Goal: Task Accomplishment & Management: Manage account settings

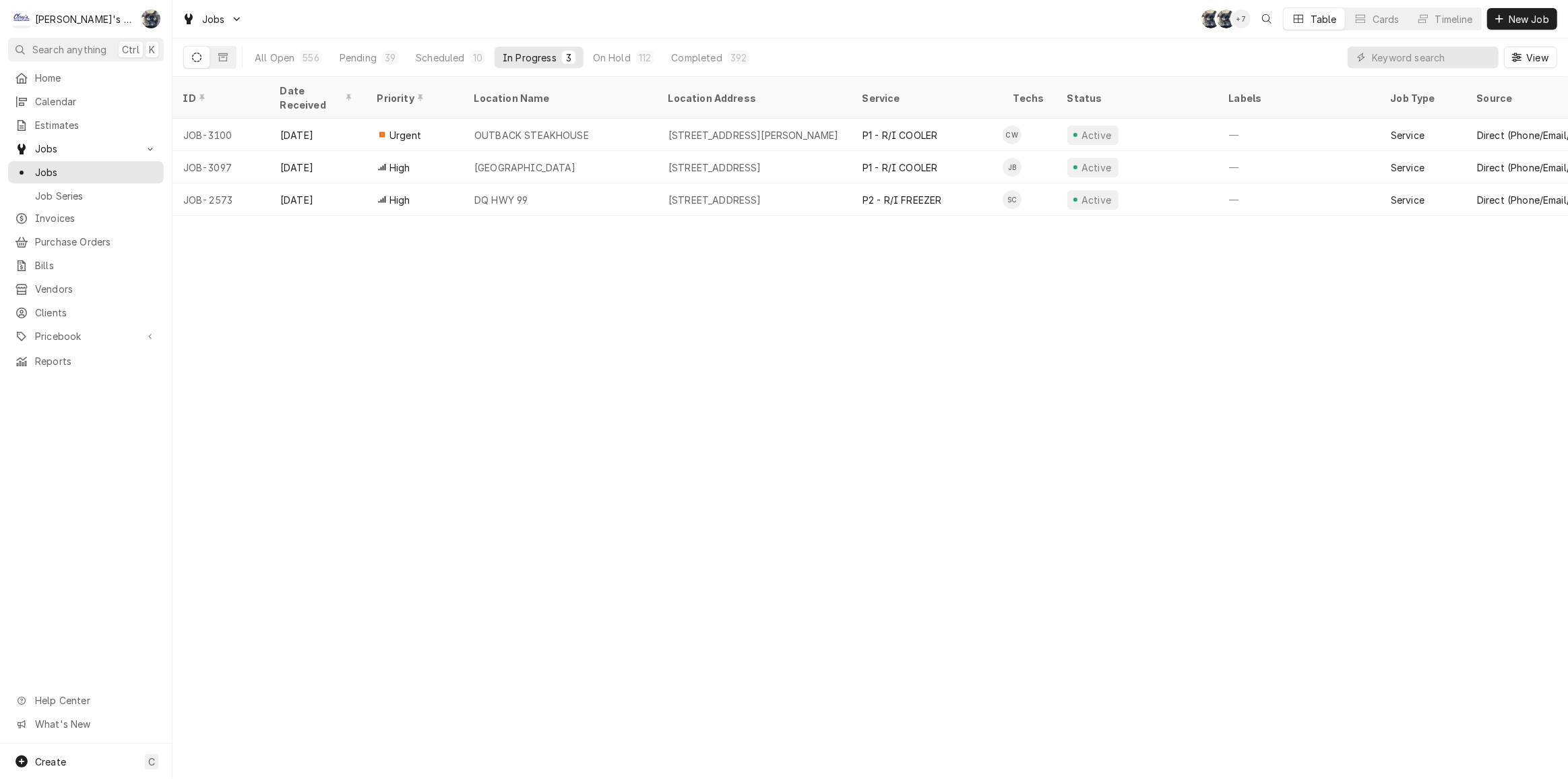
click at [1276, 327] on div "ID Date Received Priority Location Name Location Address Service Techs Status L…" at bounding box center [870, 427] width 1395 height 702
click at [558, 20] on div "Jobs SB SB + 7 Table Cards Timeline New Job" at bounding box center [870, 19] width 1395 height 38
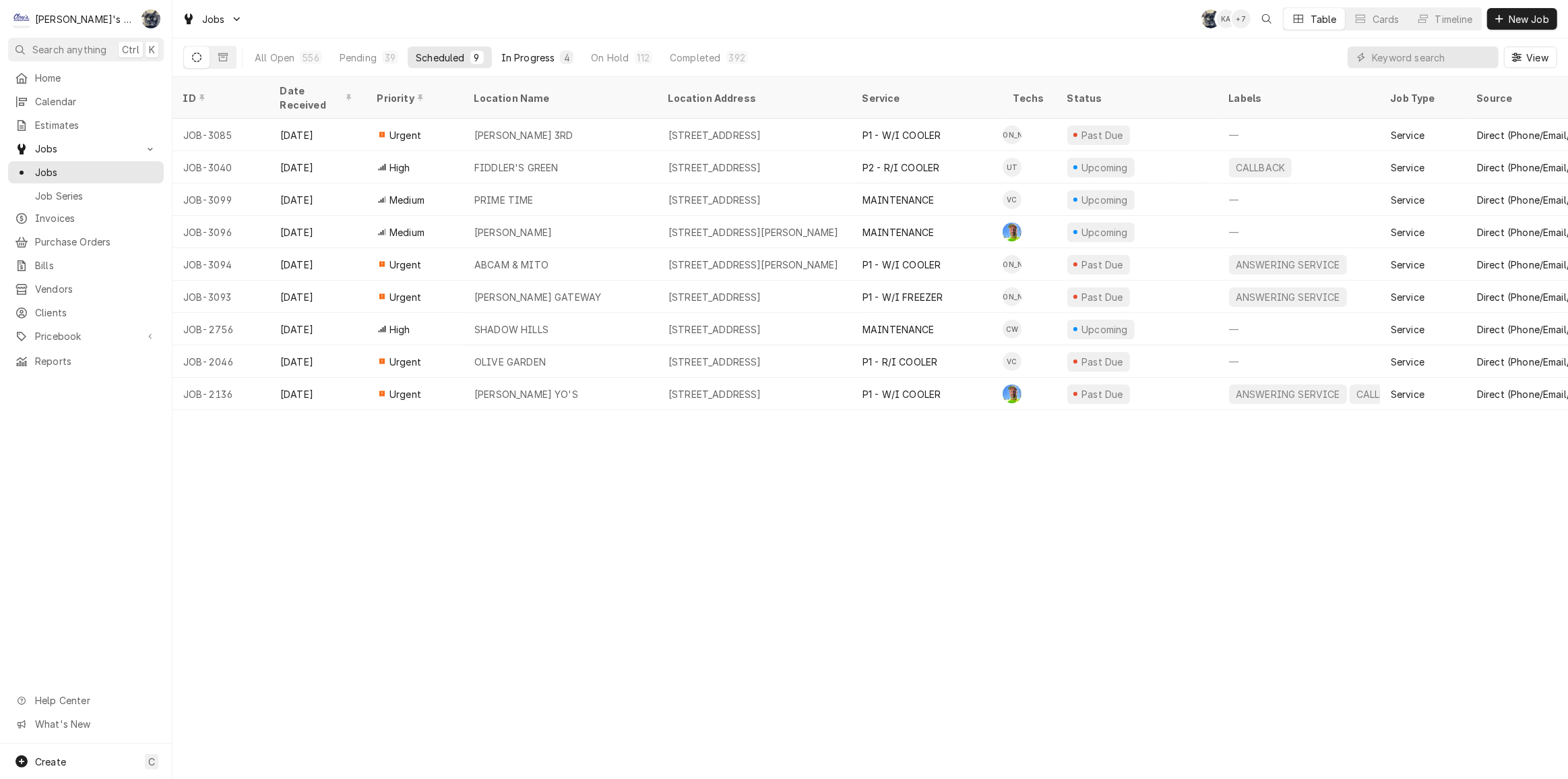
click at [519, 58] on div "In Progress" at bounding box center [529, 58] width 54 height 14
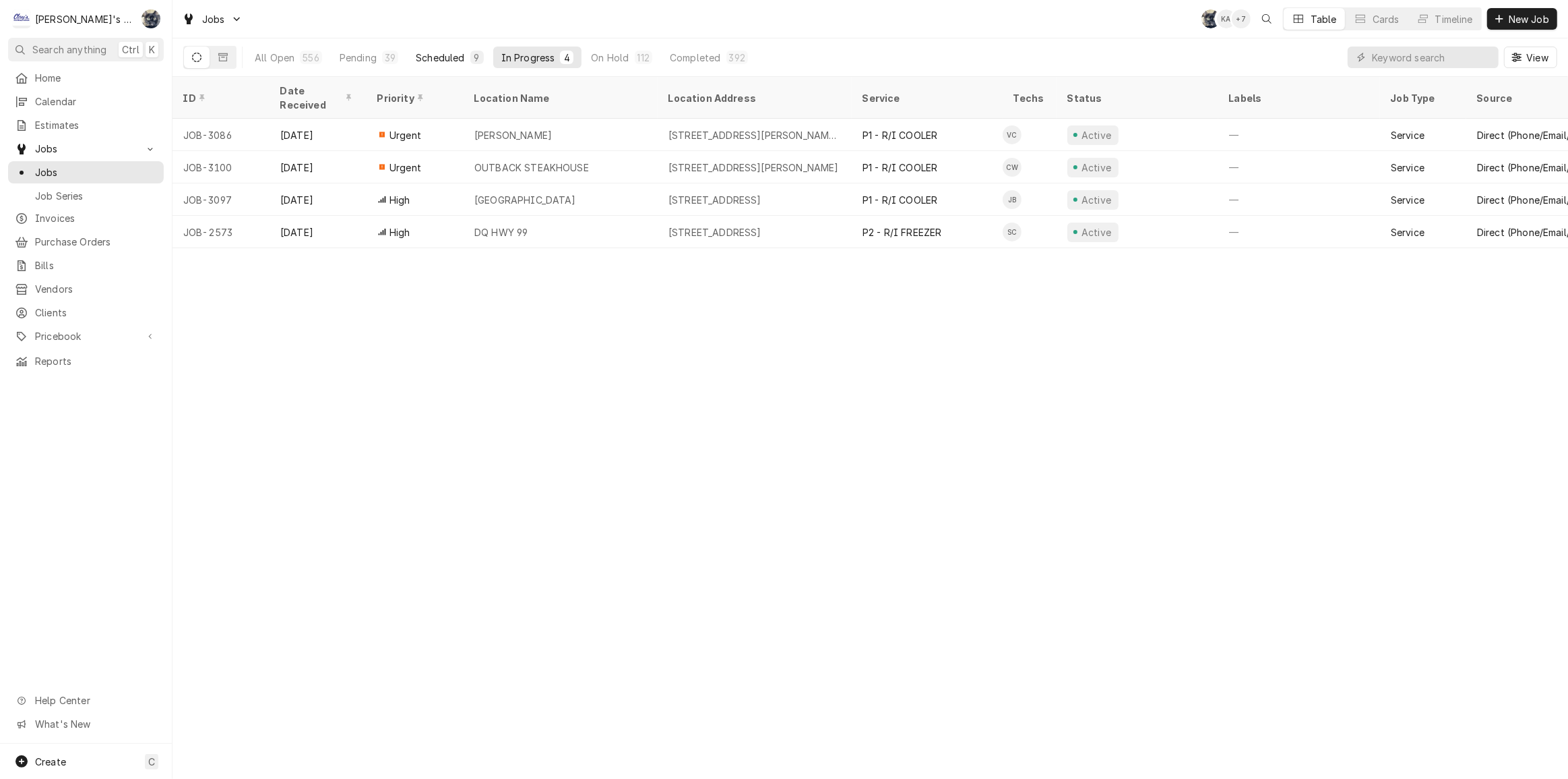
click at [428, 56] on div "Scheduled" at bounding box center [440, 58] width 49 height 14
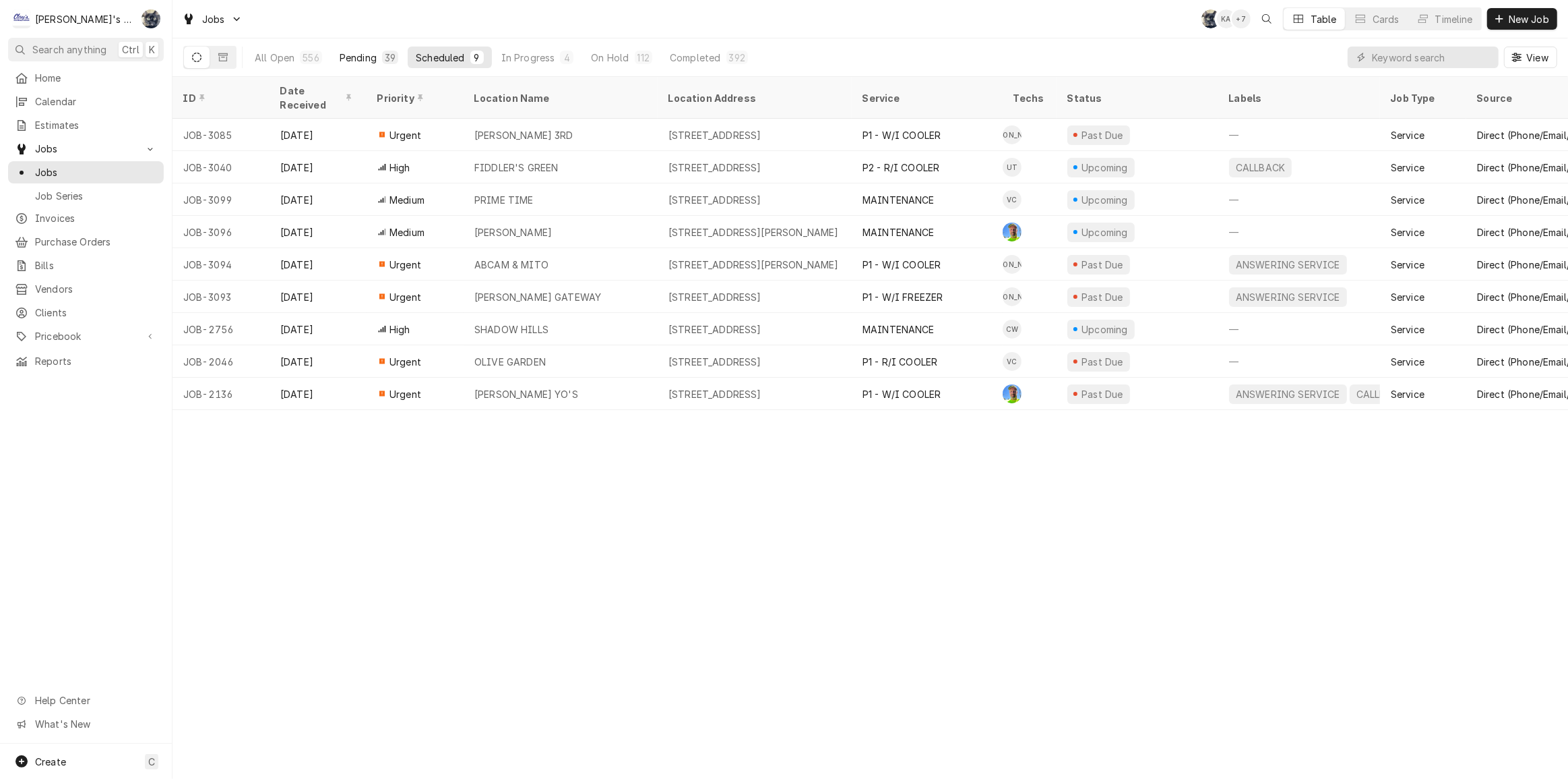
click at [386, 60] on div "39" at bounding box center [390, 58] width 11 height 14
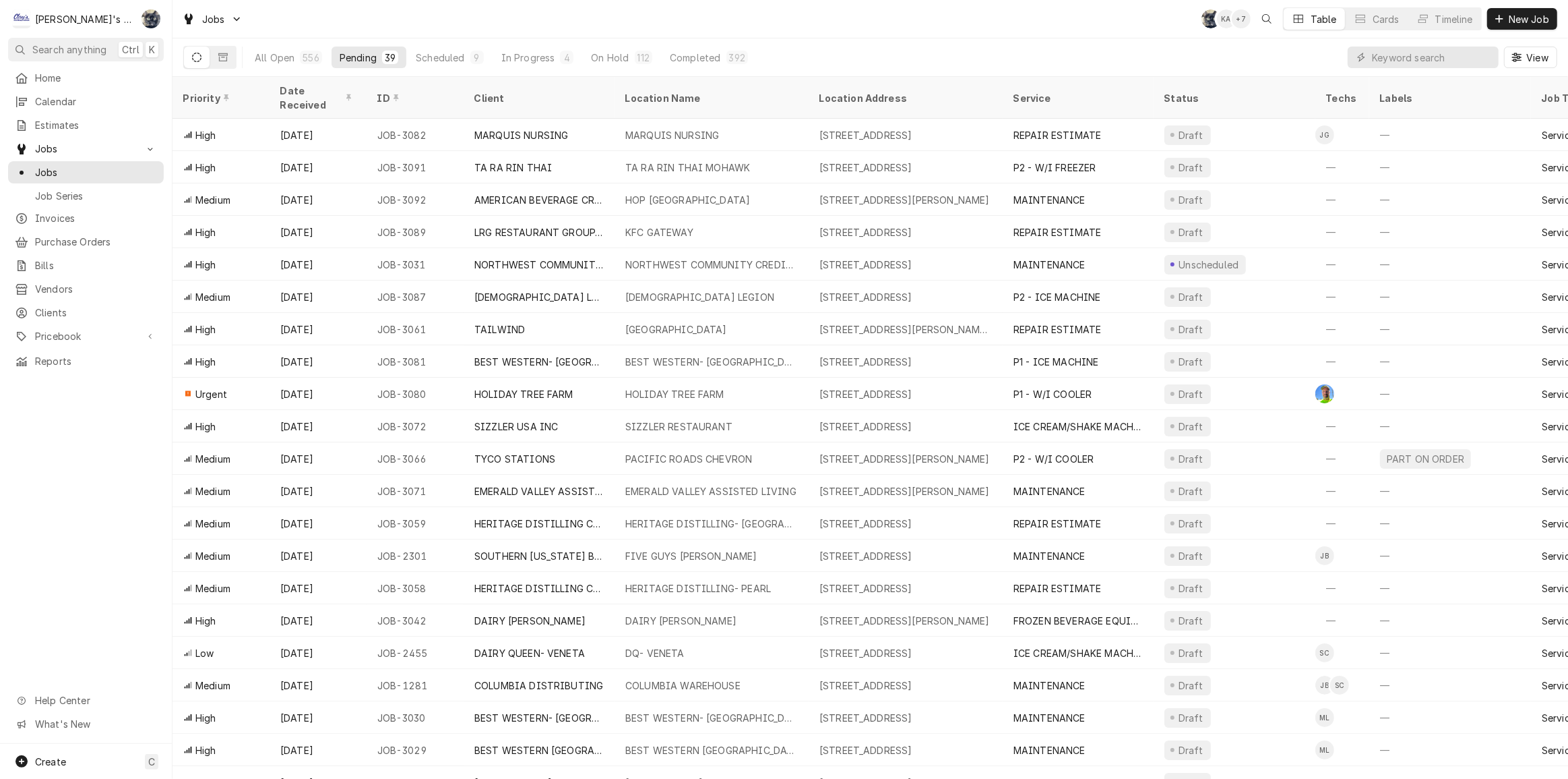
click at [587, 27] on div "Jobs SB KA + 7 Table Cards Timeline New Job" at bounding box center [870, 19] width 1395 height 38
click at [435, 60] on div "Scheduled" at bounding box center [440, 58] width 49 height 14
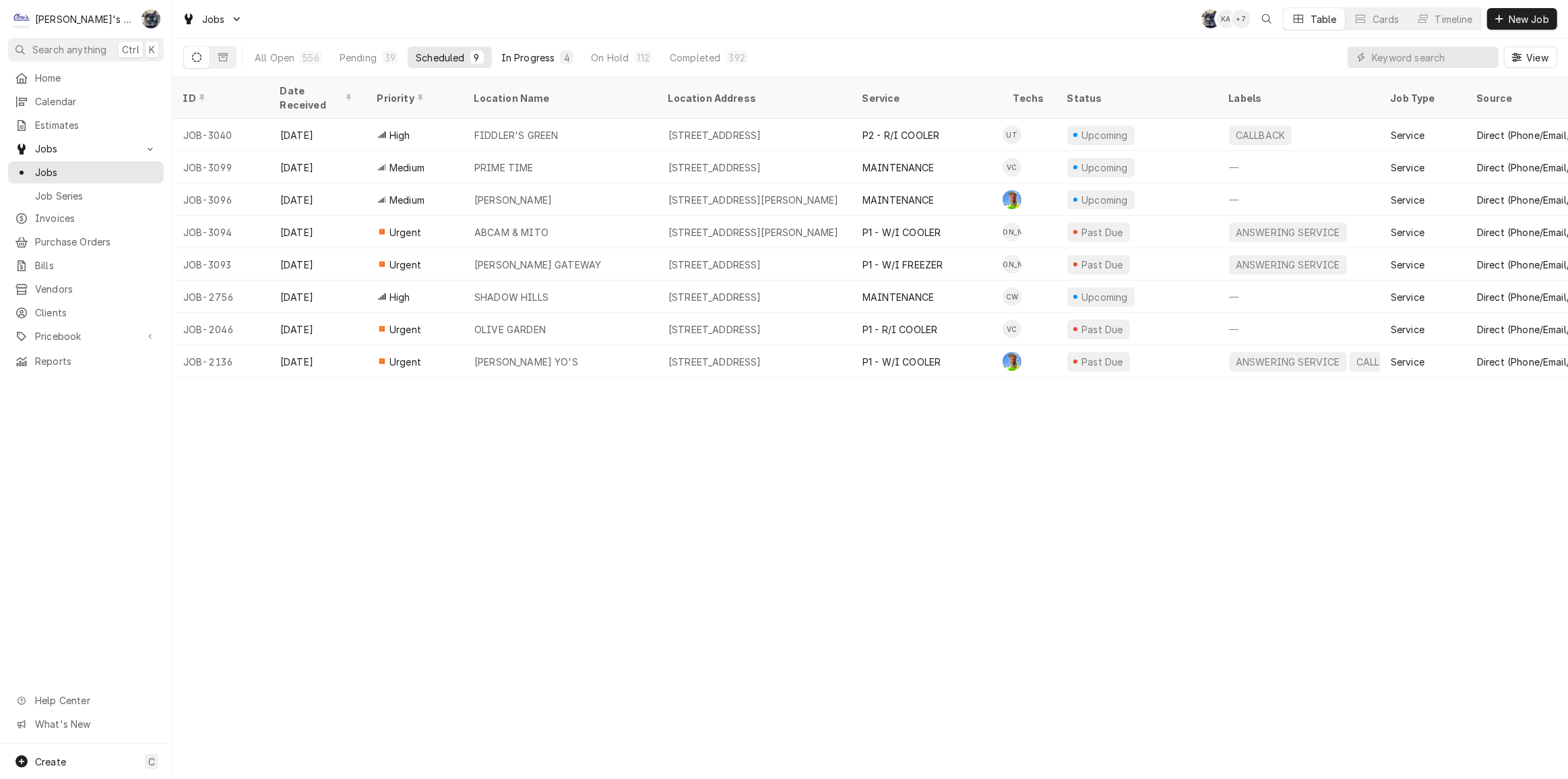
click at [547, 52] on div "In Progress" at bounding box center [529, 58] width 54 height 14
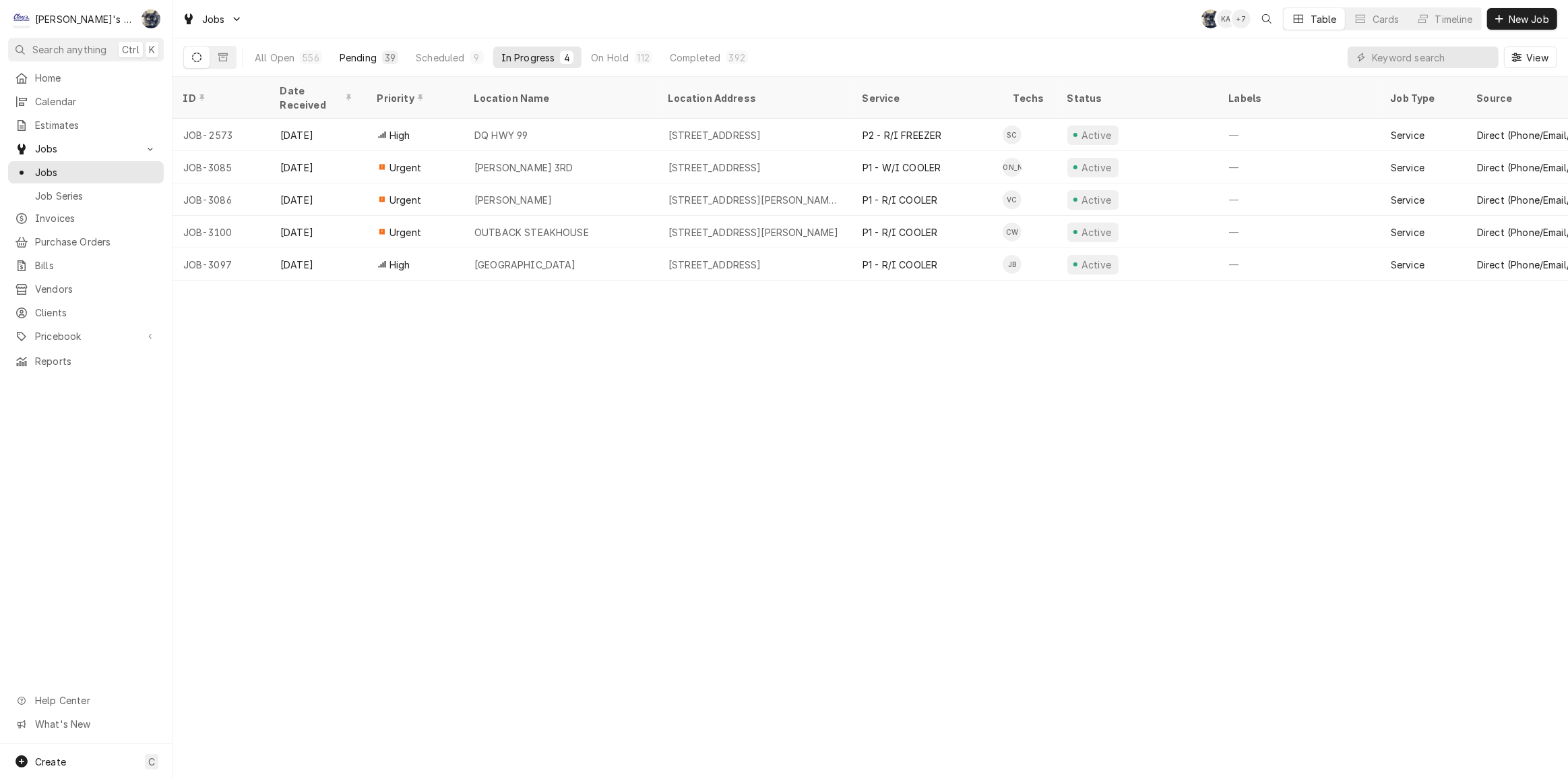
click at [365, 61] on div "Pending" at bounding box center [358, 58] width 37 height 14
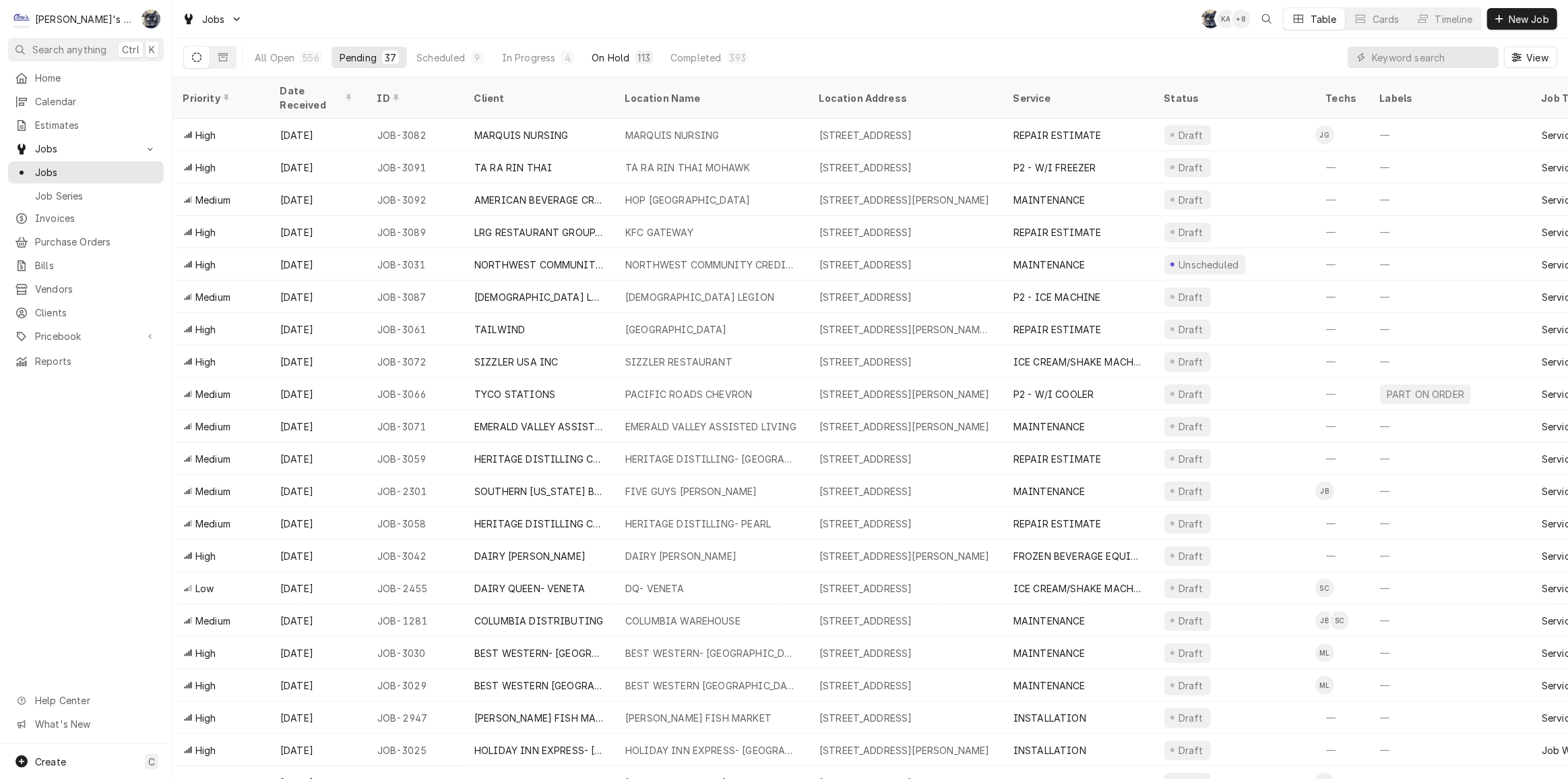
click at [612, 58] on div "On Hold" at bounding box center [610, 58] width 38 height 14
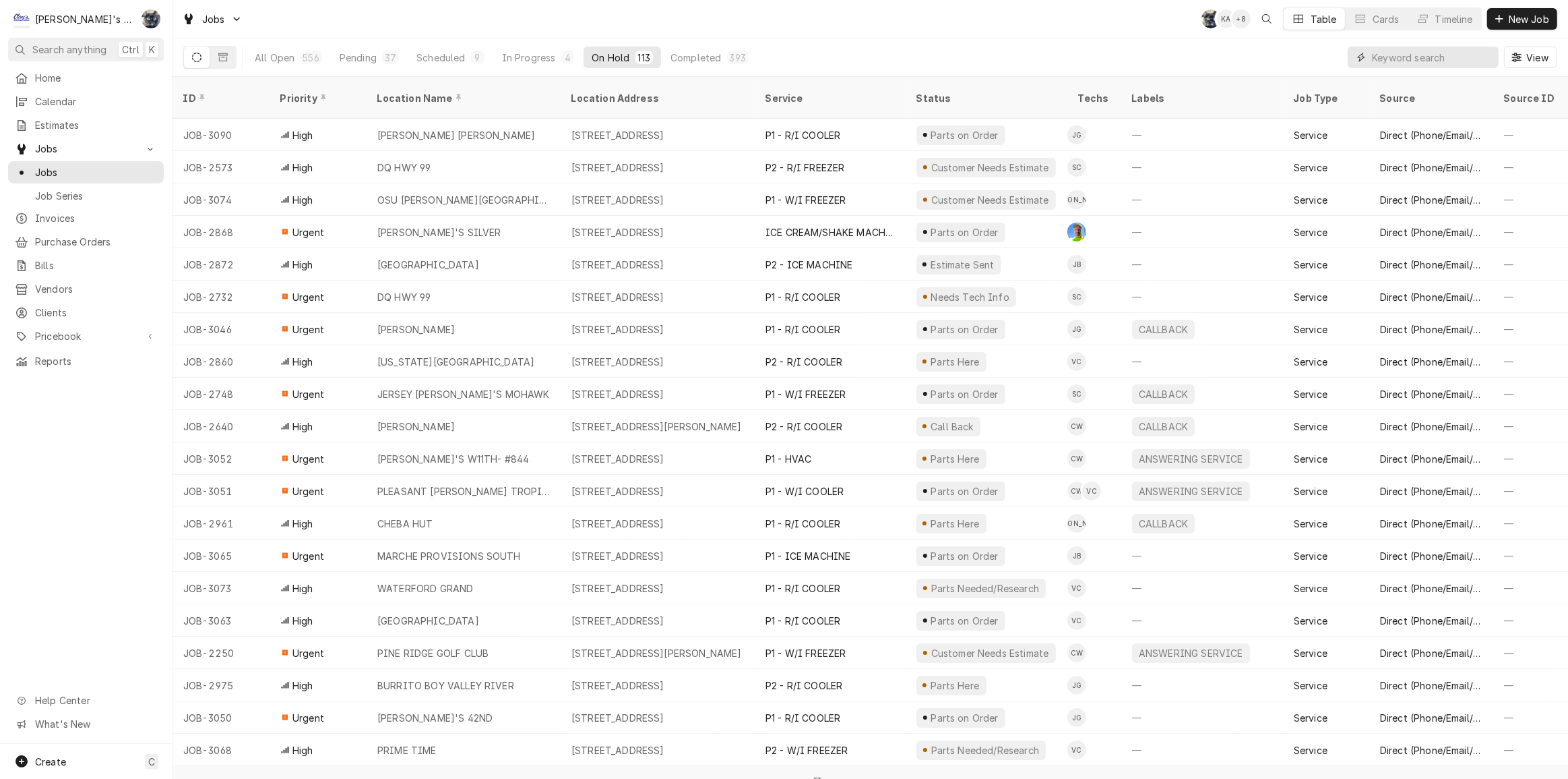
click at [1399, 60] on input "Dynamic Content Wrapper" at bounding box center [1431, 58] width 120 height 22
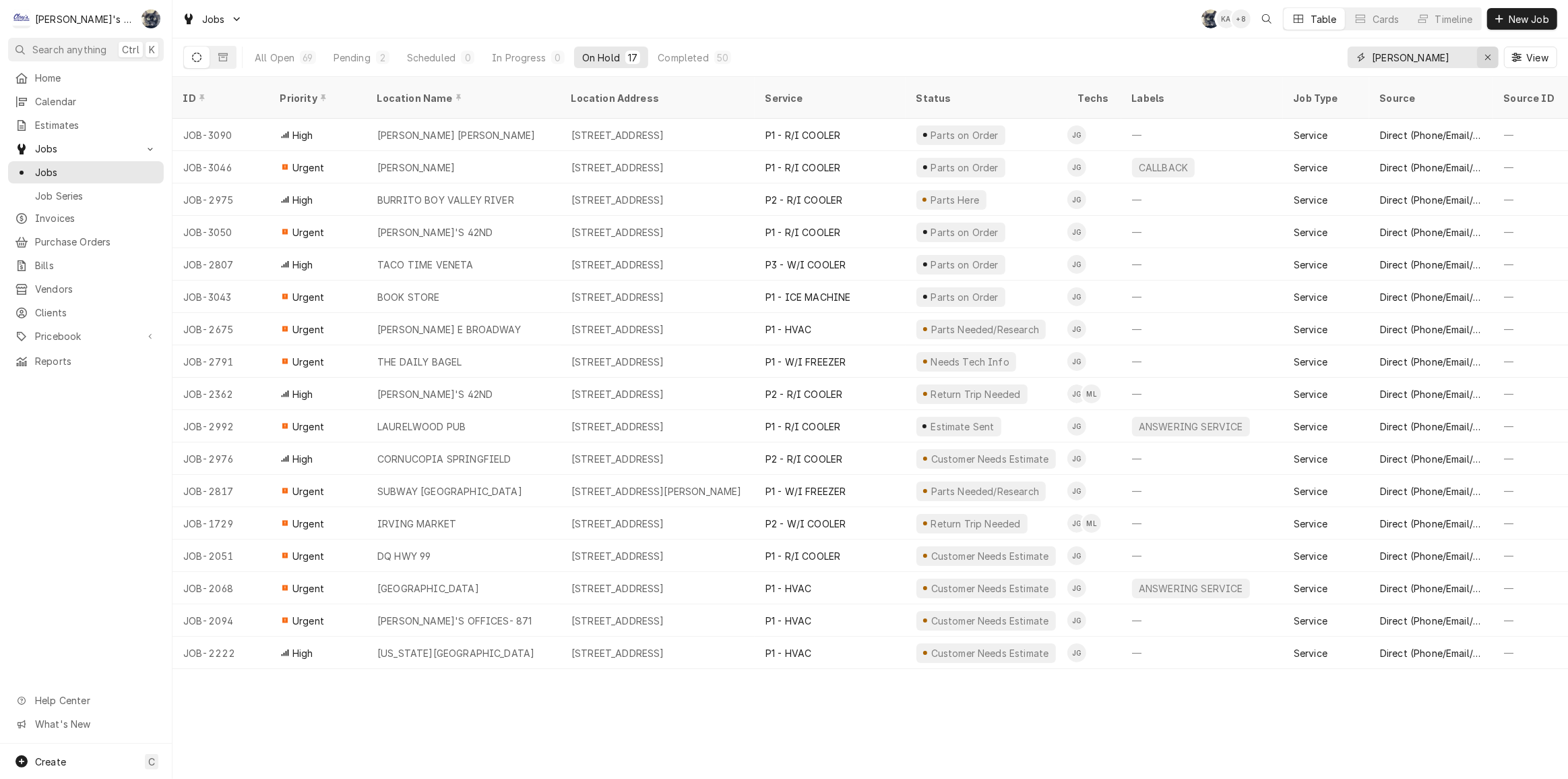
type input "johnny"
click at [1484, 55] on icon "Erase input" at bounding box center [1488, 57] width 7 height 9
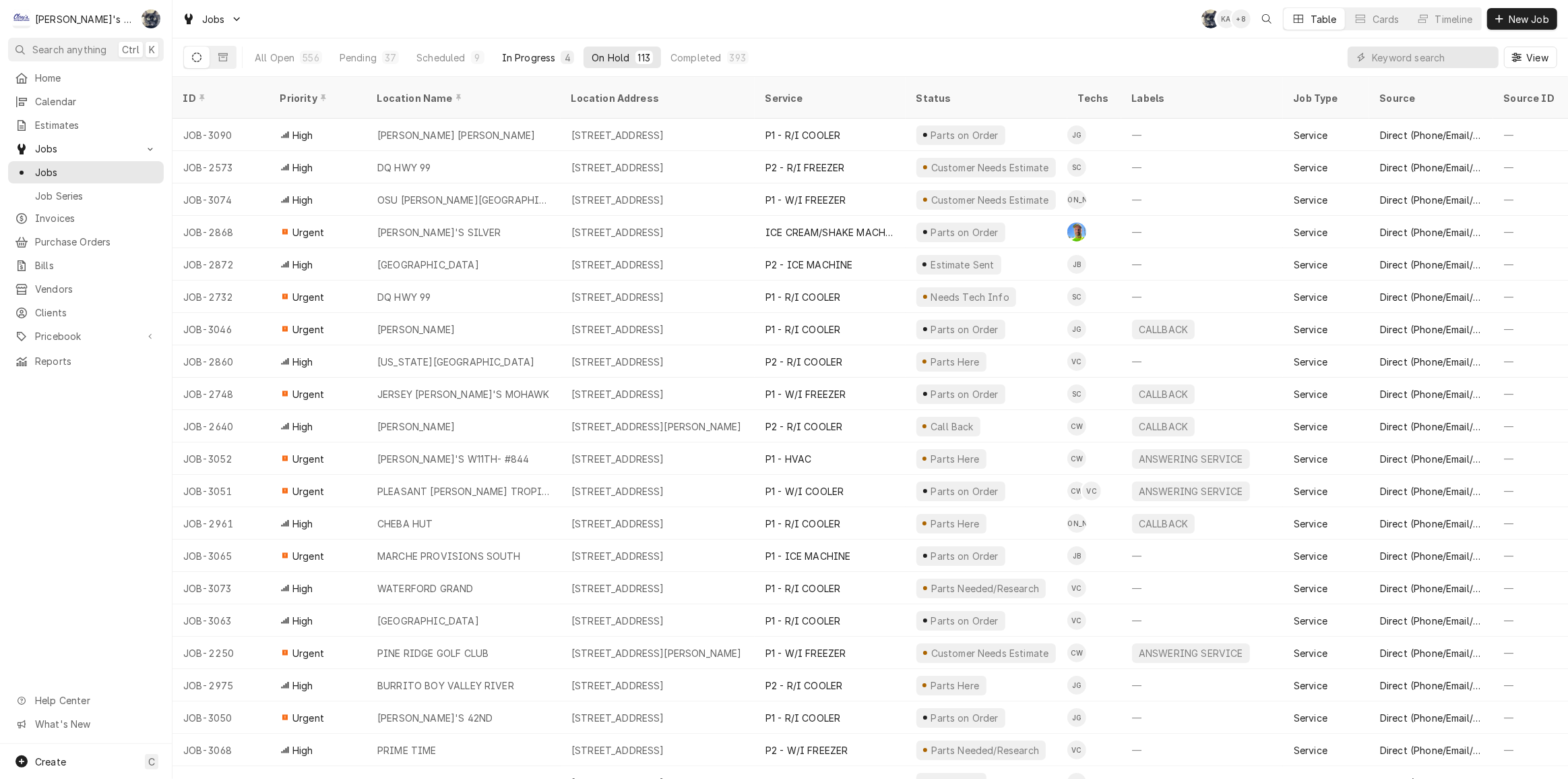
click at [521, 58] on div "In Progress" at bounding box center [529, 58] width 54 height 14
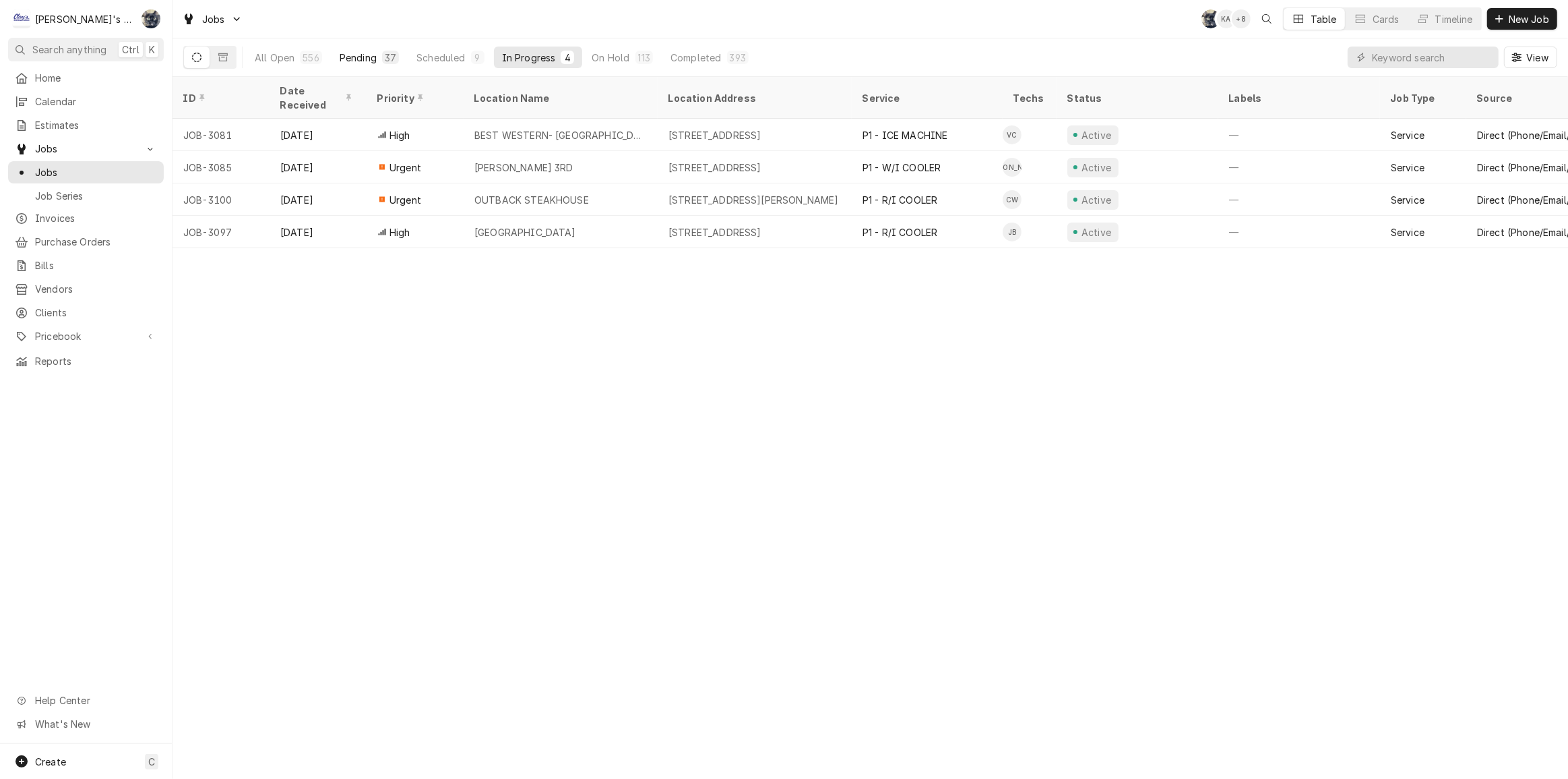
click at [391, 60] on div "37" at bounding box center [390, 58] width 12 height 14
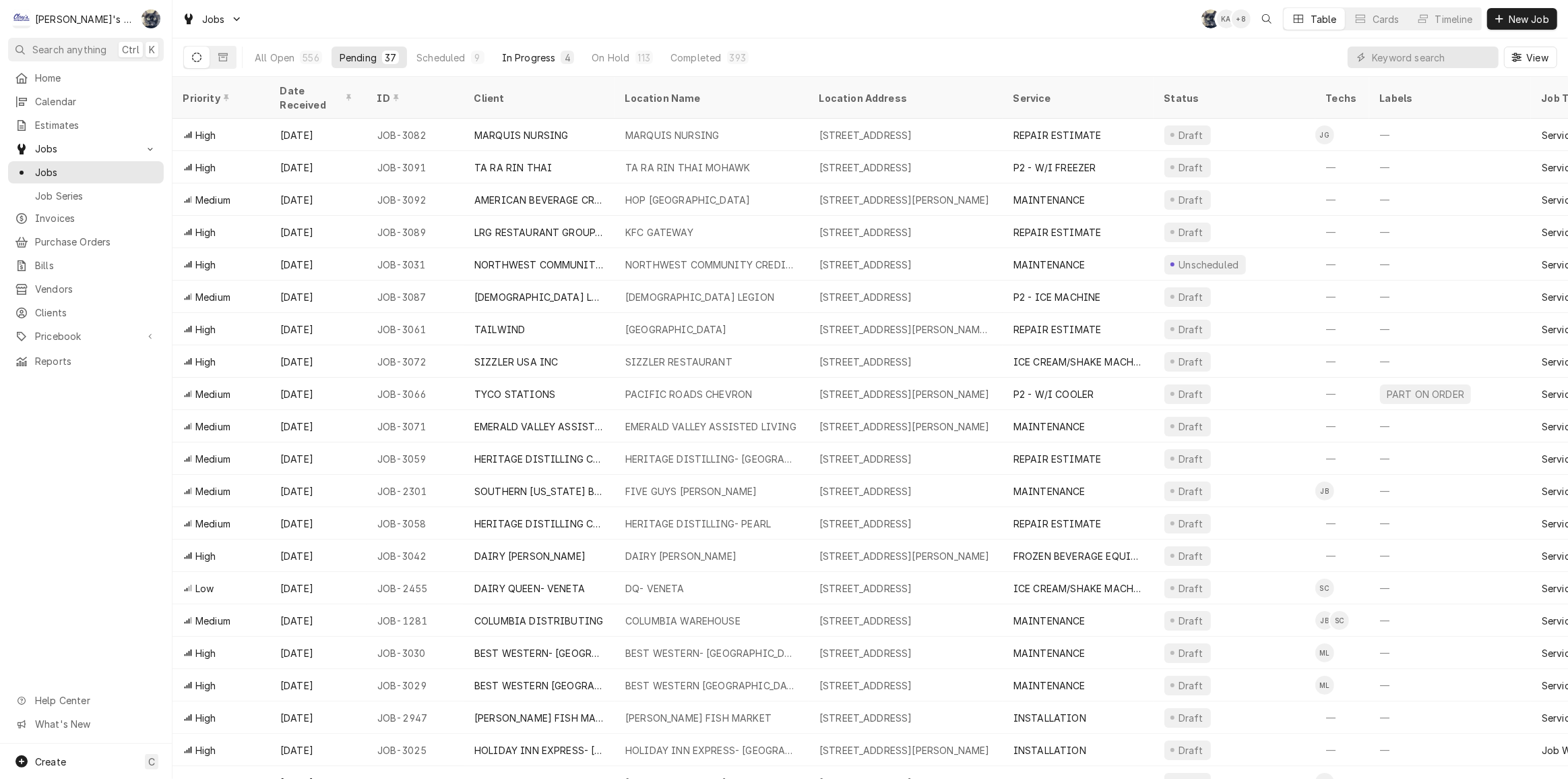
click at [564, 54] on div "4" at bounding box center [567, 58] width 8 height 14
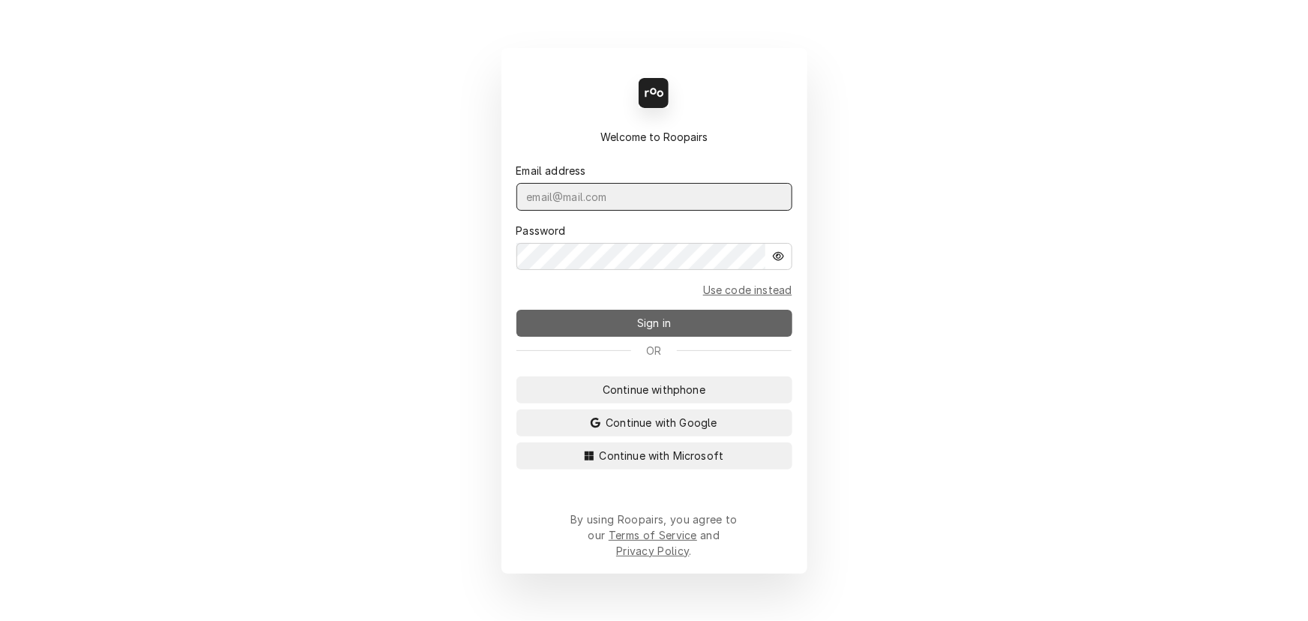
type input "[PERSON_NAME][EMAIL_ADDRESS][DOMAIN_NAME]"
click at [560, 322] on button "Sign in" at bounding box center [654, 323] width 276 height 27
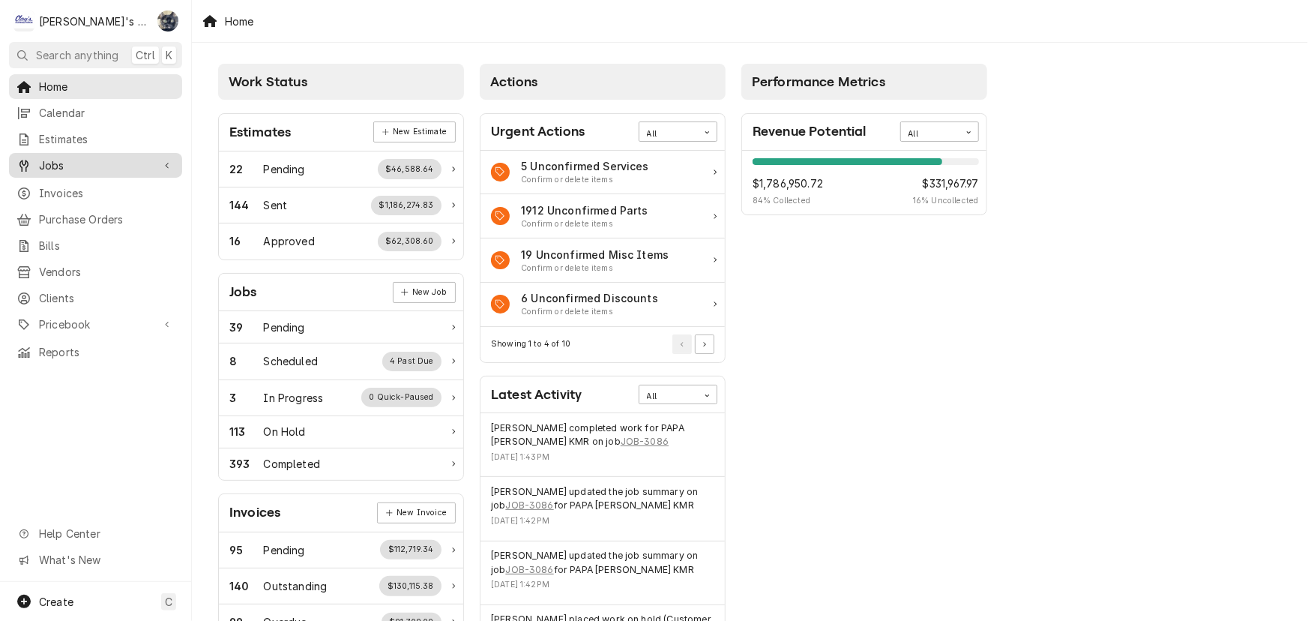
click at [107, 157] on span "Jobs" at bounding box center [95, 165] width 113 height 16
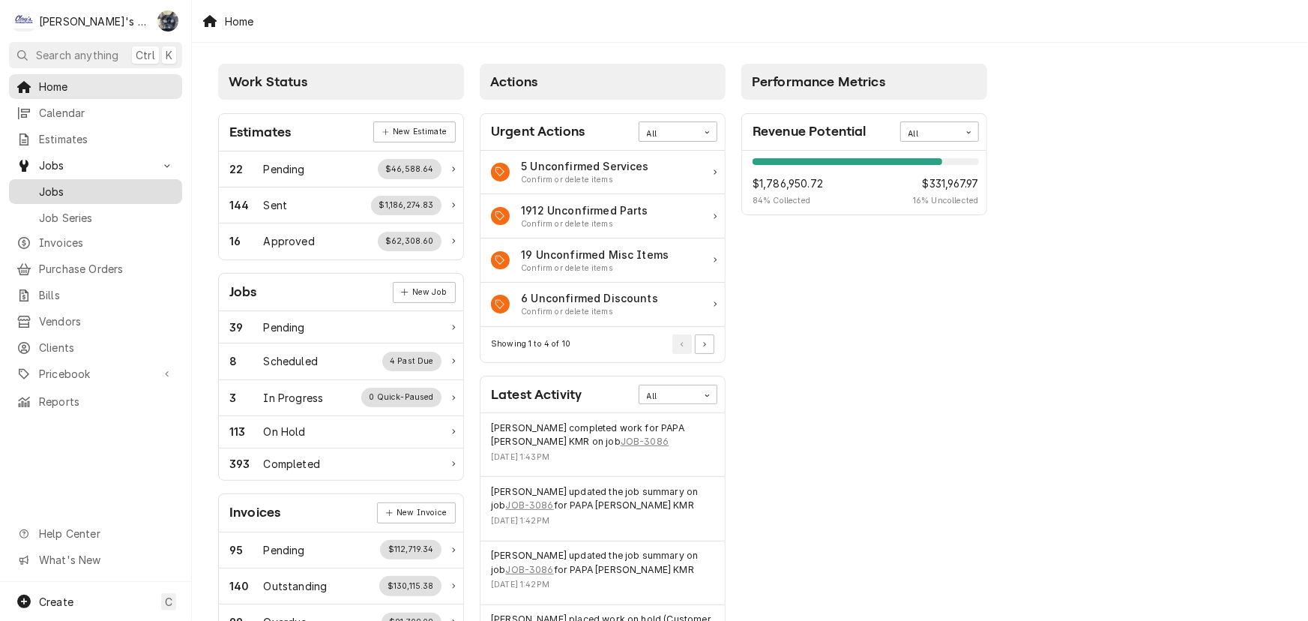
click at [105, 187] on span "Jobs" at bounding box center [107, 192] width 136 height 16
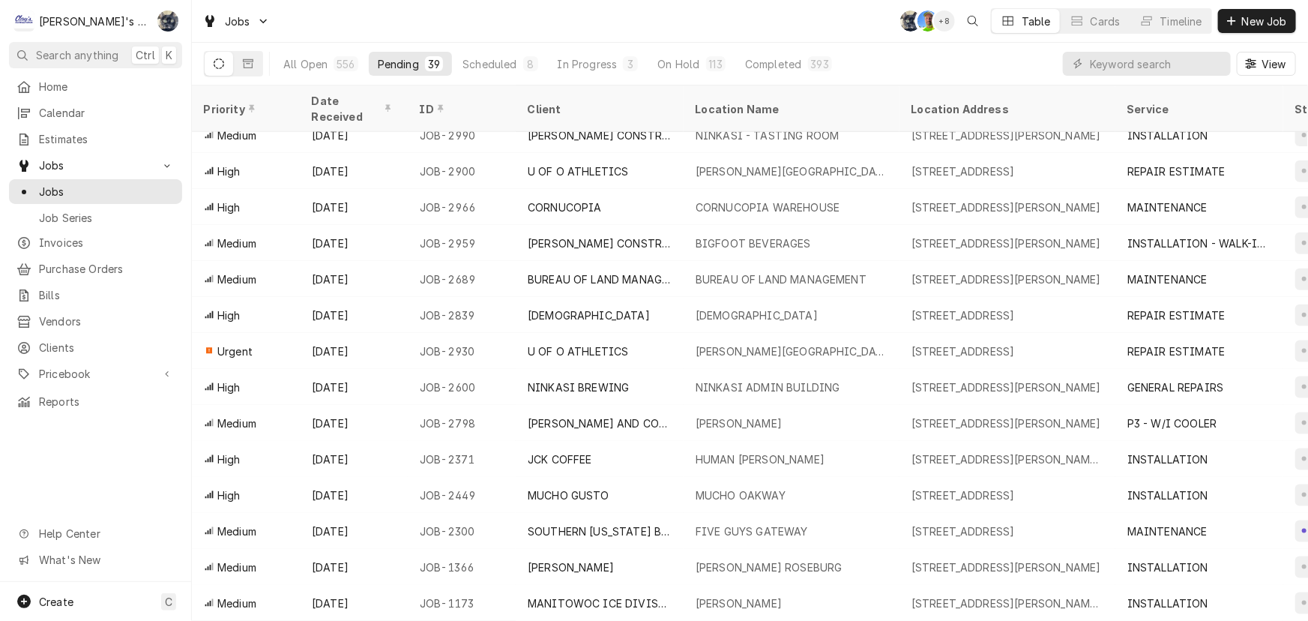
scroll to position [869, 0]
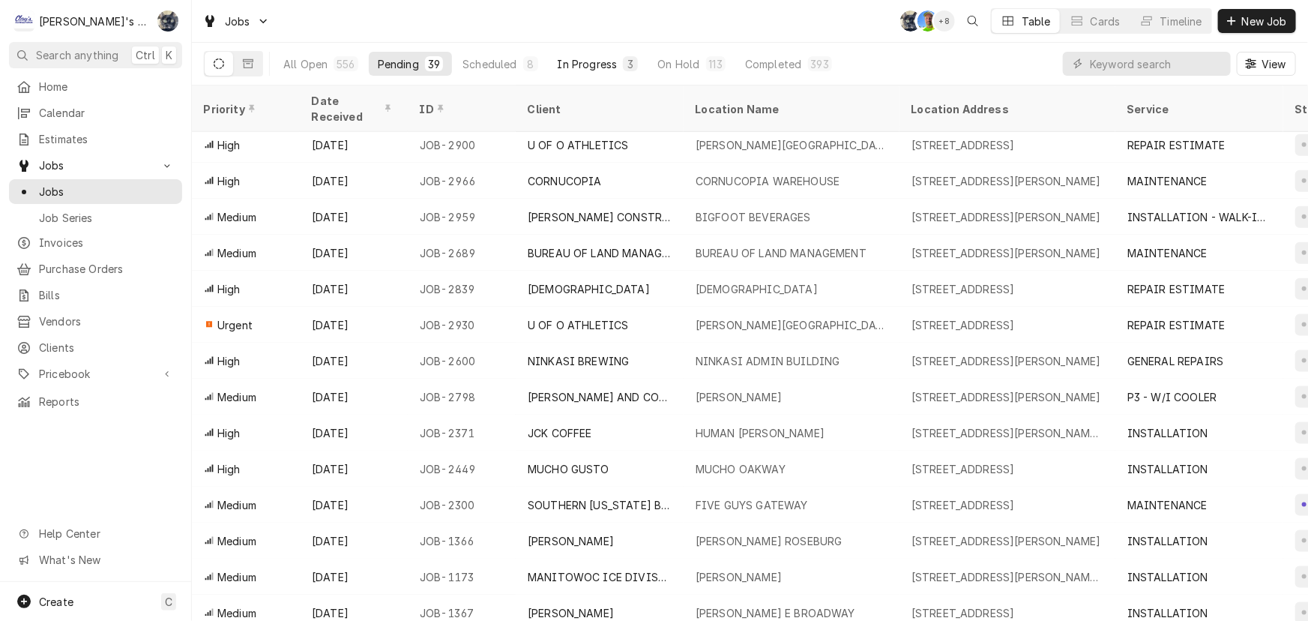
click at [618, 62] on button "In Progress 3" at bounding box center [598, 64] width 99 height 24
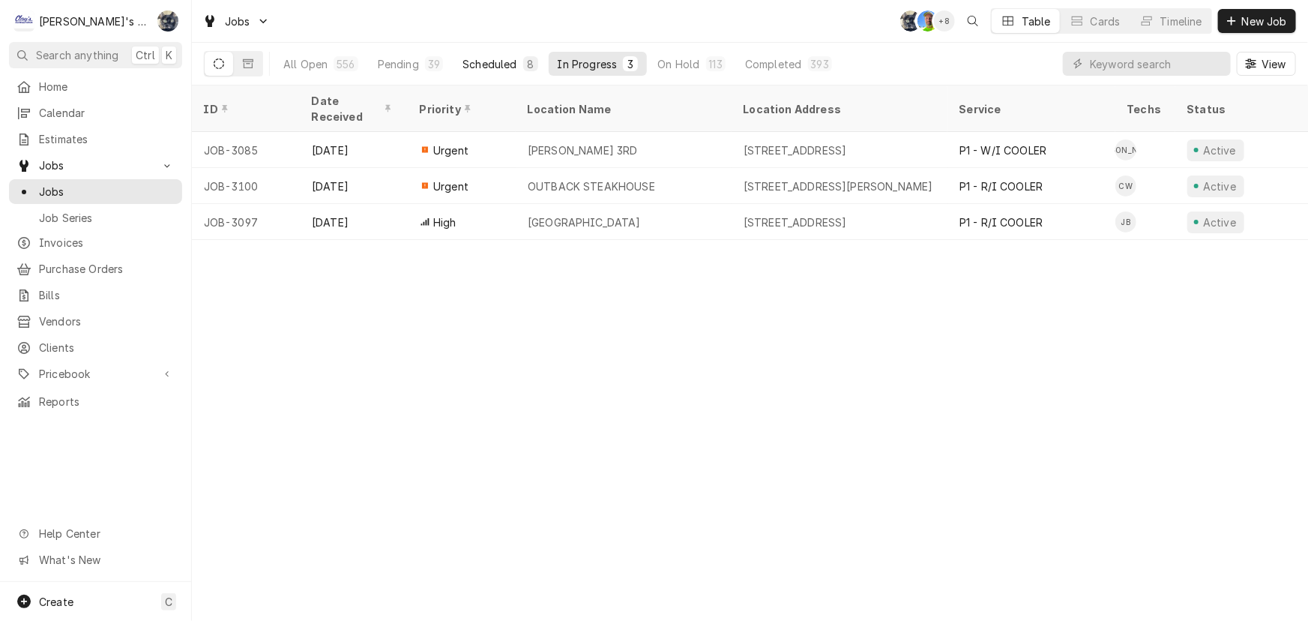
click at [495, 62] on div "Scheduled" at bounding box center [489, 64] width 54 height 16
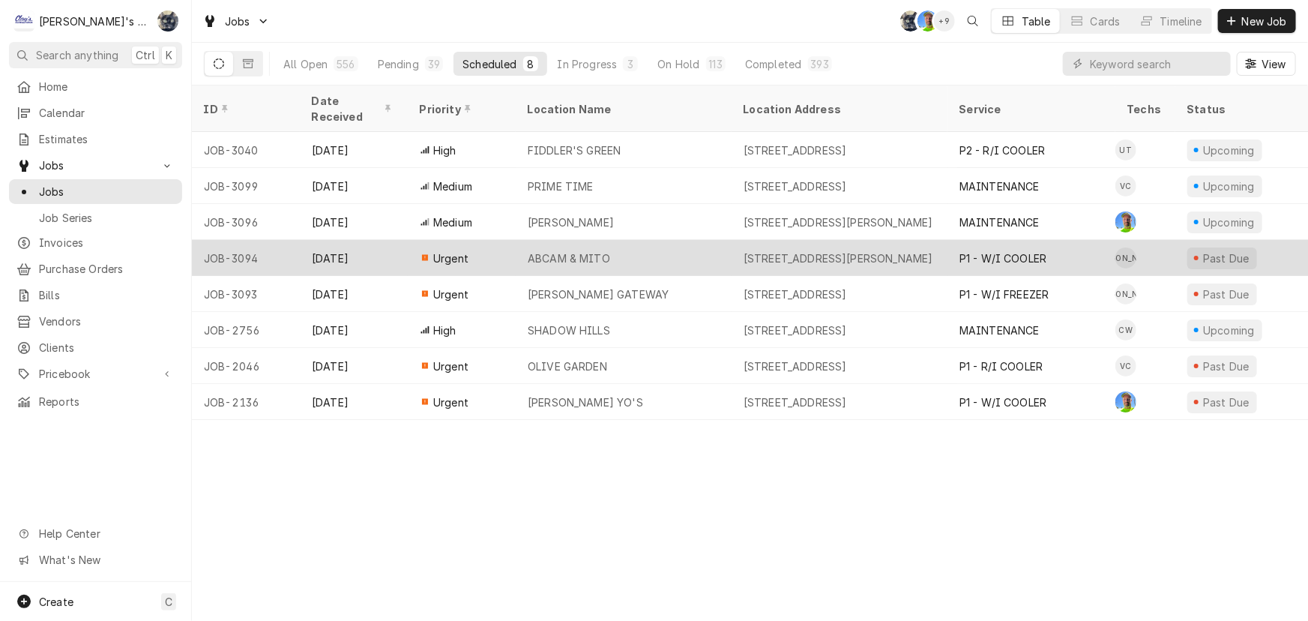
click at [556, 250] on div "ABCAM & MITO" at bounding box center [569, 258] width 82 height 16
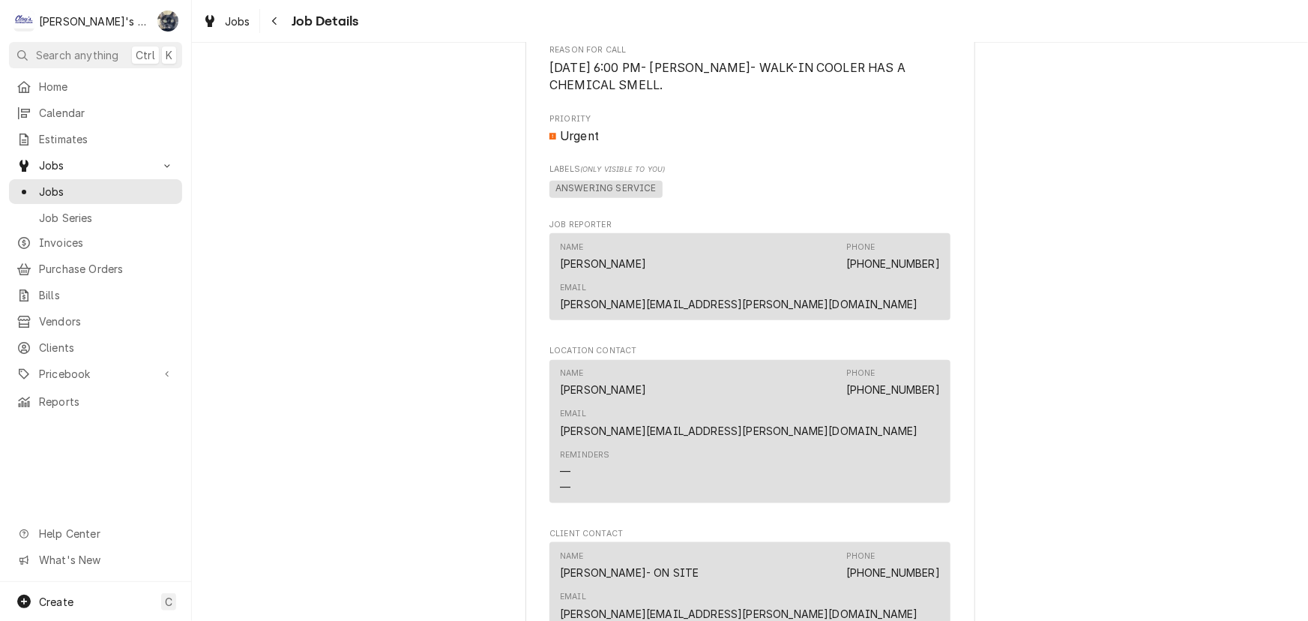
scroll to position [1140, 0]
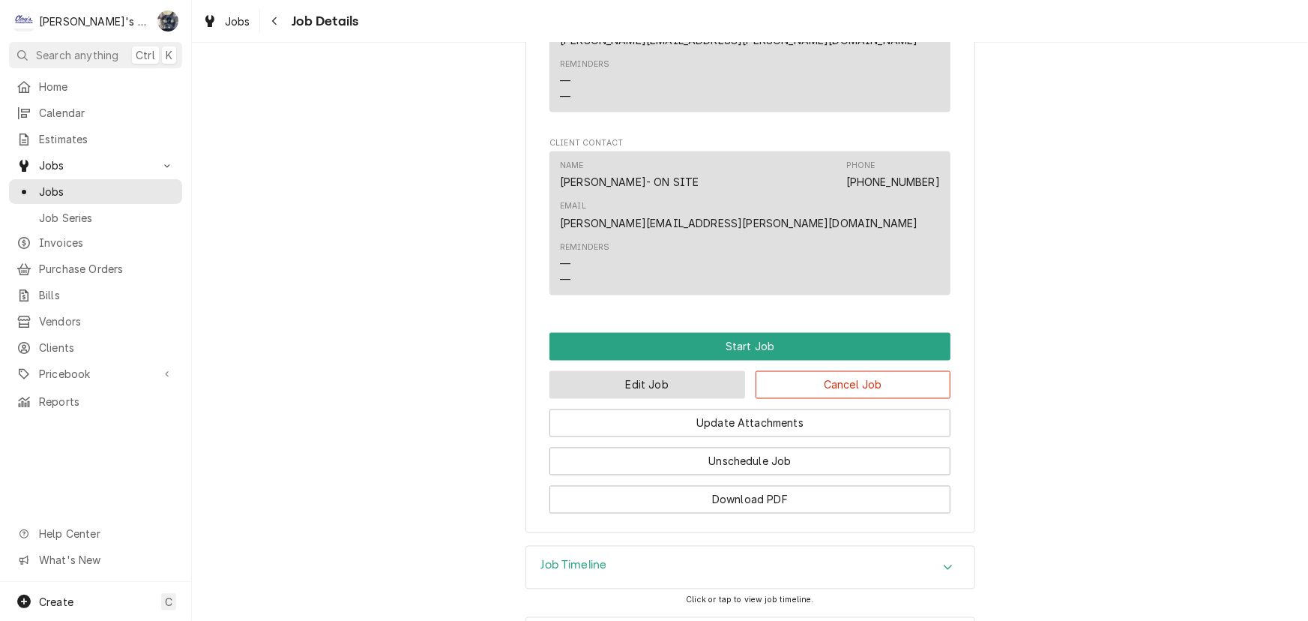
click at [642, 371] on button "Edit Job" at bounding box center [647, 385] width 196 height 28
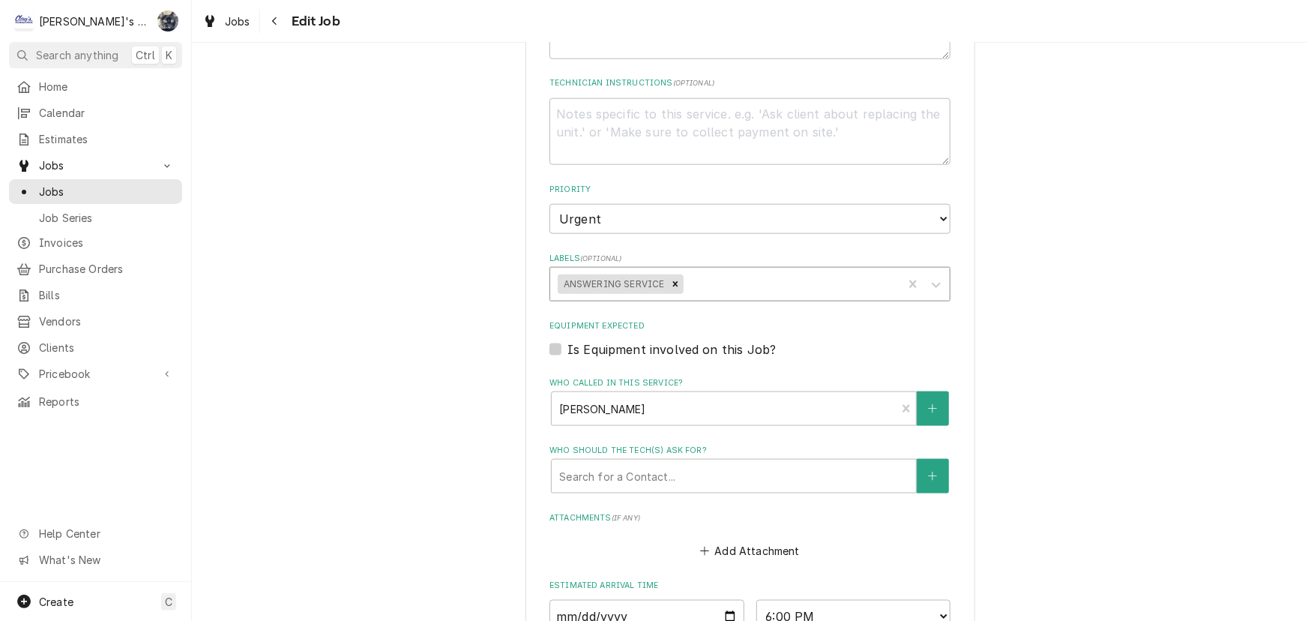
scroll to position [817, 0]
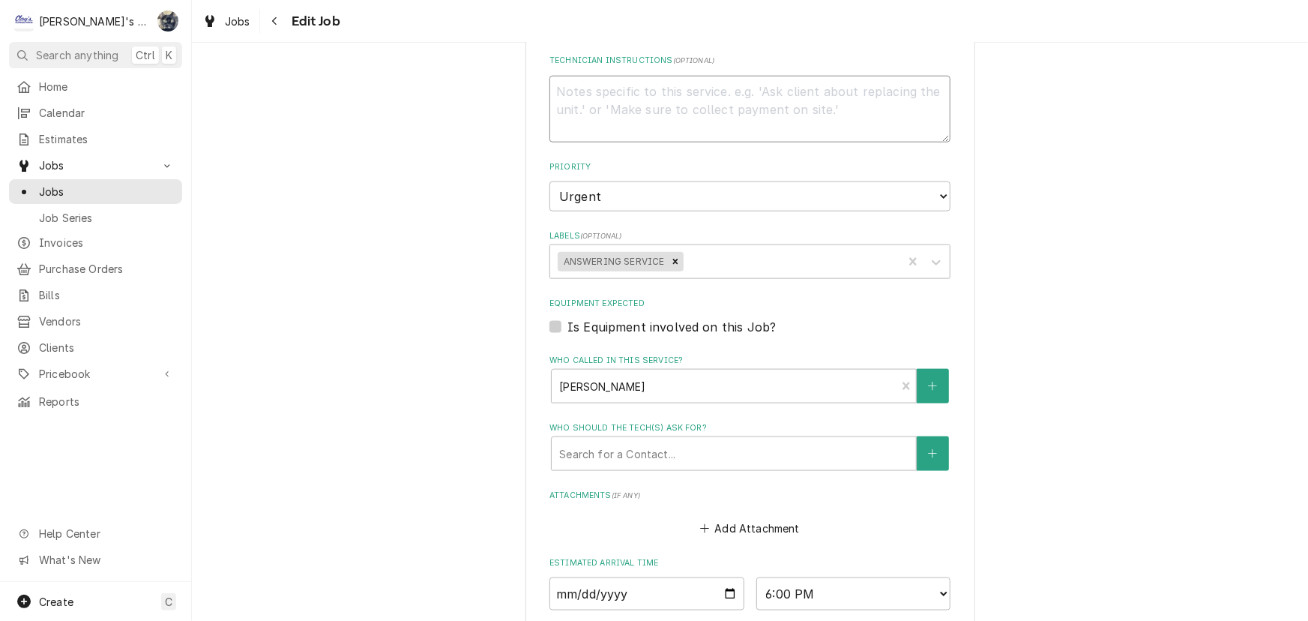
click at [628, 120] on textarea "Technician Instructions ( optional )" at bounding box center [749, 109] width 401 height 67
type textarea "x"
type textarea "*"
type textarea "x"
type textarea "**"
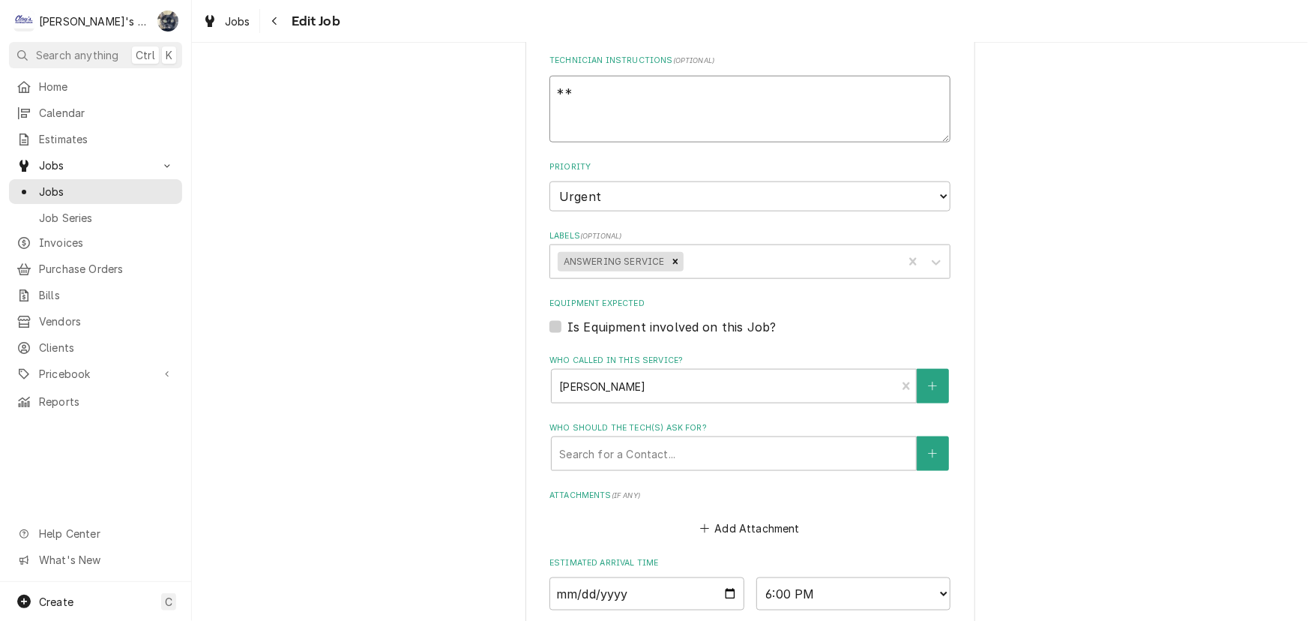
type textarea "x"
type textarea "**n"
type textarea "x"
type textarea "**nn"
type textarea "x"
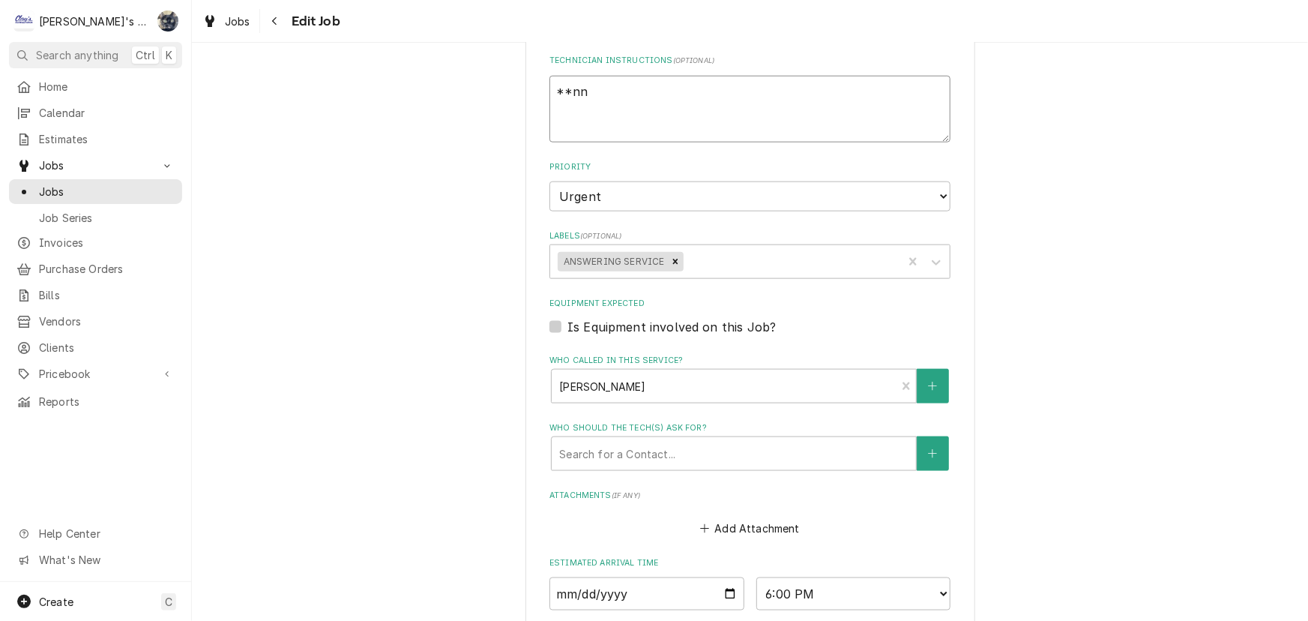
type textarea "**n"
type textarea "x"
type textarea "**"
type textarea "x"
type textarea "**N"
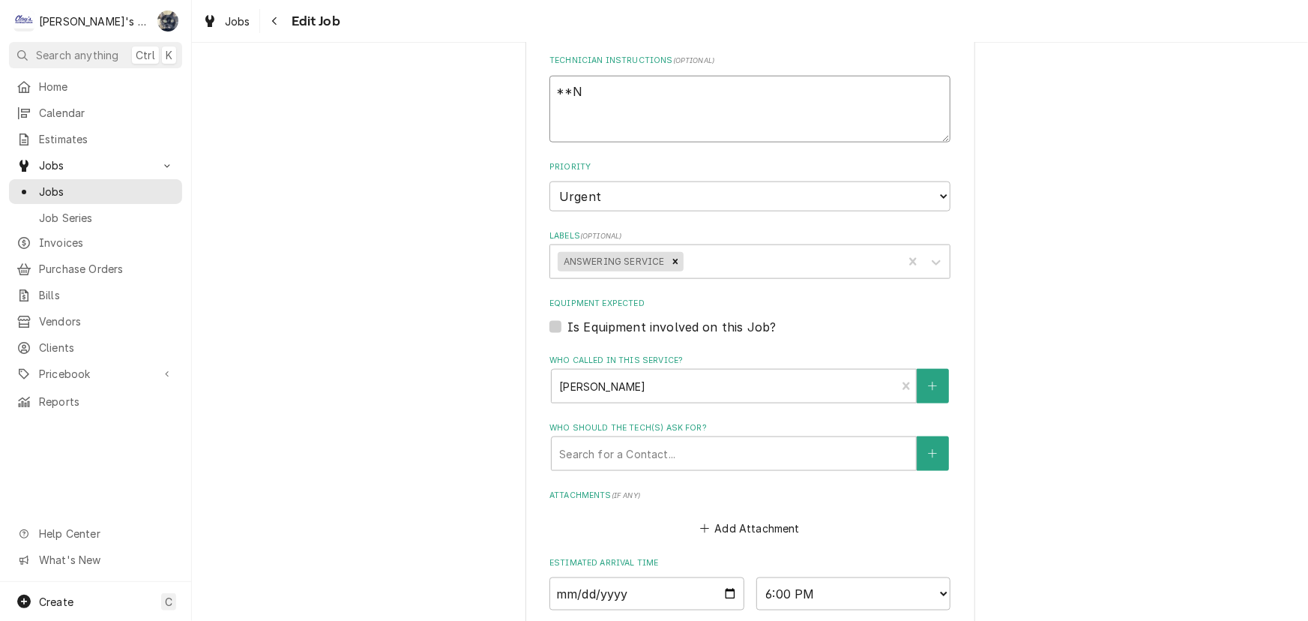
type textarea "x"
type textarea "**NE"
type textarea "x"
type textarea "**NED"
type textarea "x"
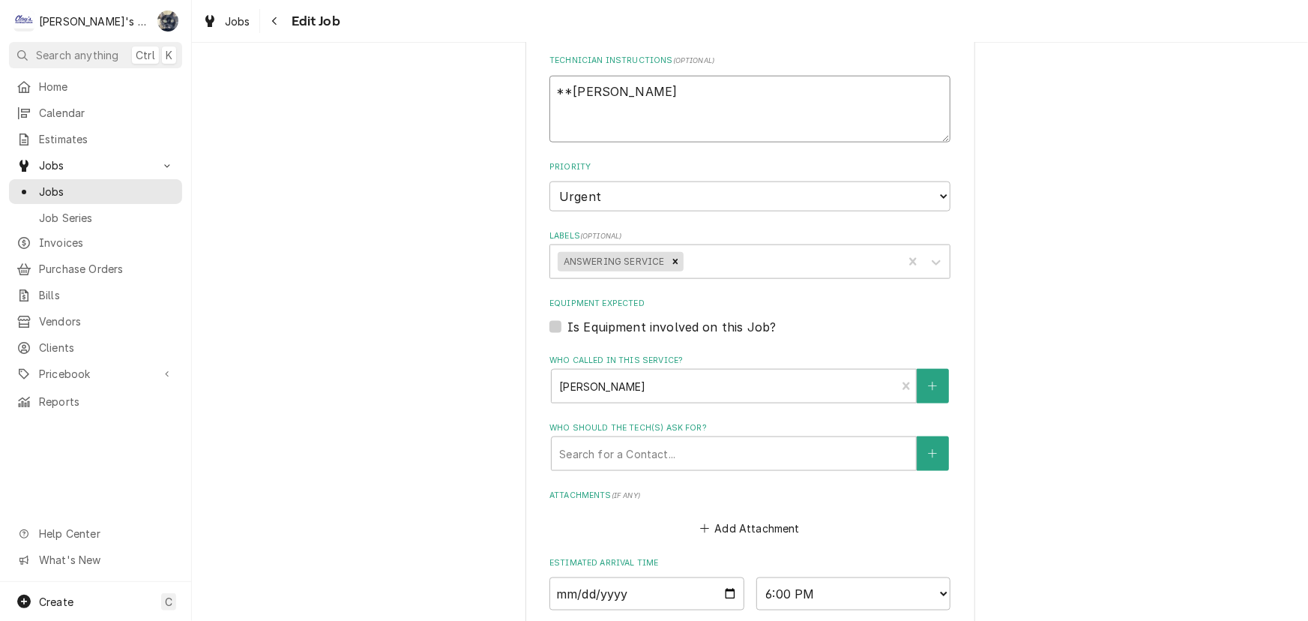
type textarea "**NE"
type textarea "x"
type textarea "**NEE"
type textarea "x"
type textarea "**NEED"
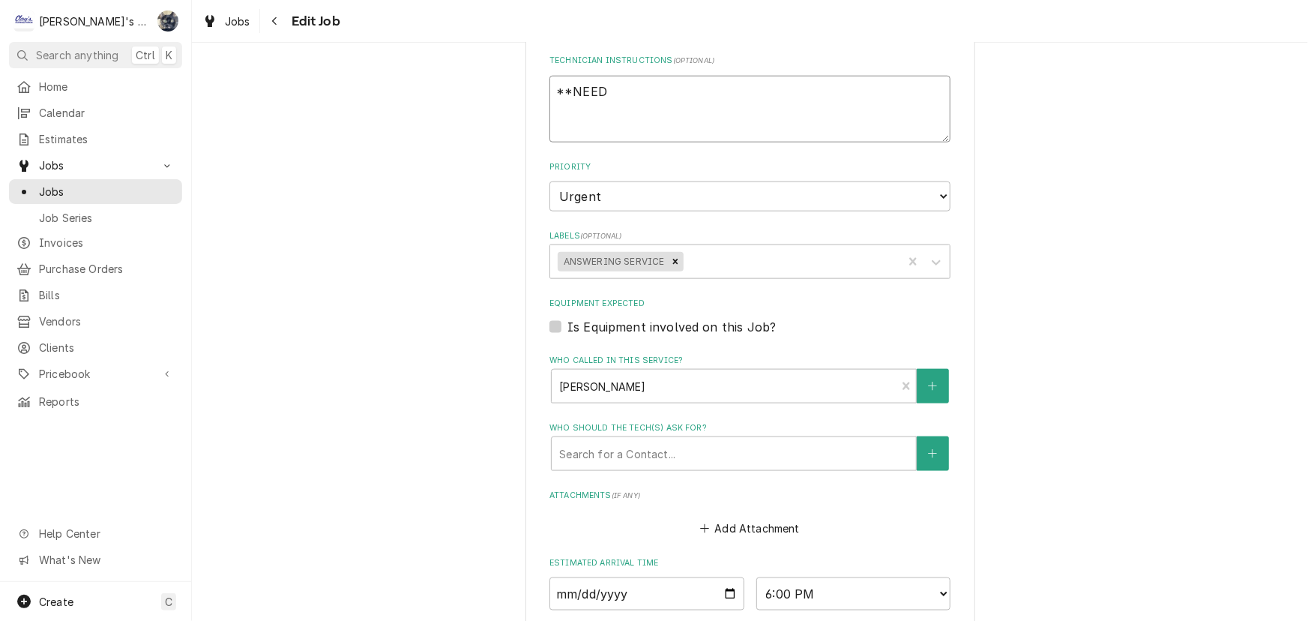
type textarea "x"
type textarea "**NEED"
type textarea "x"
type textarea "**NEED N"
type textarea "x"
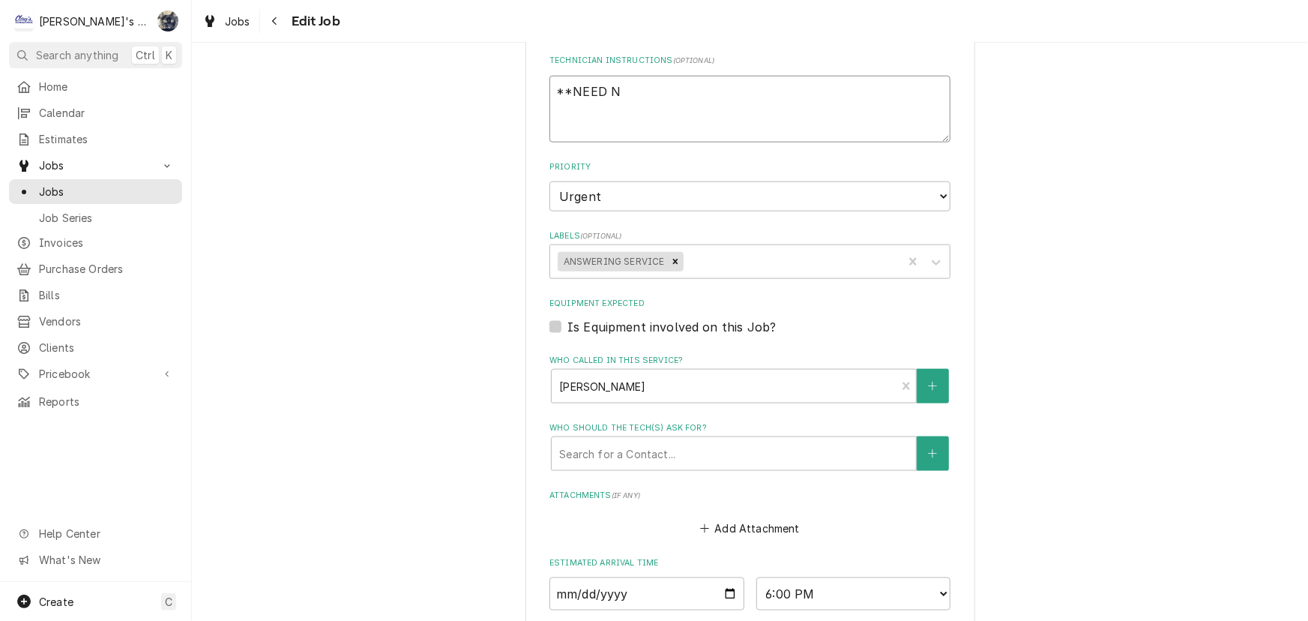
type textarea "**NEED NO"
type textarea "x"
type textarea "**NEED NOT"
type textarea "x"
type textarea "**NEED NOTE"
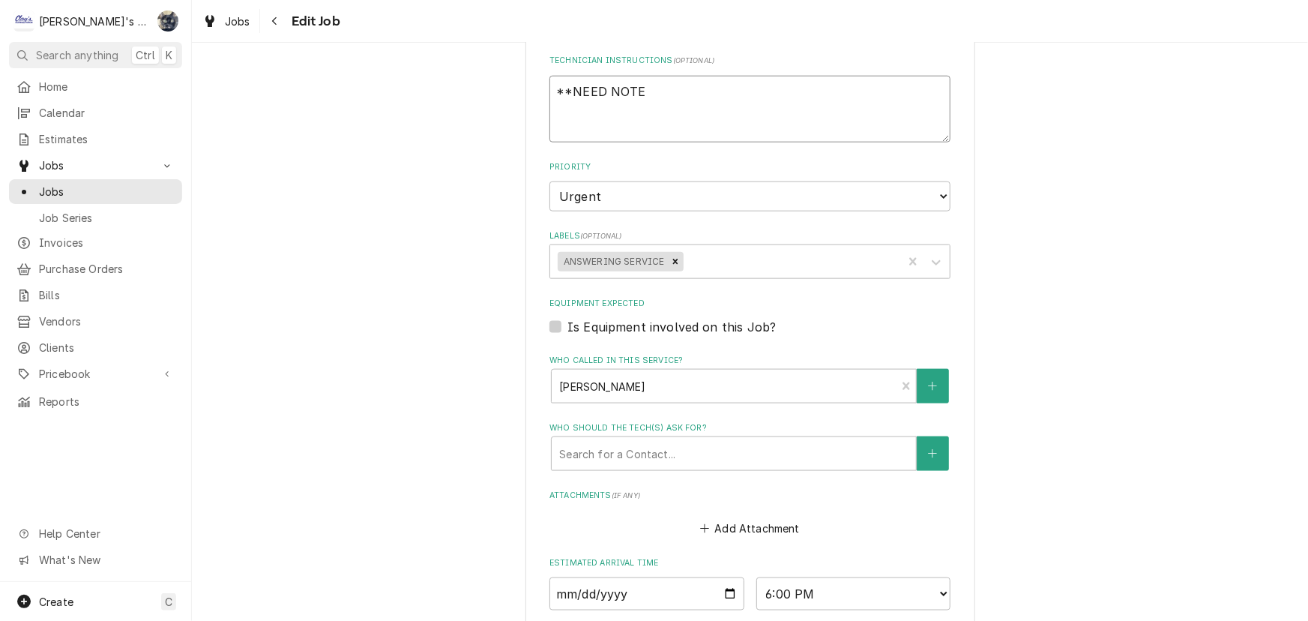
type textarea "x"
type textarea "**NEED NOTES"
type textarea "x"
type textarea "**NEED NOTES*"
type textarea "x"
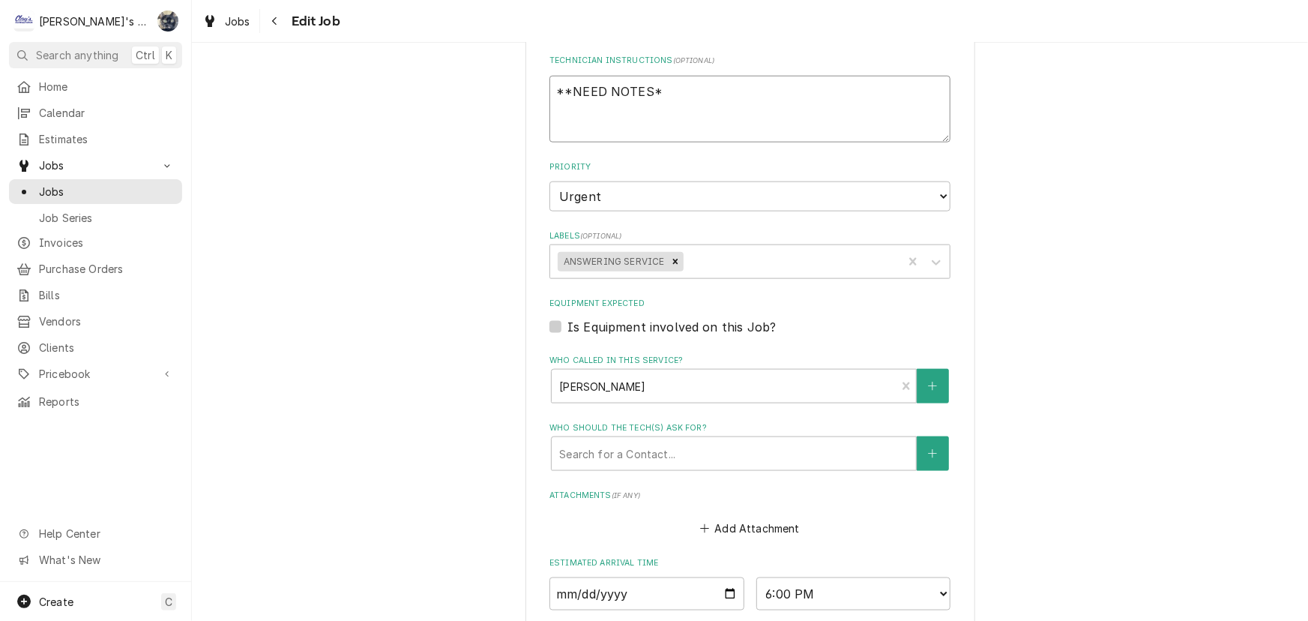
type textarea "**NEED NOTES**"
click at [566, 89] on textarea "**NEED NOTES**" at bounding box center [749, 109] width 401 height 67
type textarea "x"
type textarea "** NEED NOTES**"
type textarea "x"
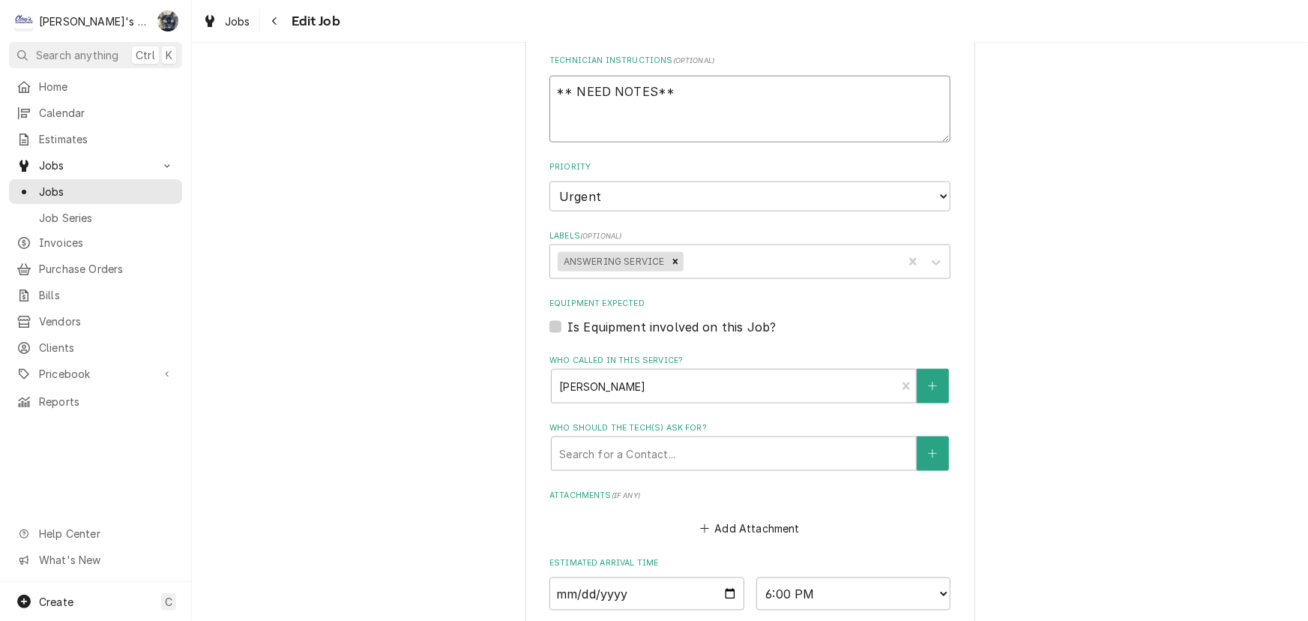
type textarea "** NEED NOTES **"
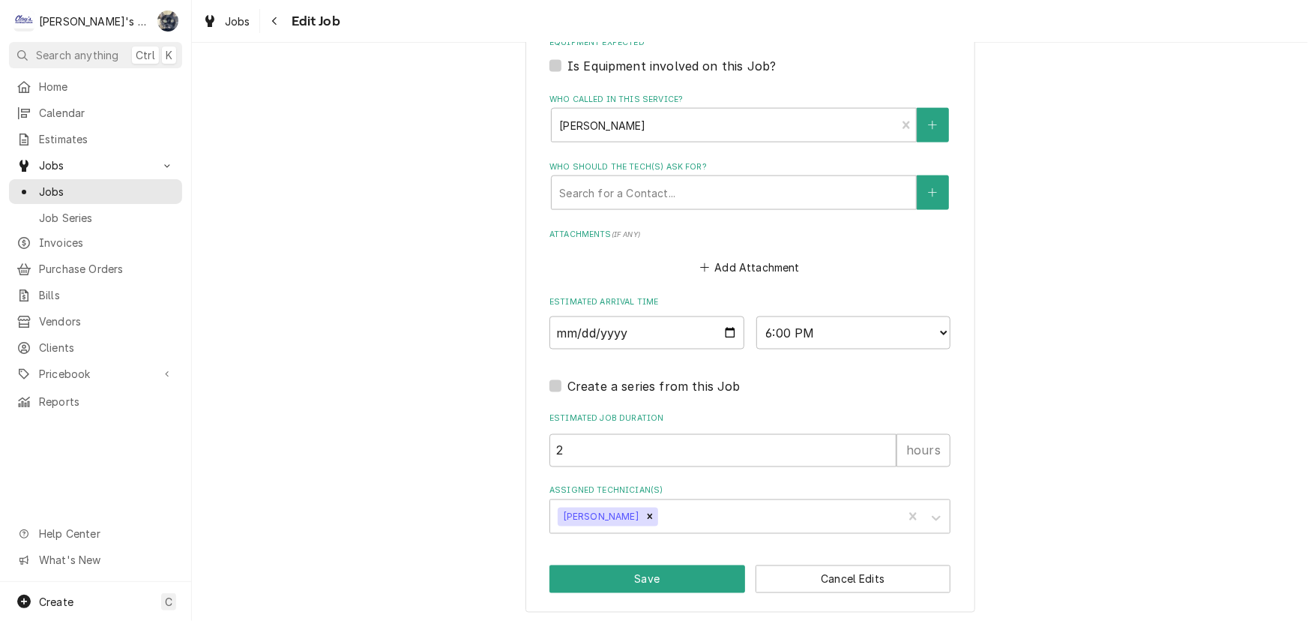
type textarea "x"
type textarea "** NEED NOTES **"
click at [639, 577] on button "Save" at bounding box center [647, 579] width 196 height 28
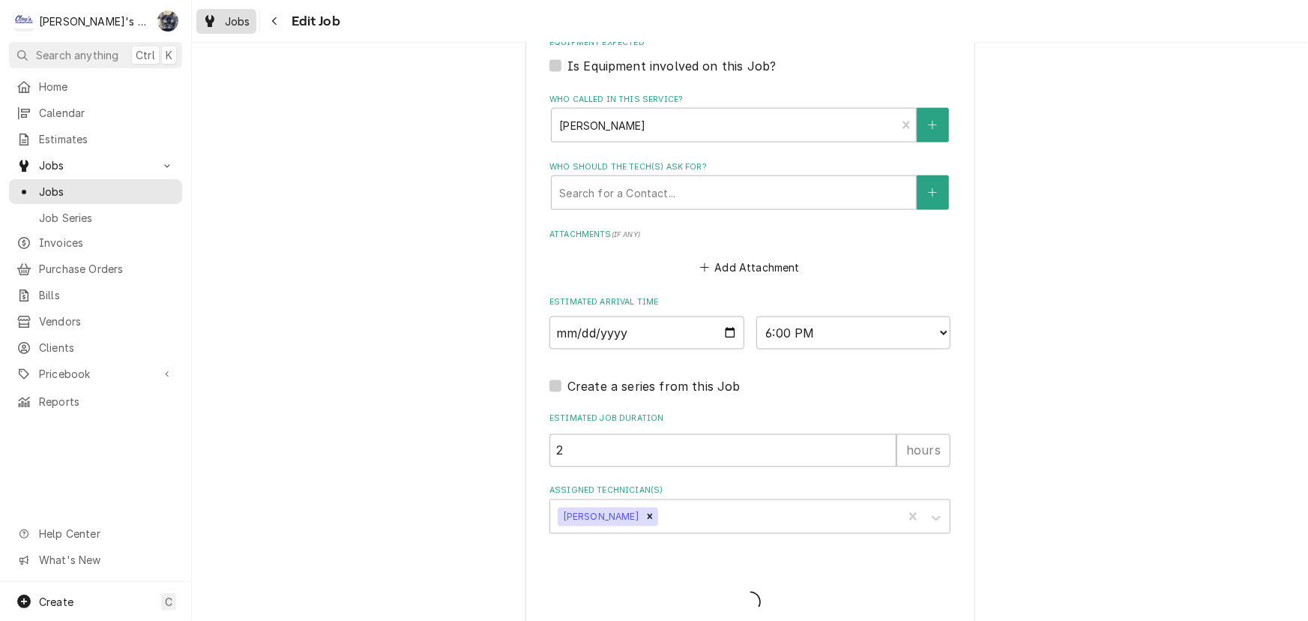
type textarea "x"
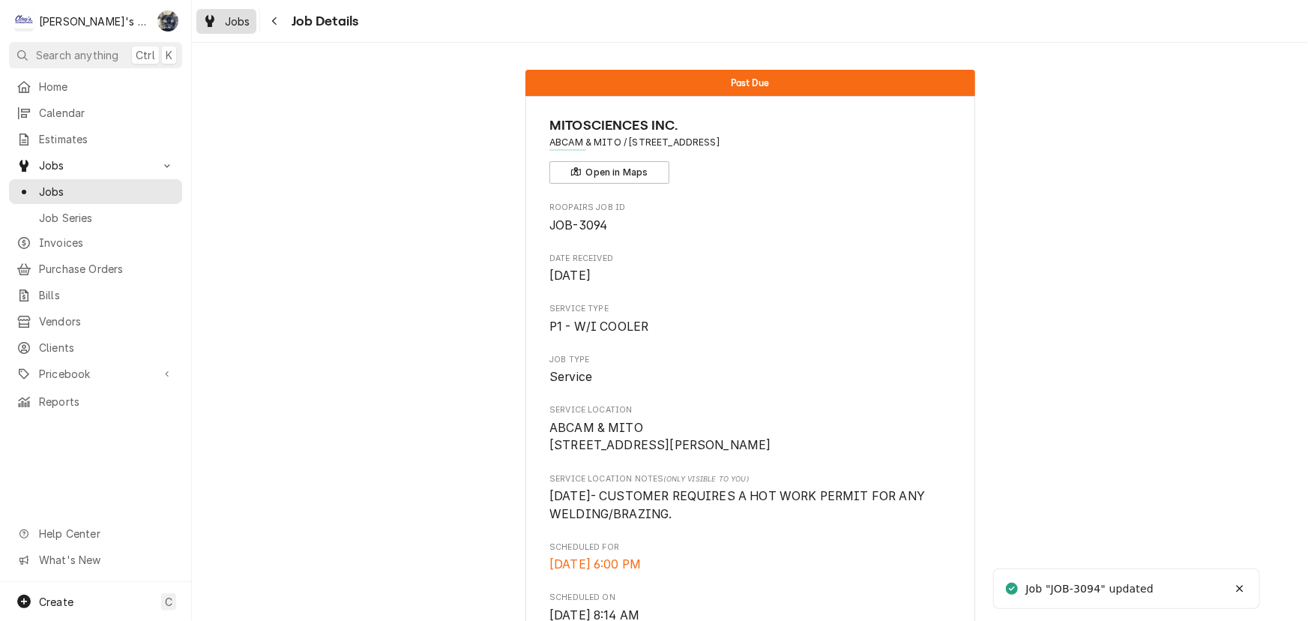
click at [215, 28] on div "Dynamic Content Wrapper" at bounding box center [209, 21] width 15 height 18
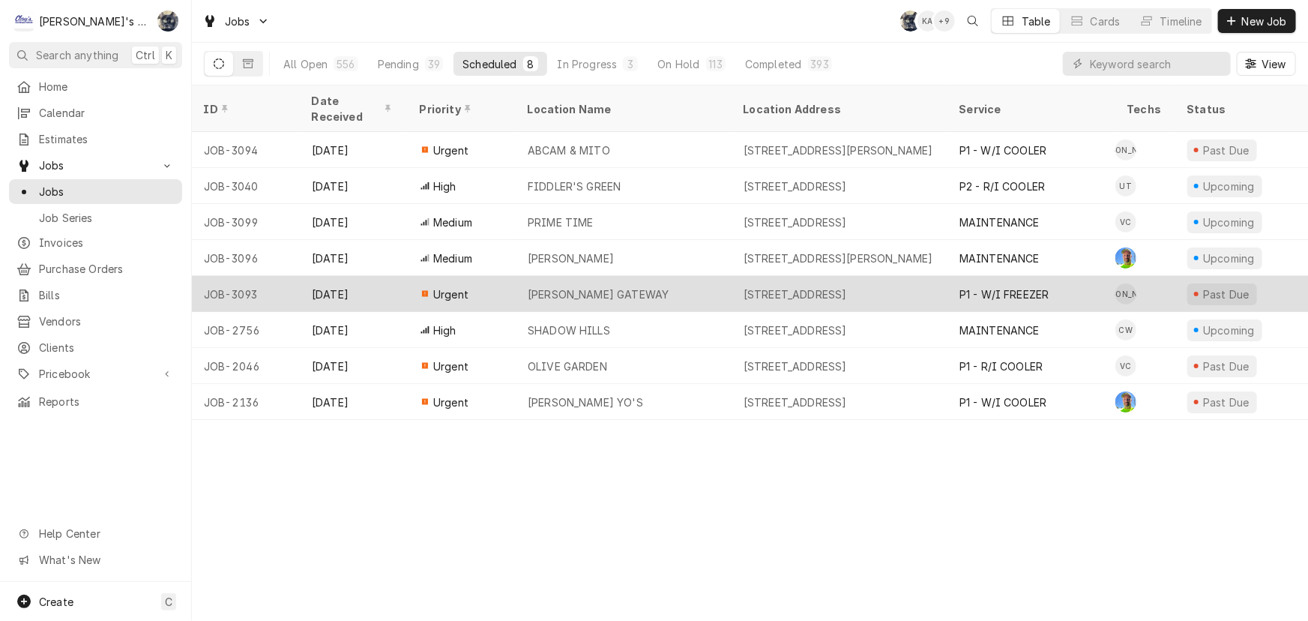
click at [676, 283] on div "[PERSON_NAME] GATEWAY" at bounding box center [624, 294] width 216 height 36
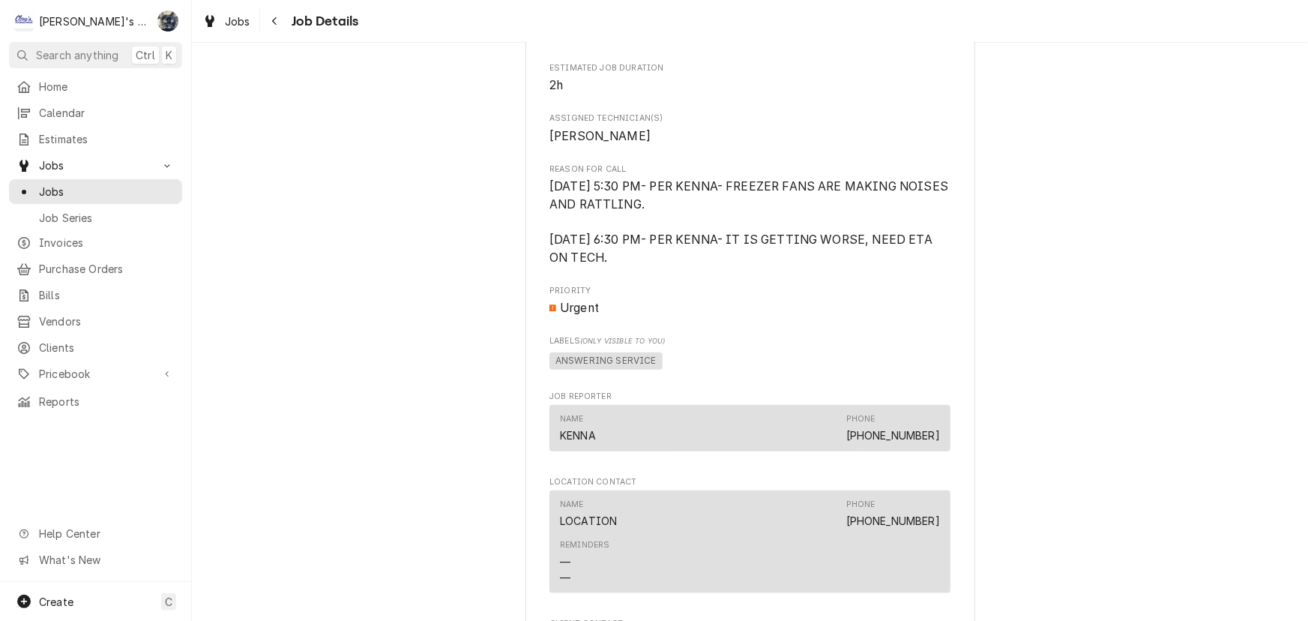
scroll to position [1135, 0]
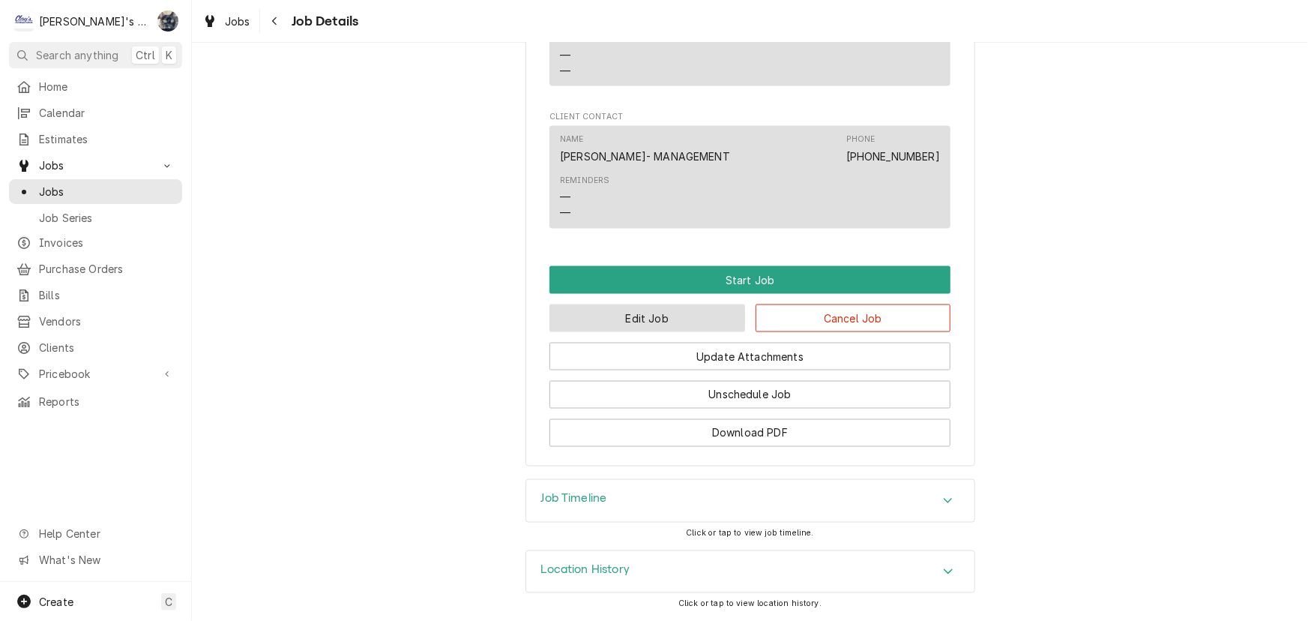
click at [654, 320] on button "Edit Job" at bounding box center [647, 318] width 196 height 28
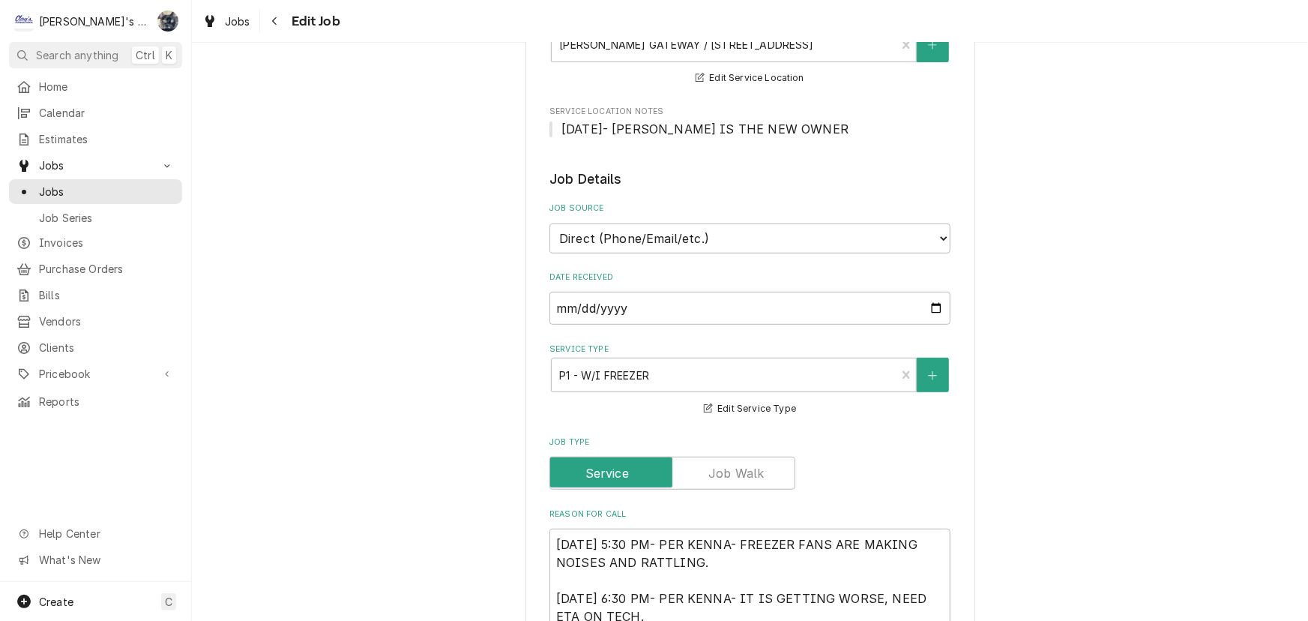
scroll to position [545, 0]
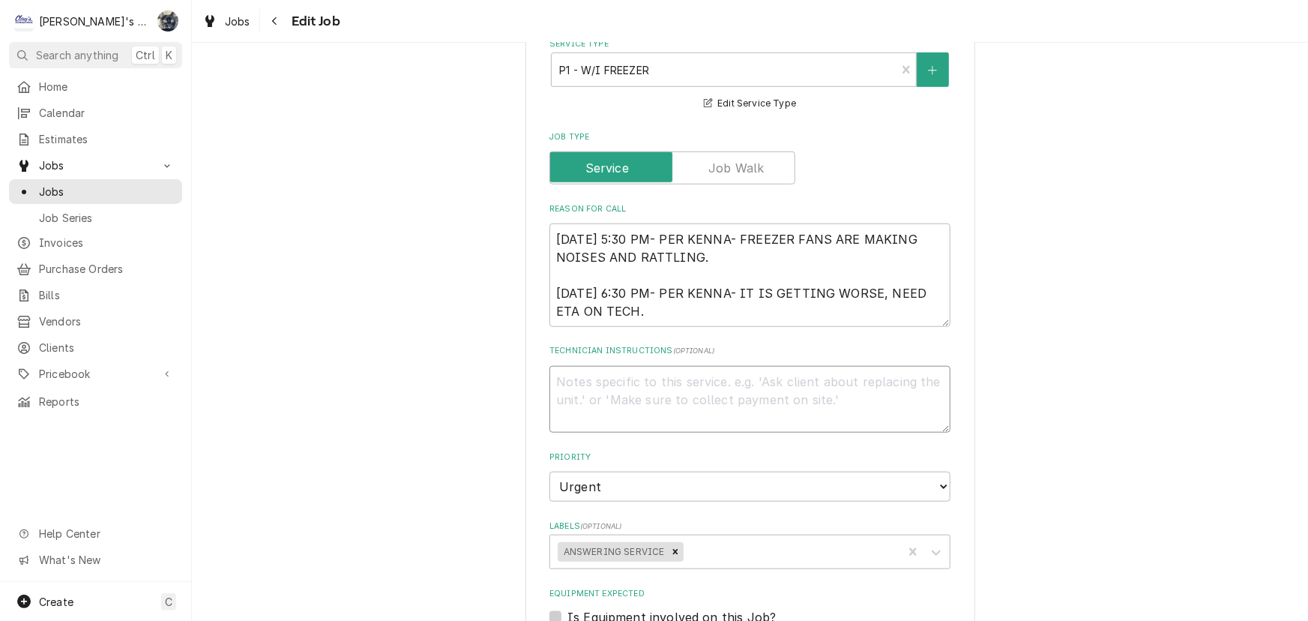
click at [583, 396] on textarea "Technician Instructions ( optional )" at bounding box center [749, 399] width 401 height 67
type textarea "x"
type textarea "*"
type textarea "x"
type textarea "**"
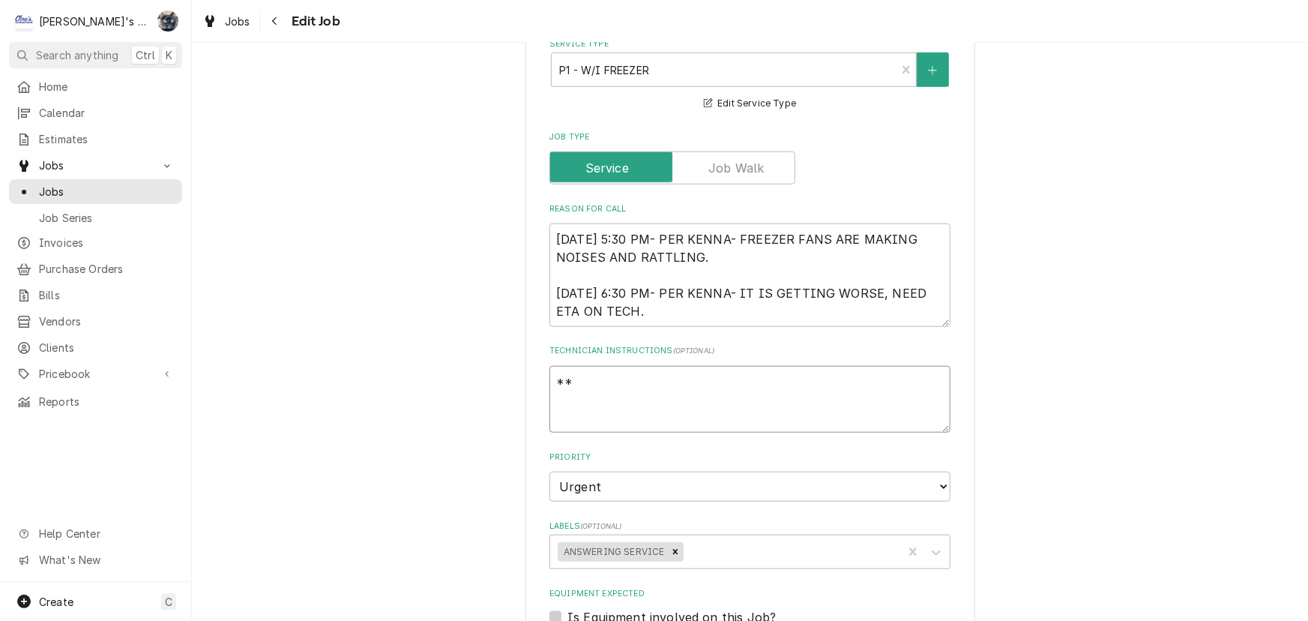
type textarea "x"
type textarea "**"
type textarea "x"
type textarea "** N"
type textarea "x"
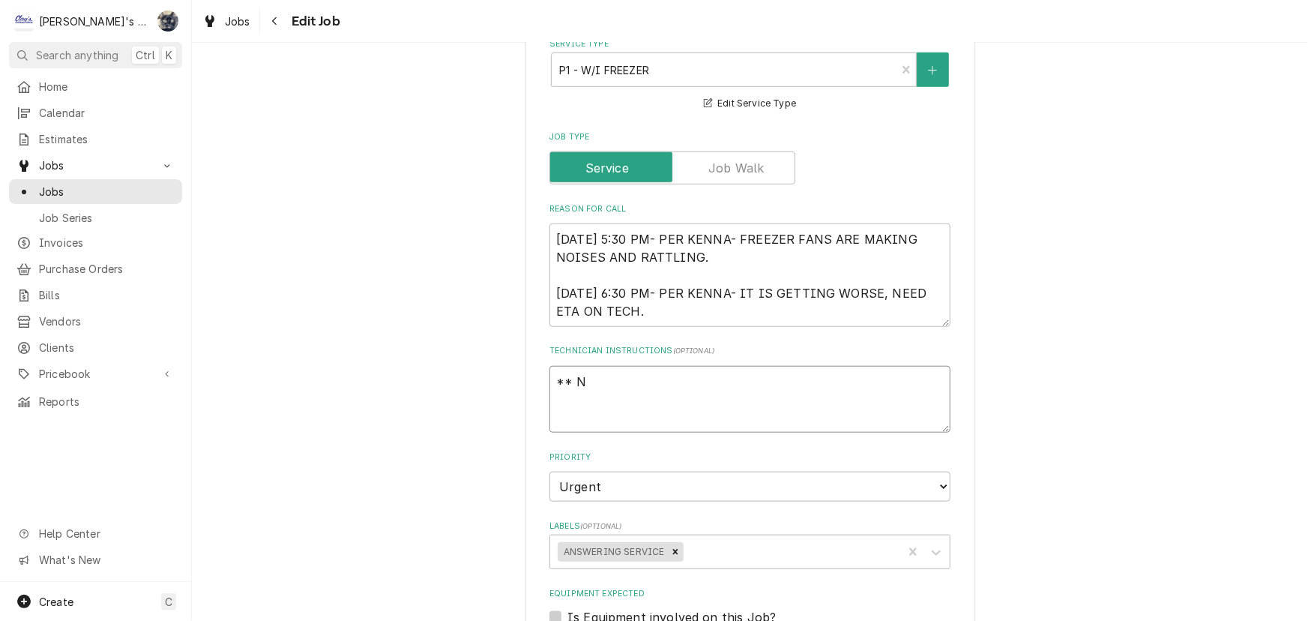
type textarea "** NE"
type textarea "x"
type textarea "** NEE"
type textarea "x"
type textarea "** NEED"
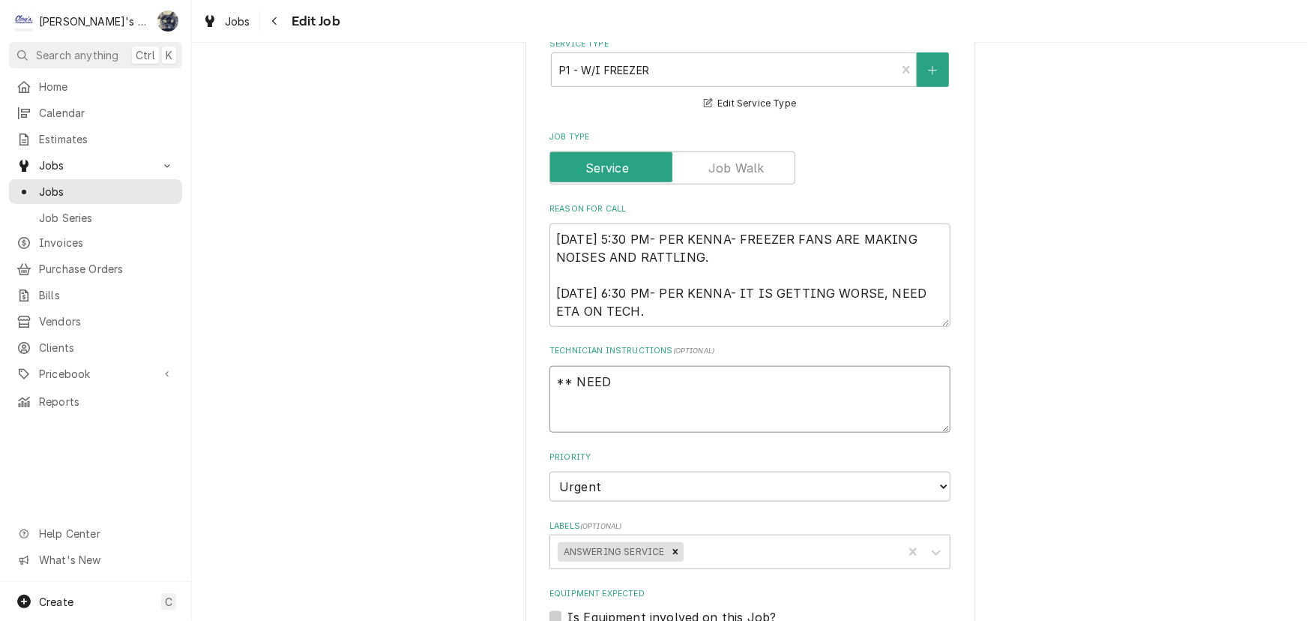
type textarea "x"
type textarea "** NEED"
type textarea "x"
type textarea "** NEED N"
type textarea "x"
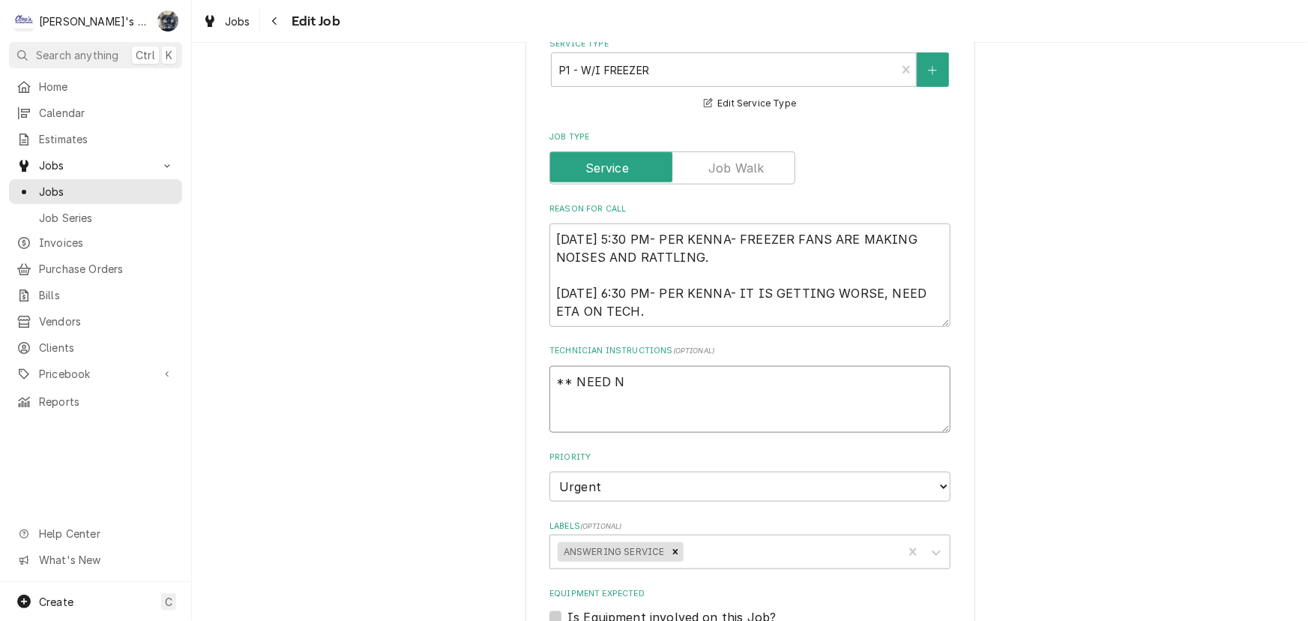
type textarea "** NEED NO"
type textarea "x"
type textarea "** NEED NOT"
type textarea "x"
type textarea "** NEED NOTE"
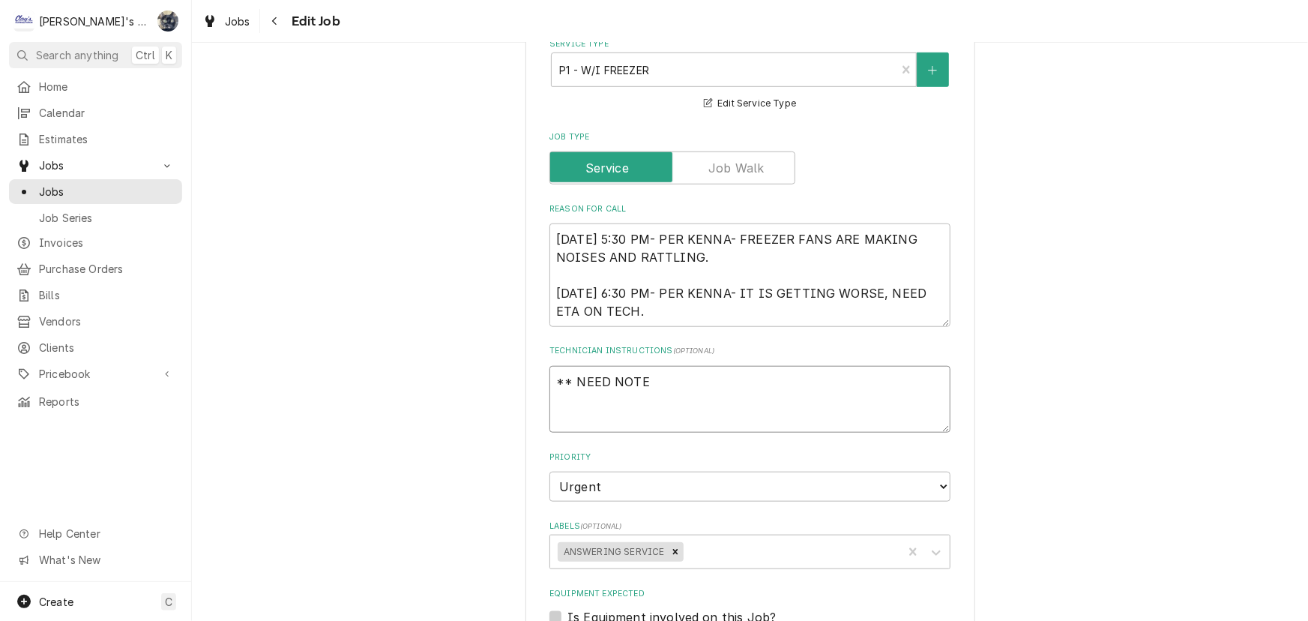
type textarea "x"
type textarea "** NEED NOTES"
type textarea "x"
type textarea "** NEED NOTES"
type textarea "x"
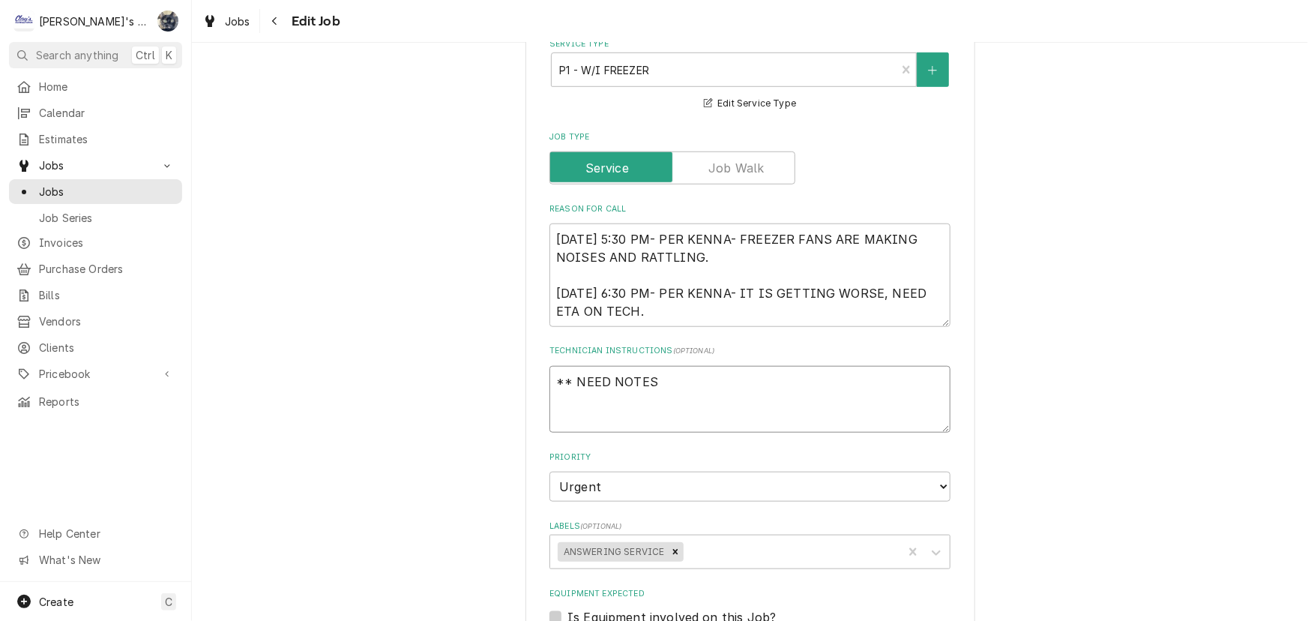
type textarea "** NEED NOTES *"
type textarea "x"
type textarea "** NEED NOTES **"
type textarea "x"
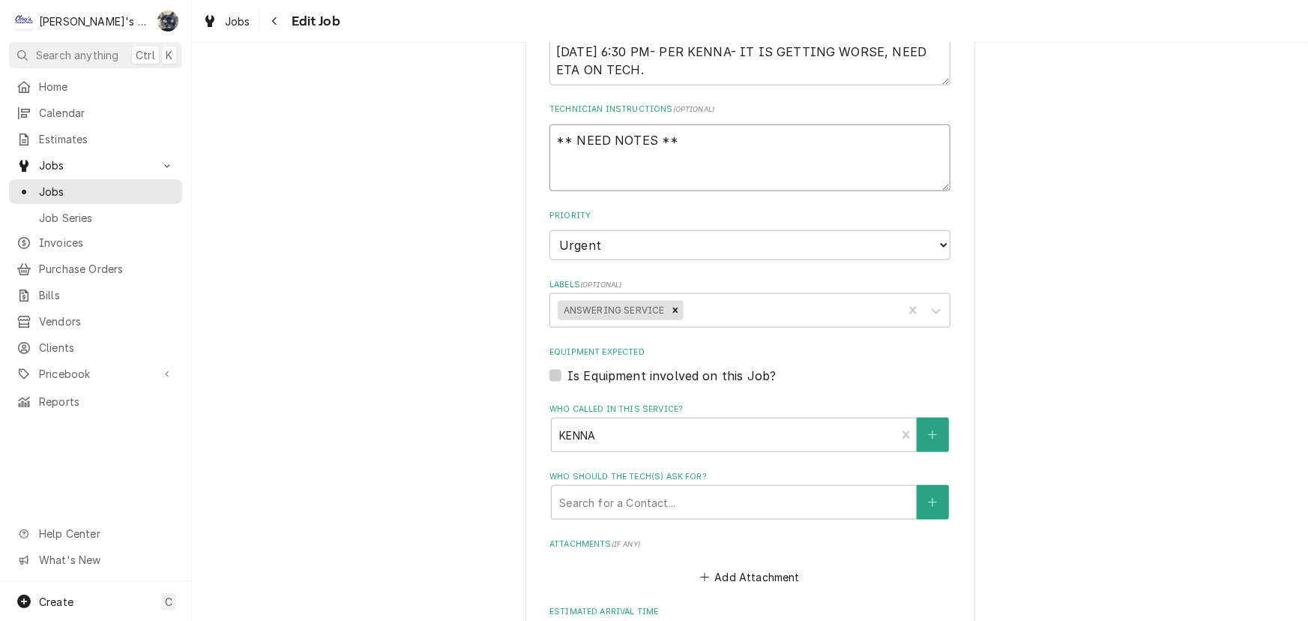
scroll to position [1096, 0]
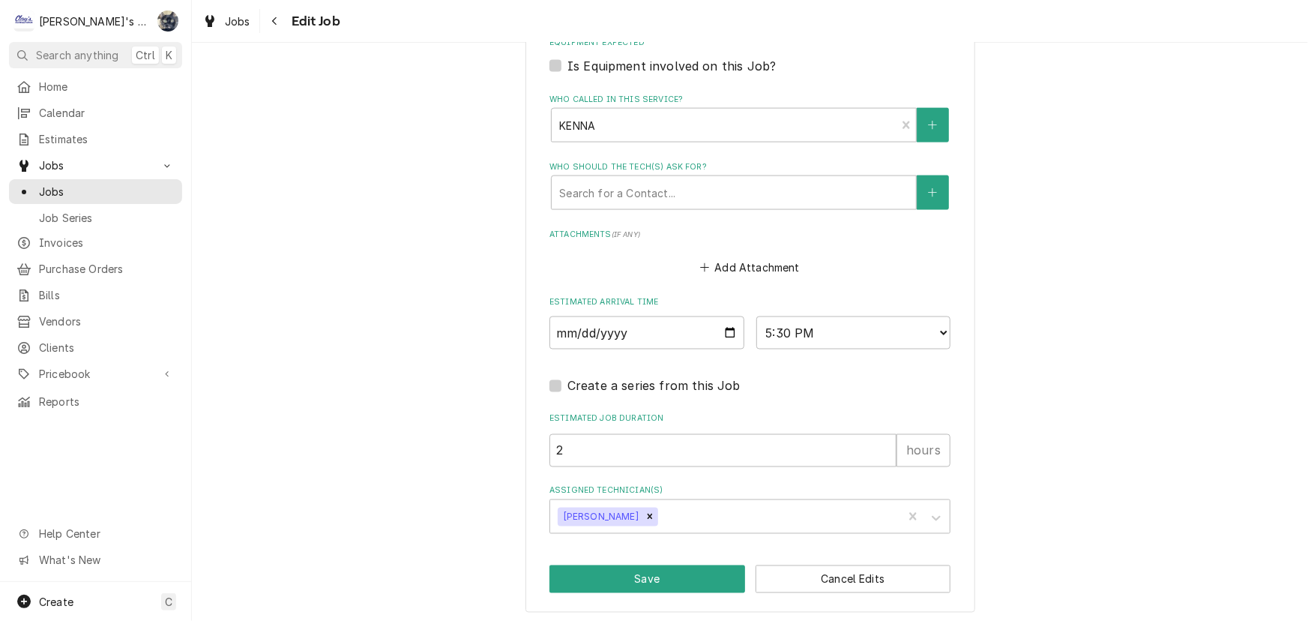
type textarea "** NEED NOTES **"
click at [635, 571] on button "Save" at bounding box center [647, 579] width 196 height 28
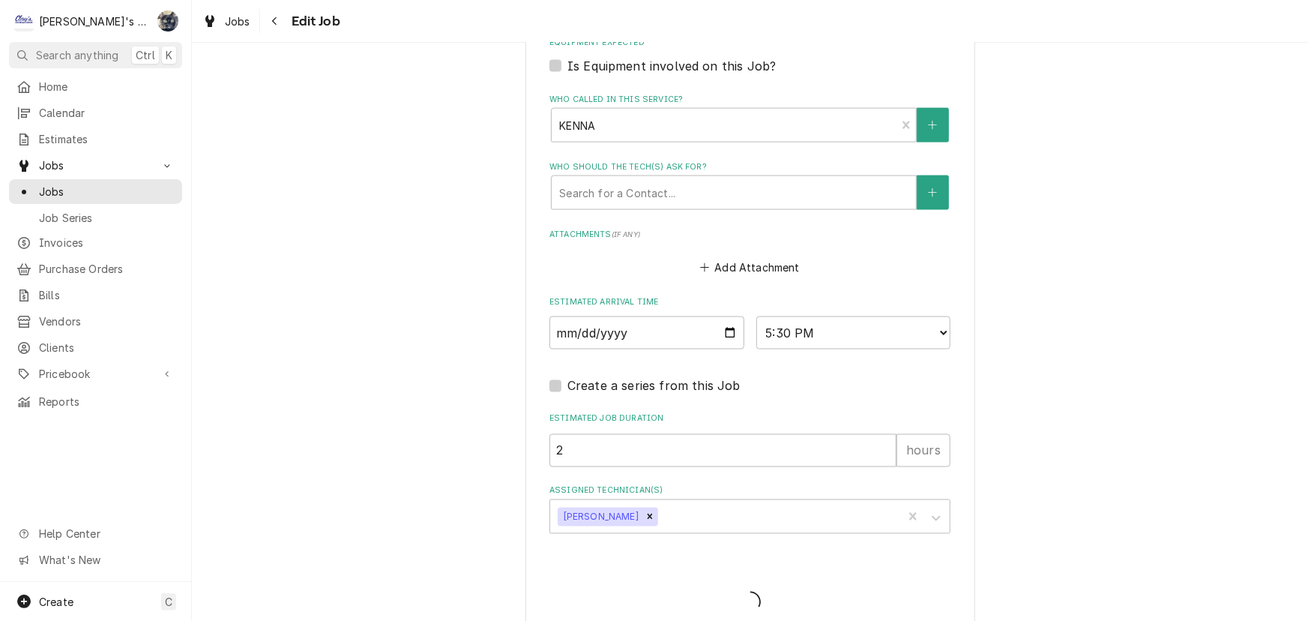
type textarea "x"
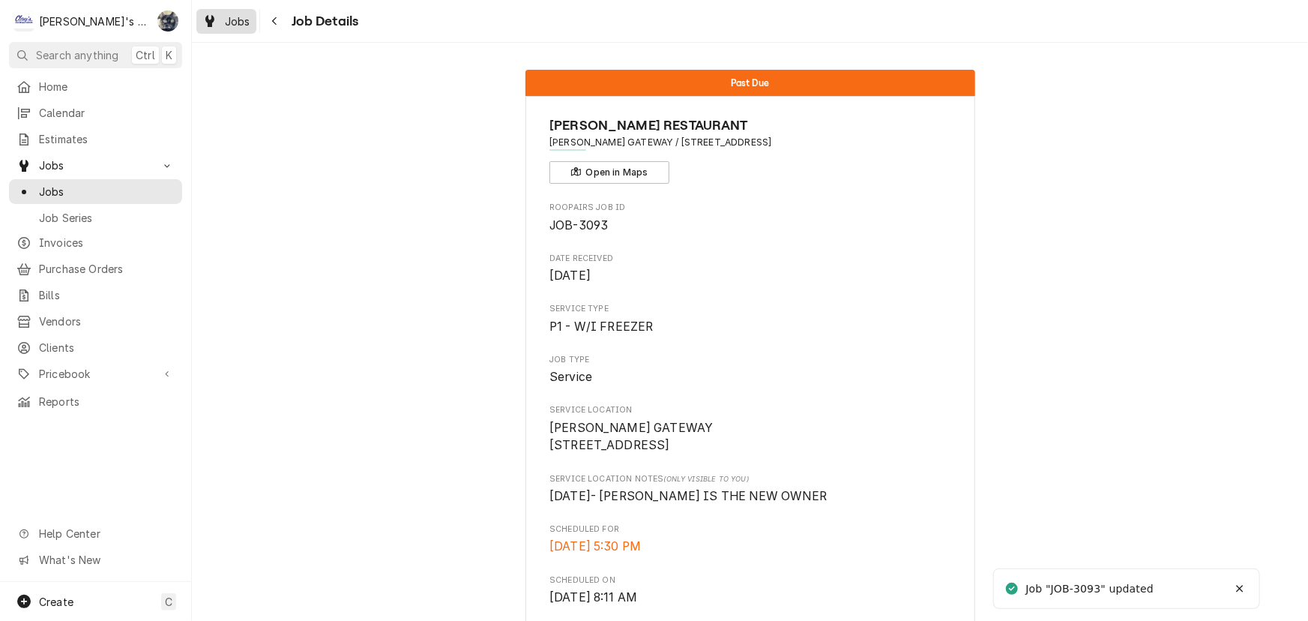
click at [235, 25] on span "Jobs" at bounding box center [237, 21] width 25 height 16
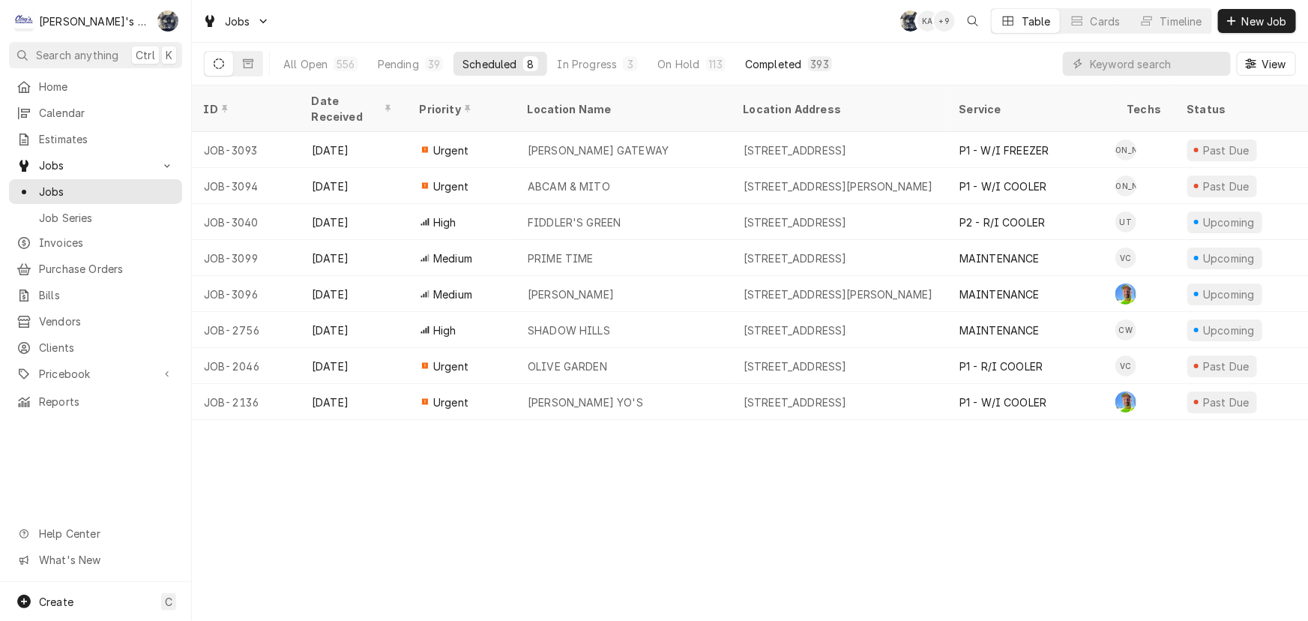
click at [758, 61] on div "Completed" at bounding box center [773, 64] width 56 height 16
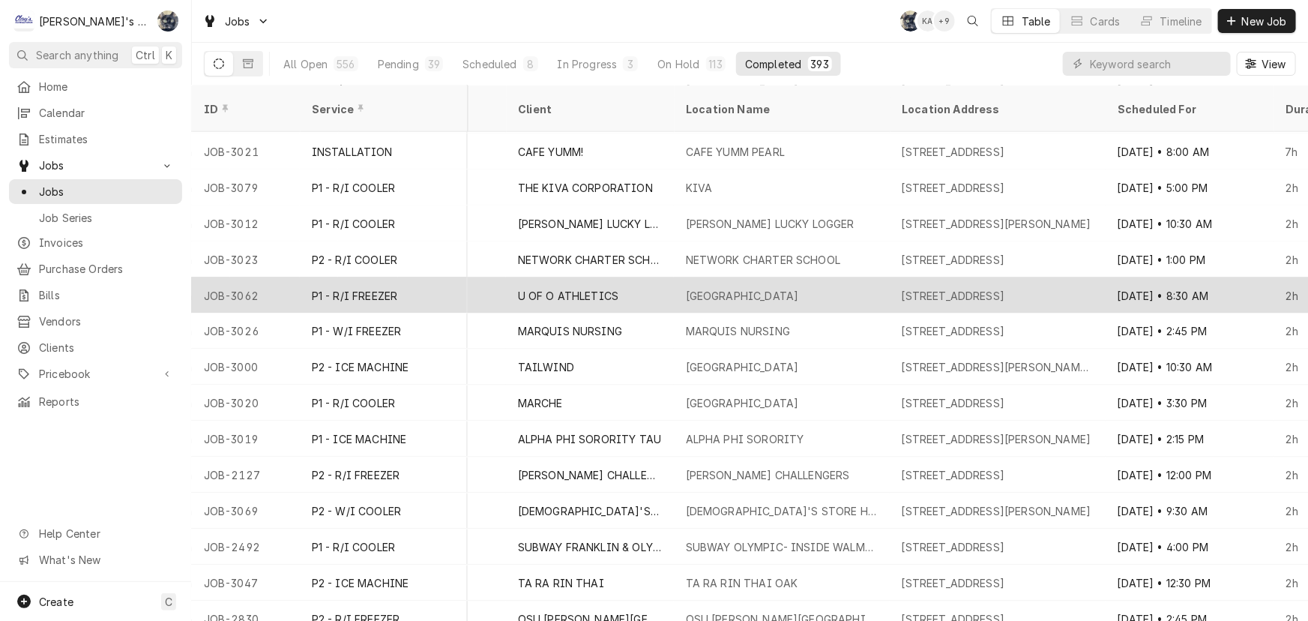
scroll to position [1229, 939]
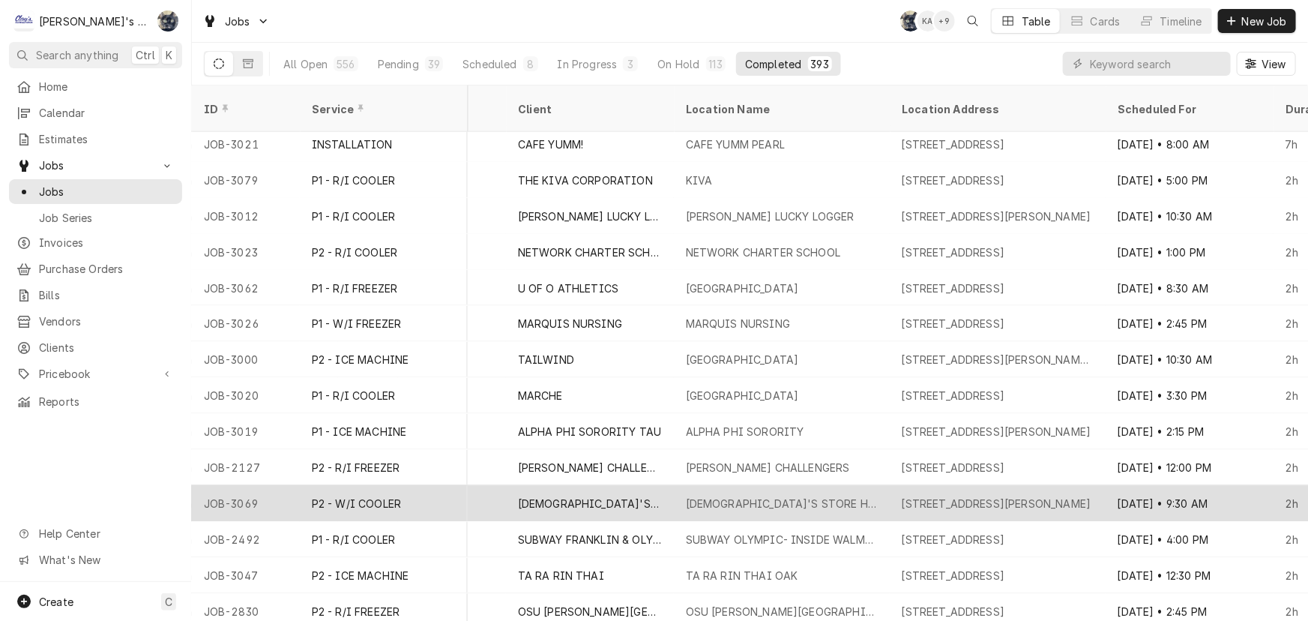
click at [692, 496] on div "GOD'S STORE HOUSE" at bounding box center [782, 504] width 192 height 16
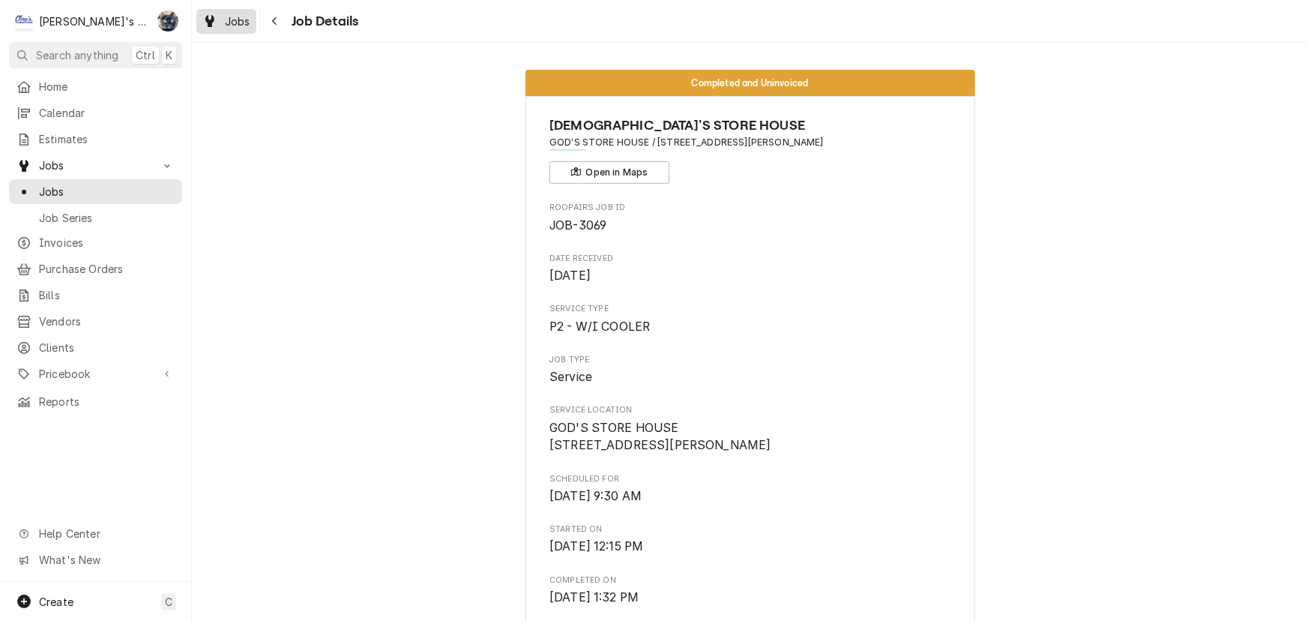
click at [232, 26] on span "Jobs" at bounding box center [237, 21] width 25 height 16
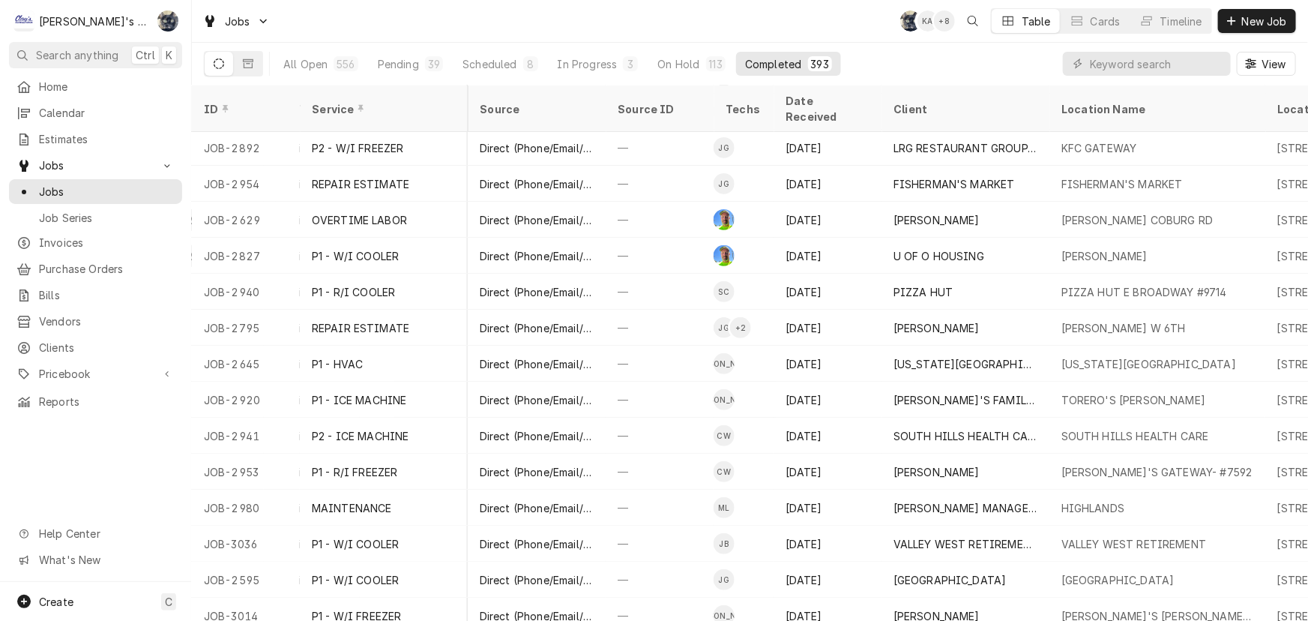
scroll to position [3028, 564]
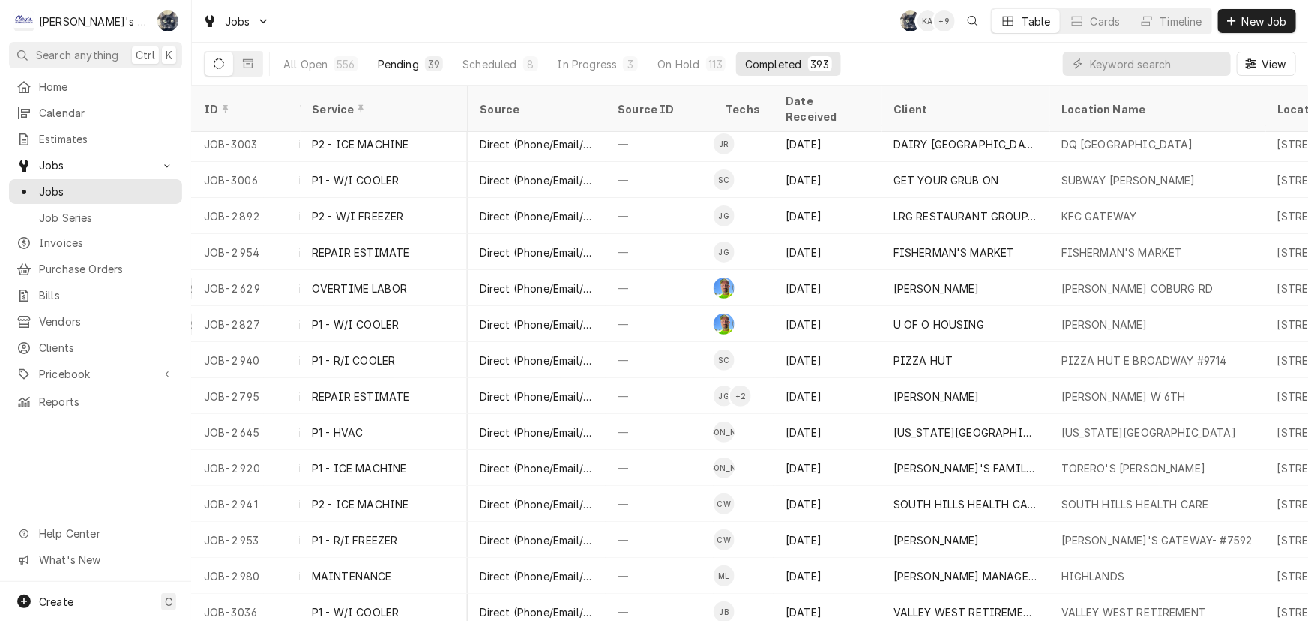
click at [409, 66] on div "Pending" at bounding box center [398, 64] width 41 height 16
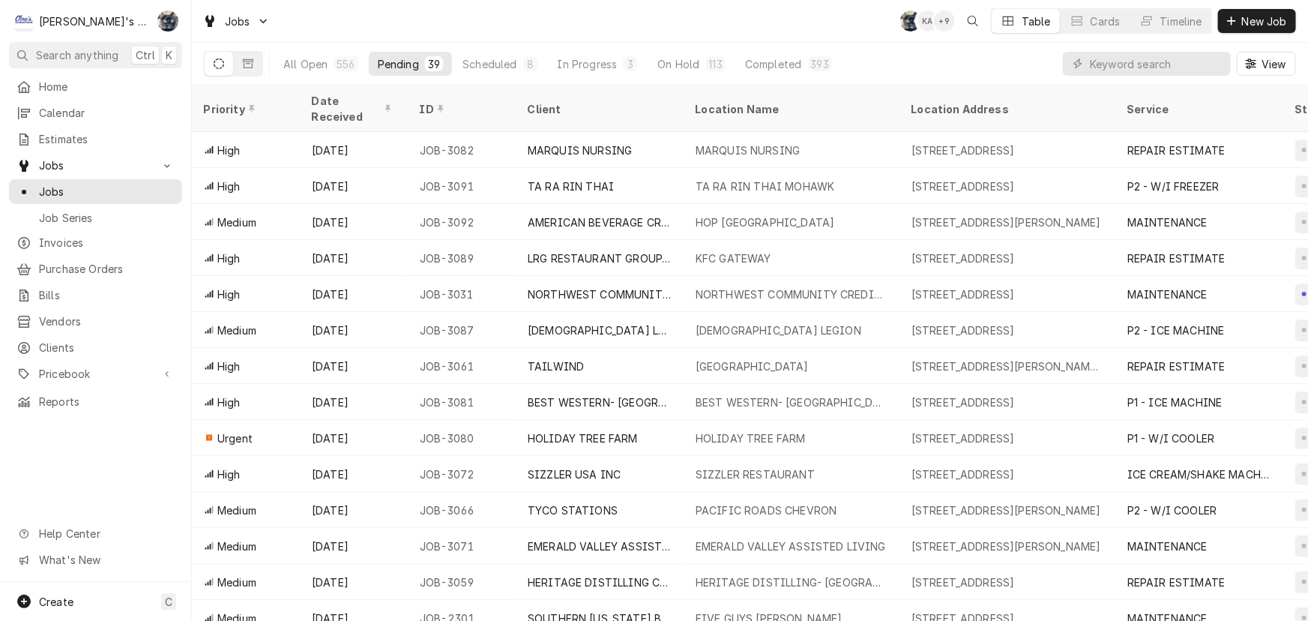
click at [387, 65] on div "Pending" at bounding box center [398, 64] width 41 height 16
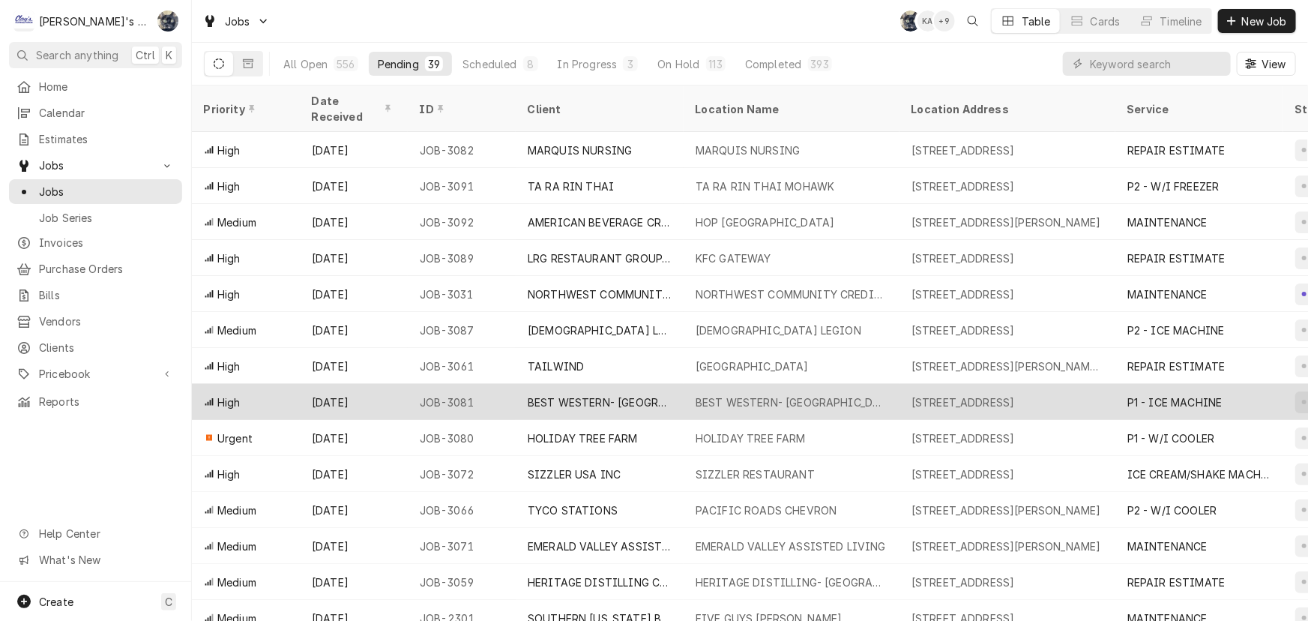
click at [707, 394] on div "BEST WESTERN- [GEOGRAPHIC_DATA]" at bounding box center [791, 402] width 192 height 16
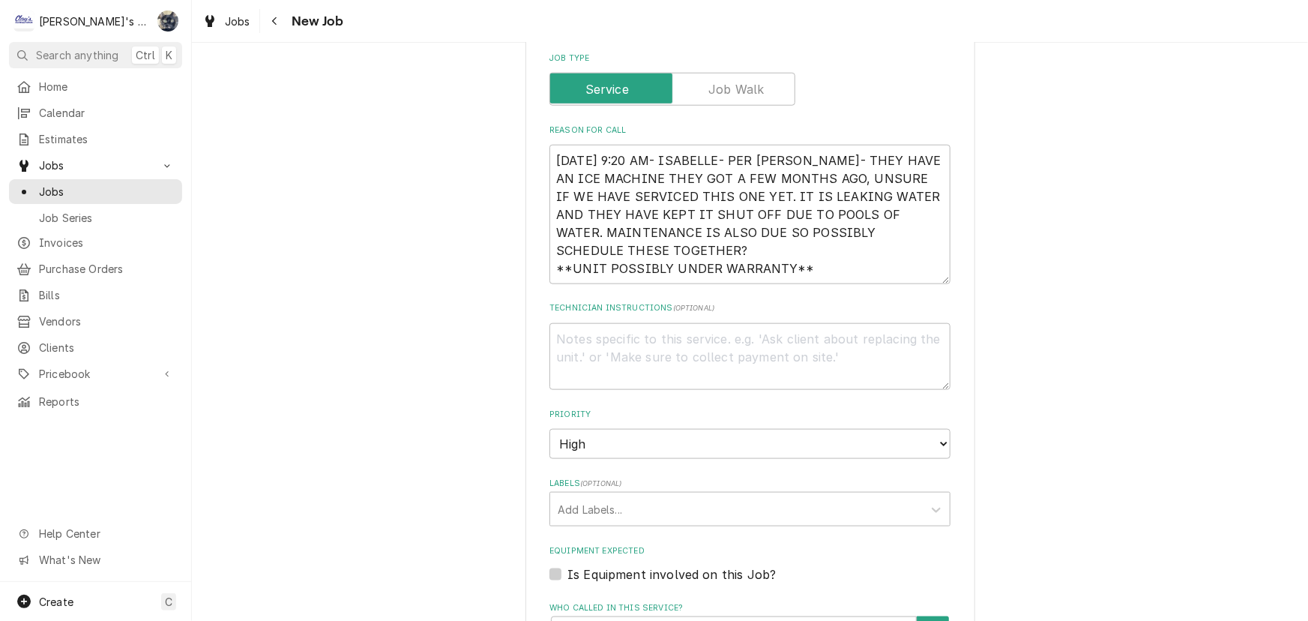
scroll to position [1021, 0]
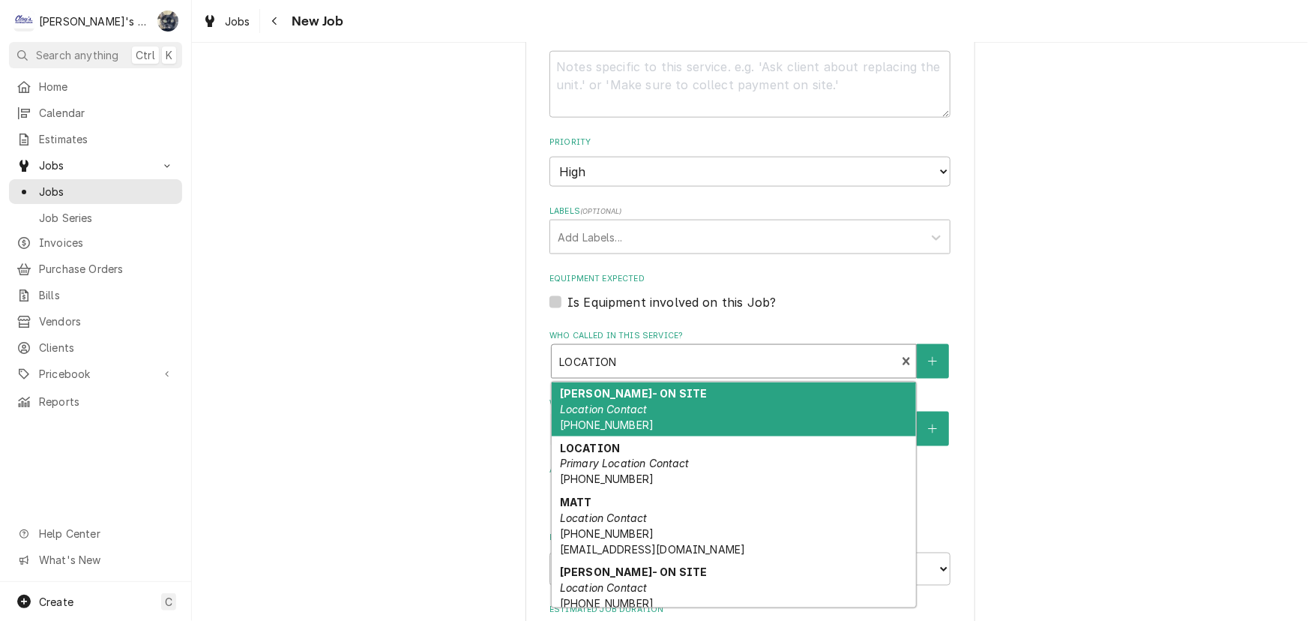
click at [727, 348] on div "Who called in this service?" at bounding box center [723, 361] width 329 height 27
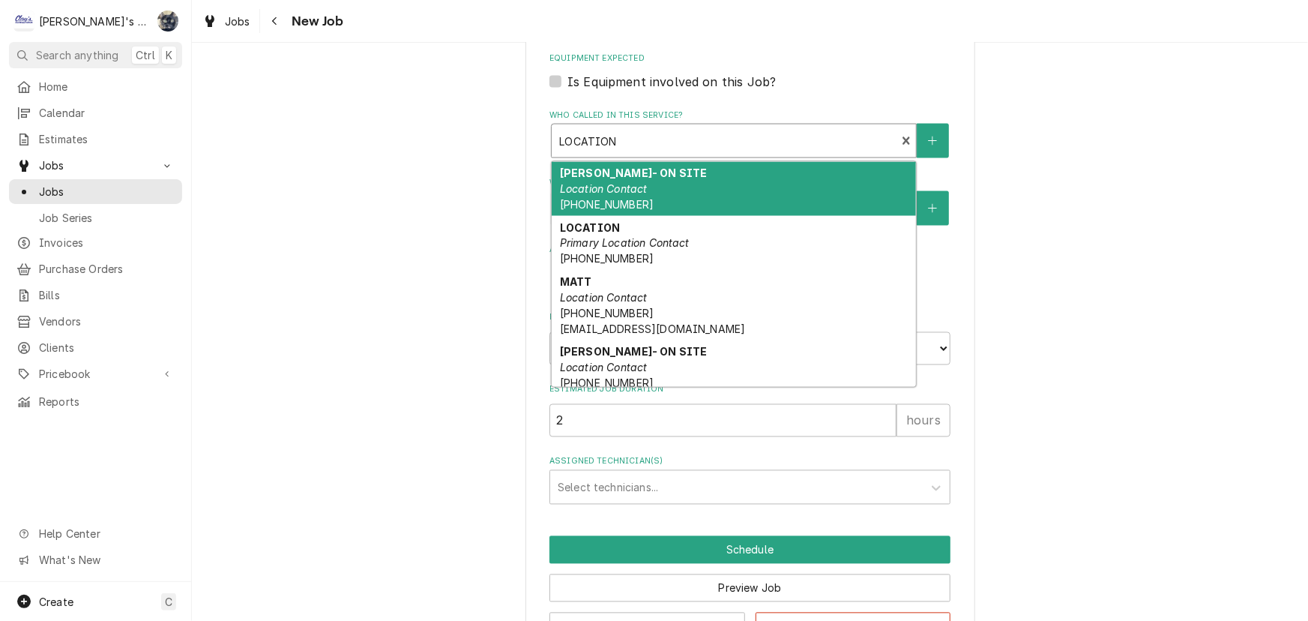
scroll to position [1271, 0]
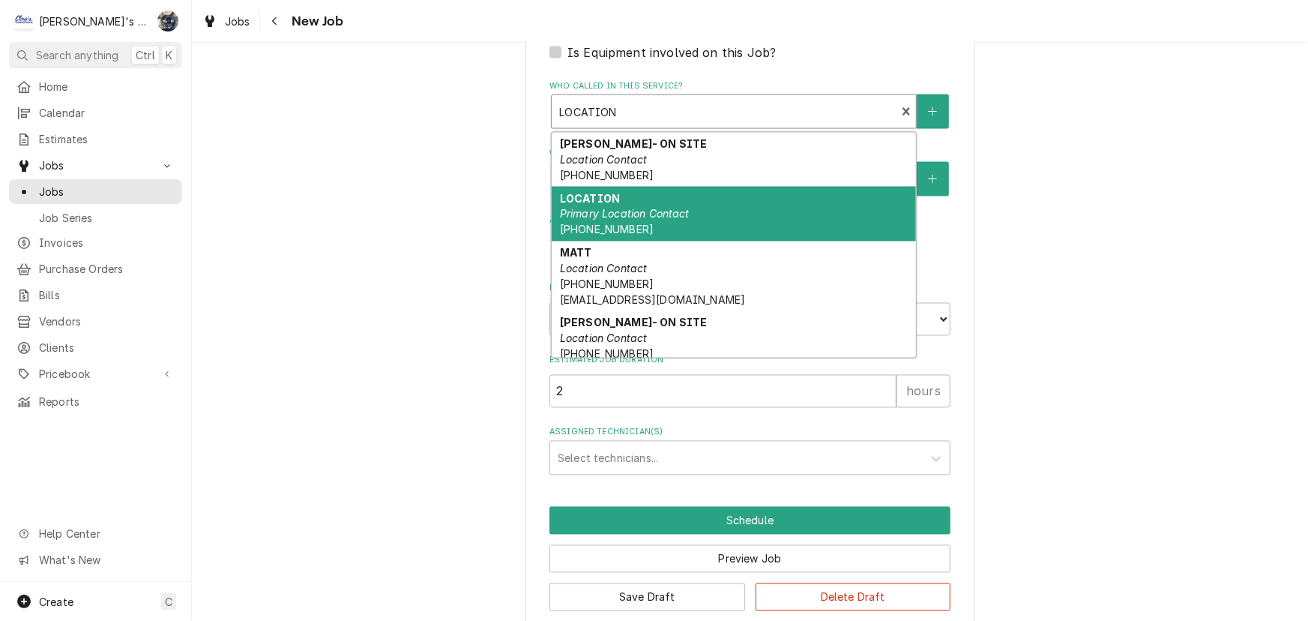
click at [823, 204] on div "LOCATION Primary Location Contact [PHONE_NUMBER]" at bounding box center [734, 214] width 364 height 55
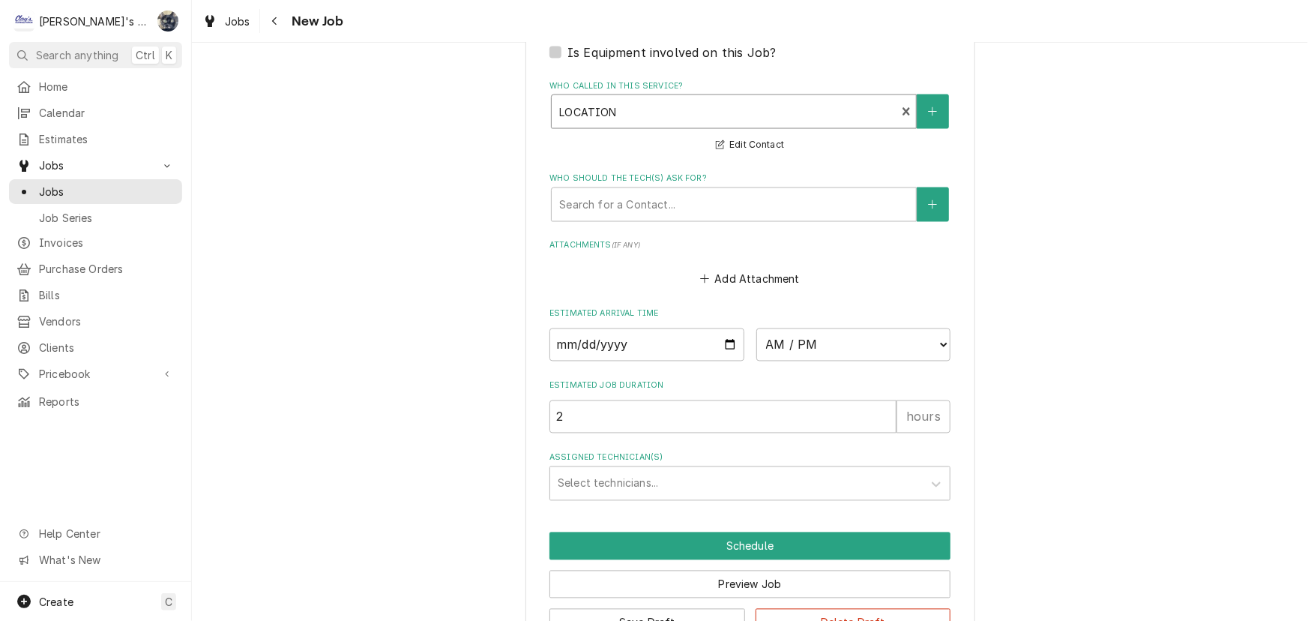
click at [696, 98] on div "Who called in this service?" at bounding box center [723, 111] width 329 height 27
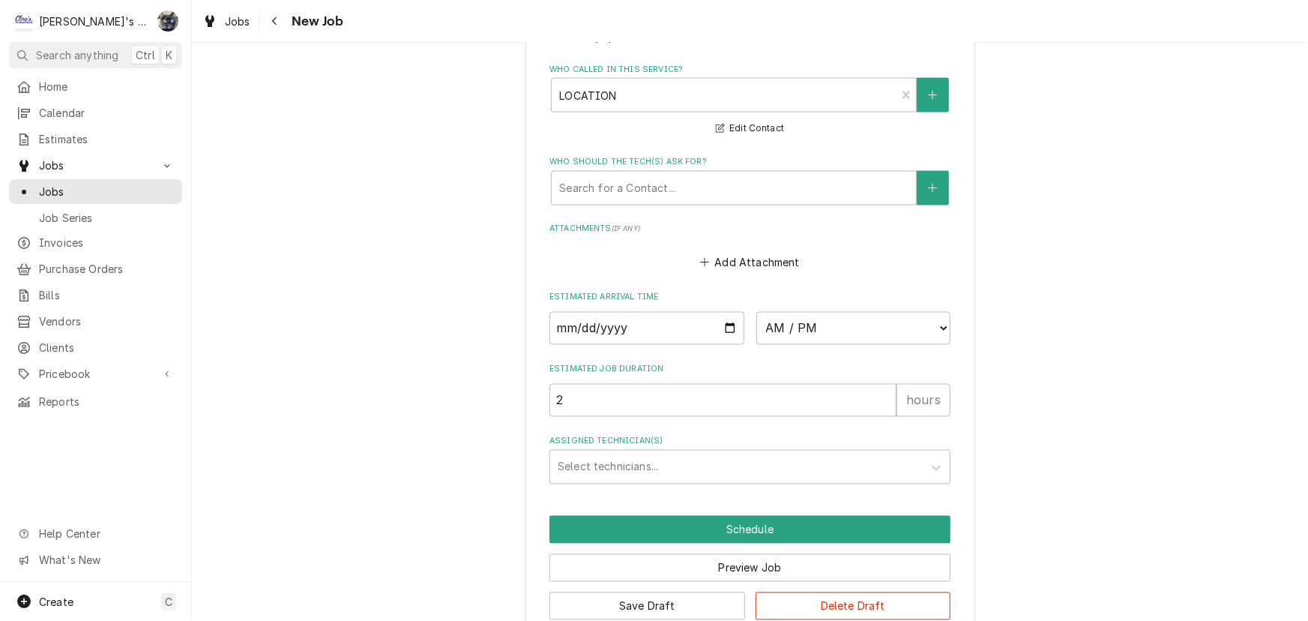
scroll to position [1297, 0]
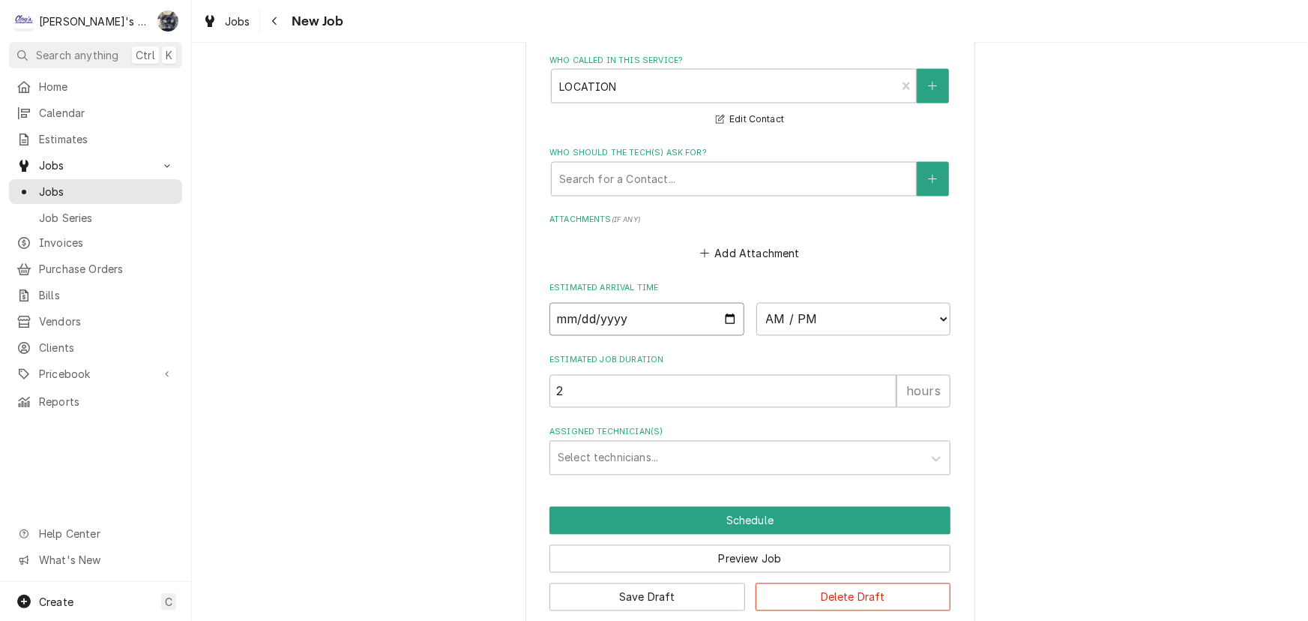
click at [717, 303] on input "Date" at bounding box center [646, 319] width 195 height 33
type textarea "x"
type input "[DATE]"
type textarea "x"
click at [832, 303] on select "AM / PM 6:00 AM 6:15 AM 6:30 AM 6:45 AM 7:00 AM 7:15 AM 7:30 AM 7:45 AM 8:00 AM…" at bounding box center [853, 319] width 195 height 33
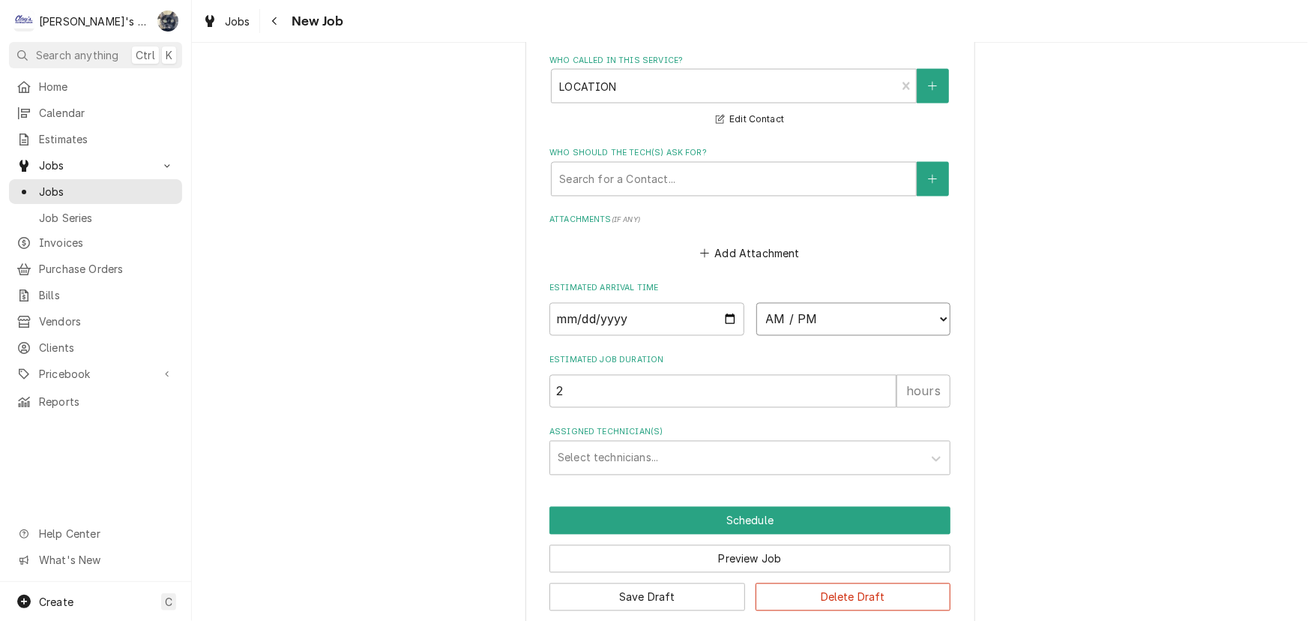
select select "13:45:00"
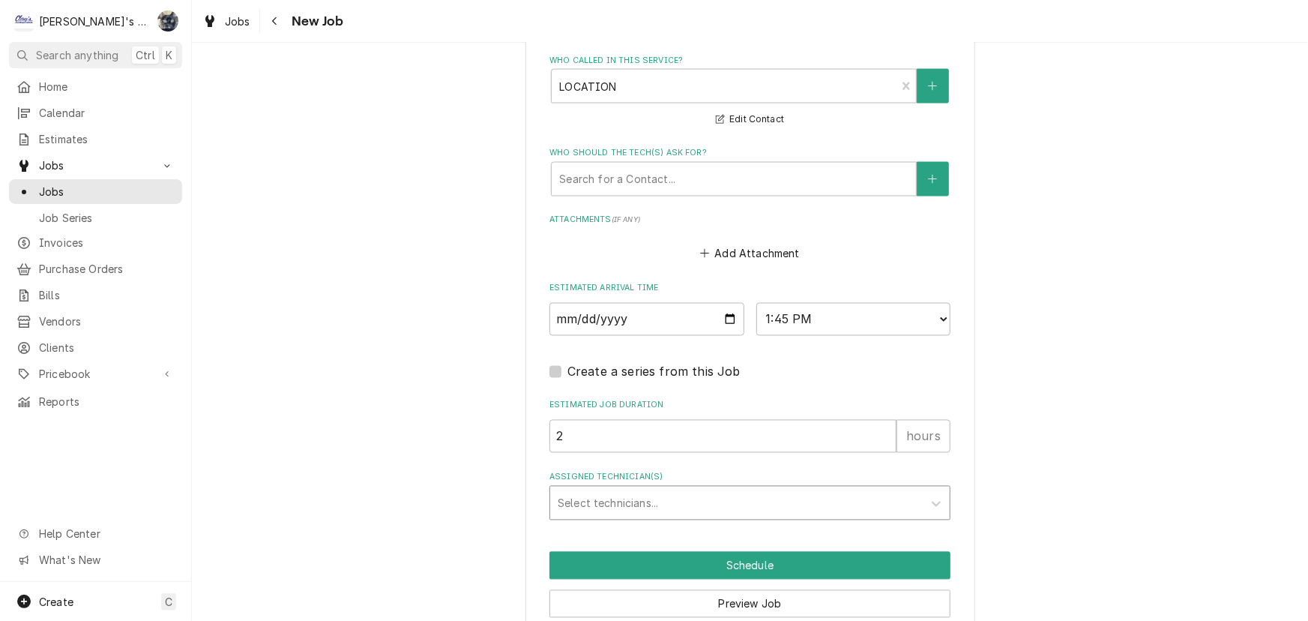
click at [701, 489] on div "Assigned Technician(s)" at bounding box center [736, 502] width 357 height 27
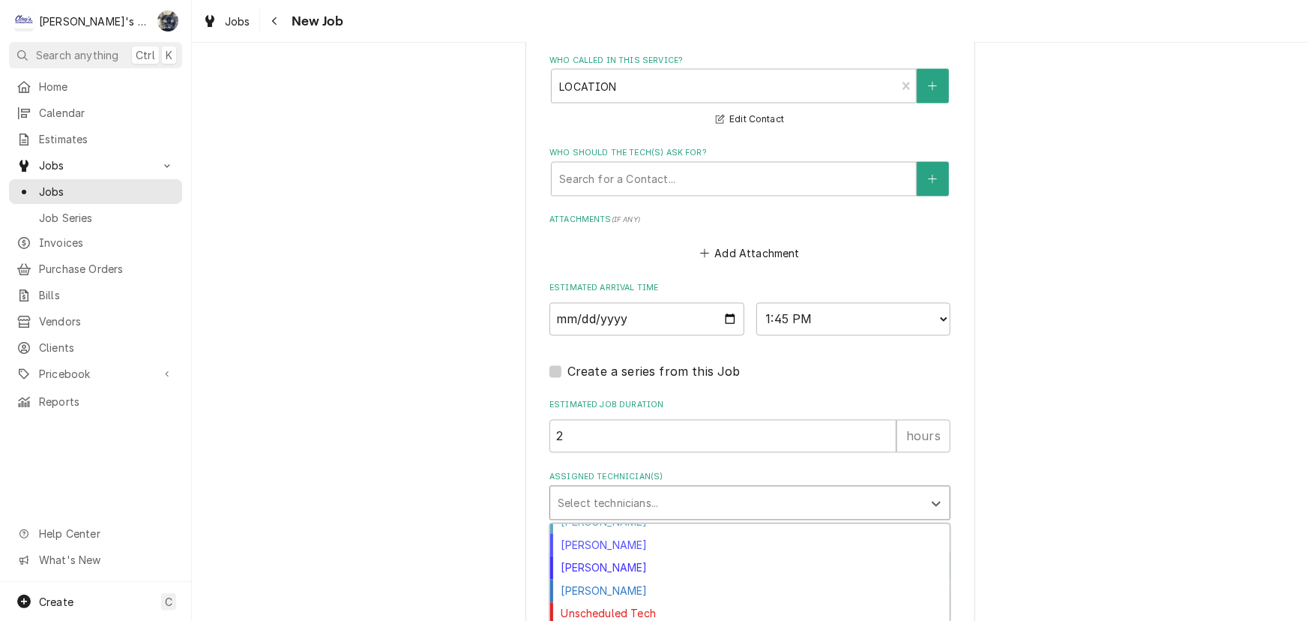
scroll to position [112, 0]
click at [682, 618] on div "[PERSON_NAME]" at bounding box center [749, 629] width 399 height 23
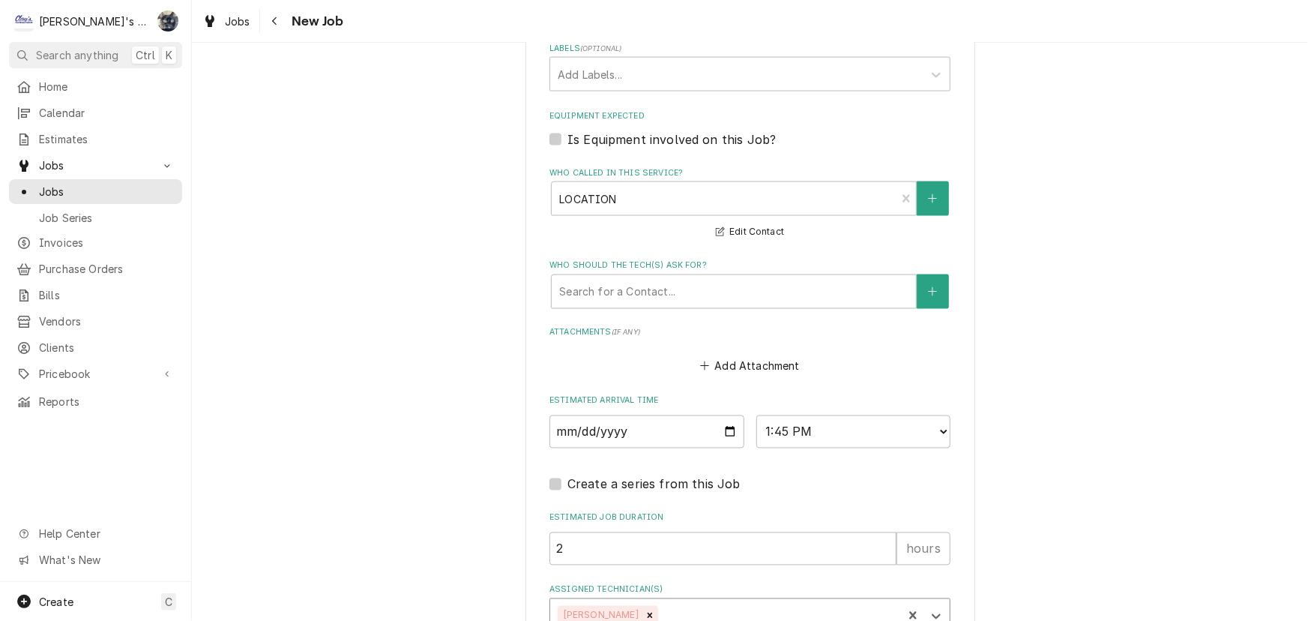
scroll to position [1024, 0]
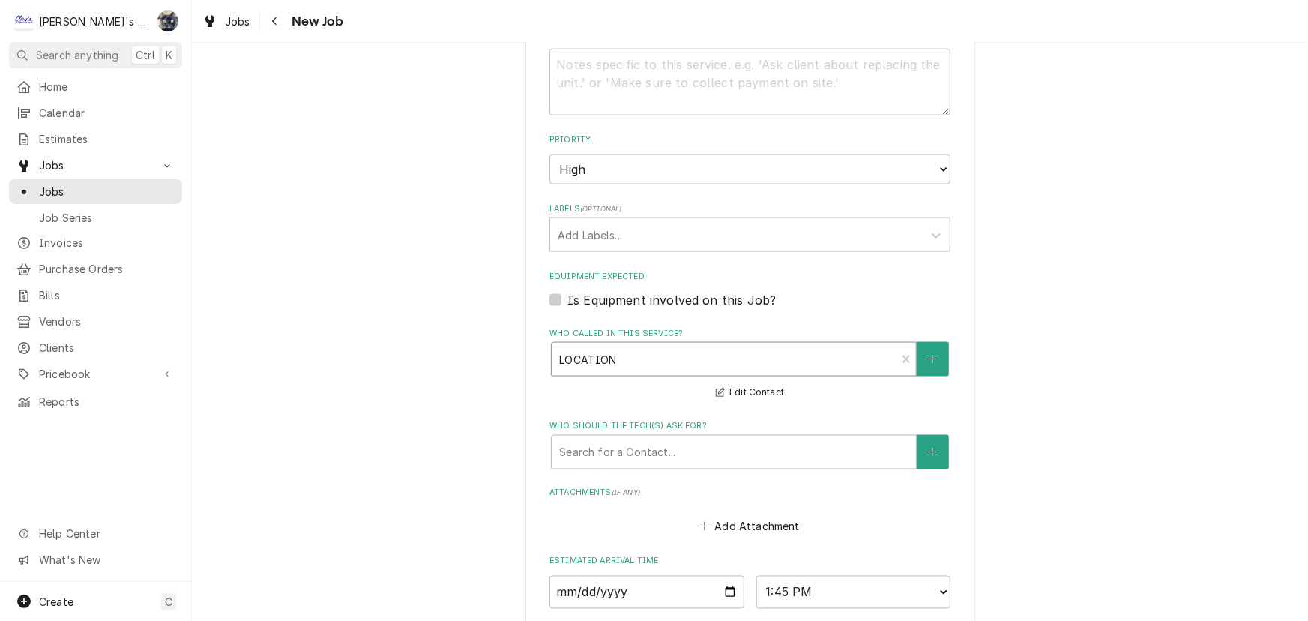
click at [651, 345] on div "Who called in this service?" at bounding box center [723, 358] width 329 height 27
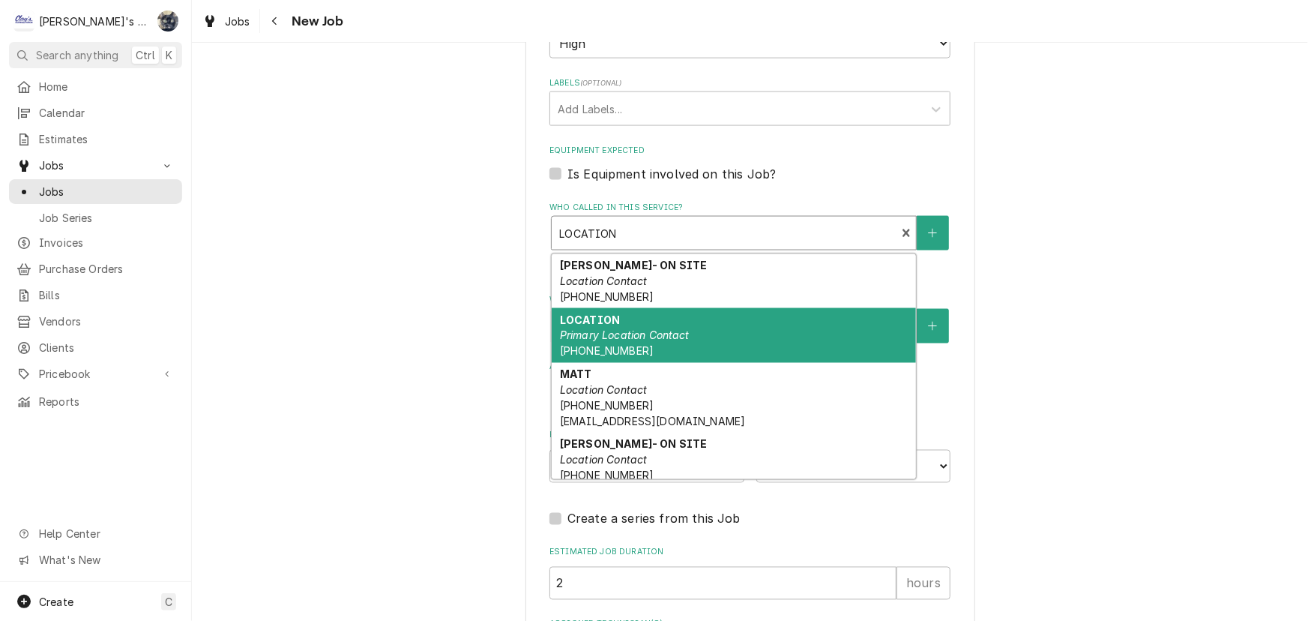
scroll to position [1341, 0]
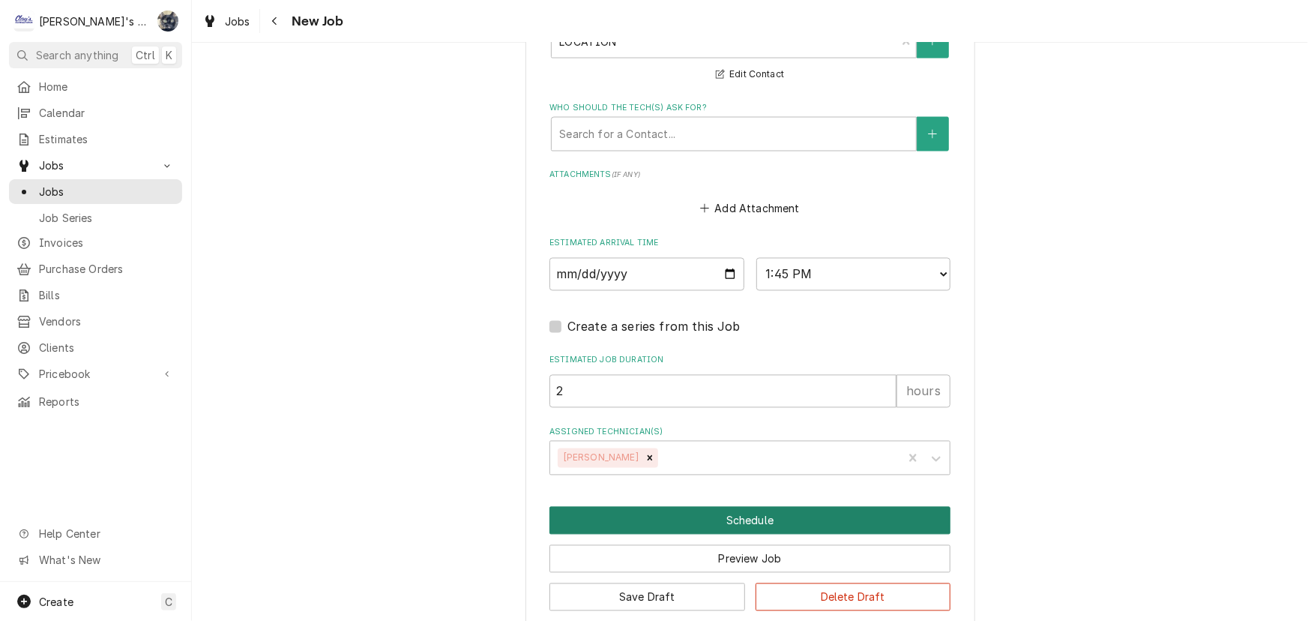
click at [716, 507] on button "Schedule" at bounding box center [749, 521] width 401 height 28
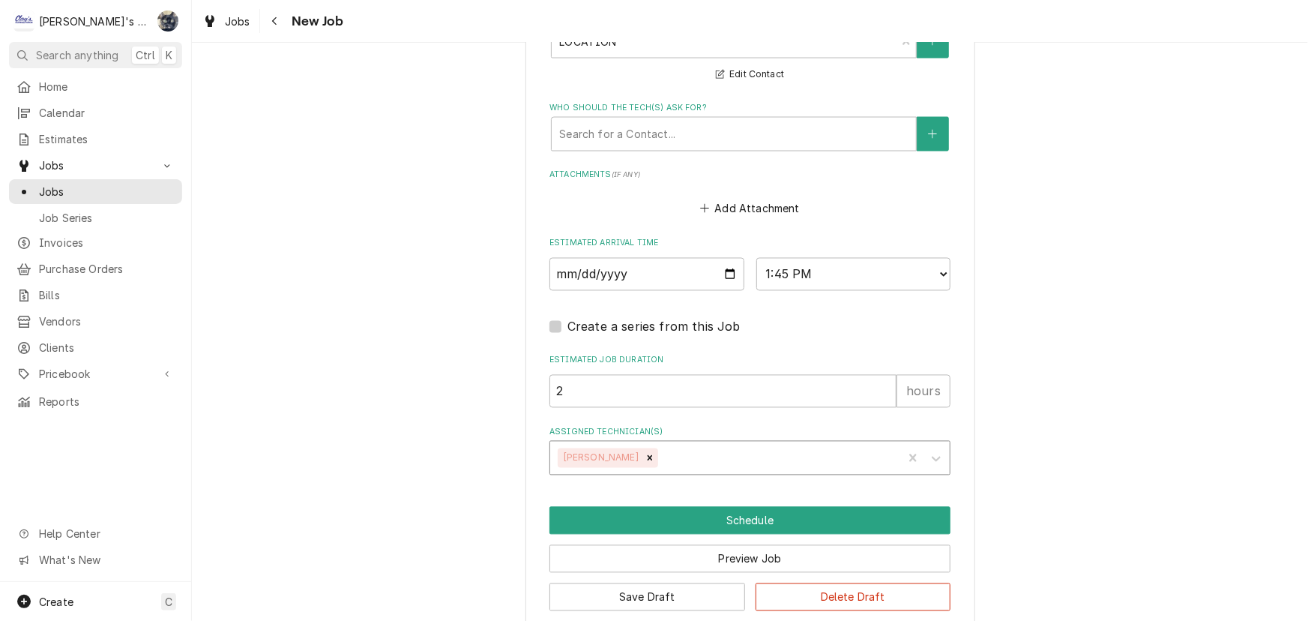
scroll to position [1290, 0]
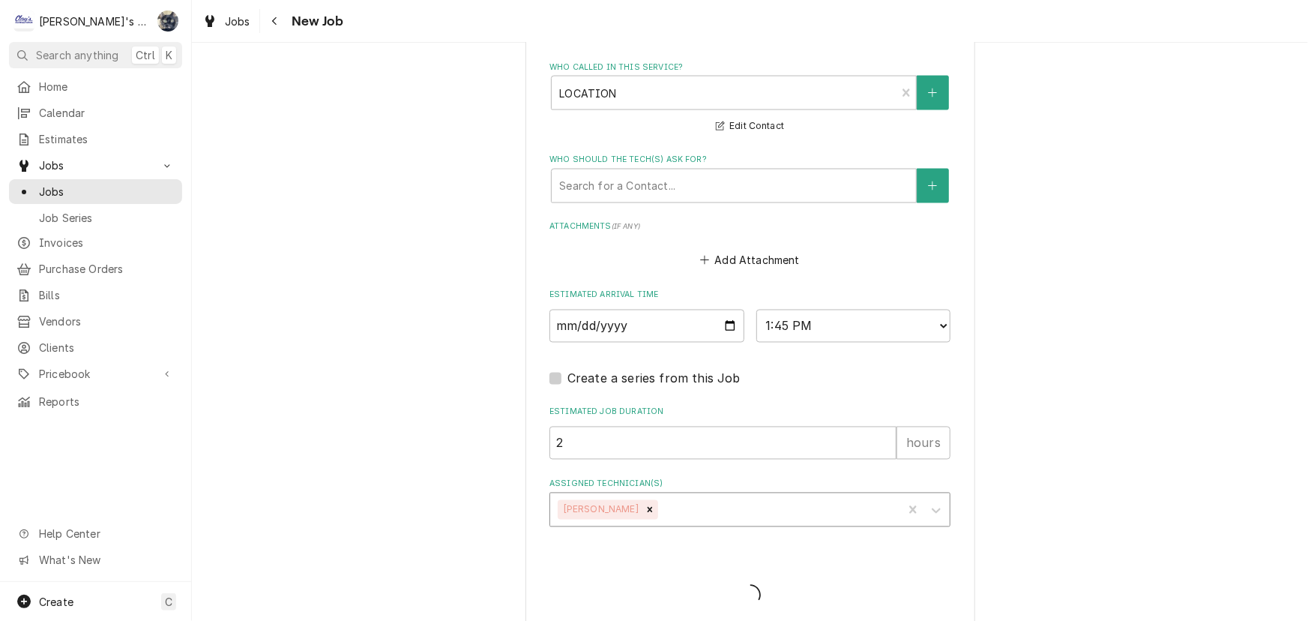
type textarea "x"
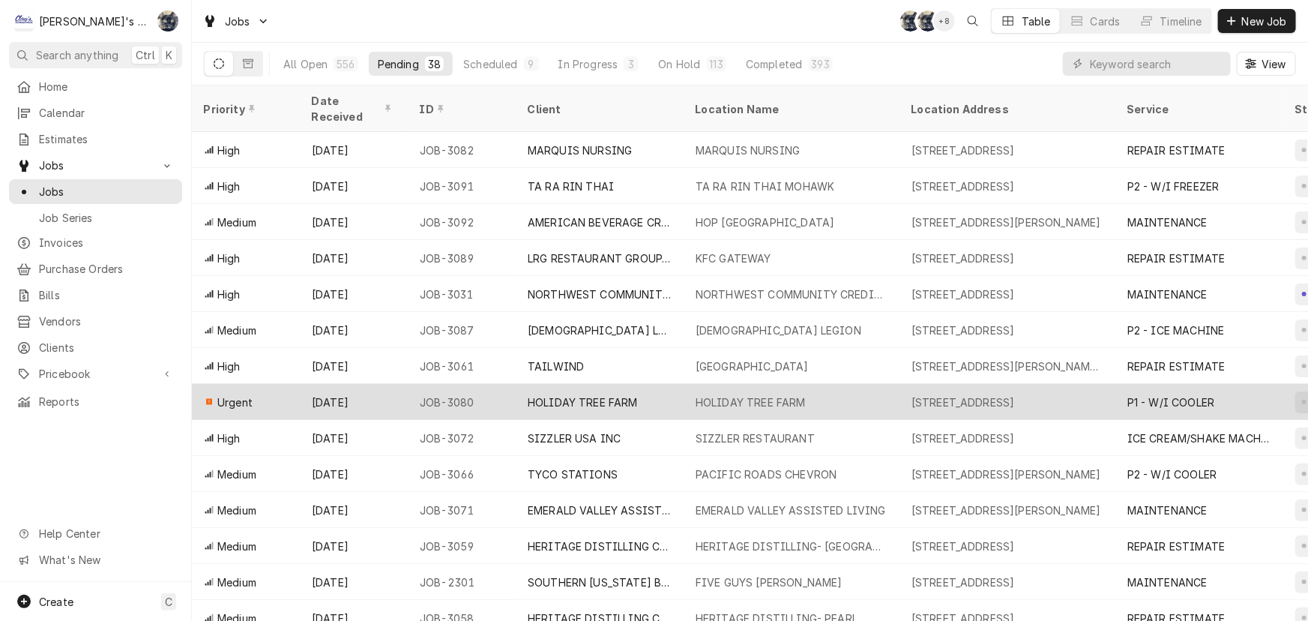
click at [706, 394] on div "HOLIDAY TREE FARM" at bounding box center [750, 402] width 110 height 16
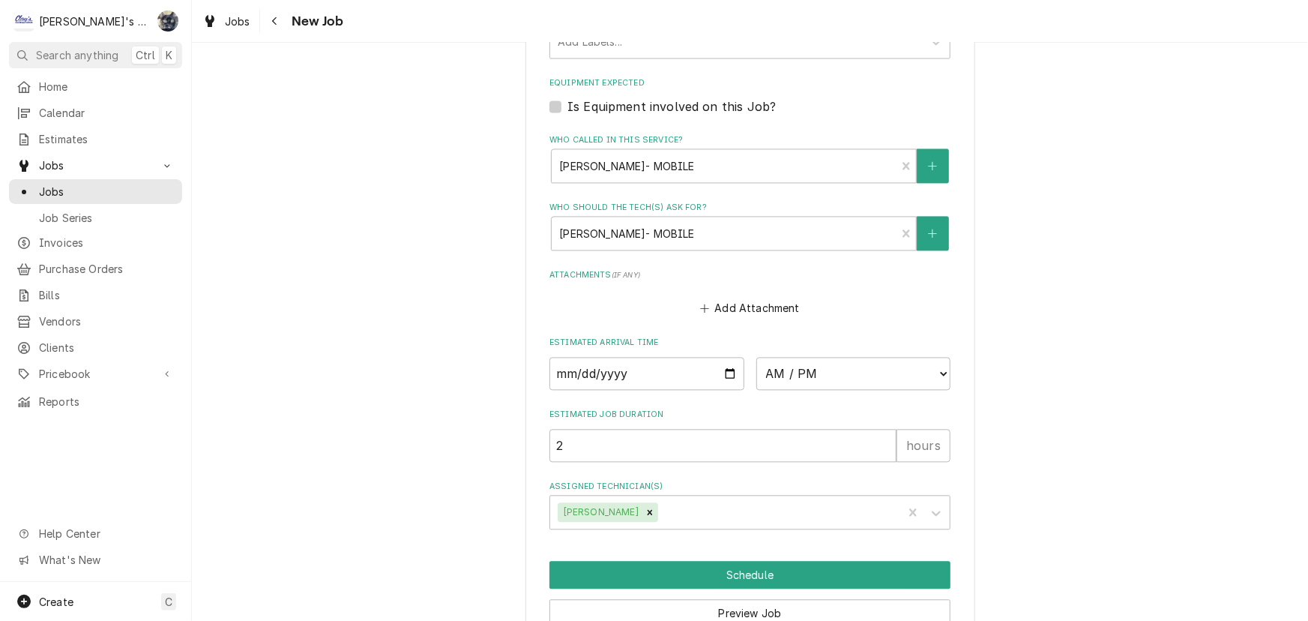
scroll to position [1566, 0]
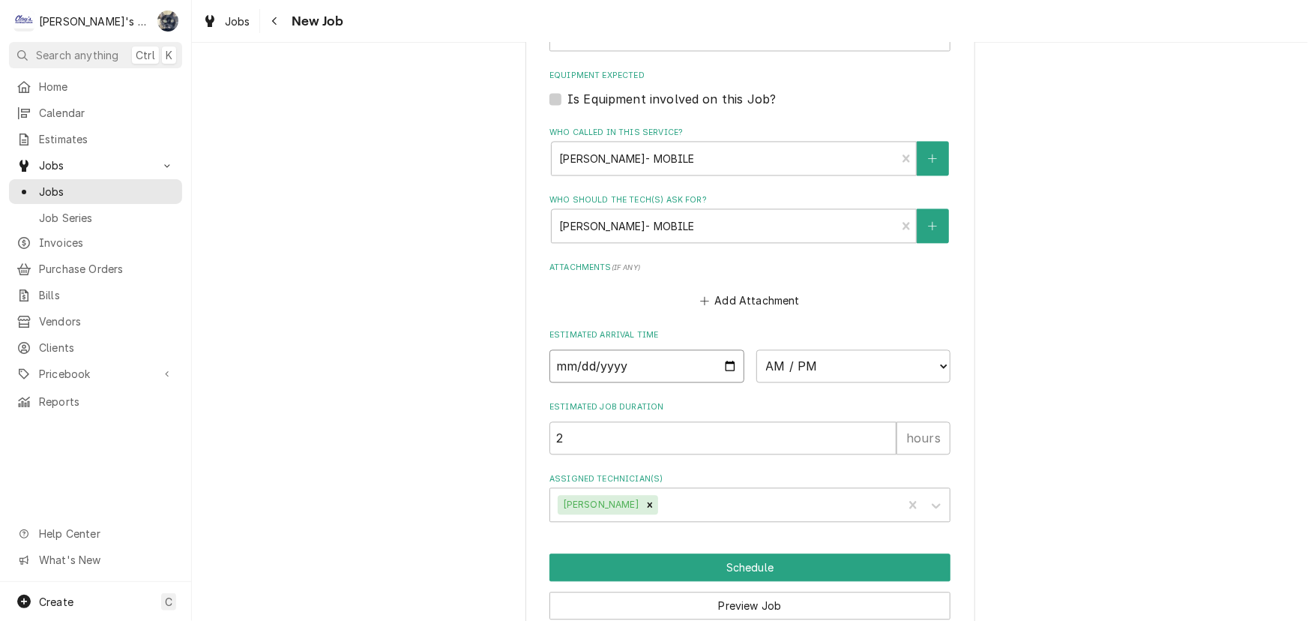
click at [723, 349] on input "Date" at bounding box center [646, 365] width 195 height 33
type textarea "x"
type input "2025-10-03"
type textarea "x"
click at [926, 349] on select "AM / PM 6:00 AM 6:15 AM 6:30 AM 6:45 AM 7:00 AM 7:15 AM 7:30 AM 7:45 AM 8:00 AM…" at bounding box center [853, 365] width 195 height 33
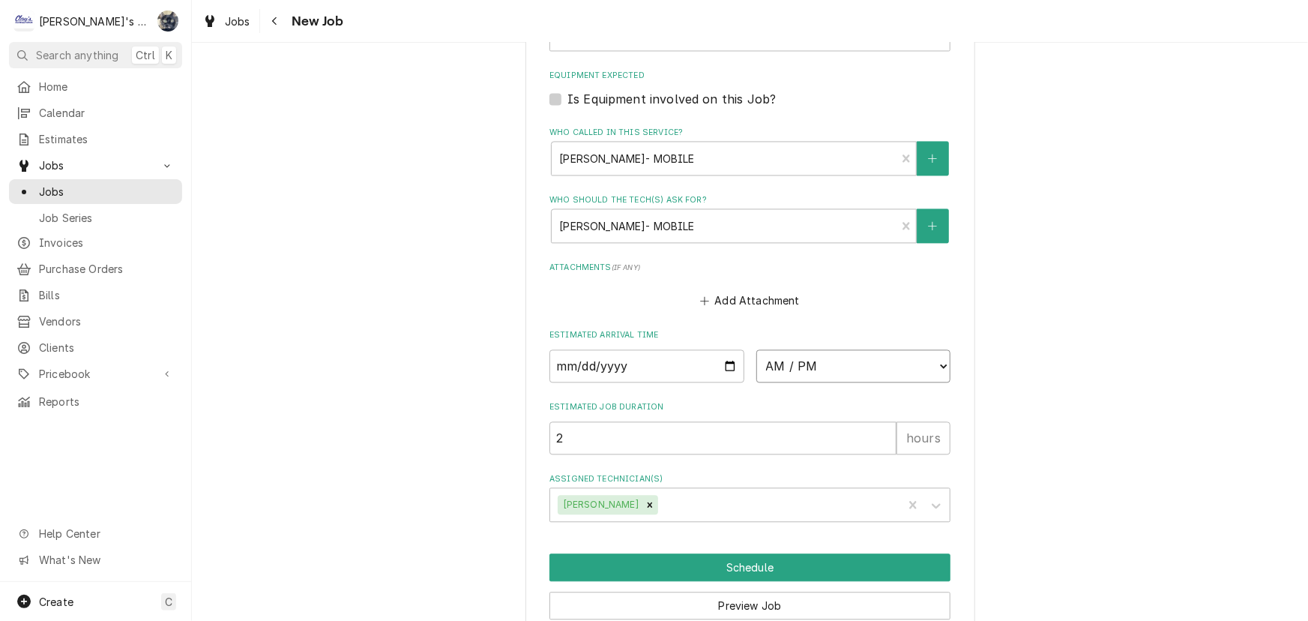
select select "13:00:00"
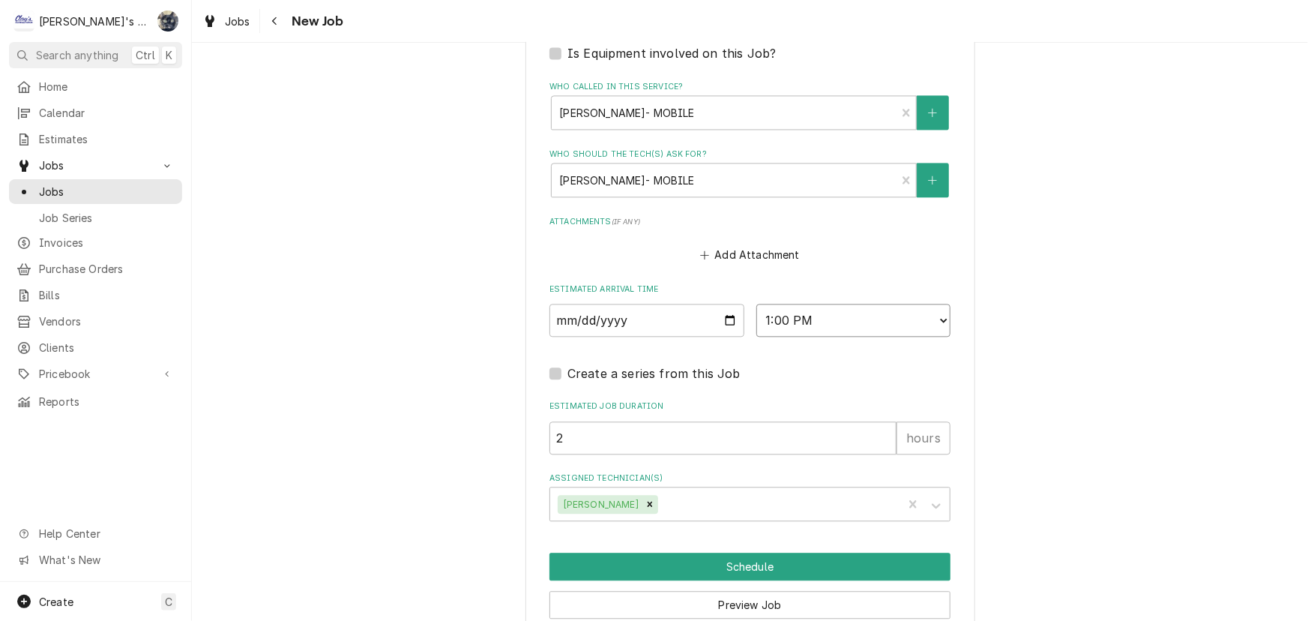
scroll to position [1657, 0]
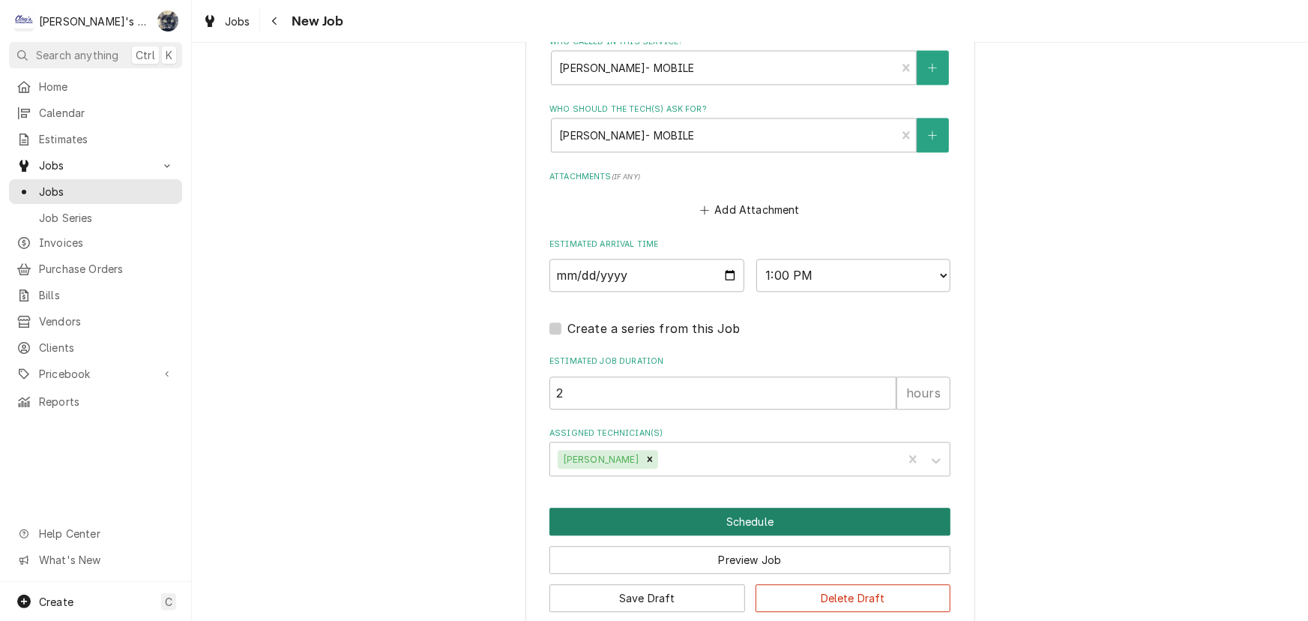
click at [624, 507] on button "Schedule" at bounding box center [749, 521] width 401 height 28
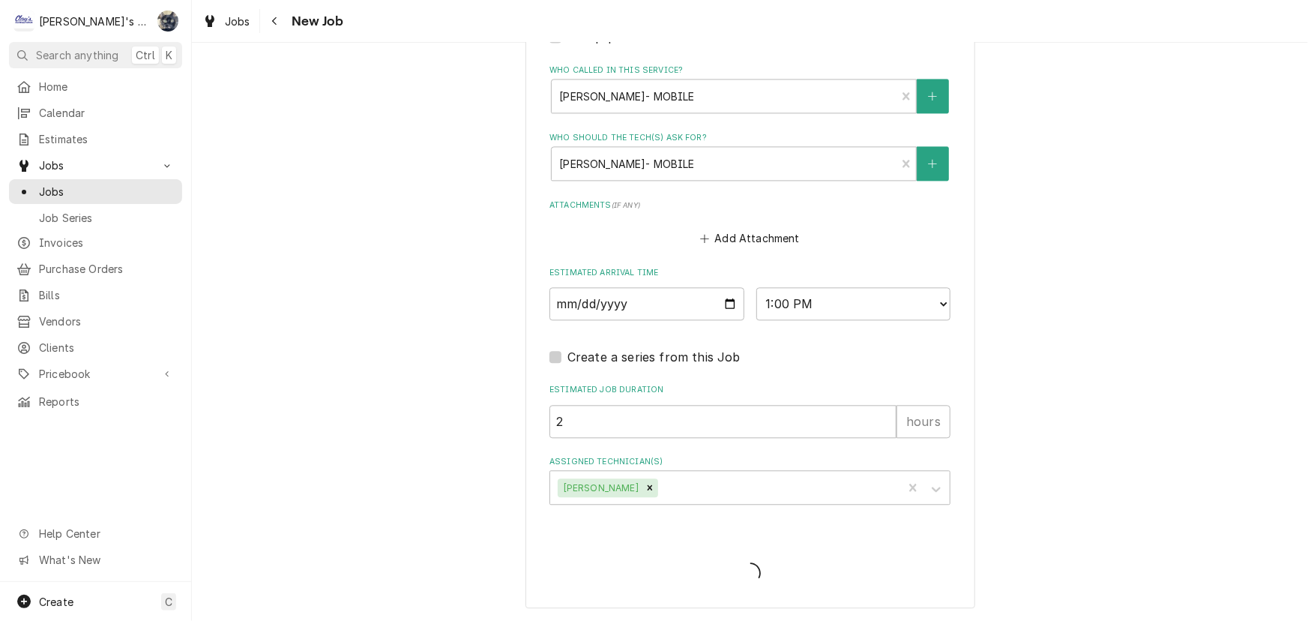
scroll to position [1606, 0]
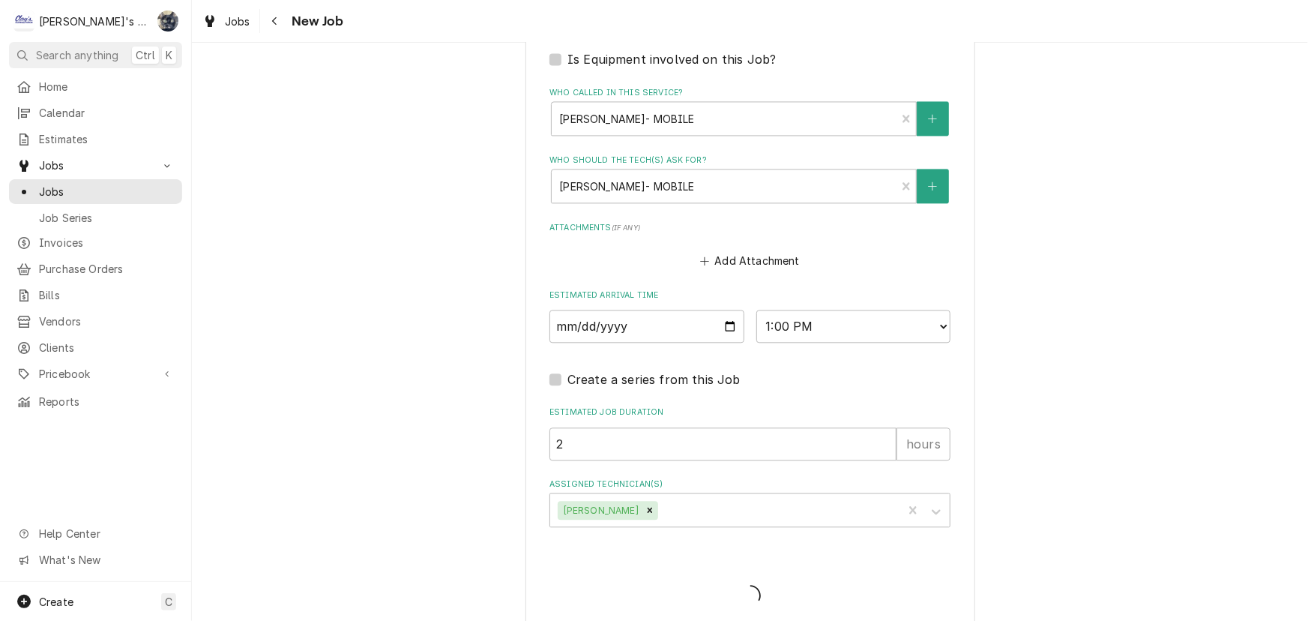
type textarea "x"
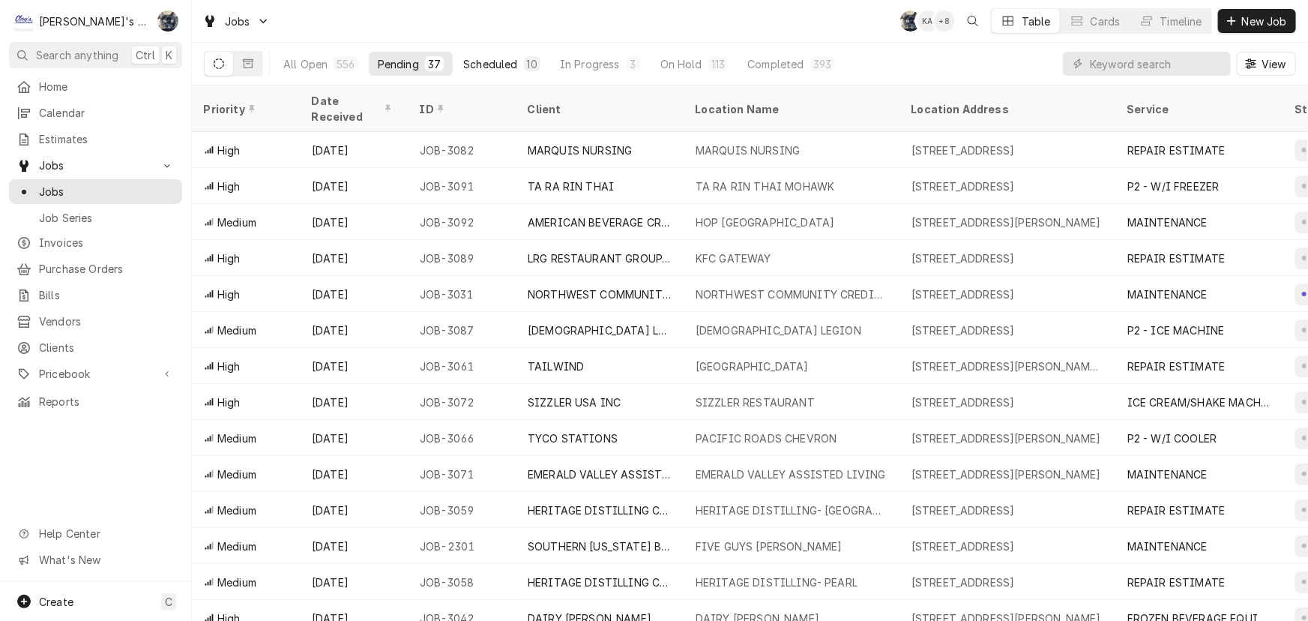
click at [524, 62] on div "10" at bounding box center [532, 63] width 16 height 15
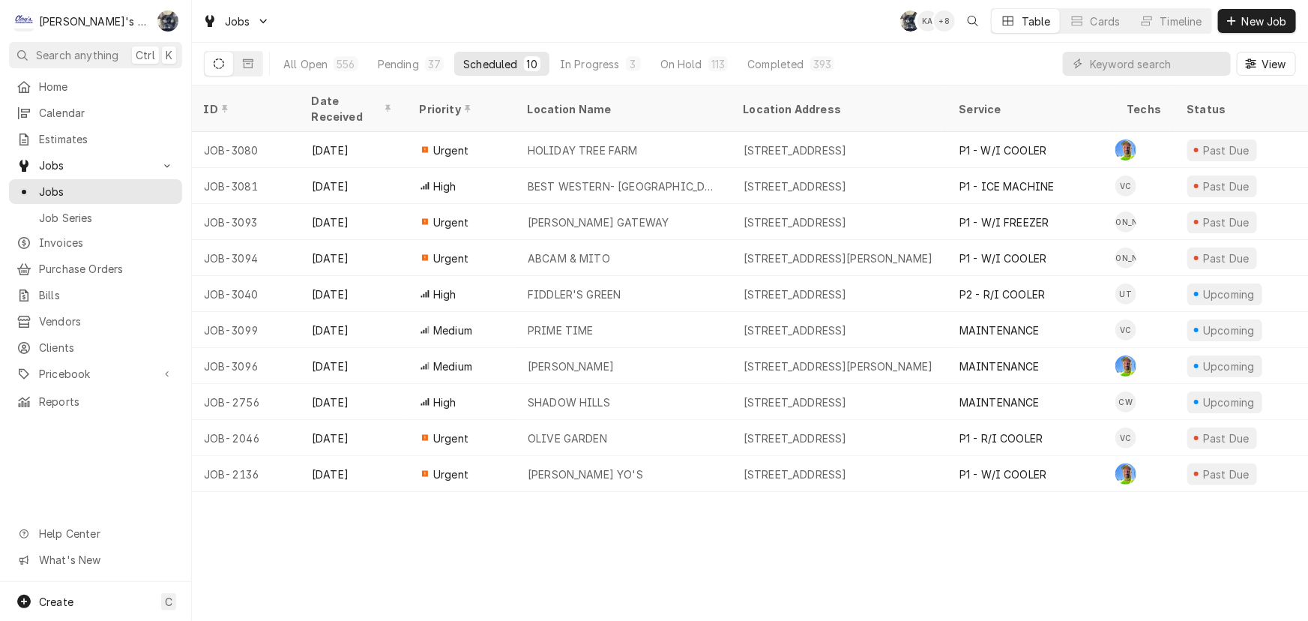
click at [518, 31] on div "Jobs SB KA + 8 Table Cards Timeline New Job" at bounding box center [750, 21] width 1116 height 42
click at [430, 57] on div "37" at bounding box center [434, 64] width 13 height 16
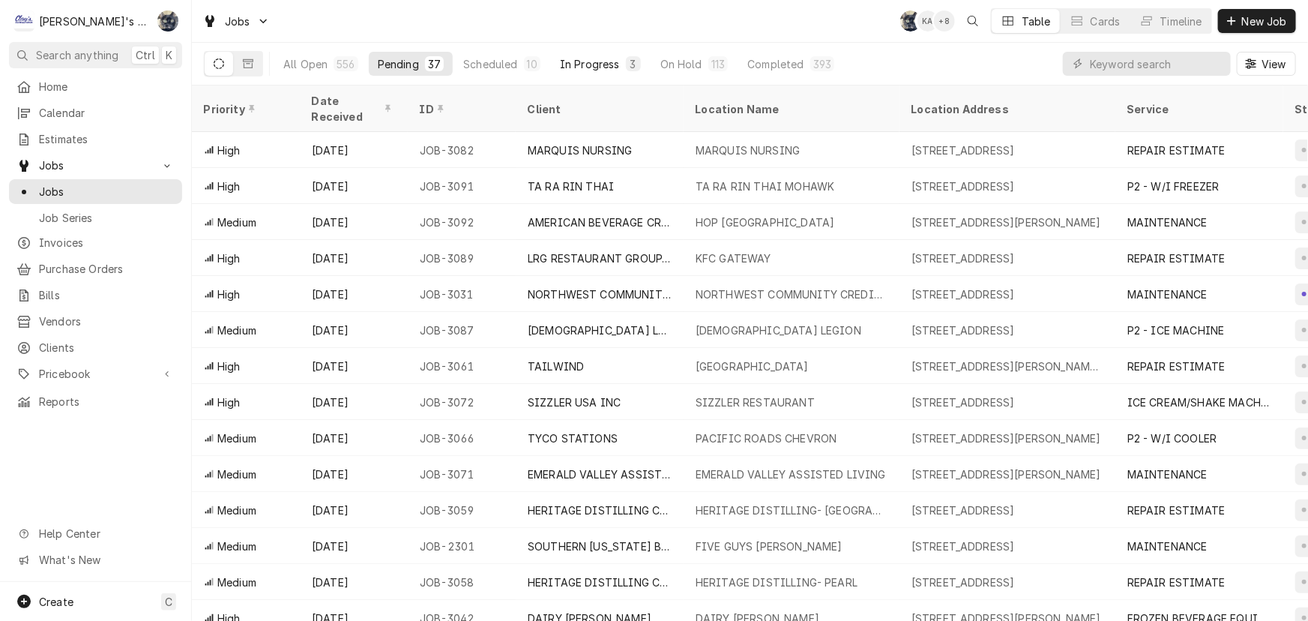
click at [565, 67] on div "In Progress" at bounding box center [590, 64] width 60 height 16
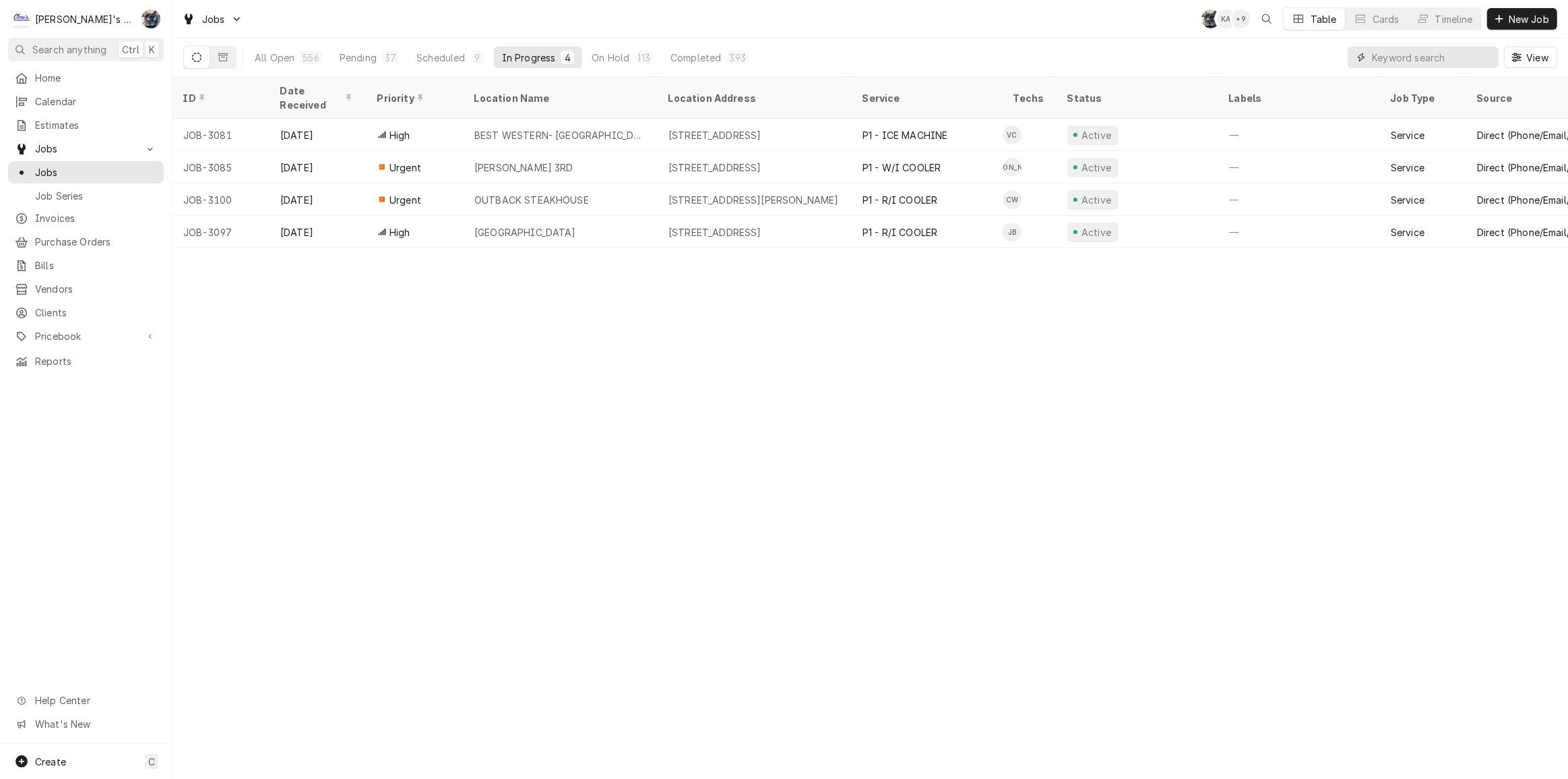
click at [1435, 57] on input "Dynamic Content Wrapper" at bounding box center [1431, 58] width 120 height 22
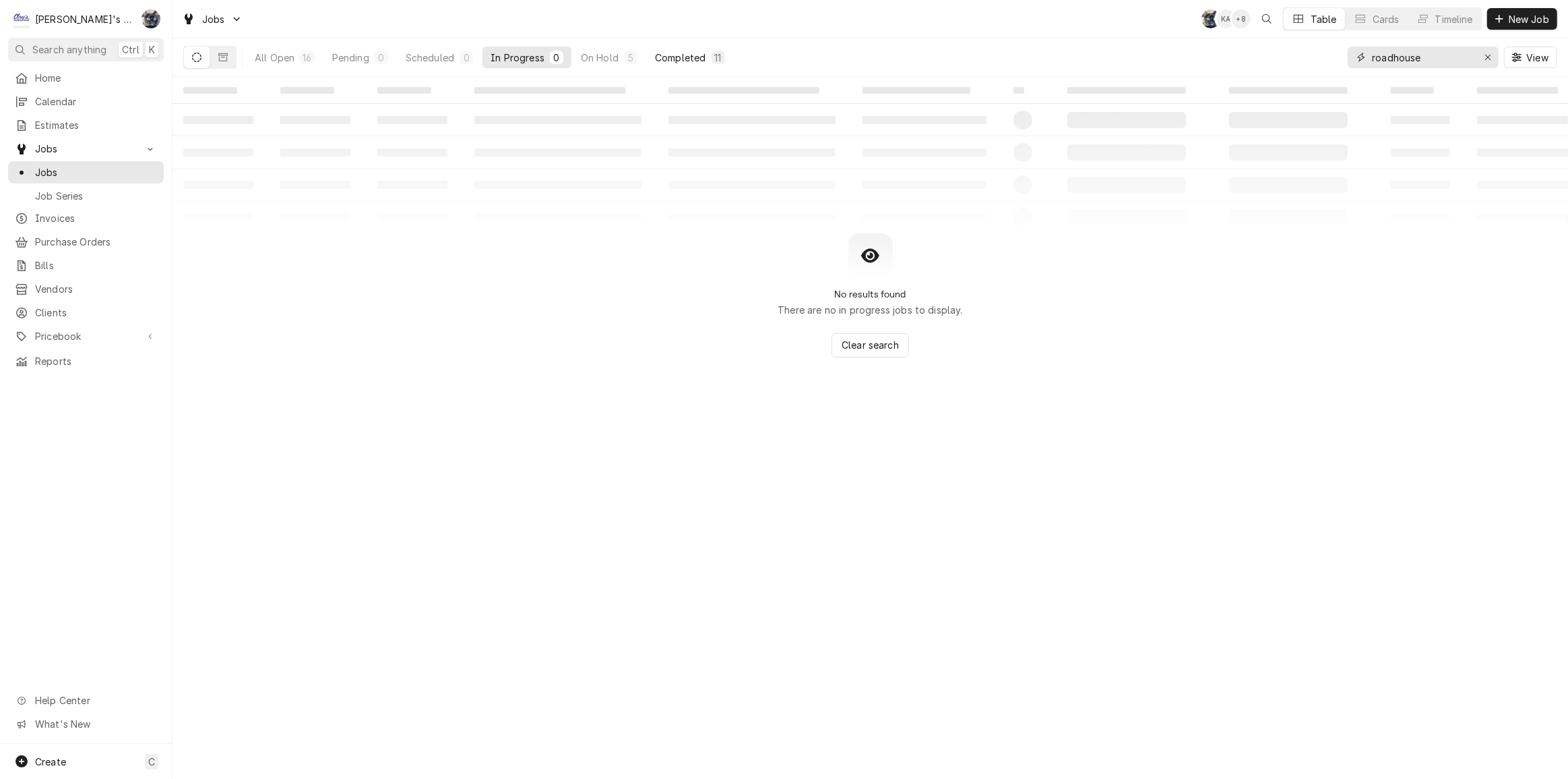
type input "roadhouse"
click at [708, 61] on button "Completed 11" at bounding box center [689, 58] width 85 height 22
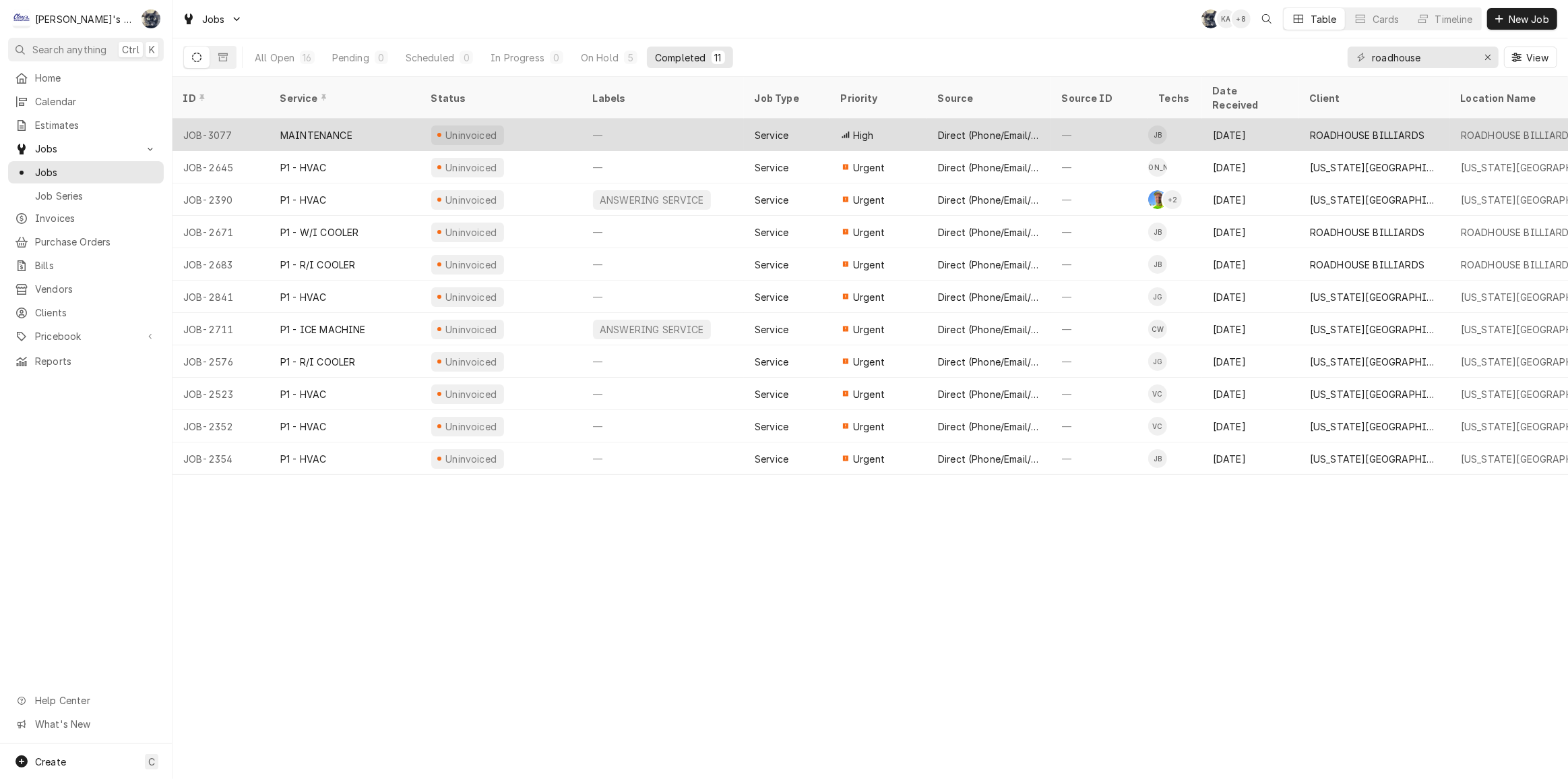
click at [1044, 119] on div "Direct (Phone/Email/etc.)" at bounding box center [989, 135] width 124 height 32
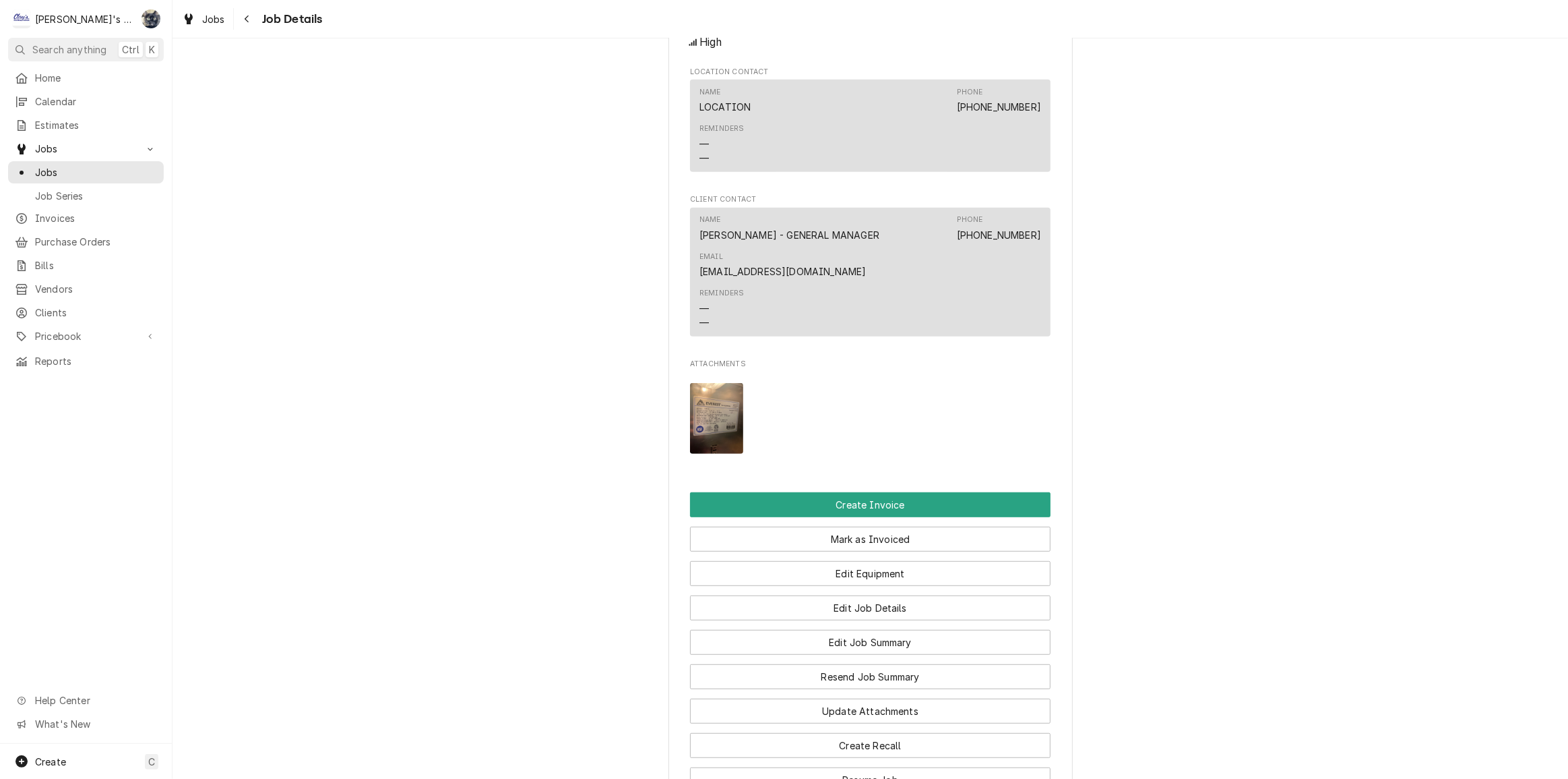
scroll to position [1003, 0]
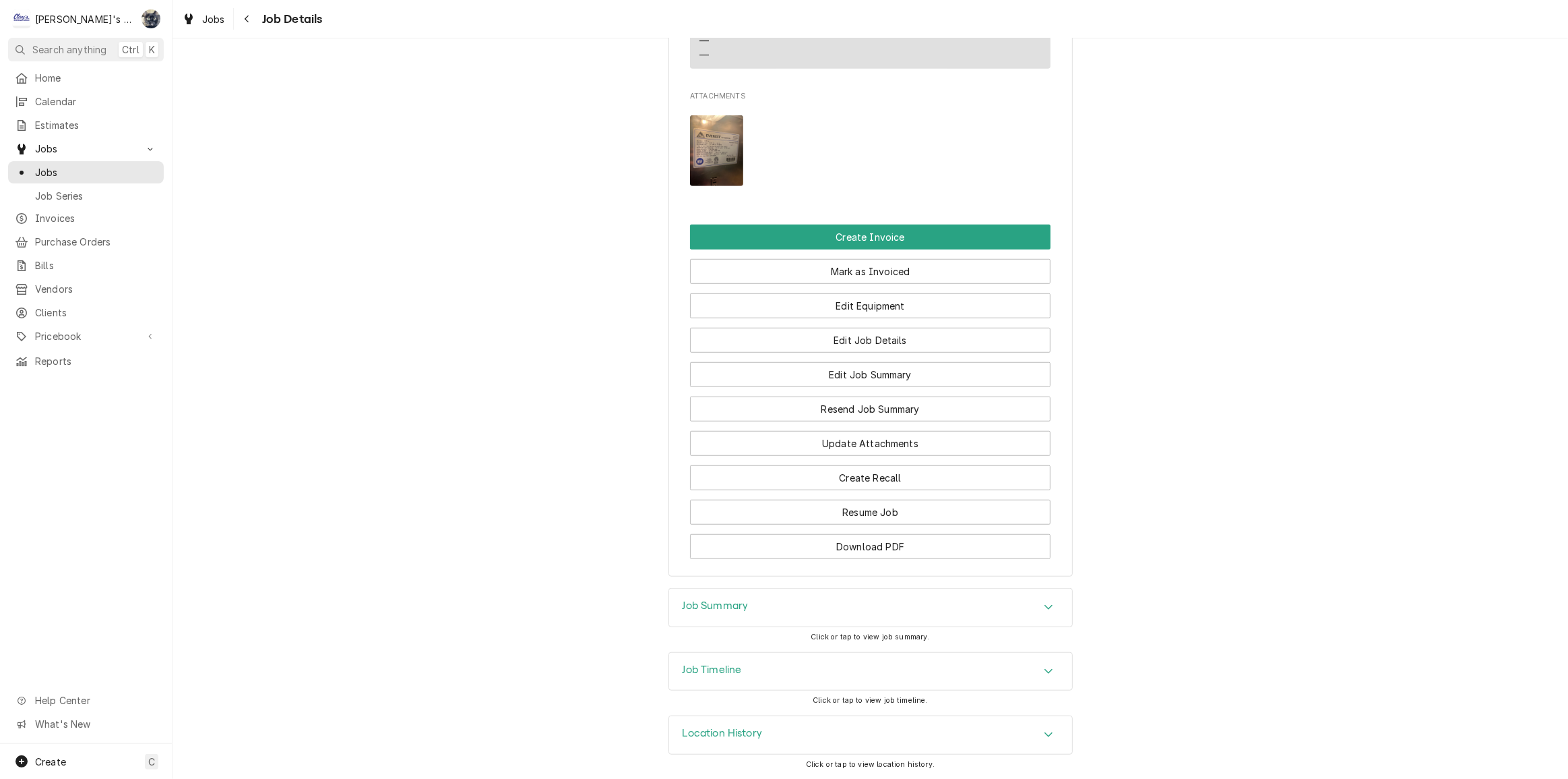
click at [824, 601] on div "Job Summary" at bounding box center [870, 607] width 403 height 38
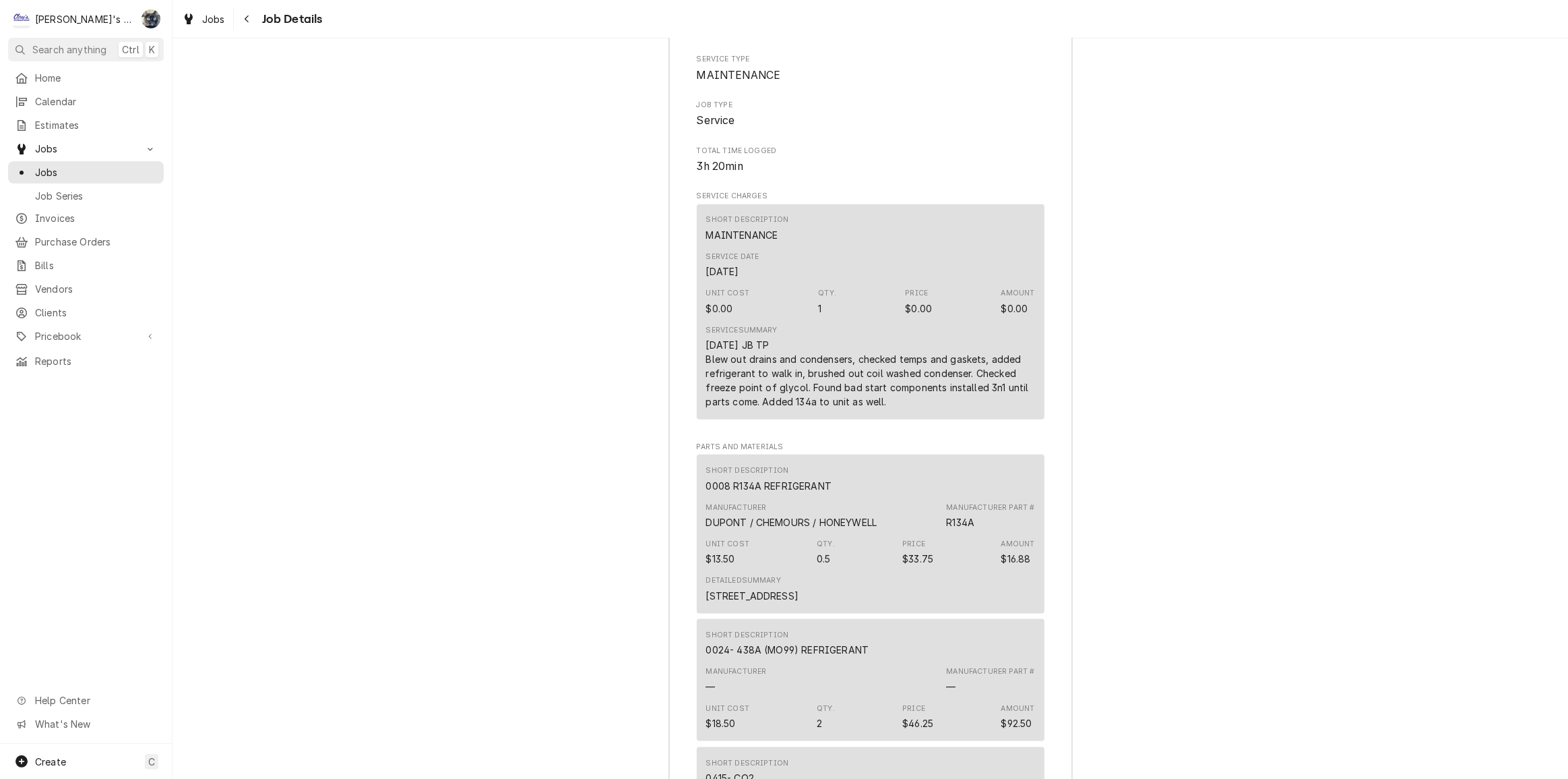
scroll to position [1616, 0]
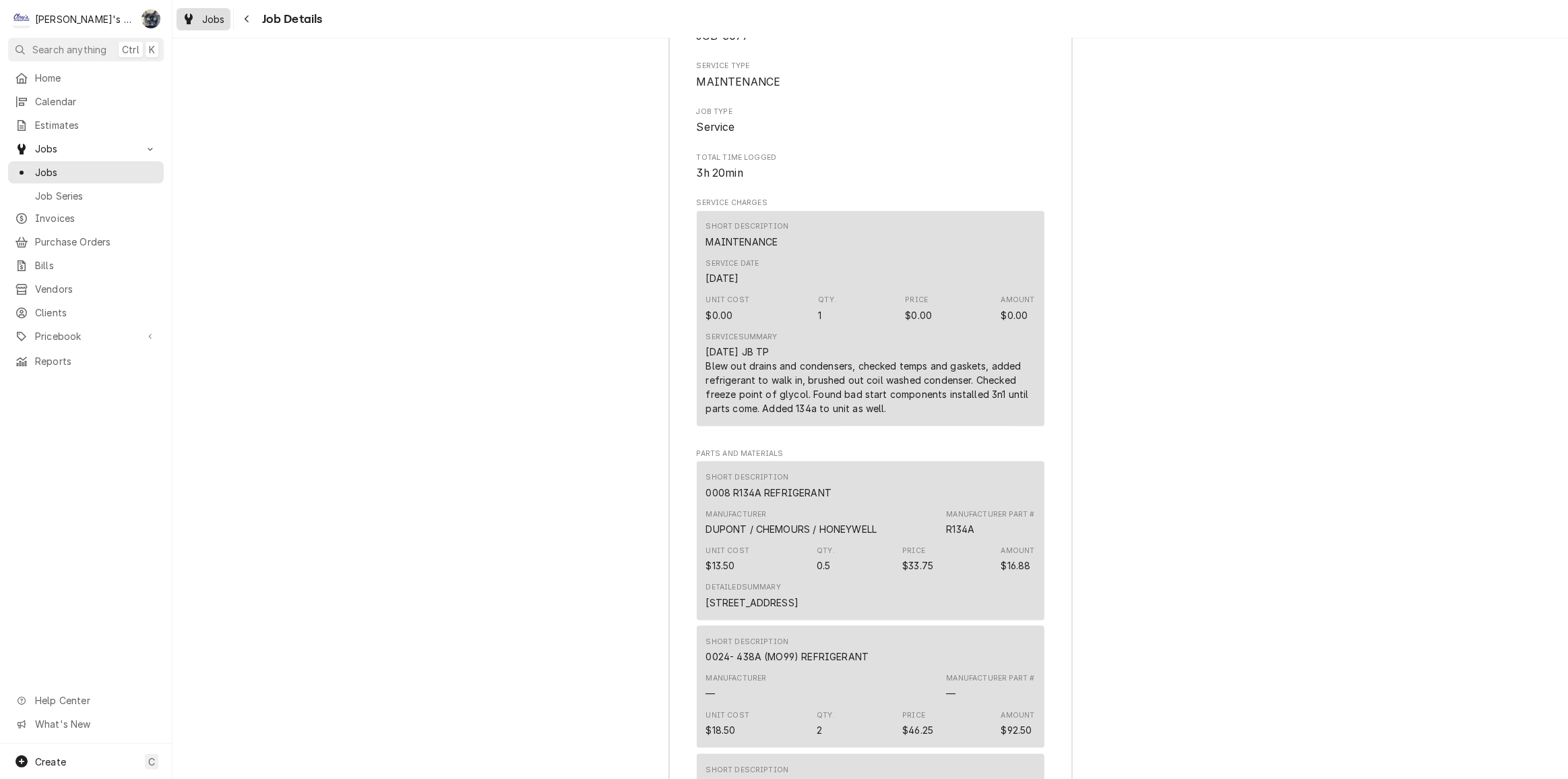
click at [202, 9] on link "Jobs" at bounding box center [203, 19] width 54 height 22
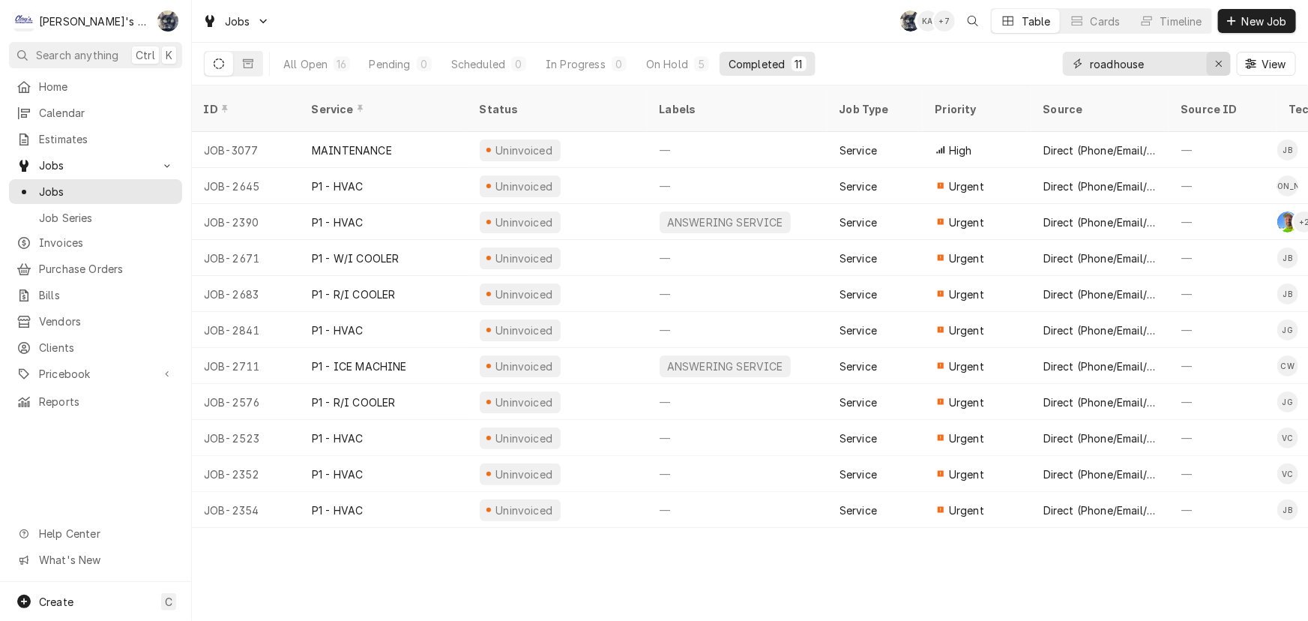
click at [1222, 64] on div "Erase input" at bounding box center [1218, 63] width 15 height 15
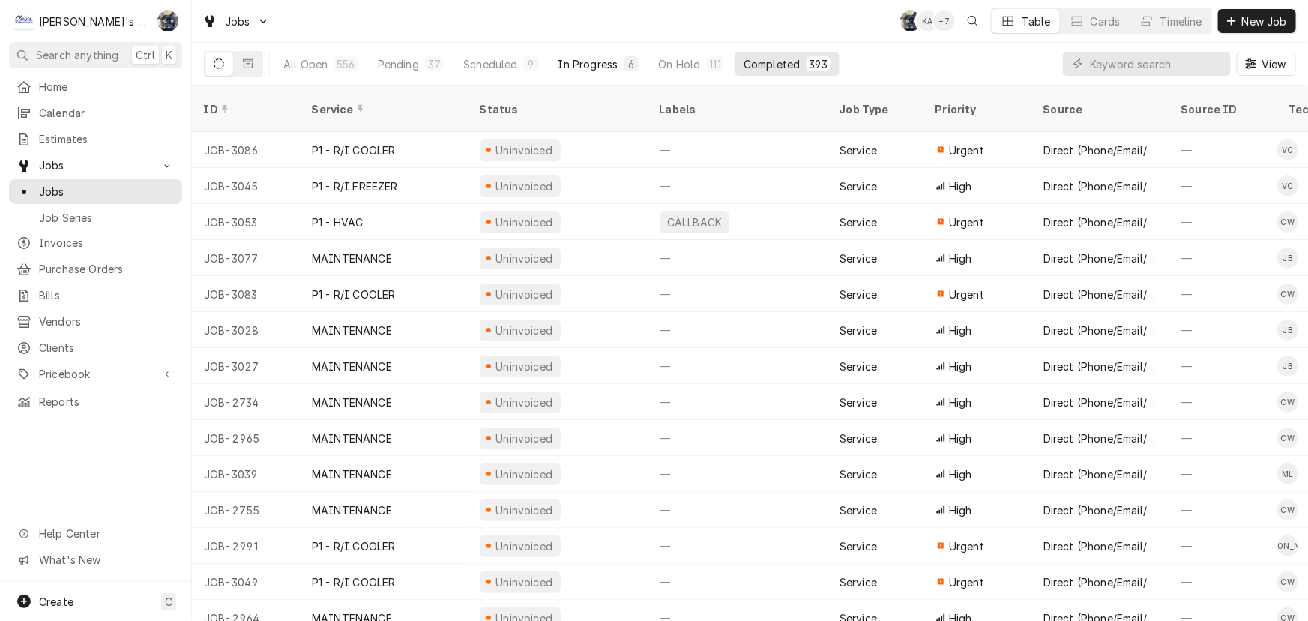
click at [597, 54] on button "In Progress 6" at bounding box center [598, 64] width 99 height 24
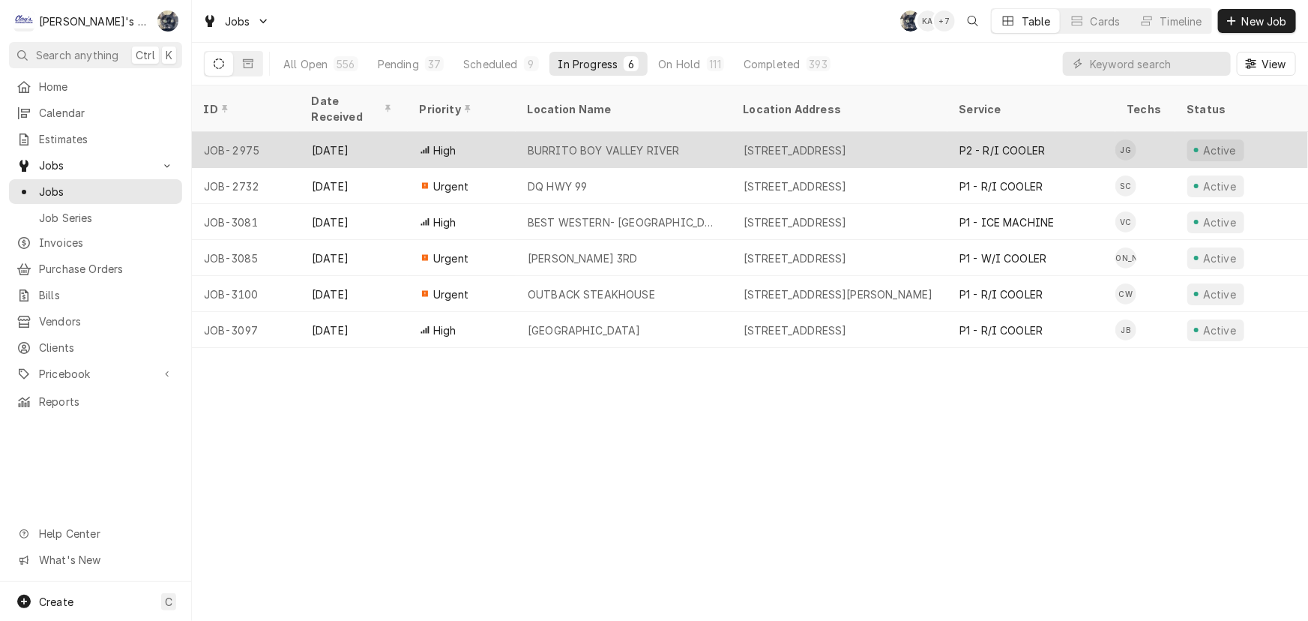
click at [611, 142] on div "BURRITO BOY VALLEY RIVER" at bounding box center [604, 150] width 152 height 16
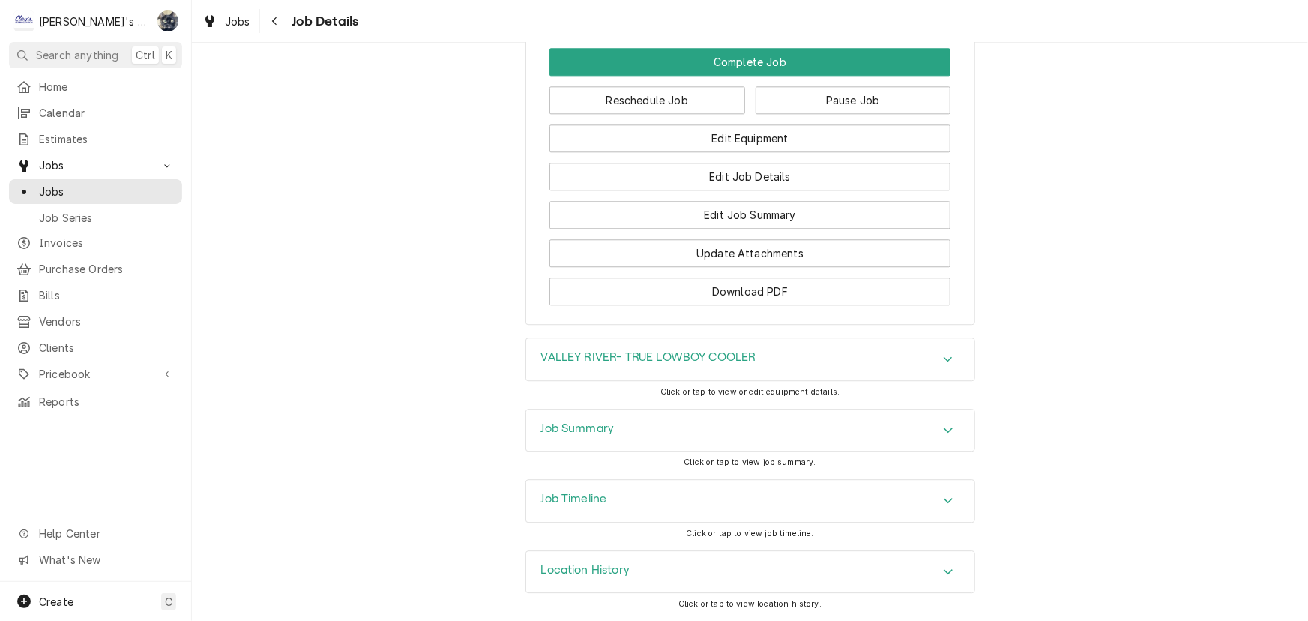
scroll to position [1927, 0]
click at [632, 414] on div "Job Summary" at bounding box center [750, 430] width 448 height 42
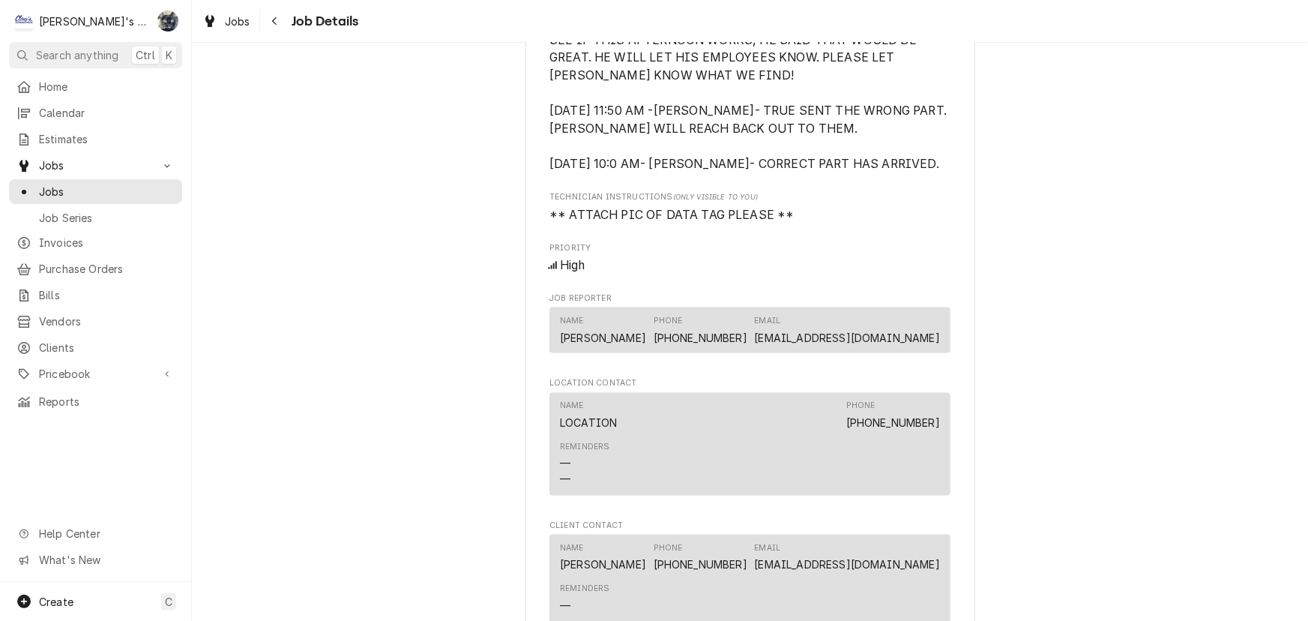
scroll to position [905, 0]
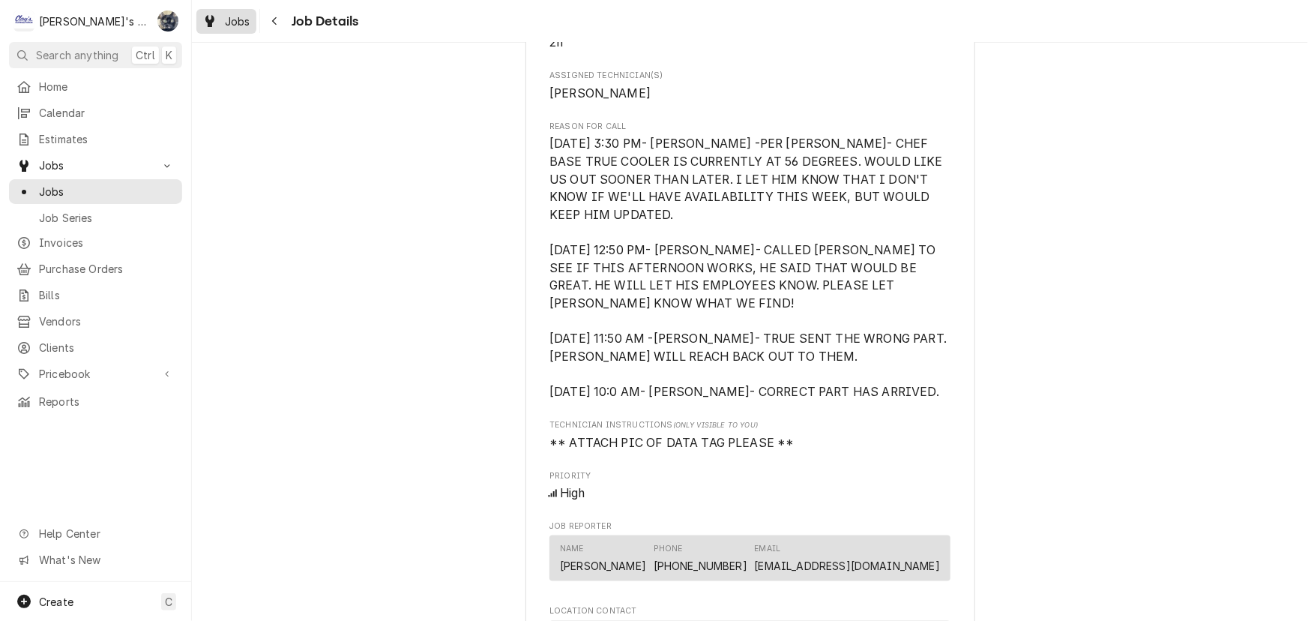
click at [238, 14] on span "Jobs" at bounding box center [237, 21] width 25 height 16
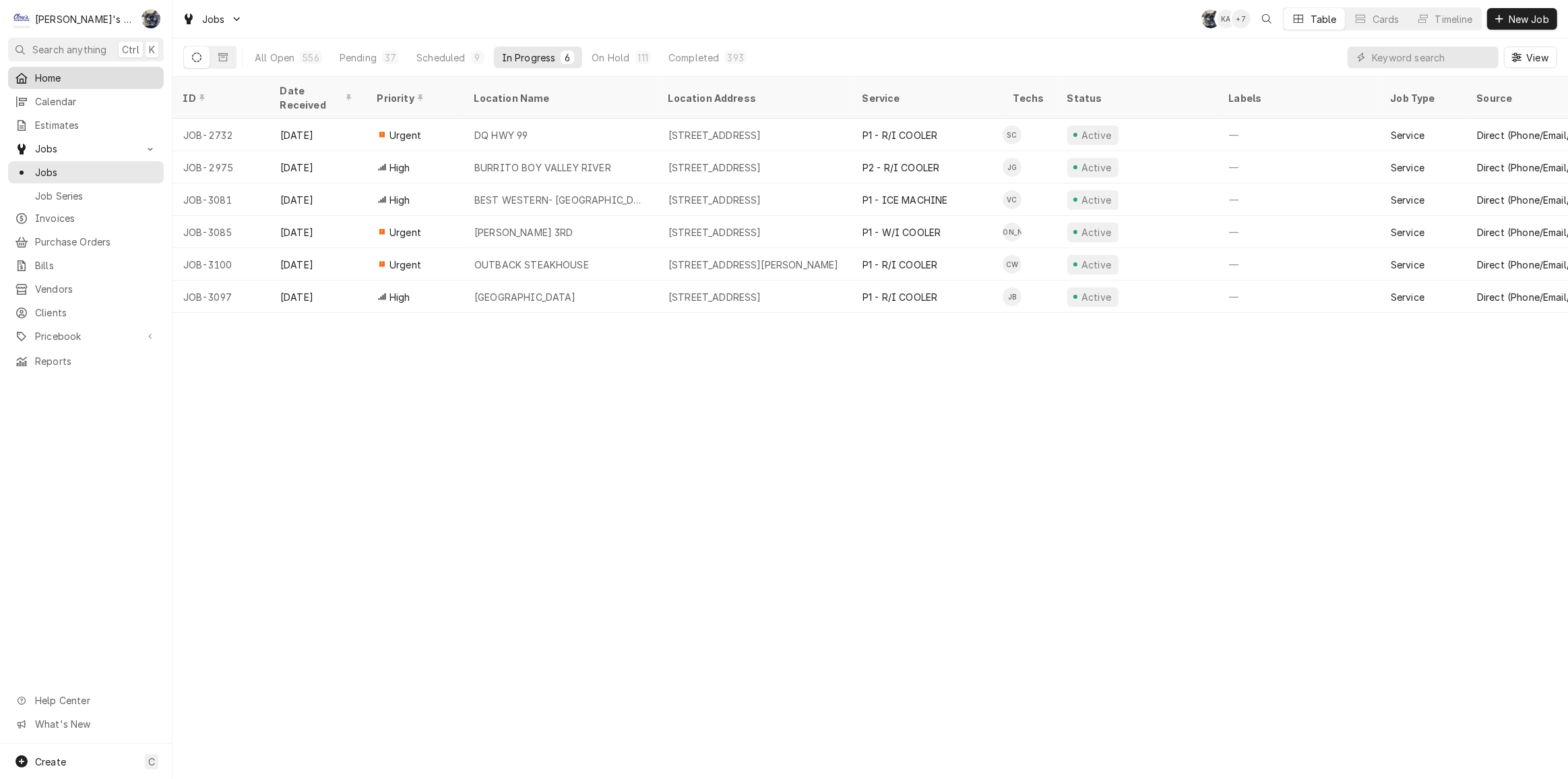
click at [52, 76] on span "Home" at bounding box center [96, 78] width 122 height 14
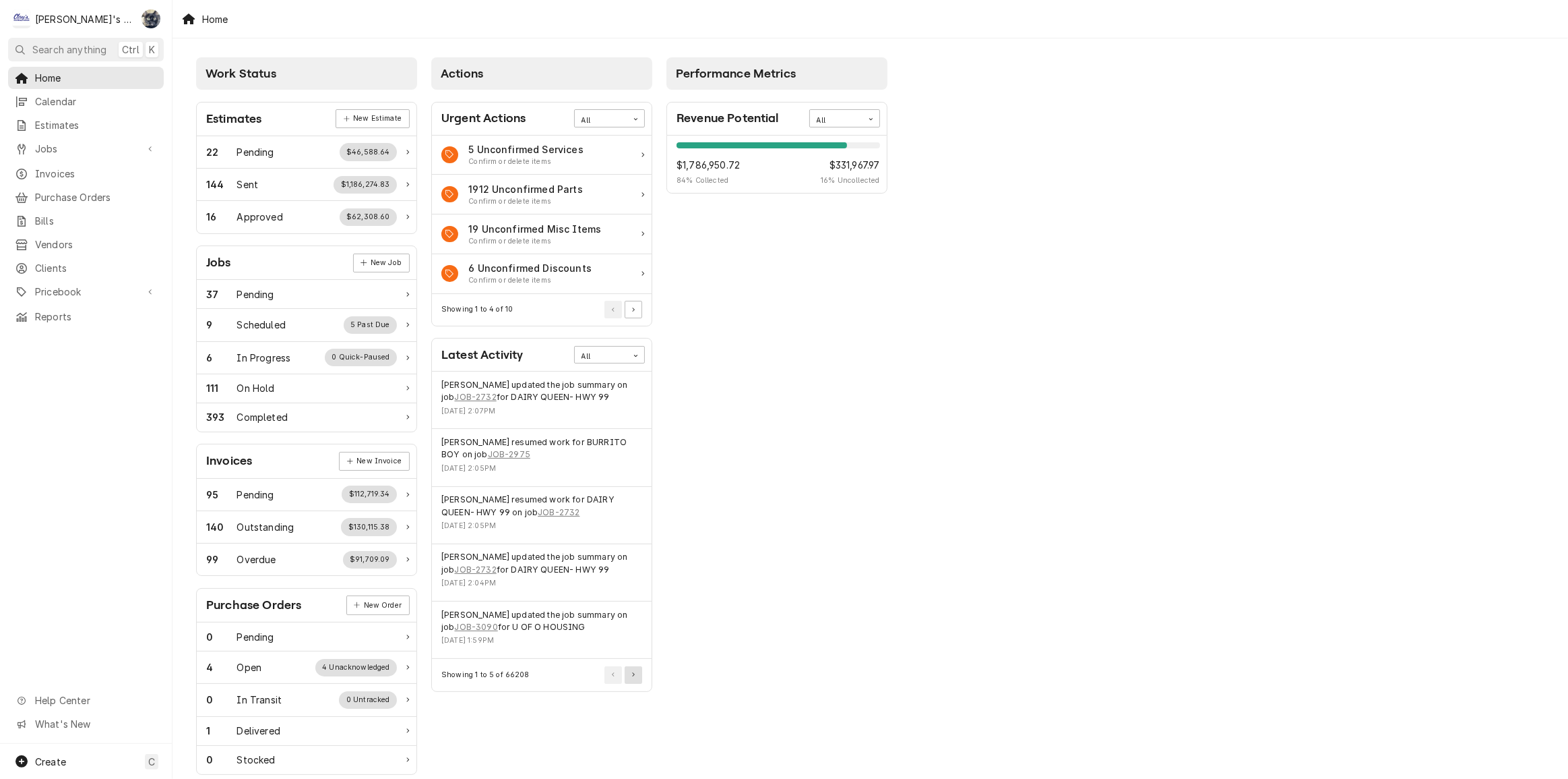
click at [633, 674] on icon "Pagination Controls" at bounding box center [633, 674] width 3 height 4
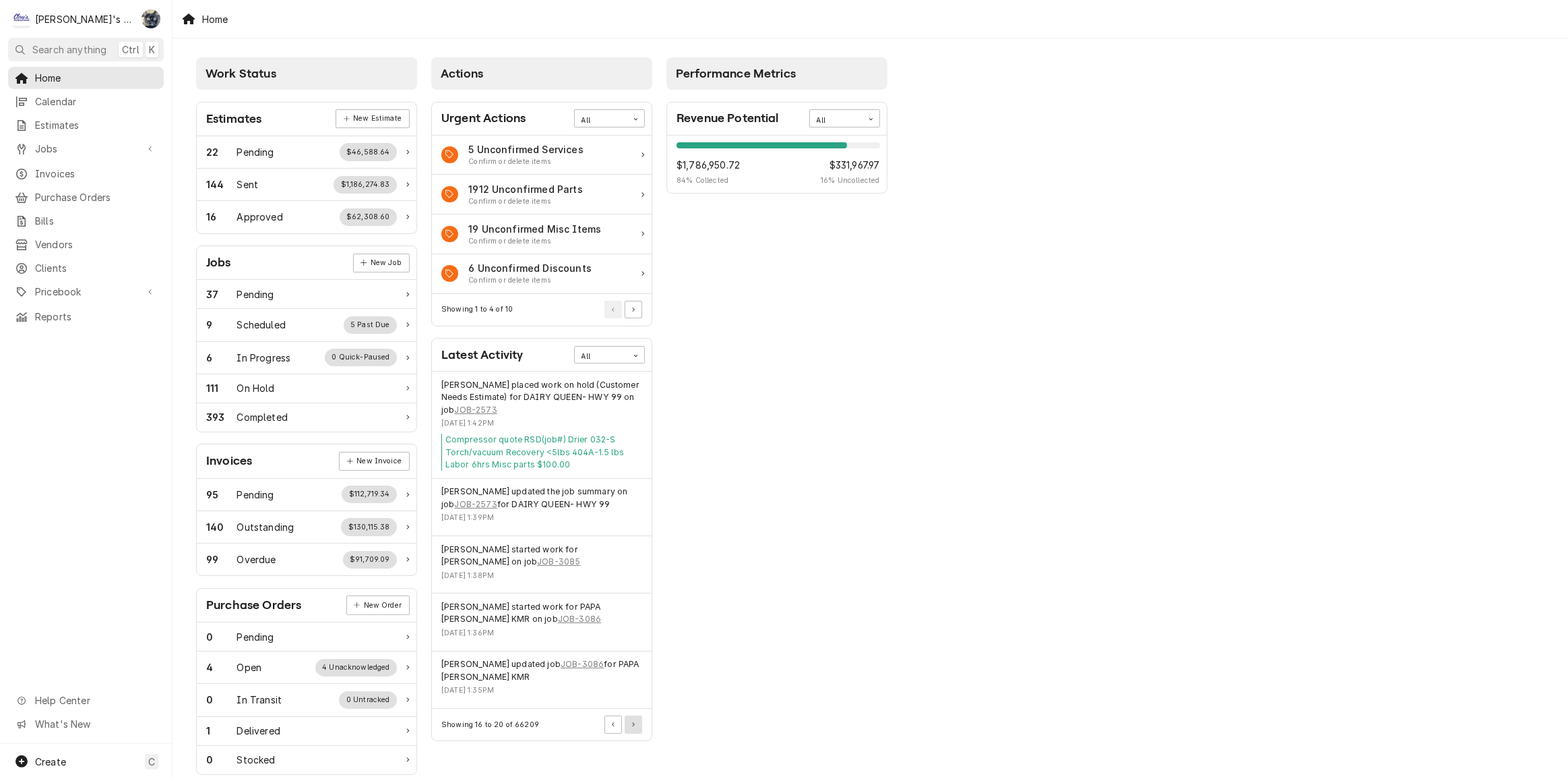
click at [630, 726] on button "Pagination Controls" at bounding box center [633, 723] width 17 height 17
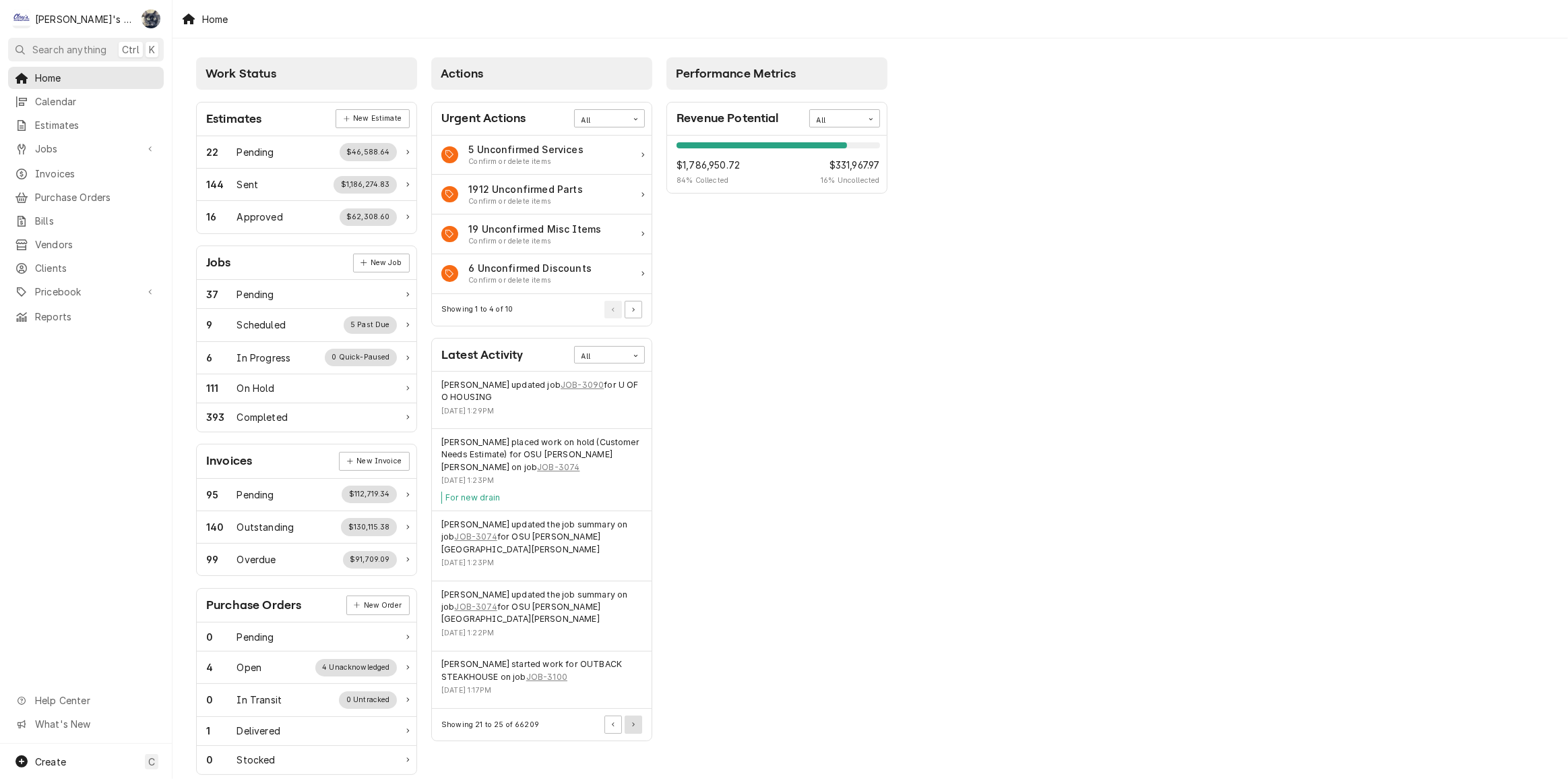
click at [629, 715] on button "Pagination Controls" at bounding box center [633, 723] width 17 height 17
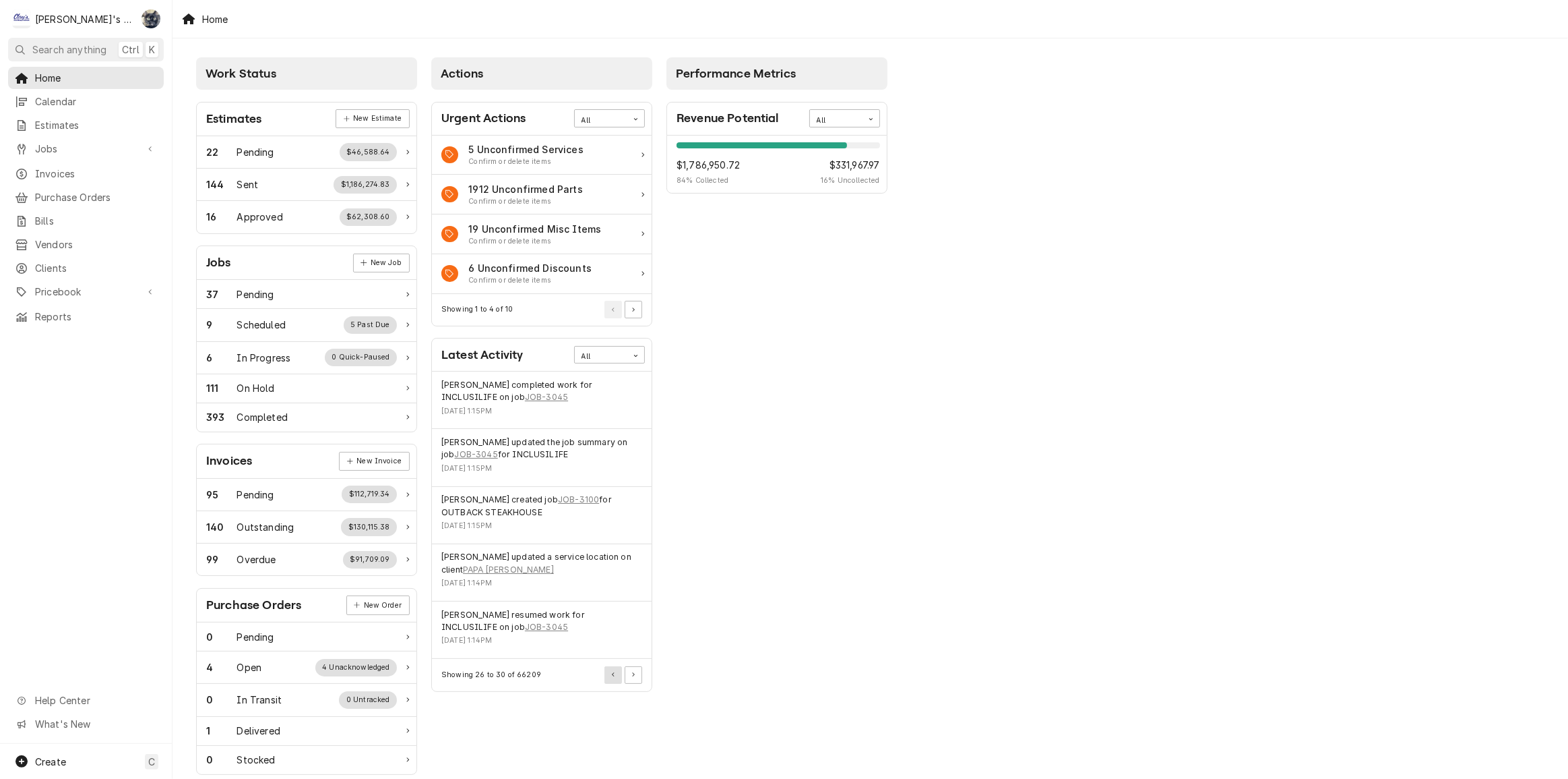
click at [603, 672] on div "Pagination Controls" at bounding box center [622, 674] width 40 height 17
click at [607, 674] on button "Pagination Controls" at bounding box center [612, 674] width 17 height 17
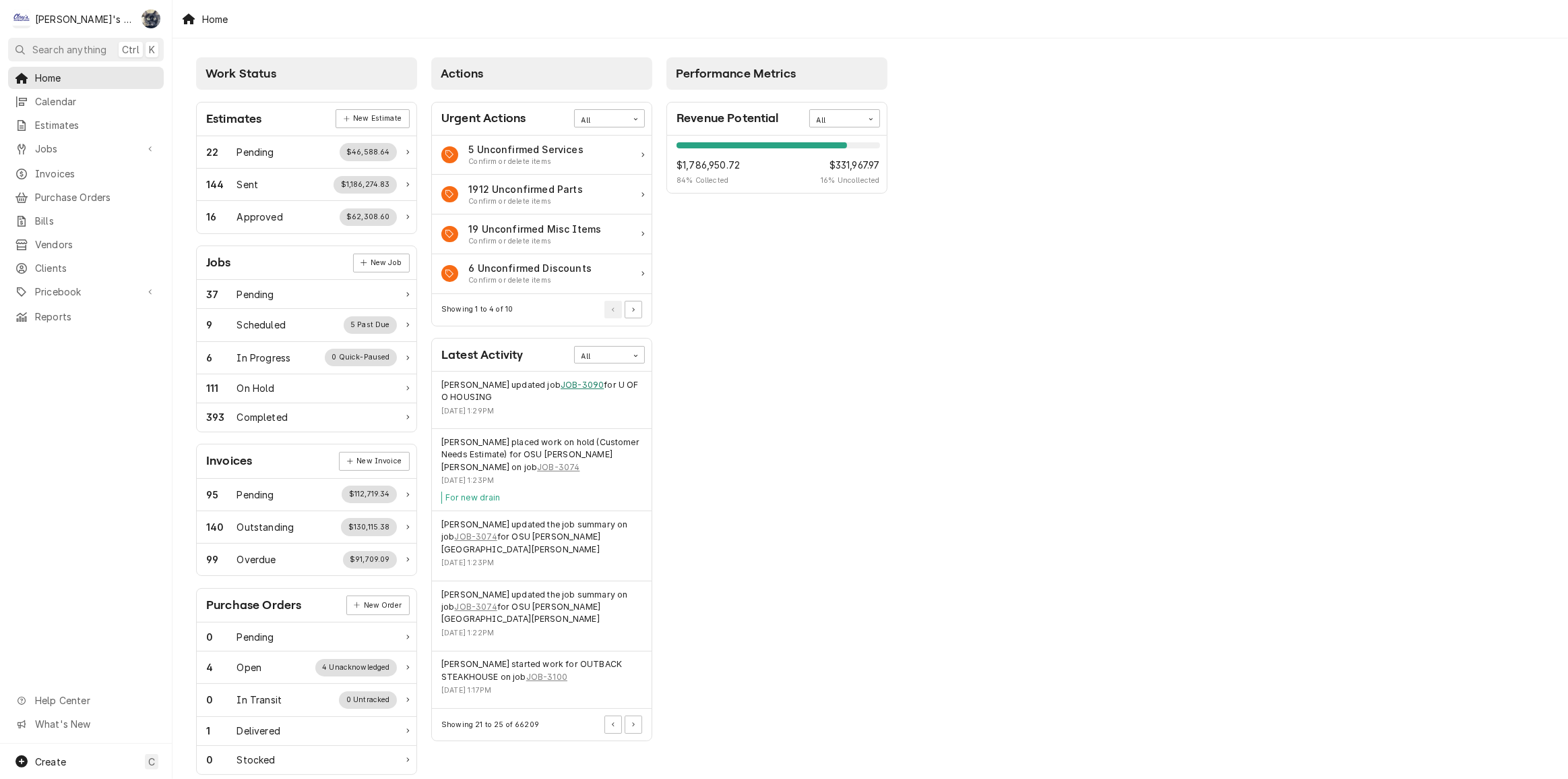
click at [566, 384] on link "JOB-3090" at bounding box center [583, 384] width 43 height 12
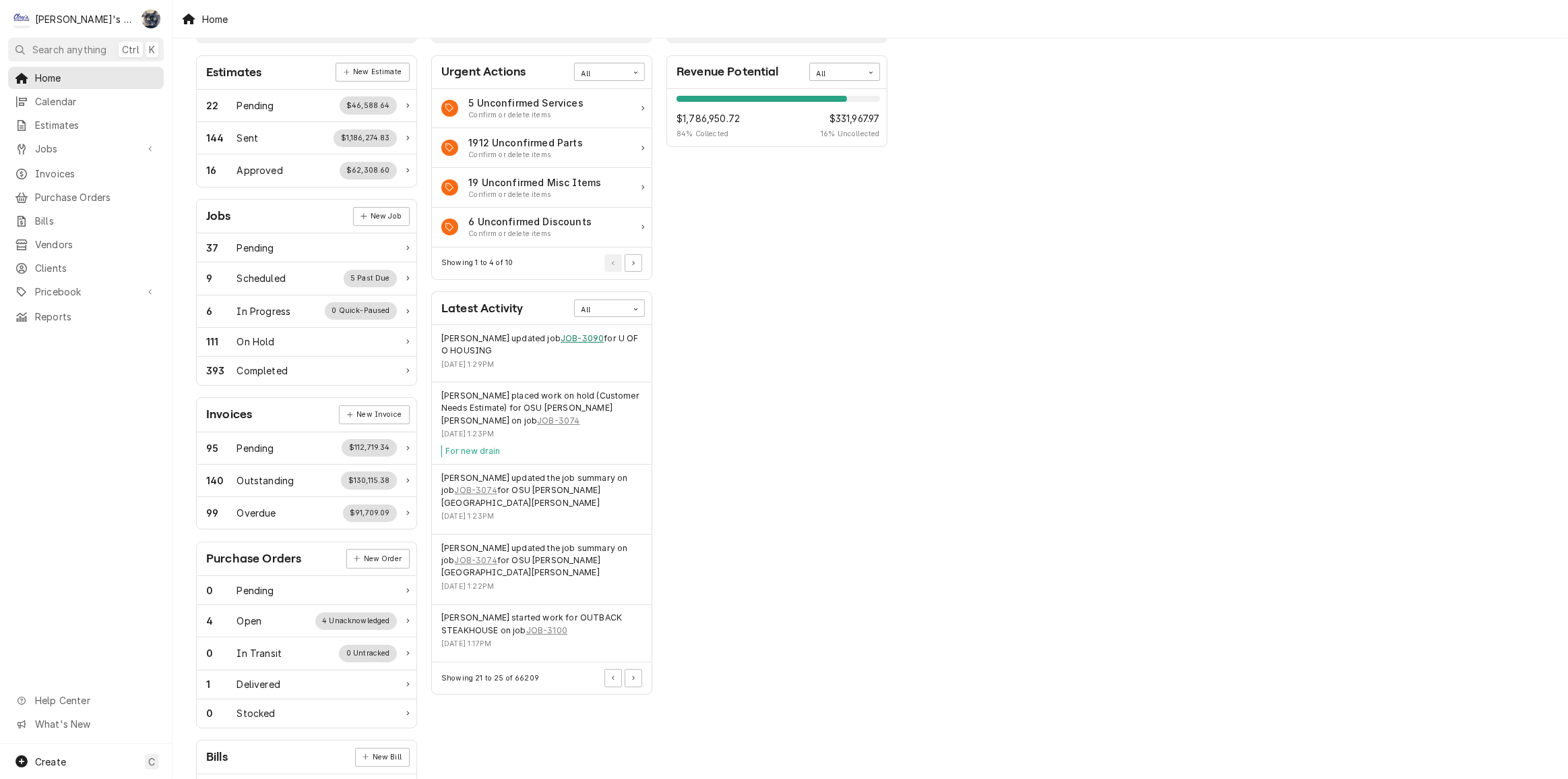
scroll to position [160, 0]
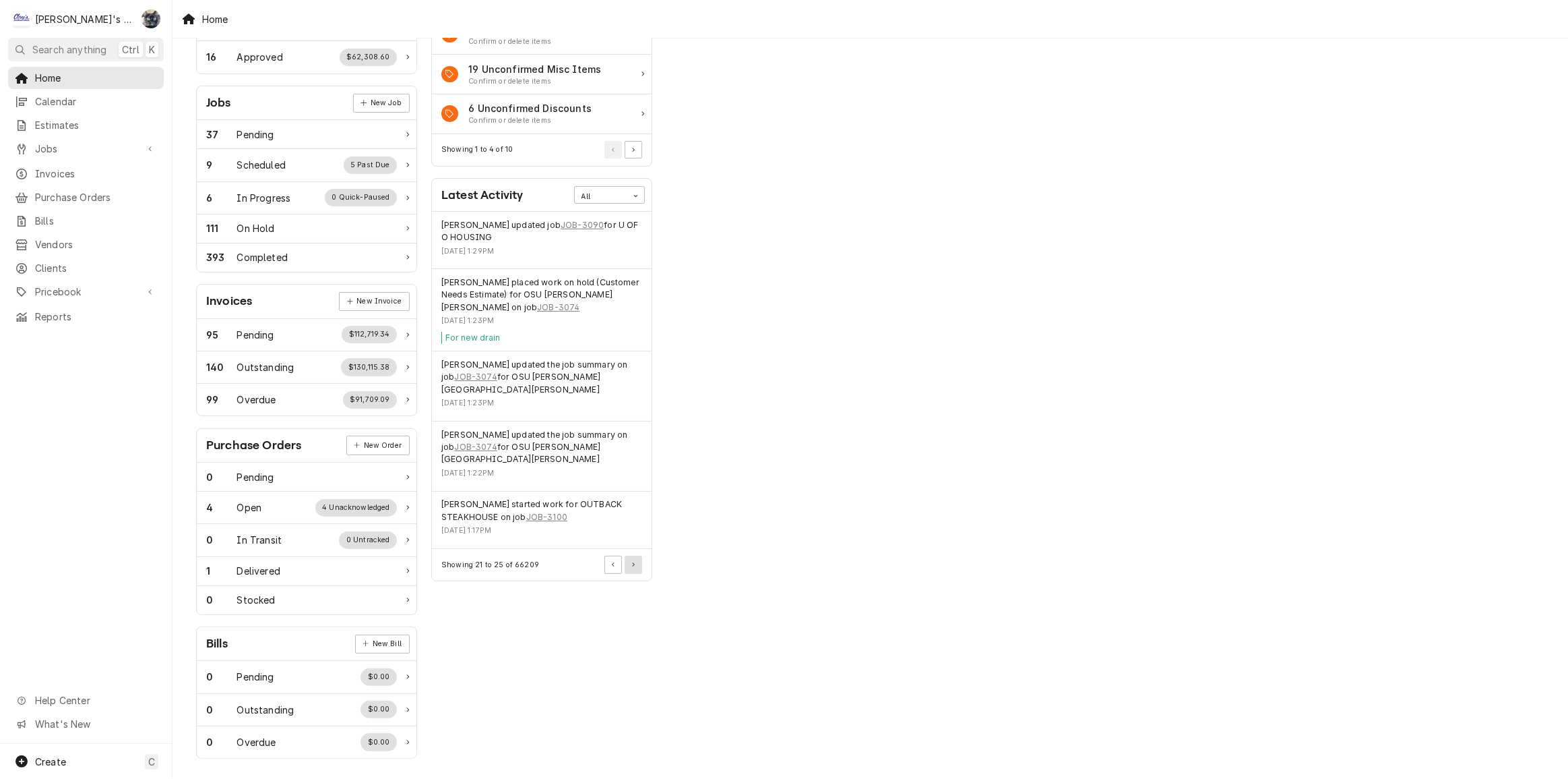
click at [633, 556] on button "Pagination Controls" at bounding box center [633, 564] width 17 height 17
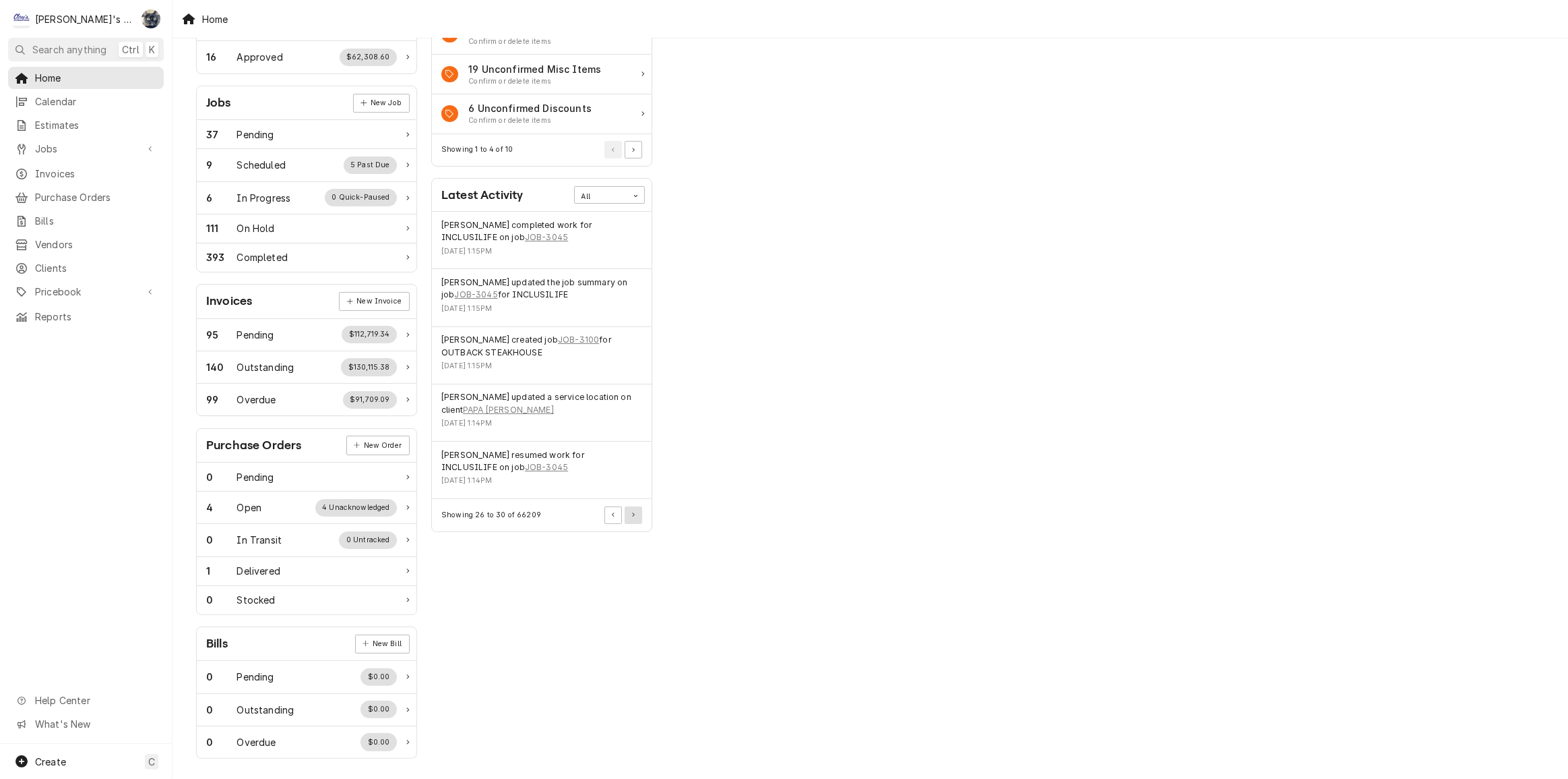
click at [633, 515] on icon "Pagination Controls" at bounding box center [633, 515] width 3 height 4
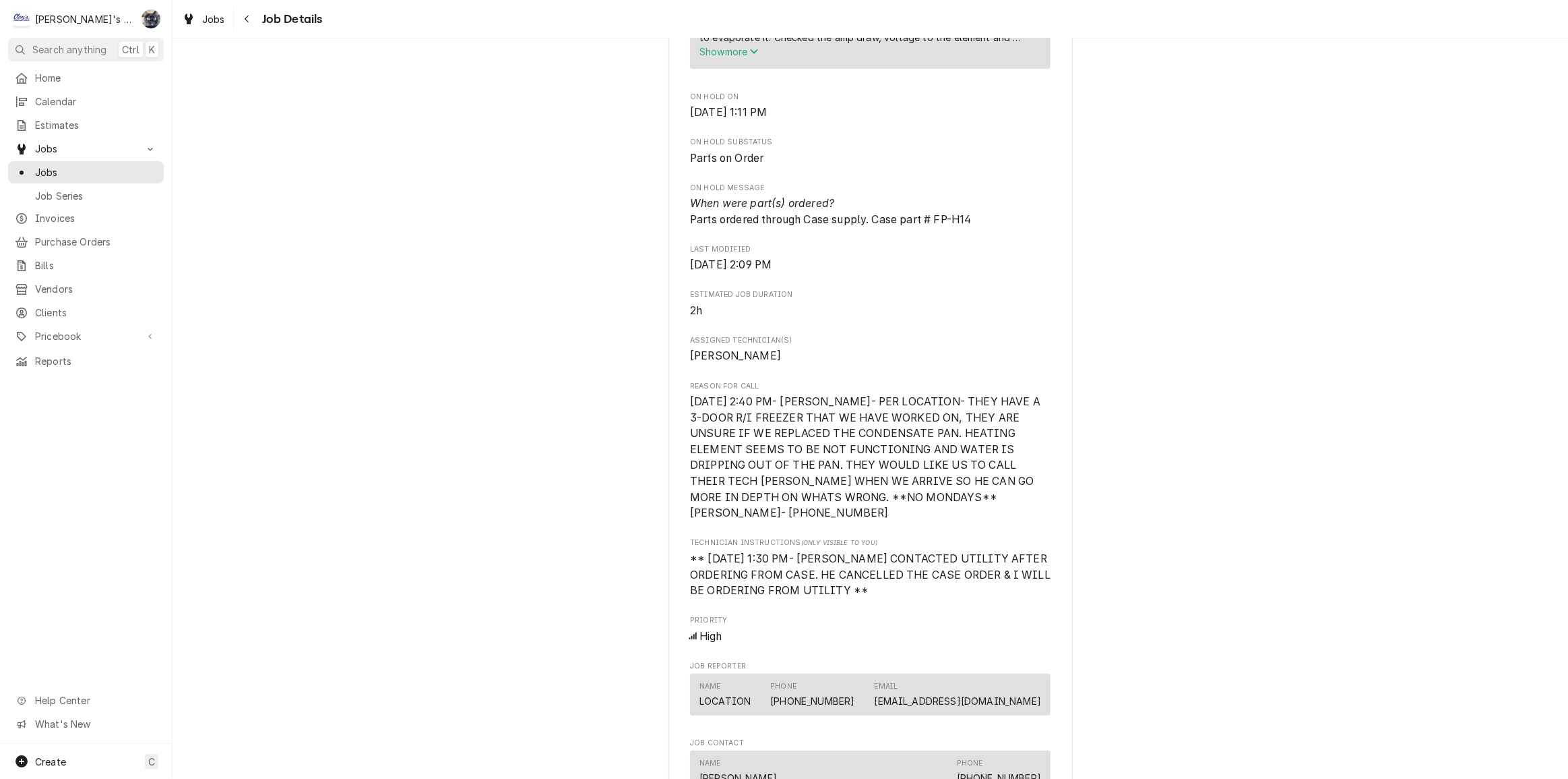
scroll to position [735, 0]
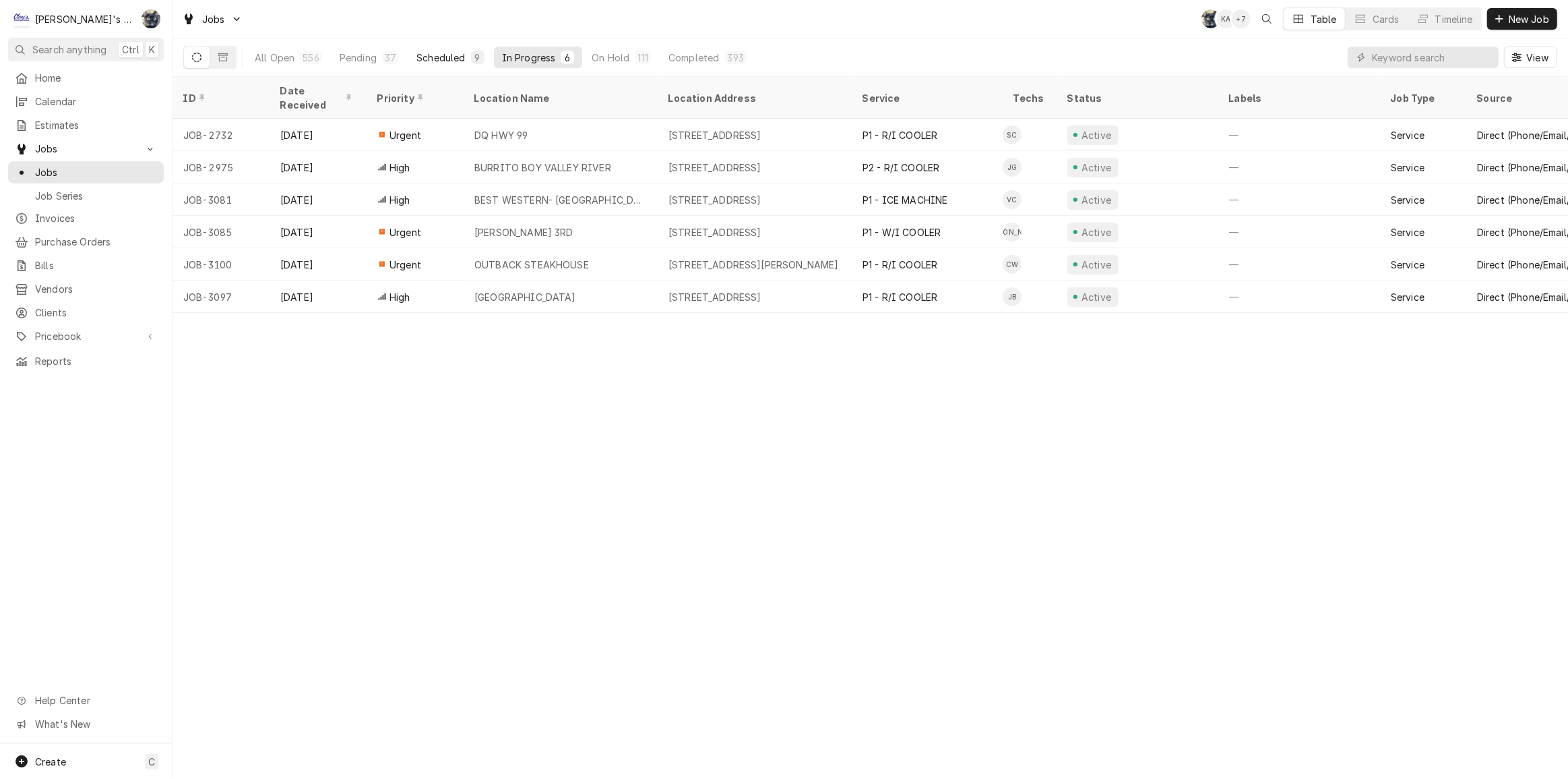
click at [461, 52] on div "Scheduled" at bounding box center [441, 58] width 49 height 14
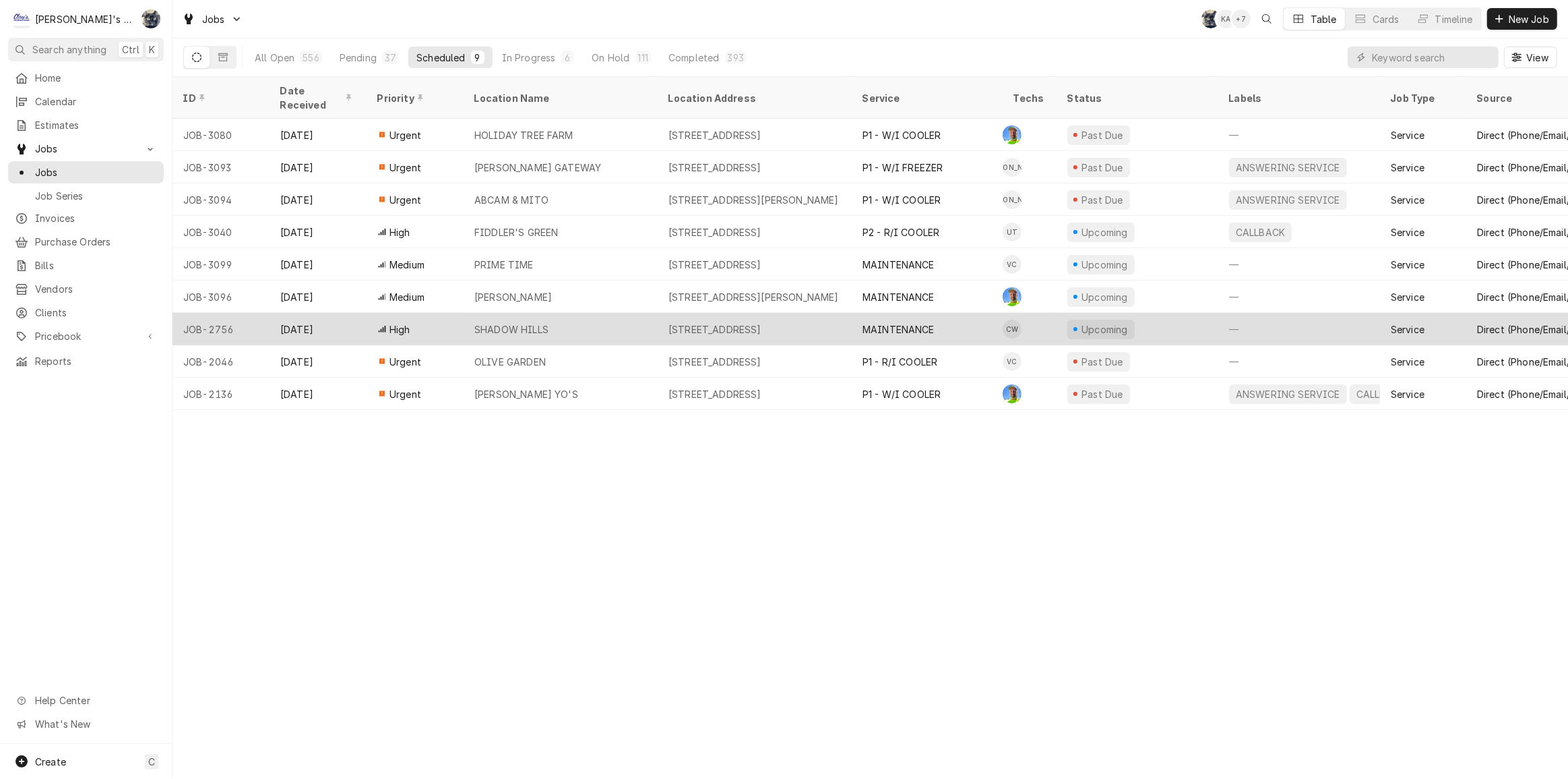
click at [572, 313] on div "SHADOW HILLS" at bounding box center [561, 329] width 194 height 32
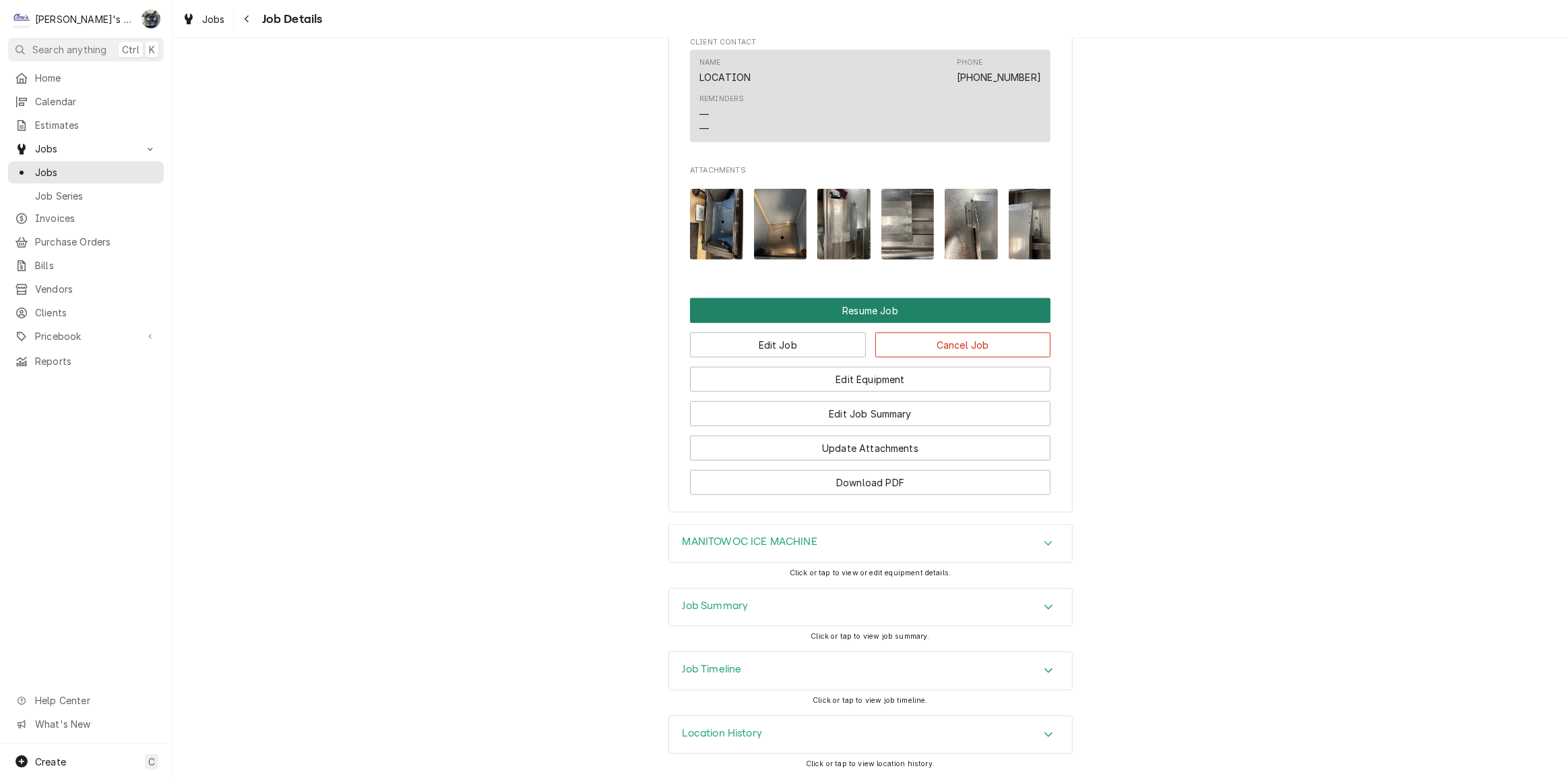
scroll to position [1489, 0]
click at [776, 550] on div "MANITOWOC ICE MACHINE" at bounding box center [750, 543] width 135 height 16
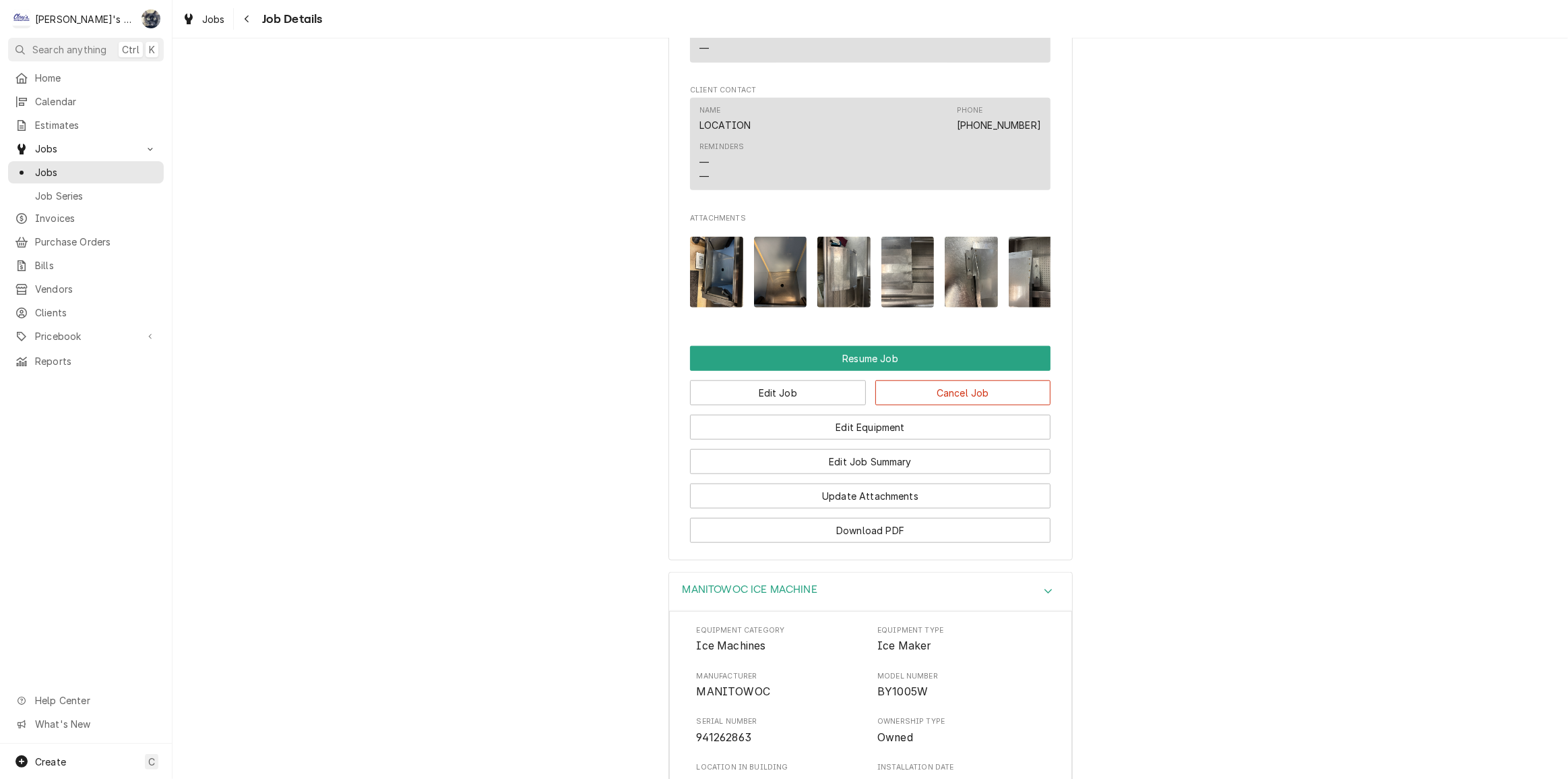
scroll to position [1383, 0]
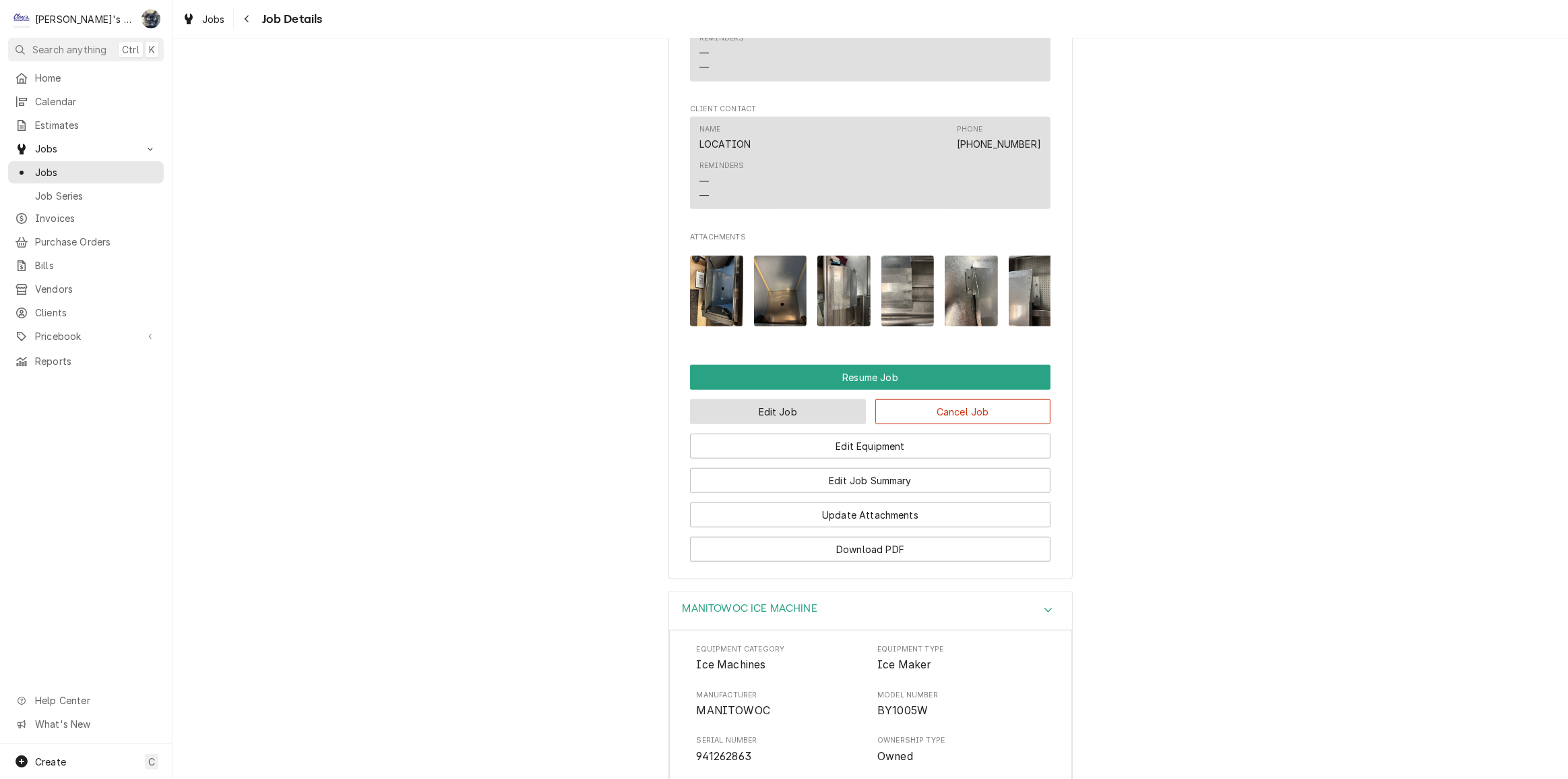
click at [812, 424] on button "Edit Job" at bounding box center [778, 412] width 176 height 25
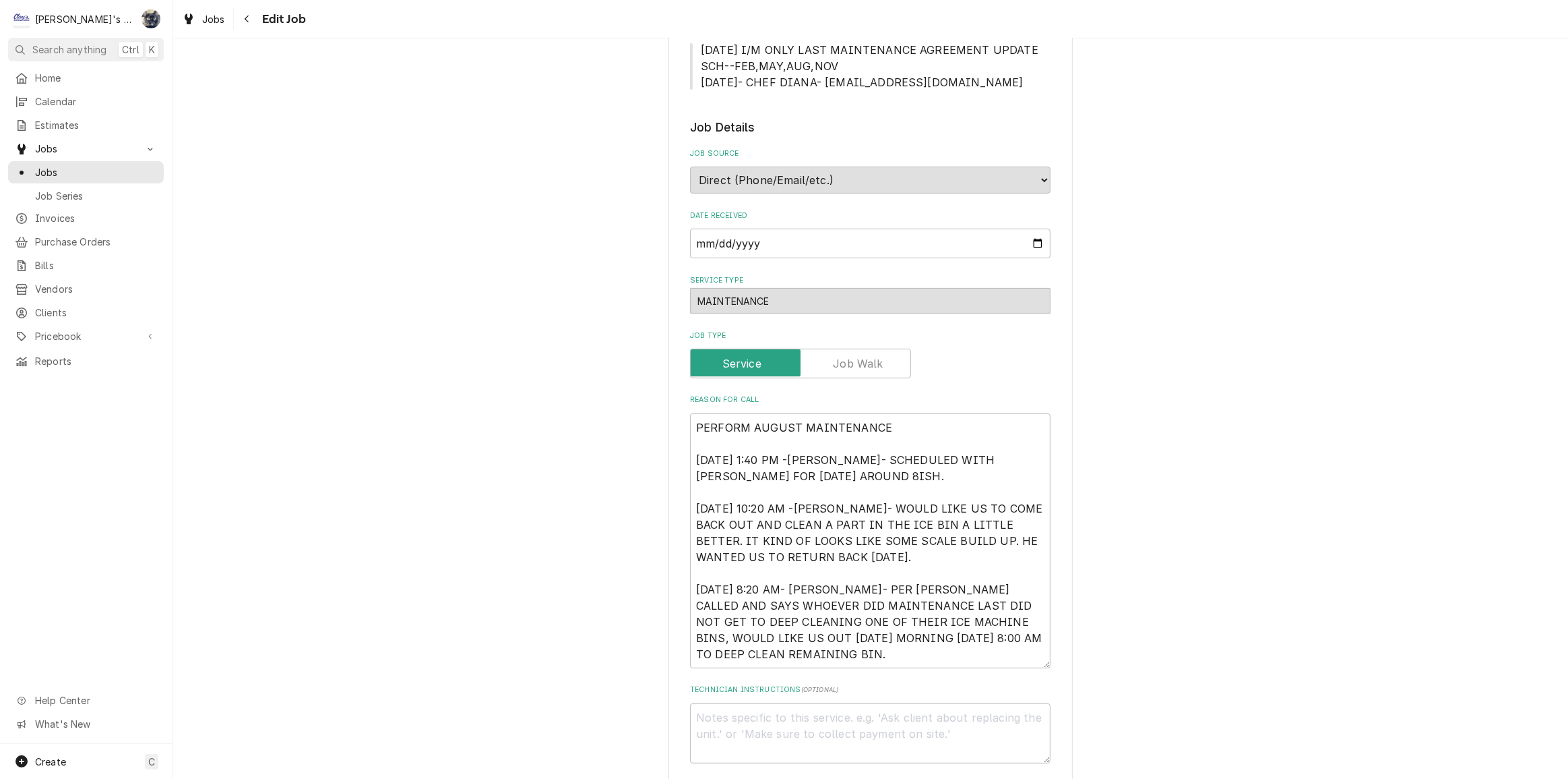
scroll to position [429, 0]
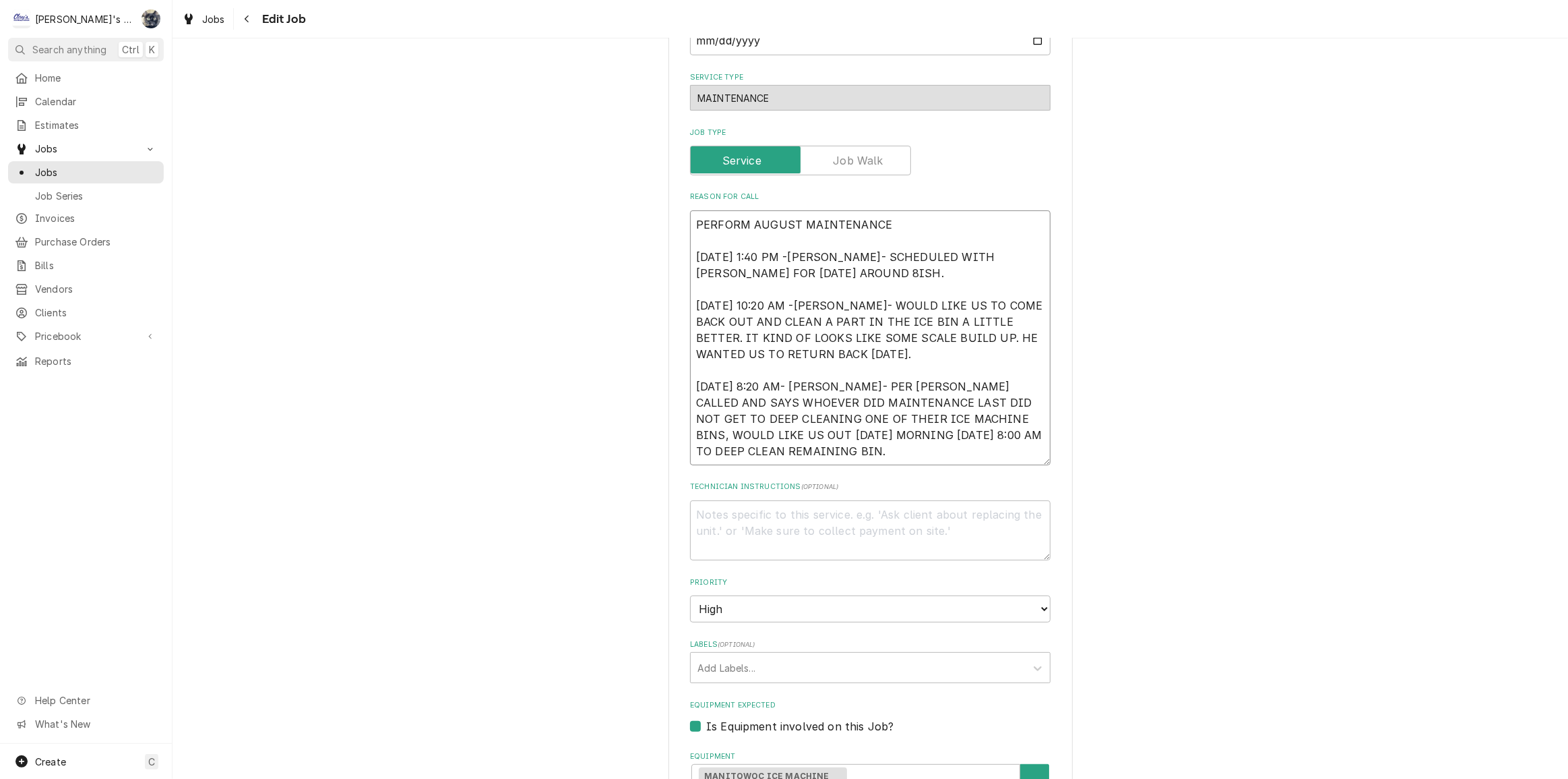
click at [1024, 452] on textarea "PERFORM AUGUST MAINTENANCE 8/22/2025 1:40 PM -KASSIE- SCHEDULED WITH ARMONDO FO…" at bounding box center [869, 337] width 361 height 255
type textarea "x"
type textarea "PERFORM AUGUST MAINTENANCE 8/22/2025 1:40 PM -KASSIE- SCHEDULED WITH ARMONDO FO…"
type textarea "x"
type textarea "PERFORM AUGUST MAINTENANCE 8/22/2025 1:40 PM -KASSIE- SCHEDULED WITH ARMONDO FO…"
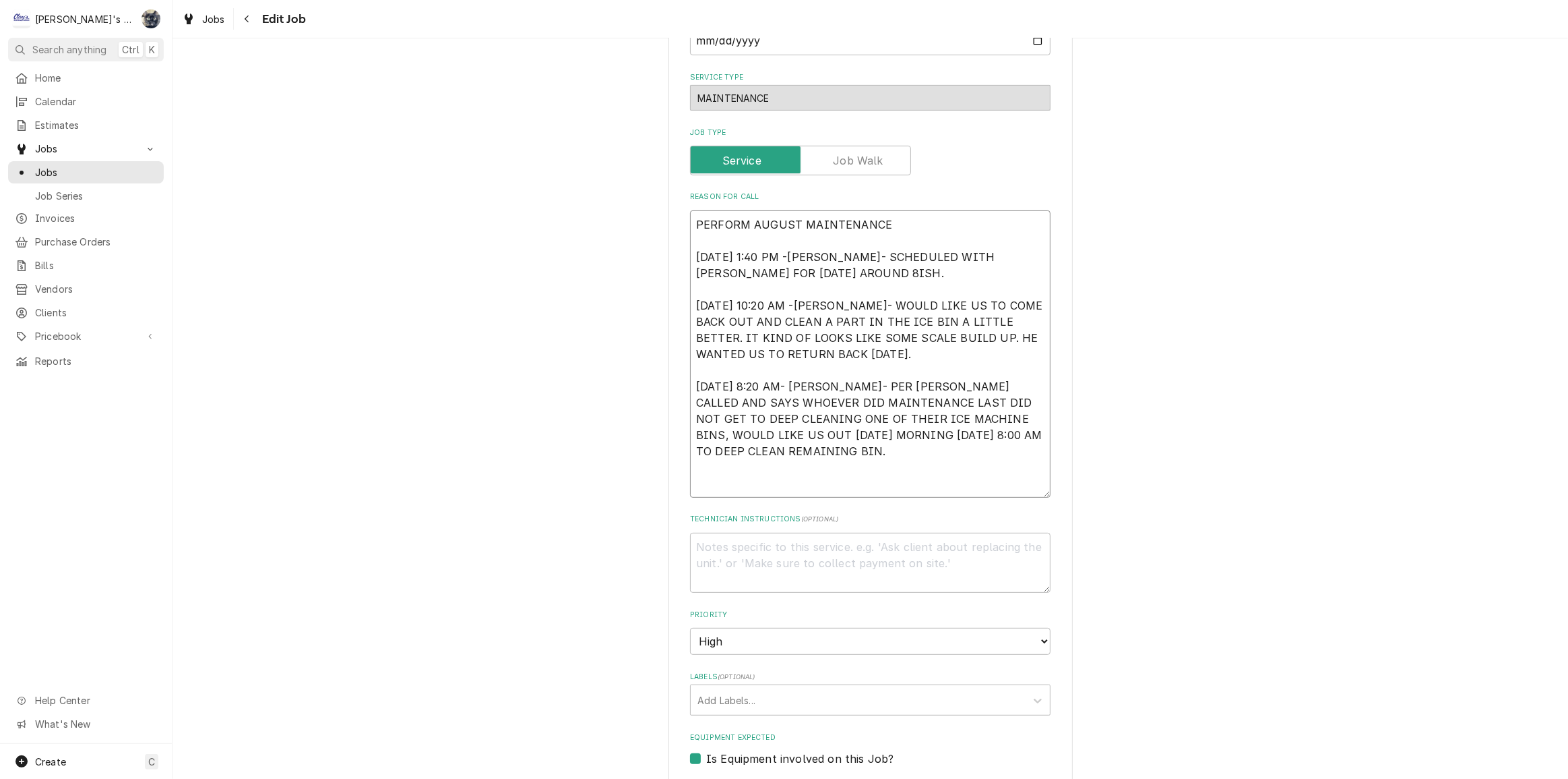
type textarea "x"
type textarea "PERFORM AUGUST MAINTENANCE 8/22/2025 1:40 PM -KASSIE- SCHEDULED WITH ARMONDO FO…"
type textarea "x"
type textarea "PERFORM AUGUST MAINTENANCE 8/22/2025 1:40 PM -KASSIE- SCHEDULED WITH ARMONDO FO…"
type textarea "x"
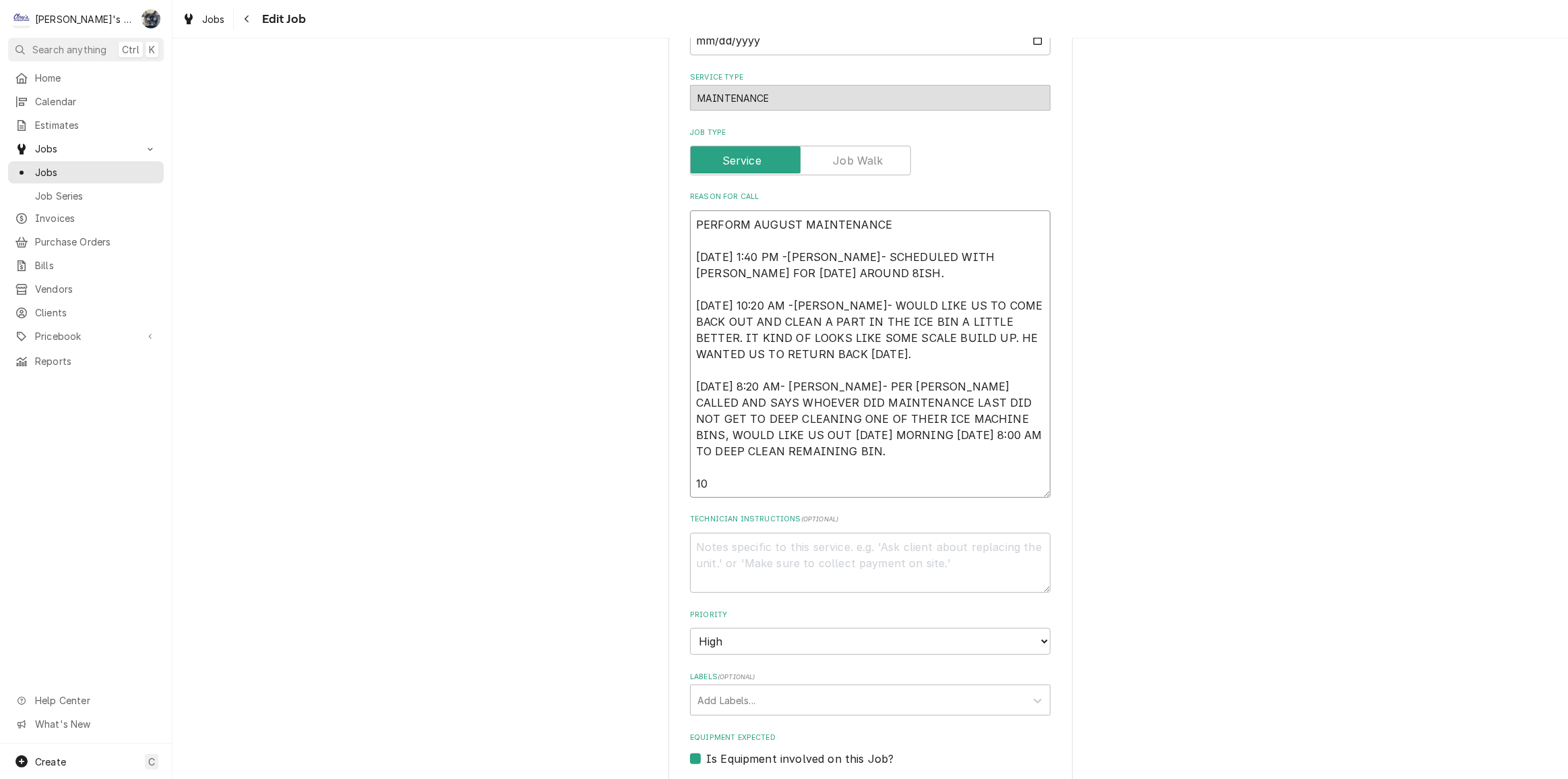
type textarea "PERFORM AUGUST MAINTENANCE 8/22/2025 1:40 PM -KASSIE- SCHEDULED WITH ARMONDO FO…"
type textarea "x"
type textarea "PERFORM AUGUST MAINTENANCE 8/22/2025 1:40 PM -KASSIE- SCHEDULED WITH ARMONDO FO…"
type textarea "x"
type textarea "PERFORM AUGUST MAINTENANCE 8/22/2025 1:40 PM -KASSIE- SCHEDULED WITH ARMONDO FO…"
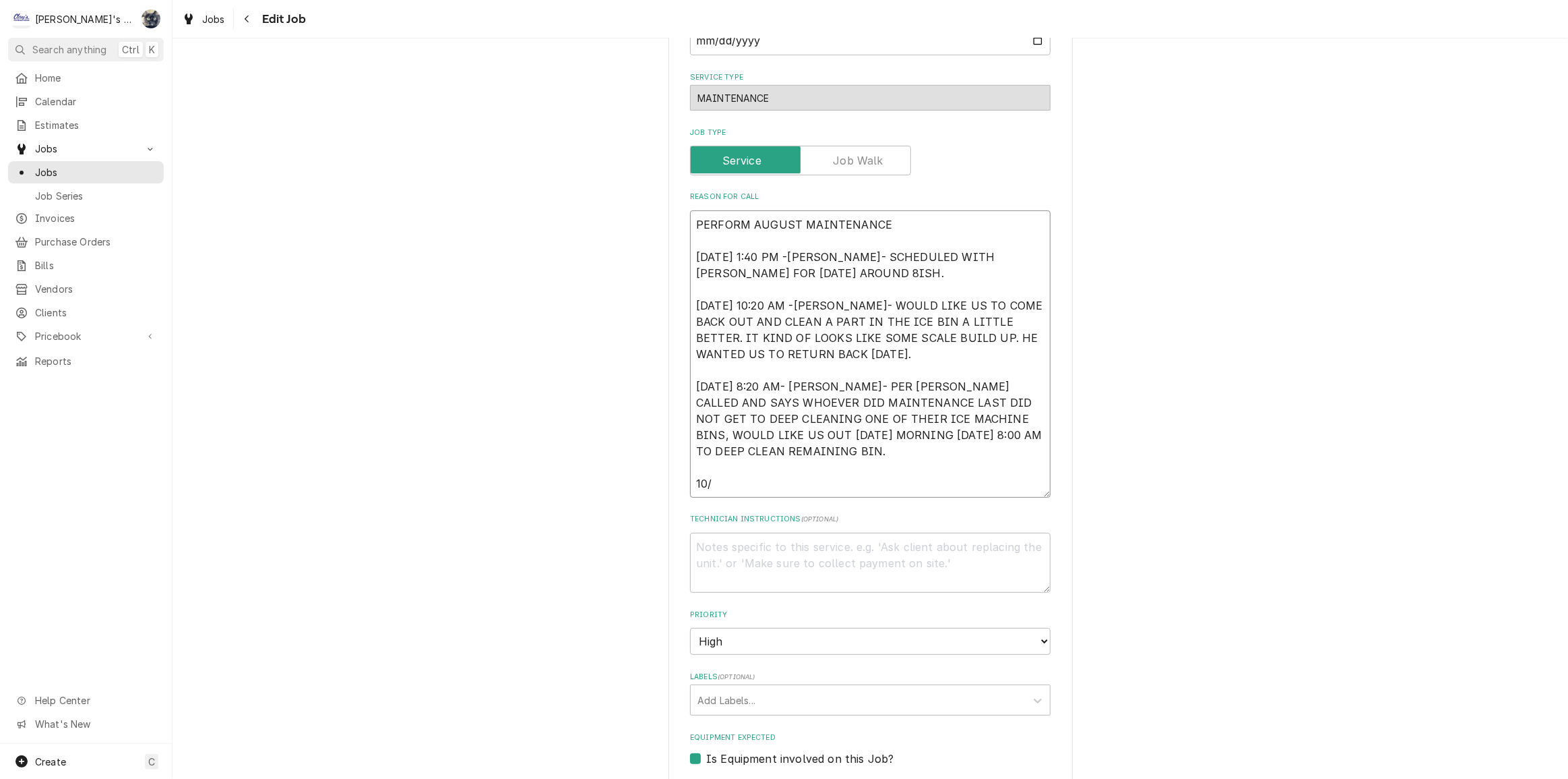
type textarea "x"
type textarea "PERFORM AUGUST MAINTENANCE 8/22/2025 1:40 PM -KASSIE- SCHEDULED WITH ARMONDO FO…"
type textarea "x"
type textarea "PERFORM AUGUST MAINTENANCE 8/22/2025 1:40 PM -KASSIE- SCHEDULED WITH ARMONDO FO…"
type textarea "x"
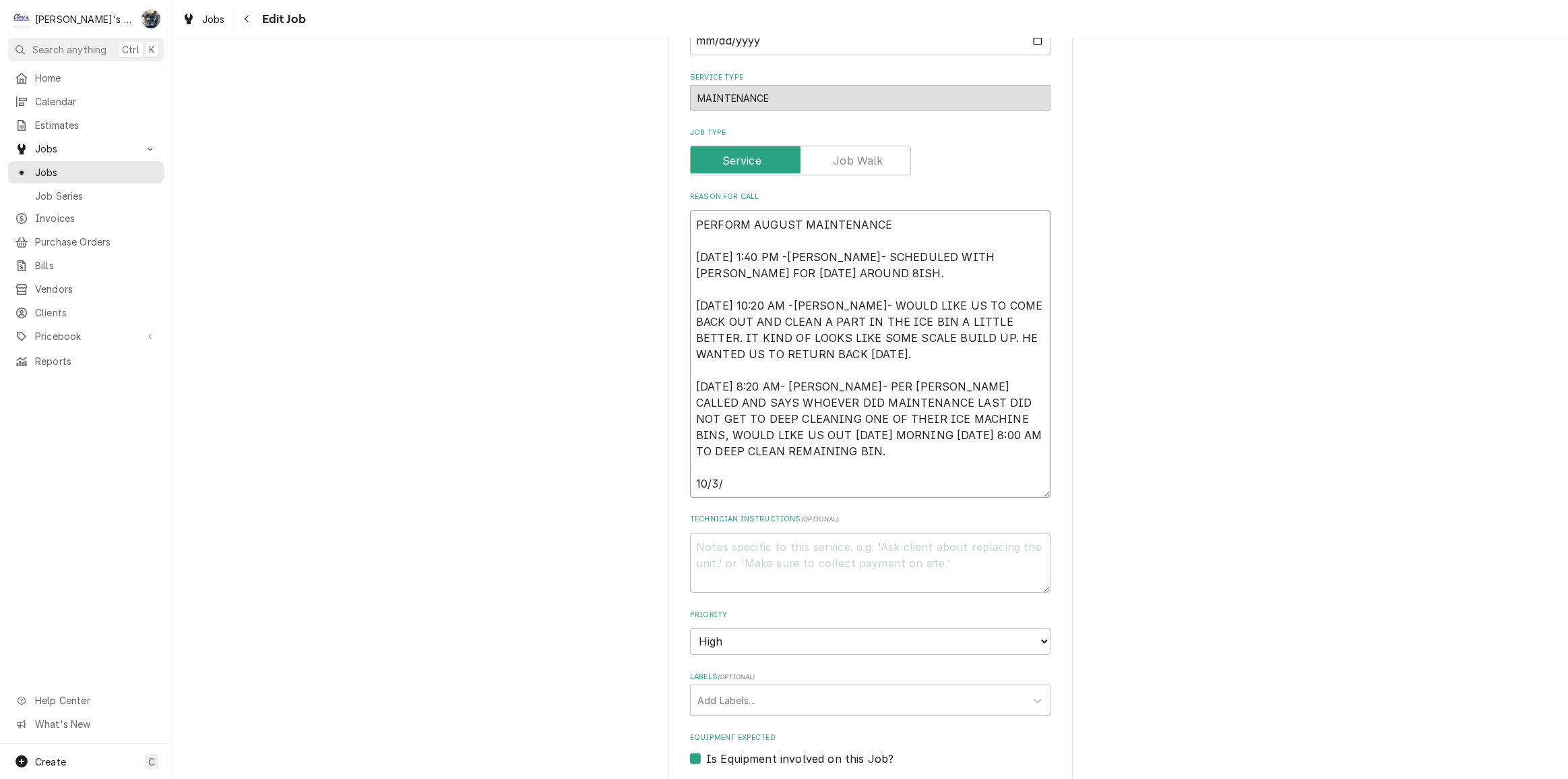
type textarea "PERFORM AUGUST MAINTENANCE 8/22/2025 1:40 PM -KASSIE- SCHEDULED WITH ARMONDO FO…"
type textarea "x"
type textarea "PERFORM AUGUST MAINTENANCE 8/22/2025 1:40 PM -KASSIE- SCHEDULED WITH ARMONDO FO…"
type textarea "x"
type textarea "PERFORM AUGUST MAINTENANCE 8/22/2025 1:40 PM -KASSIE- SCHEDULED WITH ARMONDO FO…"
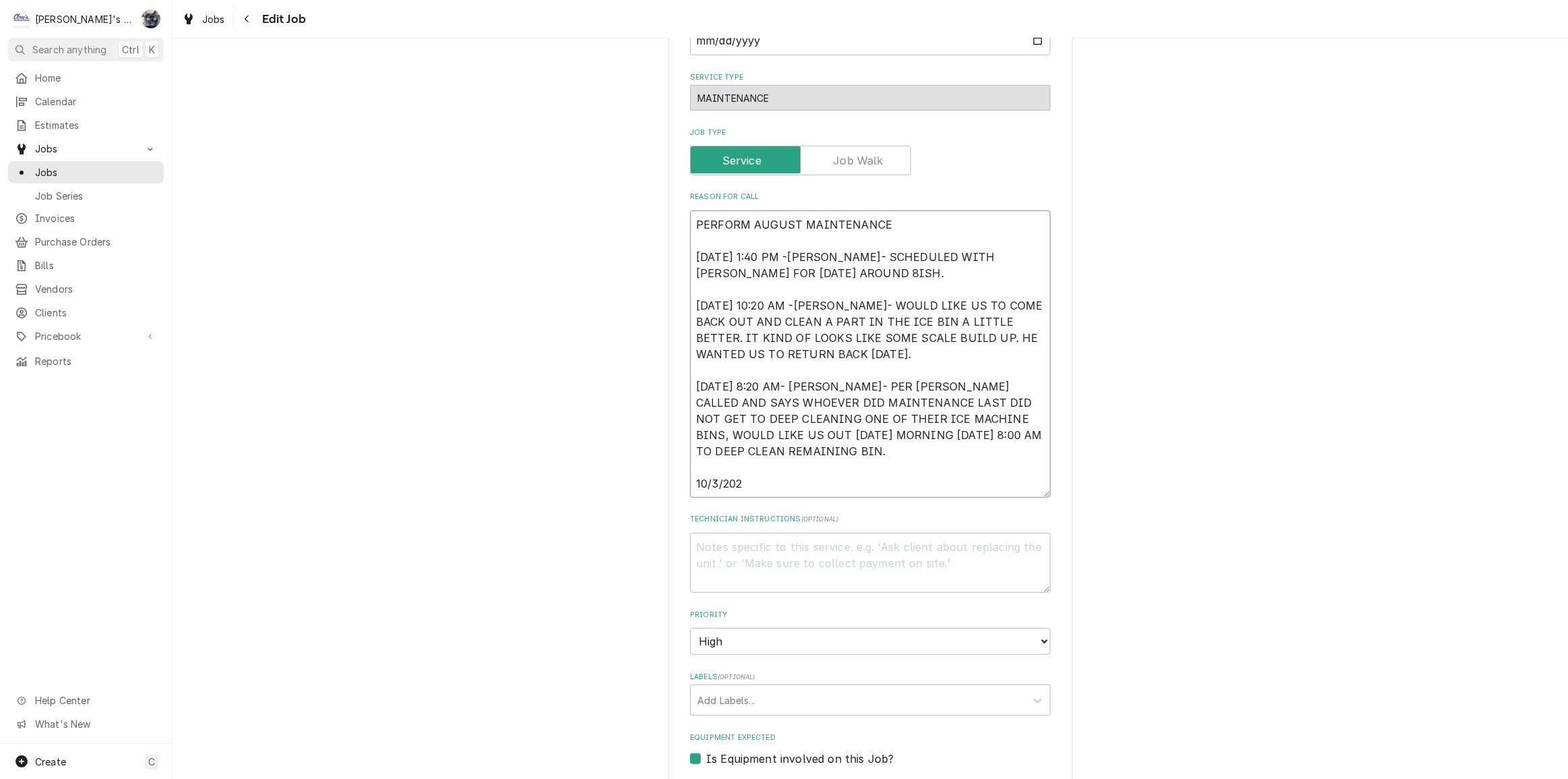
type textarea "x"
type textarea "PERFORM AUGUST MAINTENANCE 8/22/2025 1:40 PM -KASSIE- SCHEDULED WITH ARMONDO FO…"
type textarea "x"
type textarea "PERFORM AUGUST MAINTENANCE 8/22/2025 1:40 PM -KASSIE- SCHEDULED WITH ARMONDO FO…"
type textarea "x"
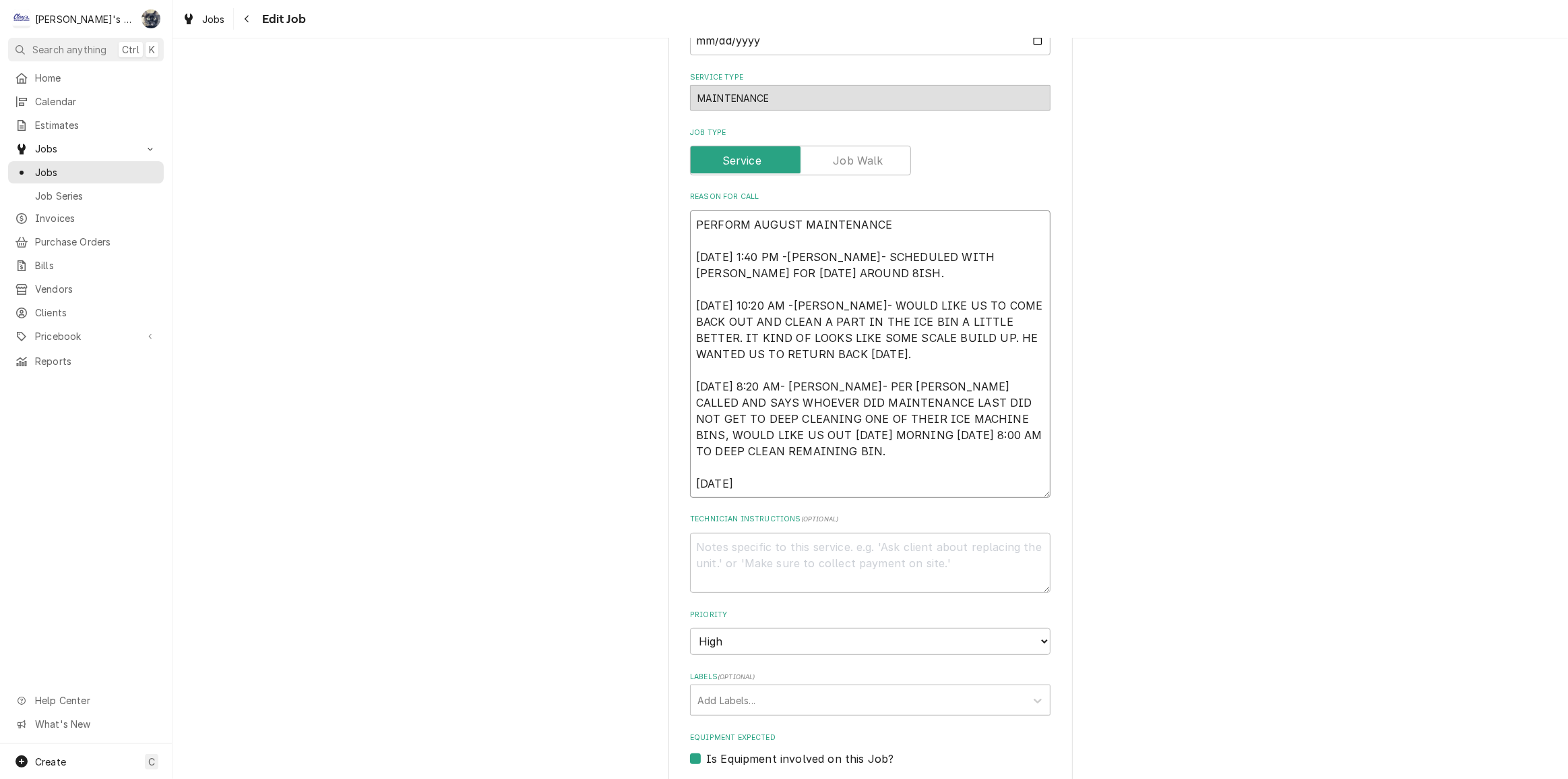
type textarea "PERFORM AUGUST MAINTENANCE 8/22/2025 1:40 PM -KASSIE- SCHEDULED WITH ARMONDO FO…"
type textarea "x"
type textarea "PERFORM AUGUST MAINTENANCE 8/22/2025 1:40 PM -KASSIE- SCHEDULED WITH ARMONDO FO…"
type textarea "x"
type textarea "PERFORM AUGUST MAINTENANCE 8/22/2025 1:40 PM -KASSIE- SCHEDULED WITH ARMONDO FO…"
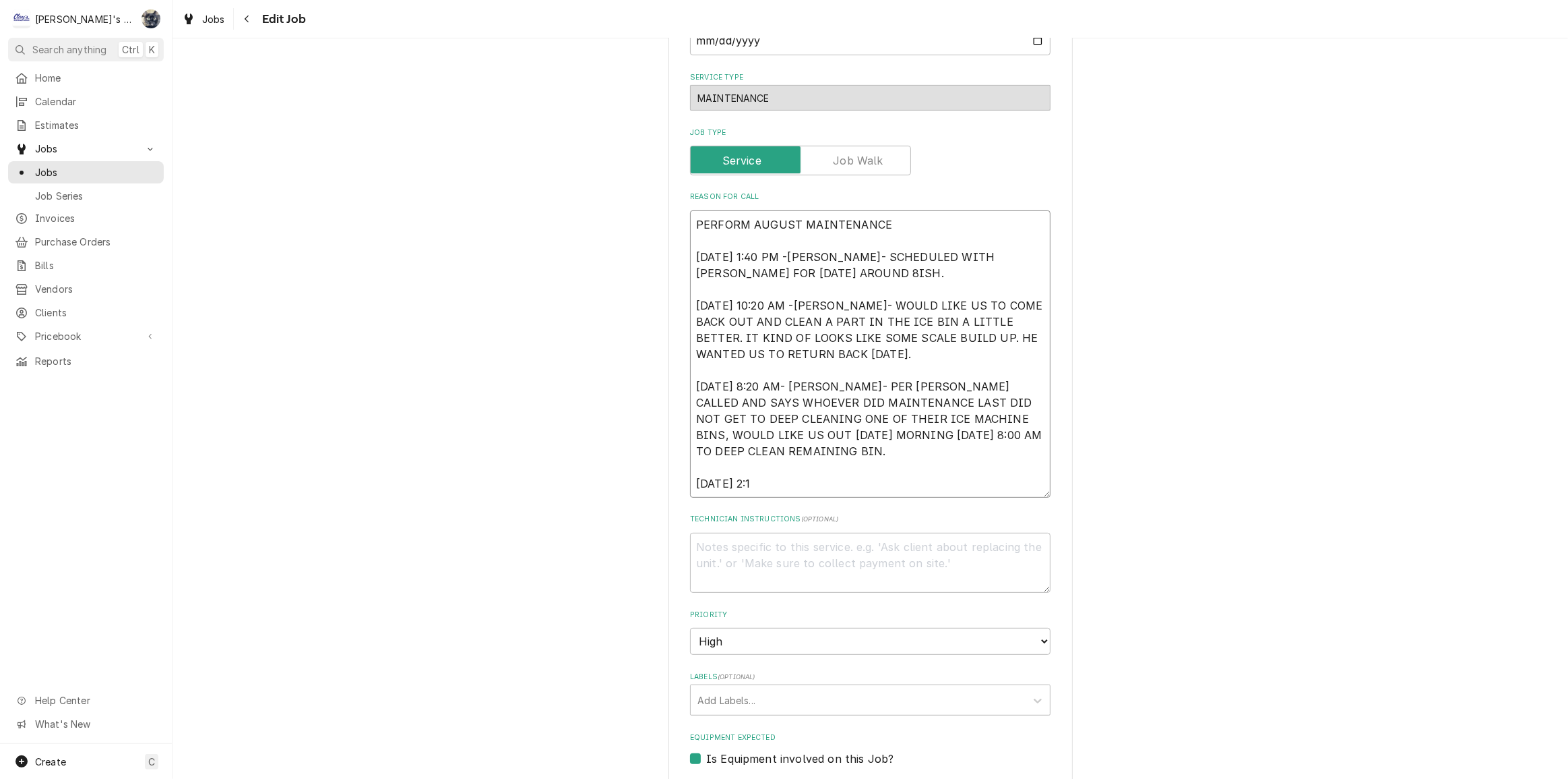
type textarea "x"
type textarea "PERFORM AUGUST MAINTENANCE 8/22/2025 1:40 PM -KASSIE- SCHEDULED WITH ARMONDO FO…"
type textarea "x"
type textarea "PERFORM AUGUST MAINTENANCE 8/22/2025 1:40 PM -KASSIE- SCHEDULED WITH ARMONDO FO…"
type textarea "x"
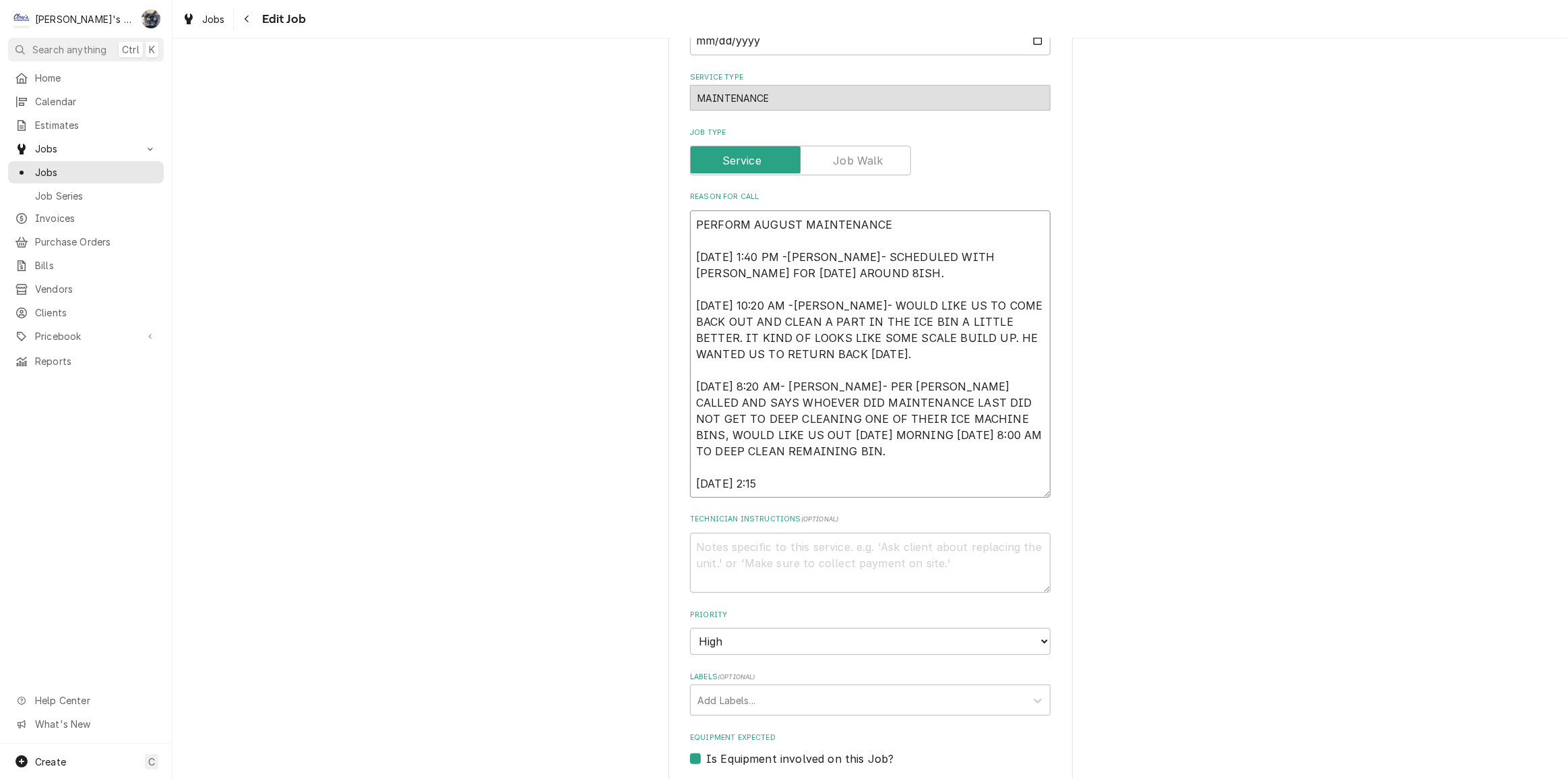
type textarea "PERFORM AUGUST MAINTENANCE 8/22/2025 1:40 PM -KASSIE- SCHEDULED WITH ARMONDO FO…"
type textarea "x"
type textarea "PERFORM AUGUST MAINTENANCE 8/22/2025 1:40 PM -KASSIE- SCHEDULED WITH ARMONDO FO…"
type textarea "x"
type textarea "PERFORM AUGUST MAINTENANCE 8/22/2025 1:40 PM -KASSIE- SCHEDULED WITH ARMONDO FO…"
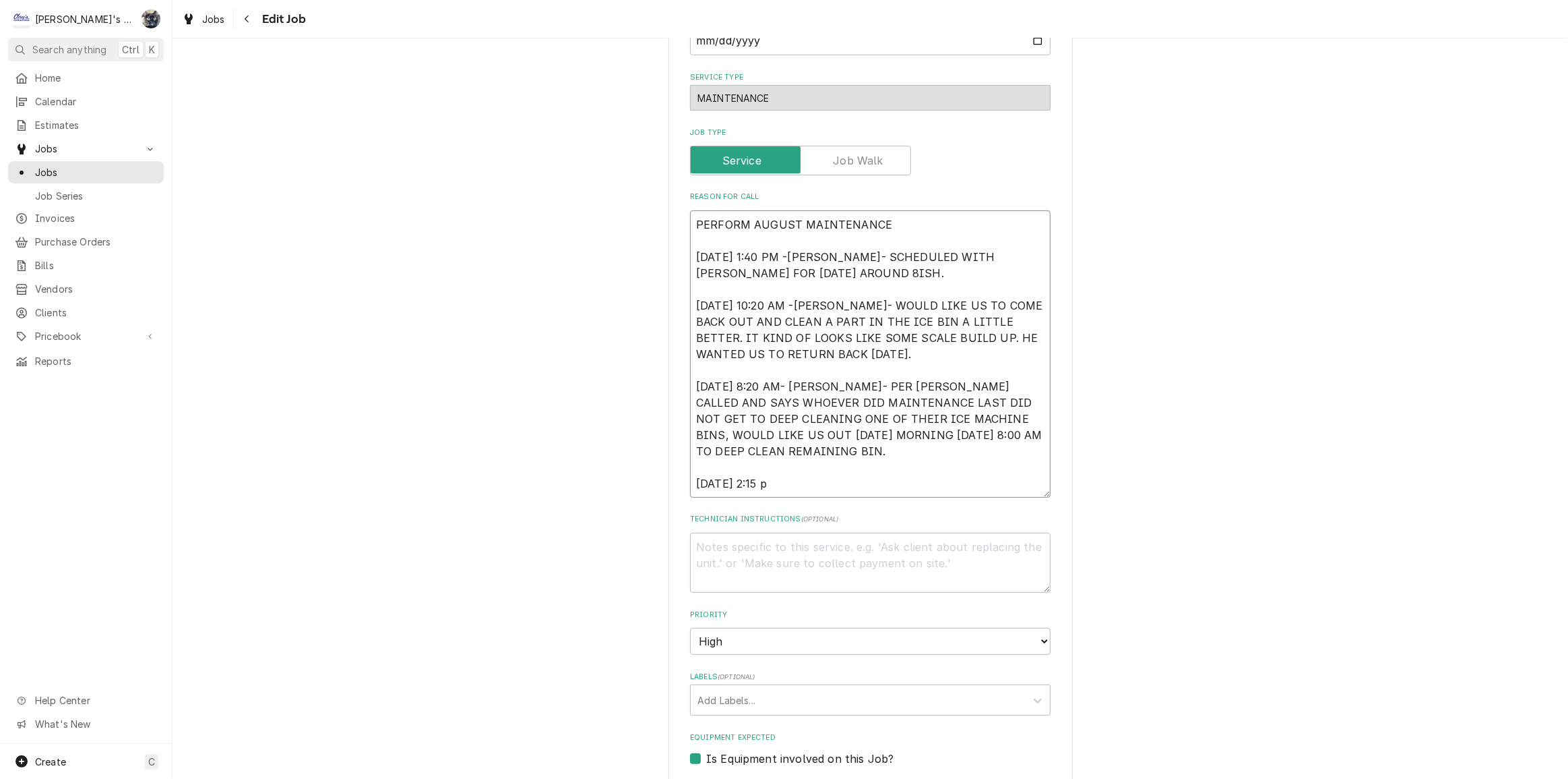
type textarea "x"
type textarea "PERFORM AUGUST MAINTENANCE 8/22/2025 1:40 PM -KASSIE- SCHEDULED WITH ARMONDO FO…"
type textarea "x"
type textarea "PERFORM AUGUST MAINTENANCE 8/22/2025 1:40 PM -KASSIE- SCHEDULED WITH ARMONDO FO…"
type textarea "x"
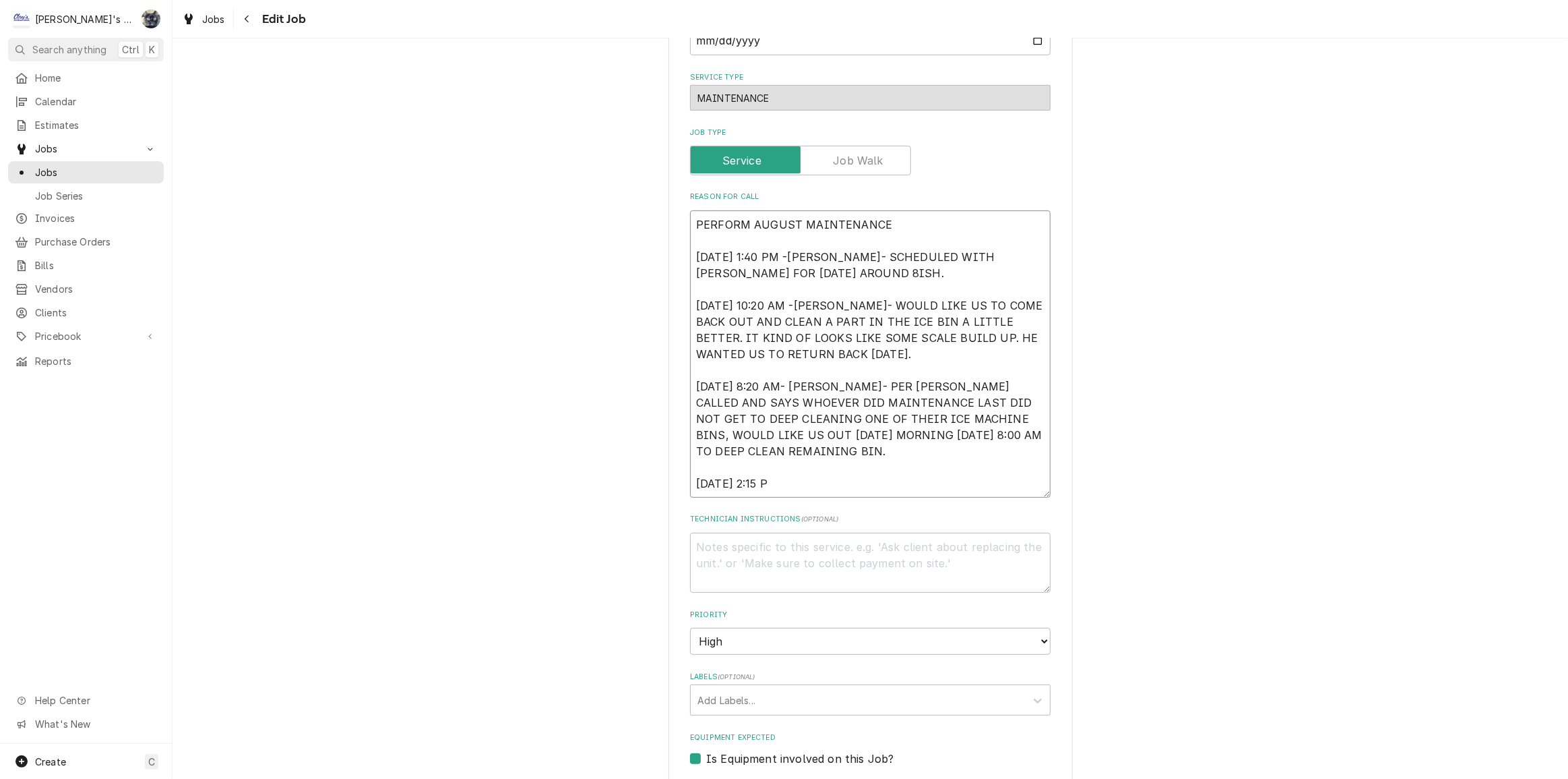
type textarea "PERFORM AUGUST MAINTENANCE 8/22/2025 1:40 PM -KASSIE- SCHEDULED WITH ARMONDO FO…"
type textarea "x"
type textarea "PERFORM AUGUST MAINTENANCE 8/22/2025 1:40 PM -KASSIE- SCHEDULED WITH ARMONDO FO…"
type textarea "x"
type textarea "PERFORM AUGUST MAINTENANCE 8/22/2025 1:40 PM -KASSIE- SCHEDULED WITH ARMONDO FO…"
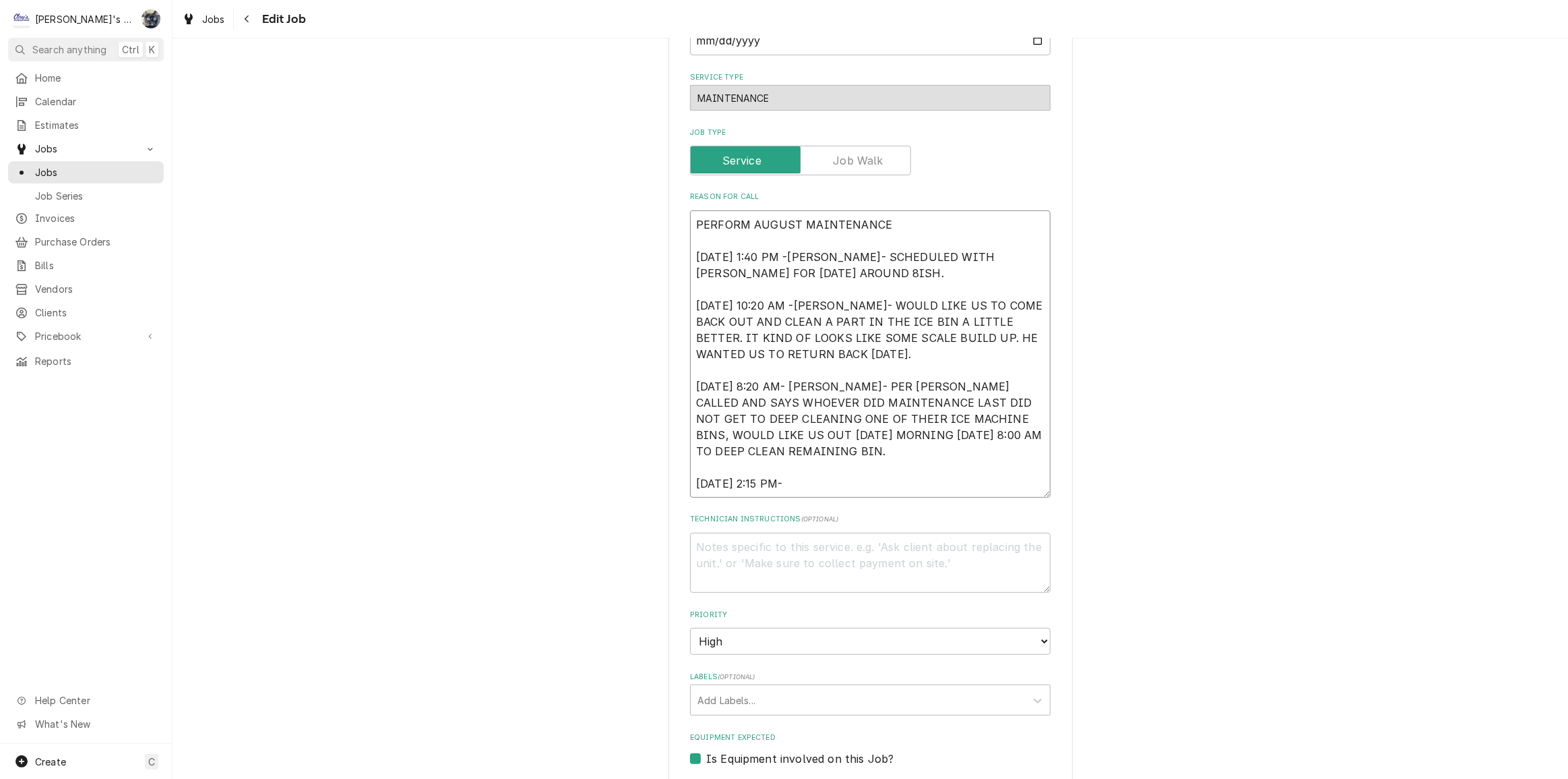
type textarea "x"
type textarea "PERFORM AUGUST MAINTENANCE 8/22/2025 1:40 PM -KASSIE- SCHEDULED WITH ARMONDO FO…"
type textarea "x"
type textarea "PERFORM AUGUST MAINTENANCE 8/22/2025 1:40 PM -KASSIE- SCHEDULED WITH ARMONDO FO…"
type textarea "x"
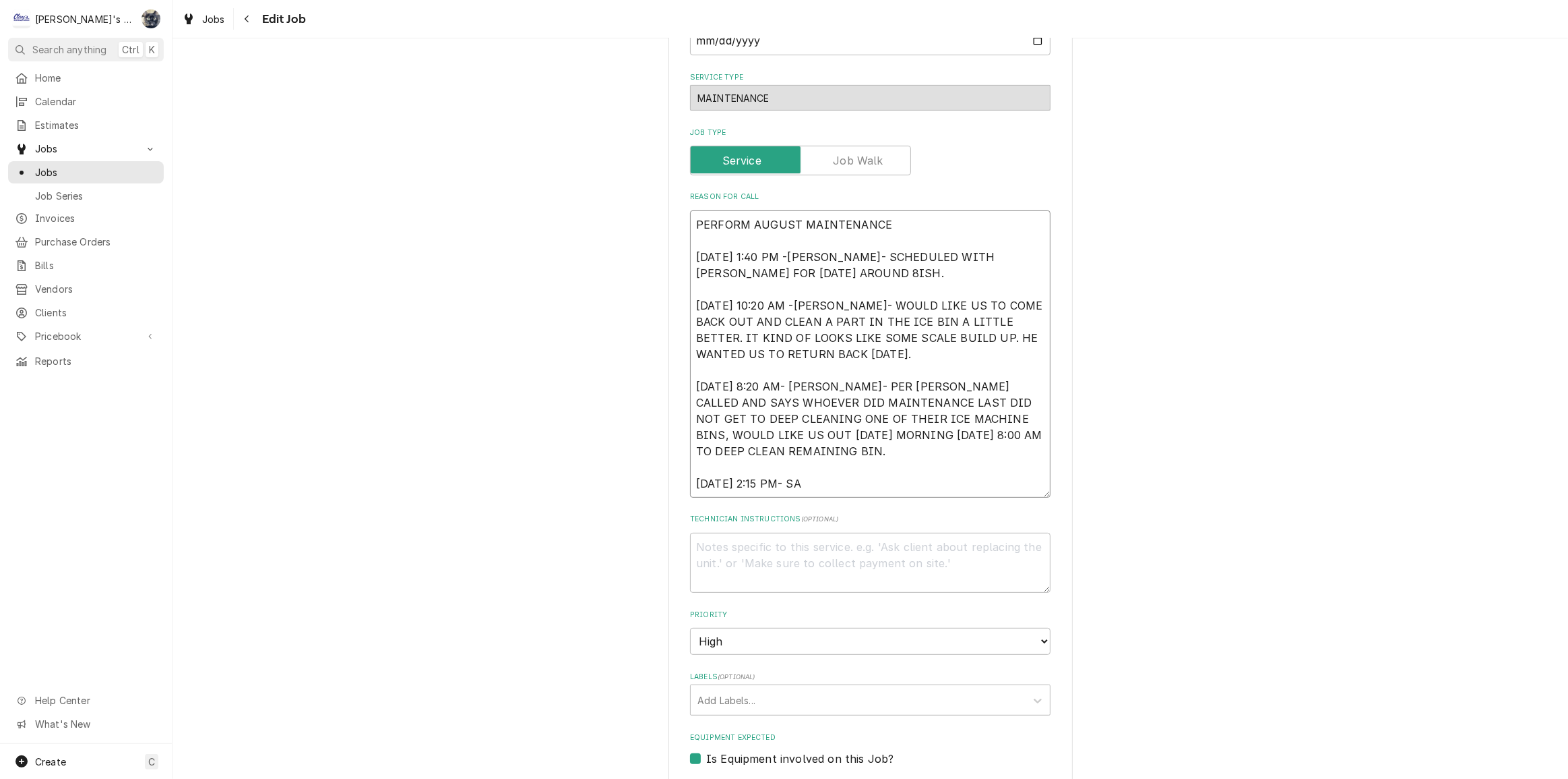
type textarea "PERFORM AUGUST MAINTENANCE 8/22/2025 1:40 PM -KASSIE- SCHEDULED WITH ARMONDO FO…"
type textarea "x"
type textarea "PERFORM AUGUST MAINTENANCE 8/22/2025 1:40 PM -KASSIE- SCHEDULED WITH ARMONDO FO…"
type textarea "x"
type textarea "PERFORM AUGUST MAINTENANCE 8/22/2025 1:40 PM -KASSIE- SCHEDULED WITH ARMONDO FO…"
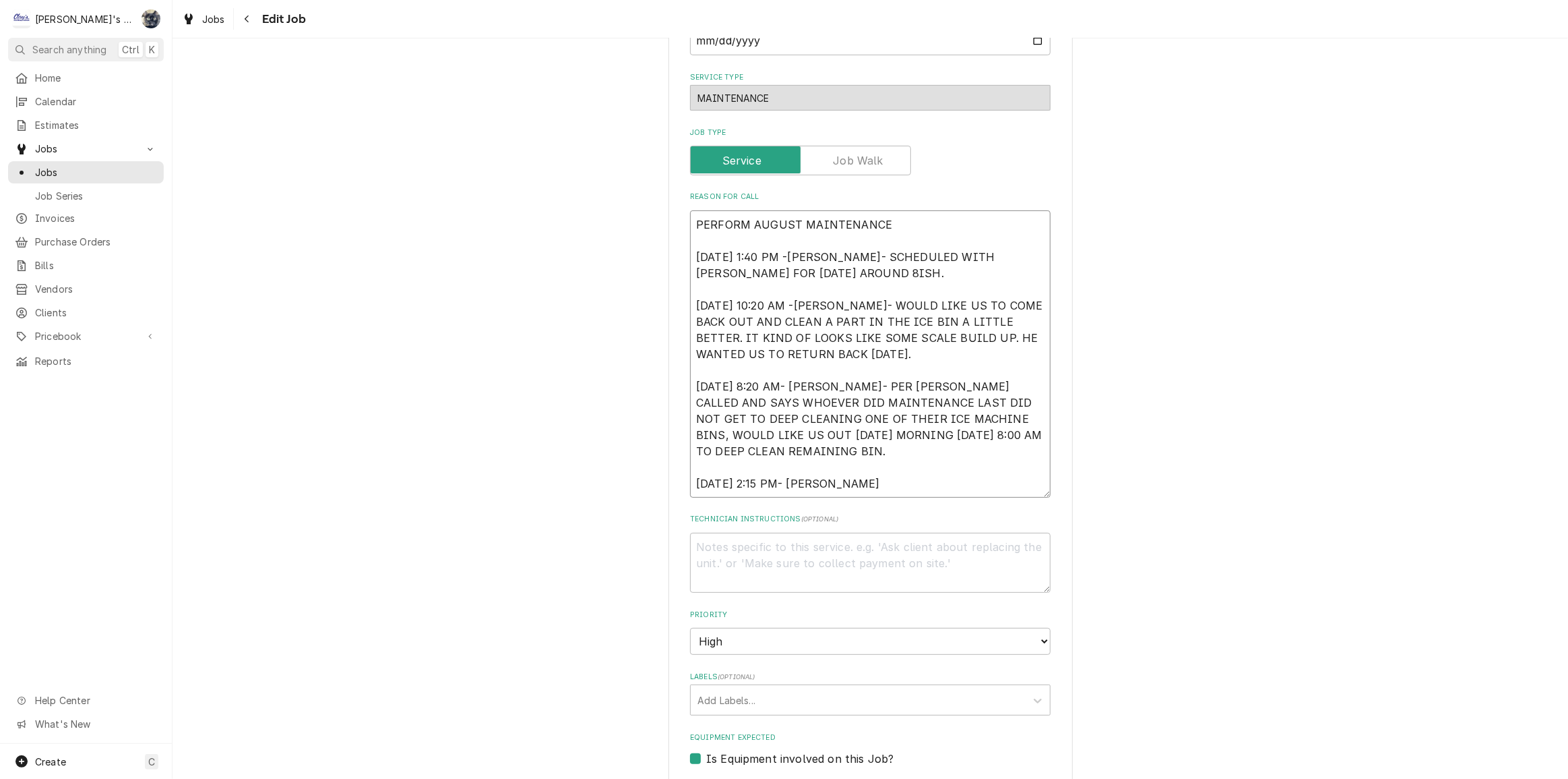
type textarea "x"
type textarea "PERFORM AUGUST MAINTENANCE 8/22/2025 1:40 PM -KASSIE- SCHEDULED WITH ARMONDO FO…"
type textarea "x"
type textarea "PERFORM AUGUST MAINTENANCE 8/22/2025 1:40 PM -KASSIE- SCHEDULED WITH ARMONDO FO…"
type textarea "x"
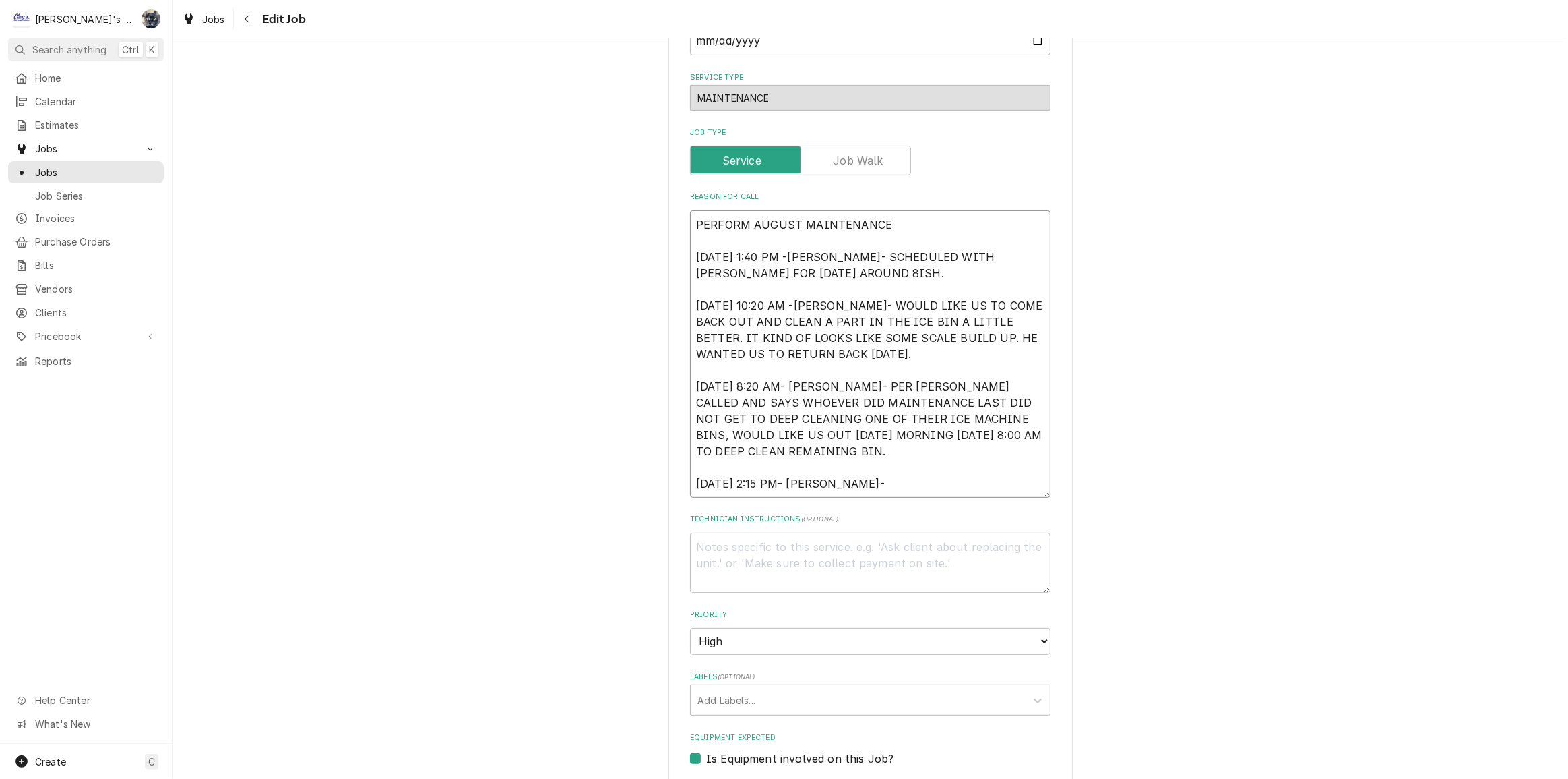
type textarea "PERFORM AUGUST MAINTENANCE 8/22/2025 1:40 PM -KASSIE- SCHEDULED WITH ARMONDO FO…"
type textarea "x"
type textarea "PERFORM AUGUST MAINTENANCE 8/22/2025 1:40 PM -KASSIE- SCHEDULED WITH ARMONDO FO…"
type textarea "x"
type textarea "PERFORM AUGUST MAINTENANCE 8/22/2025 1:40 PM -KASSIE- SCHEDULED WITH ARMONDO FO…"
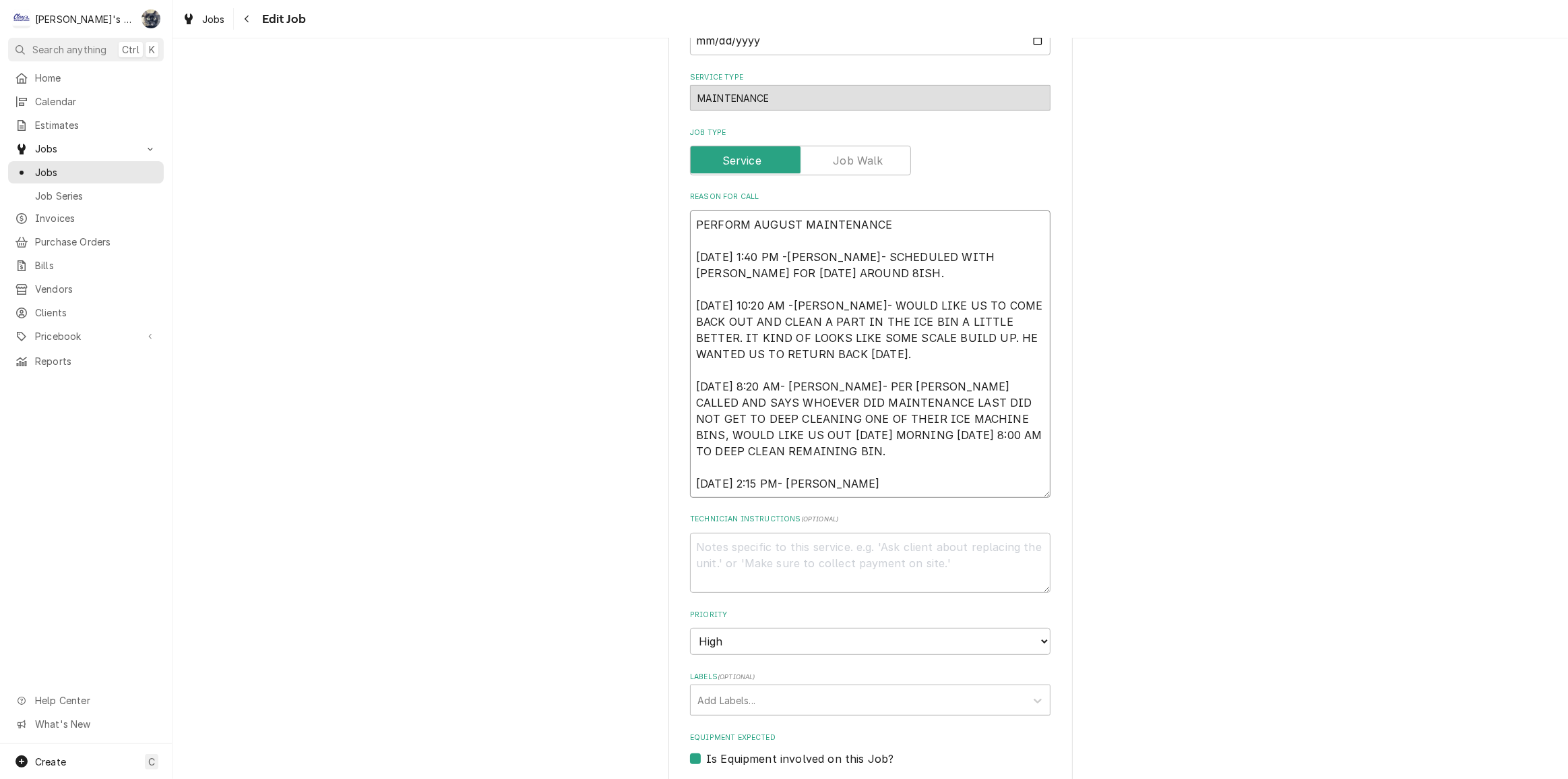
type textarea "x"
type textarea "PERFORM AUGUST MAINTENANCE 8/22/2025 1:40 PM -KASSIE- SCHEDULED WITH ARMONDO FO…"
type textarea "x"
type textarea "PERFORM AUGUST MAINTENANCE 8/22/2025 1:40 PM -KASSIE- SCHEDULED WITH ARMONDO FO…"
type textarea "x"
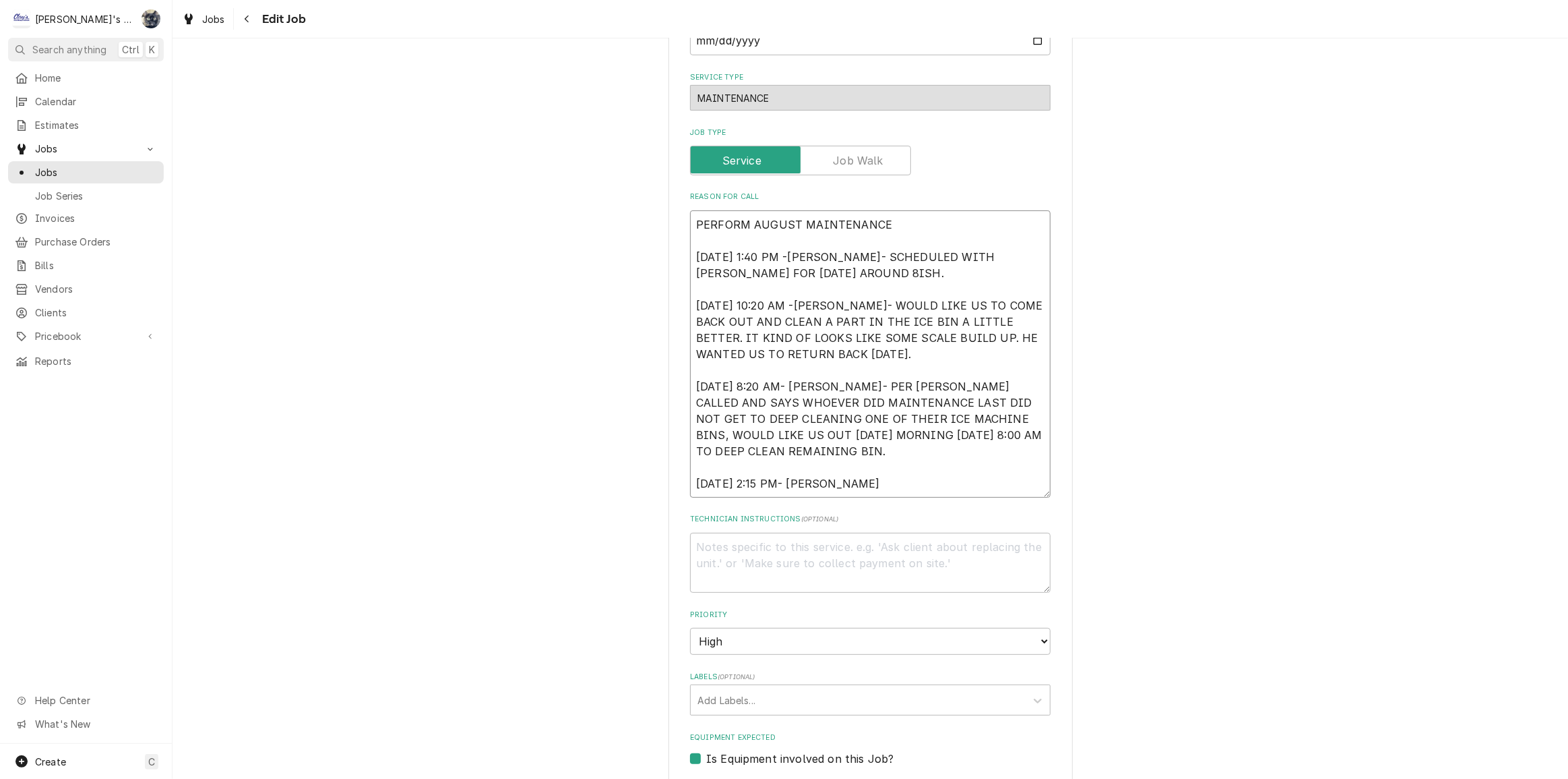
type textarea "PERFORM AUGUST MAINTENANCE 8/22/2025 1:40 PM -KASSIE- SCHEDULED WITH ARMONDO FO…"
type textarea "x"
type textarea "PERFORM AUGUST MAINTENANCE 8/22/2025 1:40 PM -KASSIE- SCHEDULED WITH ARMONDO FO…"
type textarea "x"
type textarea "PERFORM AUGUST MAINTENANCE 8/22/2025 1:40 PM -KASSIE- SCHEDULED WITH ARMONDO FO…"
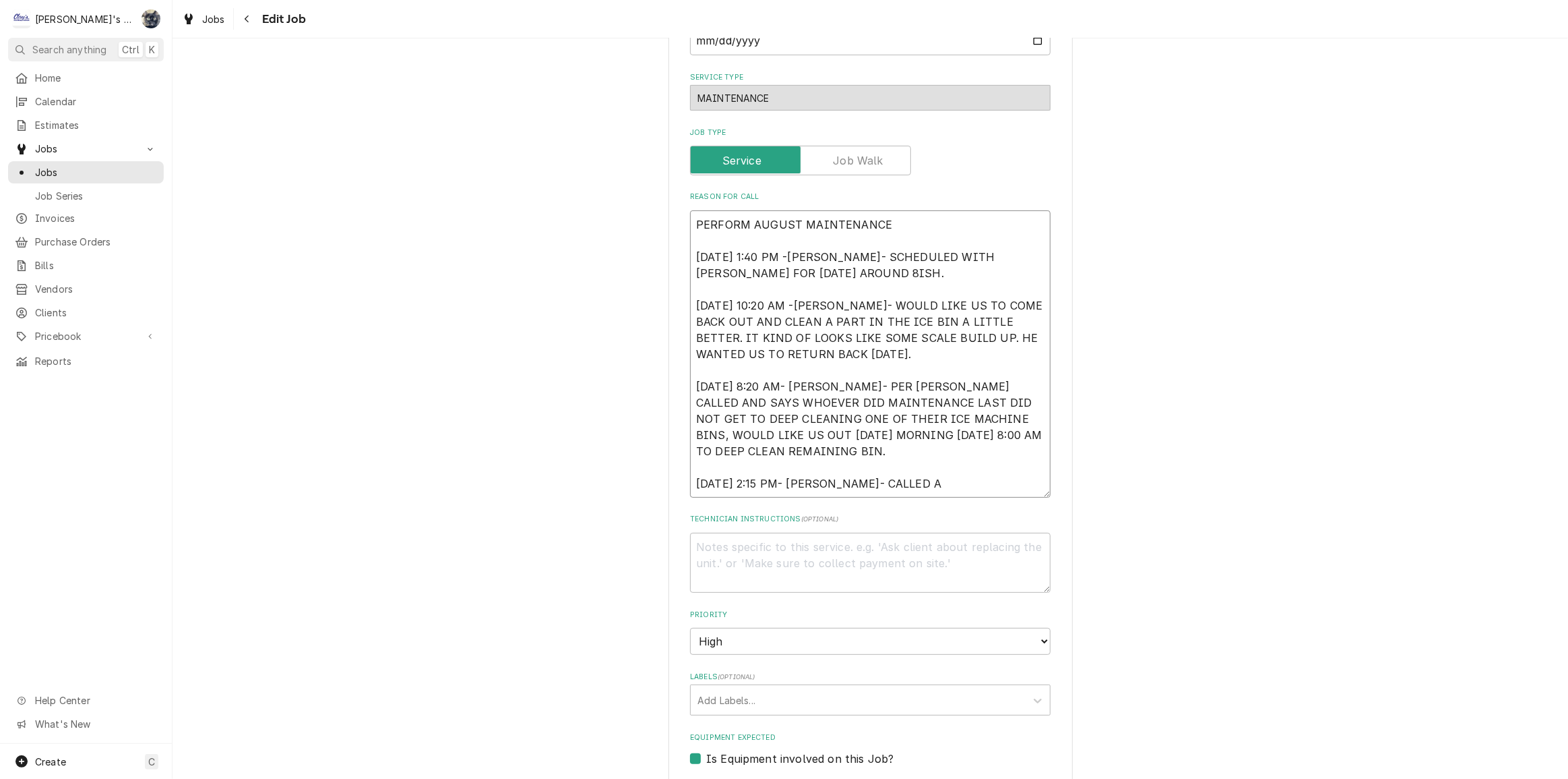
type textarea "x"
type textarea "PERFORM AUGUST MAINTENANCE 8/22/2025 1:40 PM -KASSIE- SCHEDULED WITH ARMONDO FO…"
type textarea "x"
type textarea "PERFORM AUGUST MAINTENANCE 8/22/2025 1:40 PM -KASSIE- SCHEDULED WITH ARMONDO FO…"
type textarea "x"
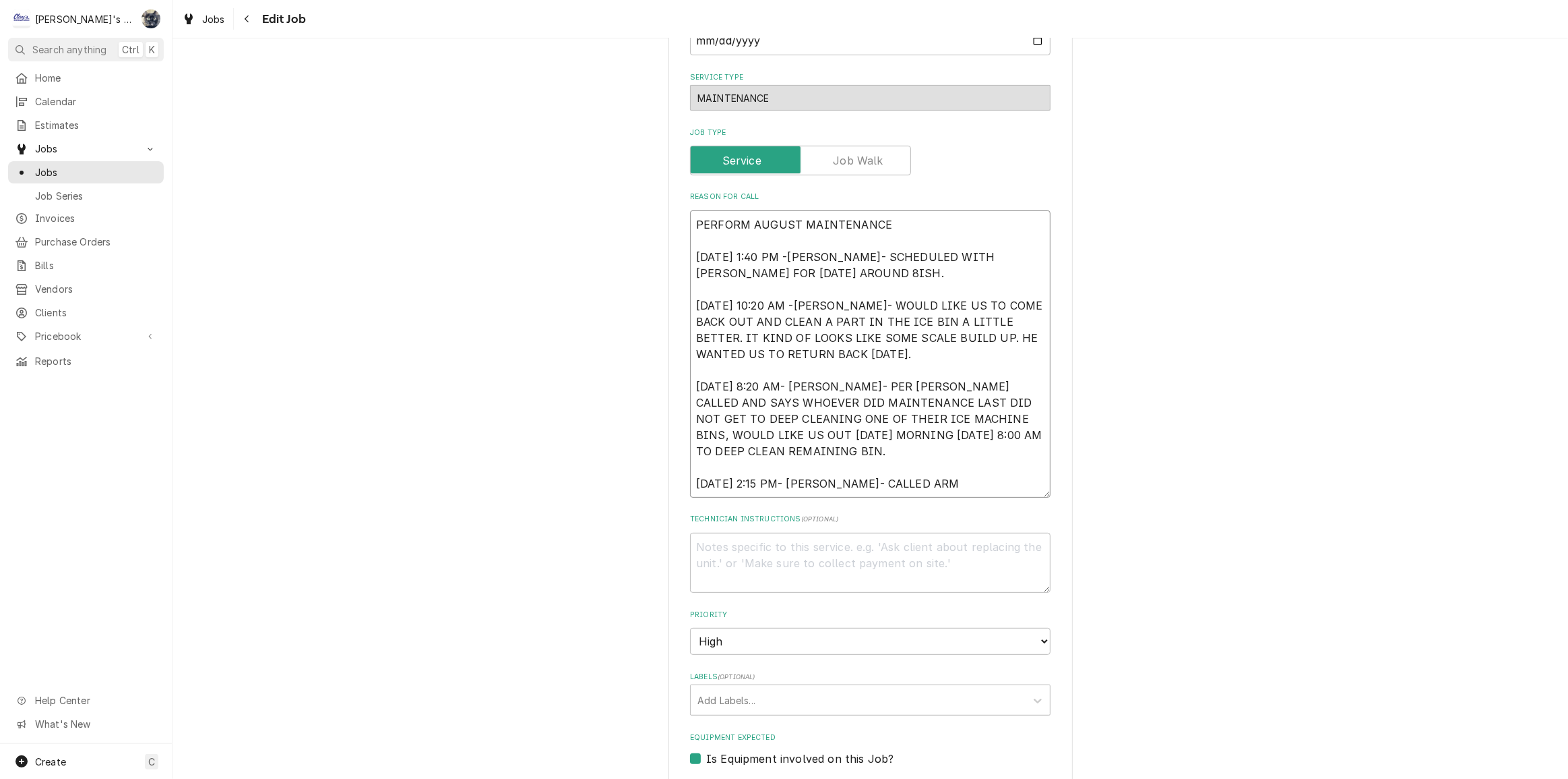
type textarea "PERFORM AUGUST MAINTENANCE 8/22/2025 1:40 PM -KASSIE- SCHEDULED WITH ARMONDO FO…"
type textarea "x"
type textarea "PERFORM AUGUST MAINTENANCE 8/22/2025 1:40 PM -KASSIE- SCHEDULED WITH ARMONDO FO…"
type textarea "x"
type textarea "PERFORM AUGUST MAINTENANCE 8/22/2025 1:40 PM -KASSIE- SCHEDULED WITH ARMONDO FO…"
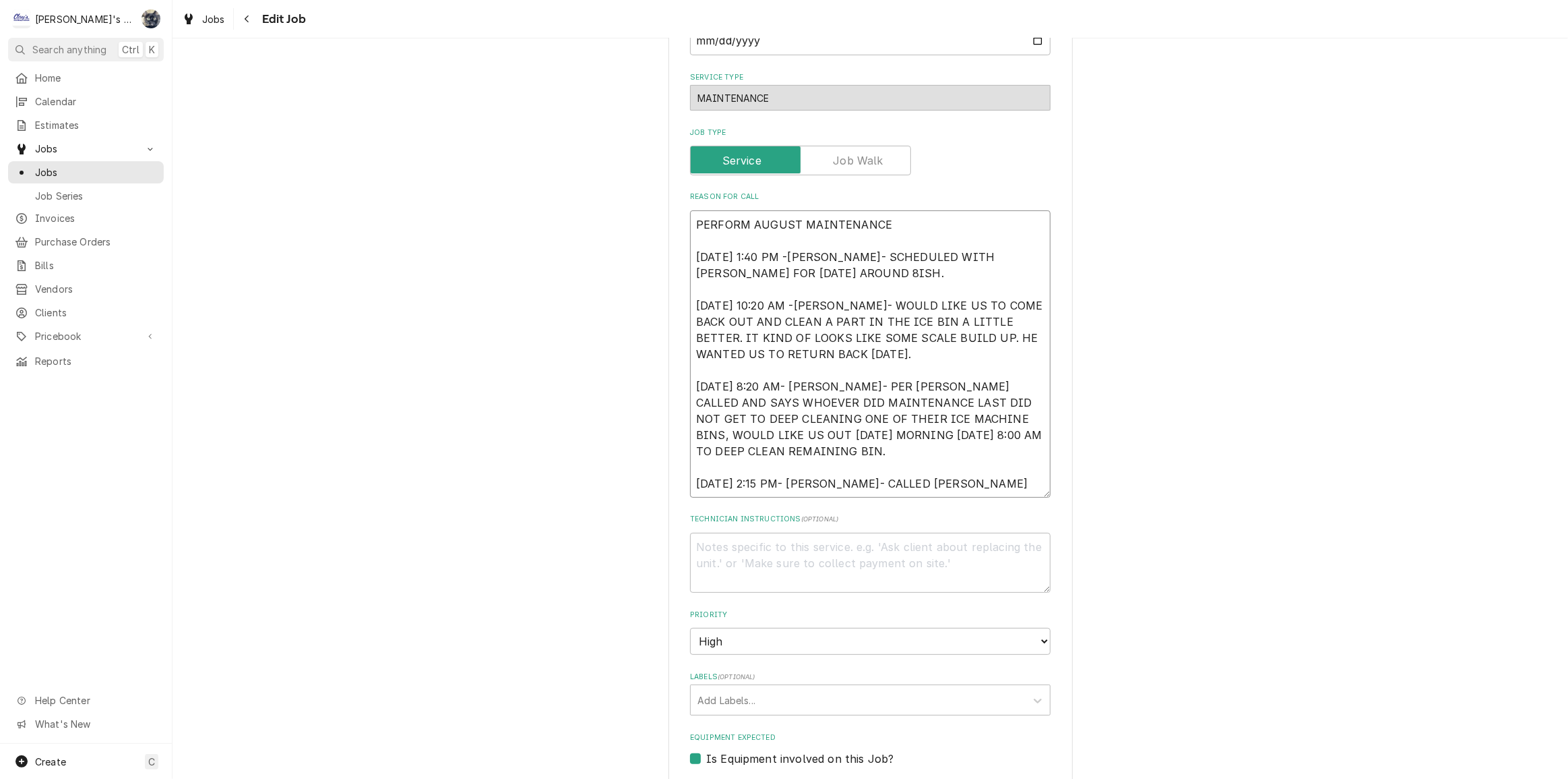
type textarea "x"
type textarea "PERFORM AUGUST MAINTENANCE 8/22/2025 1:40 PM -KASSIE- SCHEDULED WITH ARMONDO FO…"
type textarea "x"
type textarea "PERFORM AUGUST MAINTENANCE 8/22/2025 1:40 PM -KASSIE- SCHEDULED WITH ARMONDO FO…"
type textarea "x"
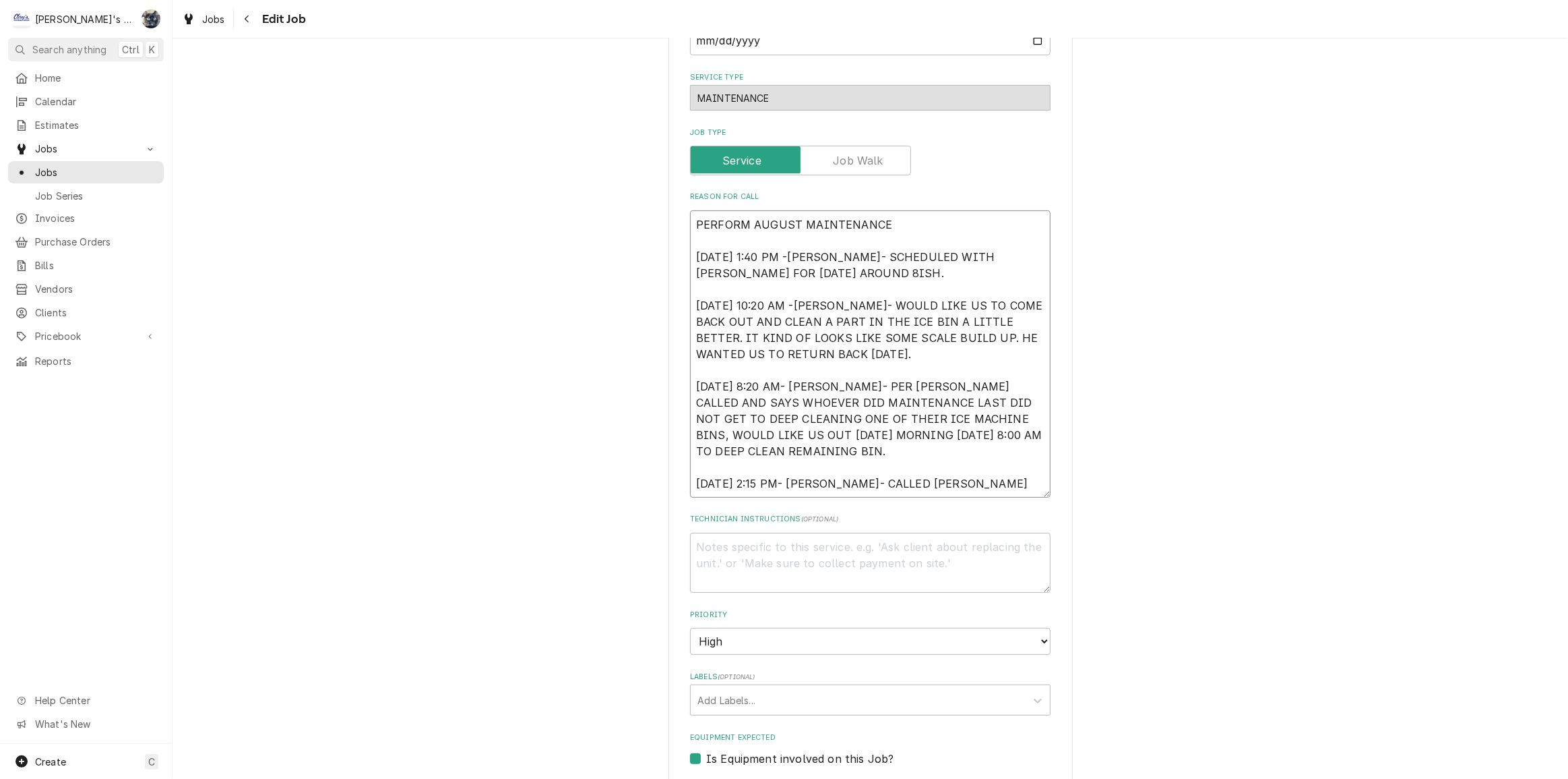
type textarea "PERFORM AUGUST MAINTENANCE 8/22/2025 1:40 PM -KASSIE- SCHEDULED WITH ARMONDO FO…"
type textarea "x"
type textarea "PERFORM AUGUST MAINTENANCE 8/22/2025 1:40 PM -KASSIE- SCHEDULED WITH ARMONDO FO…"
type textarea "x"
type textarea "PERFORM AUGUST MAINTENANCE 8/22/2025 1:40 PM -KASSIE- SCHEDULED WITH ARMONDO FO…"
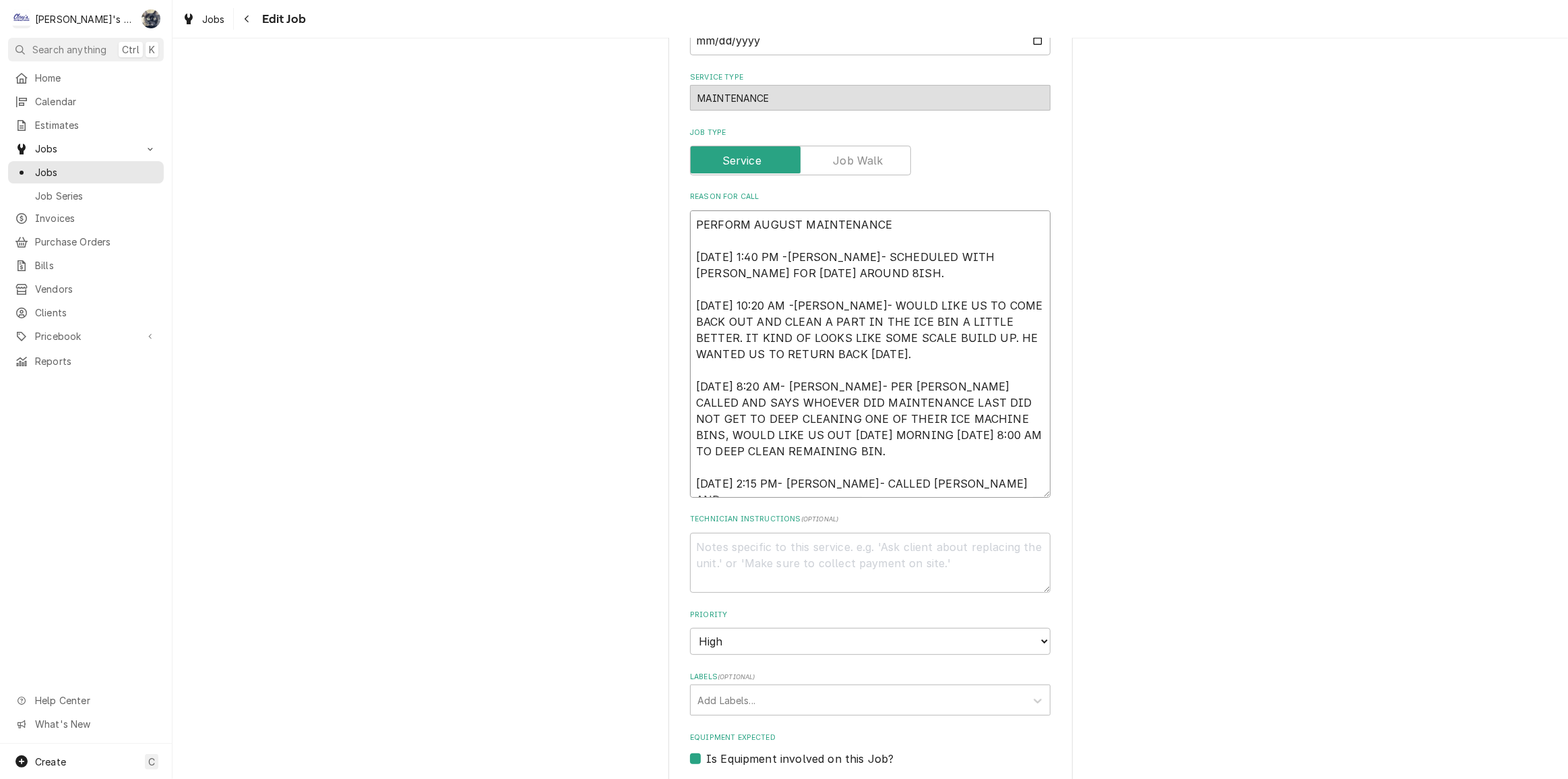
type textarea "x"
type textarea "PERFORM AUGUST MAINTENANCE 8/22/2025 1:40 PM -KASSIE- SCHEDULED WITH ARMONDO FO…"
type textarea "x"
type textarea "PERFORM AUGUST MAINTENANCE 8/22/2025 1:40 PM -KASSIE- SCHEDULED WITH ARMONDO FO…"
type textarea "x"
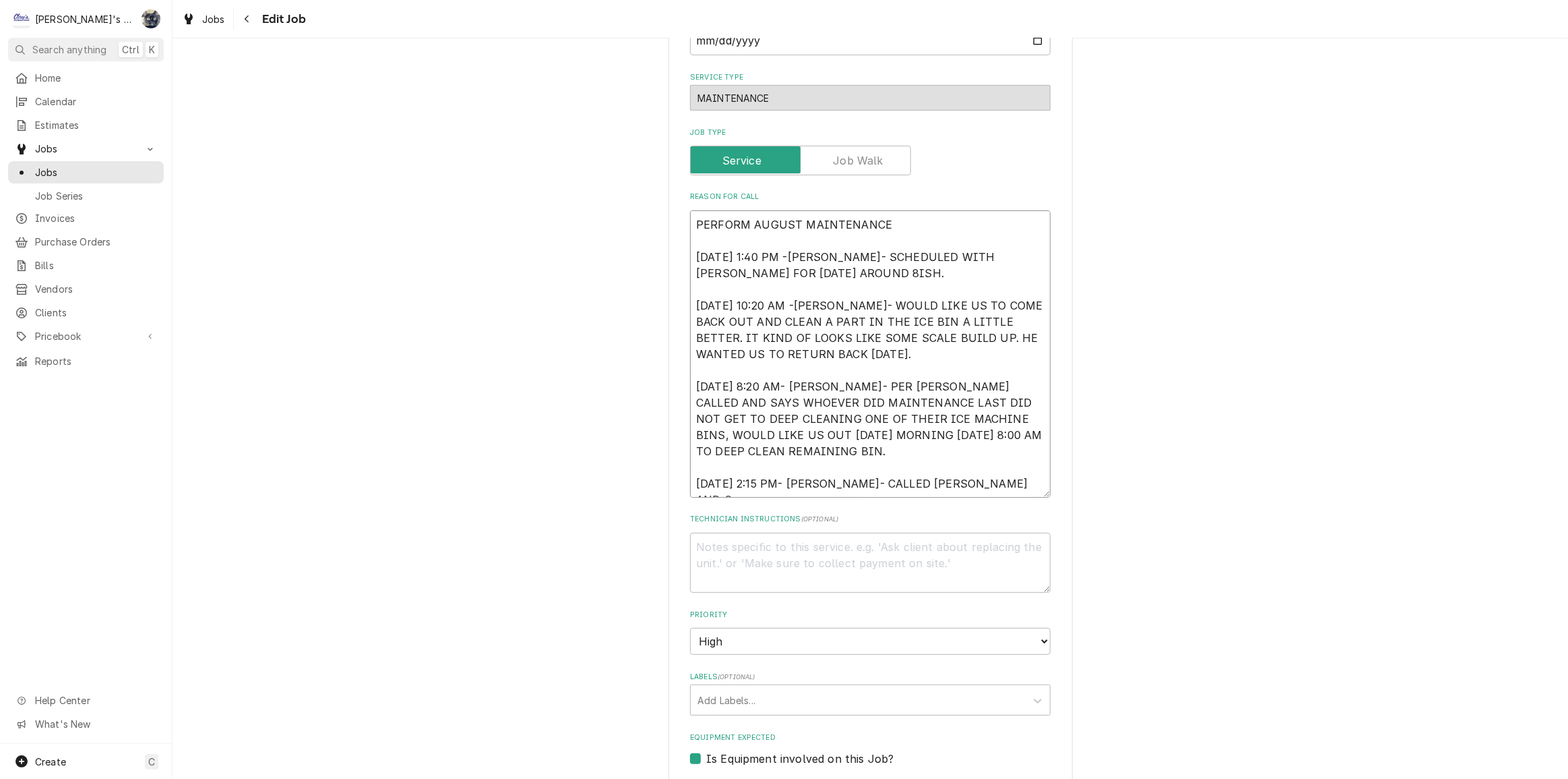
type textarea "PERFORM AUGUST MAINTENANCE 8/22/2025 1:40 PM -KASSIE- SCHEDULED WITH ARMONDO FO…"
type textarea "x"
type textarea "PERFORM AUGUST MAINTENANCE 8/22/2025 1:40 PM -KASSIE- SCHEDULED WITH ARMONDO FO…"
type textarea "x"
type textarea "PERFORM AUGUST MAINTENANCE 8/22/2025 1:40 PM -KASSIE- SCHEDULED WITH ARMONDO FO…"
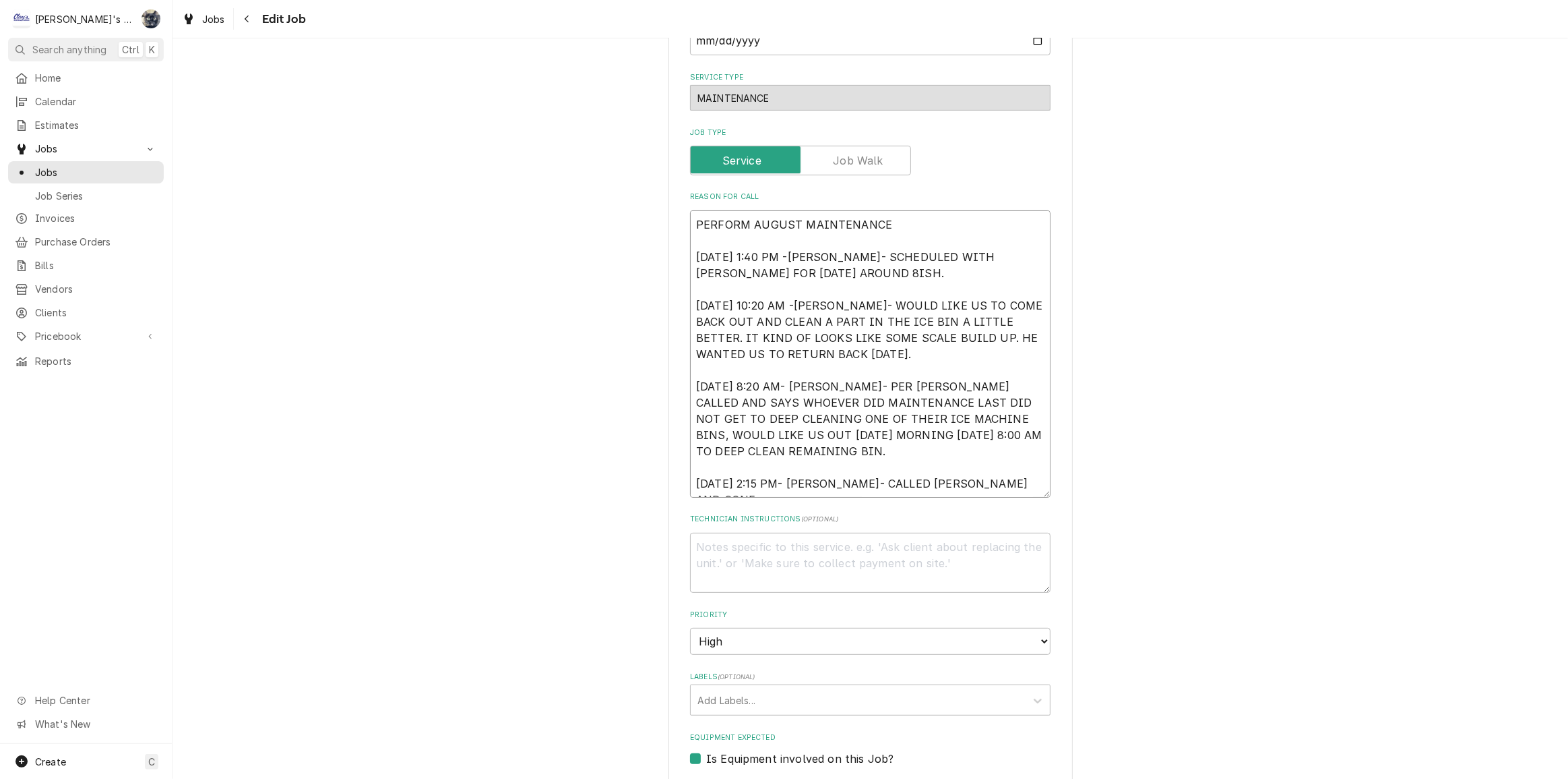
type textarea "x"
type textarea "PERFORM AUGUST MAINTENANCE 8/22/2025 1:40 PM -KASSIE- SCHEDULED WITH ARMONDO FO…"
type textarea "x"
type textarea "PERFORM AUGUST MAINTENANCE 8/22/2025 1:40 PM -KASSIE- SCHEDULED WITH ARMONDO FO…"
type textarea "x"
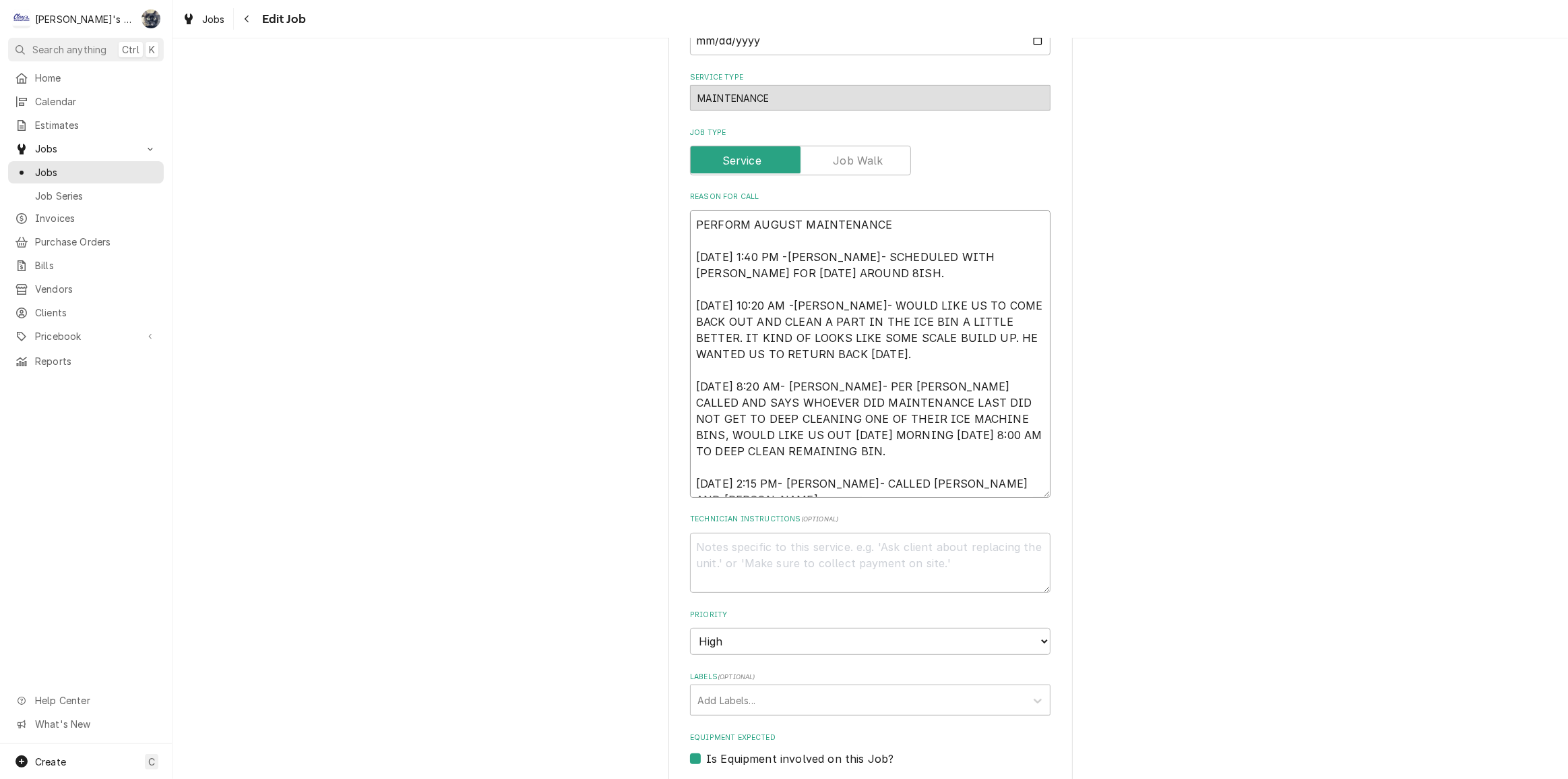
type textarea "PERFORM AUGUST MAINTENANCE 8/22/2025 1:40 PM -KASSIE- SCHEDULED WITH ARMONDO FO…"
type textarea "x"
type textarea "PERFORM AUGUST MAINTENANCE 8/22/2025 1:40 PM -KASSIE- SCHEDULED WITH ARMONDO FO…"
type textarea "x"
type textarea "PERFORM AUGUST MAINTENANCE 8/22/2025 1:40 PM -KASSIE- SCHEDULED WITH ARMONDO FO…"
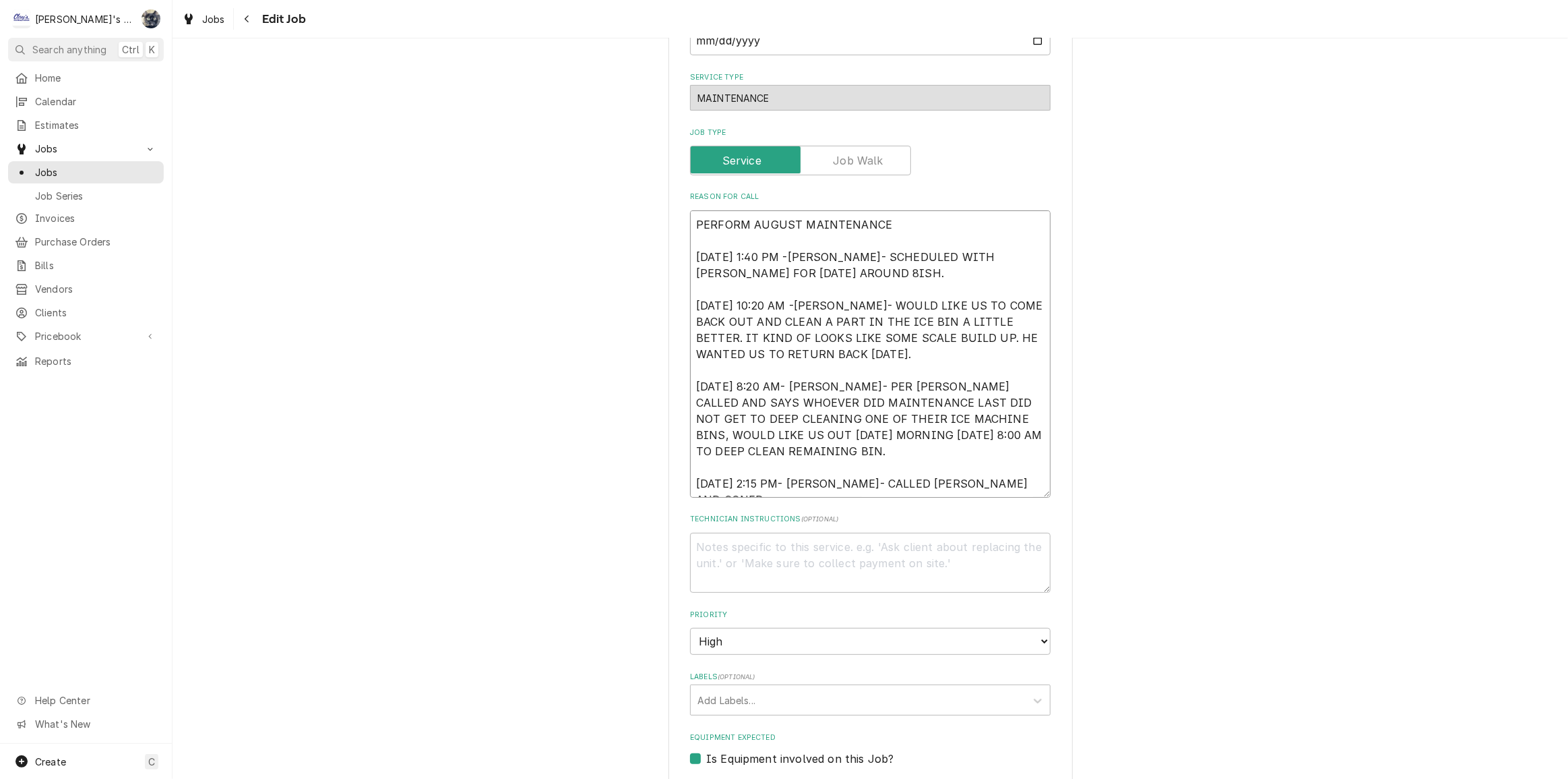
type textarea "x"
type textarea "PERFORM AUGUST MAINTENANCE 8/22/2025 1:40 PM -KASSIE- SCHEDULED WITH ARMONDO FO…"
type textarea "x"
type textarea "PERFORM AUGUST MAINTENANCE 8/22/2025 1:40 PM -KASSIE- SCHEDULED WITH ARMONDO FO…"
type textarea "x"
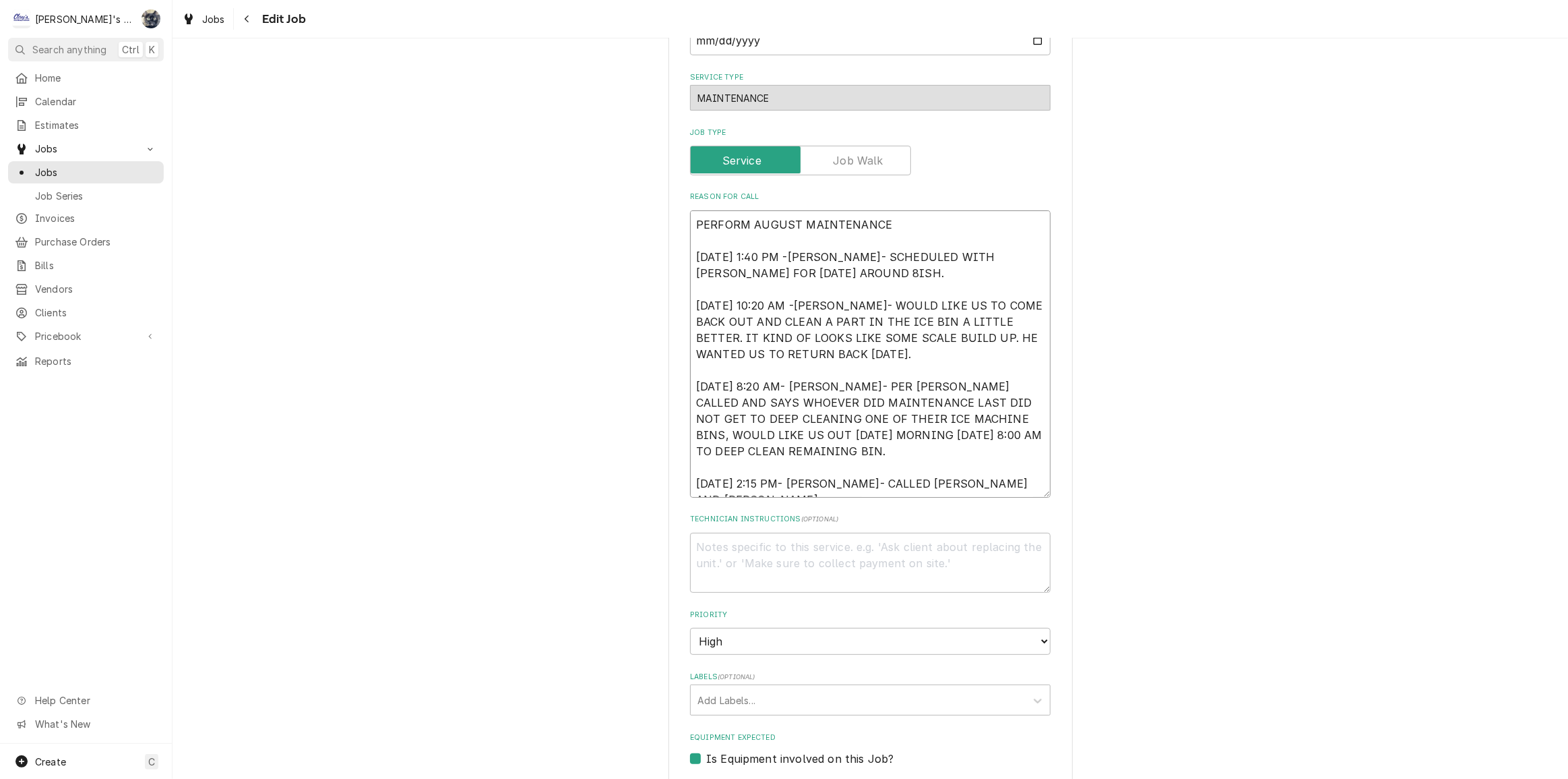
type textarea "PERFORM AUGUST MAINTENANCE 8/22/2025 1:40 PM -KASSIE- SCHEDULED WITH ARMONDO FO…"
type textarea "x"
type textarea "PERFORM AUGUST MAINTENANCE 8/22/2025 1:40 PM -KASSIE- SCHEDULED WITH ARMONDO FO…"
type textarea "x"
type textarea "PERFORM AUGUST MAINTENANCE 8/22/2025 1:40 PM -KASSIE- SCHEDULED WITH ARMONDO FO…"
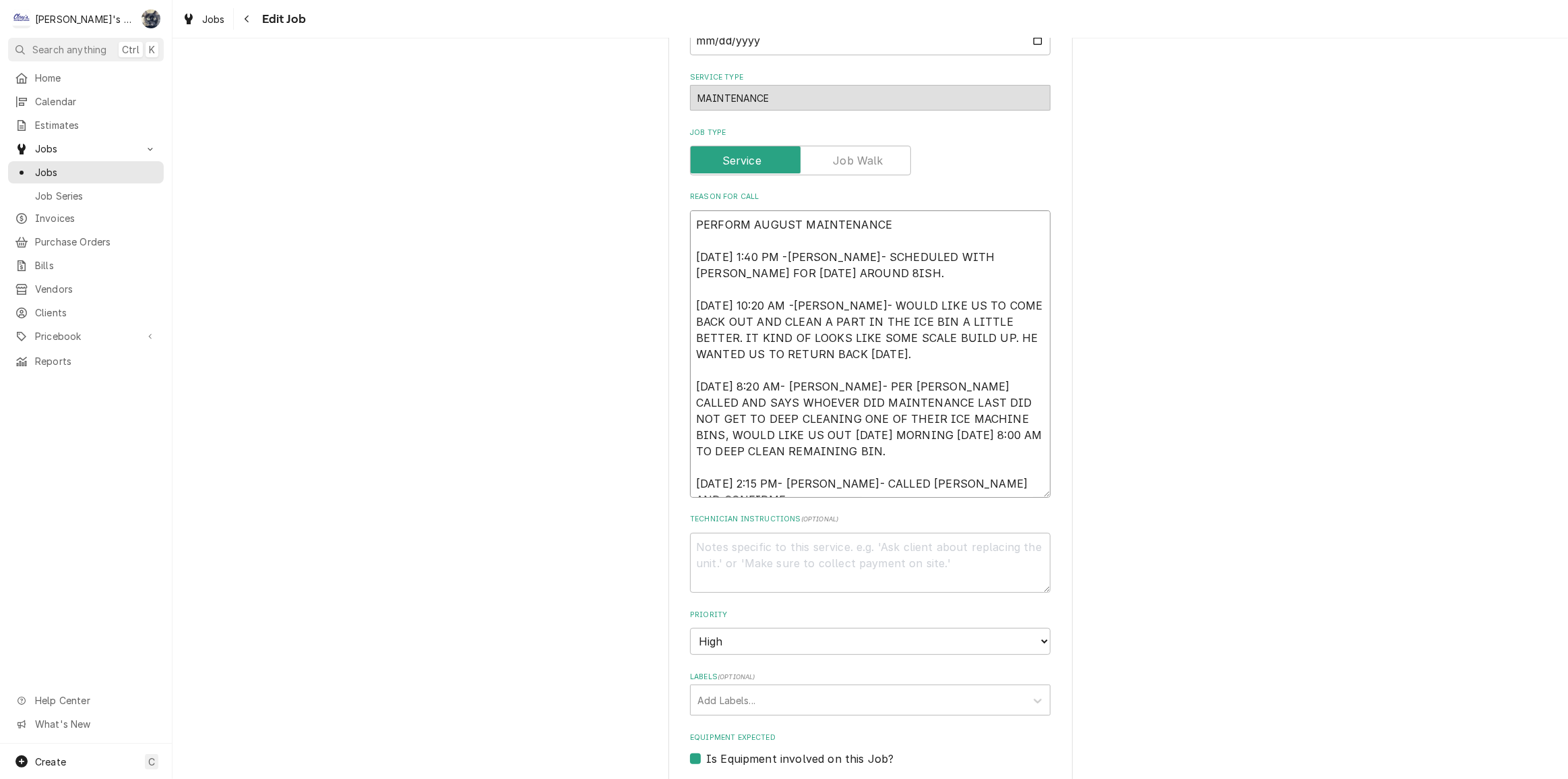
type textarea "x"
type textarea "PERFORM AUGUST MAINTENANCE 8/22/2025 1:40 PM -KASSIE- SCHEDULED WITH ARMONDO FO…"
type textarea "x"
type textarea "PERFORM AUGUST MAINTENANCE 8/22/2025 1:40 PM -KASSIE- SCHEDULED WITH ARMONDO FO…"
type textarea "x"
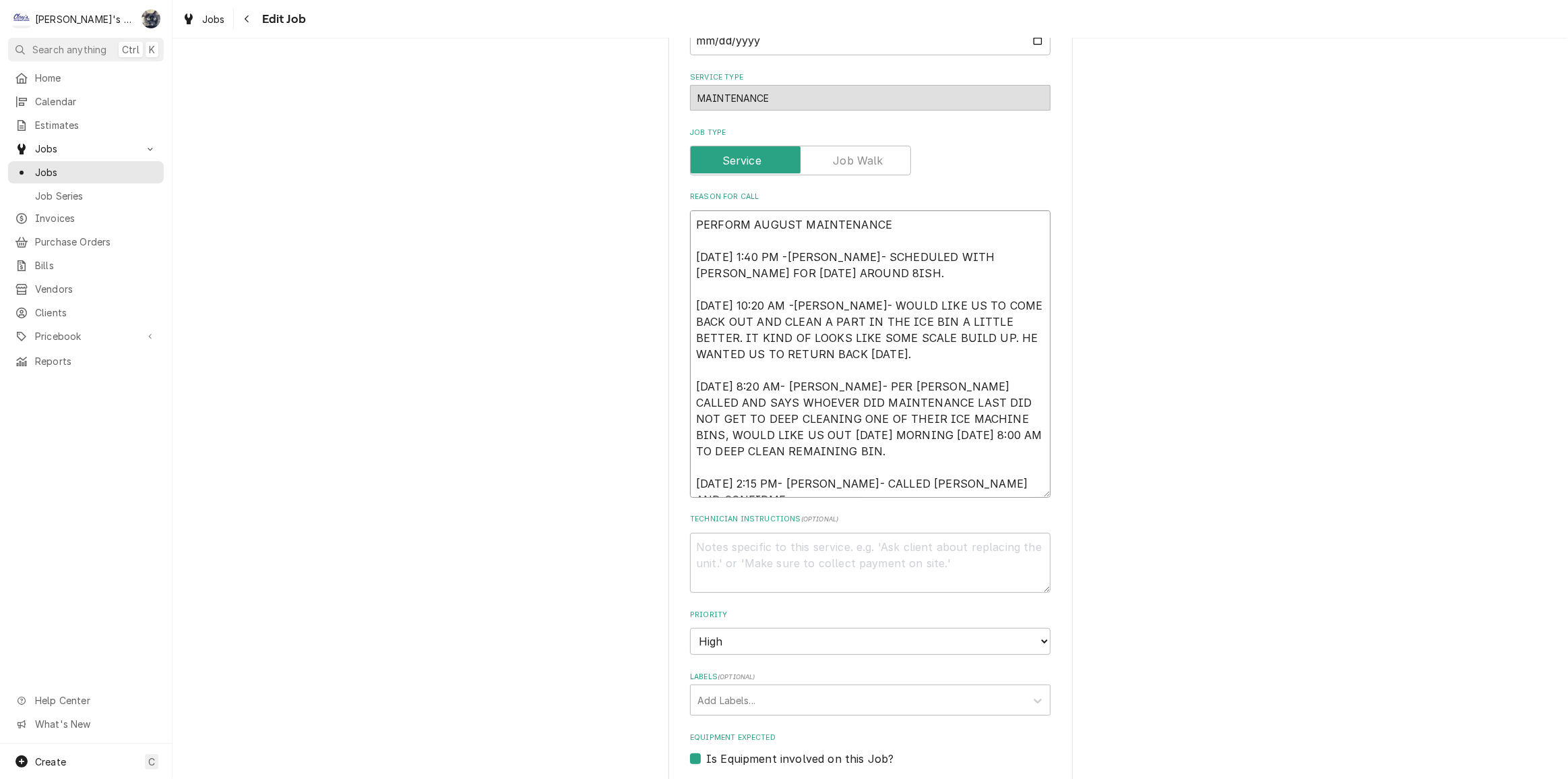
type textarea "PERFORM AUGUST MAINTENANCE 8/22/2025 1:40 PM -KASSIE- SCHEDULED WITH ARMONDO FO…"
type textarea "x"
type textarea "PERFORM AUGUST MAINTENANCE 8/22/2025 1:40 PM -KASSIE- SCHEDULED WITH ARMONDO FO…"
type textarea "x"
type textarea "PERFORM AUGUST MAINTENANCE 8/22/2025 1:40 PM -KASSIE- SCHEDULED WITH ARMONDO FO…"
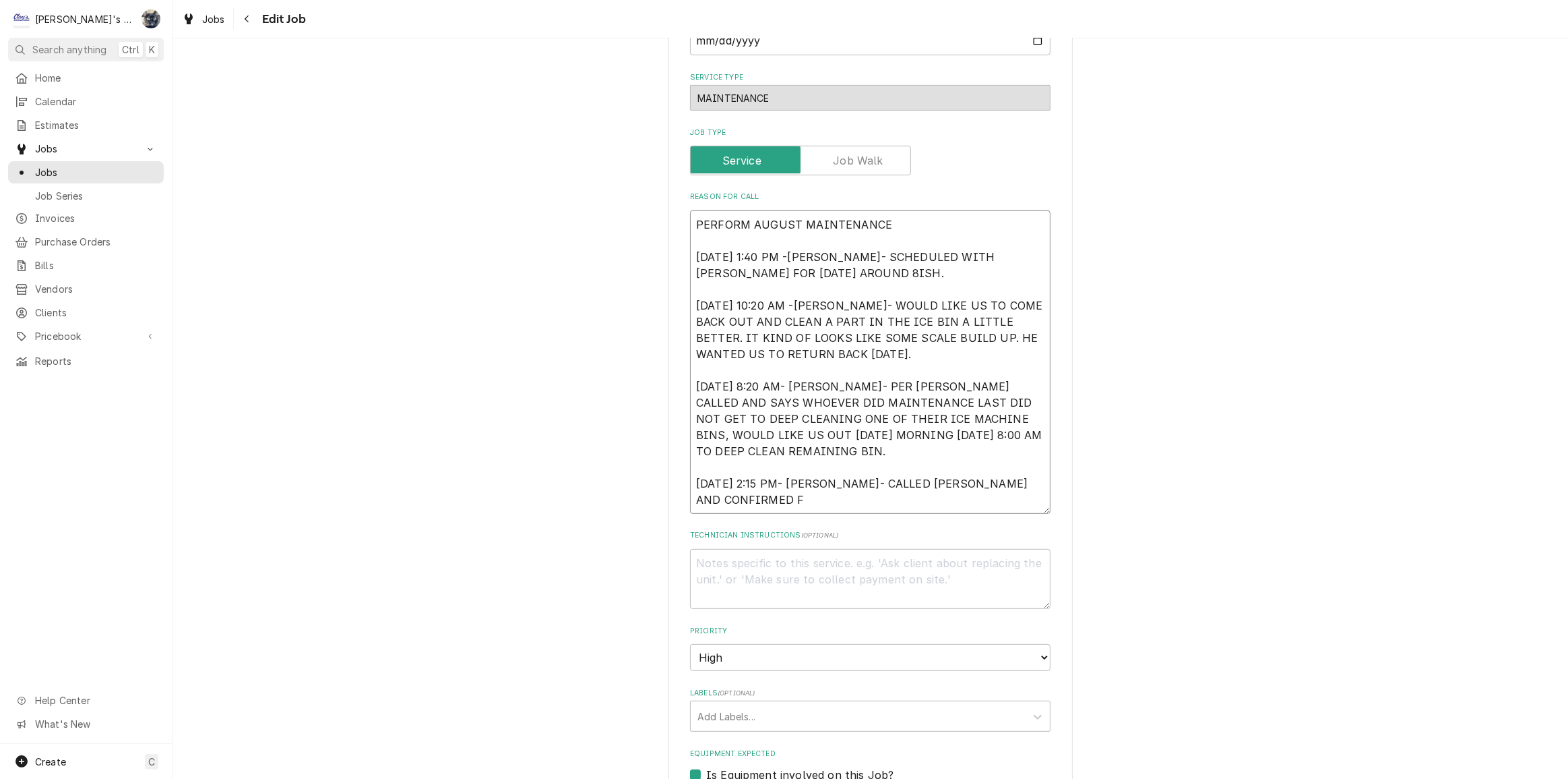
type textarea "x"
type textarea "PERFORM AUGUST MAINTENANCE 8/22/2025 1:40 PM -KASSIE- SCHEDULED WITH ARMONDO FO…"
type textarea "x"
type textarea "PERFORM AUGUST MAINTENANCE 8/22/2025 1:40 PM -KASSIE- SCHEDULED WITH ARMONDO FO…"
type textarea "x"
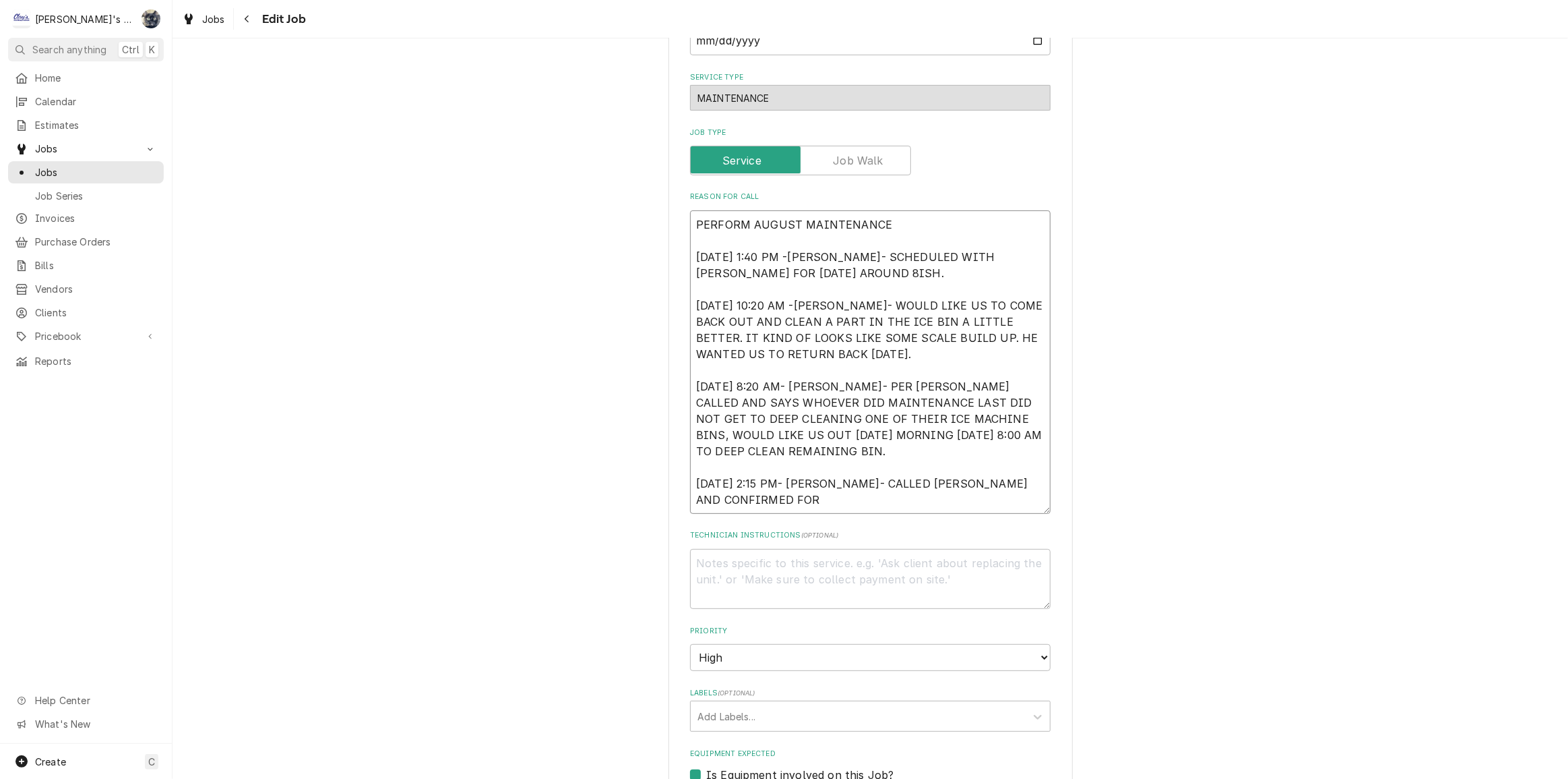
type textarea "PERFORM AUGUST MAINTENANCE 8/22/2025 1:40 PM -KASSIE- SCHEDULED WITH ARMONDO FO…"
type textarea "x"
type textarea "PERFORM AUGUST MAINTENANCE 8/22/2025 1:40 PM -KASSIE- SCHEDULED WITH ARMONDO FO…"
type textarea "x"
type textarea "PERFORM AUGUST MAINTENANCE 8/22/2025 1:40 PM -KASSIE- SCHEDULED WITH ARMONDO FO…"
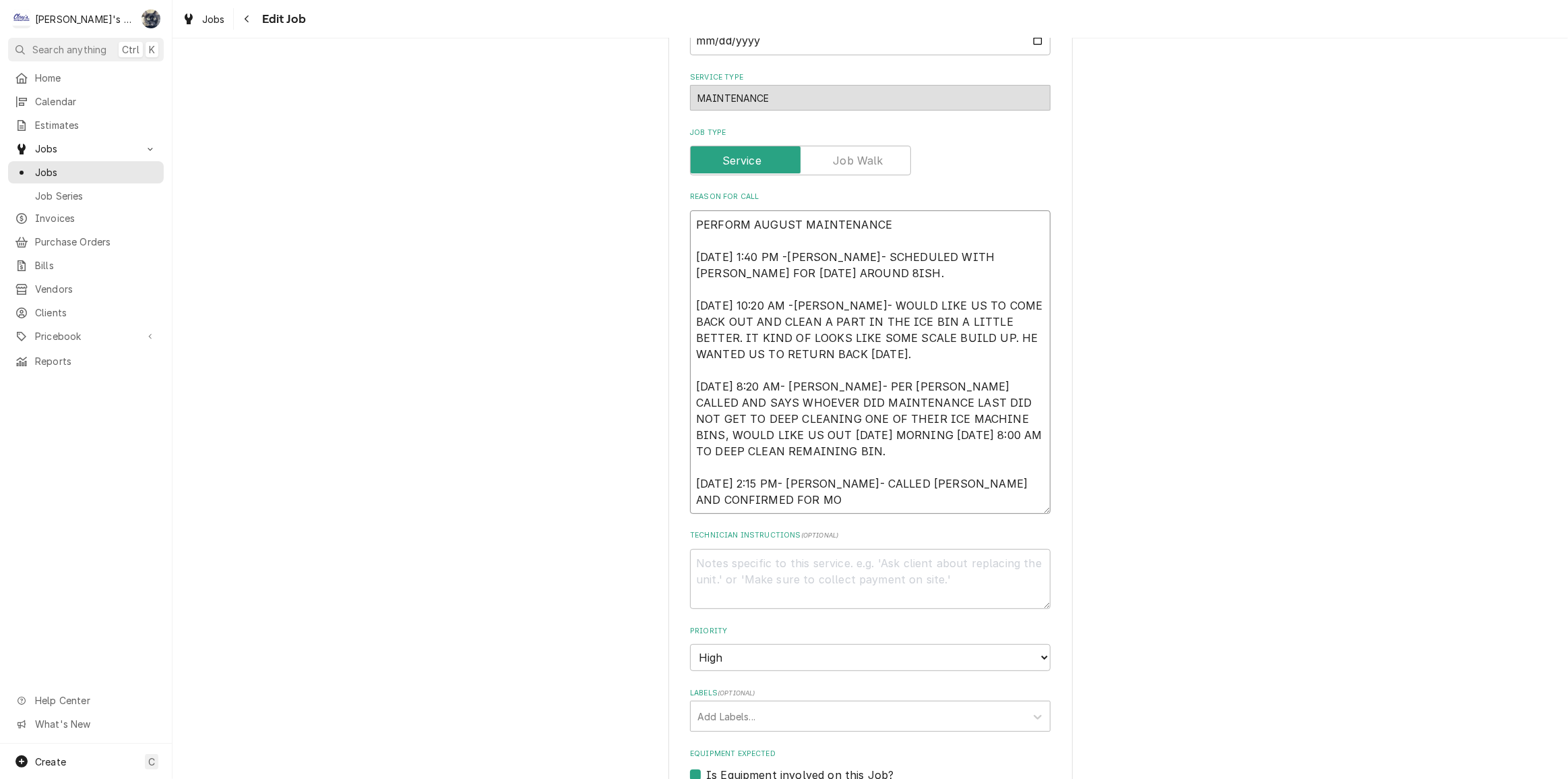
type textarea "x"
type textarea "PERFORM AUGUST MAINTENANCE 8/22/2025 1:40 PM -KASSIE- SCHEDULED WITH ARMONDO FO…"
type textarea "x"
type textarea "PERFORM AUGUST MAINTENANCE 8/22/2025 1:40 PM -KASSIE- SCHEDULED WITH ARMONDO FO…"
type textarea "x"
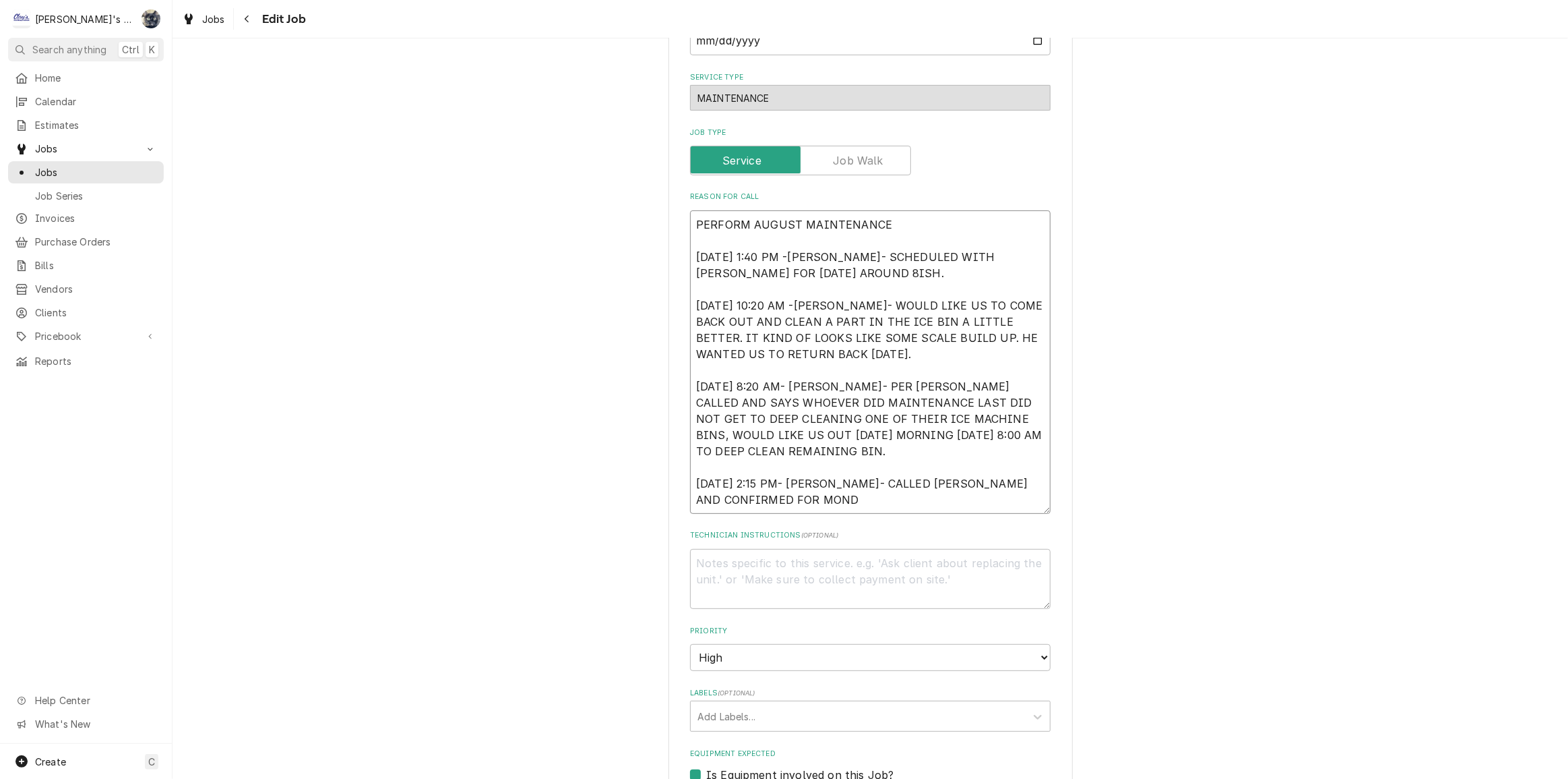
type textarea "PERFORM AUGUST MAINTENANCE 8/22/2025 1:40 PM -KASSIE- SCHEDULED WITH ARMONDO FO…"
type textarea "x"
type textarea "PERFORM AUGUST MAINTENANCE 8/22/2025 1:40 PM -KASSIE- SCHEDULED WITH ARMONDO FO…"
type textarea "x"
type textarea "PERFORM AUGUST MAINTENANCE 8/22/2025 1:40 PM -KASSIE- SCHEDULED WITH ARMONDO FO…"
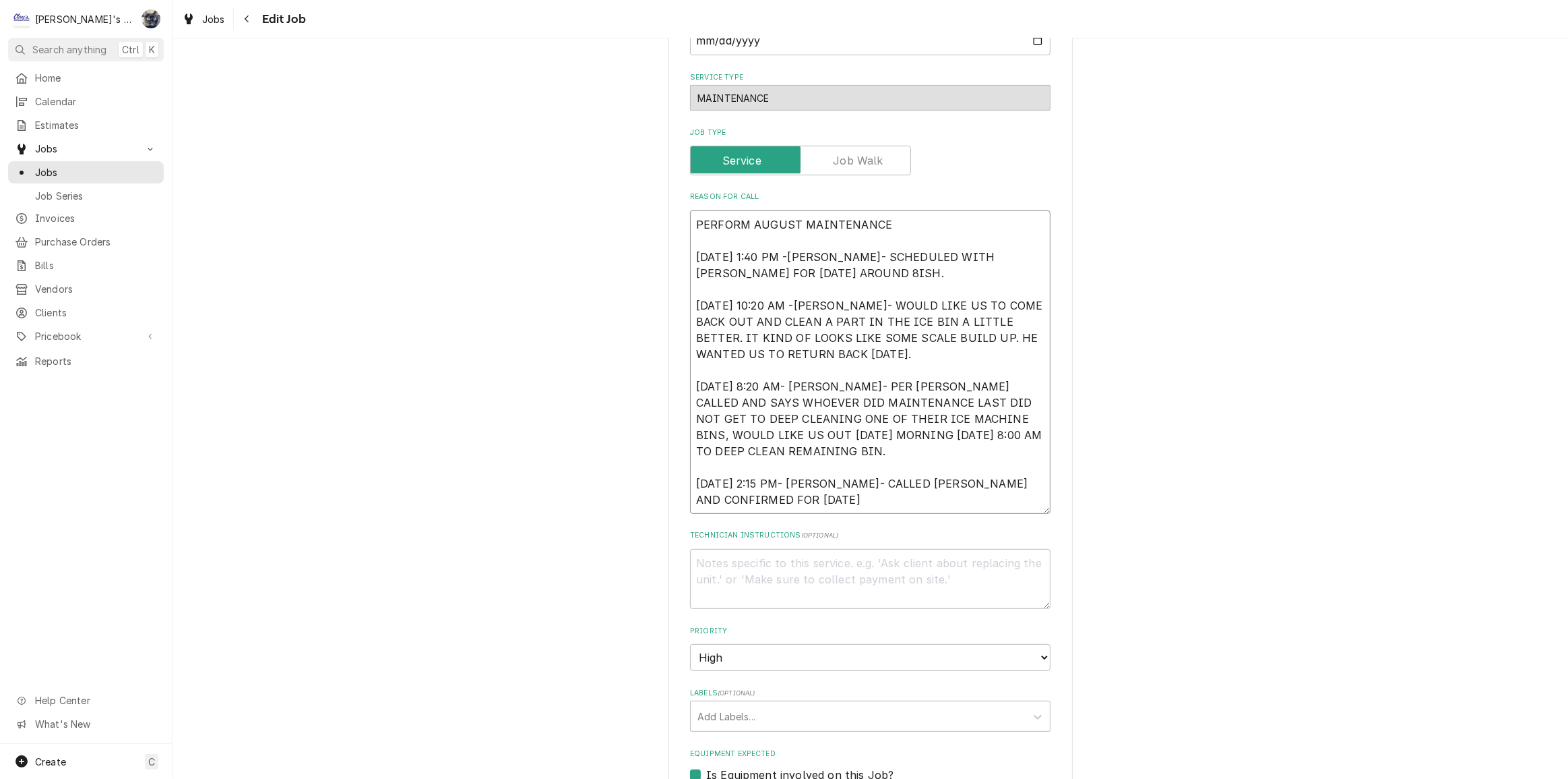
type textarea "x"
type textarea "PERFORM AUGUST MAINTENANCE 8/22/2025 1:40 PM -KASSIE- SCHEDULED WITH ARMONDO FO…"
type textarea "x"
type textarea "PERFORM AUGUST MAINTENANCE 8/22/2025 1:40 PM -KASSIE- SCHEDULED WITH ARMONDO FO…"
type textarea "x"
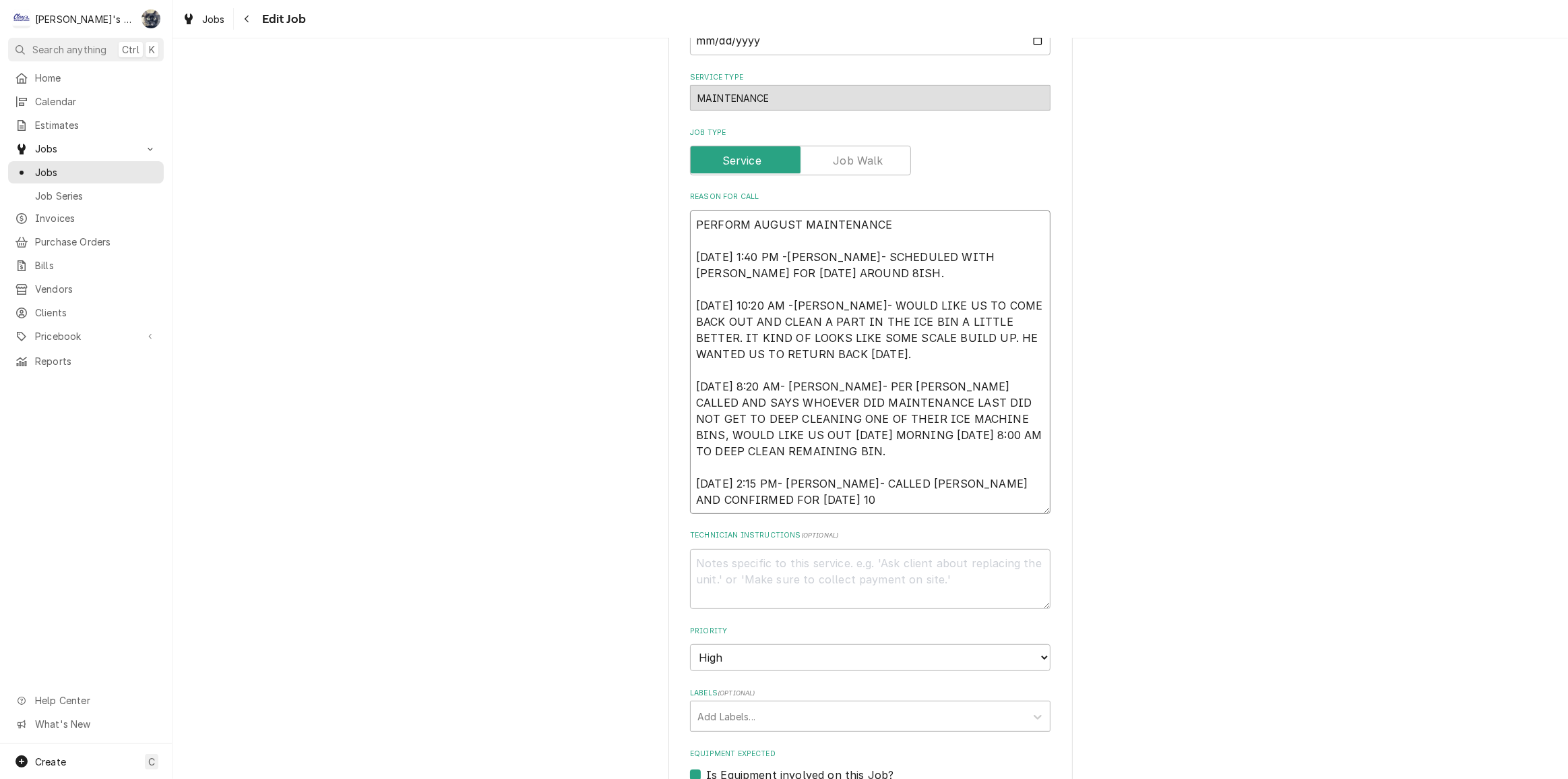
type textarea "PERFORM AUGUST MAINTENANCE 8/22/2025 1:40 PM -KASSIE- SCHEDULED WITH ARMONDO FO…"
type textarea "x"
type textarea "PERFORM AUGUST MAINTENANCE 8/22/2025 1:40 PM -KASSIE- SCHEDULED WITH ARMONDO FO…"
type textarea "x"
type textarea "PERFORM AUGUST MAINTENANCE 8/22/2025 1:40 PM -KASSIE- SCHEDULED WITH ARMONDO FO…"
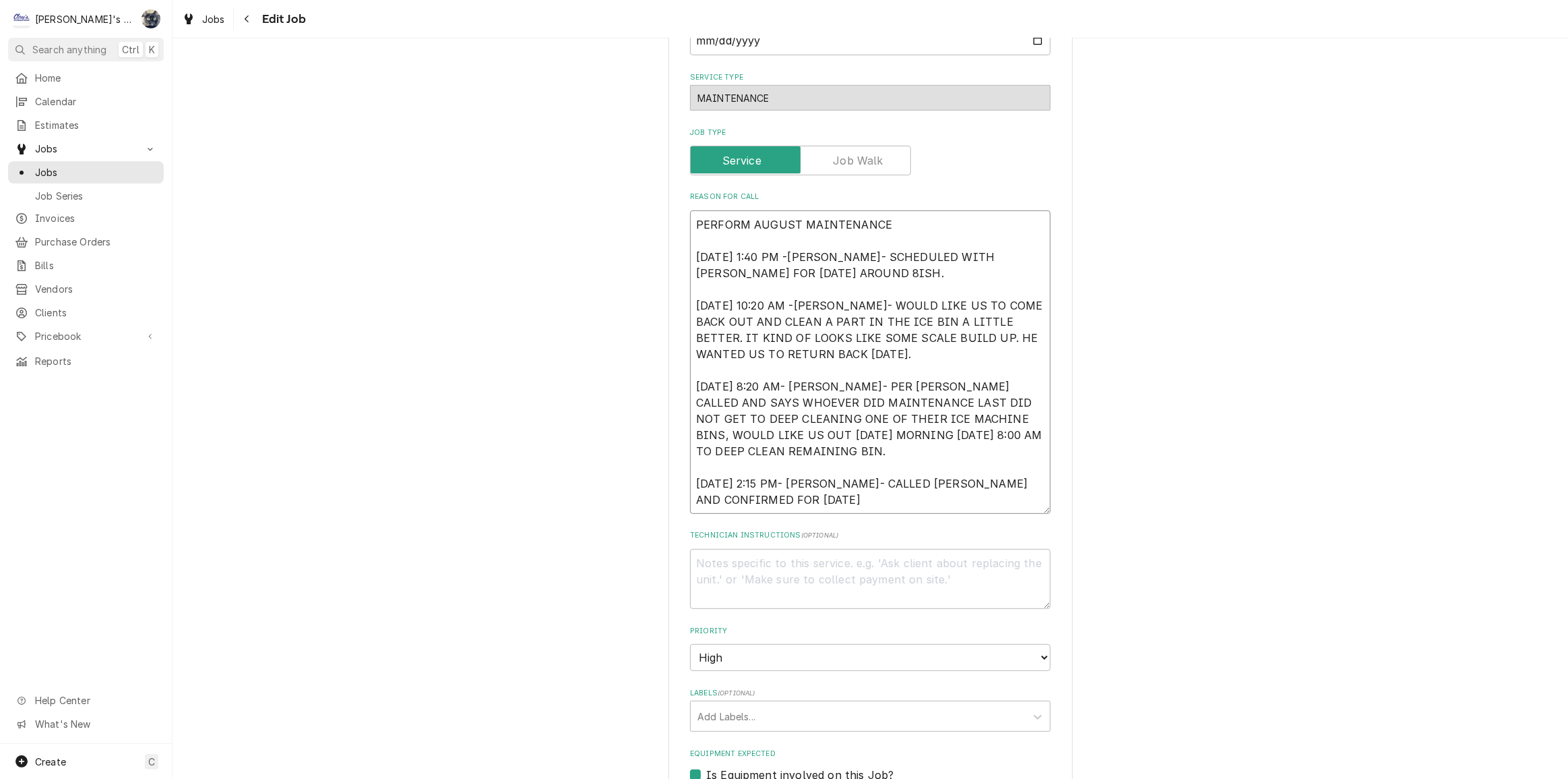
type textarea "x"
type textarea "PERFORM AUGUST MAINTENANCE 8/22/2025 1:40 PM -KASSIE- SCHEDULED WITH ARMONDO FO…"
type textarea "x"
type textarea "PERFORM AUGUST MAINTENANCE 8/22/2025 1:40 PM -KASSIE- SCHEDULED WITH ARMONDO FO…"
type textarea "x"
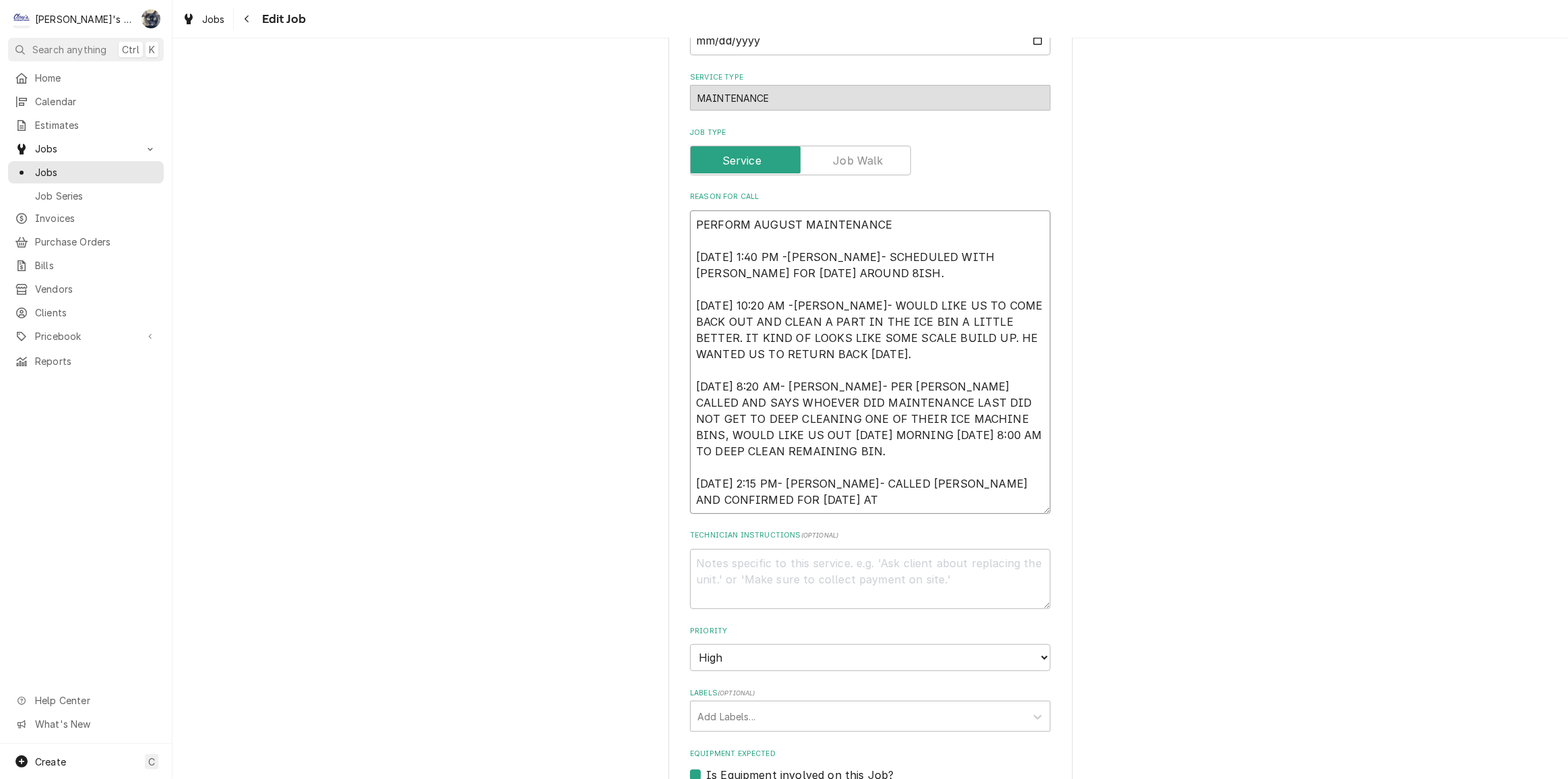
type textarea "PERFORM AUGUST MAINTENANCE 8/22/2025 1:40 PM -KASSIE- SCHEDULED WITH ARMONDO FO…"
type textarea "x"
type textarea "PERFORM AUGUST MAINTENANCE 8/22/2025 1:40 PM -KASSIE- SCHEDULED WITH ARMONDO FO…"
type textarea "x"
type textarea "PERFORM AUGUST MAINTENANCE 8/22/2025 1:40 PM -KASSIE- SCHEDULED WITH ARMONDO FO…"
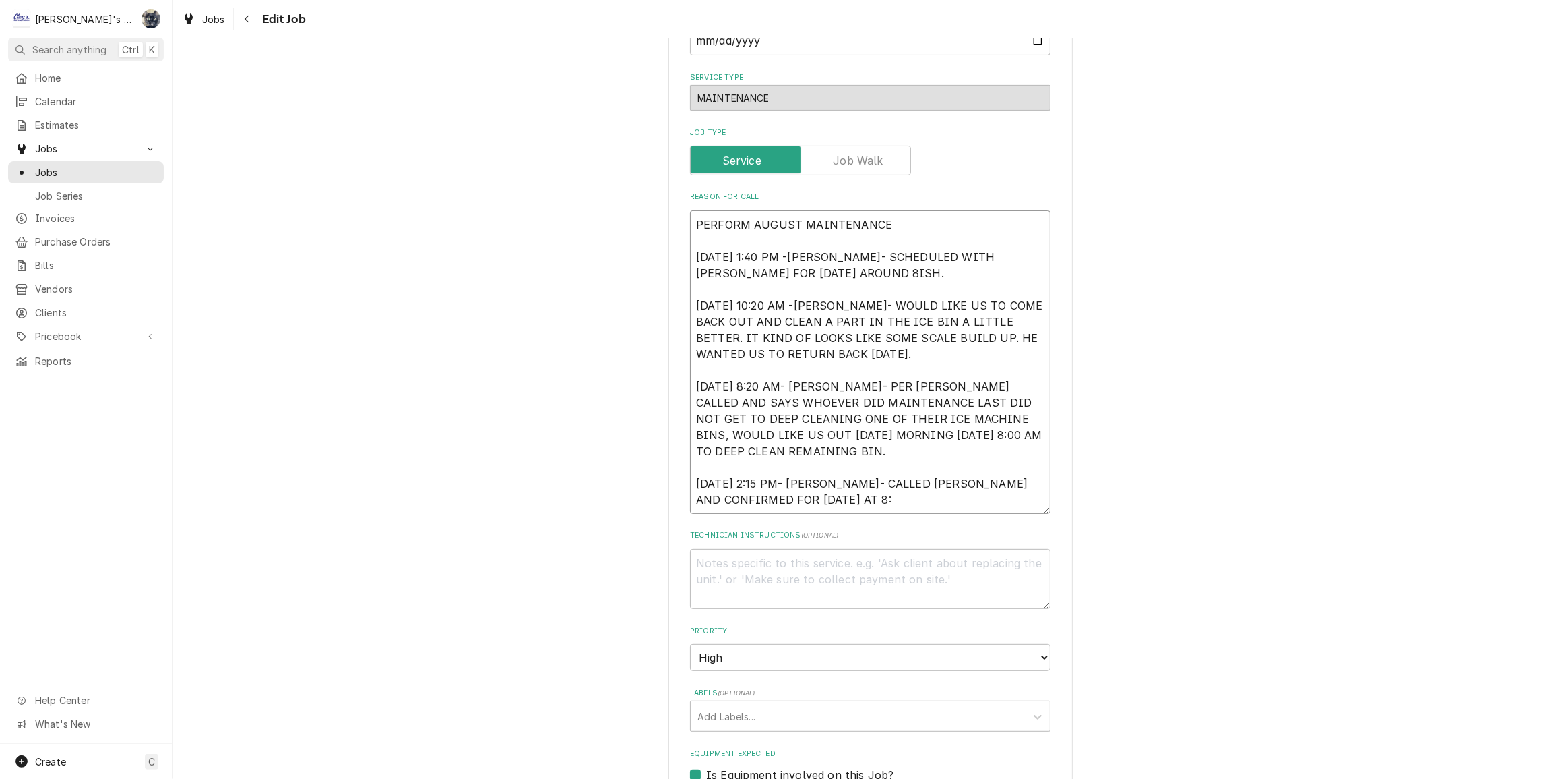
type textarea "x"
type textarea "PERFORM AUGUST MAINTENANCE 8/22/2025 1:40 PM -KASSIE- SCHEDULED WITH ARMONDO FO…"
type textarea "x"
type textarea "PERFORM AUGUST MAINTENANCE 8/22/2025 1:40 PM -KASSIE- SCHEDULED WITH ARMONDO FO…"
type textarea "x"
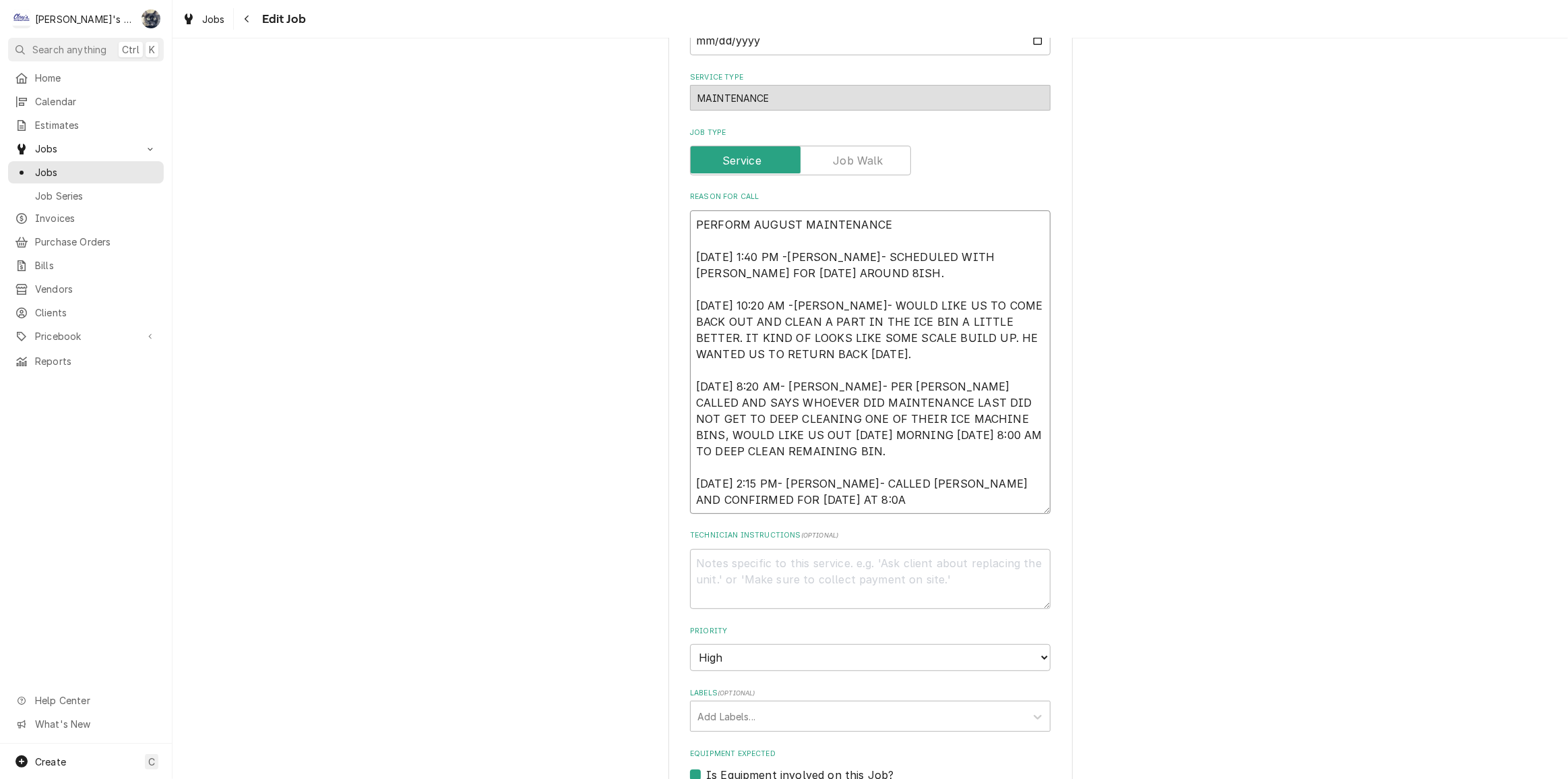
type textarea "PERFORM AUGUST MAINTENANCE 8/22/2025 1:40 PM -KASSIE- SCHEDULED WITH ARMONDO FO…"
type textarea "x"
type textarea "PERFORM AUGUST MAINTENANCE 8/22/2025 1:40 PM -KASSIE- SCHEDULED WITH ARMONDO FO…"
click at [895, 499] on textarea "PERFORM AUGUST MAINTENANCE 8/22/2025 1:40 PM -KASSIE- SCHEDULED WITH ARMONDO FO…" at bounding box center [869, 362] width 361 height 303
type textarea "x"
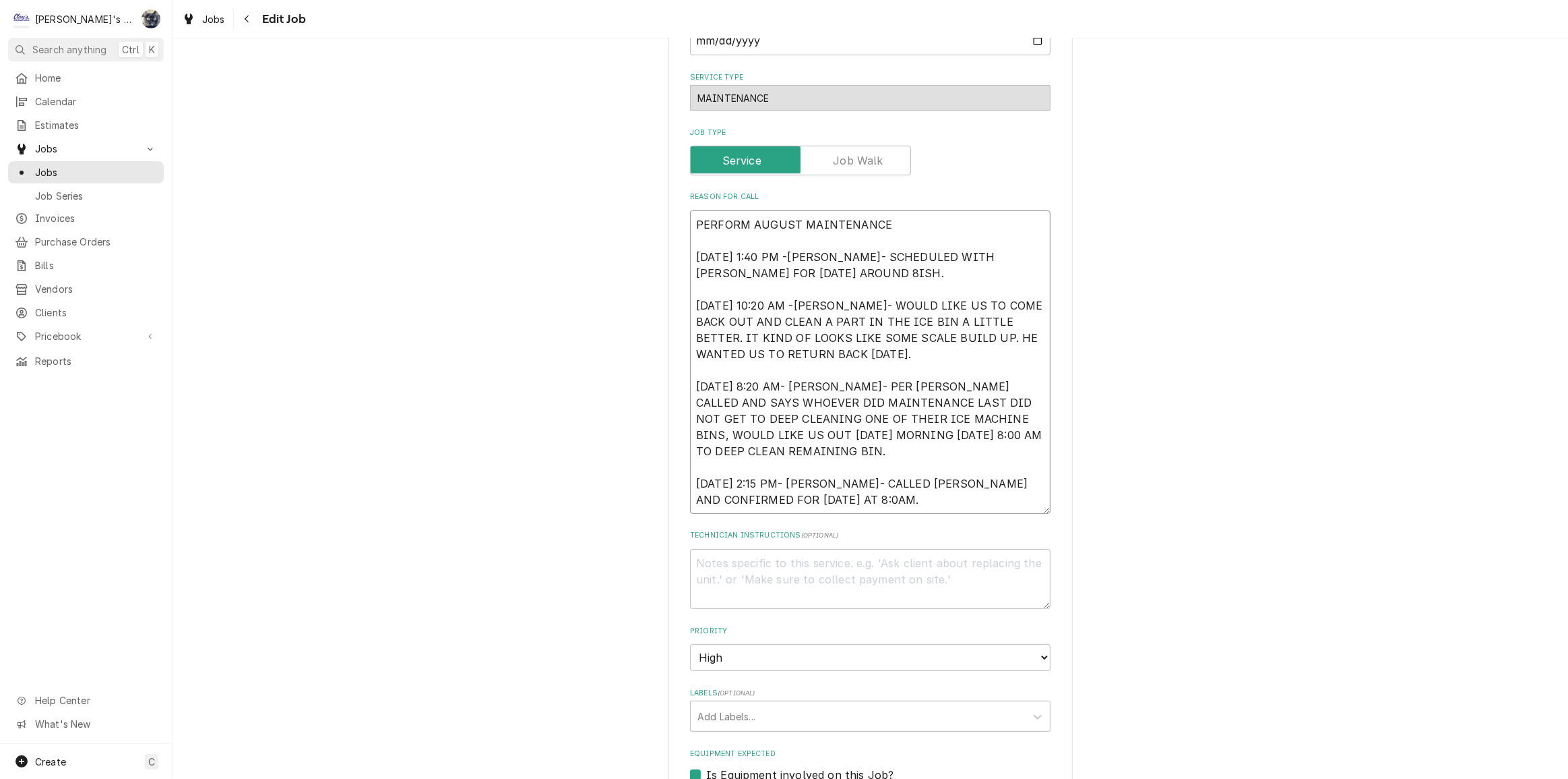
type textarea "PERFORM AUGUST MAINTENANCE 8/22/2025 1:40 PM -KASSIE- SCHEDULED WITH ARMONDO FO…"
type textarea "x"
type textarea "PERFORM AUGUST MAINTENANCE 8/22/2025 1:40 PM -KASSIE- SCHEDULED WITH ARMONDO FO…"
type textarea "x"
click at [835, 498] on textarea "PERFORM AUGUST MAINTENANCE 8/22/2025 1:40 PM -KASSIE- SCHEDULED WITH ARMONDO FO…" at bounding box center [869, 362] width 361 height 303
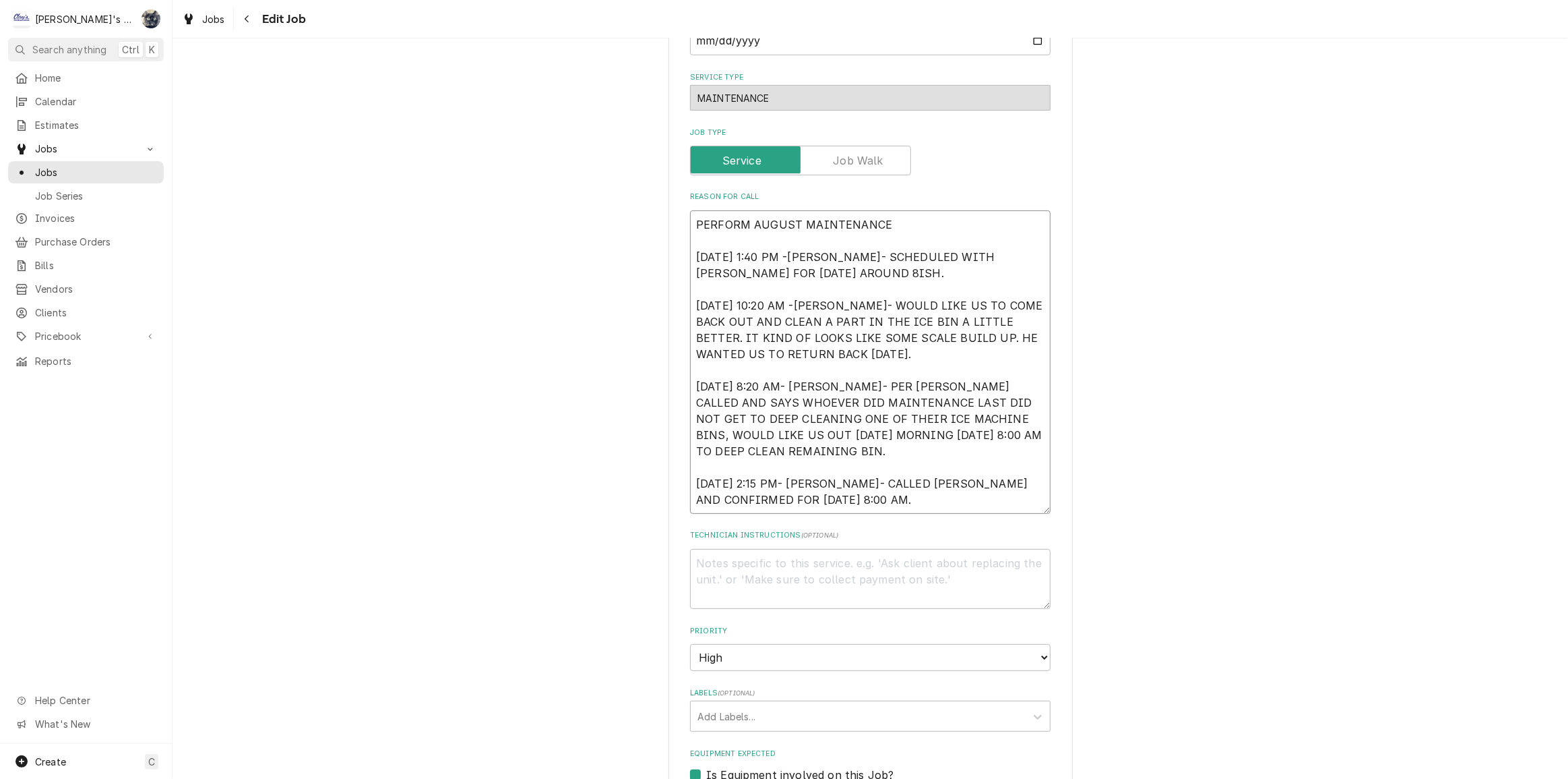
click at [839, 497] on textarea "PERFORM AUGUST MAINTENANCE 8/22/2025 1:40 PM -KASSIE- SCHEDULED WITH ARMONDO FO…" at bounding box center [869, 362] width 361 height 303
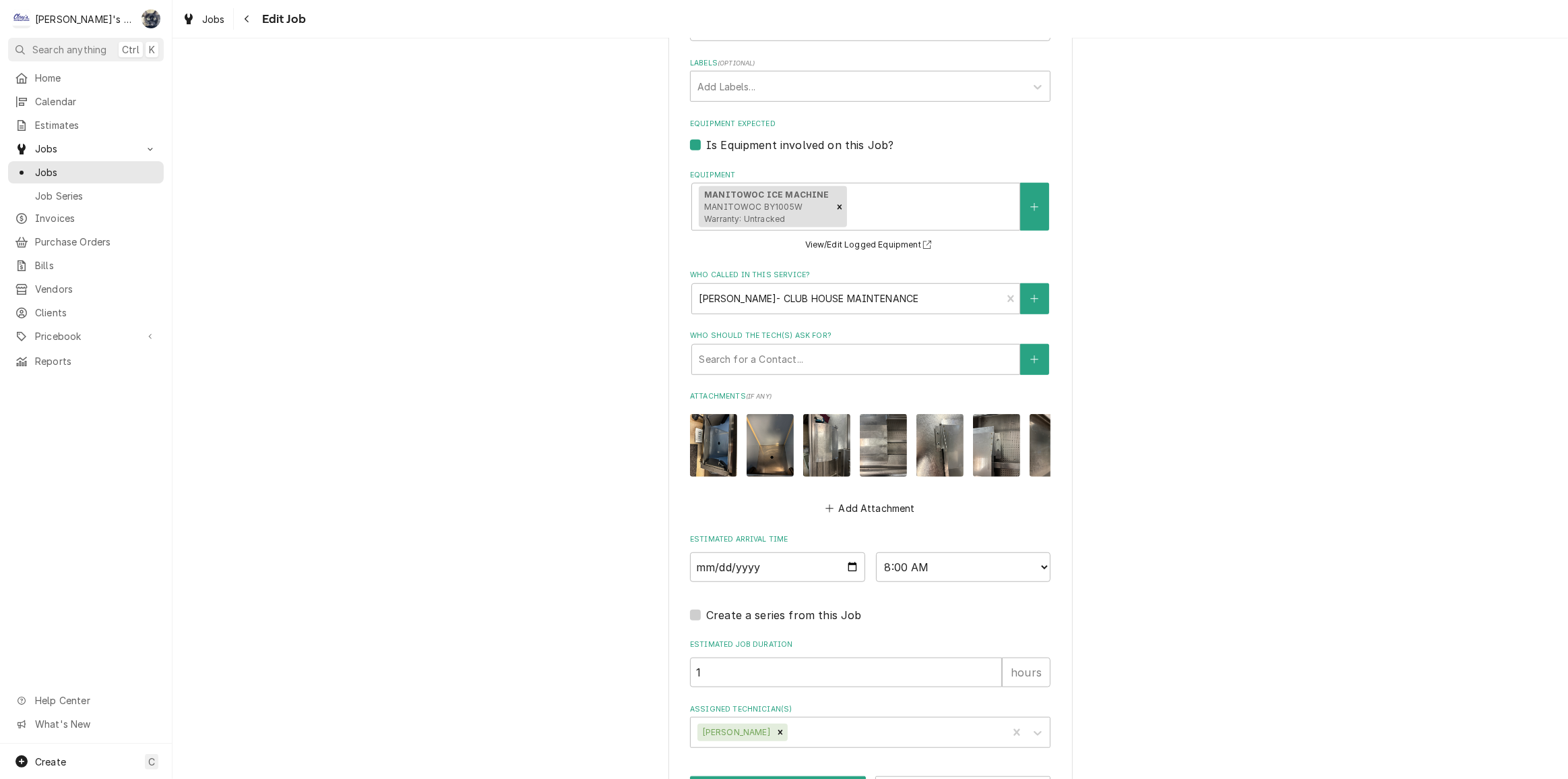
scroll to position [1115, 0]
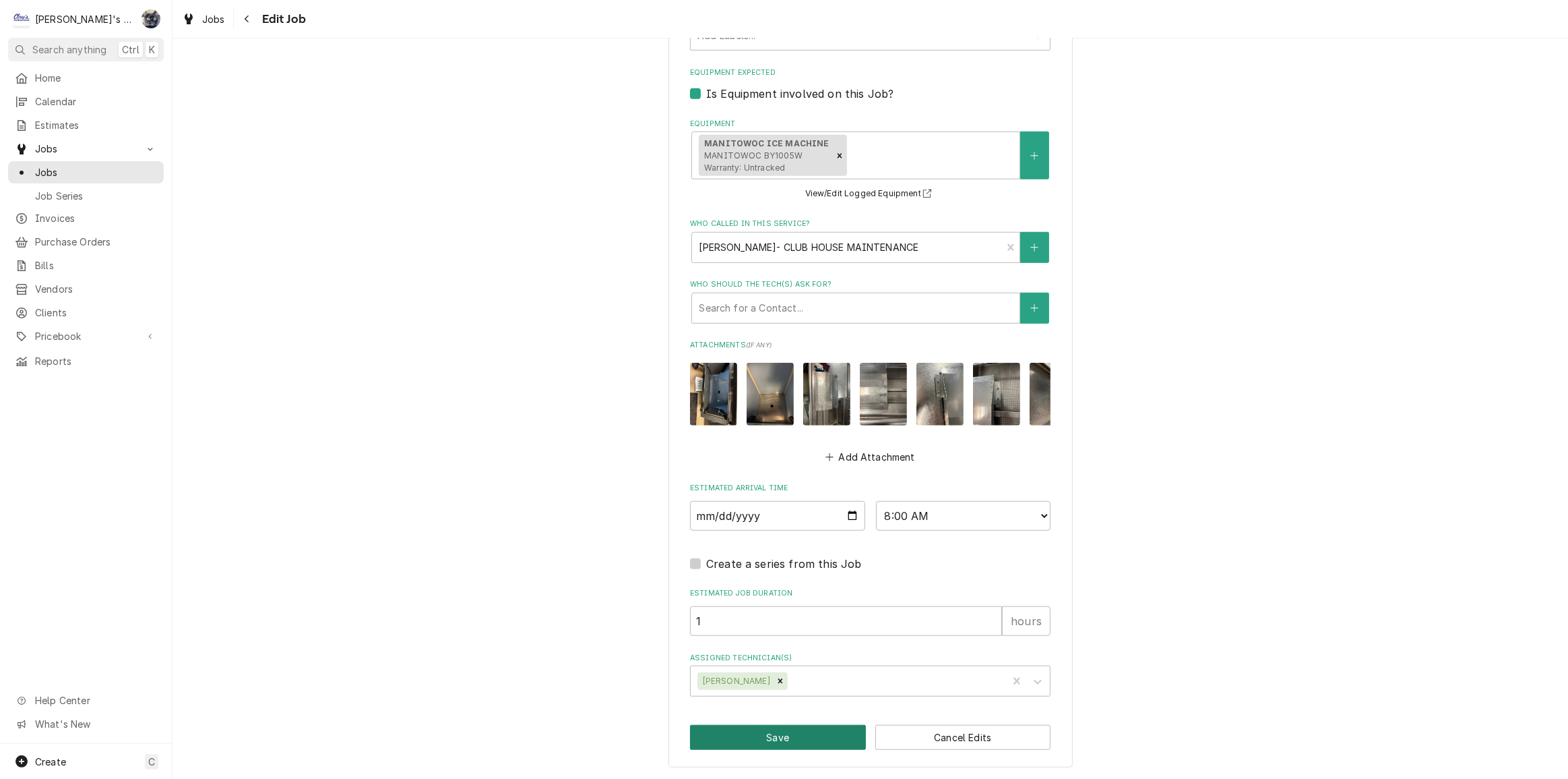
type textarea "PERFORM AUGUST MAINTENANCE 8/22/2025 1:40 PM -KASSIE- SCHEDULED WITH ARMONDO FO…"
click at [789, 736] on button "Save" at bounding box center [778, 738] width 176 height 25
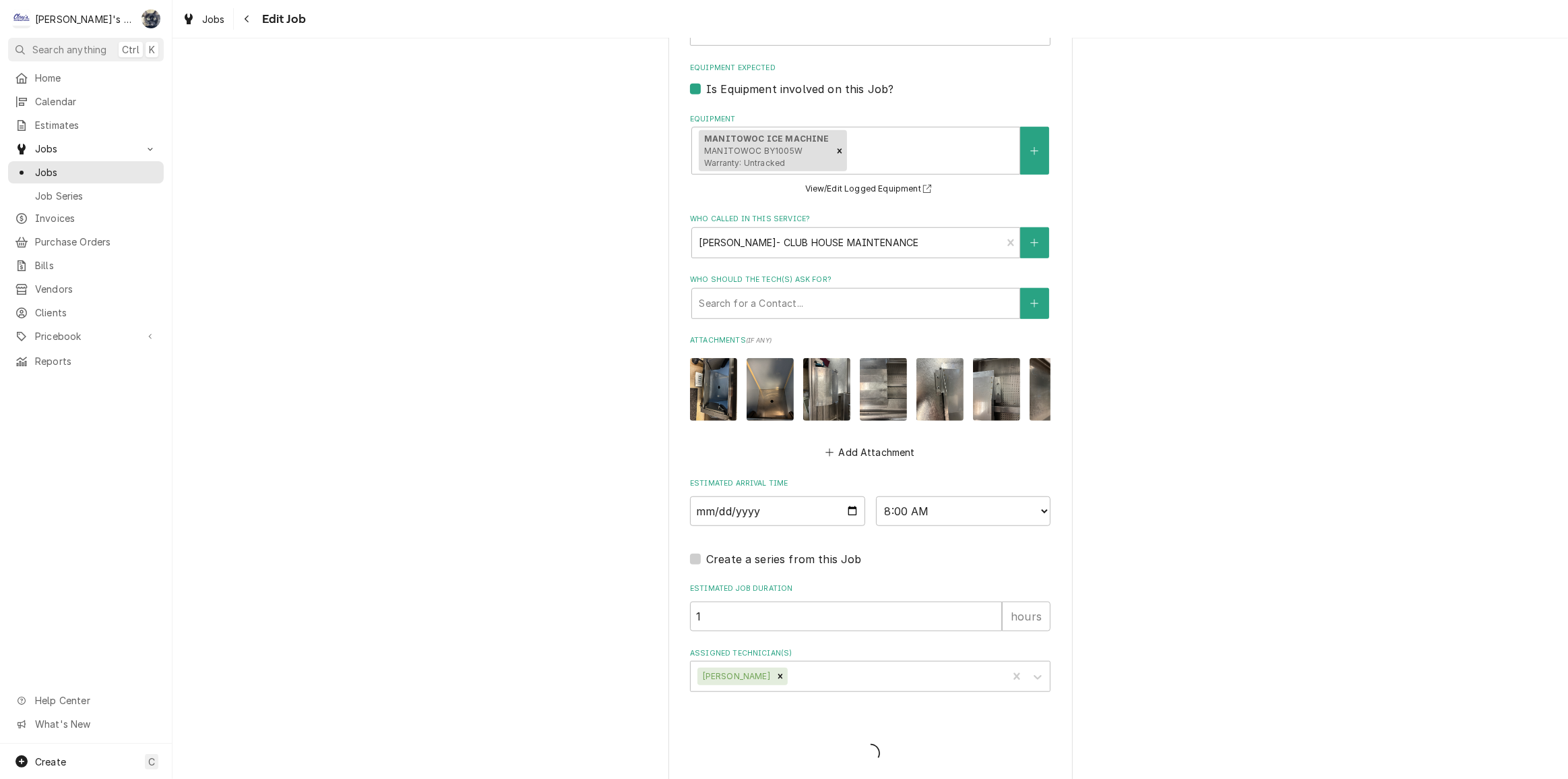
type textarea "x"
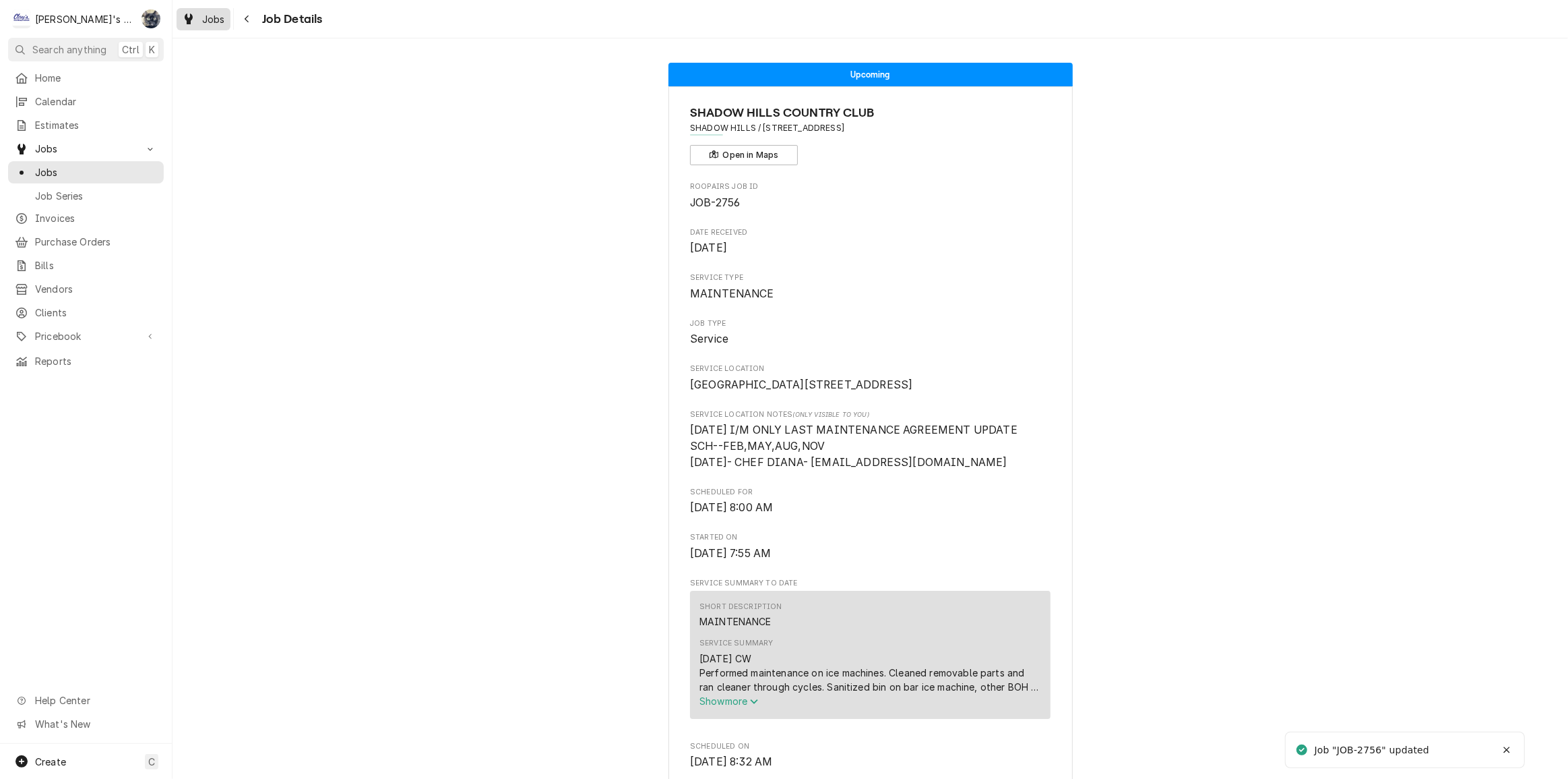
click at [202, 22] on span "Jobs" at bounding box center [213, 19] width 22 height 14
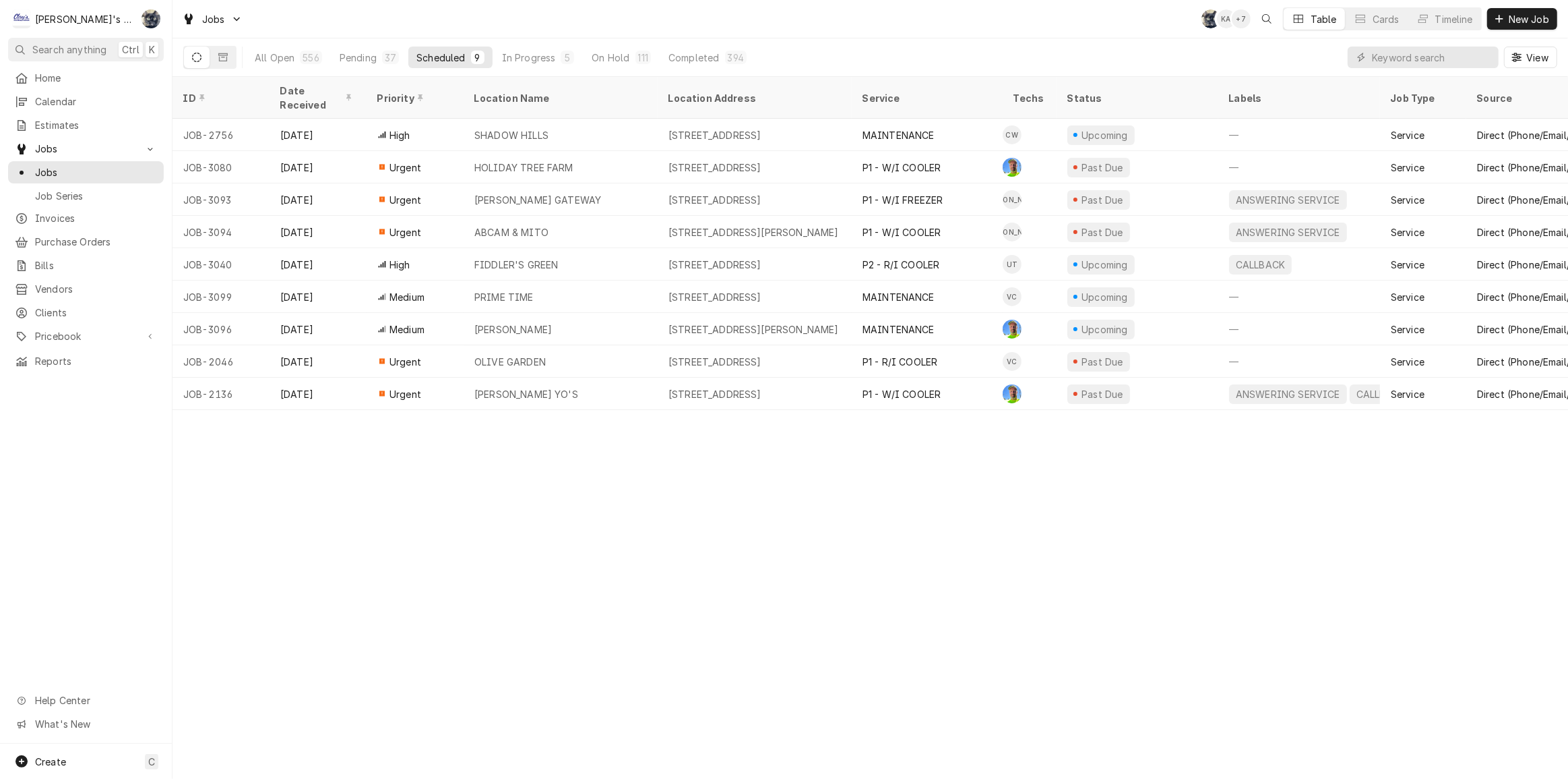
click at [797, 31] on div "Jobs SB KA + 7 Table Cards Timeline New Job" at bounding box center [870, 19] width 1395 height 38
click at [1465, 60] on input "Dynamic Content Wrapper" at bounding box center [1431, 58] width 120 height 22
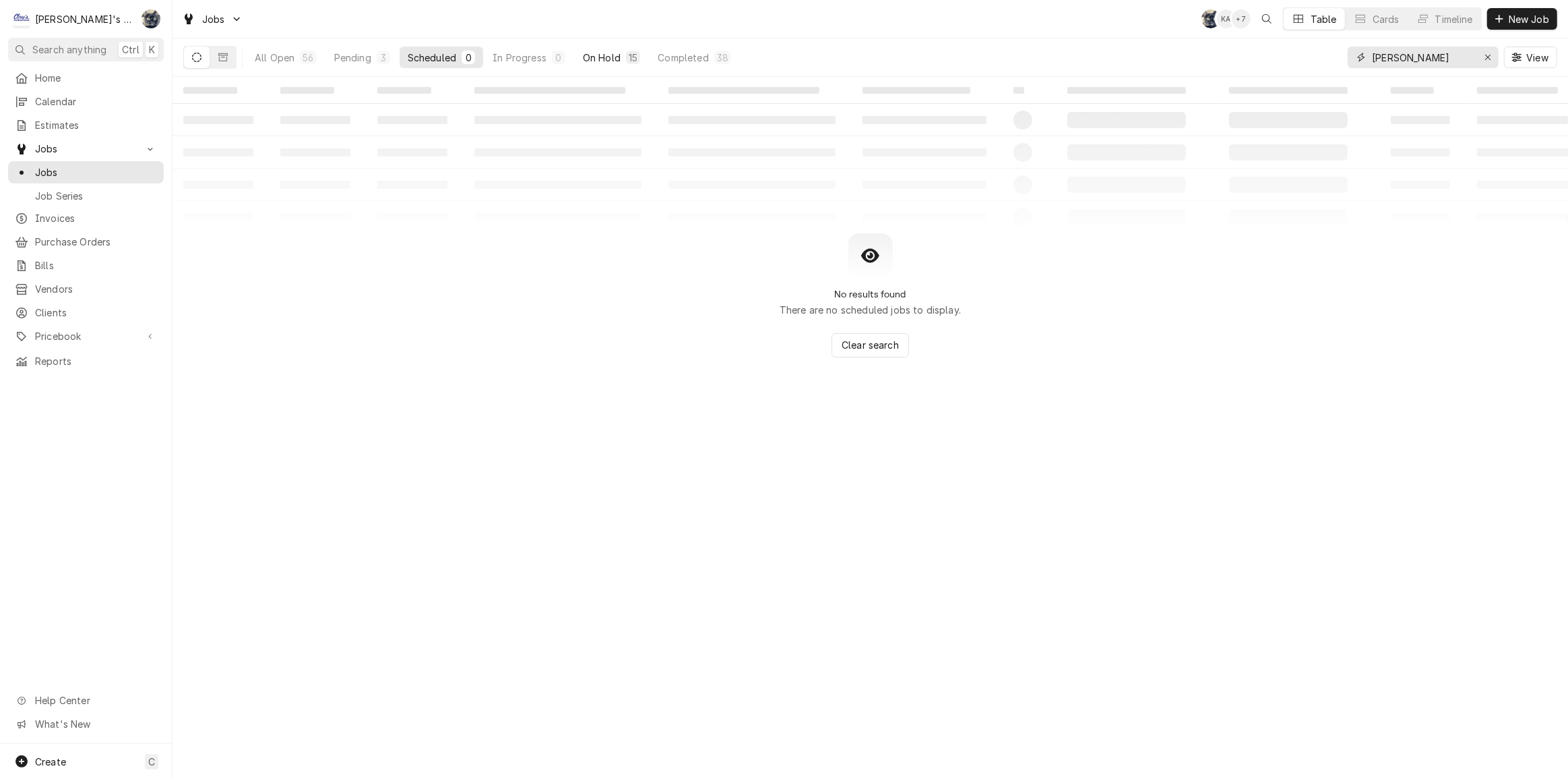
type input "STEVEN"
click at [591, 60] on div "On Hold" at bounding box center [601, 58] width 38 height 14
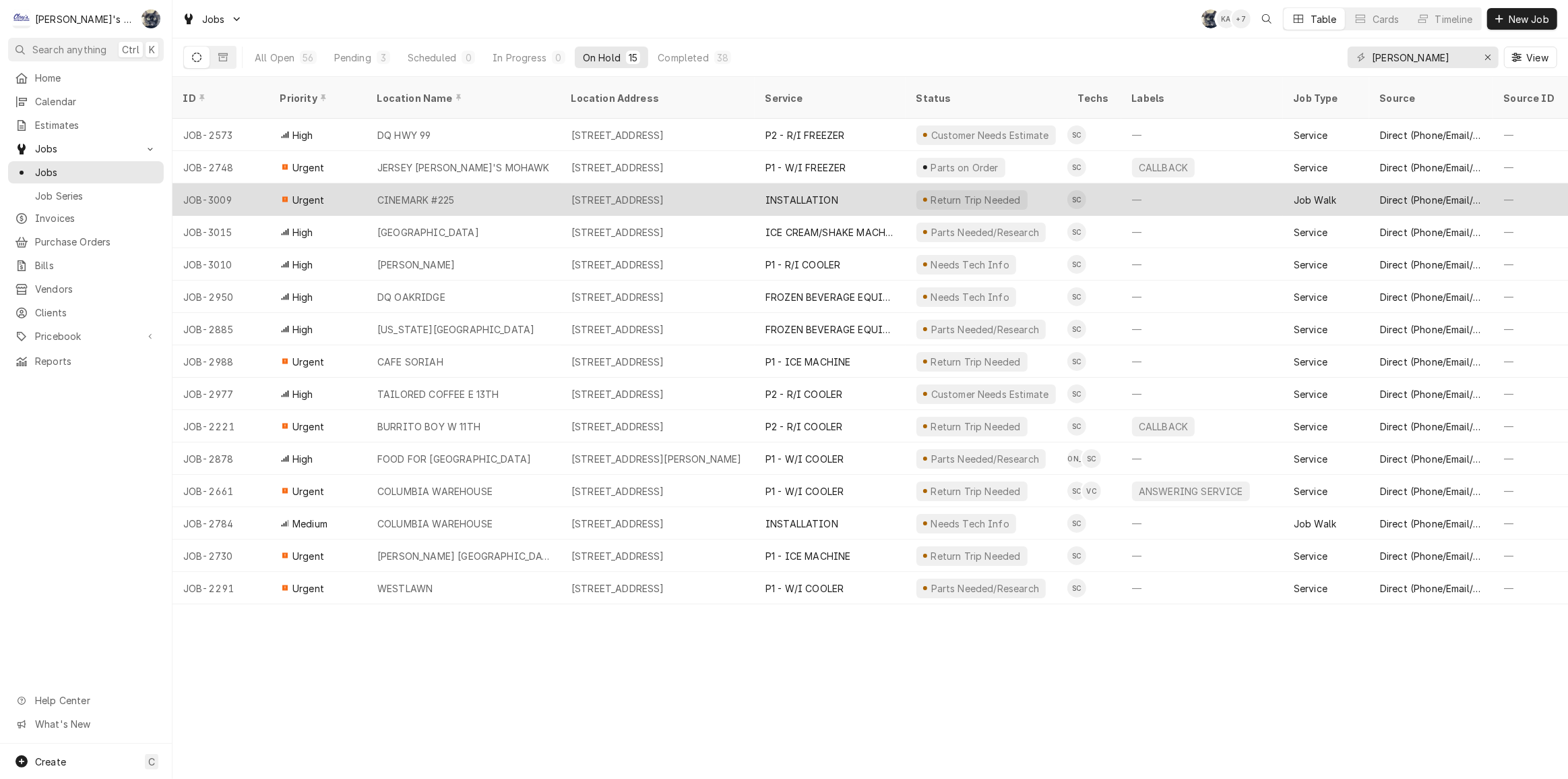
click at [628, 193] on div "2900 GATEWAY ST, SPRINGFIELD, OR 97477" at bounding box center [618, 200] width 93 height 14
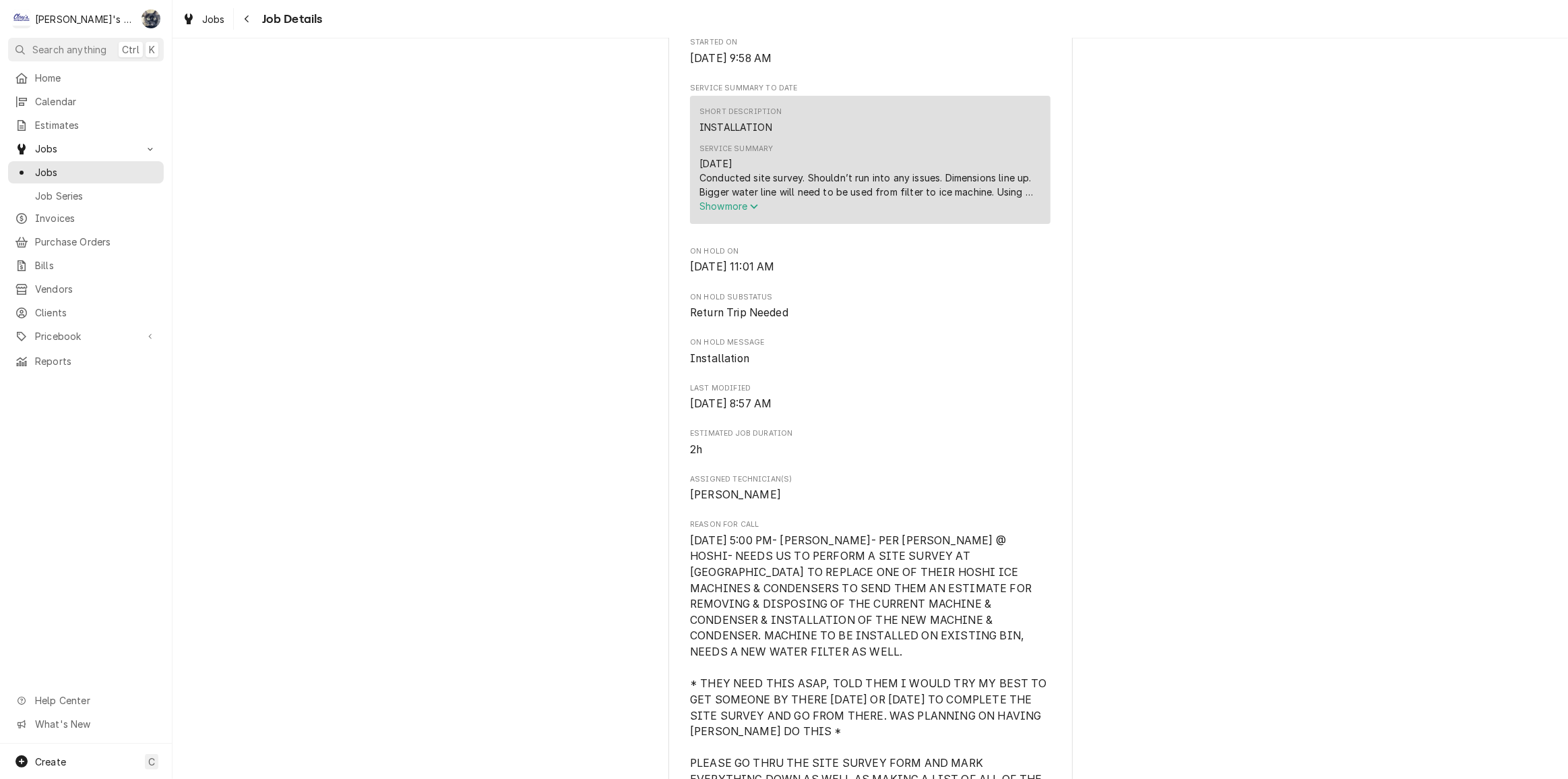
scroll to position [429, 0]
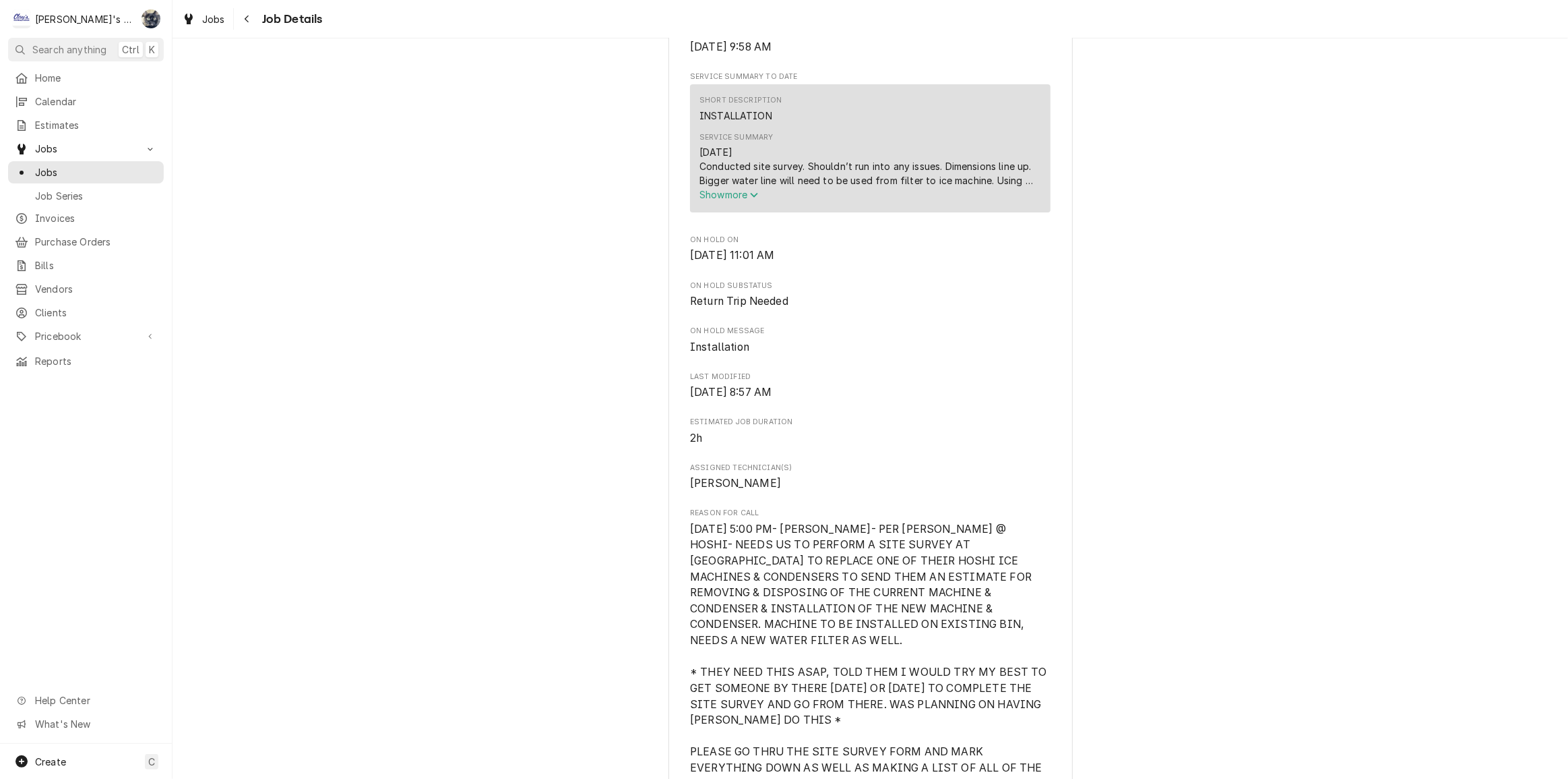
click at [725, 201] on button "Show more" at bounding box center [870, 194] width 342 height 14
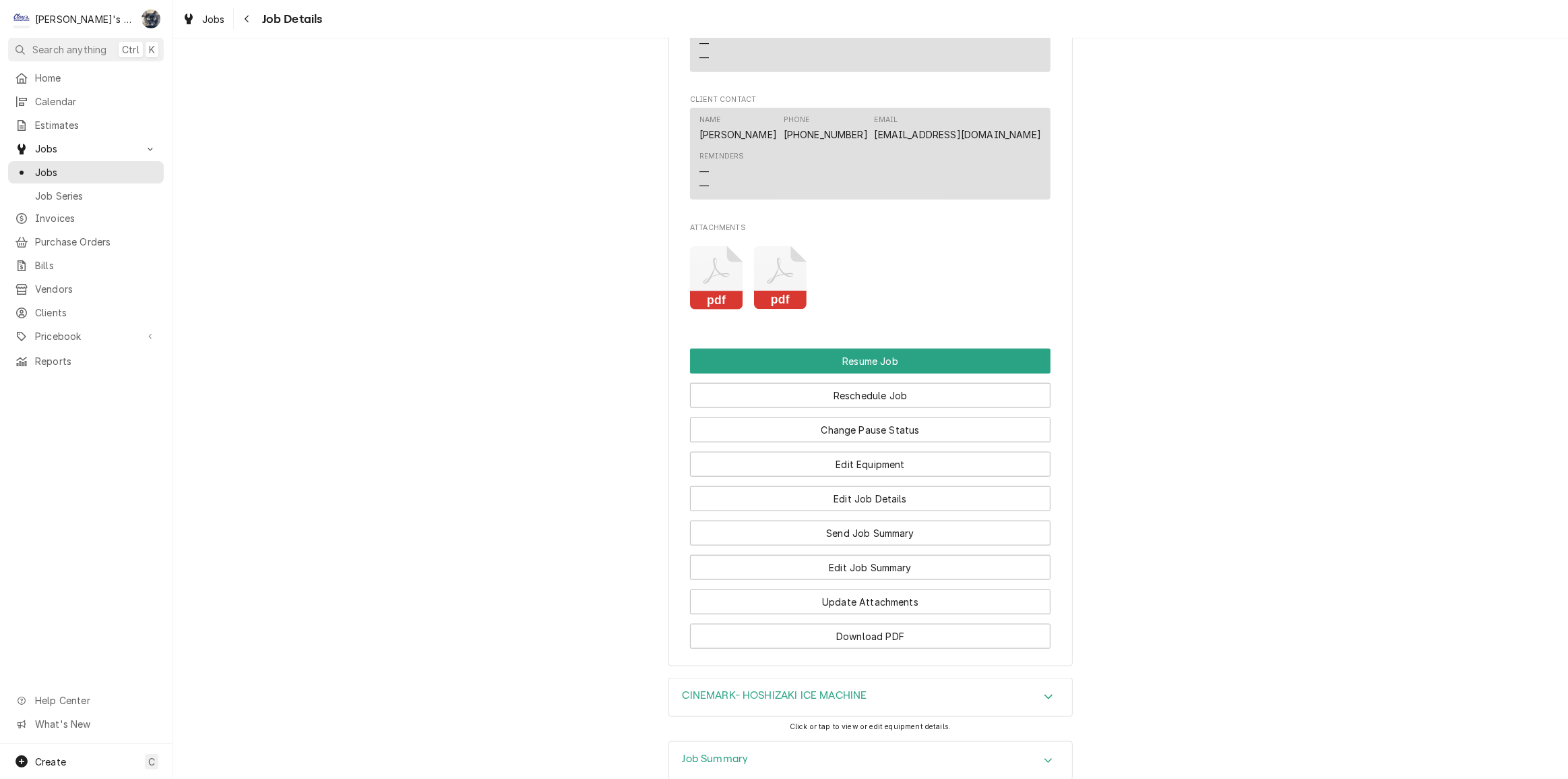
scroll to position [1742, 0]
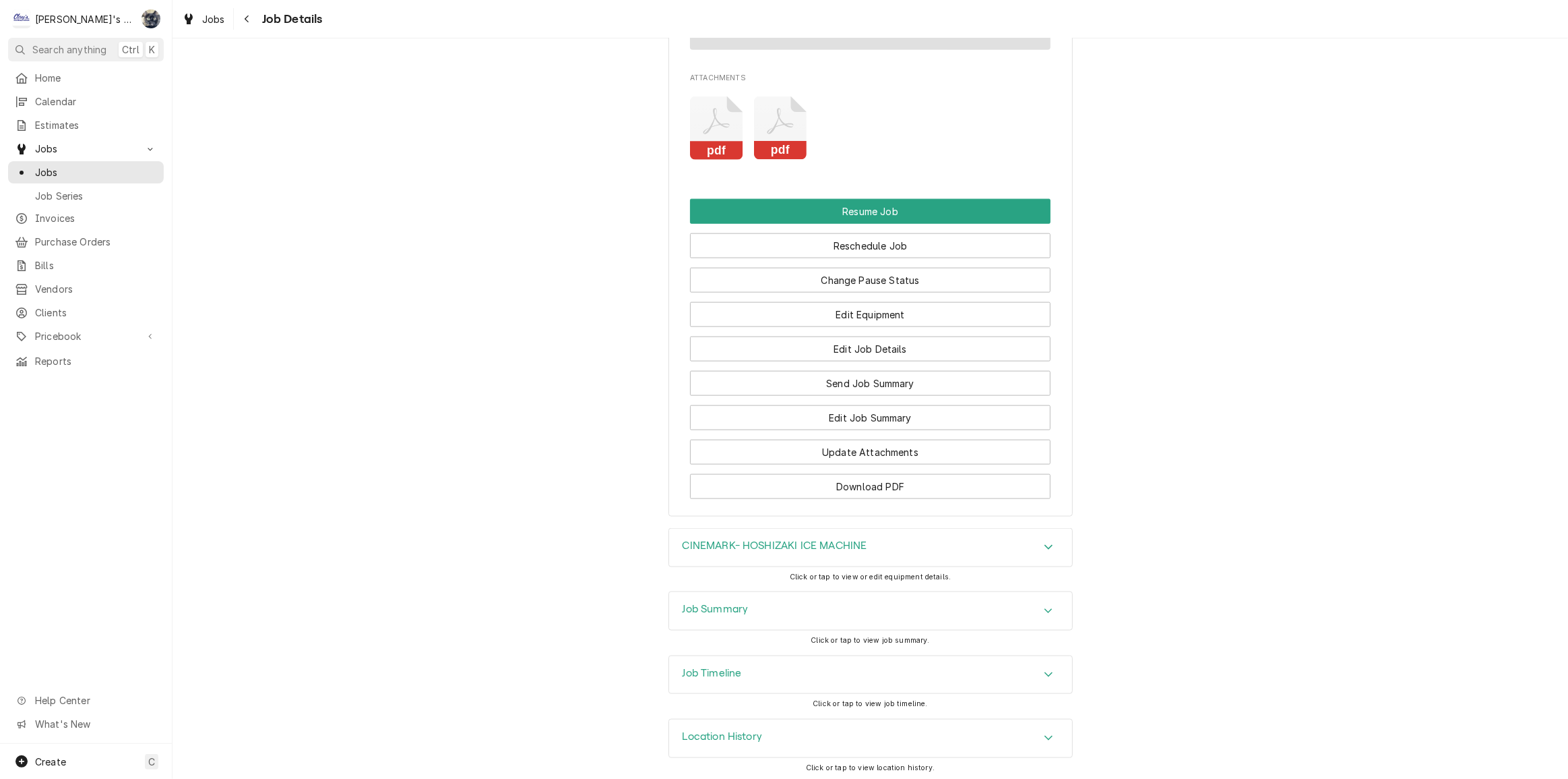
click at [798, 605] on div "Job Summary" at bounding box center [870, 611] width 403 height 38
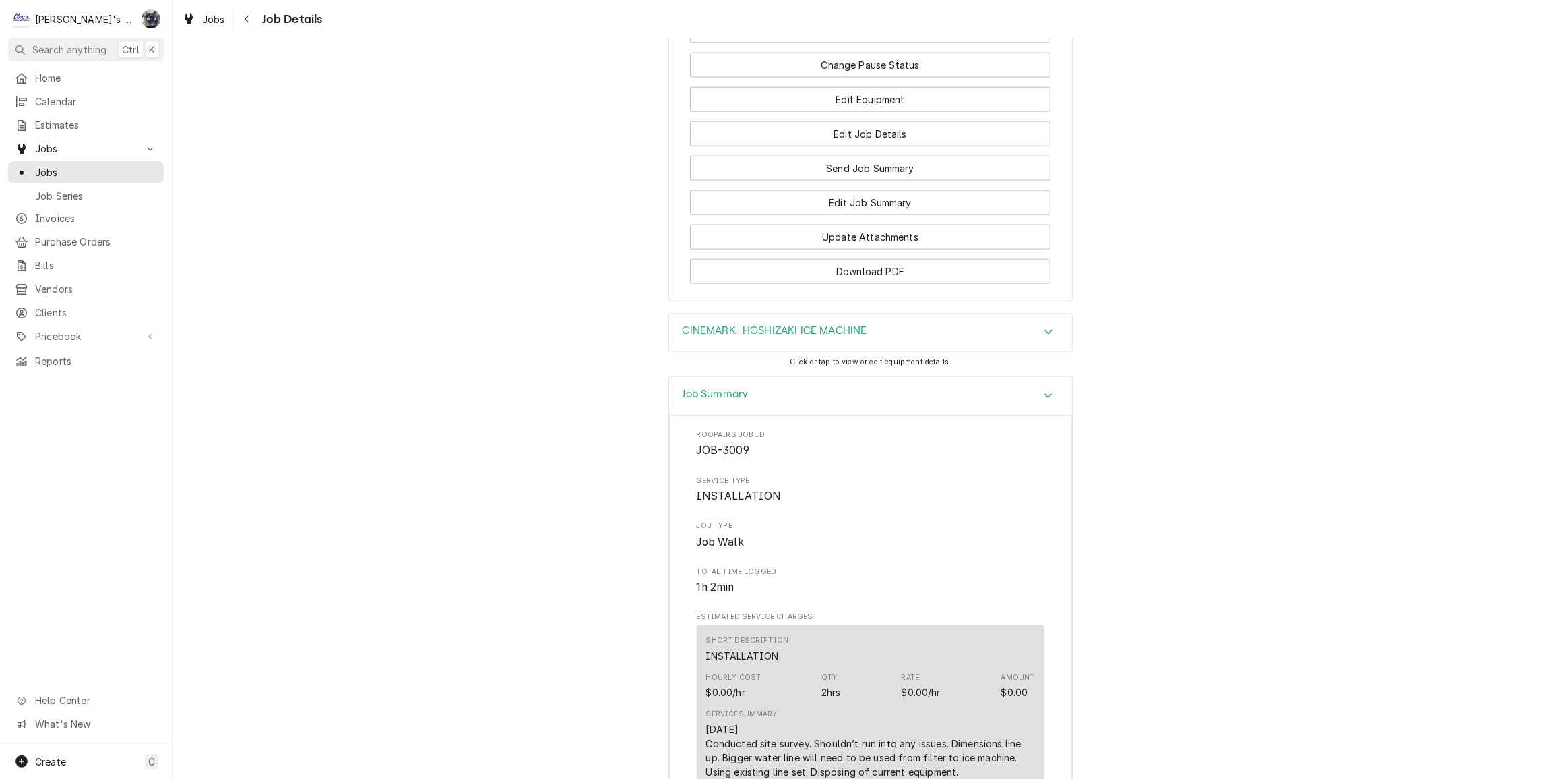
scroll to position [2171, 0]
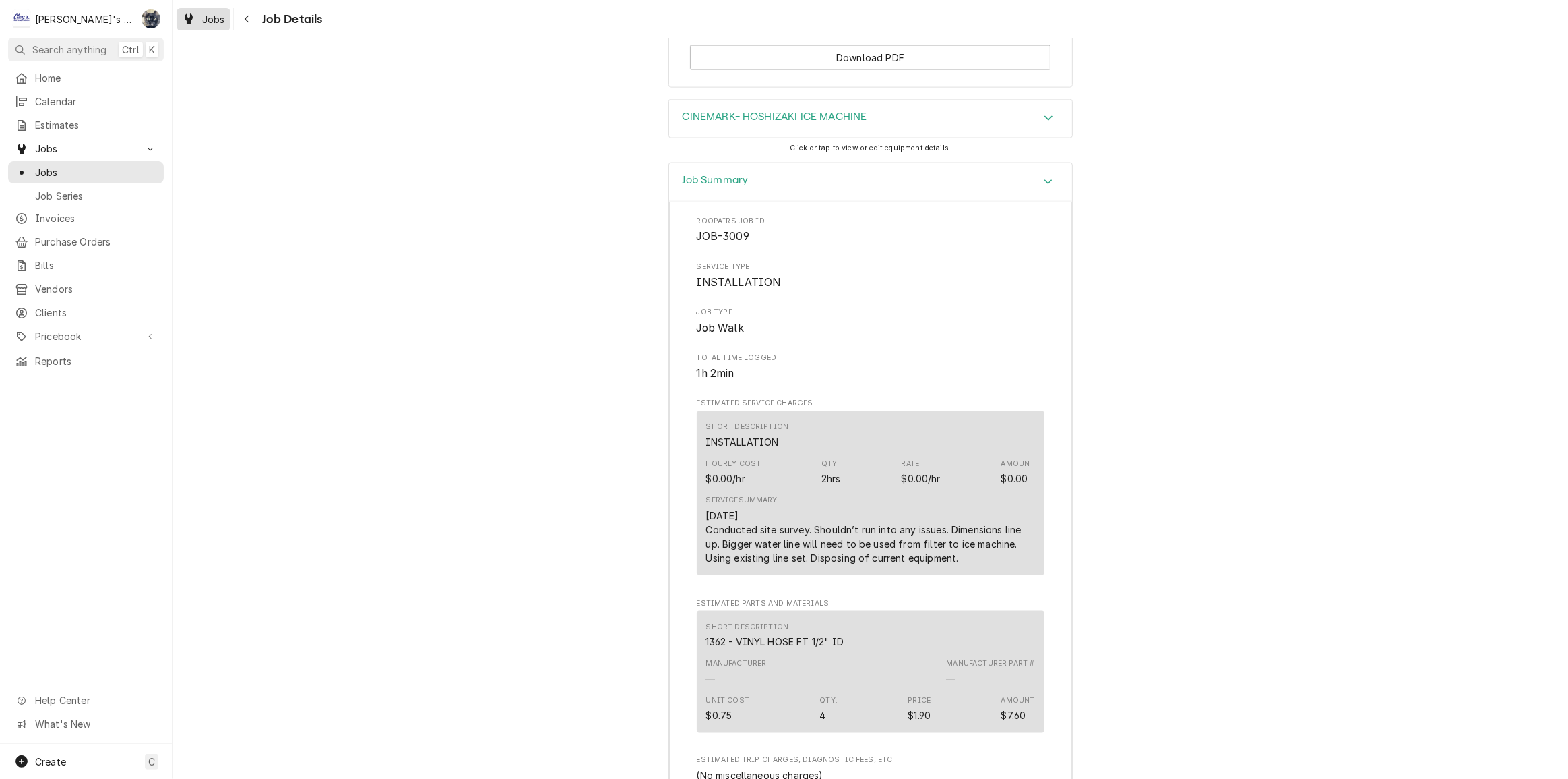
click at [200, 17] on div "Jobs" at bounding box center [203, 19] width 49 height 17
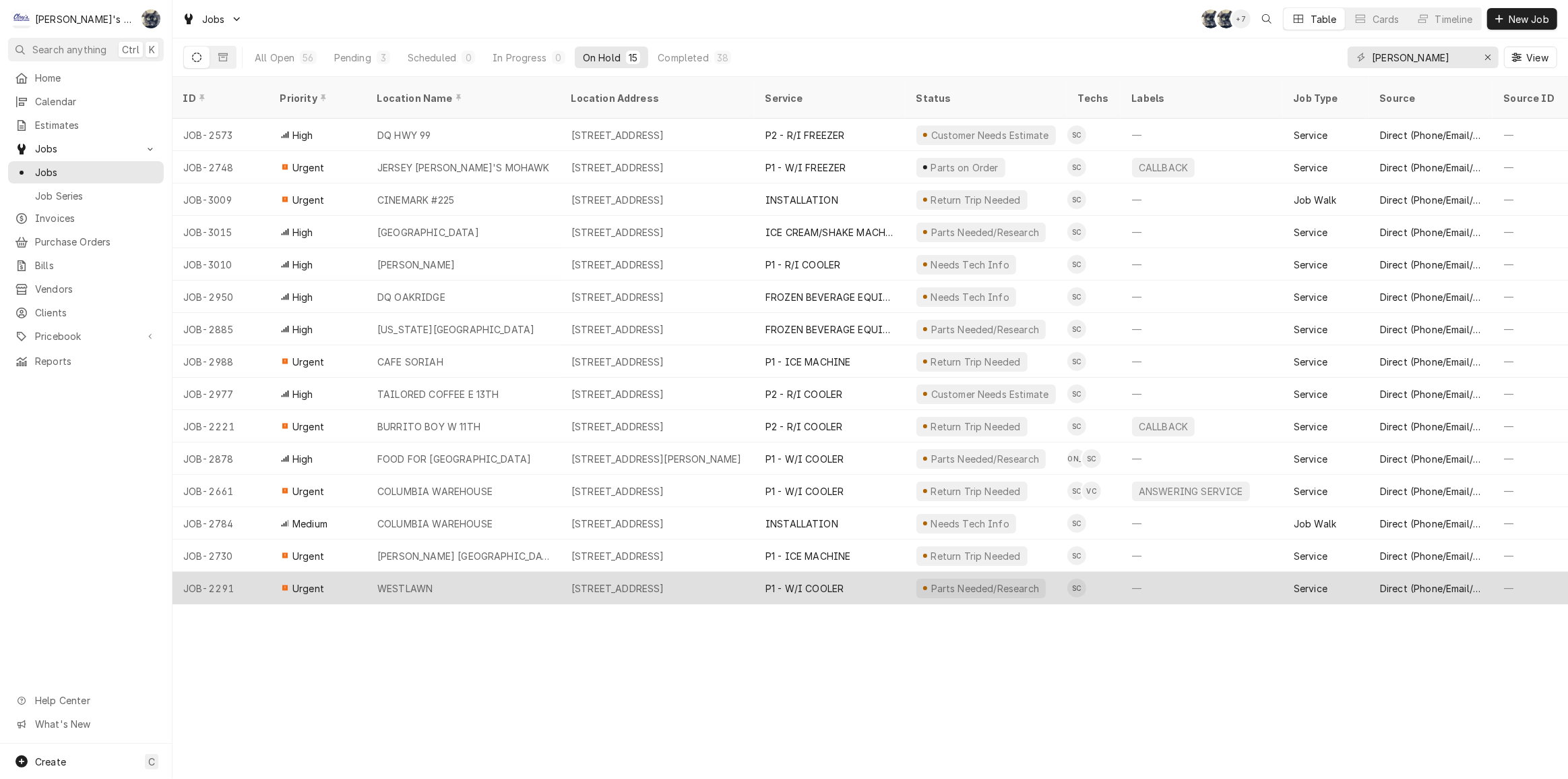
click at [788, 581] on div "P1 - W/I COOLER" at bounding box center [804, 588] width 78 height 14
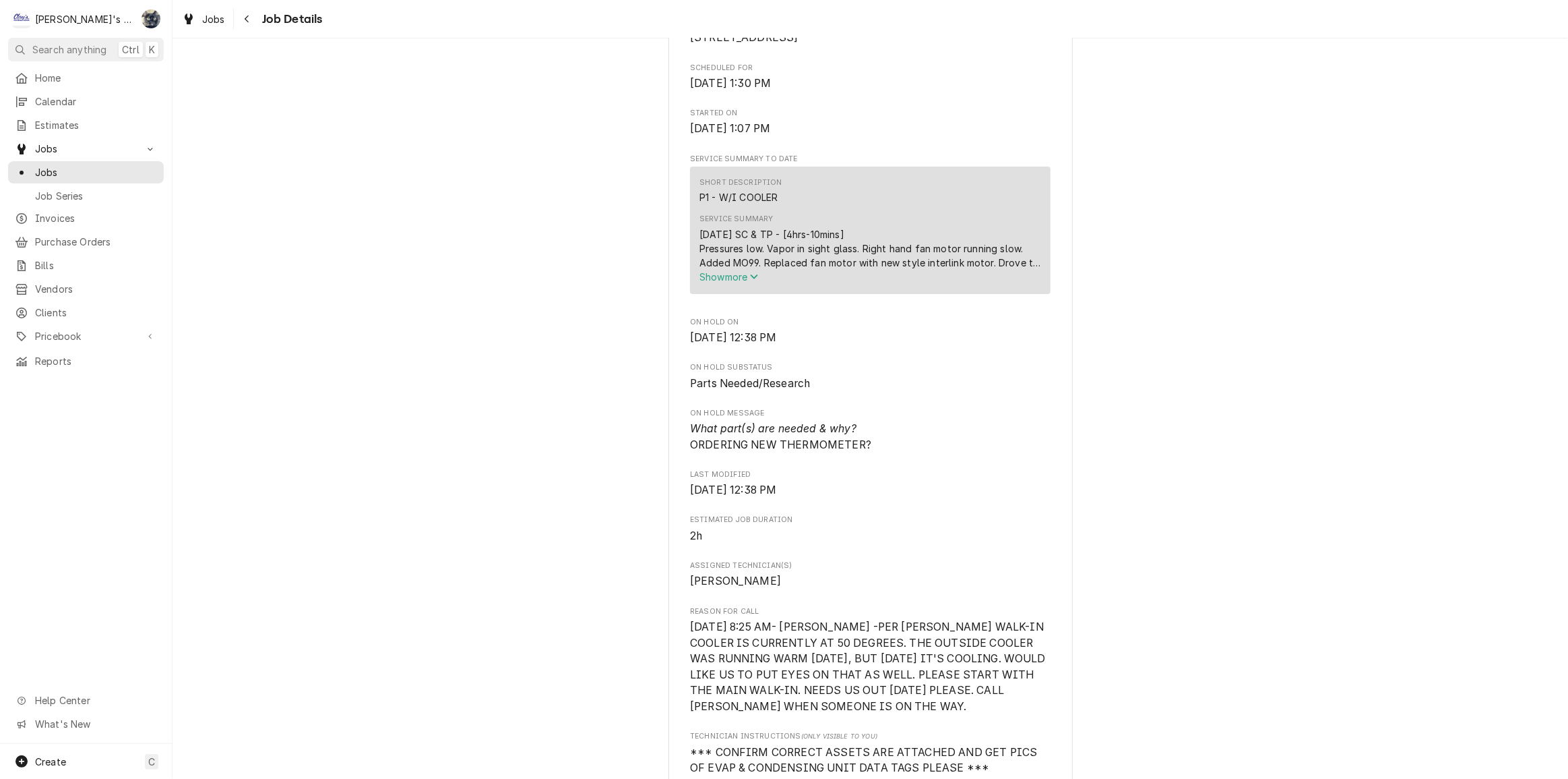
scroll to position [367, 0]
click at [723, 278] on span "Show more" at bounding box center [729, 272] width 59 height 12
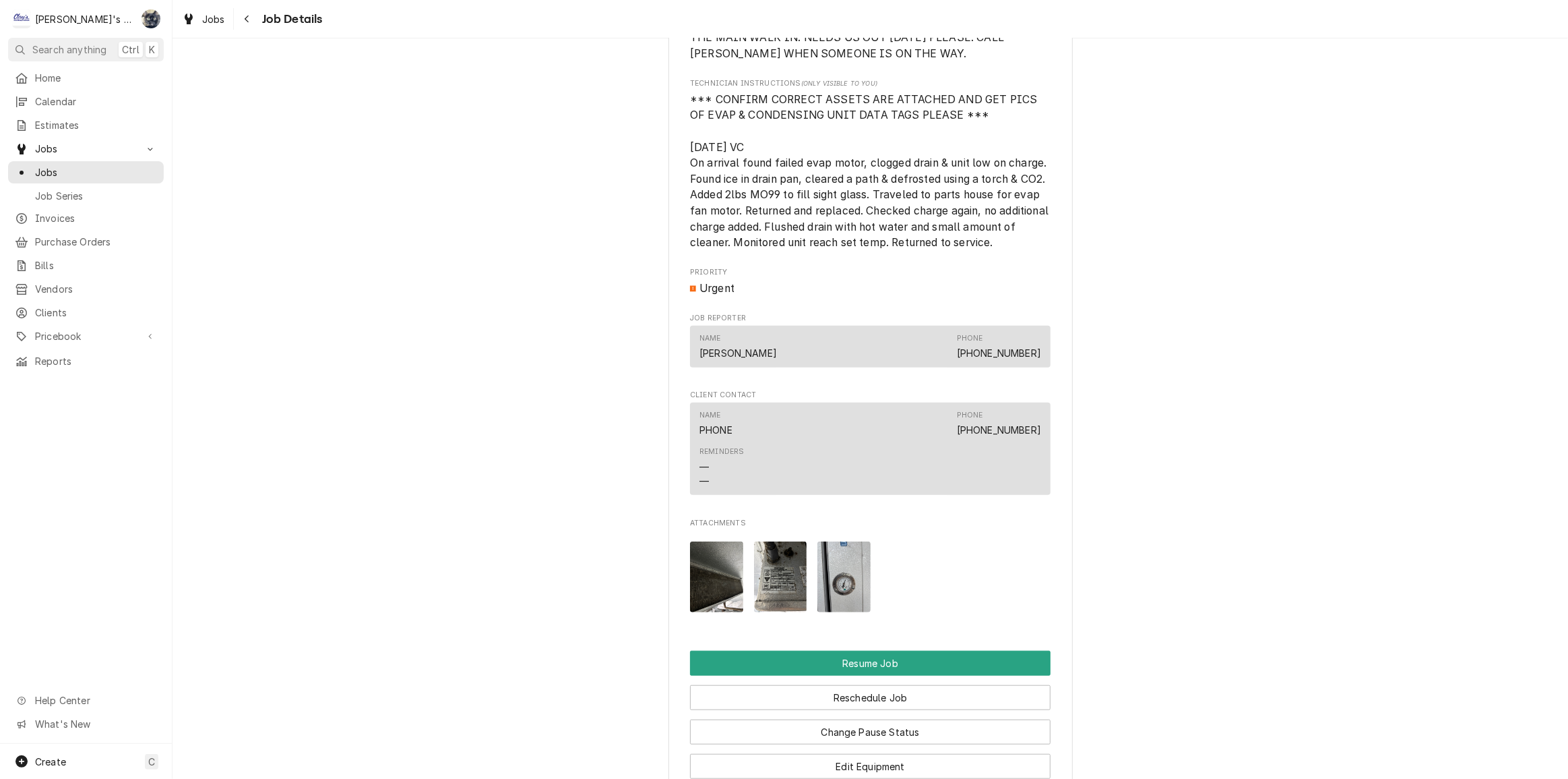
scroll to position [1164, 0]
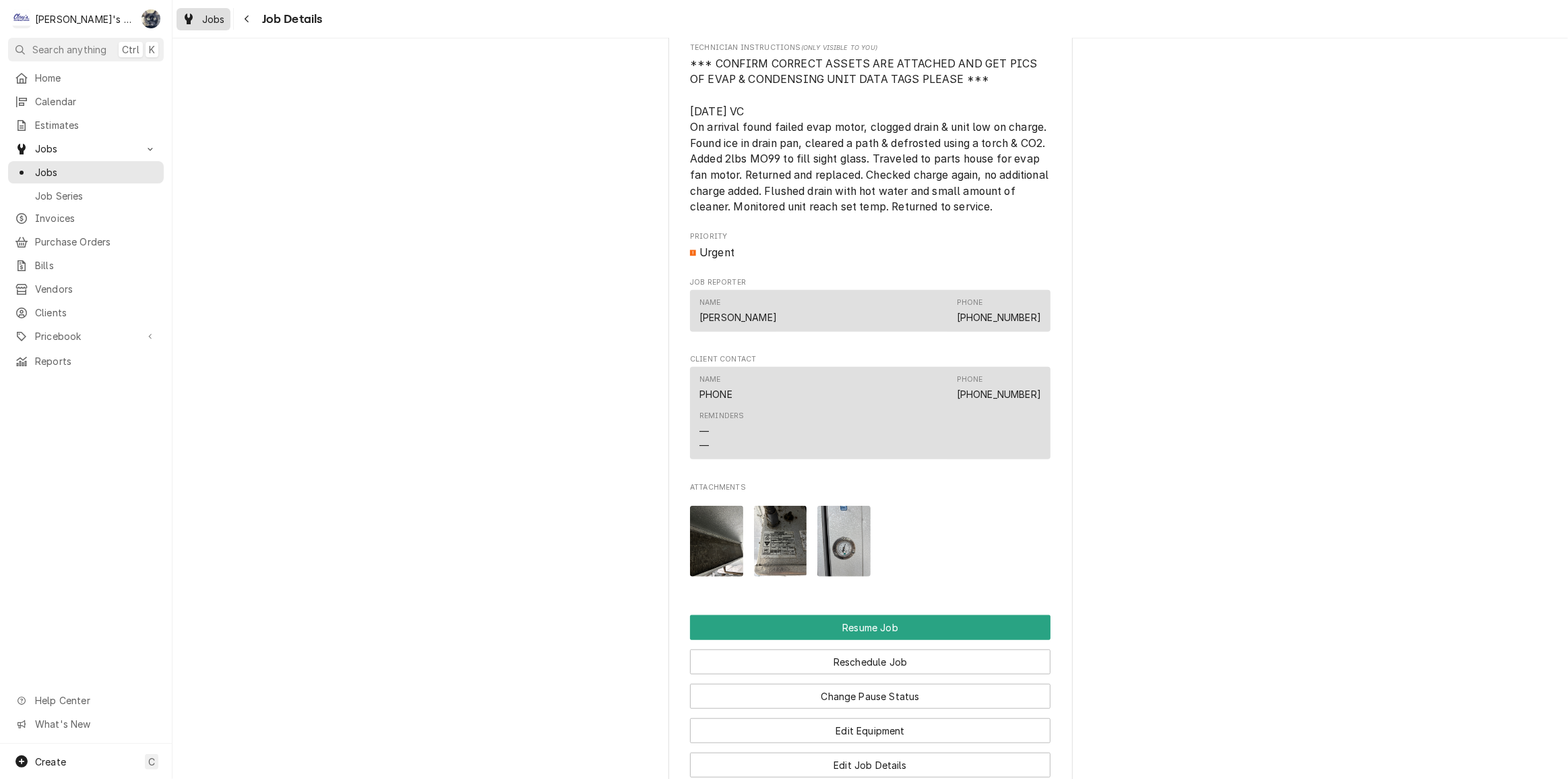
click at [206, 20] on span "Jobs" at bounding box center [213, 19] width 22 height 14
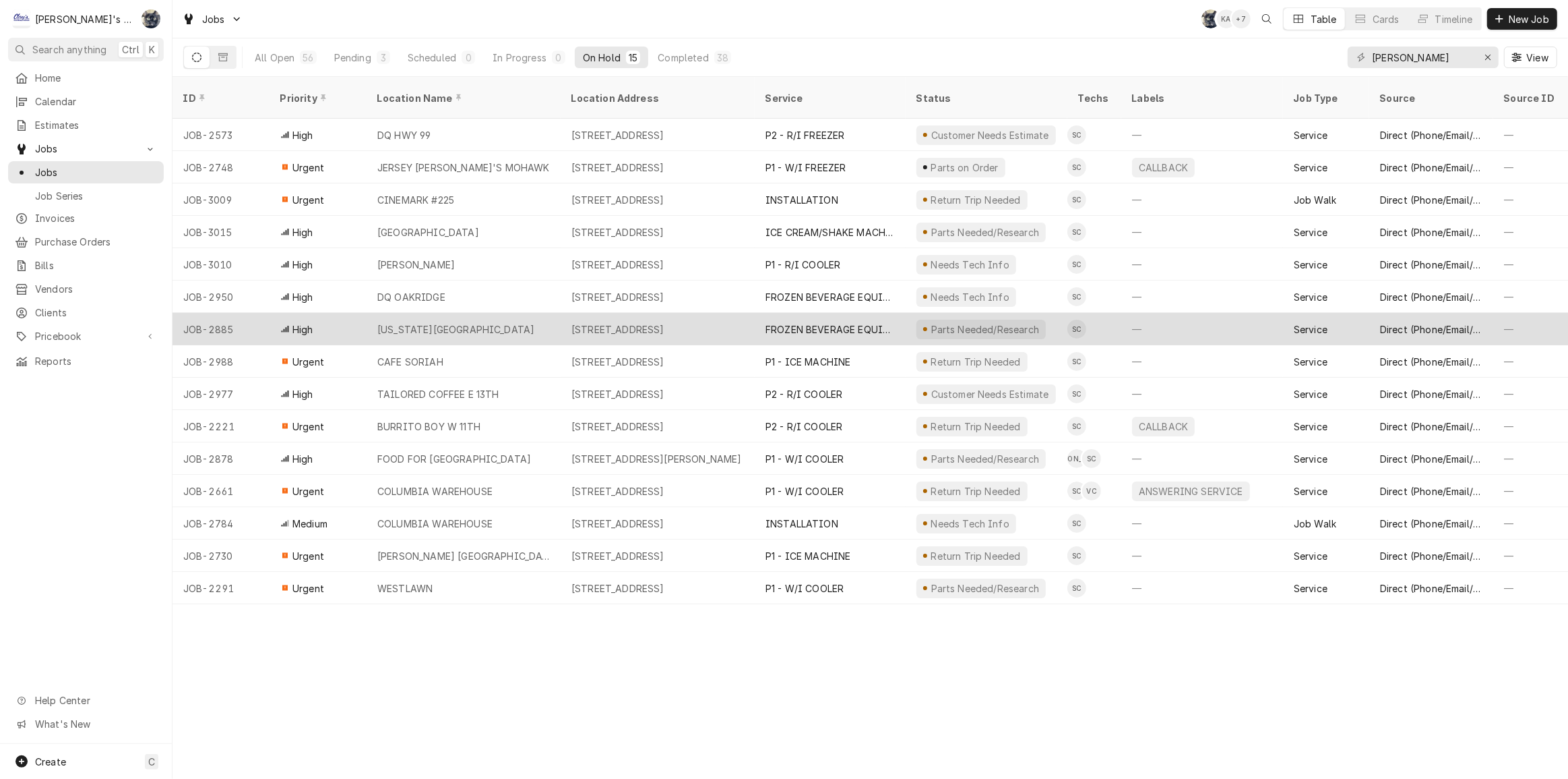
click at [356, 313] on div "High" at bounding box center [318, 329] width 97 height 32
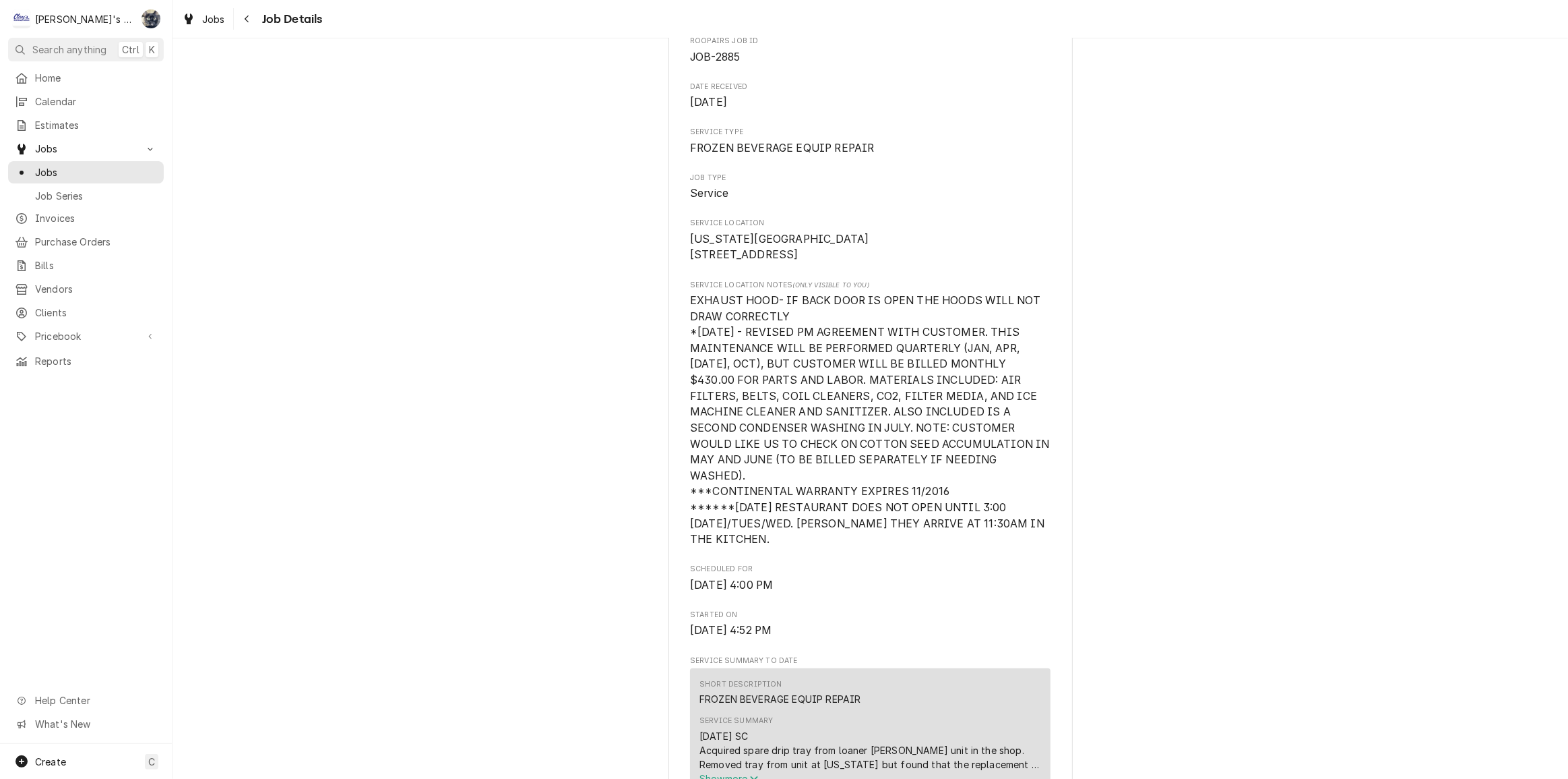
scroll to position [429, 0]
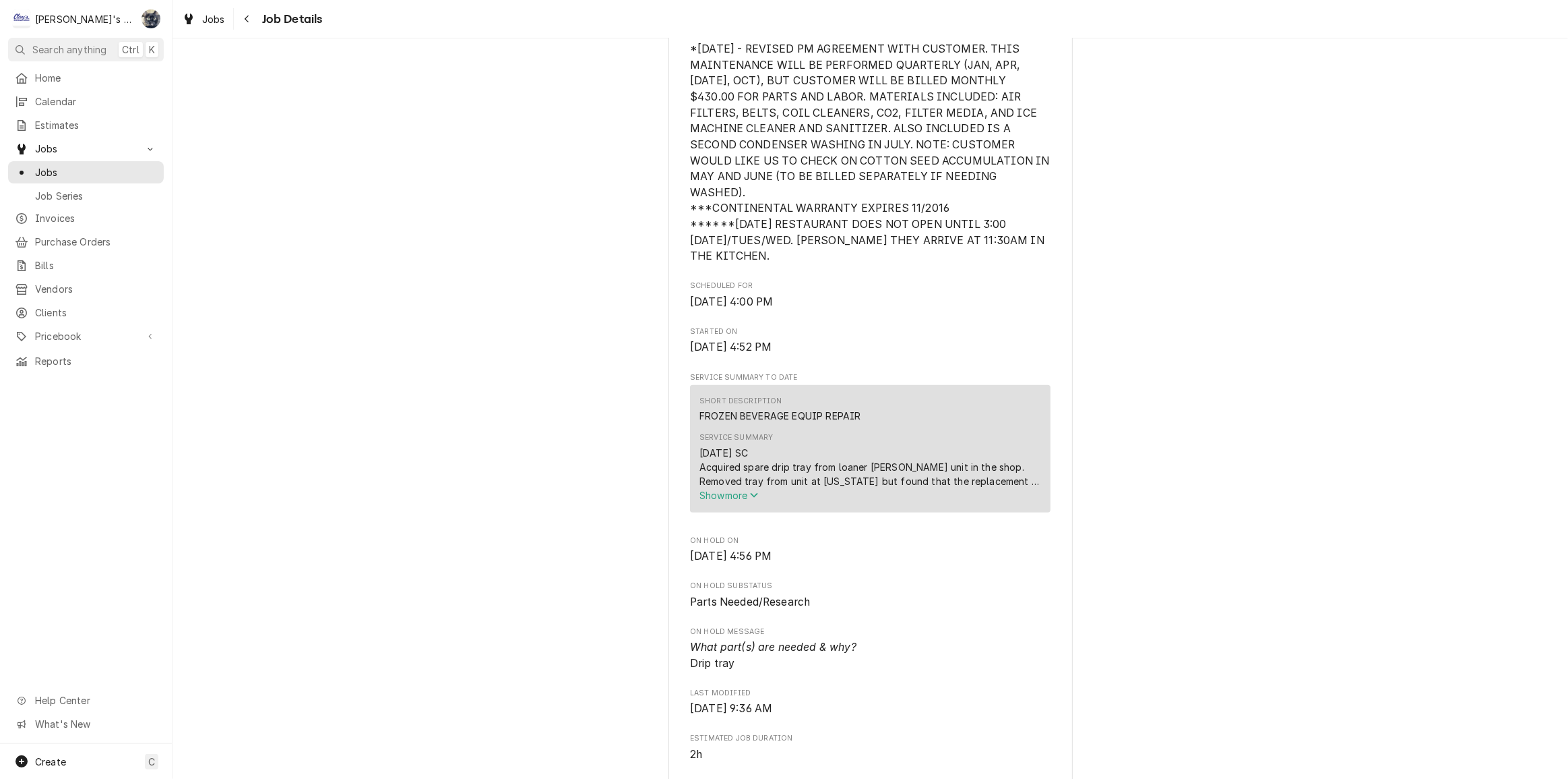
click at [722, 495] on span "Show more" at bounding box center [729, 495] width 59 height 12
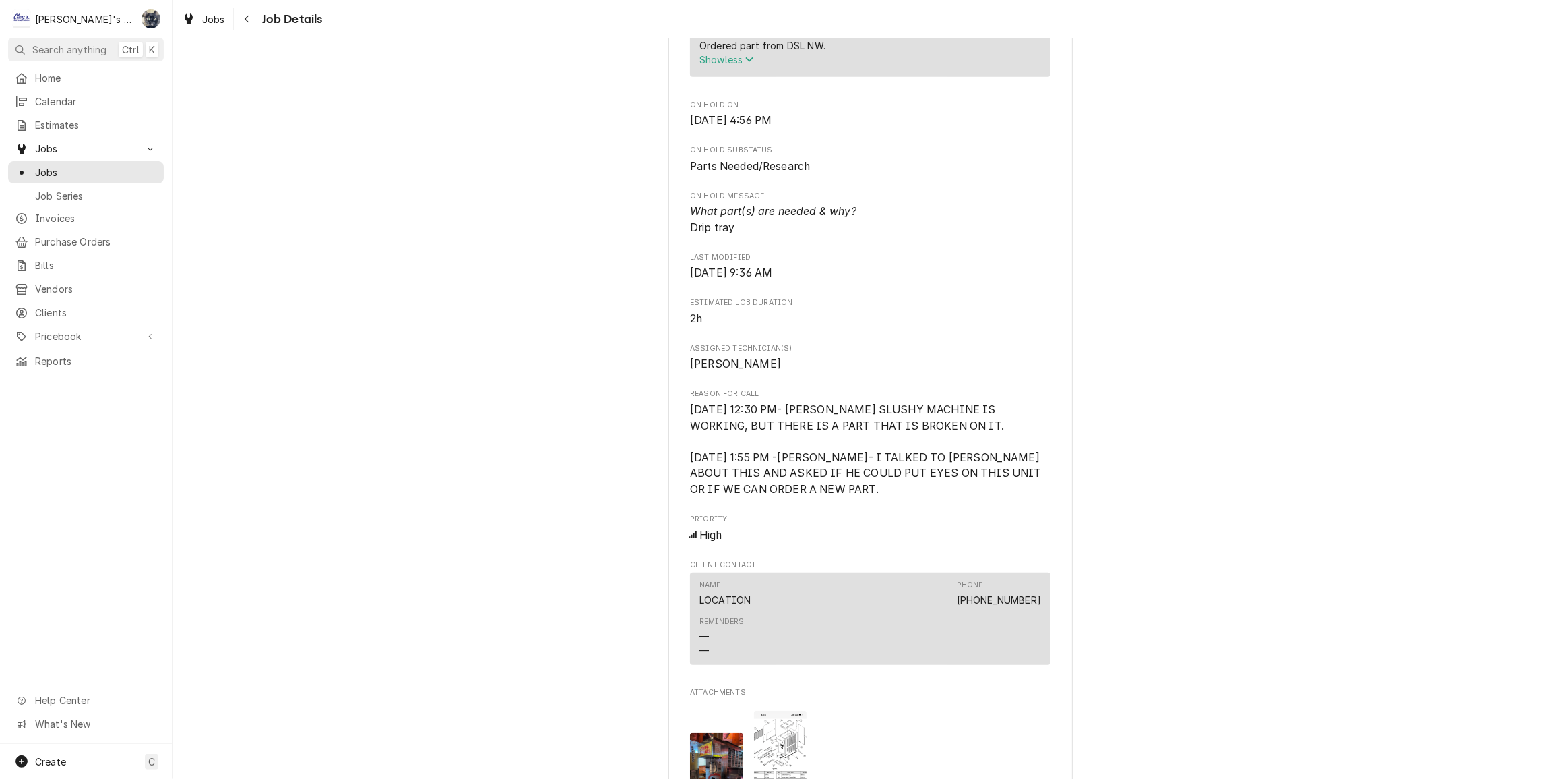
scroll to position [980, 0]
click at [221, 17] on span "Jobs" at bounding box center [213, 19] width 22 height 14
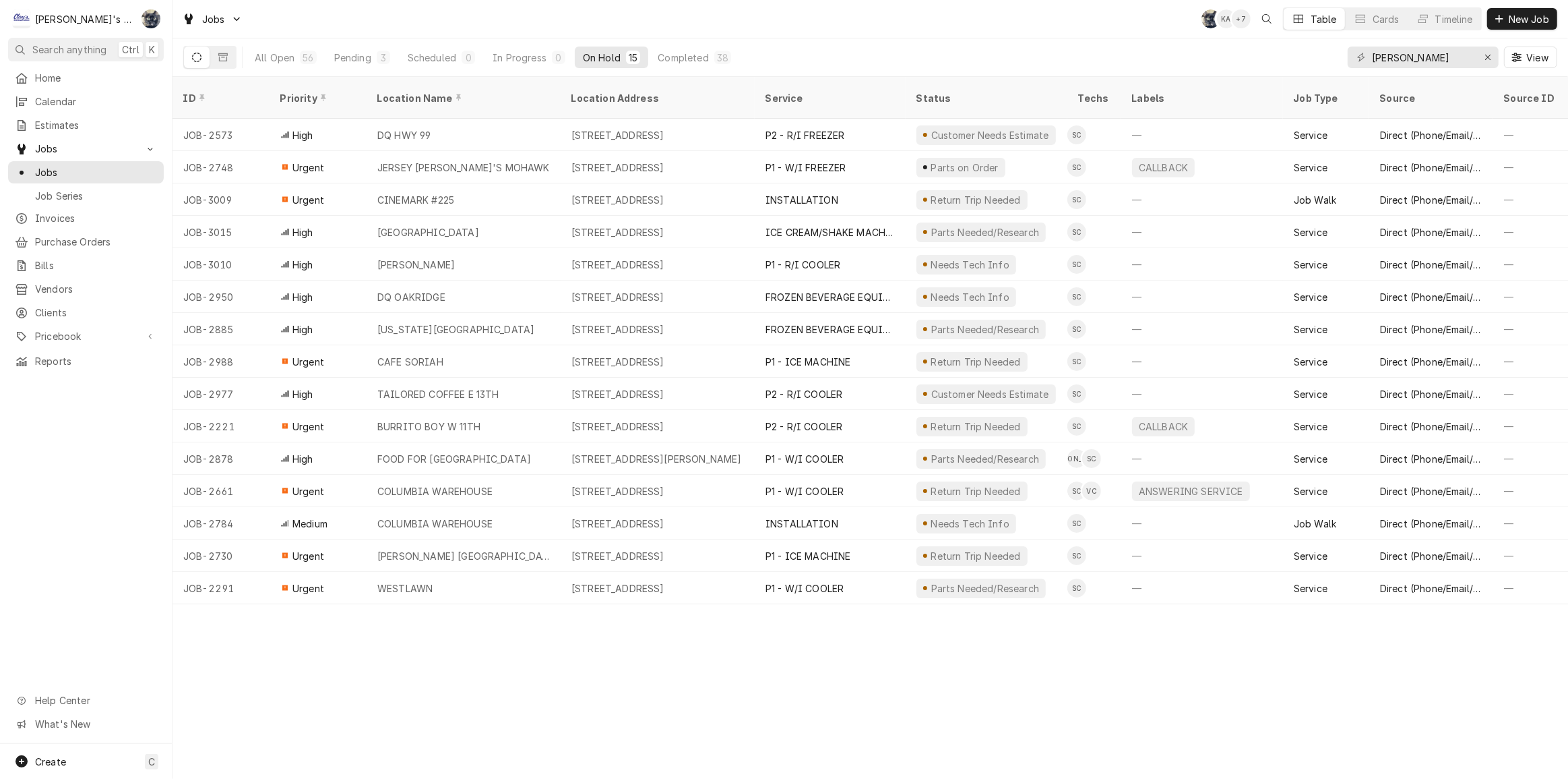
click at [772, 34] on div "Jobs SB KA + 7 Table Cards Timeline New Job" at bounding box center [870, 19] width 1395 height 38
click at [368, 56] on div "Pending" at bounding box center [352, 58] width 37 height 14
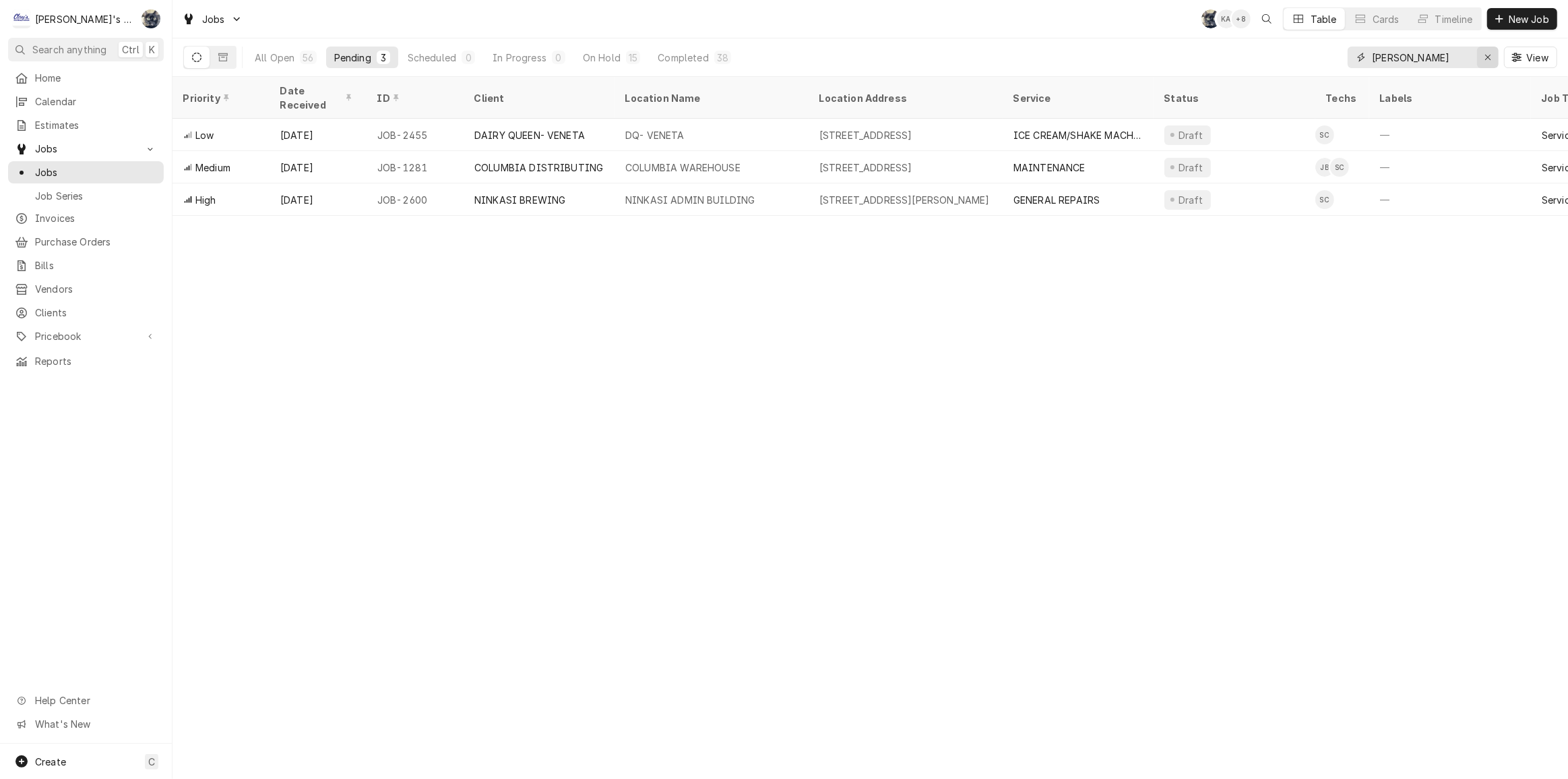
click at [1485, 54] on icon "Erase input" at bounding box center [1488, 57] width 7 height 9
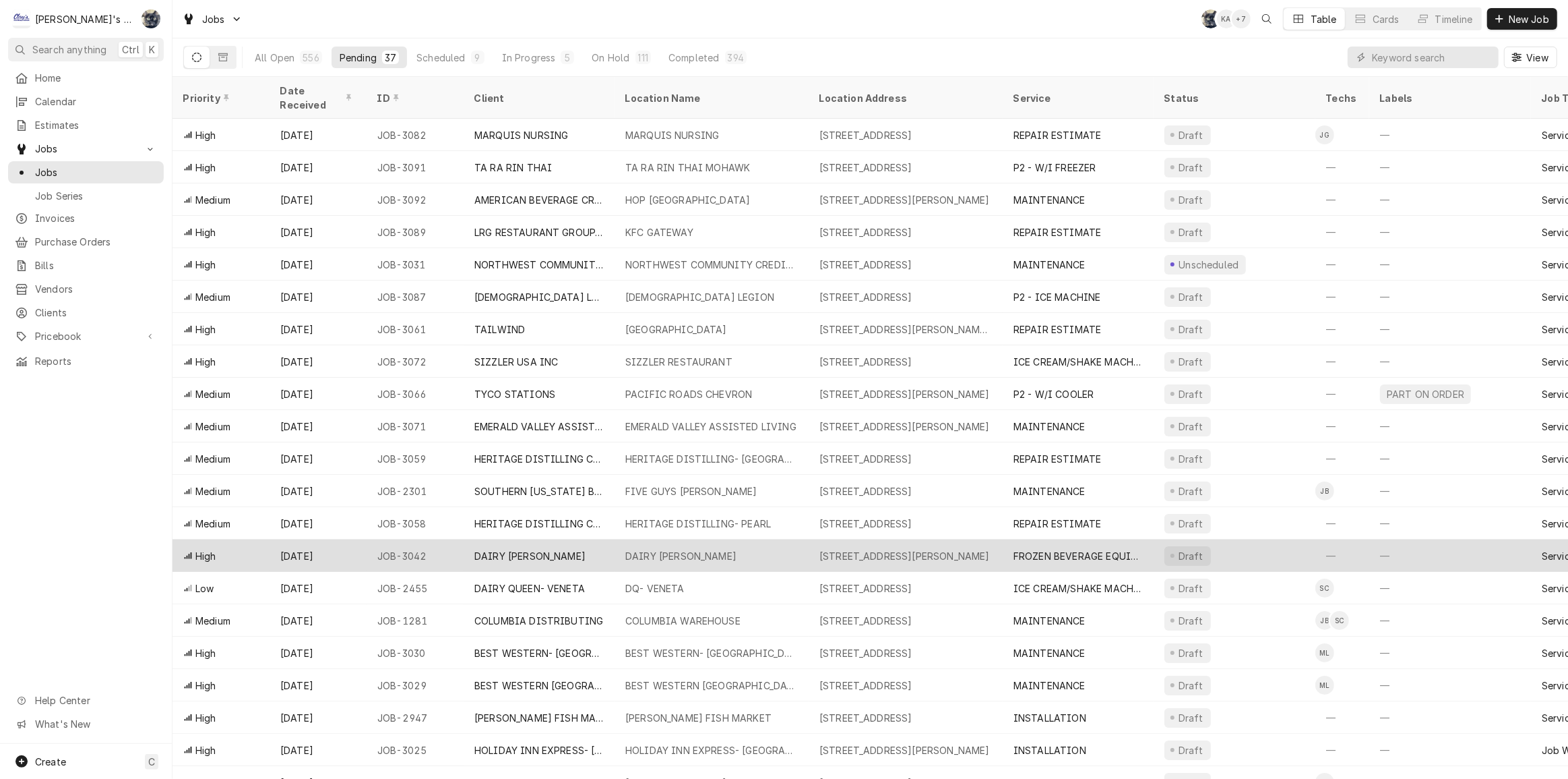
click at [539, 549] on div "DAIRY QUEEN- CRESWELL" at bounding box center [530, 556] width 111 height 14
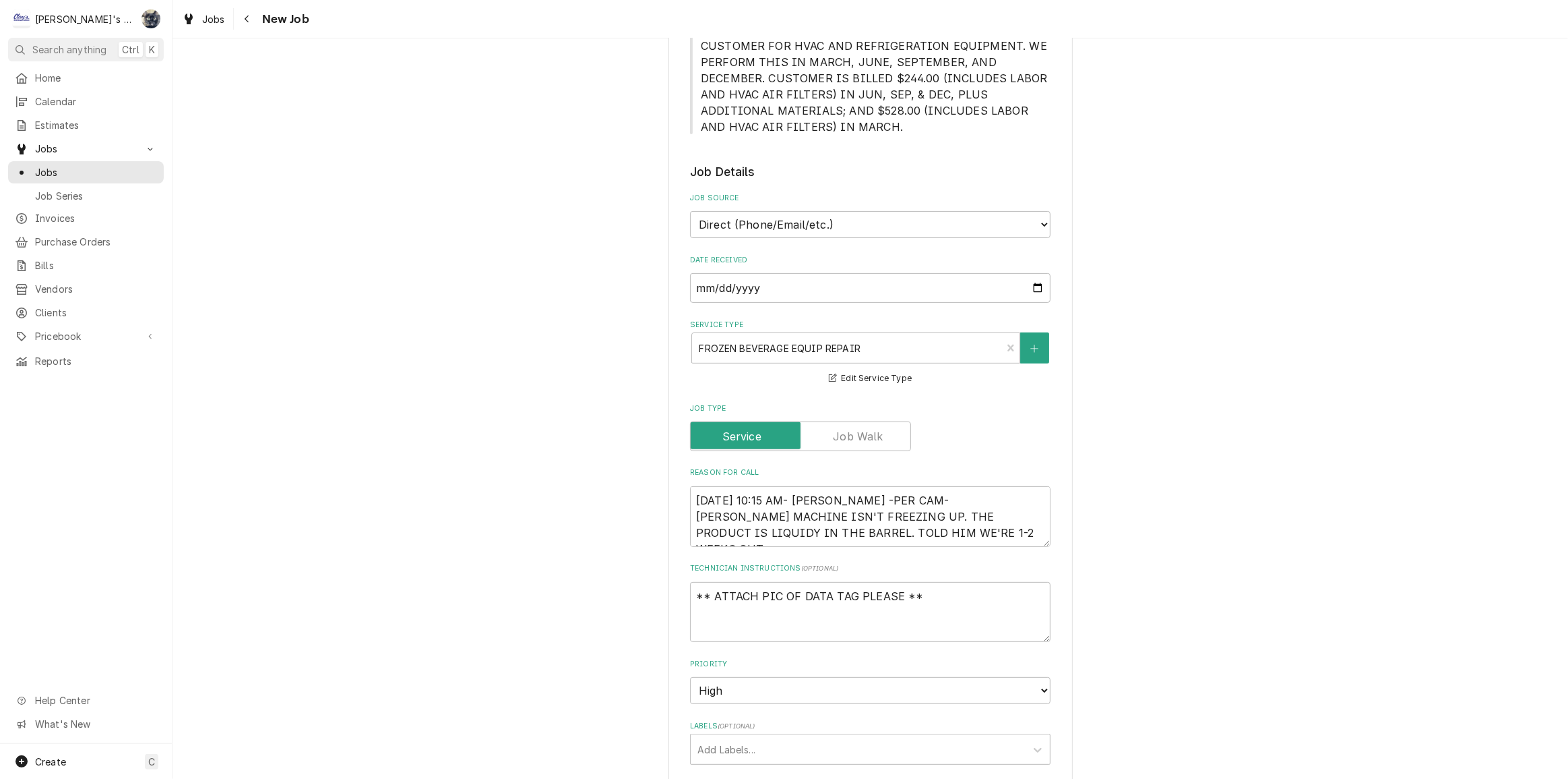
scroll to position [674, 0]
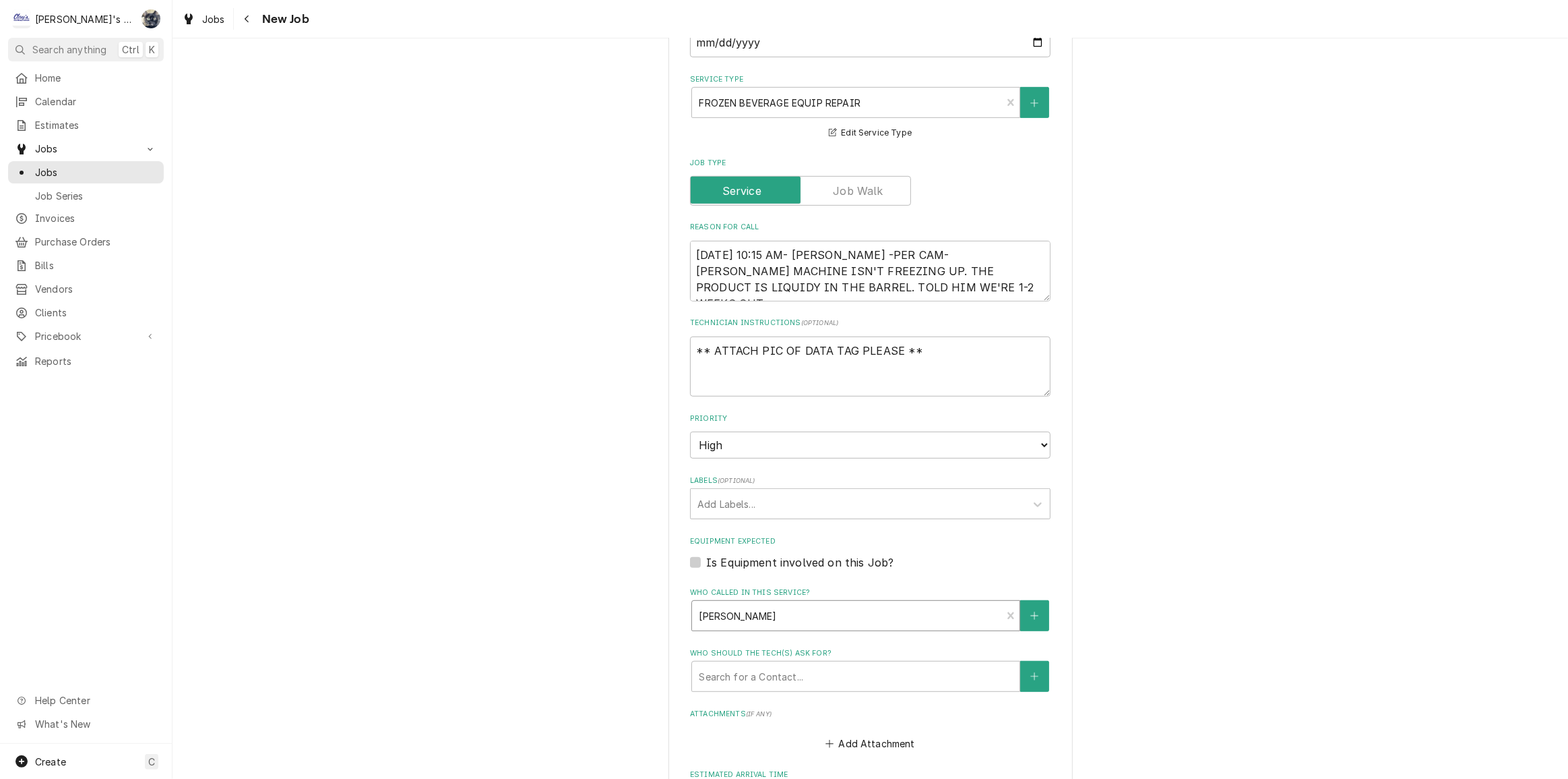
click at [735, 606] on div "Who called in this service?" at bounding box center [846, 615] width 296 height 24
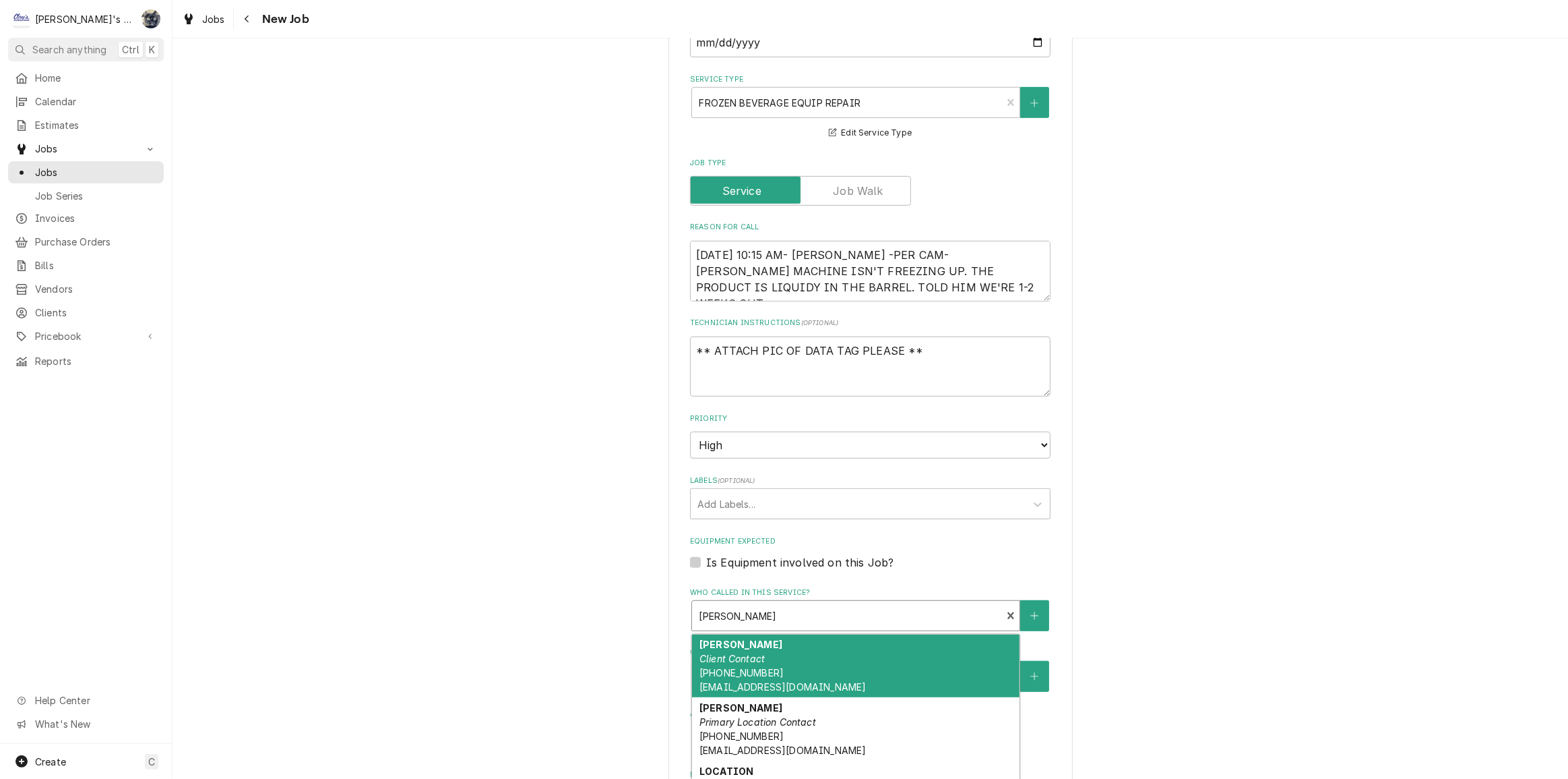
click at [1085, 556] on div "Use the fields below to edit this job: Client Details Client DAIRY [PERSON_NAME…" at bounding box center [870, 236] width 1395 height 1715
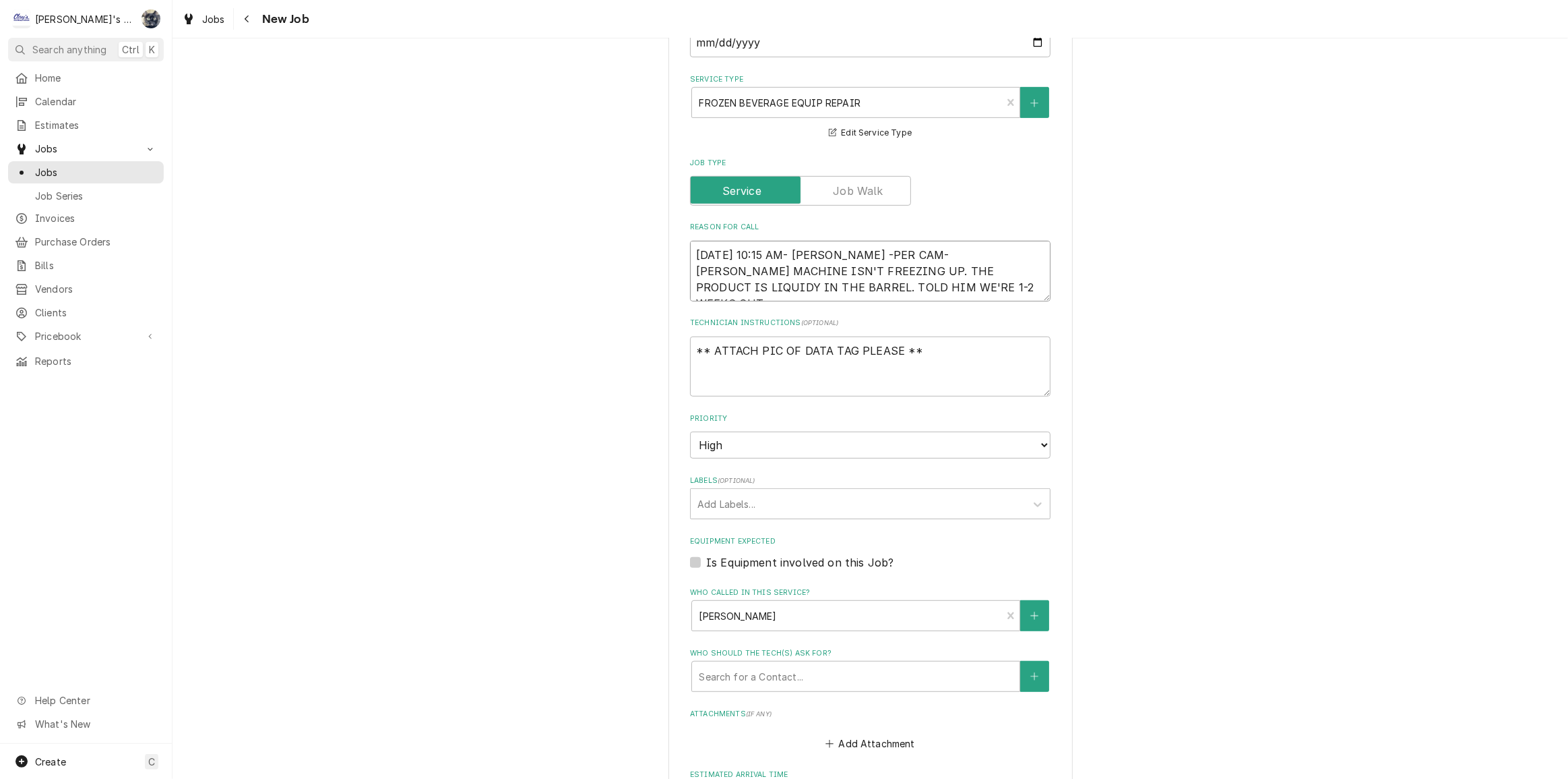
click at [849, 284] on textarea "[DATE] 10:15 AM- [PERSON_NAME] -PER CAM- [PERSON_NAME] MACHINE ISN'T FREEZING U…" at bounding box center [869, 271] width 361 height 60
type textarea "x"
type textarea "[DATE] 10:15 AM- [PERSON_NAME] -PER CAM- [PERSON_NAME] MACHINE ISN'T FREEZING U…"
type textarea "x"
type textarea "[DATE] 10:15 AM- [PERSON_NAME] -PER CAM- [PERSON_NAME] MACHINE ISN'T FREEZING U…"
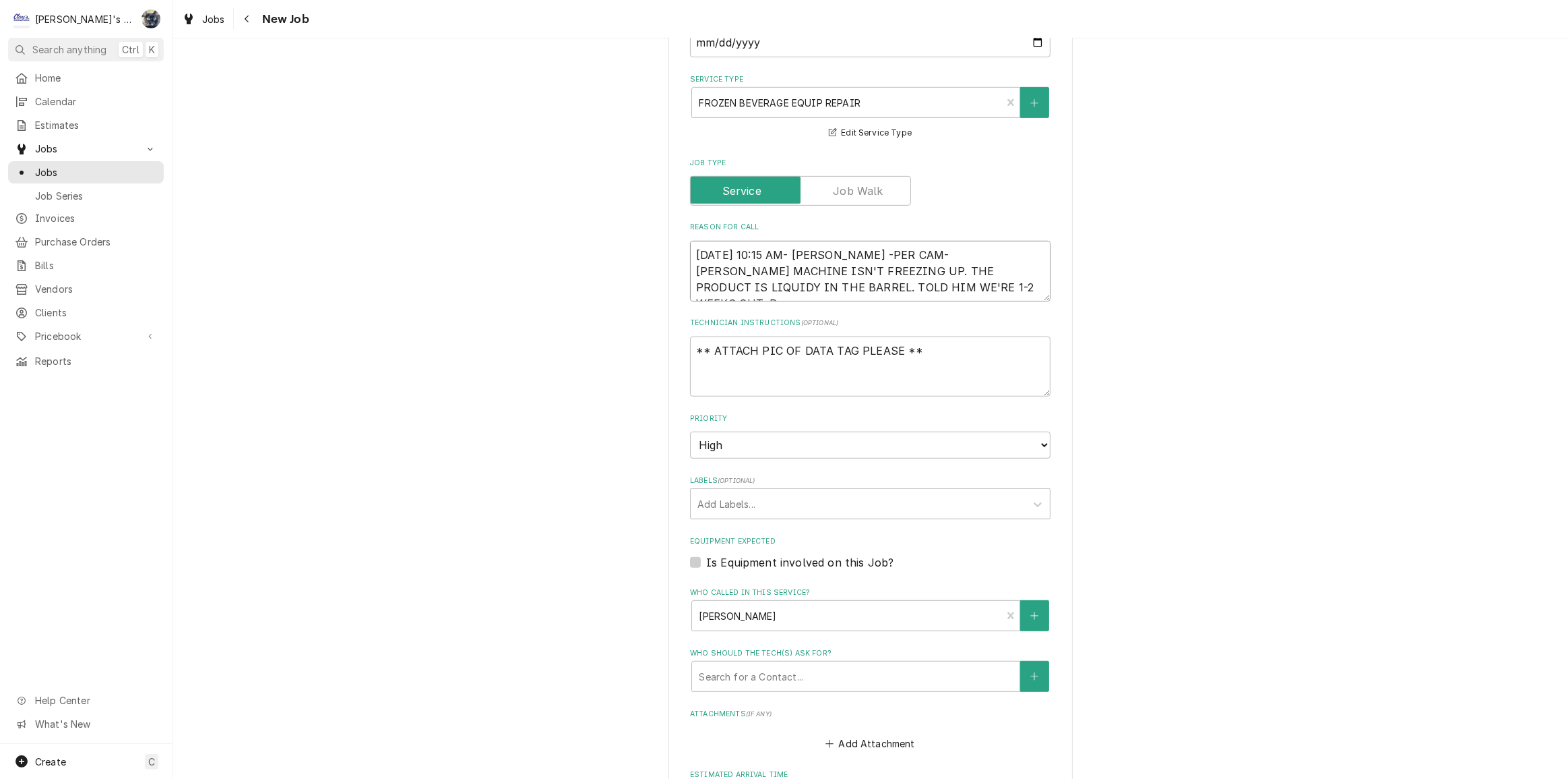
type textarea "x"
type textarea "[DATE] 10:15 AM- [PERSON_NAME] -PER CAM- [PERSON_NAME] MACHINE ISN'T FREEZING U…"
type textarea "x"
type textarea "9/26/2025 10:15 AM- KASSIE -PER CAM- MISTY MACHINE ISN'T FREEZING UP. THE PRODU…"
type textarea "x"
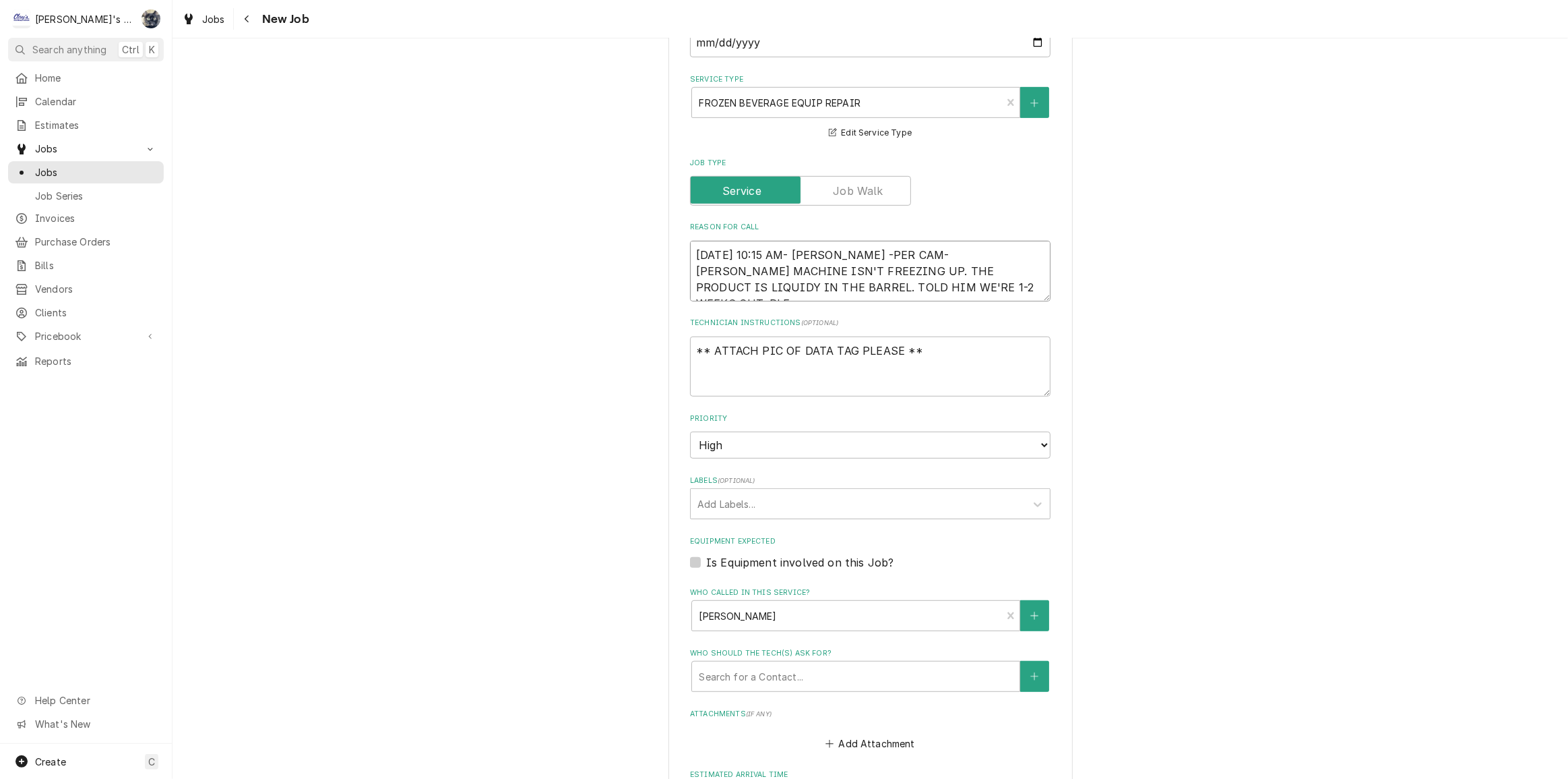
type textarea "9/26/2025 10:15 AM- KASSIE -PER CAM- MISTY MACHINE ISN'T FREEZING UP. THE PRODU…"
type textarea "x"
type textarea "9/26/2025 10:15 AM- KASSIE -PER CAM- MISTY MACHINE ISN'T FREEZING UP. THE PRODU…"
type textarea "x"
type textarea "9/26/2025 10:15 AM- KASSIE -PER CAM- MISTY MACHINE ISN'T FREEZING UP. THE PRODU…"
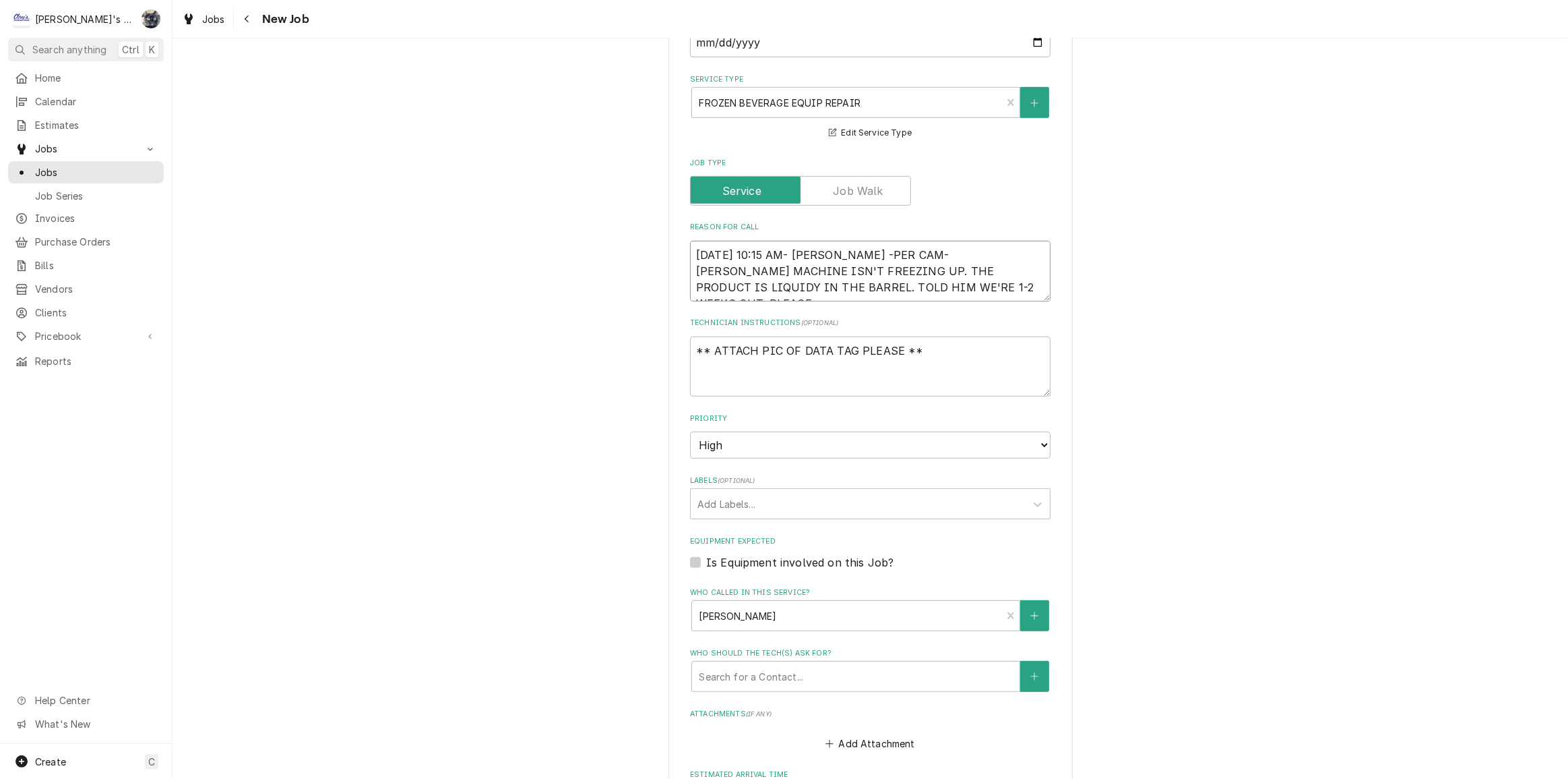
type textarea "x"
type textarea "9/26/2025 10:15 AM- KASSIE -PER CAM- MISTY MACHINE ISN'T FREEZING UP. THE PRODU…"
type textarea "x"
type textarea "9/26/2025 10:15 AM- KASSIE -PER CAM- MISTY MACHINE ISN'T FREEZING UP. THE PRODU…"
type textarea "x"
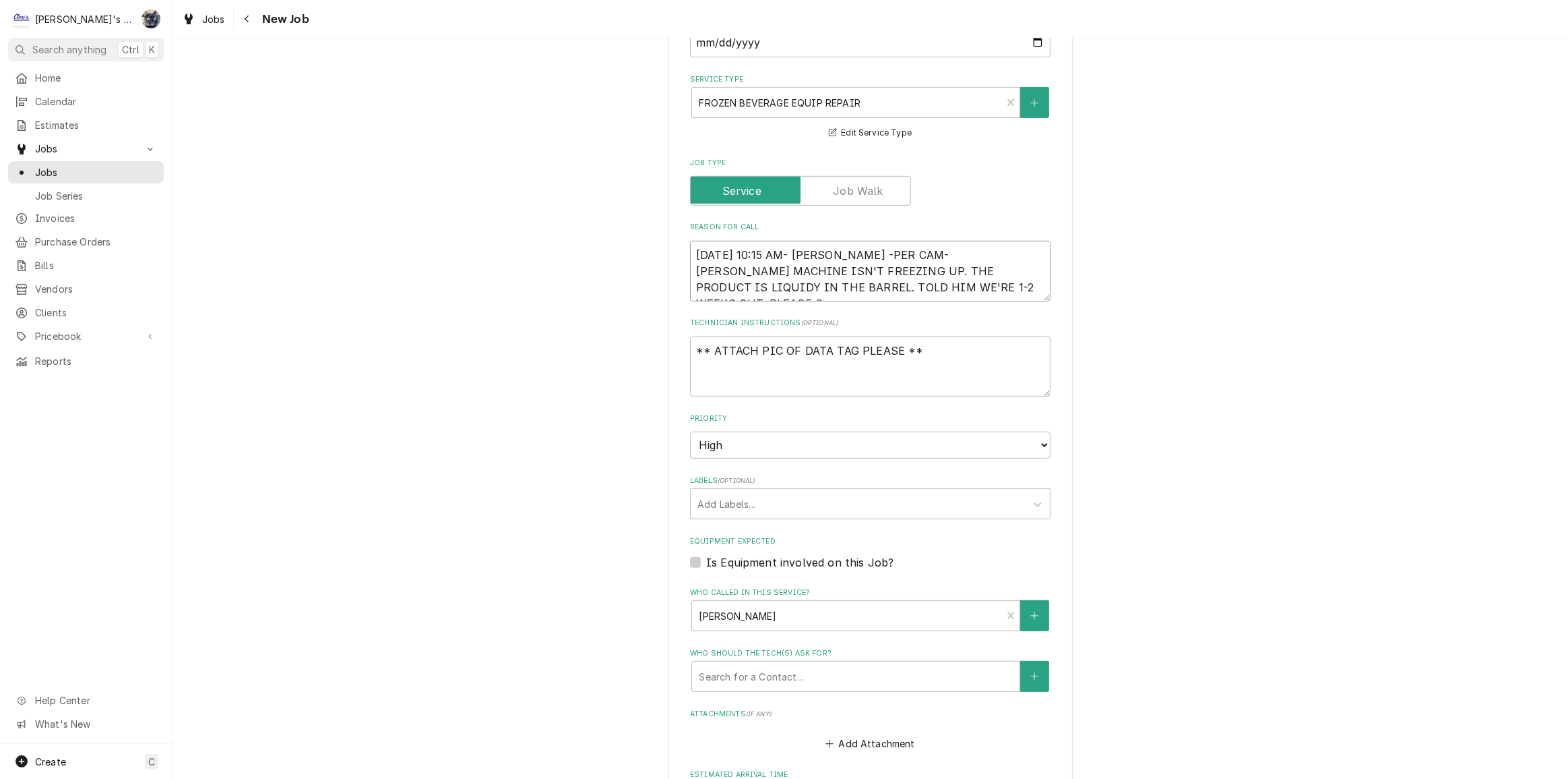
type textarea "9/26/2025 10:15 AM- KASSIE -PER CAM- MISTY MACHINE ISN'T FREEZING UP. THE PRODU…"
type textarea "x"
type textarea "9/26/2025 10:15 AM- KASSIE -PER CAM- MISTY MACHINE ISN'T FREEZING UP. THE PRODU…"
type textarea "x"
type textarea "9/26/2025 10:15 AM- KASSIE -PER CAM- MISTY MACHINE ISN'T FREEZING UP. THE PRODU…"
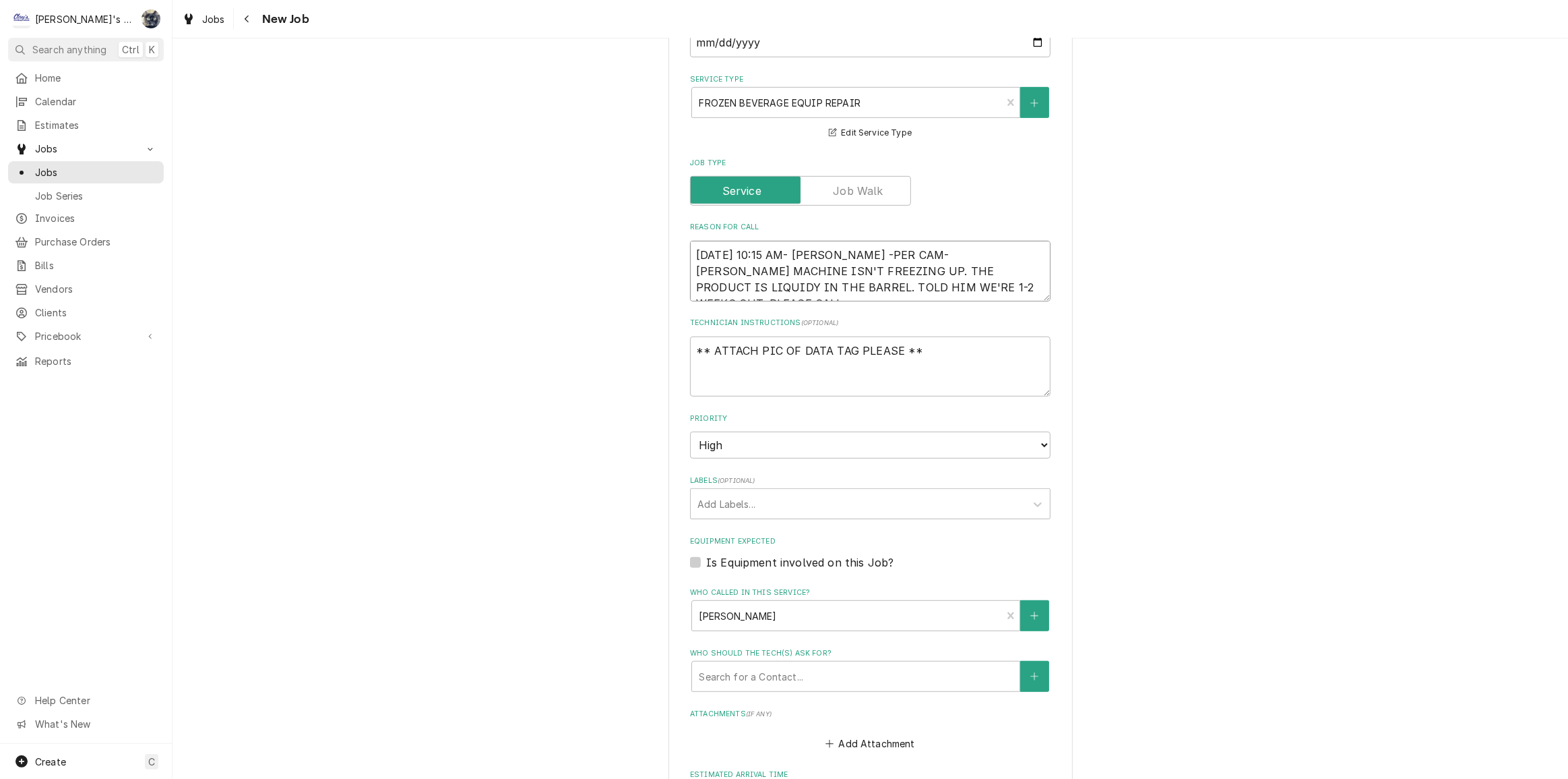
type textarea "x"
type textarea "9/26/2025 10:15 AM- KASSIE -PER CAM- MISTY MACHINE ISN'T FREEZING UP. THE PRODU…"
type textarea "x"
type textarea "9/26/2025 10:15 AM- KASSIE -PER CAM- MISTY MACHINE ISN'T FREEZING UP. THE PRODU…"
type textarea "x"
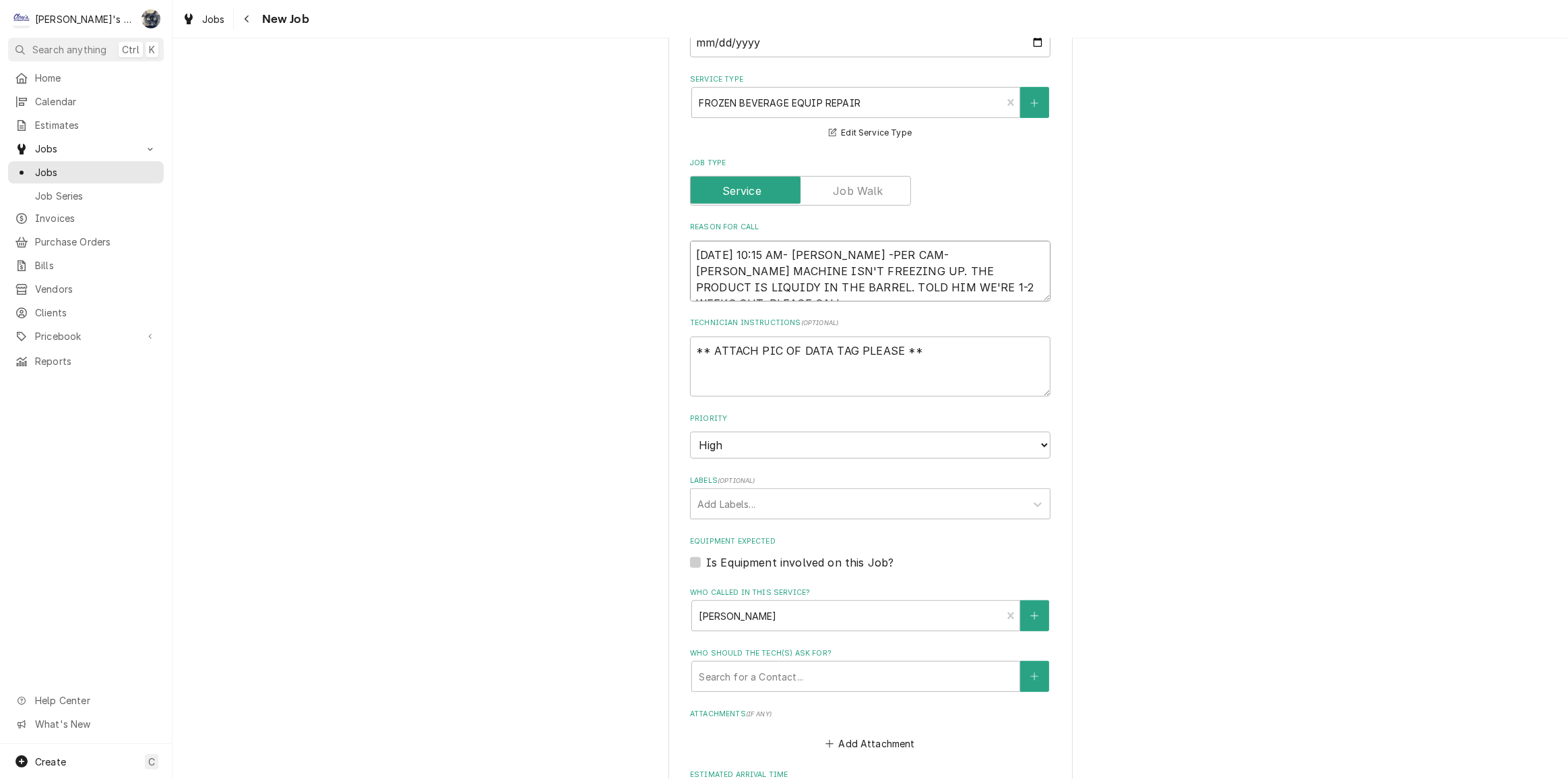
type textarea "9/26/2025 10:15 AM- KASSIE -PER CAM- MISTY MACHINE ISN'T FREEZING UP. THE PRODU…"
type textarea "x"
type textarea "9/26/2025 10:15 AM- KASSIE -PER CAM- MISTY MACHINE ISN'T FREEZING UP. THE PRODU…"
type textarea "x"
type textarea "9/26/2025 10:15 AM- KASSIE -PER CAM- MISTY MACHINE ISN'T FREEZING UP. THE PRODU…"
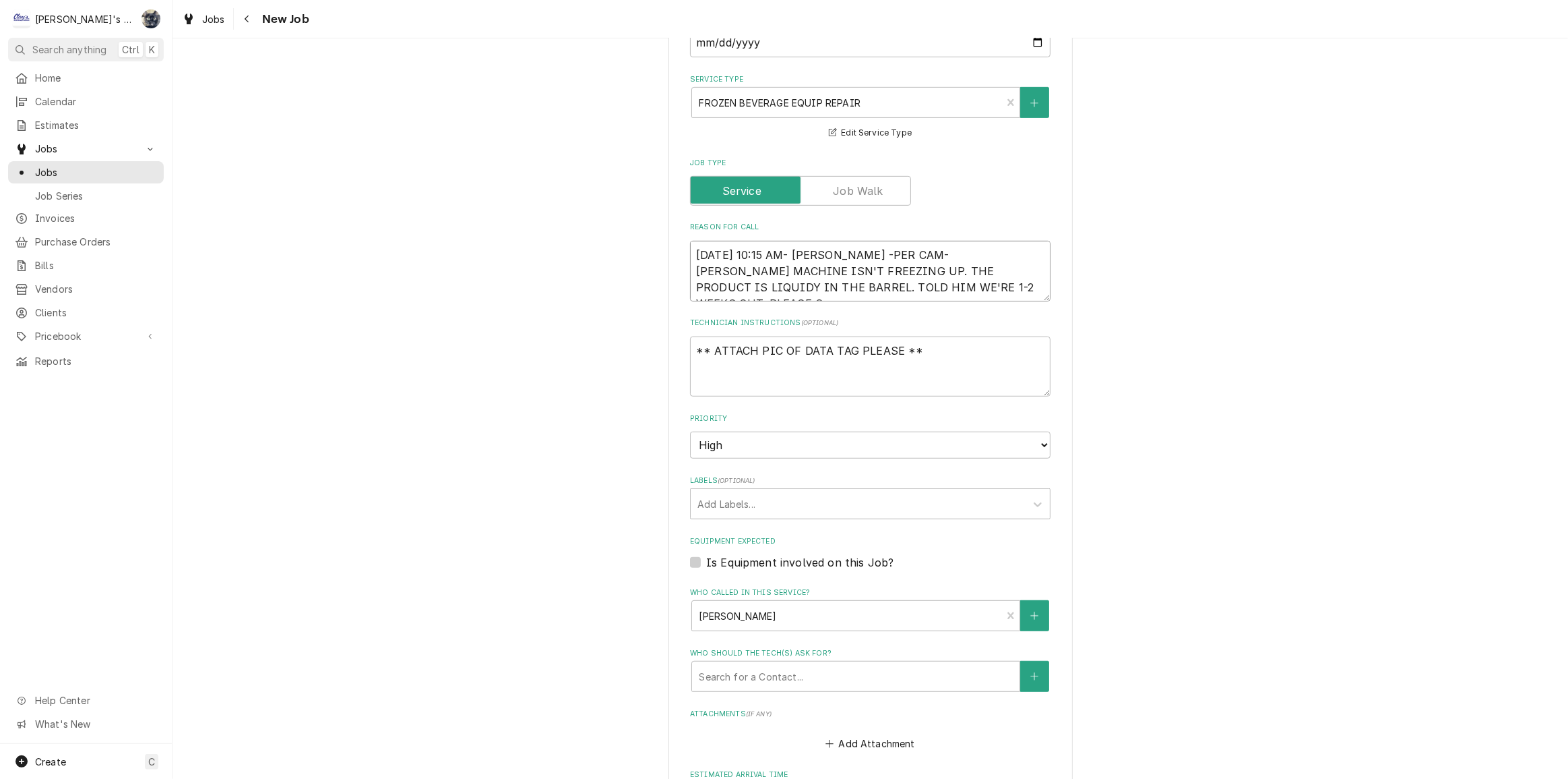
type textarea "x"
type textarea "9/26/2025 10:15 AM- KASSIE -PER CAM- MISTY MACHINE ISN'T FREEZING UP. THE PRODU…"
type textarea "x"
type textarea "9/26/2025 10:15 AM- KASSIE -PER CAM- MISTY MACHINE ISN'T FREEZING UP. THE PRODU…"
type textarea "x"
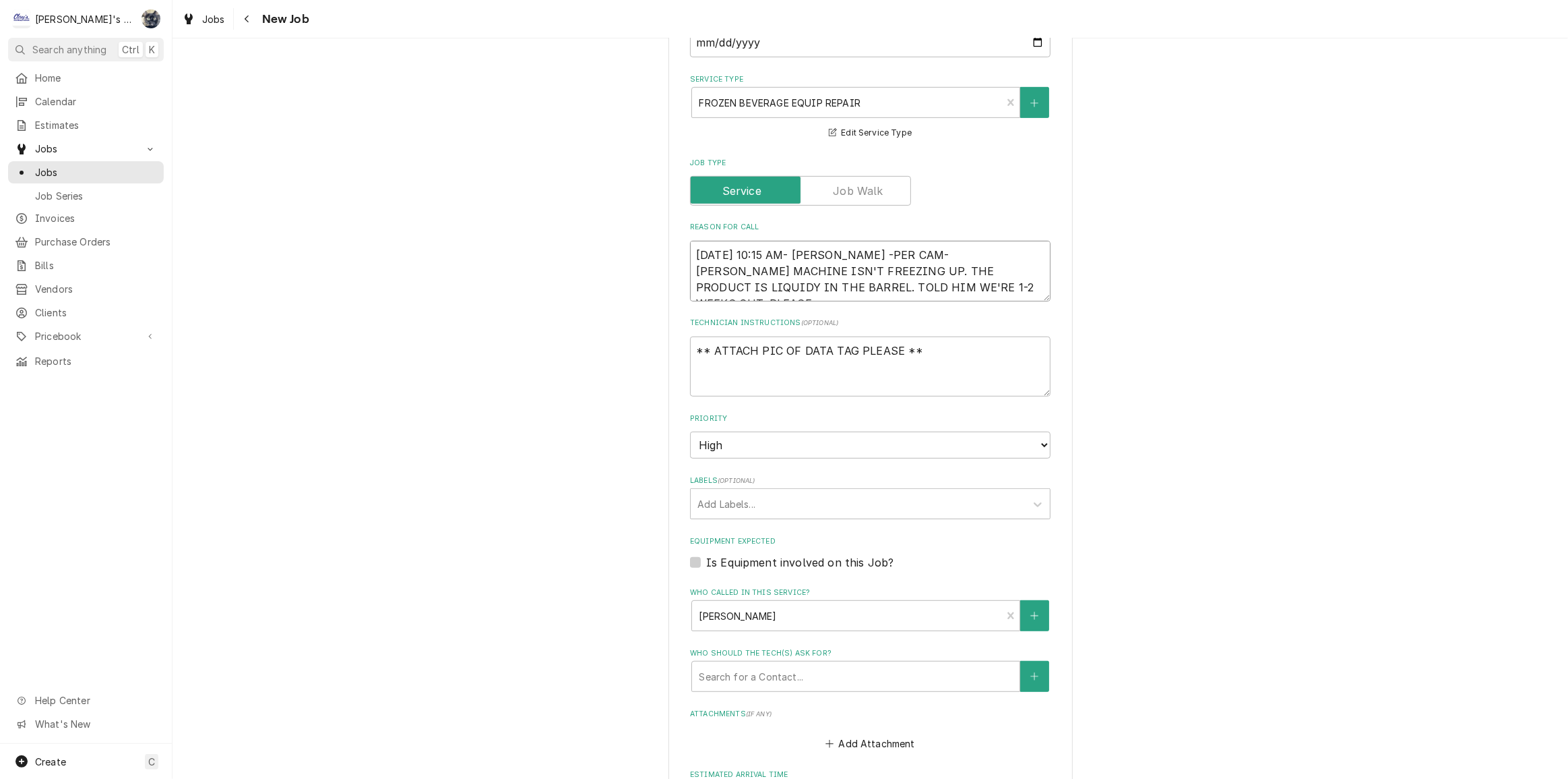
type textarea "9/26/2025 10:15 AM- KASSIE -PER CAM- MISTY MACHINE ISN'T FREEZING UP. THE PRODU…"
type textarea "x"
type textarea "9/26/2025 10:15 AM- KASSIE -PER CAM- MISTY MACHINE ISN'T FREEZING UP. THE PRODU…"
type textarea "x"
type textarea "9/26/2025 10:15 AM- KASSIE -PER CAM- MISTY MACHINE ISN'T FREEZING UP. THE PRODU…"
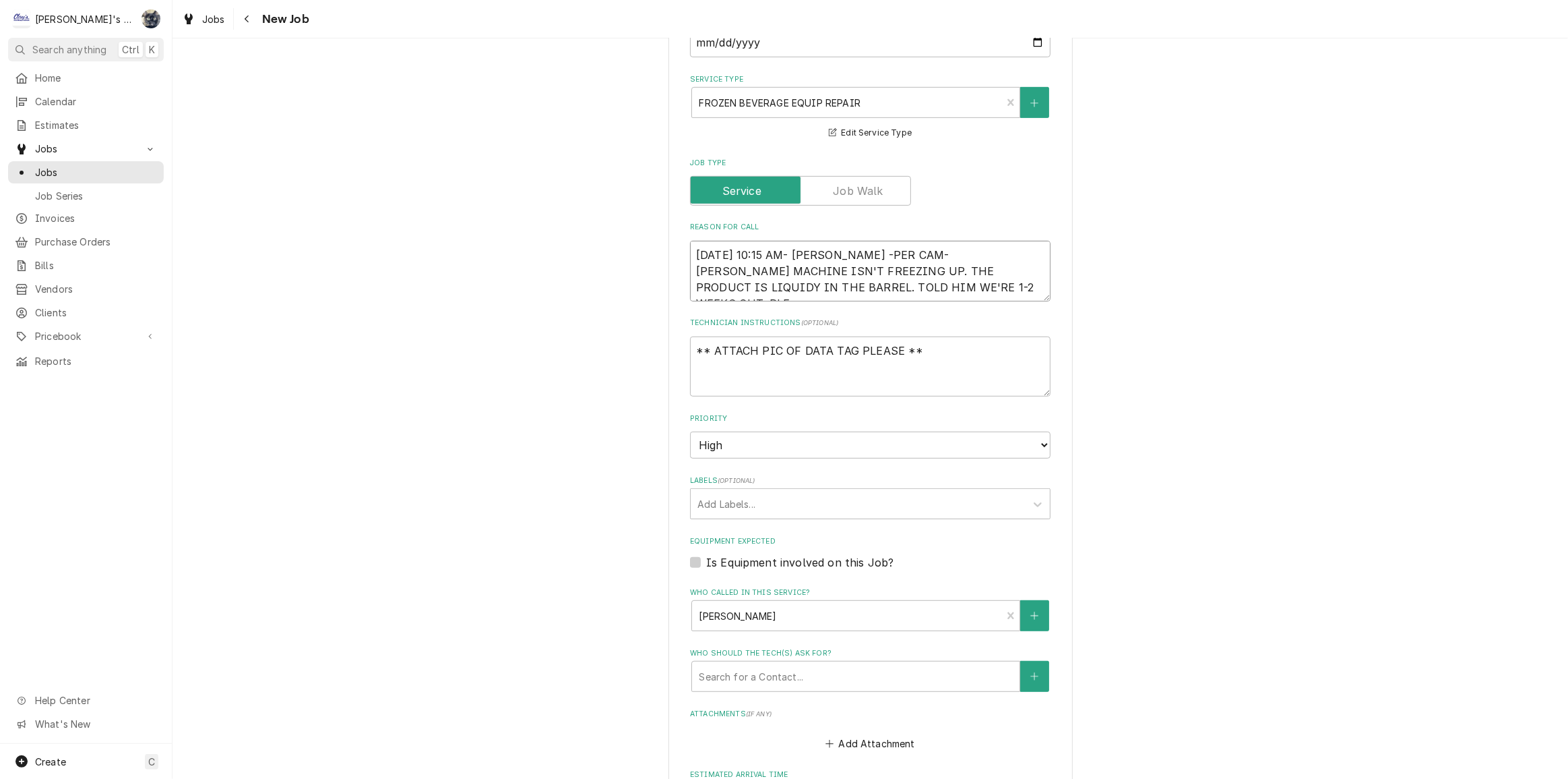
type textarea "x"
type textarea "9/26/2025 10:15 AM- KASSIE -PER CAM- MISTY MACHINE ISN'T FREEZING UP. THE PRODU…"
type textarea "x"
type textarea "9/26/2025 10:15 AM- KASSIE -PER CAM- MISTY MACHINE ISN'T FREEZING UP. THE PRODU…"
type textarea "x"
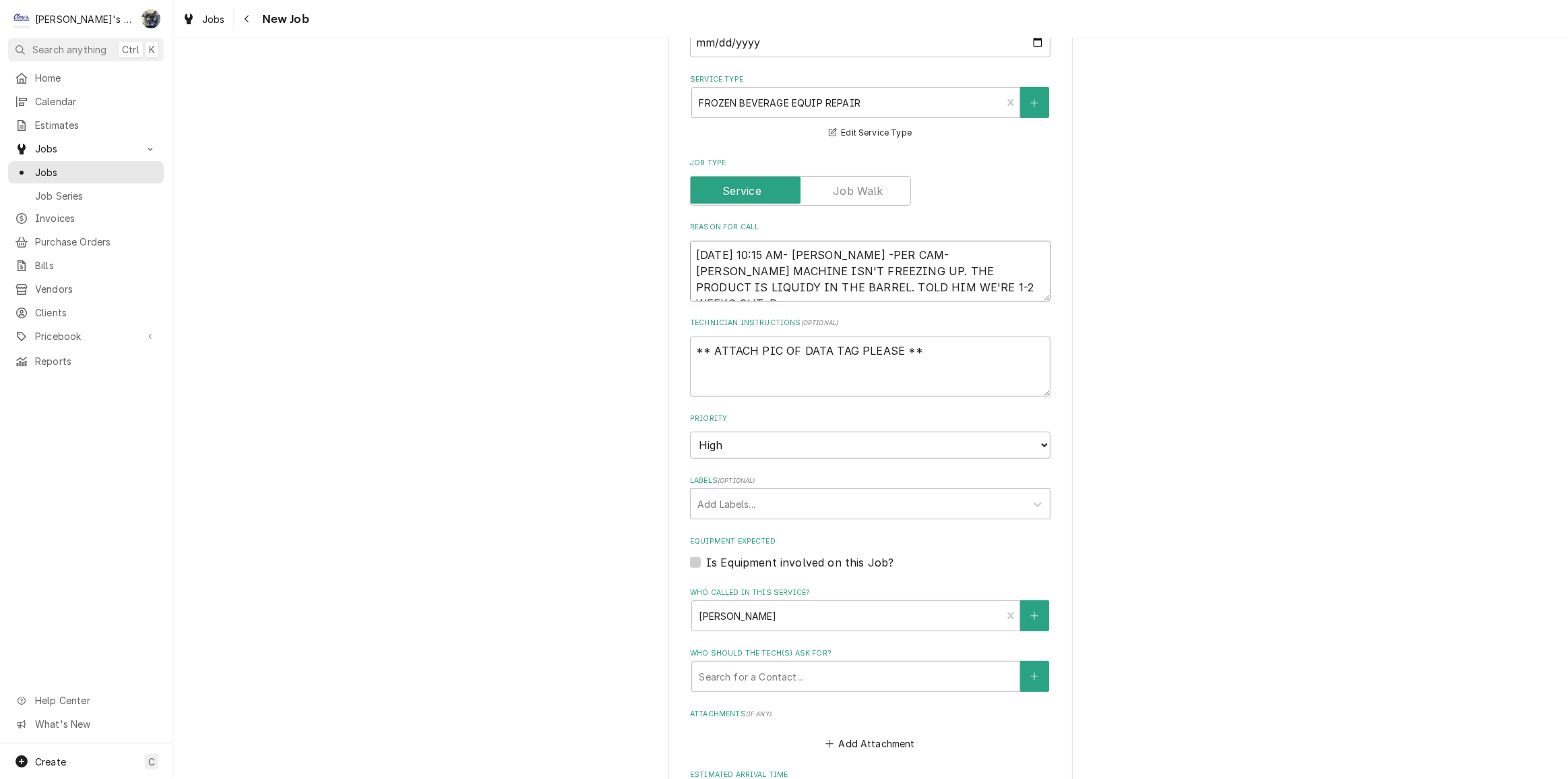
type textarea "9/26/2025 10:15 AM- KASSIE -PER CAM- MISTY MACHINE ISN'T FREEZING UP. THE PRODU…"
type textarea "x"
type textarea "9/26/2025 10:15 AM- KASSIE -PER CAM- MISTY MACHINE ISN'T FREEZING UP. THE PRODU…"
click at [931, 351] on textarea "** ATTACH PIC OF DATA TAG PLEASE **" at bounding box center [869, 366] width 361 height 60
type textarea "x"
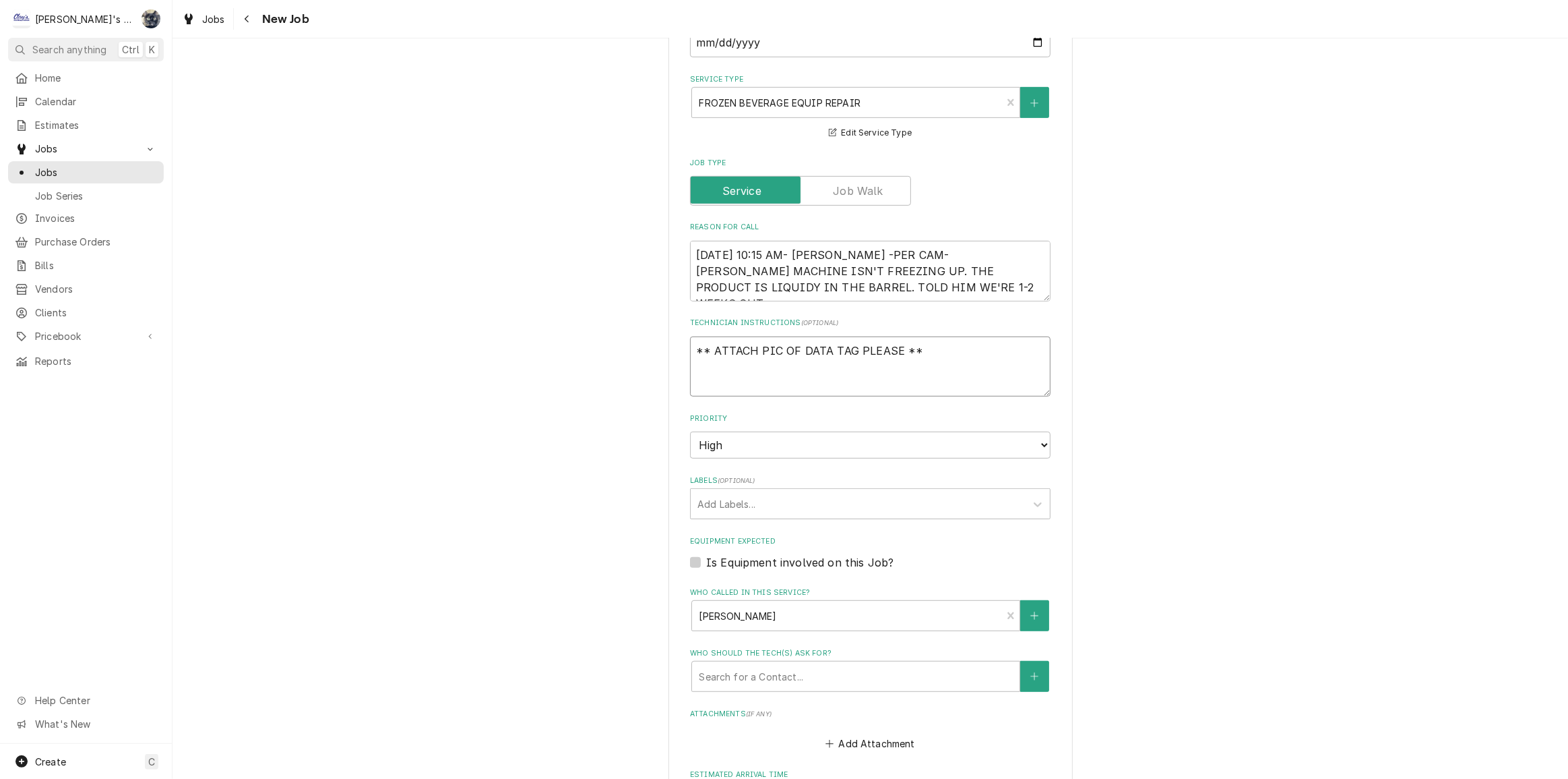
type textarea "** ATTACH PIC OF DATA TAG PLEASE **"
type textarea "x"
type textarea "** ATTACH PIC OF DATA TAG PLEASE **"
type textarea "x"
type textarea "** ATTACH PIC OF DATA TAG PLEASE ** P"
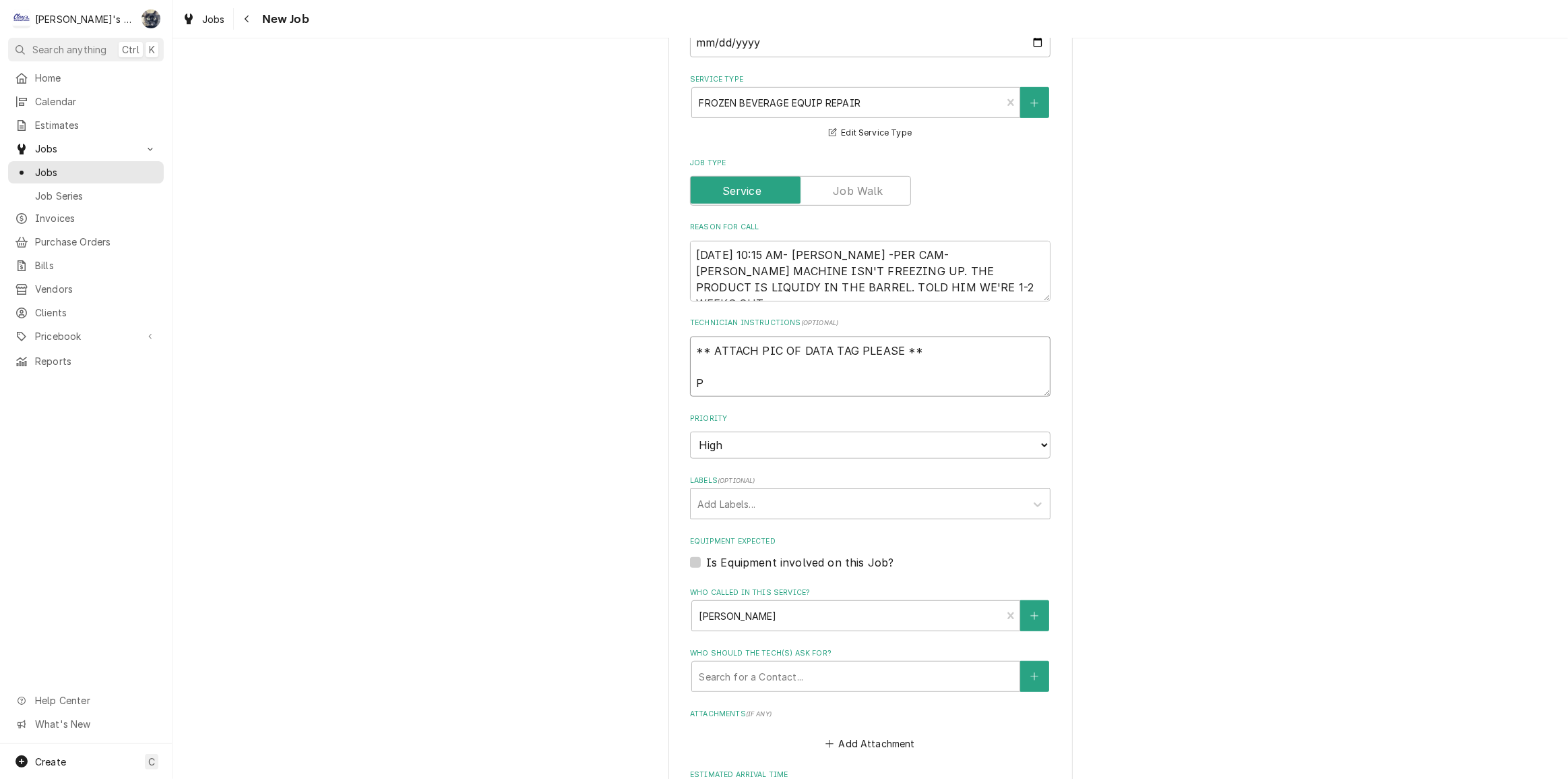
type textarea "x"
type textarea "** ATTACH PIC OF DATA TAG PLEASE ** PL"
type textarea "x"
type textarea "** ATTACH PIC OF DATA TAG PLEASE ** PLE"
type textarea "x"
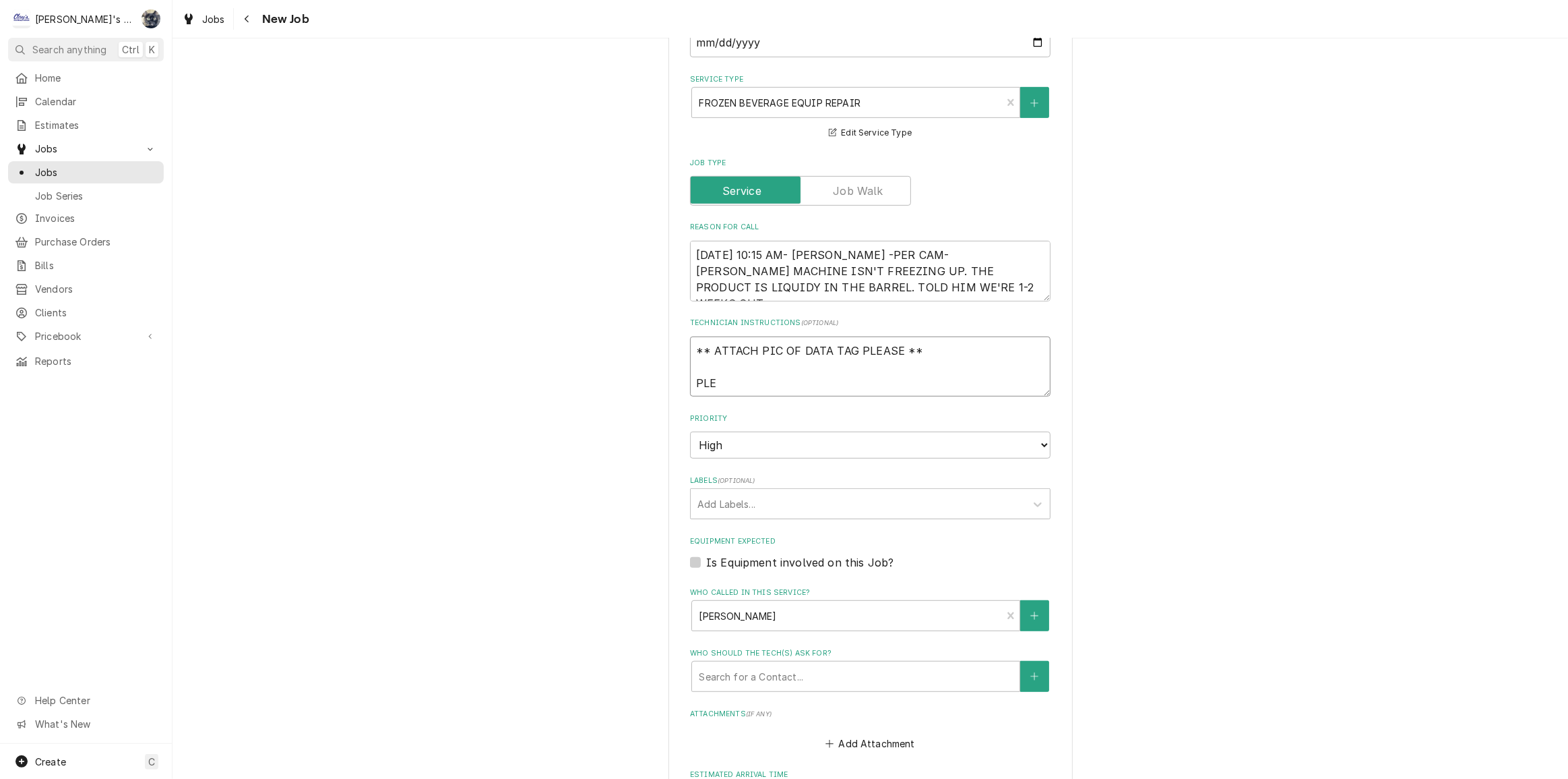
type textarea "** ATTACH PIC OF DATA TAG PLEASE ** PLEA"
type textarea "x"
type textarea "** ATTACH PIC OF DATA TAG PLEASE ** PLEAS"
type textarea "x"
type textarea "** ATTACH PIC OF DATA TAG PLEASE ** PLEASE"
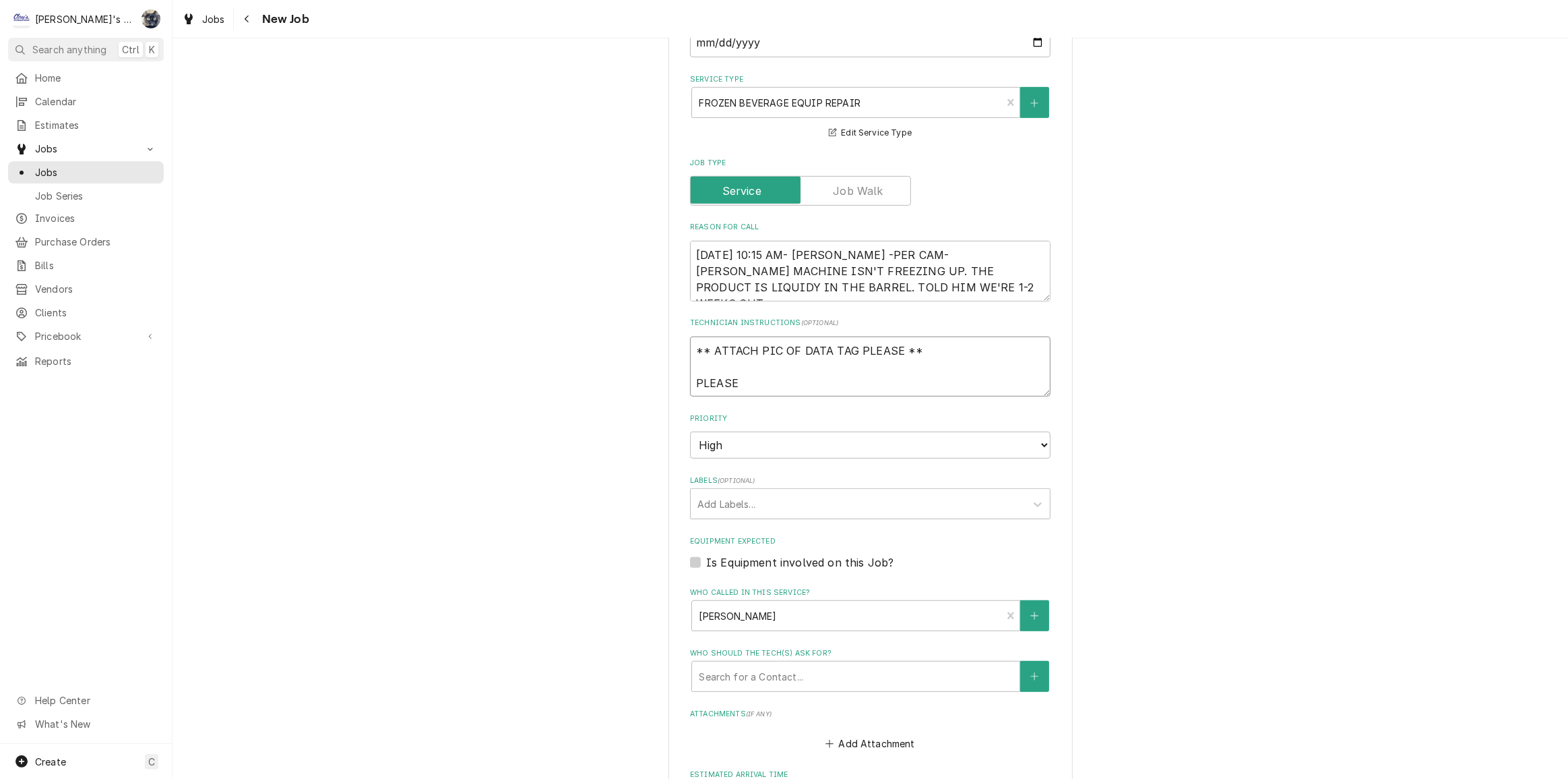
type textarea "x"
type textarea "** ATTACH PIC OF DATA TAG PLEASE ** PLEASE"
type textarea "x"
type textarea "** ATTACH PIC OF DATA TAG PLEASE ** PLEASE C"
type textarea "x"
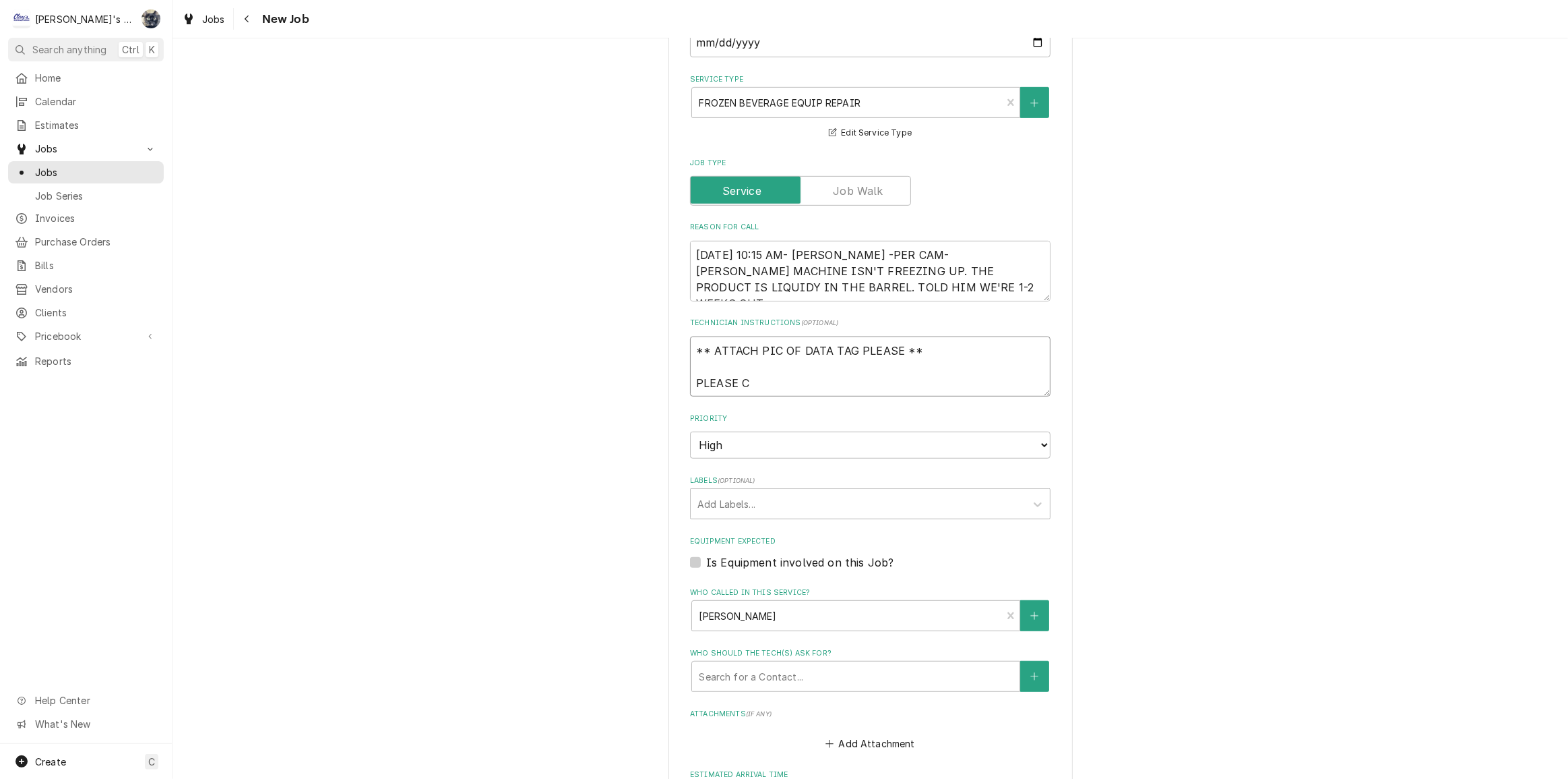
type textarea "** ATTACH PIC OF DATA TAG PLEASE ** PLEASE CA"
type textarea "x"
type textarea "** ATTACH PIC OF DATA TAG PLEASE ** PLEASE CAL"
type textarea "x"
type textarea "** ATTACH PIC OF DATA TAG PLEASE ** PLEASE CALL"
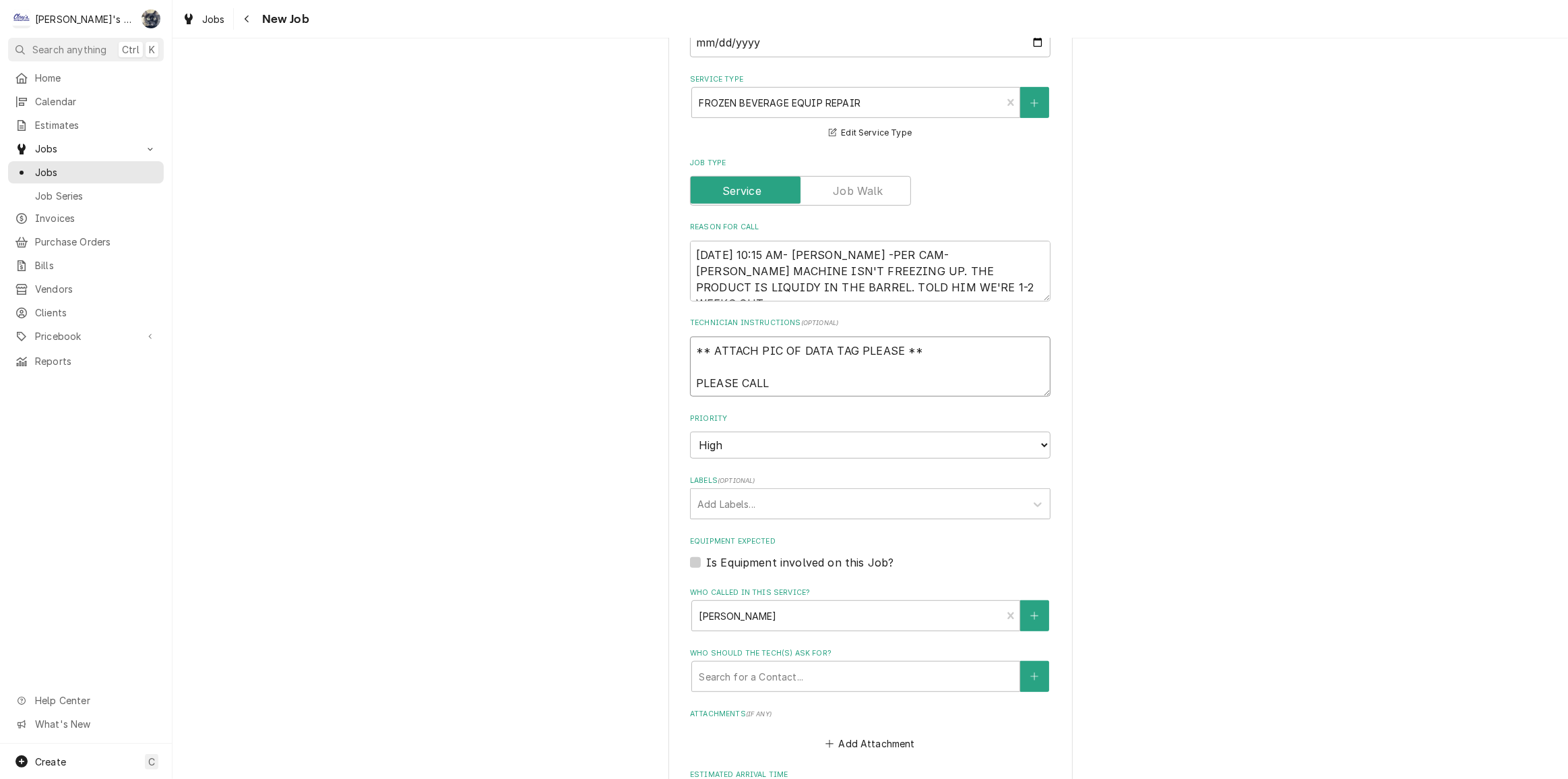
type textarea "x"
type textarea "** ATTACH PIC OF DATA TAG PLEASE ** PLEASE CALL"
type textarea "x"
type textarea "** ATTACH PIC OF DATA TAG PLEASE ** PLEASE CALL C"
type textarea "x"
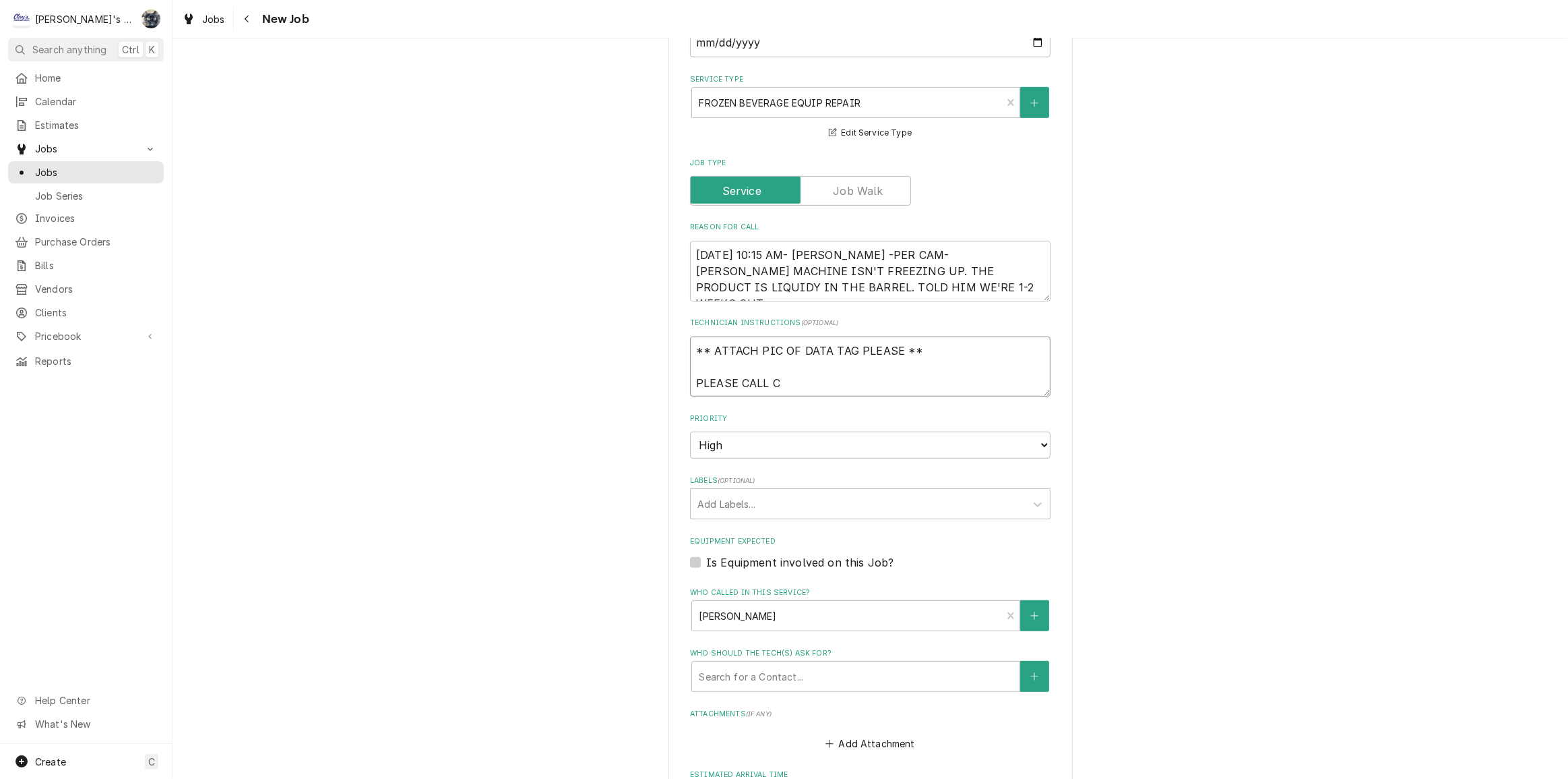
type textarea "** ATTACH PIC OF DATA TAG PLEASE ** PLEASE CALL CA"
type textarea "x"
type textarea "** ATTACH PIC OF DATA TAG PLEASE ** PLEASE CALL CAM"
type textarea "x"
type textarea "** ATTACH PIC OF DATA TAG PLEASE ** PLEASE CALL CAME"
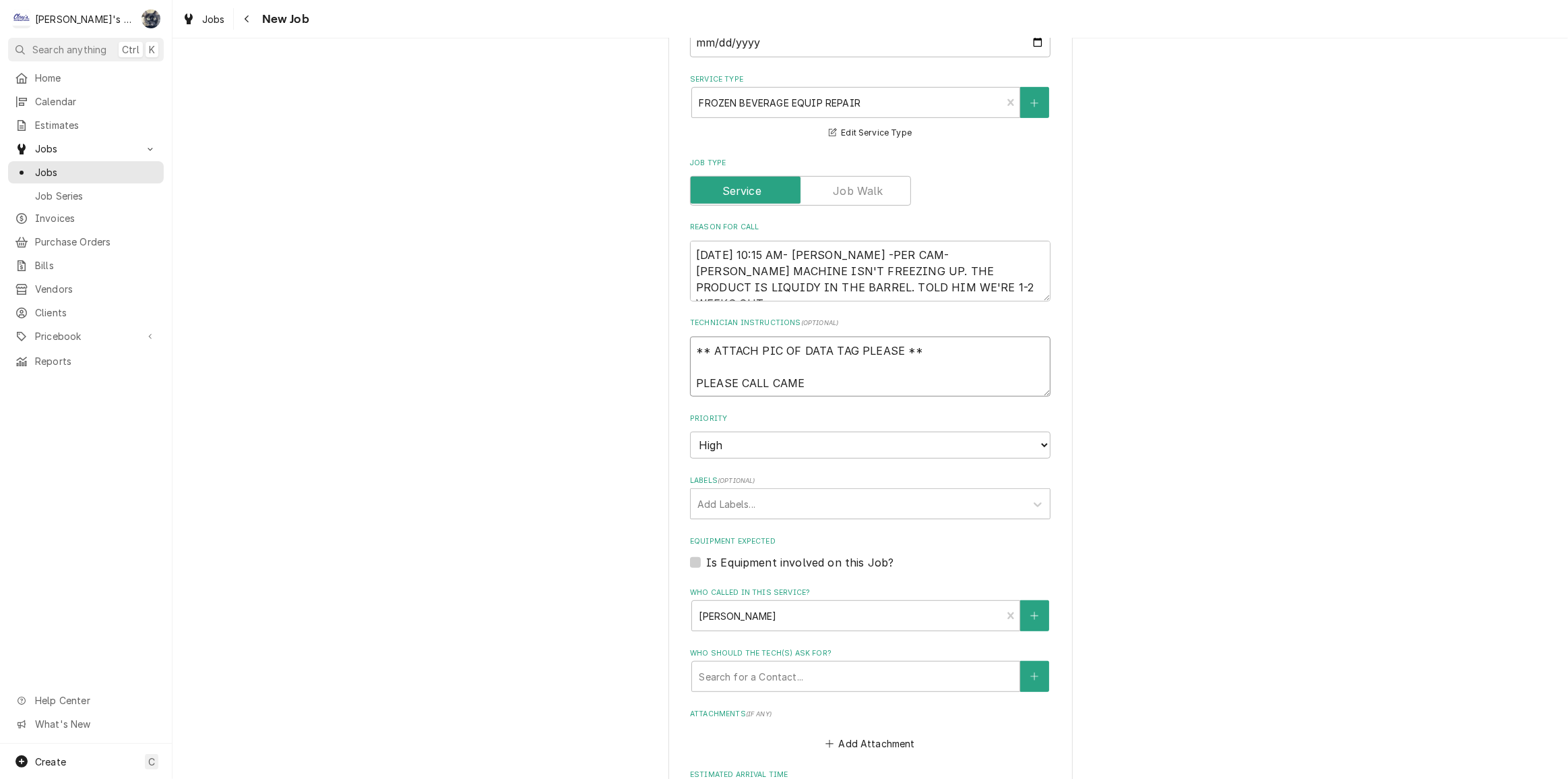
type textarea "x"
type textarea "** ATTACH PIC OF DATA TAG PLEASE ** PLEASE CALL CAMER"
type textarea "x"
type textarea "** ATTACH PIC OF DATA TAG PLEASE ** PLEASE CALL CAMERO"
type textarea "x"
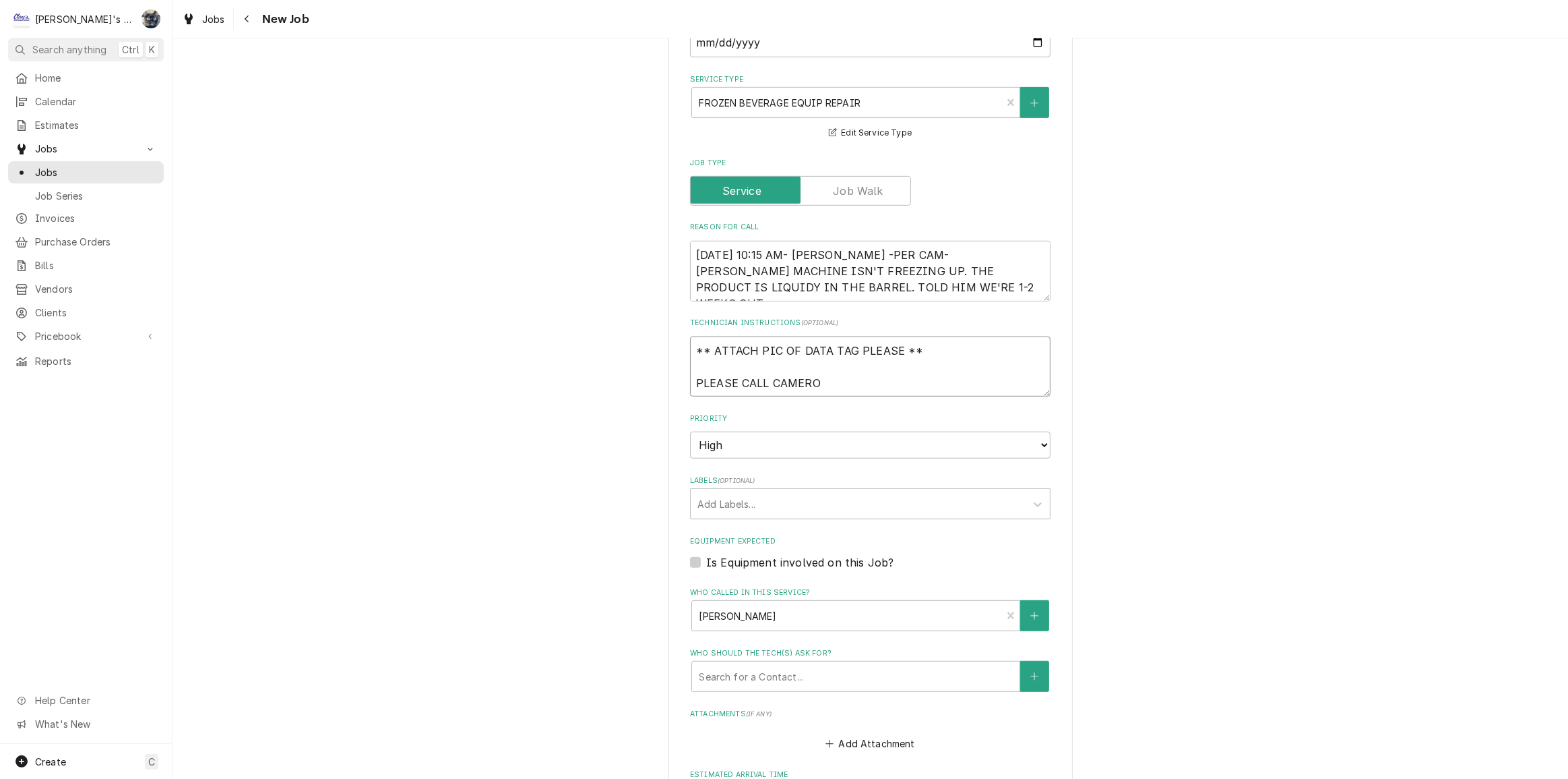
type textarea "** ATTACH PIC OF DATA TAG PLEASE ** PLEASE CALL CAMERON"
type textarea "x"
type textarea "** ATTACH PIC OF DATA TAG PLEASE ** PLEASE CALL CAMERON"
type textarea "x"
type textarea "** ATTACH PIC OF DATA TAG PLEASE ** PLEASE CALL CAMERON W"
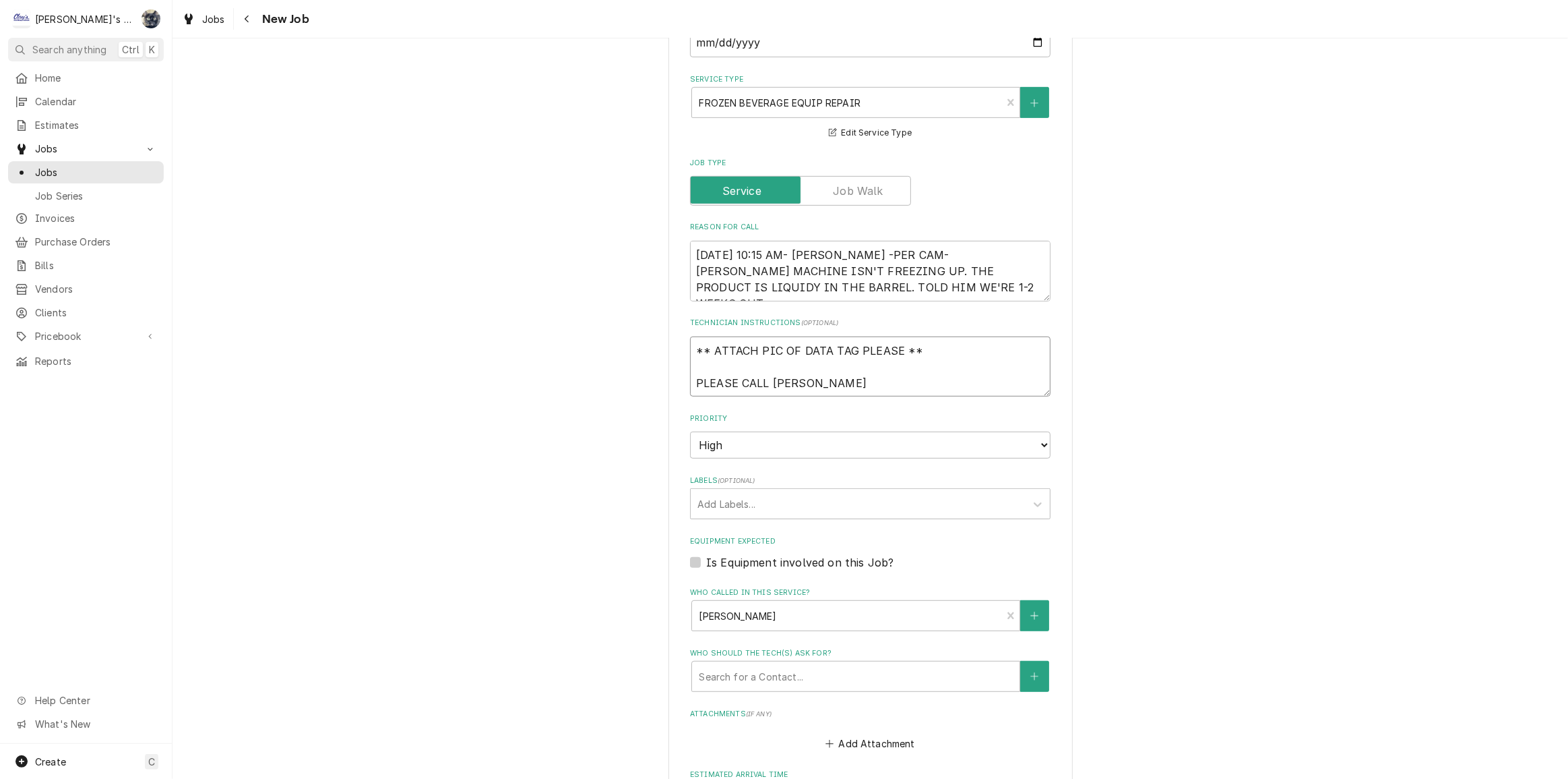
type textarea "x"
type textarea "** ATTACH PIC OF DATA TAG PLEASE ** PLEASE CALL CAMERON WI"
type textarea "x"
type textarea "** ATTACH PIC OF DATA TAG PLEASE ** PLEASE CALL CAMERON WIT"
type textarea "x"
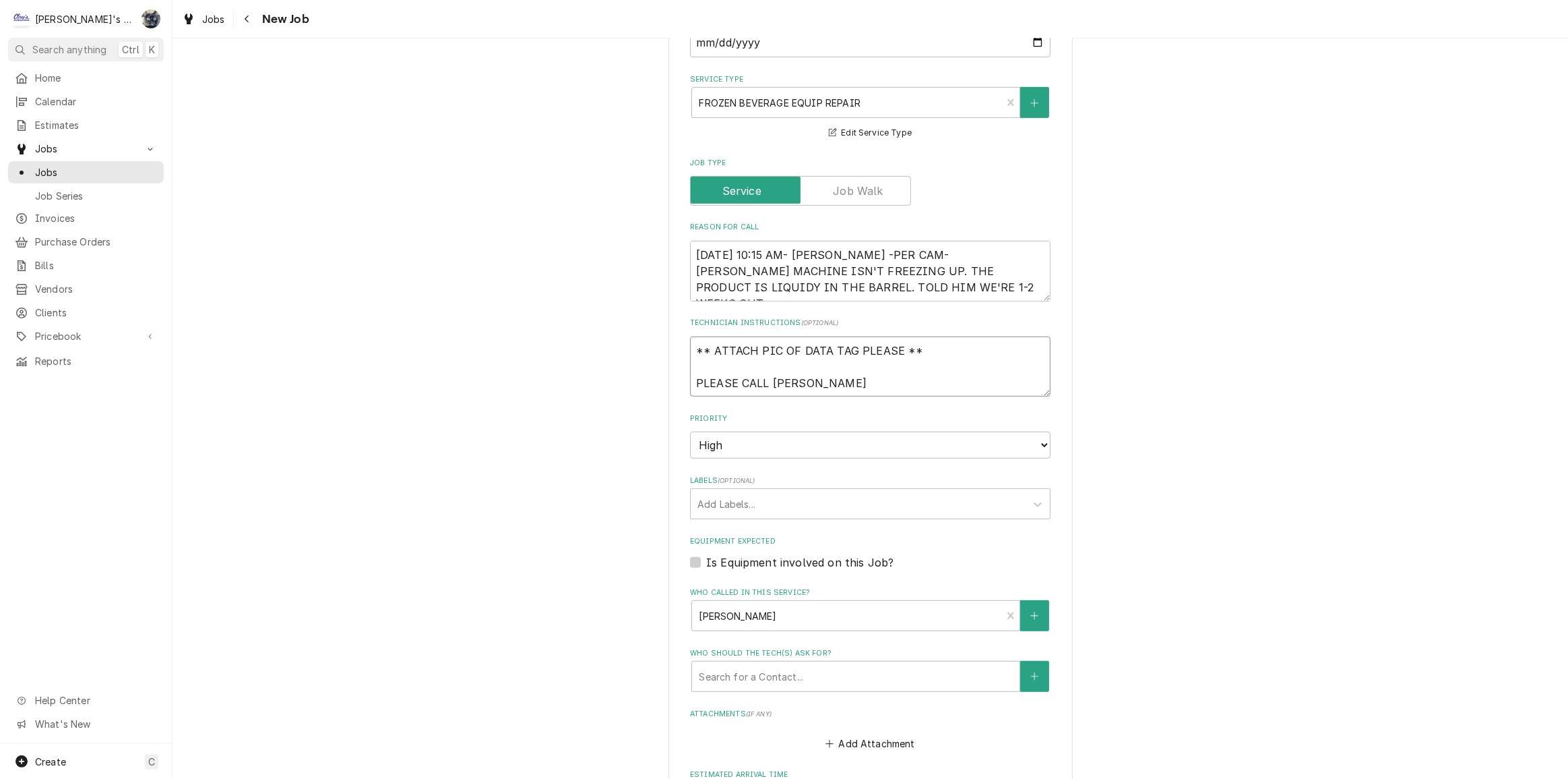
type textarea "** ATTACH PIC OF DATA TAG PLEASE ** PLEASE CALL CAMERON WITH"
type textarea "x"
type textarea "** ATTACH PIC OF DATA TAG PLEASE ** PLEASE CALL CAMERON WITH"
type textarea "x"
type textarea "** ATTACH PIC OF DATA TAG PLEASE ** PLEASE CALL CAMERON WITH O"
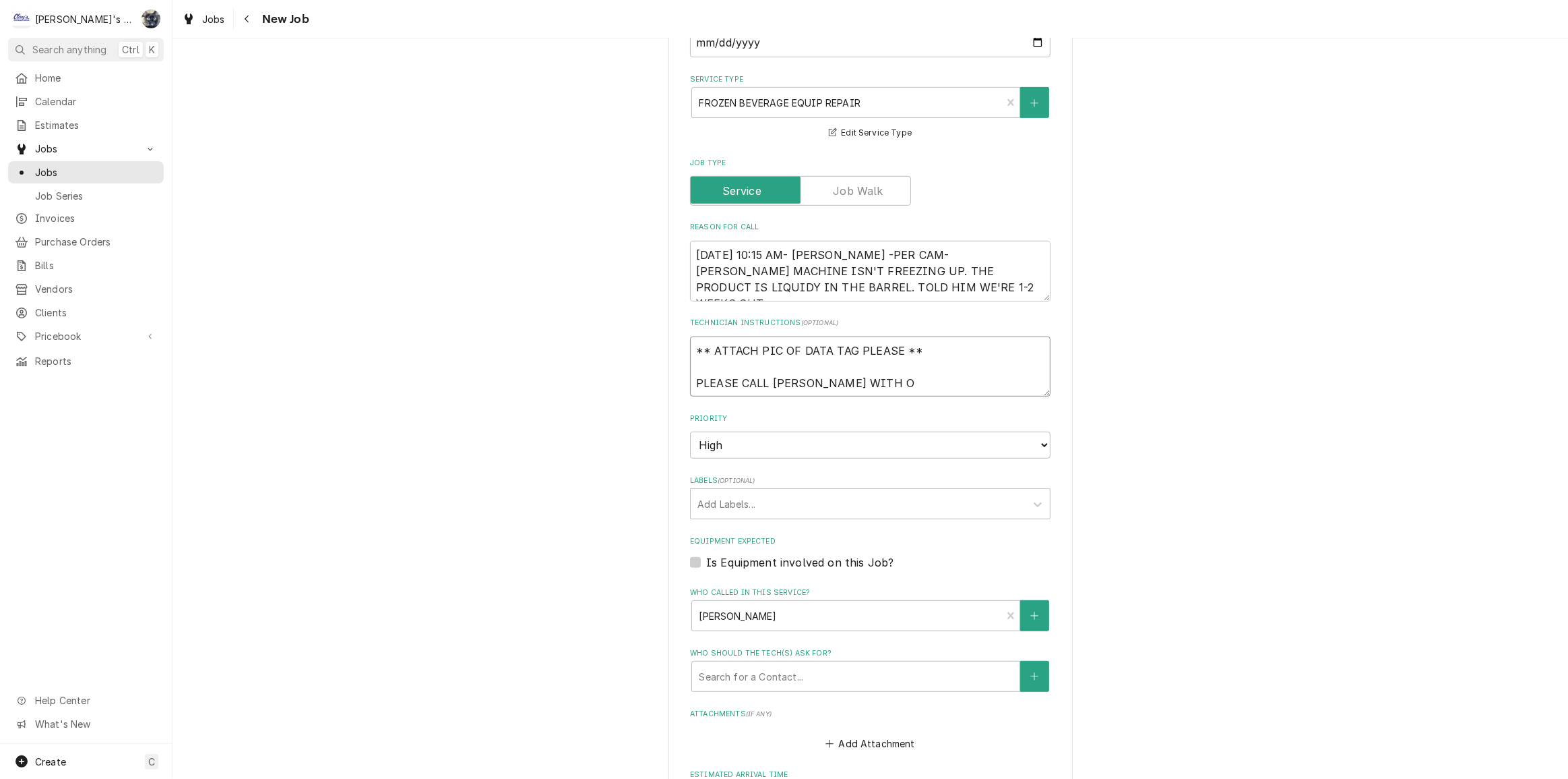
type textarea "x"
type textarea "** ATTACH PIC OF DATA TAG PLEASE ** PLEASE CALL CAMERON WITH OU"
type textarea "x"
type textarea "** ATTACH PIC OF DATA TAG PLEASE ** PLEASE CALL CAMERON WITH OUR"
type textarea "x"
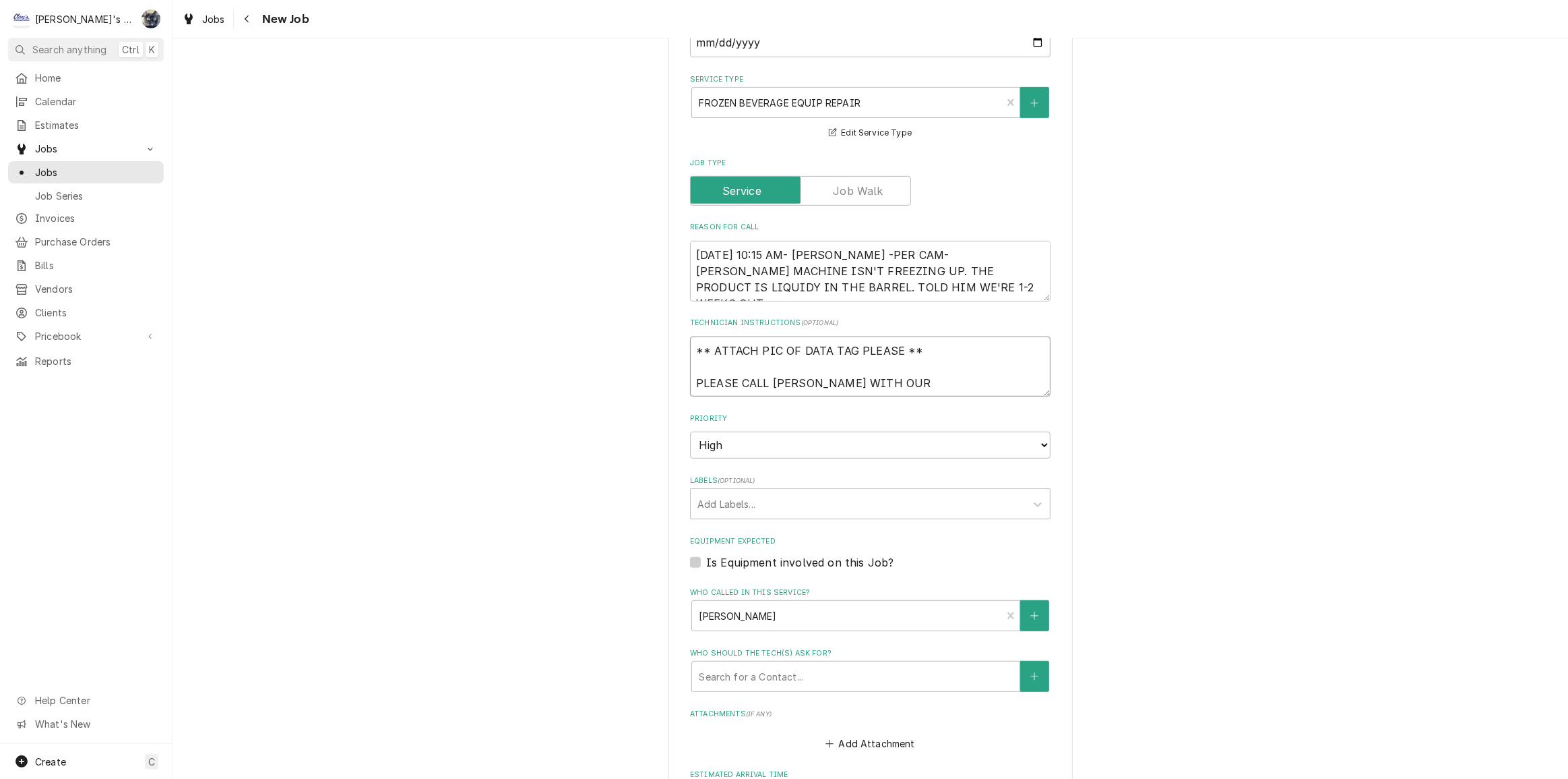
type textarea "** ATTACH PIC OF DATA TAG PLEASE ** PLEASE CALL CAMERON WITH OUR"
type textarea "x"
type textarea "** ATTACH PIC OF DATA TAG PLEASE ** PLEASE CALL CAMERON WITH OUR F"
type textarea "x"
type textarea "** ATTACH PIC OF DATA TAG PLEASE ** PLEASE CALL CAMERON WITH OUR FI"
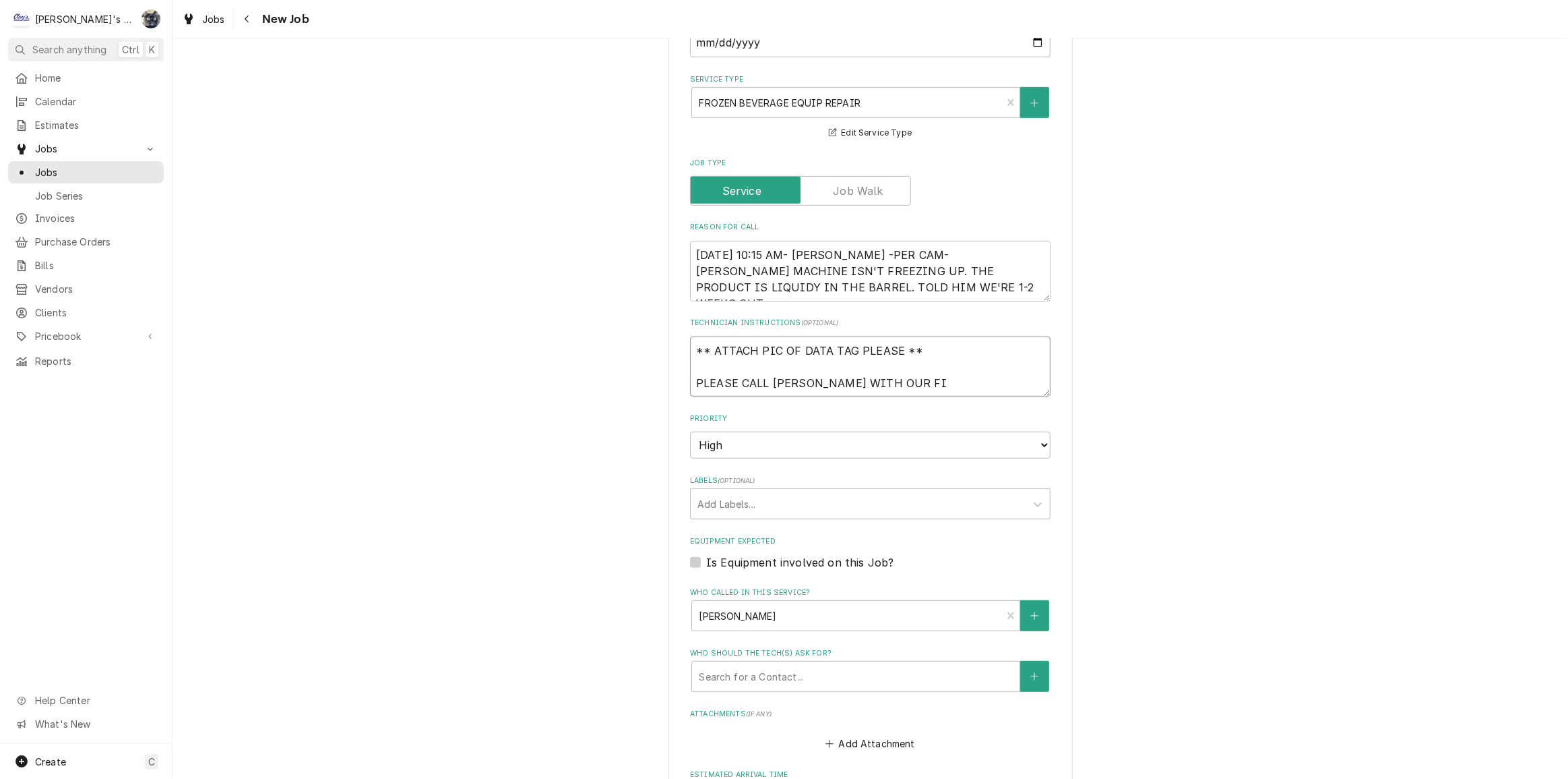
type textarea "x"
type textarea "** ATTACH PIC OF DATA TAG PLEASE ** PLEASE CALL CAMERON WITH OUR FID"
type textarea "x"
type textarea "** ATTACH PIC OF DATA TAG PLEASE ** PLEASE CALL CAMERON WITH OUR FIDN"
type textarea "x"
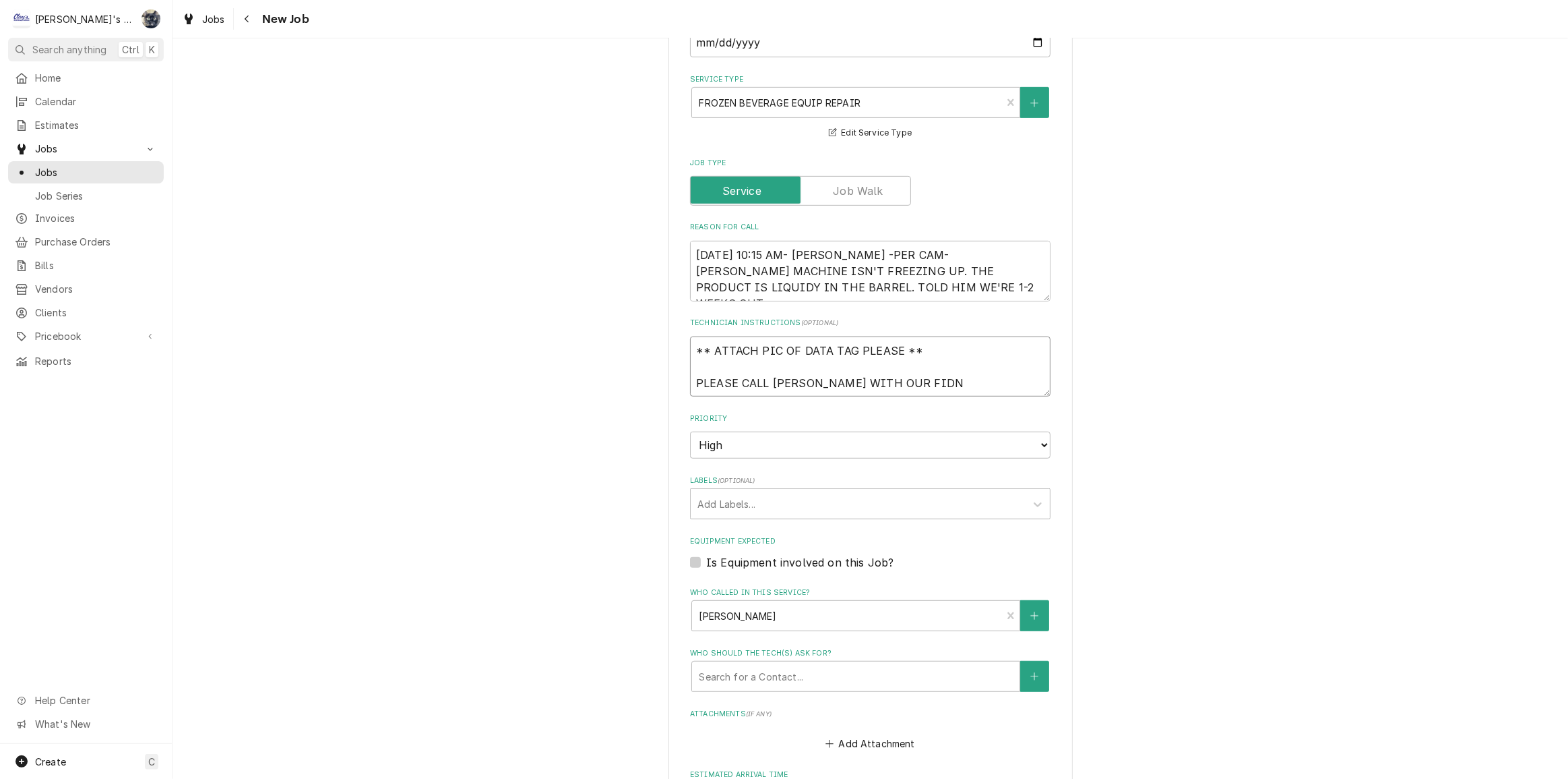
type textarea "** ATTACH PIC OF DATA TAG PLEASE ** PLEASE CALL CAMERON WITH OUR FIDNI"
type textarea "x"
type textarea "** ATTACH PIC OF DATA TAG PLEASE ** PLEASE CALL CAMERON WITH OUR FIDNIN"
type textarea "x"
type textarea "** ATTACH PIC OF DATA TAG PLEASE ** PLEASE CALL CAMERON WITH OUR FIDNI"
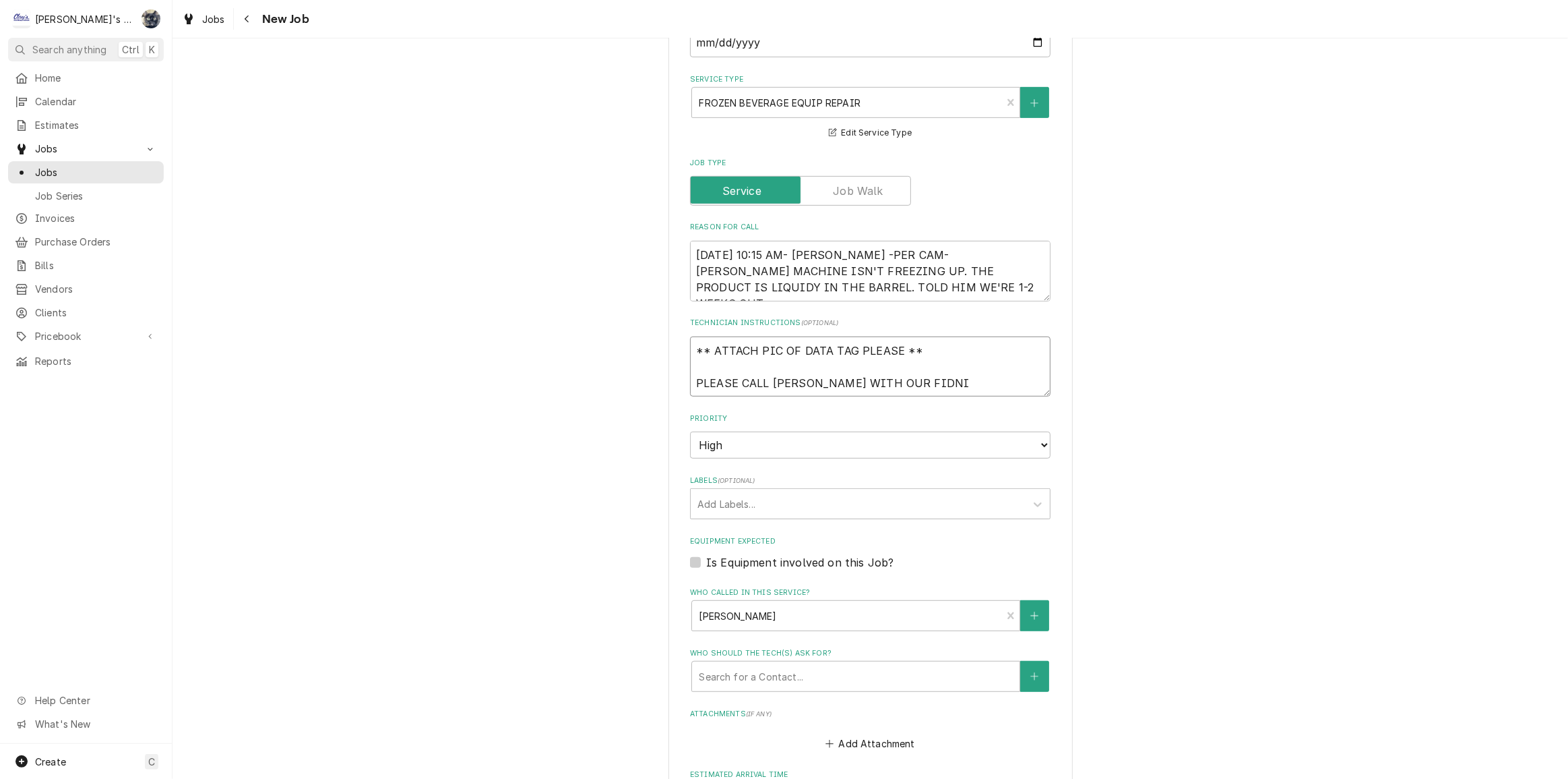
type textarea "x"
type textarea "** ATTACH PIC OF DATA TAG PLEASE ** PLEASE CALL CAMERON WITH OUR FIDN"
type textarea "x"
type textarea "** ATTACH PIC OF DATA TAG PLEASE ** PLEASE CALL CAMERON WITH OUR FID"
type textarea "x"
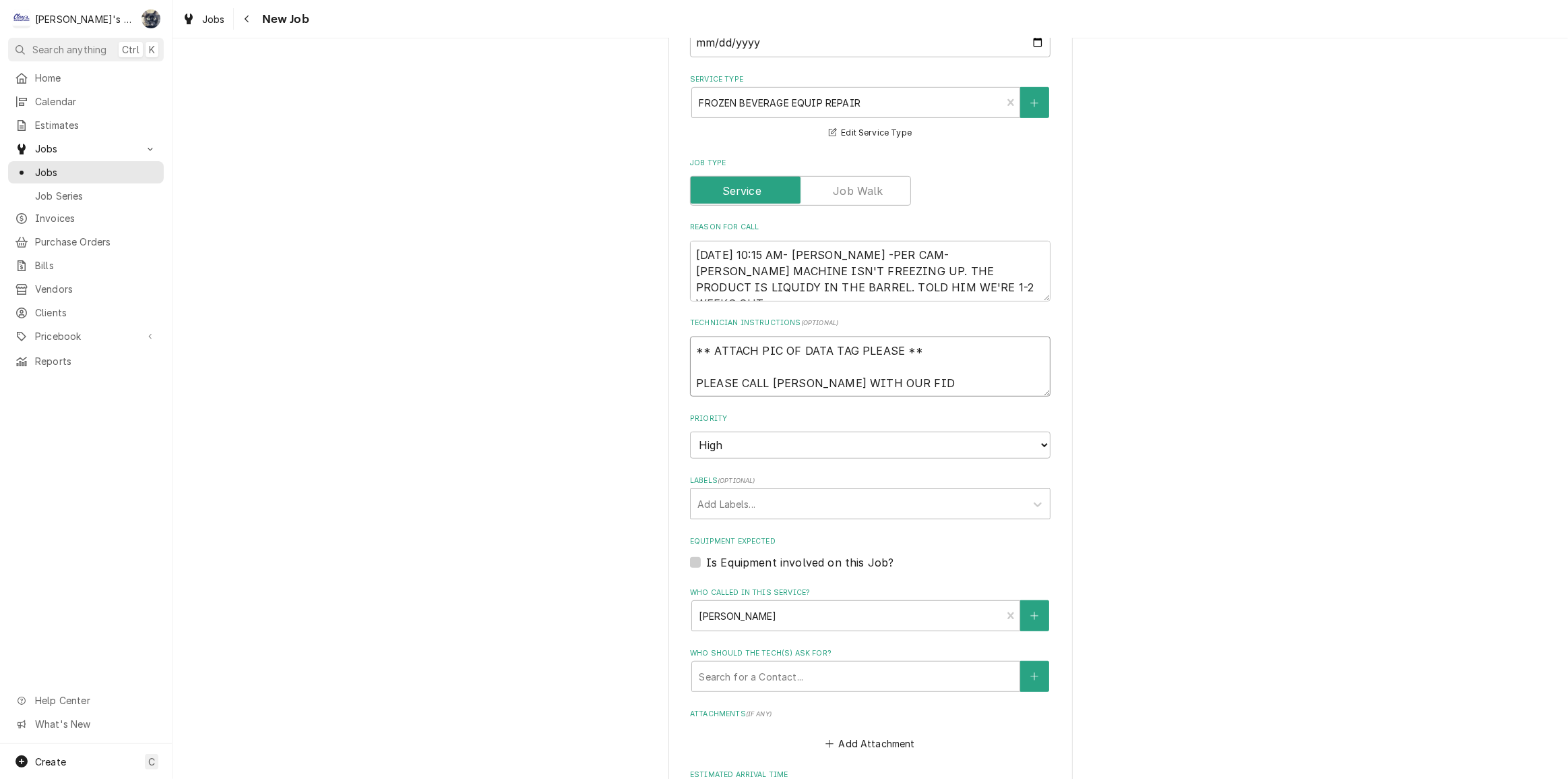
type textarea "** ATTACH PIC OF DATA TAG PLEASE ** PLEASE CALL CAMERON WITH OUR FI"
type textarea "x"
type textarea "** ATTACH PIC OF DATA TAG PLEASE ** PLEASE CALL CAMERON WITH OUR FII"
type textarea "x"
type textarea "** ATTACH PIC OF DATA TAG PLEASE ** PLEASE CALL CAMERON WITH OUR FI"
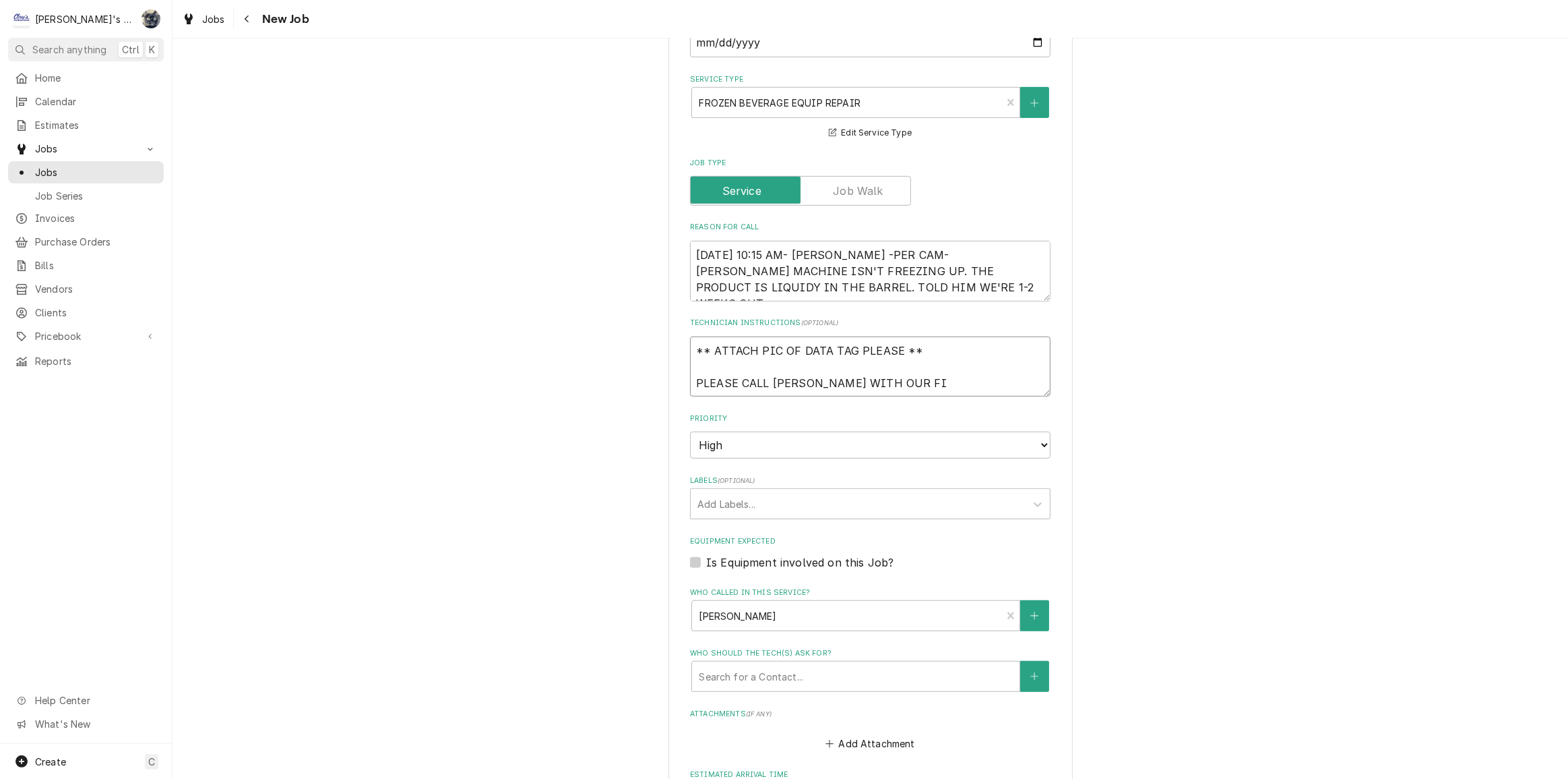
type textarea "x"
type textarea "** ATTACH PIC OF DATA TAG PLEASE ** PLEASE CALL CAMERON WITH OUR FIN"
type textarea "x"
type textarea "** ATTACH PIC OF DATA TAG PLEASE ** PLEASE CALL CAMERON WITH OUR FIND"
type textarea "x"
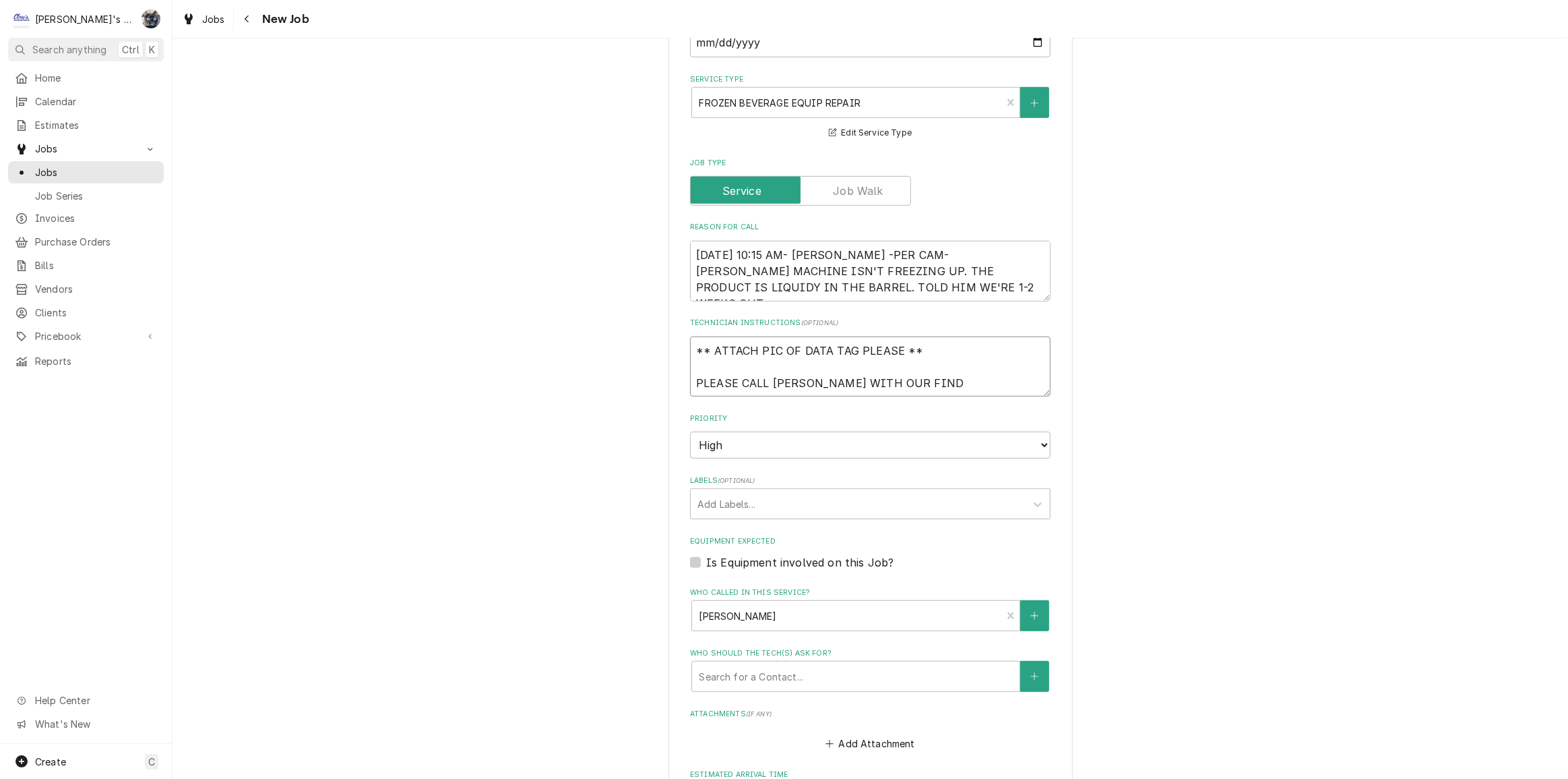
type textarea "** ATTACH PIC OF DATA TAG PLEASE ** PLEASE CALL CAMERON WITH OUR FINDI"
type textarea "x"
type textarea "** ATTACH PIC OF DATA TAG PLEASE ** PLEASE CALL CAMERON WITH OUR FINDIN"
type textarea "x"
type textarea "** ATTACH PIC OF DATA TAG PLEASE ** PLEASE CALL CAMERON WITH OUR FINDING"
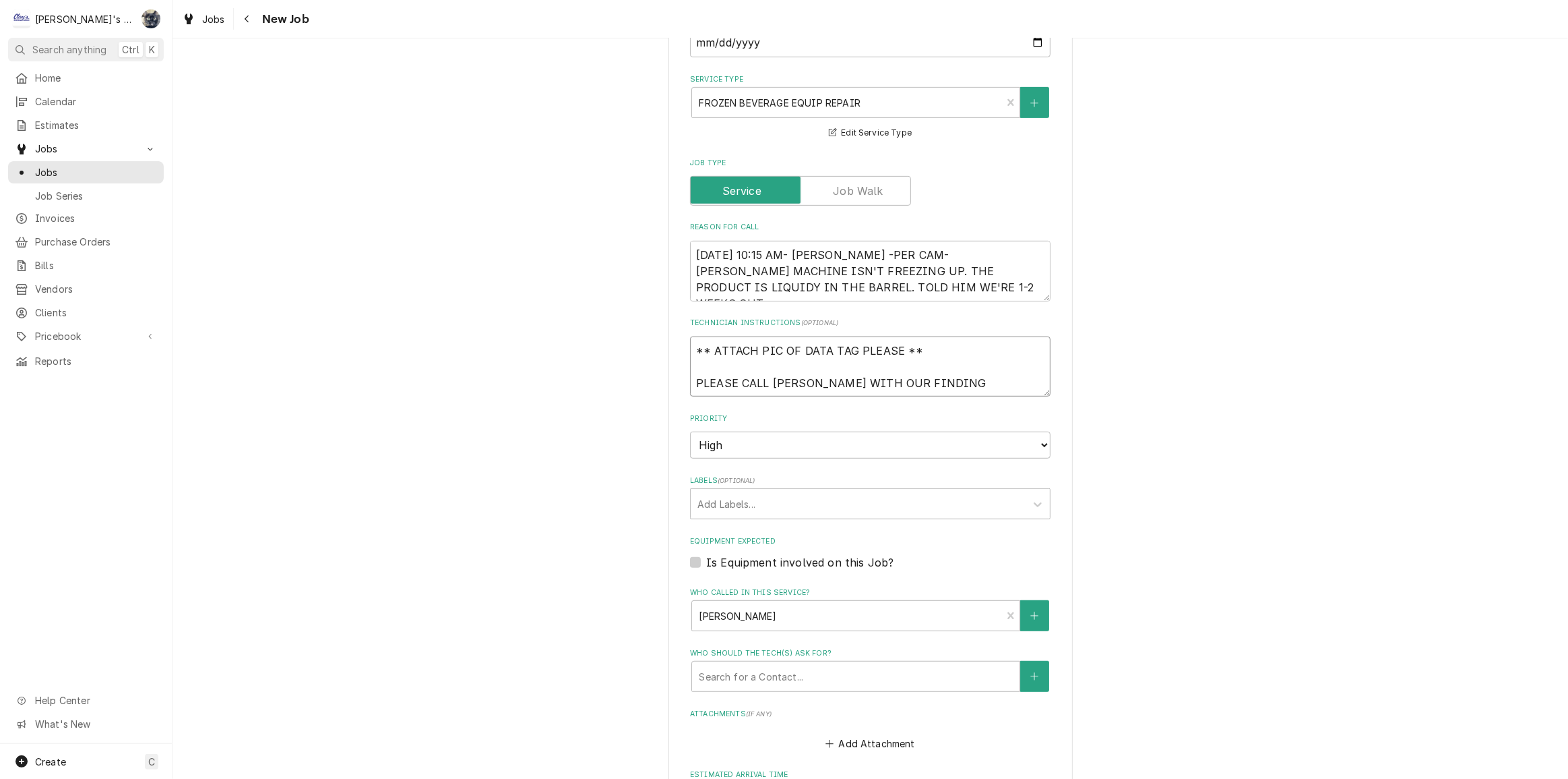
type textarea "x"
type textarea "** ATTACH PIC OF DATA TAG PLEASE ** PLEASE CALL CAMERON WITH OUR FINDINGS"
type textarea "x"
type textarea "** ATTACH PIC OF DATA TAG PLEASE ** PLEASE CALL CAMERON WITH OUR FINDINGS."
type textarea "x"
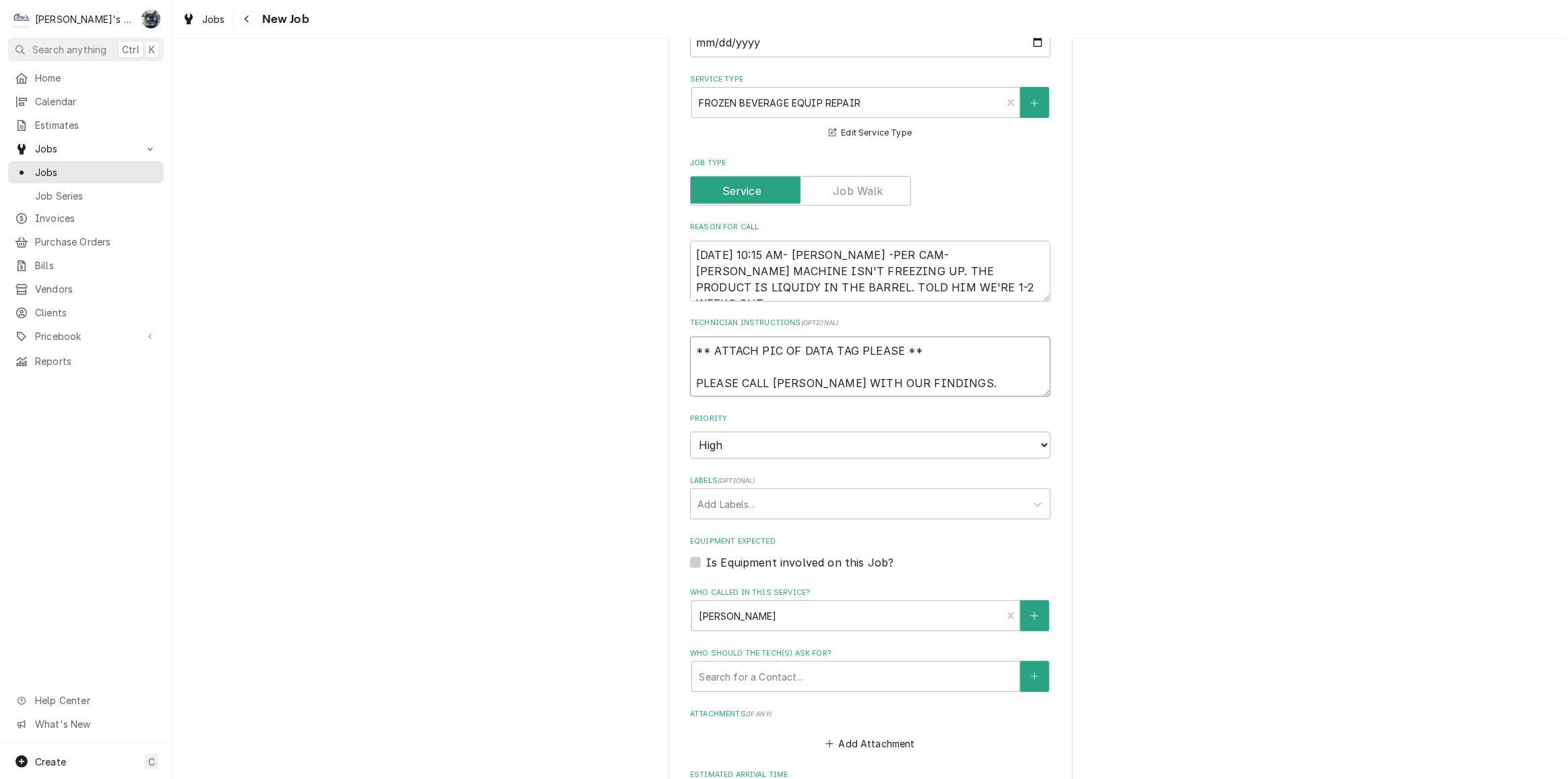
type textarea "** ATTACH PIC OF DATA TAG PLEASE ** PLEASE CALL CAMERON WITH OUR FINDINGS."
type textarea "x"
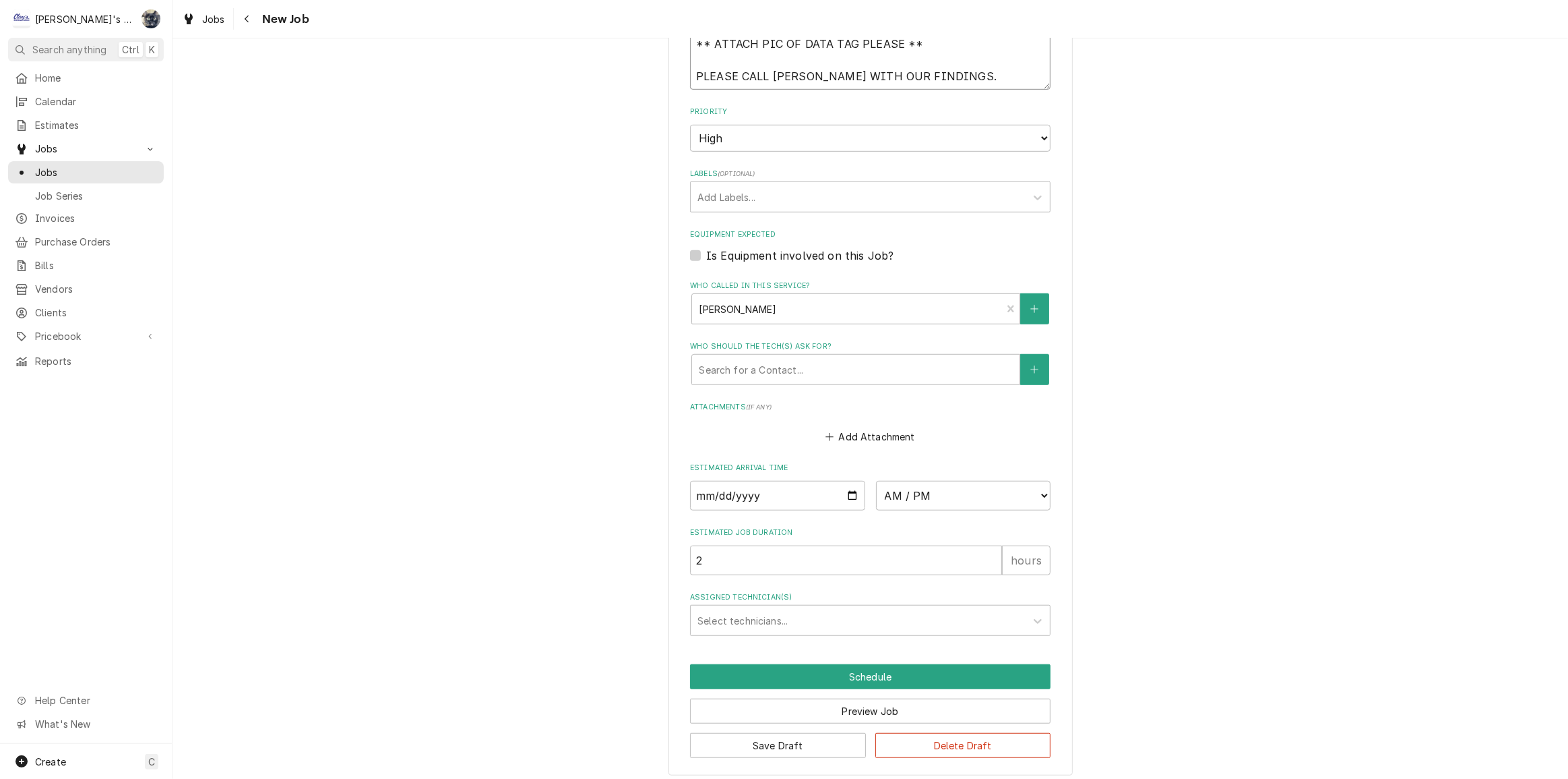
scroll to position [984, 0]
type textarea "** ATTACH PIC OF DATA TAG PLEASE ** PLEASE CALL CAMERON WITH OUR FINDINGS."
click at [706, 252] on label "Is Equipment involved on this Job?" at bounding box center [799, 252] width 187 height 16
click at [706, 252] on input "Equipment Expected" at bounding box center [886, 258] width 361 height 30
checkbox input "true"
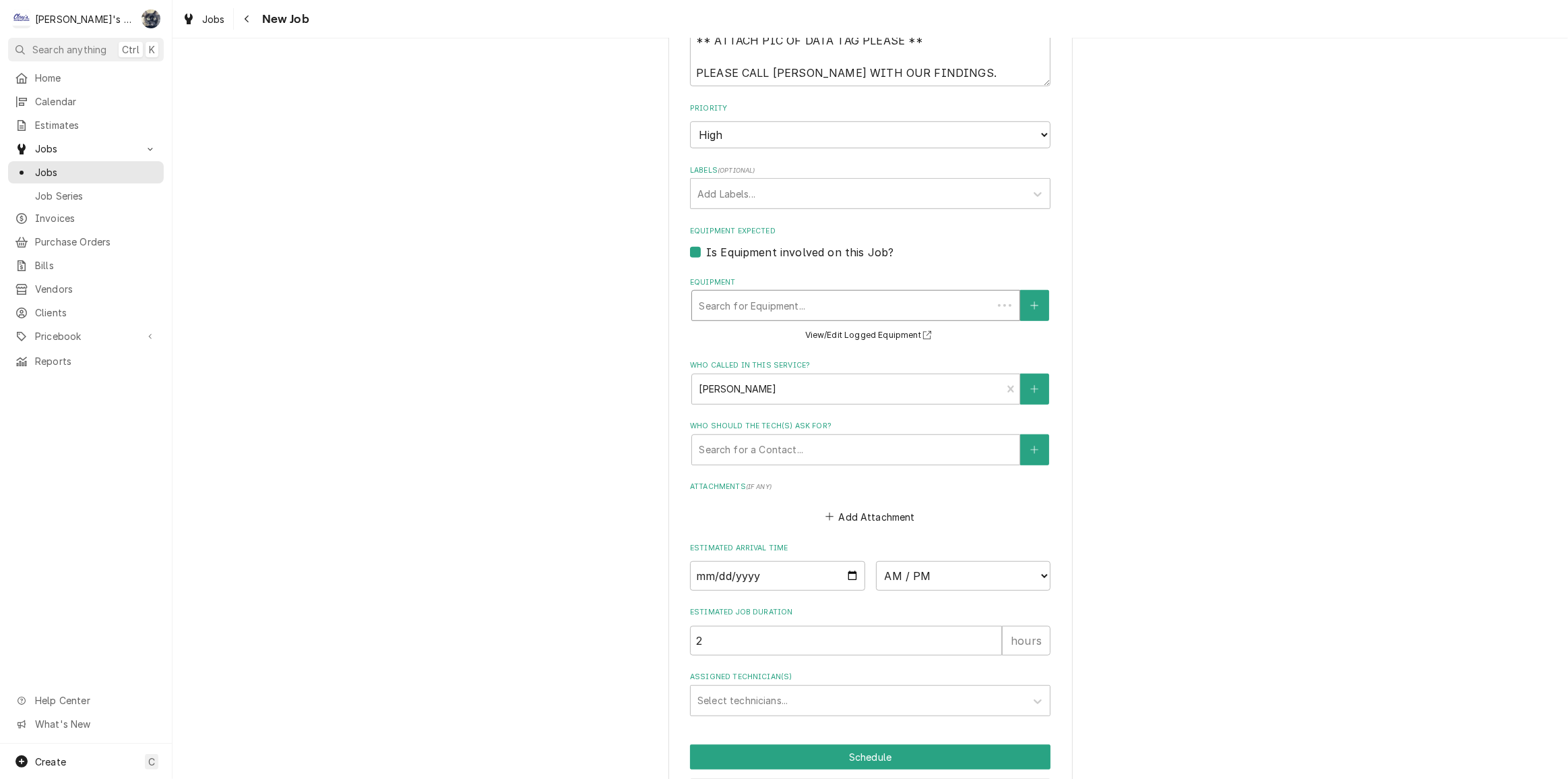
type textarea "x"
click at [756, 295] on div "Equipment" at bounding box center [842, 305] width 287 height 24
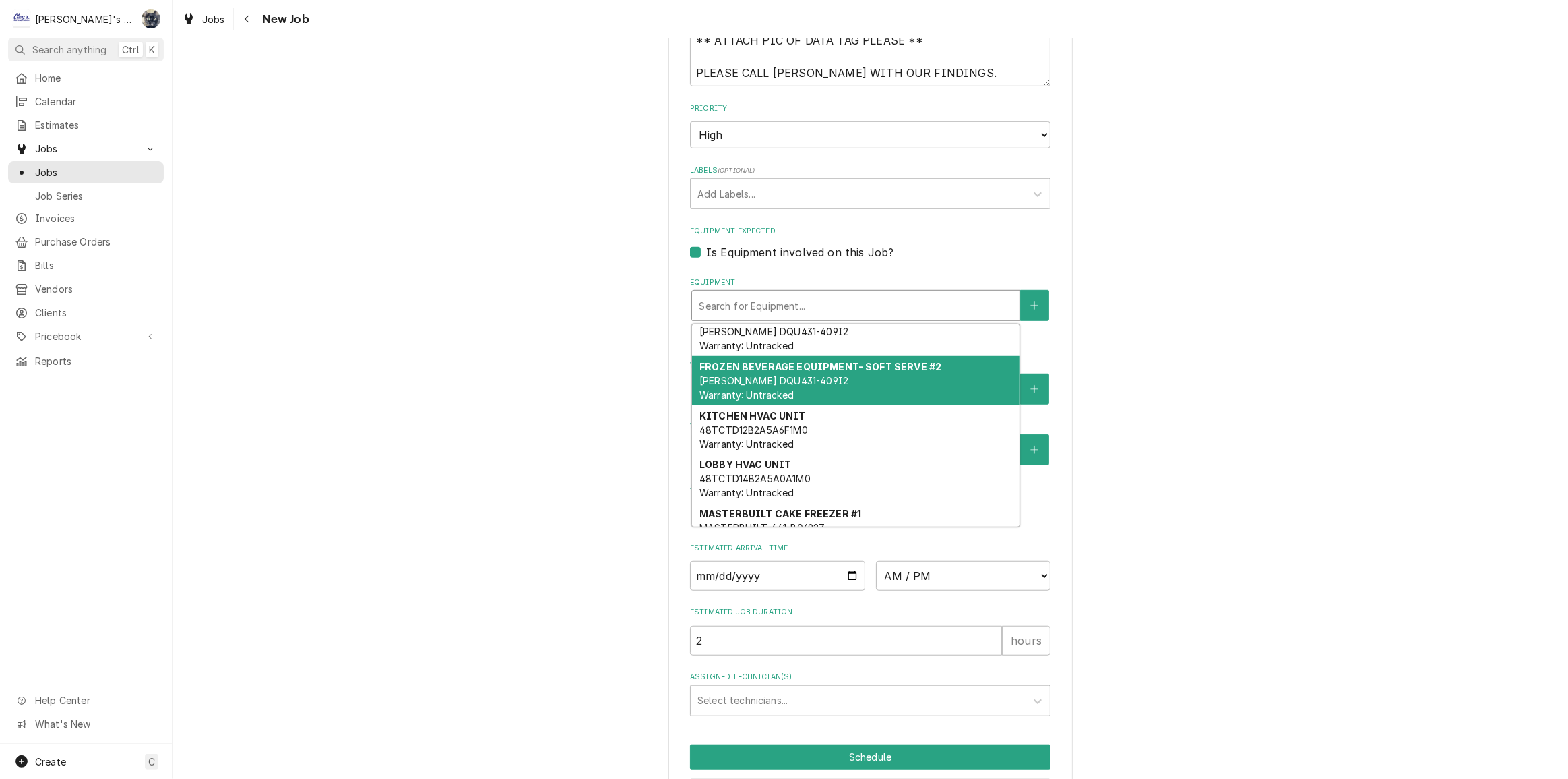
scroll to position [0, 0]
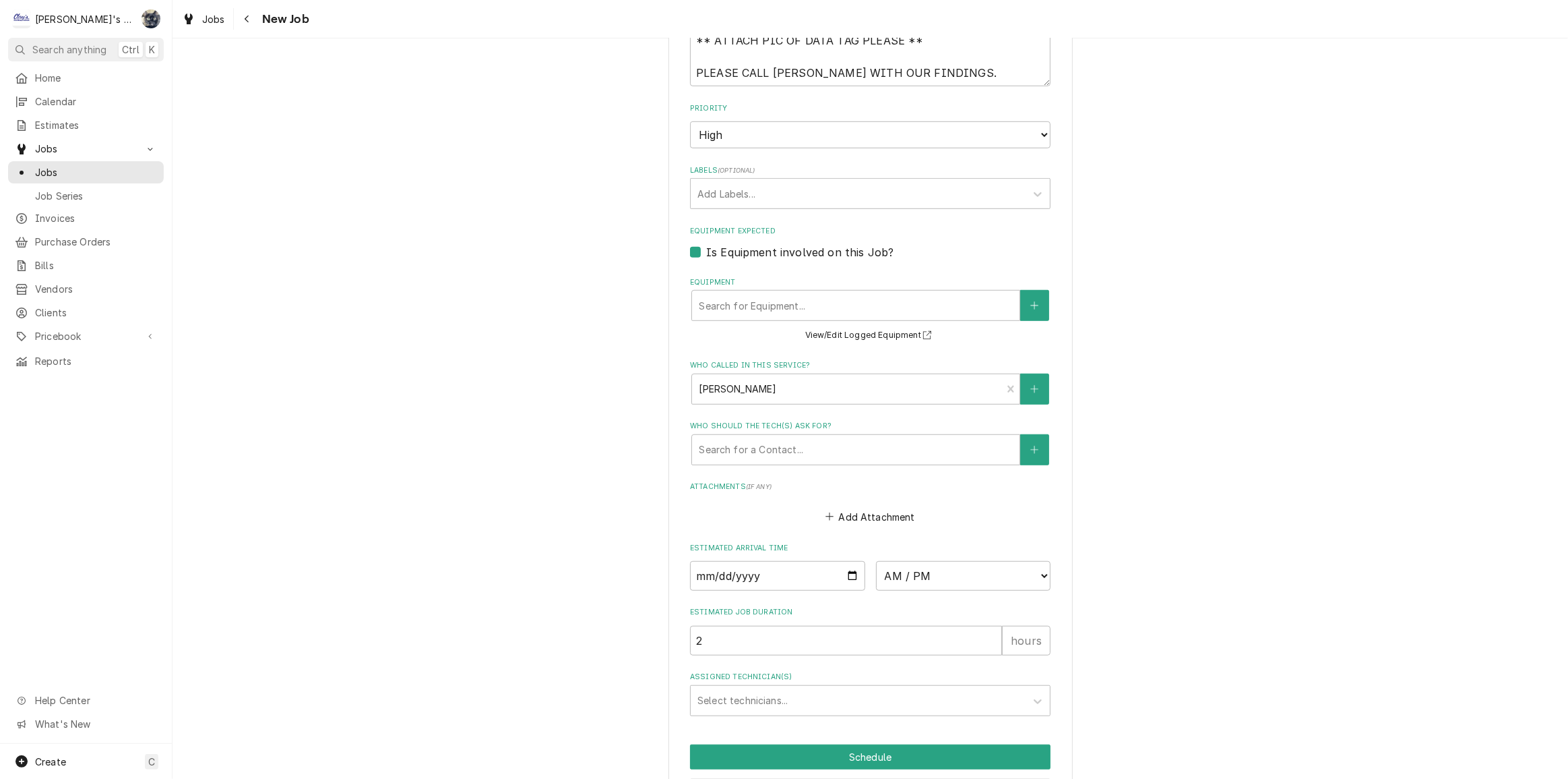
click at [706, 248] on label "Is Equipment involved on this Job?" at bounding box center [799, 252] width 187 height 16
click at [706, 248] on input "Equipment Expected" at bounding box center [886, 258] width 361 height 30
checkbox input "false"
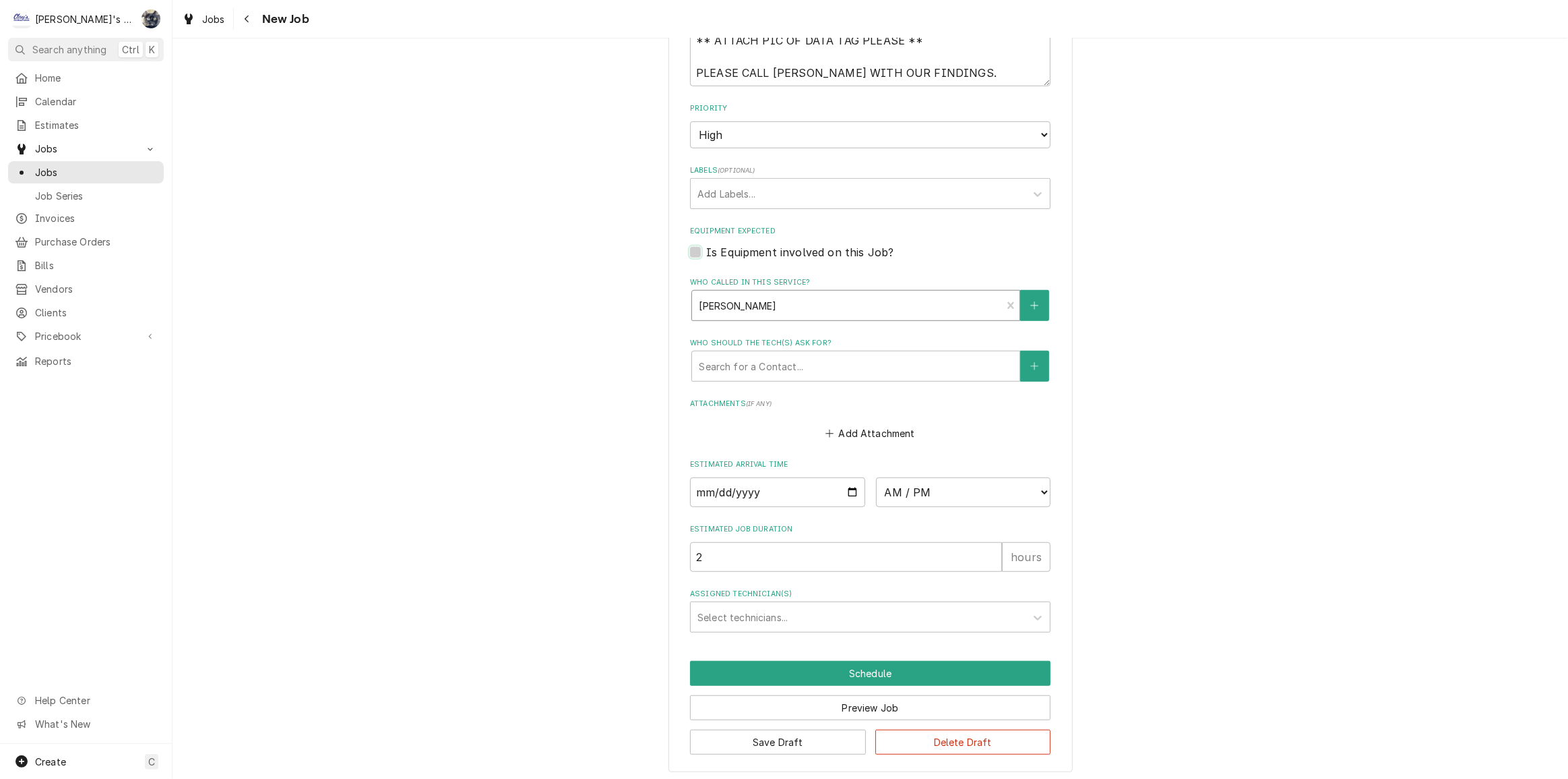
type textarea "x"
click at [849, 487] on input "Date" at bounding box center [777, 492] width 175 height 30
type input "2025-10-03"
click at [953, 486] on select "AM / PM 6:00 AM 6:15 AM 6:30 AM 6:45 AM 7:00 AM 7:15 AM 7:30 AM 7:45 AM 8:00 AM…" at bounding box center [963, 492] width 175 height 30
type textarea "x"
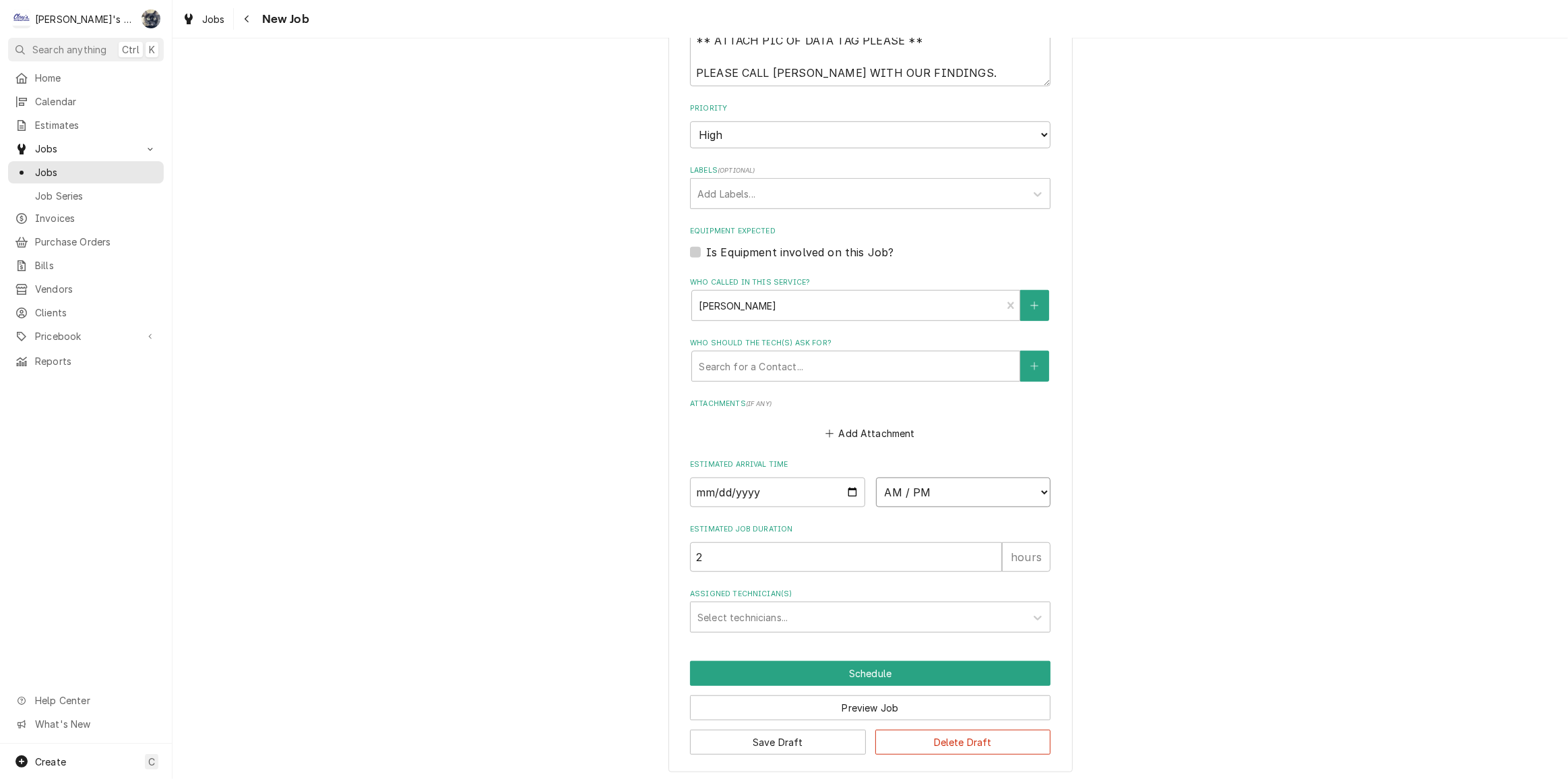
select select "14:30:00"
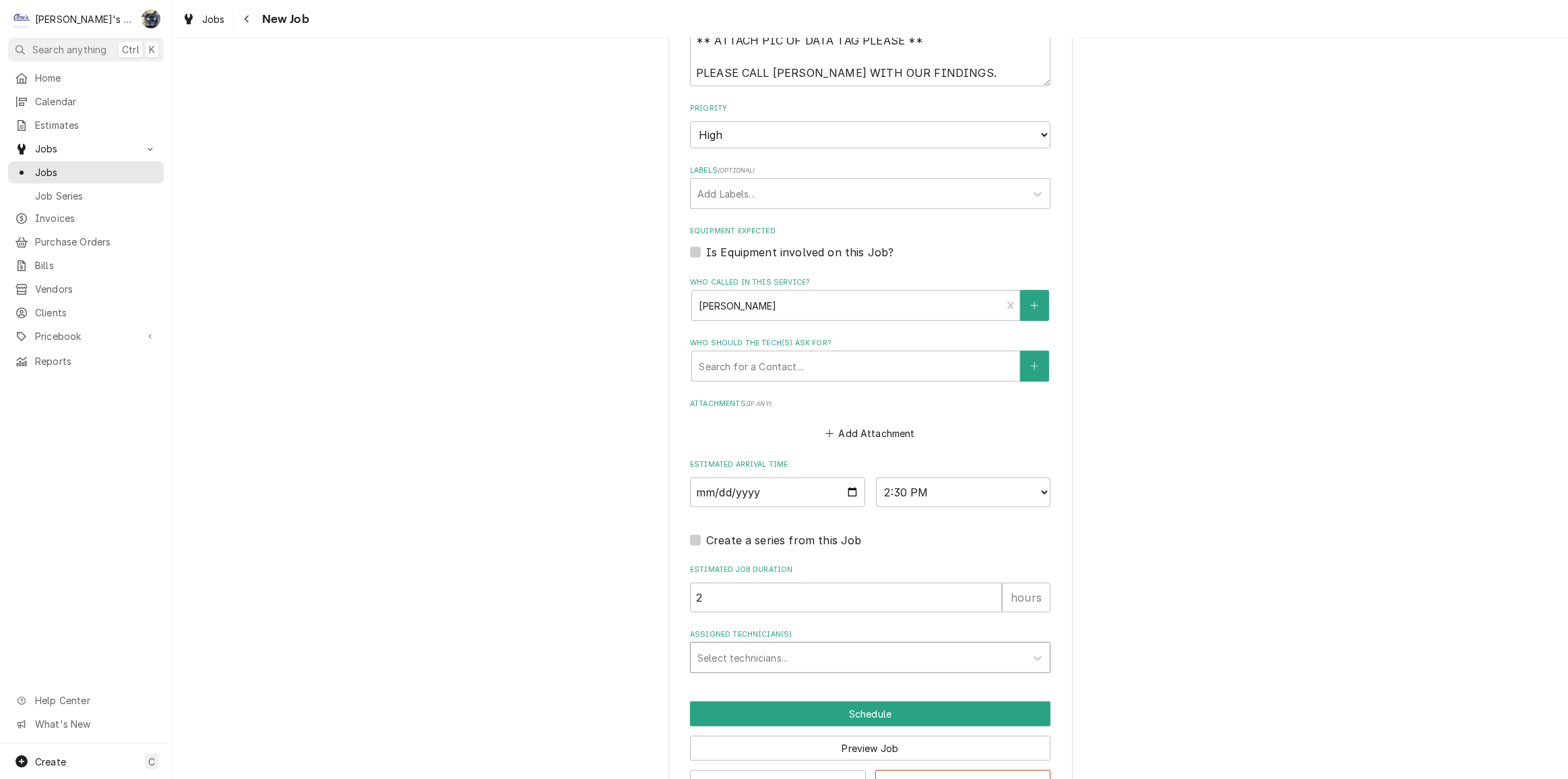
click at [797, 652] on div "Assigned Technician(s)" at bounding box center [858, 657] width 321 height 24
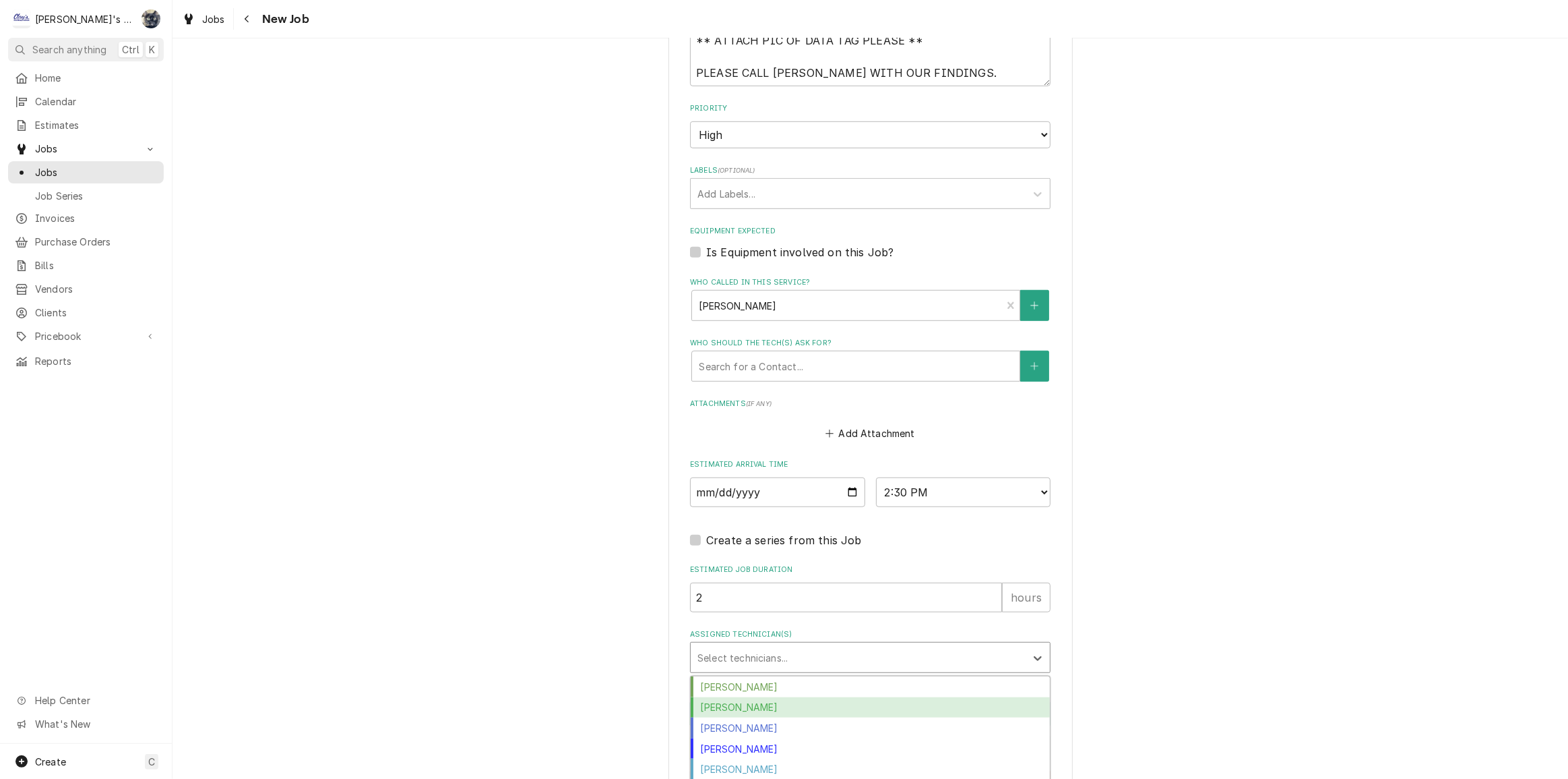
scroll to position [101, 0]
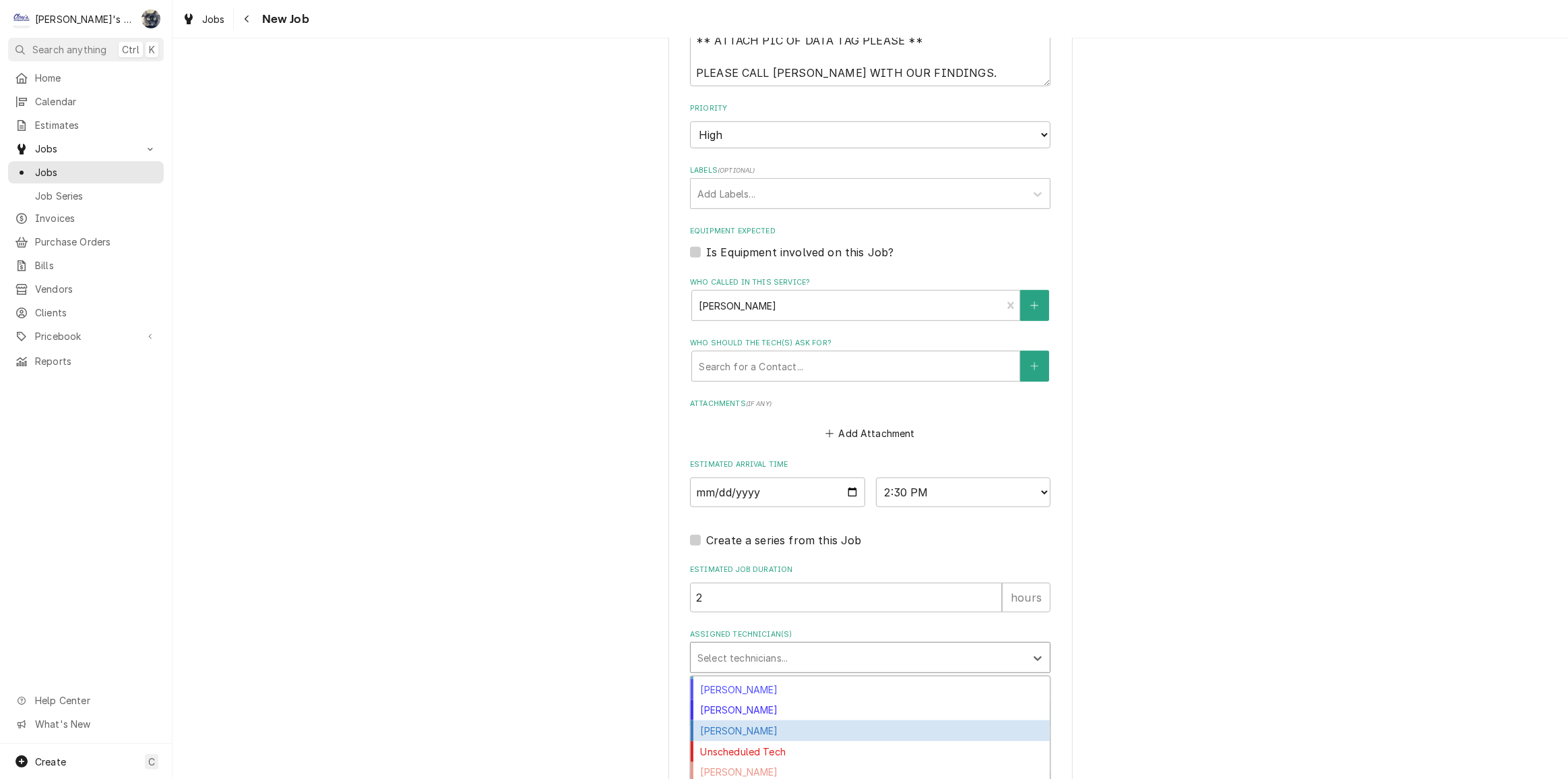
click at [780, 733] on div "Steven Cramer" at bounding box center [869, 730] width 359 height 21
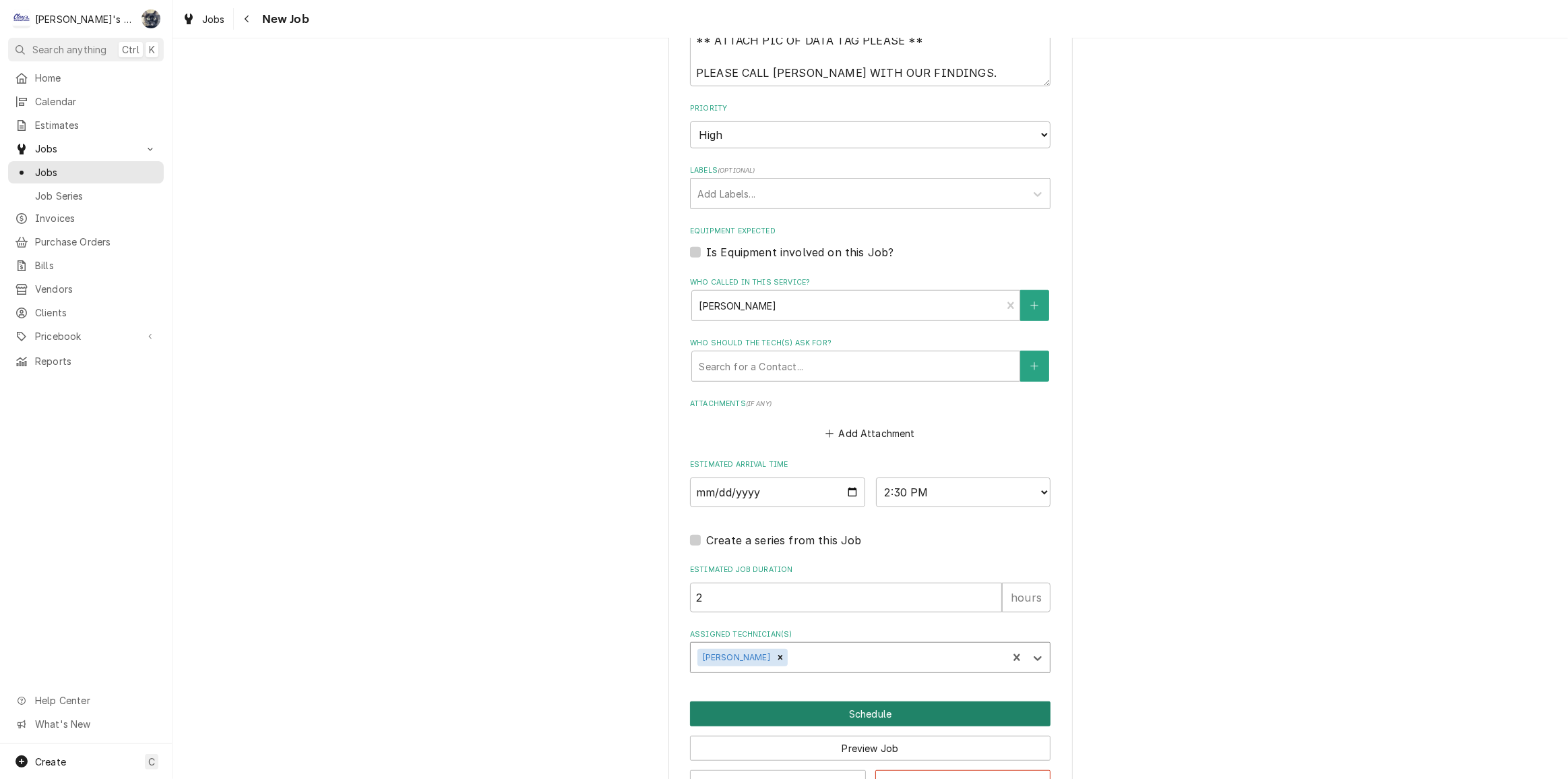
click at [840, 703] on button "Schedule" at bounding box center [869, 713] width 361 height 25
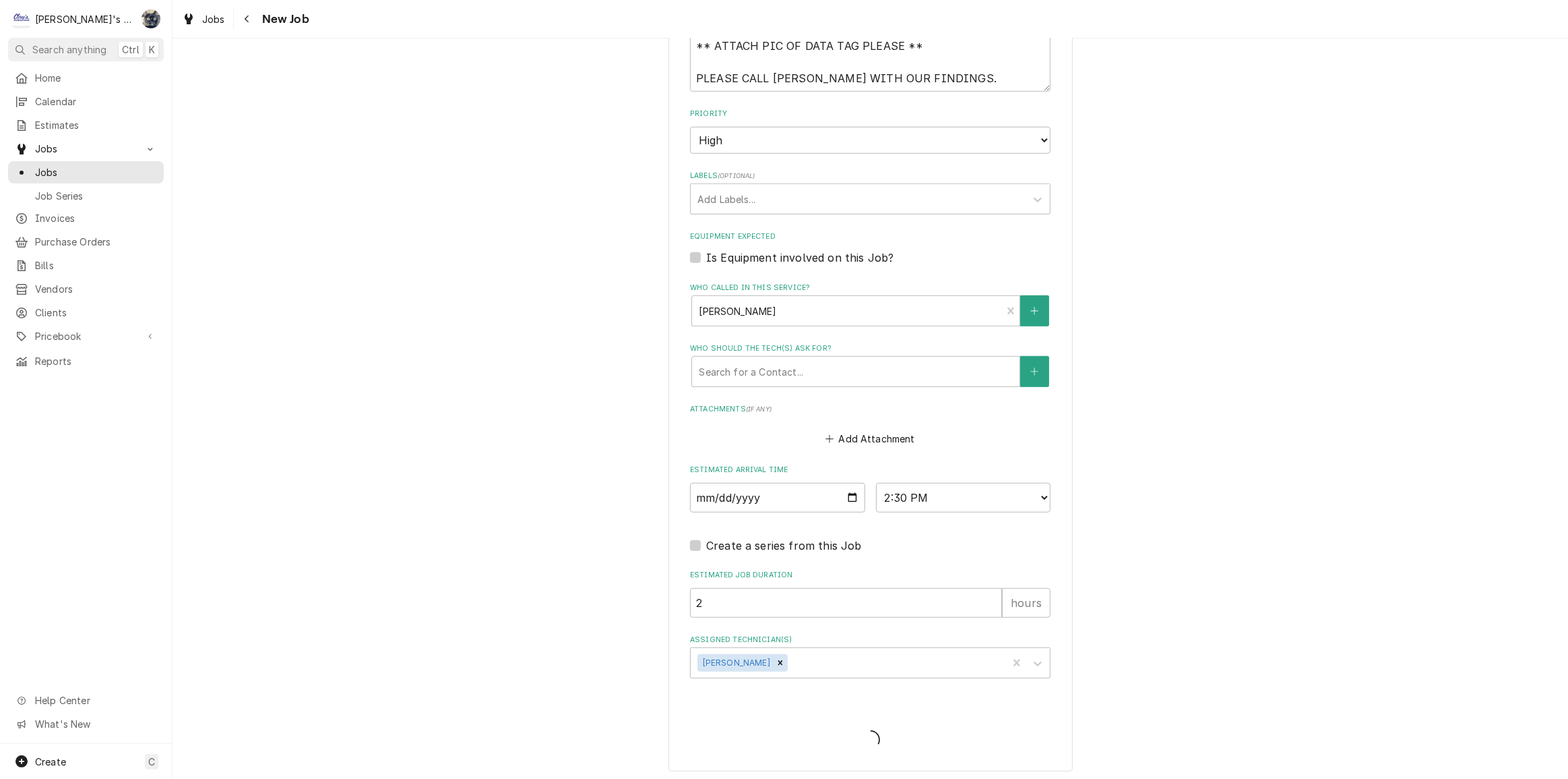
type textarea "x"
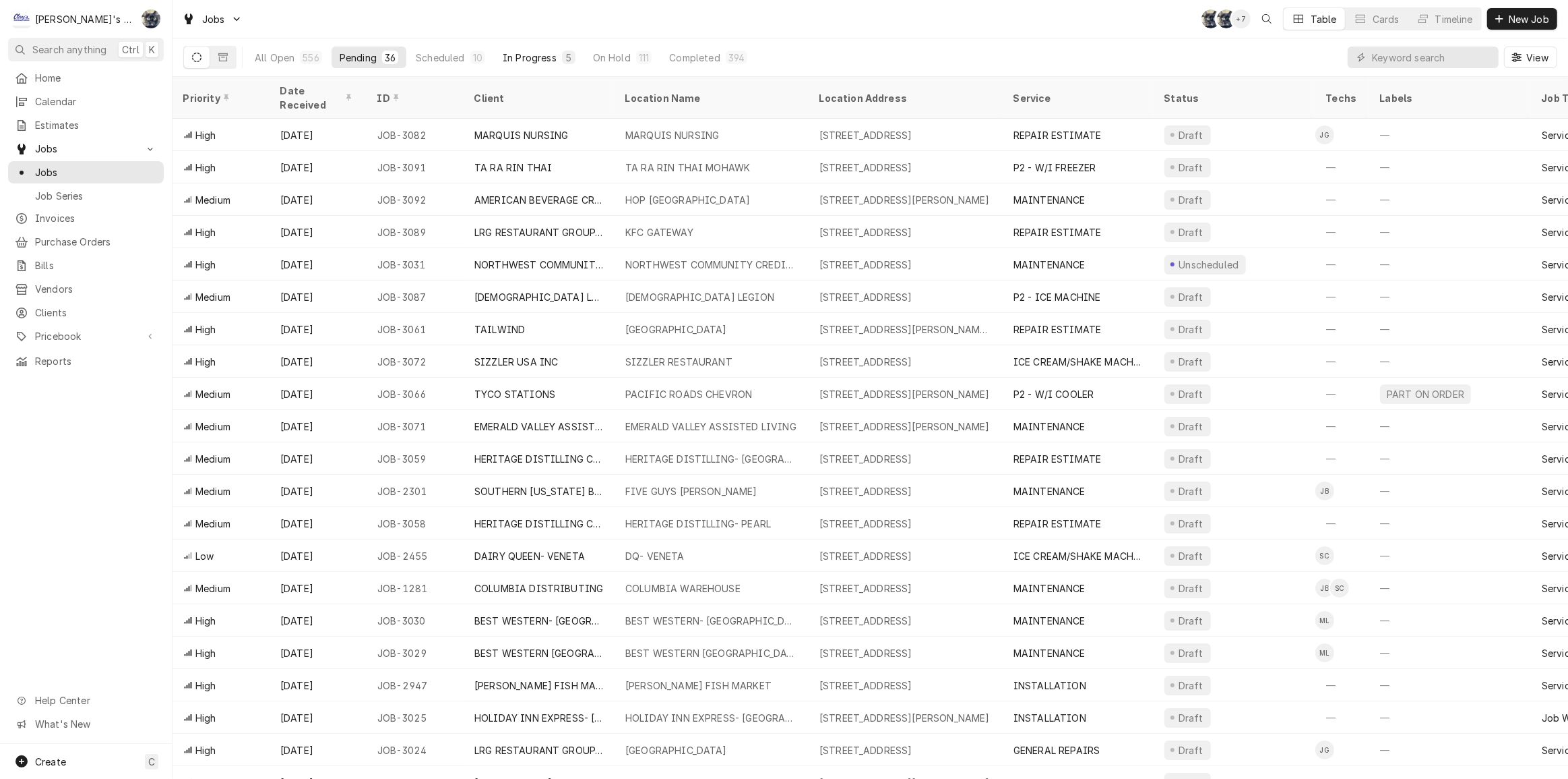
click at [537, 54] on div "In Progress" at bounding box center [530, 58] width 54 height 14
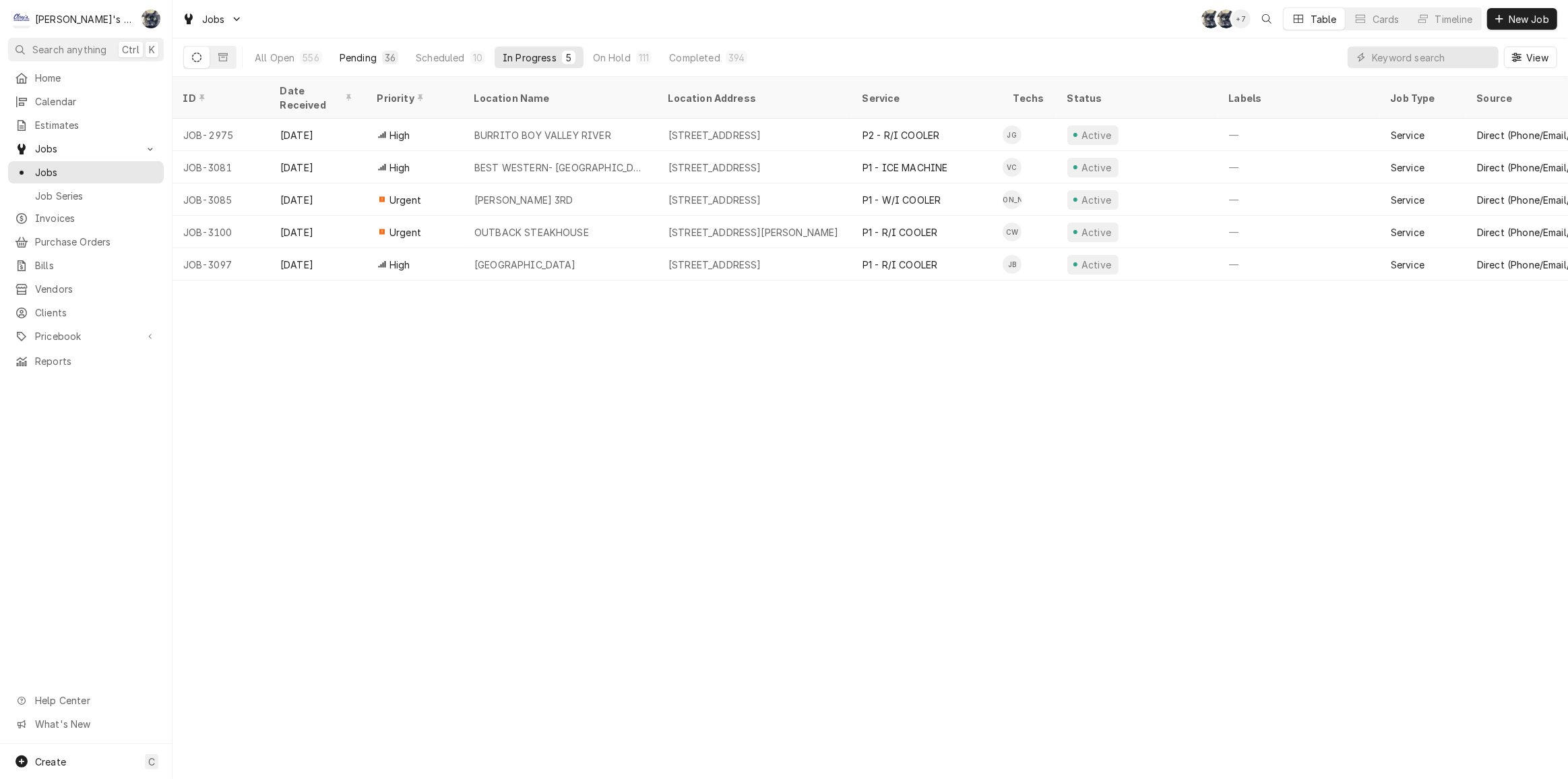
click at [399, 54] on button "Pending 36" at bounding box center [369, 58] width 75 height 22
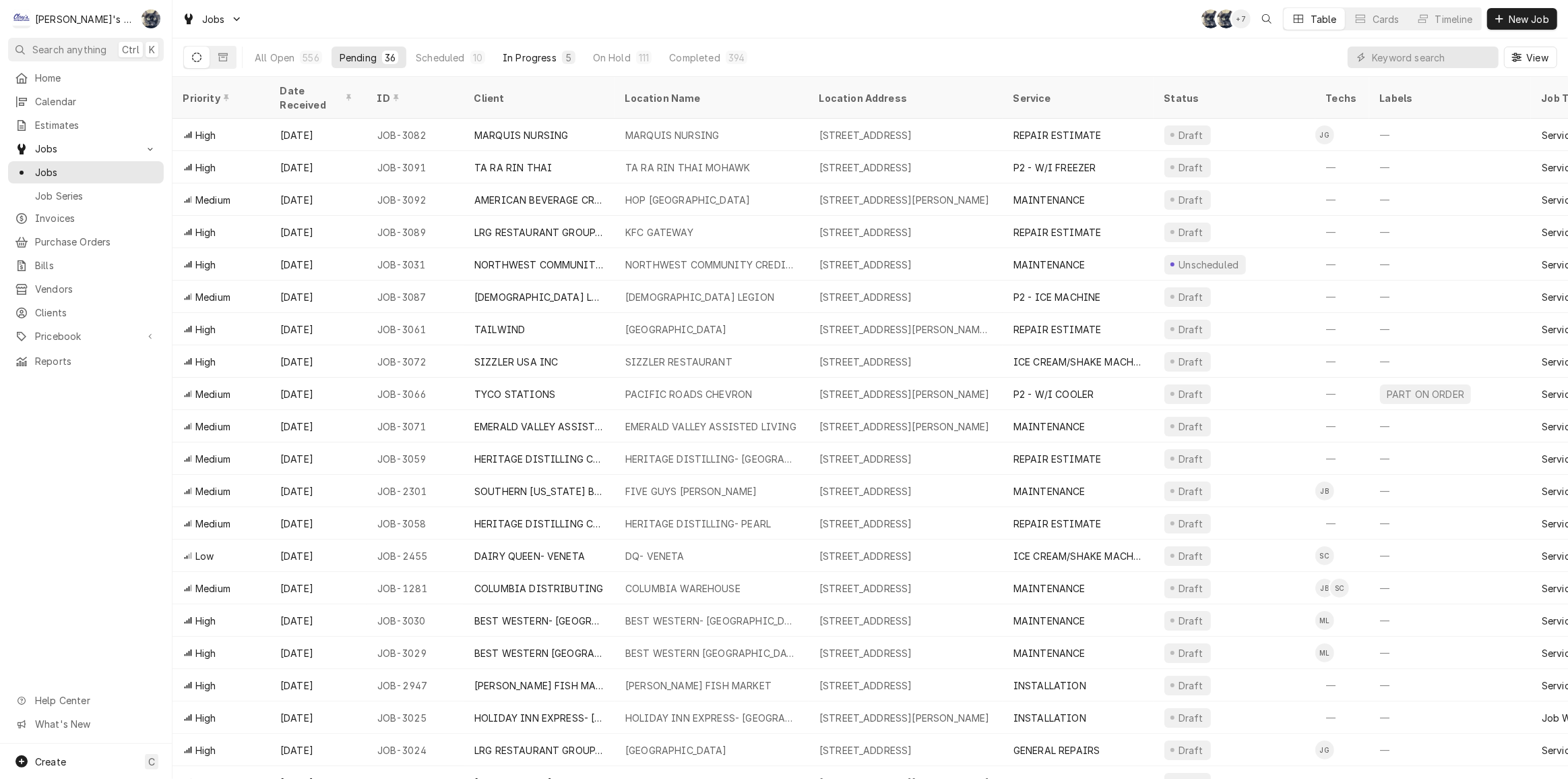
click at [529, 50] on div "In Progress" at bounding box center [530, 58] width 54 height 14
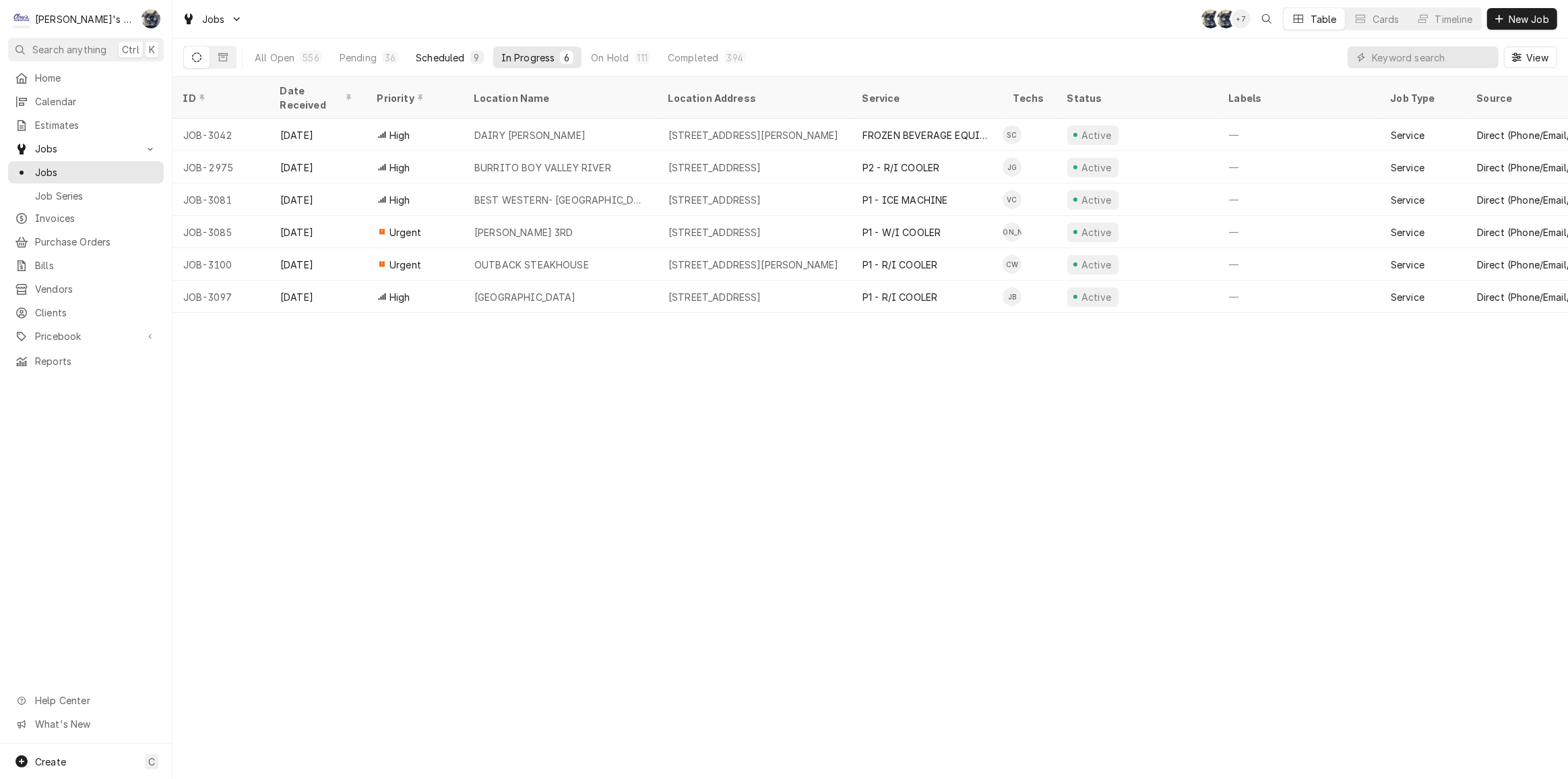
click at [467, 52] on button "Scheduled 9" at bounding box center [449, 58] width 84 height 22
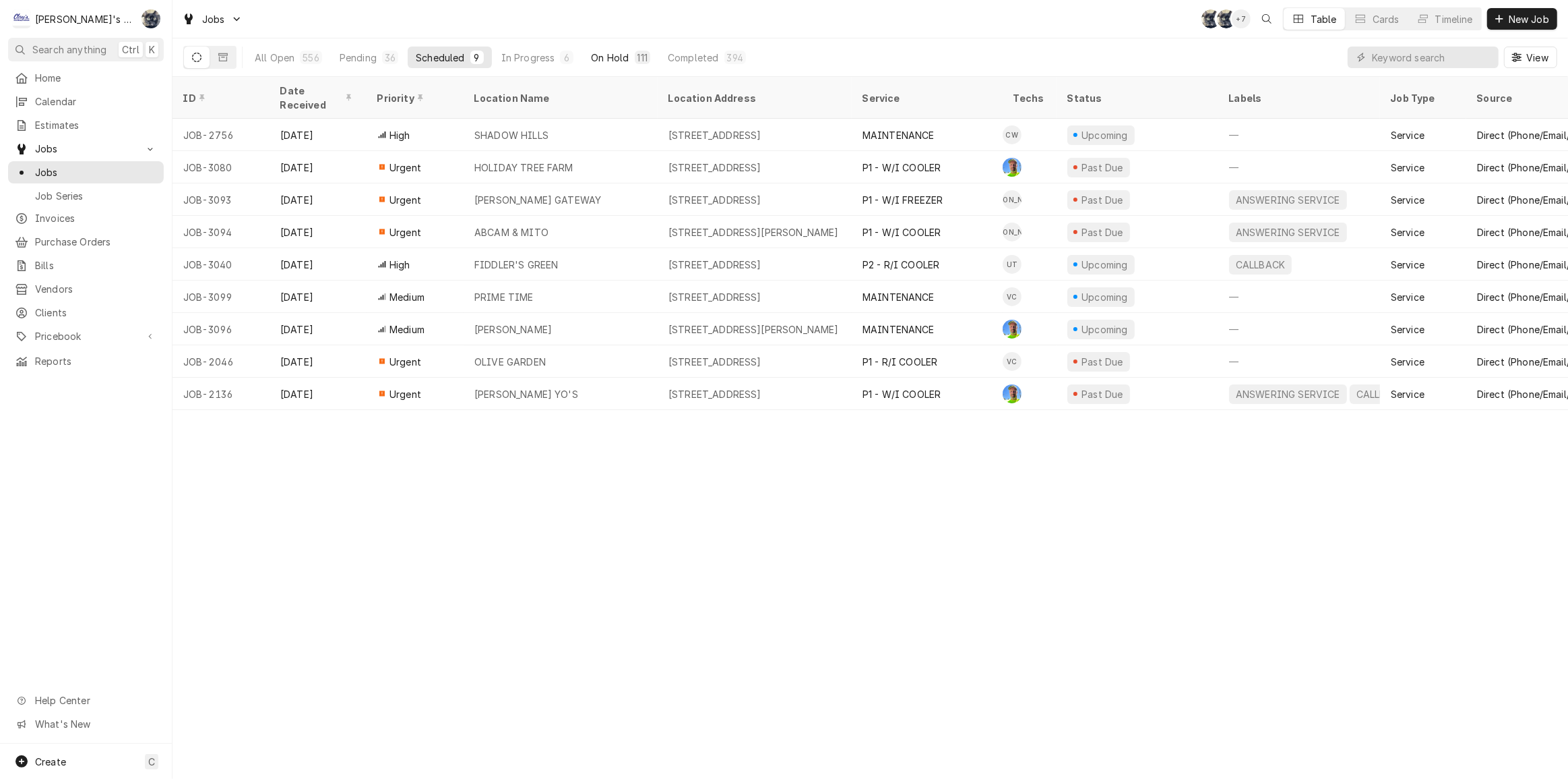
click at [616, 55] on div "On Hold" at bounding box center [610, 58] width 38 height 14
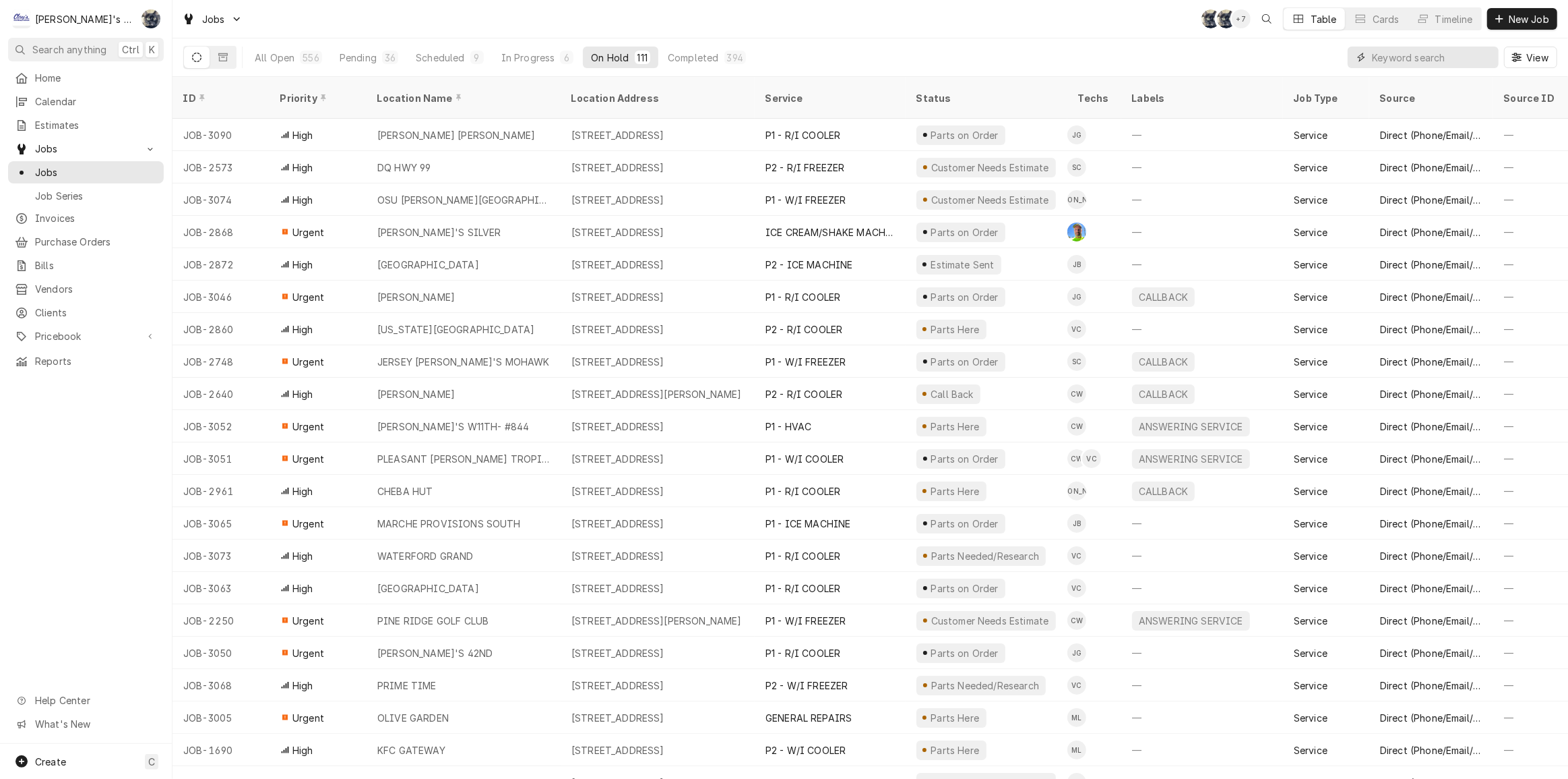
click at [1388, 49] on input "Dynamic Content Wrapper" at bounding box center [1431, 58] width 120 height 22
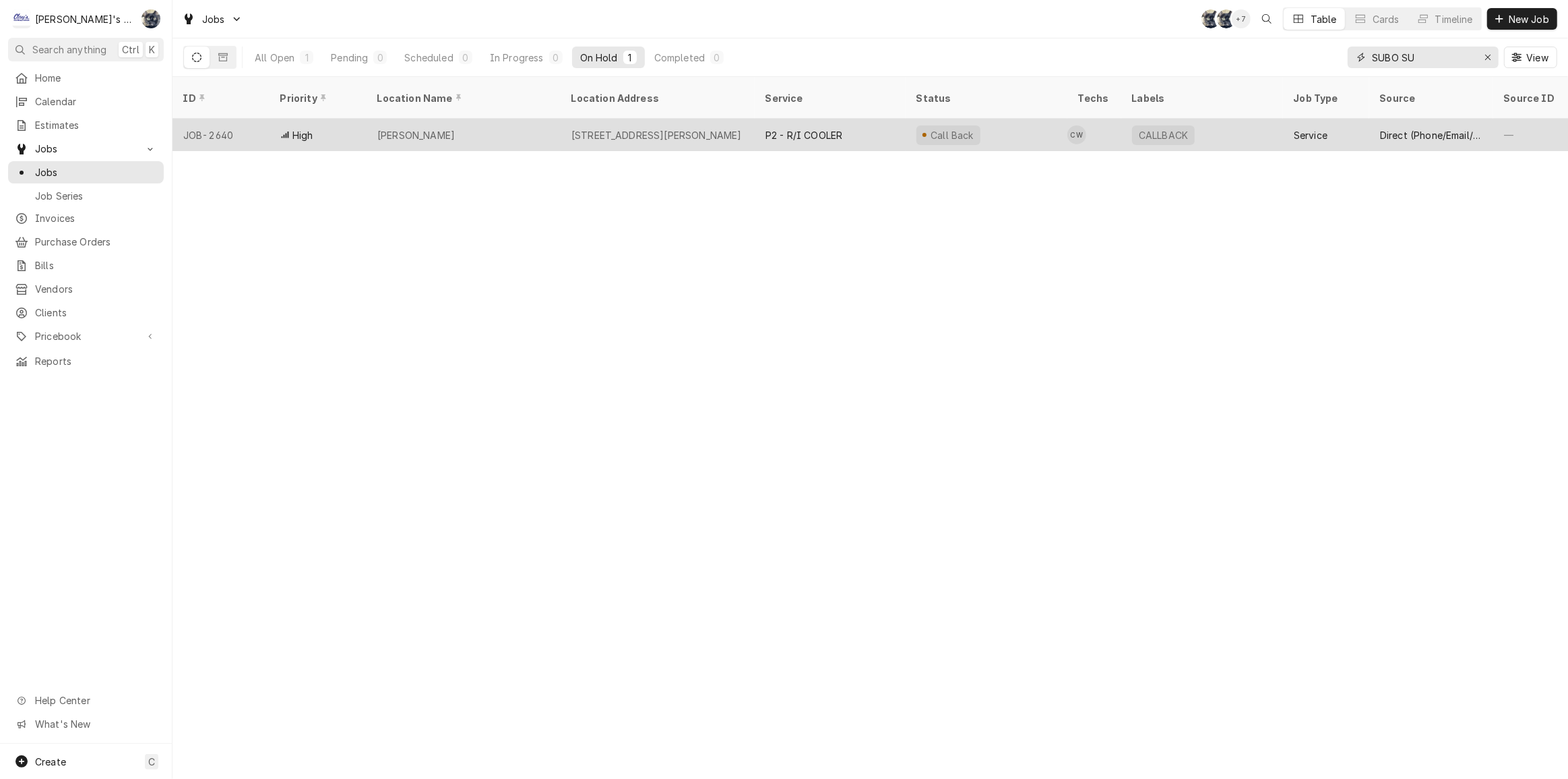
type input "SUBO SU"
click at [772, 128] on div "P2 - R/I COOLER" at bounding box center [803, 135] width 76 height 14
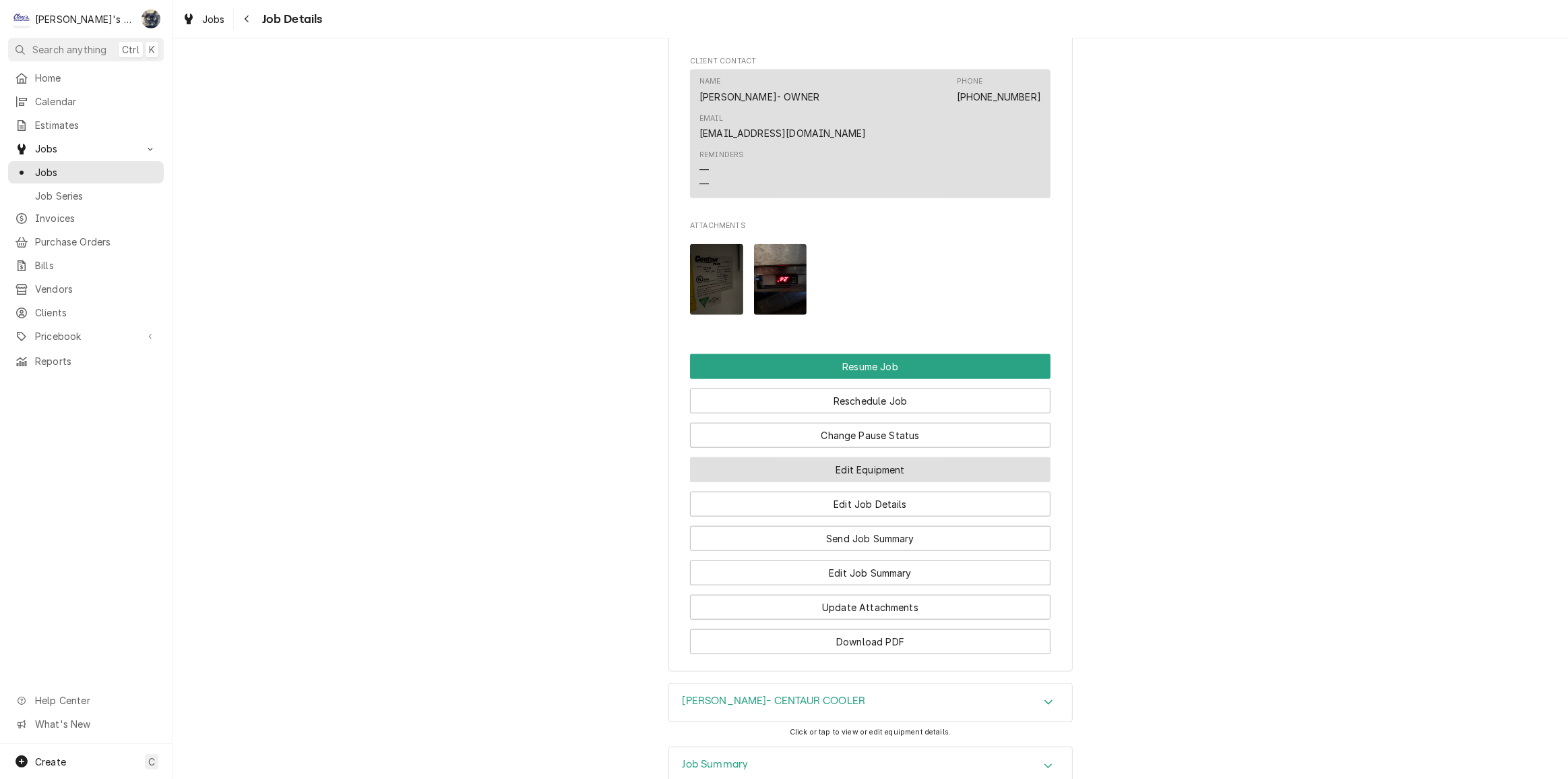
scroll to position [1536, 0]
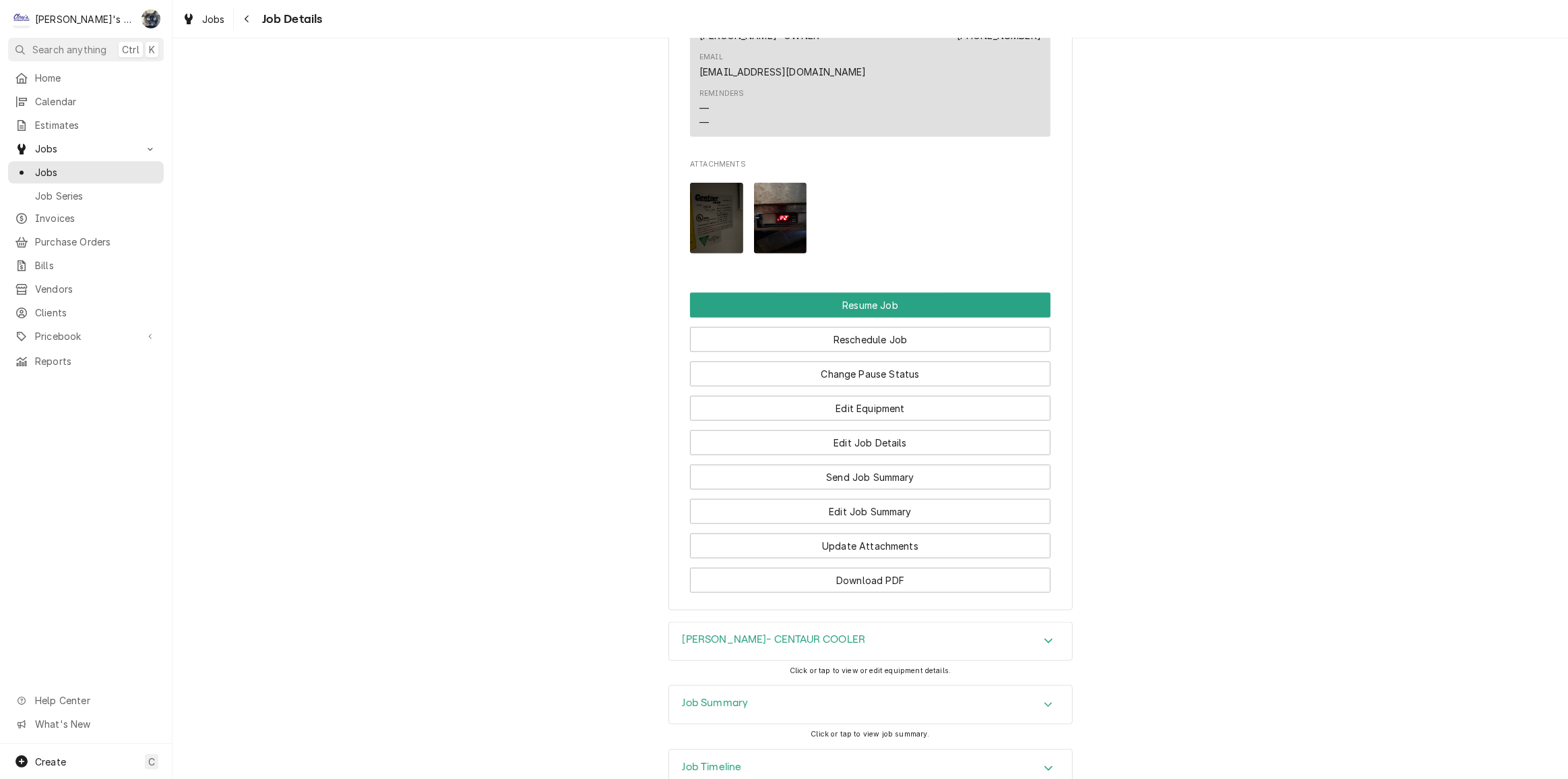
click at [833, 685] on div "Job Summary" at bounding box center [870, 704] width 403 height 38
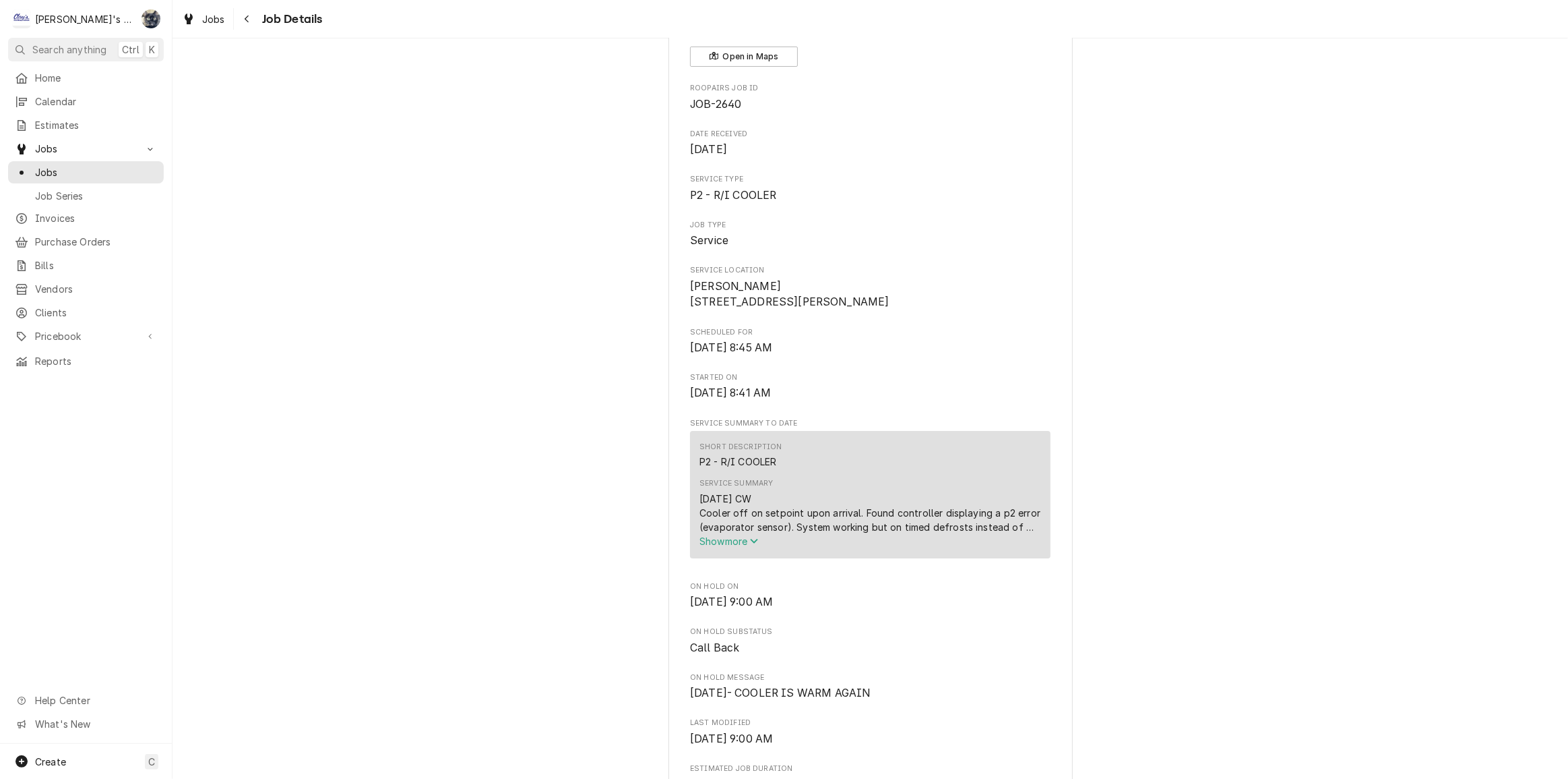
scroll to position [17, 0]
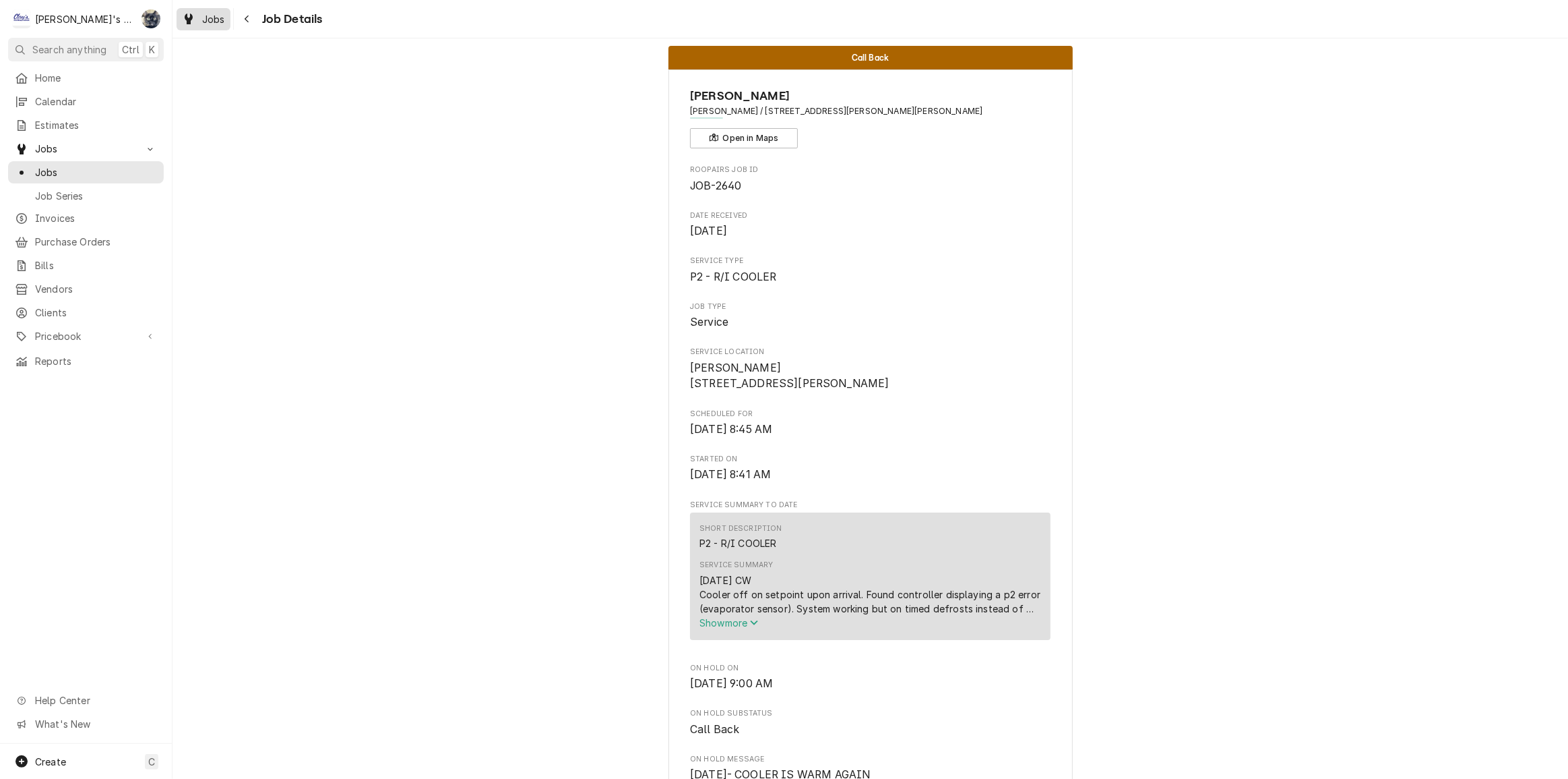
click at [200, 20] on div "Jobs" at bounding box center [203, 19] width 49 height 17
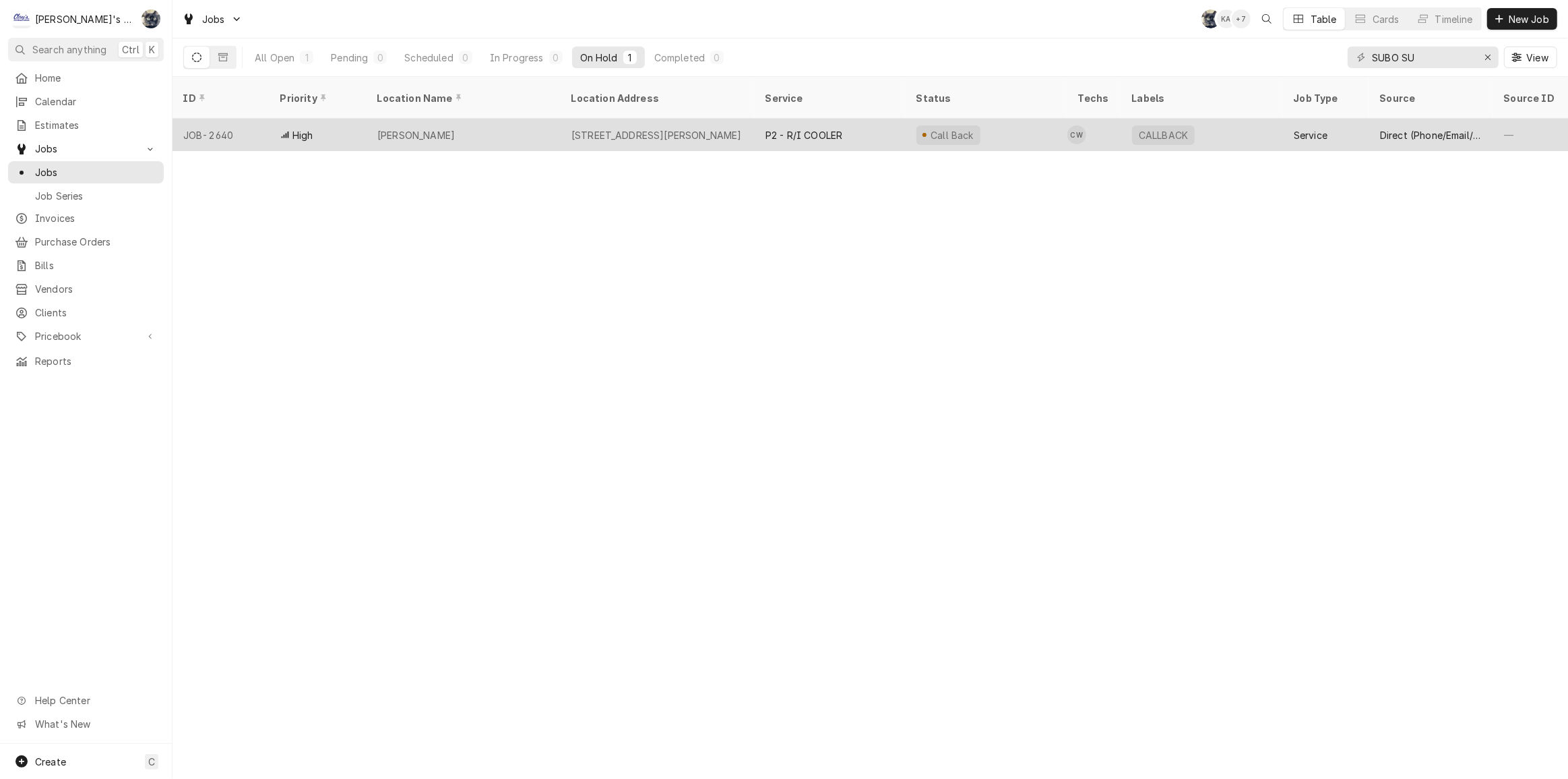
click at [689, 128] on div "541 BLAIR BLVD, EUGENE, OR 97401" at bounding box center [657, 135] width 171 height 14
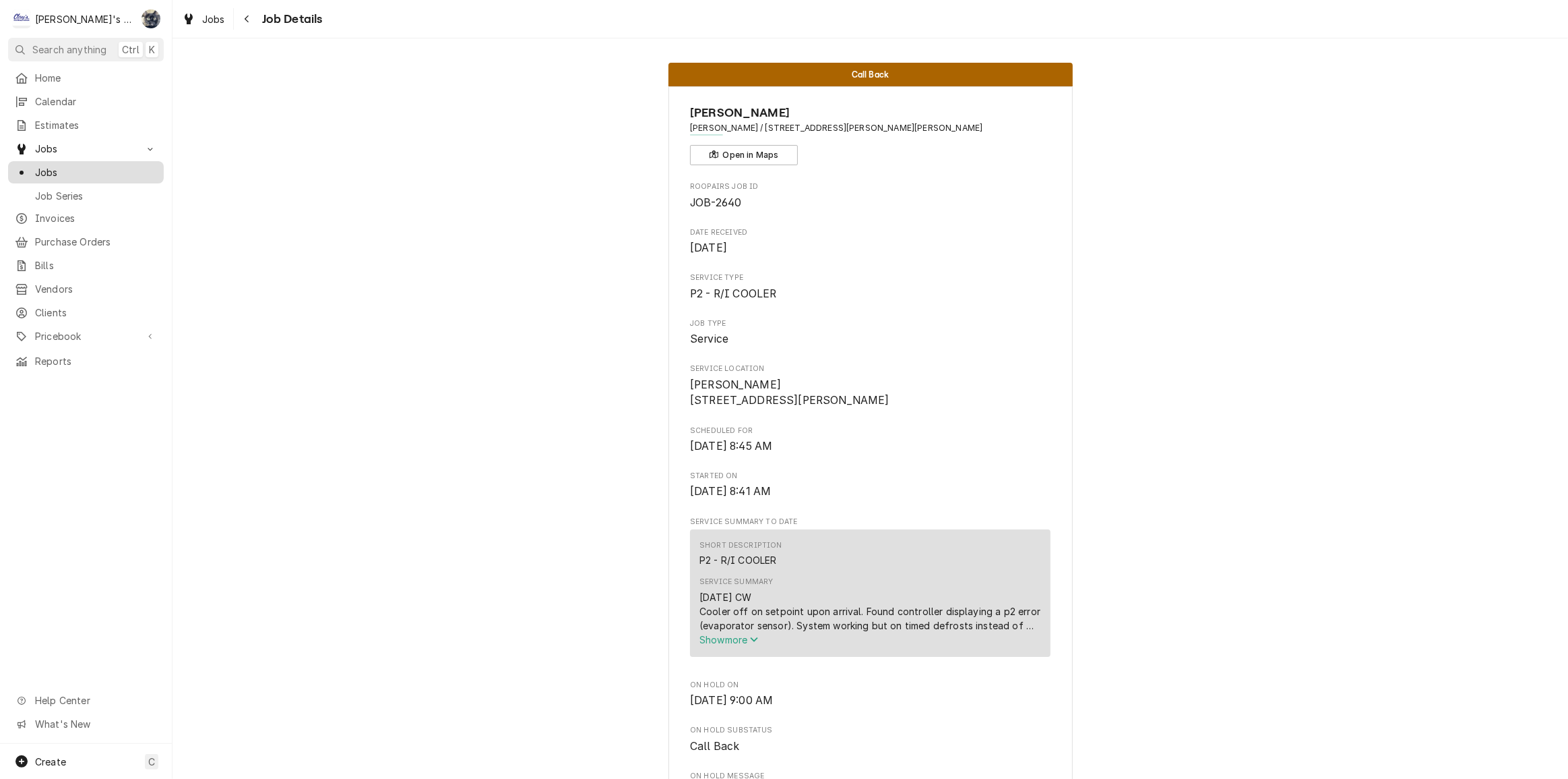
click at [76, 170] on span "Jobs" at bounding box center [96, 173] width 122 height 14
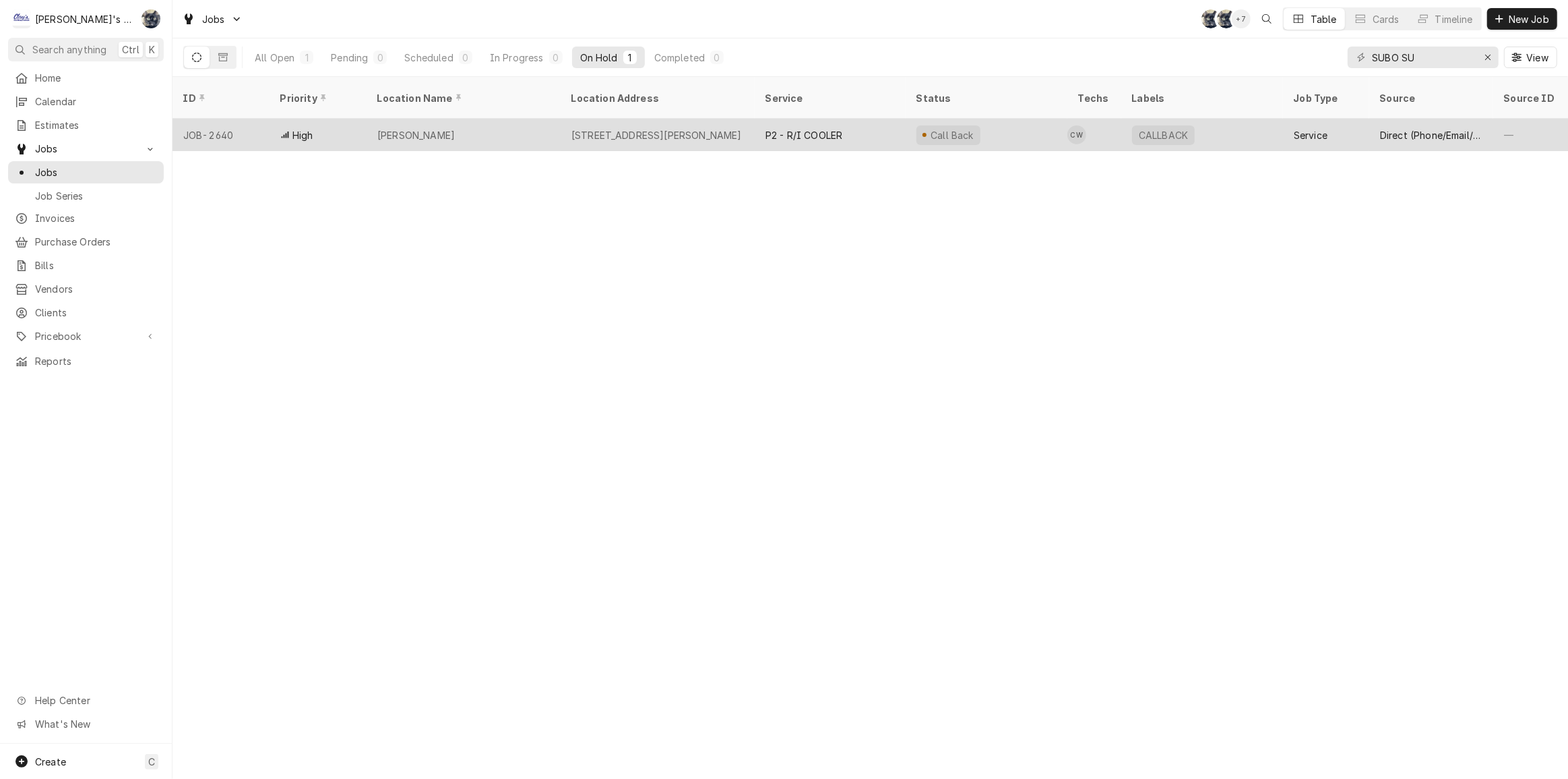
click at [623, 128] on div "[STREET_ADDRESS][PERSON_NAME]" at bounding box center [658, 135] width 194 height 32
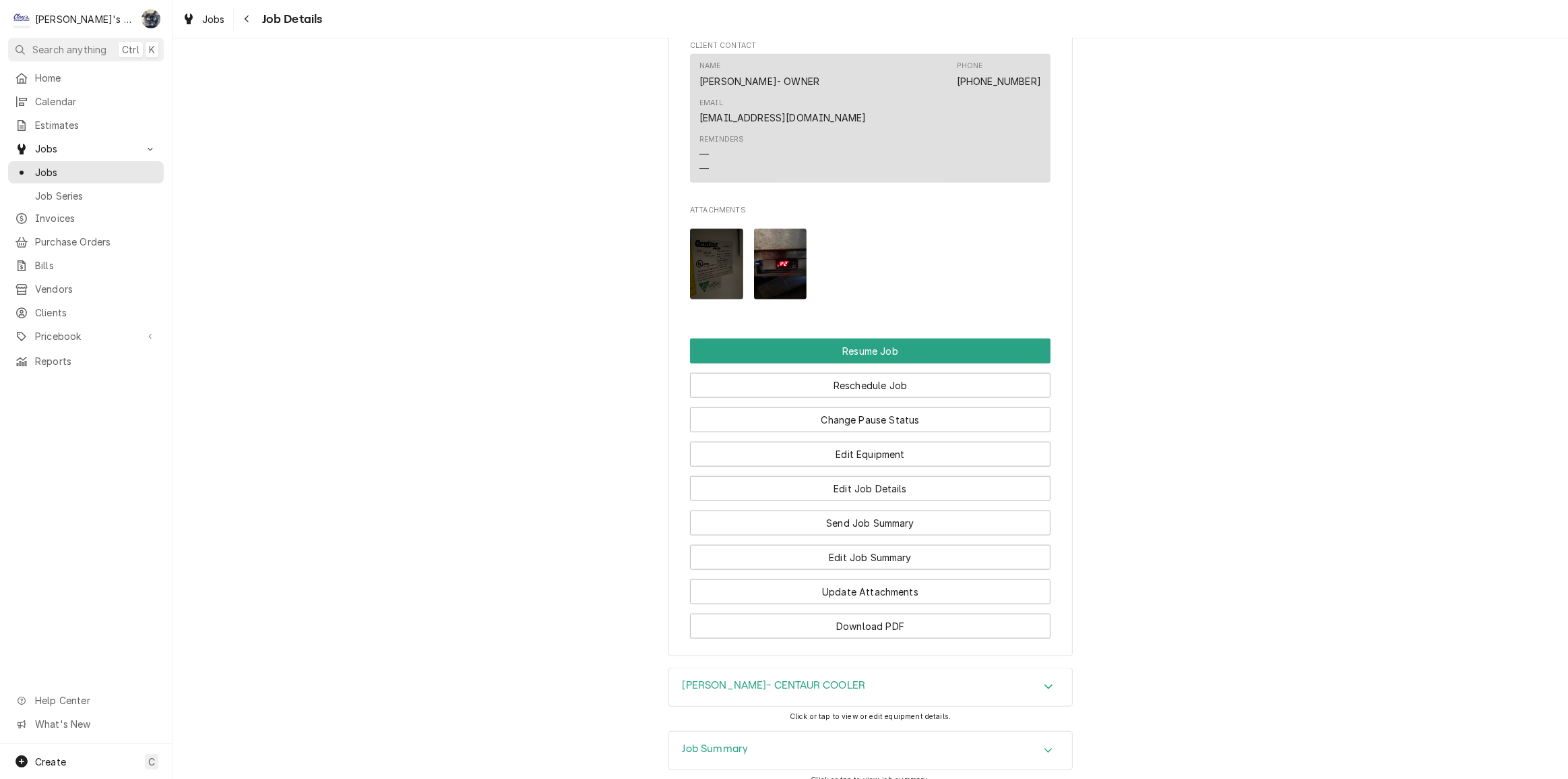
scroll to position [1536, 0]
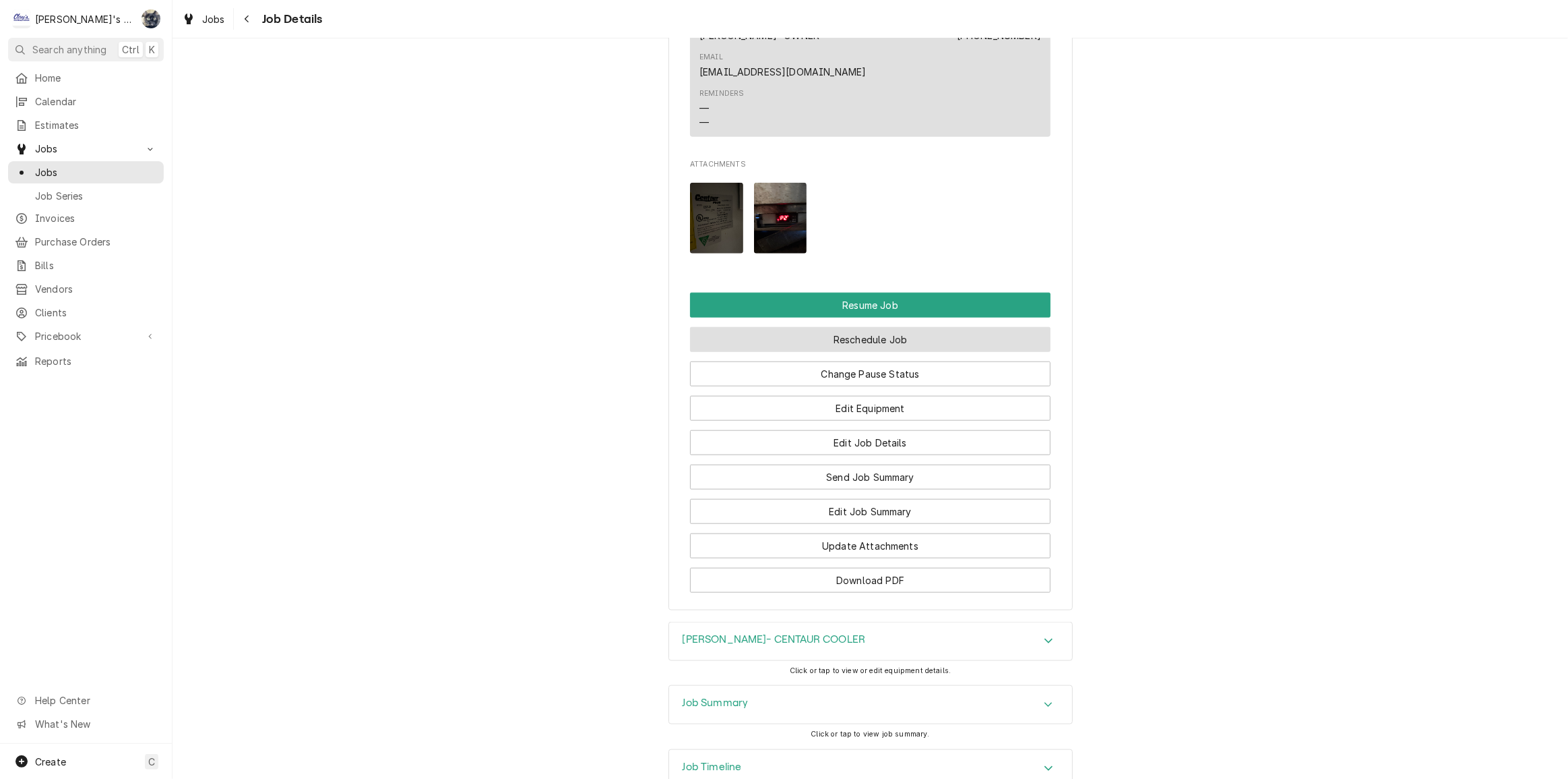
click at [862, 327] on button "Reschedule Job" at bounding box center [869, 339] width 361 height 25
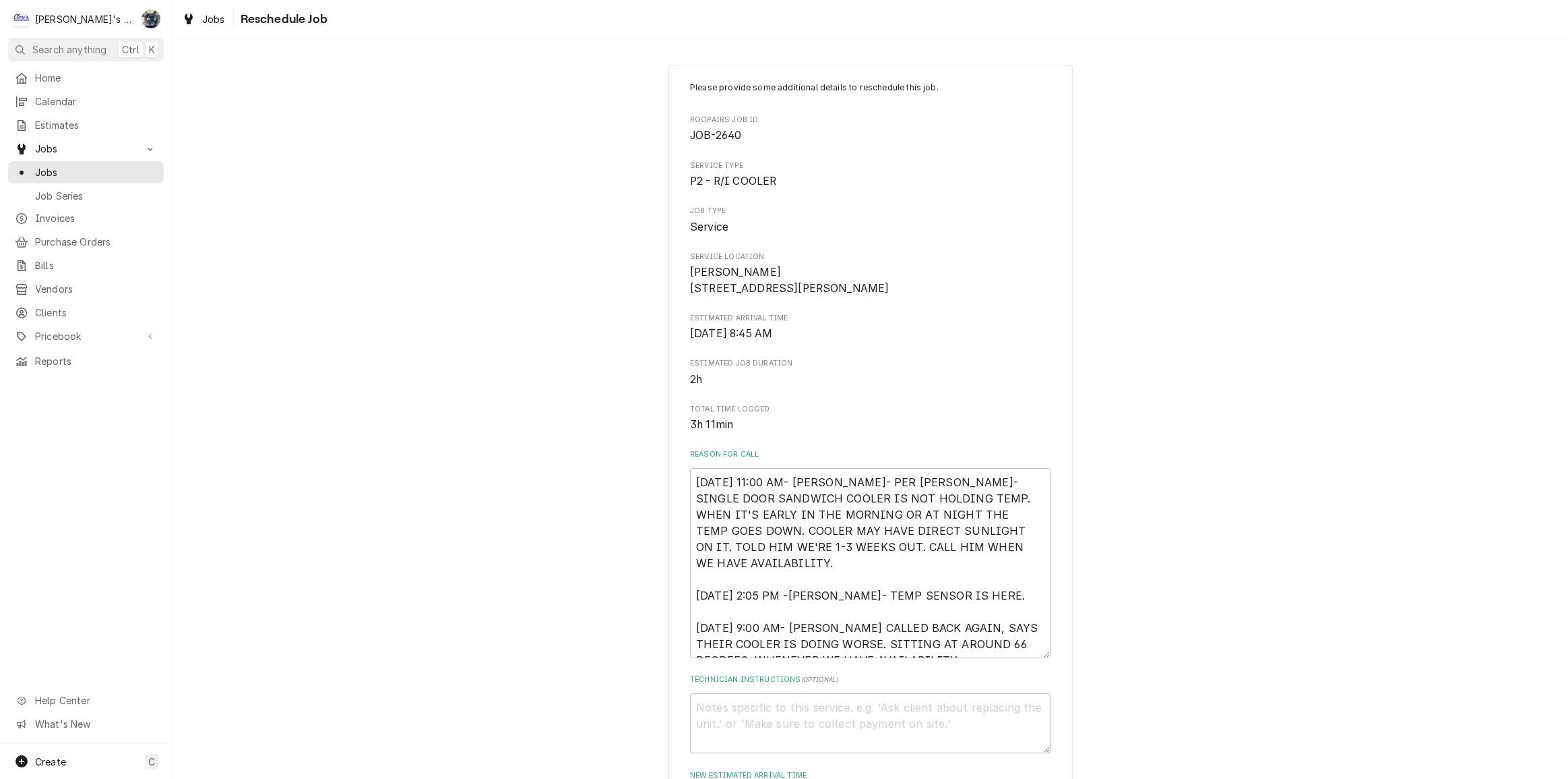
scroll to position [357, 0]
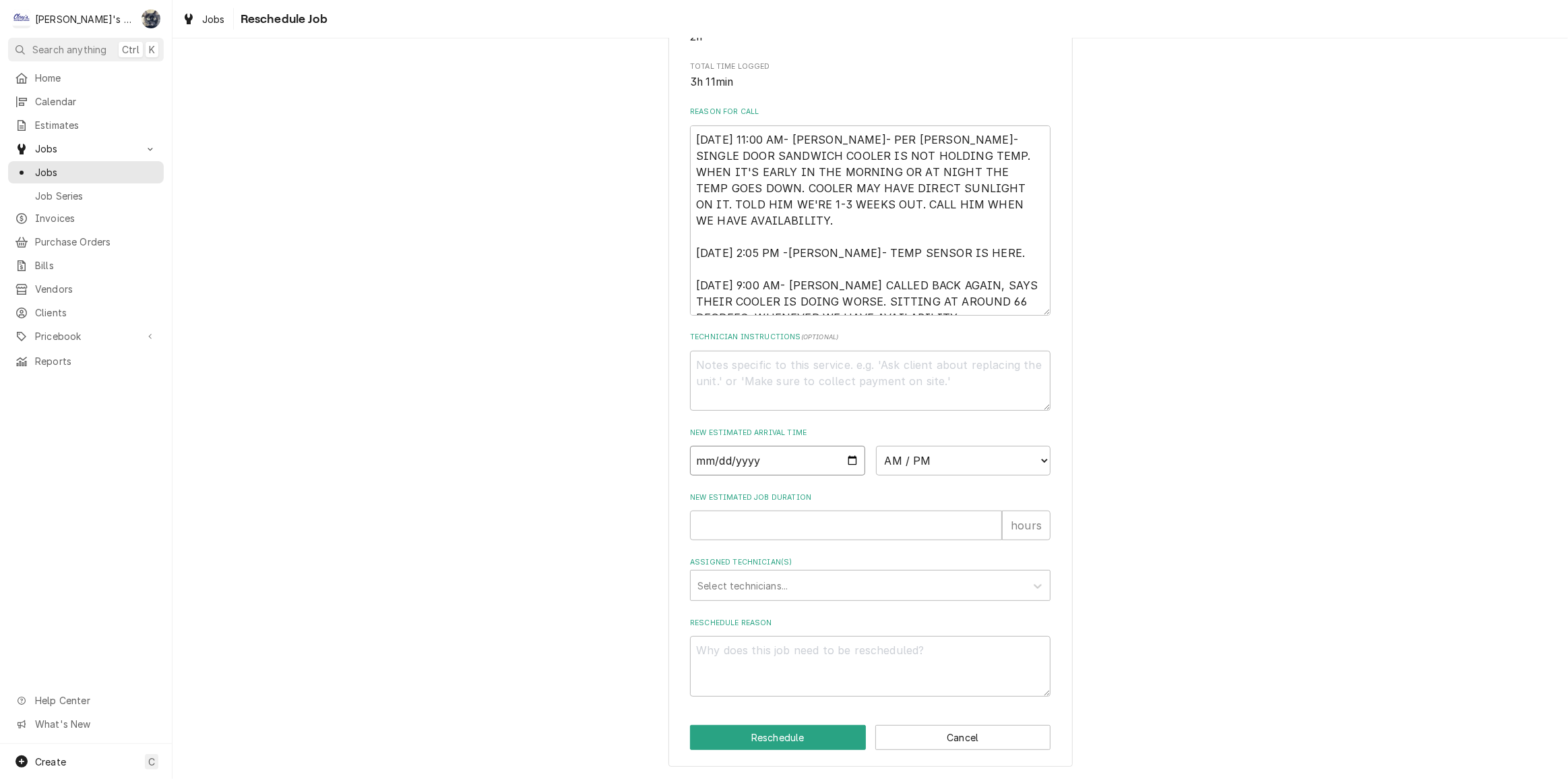
click at [845, 459] on input "Date" at bounding box center [777, 460] width 175 height 30
click at [1129, 441] on div "Please provide some additional details to reschedule this job. Roopairs Job ID …" at bounding box center [870, 245] width 1395 height 1069
click at [961, 739] on button "Cancel" at bounding box center [964, 738] width 176 height 25
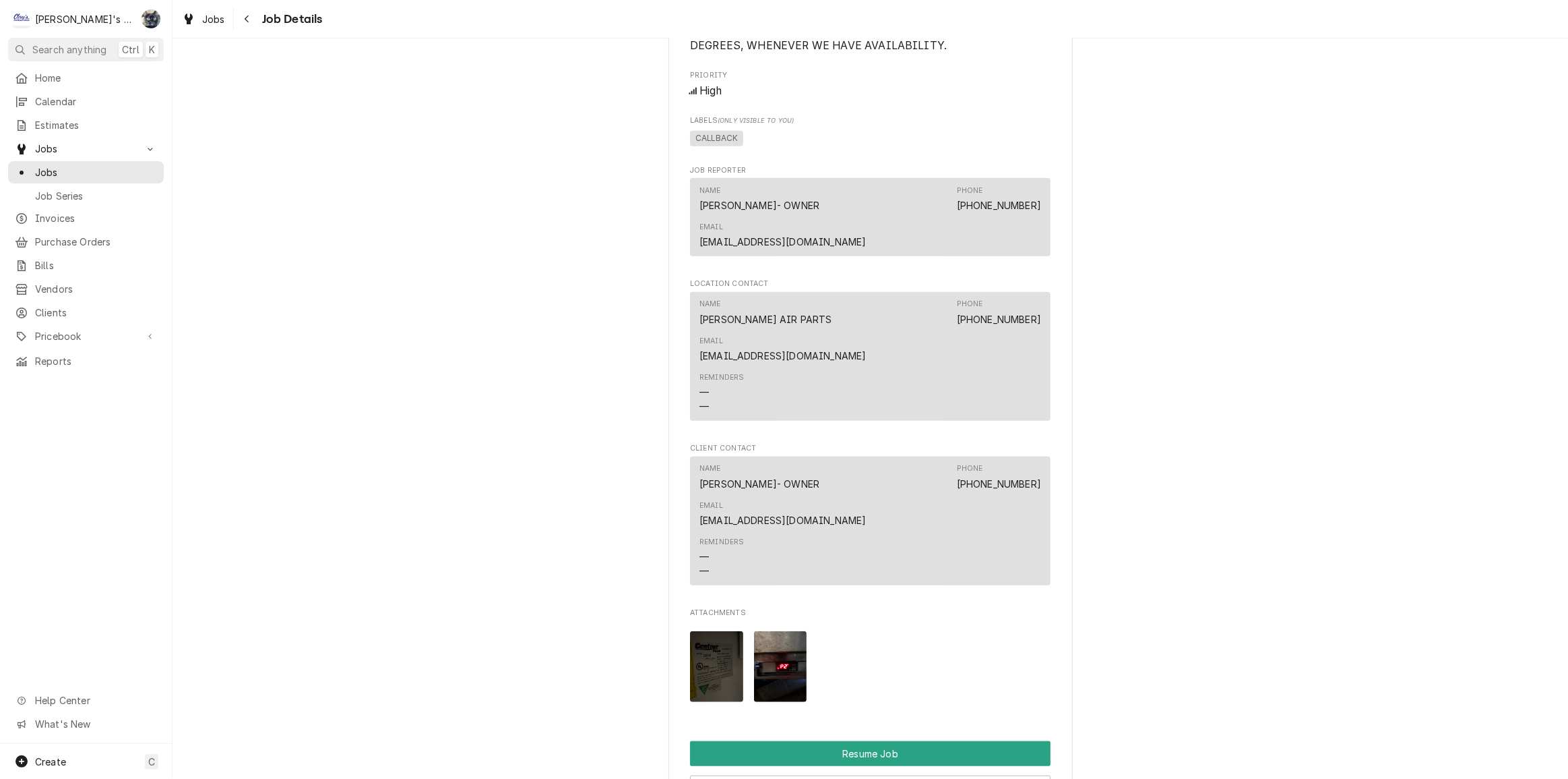
scroll to position [1085, 0]
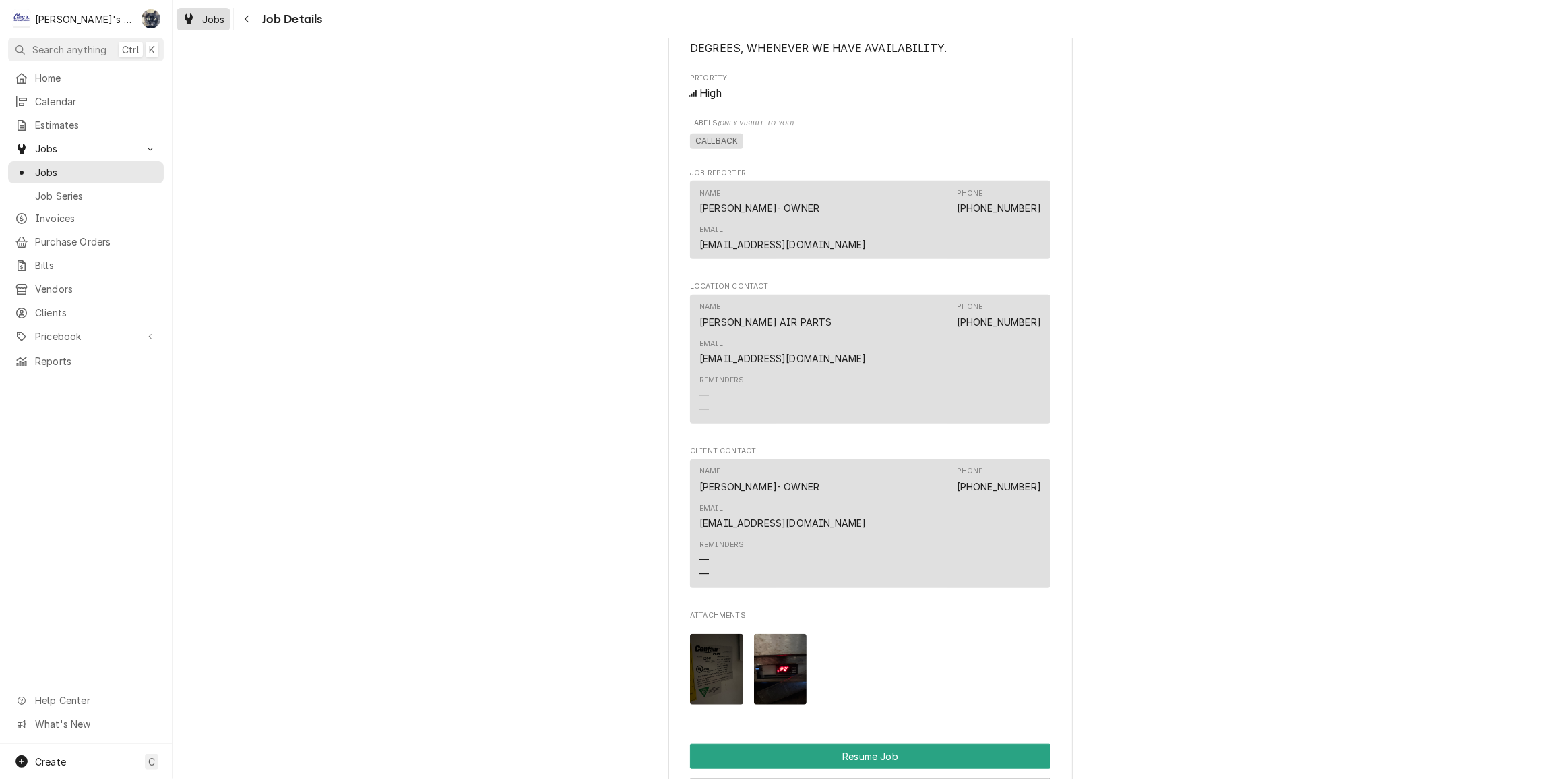
click at [202, 19] on span "Jobs" at bounding box center [213, 19] width 22 height 14
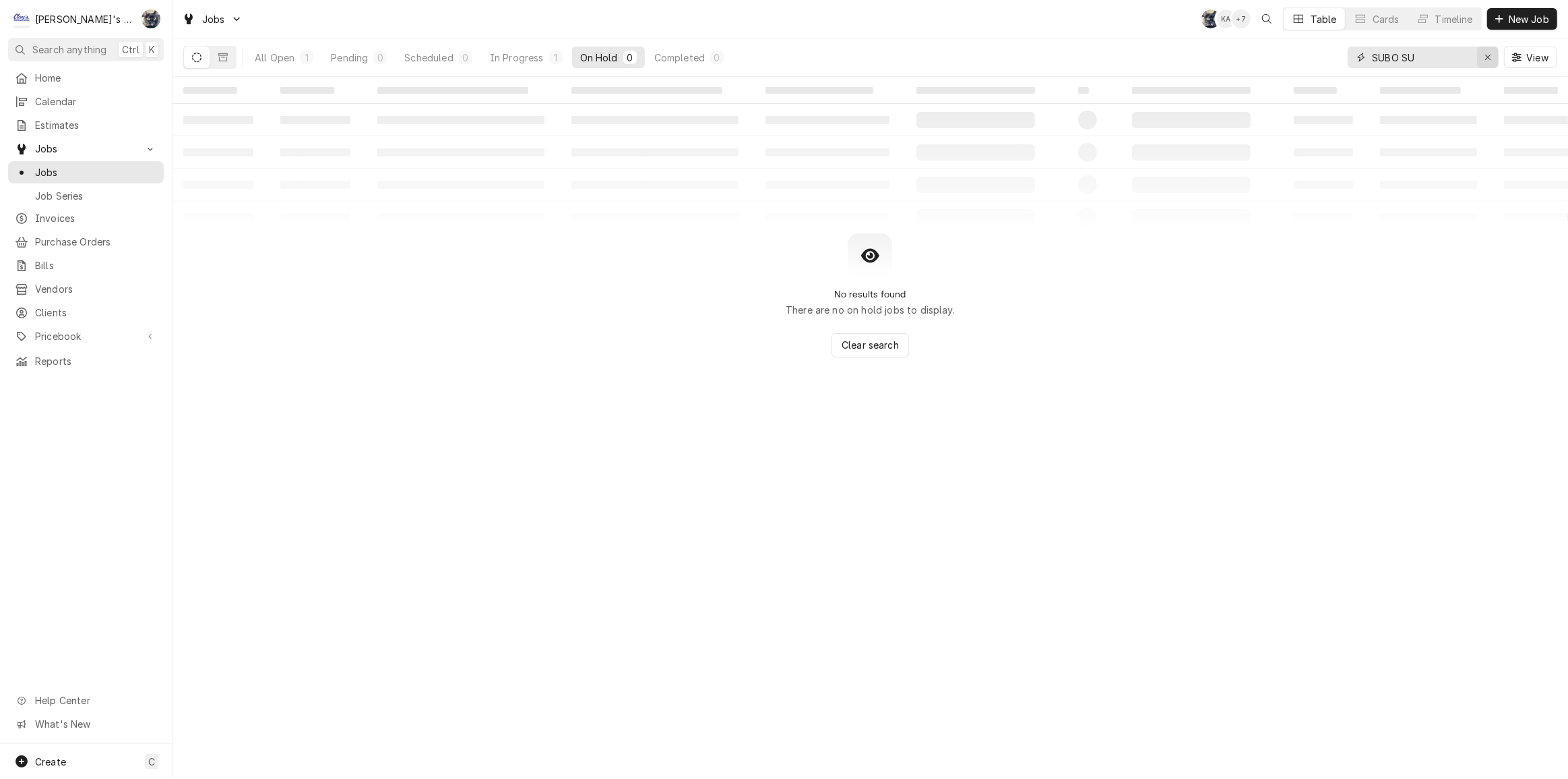
click at [1490, 60] on icon "Erase input" at bounding box center [1488, 57] width 7 height 9
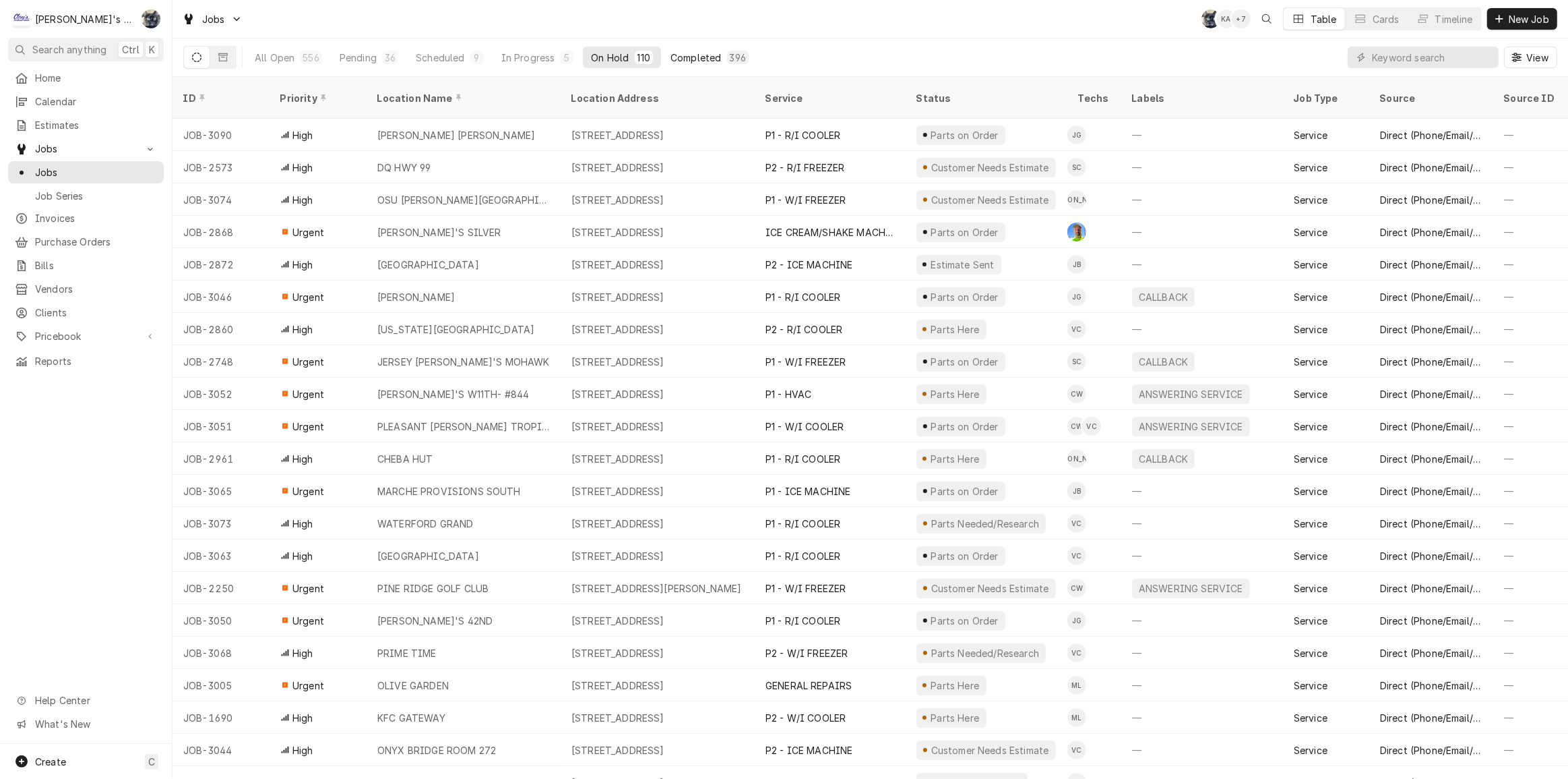
click at [690, 52] on div "Completed" at bounding box center [696, 58] width 50 height 14
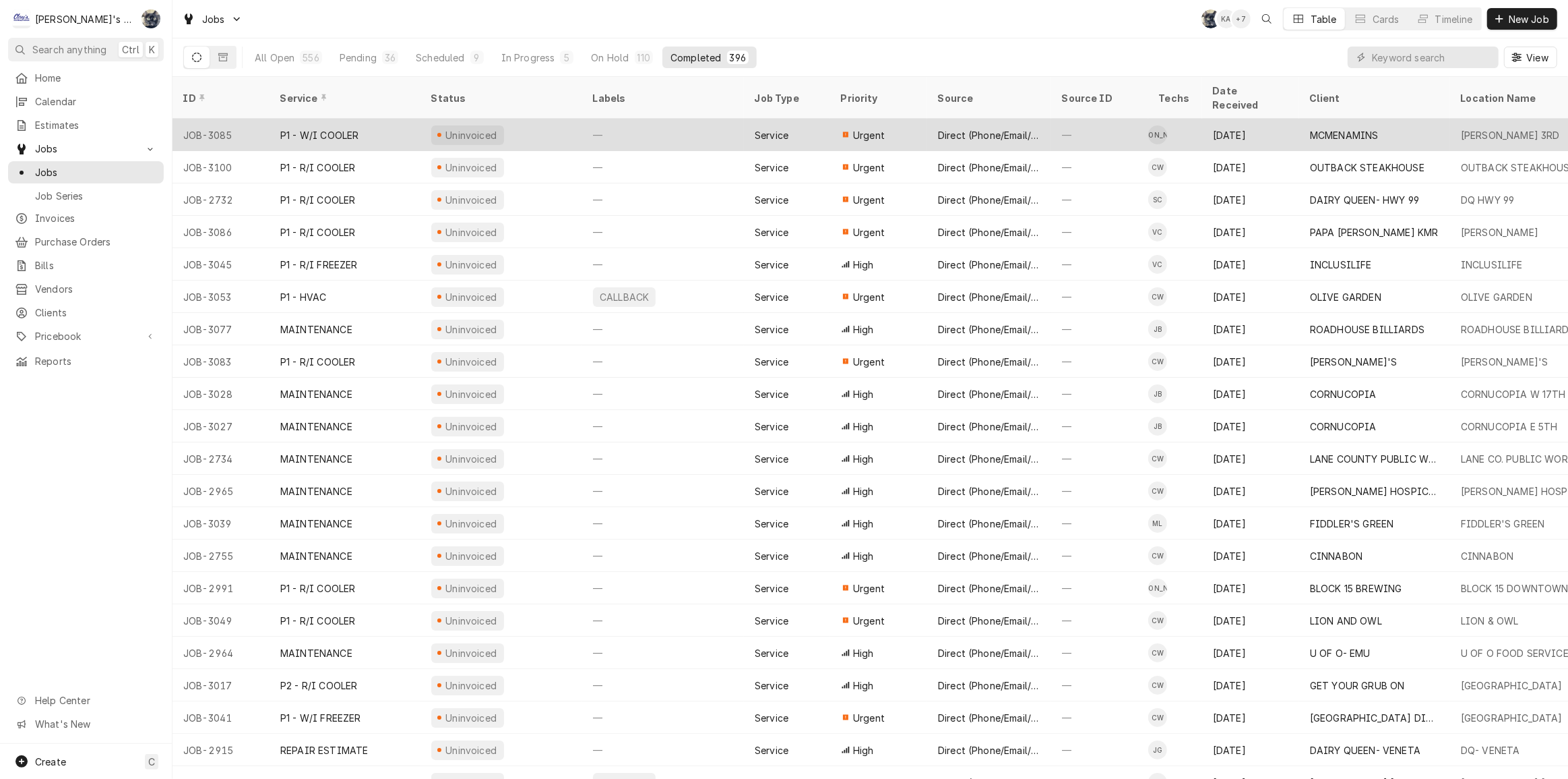
click at [1067, 123] on div "—" at bounding box center [1100, 135] width 97 height 32
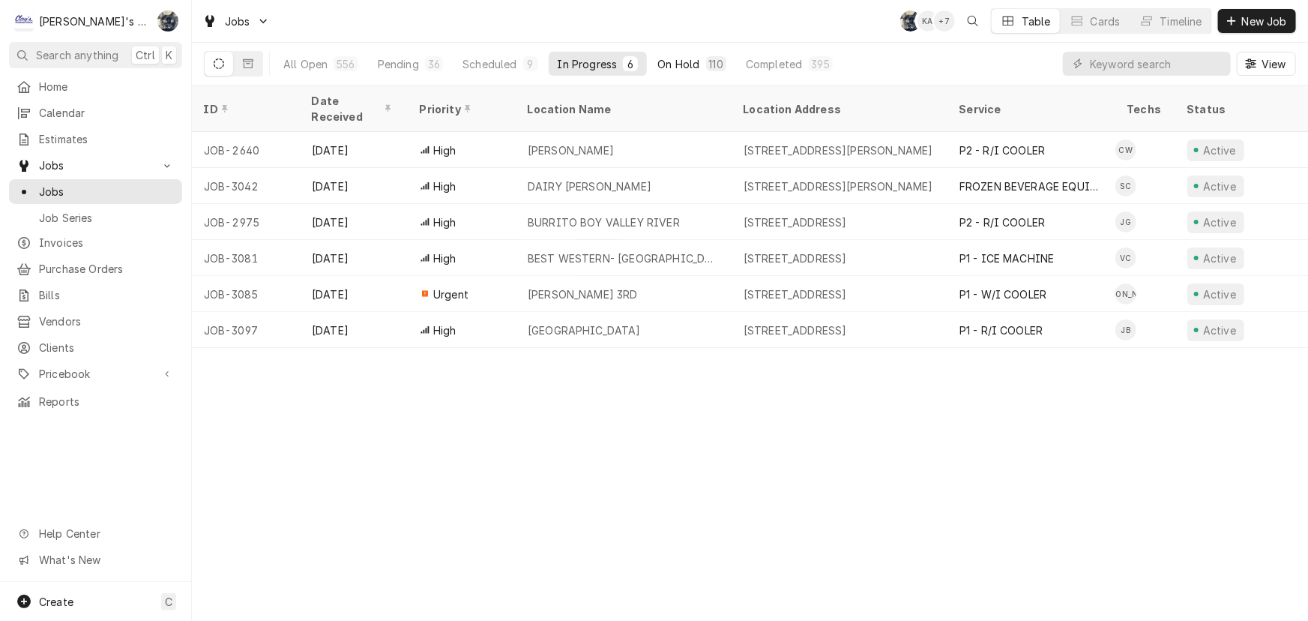
click at [686, 61] on div "On Hold" at bounding box center [678, 64] width 42 height 16
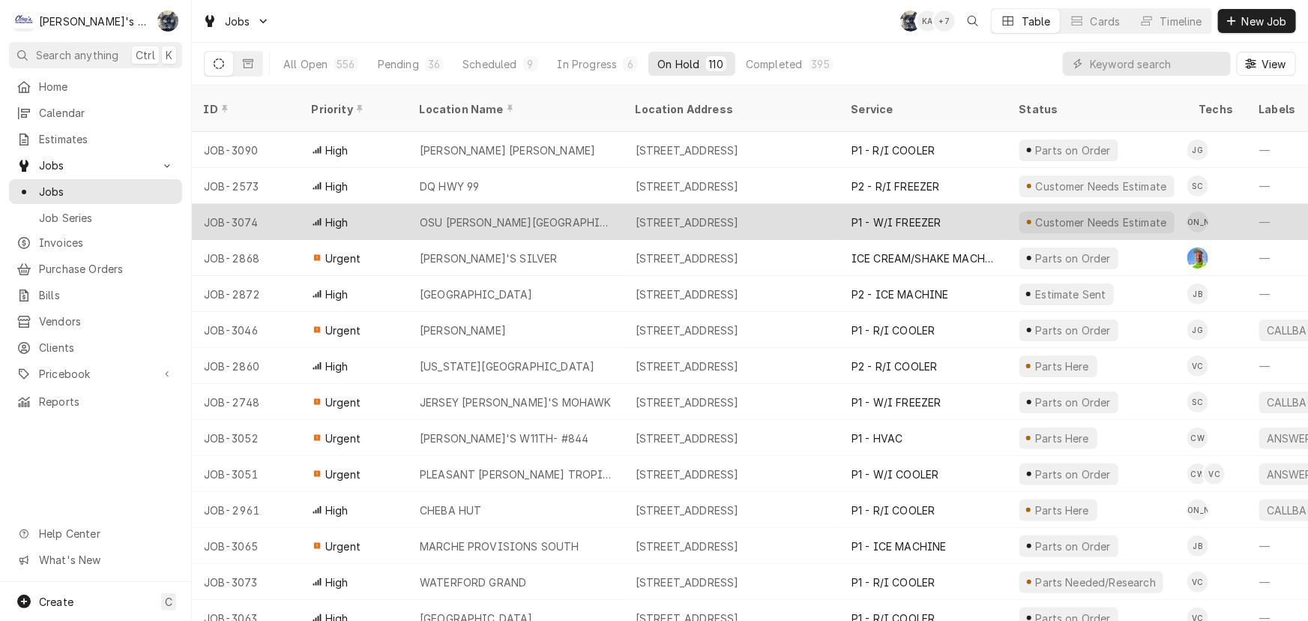
click at [693, 214] on div "2921 SW CAMPUS WAY, CORVALLIS, OR 97331" at bounding box center [687, 222] width 103 height 16
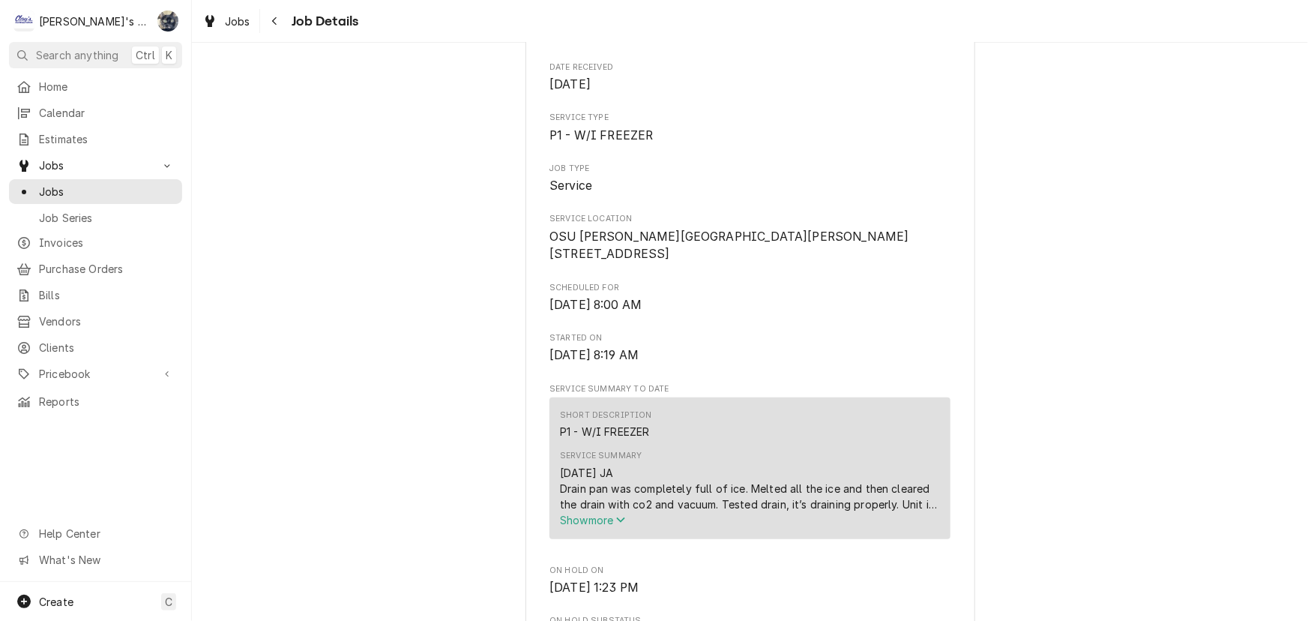
scroll to position [545, 0]
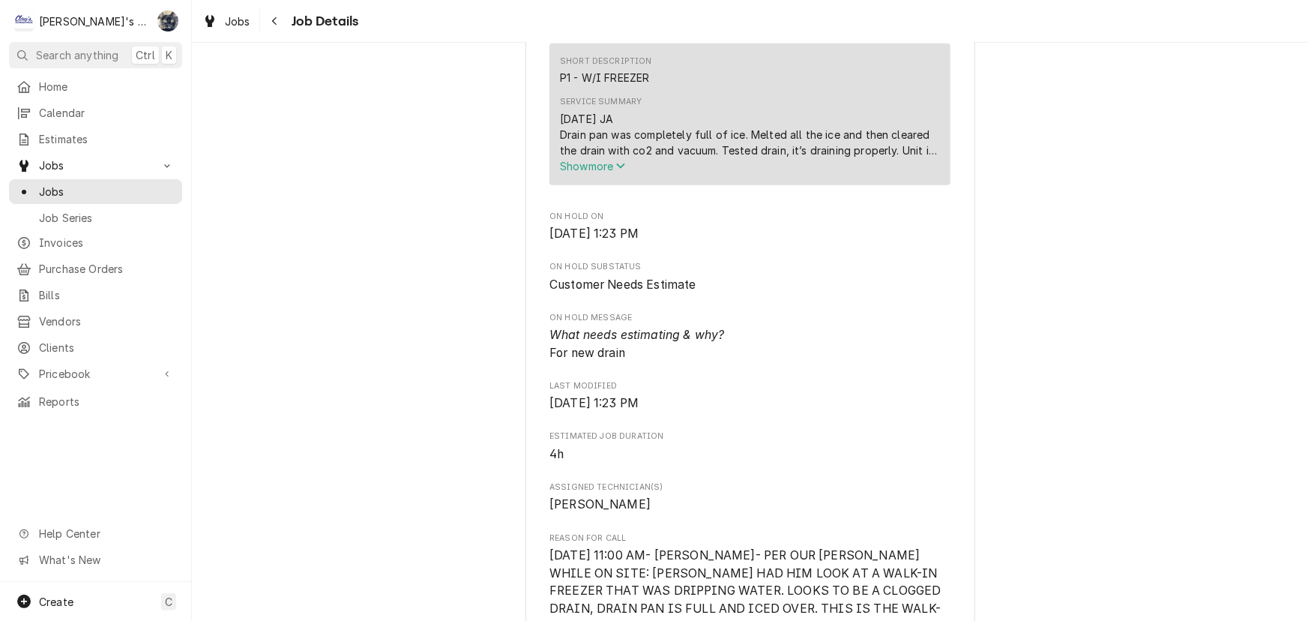
click at [573, 172] on span "Show more" at bounding box center [593, 166] width 66 height 13
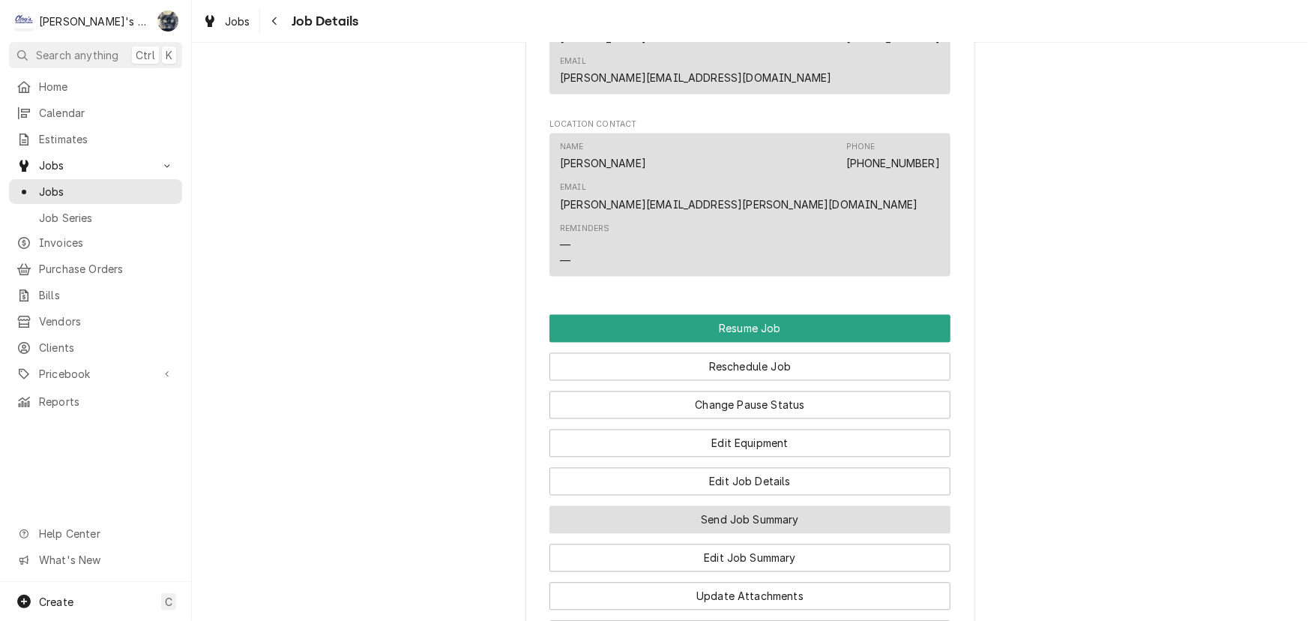
scroll to position [1666, 0]
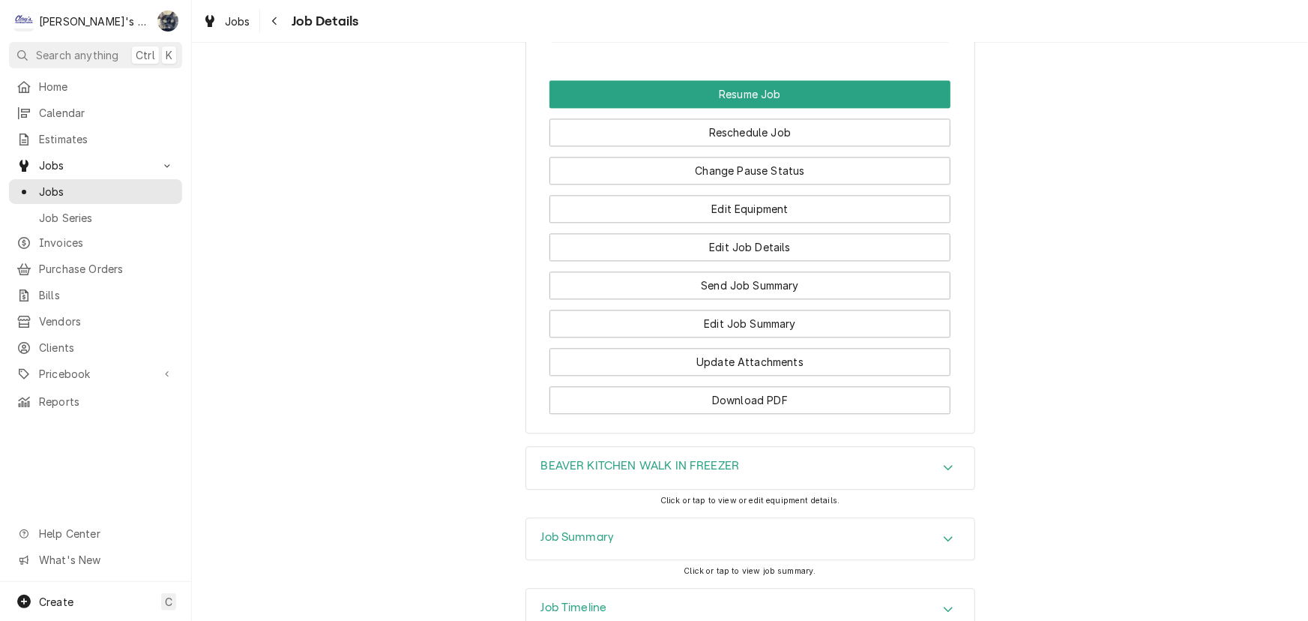
click at [676, 518] on div "Job Summary" at bounding box center [750, 539] width 448 height 42
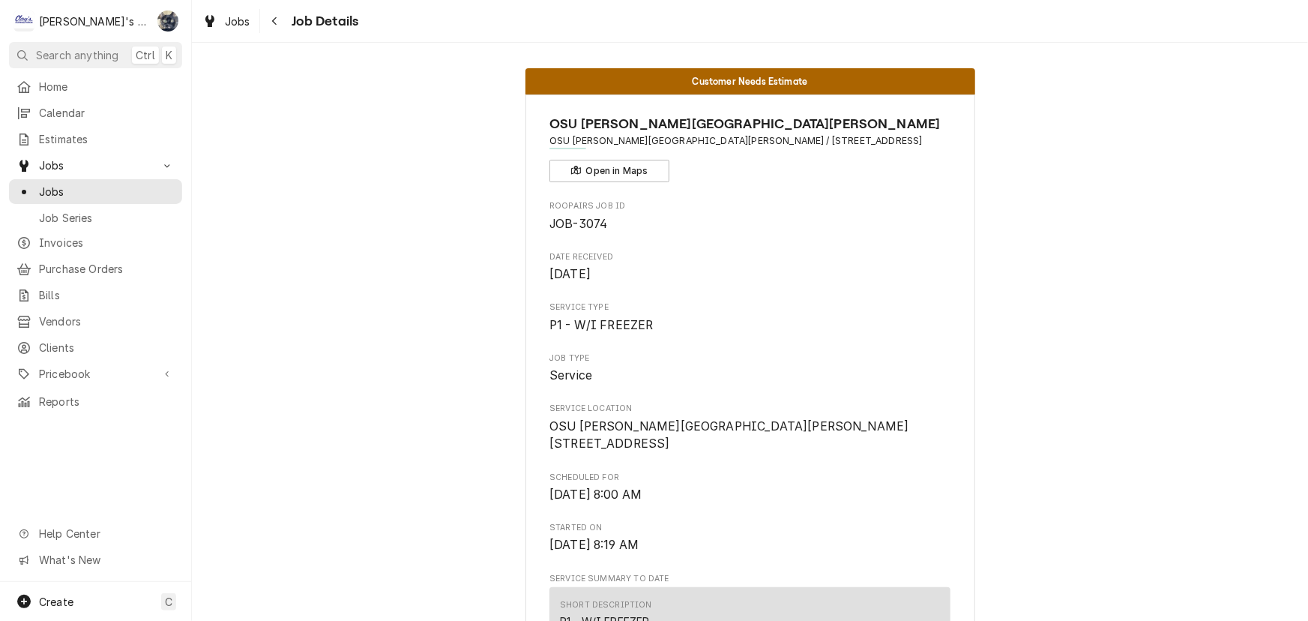
scroll to position [0, 0]
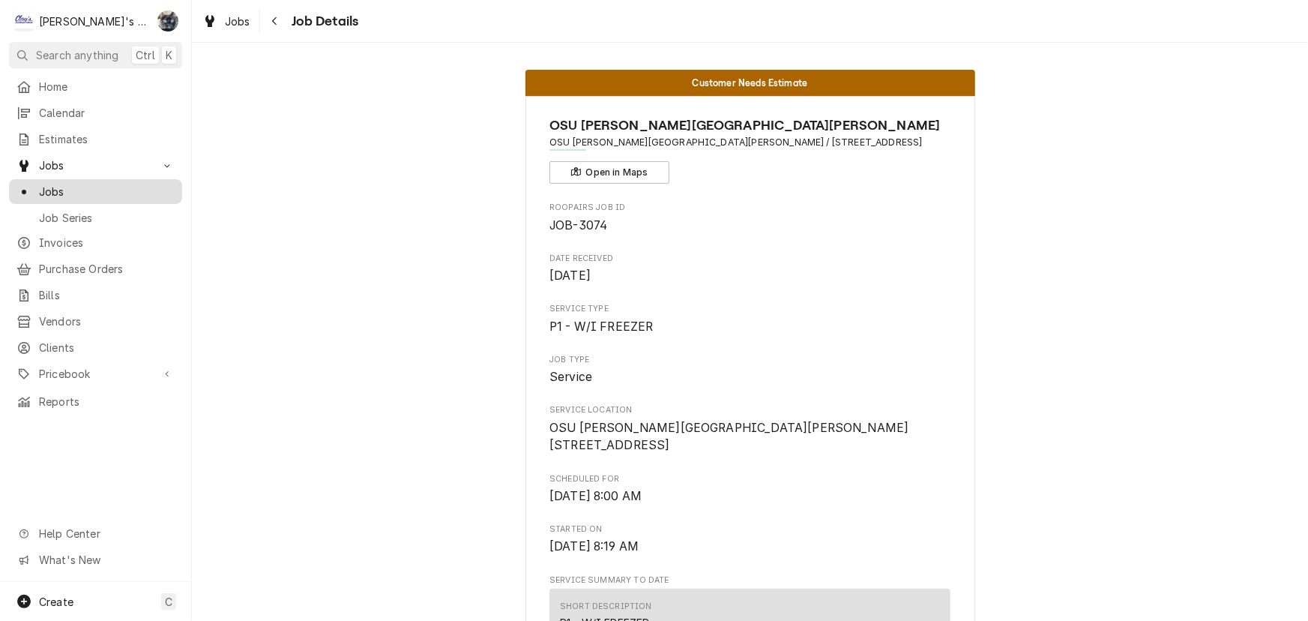
click at [61, 184] on span "Jobs" at bounding box center [107, 192] width 136 height 16
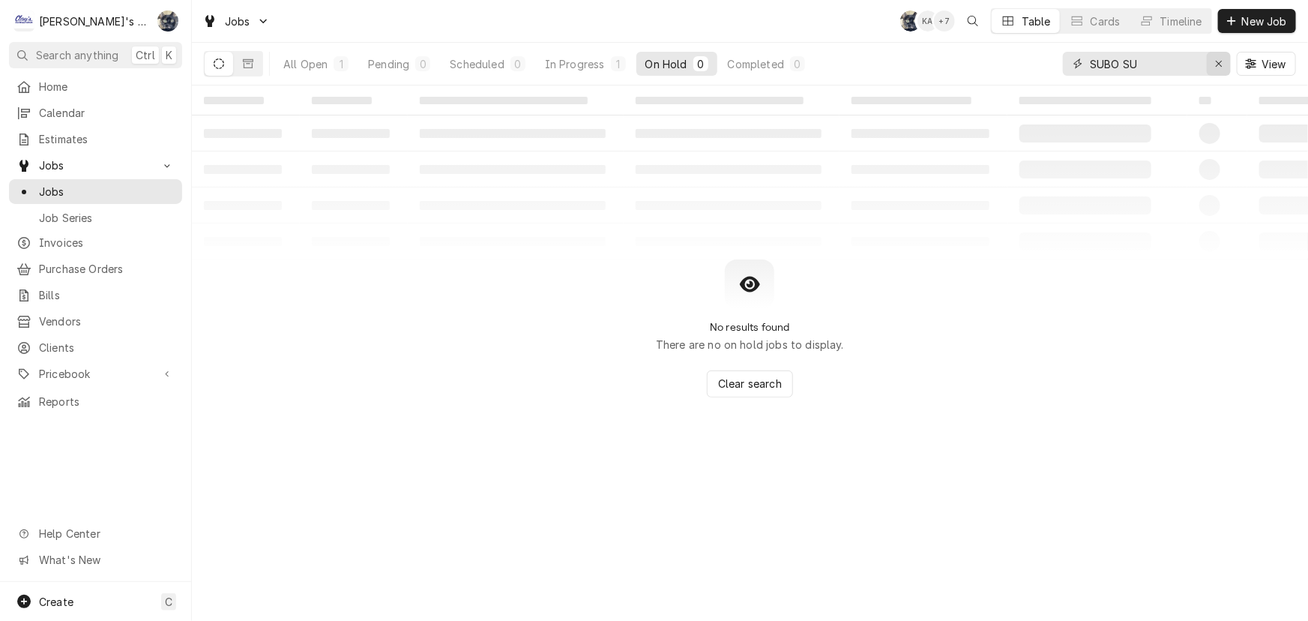
click at [1222, 61] on icon "Erase input" at bounding box center [1219, 63] width 8 height 10
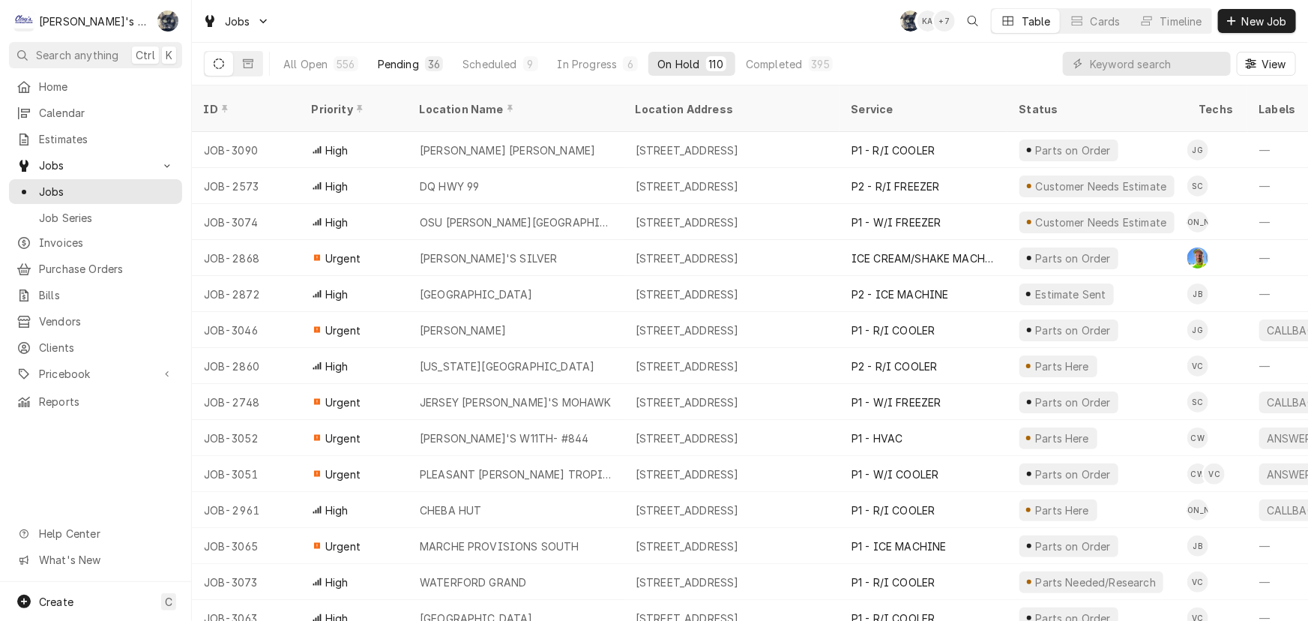
click at [396, 55] on button "Pending 36" at bounding box center [410, 64] width 83 height 24
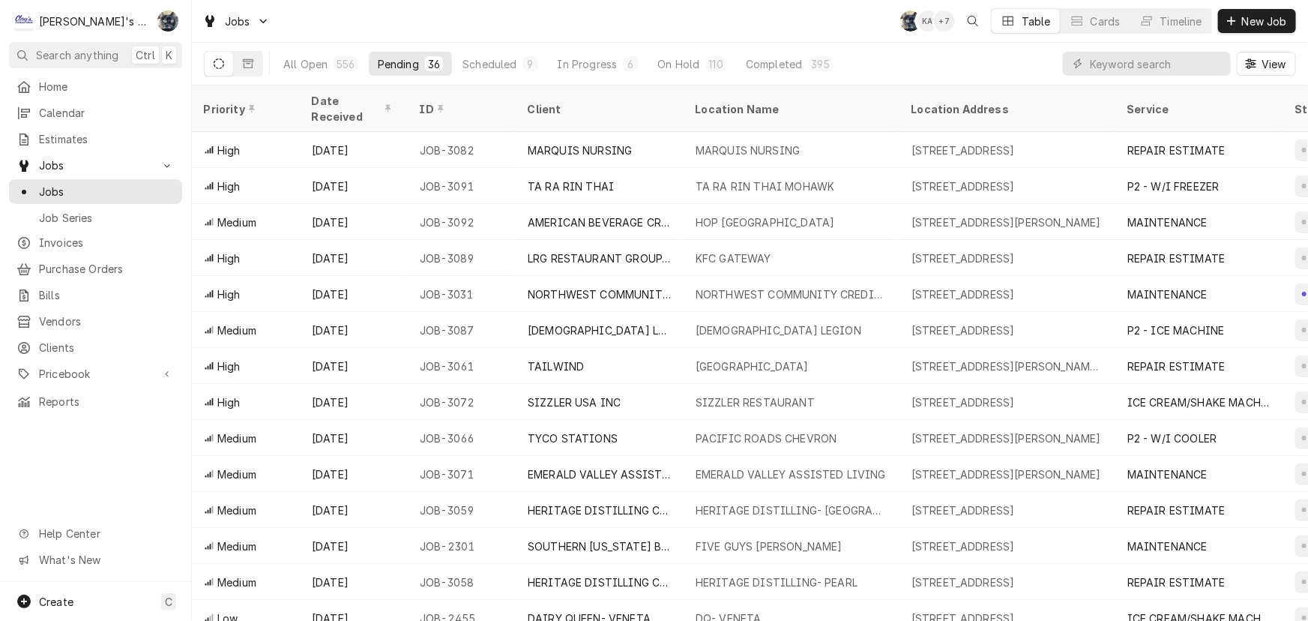
click at [391, 27] on div "Jobs SB KA + 7 Table Cards Timeline New Job" at bounding box center [750, 21] width 1116 height 42
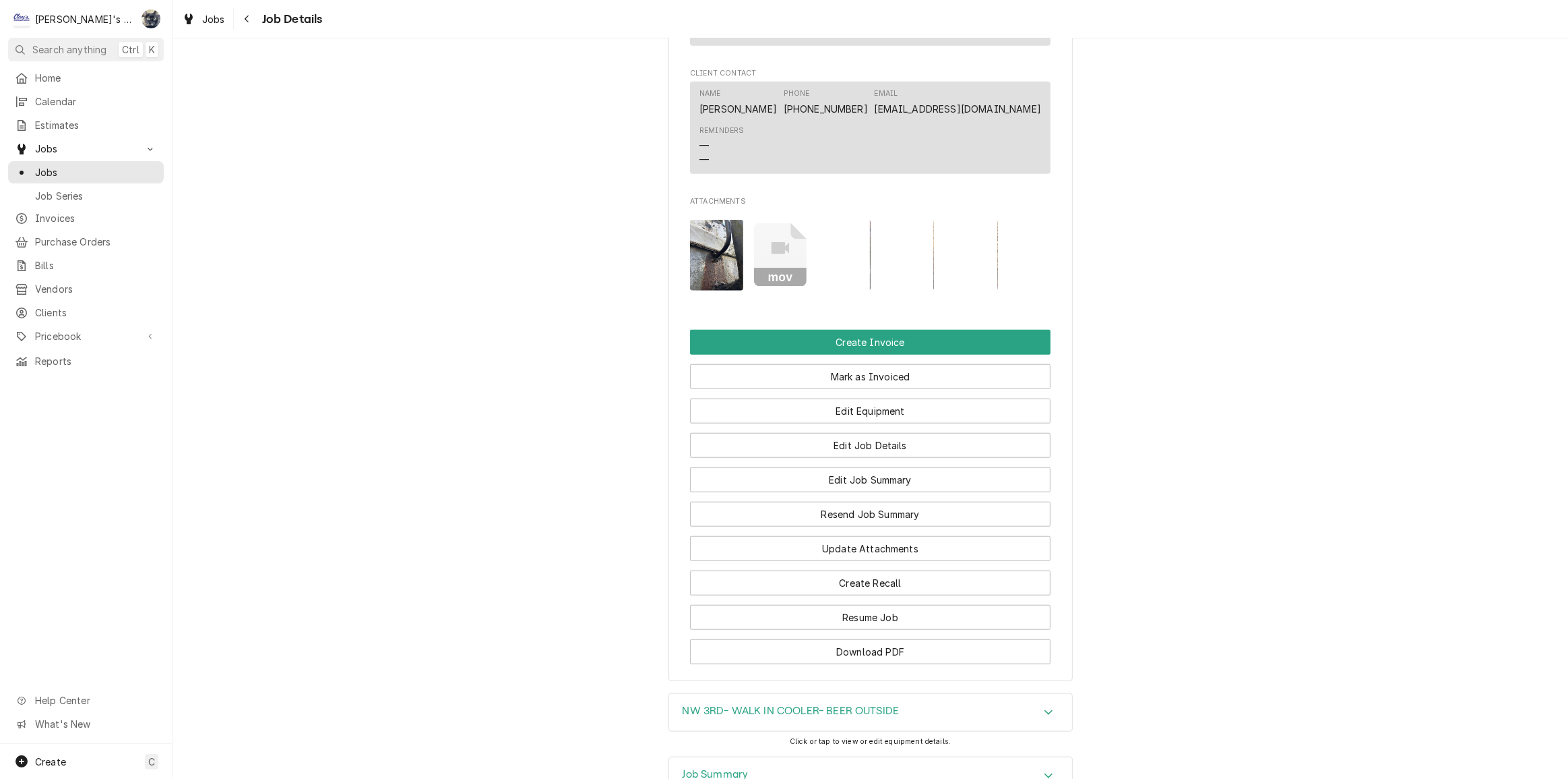
scroll to position [1409, 0]
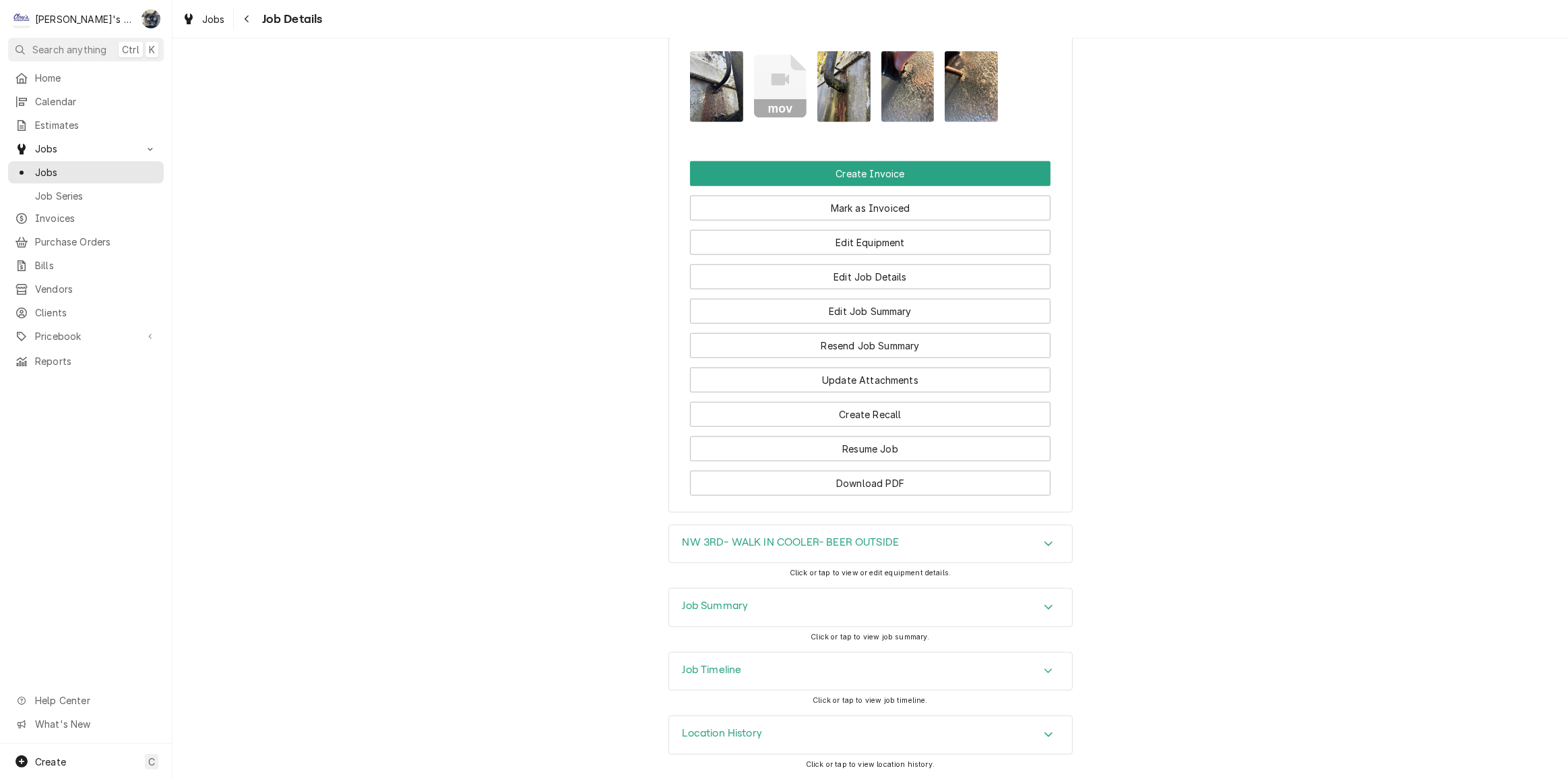
click at [700, 612] on h3 "Job Summary" at bounding box center [715, 605] width 66 height 13
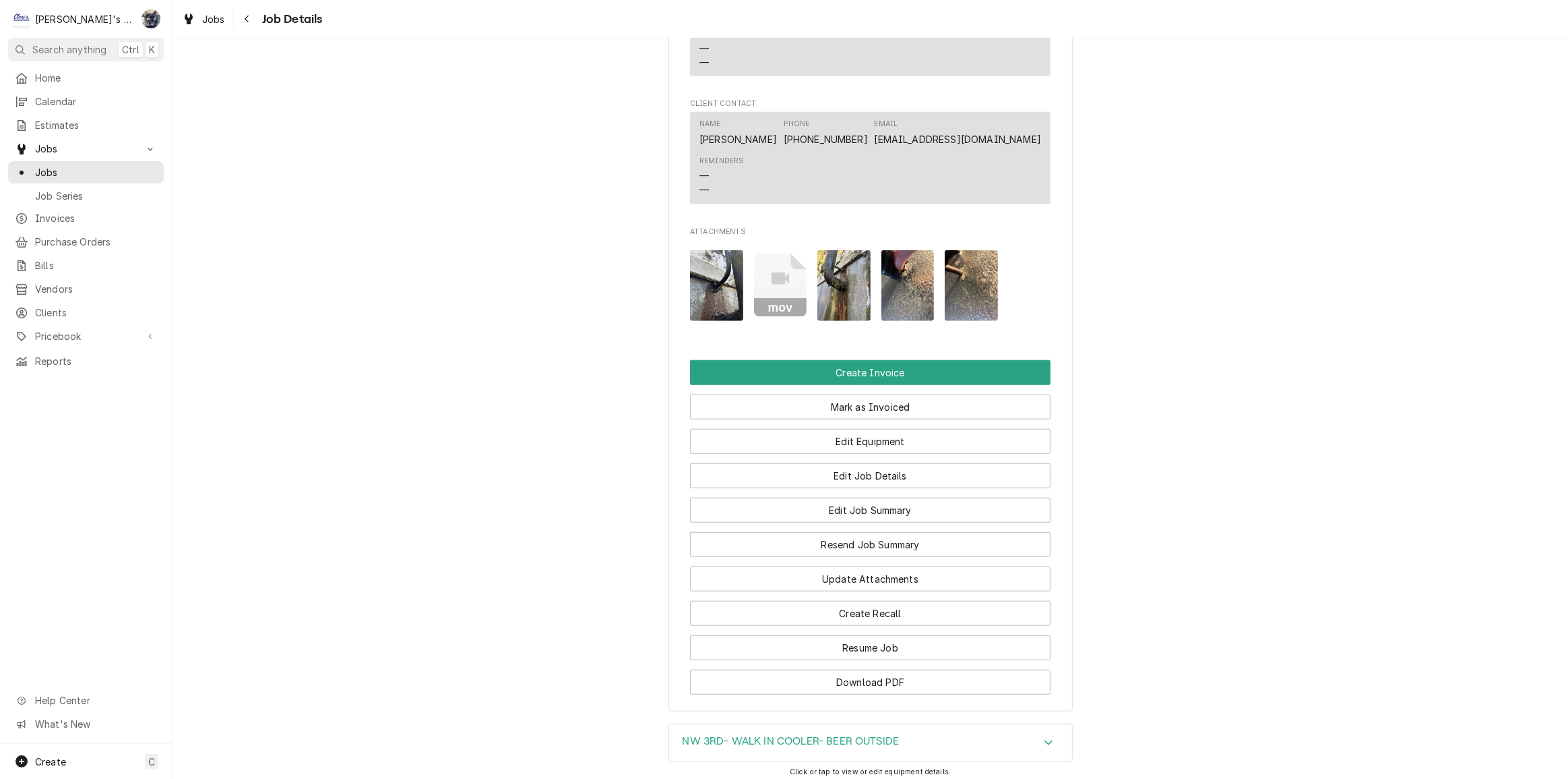
scroll to position [918, 0]
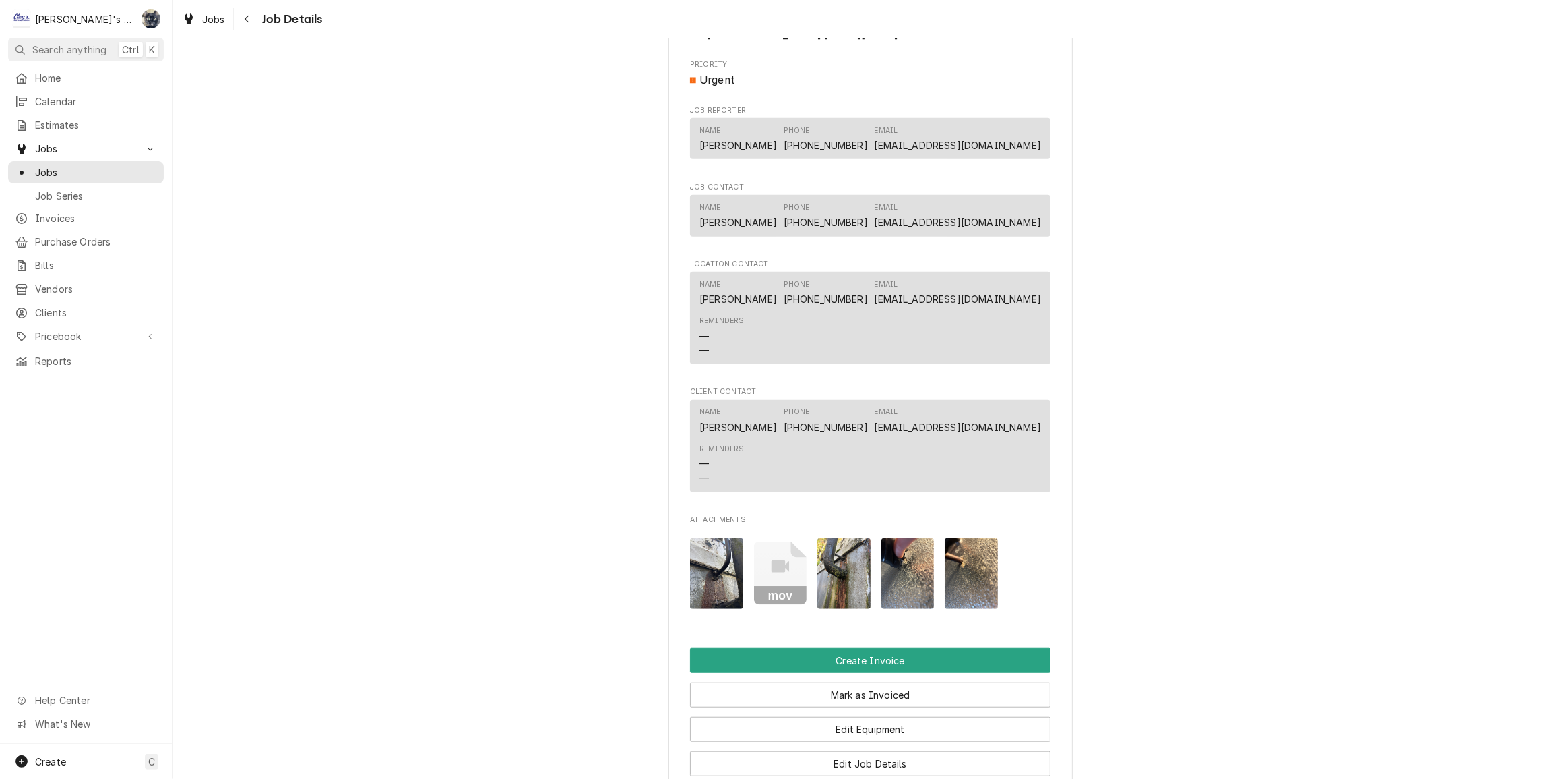
click at [708, 578] on img "Attachments" at bounding box center [716, 573] width 53 height 71
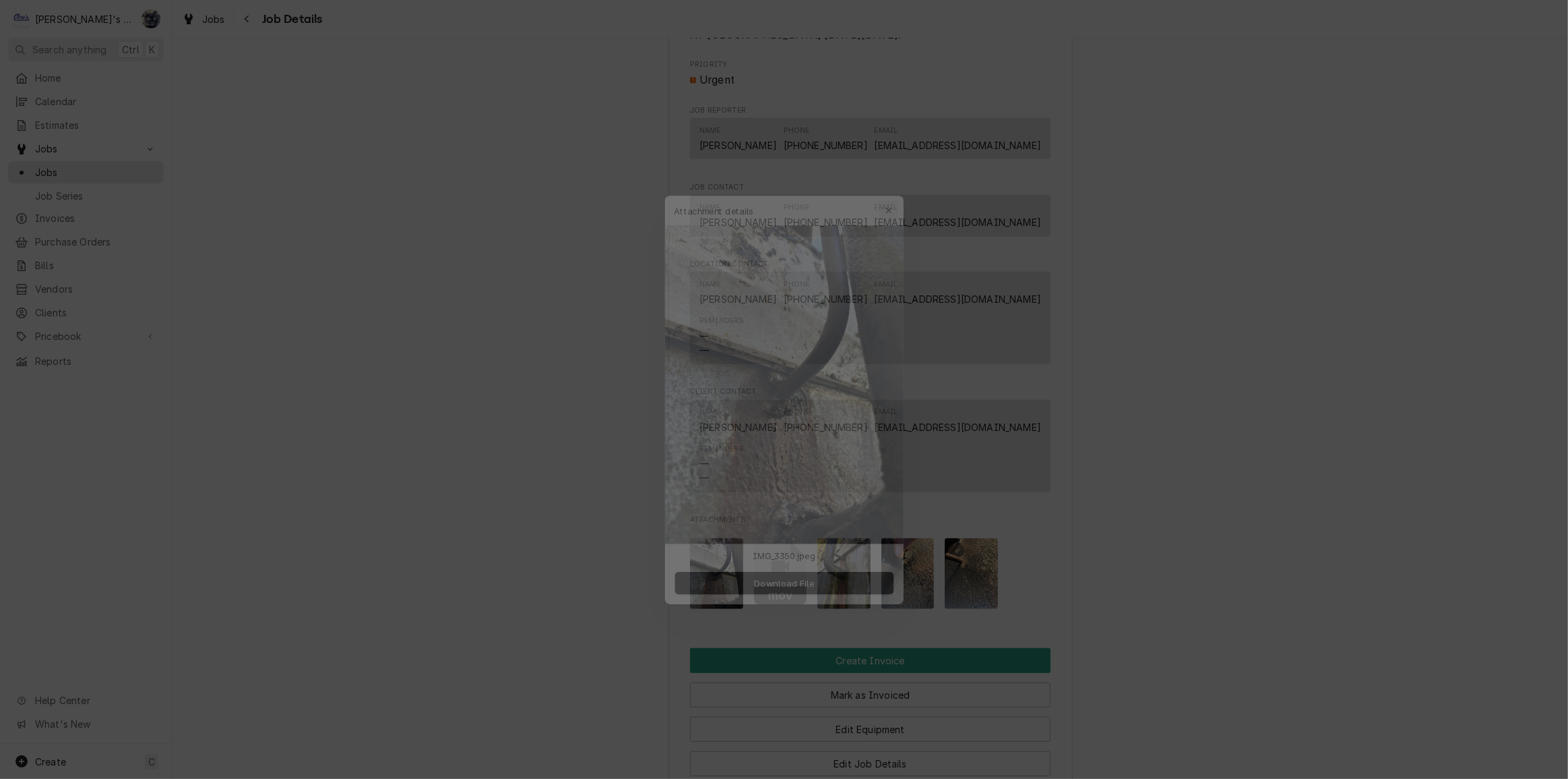
click at [900, 181] on icon "button" at bounding box center [897, 184] width 7 height 9
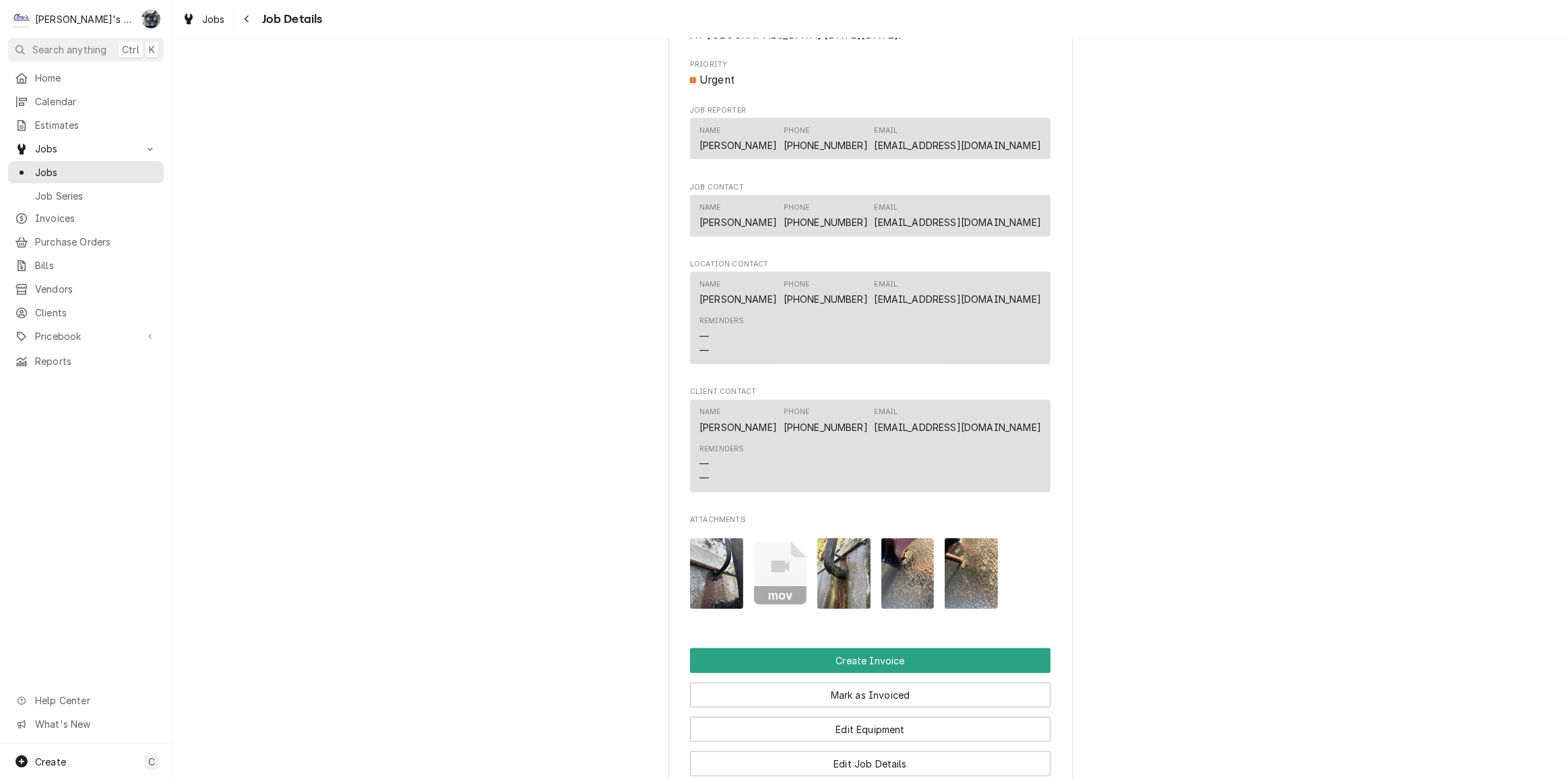
click at [847, 570] on img "Attachments" at bounding box center [843, 573] width 53 height 71
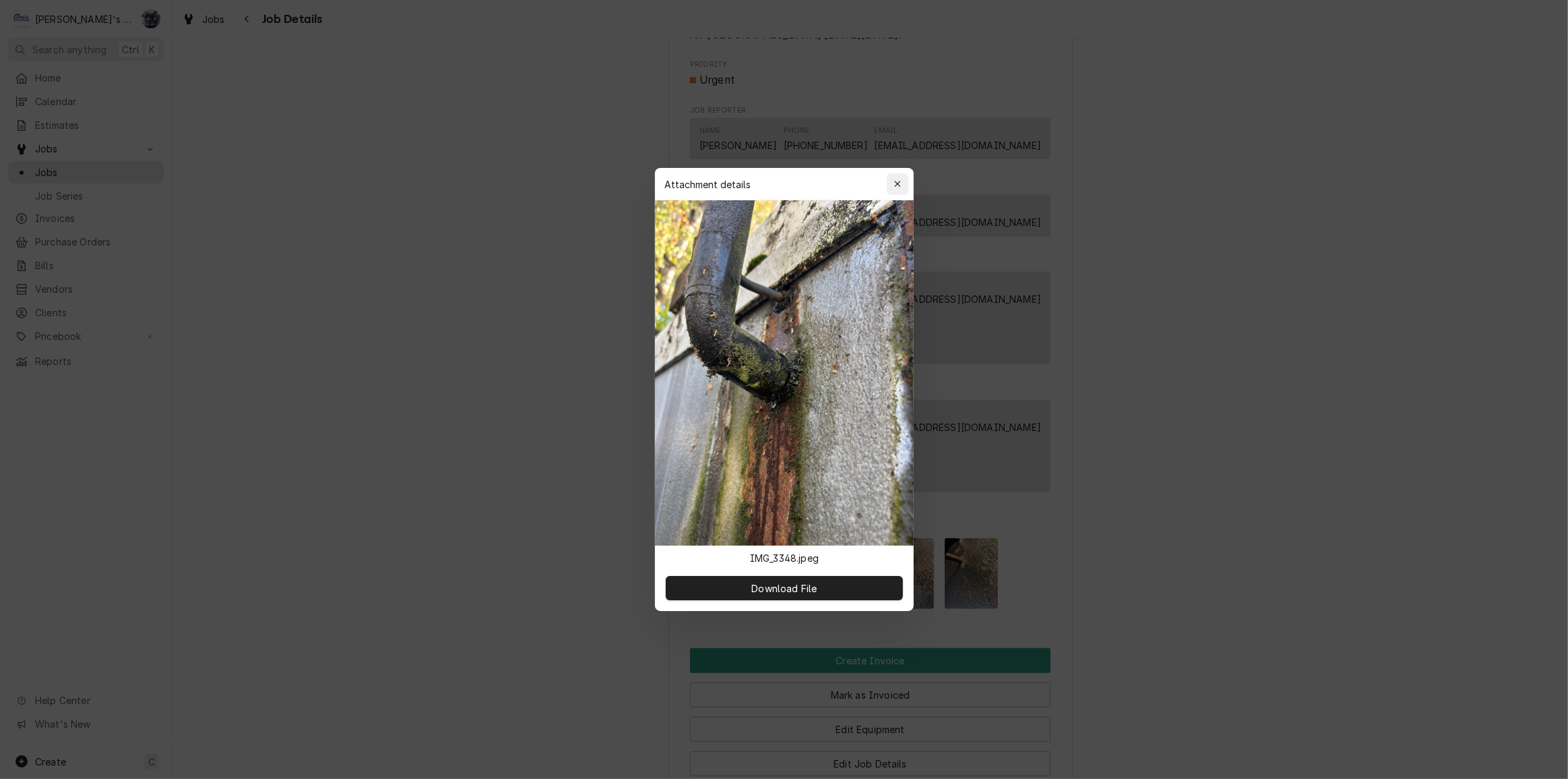
click at [899, 184] on icon "button" at bounding box center [897, 184] width 7 height 9
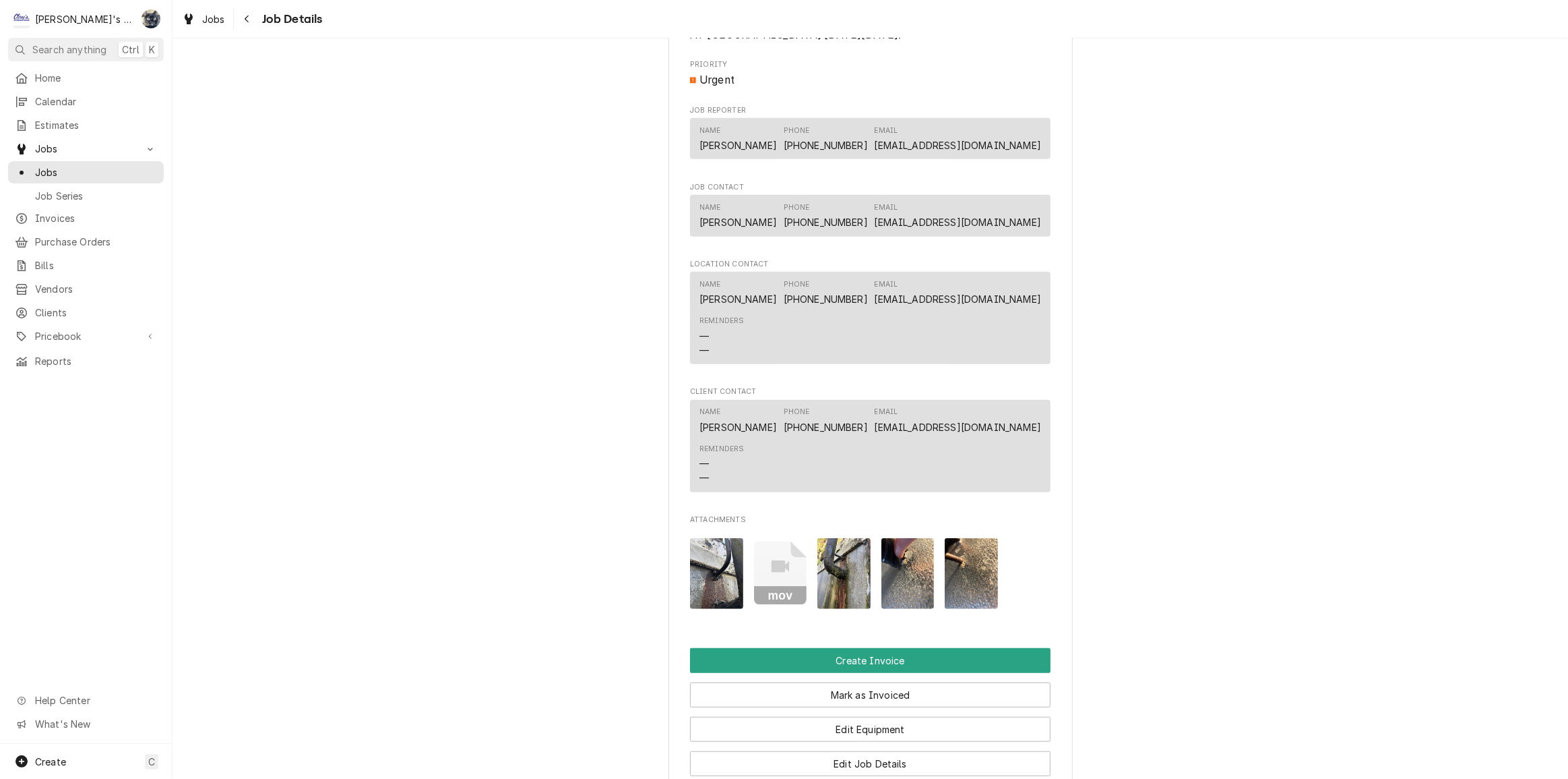
click at [915, 572] on img "Attachments" at bounding box center [907, 573] width 53 height 71
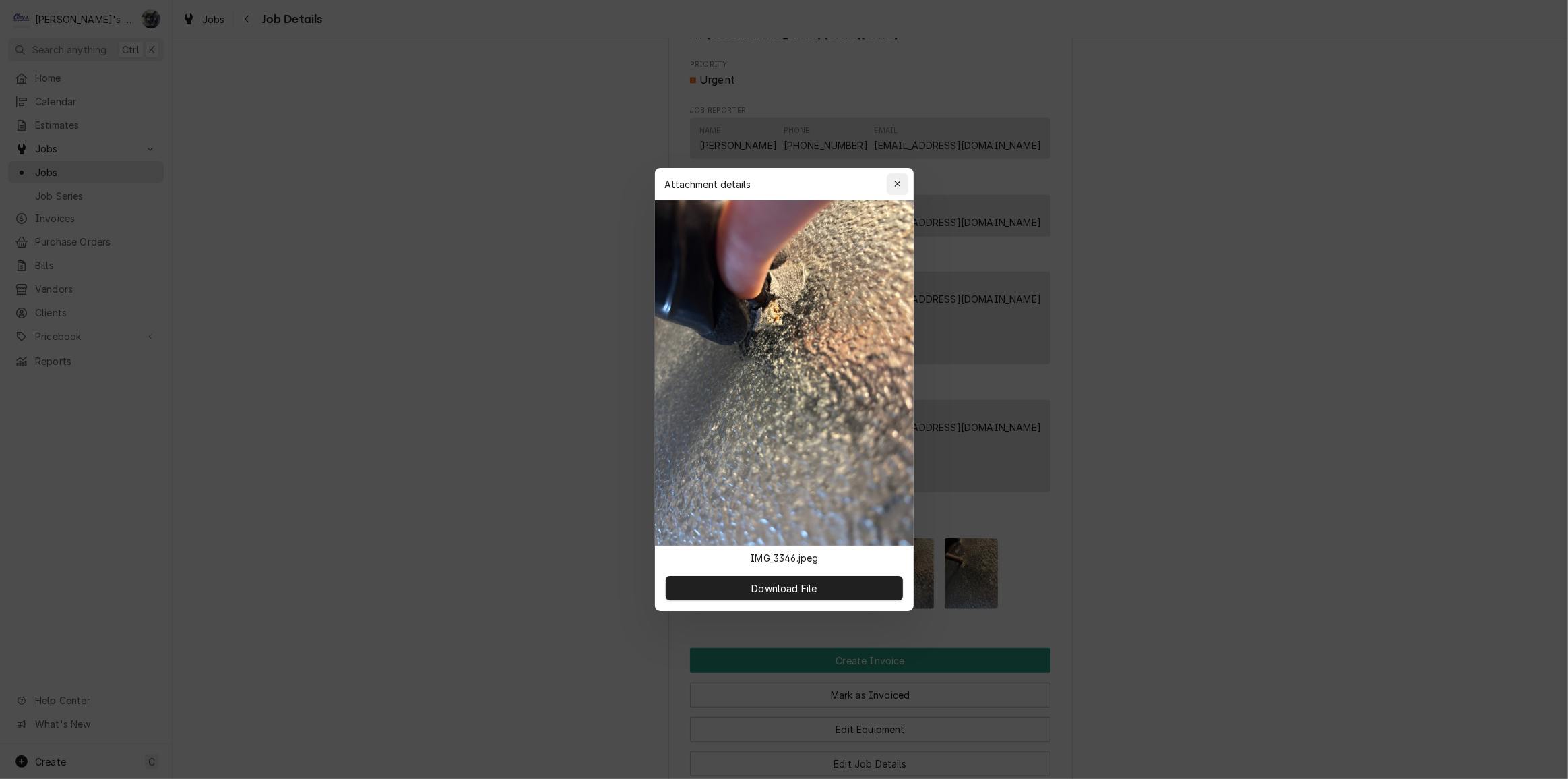
click at [896, 182] on icon "button" at bounding box center [896, 184] width 6 height 6
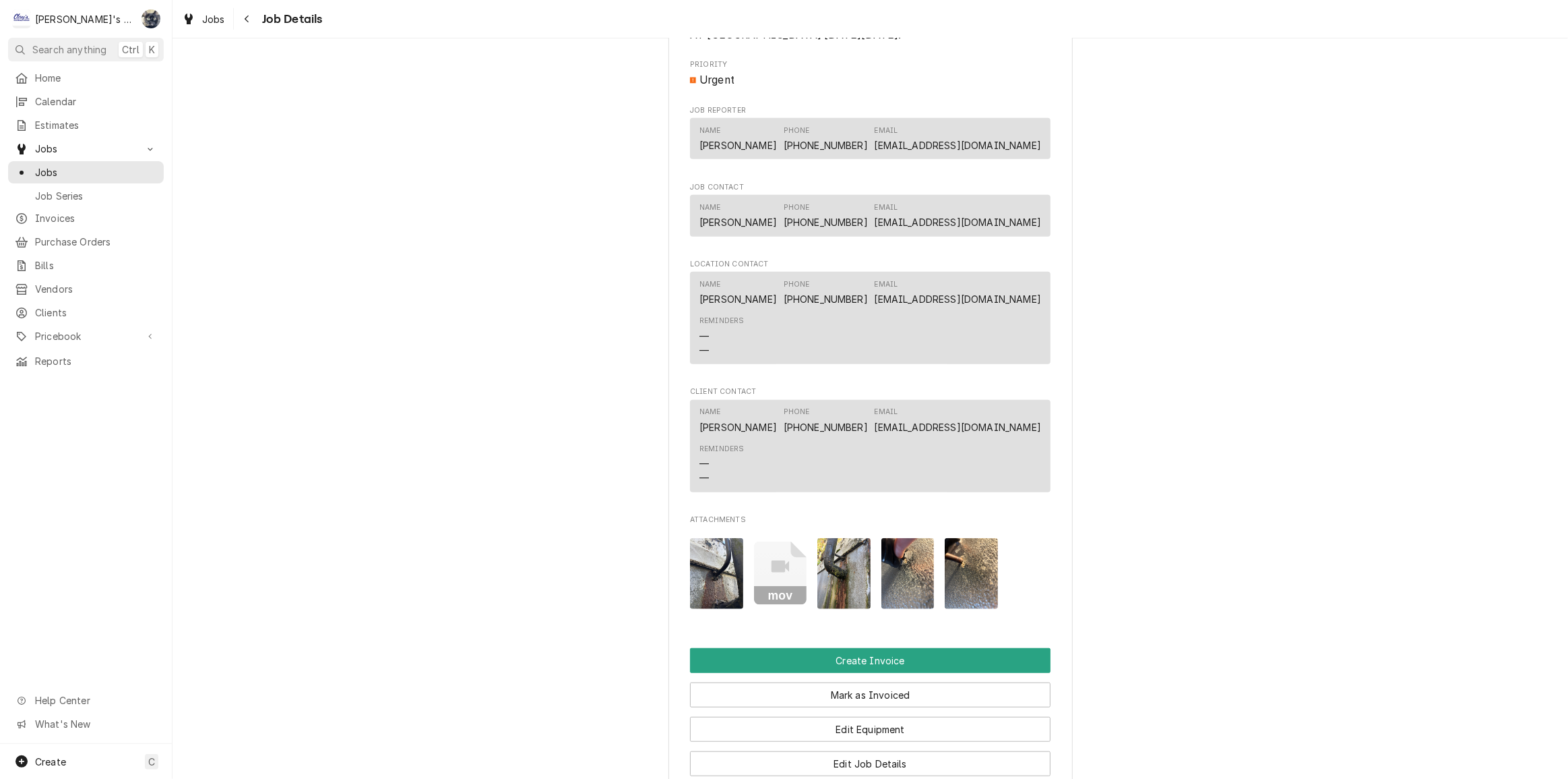
click at [958, 583] on img "Attachments" at bounding box center [971, 573] width 53 height 71
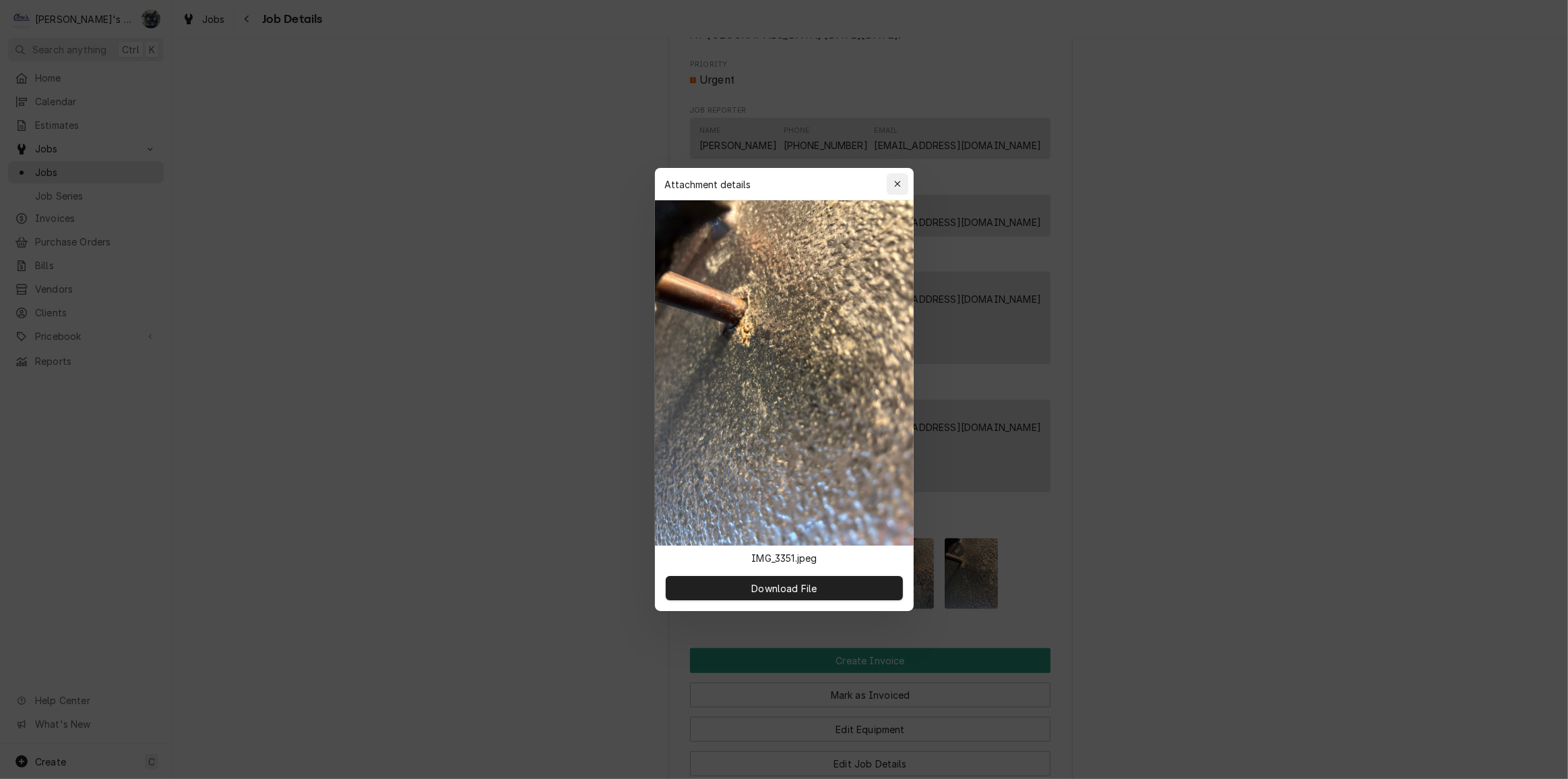
click at [900, 176] on button "button" at bounding box center [897, 184] width 22 height 22
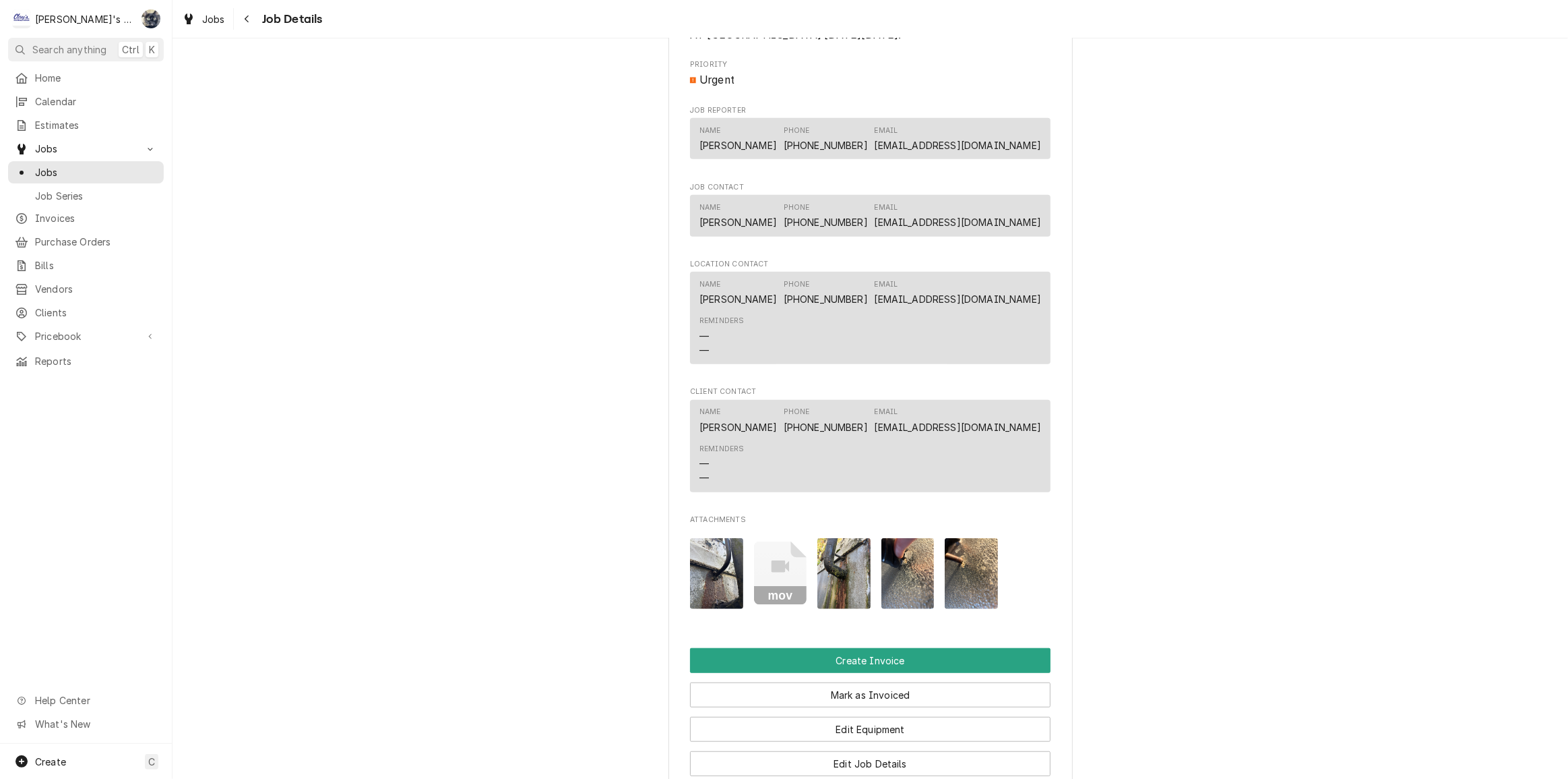
click at [775, 598] on icon "Attachments" at bounding box center [780, 573] width 53 height 64
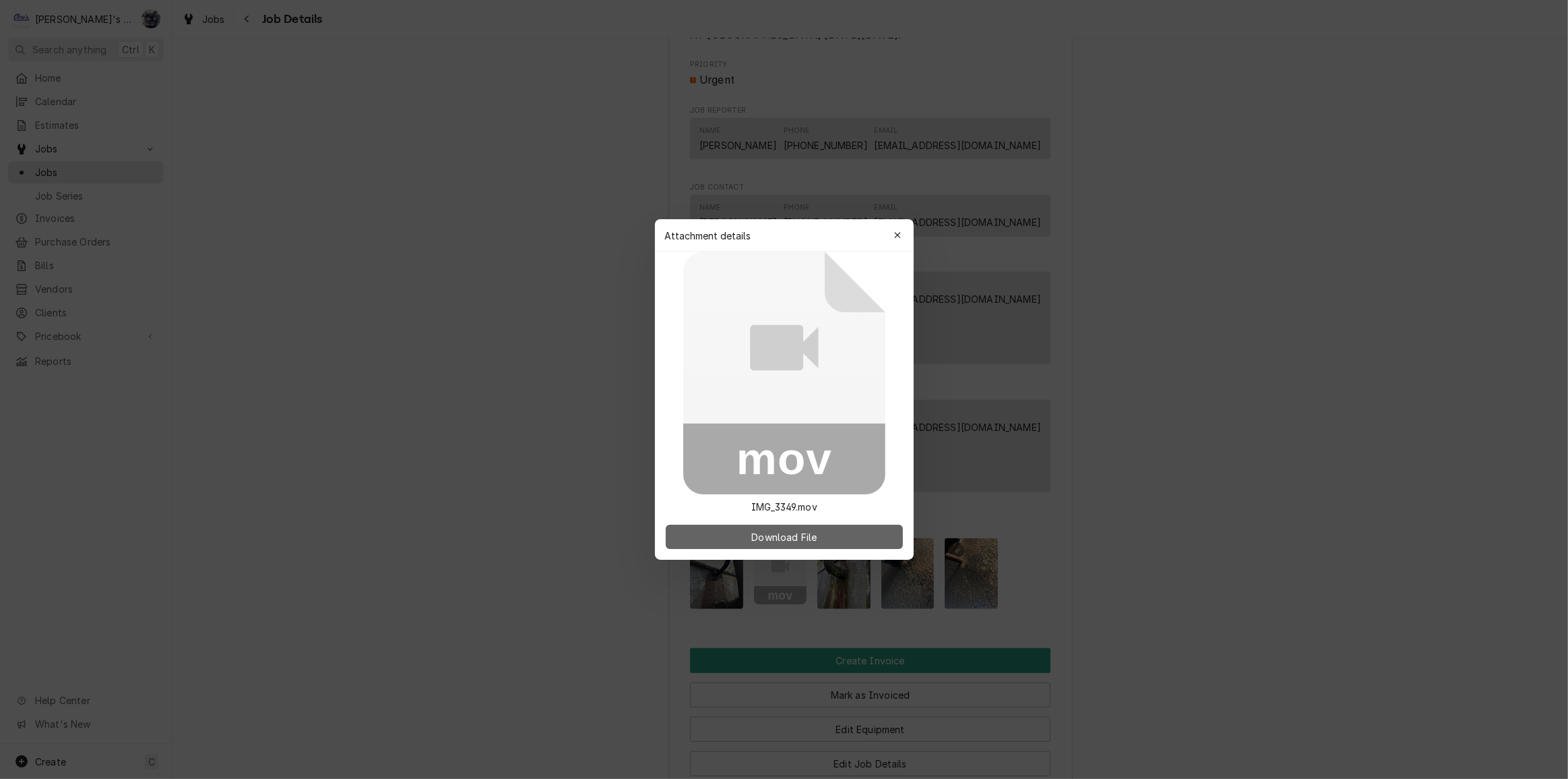
click at [779, 543] on span "Download File" at bounding box center [784, 537] width 71 height 14
click at [899, 238] on icon "button" at bounding box center [896, 235] width 6 height 6
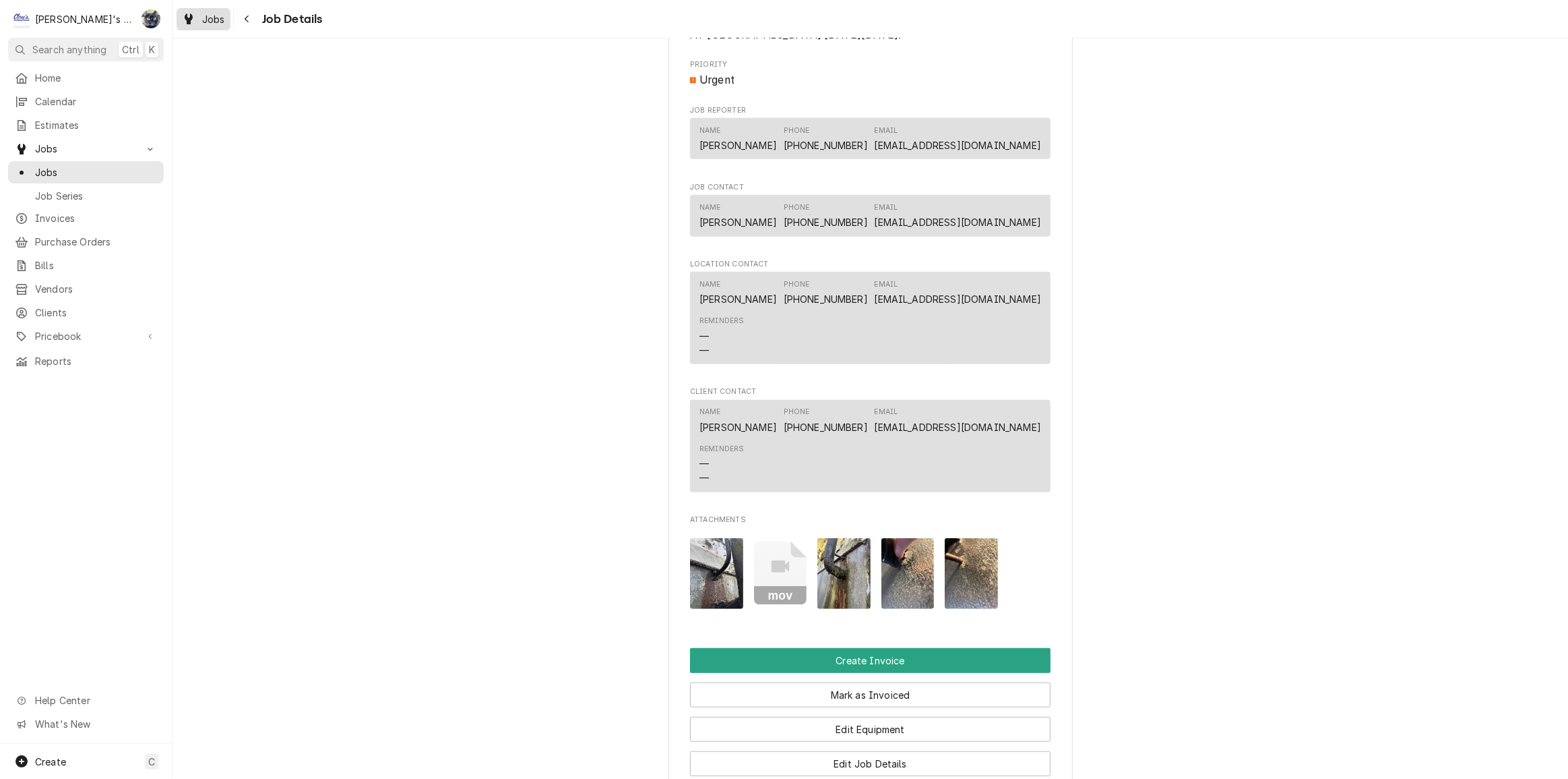
click at [191, 22] on icon "Dynamic Content Wrapper" at bounding box center [188, 19] width 8 height 11
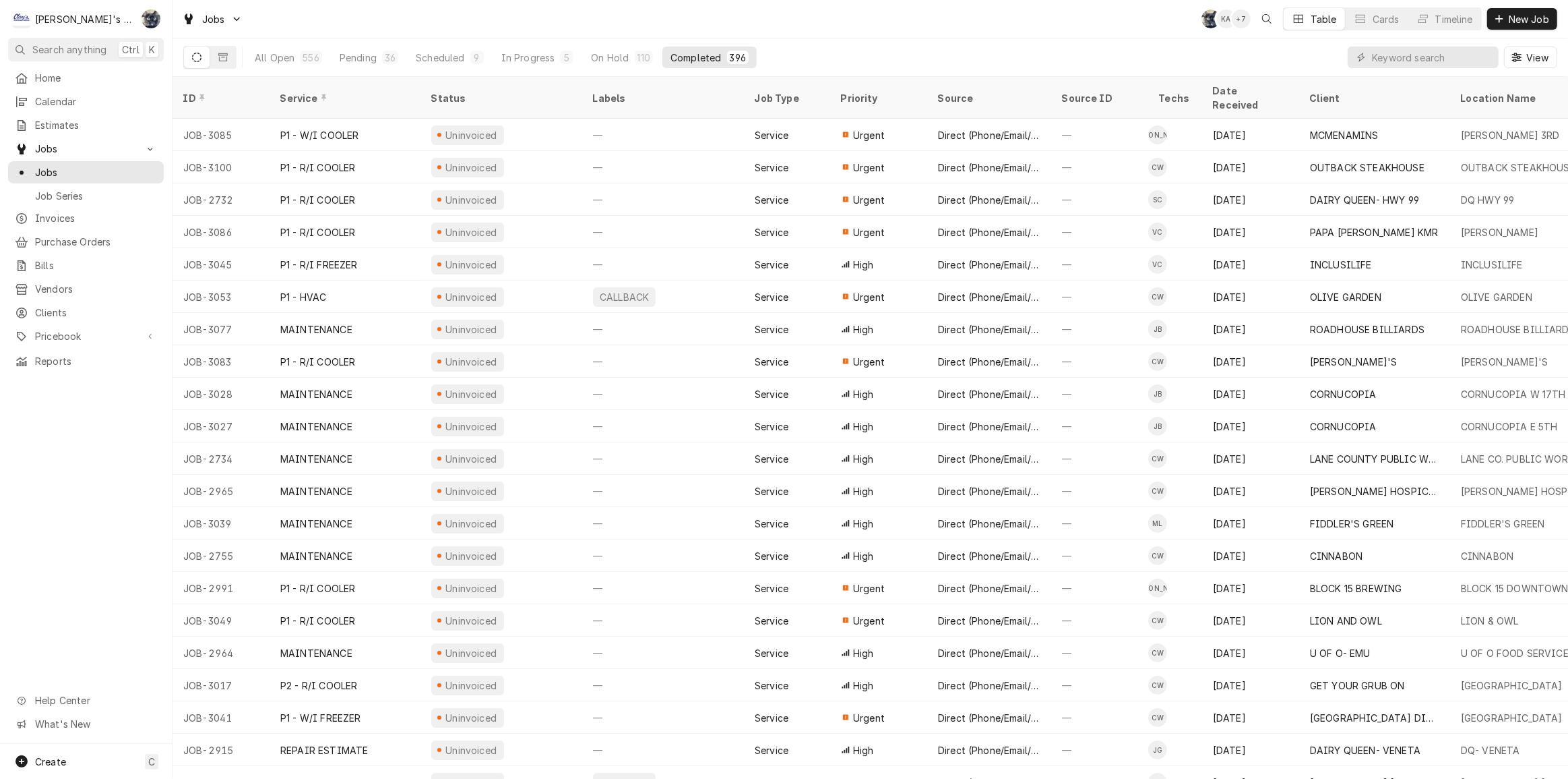
click at [371, 18] on div "Jobs SB KA + 7 Table Cards Timeline New Job" at bounding box center [870, 19] width 1395 height 38
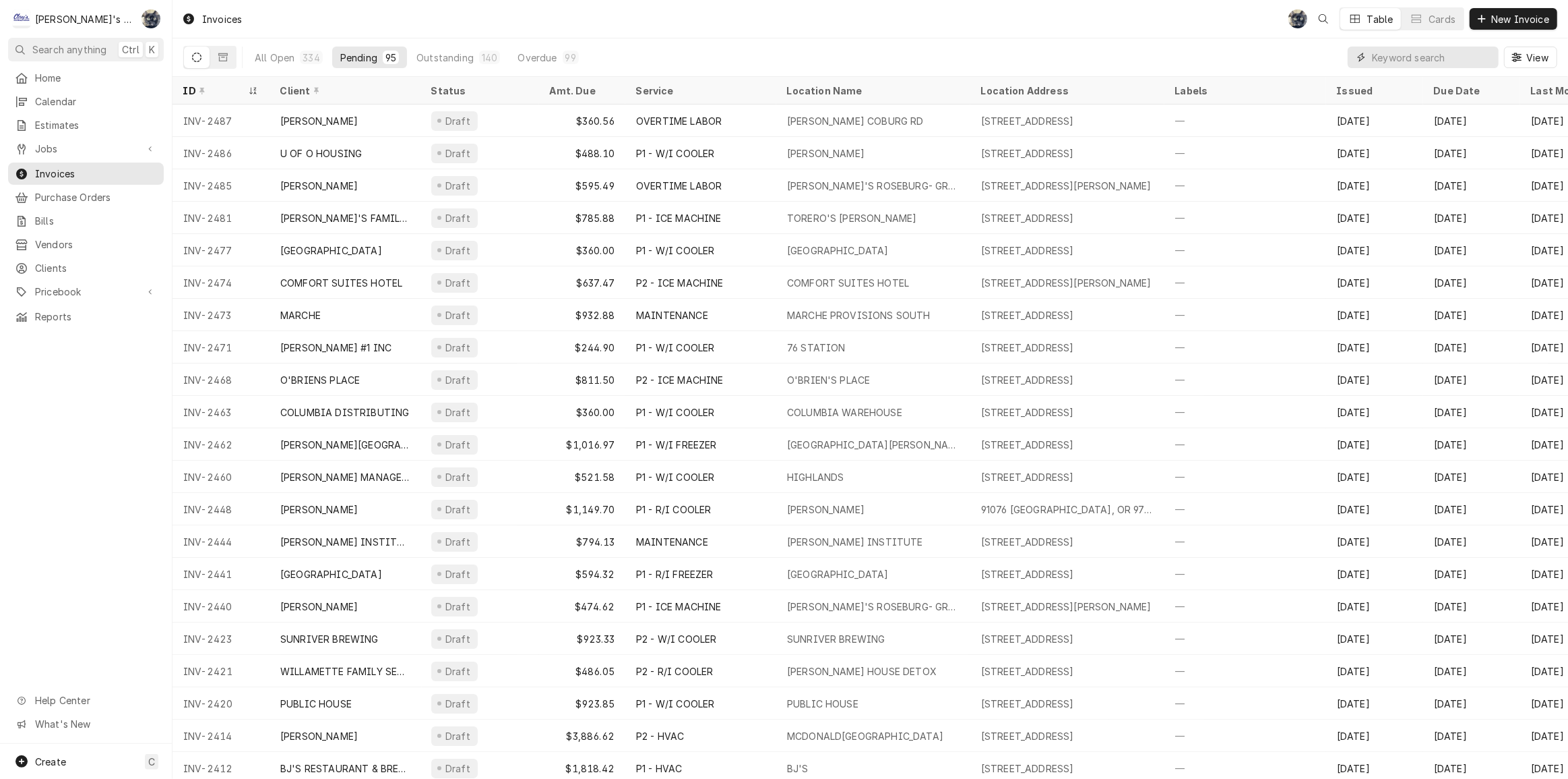
click at [1389, 62] on input "Dynamic Content Wrapper" at bounding box center [1431, 58] width 120 height 22
click at [1419, 62] on input "Dynamic Content Wrapper" at bounding box center [1431, 58] width 120 height 22
type input "2397"
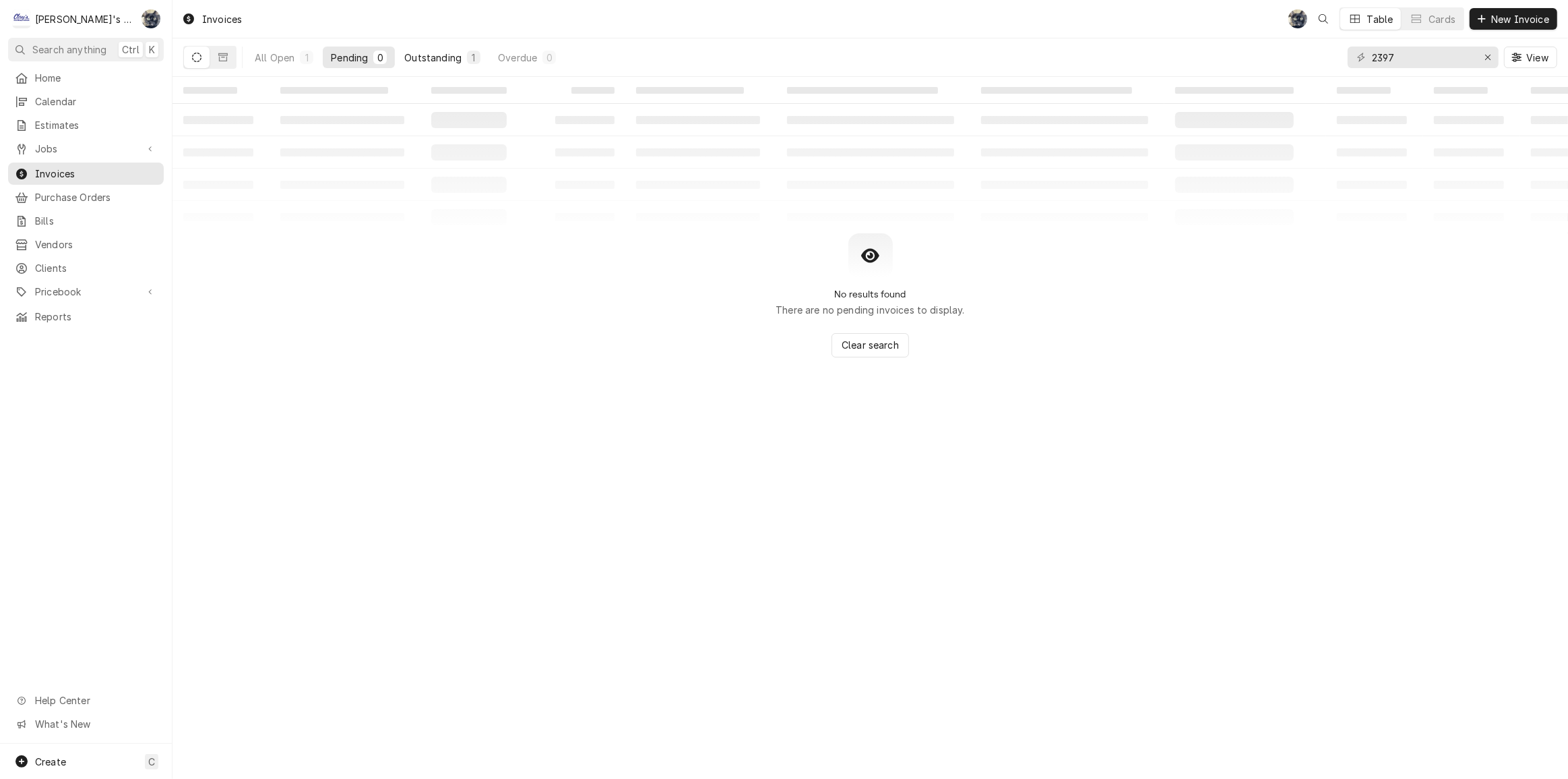
click at [459, 47] on button "Outstanding 1" at bounding box center [442, 58] width 93 height 22
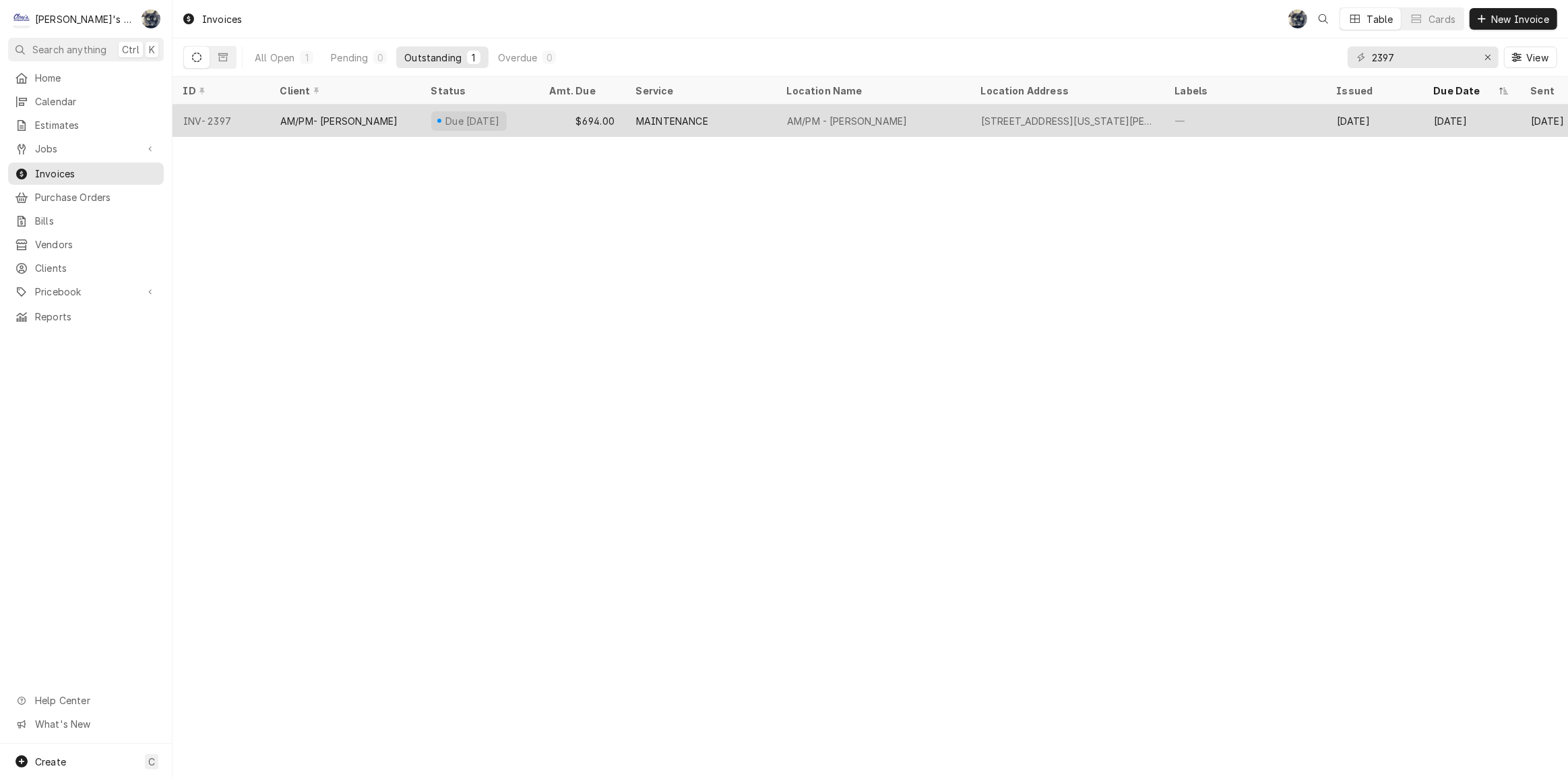
click at [589, 124] on div "$694.00" at bounding box center [583, 121] width 86 height 32
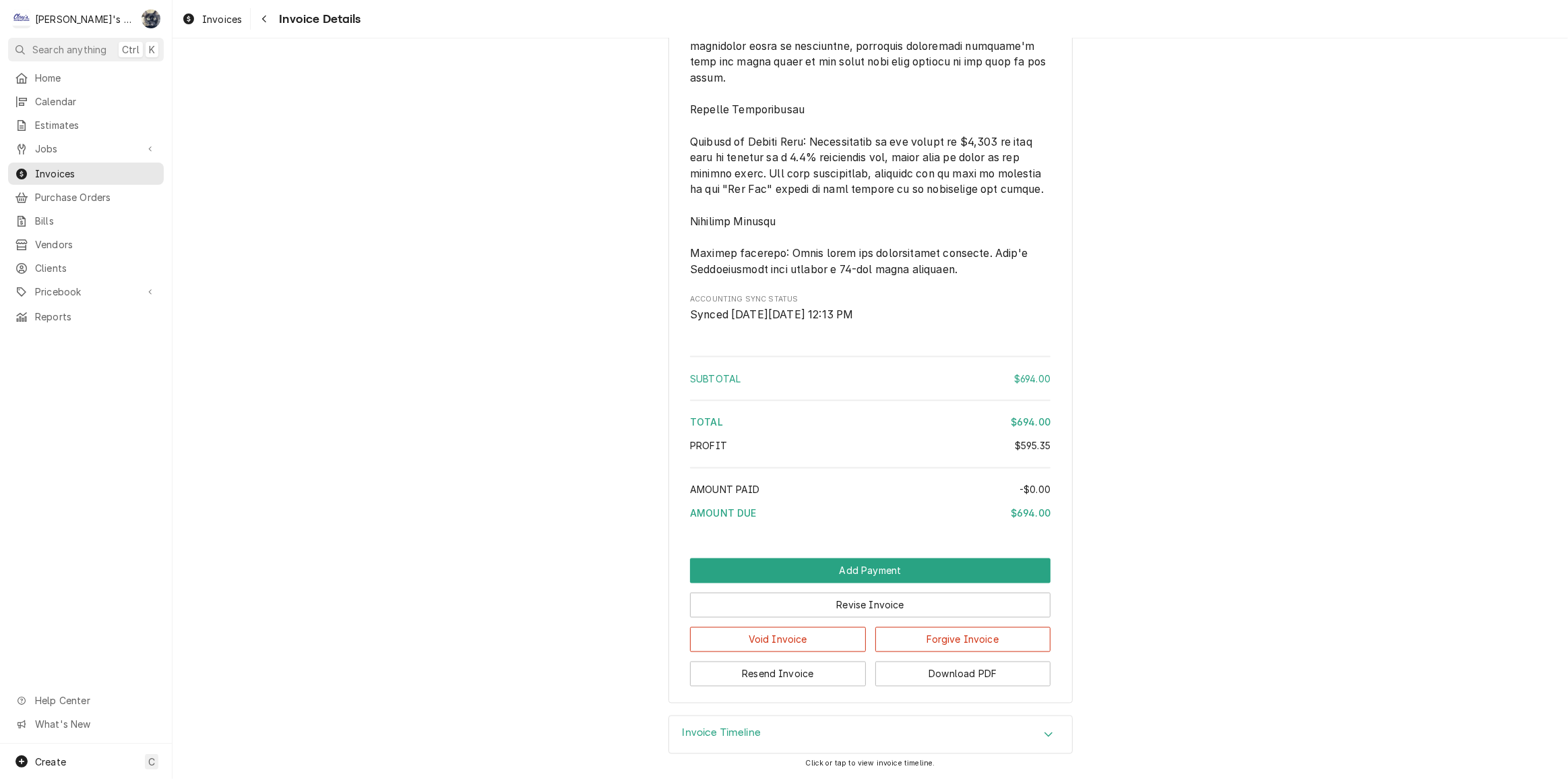
scroll to position [2561, 0]
click at [835, 606] on button "Revise Invoice" at bounding box center [869, 605] width 361 height 25
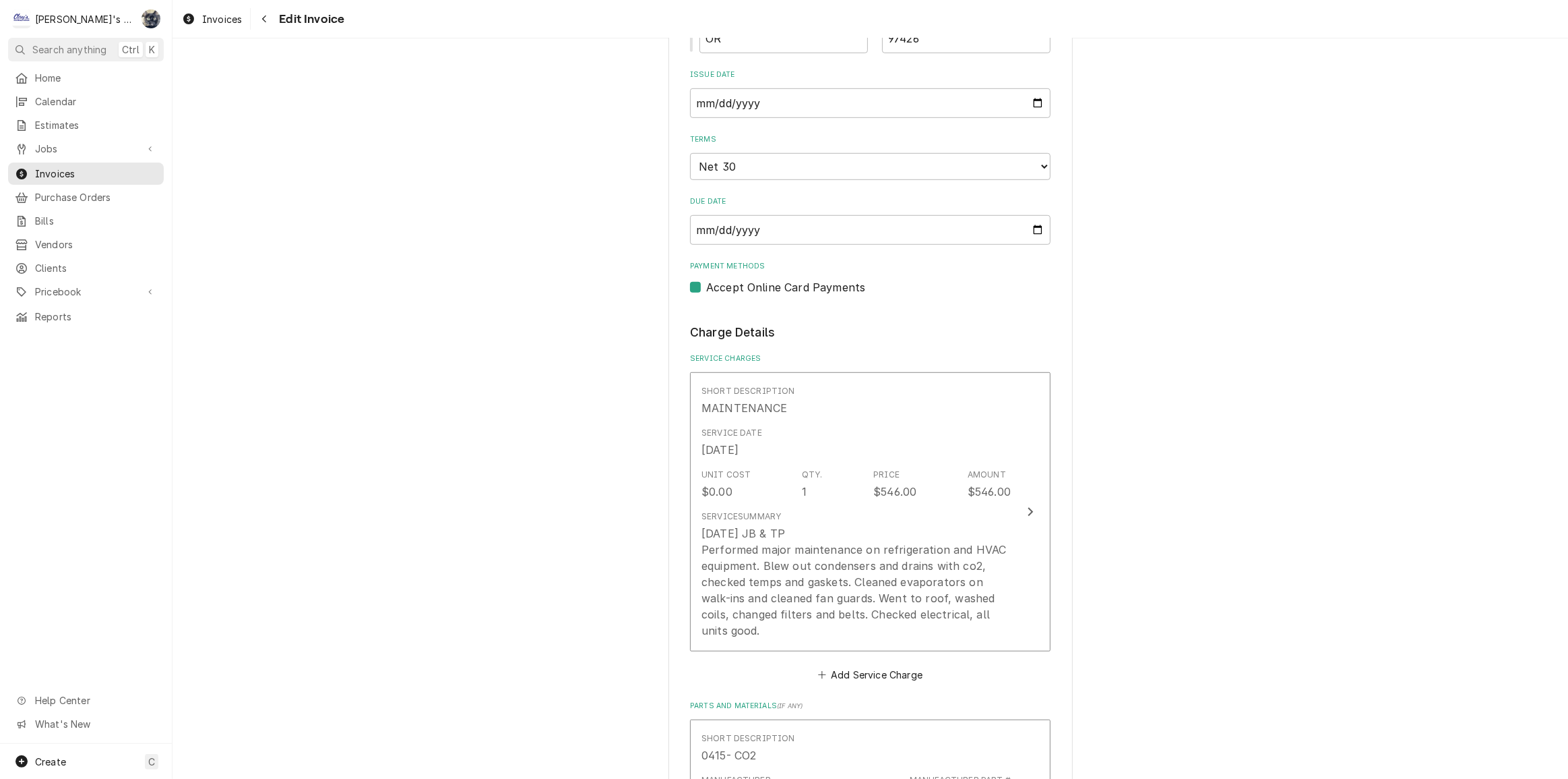
scroll to position [796, 0]
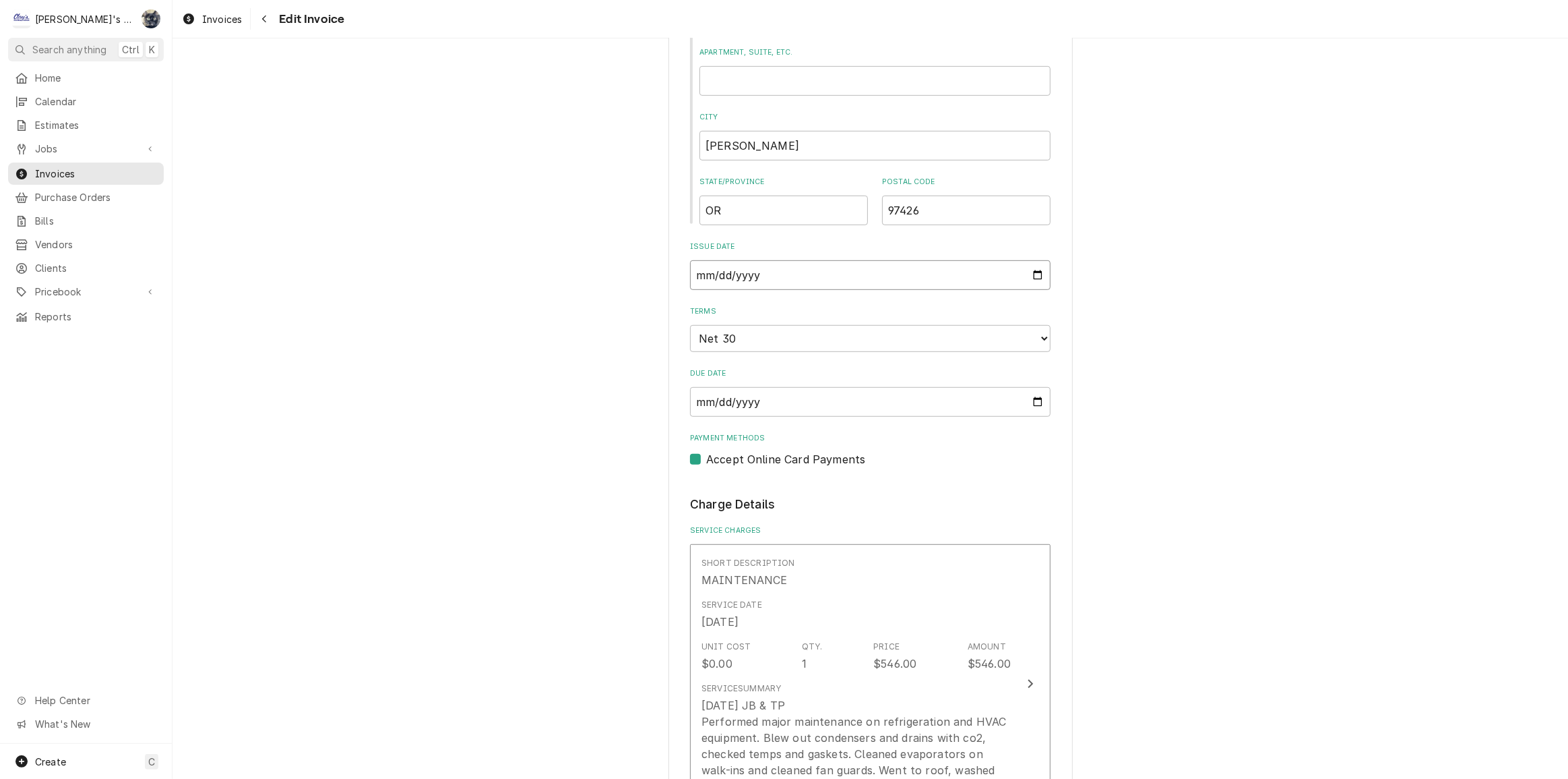
click at [1031, 275] on input "2025-09-17" at bounding box center [869, 274] width 361 height 30
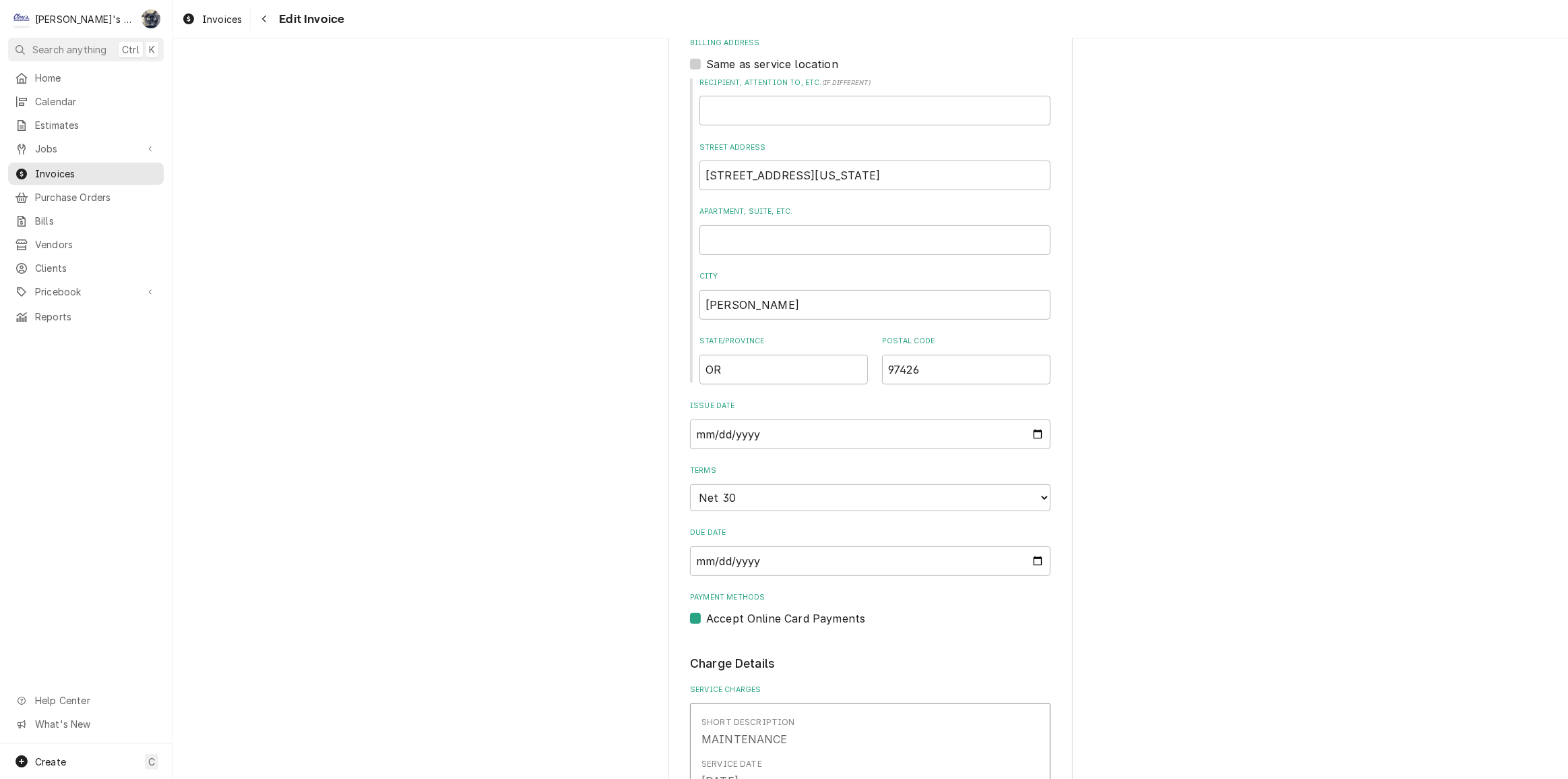
scroll to position [613, 0]
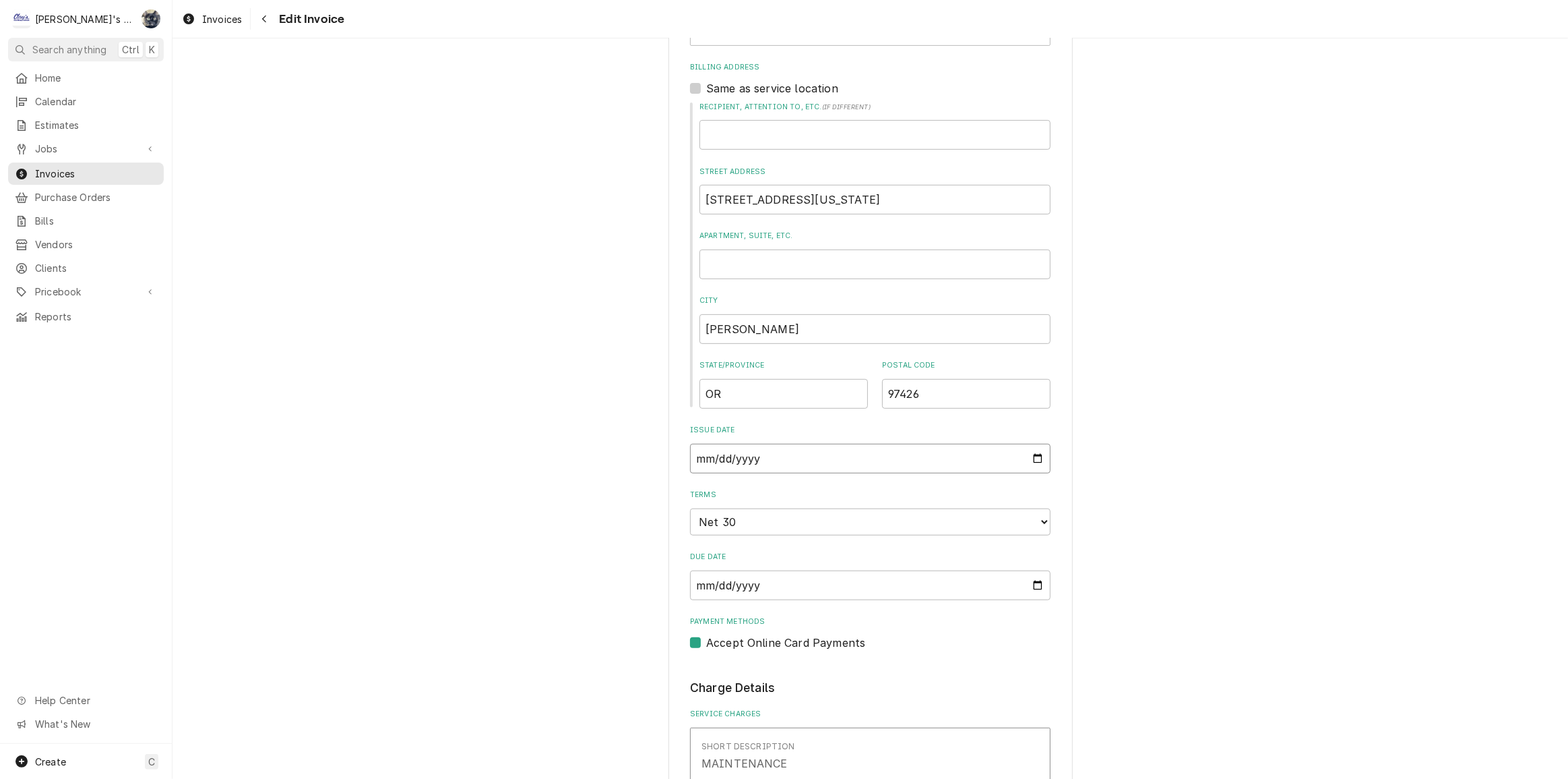
click at [1031, 459] on input "2025-09-17" at bounding box center [869, 458] width 361 height 30
type textarea "x"
type input "2025-10-01"
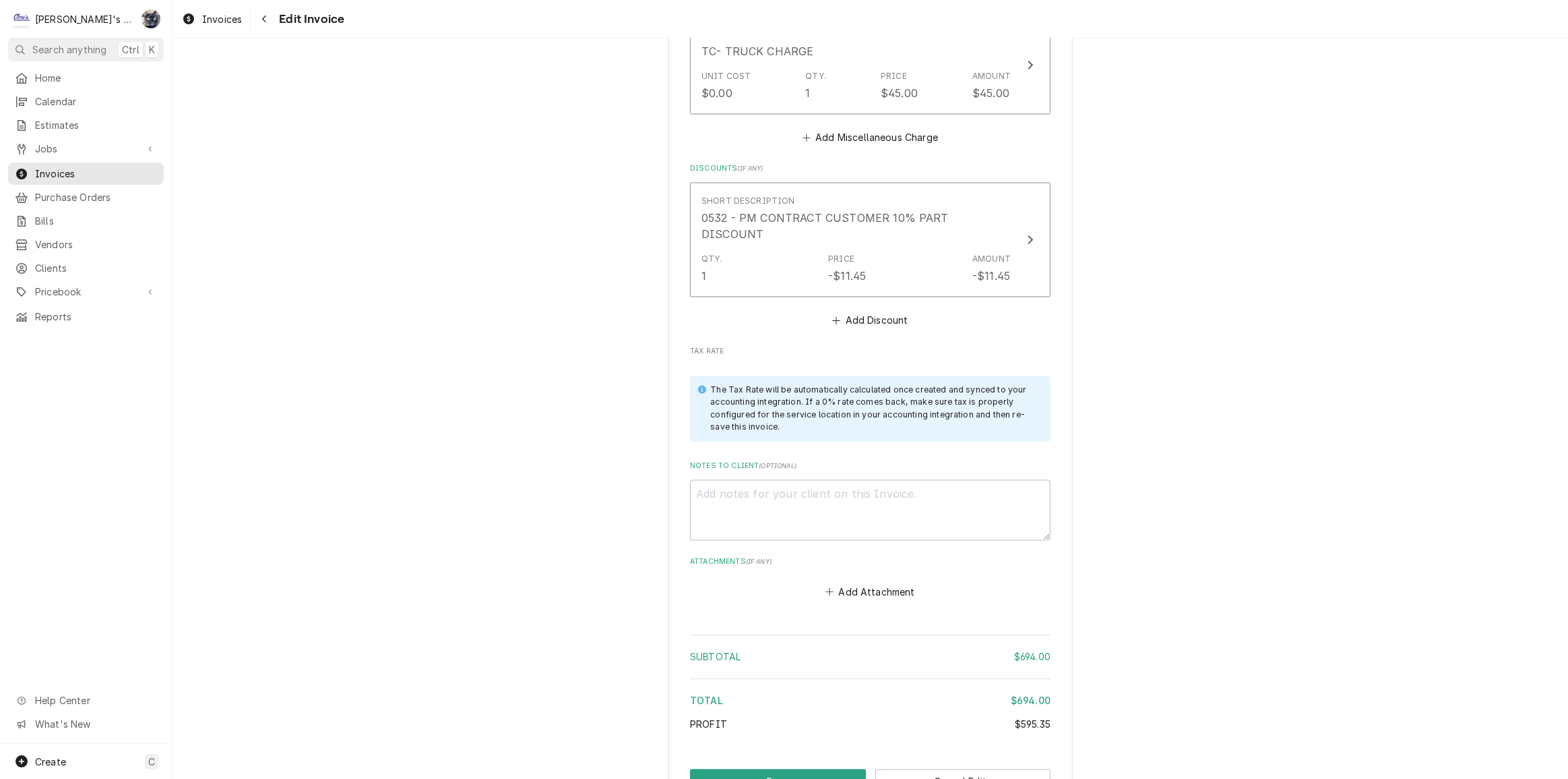
scroll to position [2977, 0]
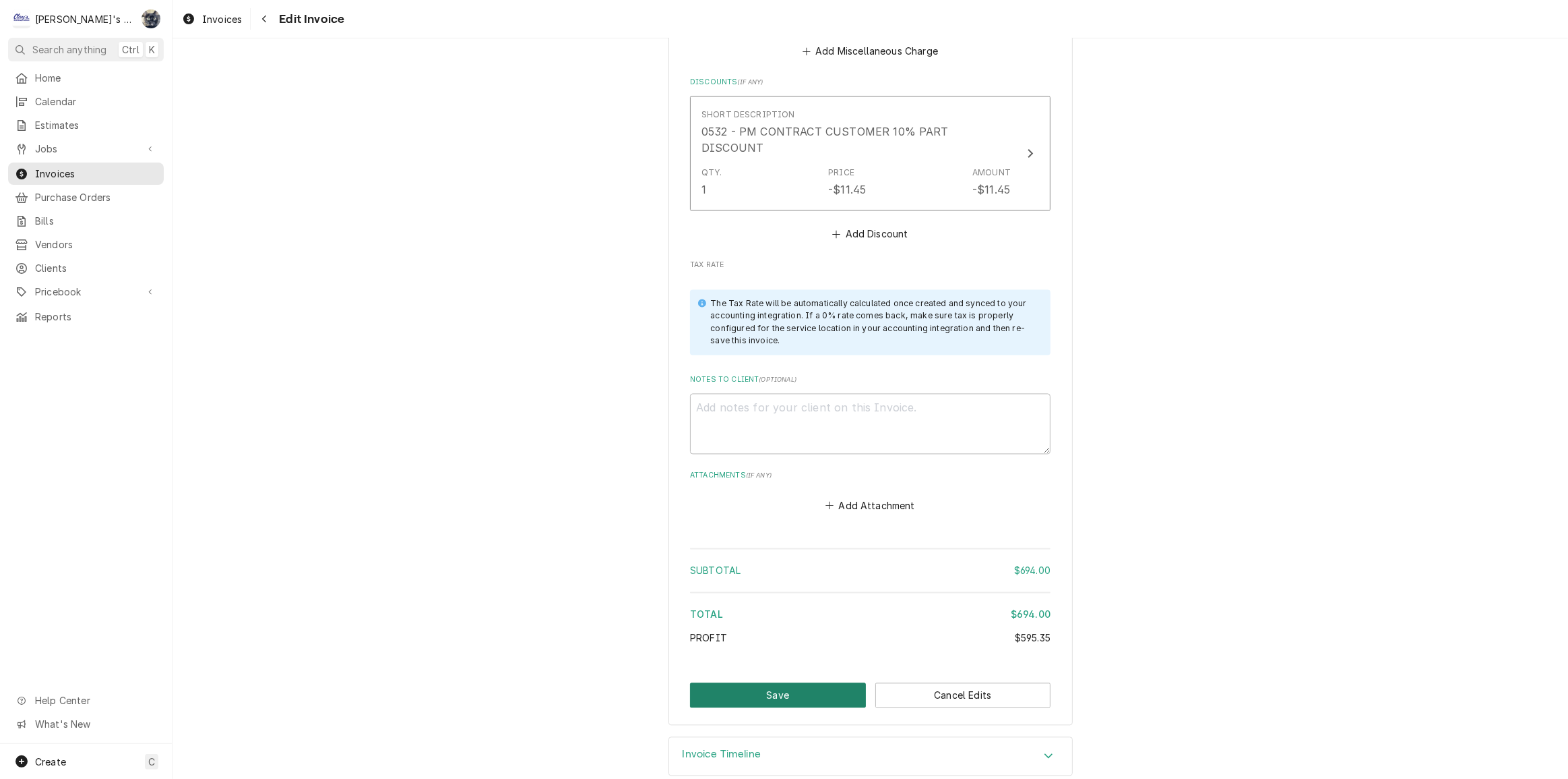
click at [773, 682] on button "Save" at bounding box center [778, 694] width 176 height 25
type textarea "x"
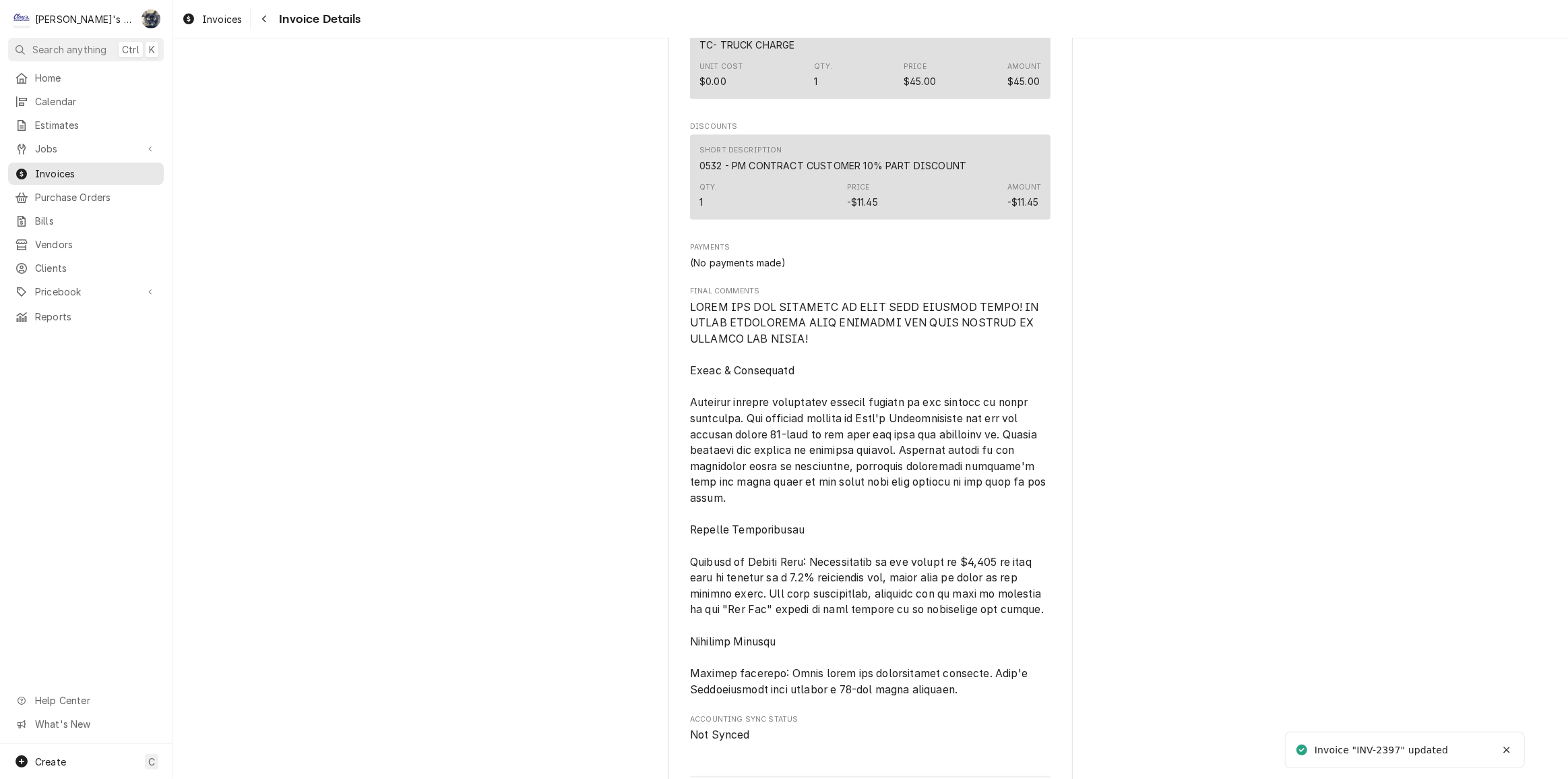
scroll to position [2561, 0]
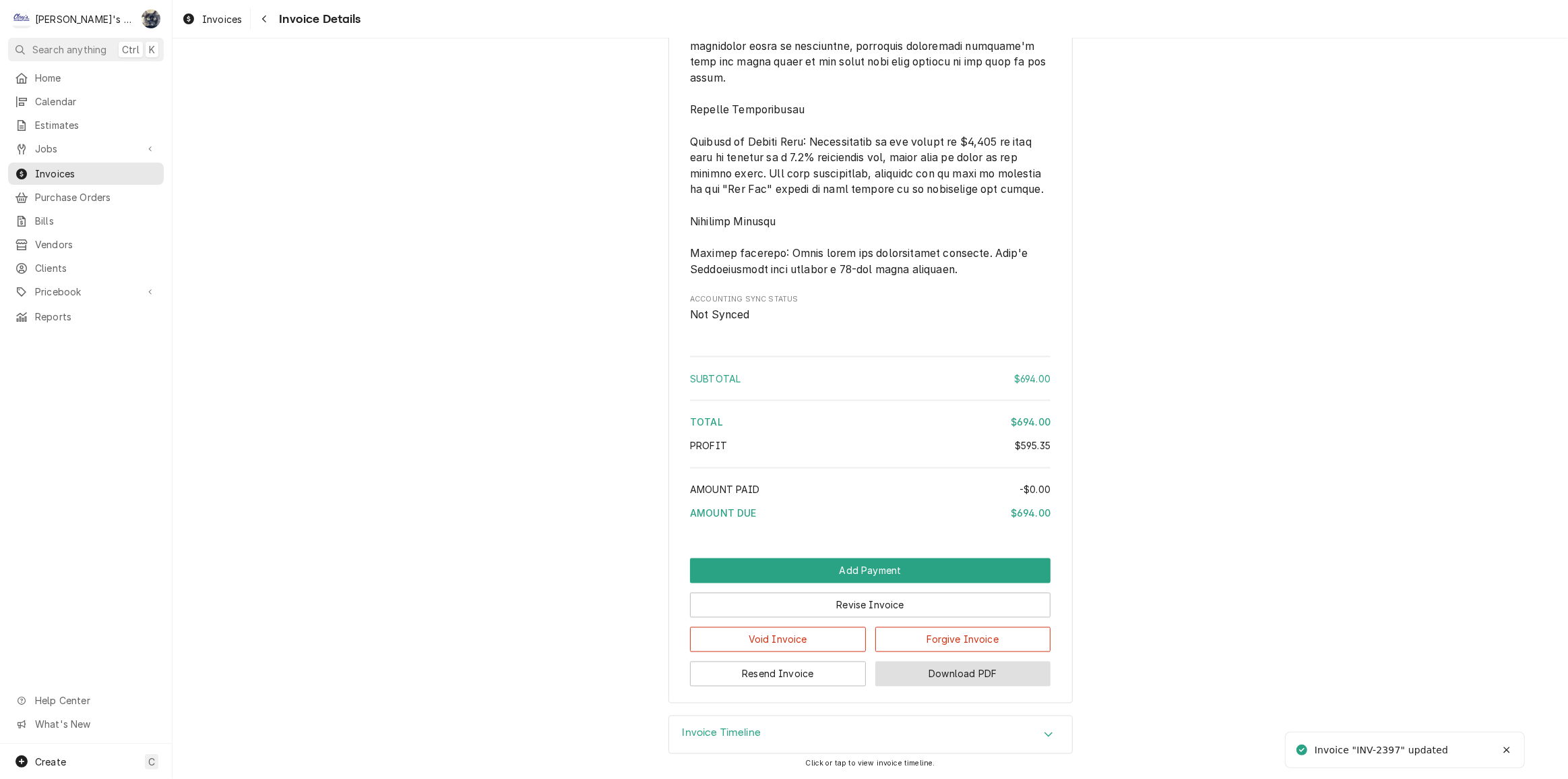
click at [901, 679] on button "Download PDF" at bounding box center [964, 674] width 176 height 25
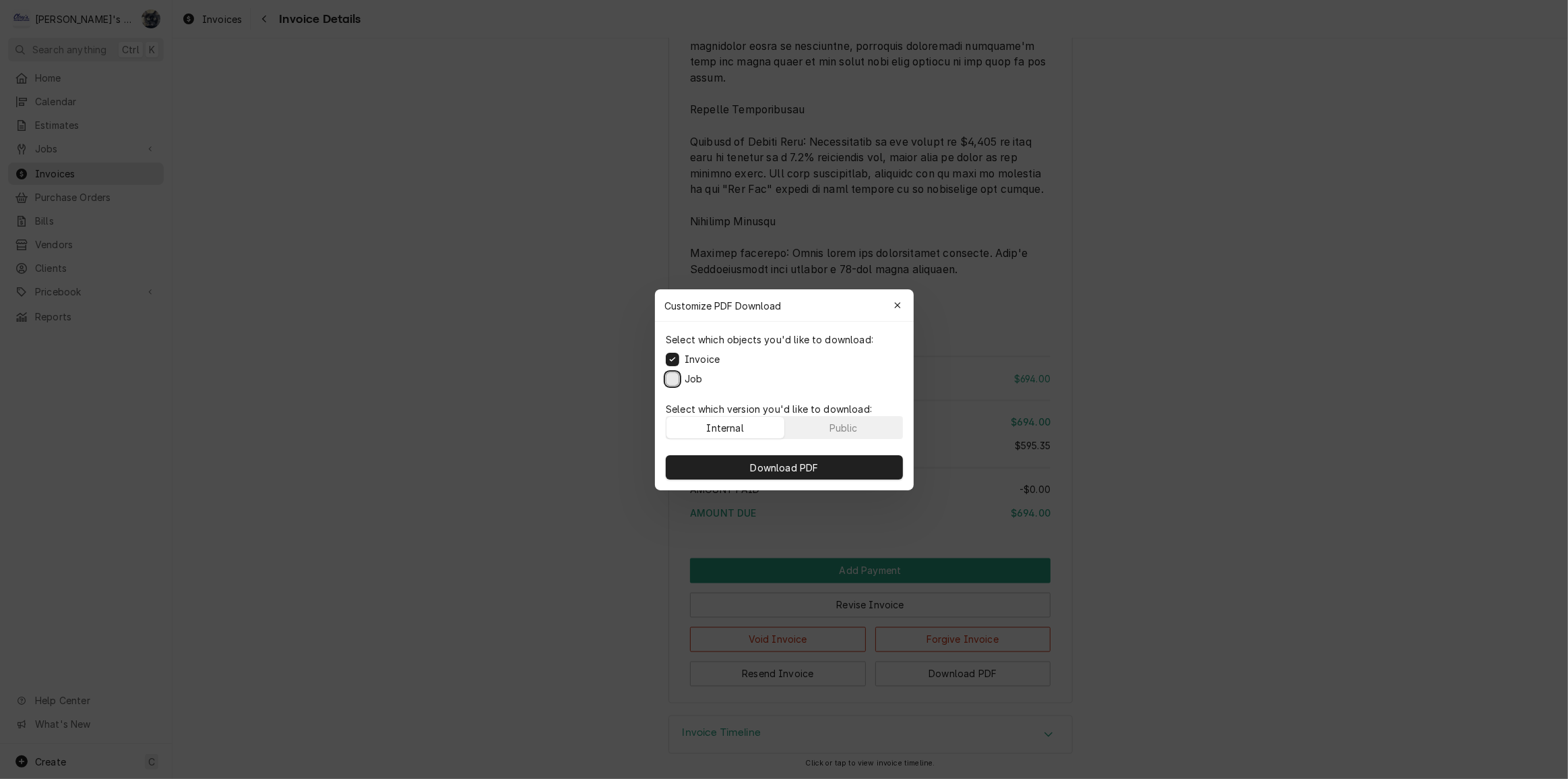
click at [673, 376] on button "Job" at bounding box center [672, 378] width 13 height 13
click at [752, 465] on span "Download PDF" at bounding box center [784, 467] width 74 height 14
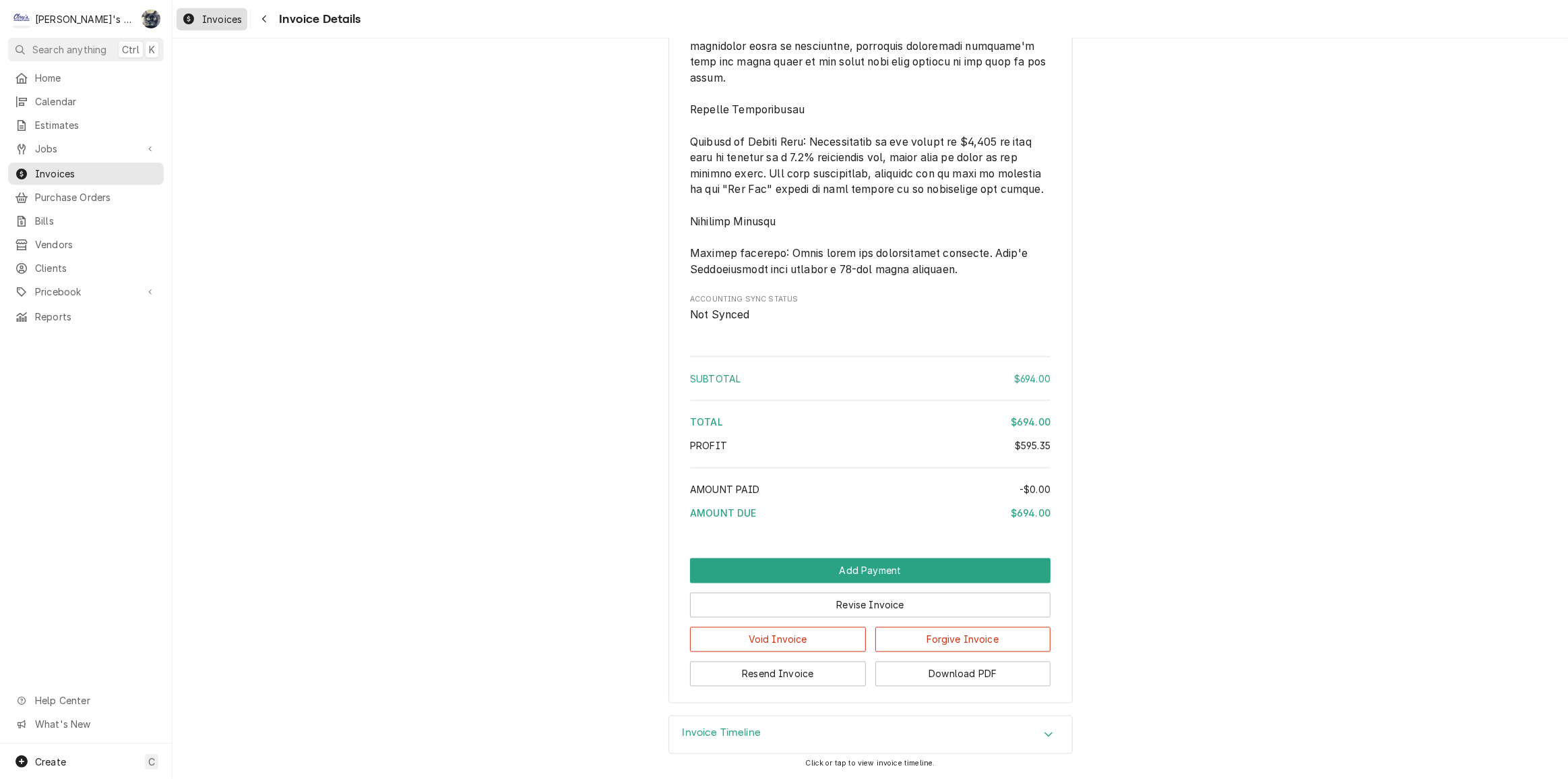
click at [227, 22] on span "Invoices" at bounding box center [222, 19] width 40 height 14
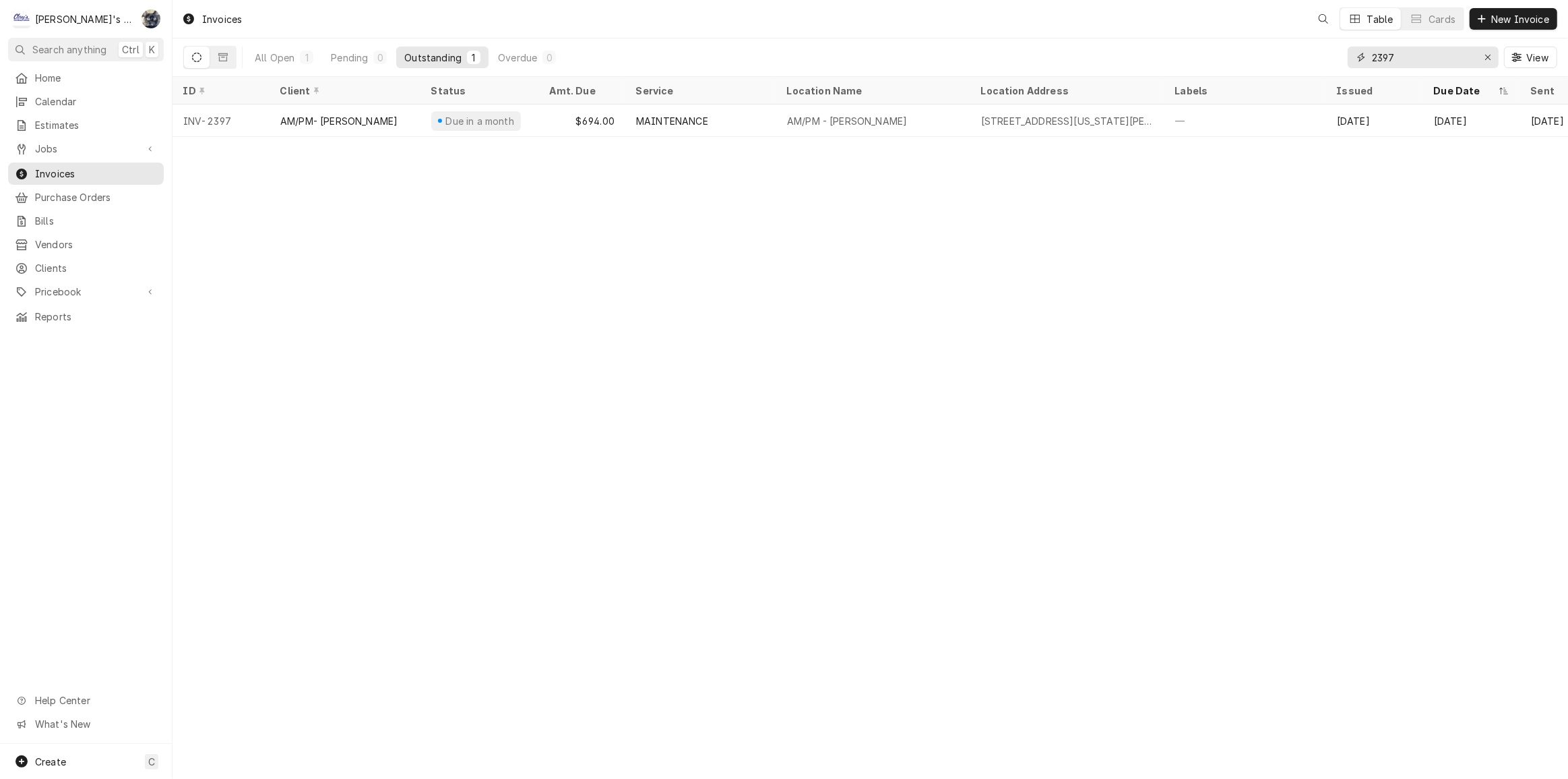
drag, startPoint x: 1421, startPoint y: 57, endPoint x: 1320, endPoint y: 54, distance: 101.0
click at [1320, 54] on div "All Open 1 Pending 0 Outstanding 1 Overdue 0 2397 View" at bounding box center [870, 58] width 1374 height 38
type input "2431"
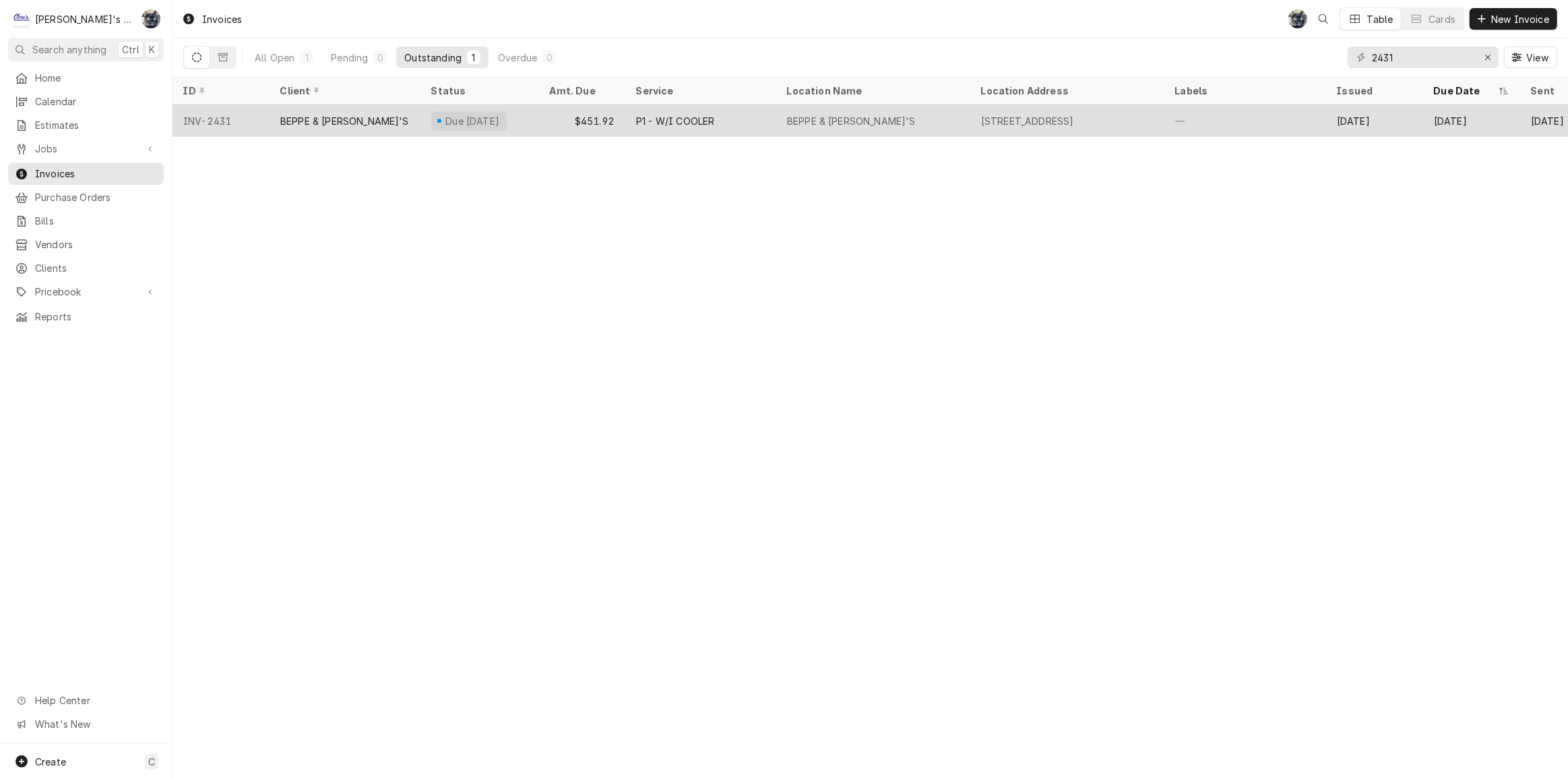
click at [542, 112] on div "$451.92" at bounding box center [583, 121] width 86 height 32
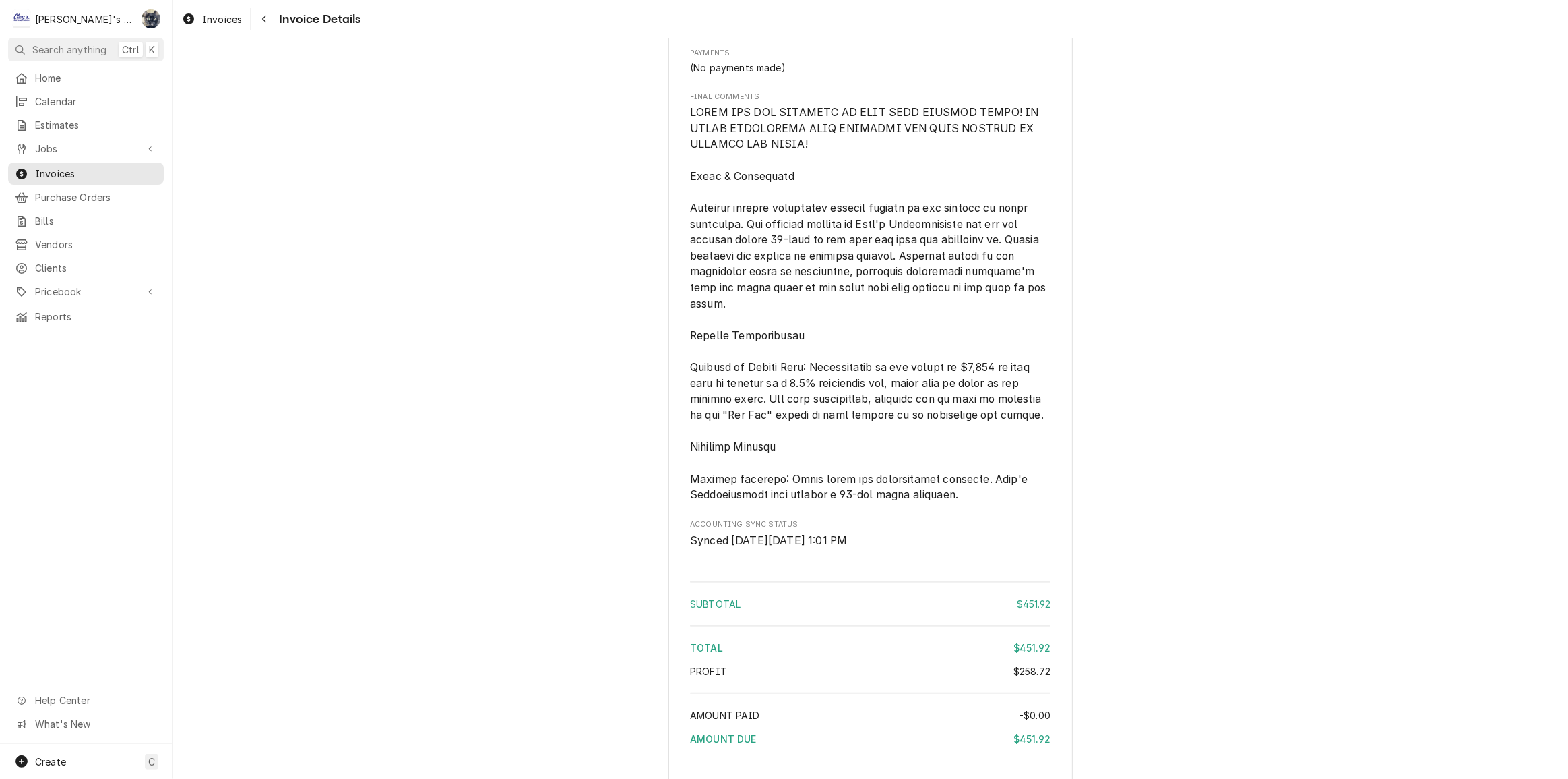
scroll to position [1692, 0]
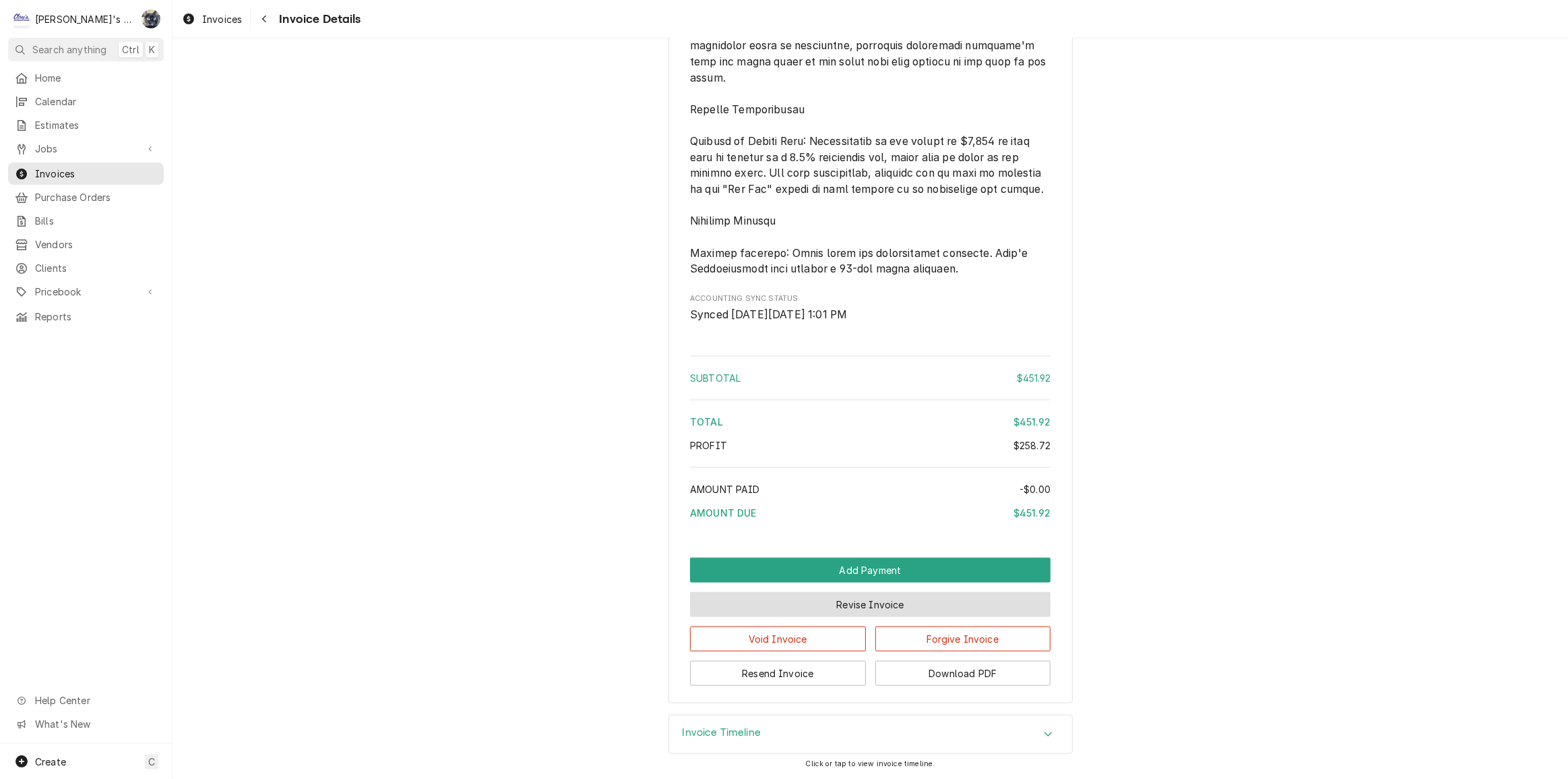
click at [833, 607] on button "Revise Invoice" at bounding box center [869, 604] width 361 height 25
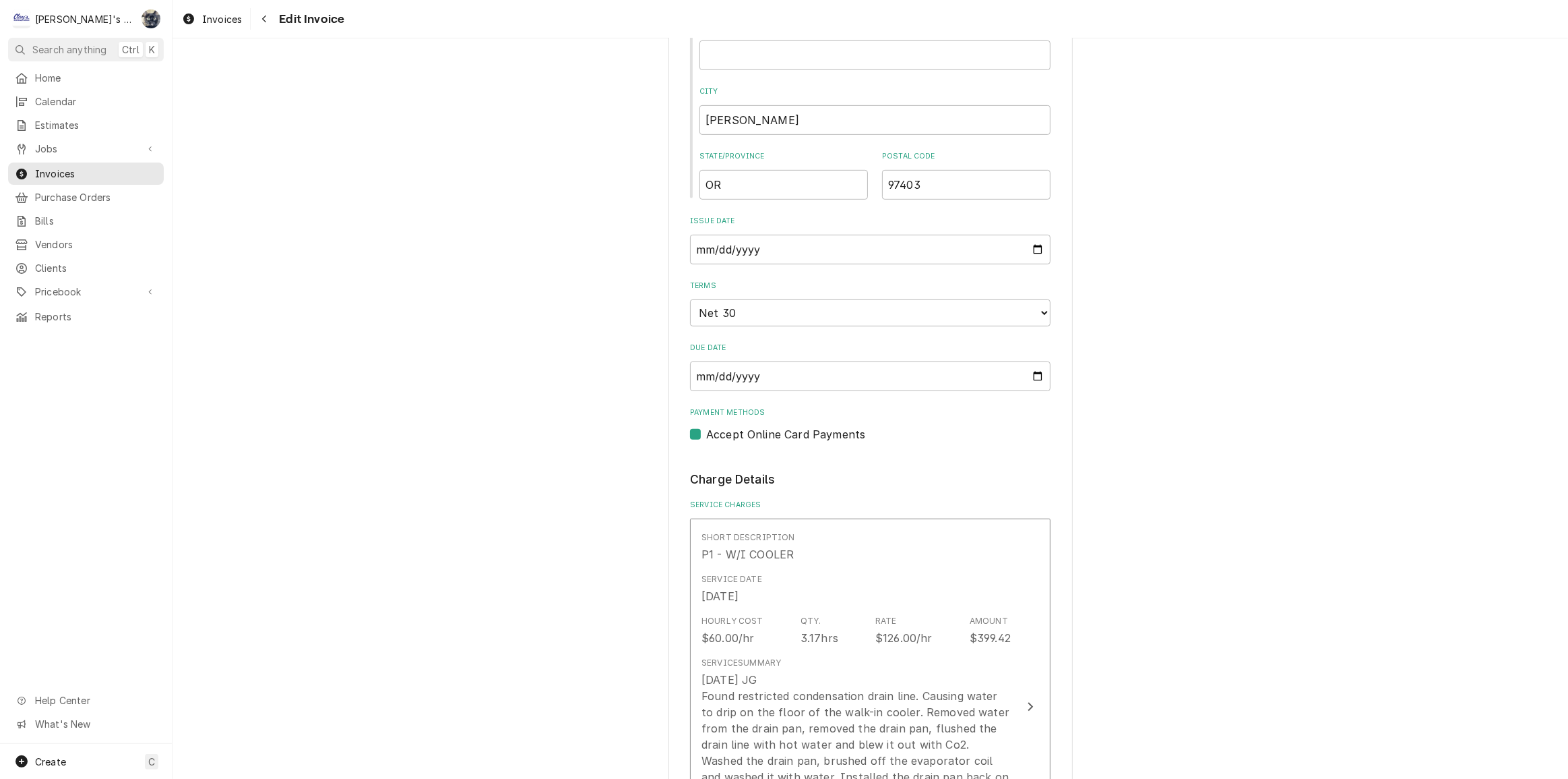
scroll to position [674, 0]
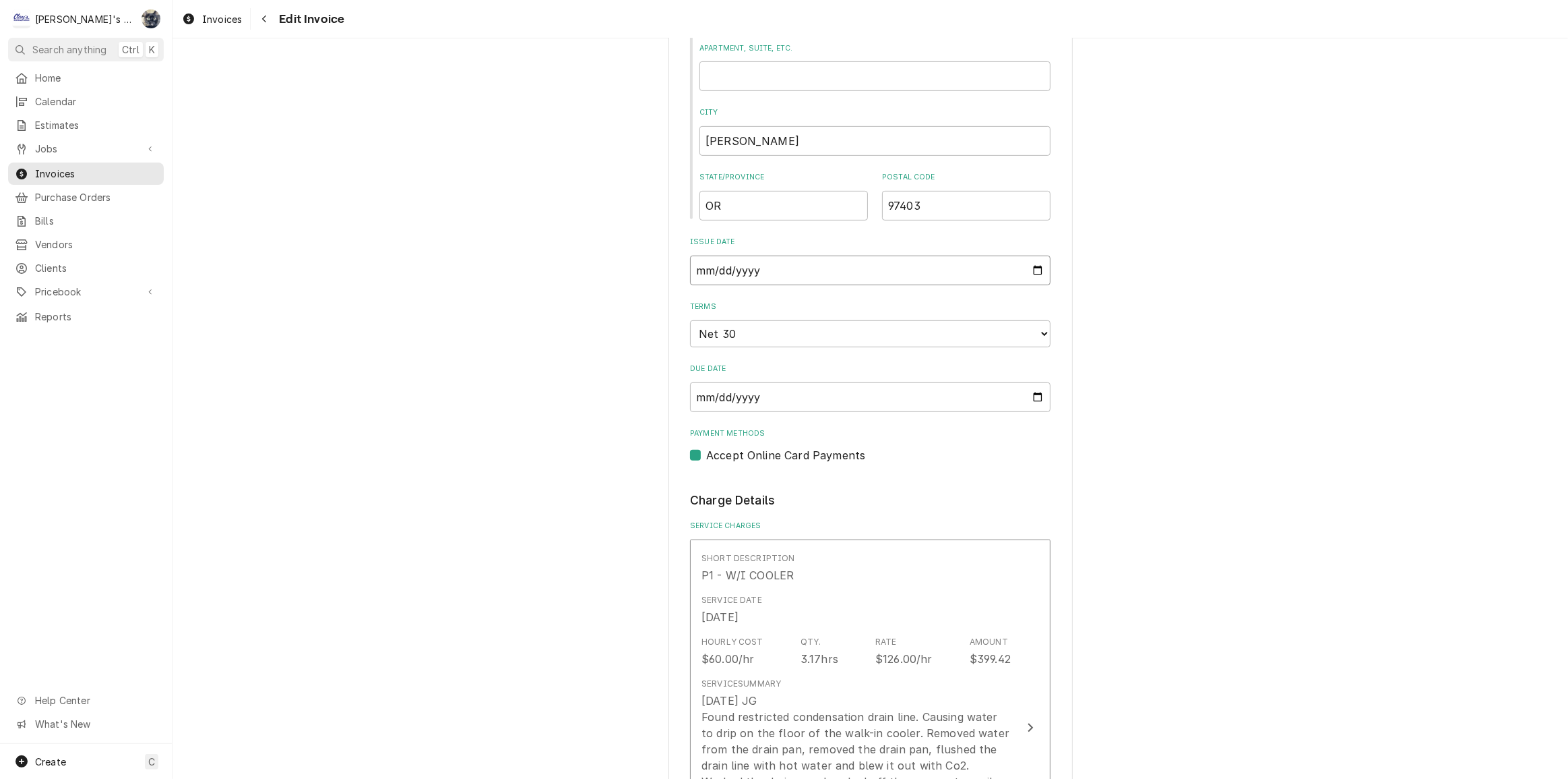
click at [1032, 265] on input "2025-09-19" at bounding box center [869, 270] width 361 height 30
type textarea "x"
type input "2025-10-01"
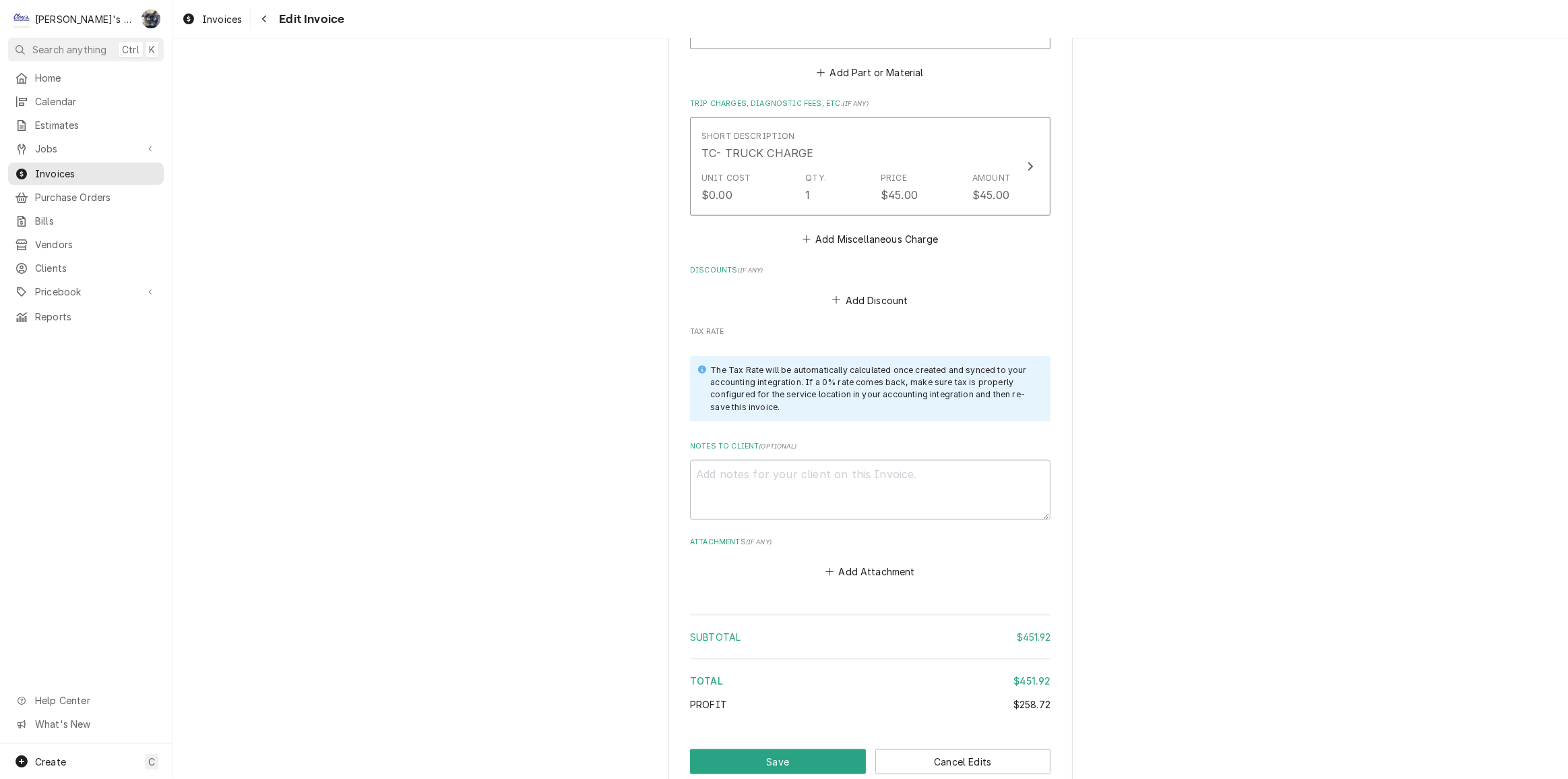
scroll to position [1833, 0]
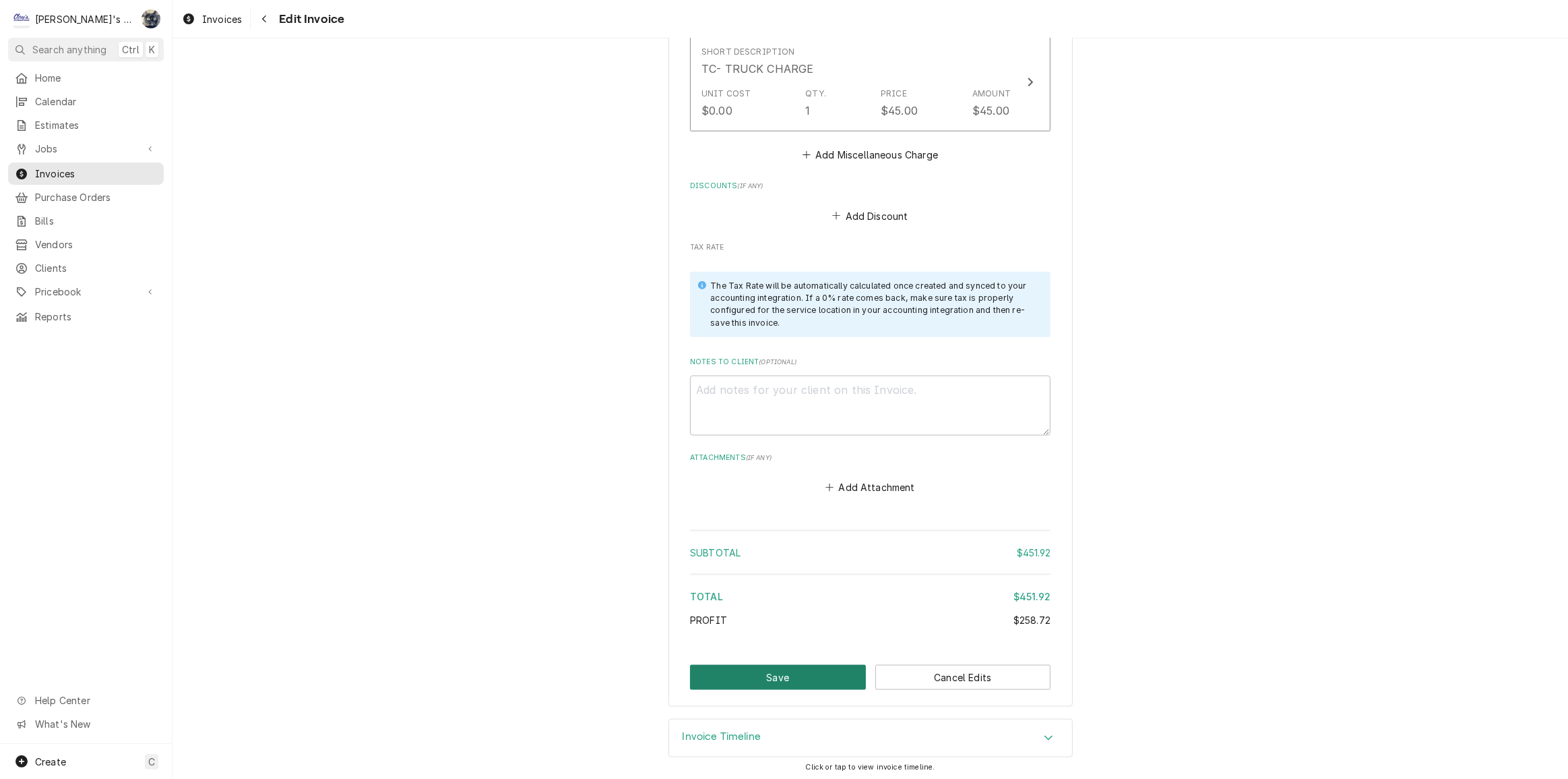
click at [796, 676] on button "Save" at bounding box center [778, 677] width 176 height 25
type textarea "x"
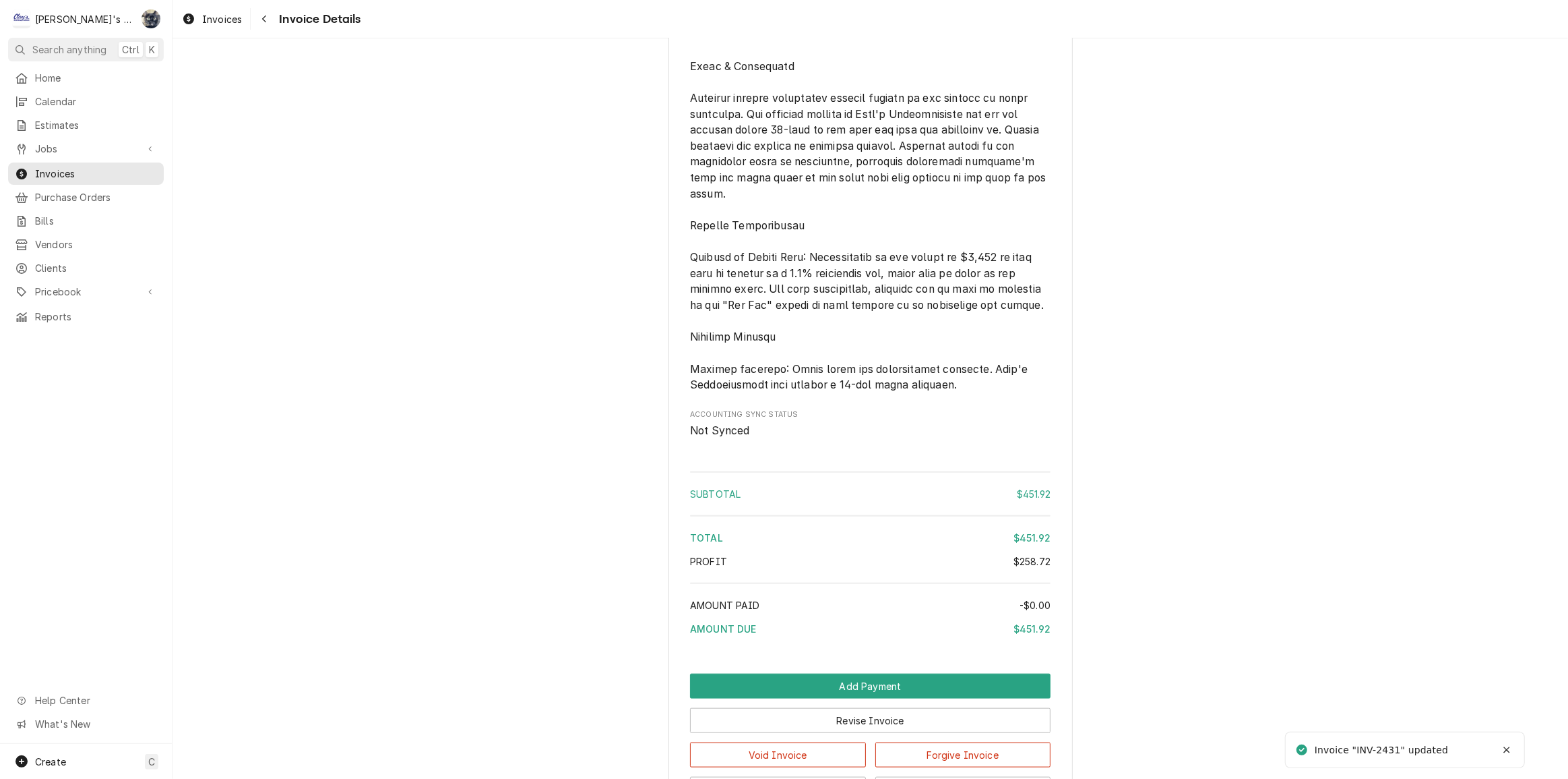
scroll to position [1692, 0]
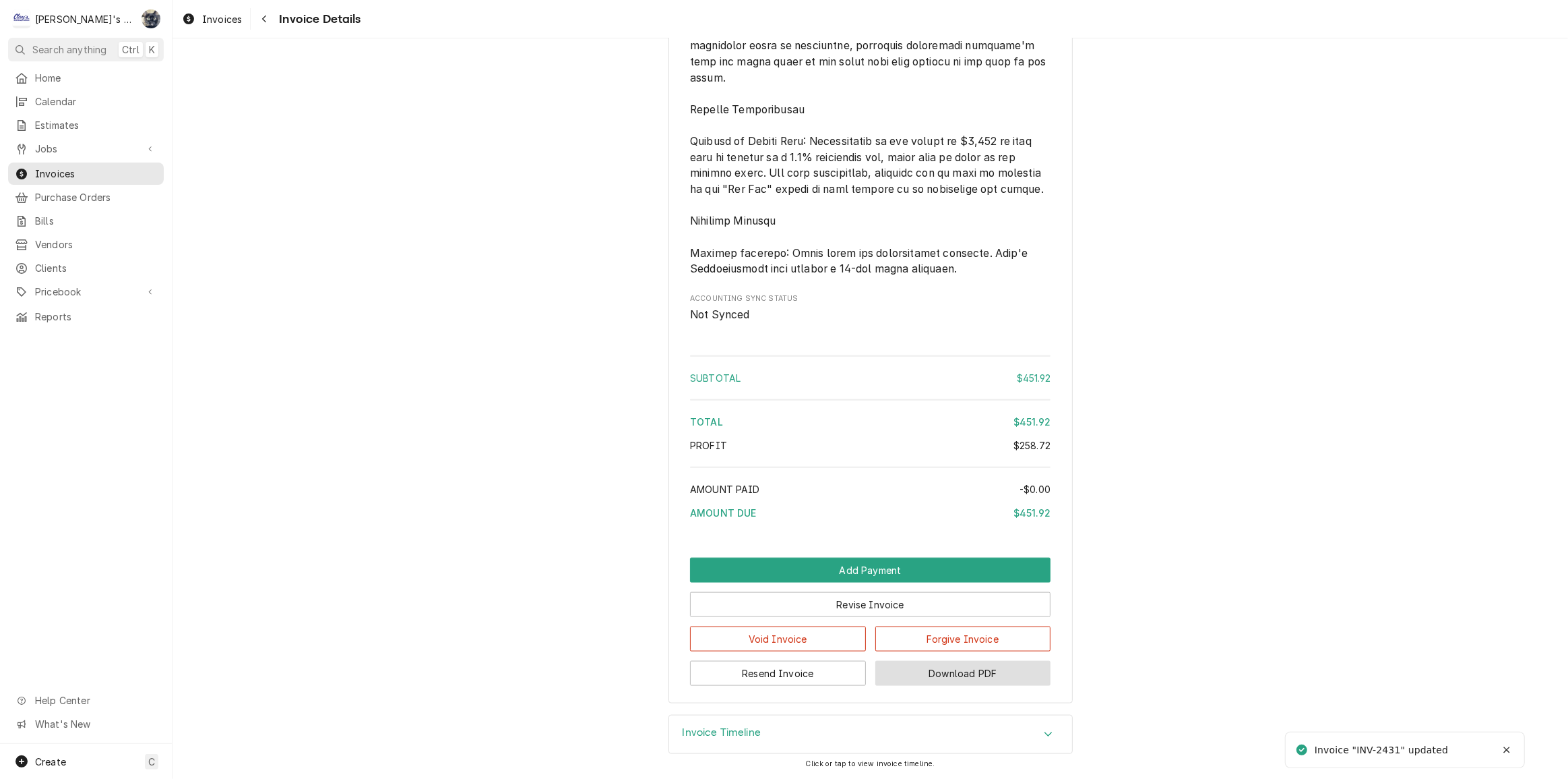
click at [882, 668] on button "Download PDF" at bounding box center [964, 673] width 176 height 25
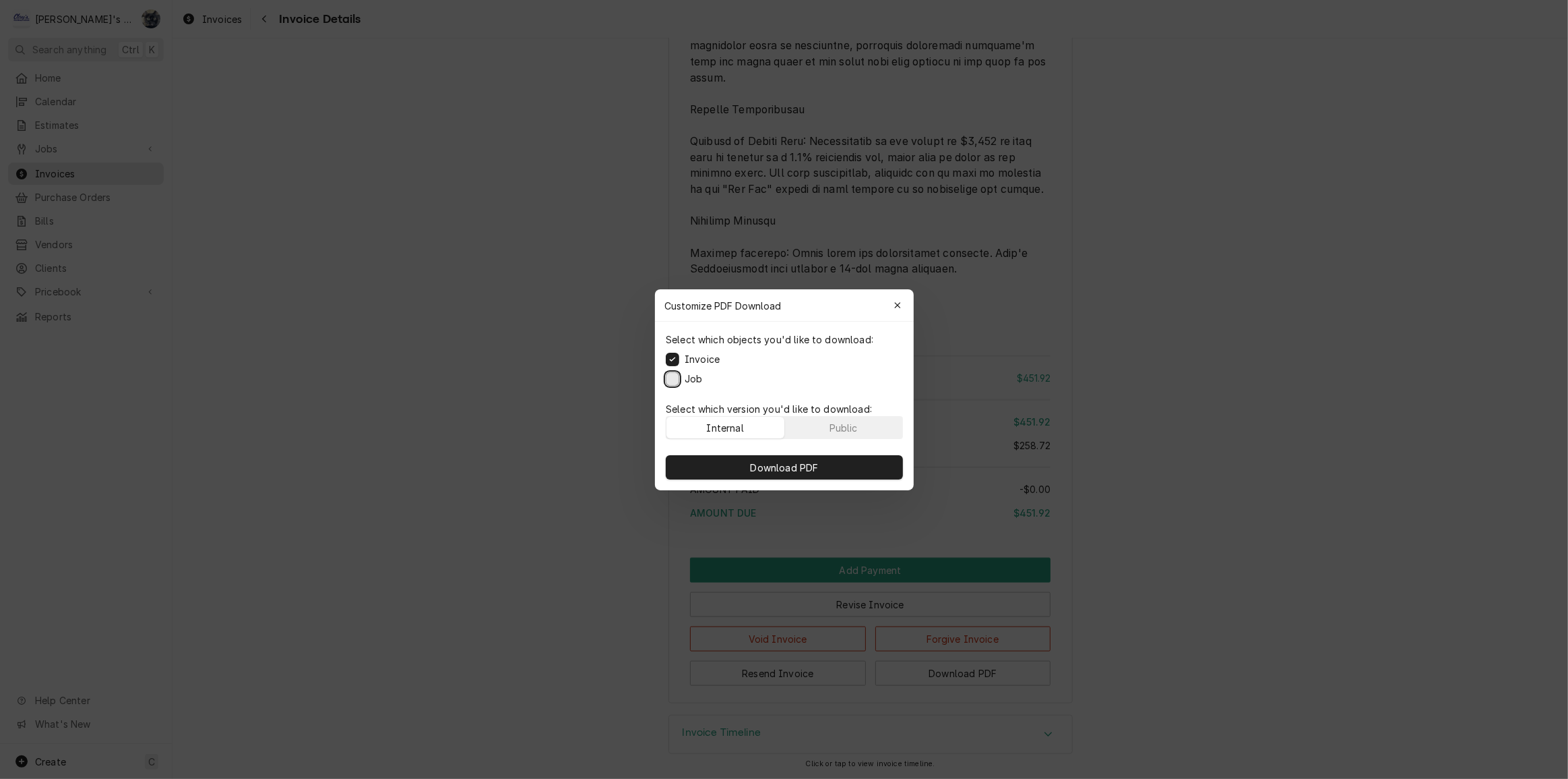
click at [679, 374] on button "Job" at bounding box center [672, 378] width 13 height 13
click at [739, 459] on button "Download PDF" at bounding box center [784, 467] width 237 height 24
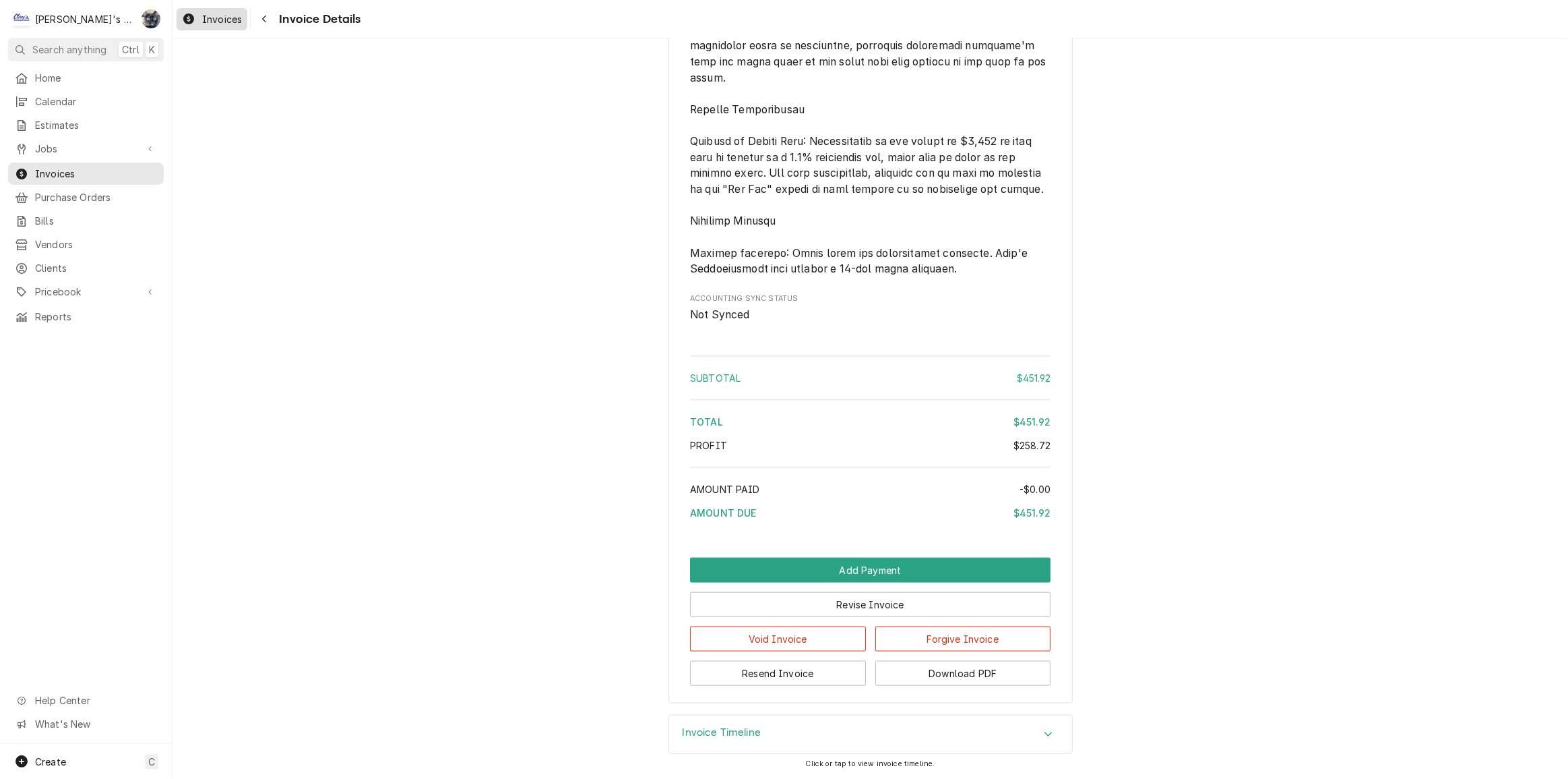
click at [217, 20] on span "Invoices" at bounding box center [222, 19] width 40 height 14
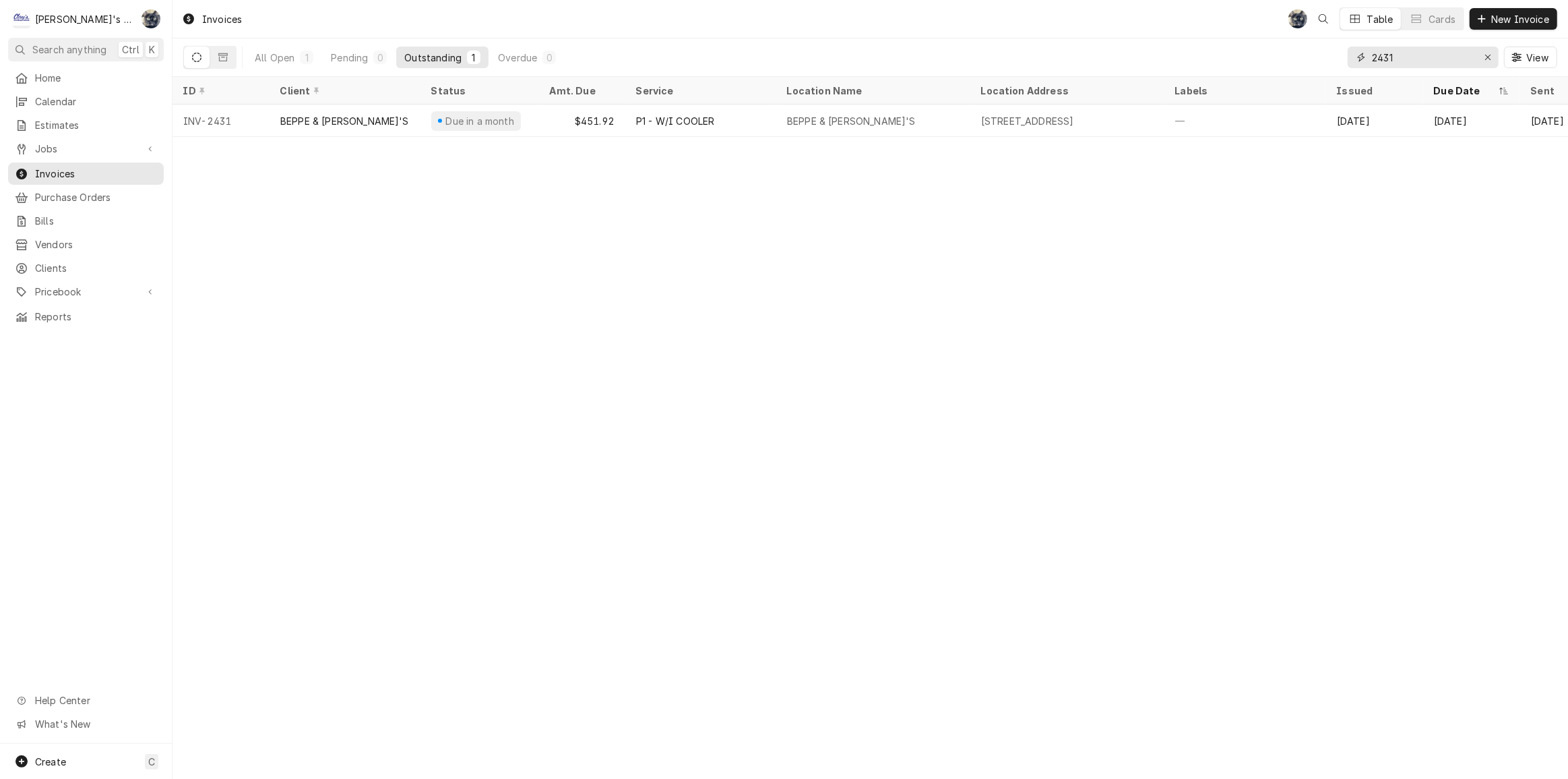
drag, startPoint x: 1360, startPoint y: 55, endPoint x: 1305, endPoint y: 52, distance: 55.1
click at [1305, 52] on div "All Open 1 Pending 0 Outstanding 1 Overdue 0 2431 View" at bounding box center [870, 58] width 1374 height 38
type input "2469"
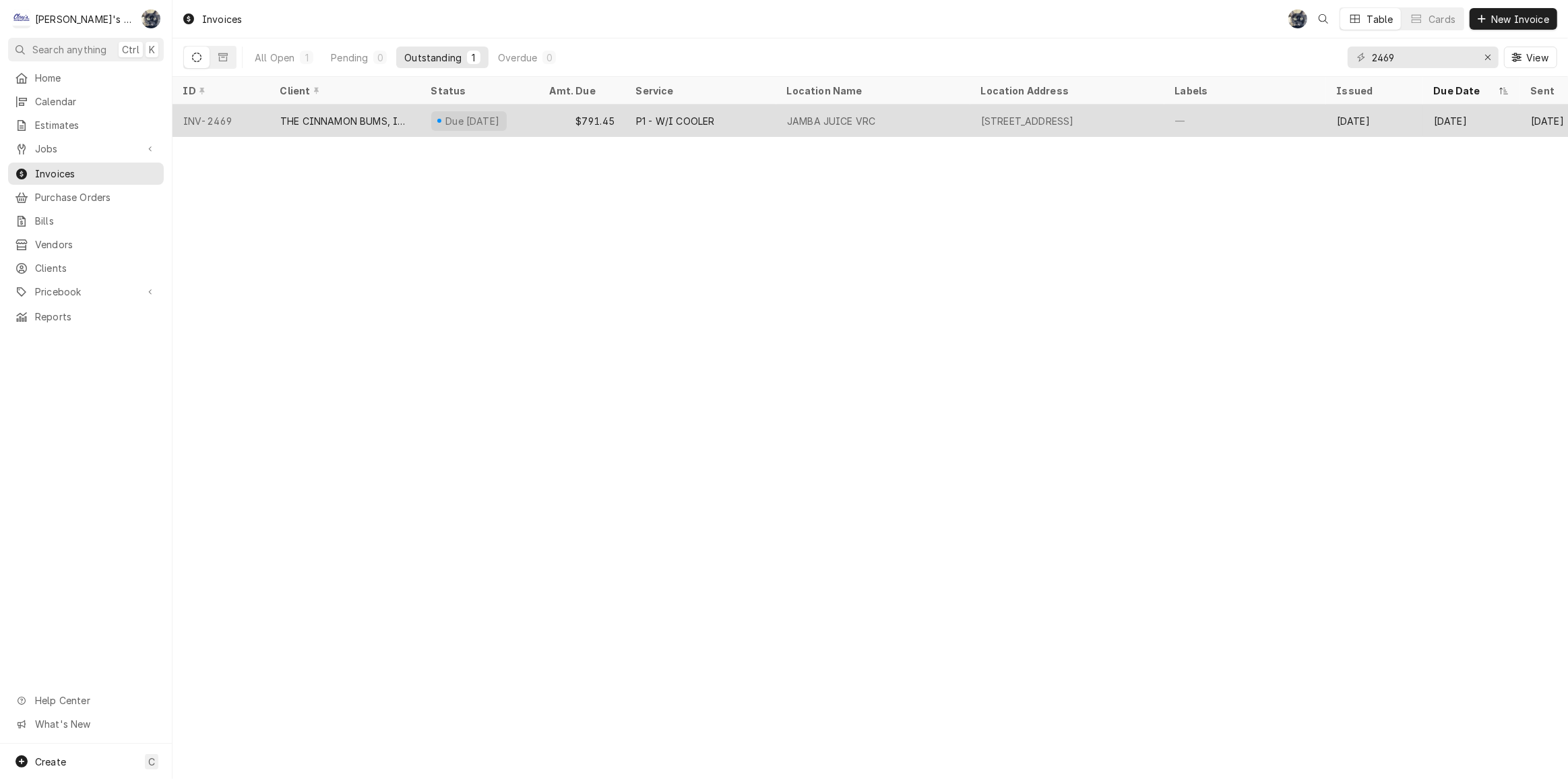
click at [797, 118] on div "JAMBA JUICE VRC" at bounding box center [831, 121] width 88 height 14
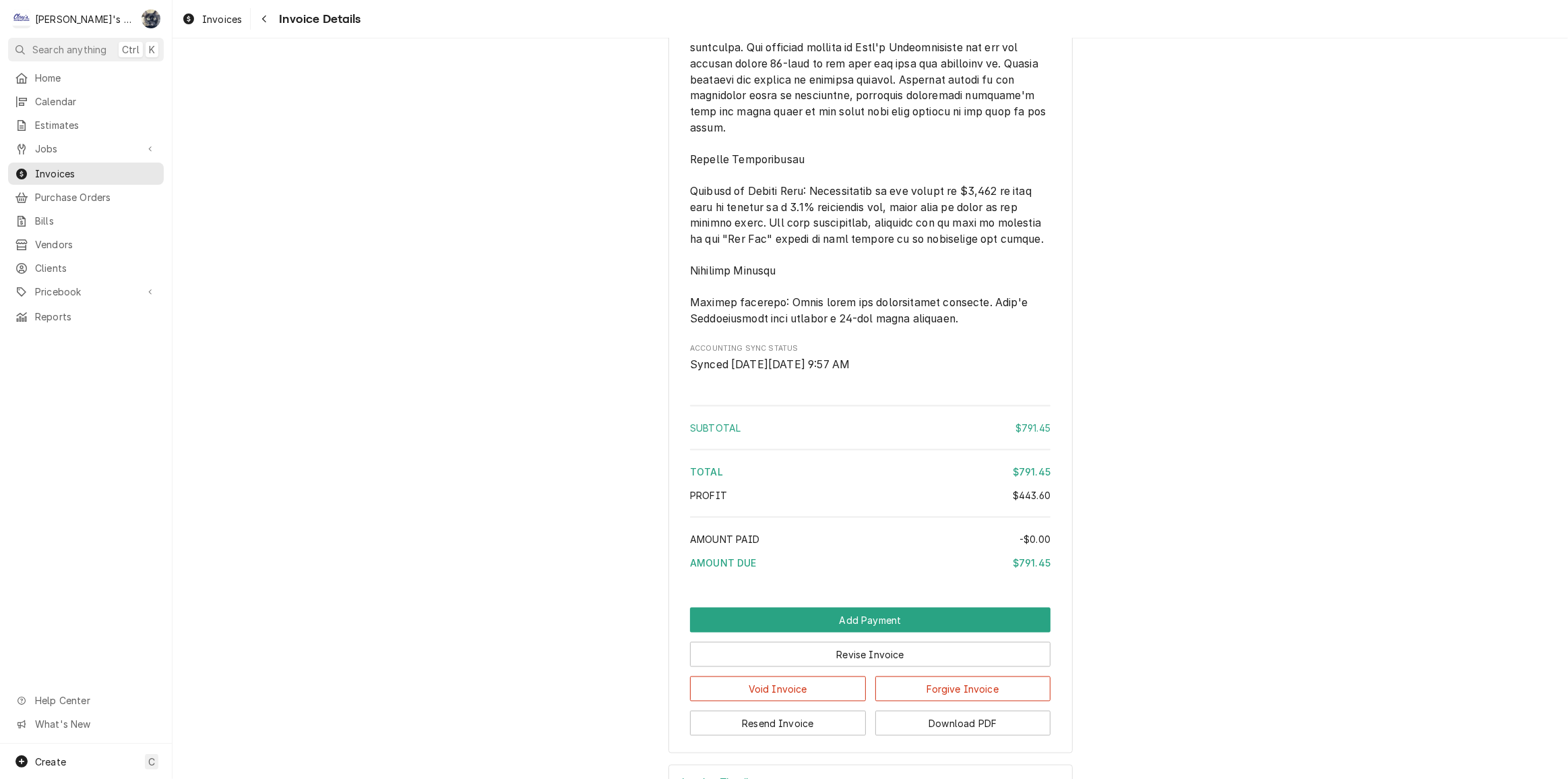
scroll to position [2219, 0]
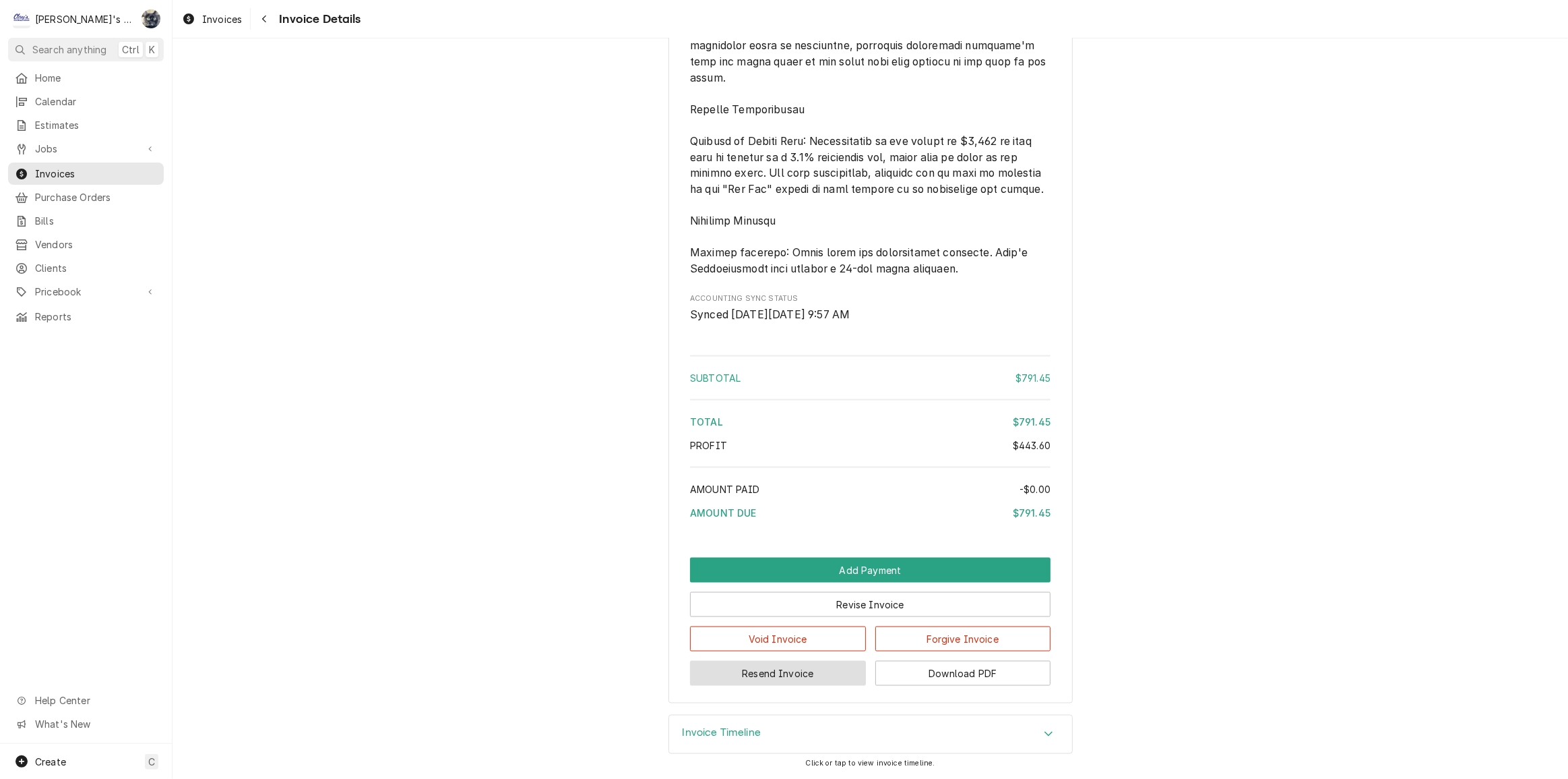
click at [816, 674] on button "Resend Invoice" at bounding box center [778, 673] width 176 height 25
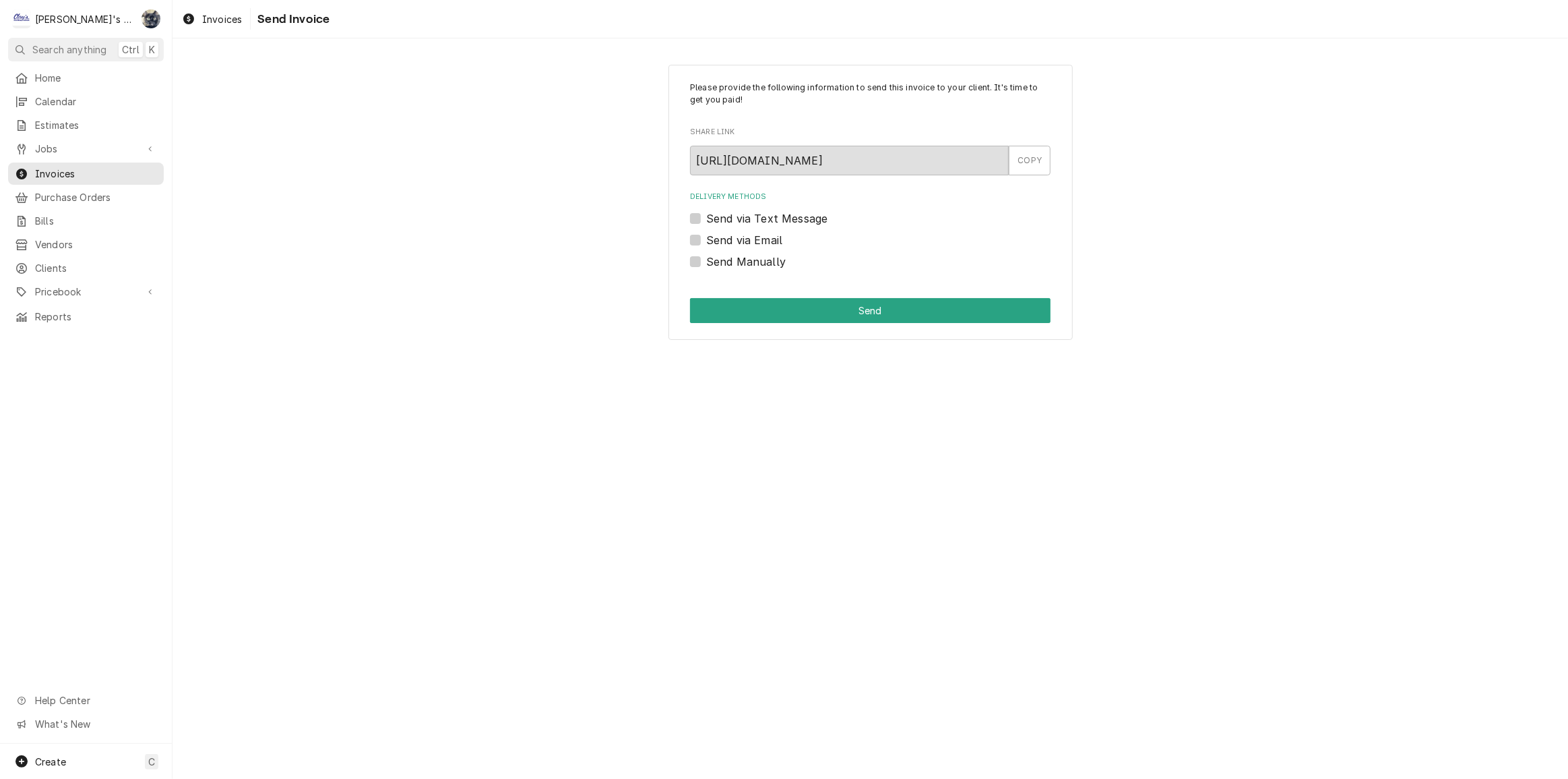
click at [706, 236] on label "Send via Email" at bounding box center [744, 240] width 76 height 16
click at [706, 236] on input "Send via Email" at bounding box center [886, 246] width 361 height 30
checkbox input "true"
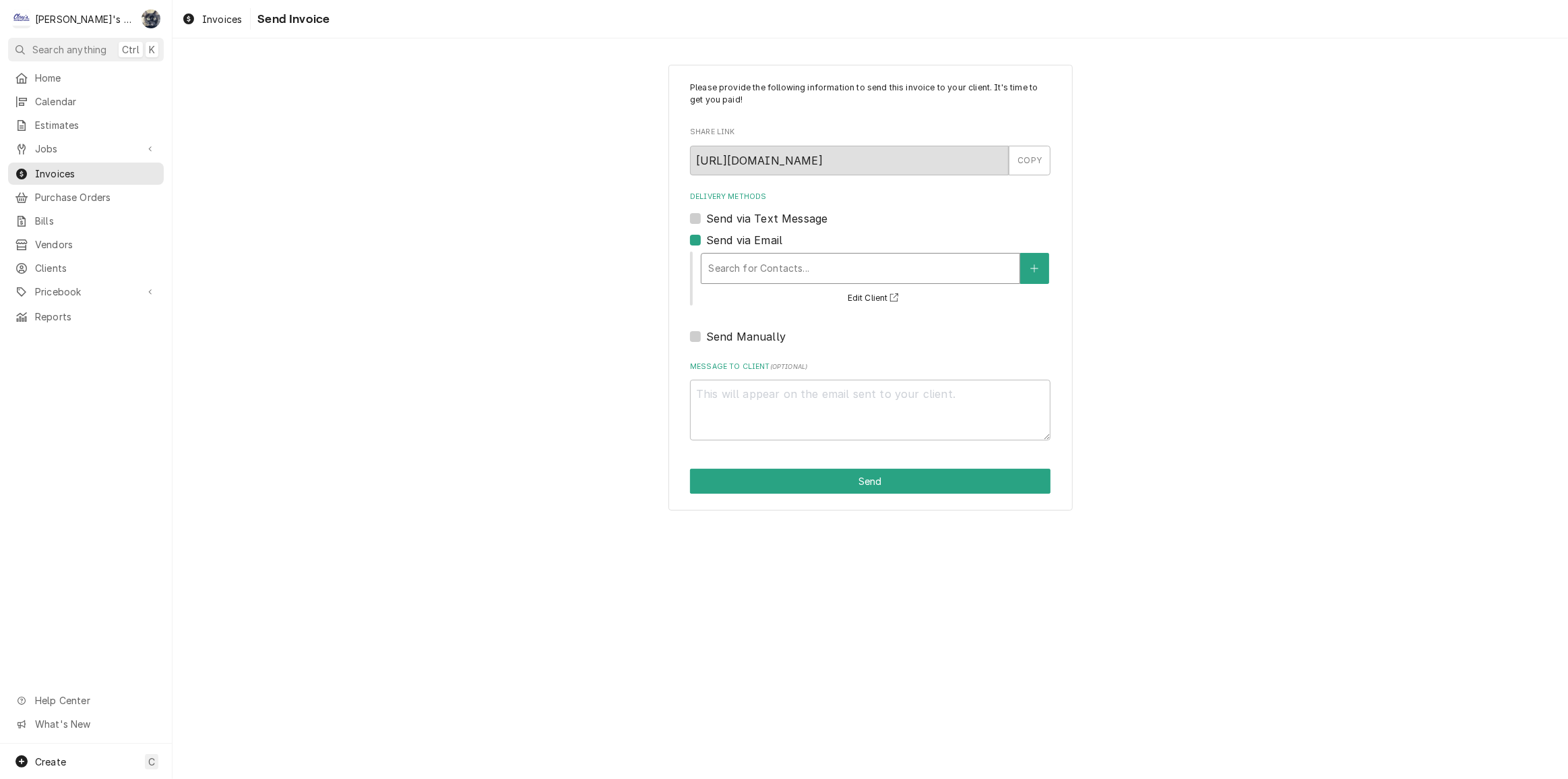
click at [718, 273] on div "Delivery Methods" at bounding box center [860, 268] width 305 height 24
click at [1007, 201] on label "Delivery Methods" at bounding box center [869, 197] width 361 height 11
click at [218, 25] on div "Invoices" at bounding box center [211, 19] width 66 height 17
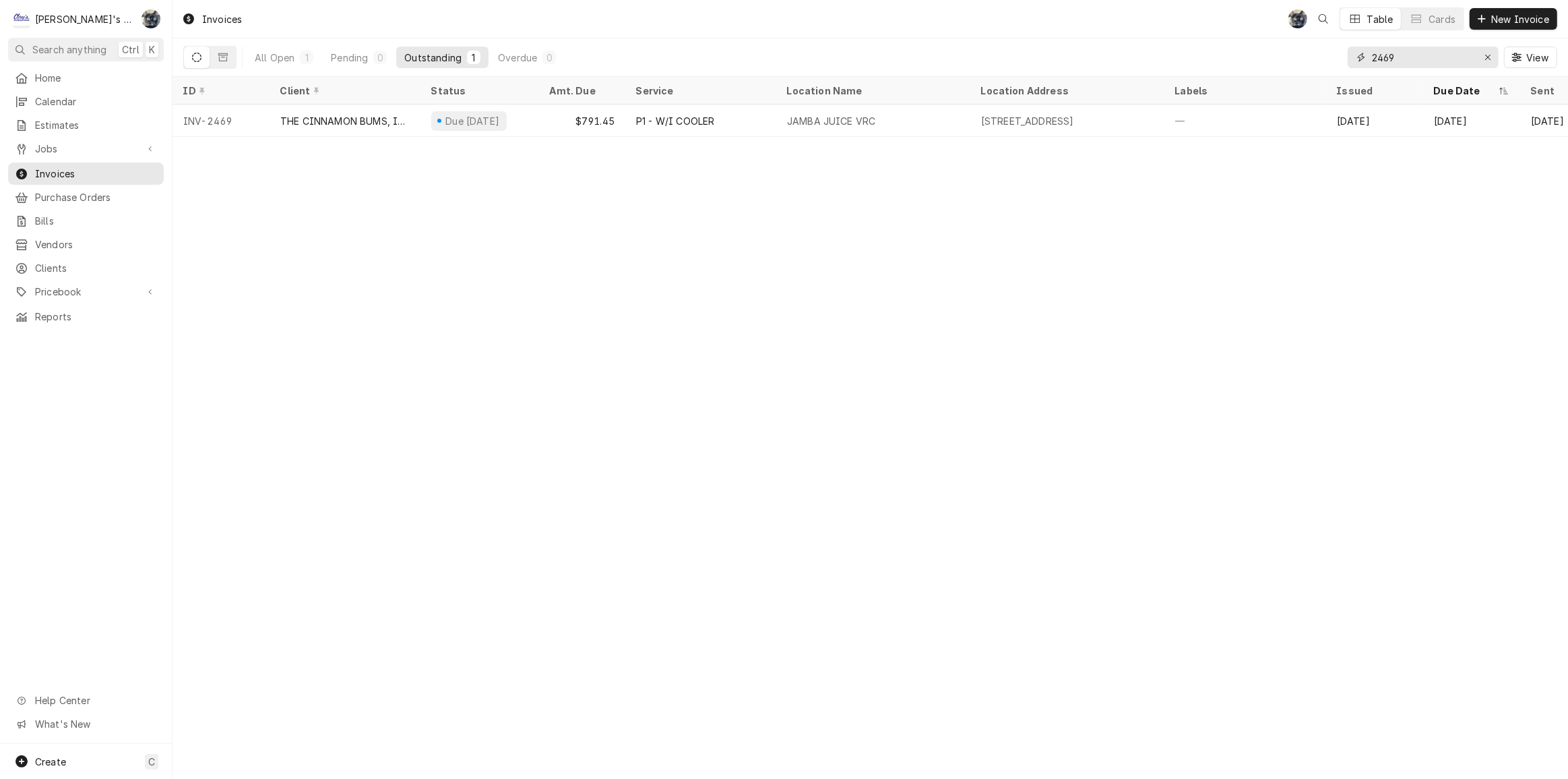
drag, startPoint x: 1413, startPoint y: 58, endPoint x: 1336, endPoint y: 59, distance: 77.0
click at [1336, 59] on div "All Open 1 Pending 0 Outstanding 1 Overdue 0 2469 View" at bounding box center [870, 58] width 1374 height 38
type input "2427"
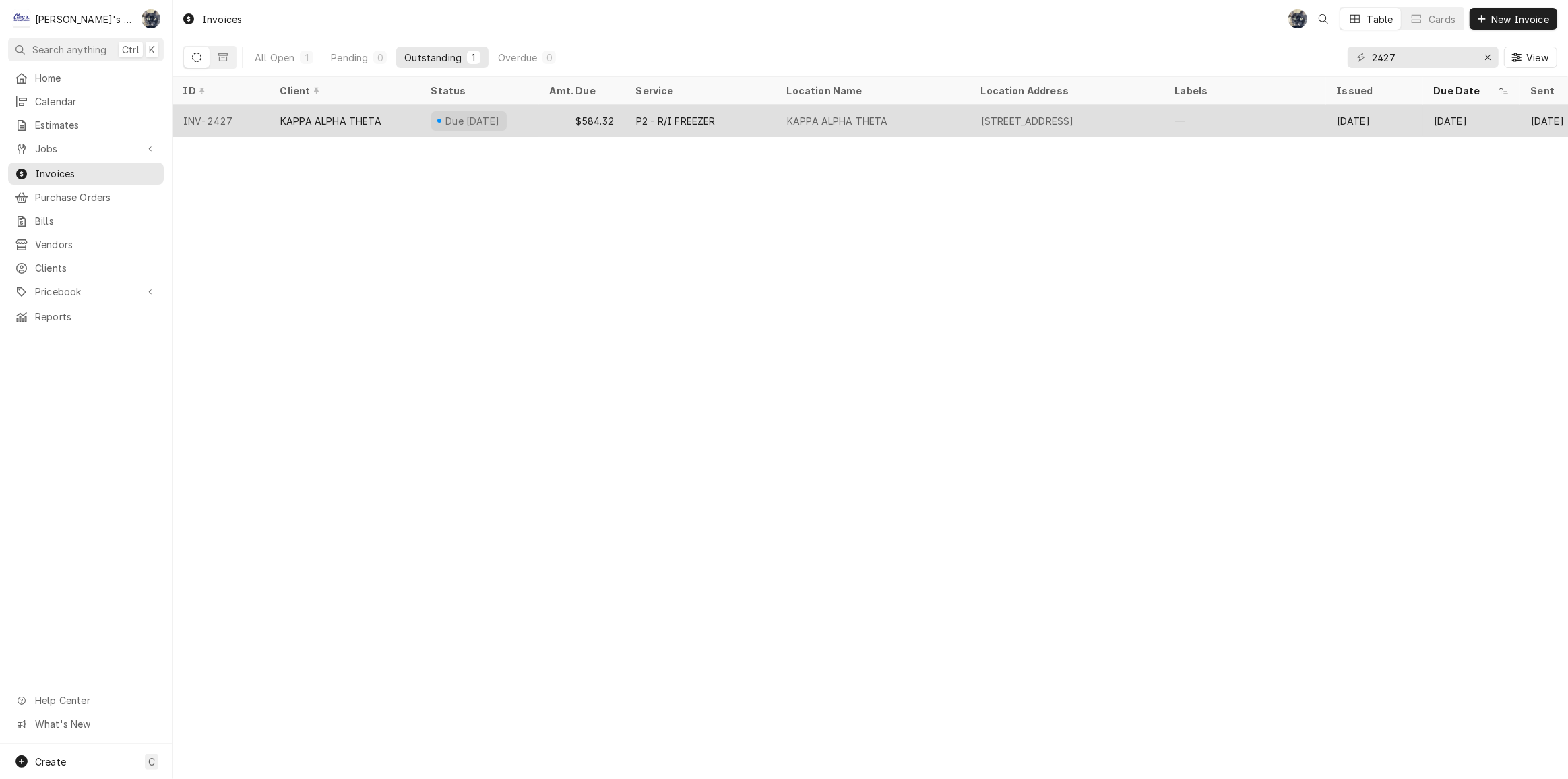
click at [857, 117] on div "KAPPA ALPHA THETA" at bounding box center [837, 121] width 101 height 14
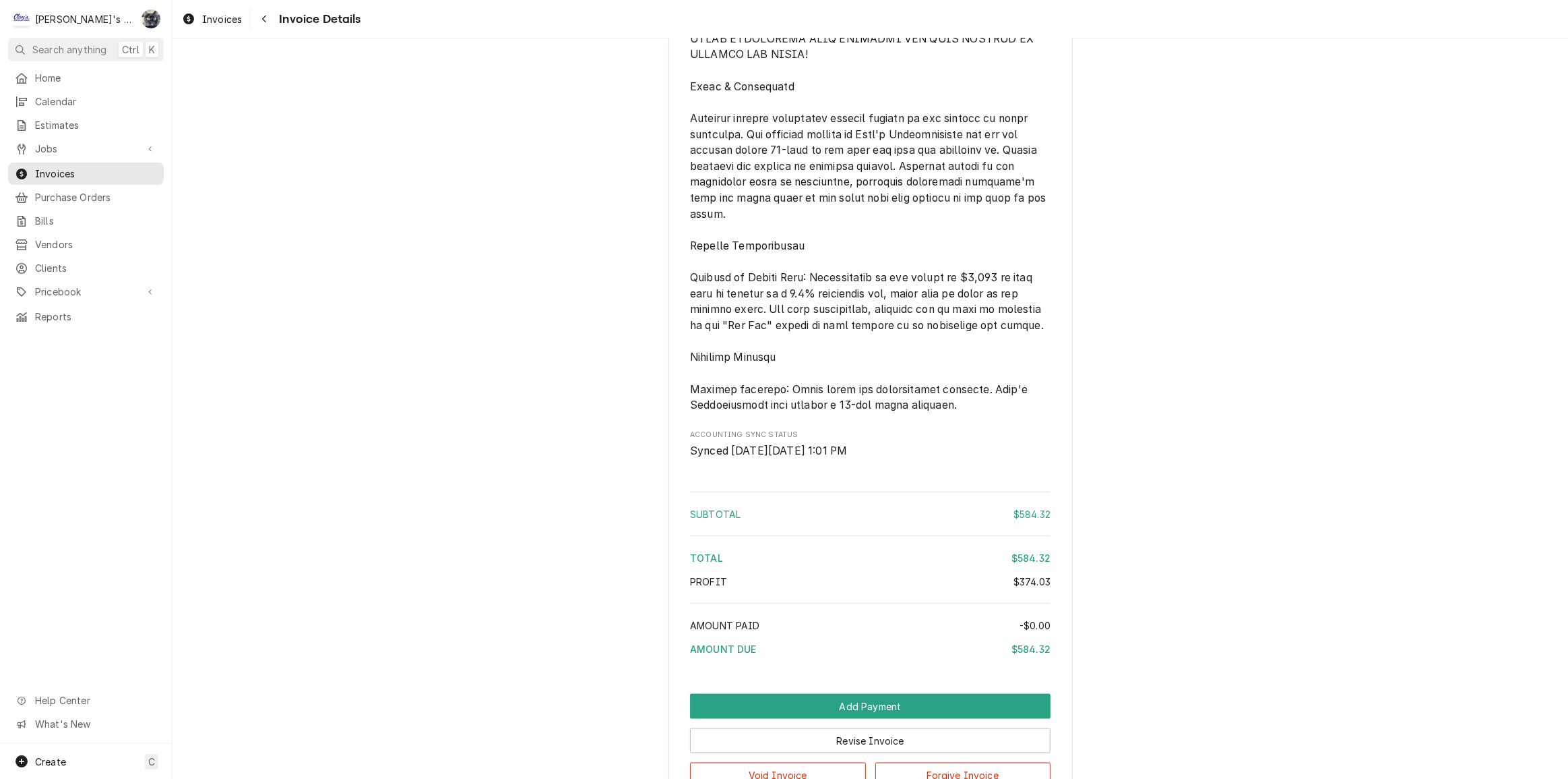
scroll to position [2218, 0]
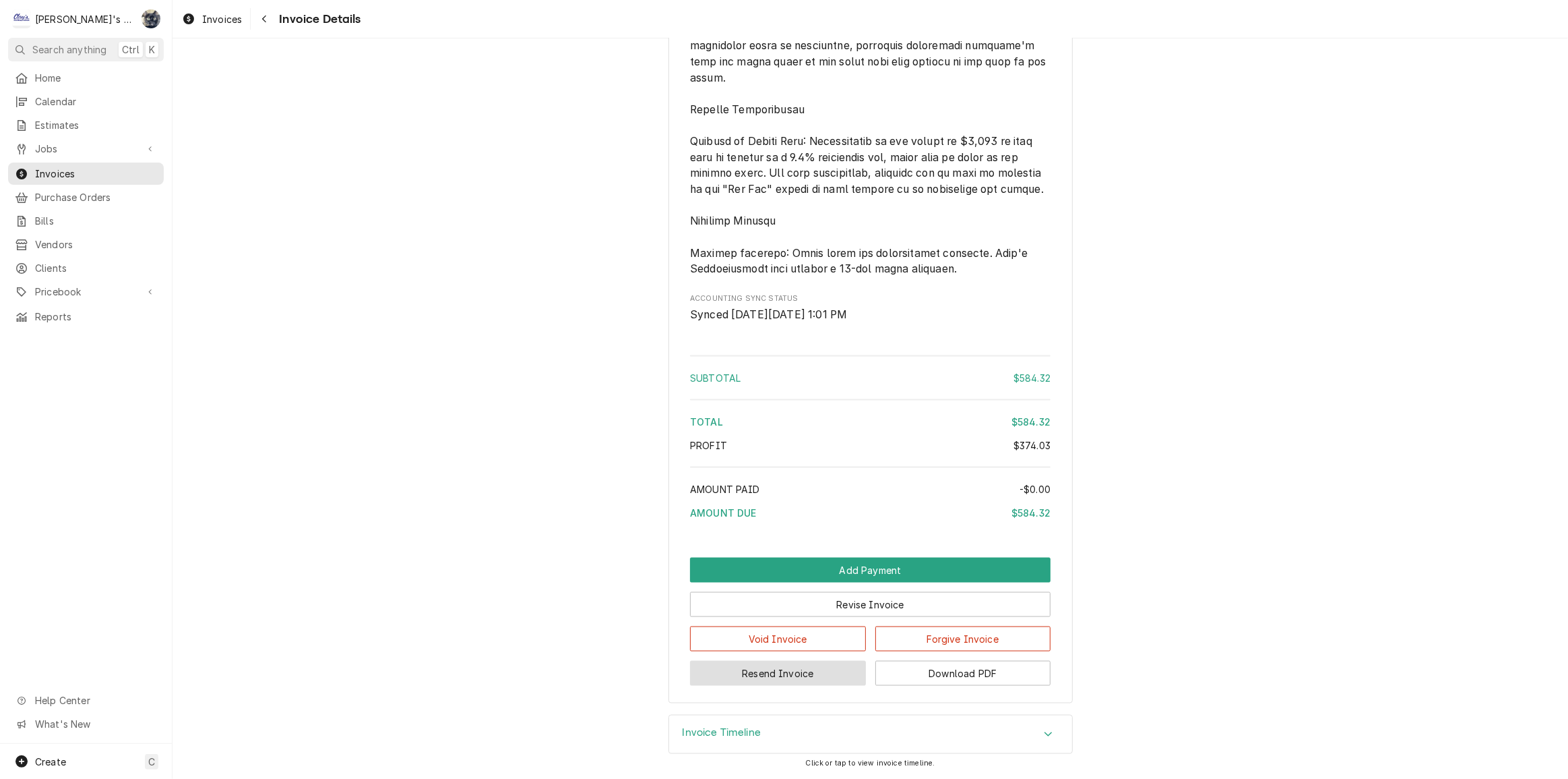
click at [803, 674] on button "Resend Invoice" at bounding box center [778, 673] width 176 height 25
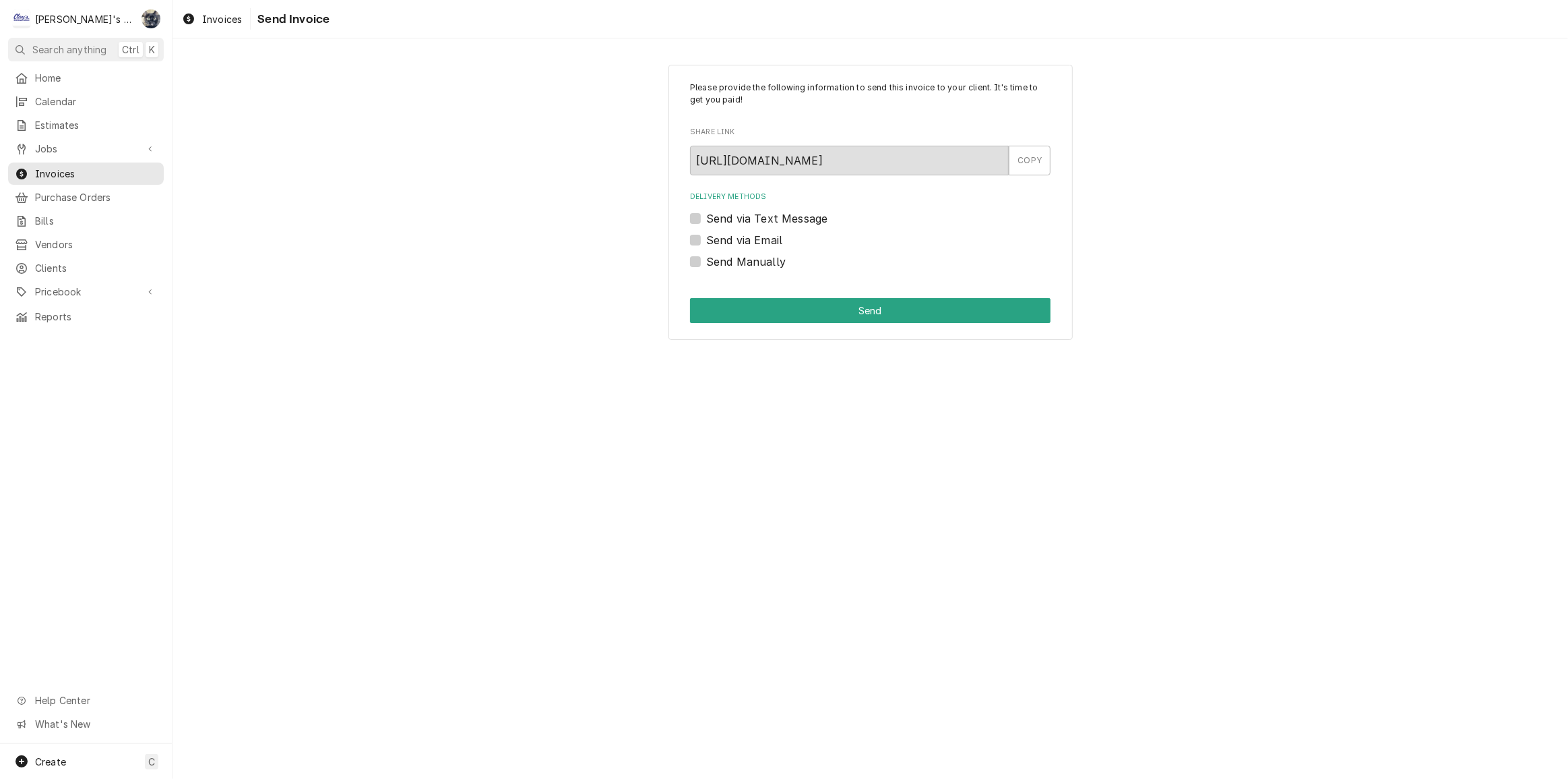
click at [706, 240] on label "Send via Email" at bounding box center [744, 240] width 76 height 16
click at [706, 240] on input "Send via Email" at bounding box center [886, 246] width 361 height 30
checkbox input "true"
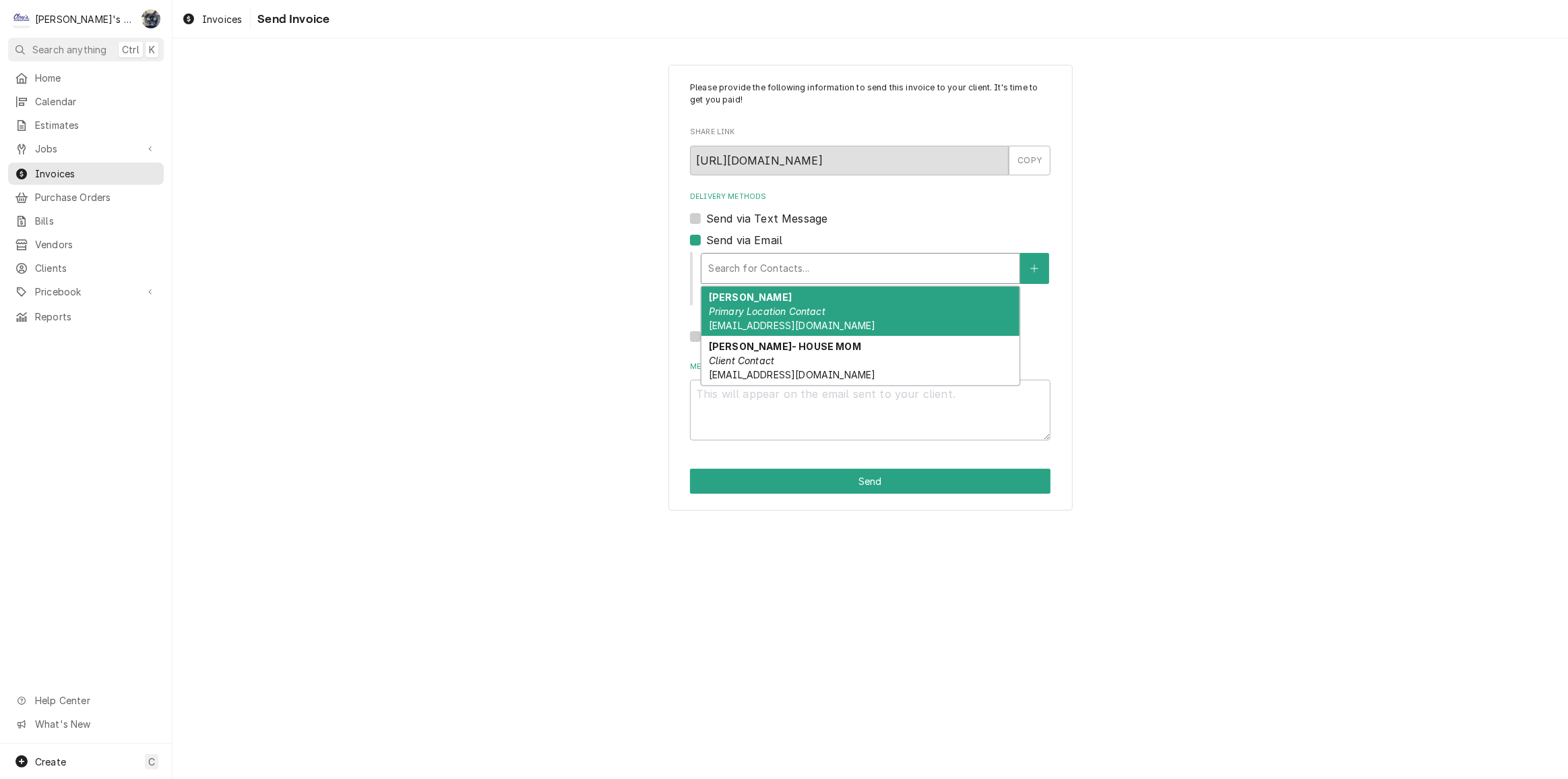
click at [790, 268] on div "Delivery Methods" at bounding box center [860, 268] width 305 height 24
click at [1154, 221] on div "Please provide the following information to send this invoice to your client. I…" at bounding box center [870, 287] width 1395 height 470
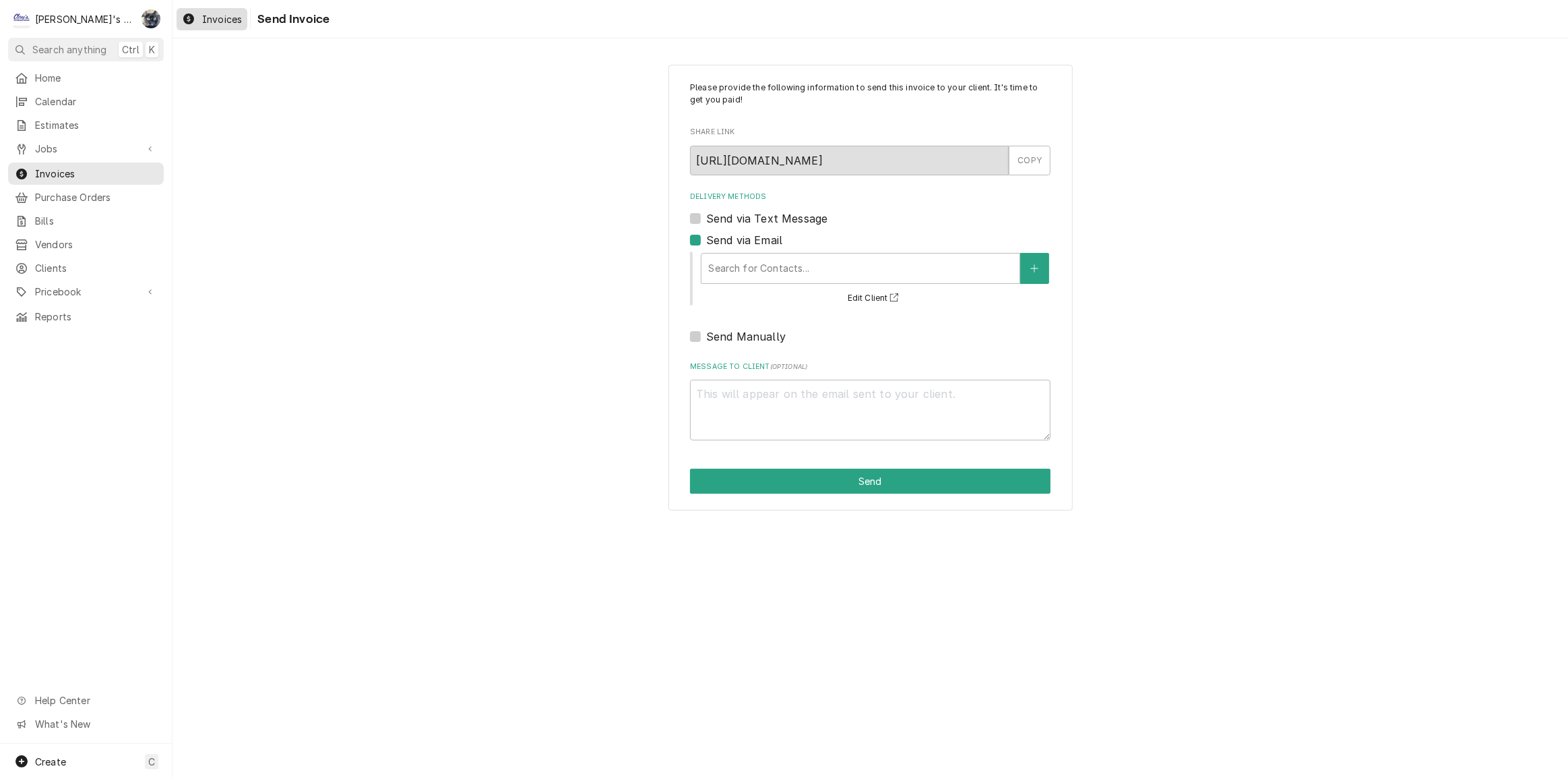
click at [223, 22] on span "Invoices" at bounding box center [222, 19] width 40 height 14
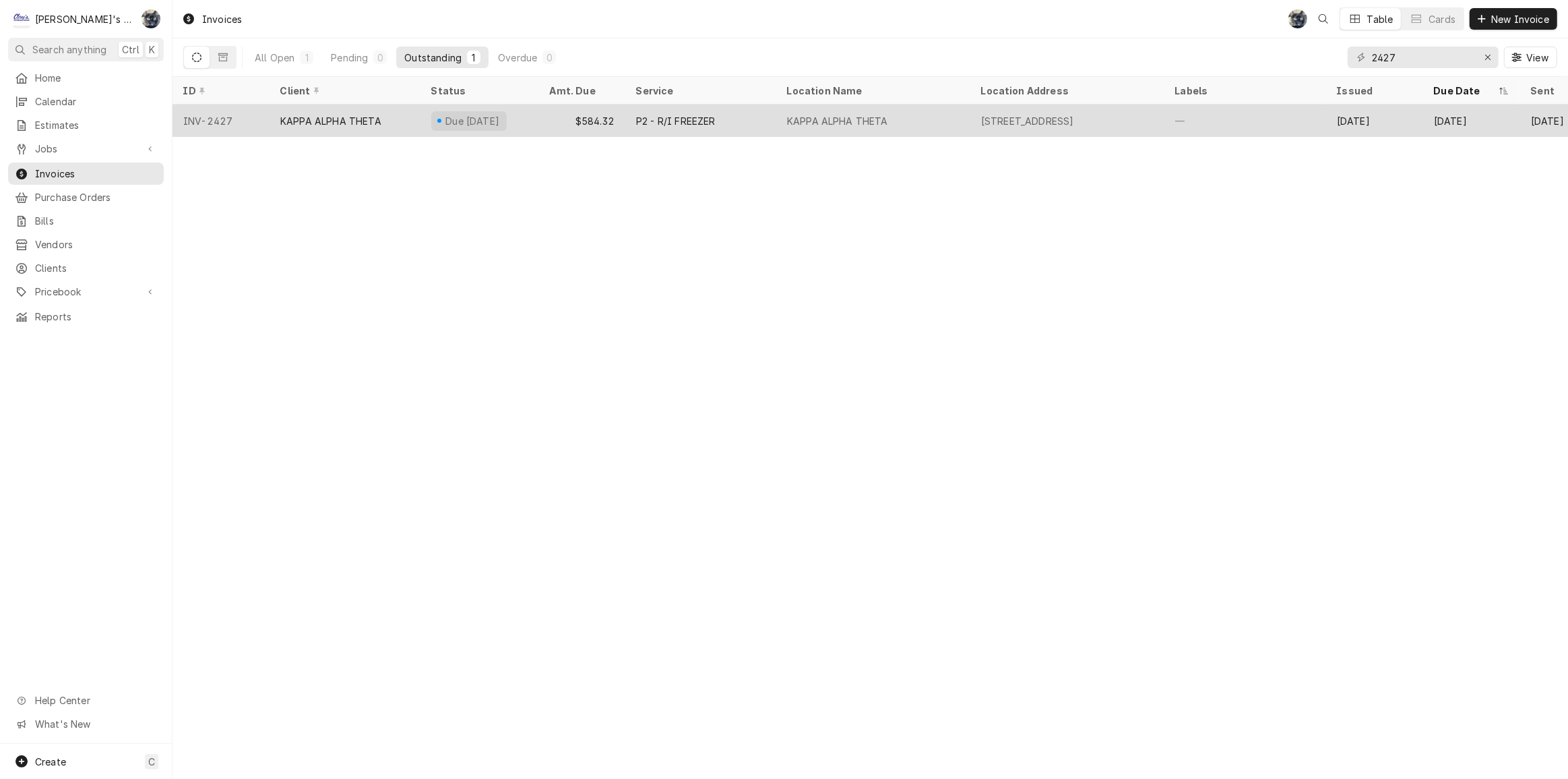
click at [762, 128] on div "P2 - R/I FREEZER" at bounding box center [700, 121] width 151 height 32
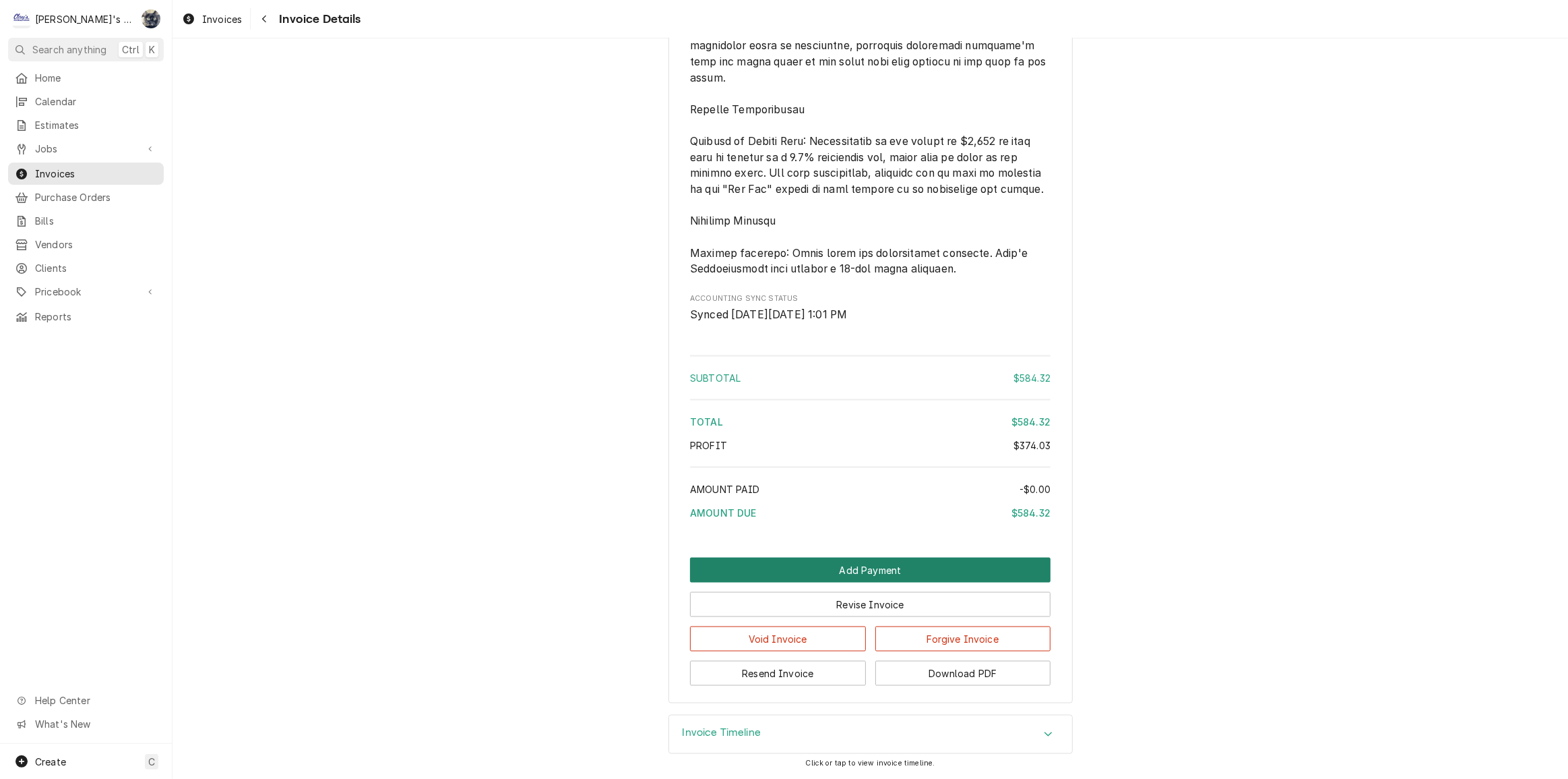
scroll to position [2218, 0]
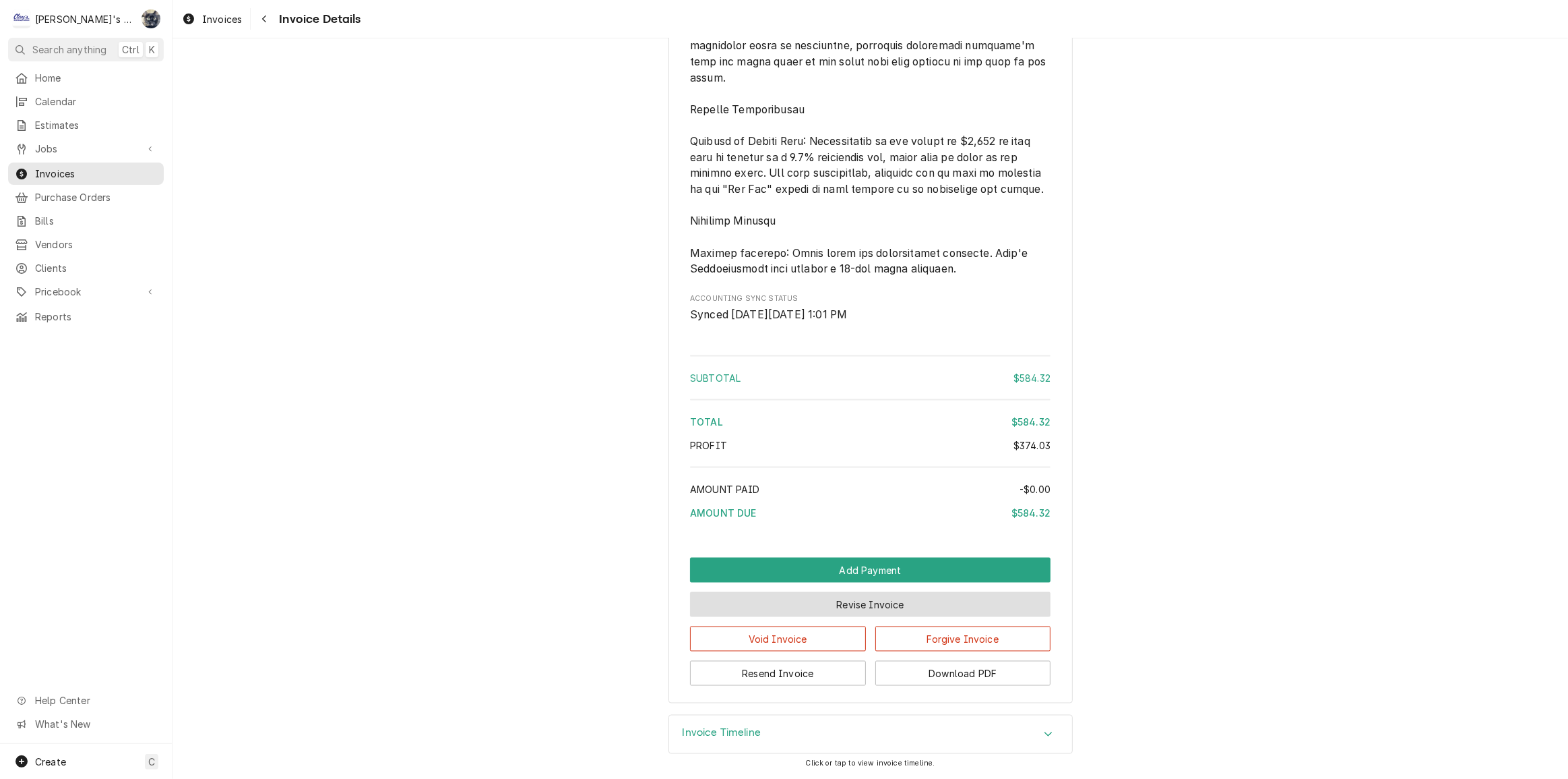
click at [855, 601] on button "Revise Invoice" at bounding box center [869, 604] width 361 height 25
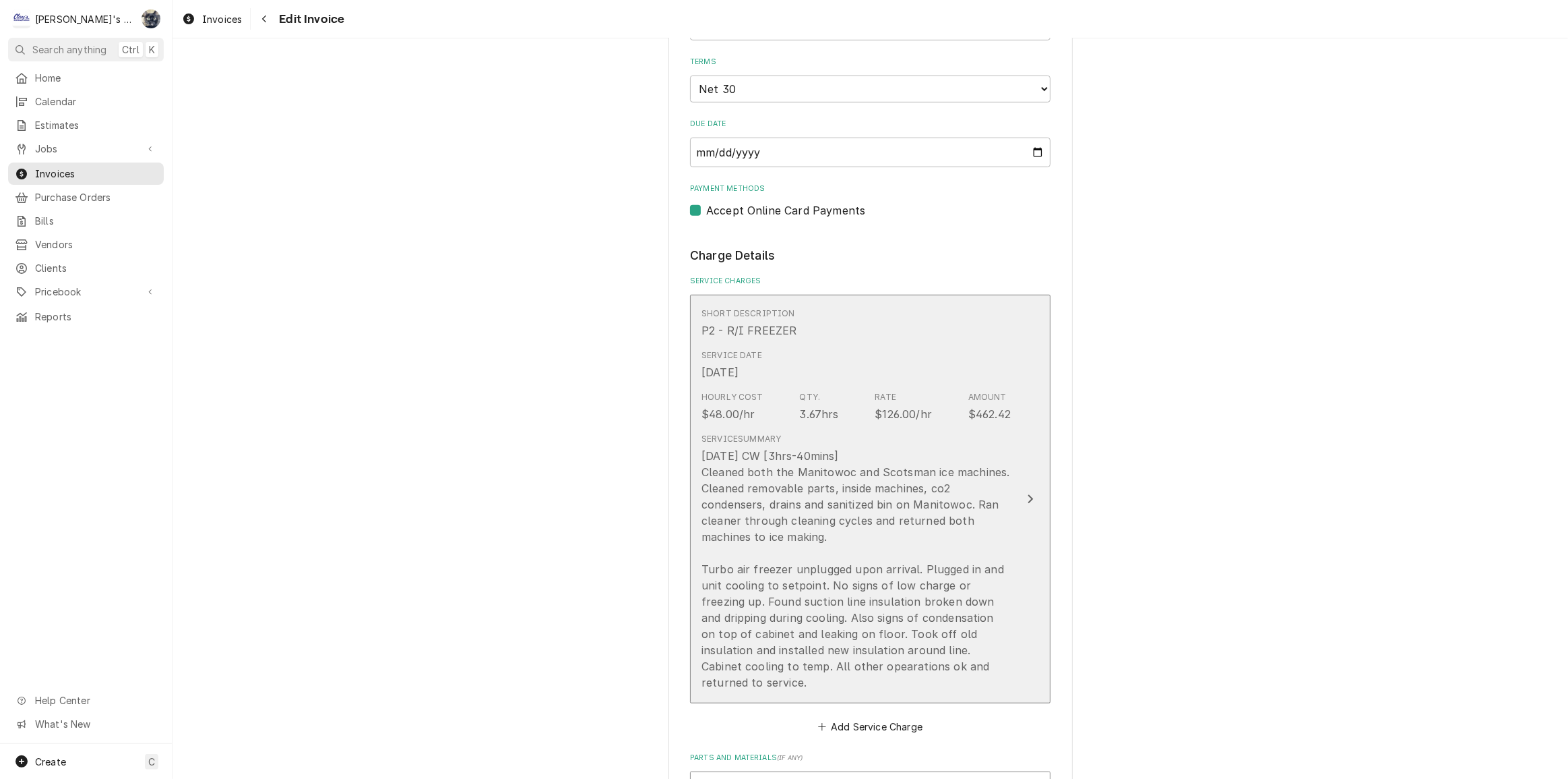
scroll to position [613, 0]
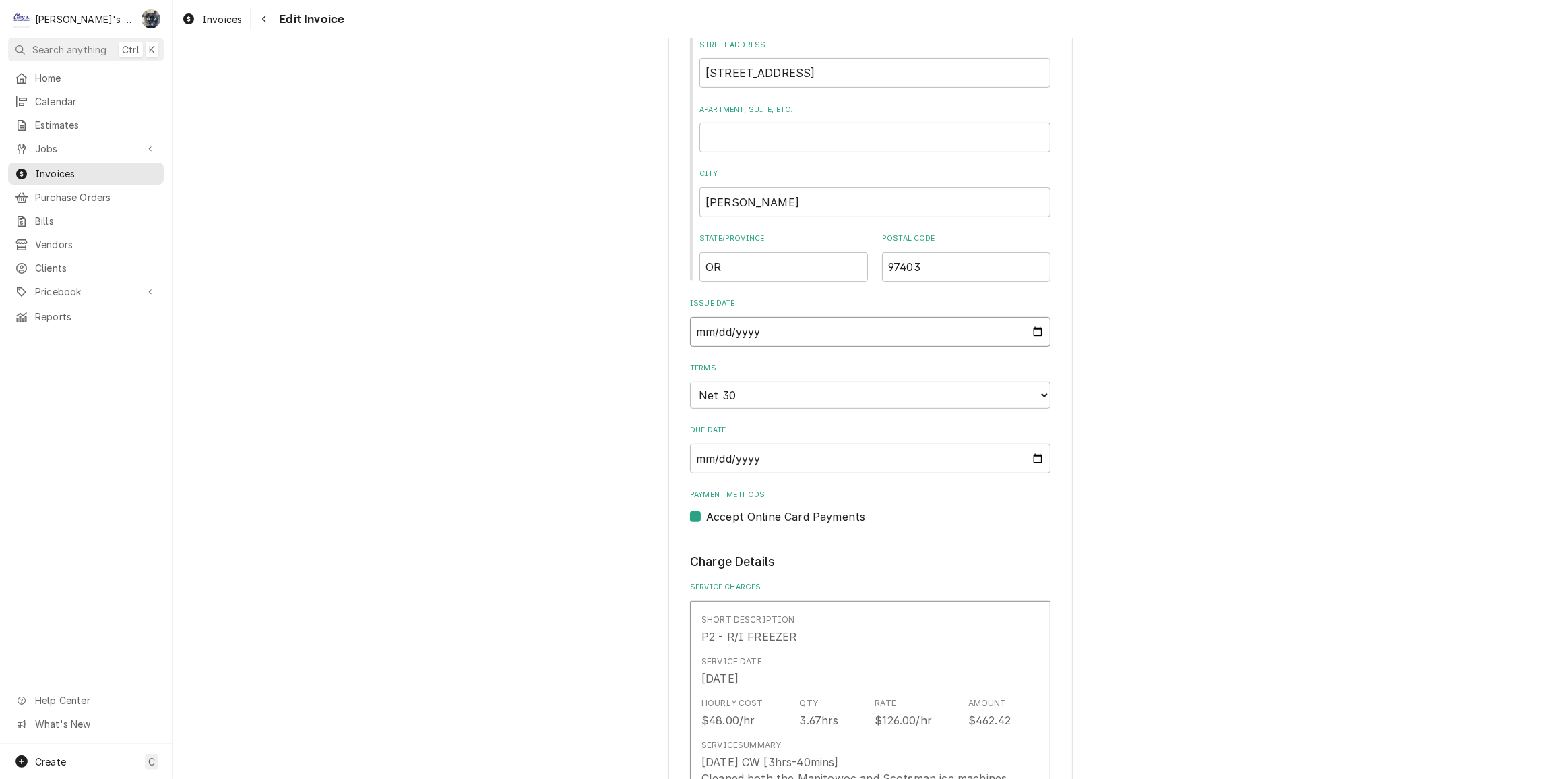
click at [1035, 329] on input "2025-09-19" at bounding box center [869, 331] width 361 height 30
type textarea "x"
type input "2025-10-01"
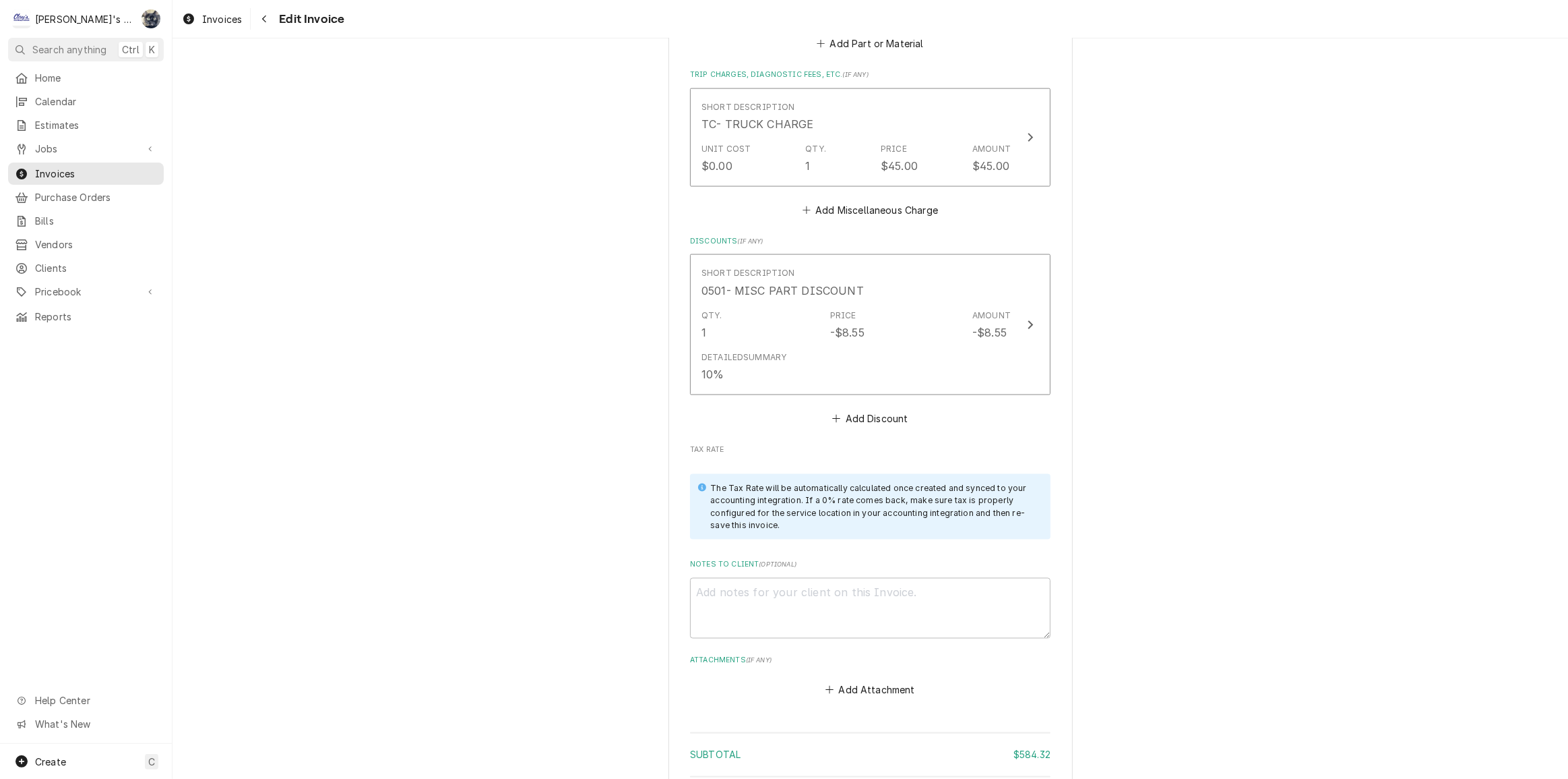
scroll to position [2438, 0]
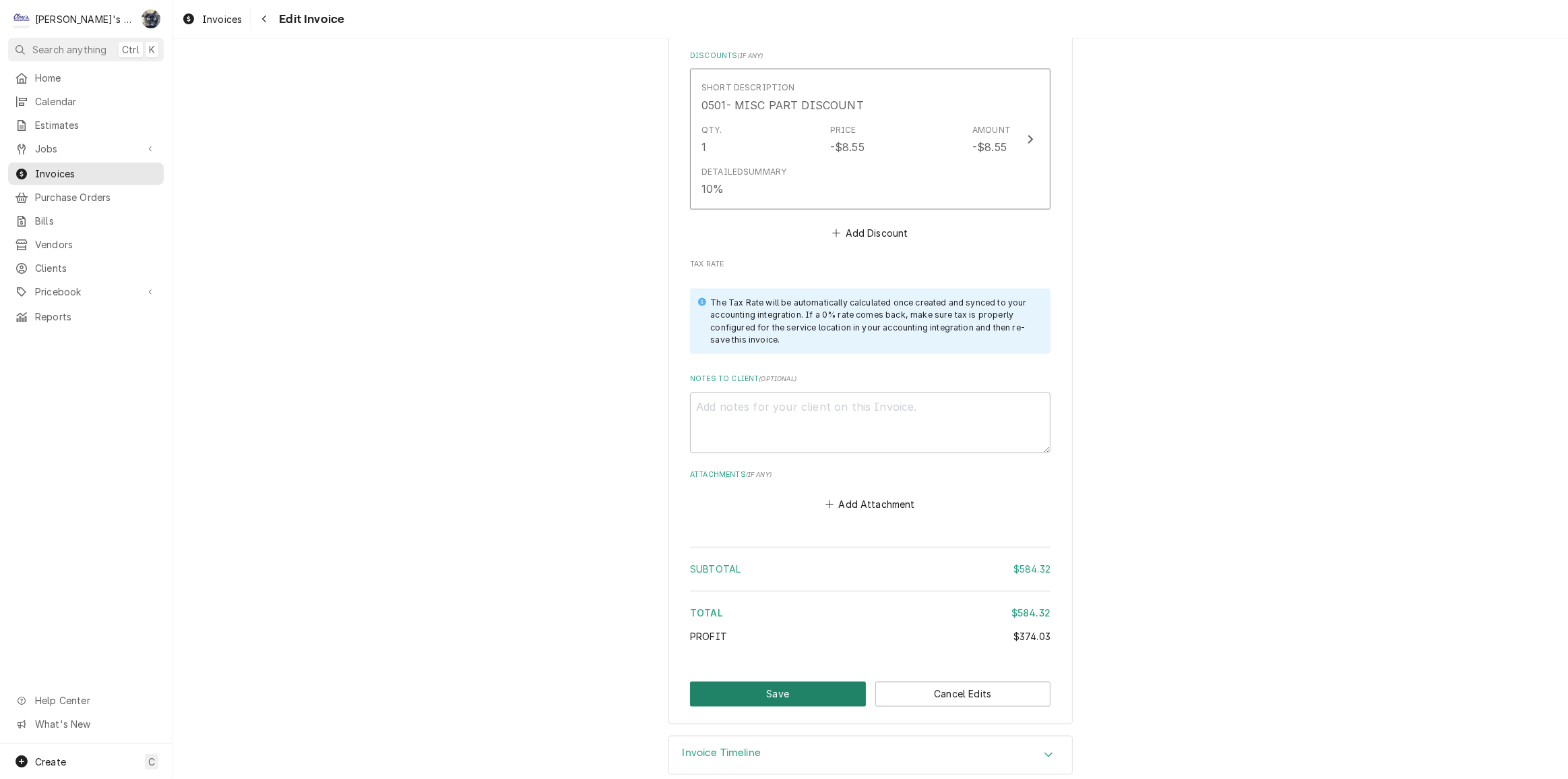
click at [823, 682] on button "Save" at bounding box center [778, 694] width 176 height 25
type textarea "x"
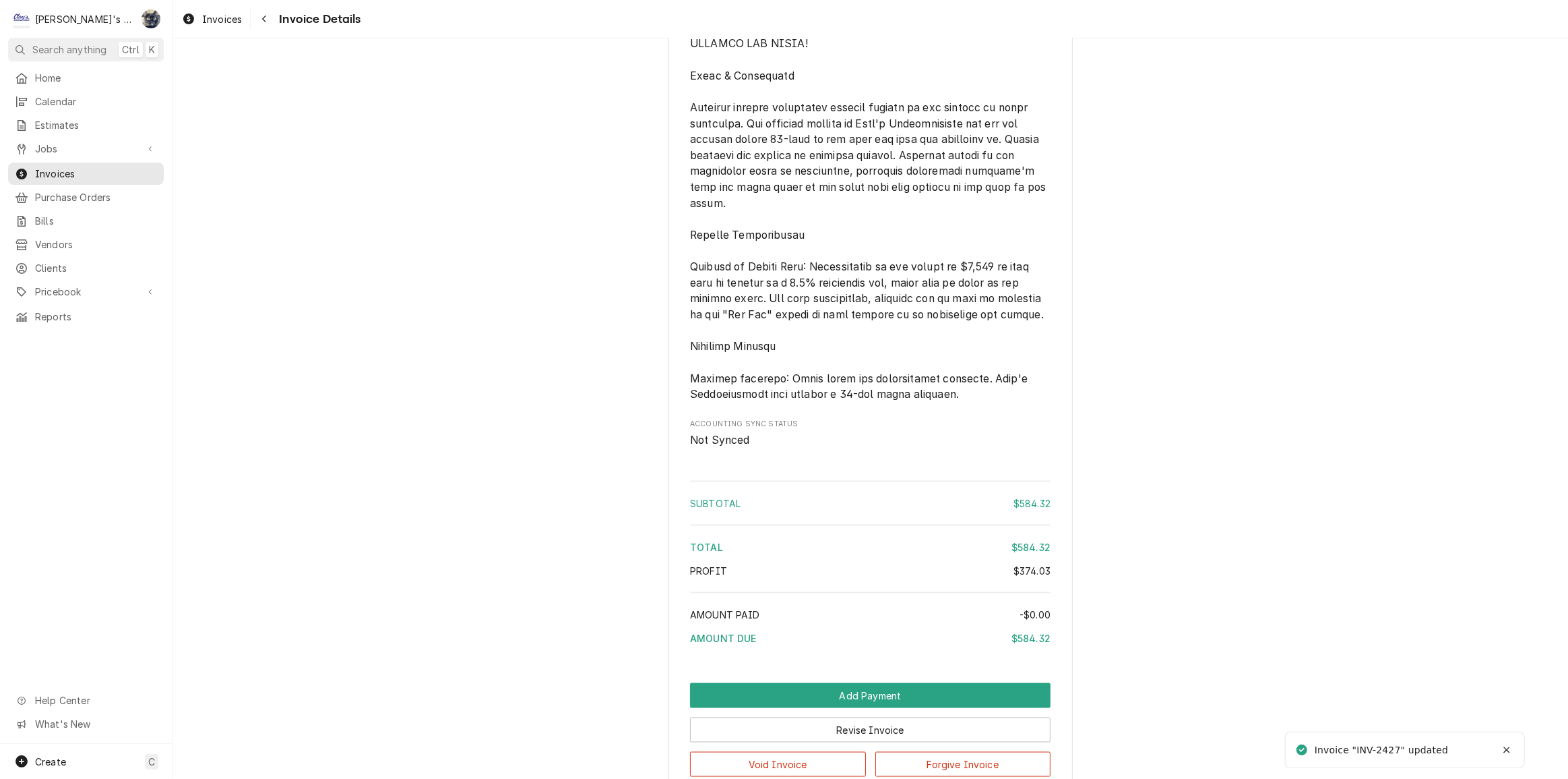
scroll to position [2218, 0]
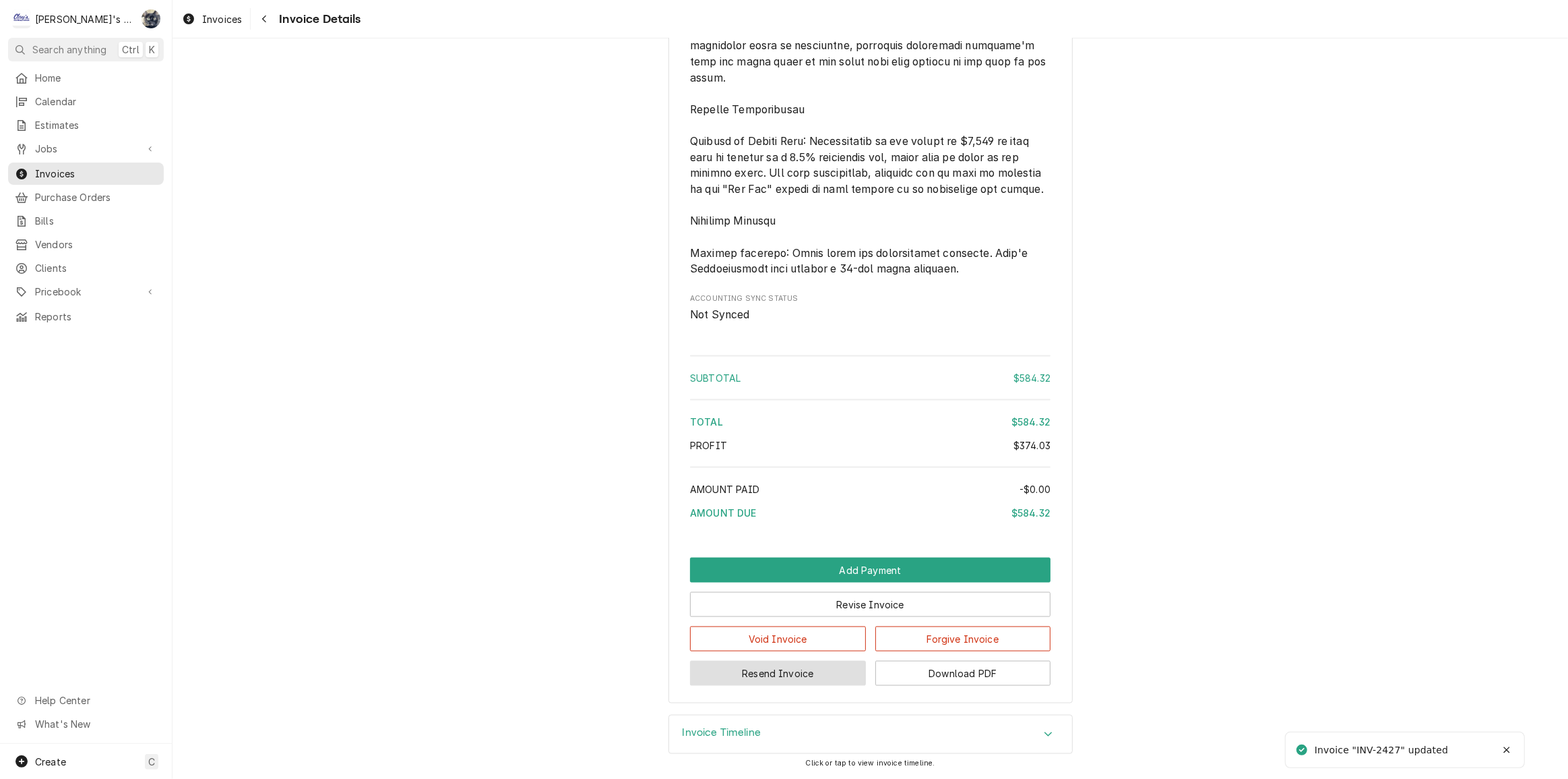
click at [827, 671] on button "Resend Invoice" at bounding box center [778, 673] width 176 height 25
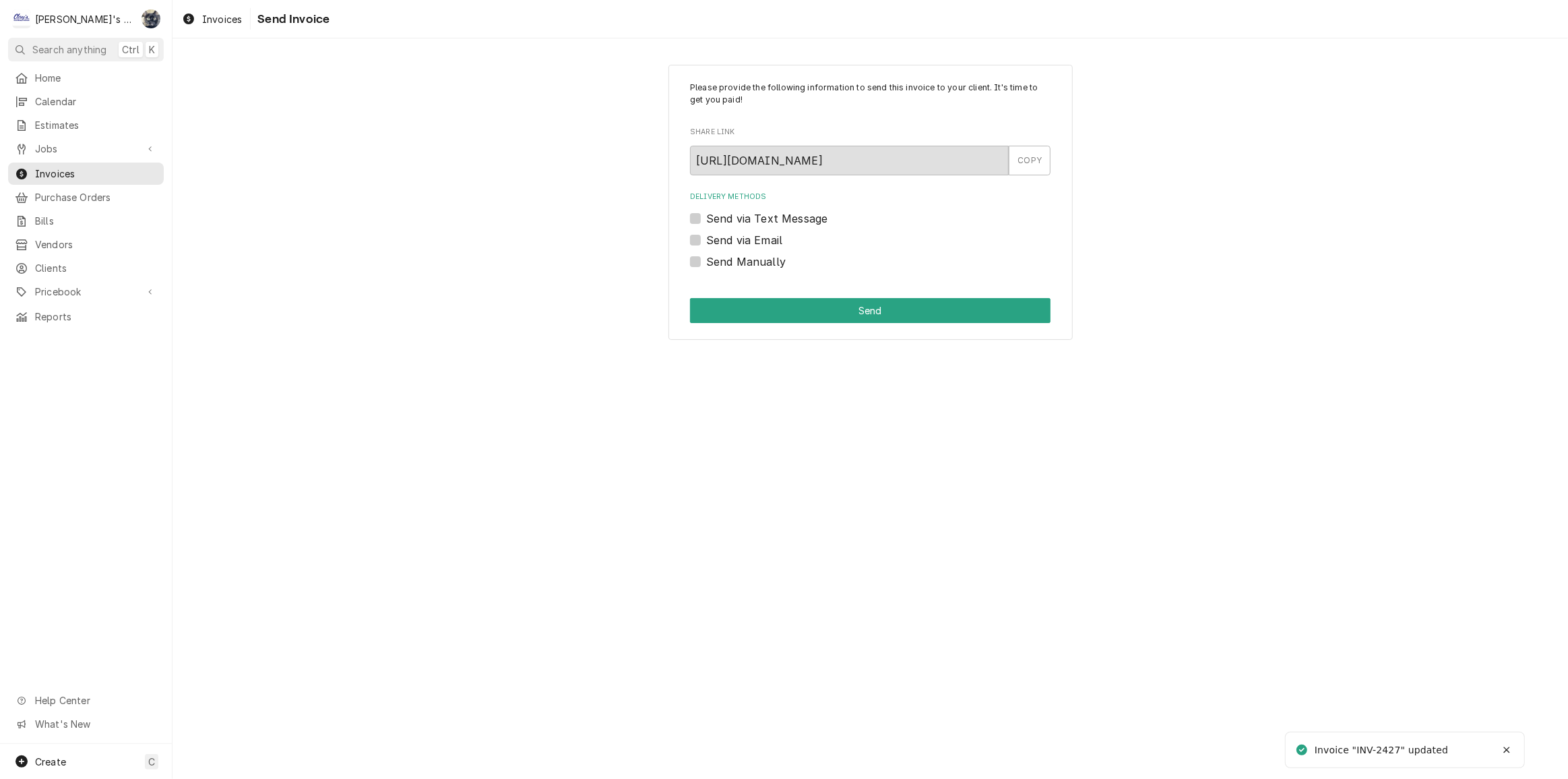
click at [706, 237] on label "Send via Email" at bounding box center [744, 240] width 76 height 16
click at [706, 237] on input "Send via Email" at bounding box center [886, 246] width 361 height 30
checkbox input "true"
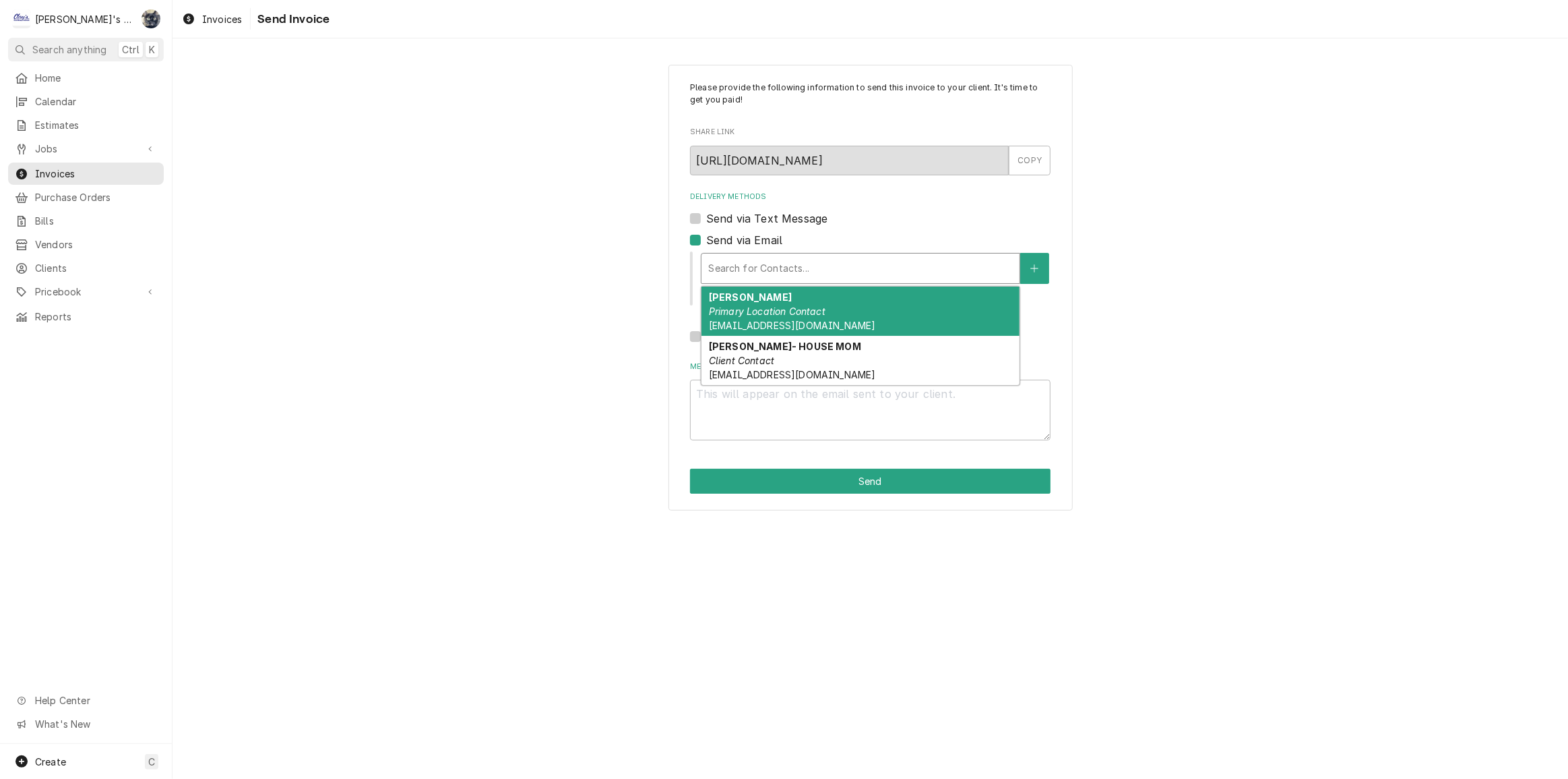
click at [728, 278] on div "Delivery Methods" at bounding box center [860, 268] width 305 height 24
click at [732, 319] on span "[EMAIL_ADDRESS][DOMAIN_NAME]" at bounding box center [791, 325] width 166 height 12
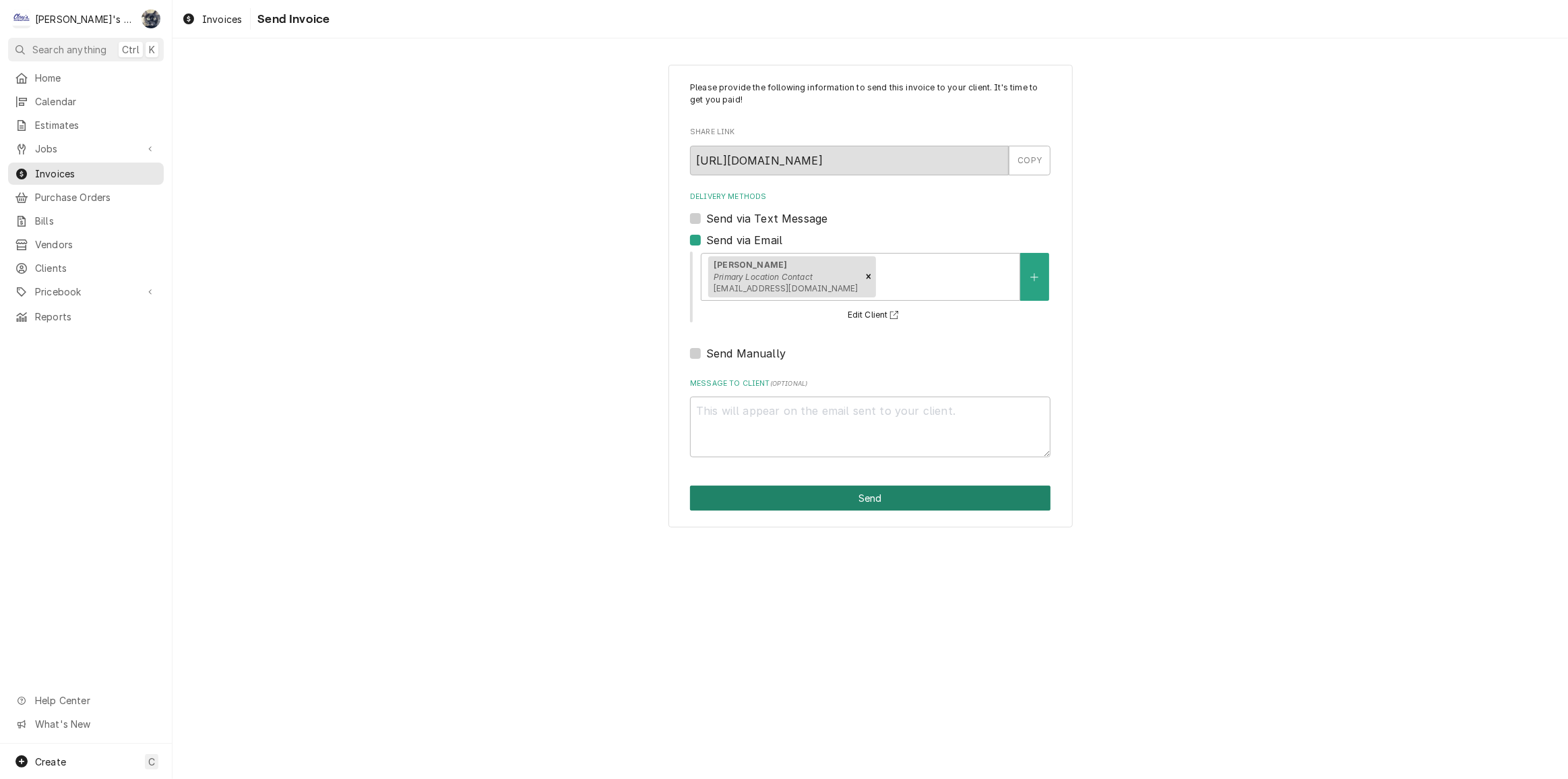
click at [842, 501] on button "Send" at bounding box center [869, 498] width 361 height 25
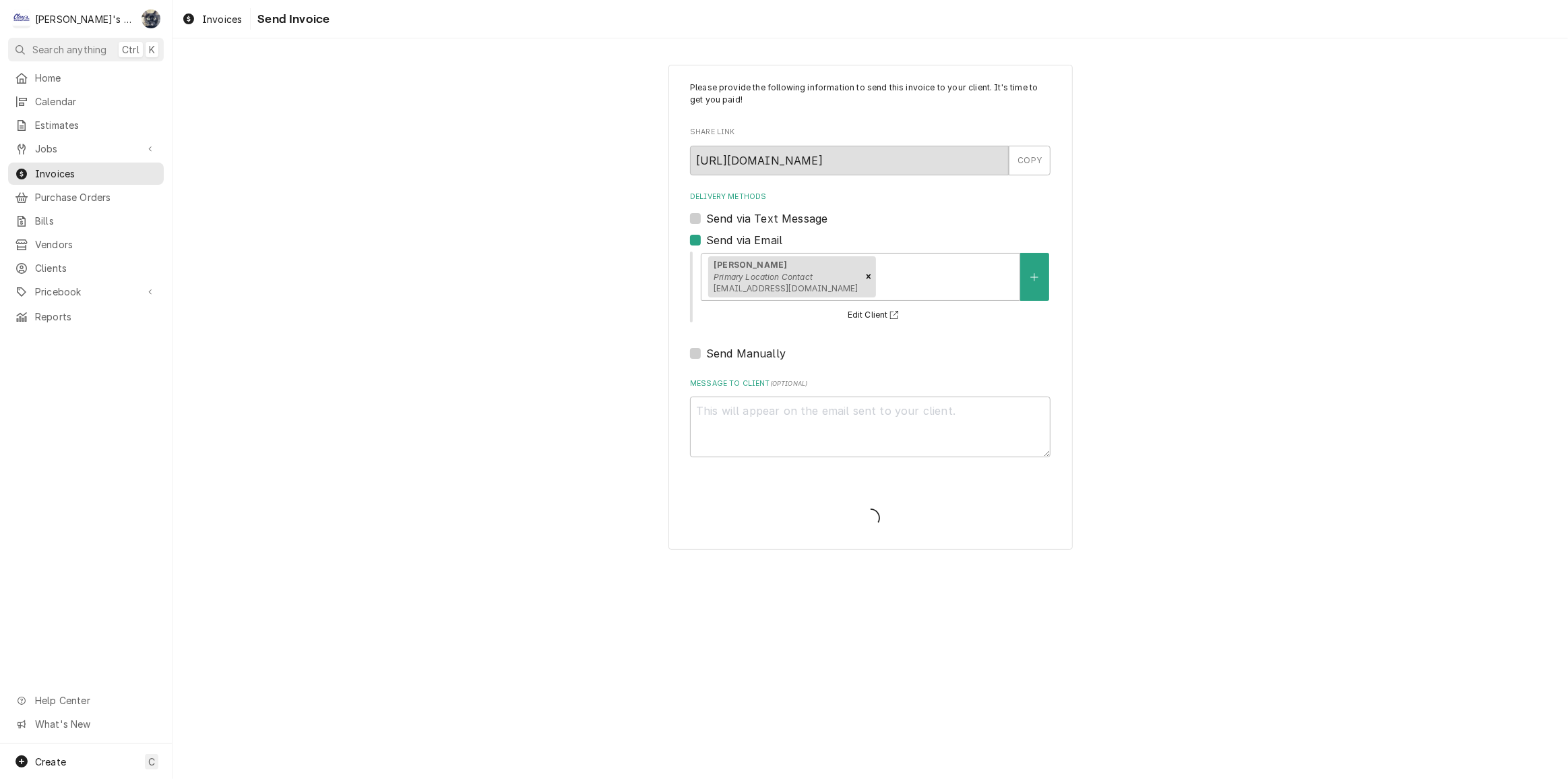
type textarea "x"
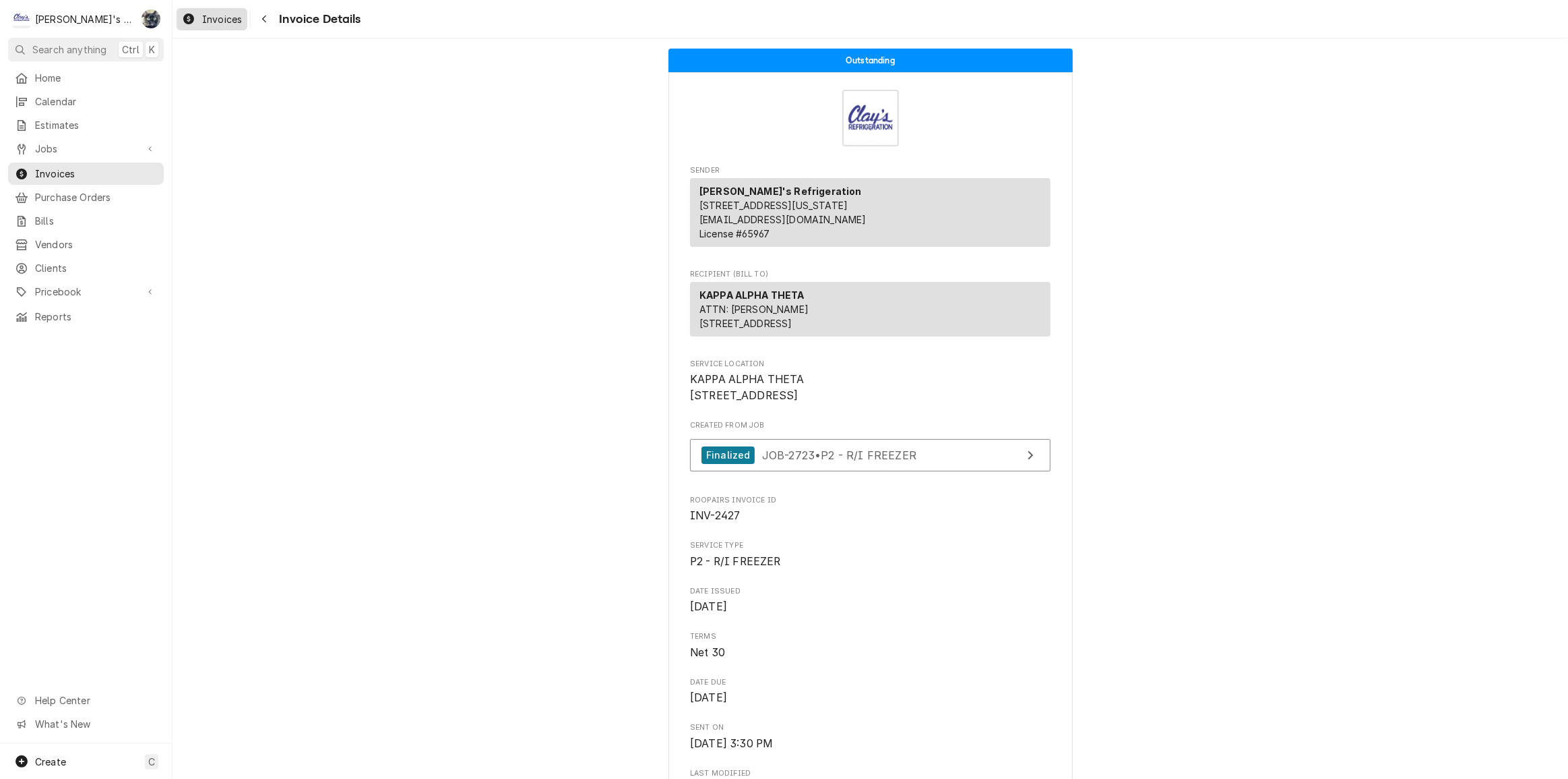
click at [214, 21] on span "Invoices" at bounding box center [222, 19] width 40 height 14
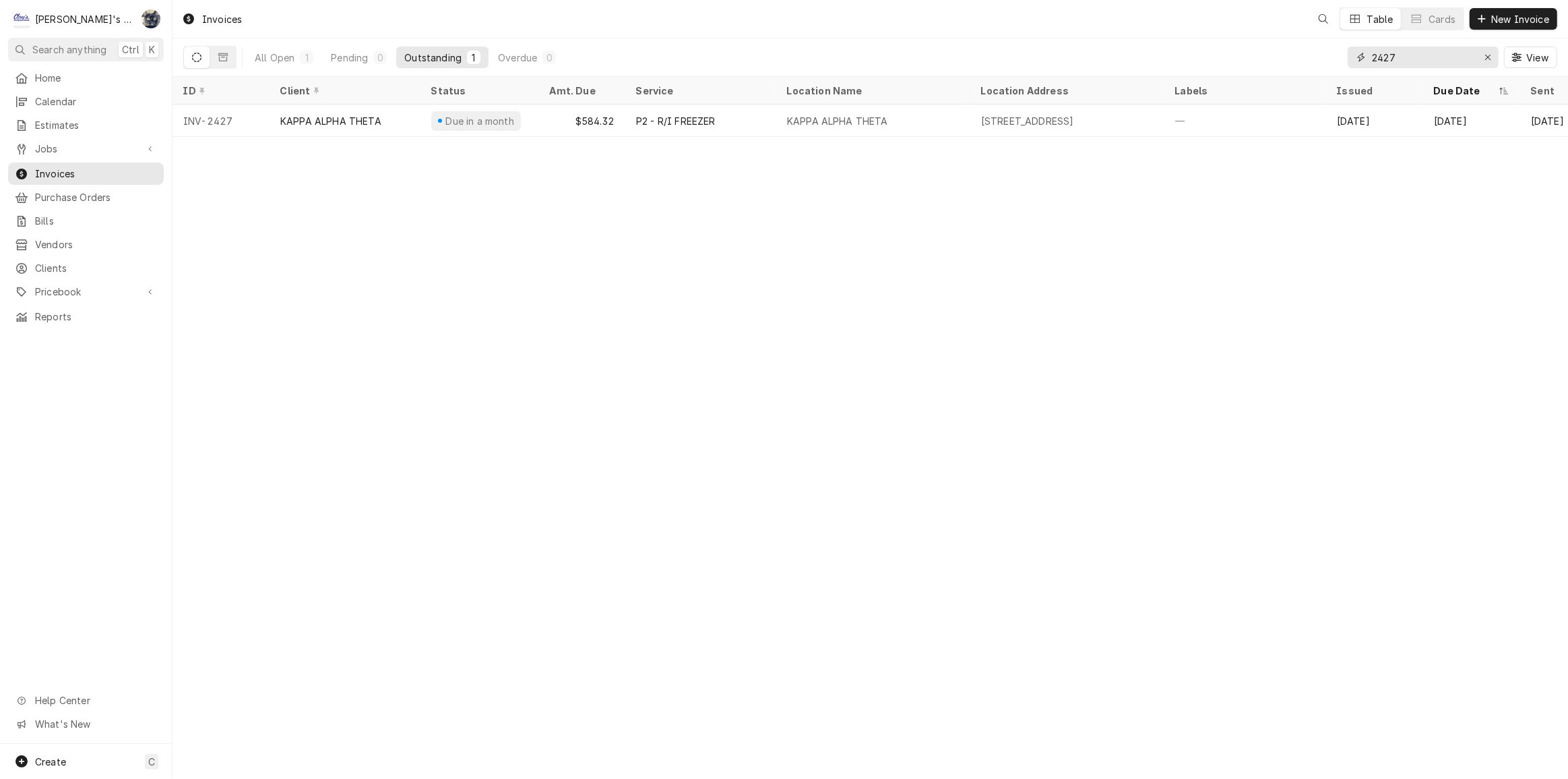
drag, startPoint x: 1420, startPoint y: 52, endPoint x: 1296, endPoint y: 61, distance: 124.3
click at [1296, 60] on div "All Open 1 Pending 0 Outstanding 1 Overdue 0 2427 View" at bounding box center [870, 58] width 1374 height 38
type input "2425"
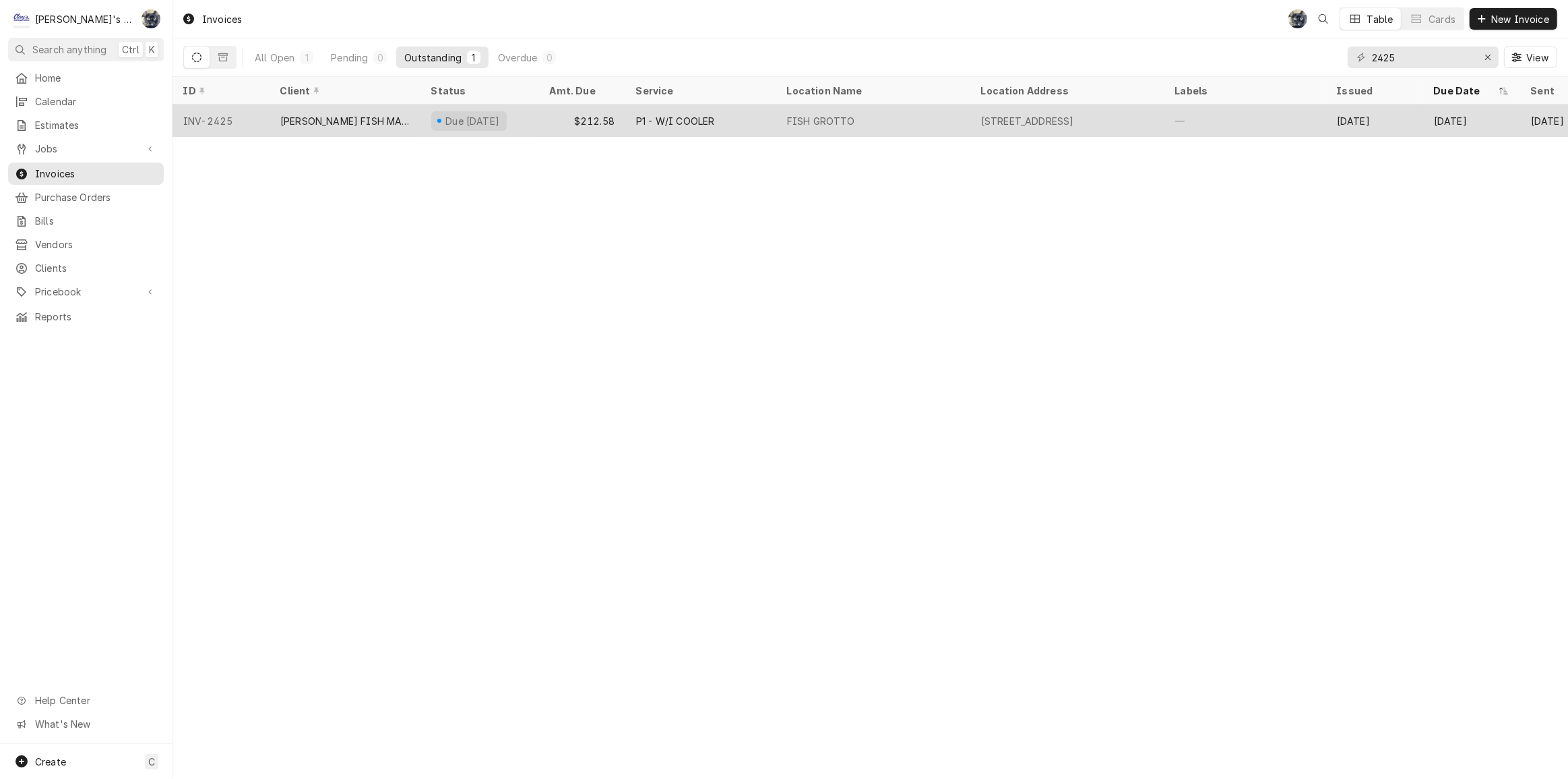
click at [735, 128] on div "P1 - W/I COOLER" at bounding box center [700, 121] width 151 height 32
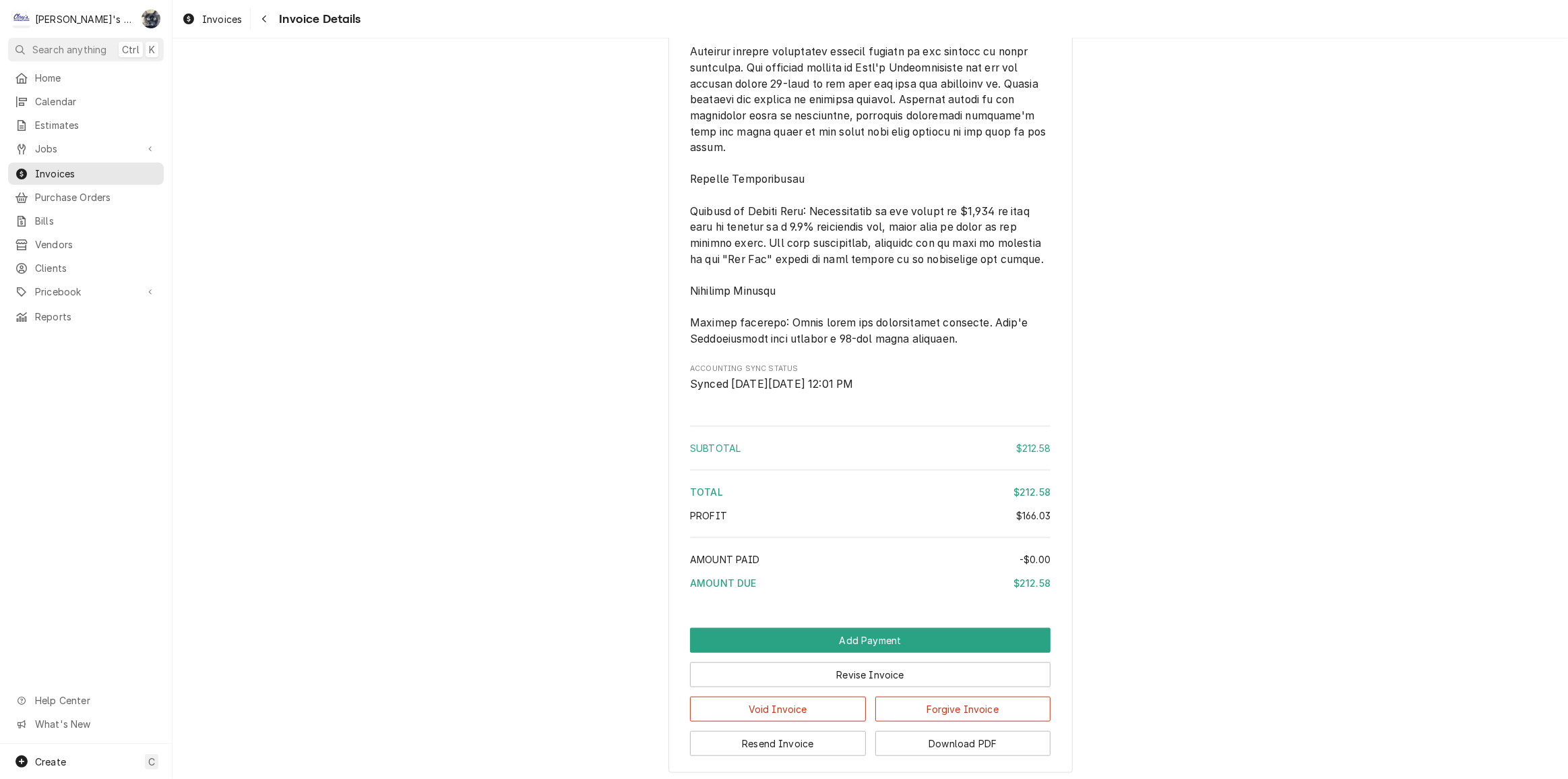
scroll to position [1465, 0]
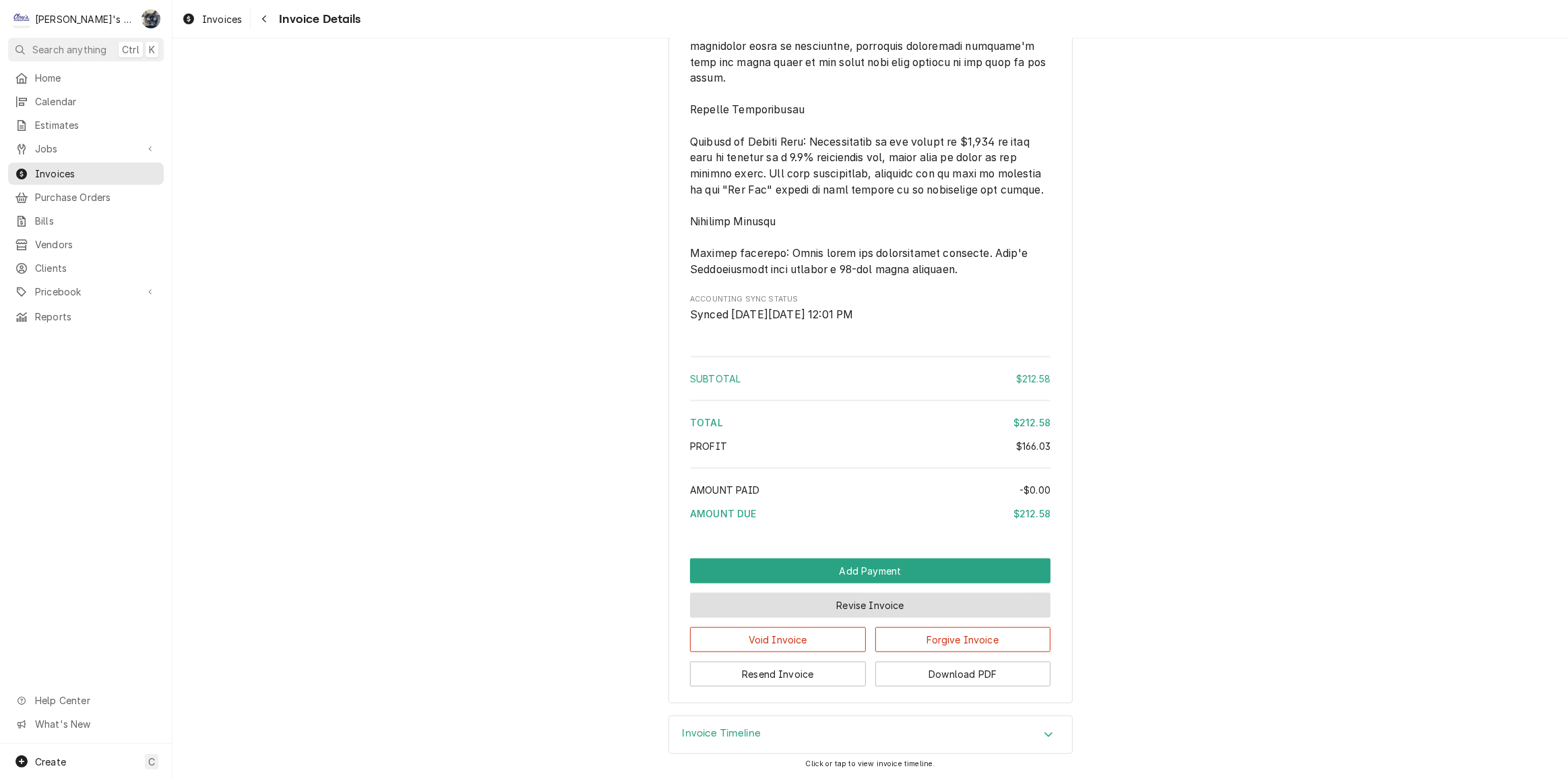
click at [880, 610] on button "Revise Invoice" at bounding box center [869, 605] width 361 height 25
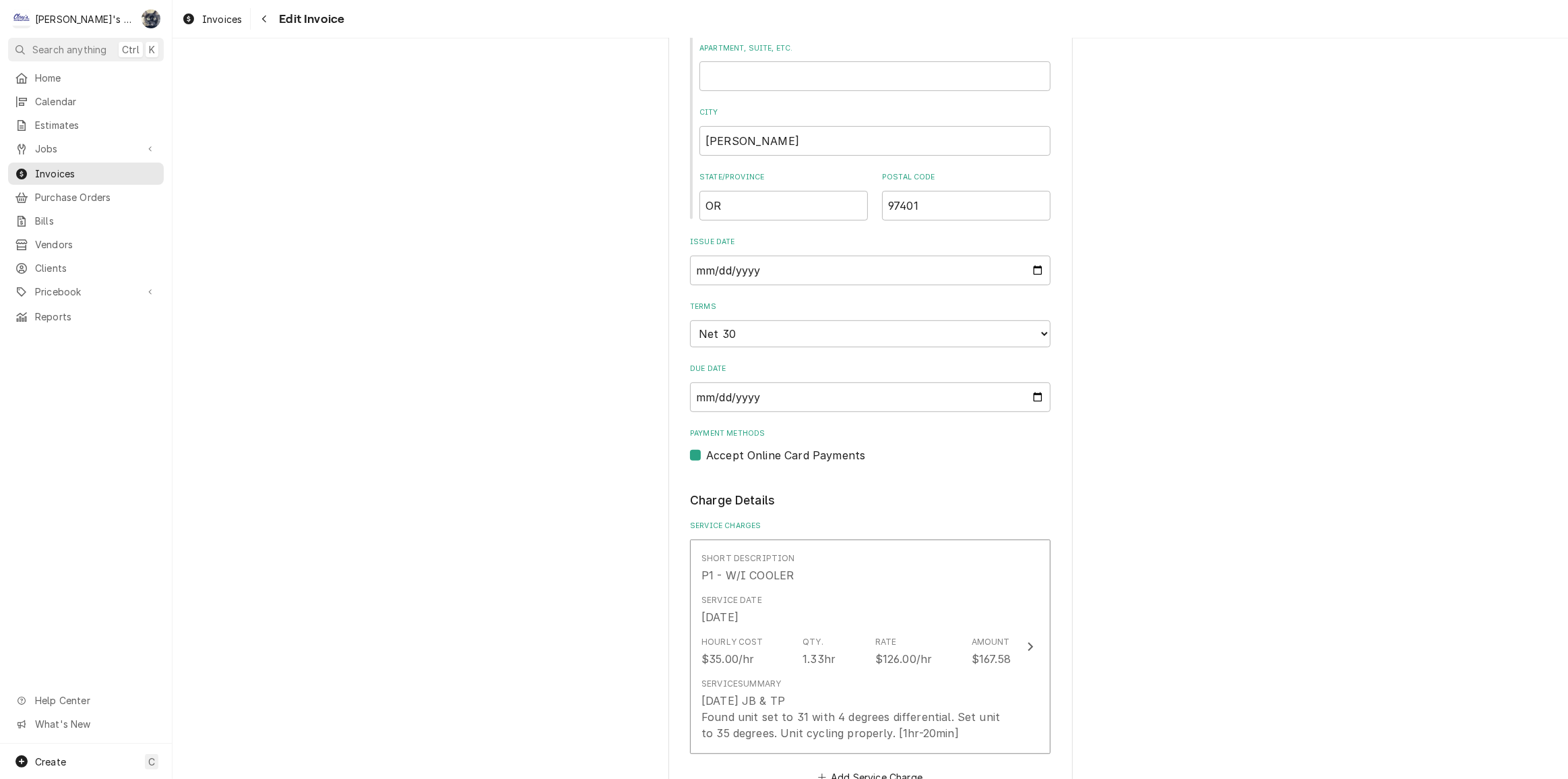
scroll to position [674, 0]
click at [1031, 266] on input "[DATE]" at bounding box center [869, 270] width 361 height 30
type textarea "x"
type input "[DATE]"
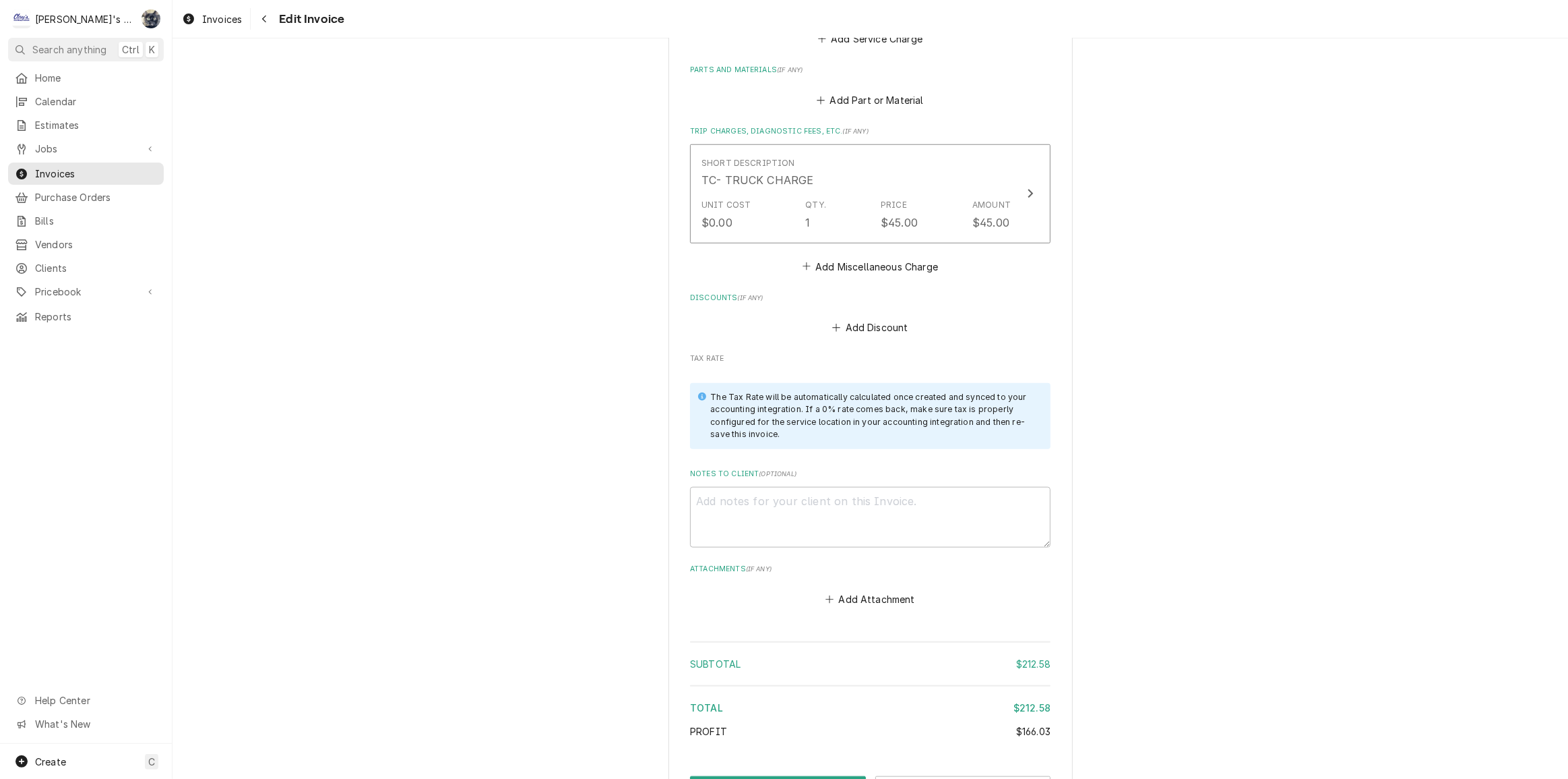
scroll to position [1524, 0]
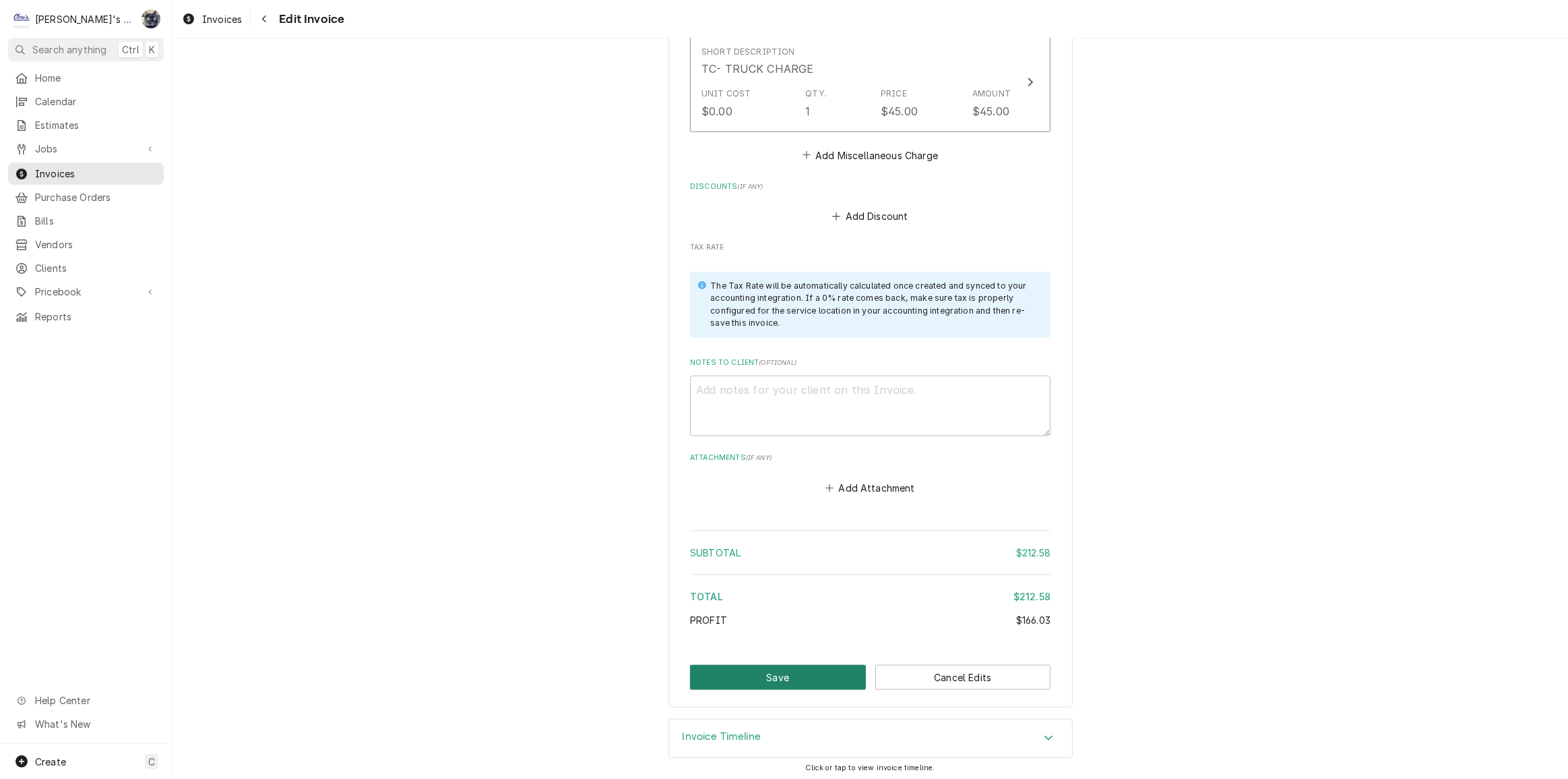
drag, startPoint x: 784, startPoint y: 671, endPoint x: 796, endPoint y: 644, distance: 29.5
click at [784, 671] on button "Save" at bounding box center [778, 677] width 176 height 25
type textarea "x"
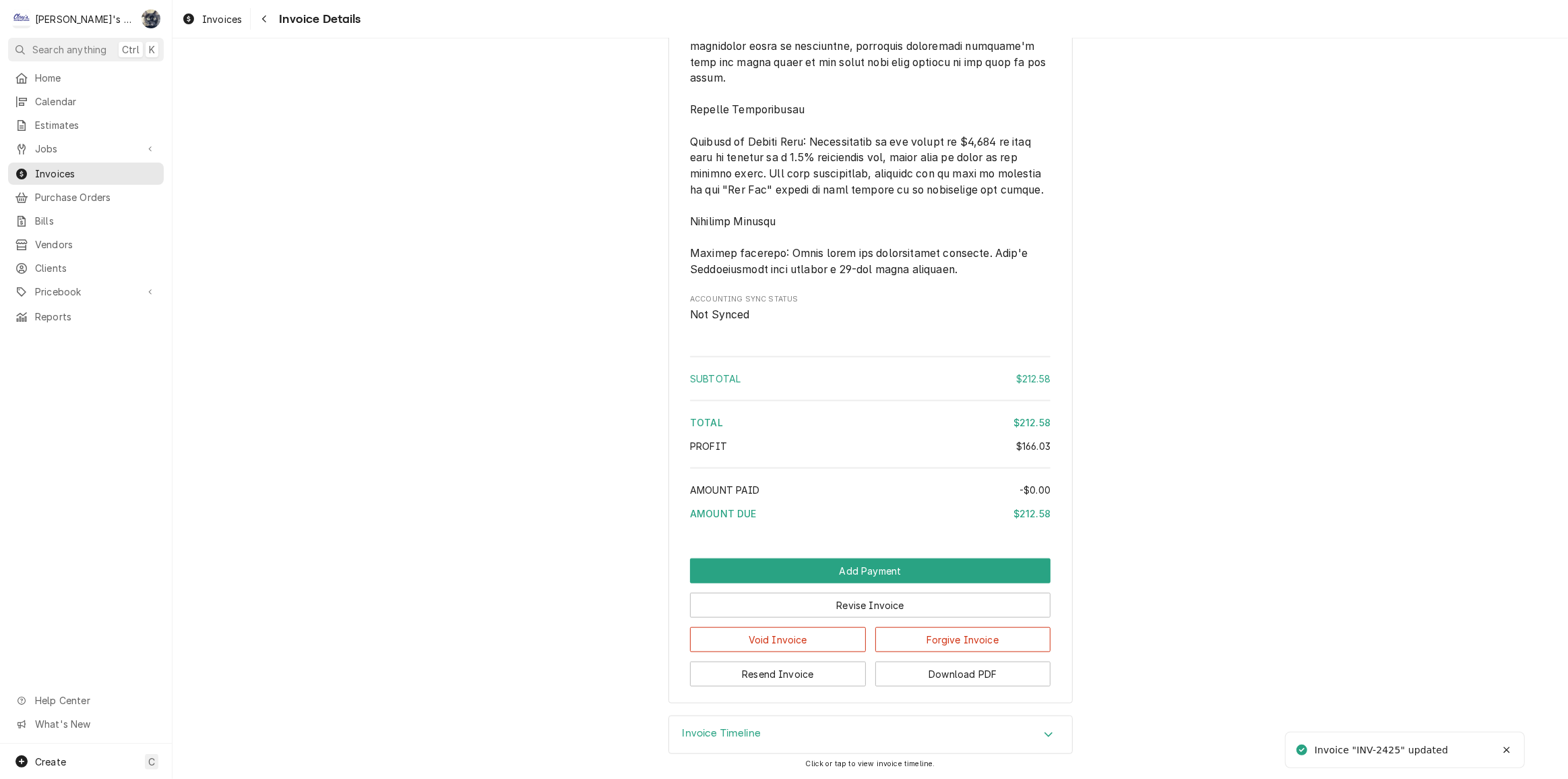
scroll to position [1465, 0]
click at [904, 669] on button "Download PDF" at bounding box center [964, 674] width 176 height 25
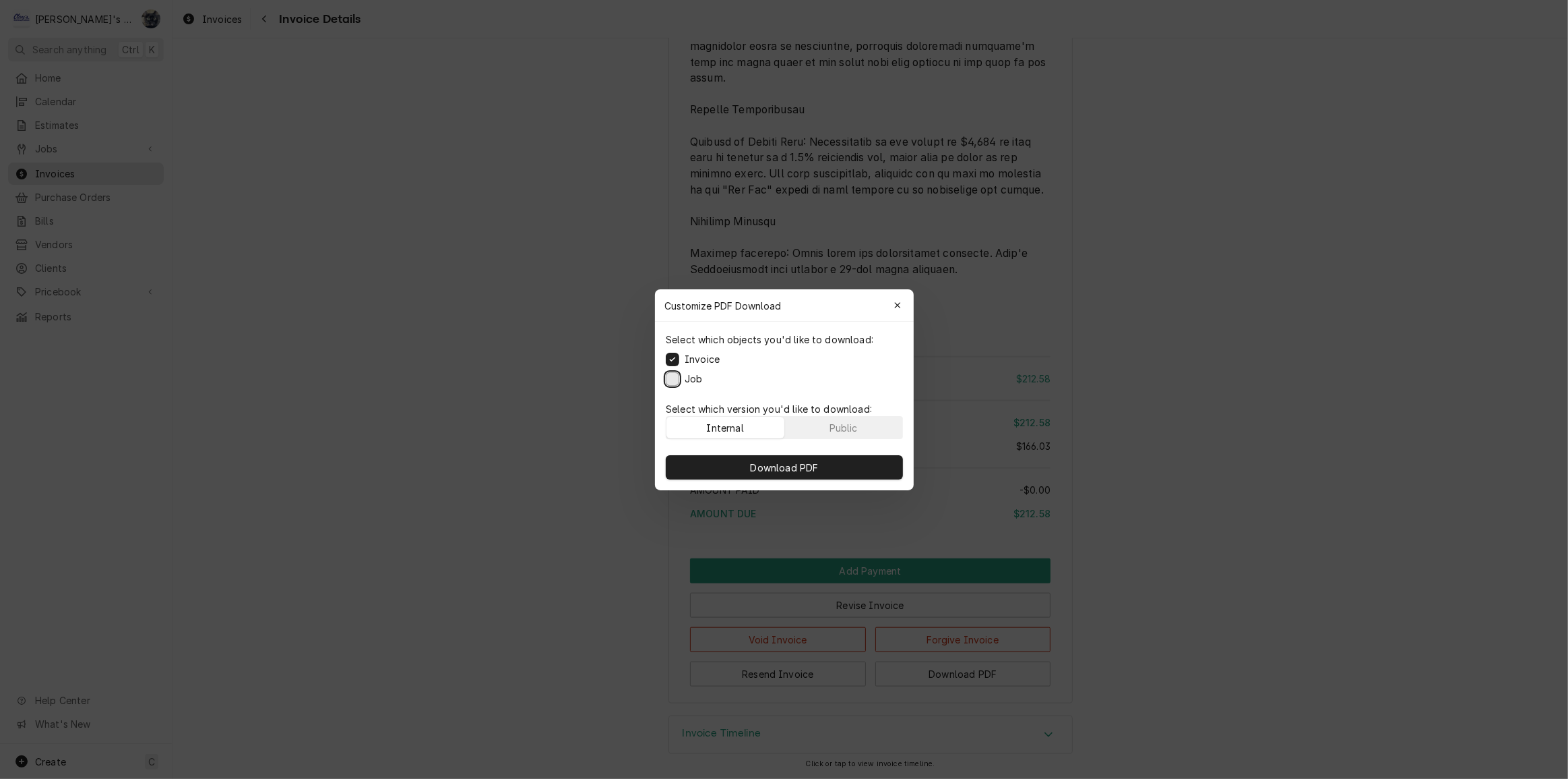
click at [673, 379] on button "Job" at bounding box center [672, 378] width 13 height 13
click at [765, 468] on span "Download PDF" at bounding box center [784, 467] width 74 height 14
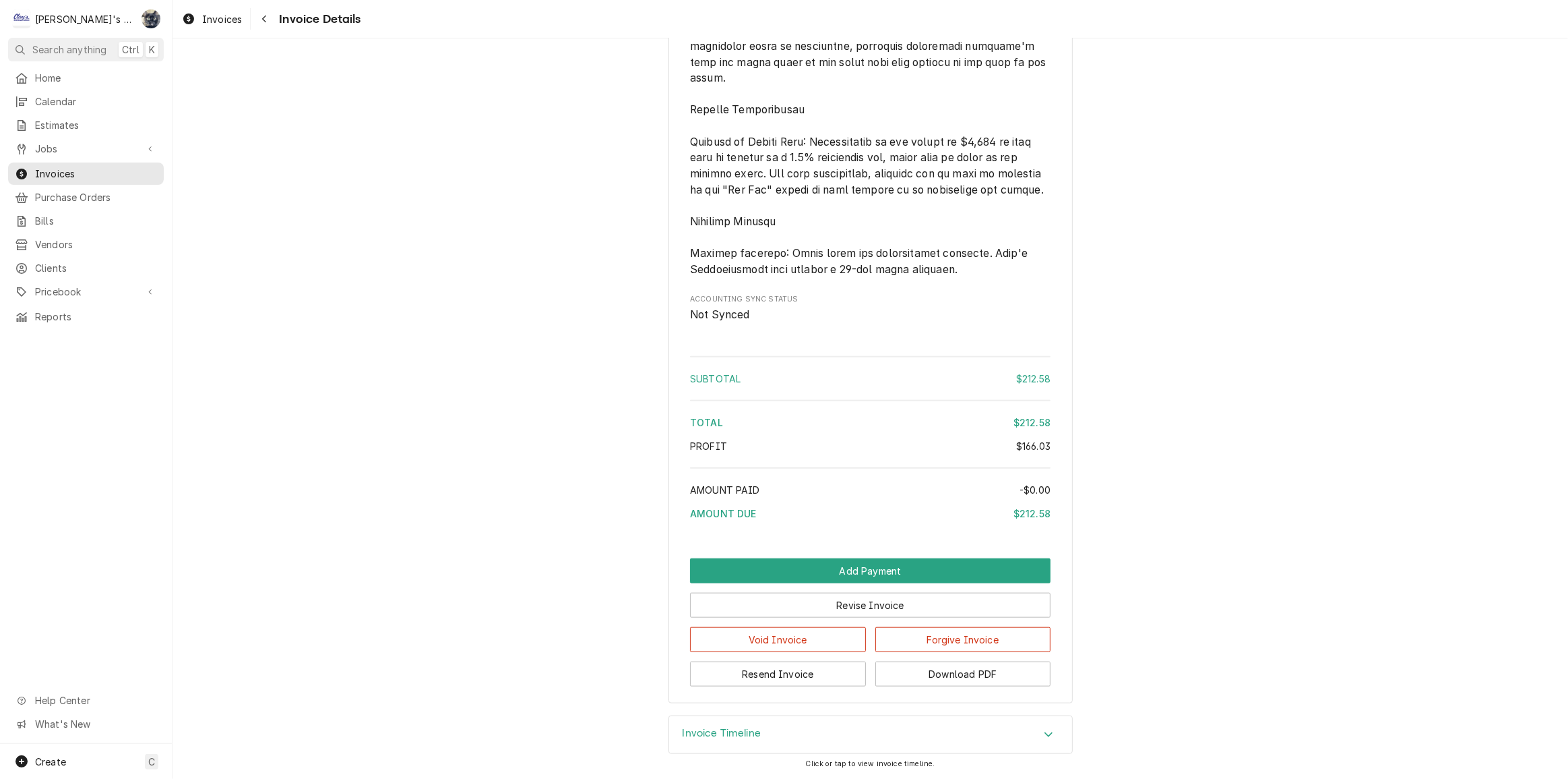
click at [224, 14] on span "Invoices" at bounding box center [222, 19] width 40 height 14
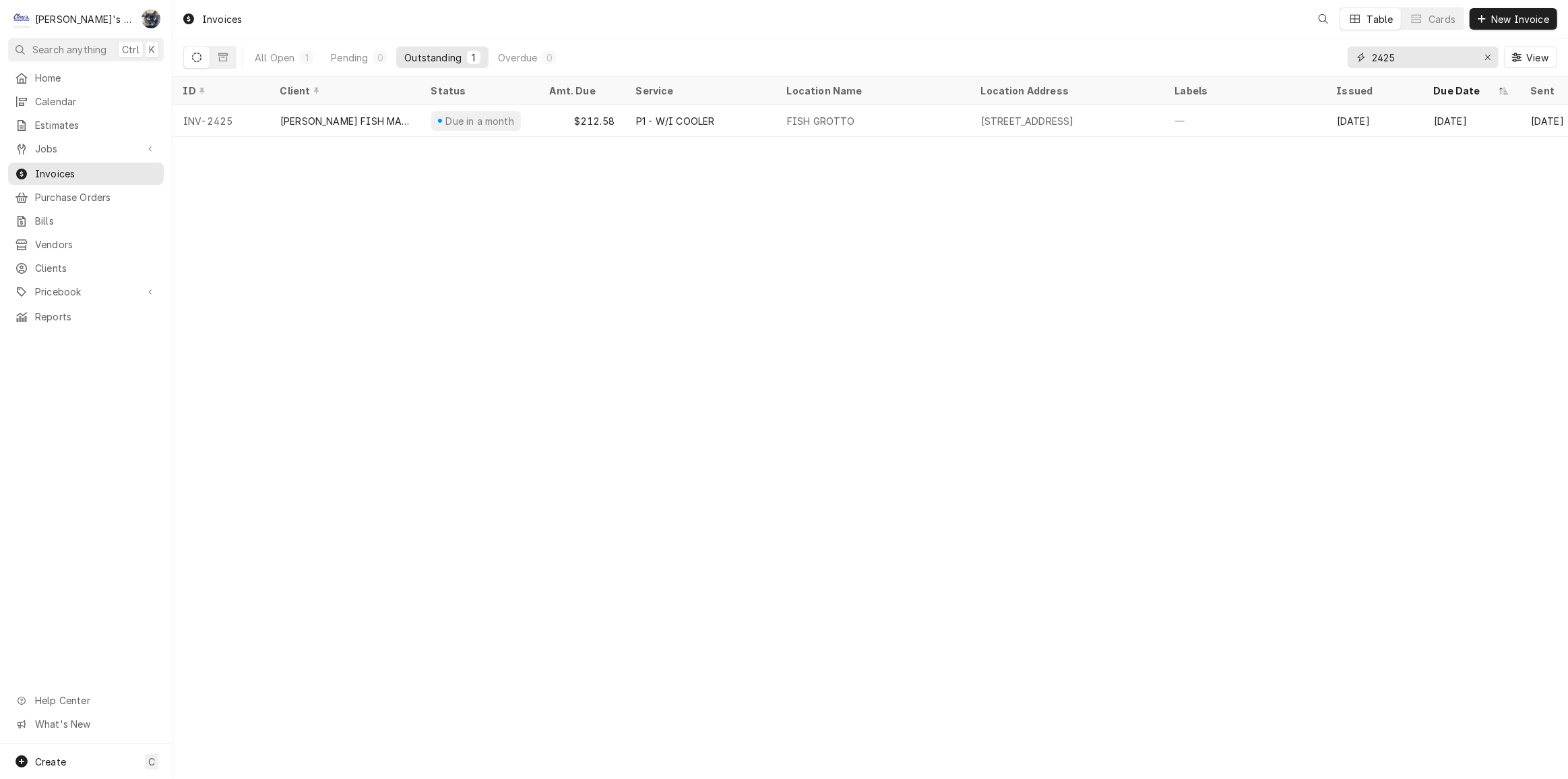
drag, startPoint x: 1359, startPoint y: 49, endPoint x: 1317, endPoint y: 49, distance: 42.0
click at [1319, 49] on div "All Open 1 Pending 0 Outstanding 1 Overdue 0 2425 View" at bounding box center [870, 58] width 1374 height 38
type input "2424"
click at [835, 122] on div "[PERSON_NAME] FISH MARKET" at bounding box center [860, 121] width 147 height 14
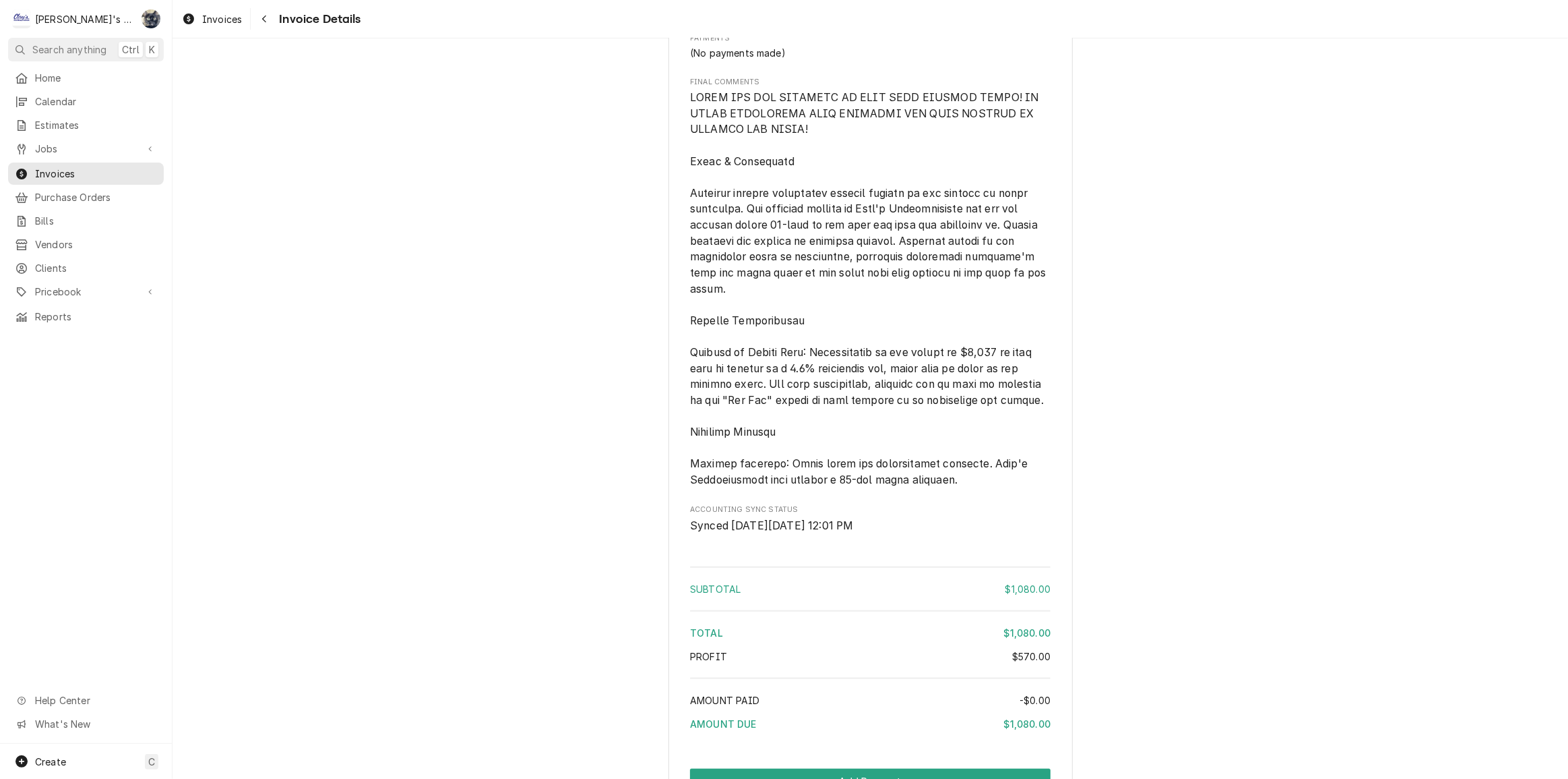
scroll to position [1800, 0]
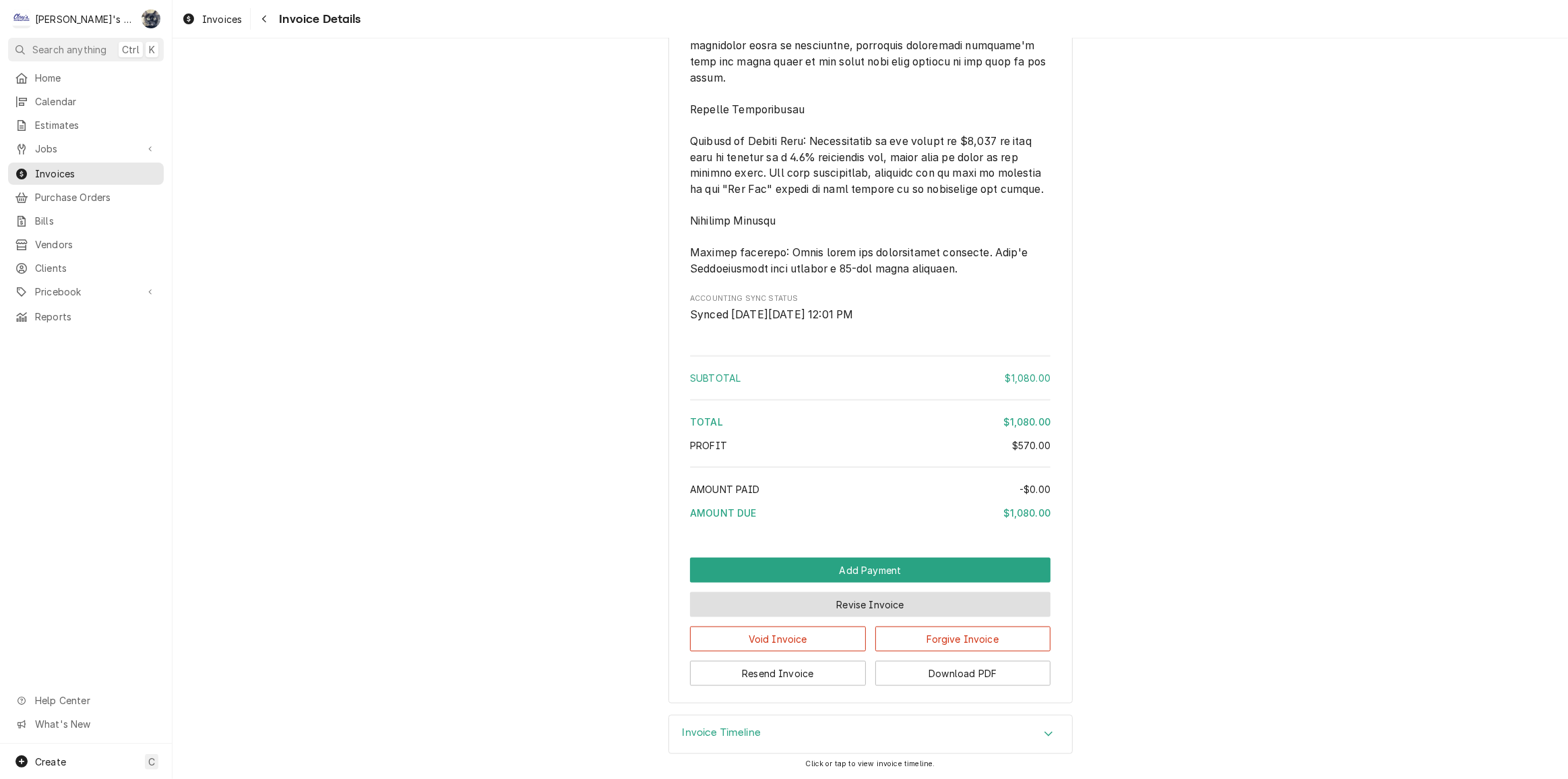
click at [842, 613] on button "Revise Invoice" at bounding box center [869, 604] width 361 height 25
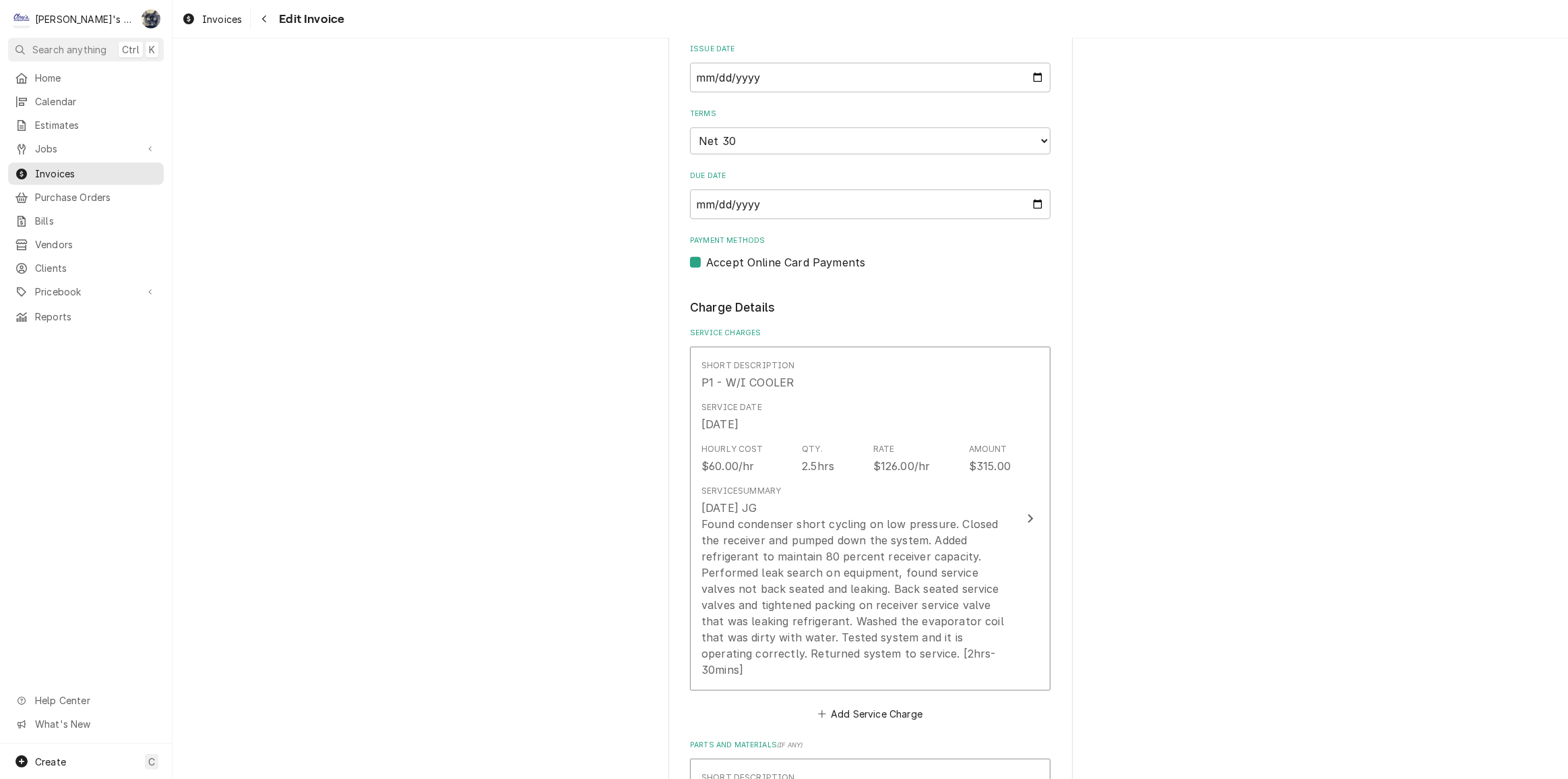
scroll to position [735, 0]
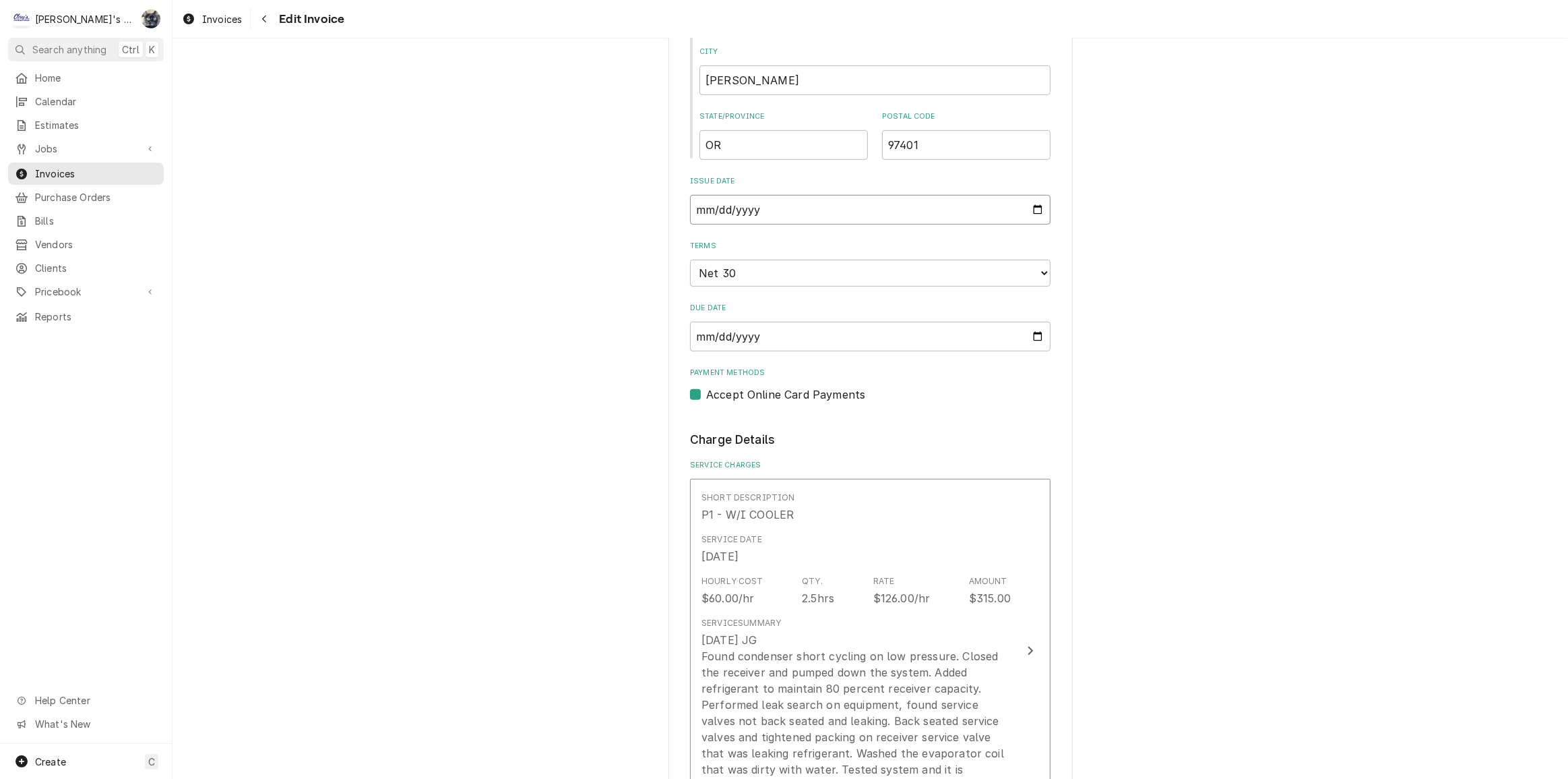
click at [1036, 199] on input "[DATE]" at bounding box center [869, 210] width 361 height 30
click at [1034, 204] on input "[DATE]" at bounding box center [869, 210] width 361 height 30
type textarea "x"
type input "[DATE]"
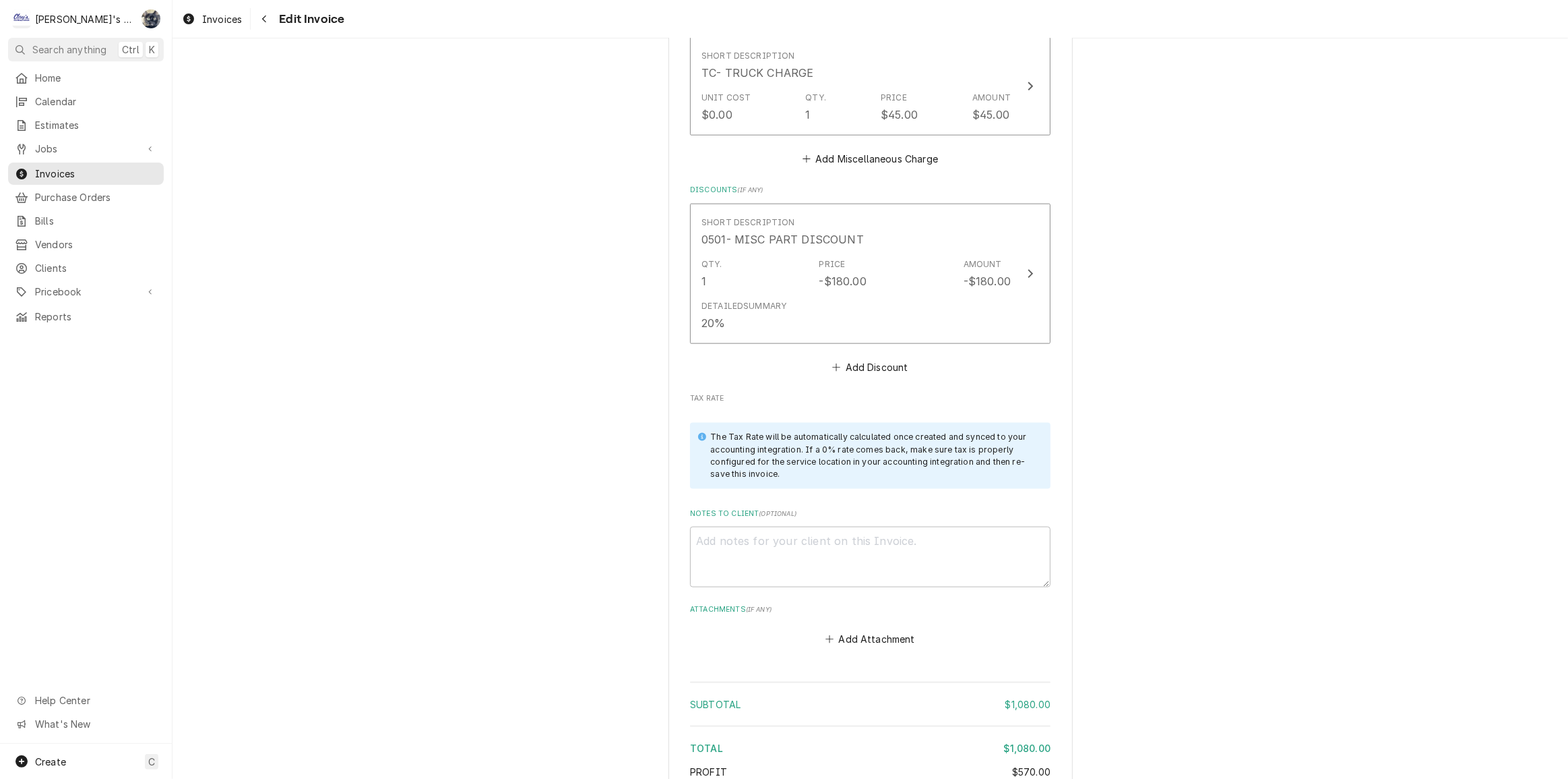
scroll to position [1974, 0]
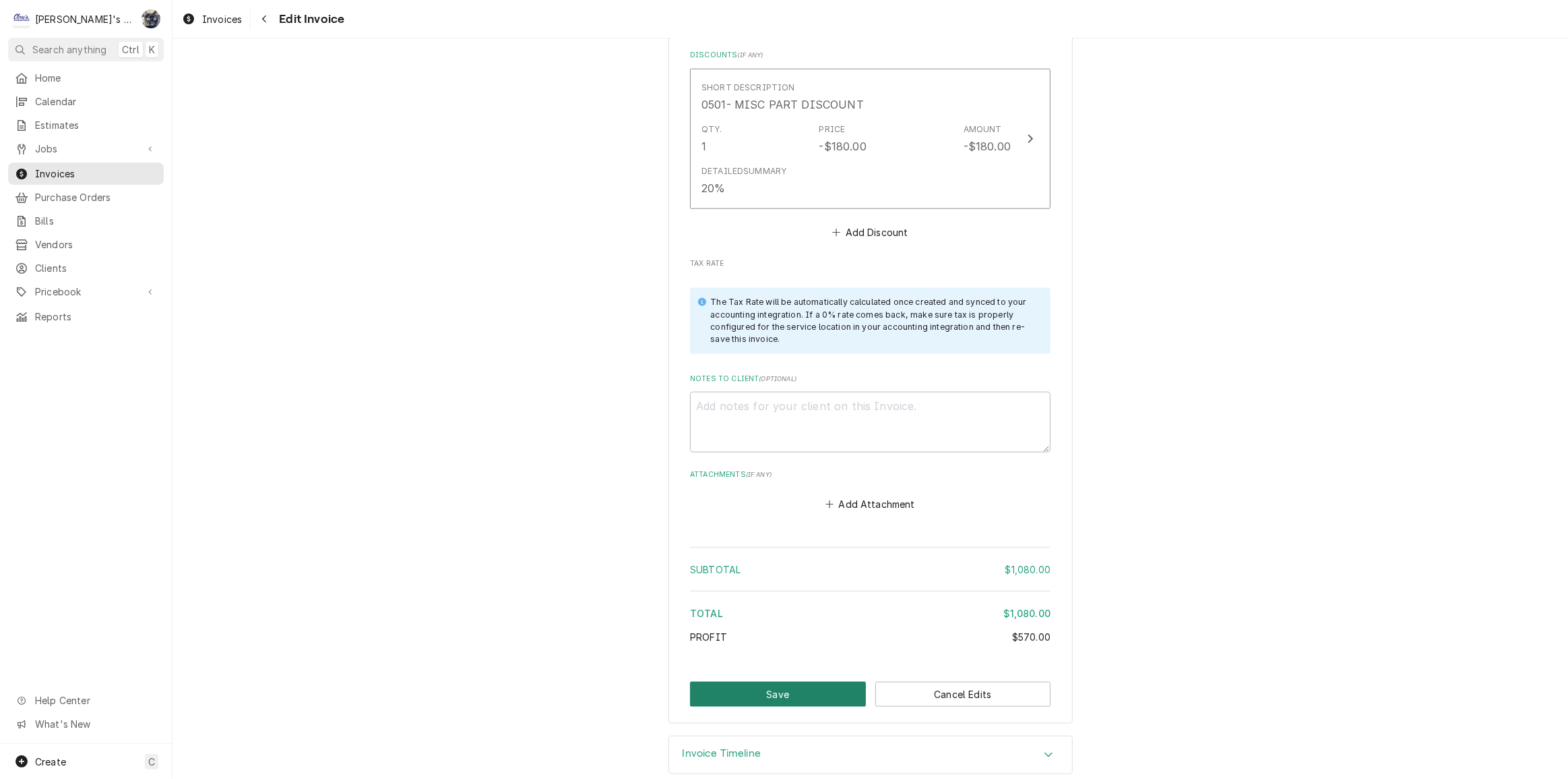
click at [793, 682] on button "Save" at bounding box center [778, 694] width 176 height 25
type textarea "x"
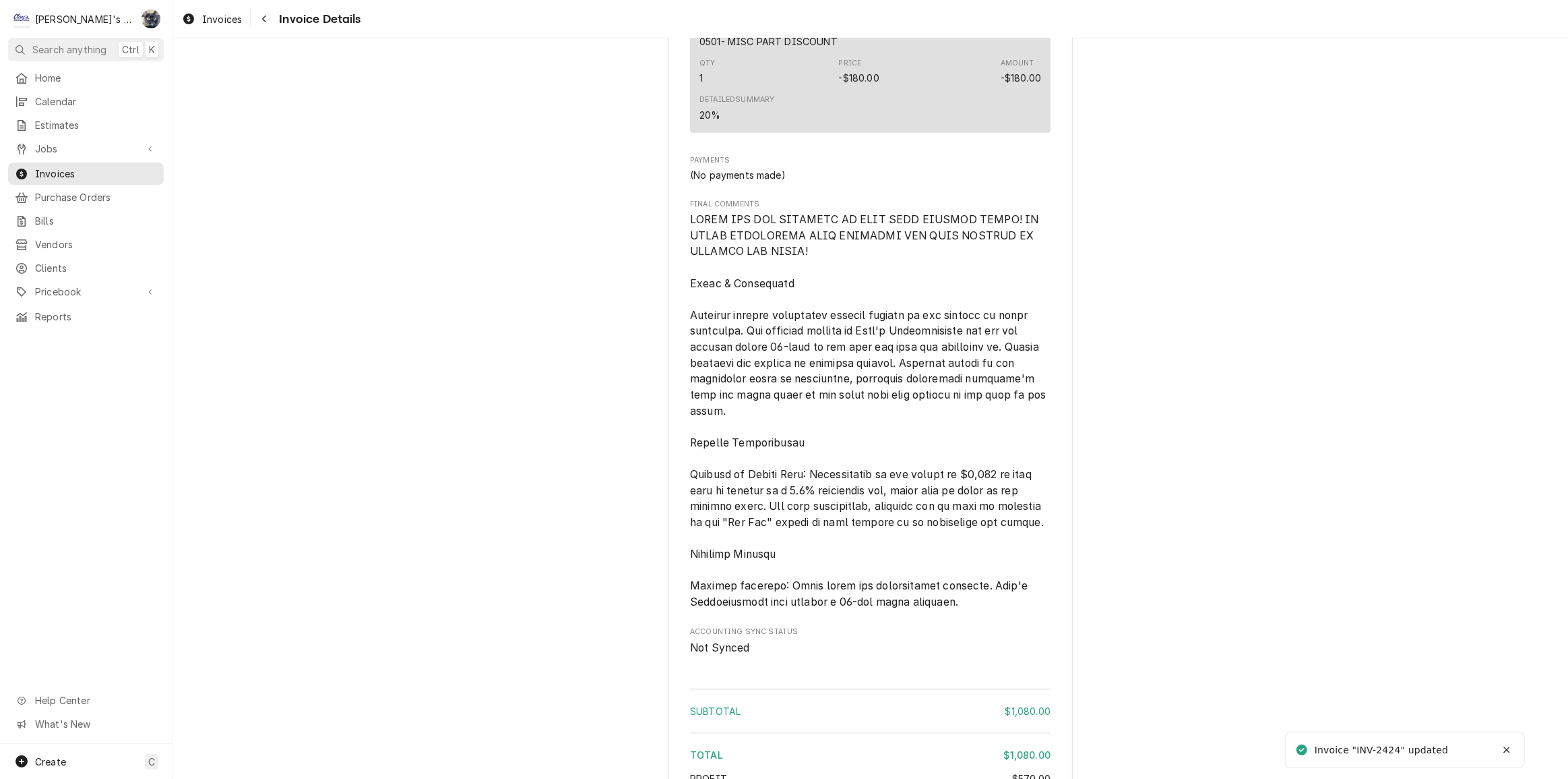
scroll to position [1800, 0]
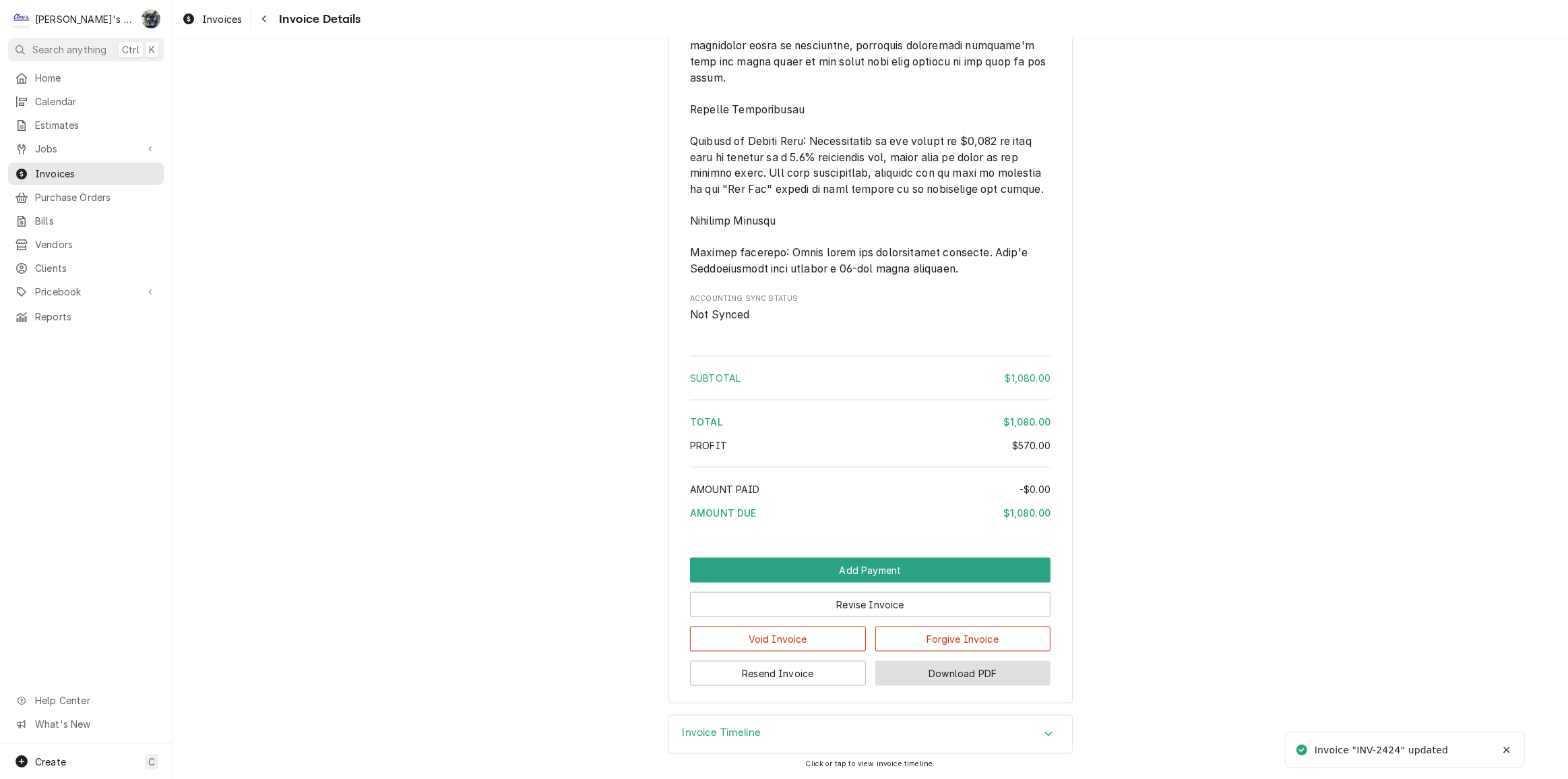
click at [894, 671] on button "Download PDF" at bounding box center [964, 673] width 176 height 25
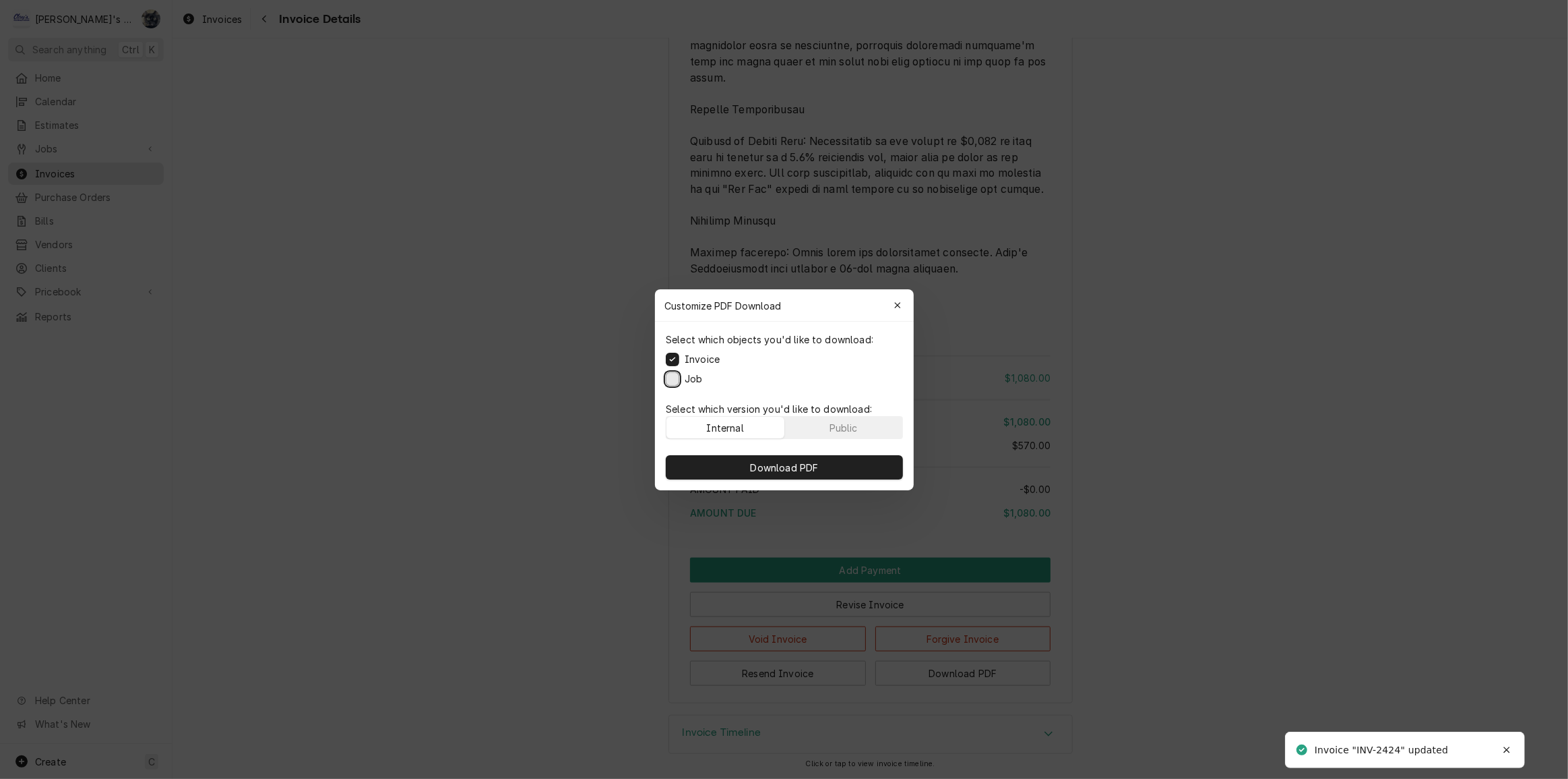
click at [673, 373] on button "Job" at bounding box center [672, 378] width 13 height 13
click at [771, 467] on span "Download PDF" at bounding box center [784, 467] width 74 height 14
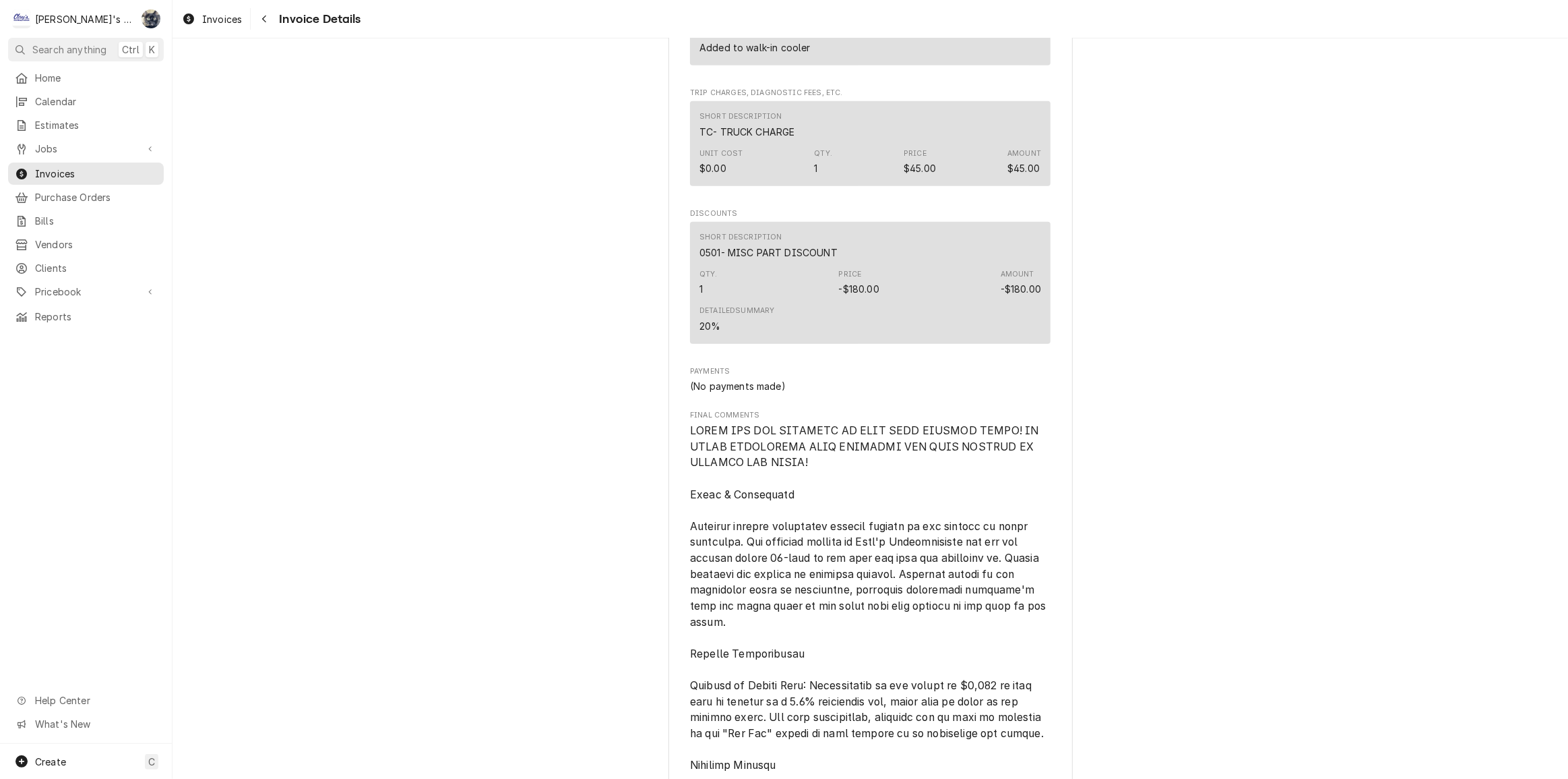
scroll to position [1187, 0]
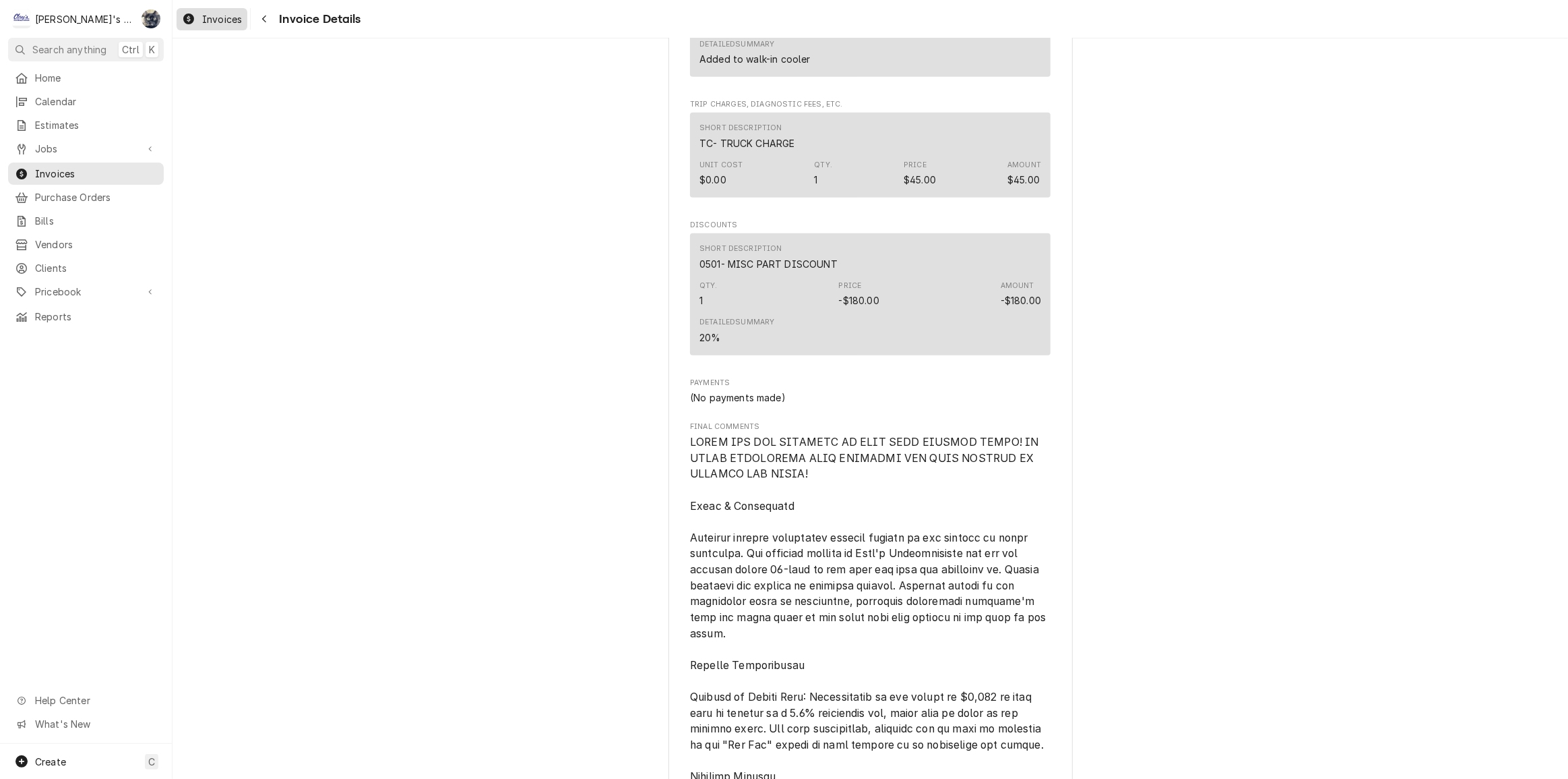
click at [211, 23] on span "Invoices" at bounding box center [222, 19] width 40 height 14
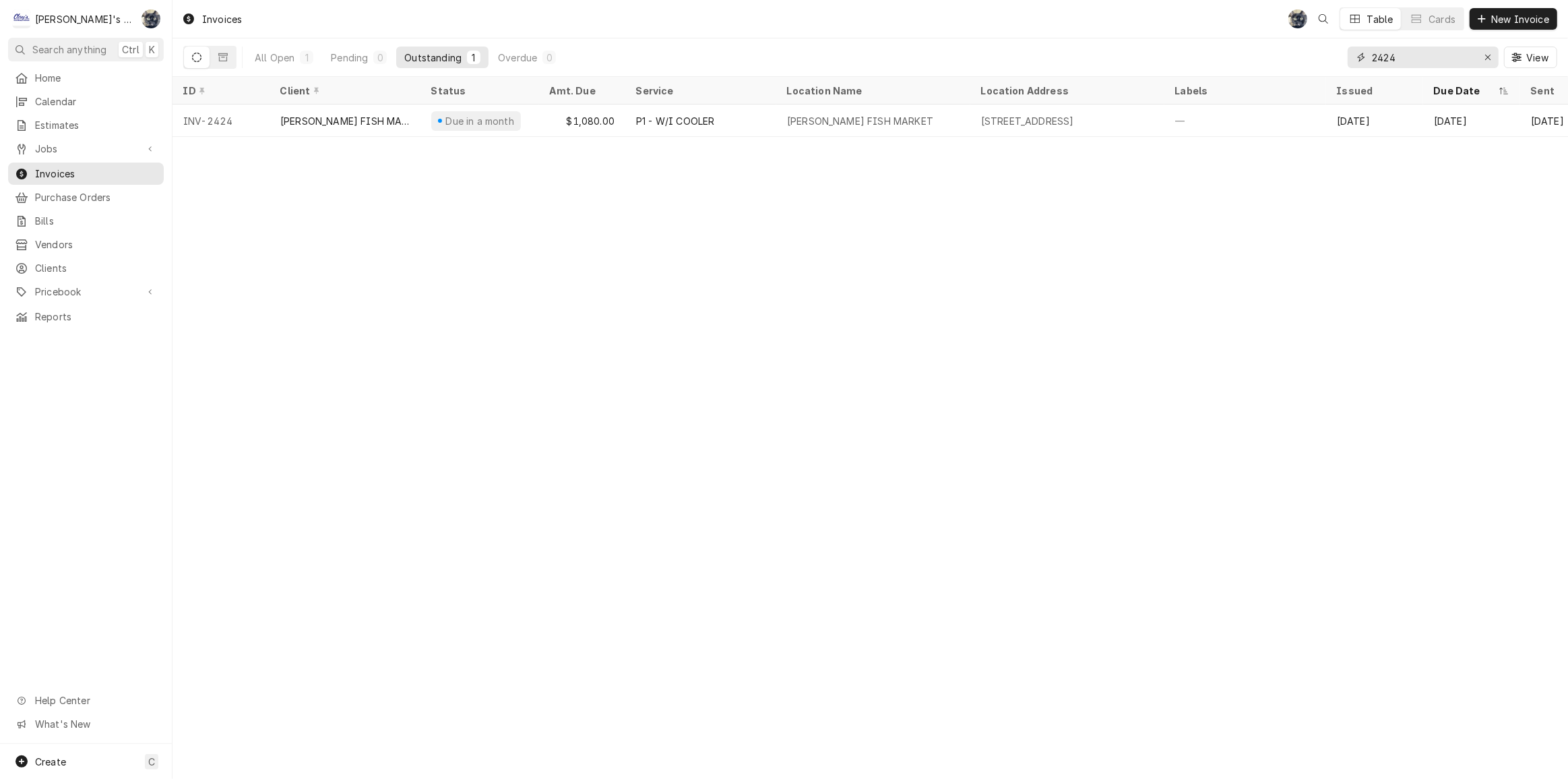
drag, startPoint x: 1424, startPoint y: 56, endPoint x: 1319, endPoint y: 55, distance: 105.0
click at [1319, 55] on div "All Open 1 Pending 0 Outstanding 1 Overdue 0 2424 View" at bounding box center [870, 58] width 1374 height 38
drag, startPoint x: 1392, startPoint y: 60, endPoint x: 1366, endPoint y: 66, distance: 26.7
click at [1366, 66] on div "2478" at bounding box center [1423, 58] width 151 height 22
type input "2436"
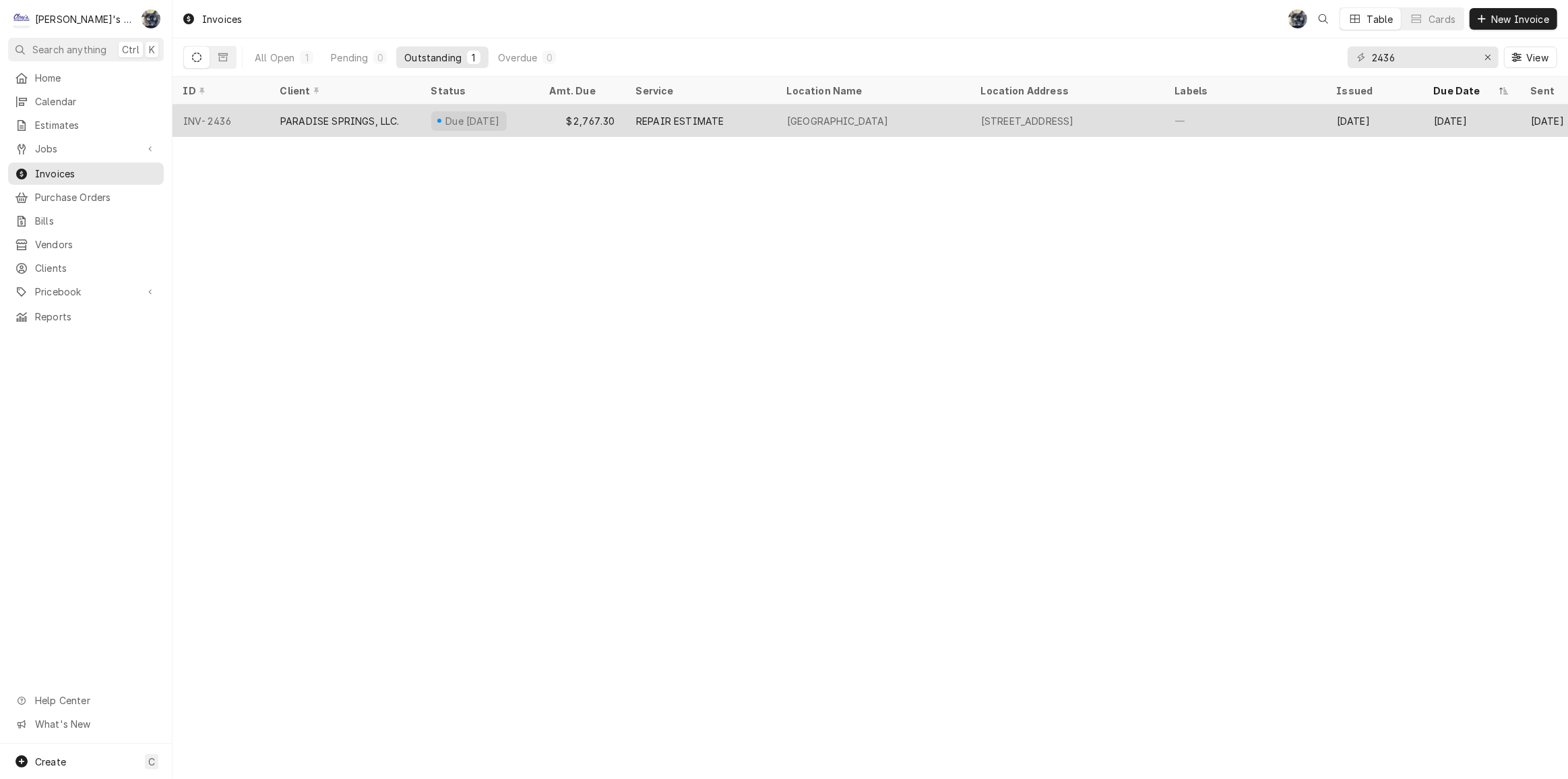
click at [988, 130] on div "[STREET_ADDRESS]" at bounding box center [1067, 121] width 194 height 32
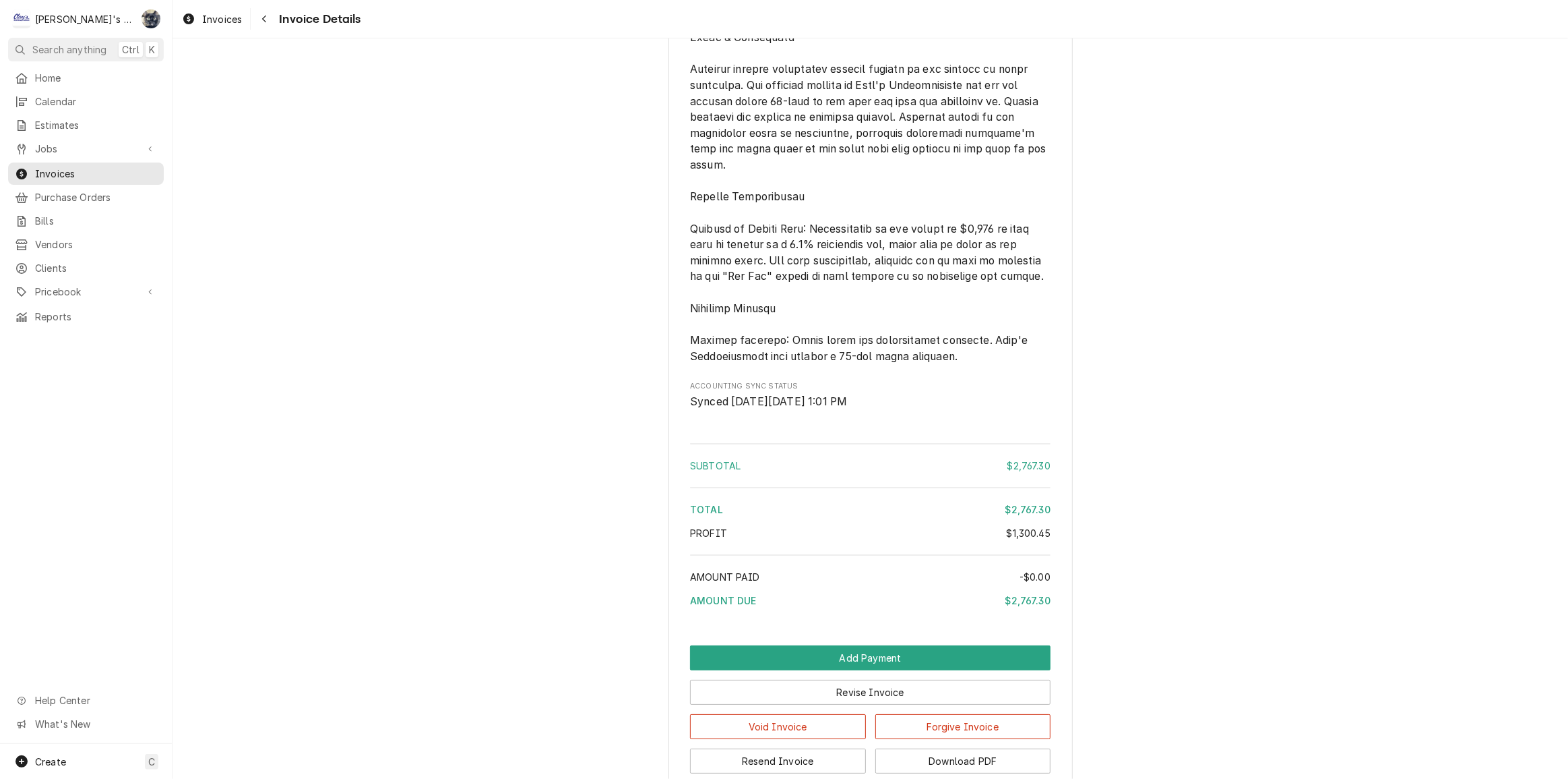
scroll to position [2985, 0]
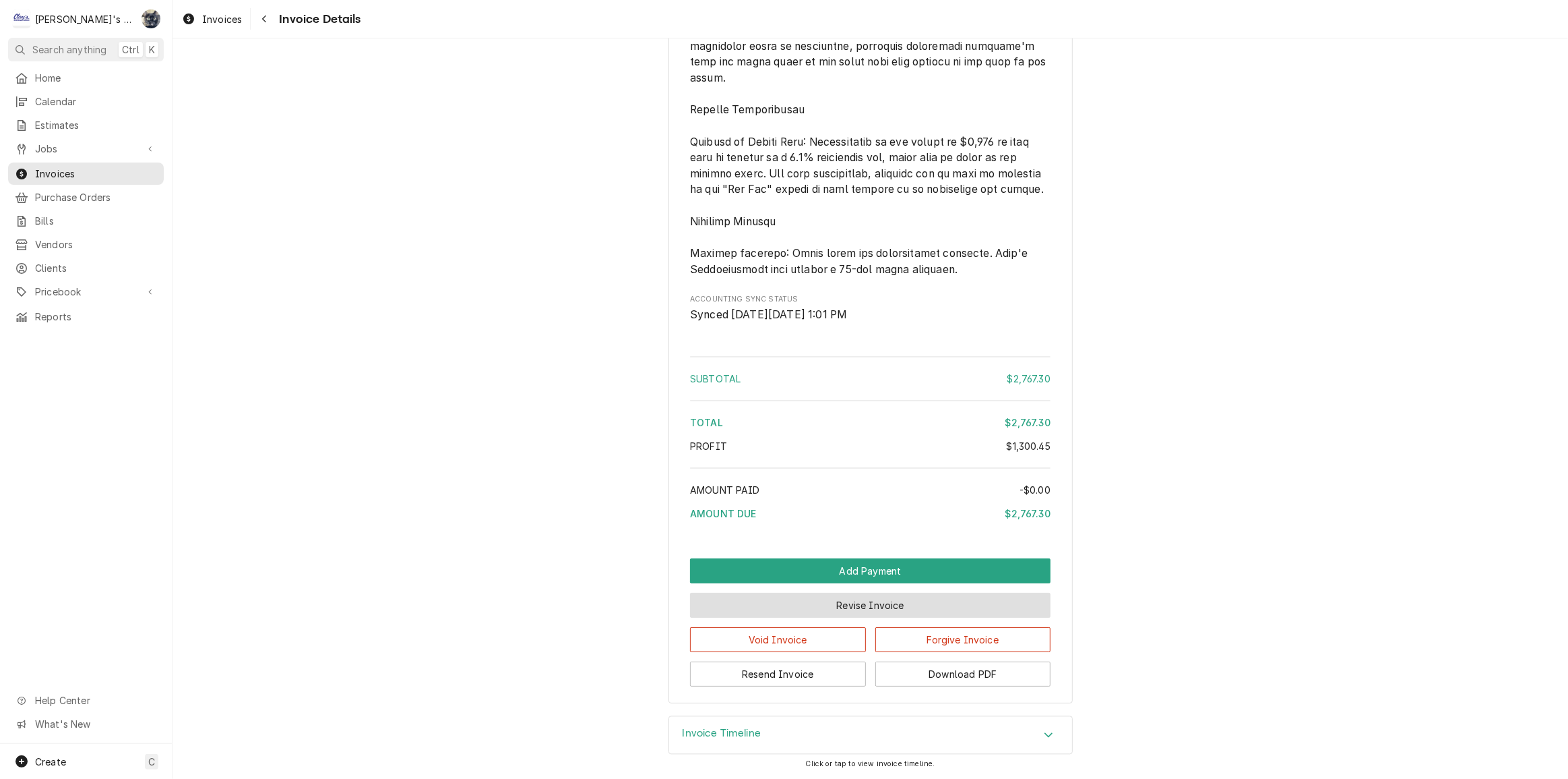
click at [862, 599] on button "Revise Invoice" at bounding box center [869, 605] width 361 height 25
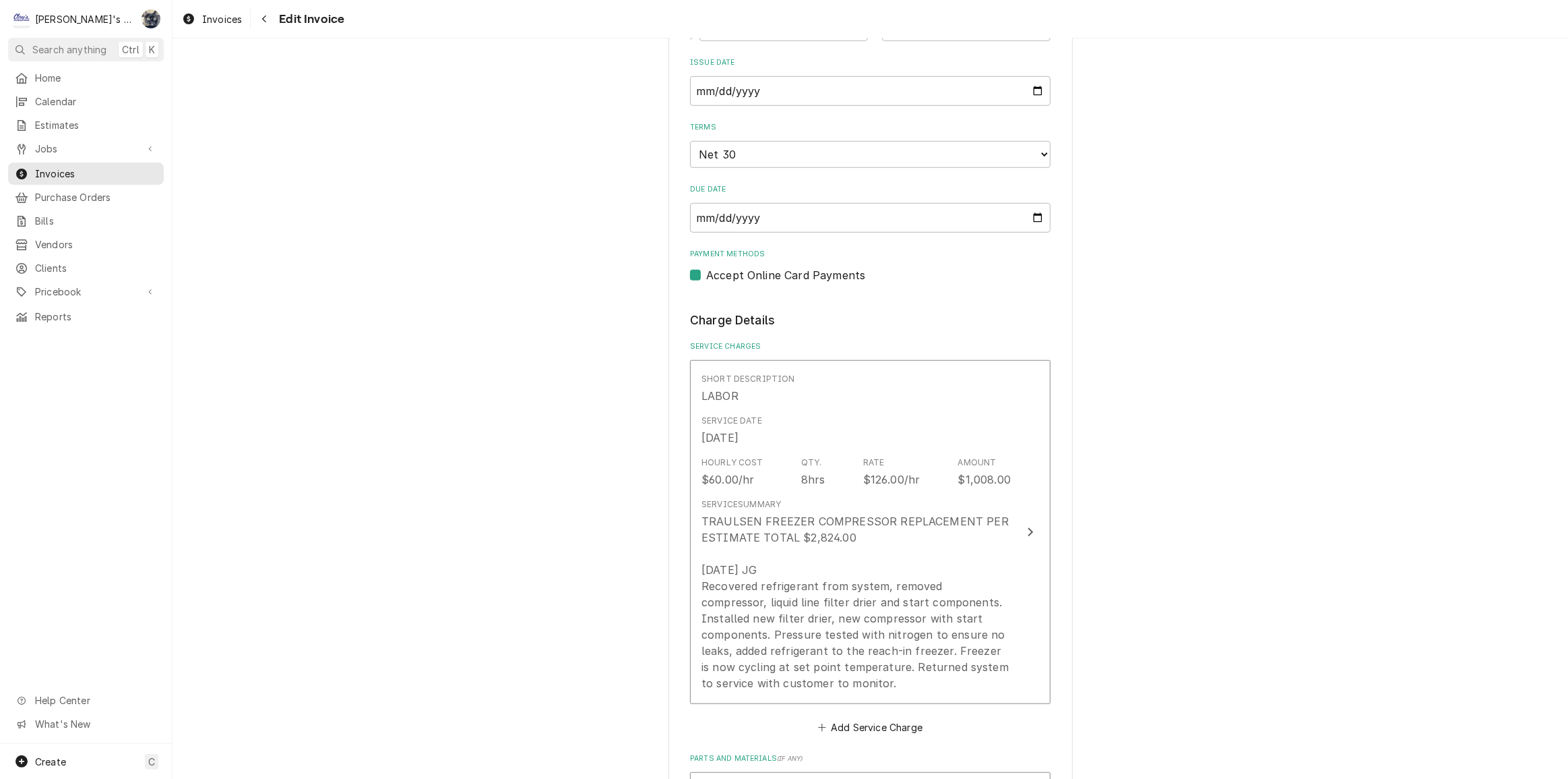
scroll to position [735, 0]
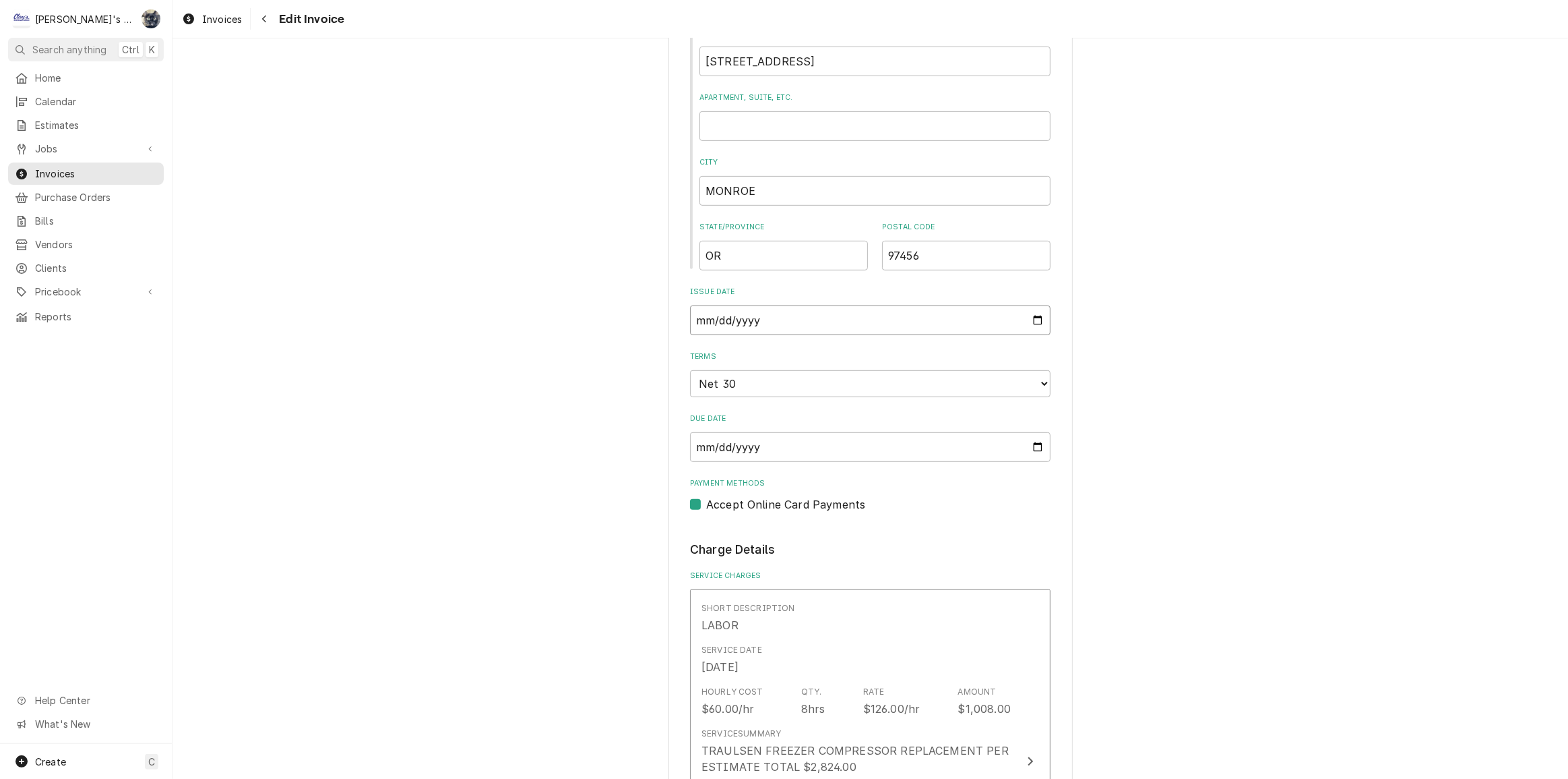
click at [1033, 316] on input "2025-09-19" at bounding box center [869, 319] width 361 height 30
type textarea "x"
type input "2025-10-01"
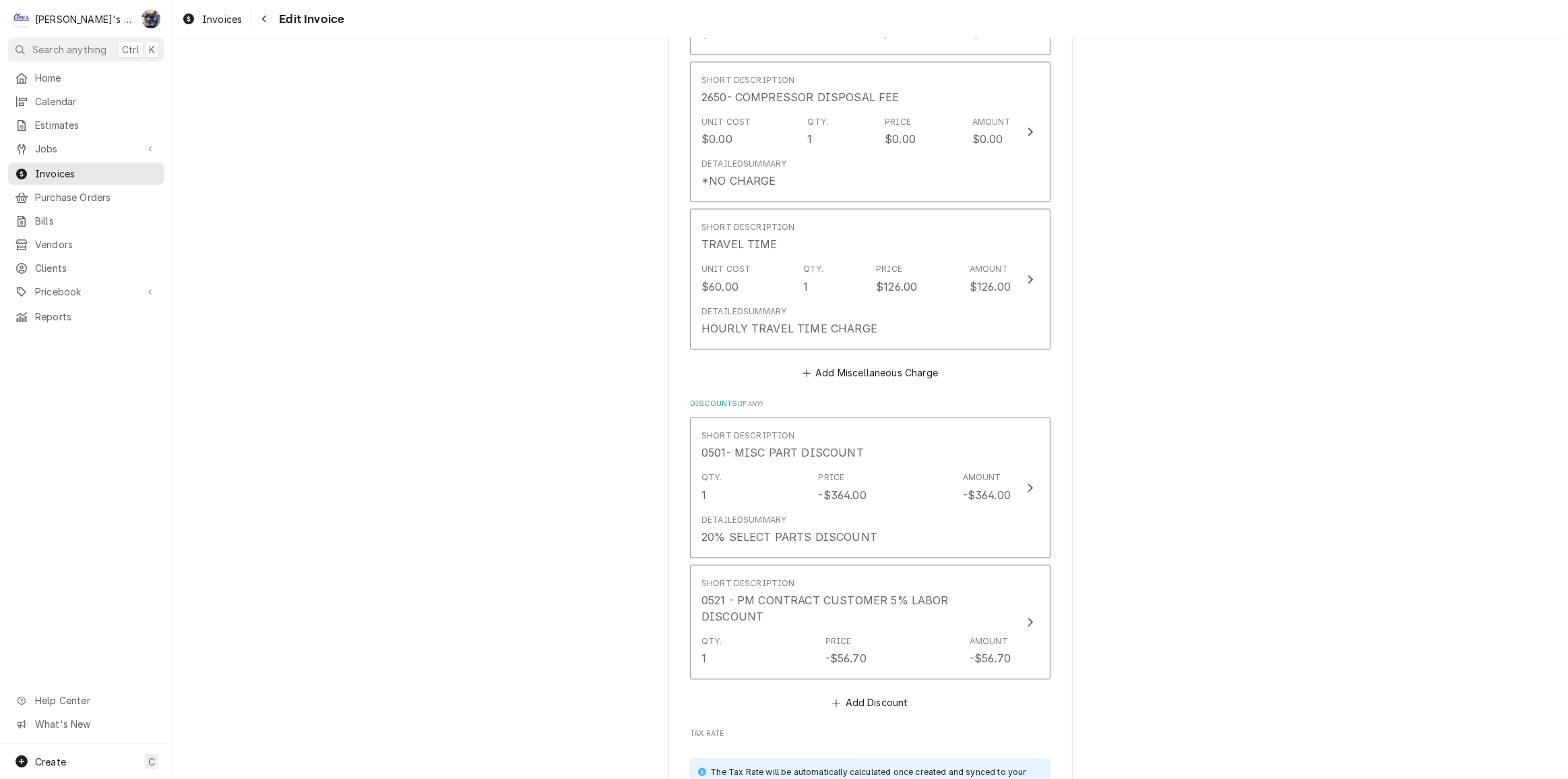
scroll to position [3471, 0]
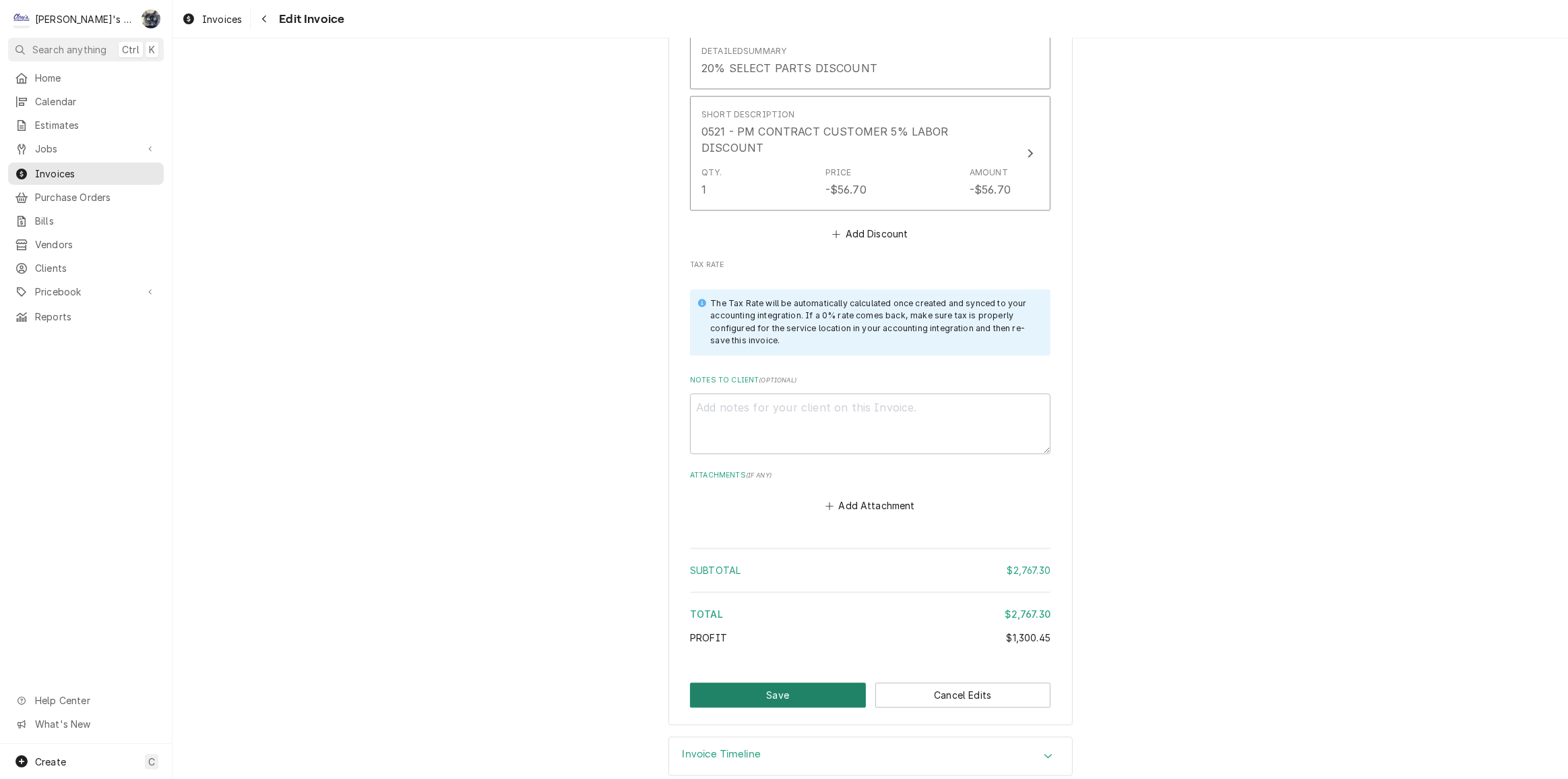
click at [768, 682] on button "Save" at bounding box center [778, 694] width 176 height 25
type textarea "x"
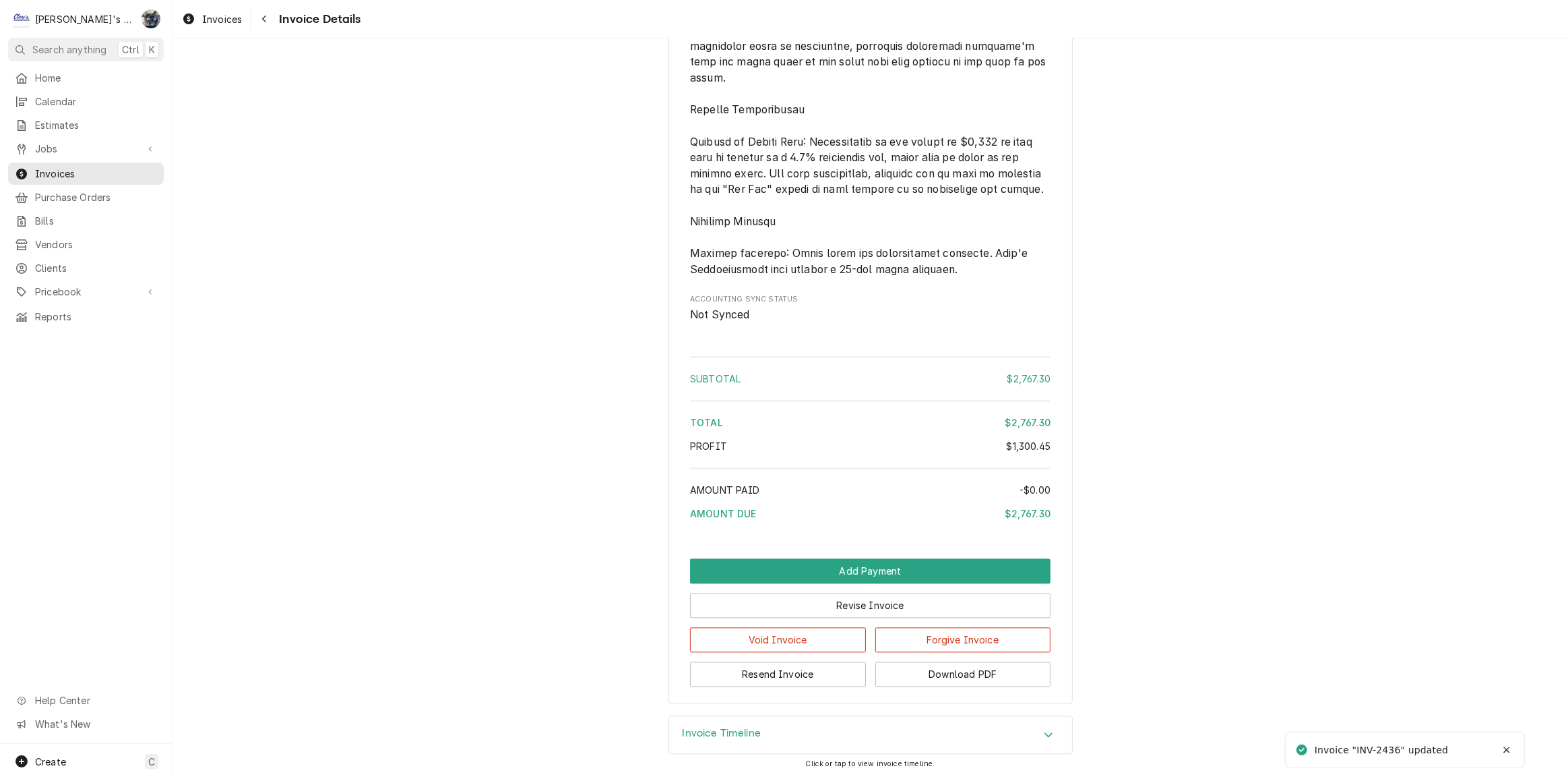
scroll to position [2985, 0]
click at [827, 669] on button "Resend Invoice" at bounding box center [778, 674] width 176 height 25
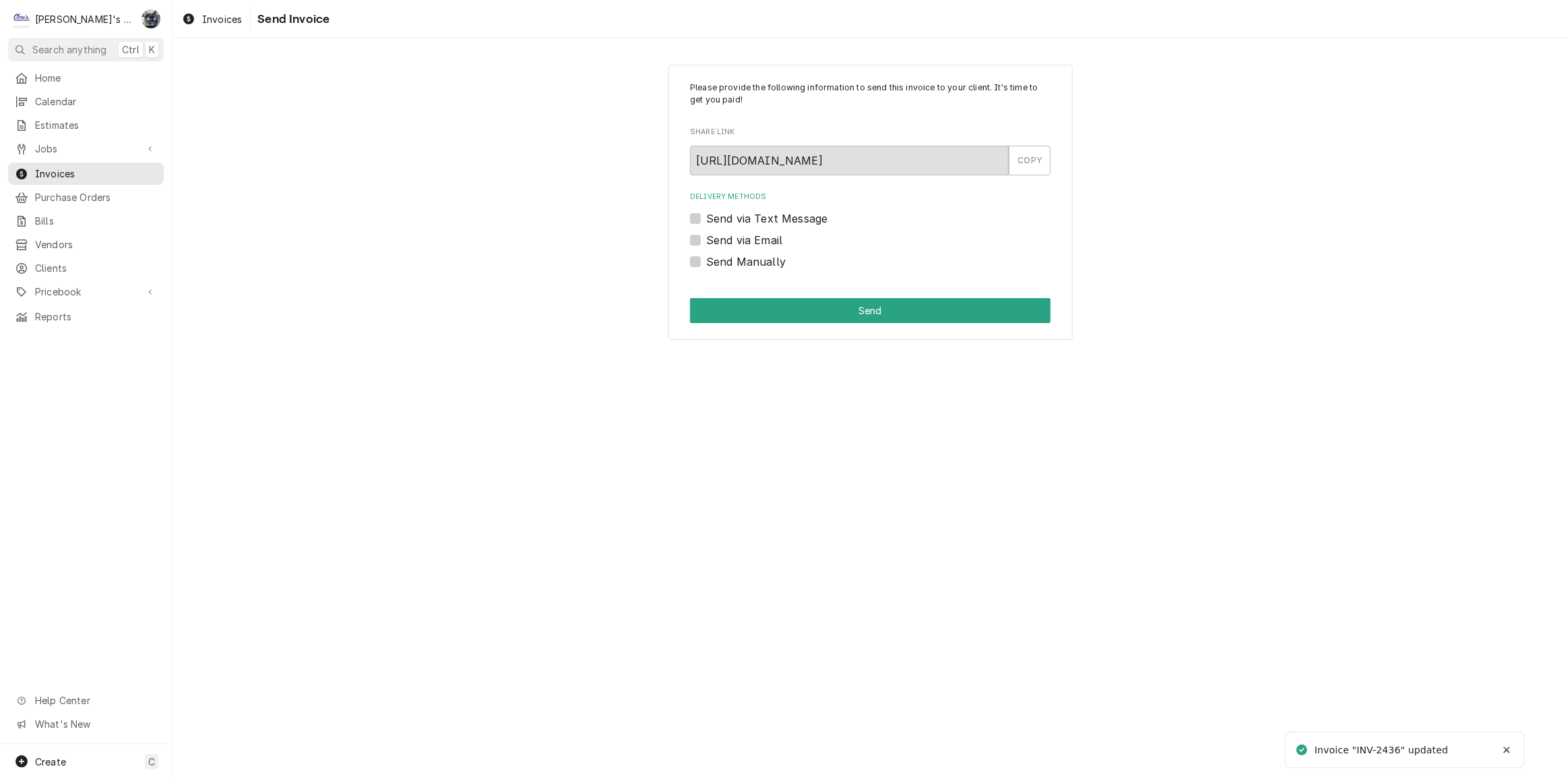
click at [706, 242] on label "Send via Email" at bounding box center [744, 240] width 76 height 16
click at [706, 242] on input "Send via Email" at bounding box center [886, 246] width 361 height 30
checkbox input "true"
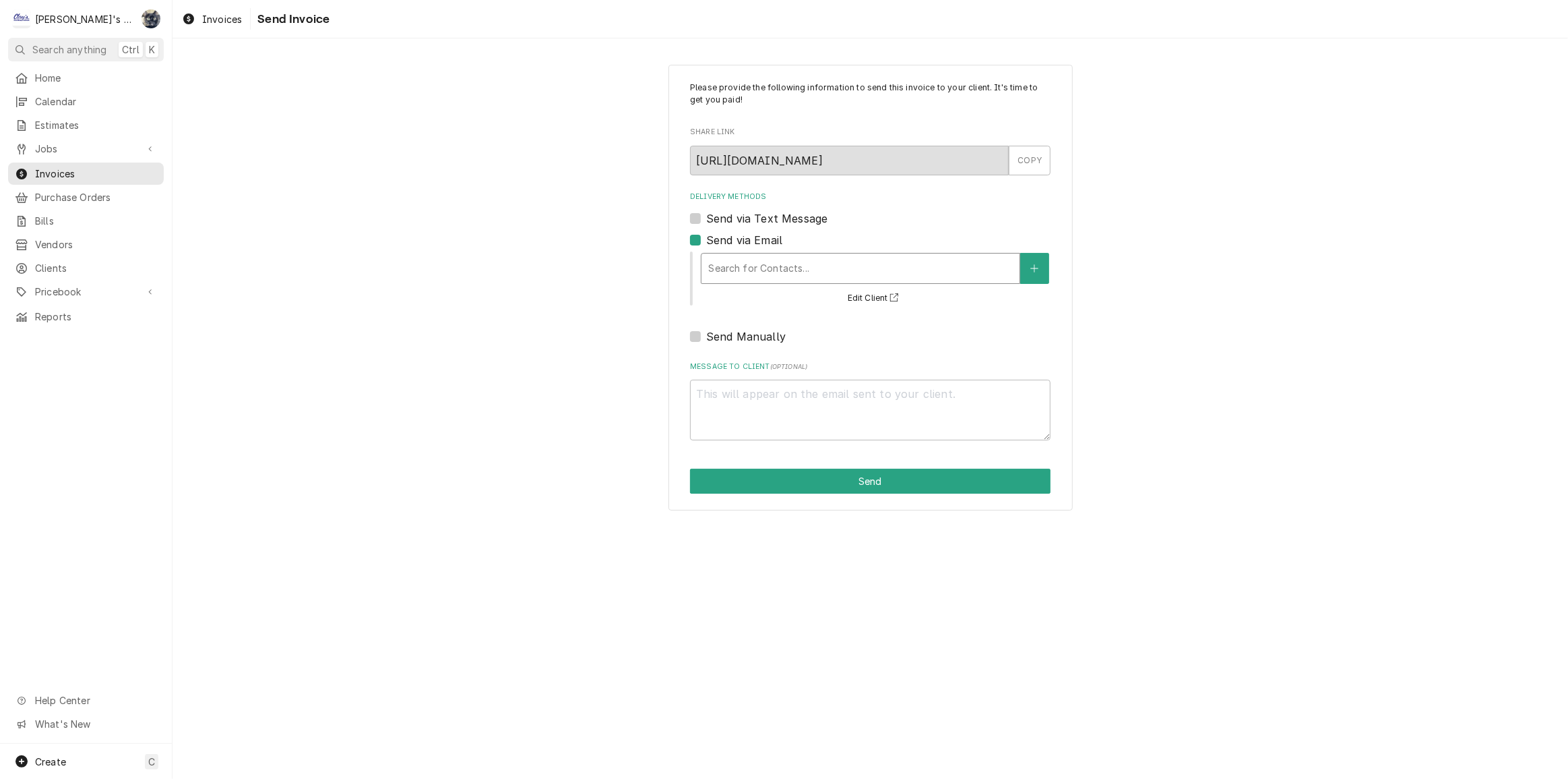
click at [719, 273] on div "Delivery Methods" at bounding box center [860, 268] width 305 height 24
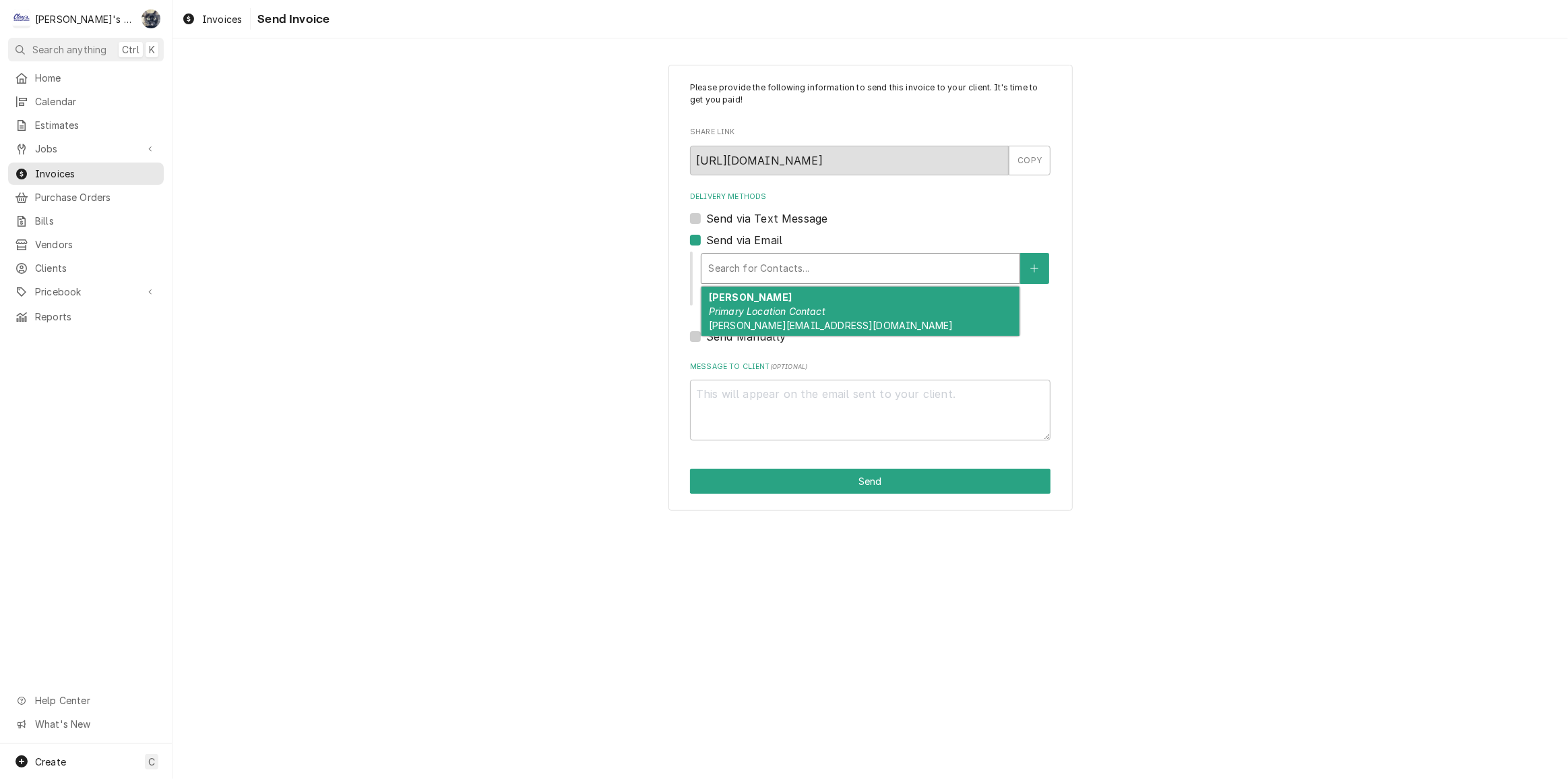
click at [1314, 271] on div "Please provide the following information to send this invoice to your client. I…" at bounding box center [870, 287] width 1395 height 470
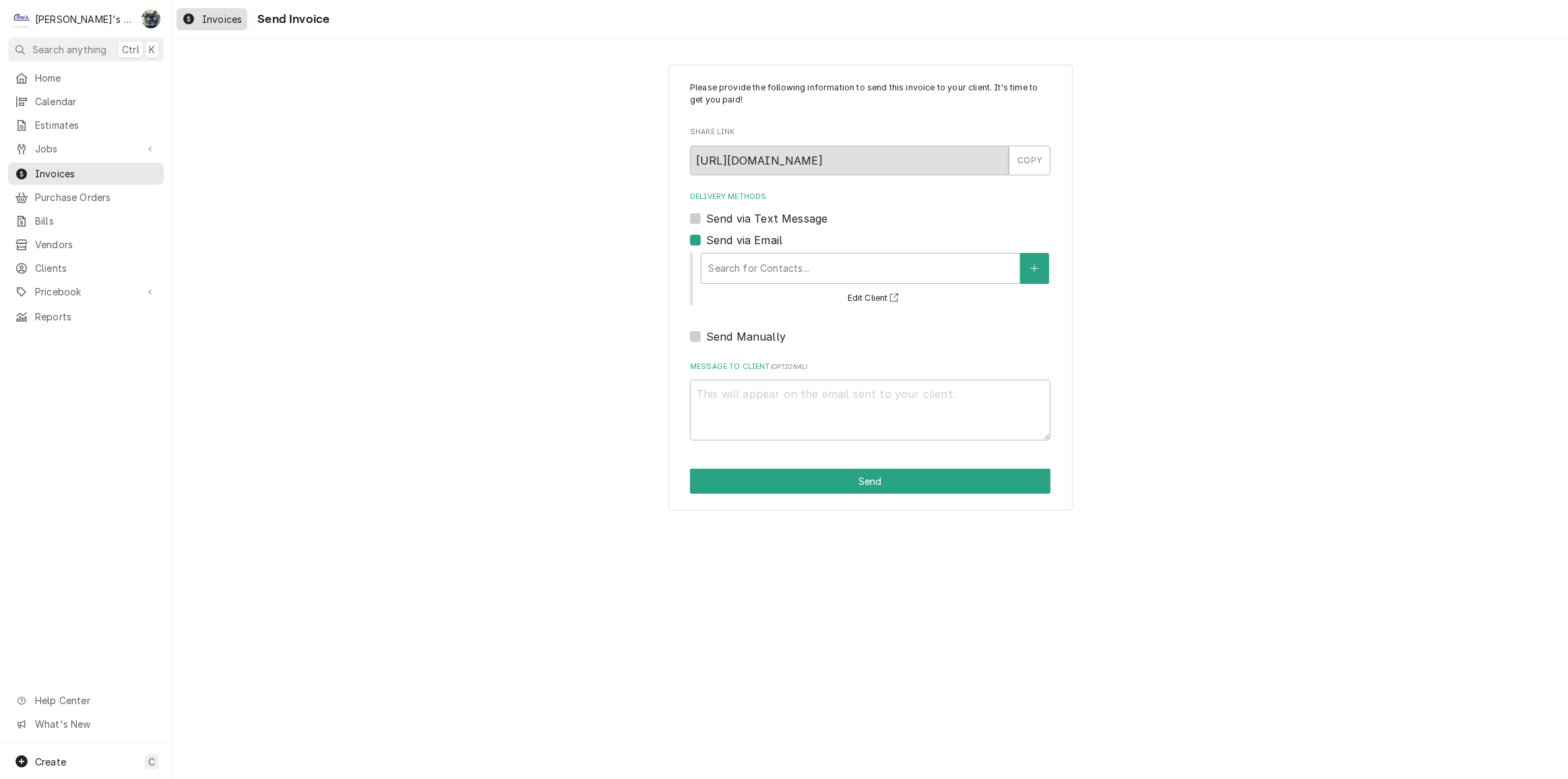
click at [228, 18] on span "Invoices" at bounding box center [222, 19] width 40 height 14
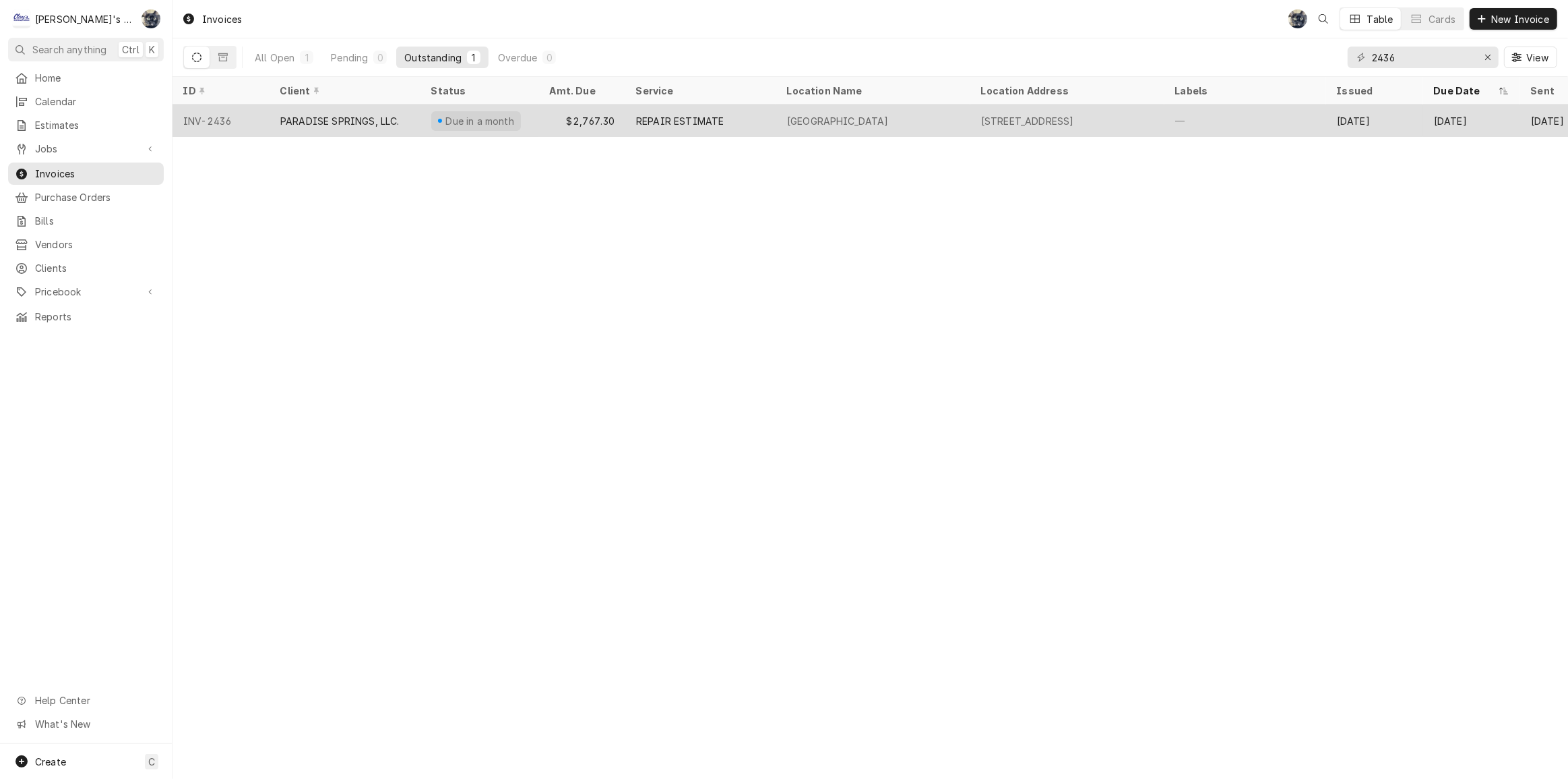
click at [1064, 121] on div "[STREET_ADDRESS]" at bounding box center [1027, 121] width 93 height 14
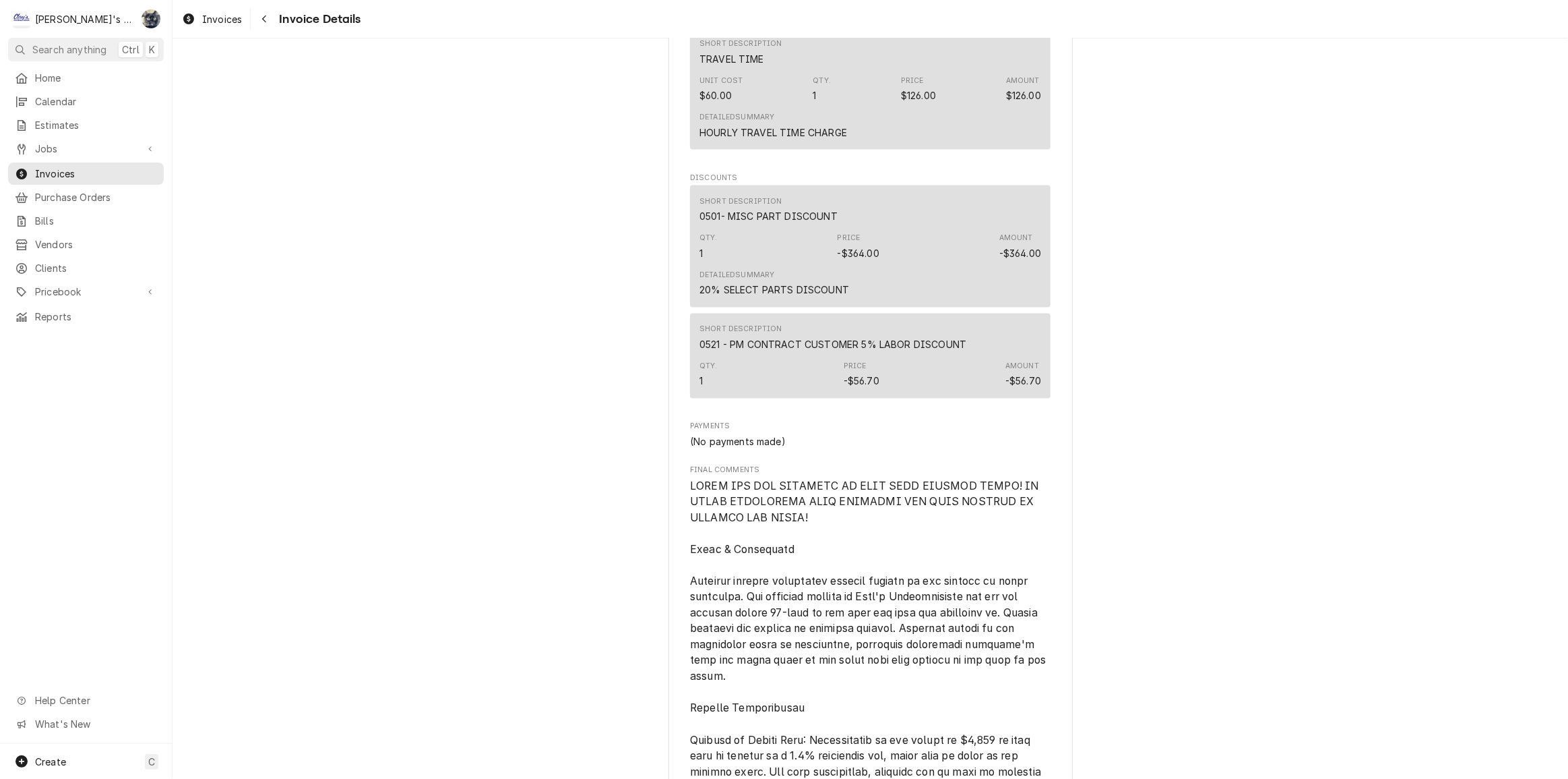
scroll to position [2985, 0]
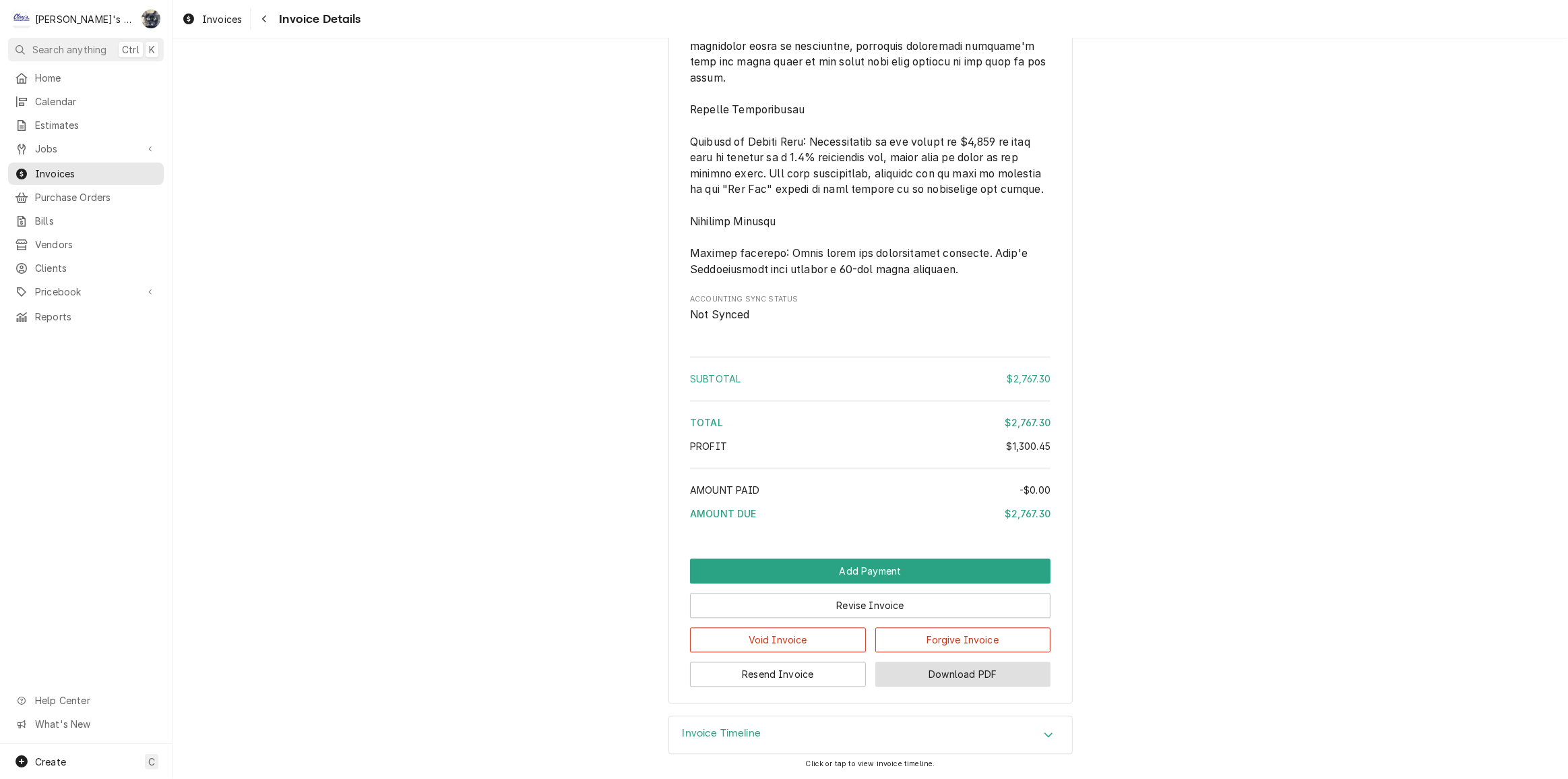
click at [962, 674] on button "Download PDF" at bounding box center [964, 674] width 176 height 25
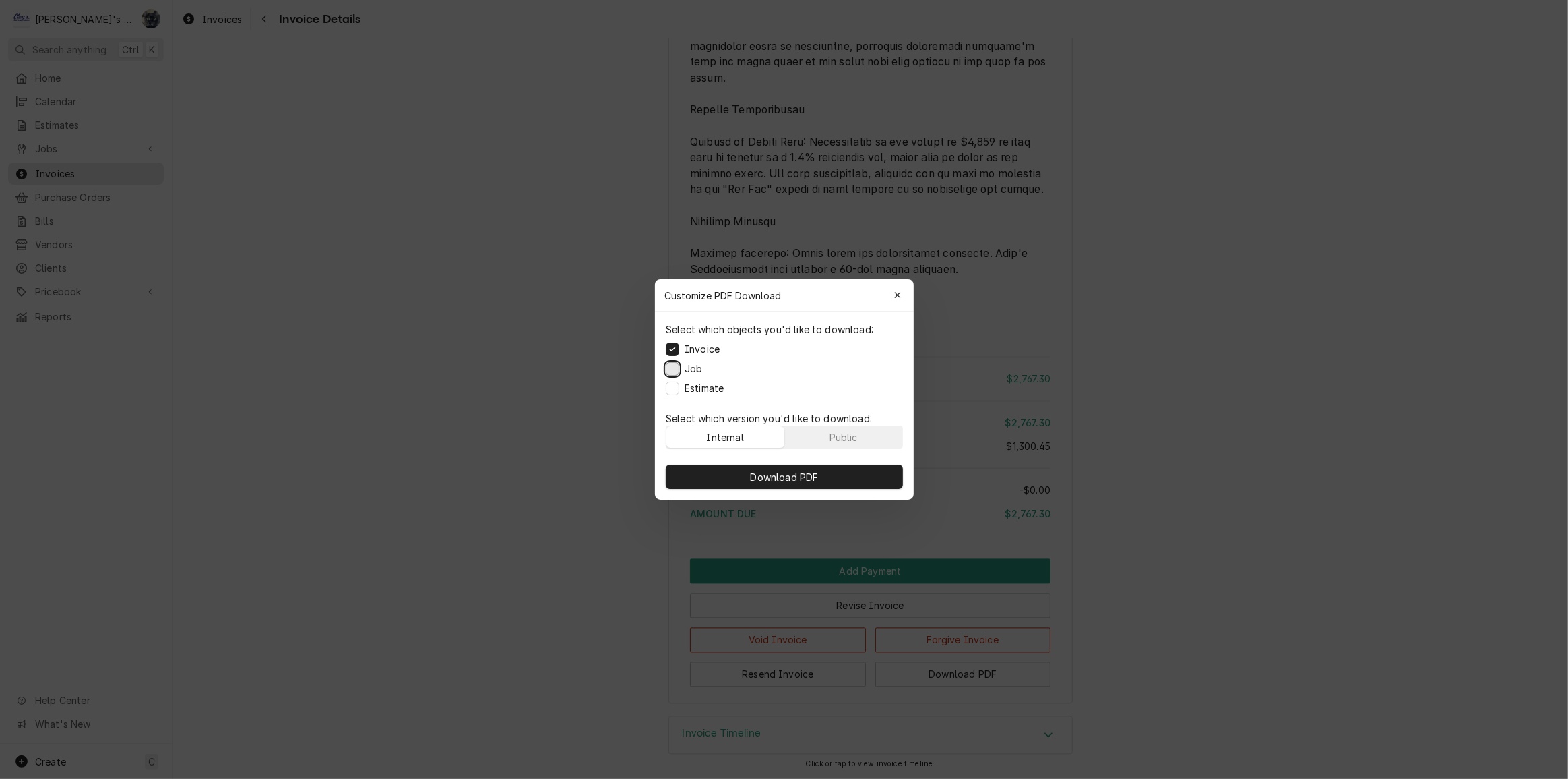
click at [673, 371] on button "Job" at bounding box center [672, 368] width 13 height 13
click at [673, 391] on button "Estimate" at bounding box center [672, 388] width 13 height 13
click at [714, 470] on button "Download PDF" at bounding box center [784, 476] width 237 height 24
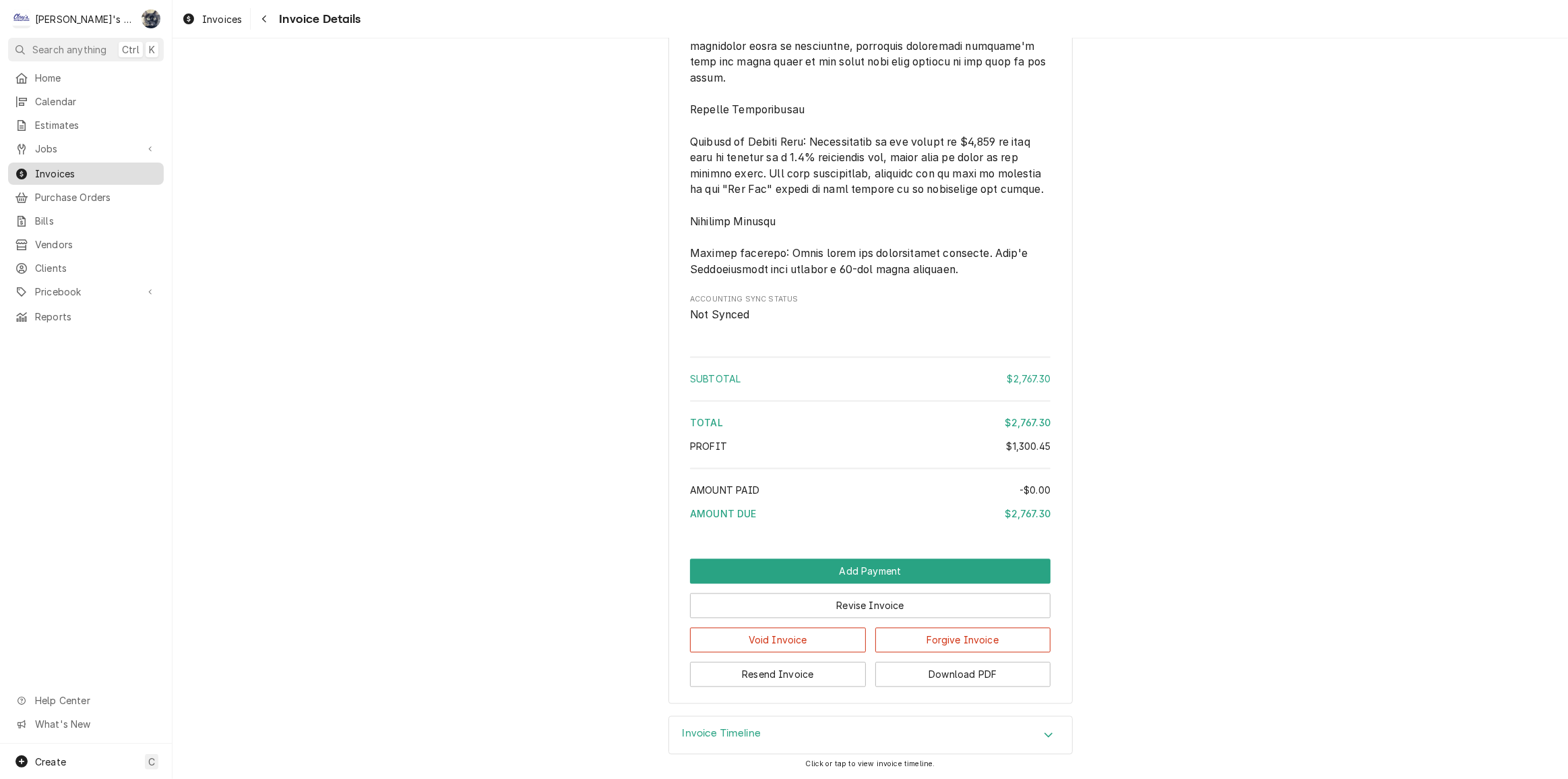
click at [49, 168] on span "Invoices" at bounding box center [96, 174] width 122 height 14
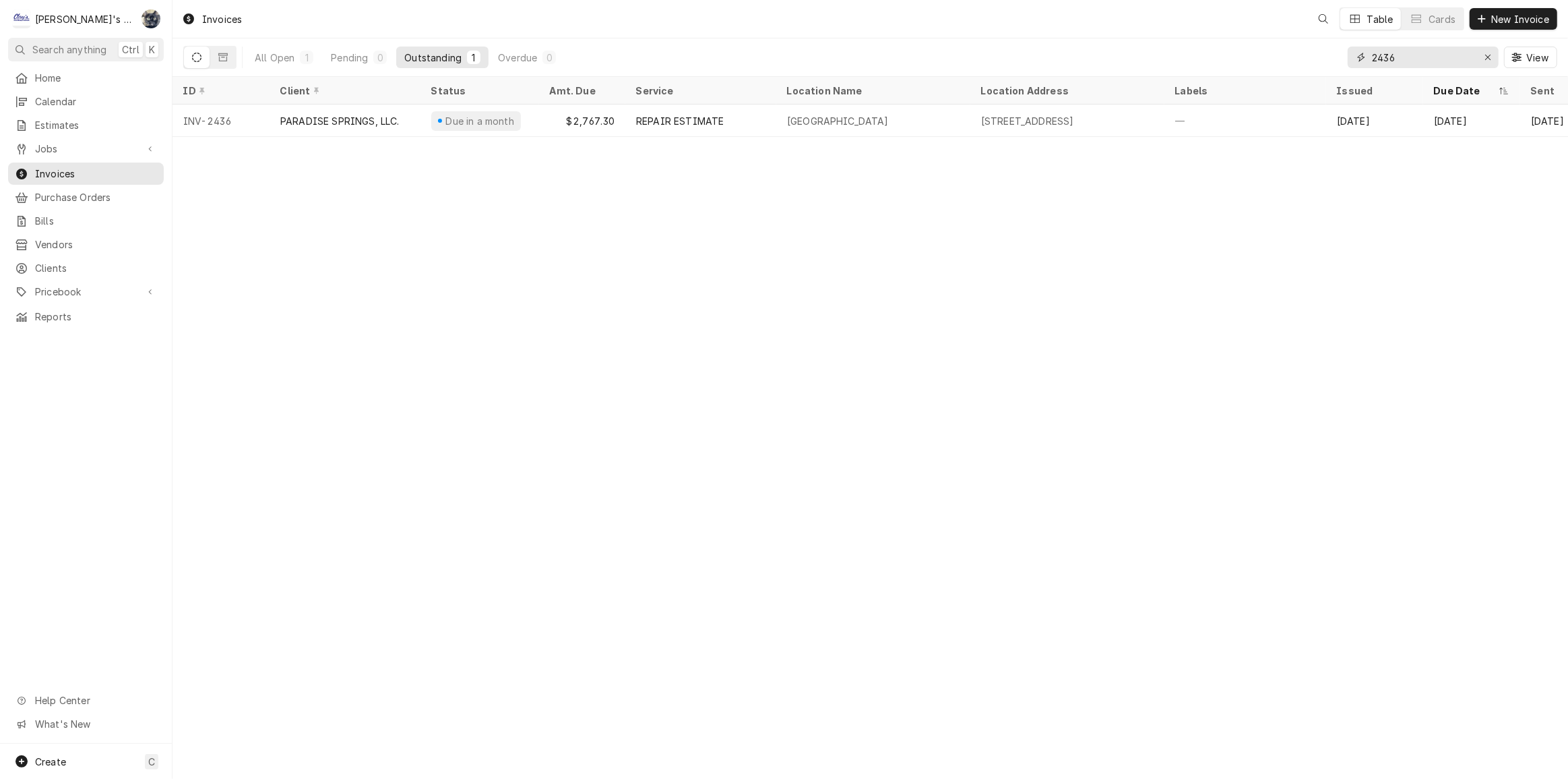
drag, startPoint x: 1439, startPoint y: 47, endPoint x: 1291, endPoint y: 66, distance: 149.2
click at [1293, 66] on div "All Open 1 Pending 0 Outstanding 1 Overdue 0 2436 View" at bounding box center [870, 58] width 1374 height 38
type input "2443"
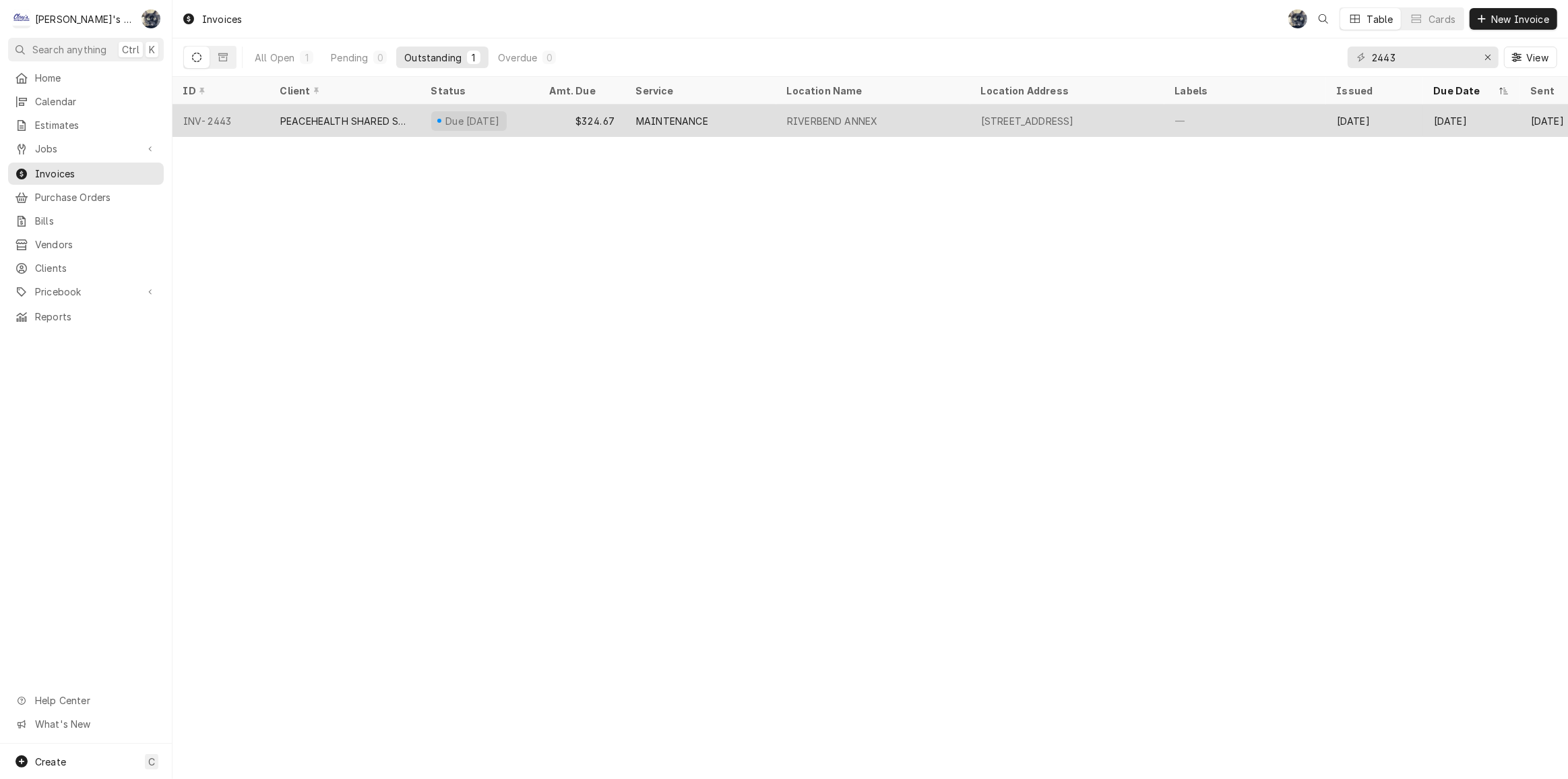
click at [739, 125] on div "MAINTENANCE" at bounding box center [700, 121] width 151 height 32
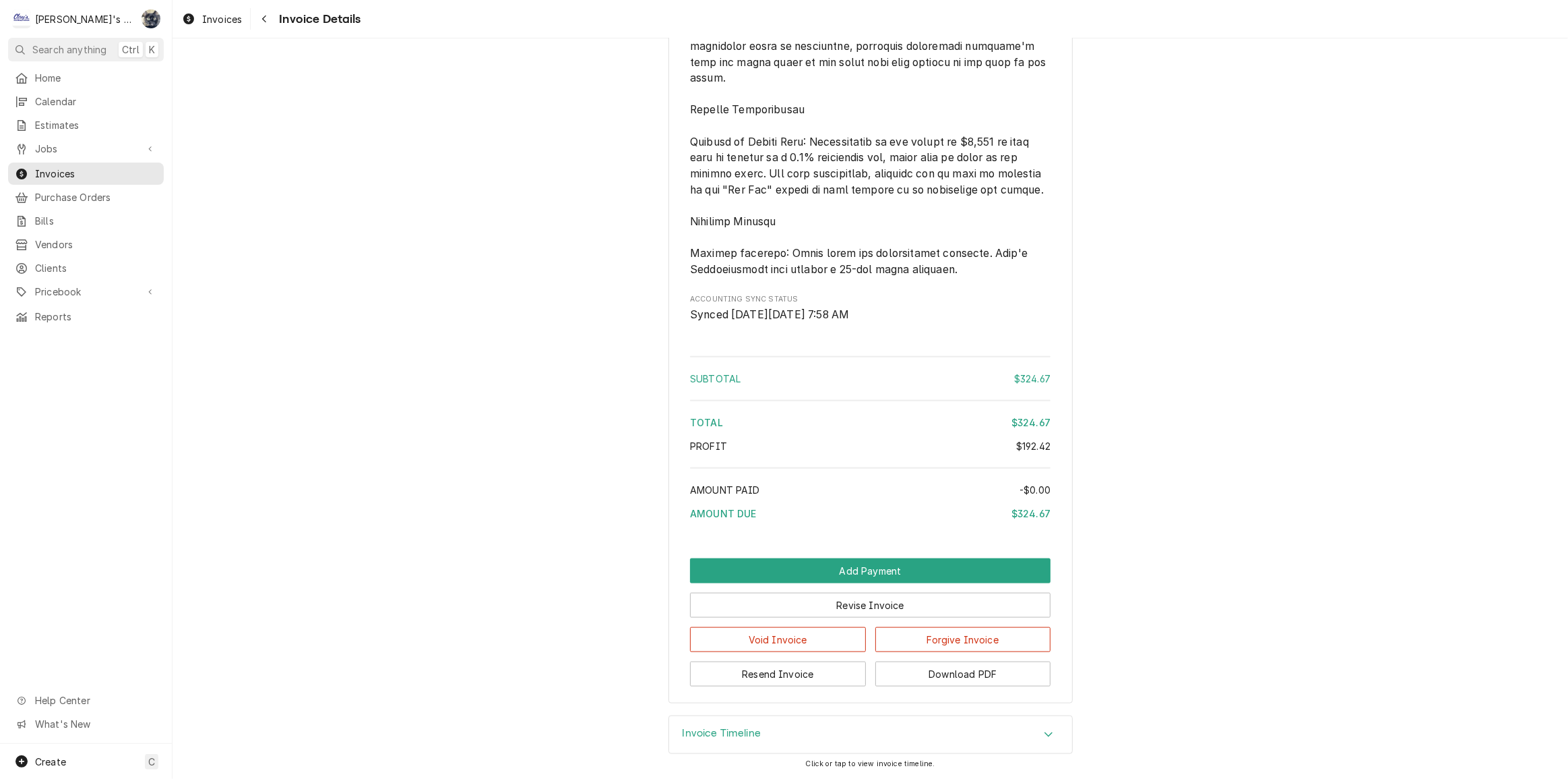
scroll to position [1721, 0]
click at [833, 606] on button "Revise Invoice" at bounding box center [869, 605] width 361 height 25
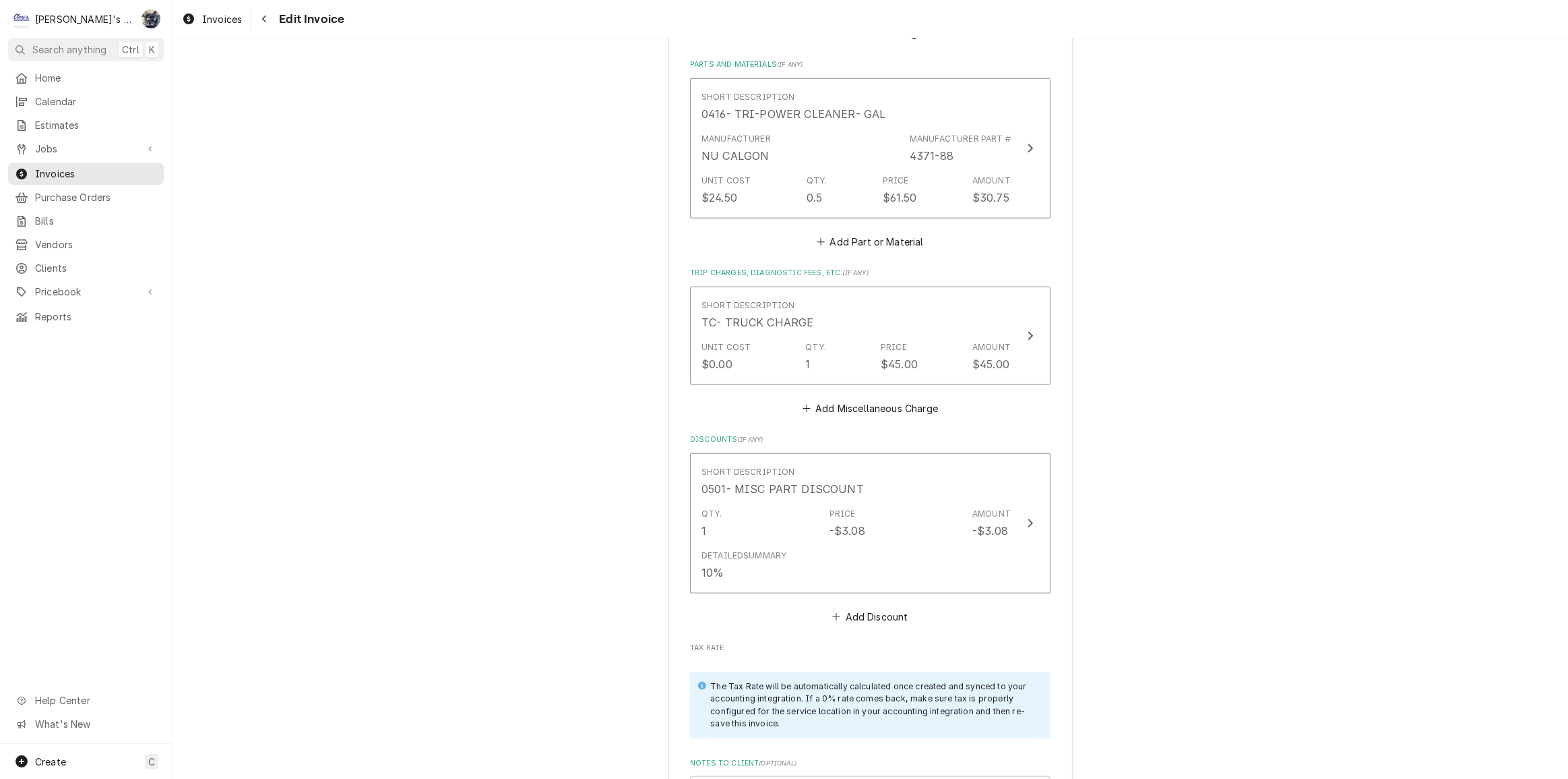
scroll to position [1993, 0]
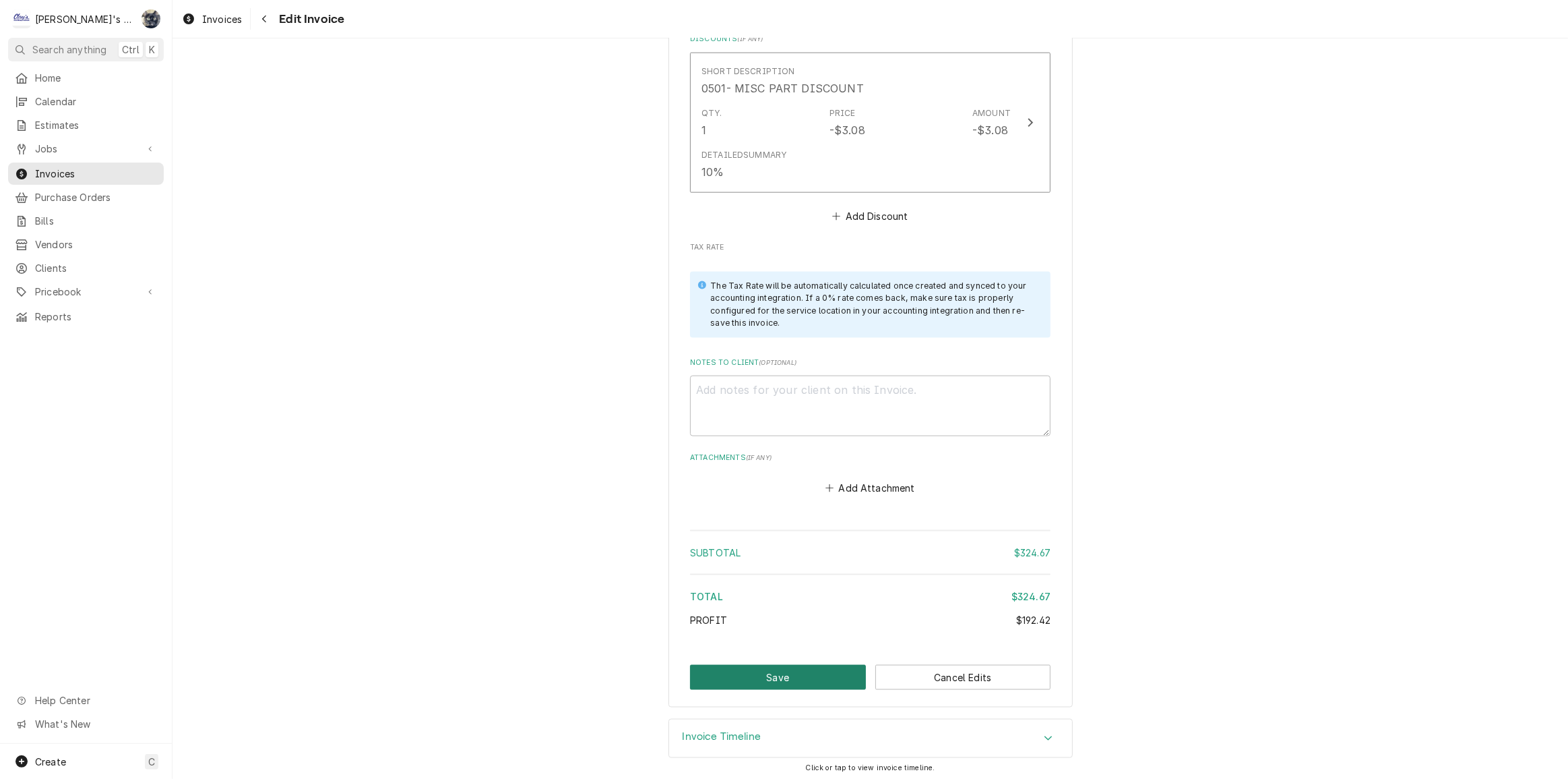
click at [826, 680] on button "Save" at bounding box center [778, 677] width 176 height 25
type textarea "x"
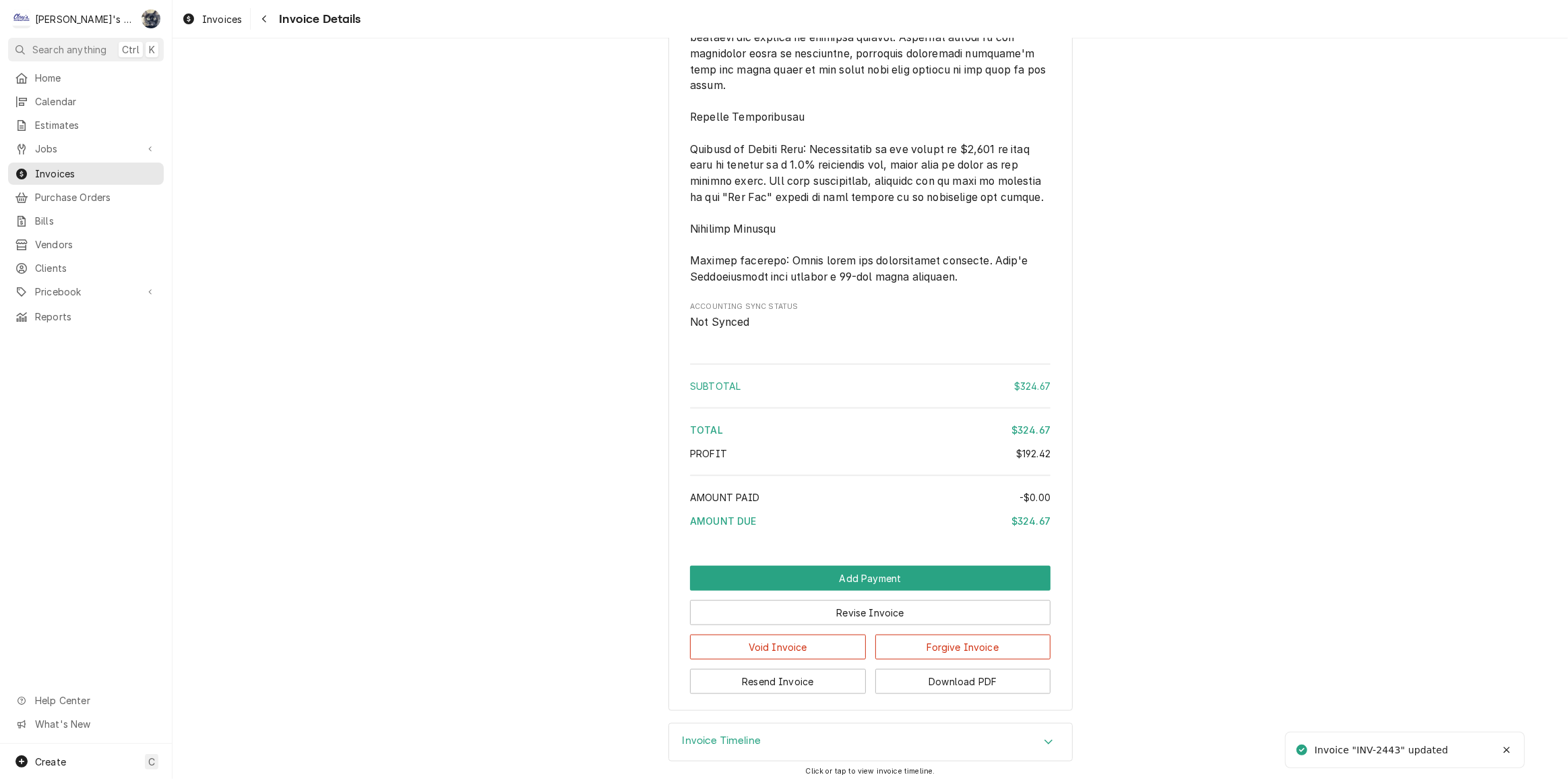
scroll to position [1721, 0]
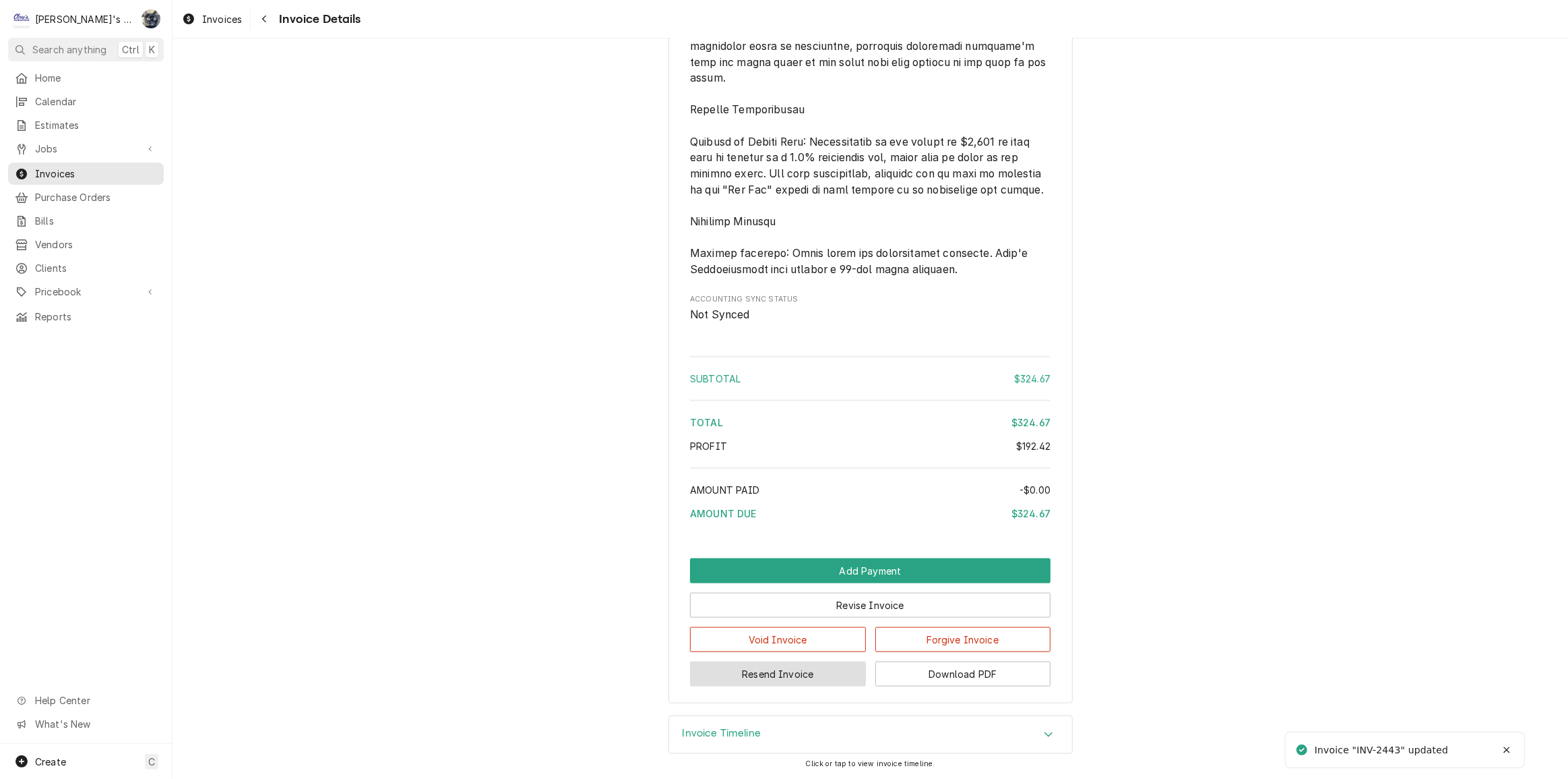
click at [822, 667] on button "Resend Invoice" at bounding box center [778, 674] width 176 height 25
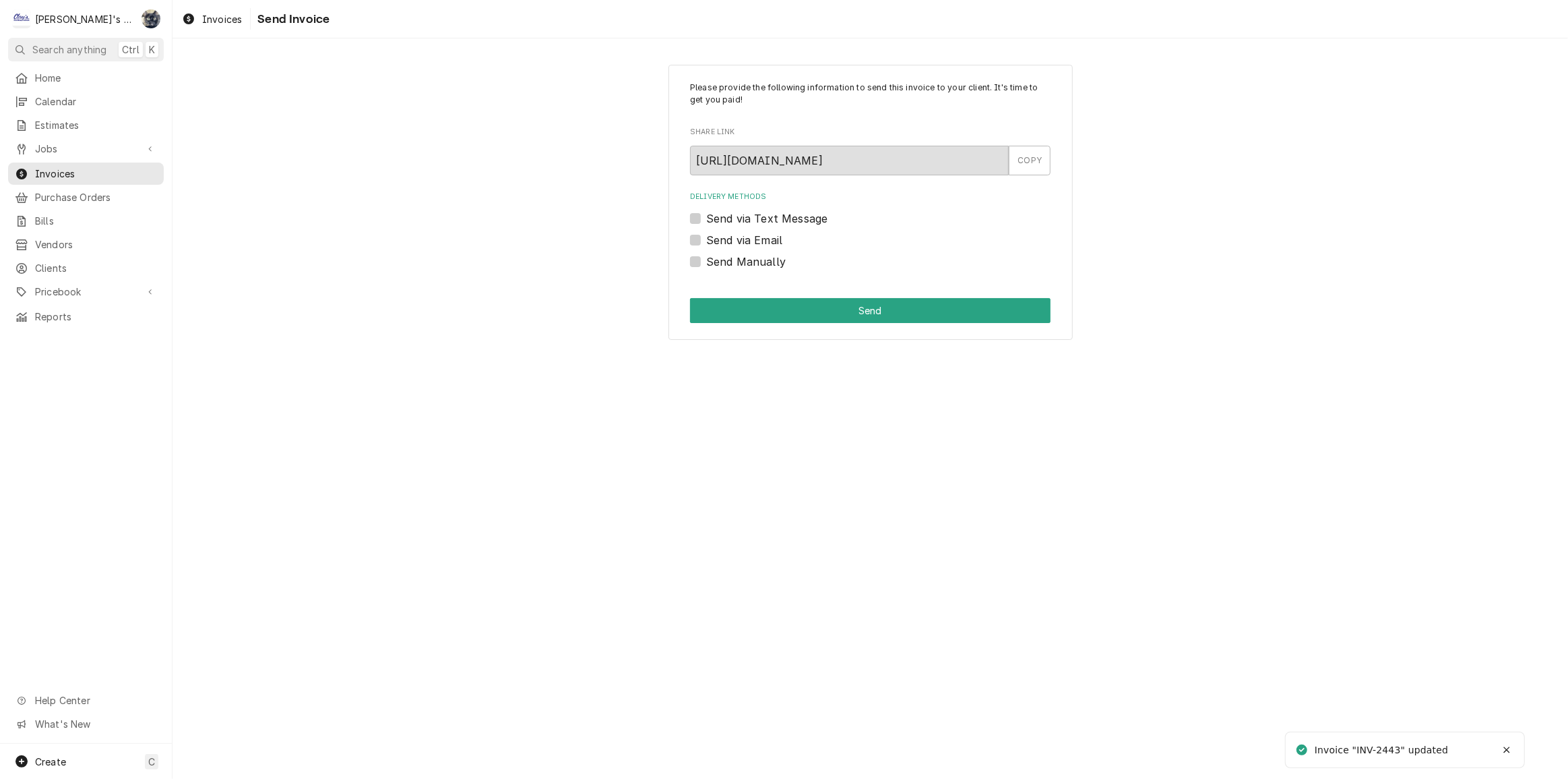
click at [706, 236] on label "Send via Email" at bounding box center [744, 240] width 76 height 16
click at [706, 236] on input "Send via Email" at bounding box center [886, 246] width 361 height 30
checkbox input "true"
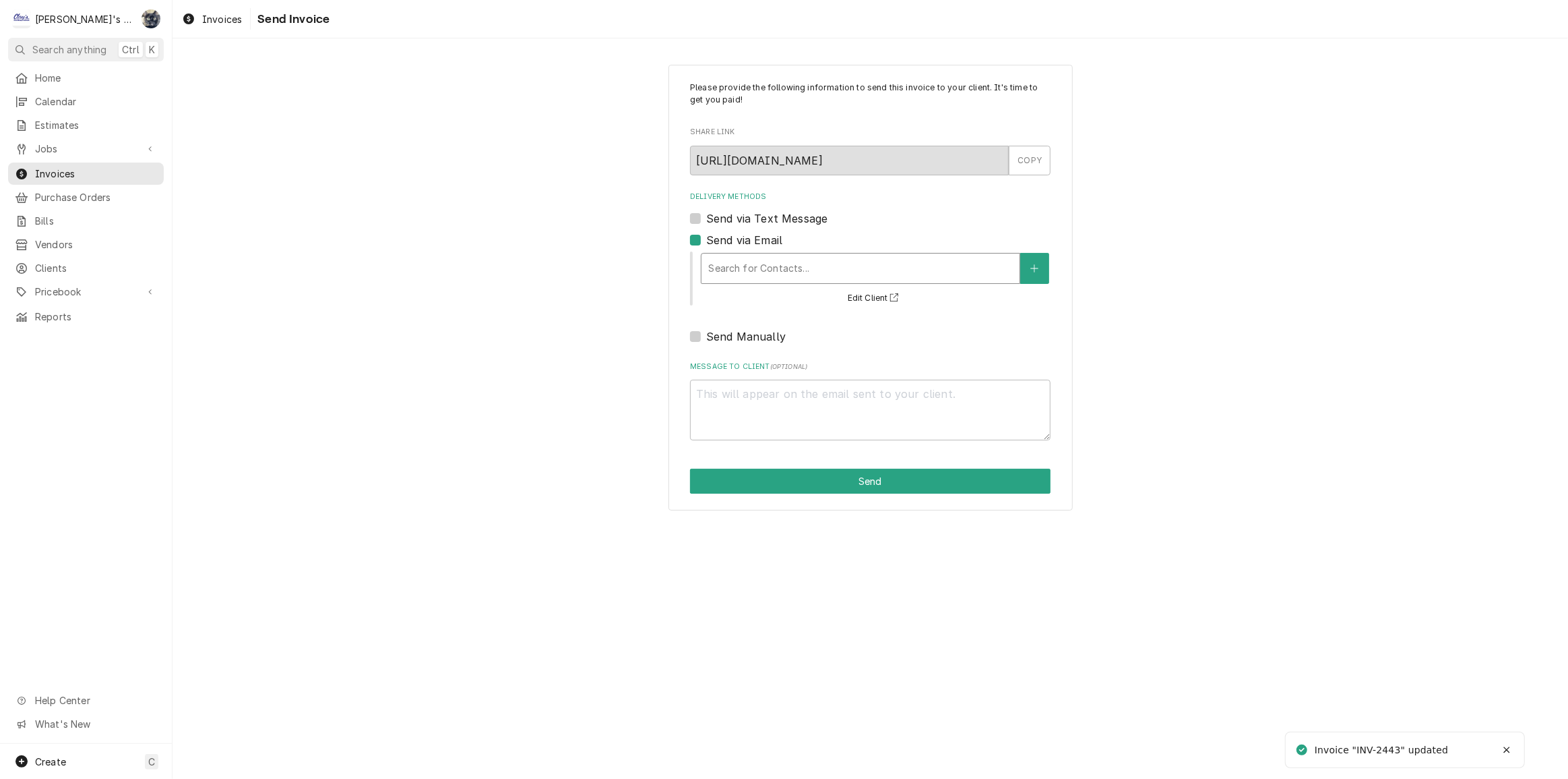
click at [752, 262] on div "Delivery Methods" at bounding box center [860, 268] width 305 height 24
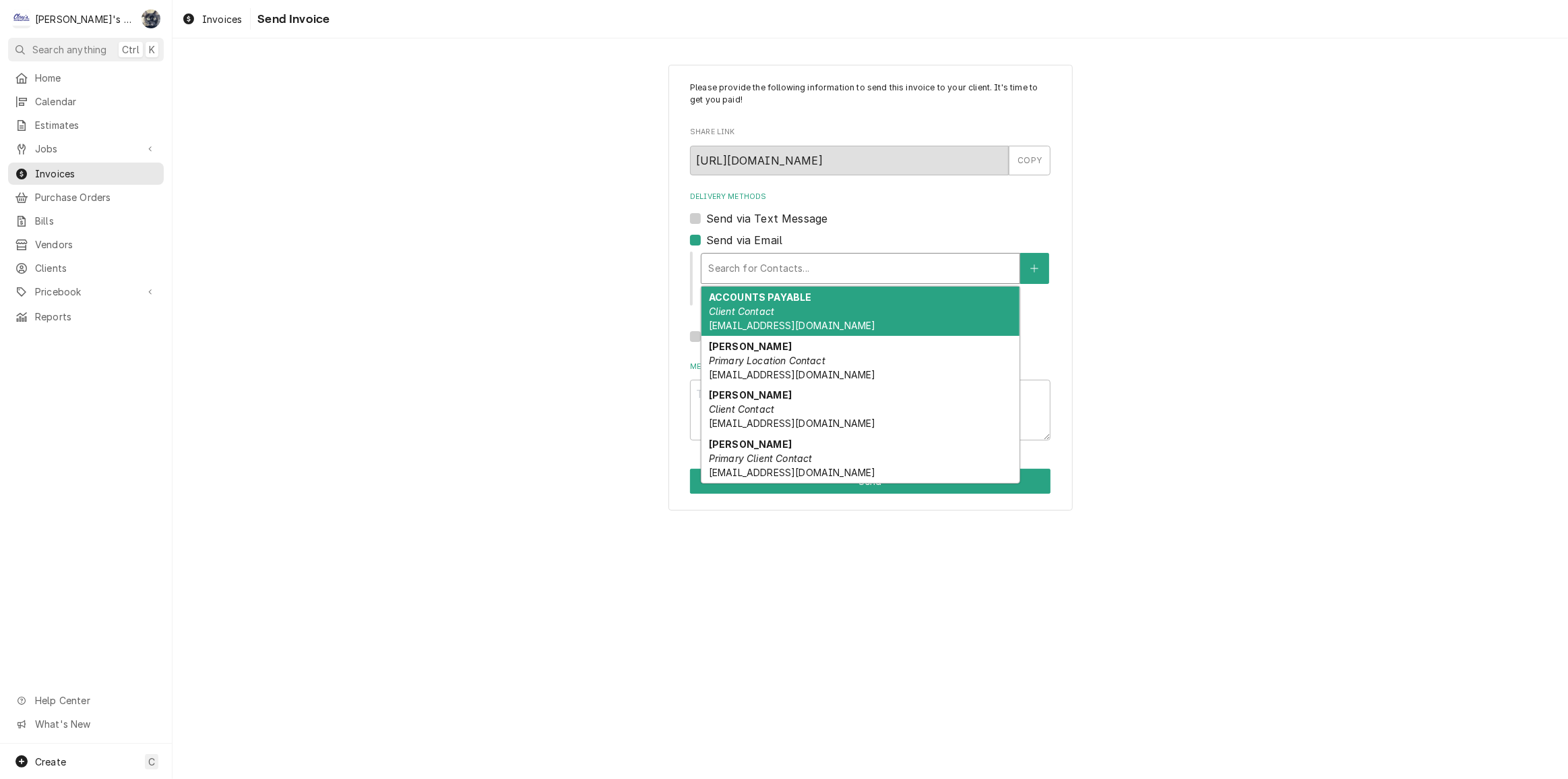
click at [754, 314] on em "Client Contact" at bounding box center [741, 310] width 66 height 12
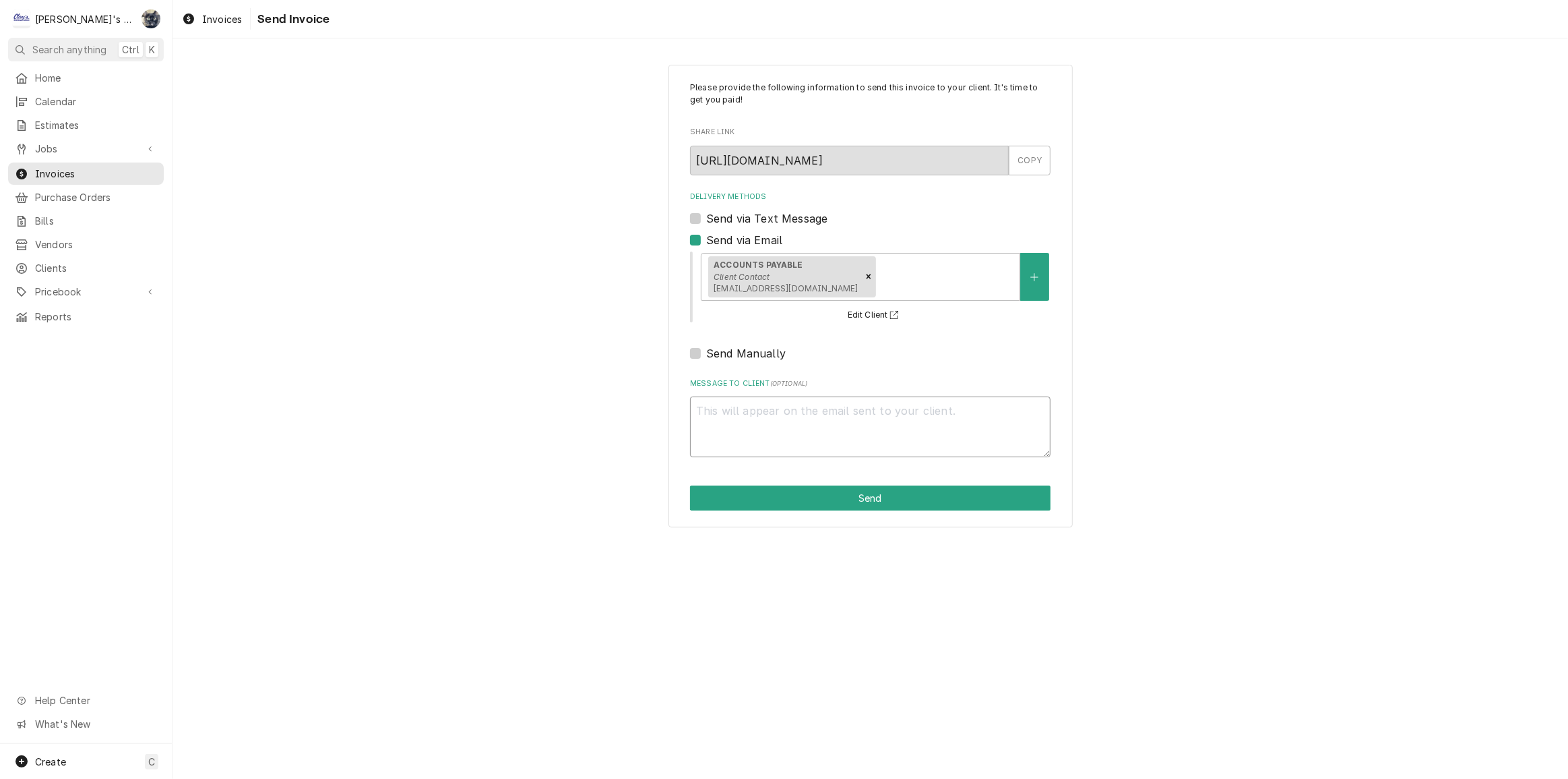
click at [765, 401] on textarea "Message to Client ( optional )" at bounding box center [869, 426] width 361 height 60
type textarea "x"
type textarea "P"
type textarea "x"
type textarea "PO"
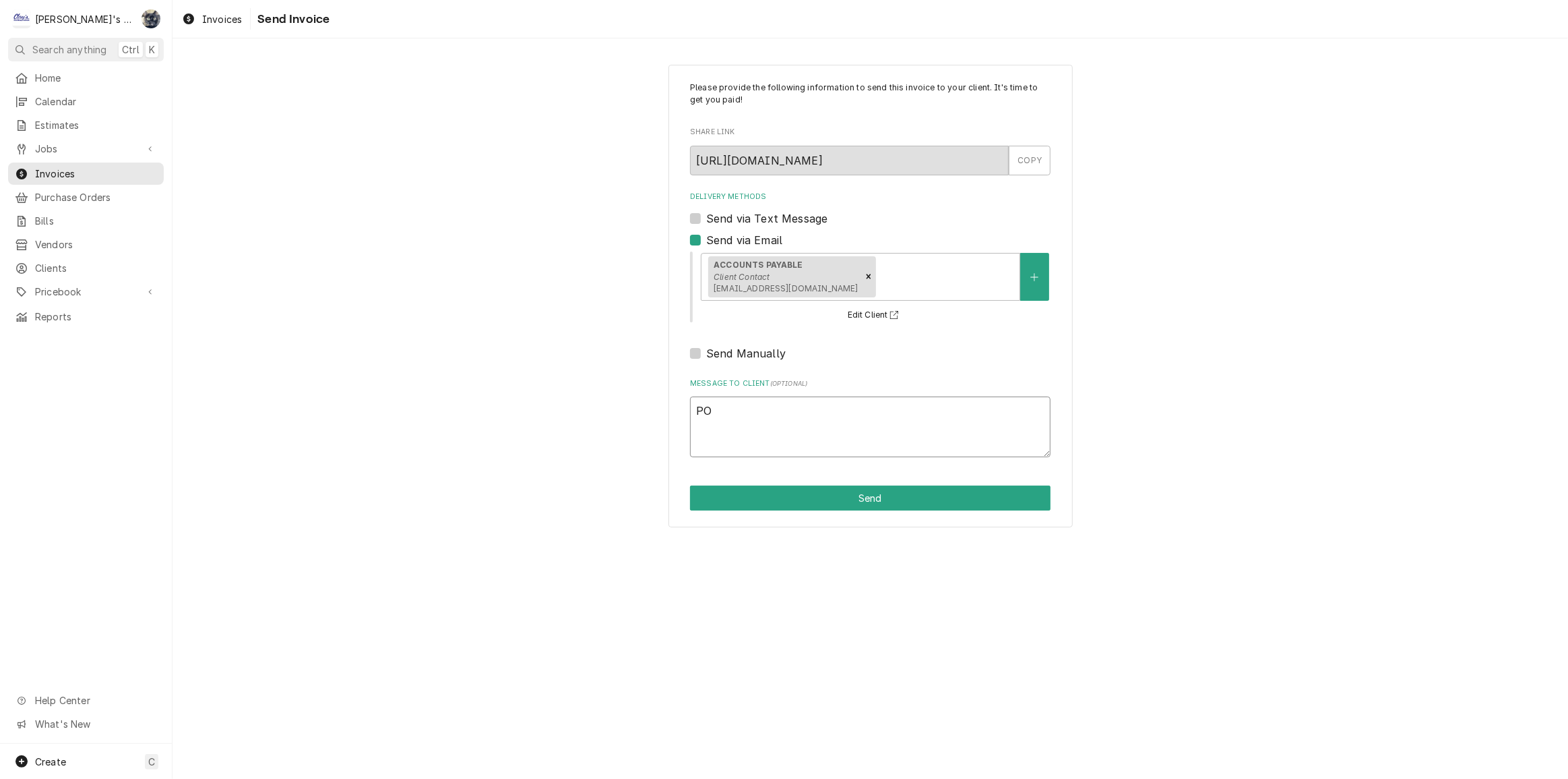
type textarea "x"
type textarea "PO"
type textarea "x"
type textarea "PO #"
type textarea "x"
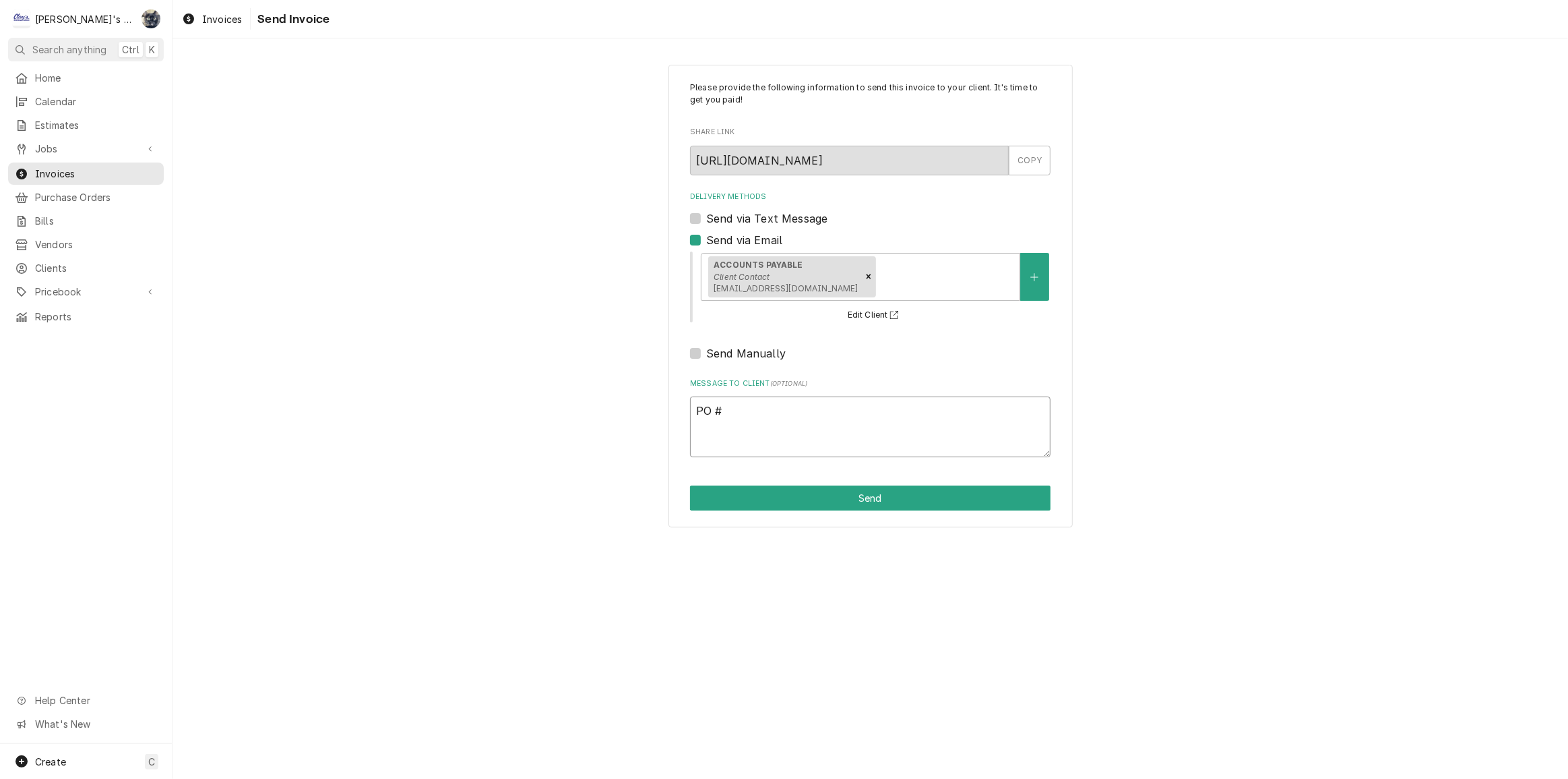
type textarea "PO #8"
type textarea "x"
type textarea "PO #81"
type textarea "x"
type textarea "PO #810"
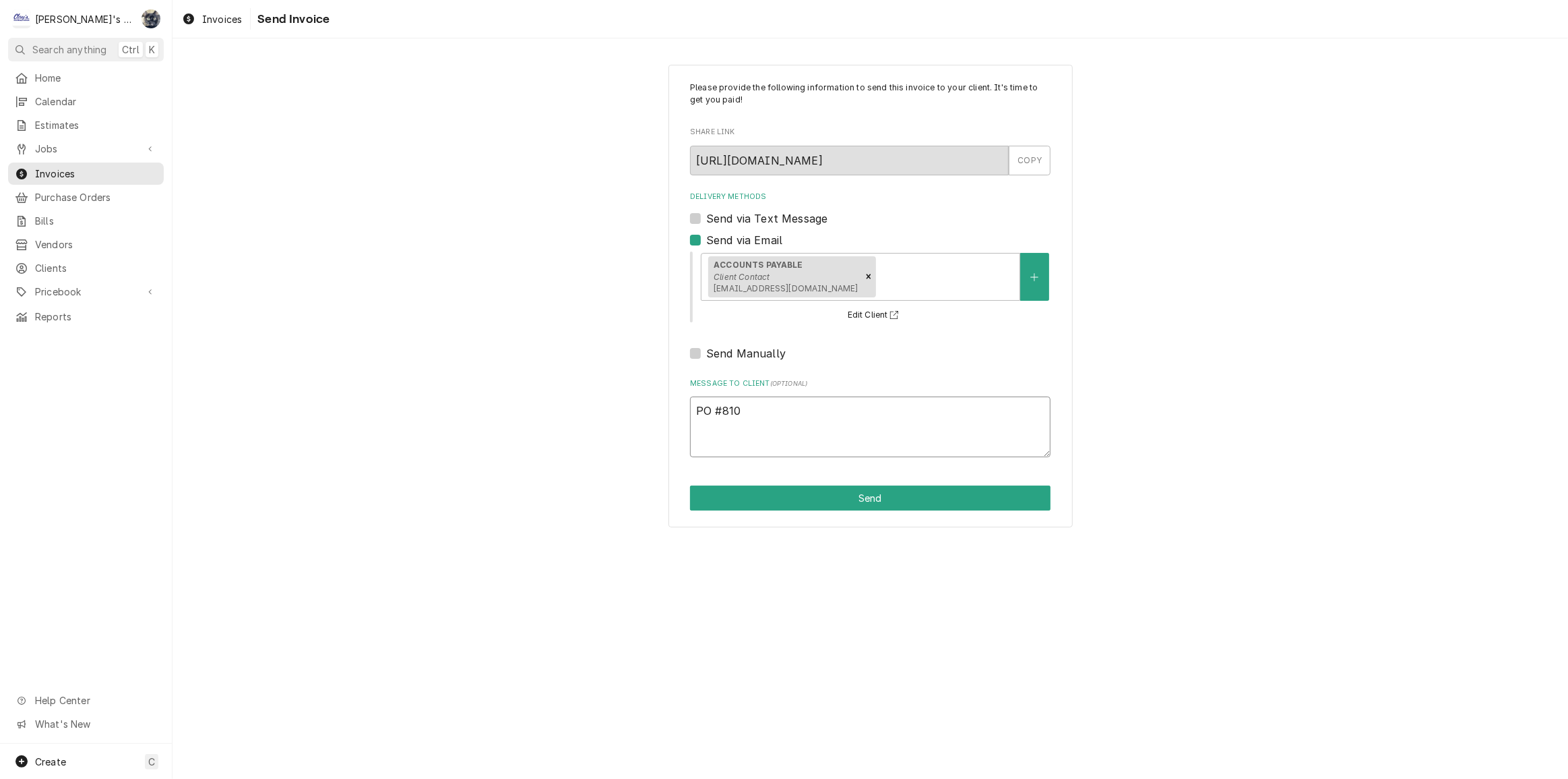
type textarea "x"
type textarea "PO #8109"
type textarea "x"
type textarea "PO #81090"
type textarea "x"
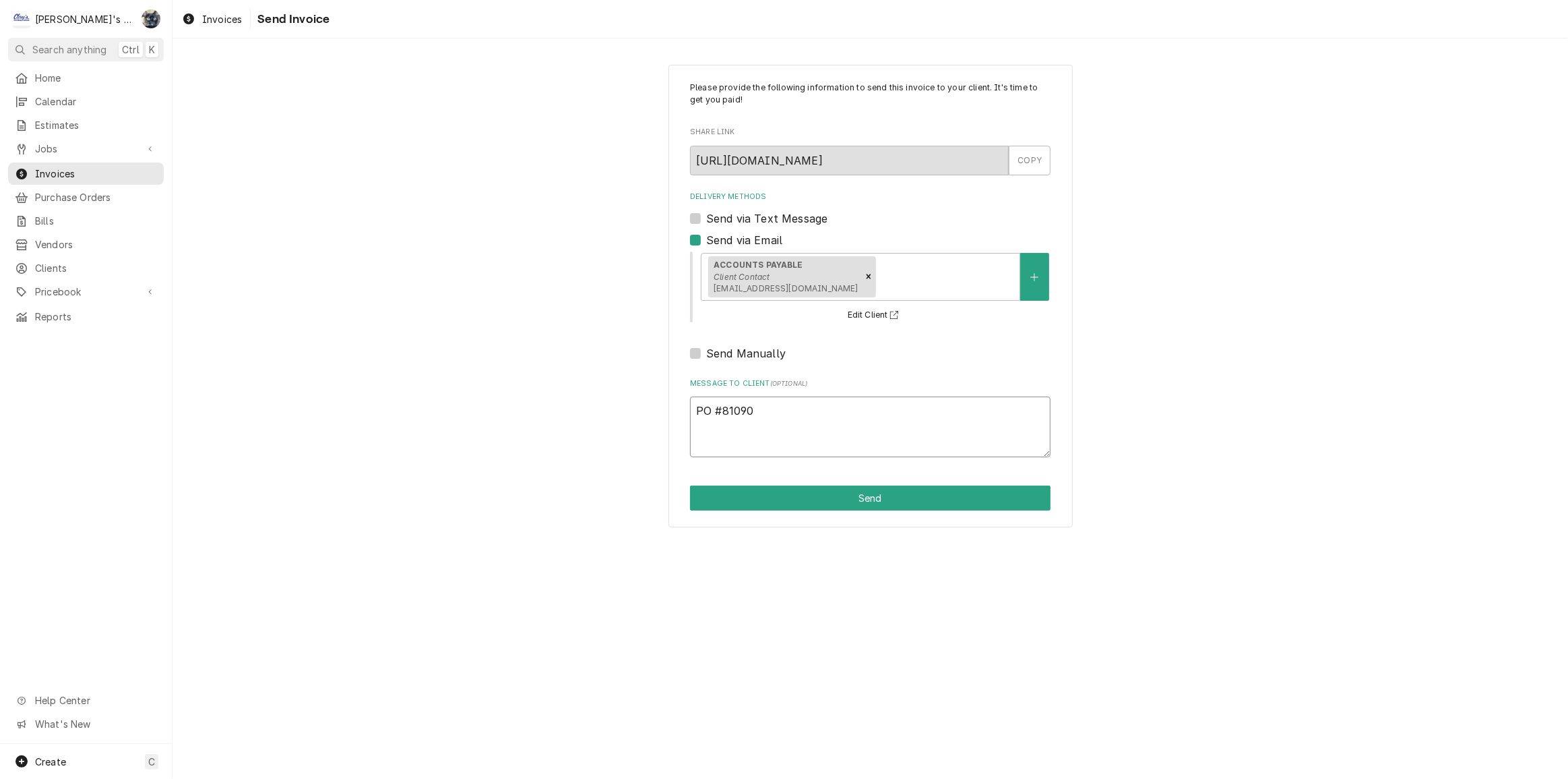
type textarea "PO #810902"
type textarea "x"
type textarea "PO #8109020"
type textarea "x"
type textarea "PO #81090202"
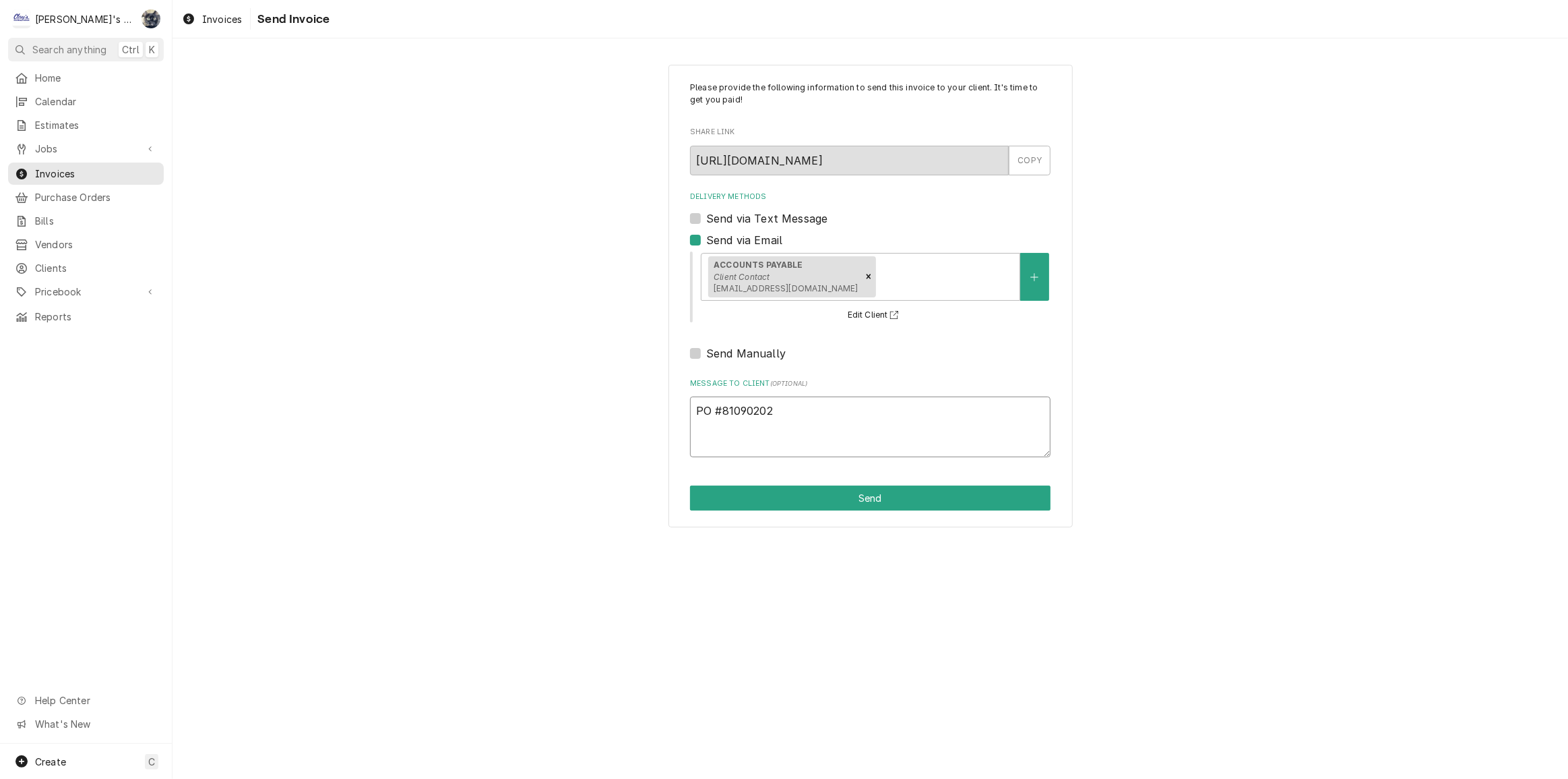
type textarea "x"
type textarea "PO #8109020"
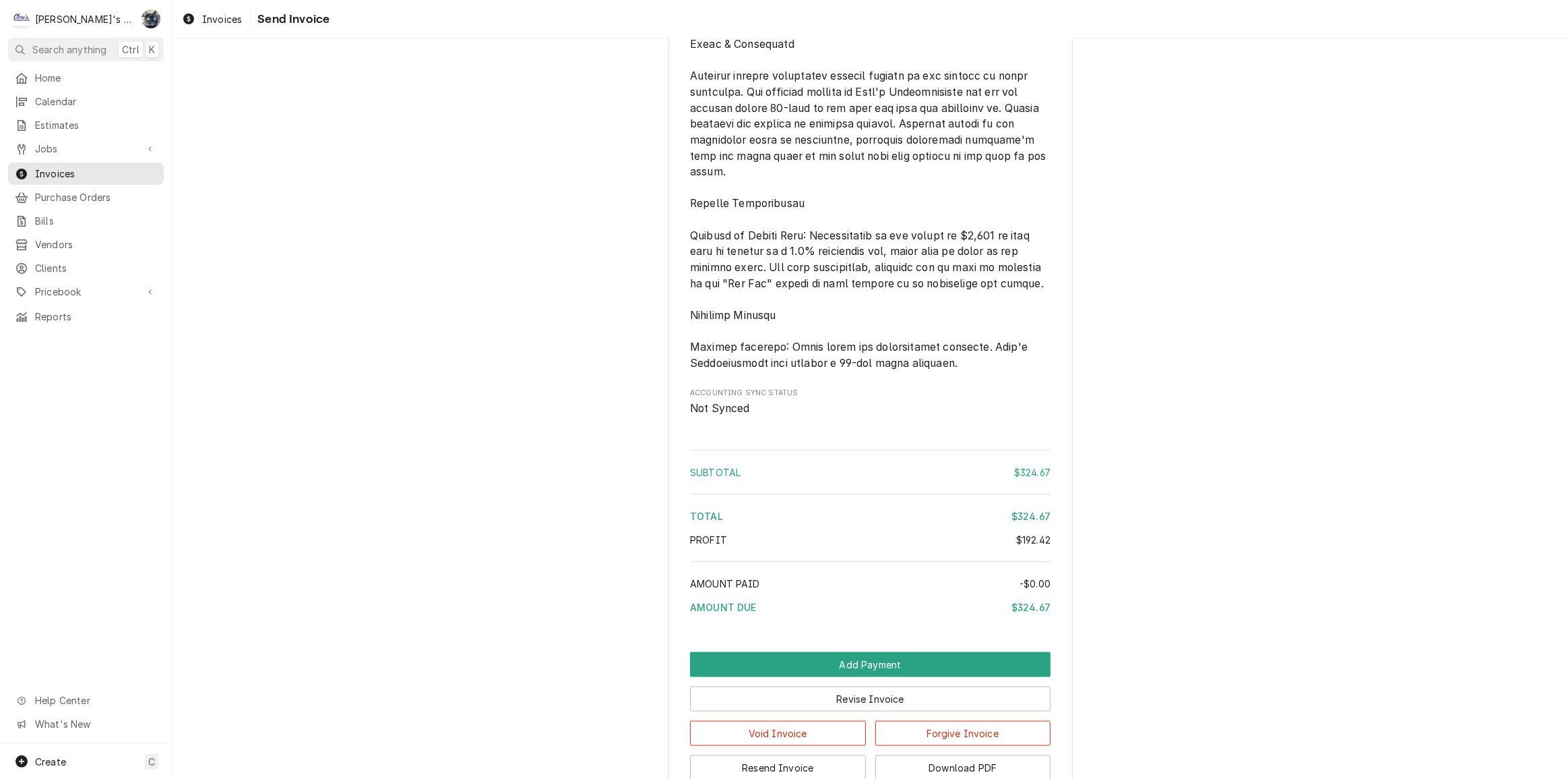
scroll to position [1721, 0]
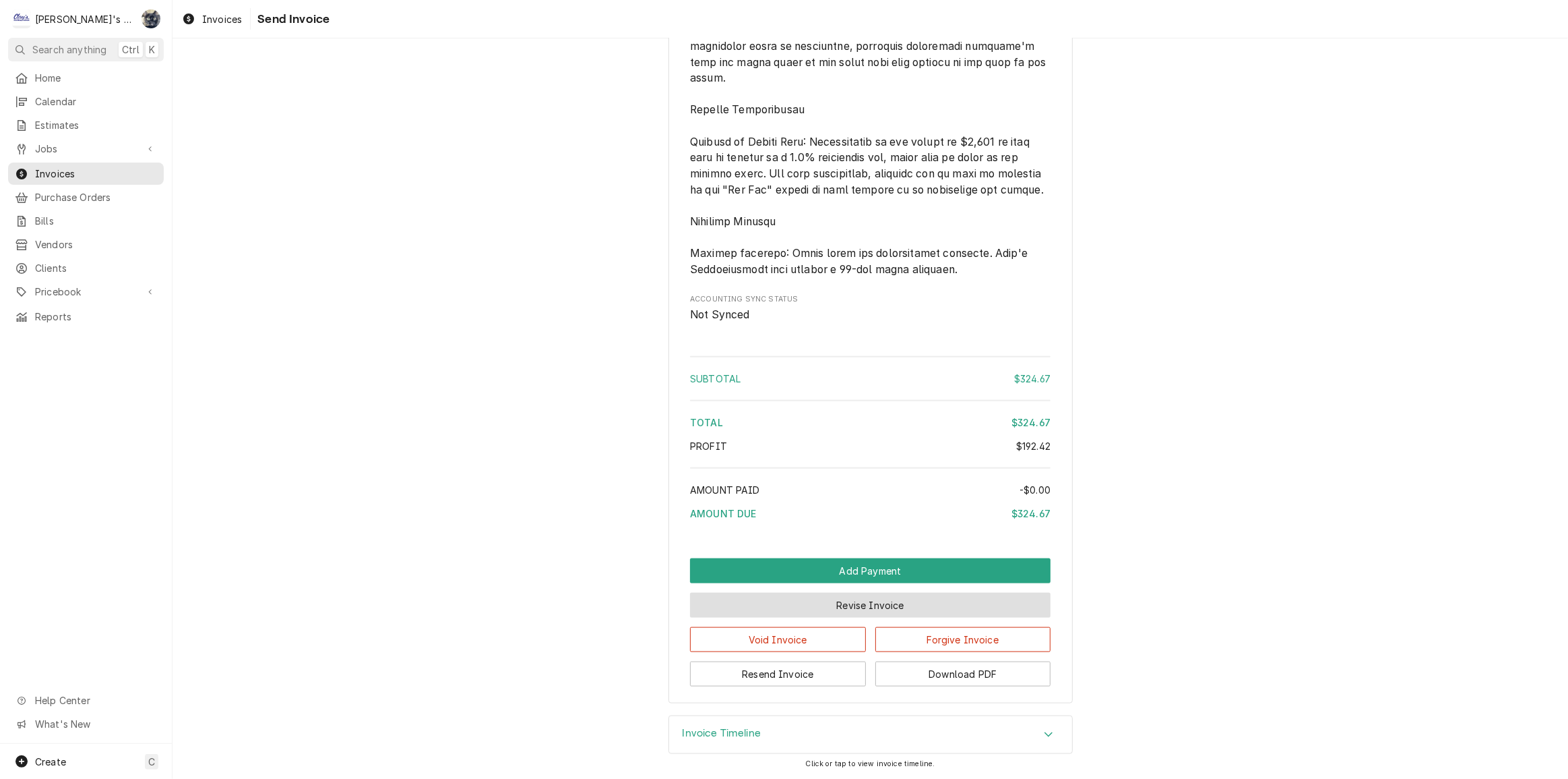
click at [824, 599] on button "Revise Invoice" at bounding box center [869, 605] width 361 height 25
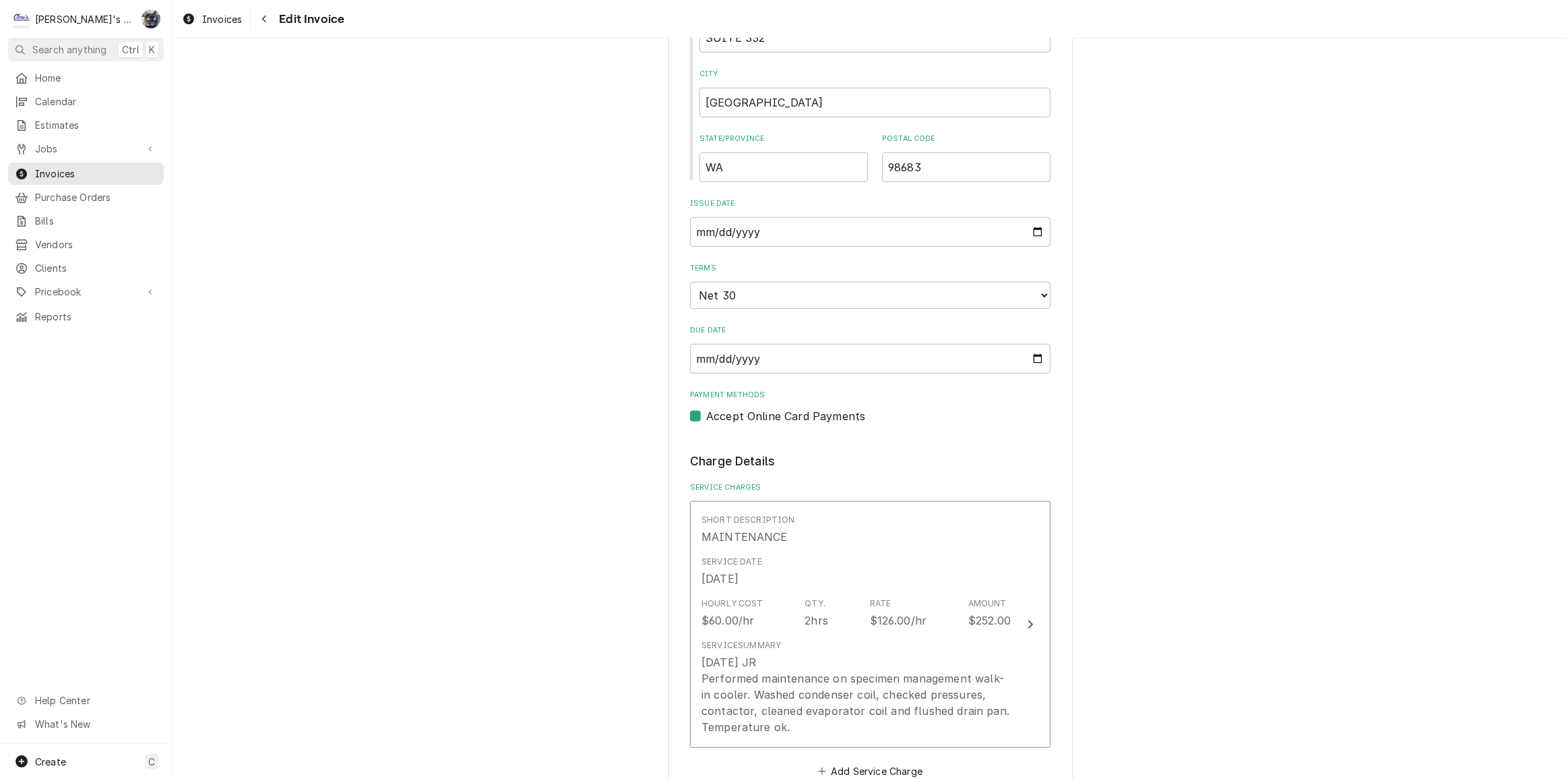
scroll to position [1103, 0]
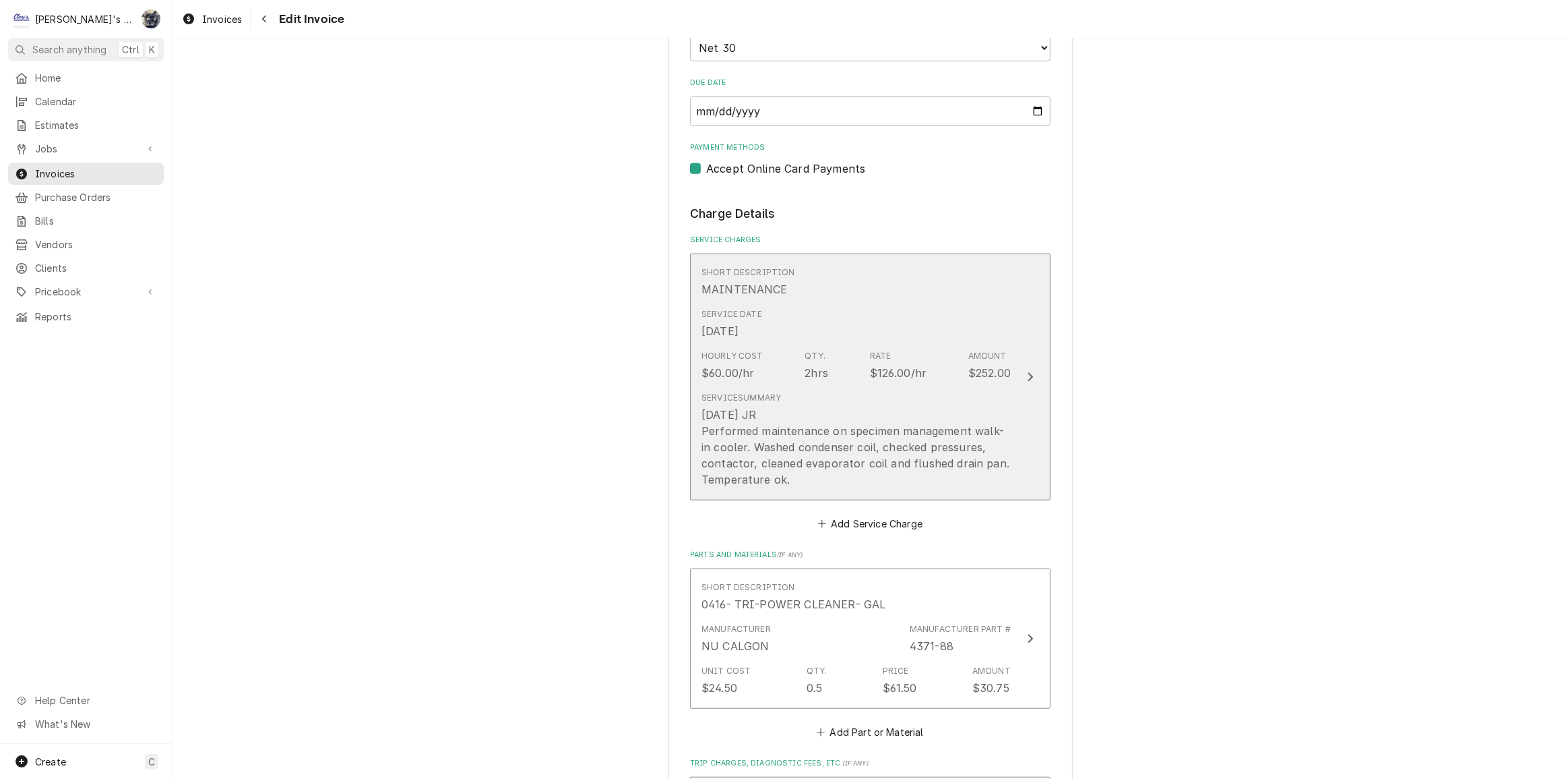
click at [857, 418] on div "[DATE] JR Performed maintenance on specimen management walk-in cooler. Washed c…" at bounding box center [856, 447] width 309 height 81
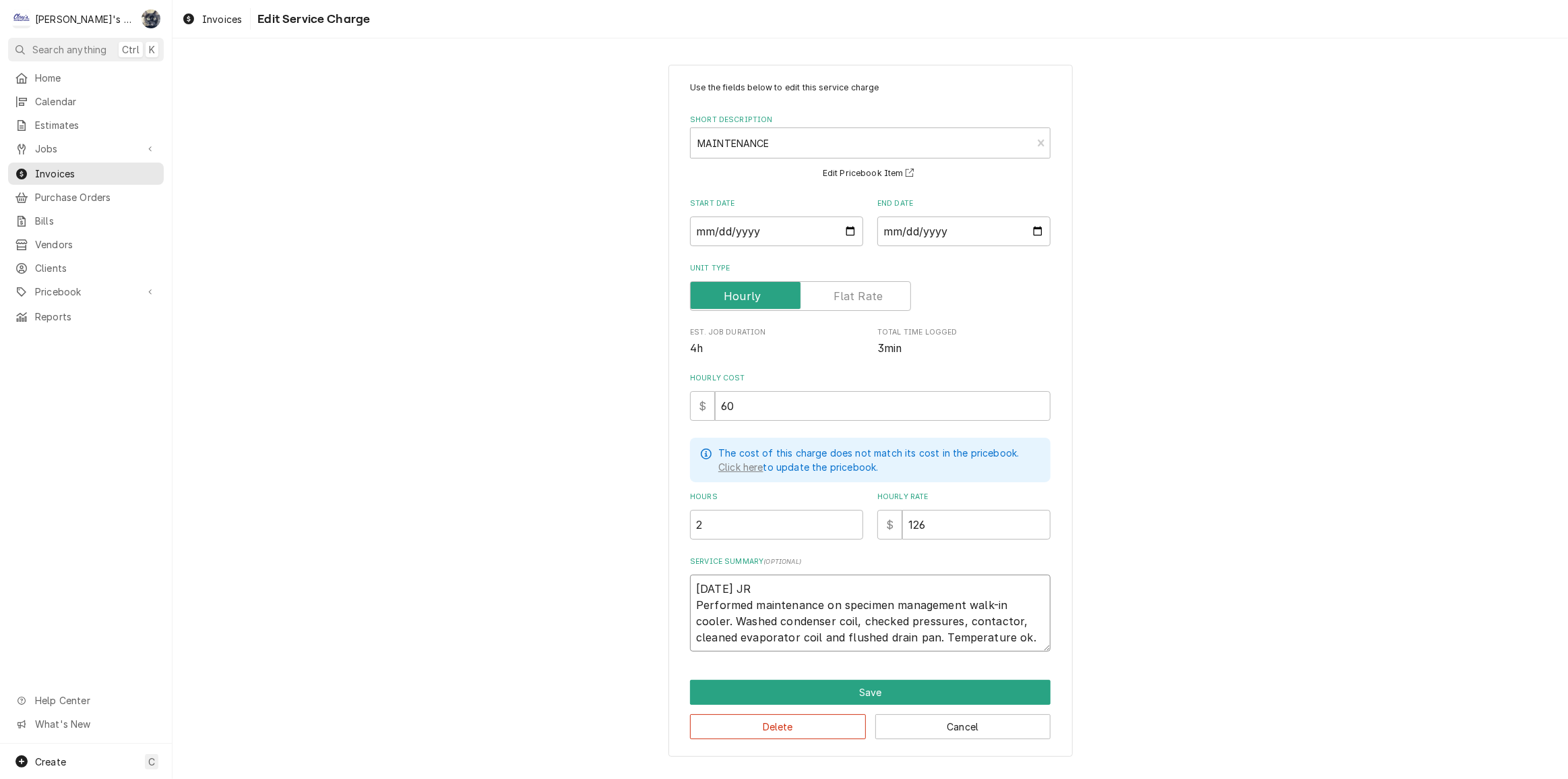
click at [692, 583] on textarea "[DATE] JR Performed maintenance on specimen management walk-in cooler. Washed c…" at bounding box center [869, 613] width 361 height 76
type textarea "x"
type textarea "[DATE] JR Performed maintenance on specimen management walk-in cooler. Washed c…"
type textarea "x"
type textarea "[DATE] JR Performed maintenance on specimen management walk-in cooler. Washed c…"
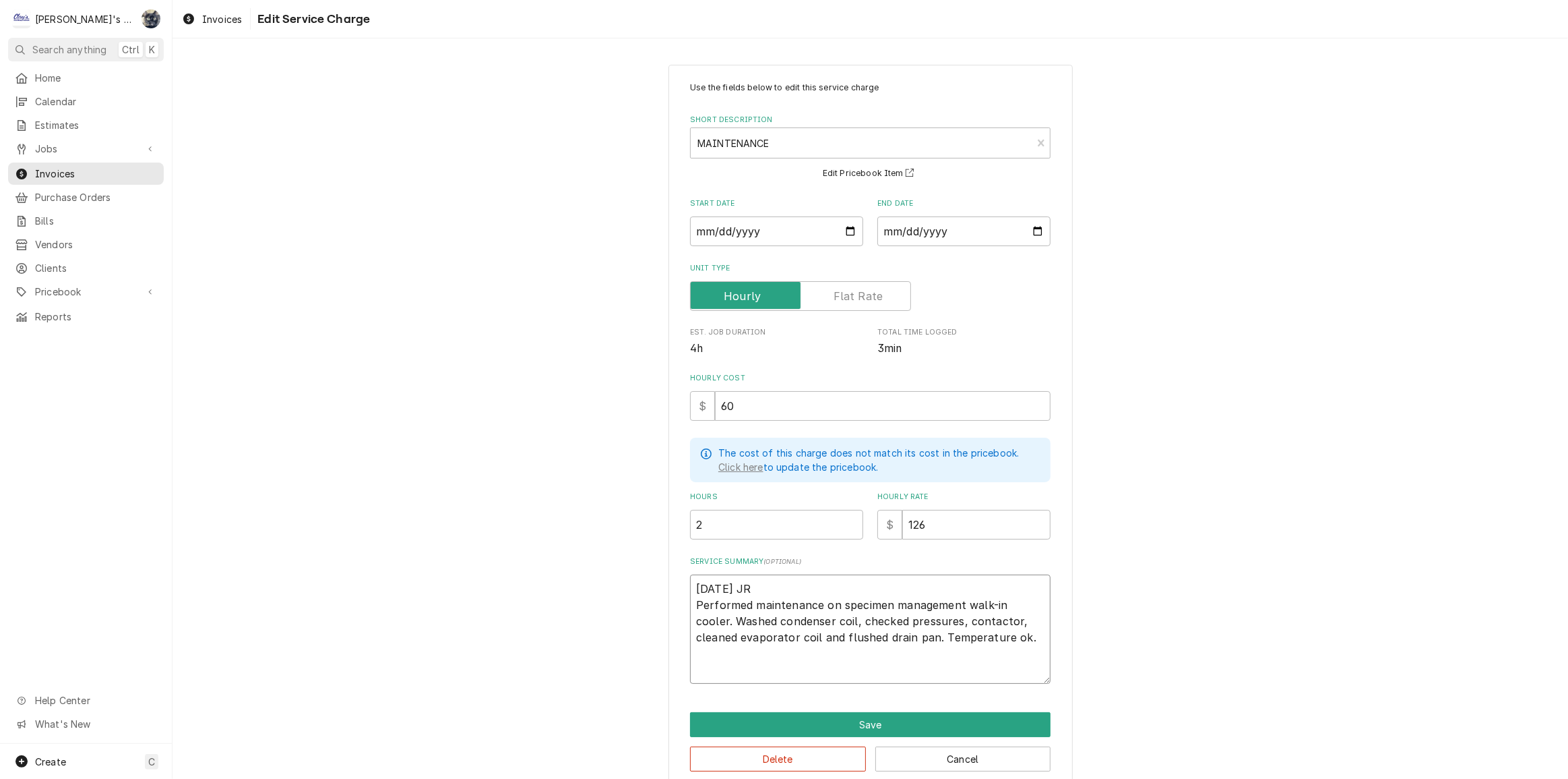
click at [695, 585] on textarea "[DATE] JR Performed maintenance on specimen management walk-in cooler. Washed c…" at bounding box center [869, 629] width 361 height 109
type textarea "x"
type textarea "P 9/11/2025 JR Performed maintenance on specimen management walk-in cooler. Was…"
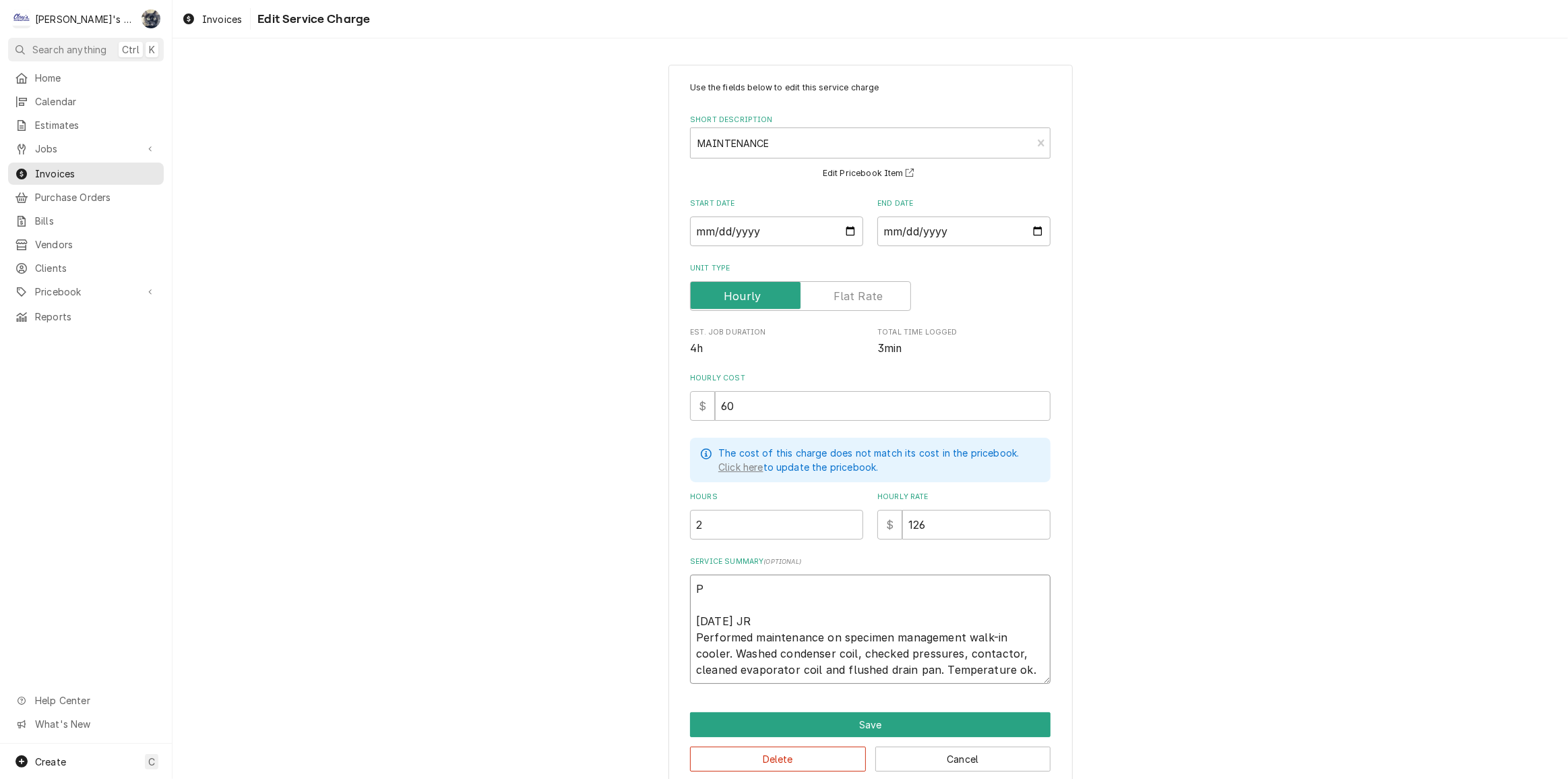
type textarea "x"
type textarea "PO 9/11/2025 JR Performed maintenance on specimen management walk-in cooler. Wa…"
type textarea "x"
type textarea "PO 9/11/2025 JR Performed maintenance on specimen management walk-in cooler. Wa…"
type textarea "x"
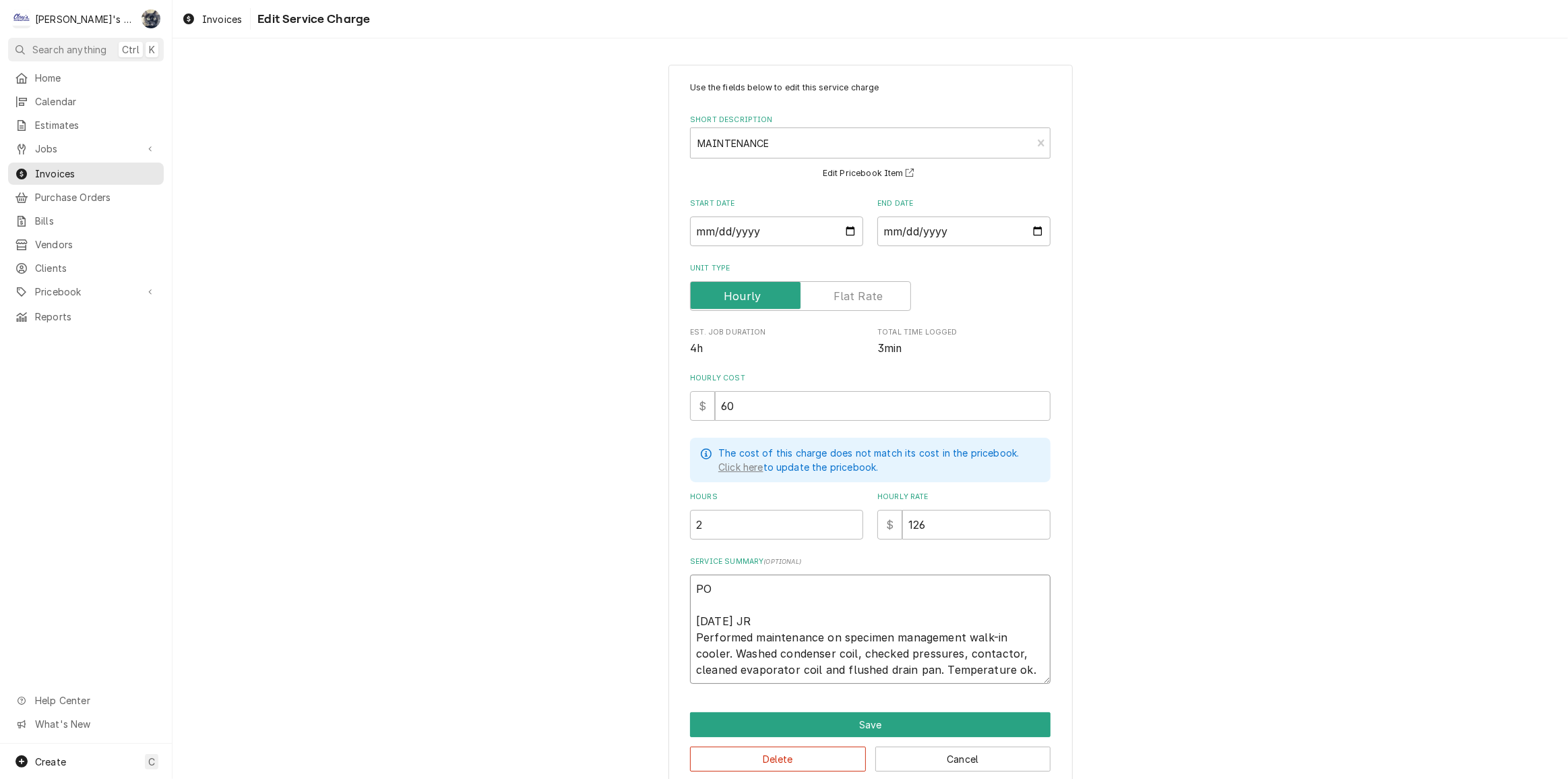
type textarea "PO # 9/11/2025 JR Performed maintenance on specimen management walk-in cooler. …"
type textarea "x"
type textarea "PO #8 9/11/2025 JR Performed maintenance on specimen management walk-in cooler.…"
type textarea "x"
type textarea "PO #81 9/11/2025 JR Performed maintenance on specimen management walk-in cooler…"
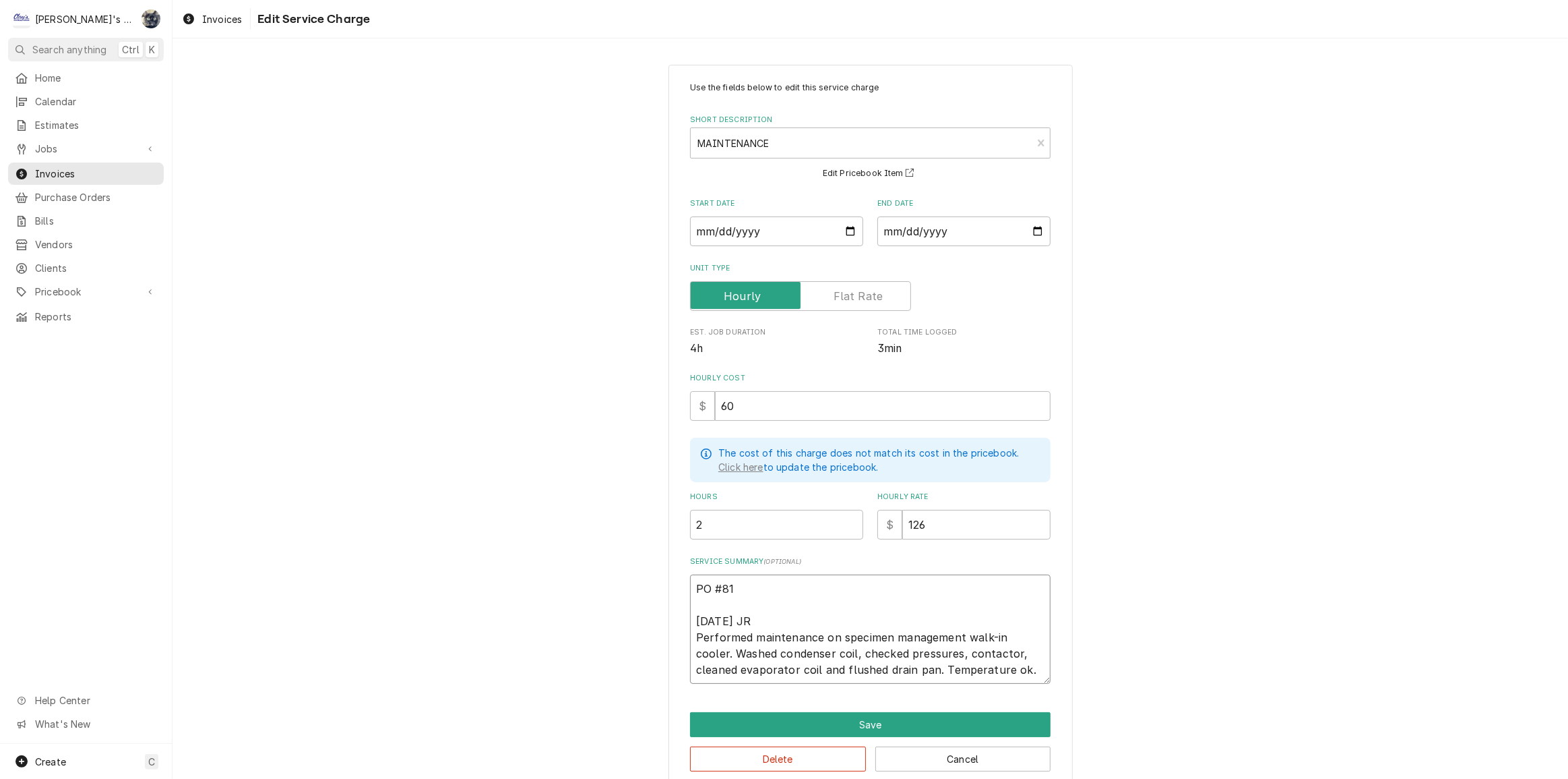
type textarea "x"
type textarea "PO #810 9/11/2025 JR Performed maintenance on specimen management walk-in coole…"
type textarea "x"
type textarea "PO #8109 9/11/2025 JR Performed maintenance on specimen management walk-in cool…"
type textarea "x"
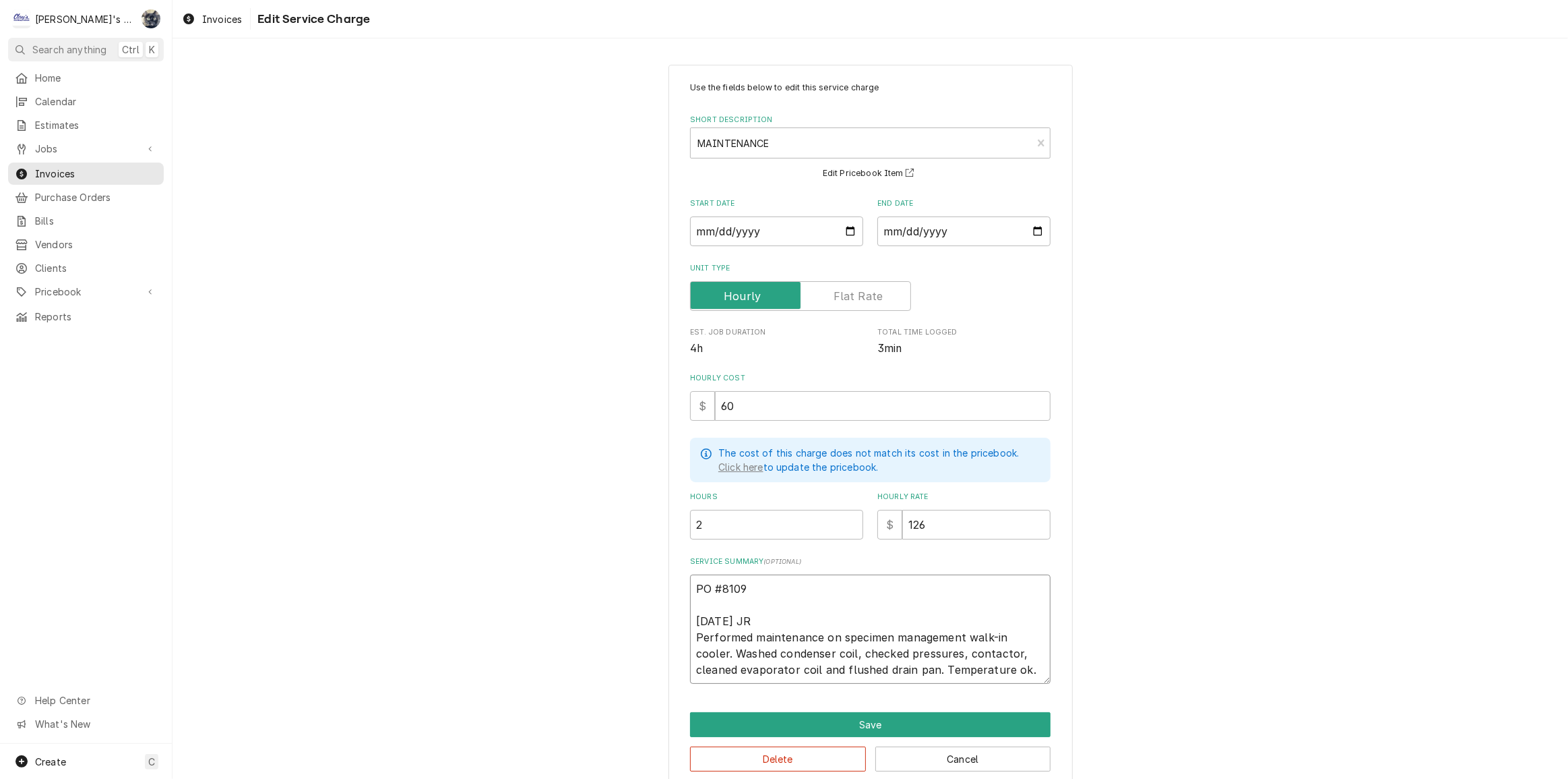
type textarea "PO #81090 9/11/2025 JR Performed maintenance on specimen management walk-in coo…"
type textarea "x"
type textarea "PO #810902 9/11/2025 JR Performed maintenance on specimen management walk-in co…"
type textarea "x"
type textarea "PO #8109020 9/11/2025 JR Performed maintenance on specimen management walk-in c…"
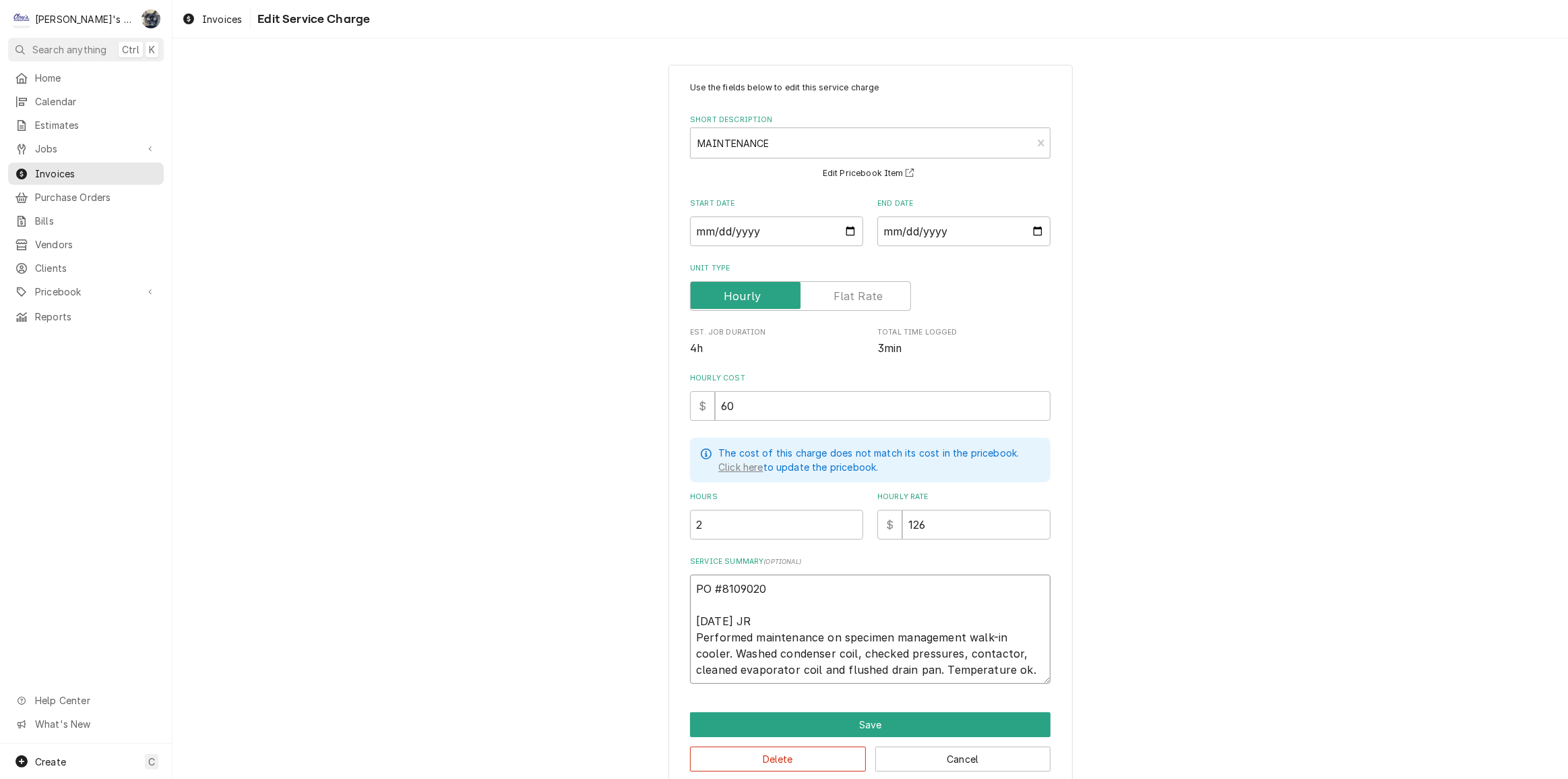
type textarea "x"
type textarea "PO #81090205 9/11/2025 JR Performed maintenance on specimen management walk-in …"
type textarea "x"
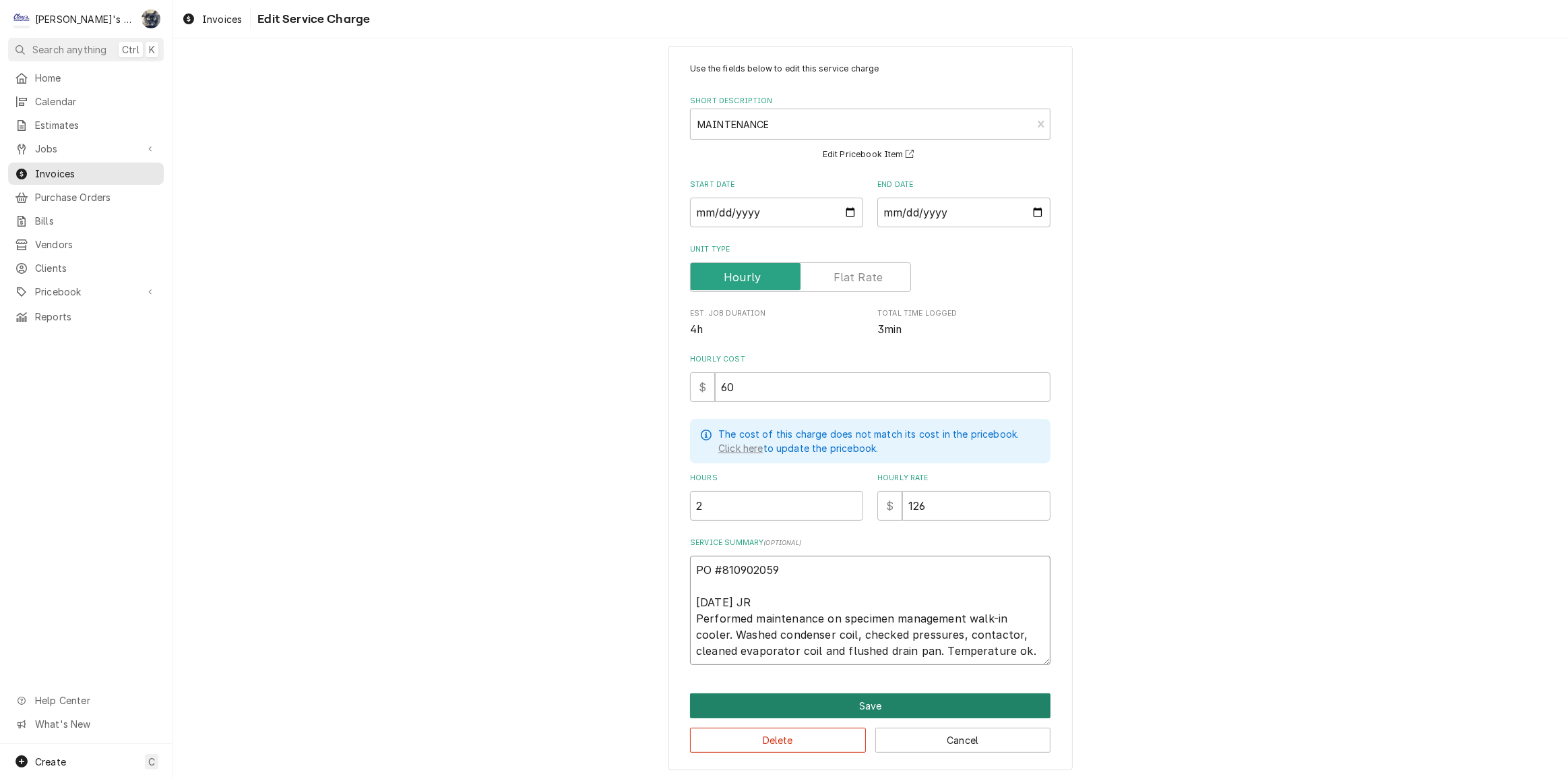
type textarea "PO #810902059 [DATE] JR Performed maintenance on specimen management walk-in co…"
click at [816, 695] on button "Save" at bounding box center [869, 705] width 361 height 25
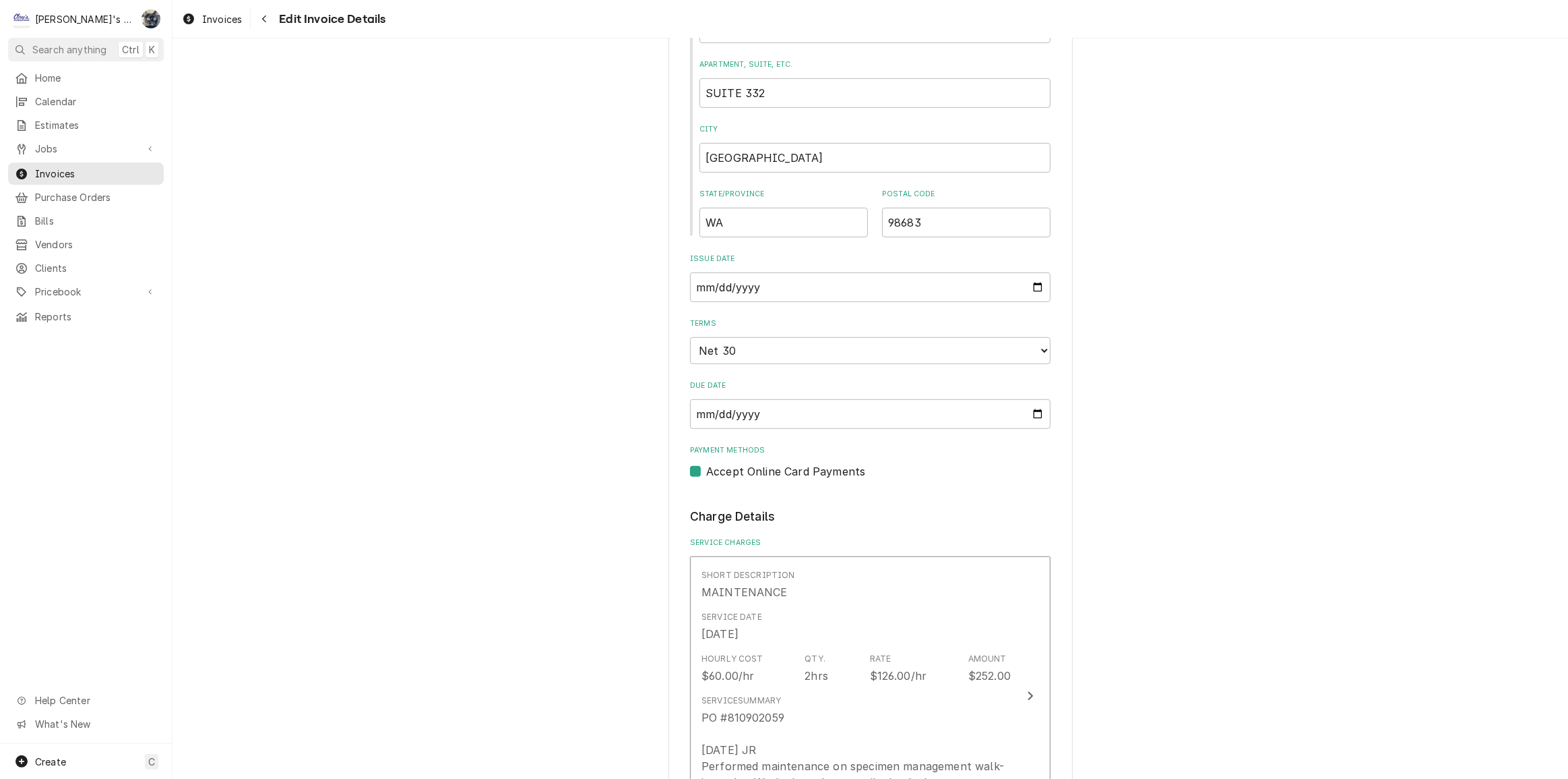
scroll to position [1168, 0]
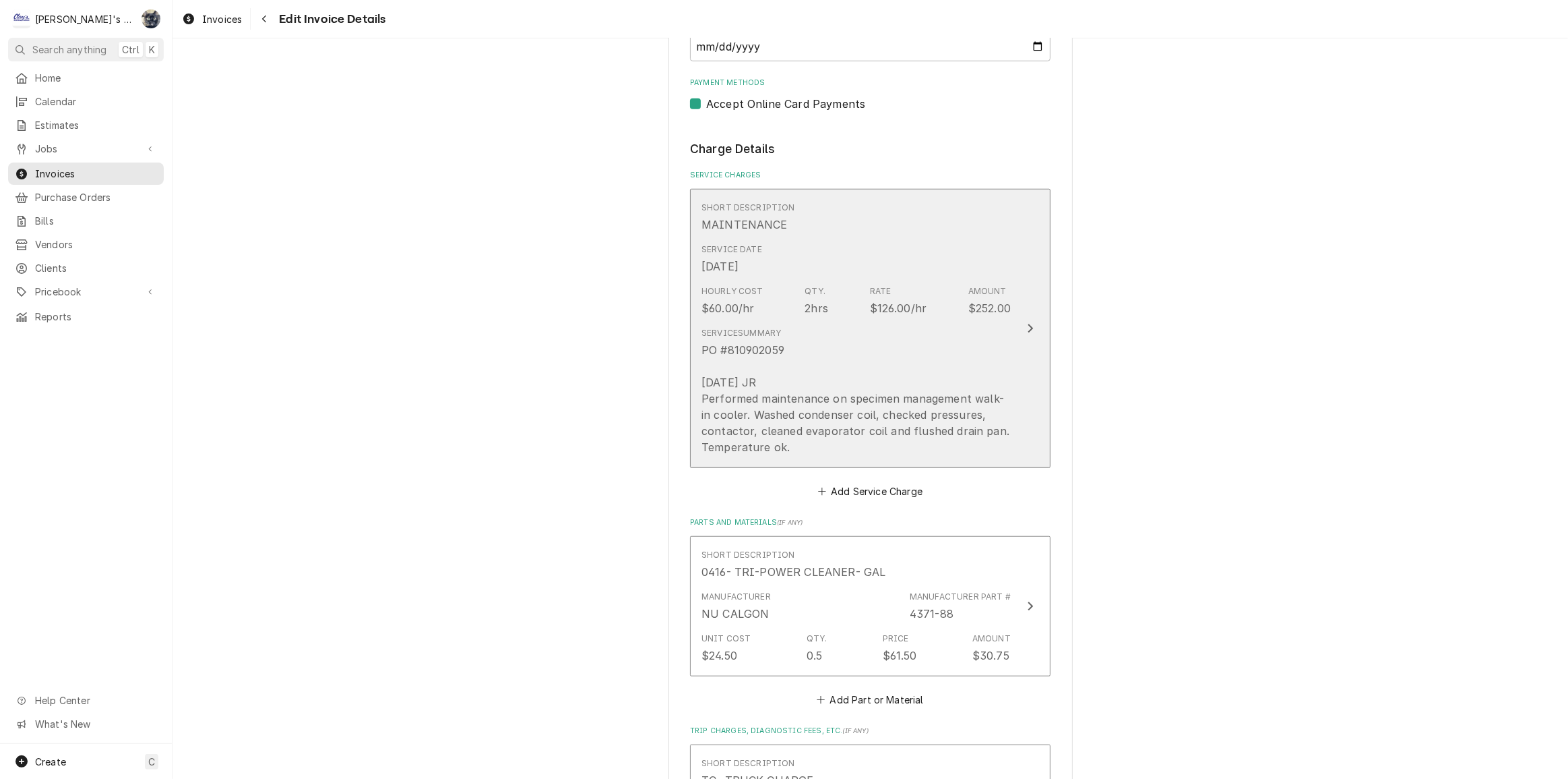
click at [802, 374] on div "PO #810902059 [DATE] JR Performed maintenance on specimen management walk-in co…" at bounding box center [856, 398] width 309 height 113
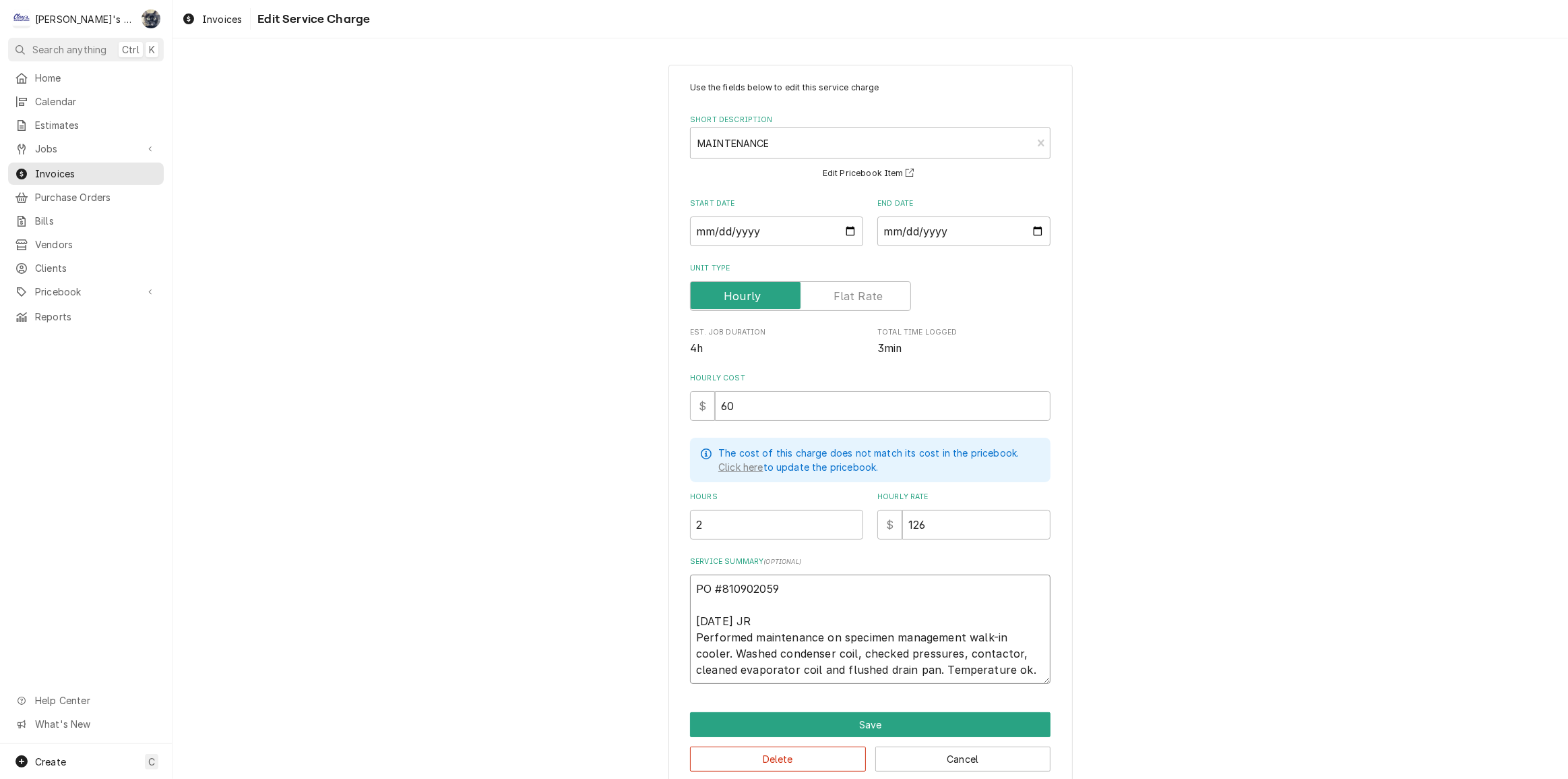
drag, startPoint x: 801, startPoint y: 585, endPoint x: 678, endPoint y: 586, distance: 123.0
click at [678, 586] on div "Use the fields below to edit this service charge Short Description MAINTENANCE …" at bounding box center [870, 426] width 405 height 724
click at [909, 715] on button "Save" at bounding box center [869, 724] width 361 height 25
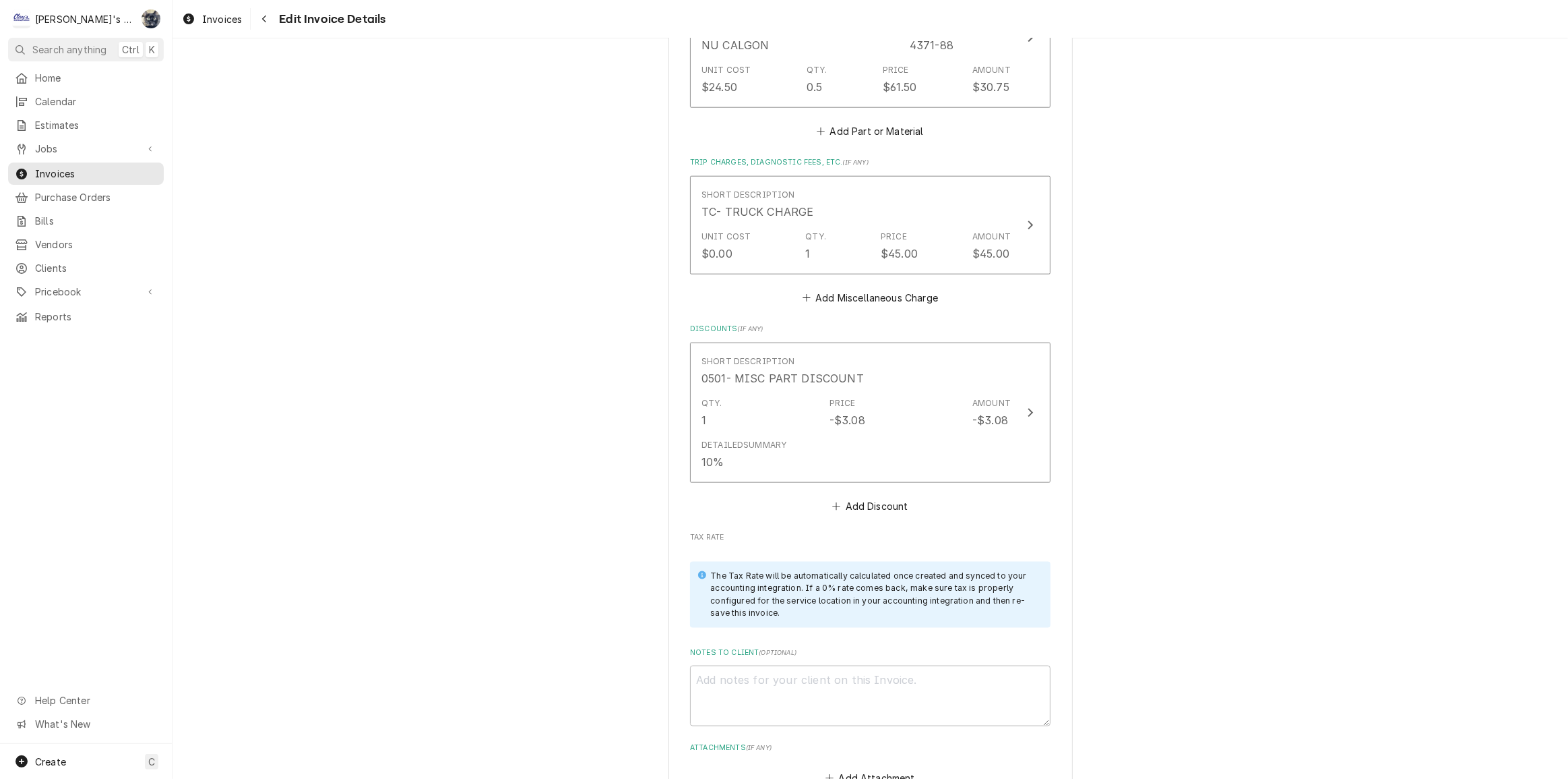
scroll to position [2009, 0]
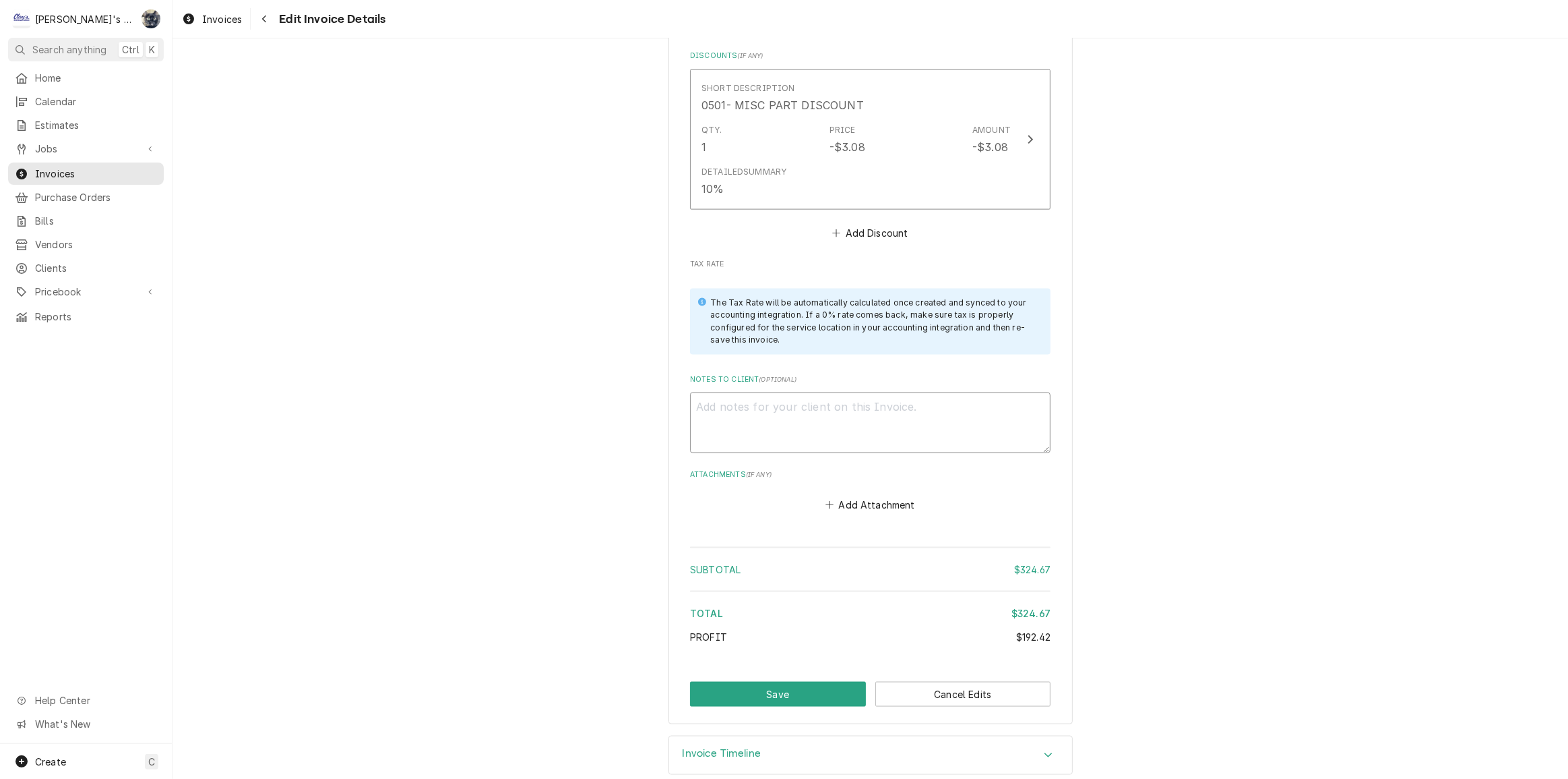
click at [784, 432] on textarea "Notes to Client ( optional )" at bounding box center [869, 422] width 361 height 60
paste textarea "PO #810902059"
type textarea "x"
type textarea "PO #810902059"
click at [789, 683] on button "Save" at bounding box center [778, 694] width 176 height 25
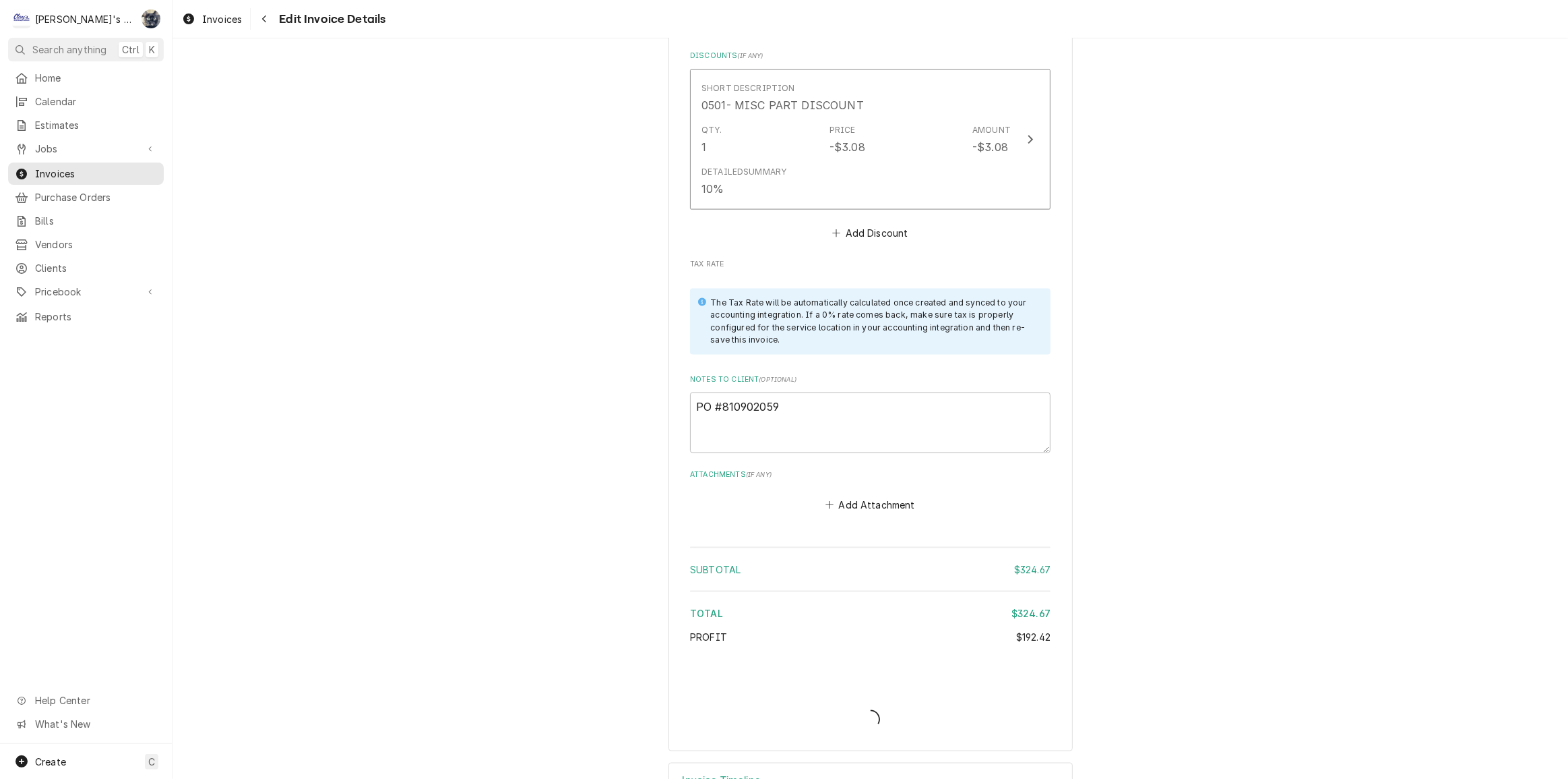
type textarea "x"
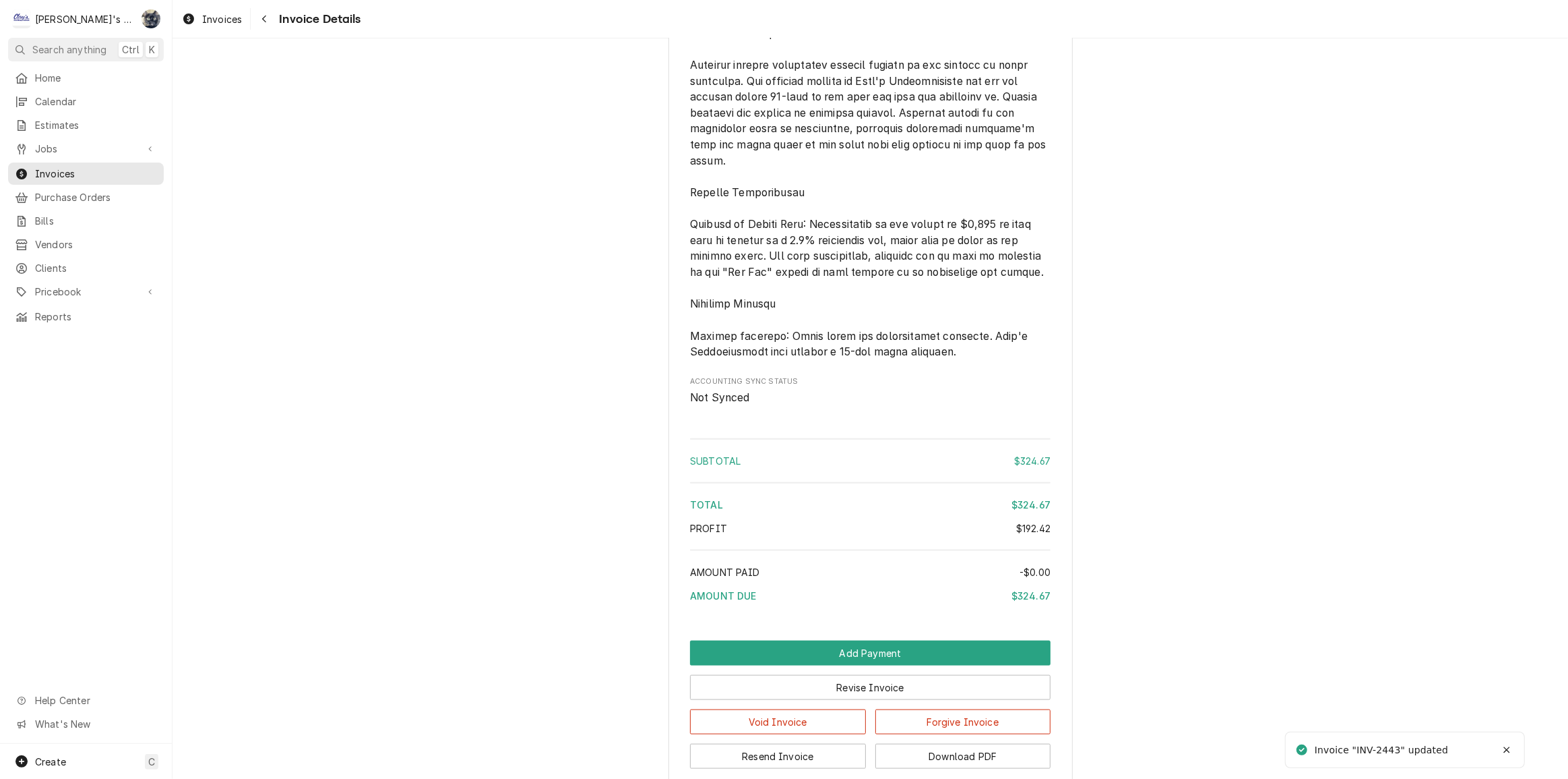
scroll to position [1777, 0]
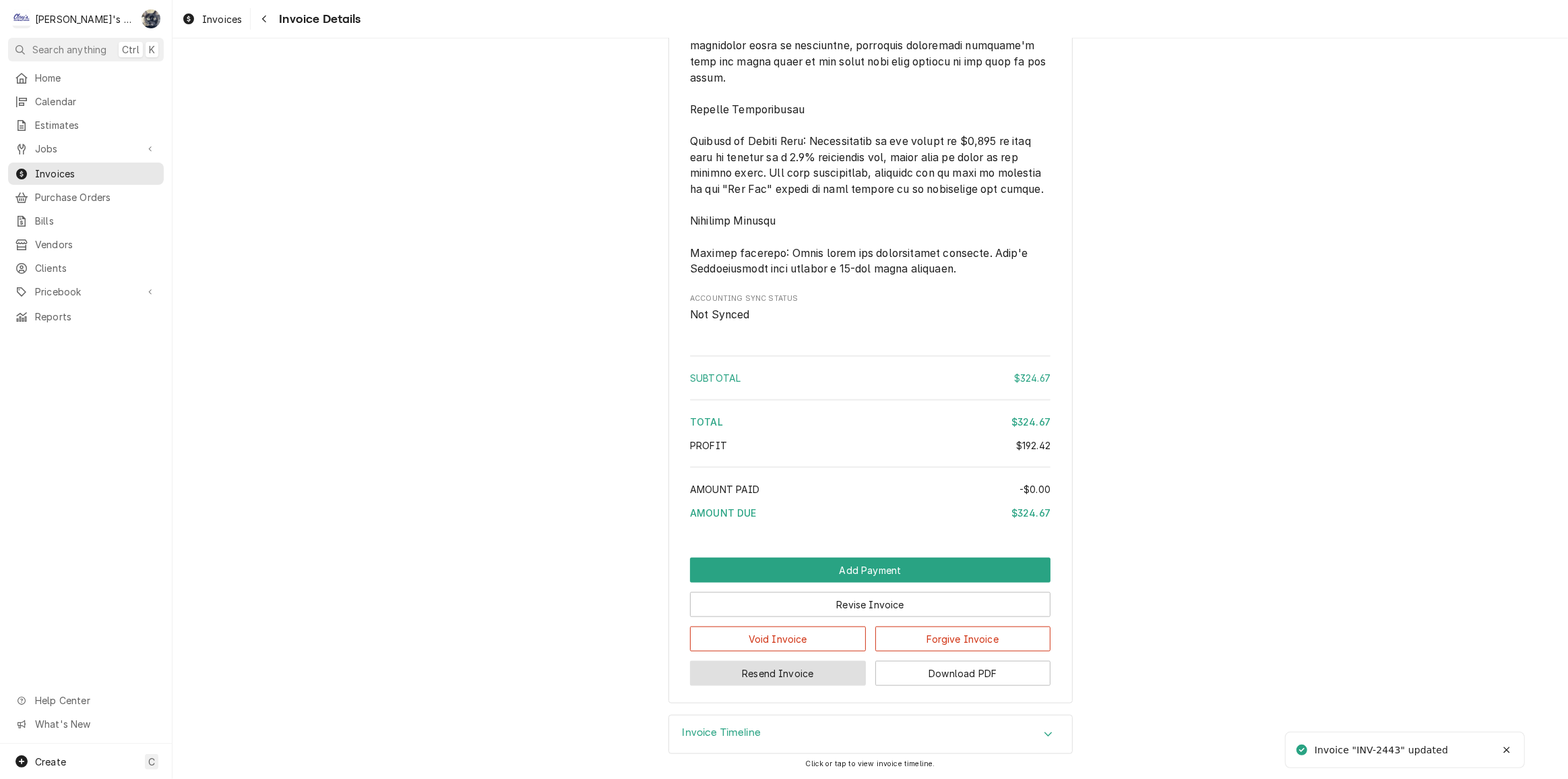
click at [802, 685] on button "Resend Invoice" at bounding box center [778, 673] width 176 height 25
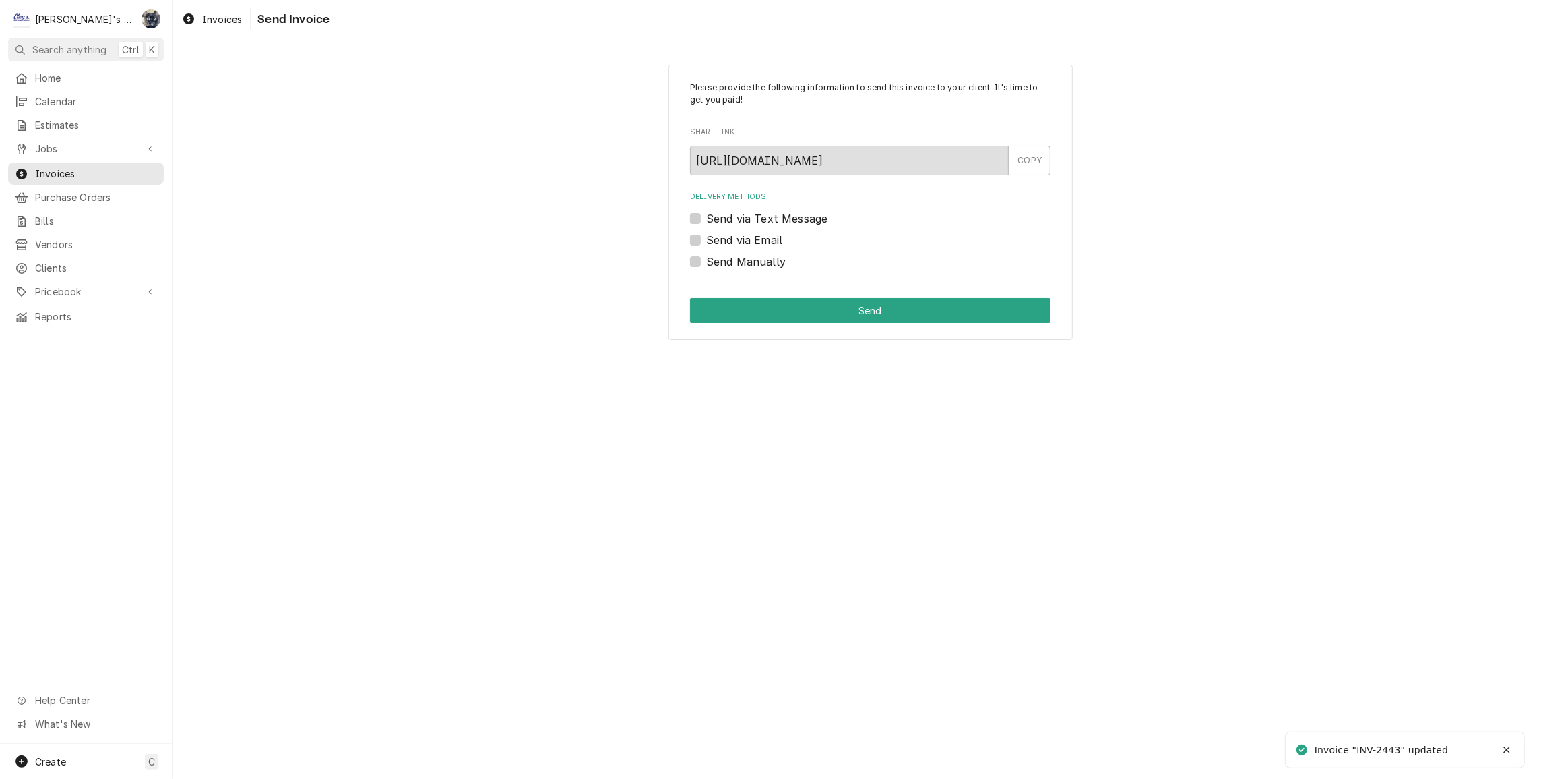
click at [706, 239] on label "Send via Email" at bounding box center [744, 240] width 76 height 16
click at [706, 239] on input "Send via Email" at bounding box center [886, 246] width 361 height 30
checkbox input "true"
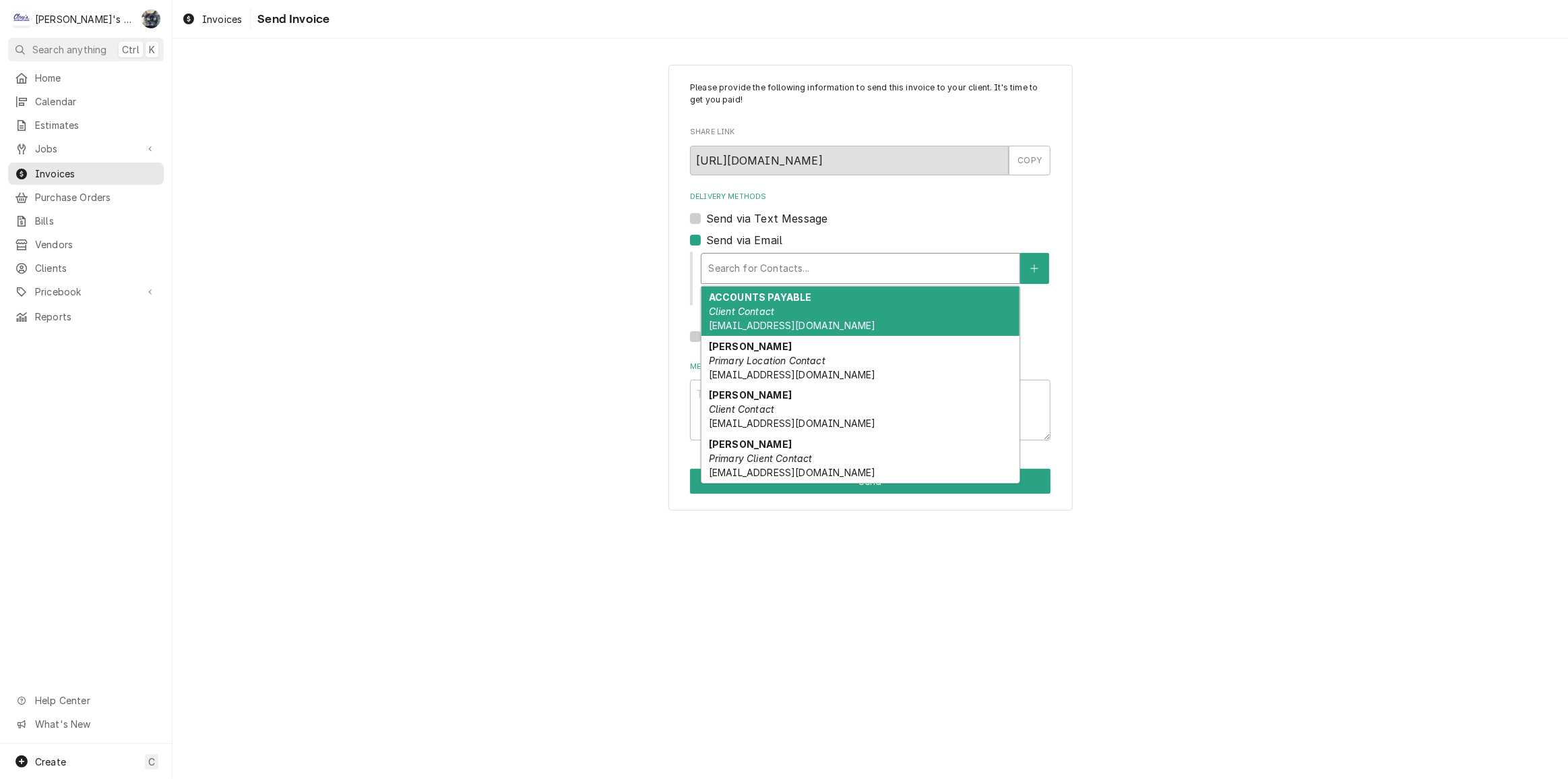
click at [730, 270] on div "Delivery Methods" at bounding box center [860, 268] width 305 height 24
click at [759, 329] on span "apcustomerservice@peacehealth.org" at bounding box center [791, 325] width 166 height 12
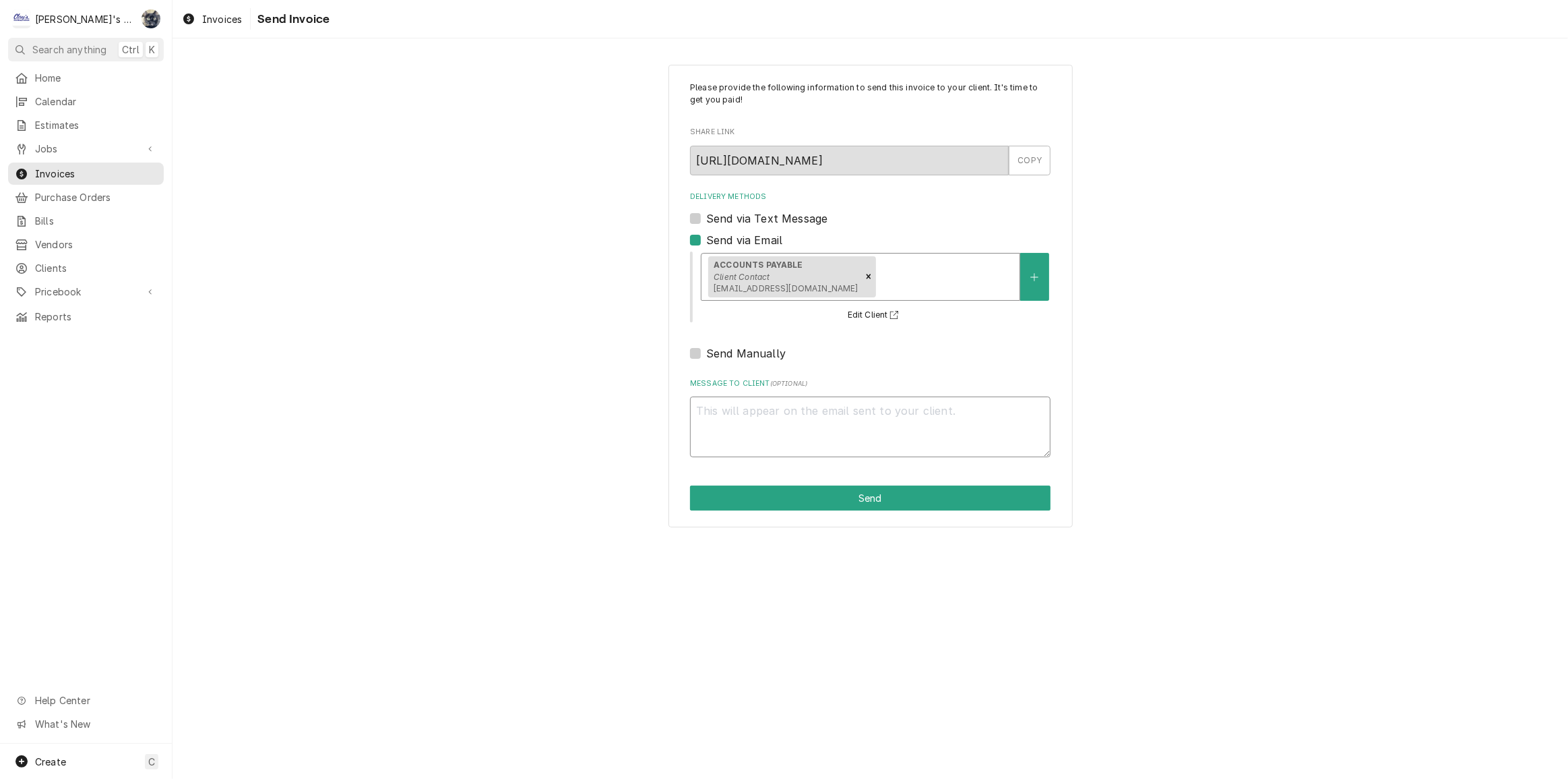
click at [766, 413] on textarea "Message to Client ( optional )" at bounding box center [869, 426] width 361 height 60
paste textarea "PO #810902059"
type textarea "x"
type textarea "PO #810902059"
click at [801, 506] on button "Send" at bounding box center [869, 498] width 361 height 25
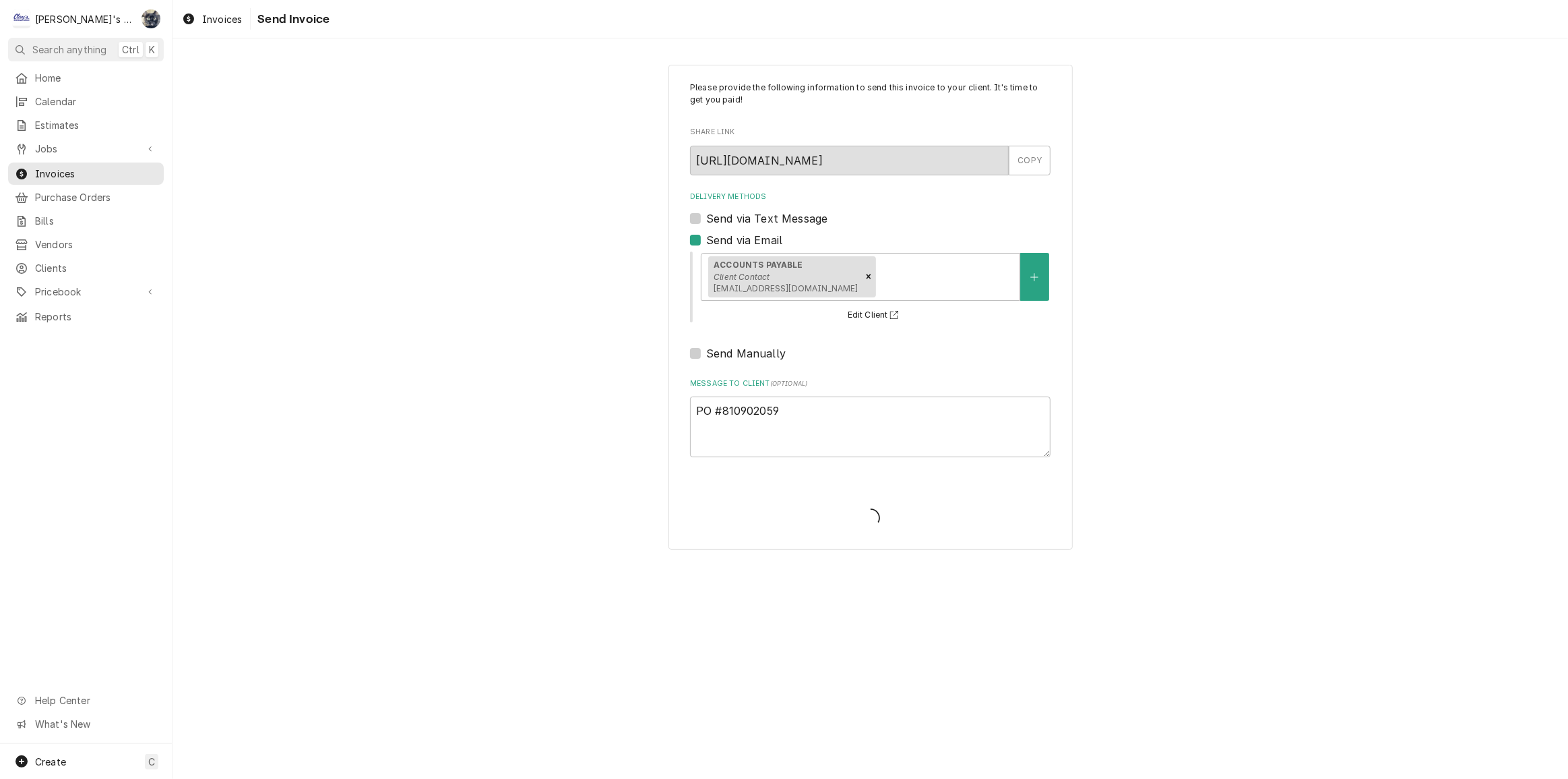
type textarea "x"
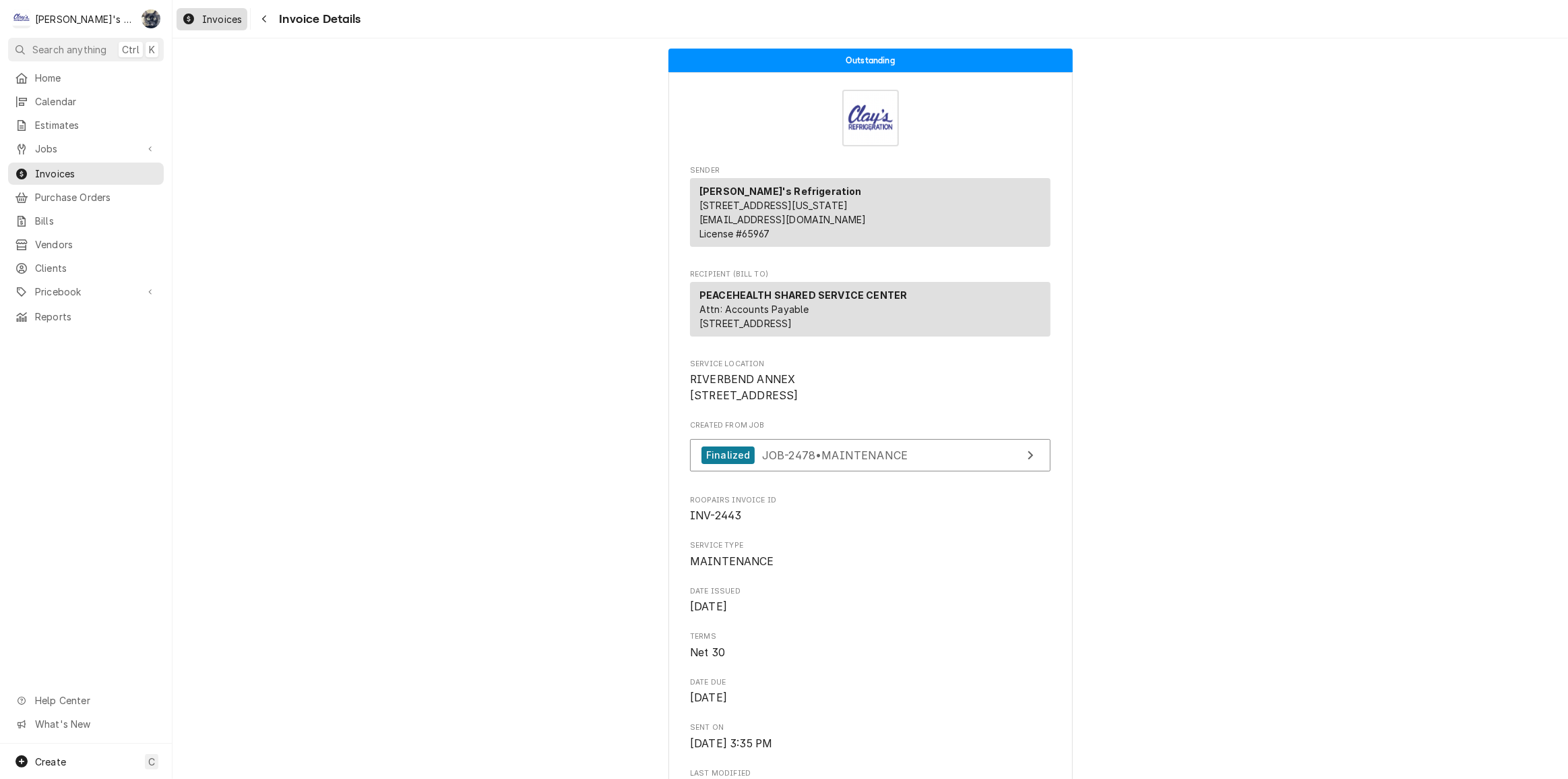
click at [223, 21] on span "Invoices" at bounding box center [222, 19] width 40 height 14
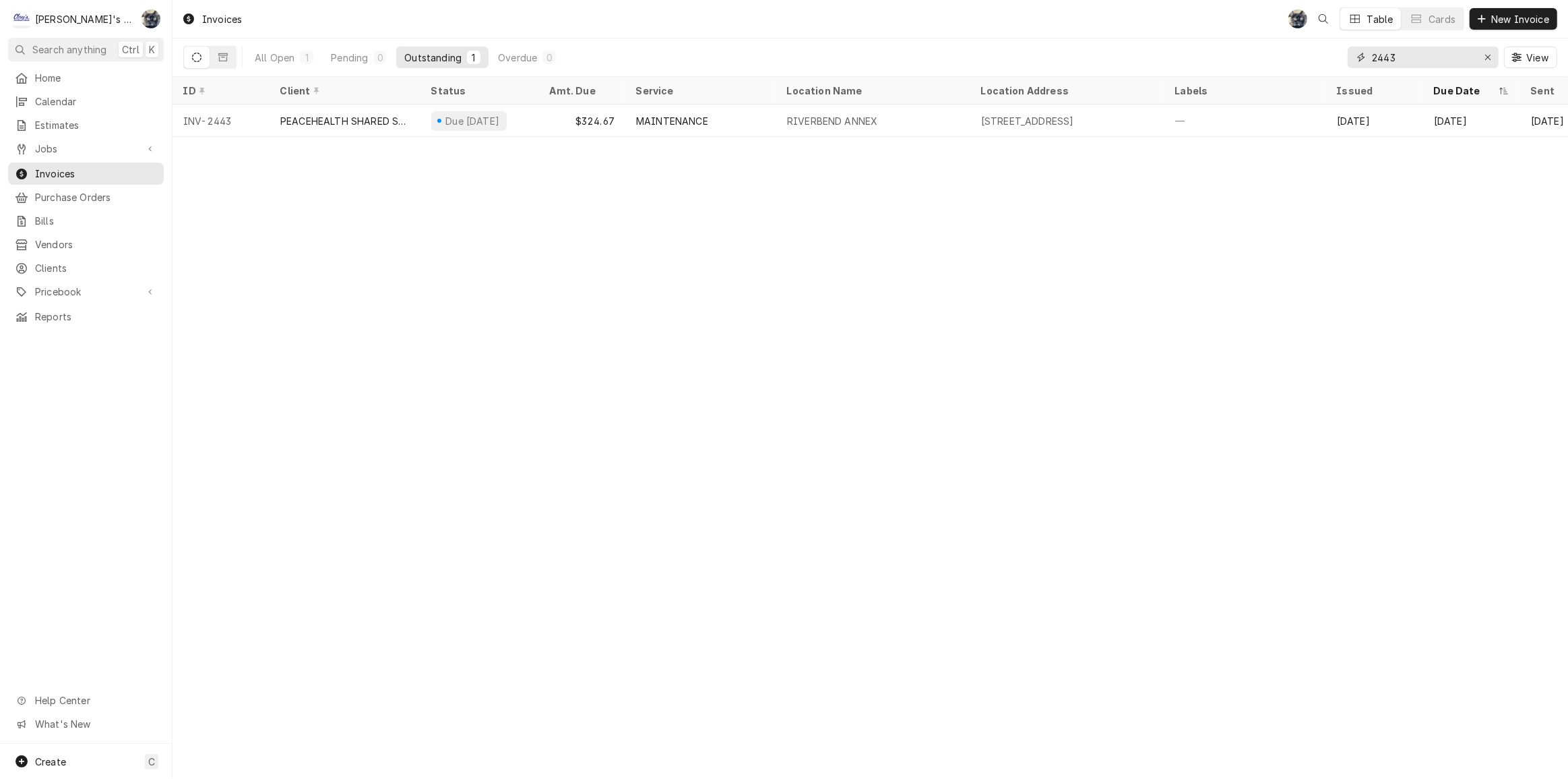
drag, startPoint x: 1398, startPoint y: 55, endPoint x: 1345, endPoint y: 57, distance: 53.0
click at [1345, 57] on div "All Open 1 Pending 0 Outstanding 1 Overdue 0 2443 View" at bounding box center [870, 58] width 1374 height 38
type input "2435"
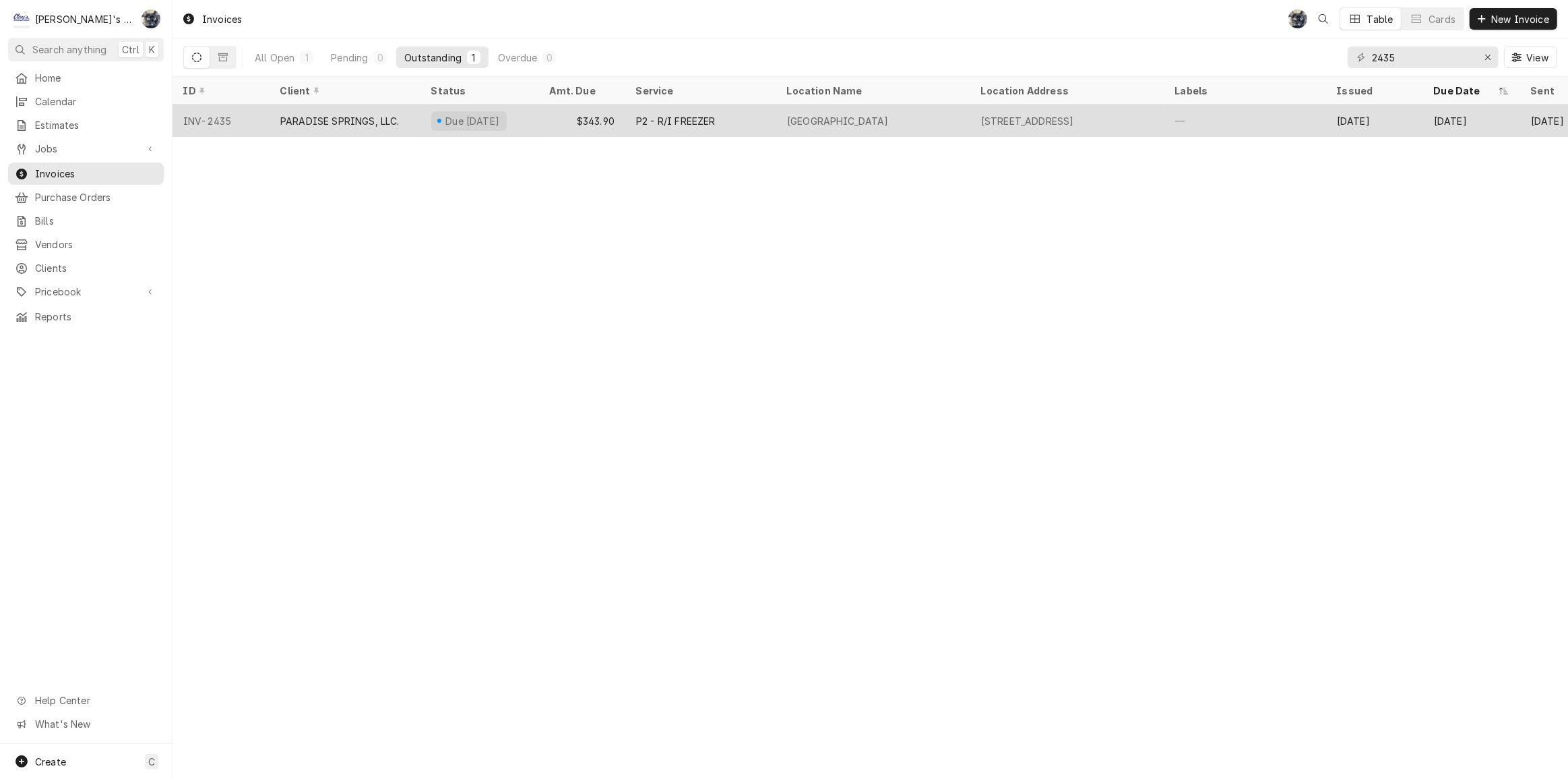
click at [884, 113] on div "[GEOGRAPHIC_DATA]" at bounding box center [873, 121] width 194 height 32
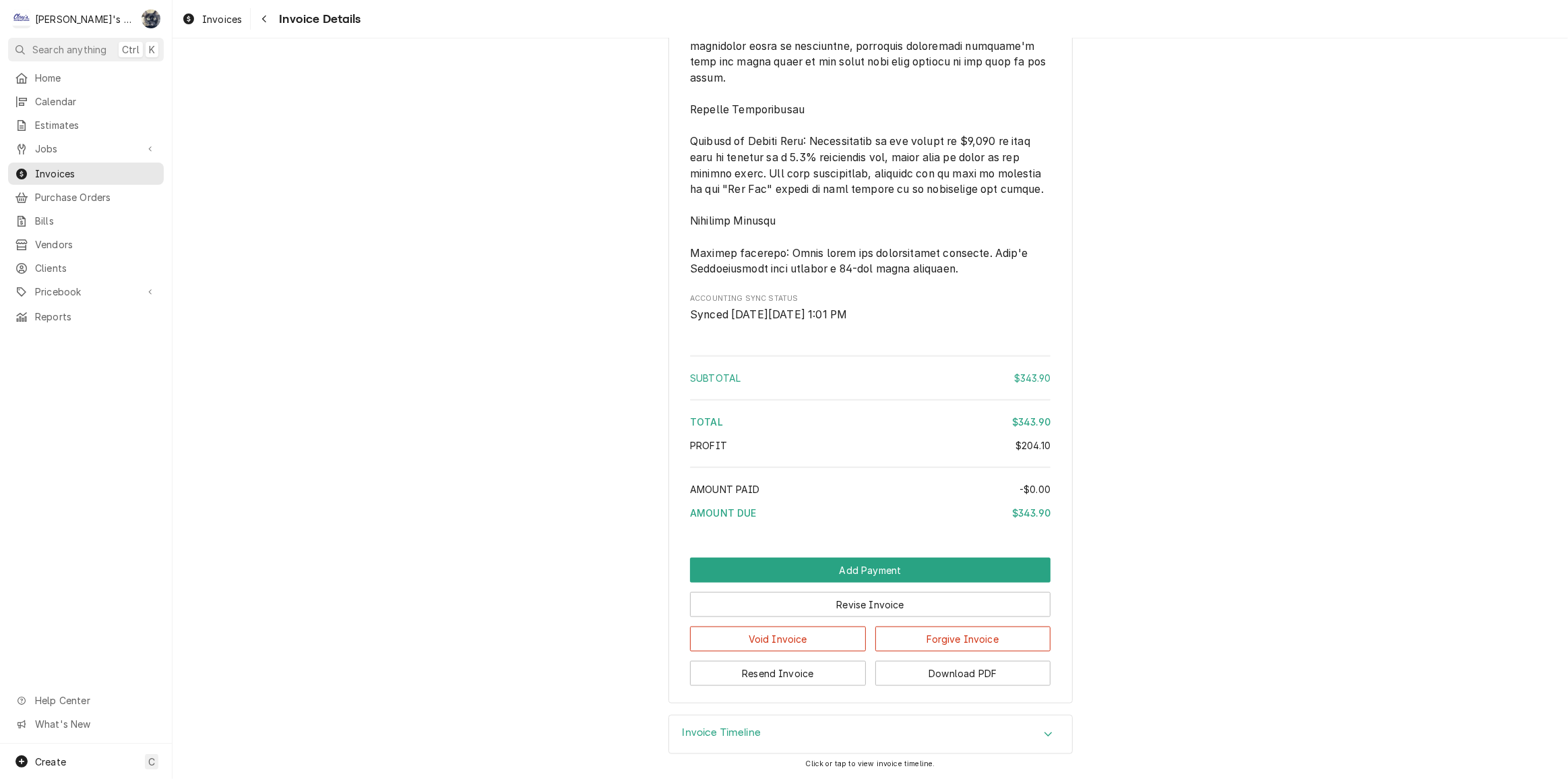
scroll to position [1769, 0]
click at [835, 667] on button "Resend Invoice" at bounding box center [778, 673] width 176 height 25
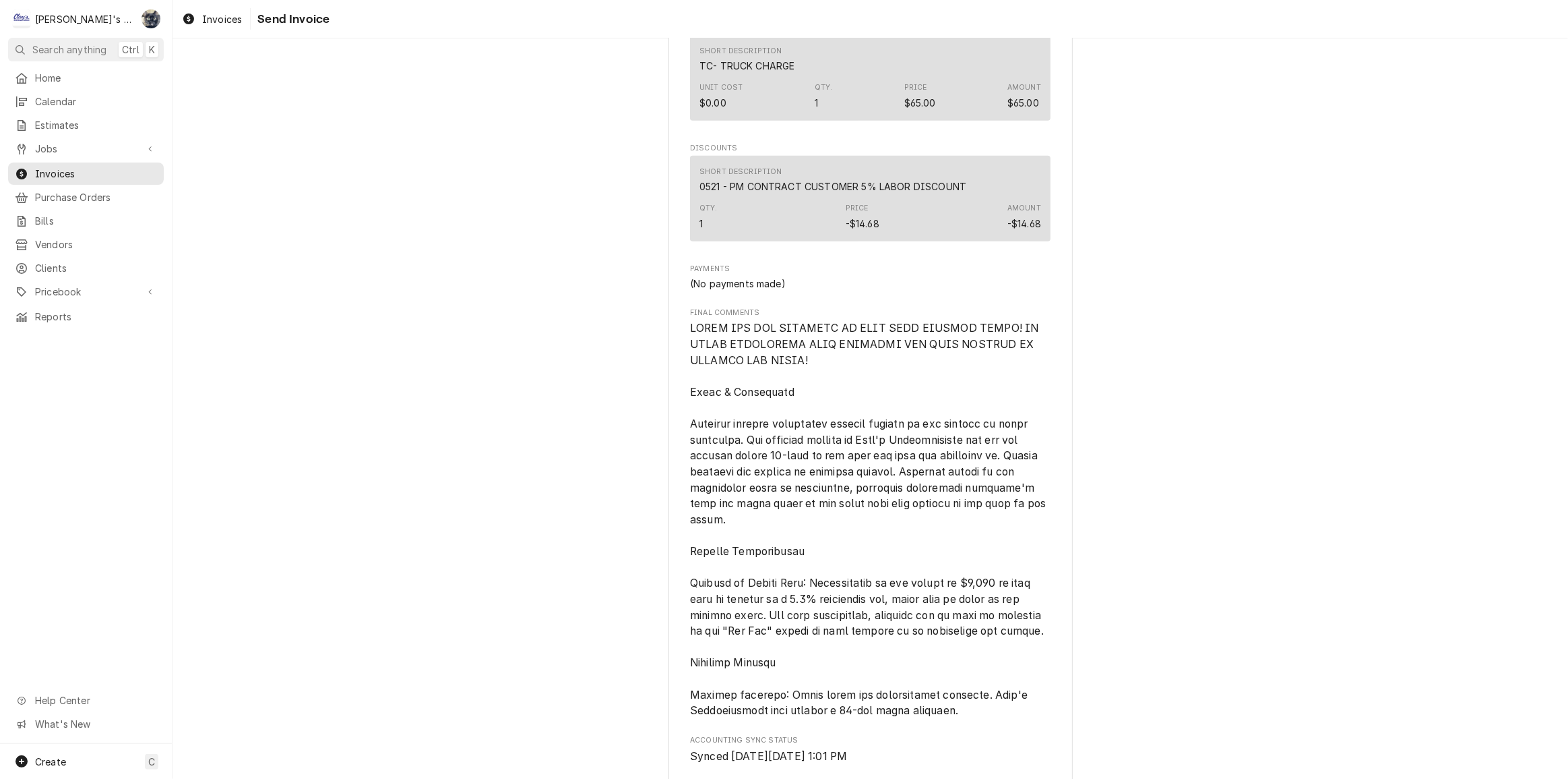
scroll to position [1769, 0]
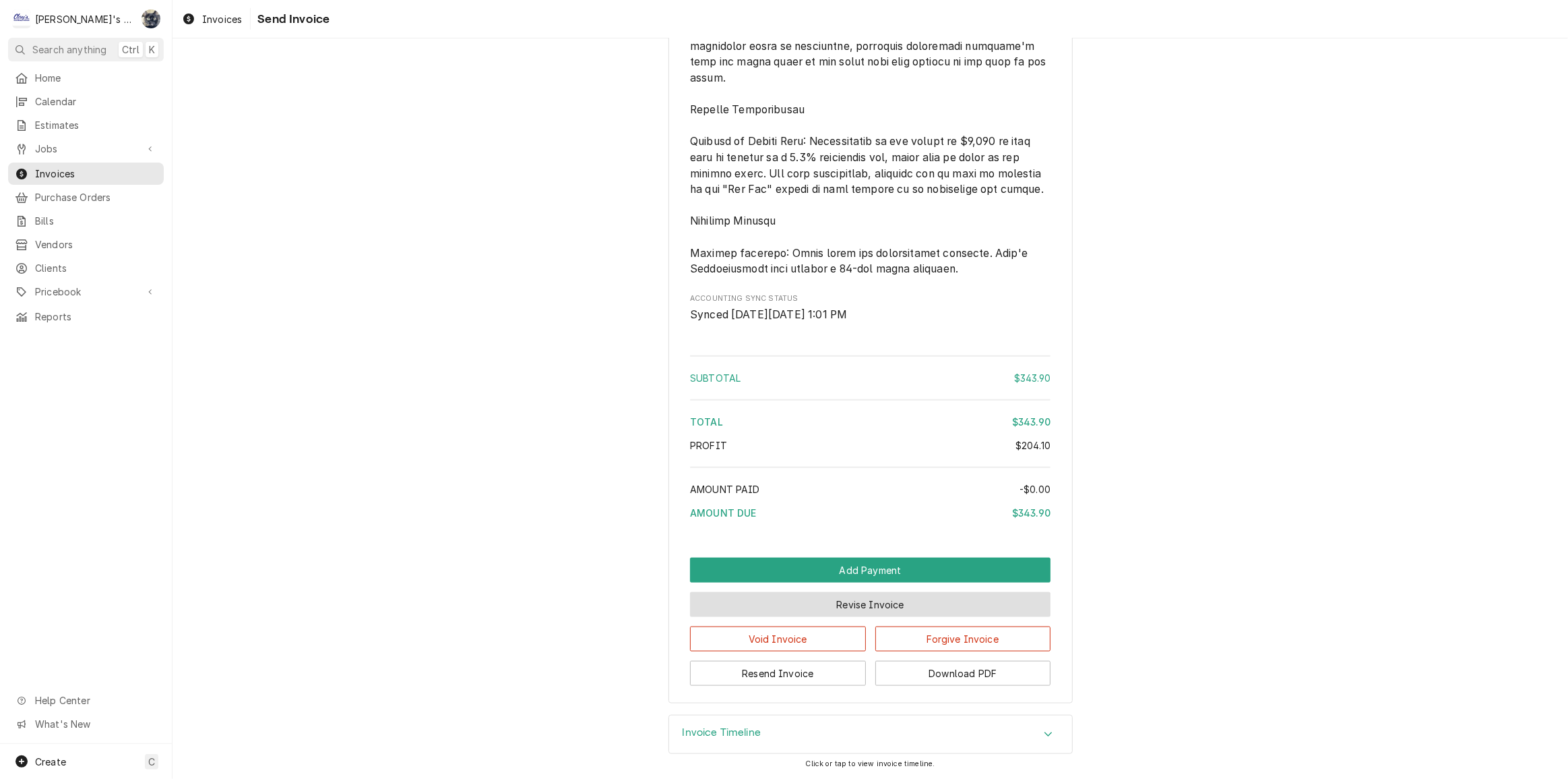
click at [899, 611] on button "Revise Invoice" at bounding box center [869, 604] width 361 height 25
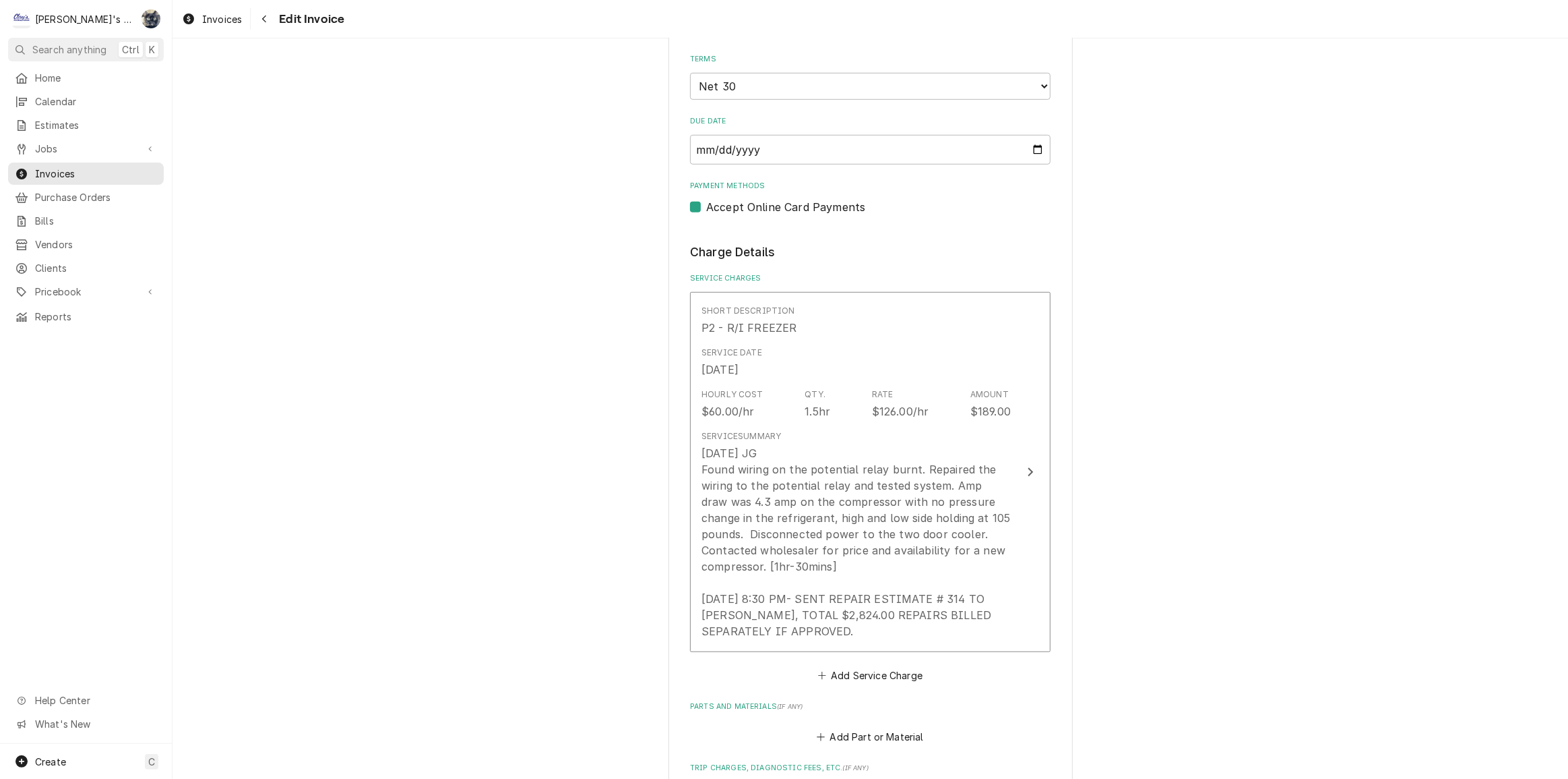
scroll to position [735, 0]
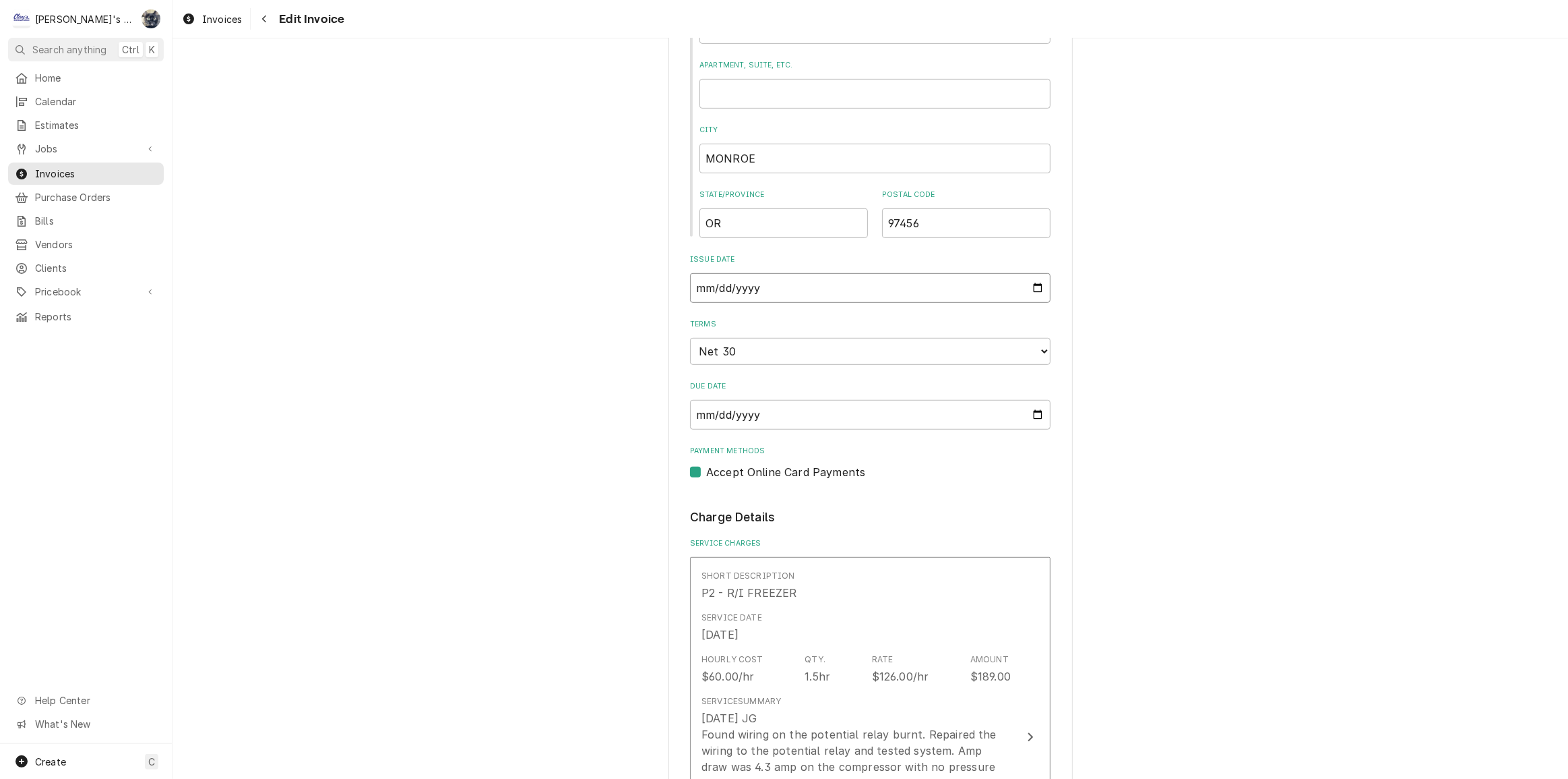
click at [1034, 291] on input "2025-09-19" at bounding box center [869, 288] width 361 height 30
type textarea "x"
type input "2025-10-01"
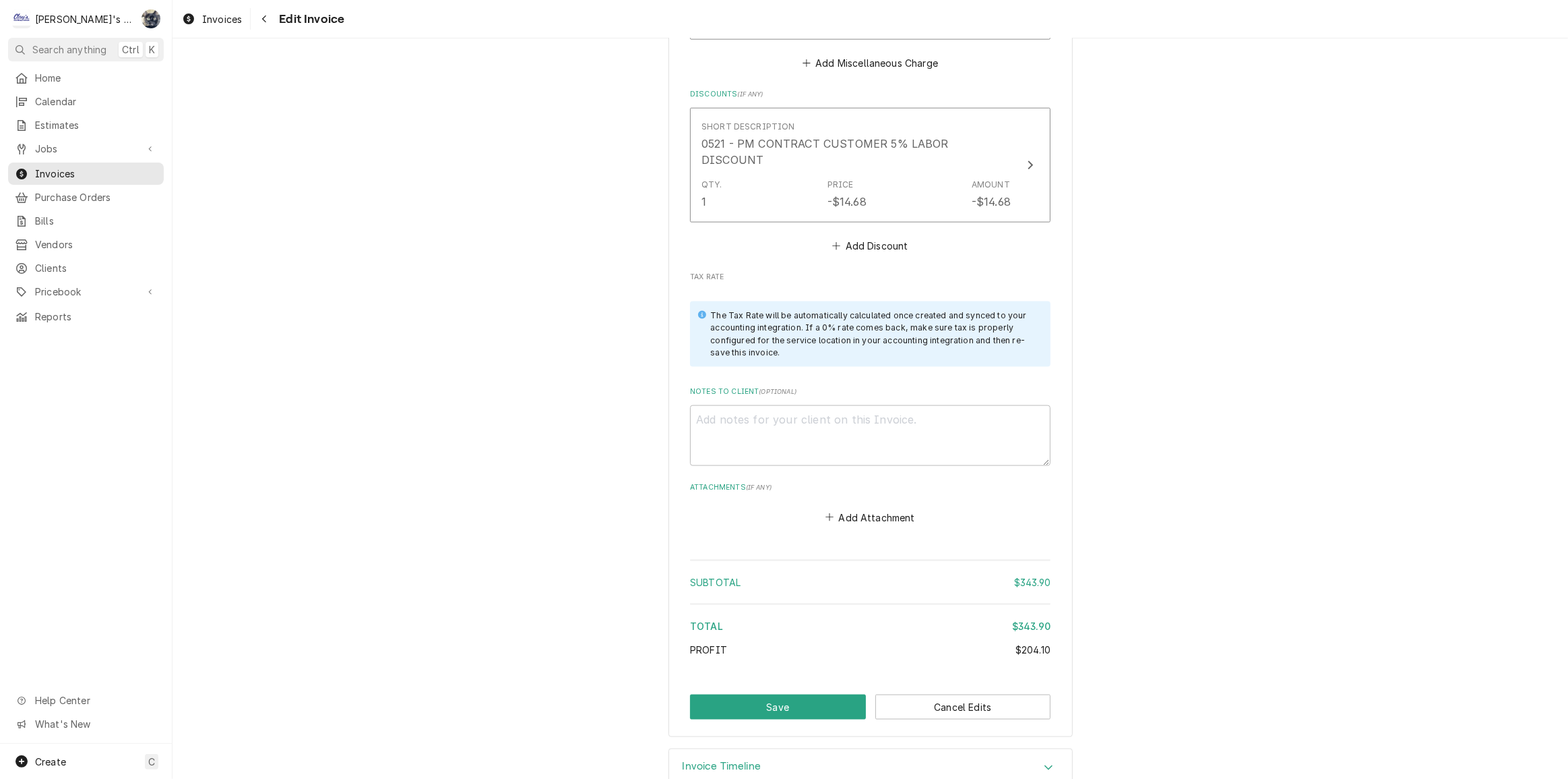
scroll to position [2001, 0]
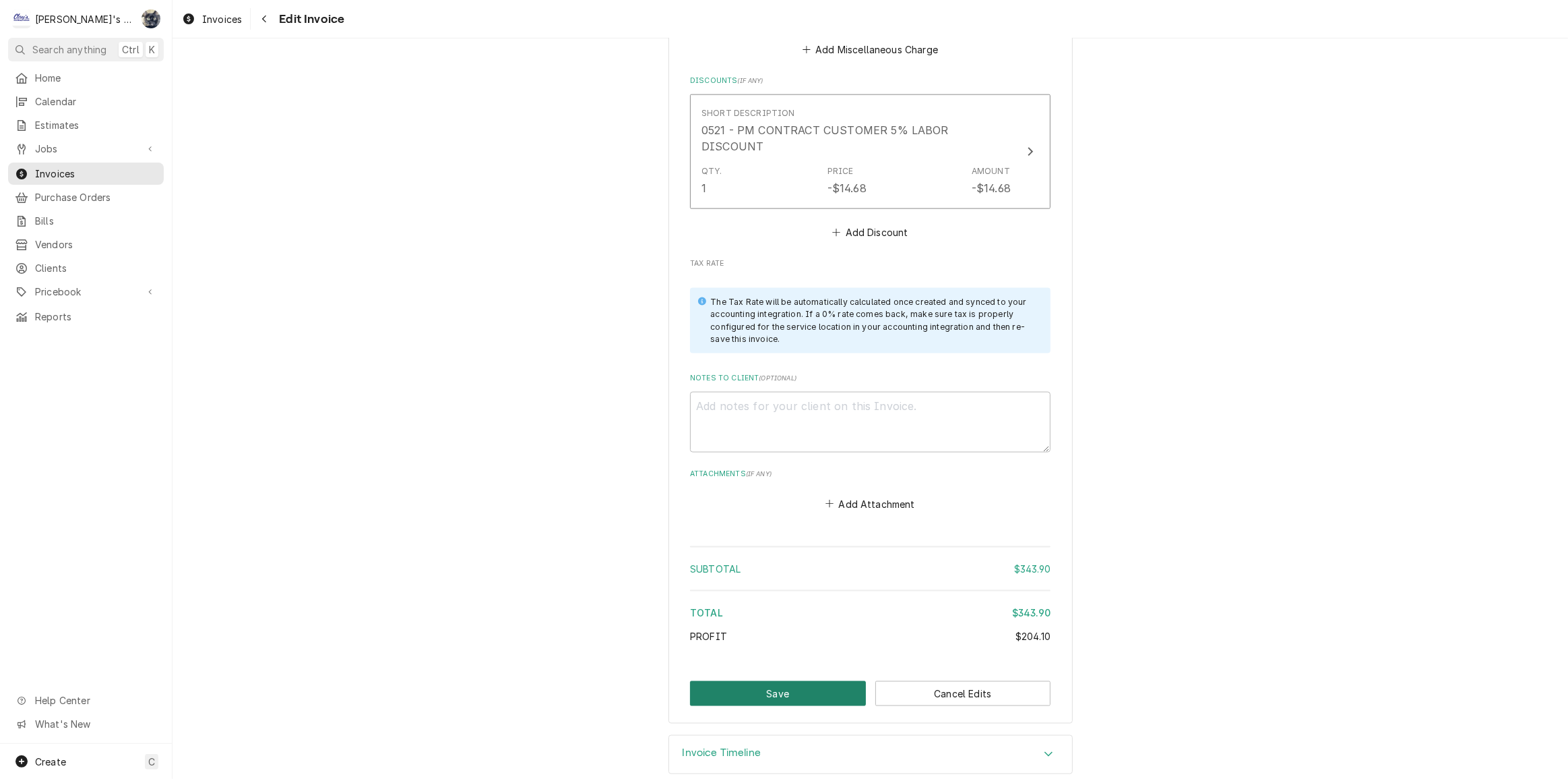
click at [803, 681] on button "Save" at bounding box center [778, 694] width 176 height 25
type textarea "x"
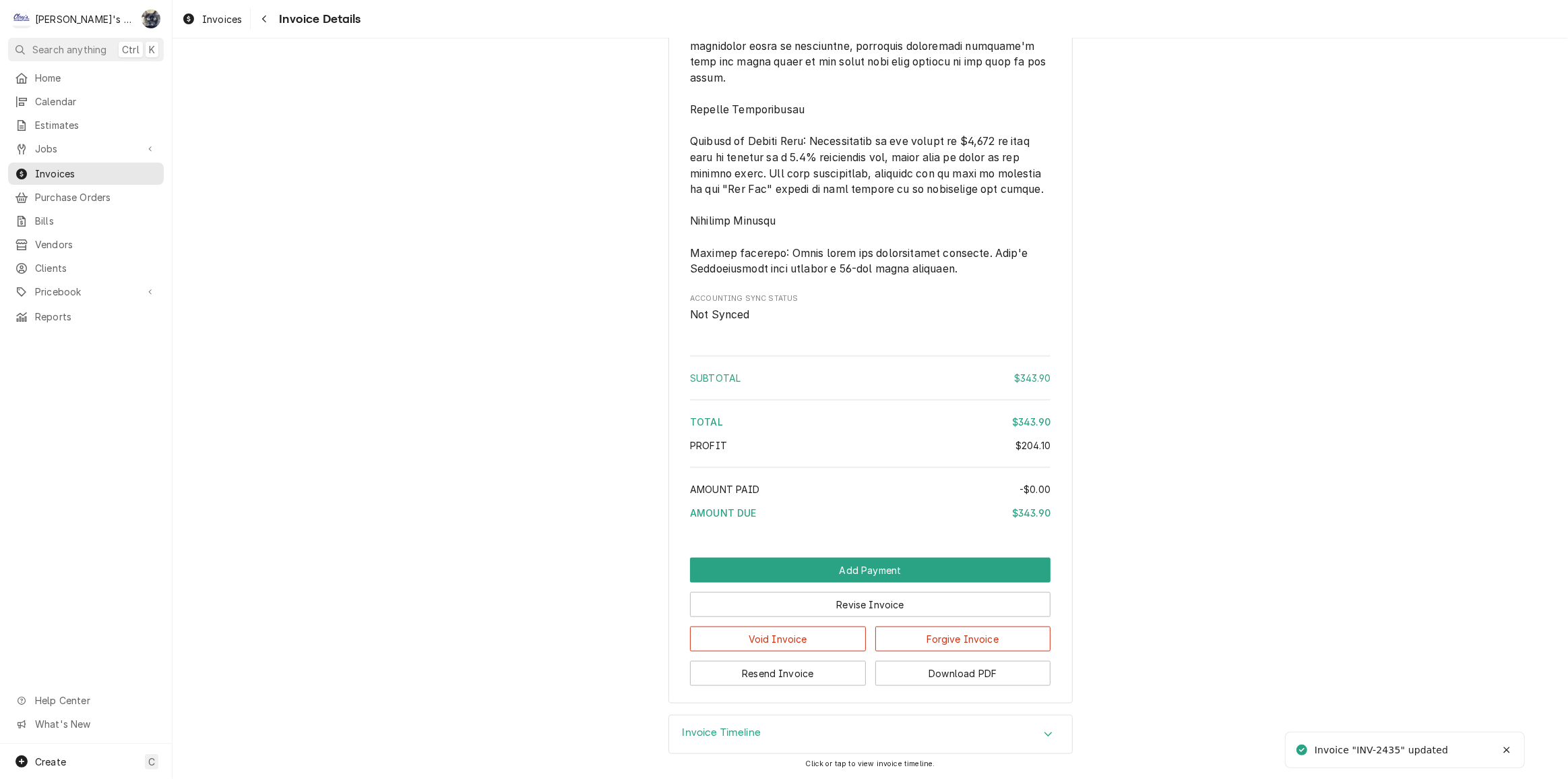
scroll to position [1769, 0]
click at [923, 679] on button "Download PDF" at bounding box center [964, 673] width 176 height 25
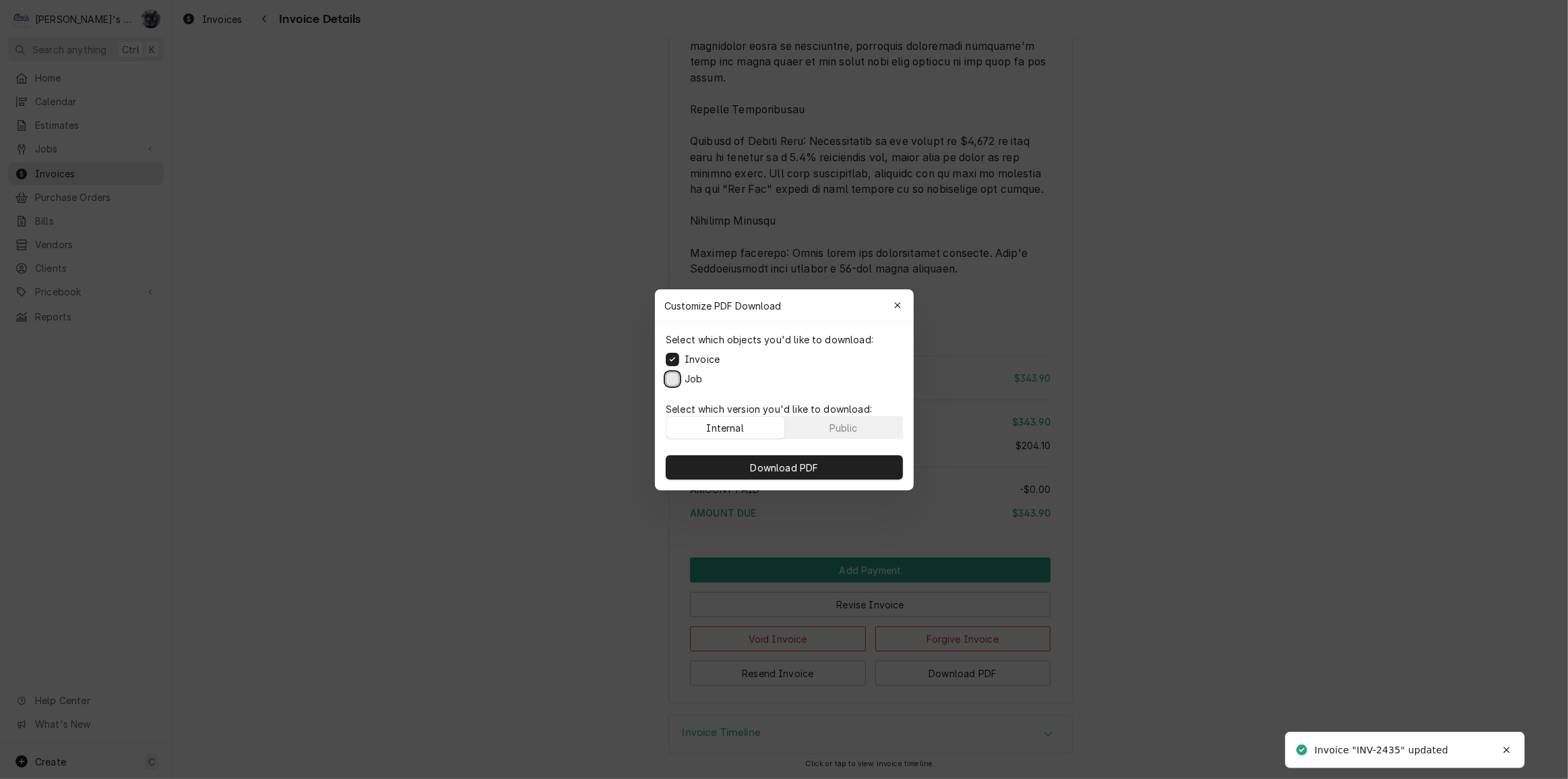
click at [676, 382] on button "Job" at bounding box center [672, 378] width 13 height 13
click at [703, 465] on button "Download PDF" at bounding box center [784, 467] width 237 height 24
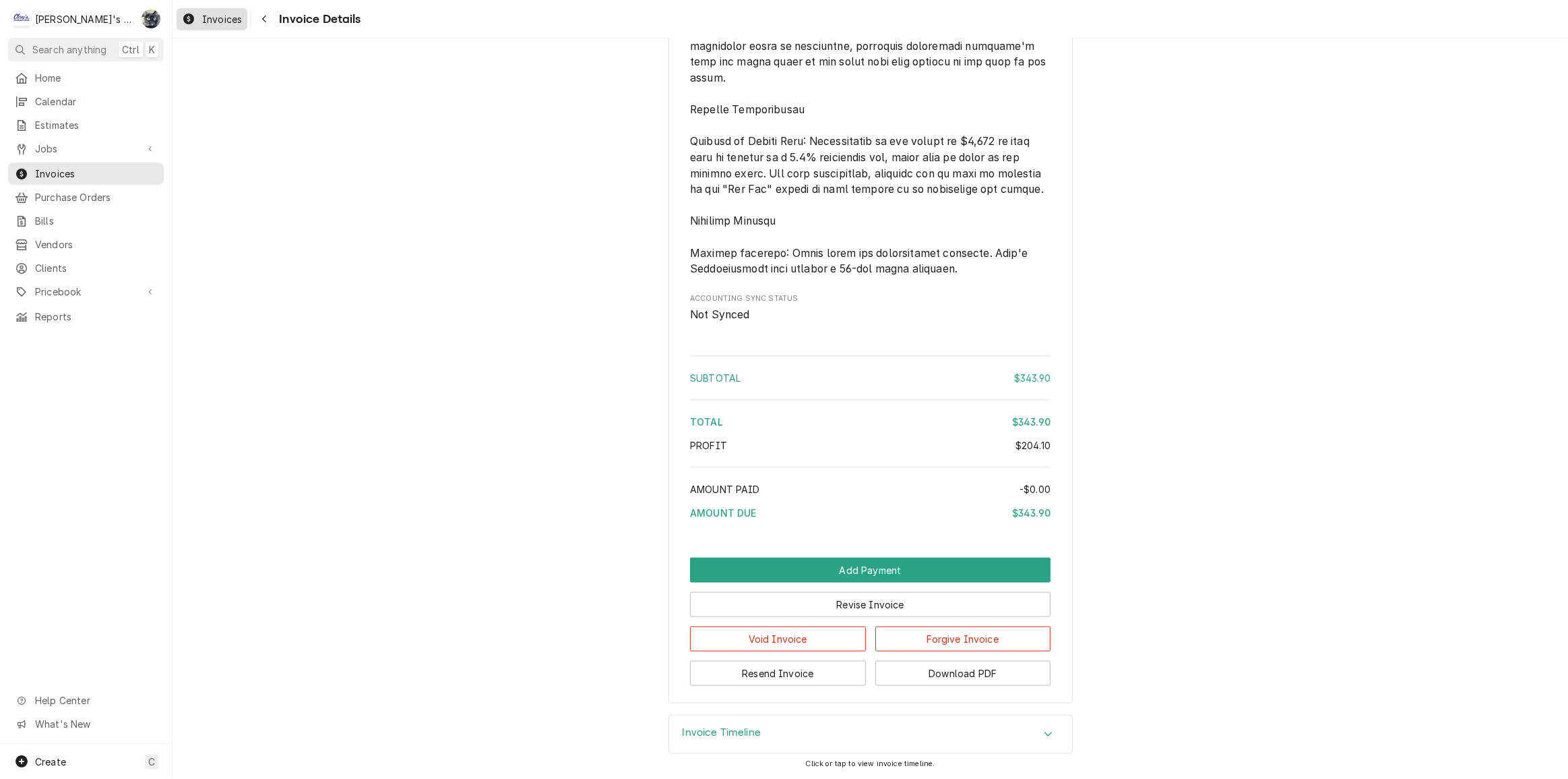
click at [227, 23] on span "Invoices" at bounding box center [222, 19] width 40 height 14
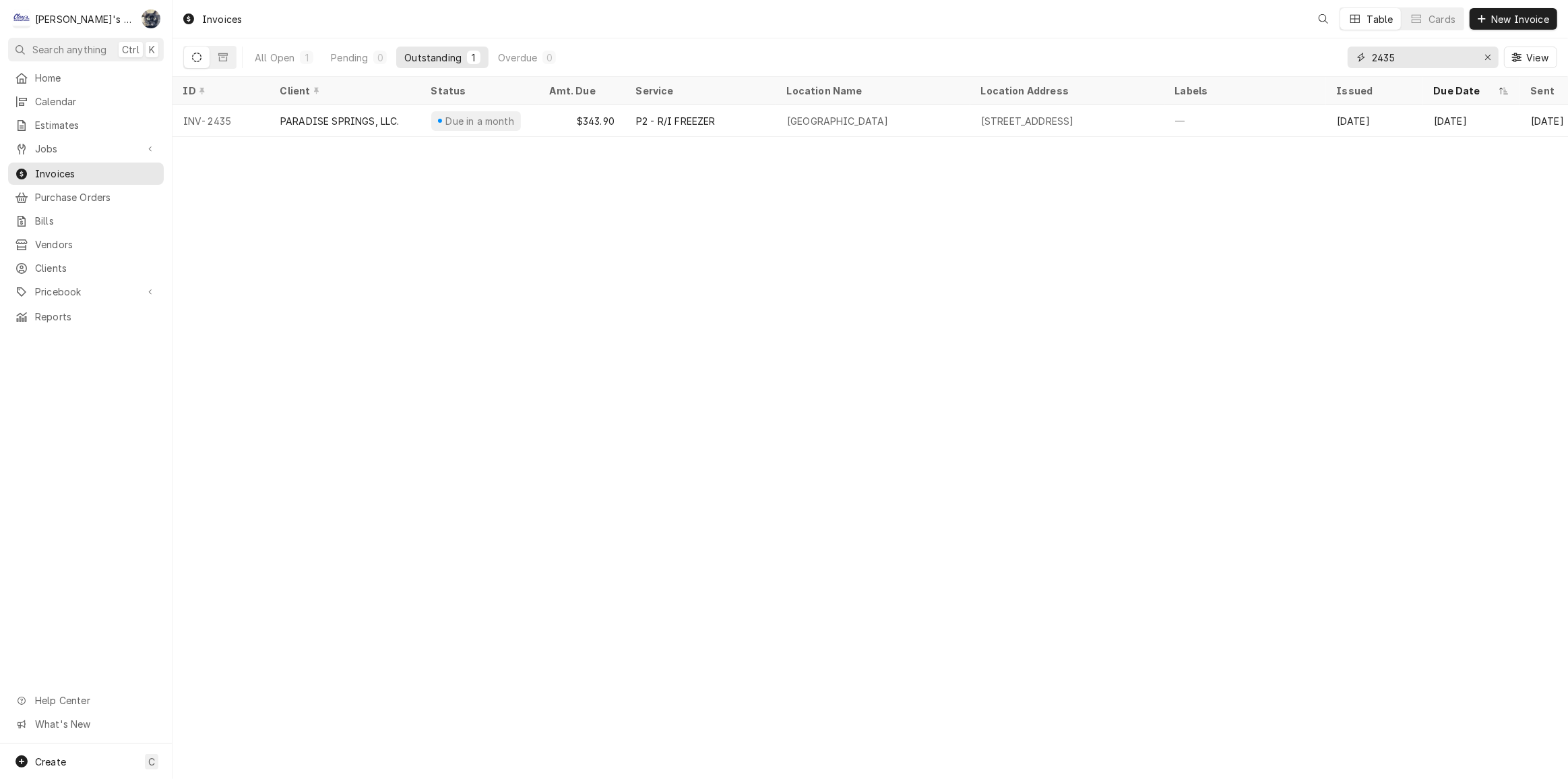
drag, startPoint x: 1457, startPoint y: 52, endPoint x: 1314, endPoint y: 60, distance: 143.2
click at [1314, 60] on div "All Open 1 Pending 0 Outstanding 1 Overdue 0 2435 View" at bounding box center [870, 58] width 1374 height 38
type input "2472"
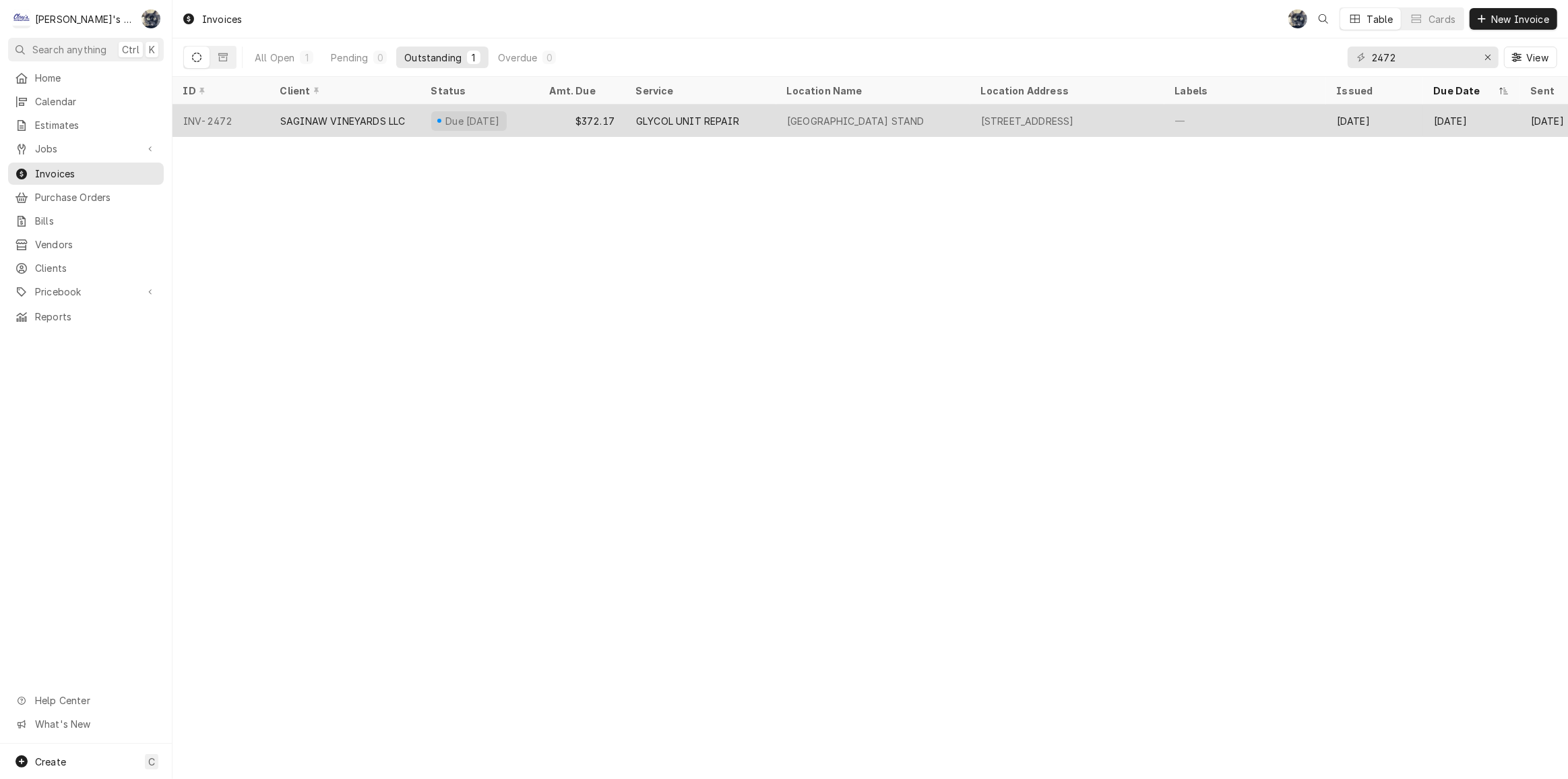
click at [1254, 112] on div "—" at bounding box center [1245, 121] width 162 height 32
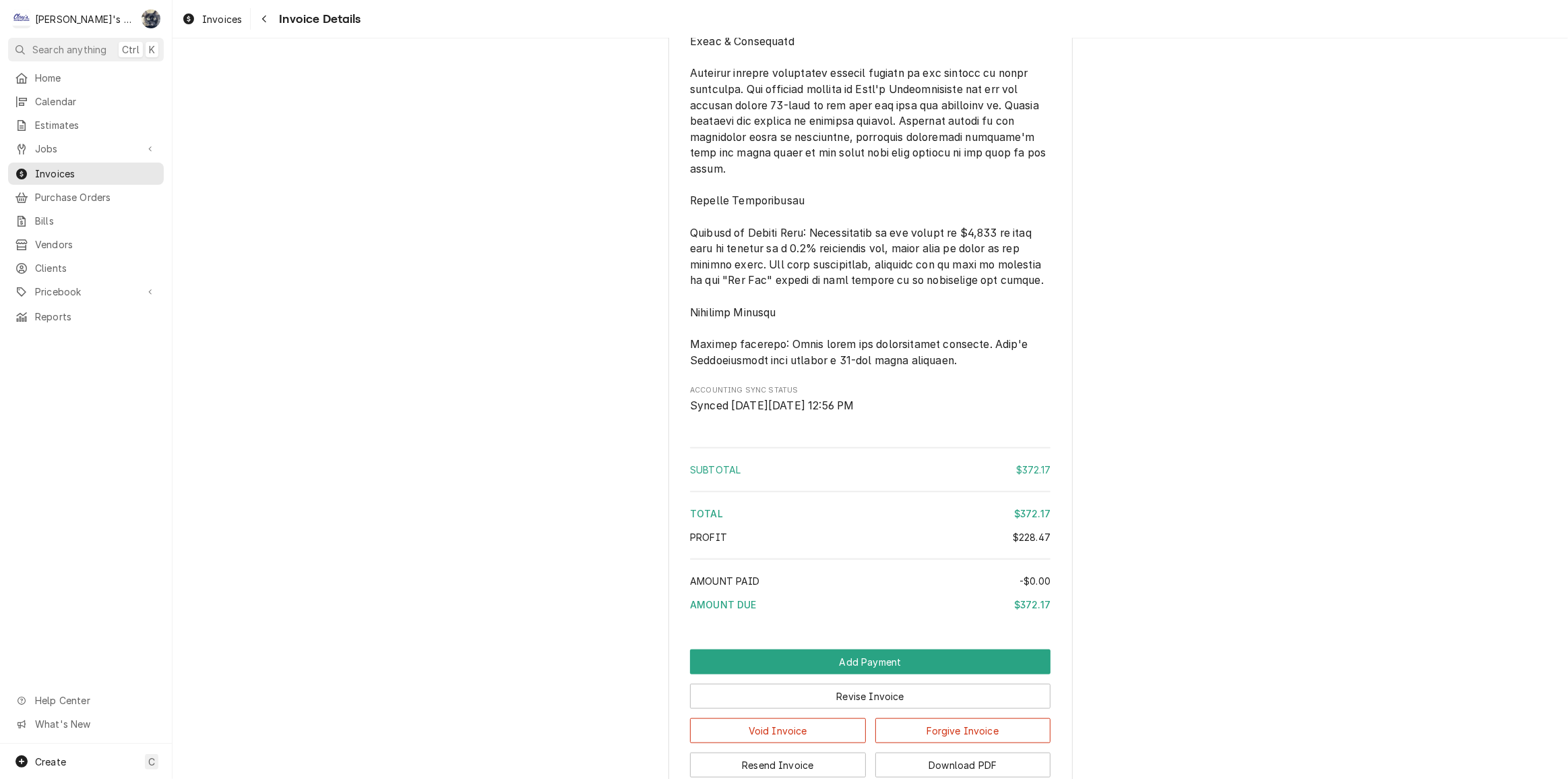
scroll to position [1772, 0]
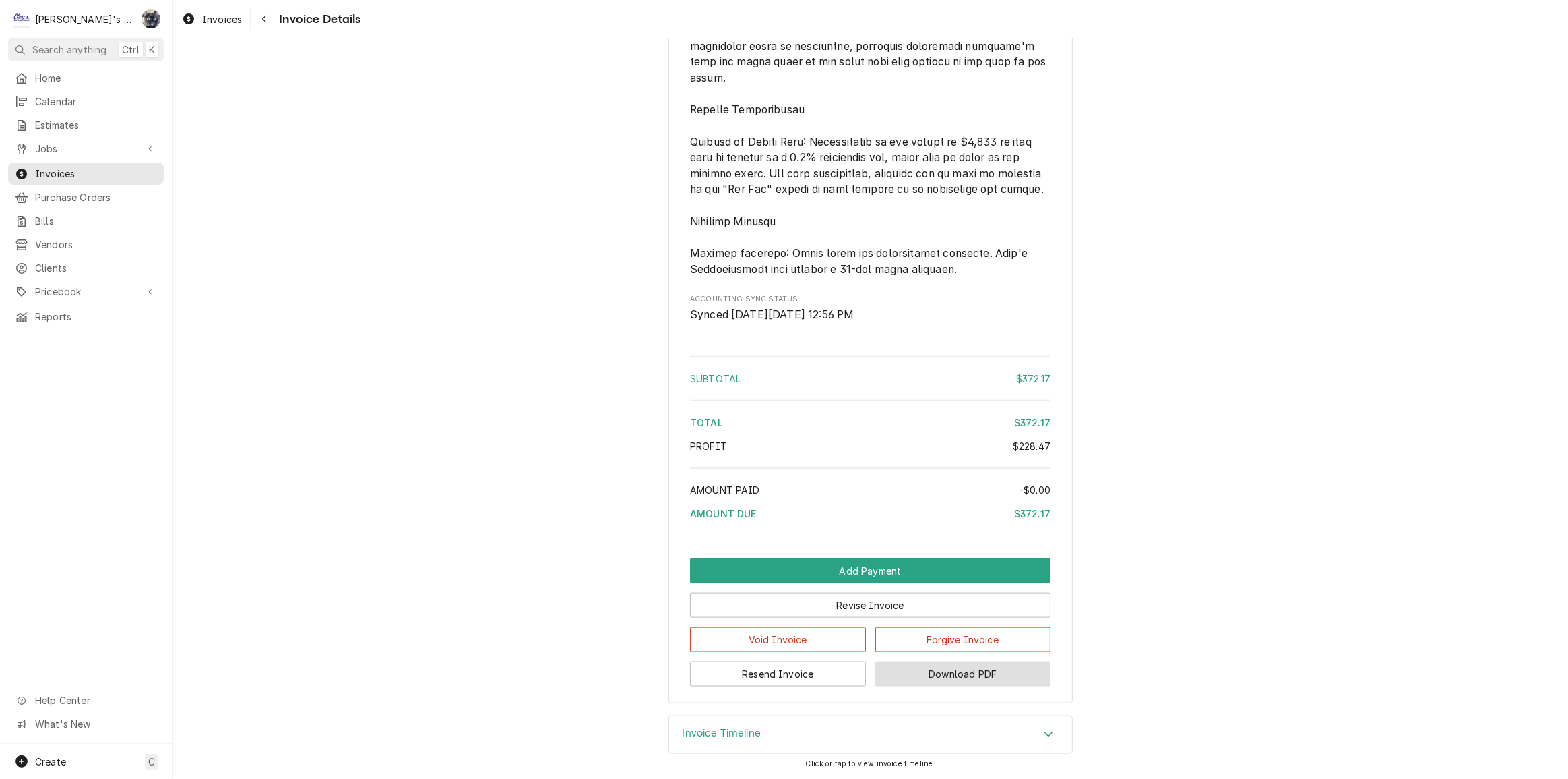
click at [895, 680] on button "Download PDF" at bounding box center [964, 674] width 176 height 25
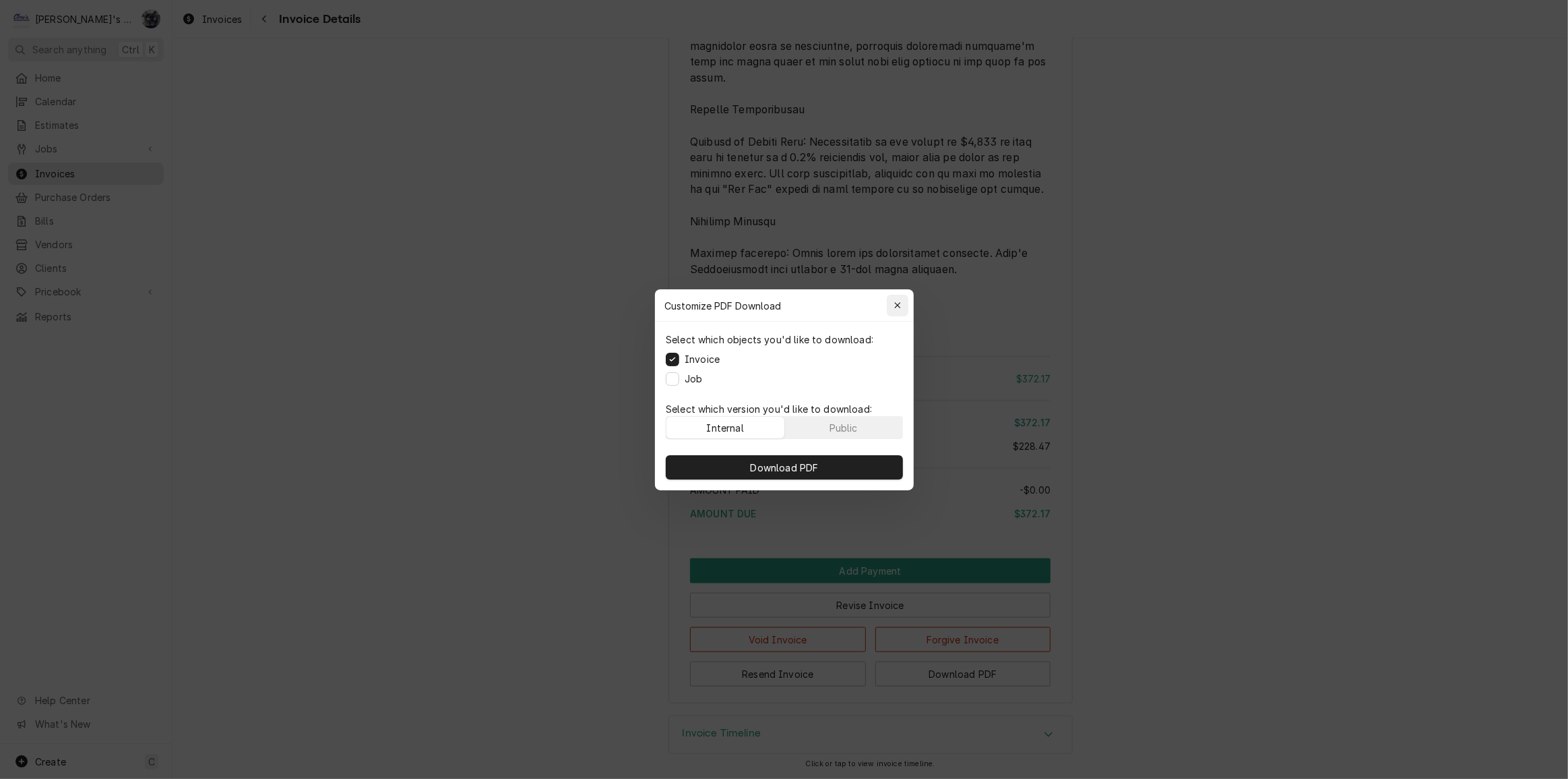
click at [902, 302] on div "button" at bounding box center [897, 305] width 13 height 13
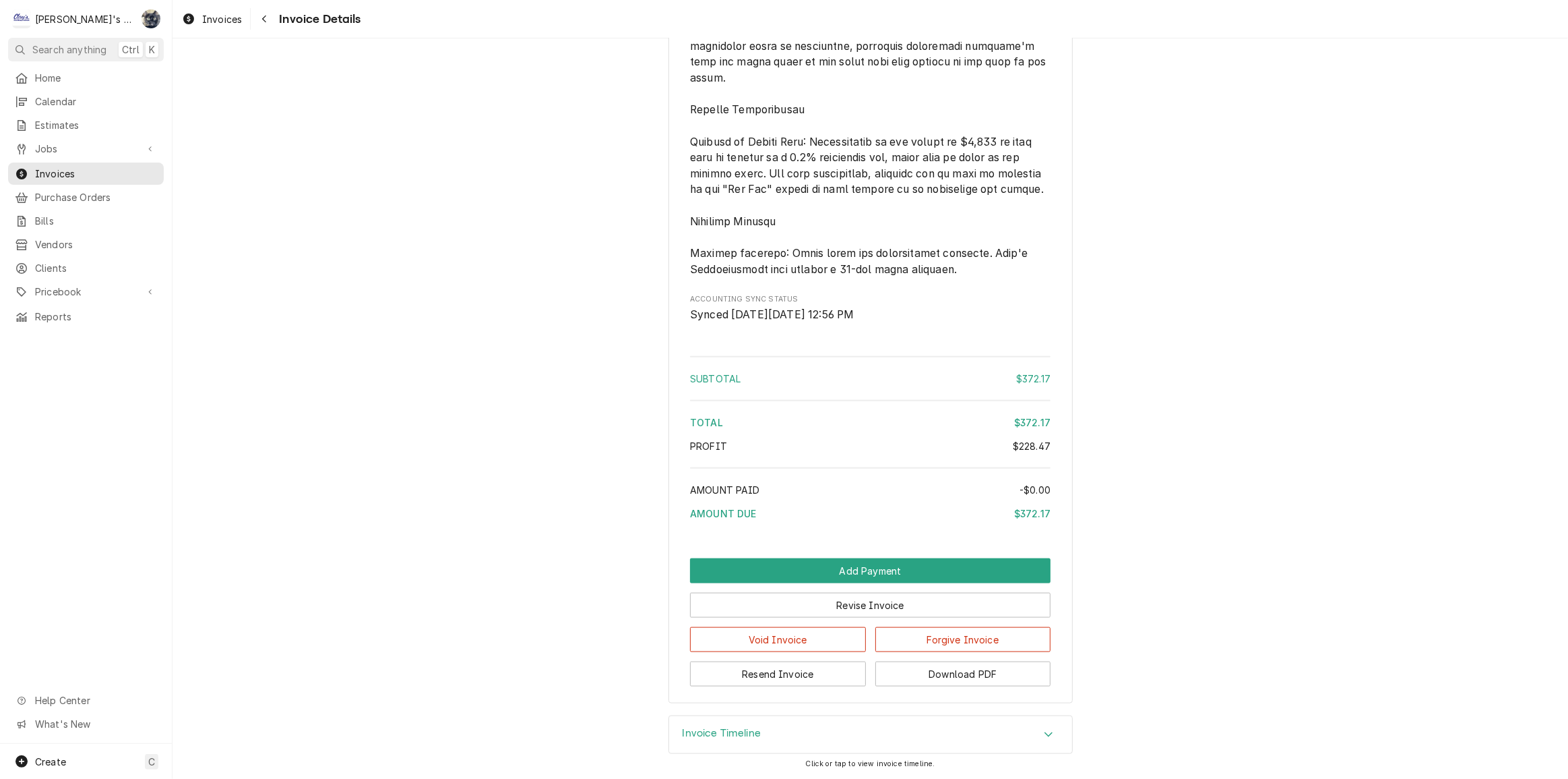
click at [224, 31] on div "Invoices Invoice Details" at bounding box center [870, 19] width 1395 height 38
click at [226, 20] on span "Invoices" at bounding box center [222, 19] width 40 height 14
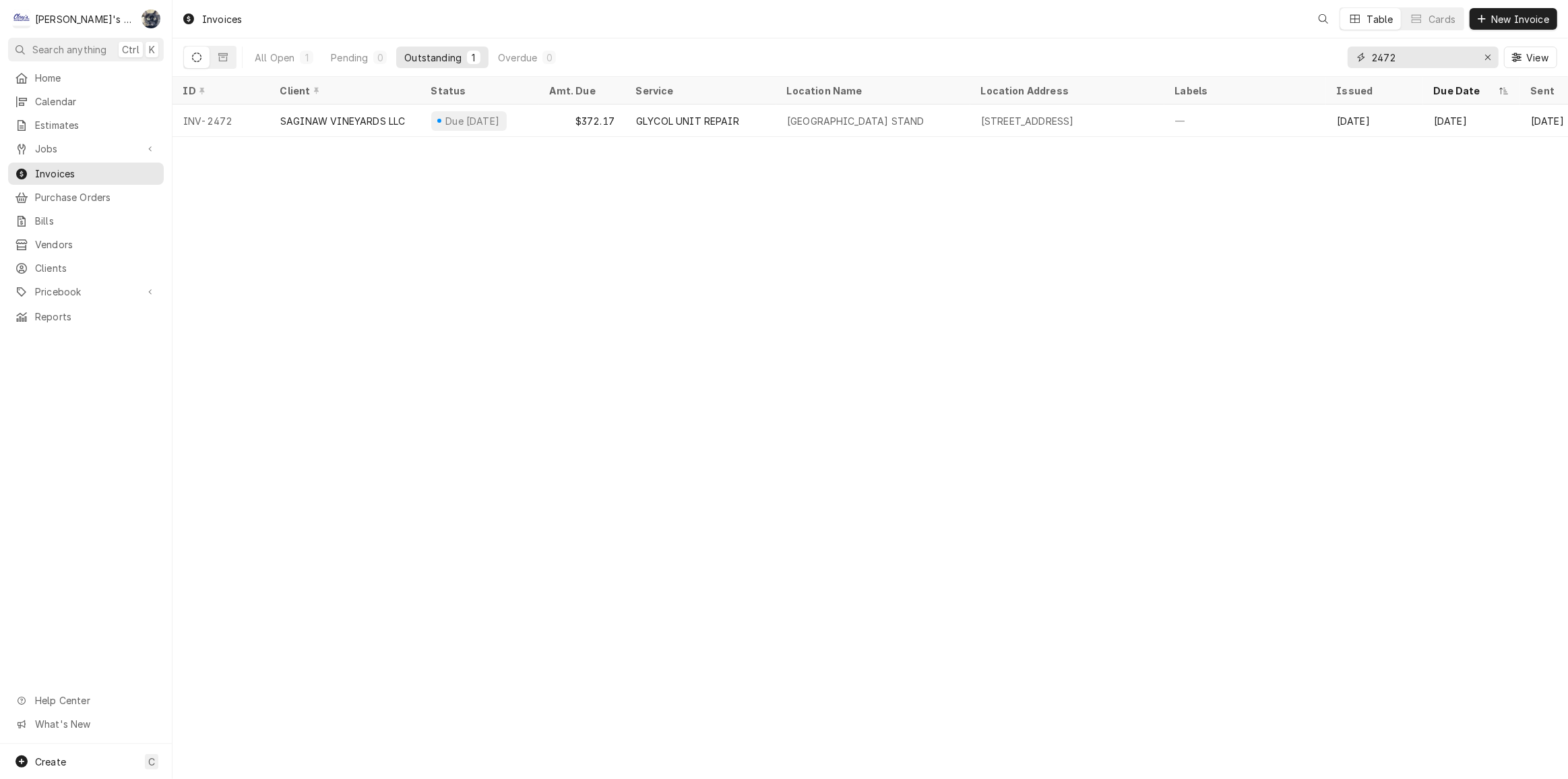
drag, startPoint x: 1430, startPoint y: 57, endPoint x: 1352, endPoint y: 60, distance: 78.1
click at [1352, 60] on div "2472" at bounding box center [1423, 58] width 151 height 22
type input "2446"
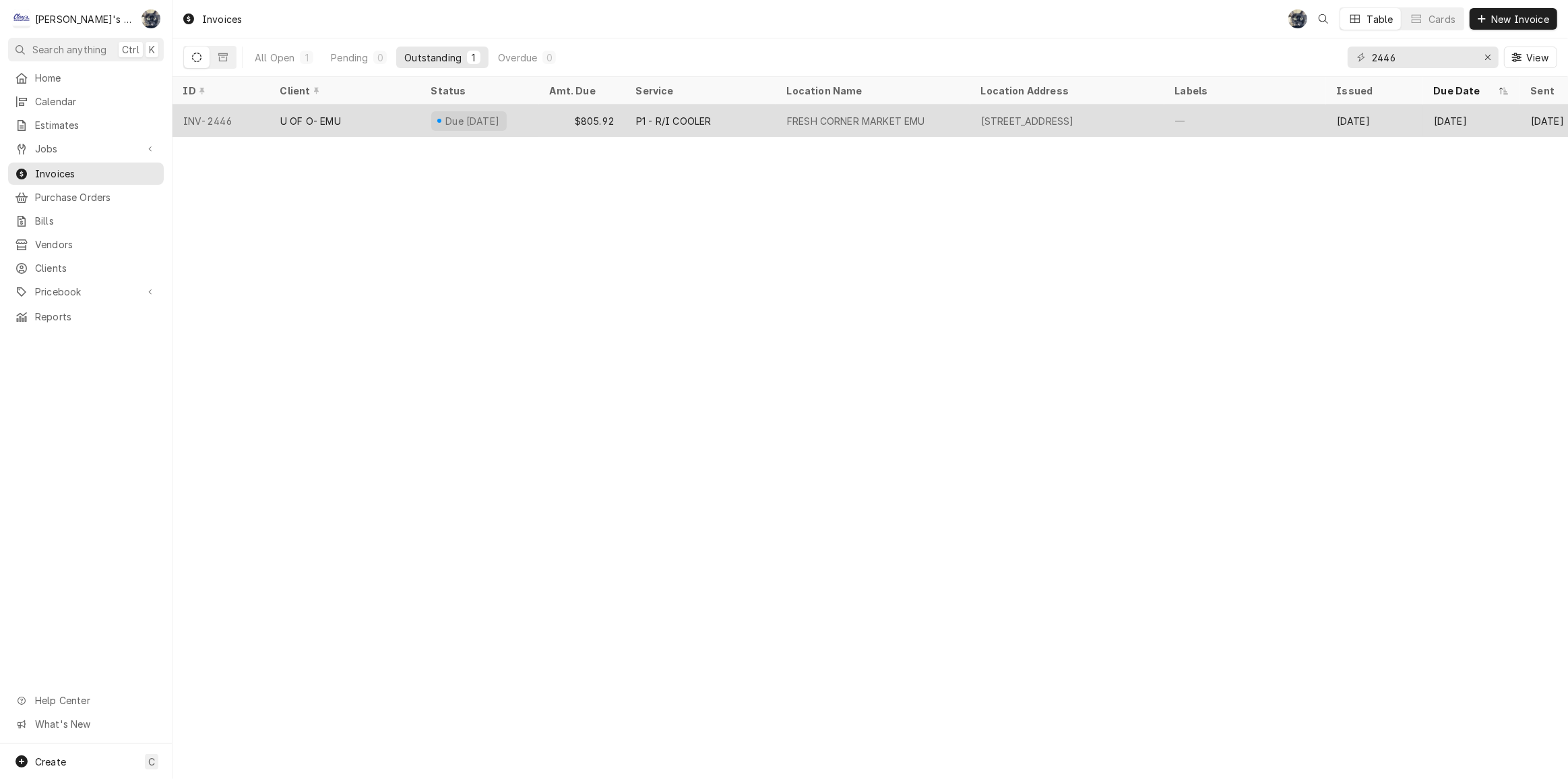
click at [691, 128] on div "P1 - R/I COOLER" at bounding box center [700, 121] width 151 height 32
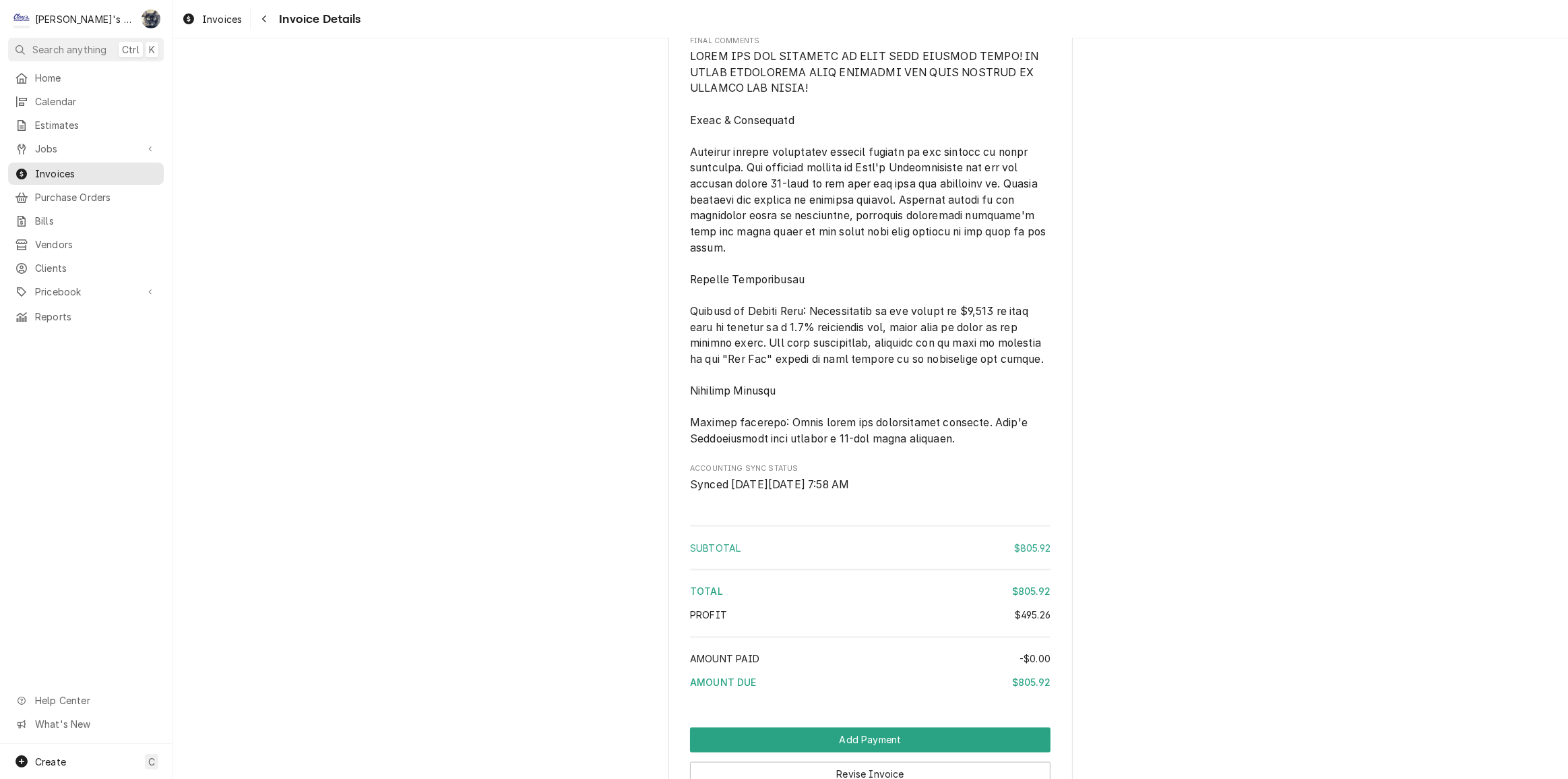
scroll to position [2535, 0]
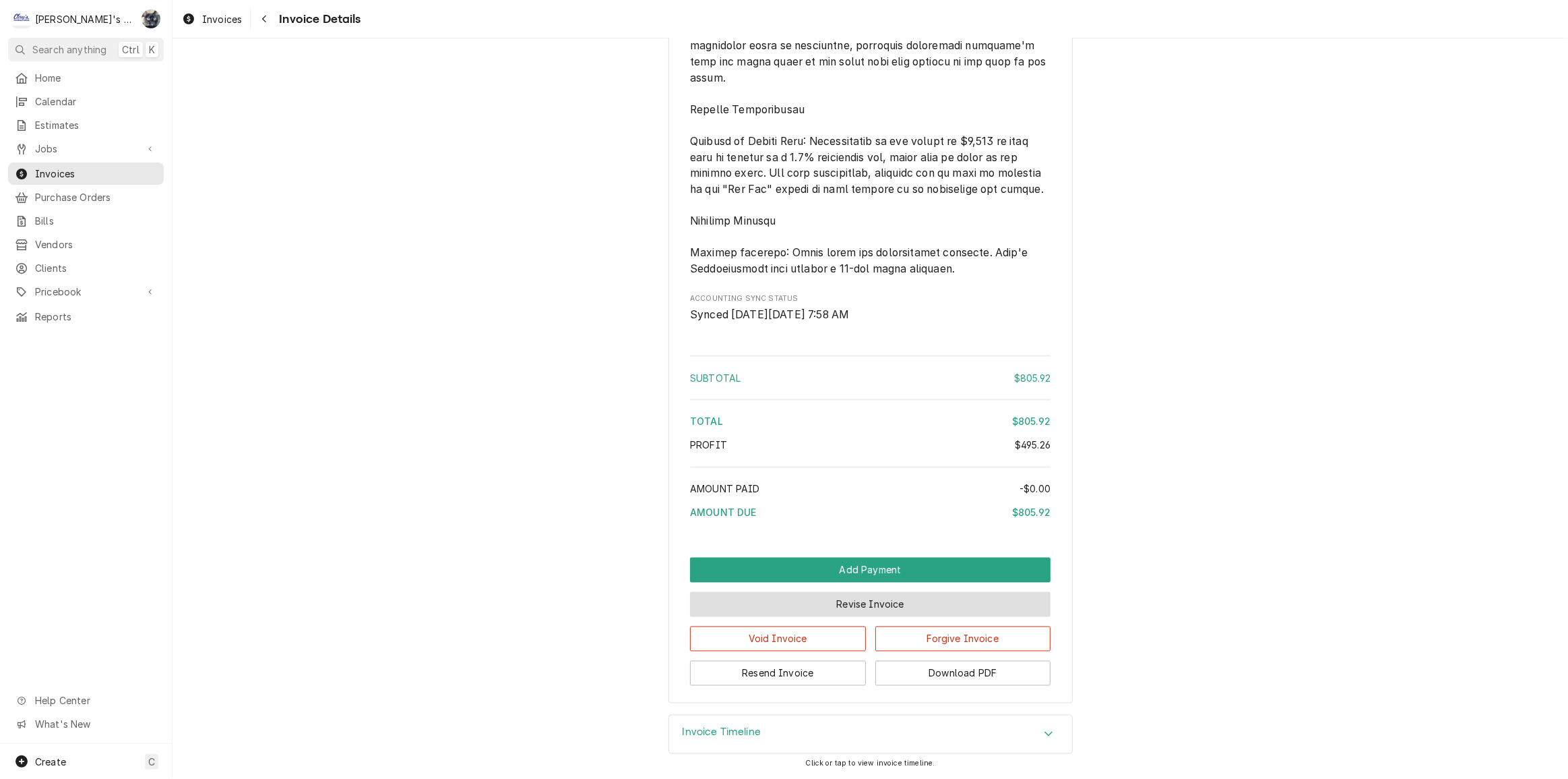
drag, startPoint x: 831, startPoint y: 614, endPoint x: 874, endPoint y: 715, distance: 109.8
click at [874, 715] on div "Outstanding Sender Clay's Refrigeration 445 River Ave Eugene, Oregon 97404 staf…" at bounding box center [870, 408] width 1395 height 740
click at [822, 675] on button "Resend Invoice" at bounding box center [778, 673] width 176 height 25
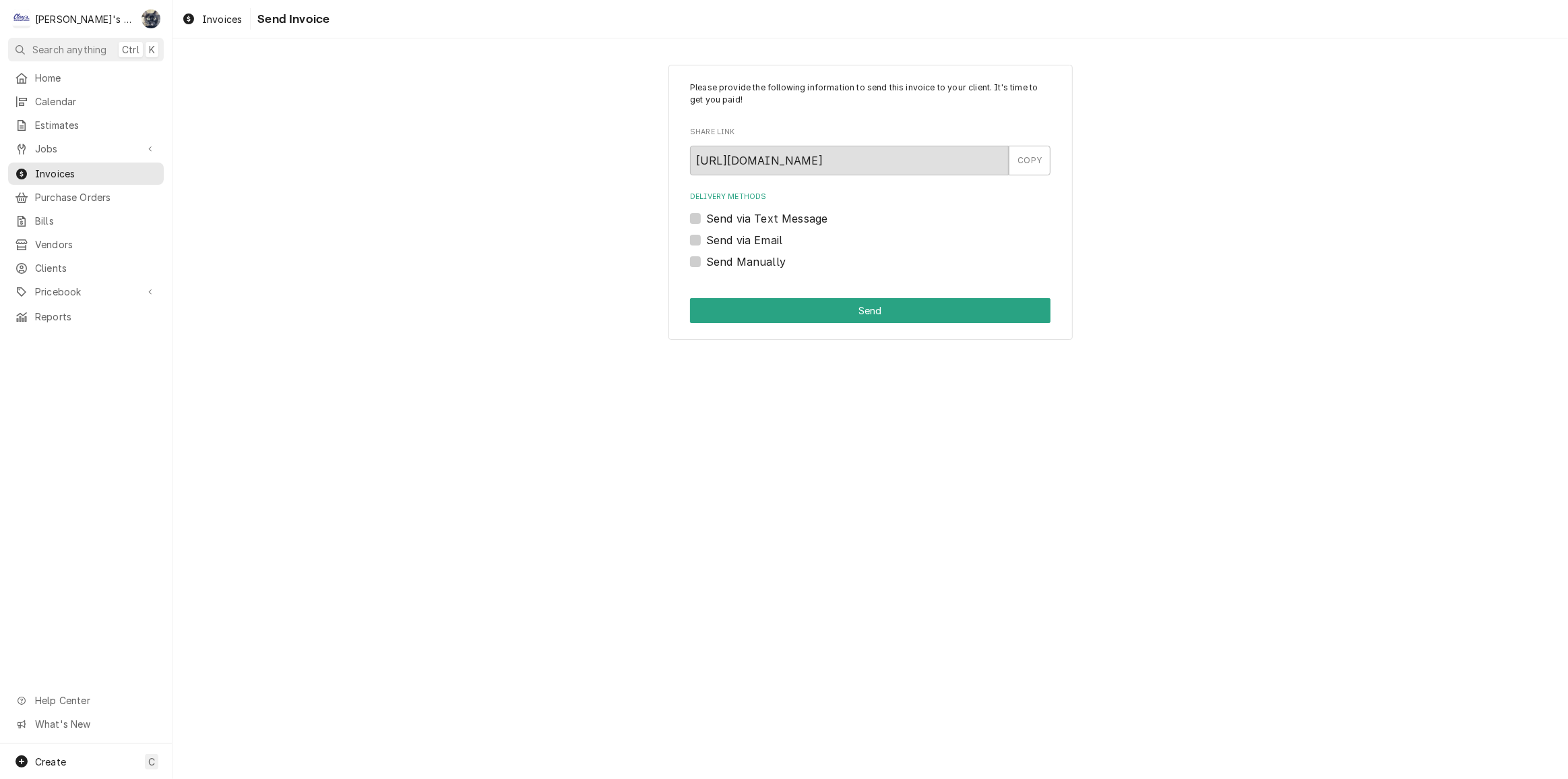
click at [706, 237] on label "Send via Email" at bounding box center [744, 240] width 76 height 16
click at [706, 237] on input "Send via Email" at bounding box center [886, 246] width 361 height 30
checkbox input "true"
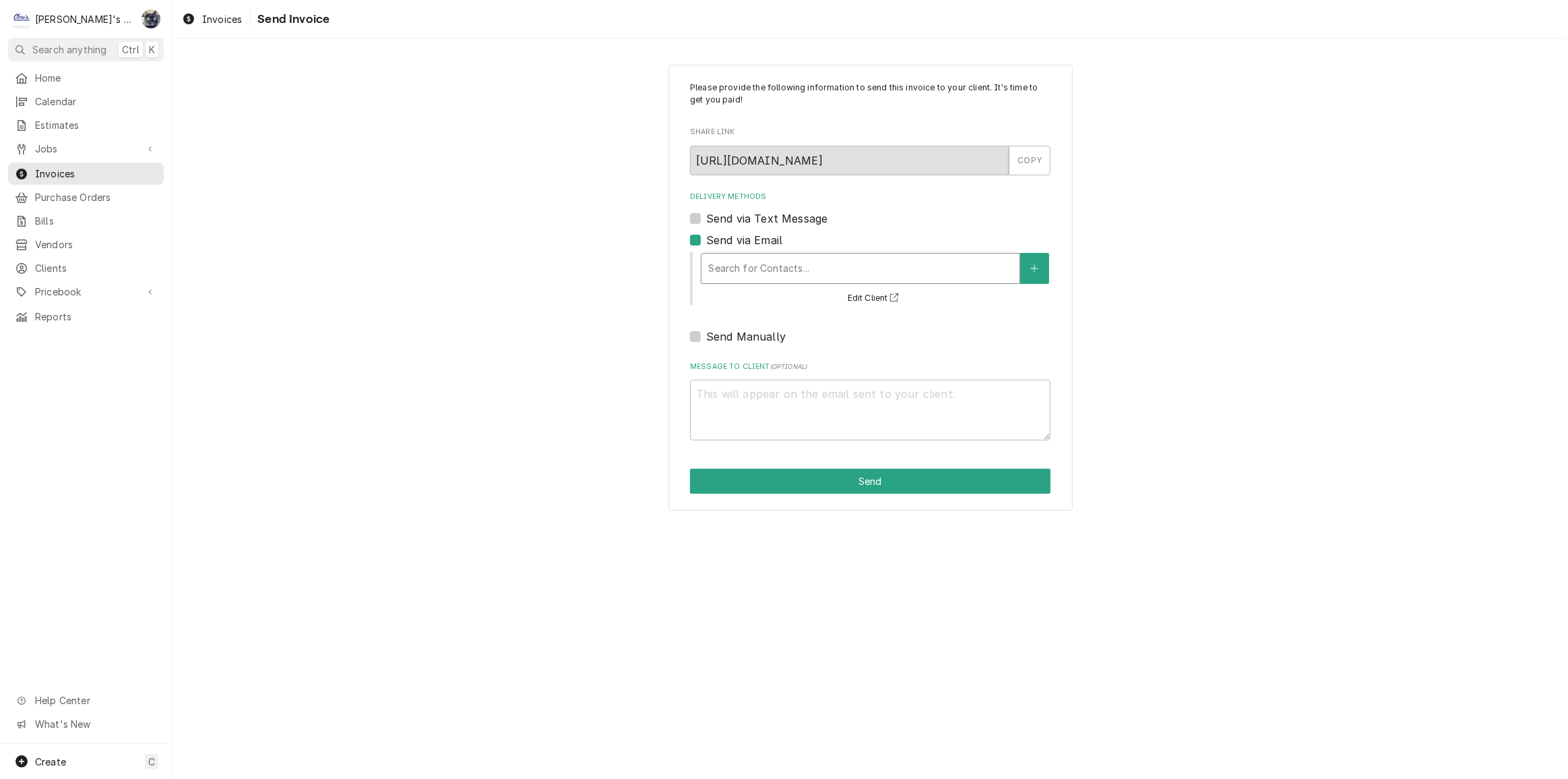
click at [781, 280] on div "Search for Contacts..." at bounding box center [860, 268] width 318 height 30
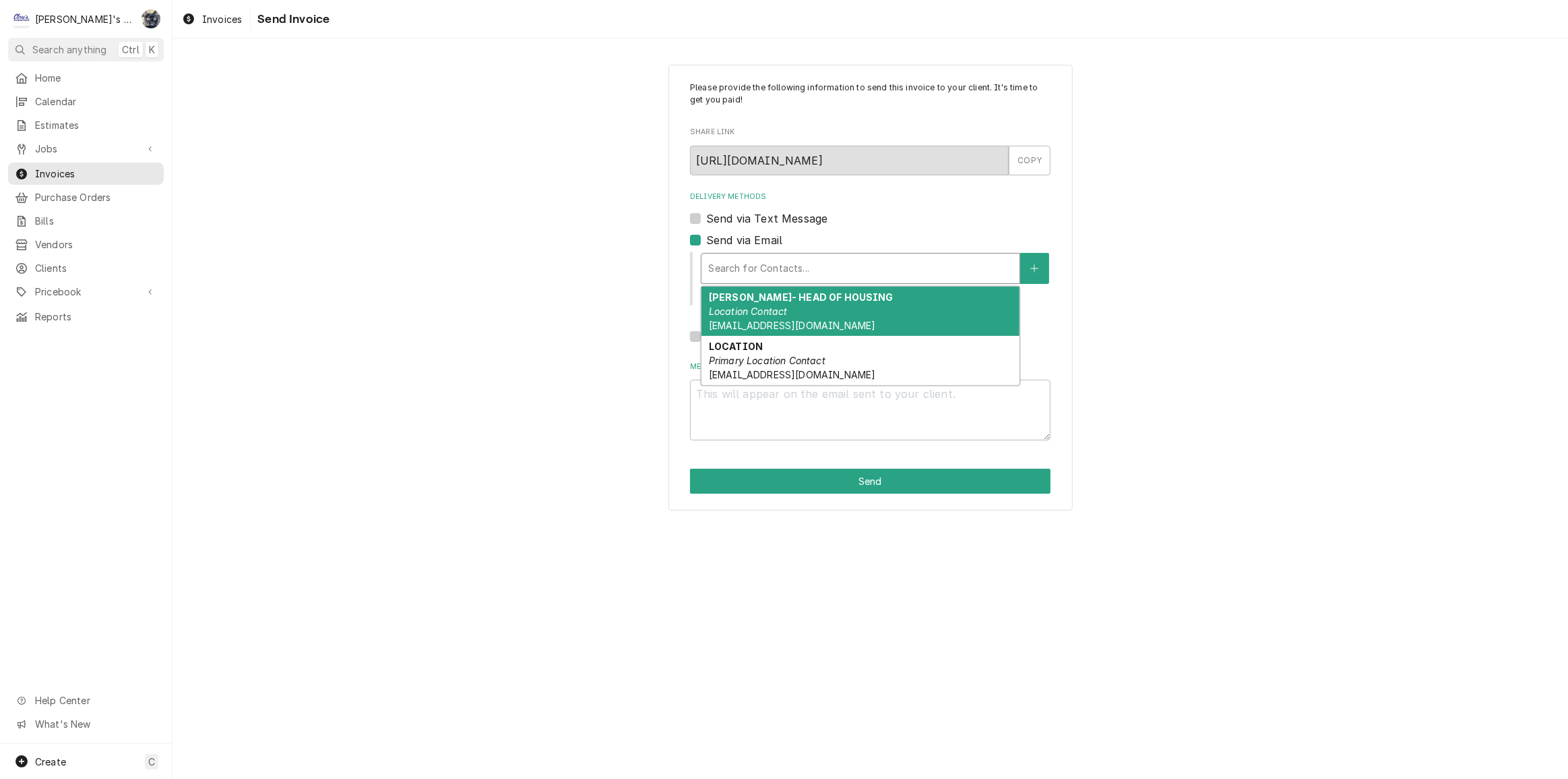
click at [1236, 253] on div "Please provide the following information to send this invoice to your client. I…" at bounding box center [870, 287] width 1395 height 470
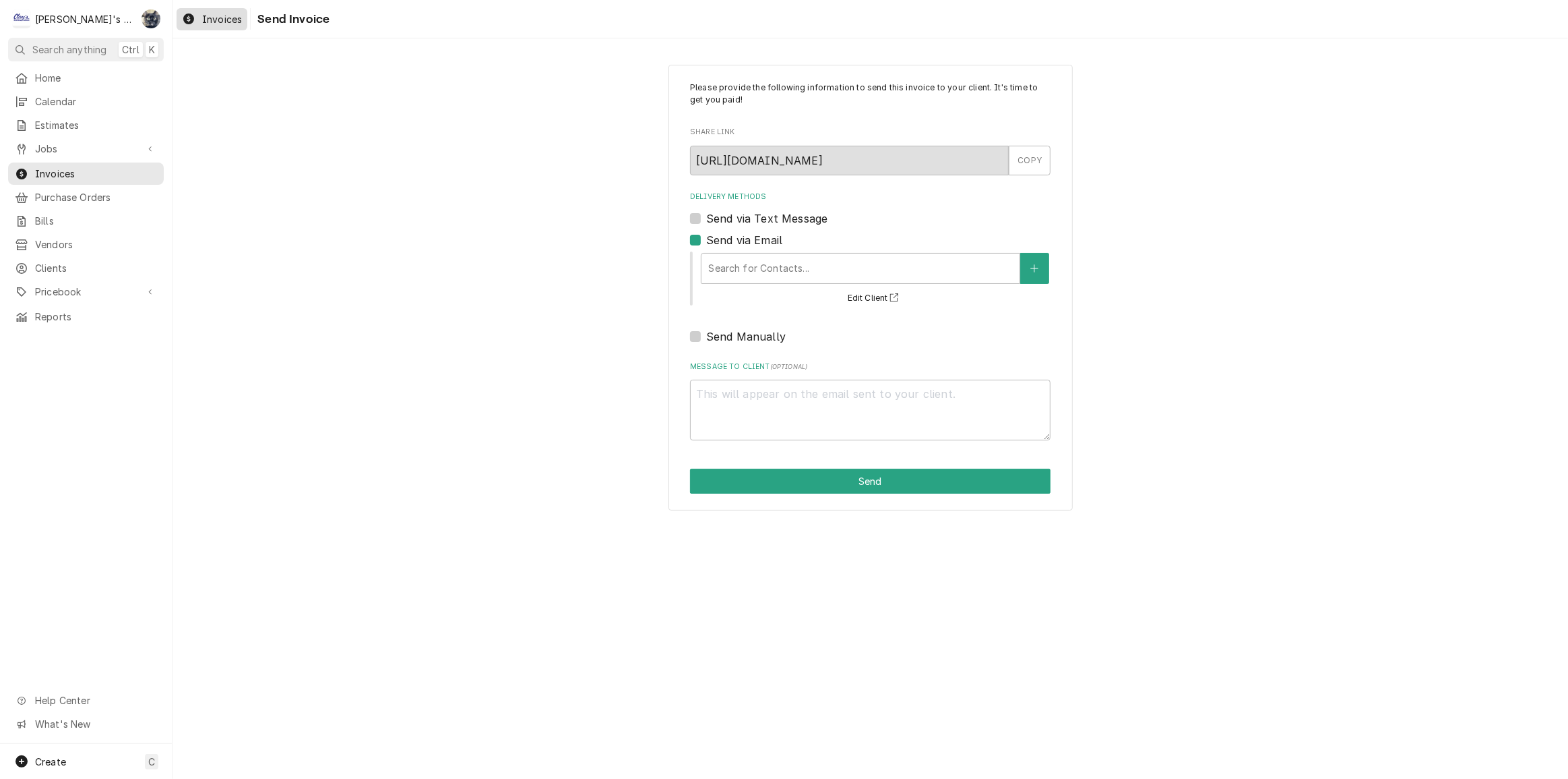
click at [228, 22] on span "Invoices" at bounding box center [222, 19] width 40 height 14
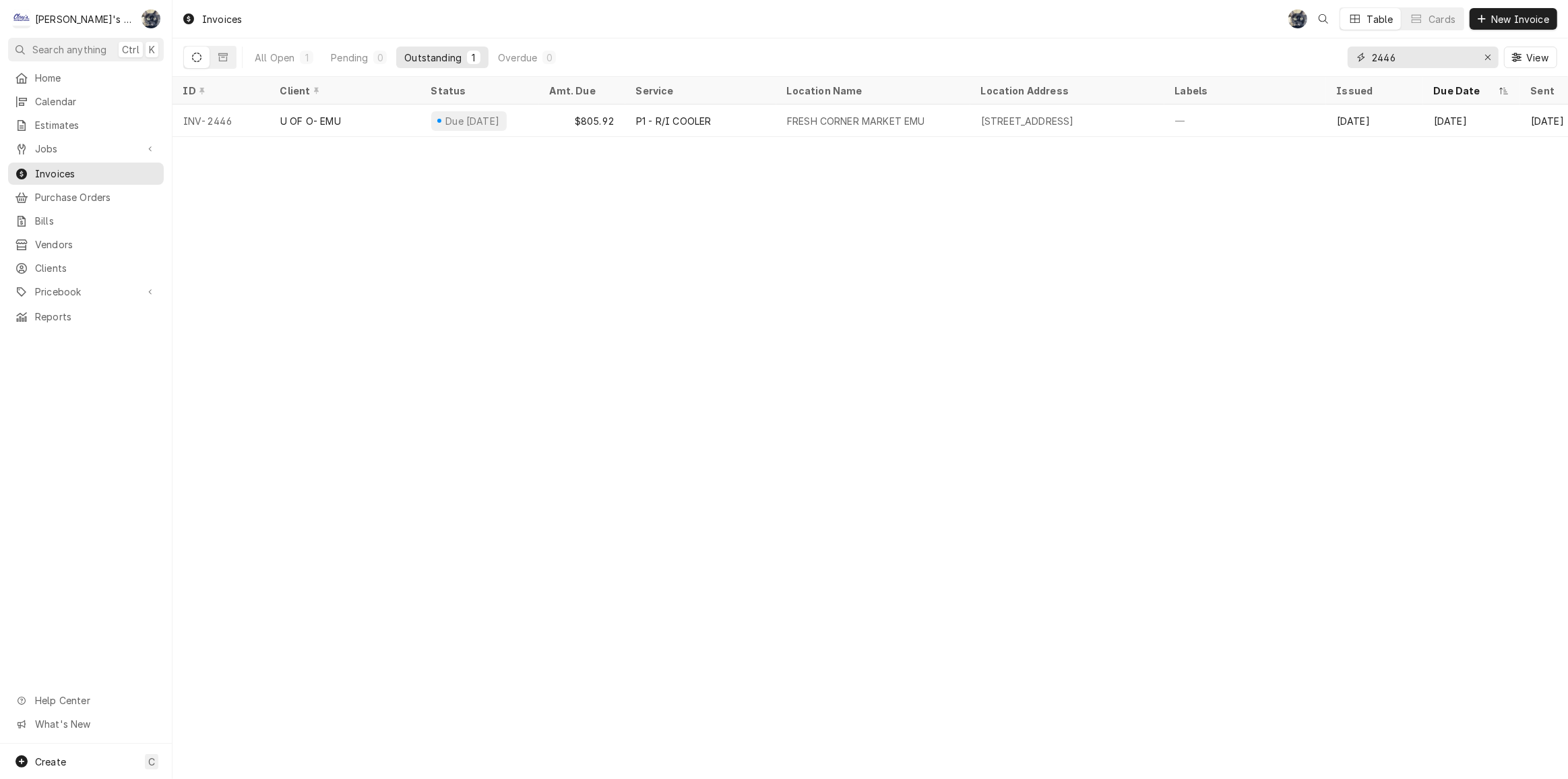
drag, startPoint x: 1419, startPoint y: 64, endPoint x: 1405, endPoint y: 62, distance: 14.1
click at [1389, 62] on input "2446" at bounding box center [1422, 58] width 101 height 22
click at [1487, 51] on div "Erase input" at bounding box center [1487, 57] width 13 height 13
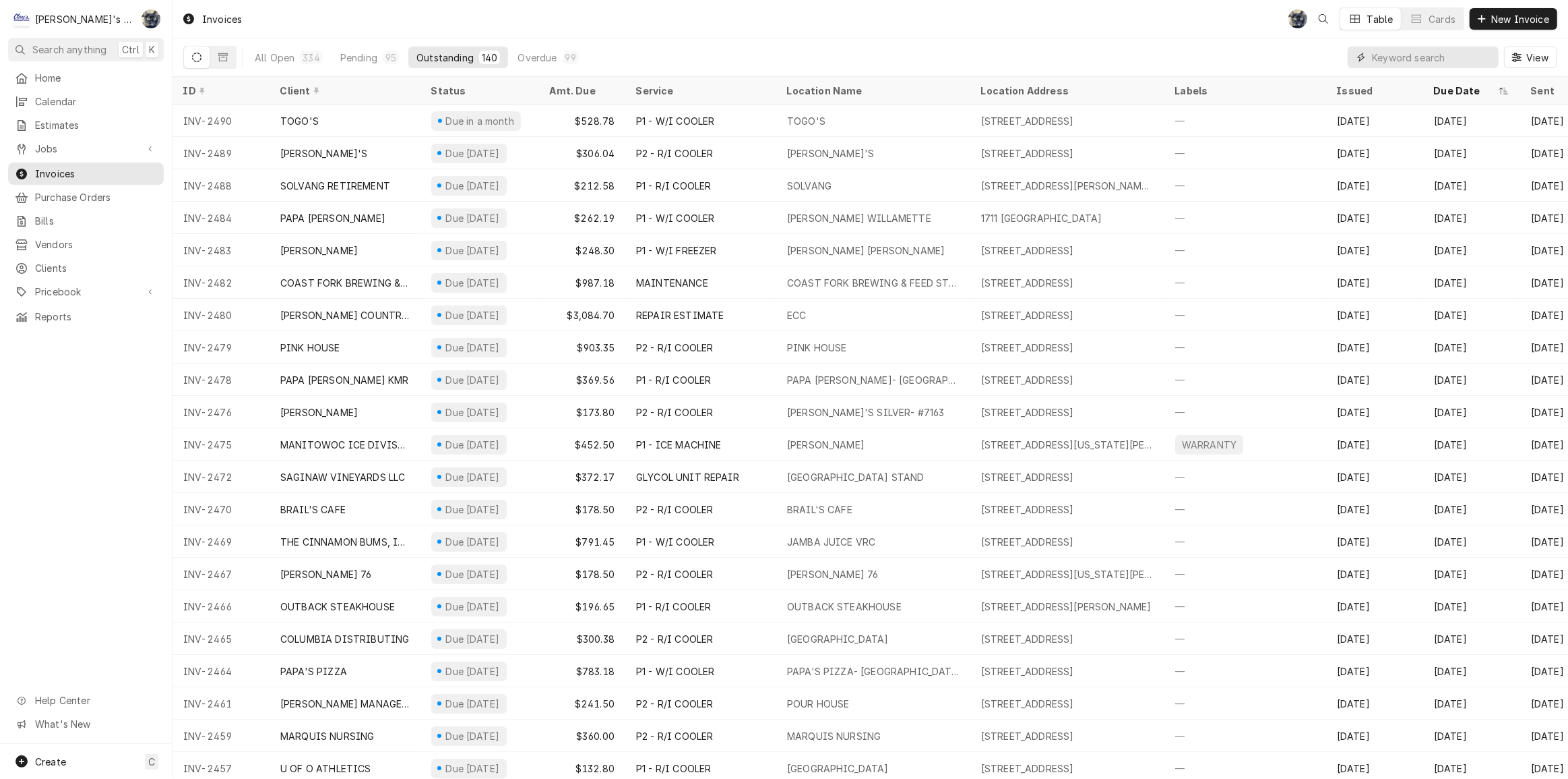
click at [1385, 59] on input "Dynamic Content Wrapper" at bounding box center [1431, 58] width 120 height 22
type input "2433"
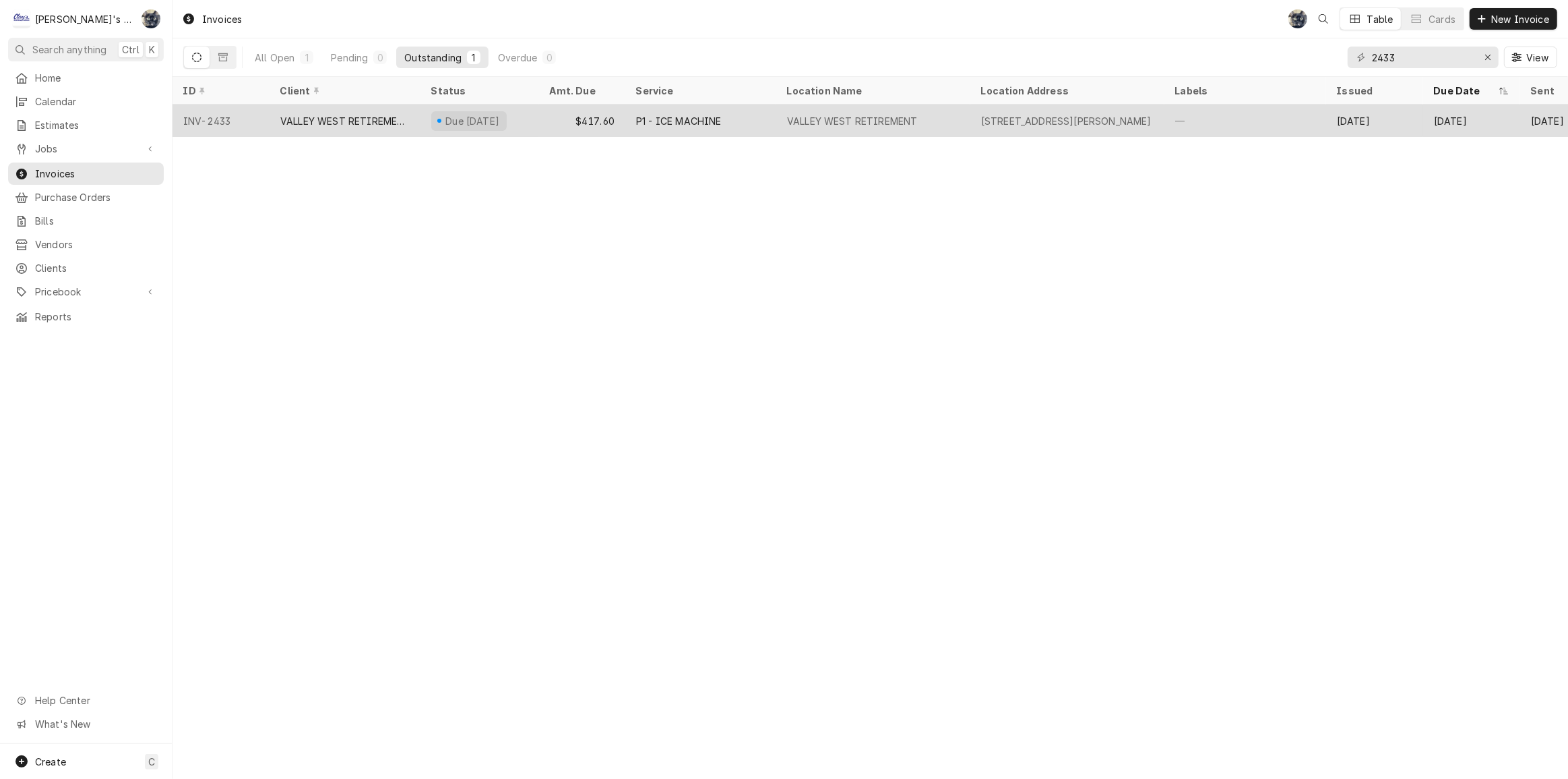
click at [1118, 126] on div "[STREET_ADDRESS][PERSON_NAME]" at bounding box center [1067, 121] width 194 height 32
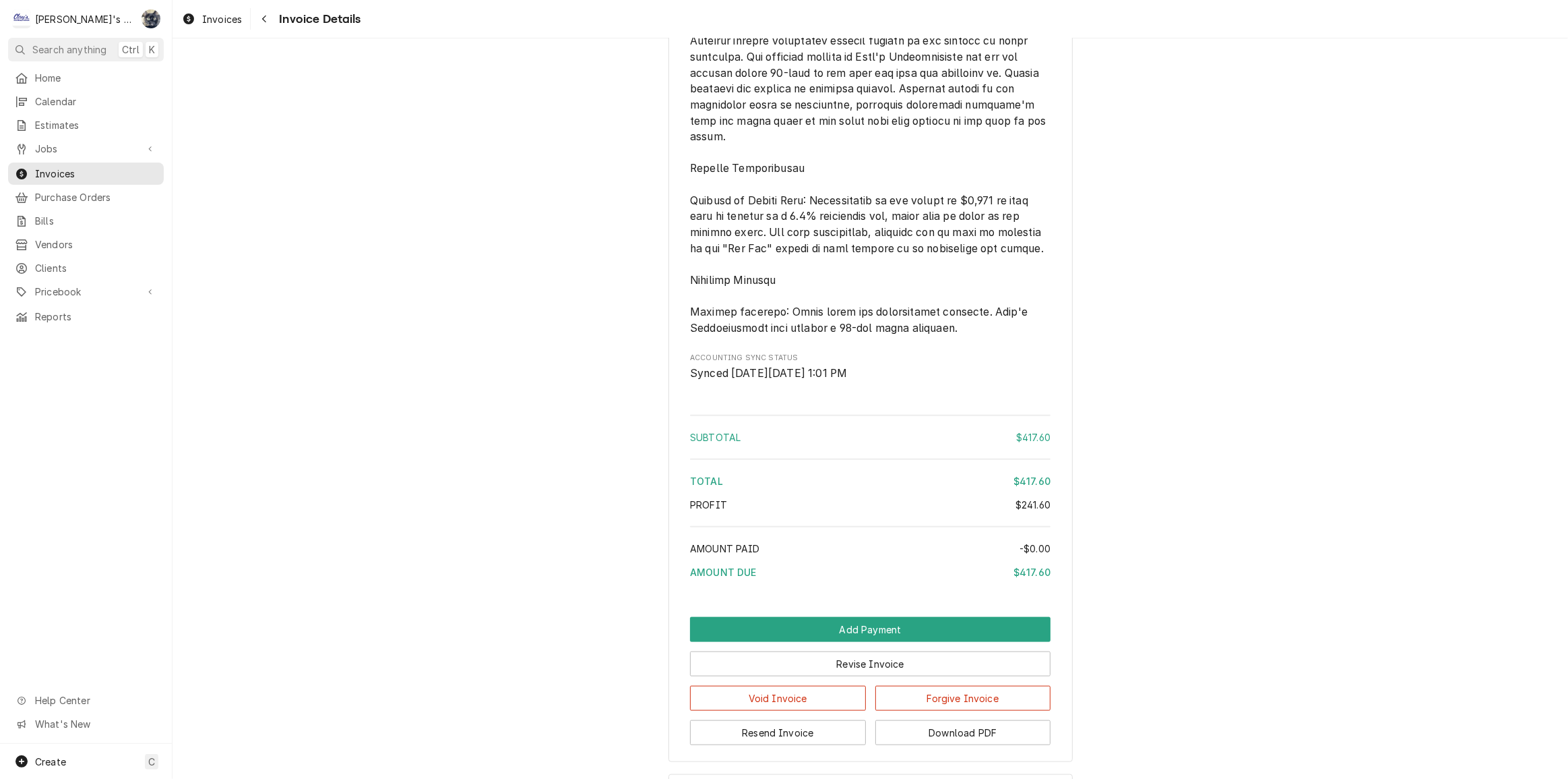
scroll to position [1713, 0]
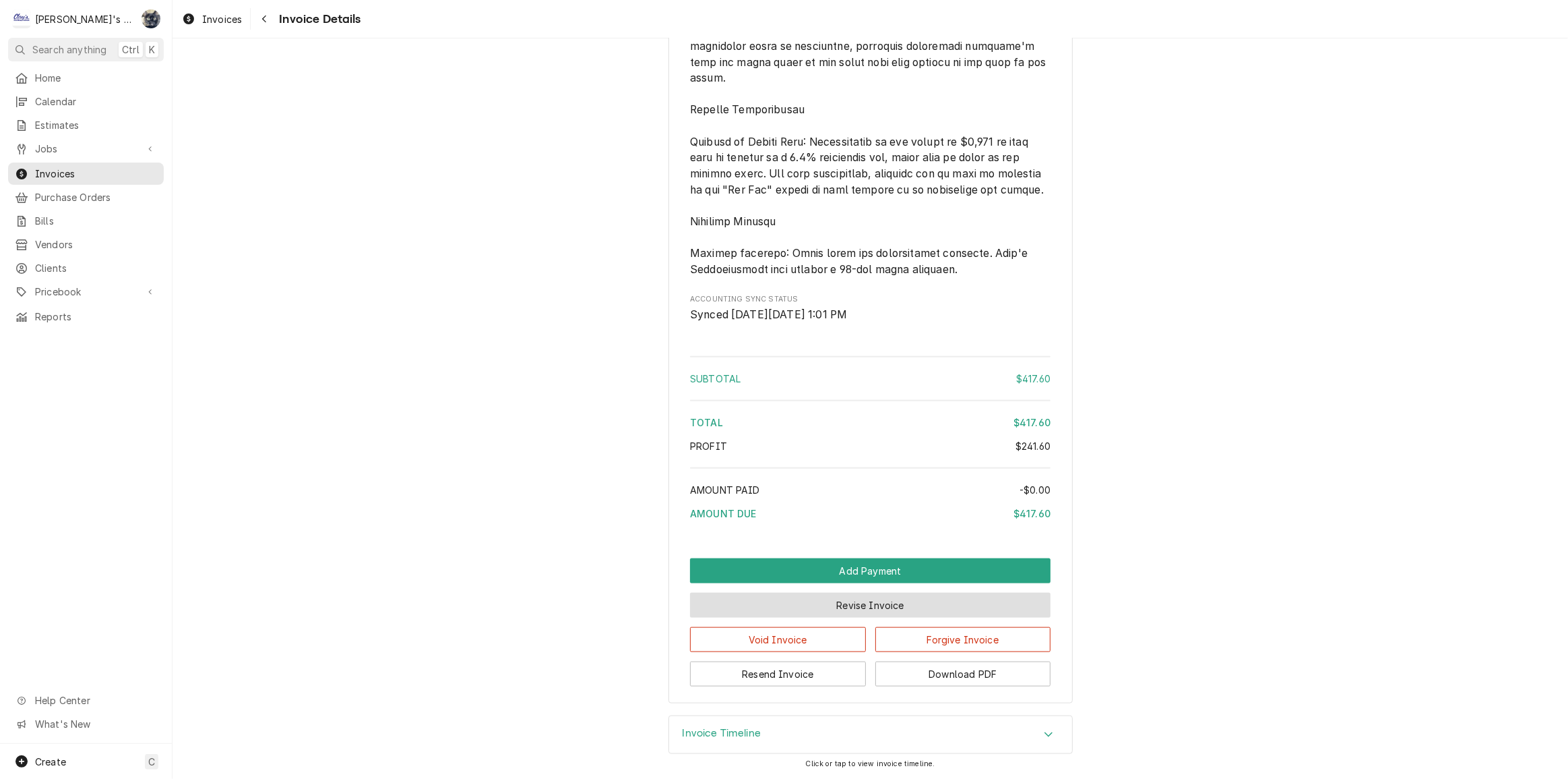
click at [827, 603] on button "Revise Invoice" at bounding box center [869, 605] width 361 height 25
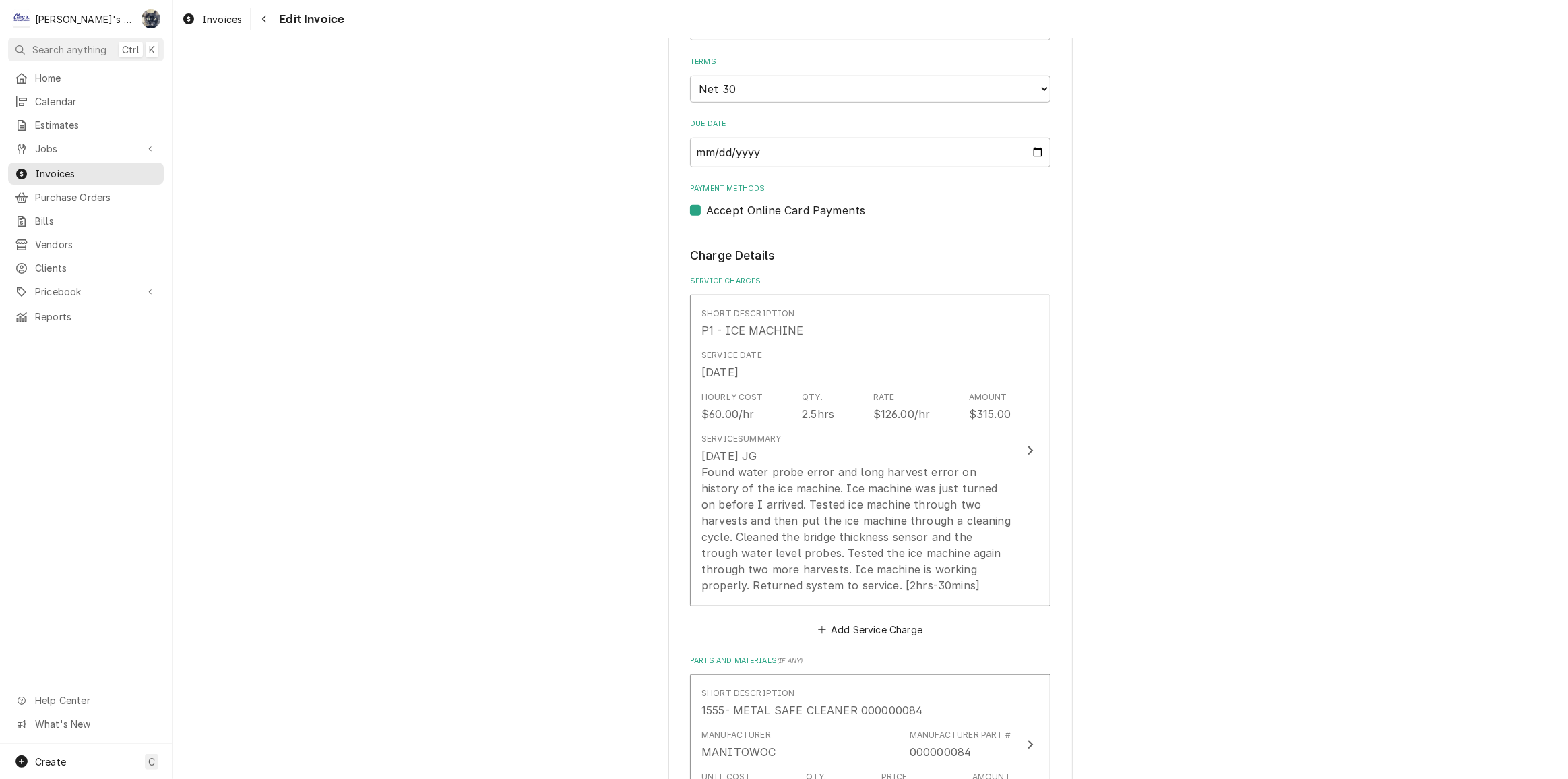
scroll to position [306, 0]
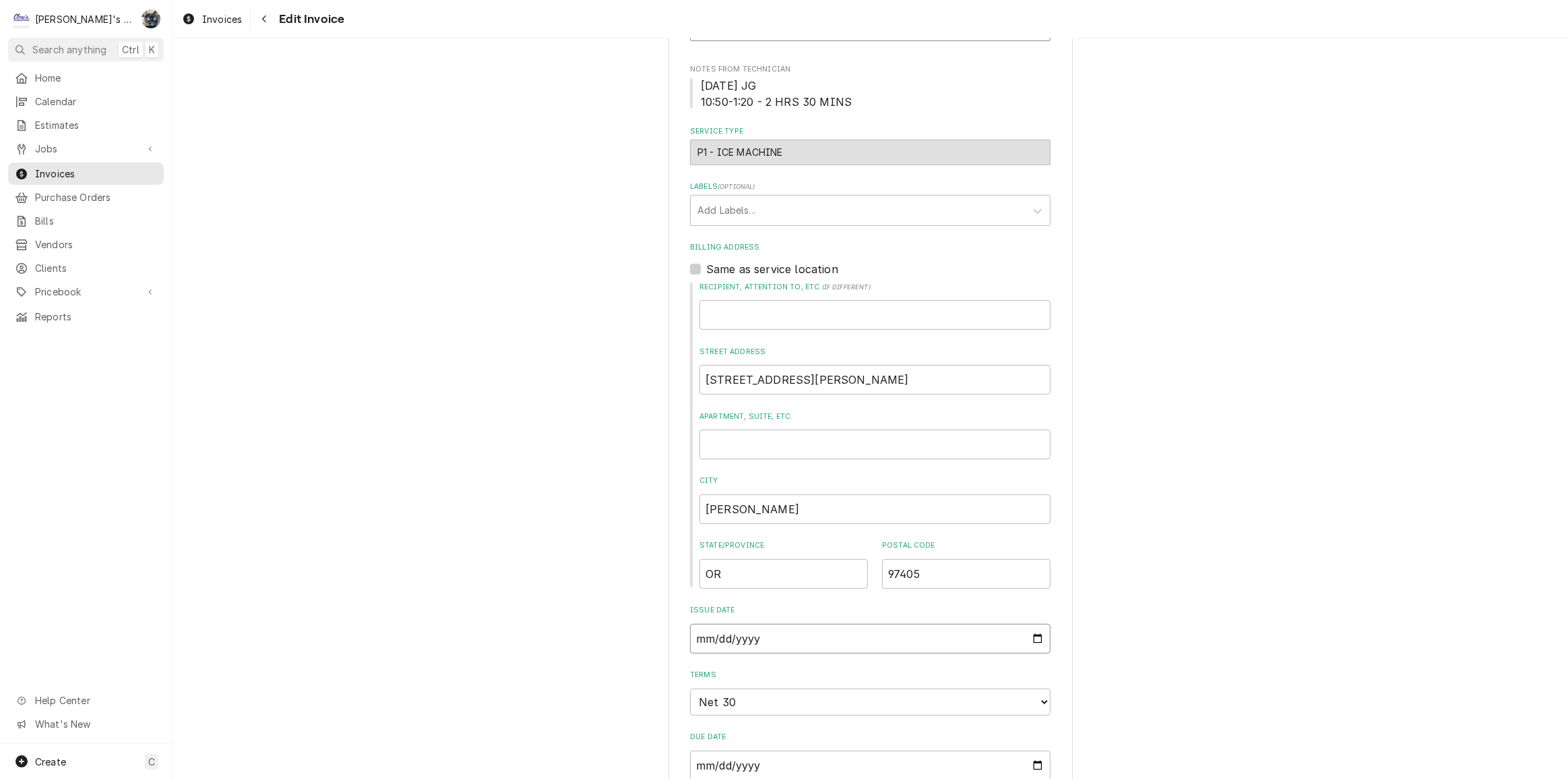
click at [1026, 634] on input "2025-09-19" at bounding box center [869, 638] width 361 height 30
click at [1031, 634] on input "2025-09-19" at bounding box center [869, 638] width 361 height 30
type textarea "x"
type input "2025-10-01"
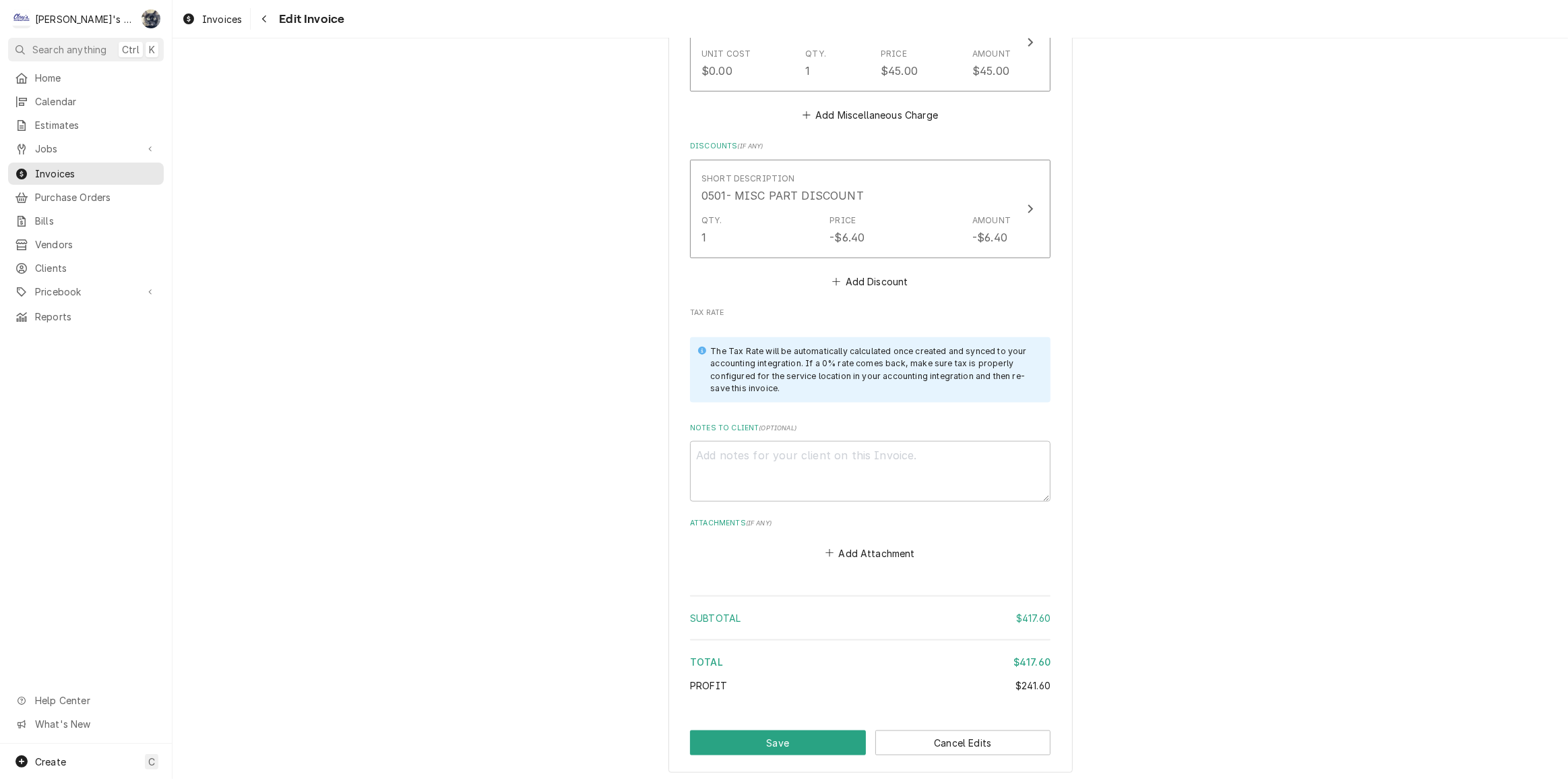
scroll to position [1874, 0]
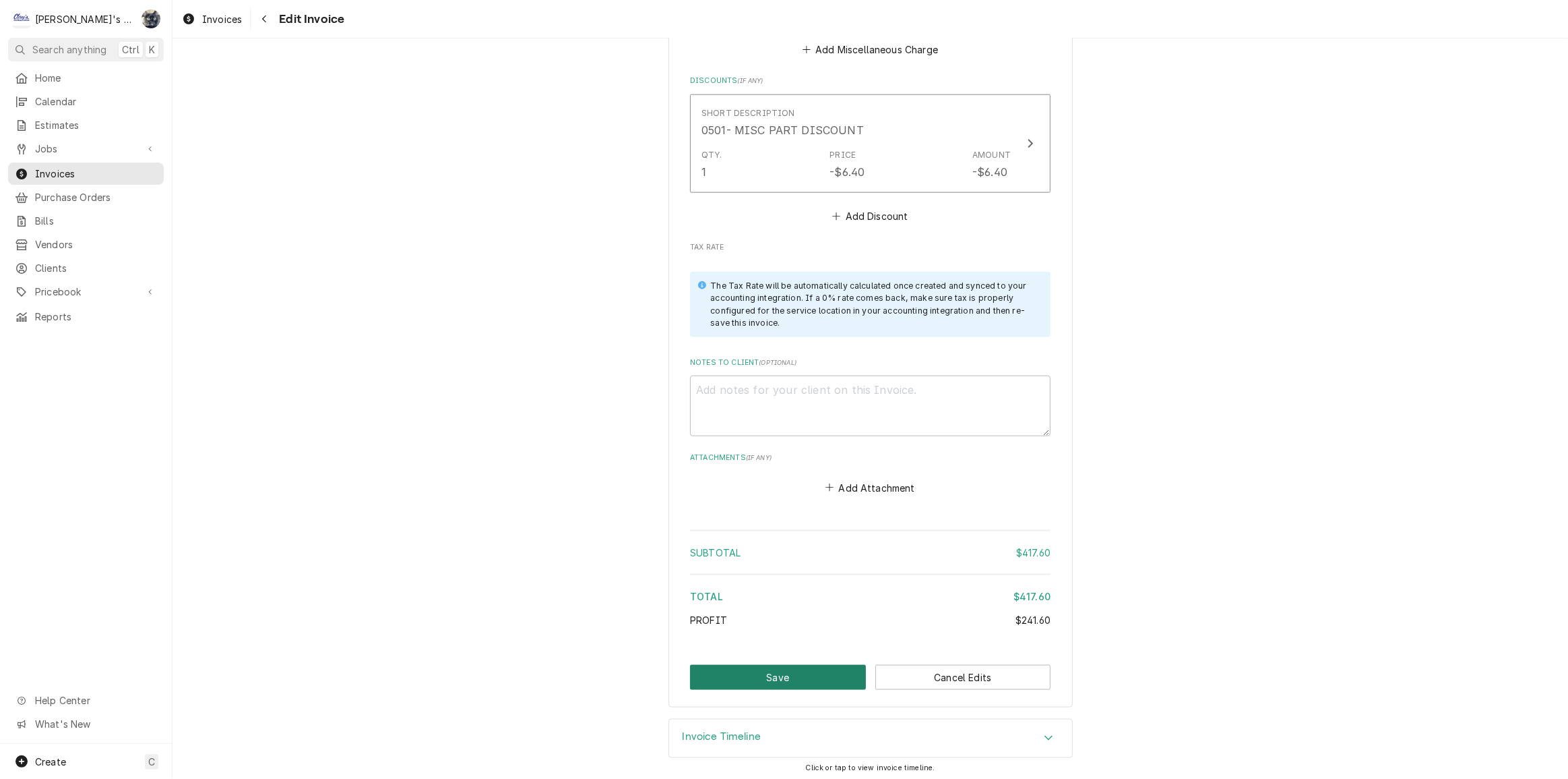
click at [808, 676] on button "Save" at bounding box center [778, 677] width 176 height 25
type textarea "x"
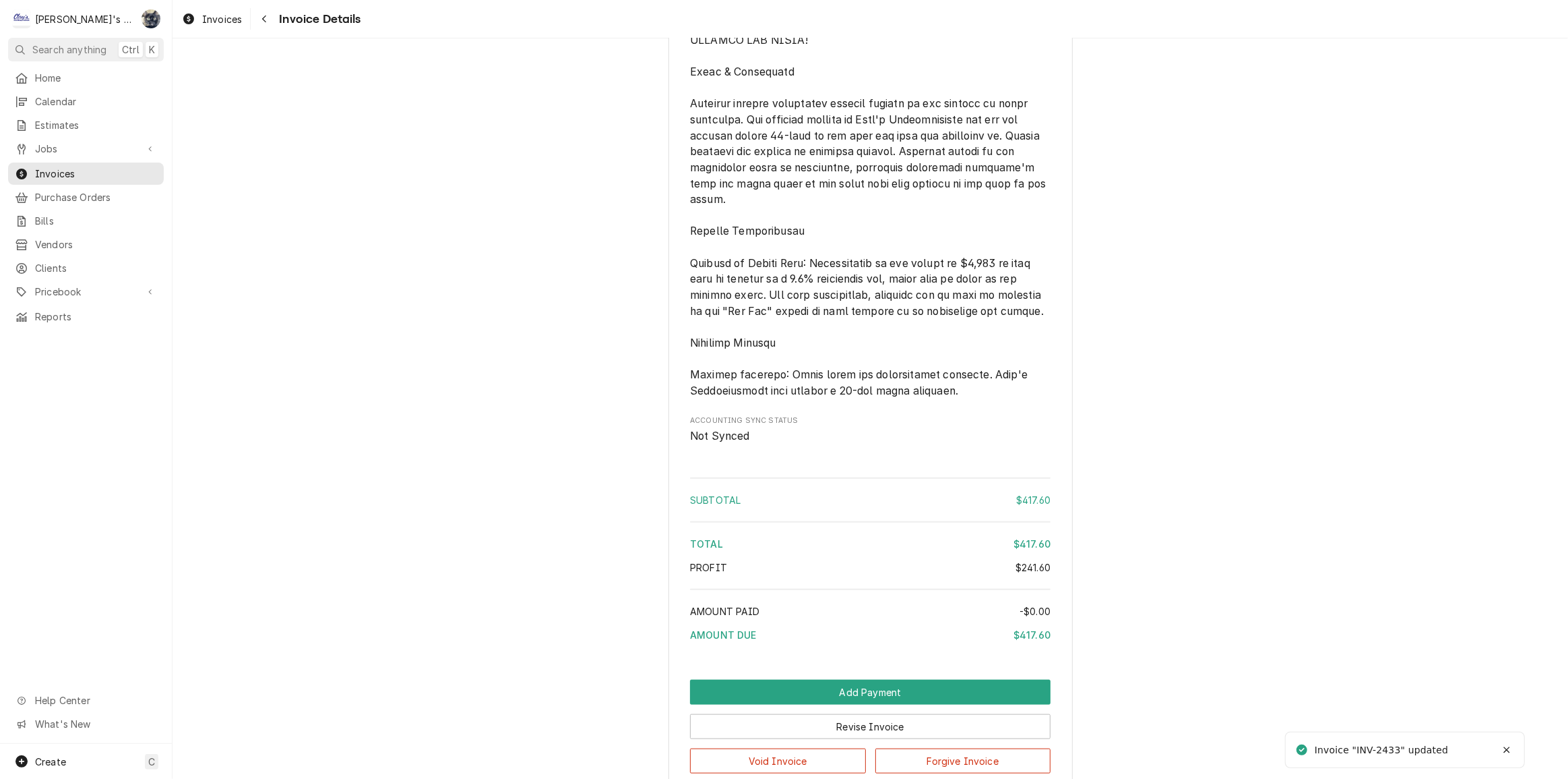
scroll to position [1713, 0]
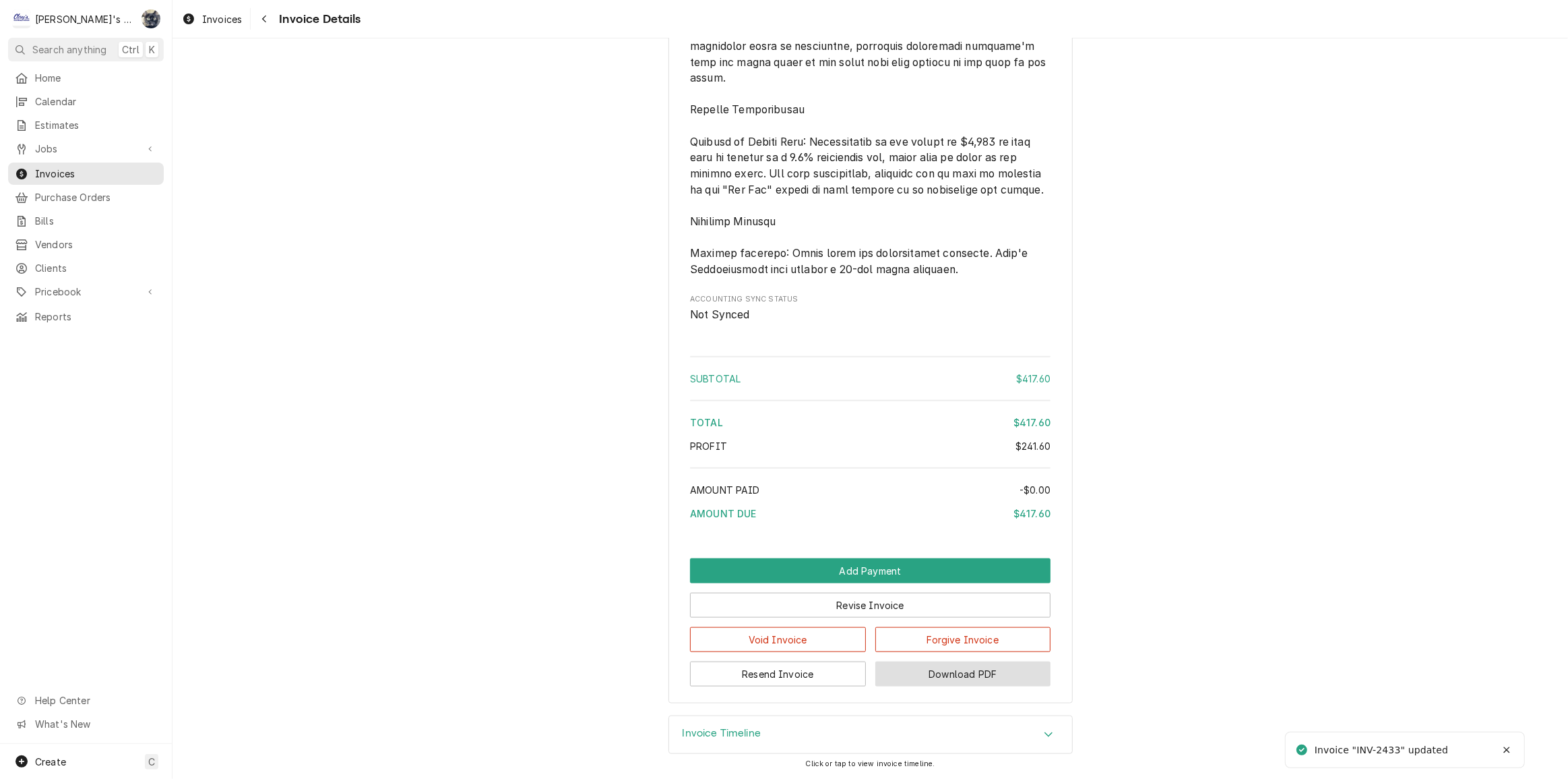
click at [921, 672] on button "Download PDF" at bounding box center [964, 674] width 176 height 25
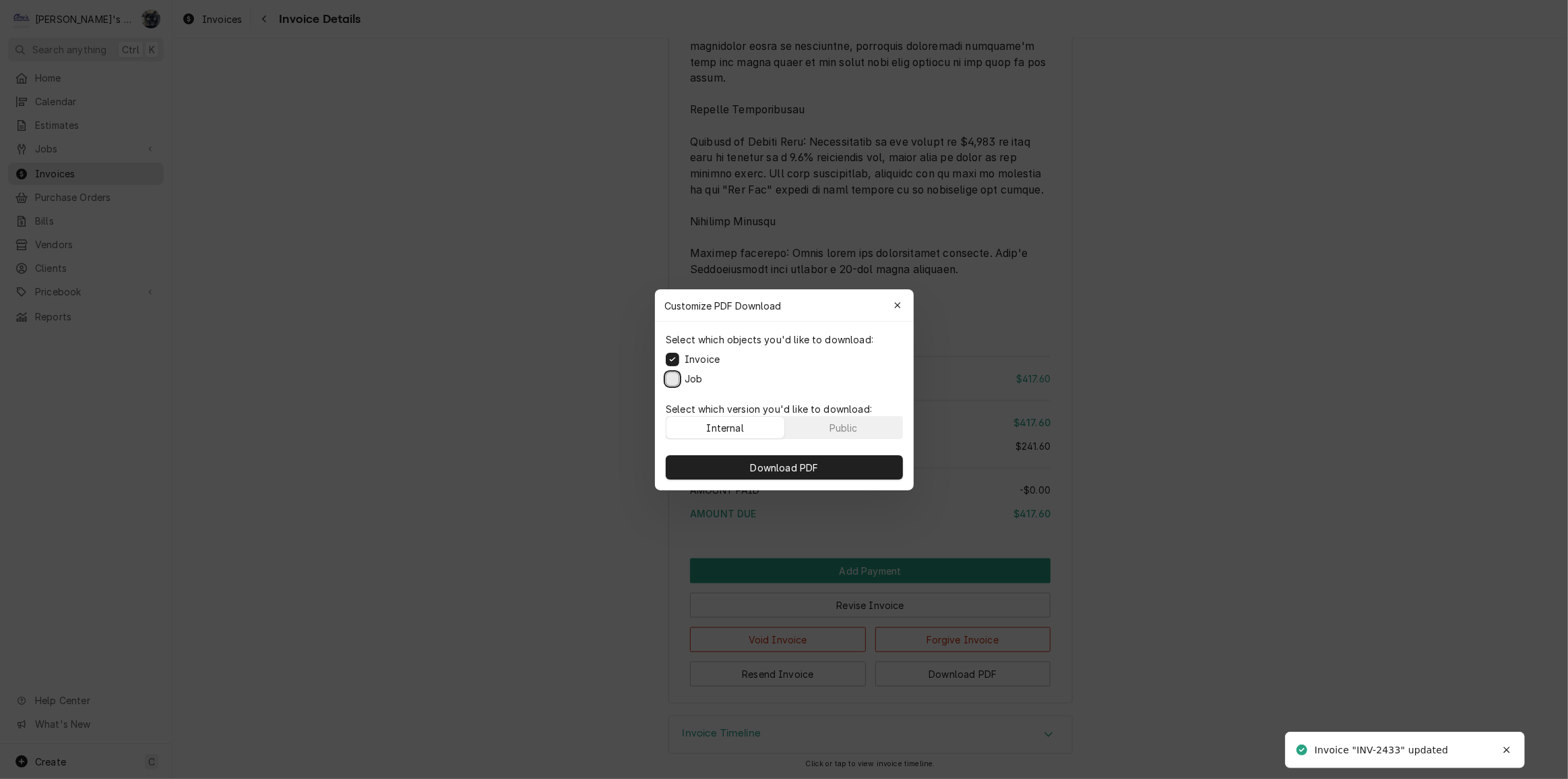
click at [672, 383] on button "Job" at bounding box center [672, 378] width 13 height 13
click at [713, 465] on button "Download PDF" at bounding box center [784, 467] width 237 height 24
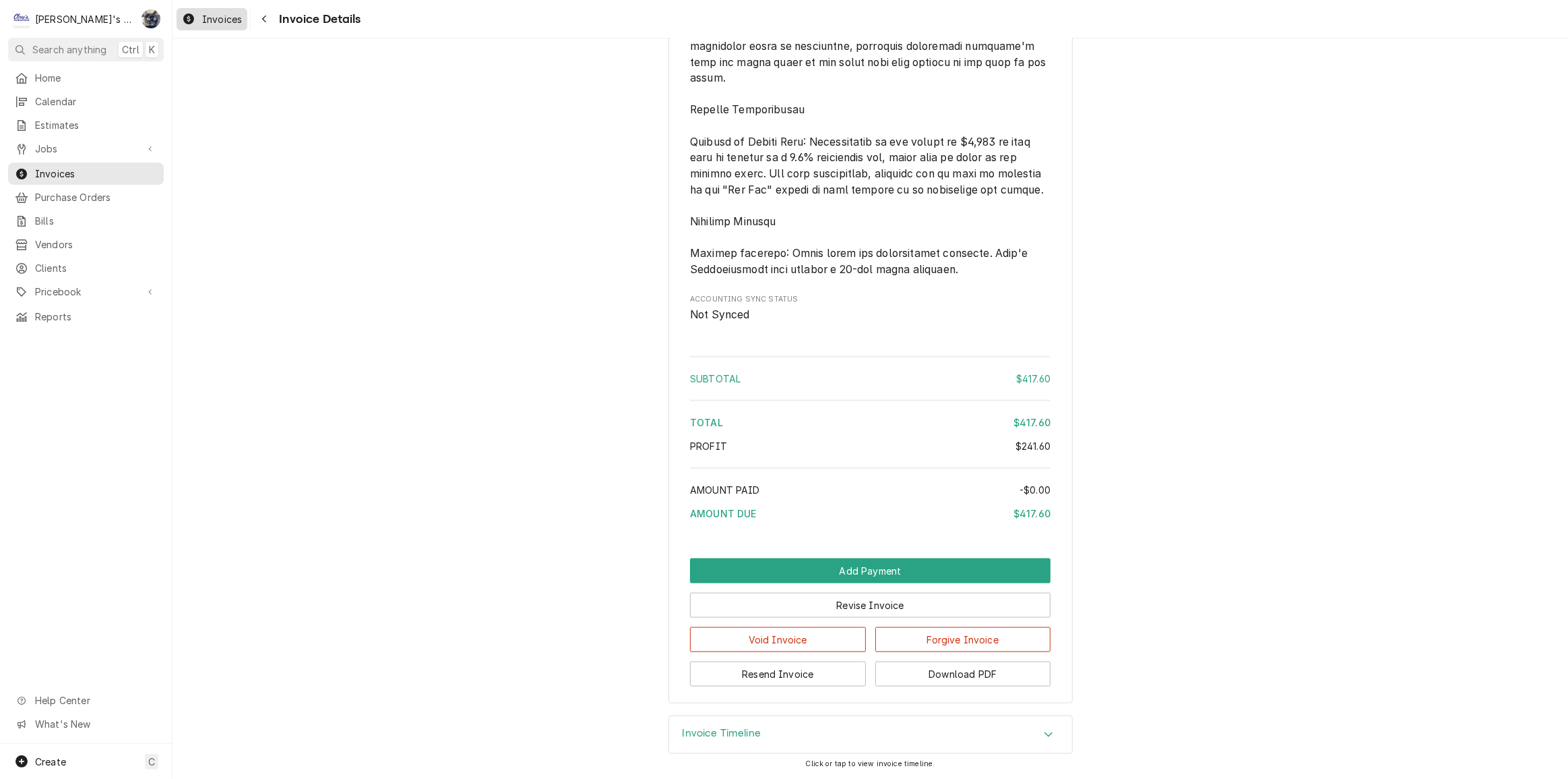
click at [236, 22] on span "Invoices" at bounding box center [222, 19] width 40 height 14
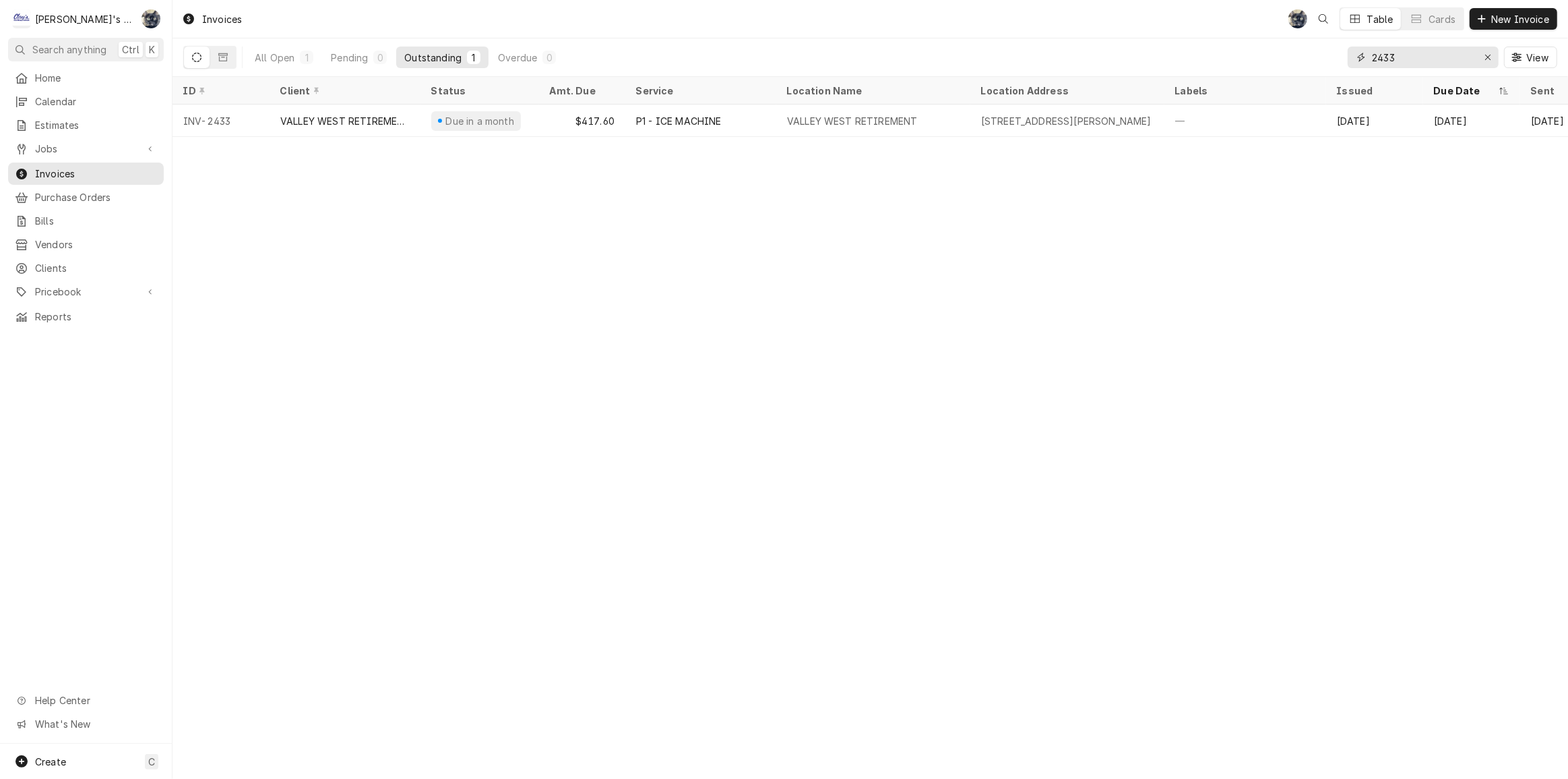
drag, startPoint x: 1410, startPoint y: 55, endPoint x: 1338, endPoint y: 58, distance: 72.1
click at [1338, 58] on div "All Open 1 Pending 0 Outstanding 1 Overdue 0 2433 View" at bounding box center [870, 58] width 1374 height 38
type input "2489"
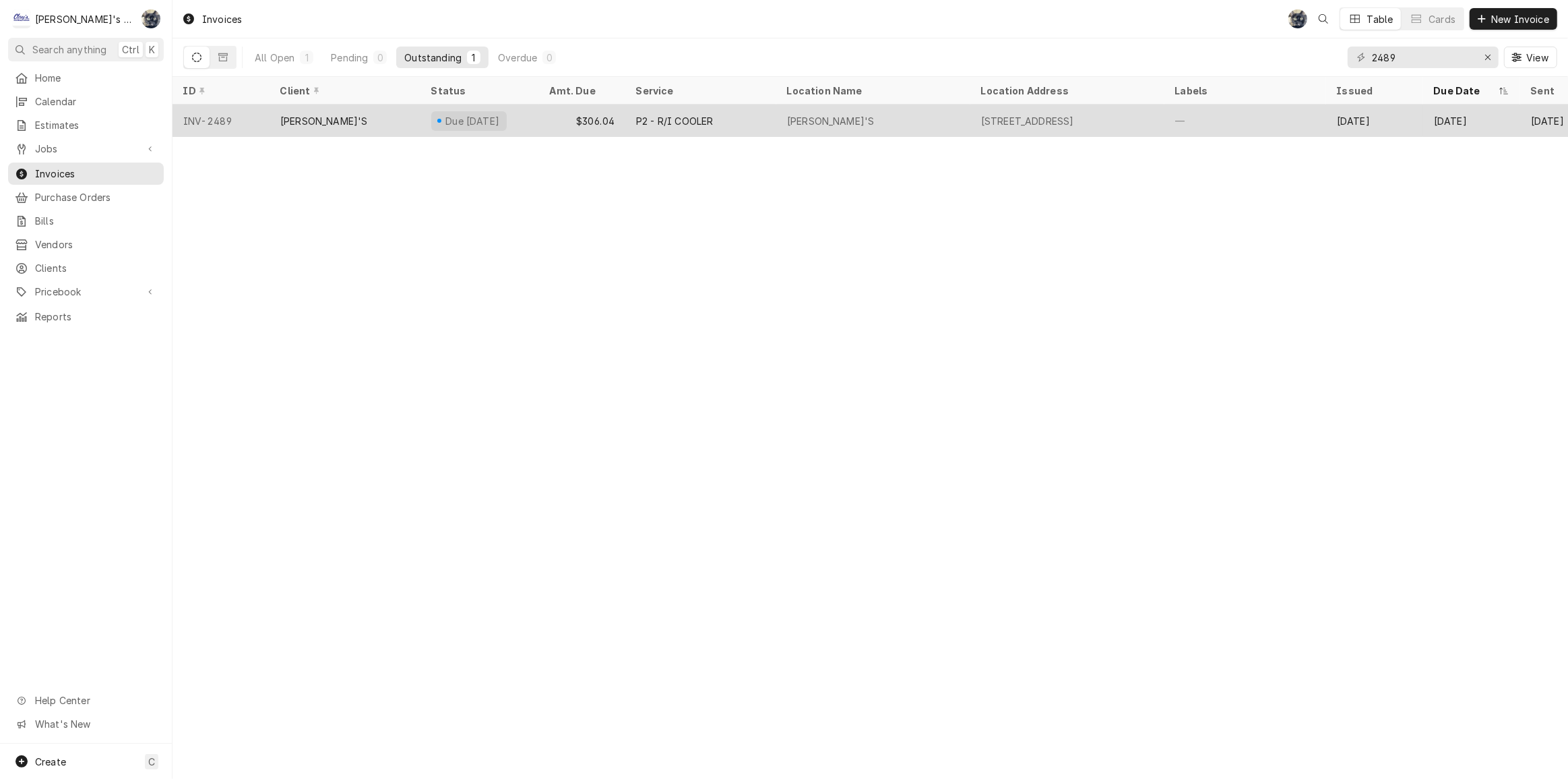
click at [991, 126] on div "[STREET_ADDRESS]" at bounding box center [1067, 121] width 194 height 32
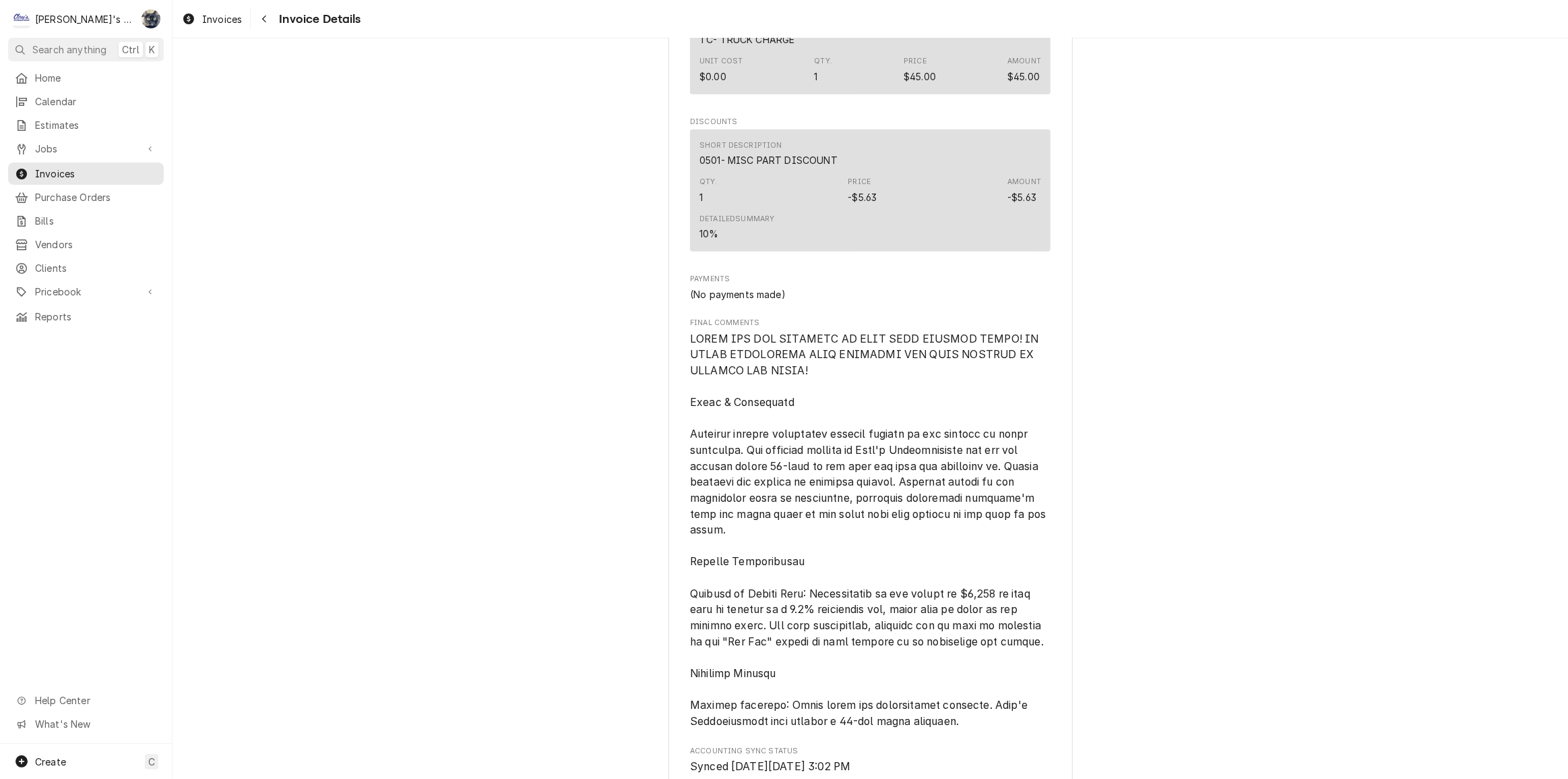
scroll to position [1735, 0]
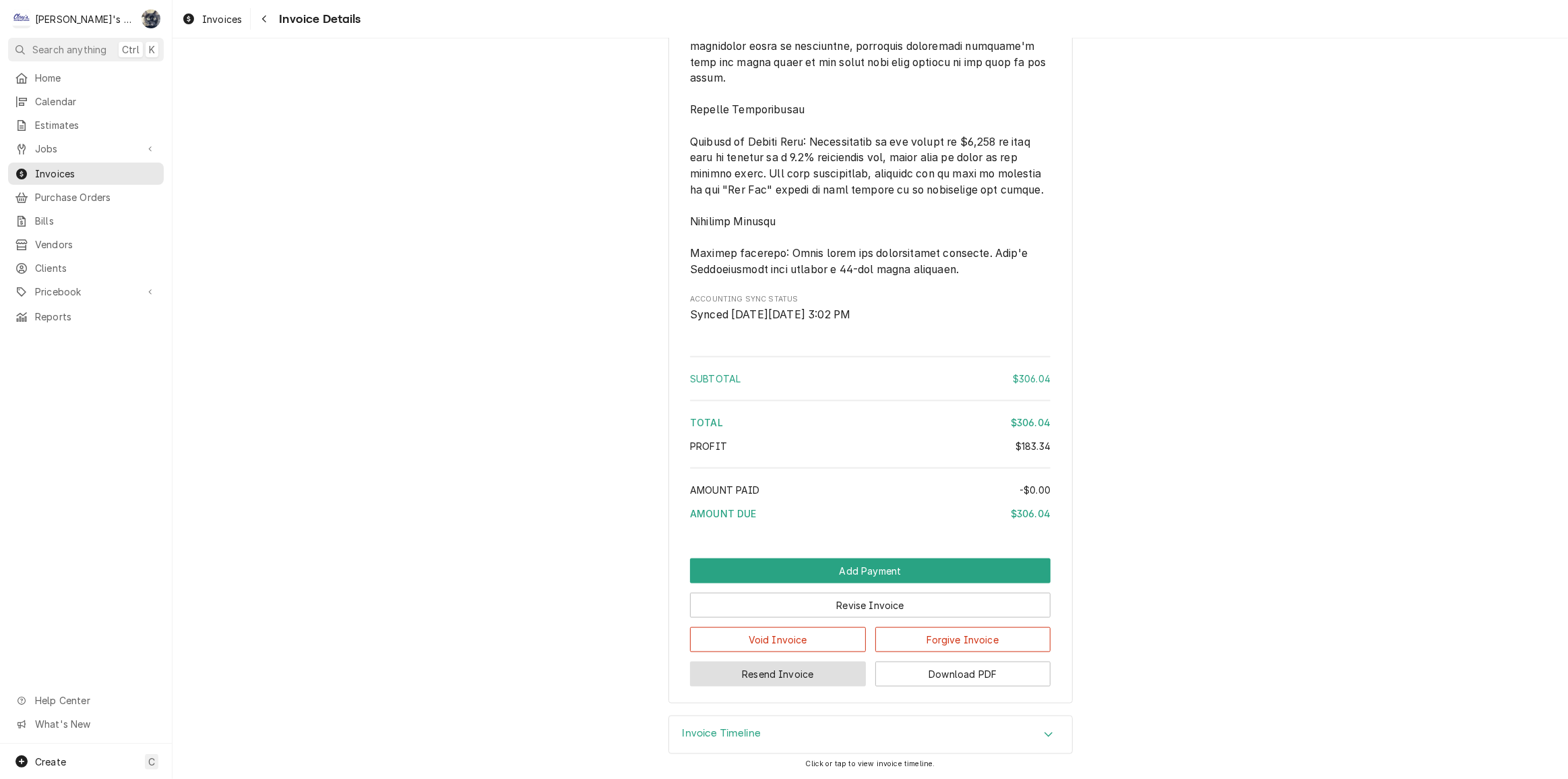
click at [820, 673] on button "Resend Invoice" at bounding box center [778, 674] width 176 height 25
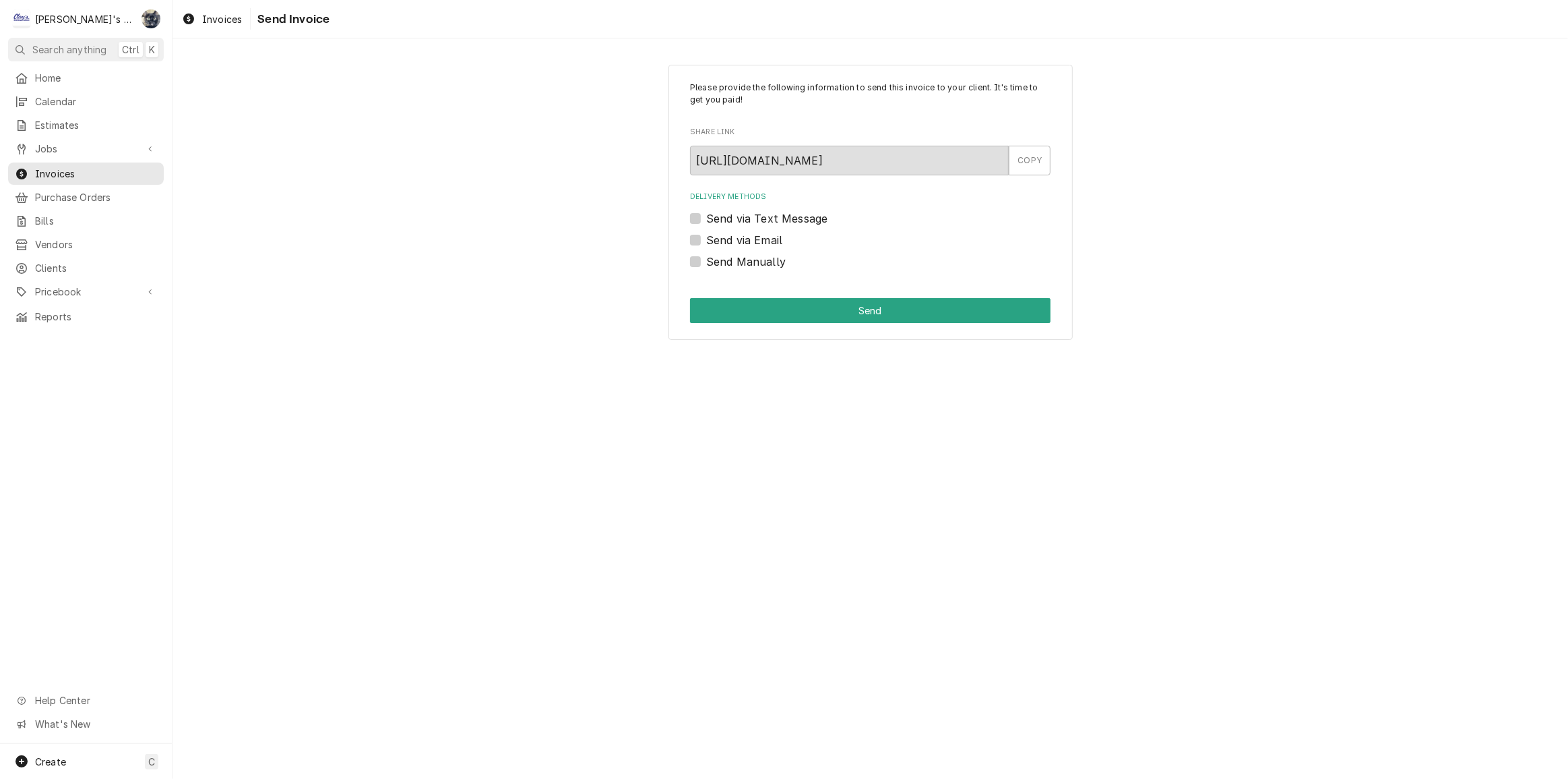
click at [706, 243] on label "Send via Email" at bounding box center [744, 240] width 76 height 16
click at [706, 243] on input "Send via Email" at bounding box center [886, 246] width 361 height 30
checkbox input "true"
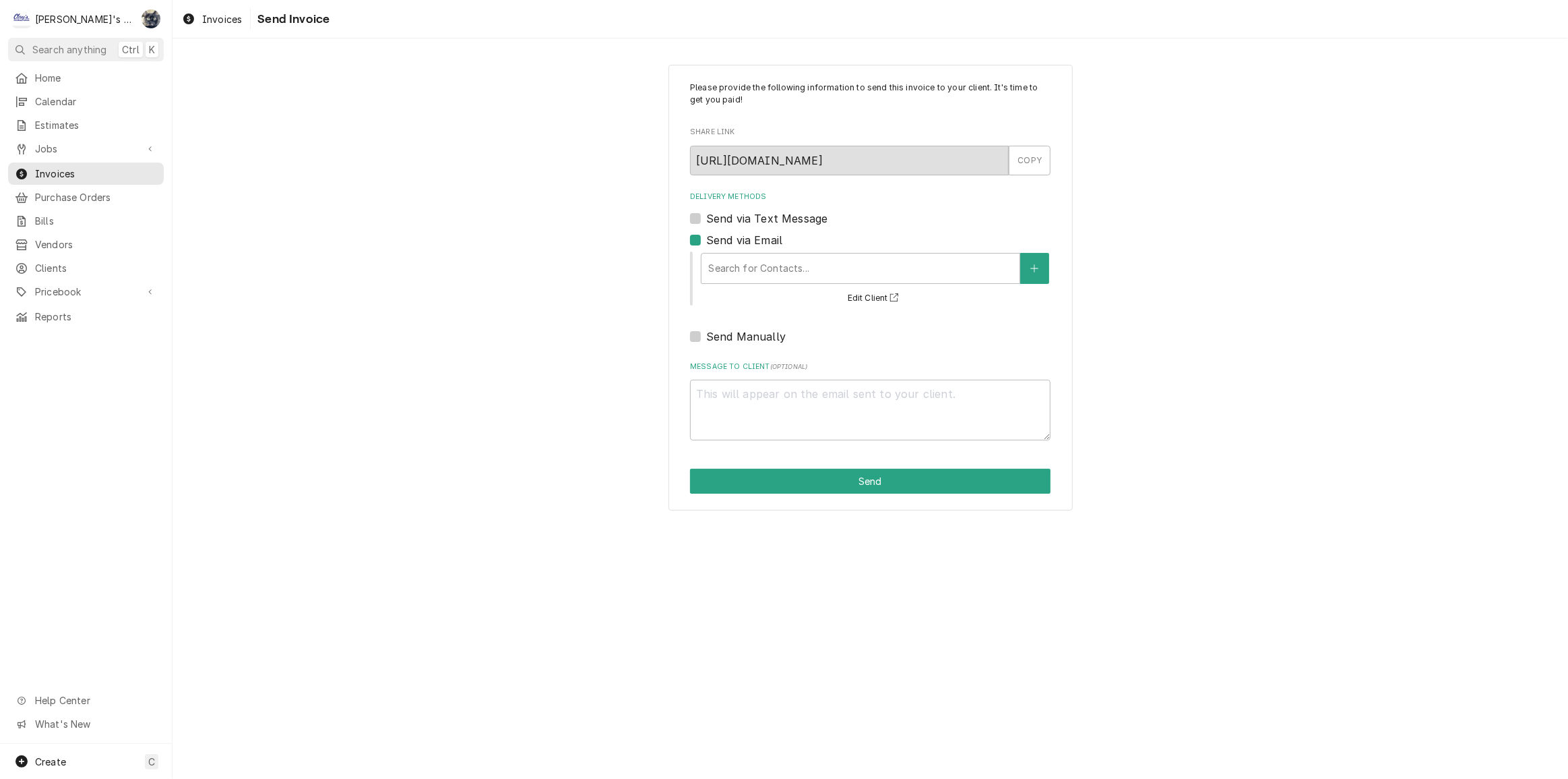
click at [739, 284] on div "Search for Contacts... Edit Client" at bounding box center [875, 278] width 351 height 56
click at [738, 275] on div "Delivery Methods" at bounding box center [860, 268] width 305 height 24
click at [1156, 252] on div "Please provide the following information to send this invoice to your client. I…" at bounding box center [870, 287] width 1395 height 470
click at [218, 13] on span "Invoices" at bounding box center [222, 19] width 40 height 14
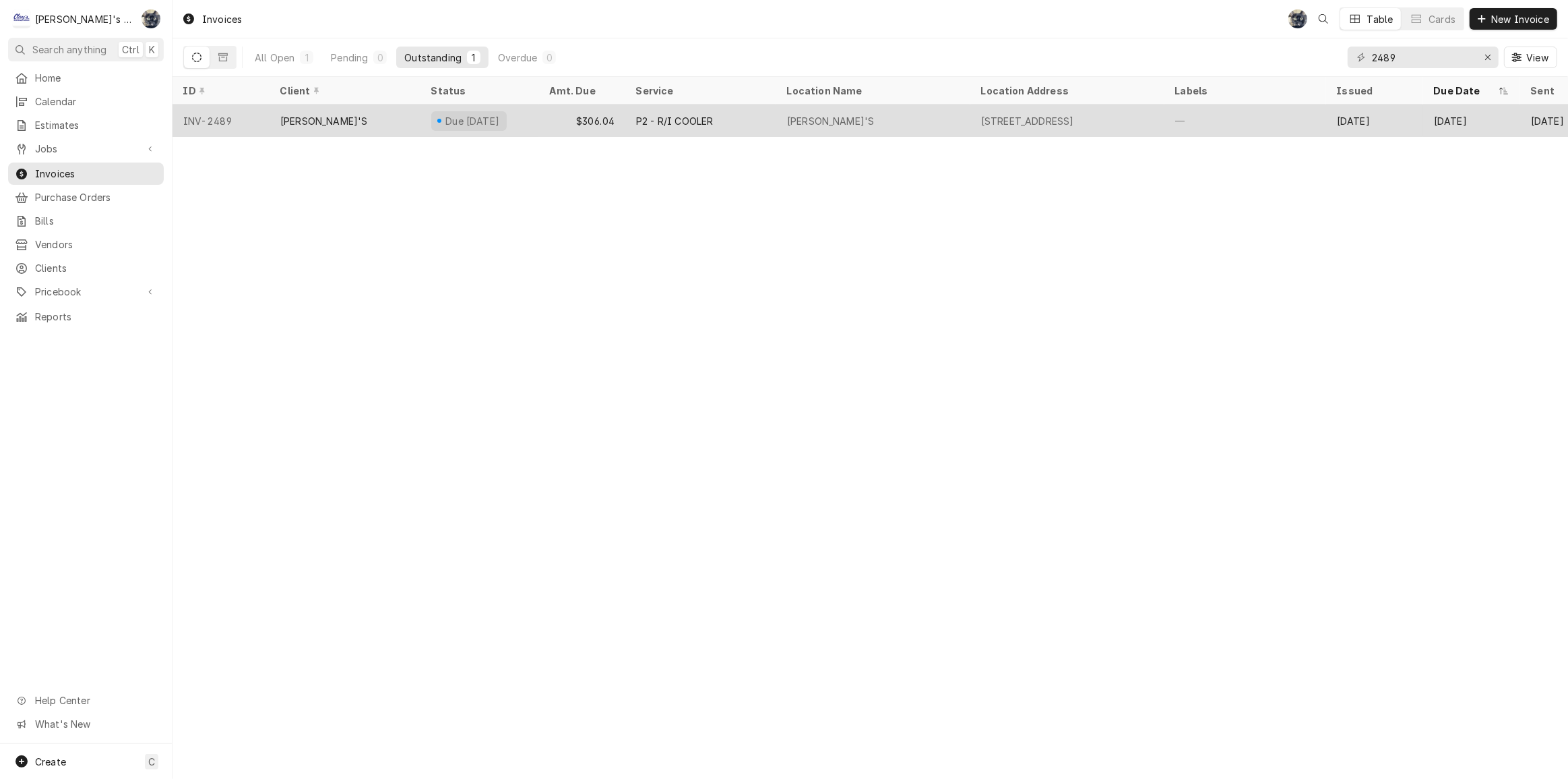
click at [886, 110] on div "[PERSON_NAME]'S" at bounding box center [873, 121] width 194 height 32
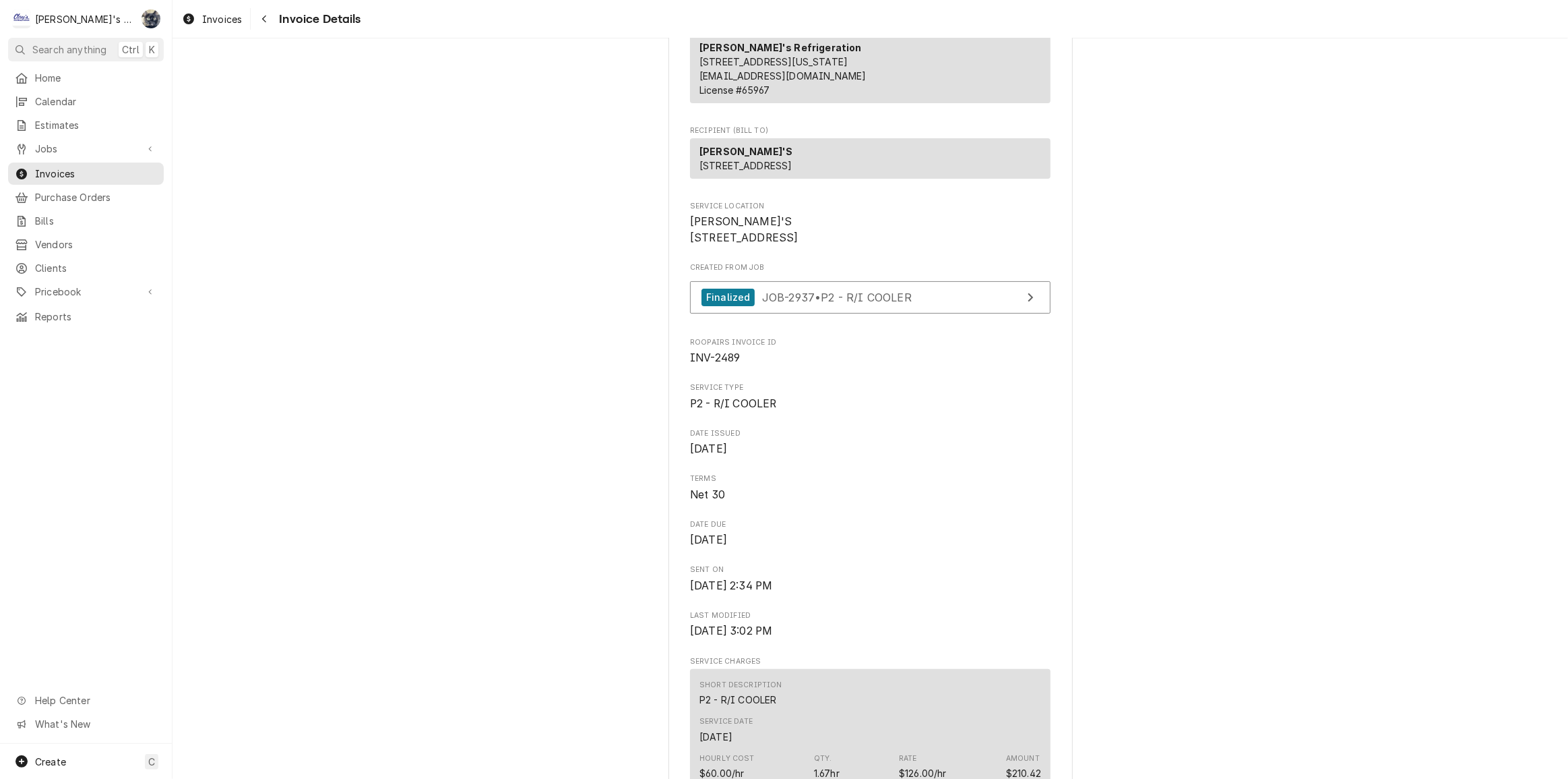
scroll to position [141, 0]
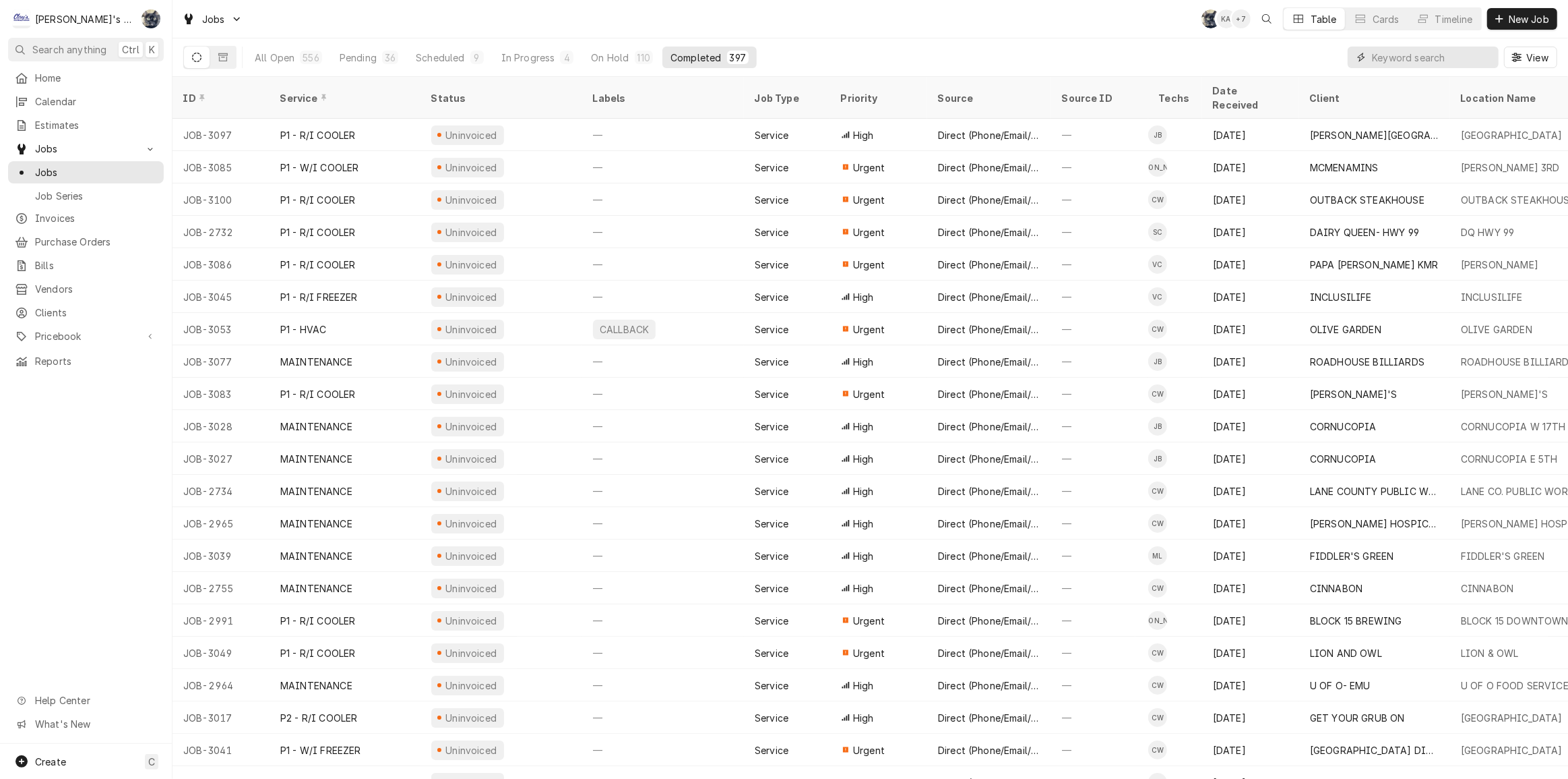
click at [1385, 58] on input "Dynamic Content Wrapper" at bounding box center [1431, 58] width 120 height 22
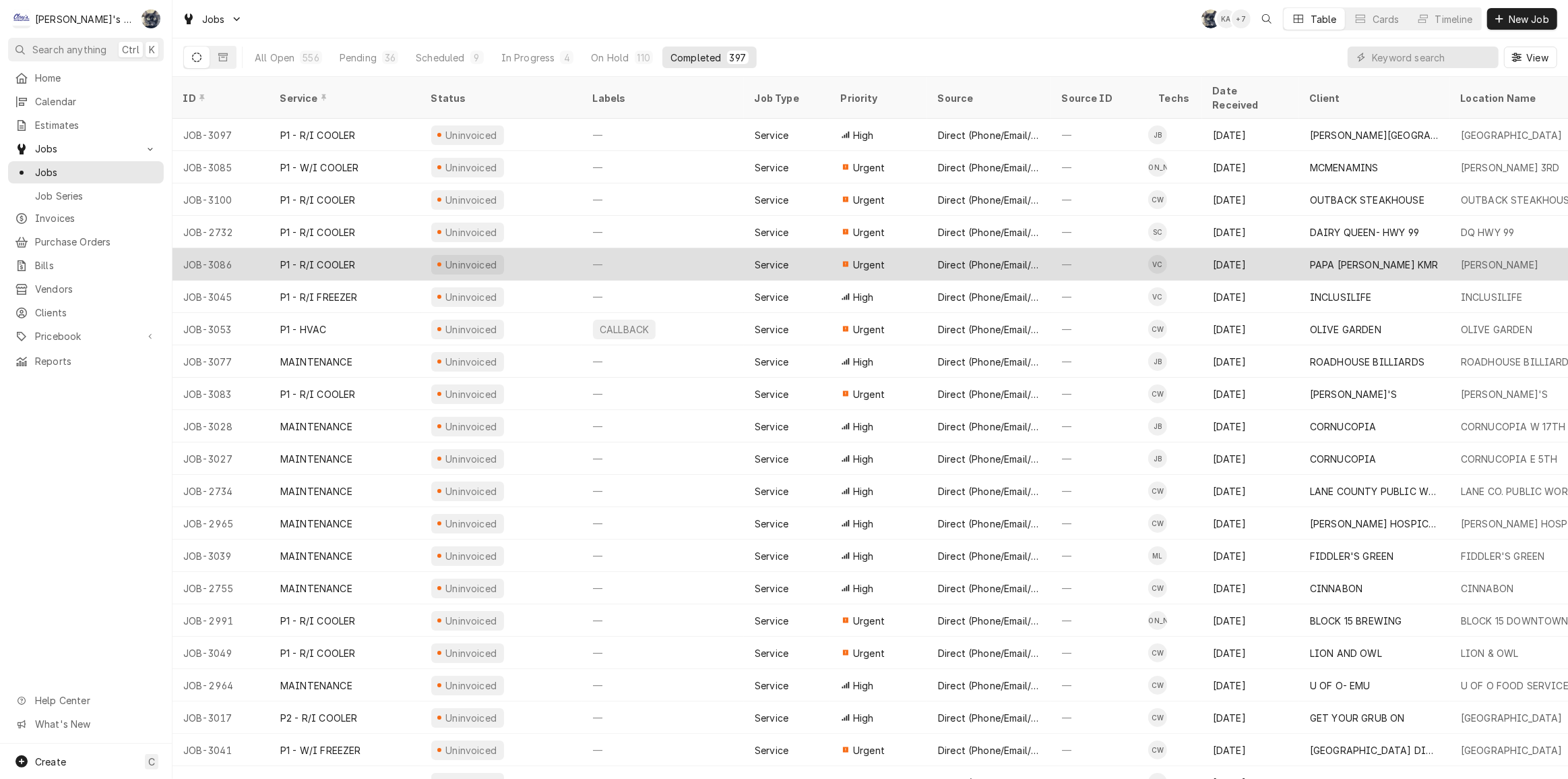
click at [1376, 248] on div "PAPA MURPHY'S KMR" at bounding box center [1375, 264] width 151 height 32
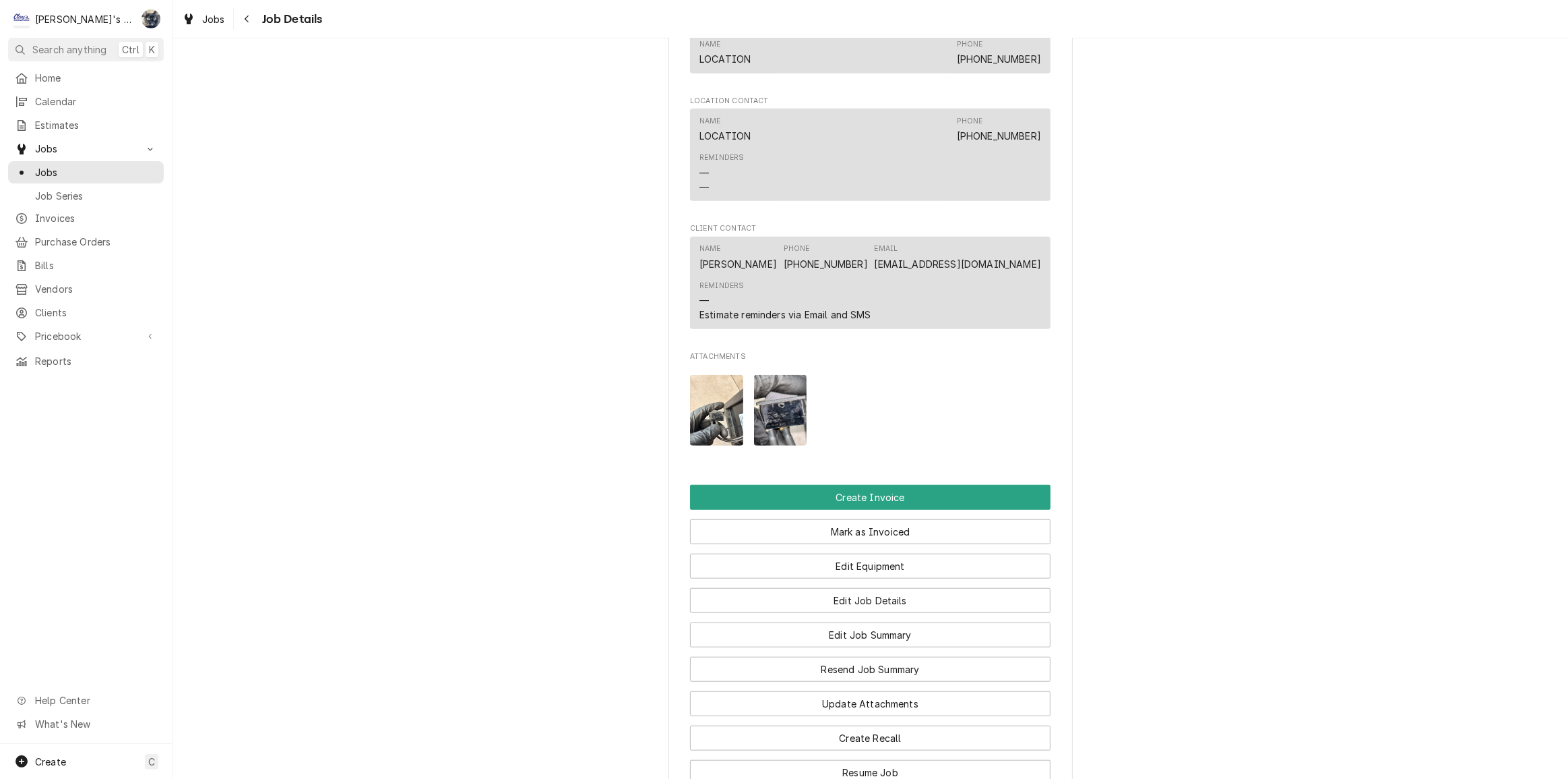
scroll to position [1344, 0]
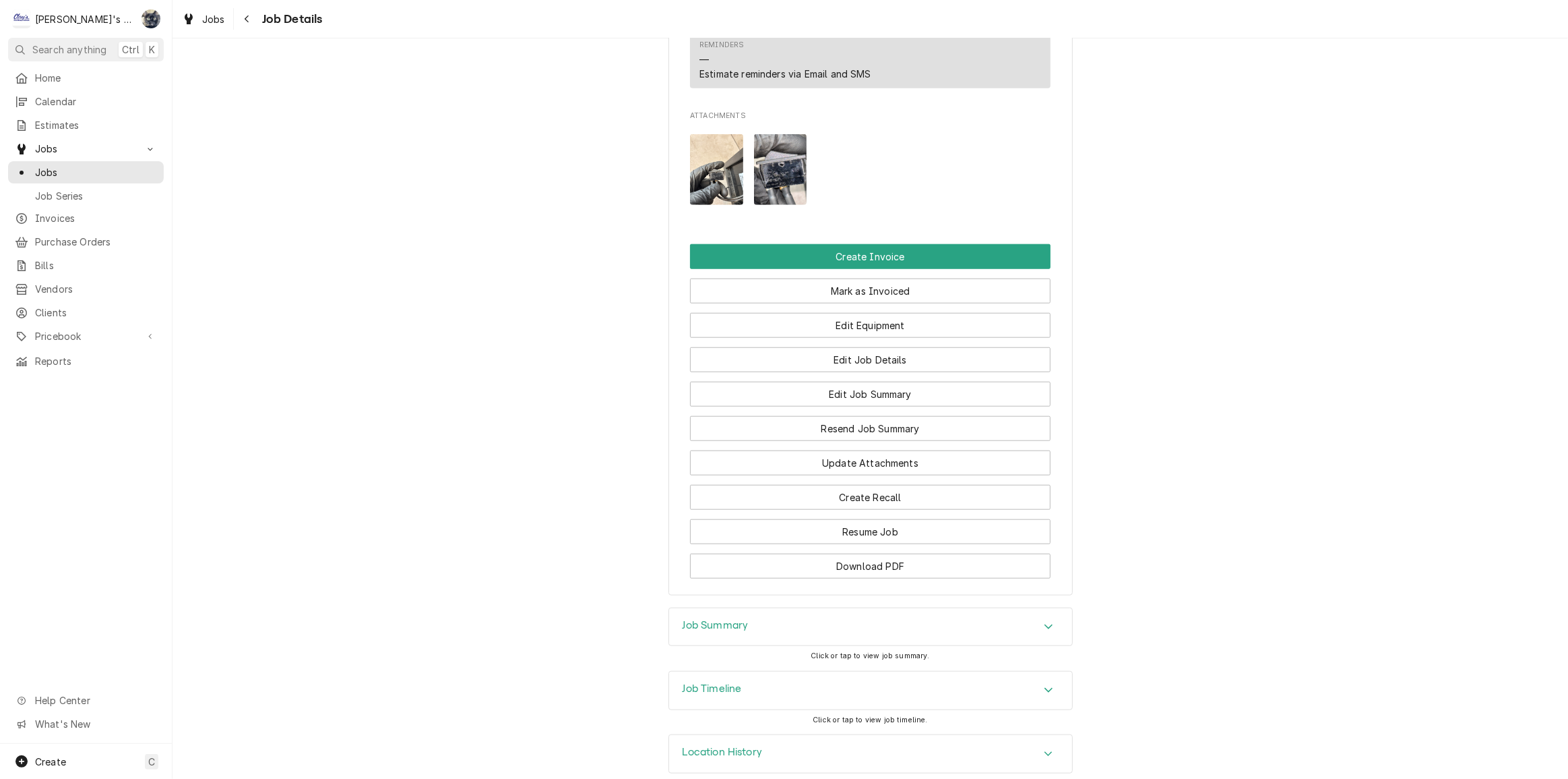
click at [734, 150] on img "Attachments" at bounding box center [716, 169] width 53 height 71
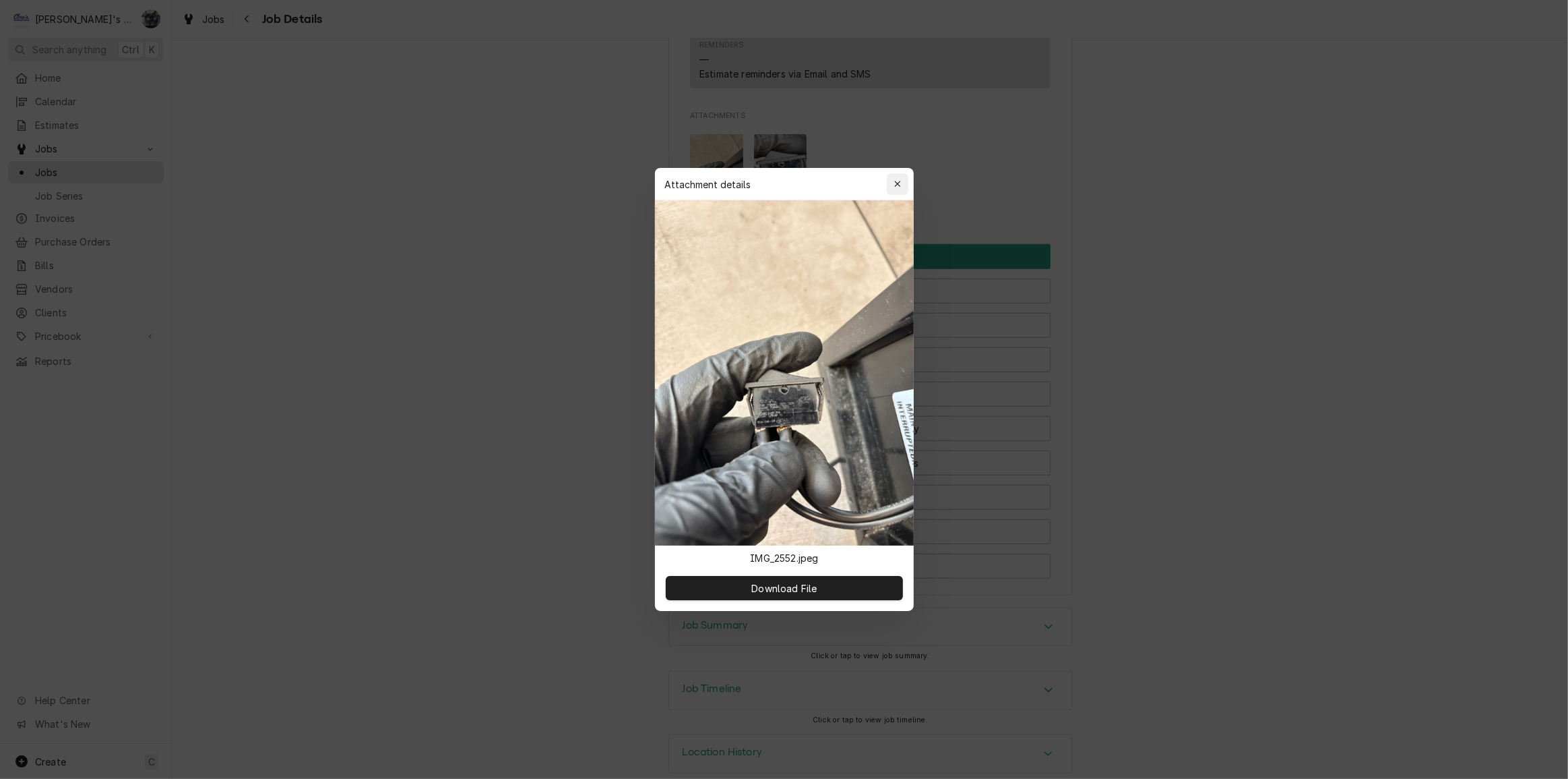
click at [898, 182] on icon "button" at bounding box center [897, 184] width 7 height 9
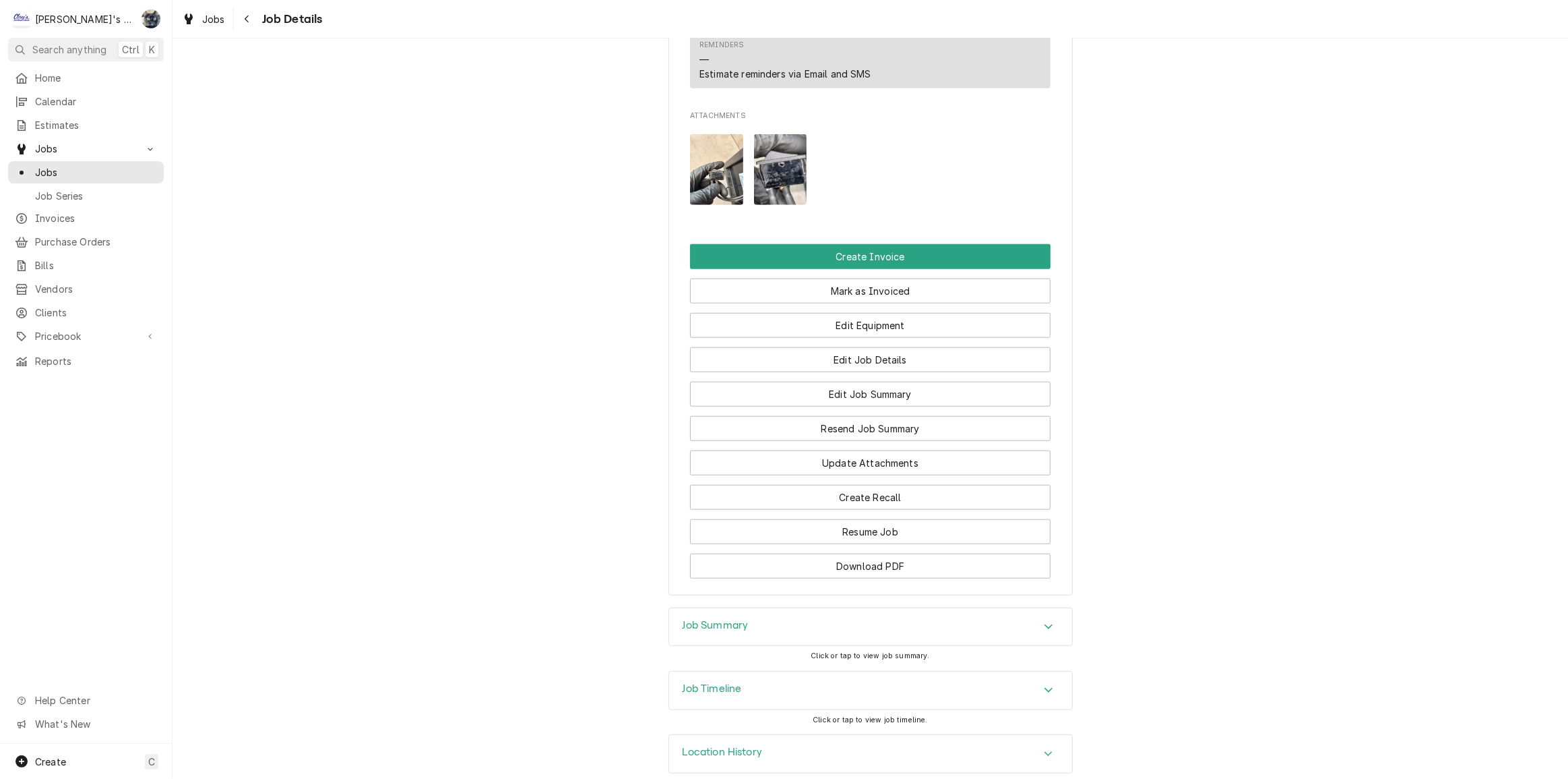
click at [810, 614] on div "Job Summary" at bounding box center [870, 627] width 403 height 38
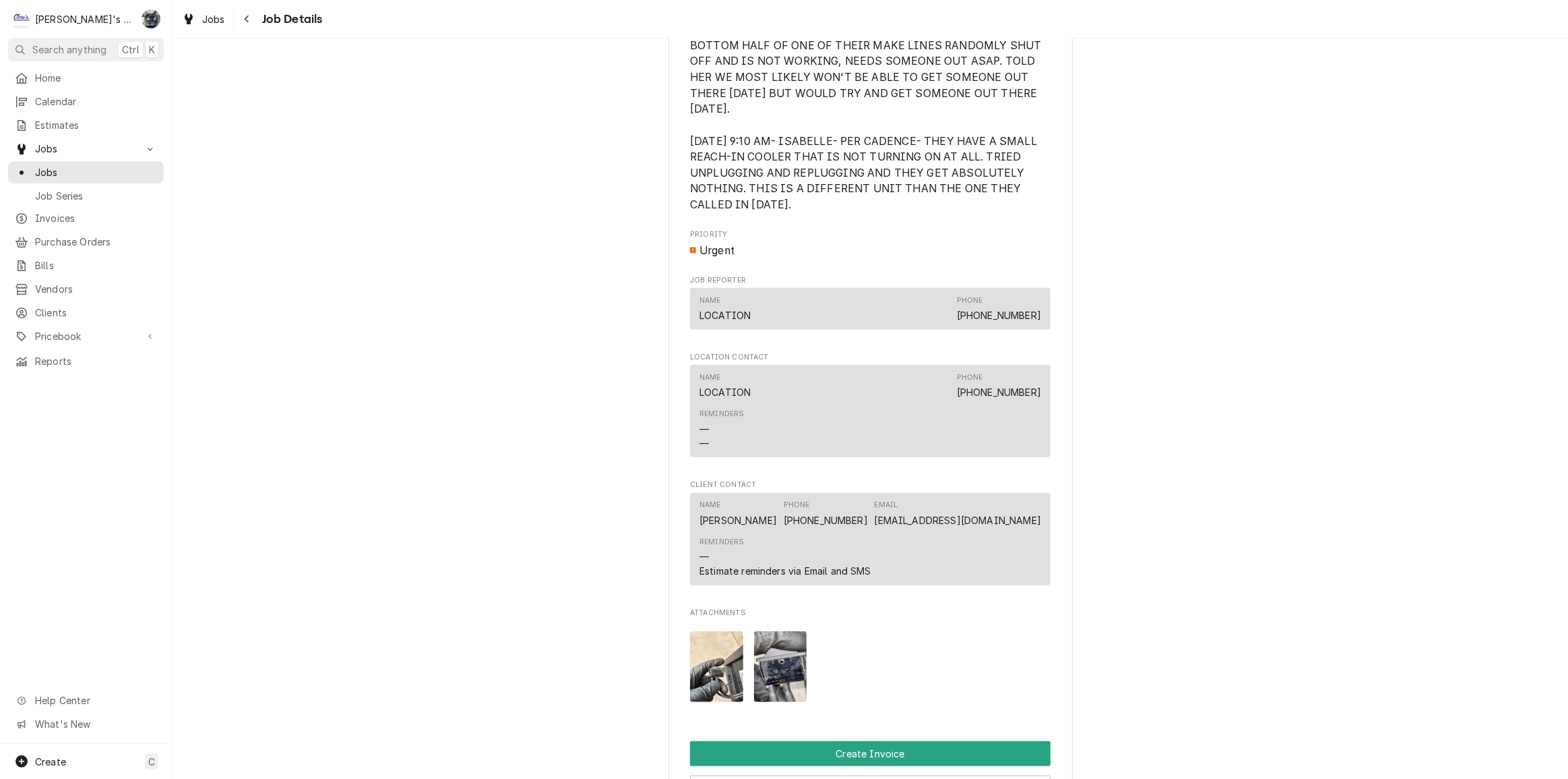
scroll to position [689, 0]
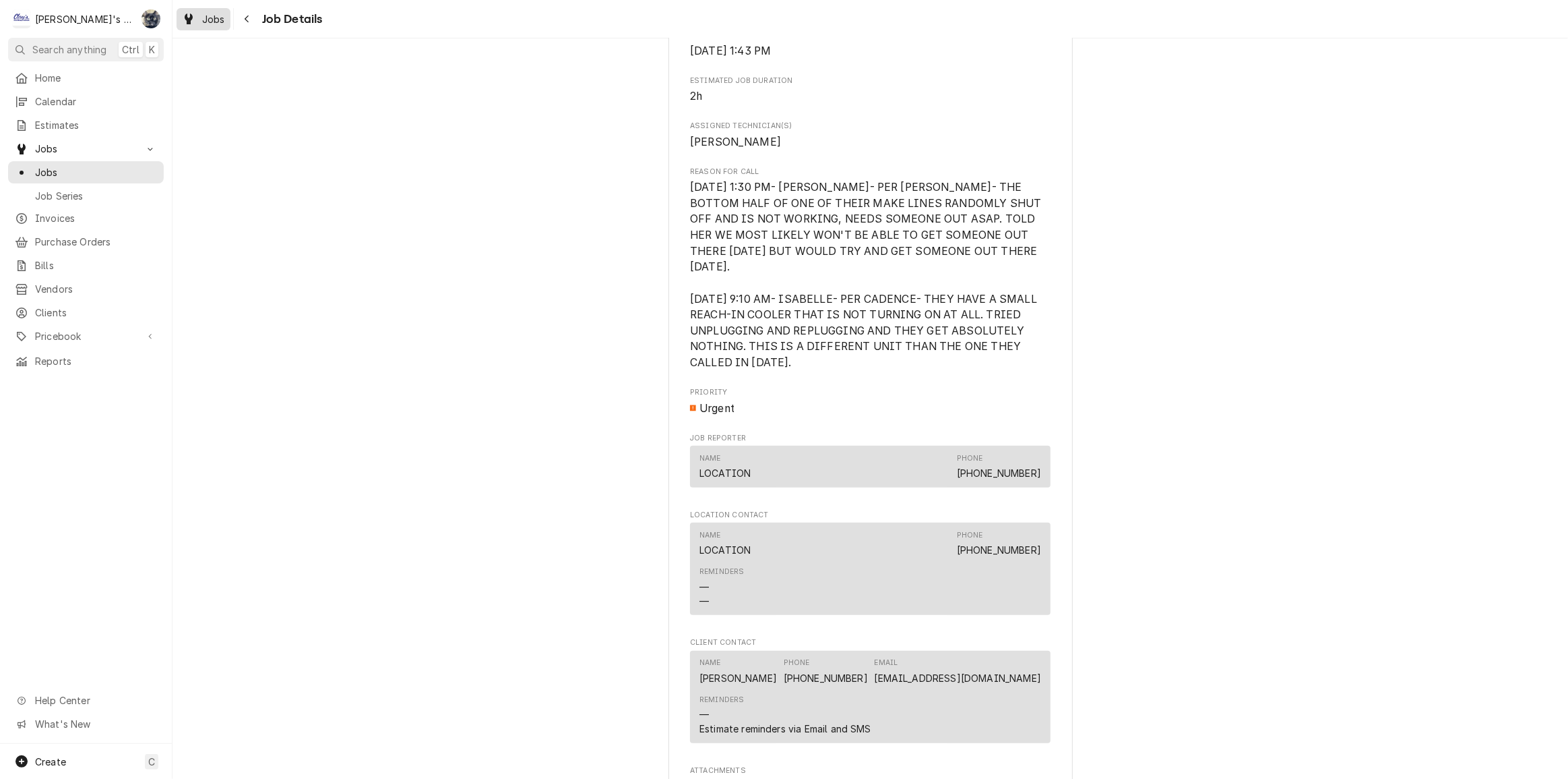
click at [213, 22] on span "Jobs" at bounding box center [213, 19] width 22 height 14
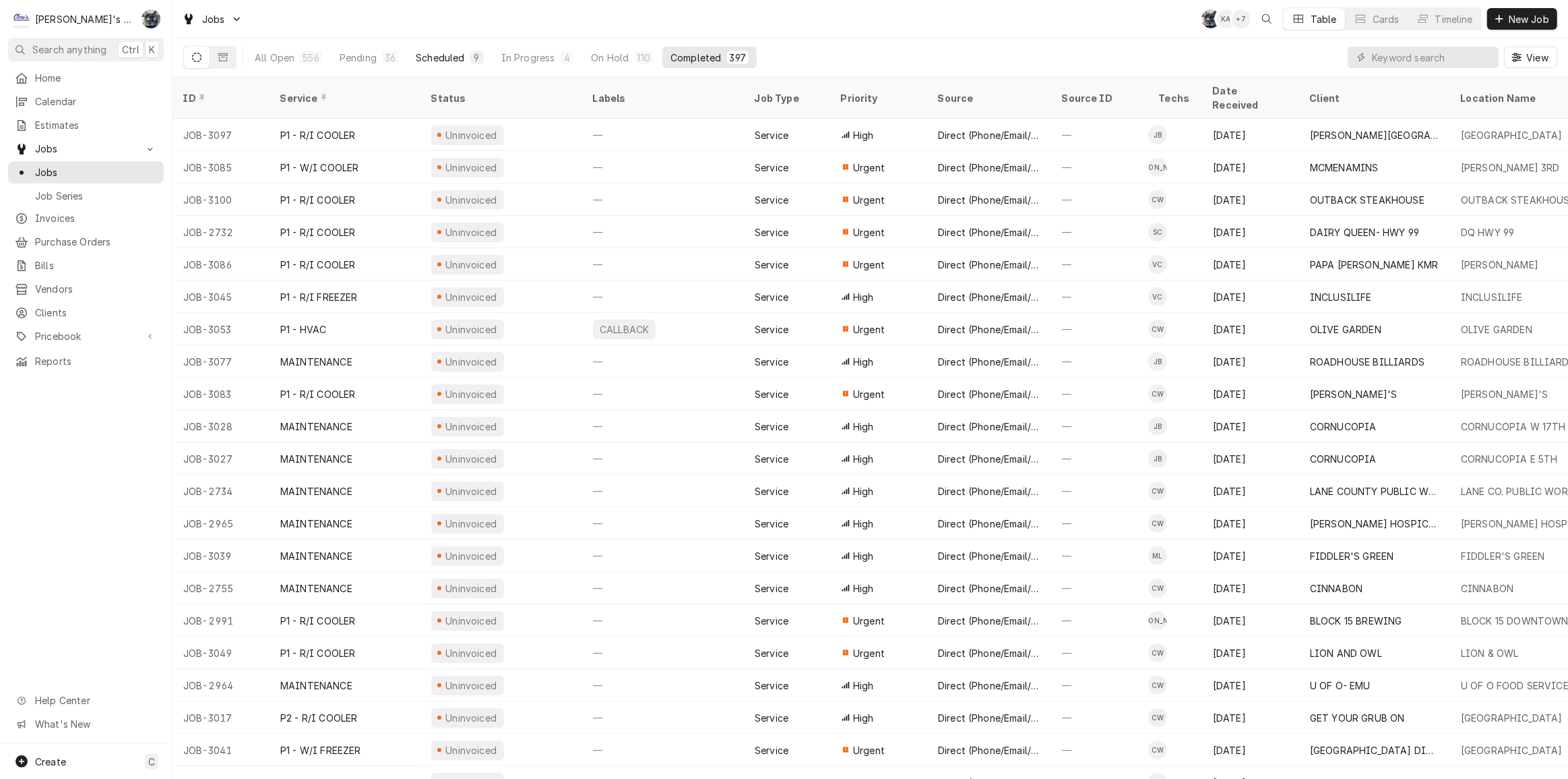
click at [424, 56] on div "Scheduled" at bounding box center [440, 58] width 49 height 14
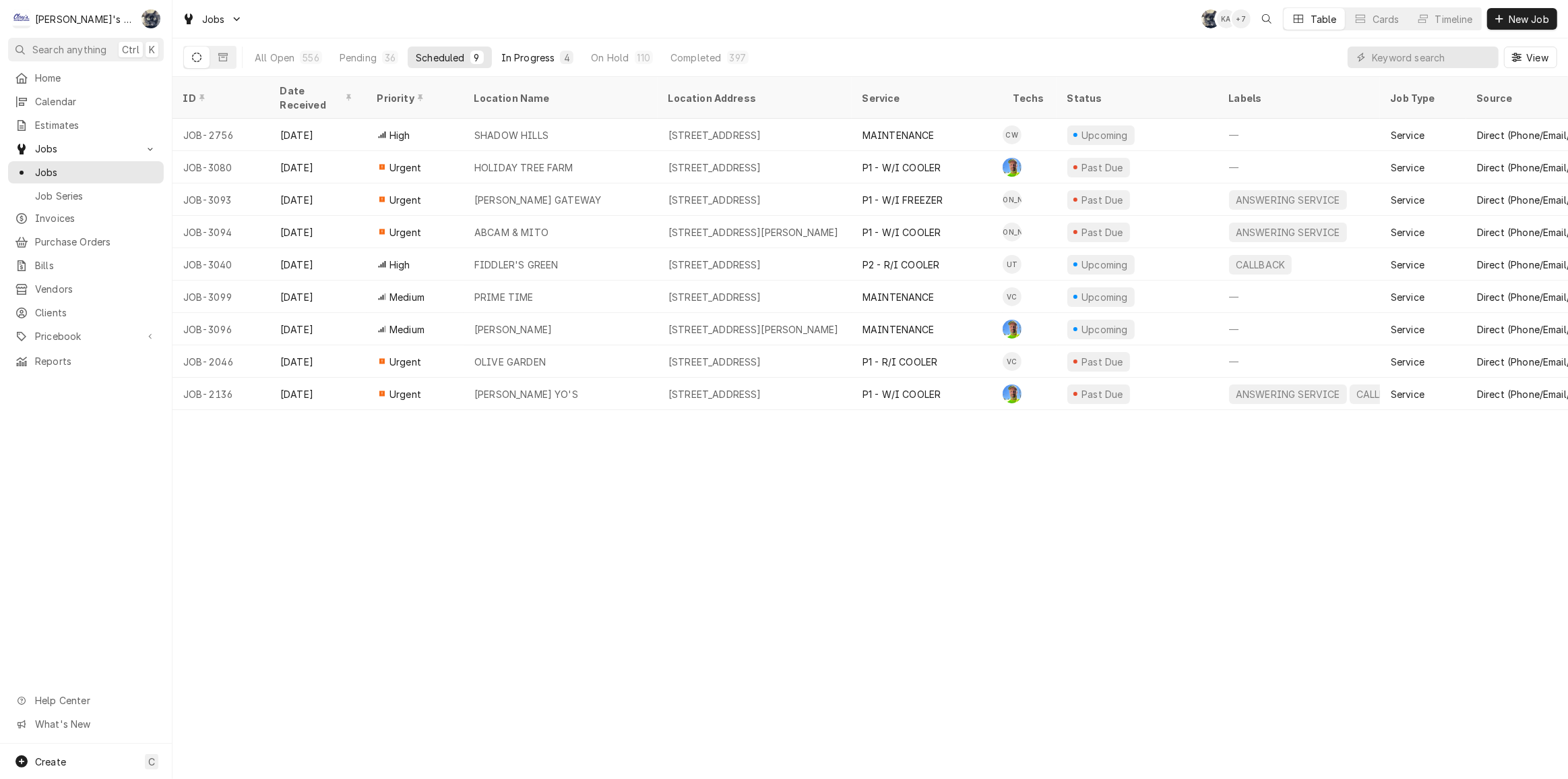
click at [556, 56] on button "In Progress 4" at bounding box center [538, 58] width 89 height 22
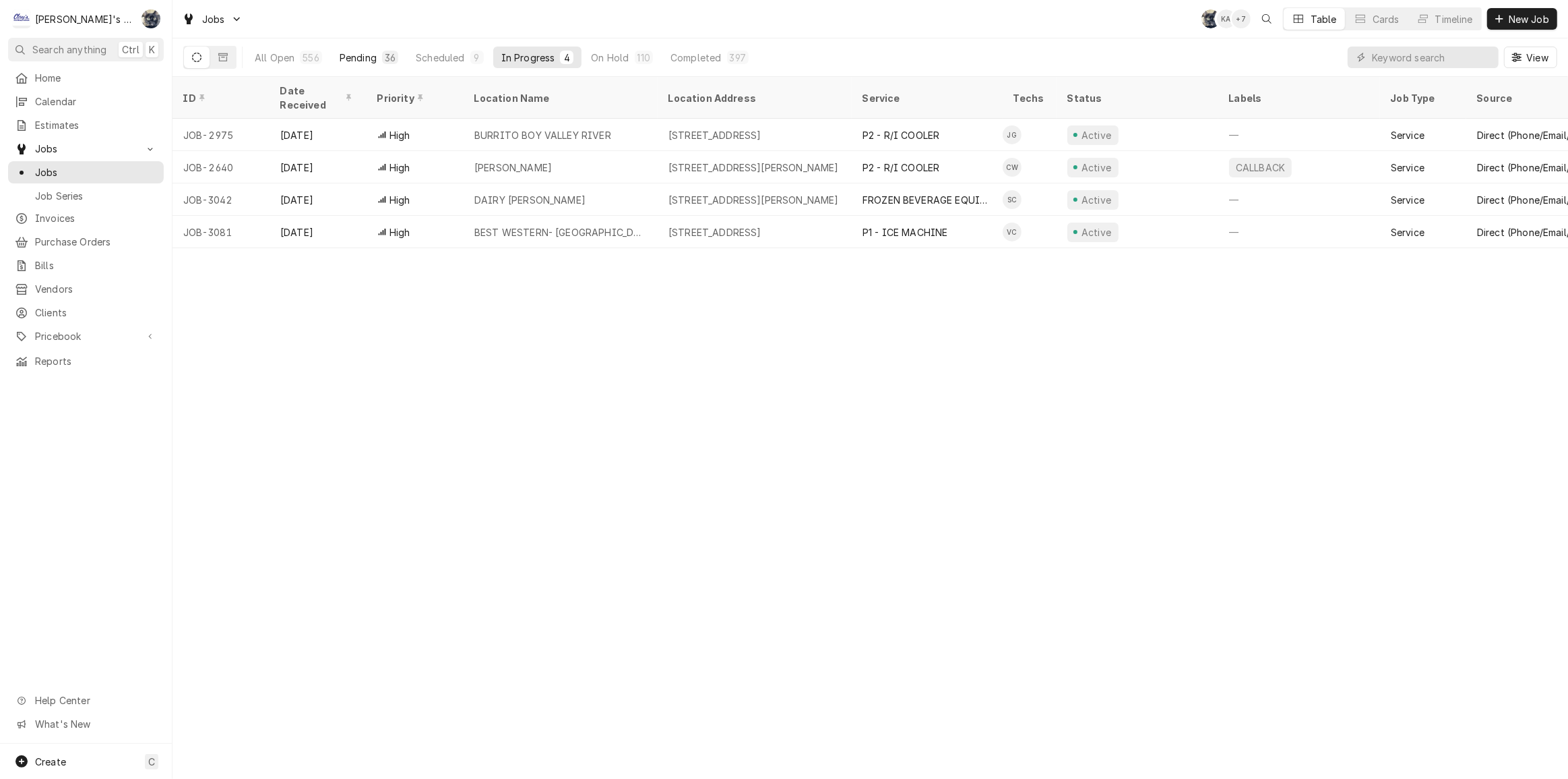
click at [385, 54] on div "36" at bounding box center [390, 58] width 11 height 14
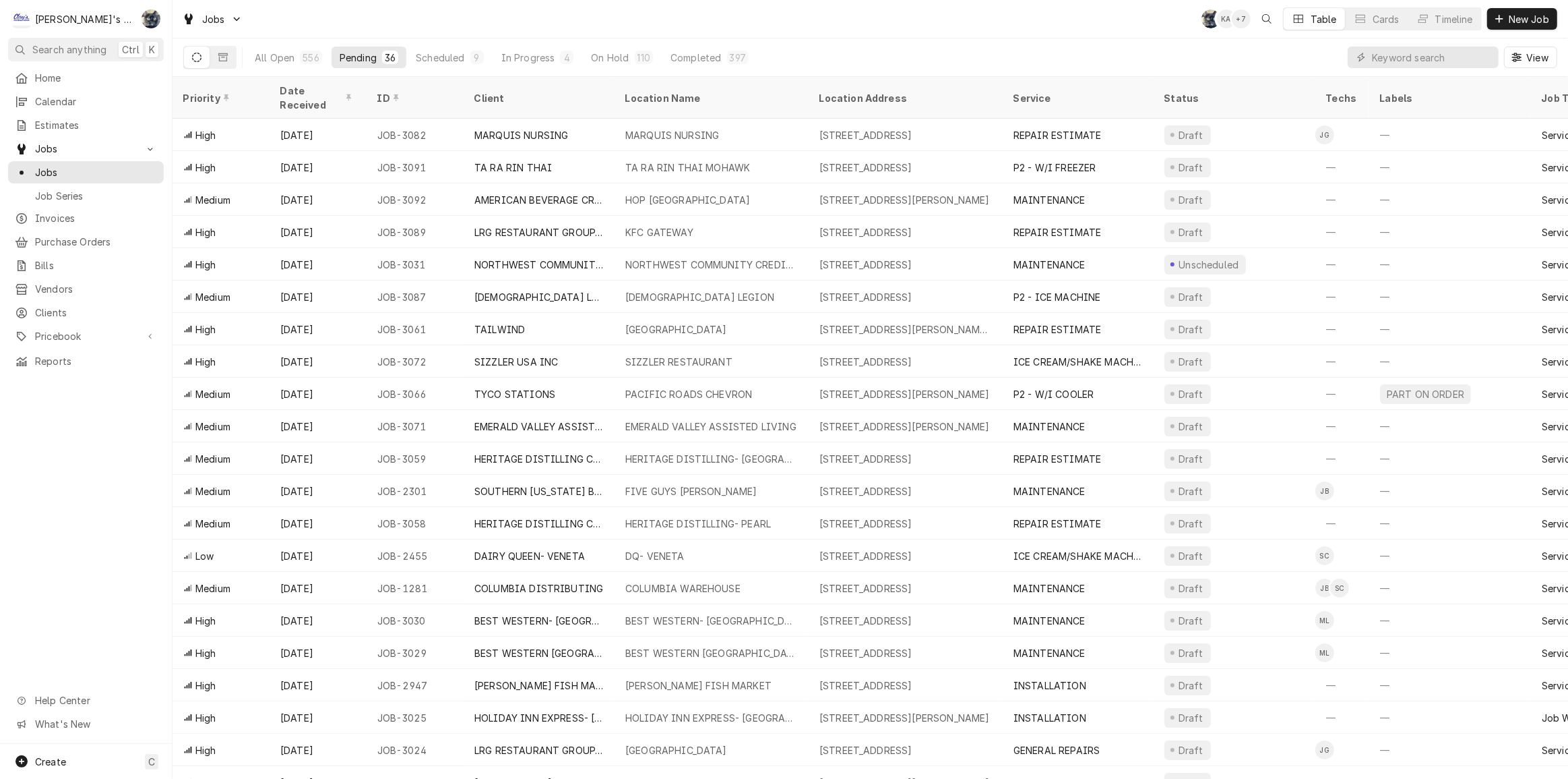
click at [744, 27] on div "Jobs SB KA + 7 Table Cards Timeline New Job" at bounding box center [870, 19] width 1395 height 38
click at [548, 60] on div "In Progress" at bounding box center [529, 58] width 54 height 14
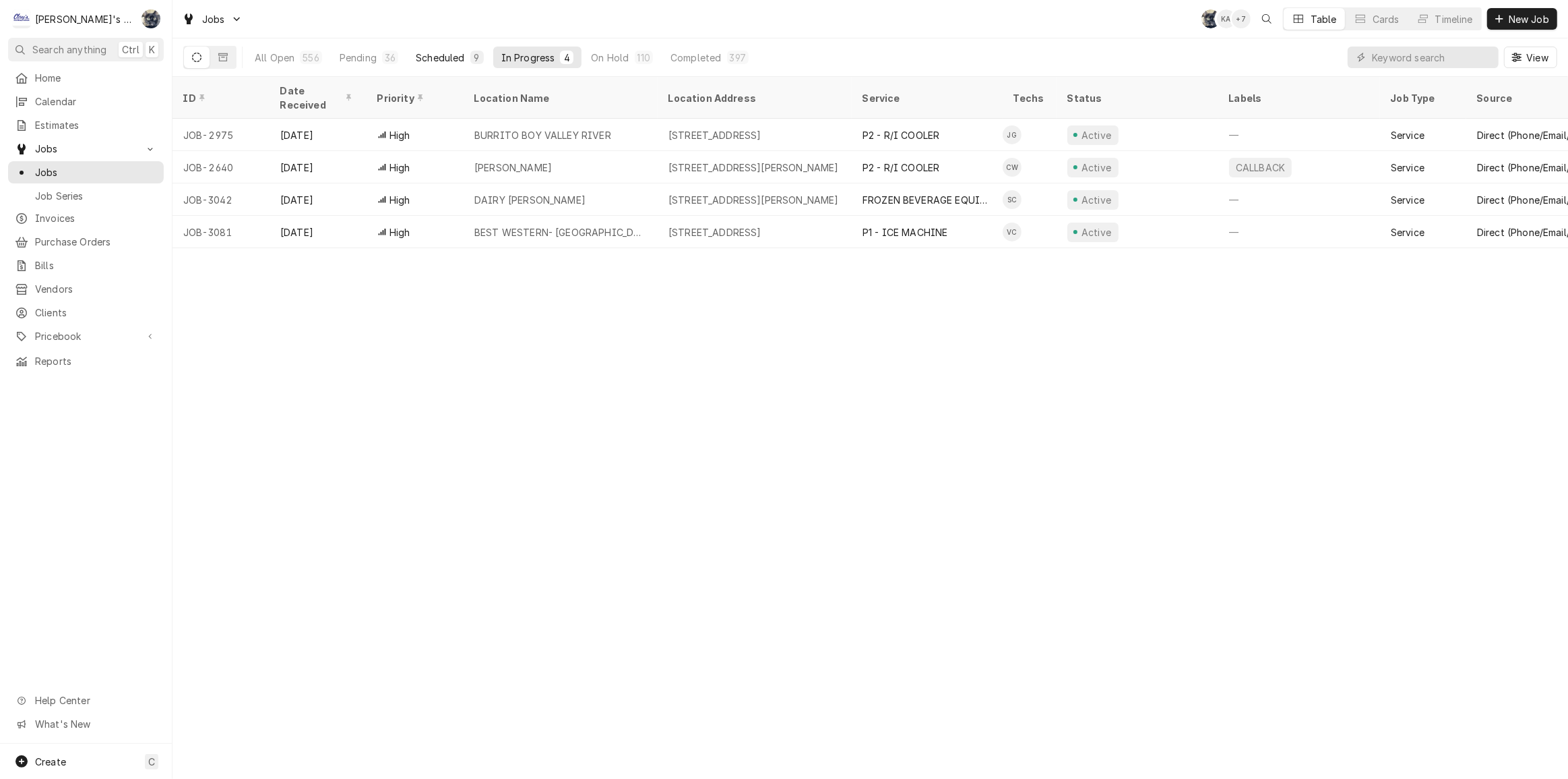
click at [450, 55] on div "Scheduled" at bounding box center [440, 58] width 49 height 14
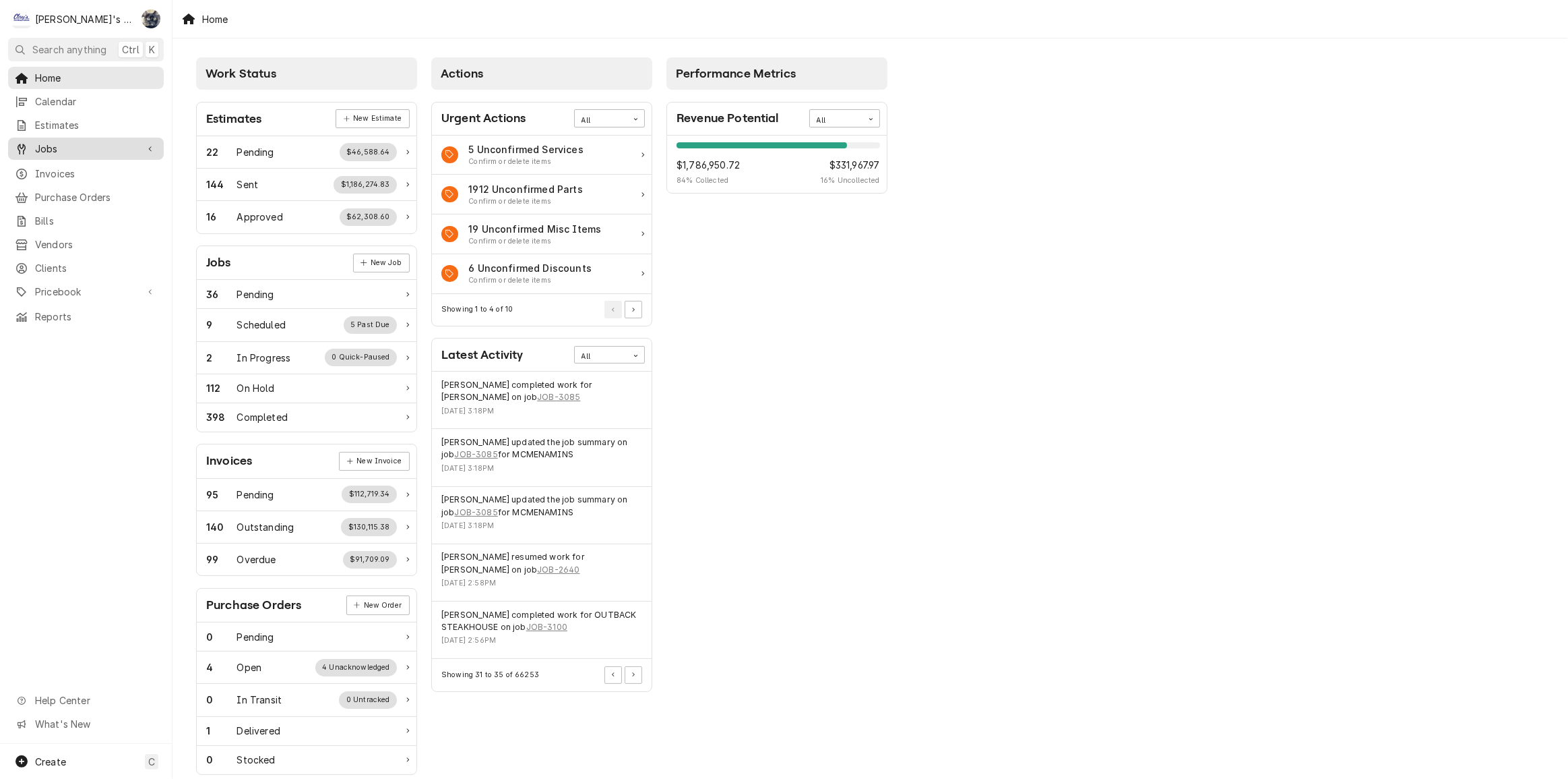
scroll to position [160, 0]
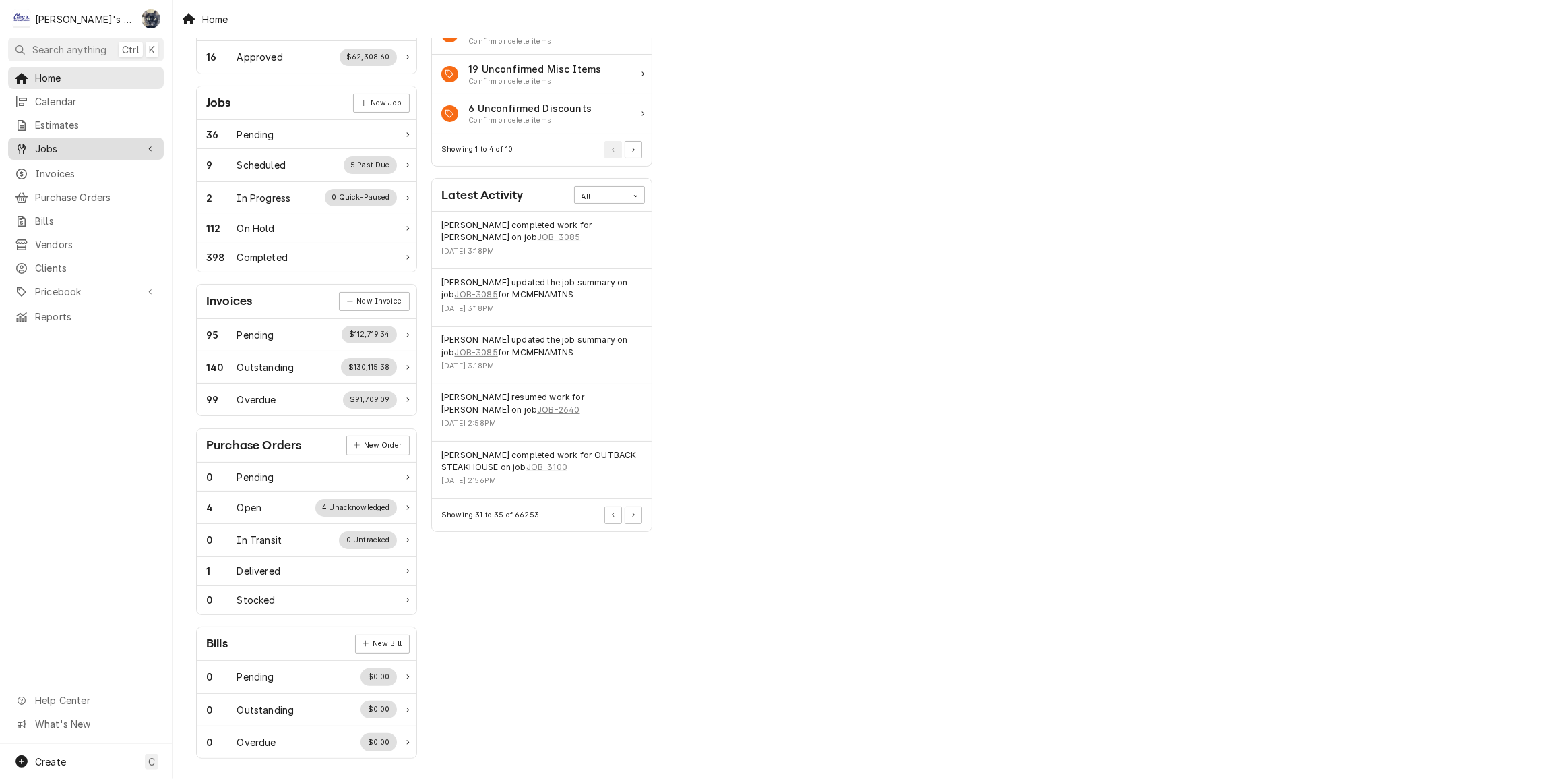
click at [48, 153] on link "Jobs" at bounding box center [85, 148] width 156 height 22
click at [50, 168] on span "Jobs" at bounding box center [96, 173] width 122 height 14
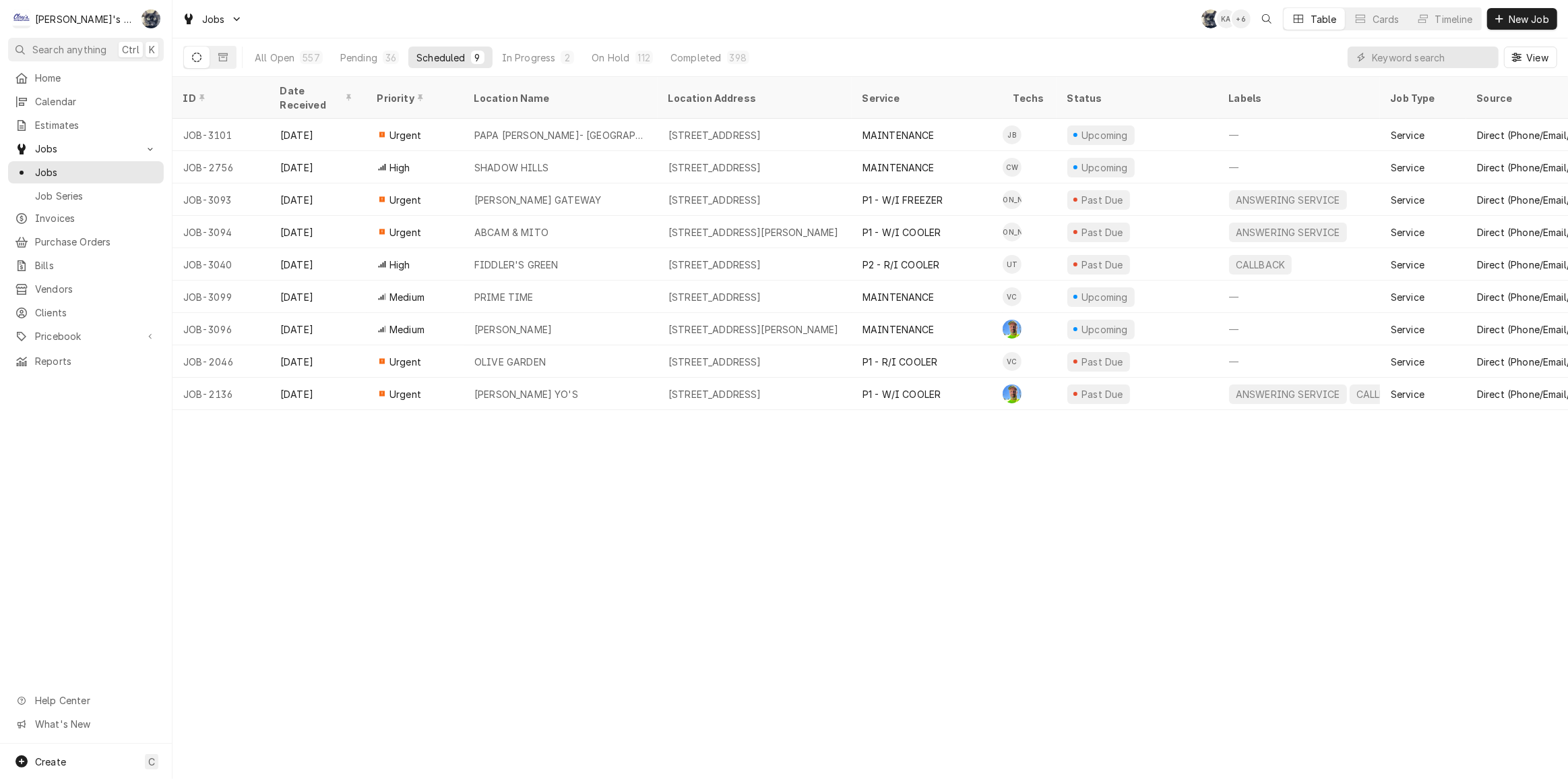
click at [374, 17] on div "Jobs SB KA + 6 Table Cards Timeline New Job" at bounding box center [870, 19] width 1395 height 38
click at [553, 60] on div "In Progress" at bounding box center [529, 58] width 54 height 14
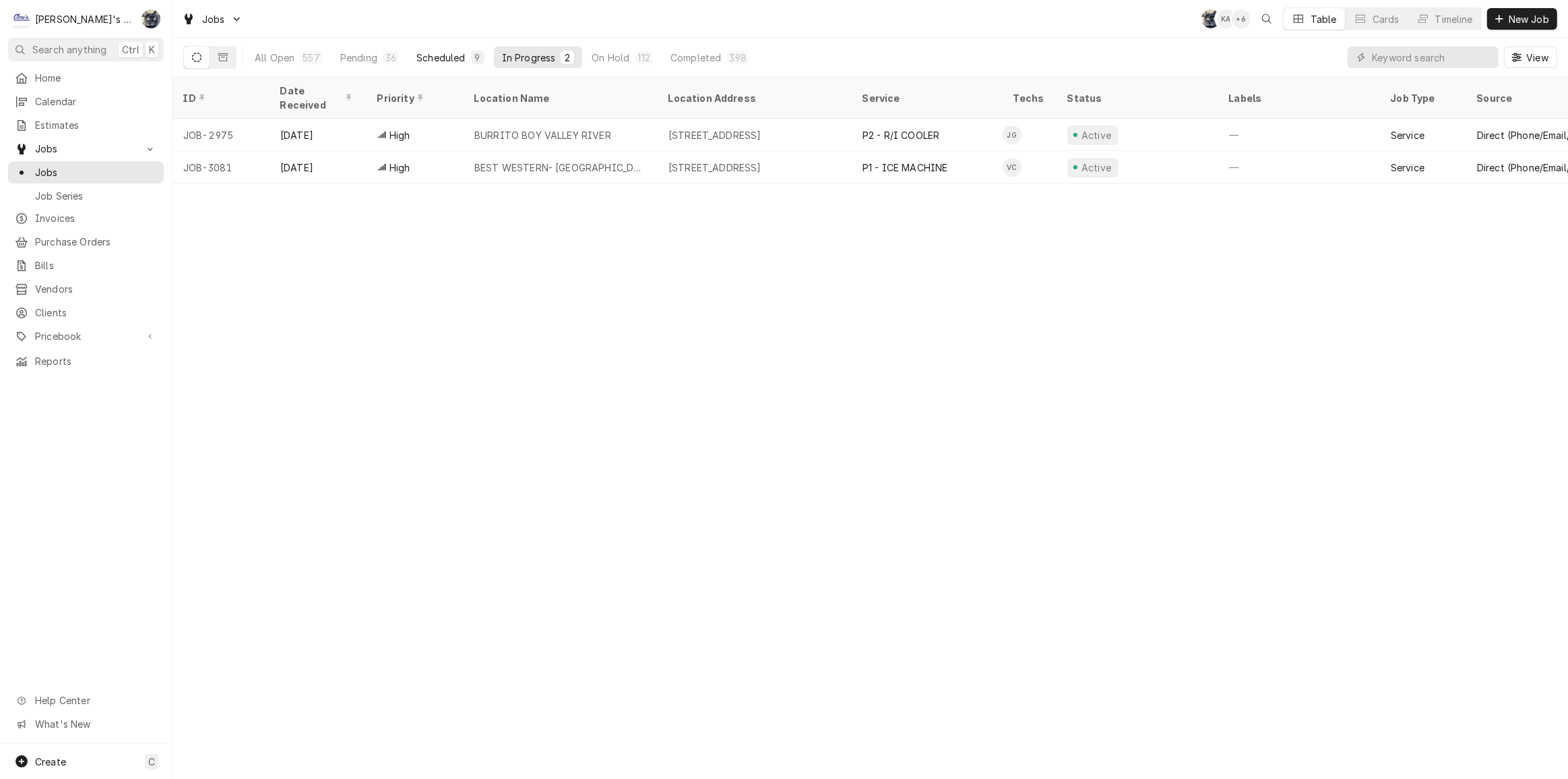
click at [440, 59] on div "Scheduled" at bounding box center [441, 58] width 49 height 14
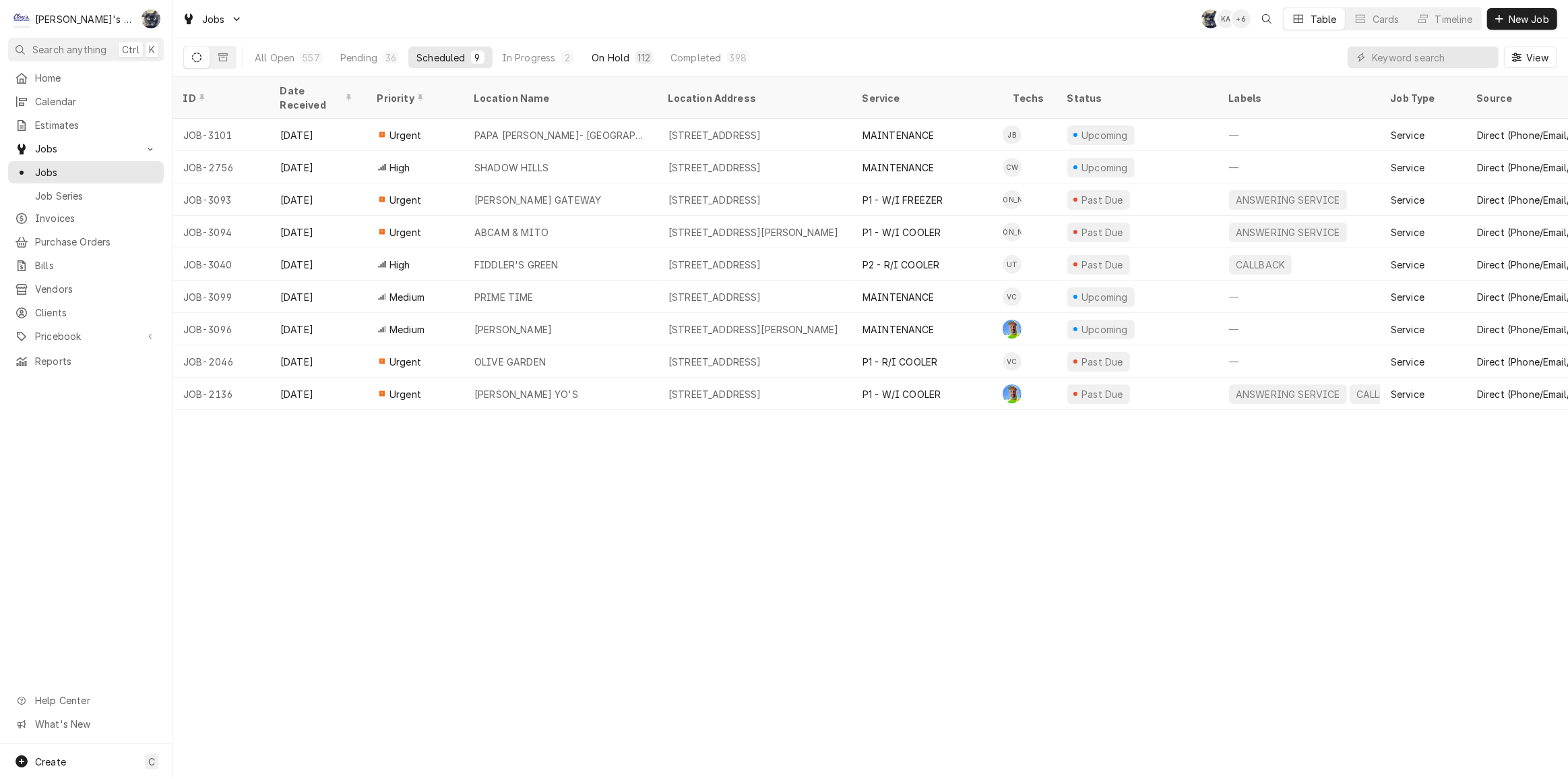
click at [602, 57] on div "On Hold" at bounding box center [610, 58] width 38 height 14
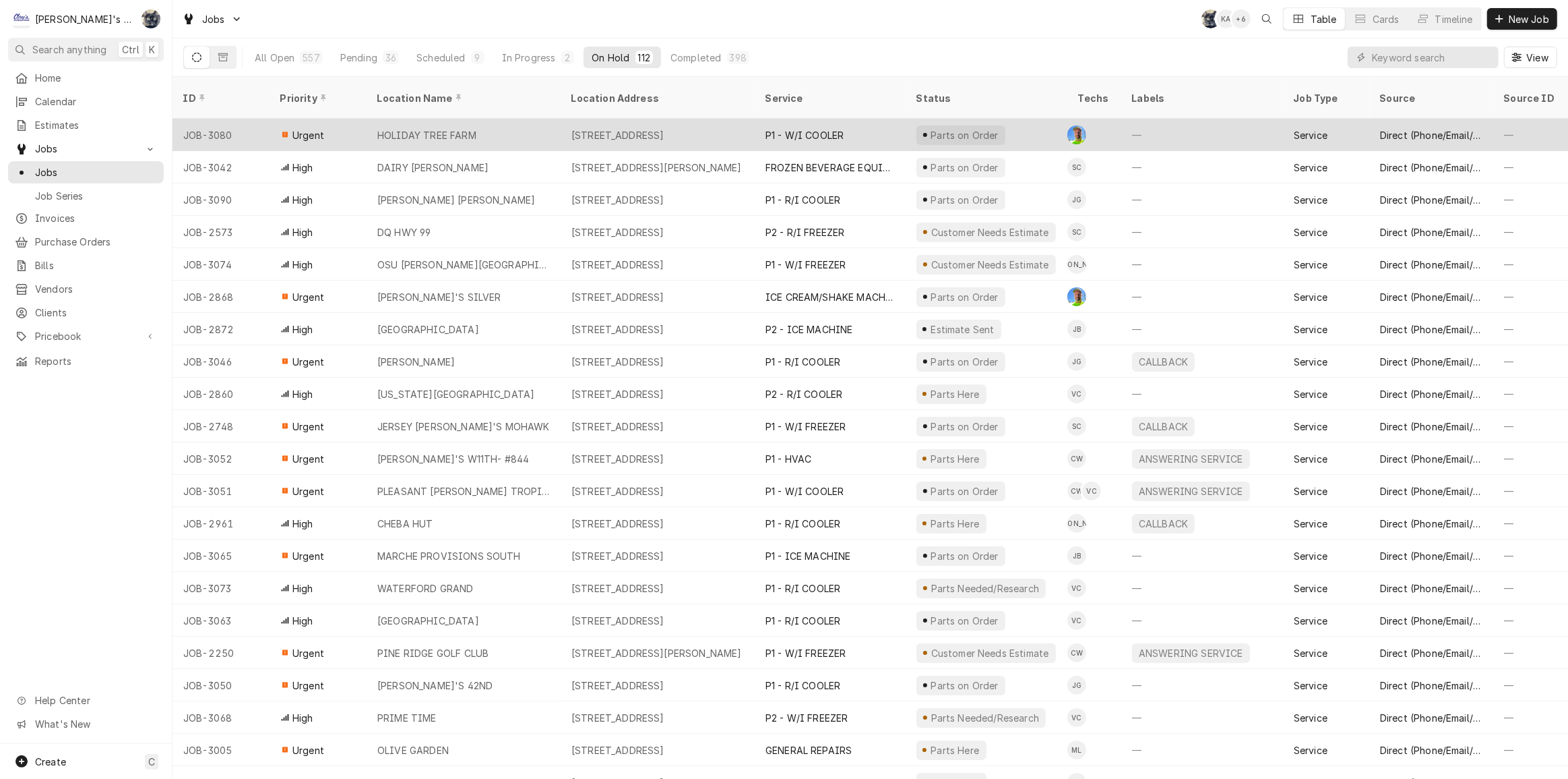
click at [628, 119] on div "[STREET_ADDRESS]" at bounding box center [658, 135] width 194 height 32
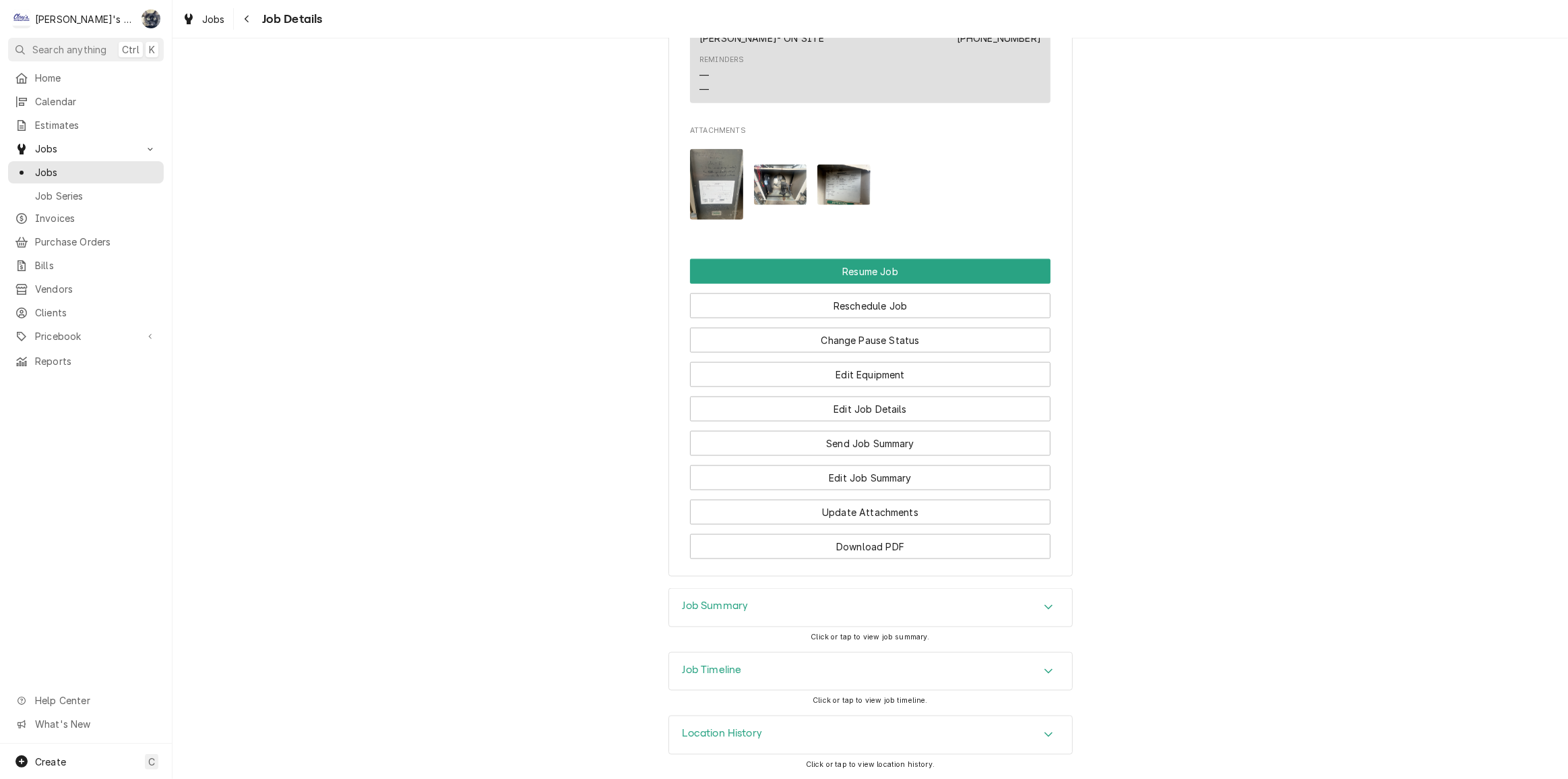
scroll to position [1941, 0]
click at [702, 182] on img "Attachments" at bounding box center [716, 184] width 53 height 71
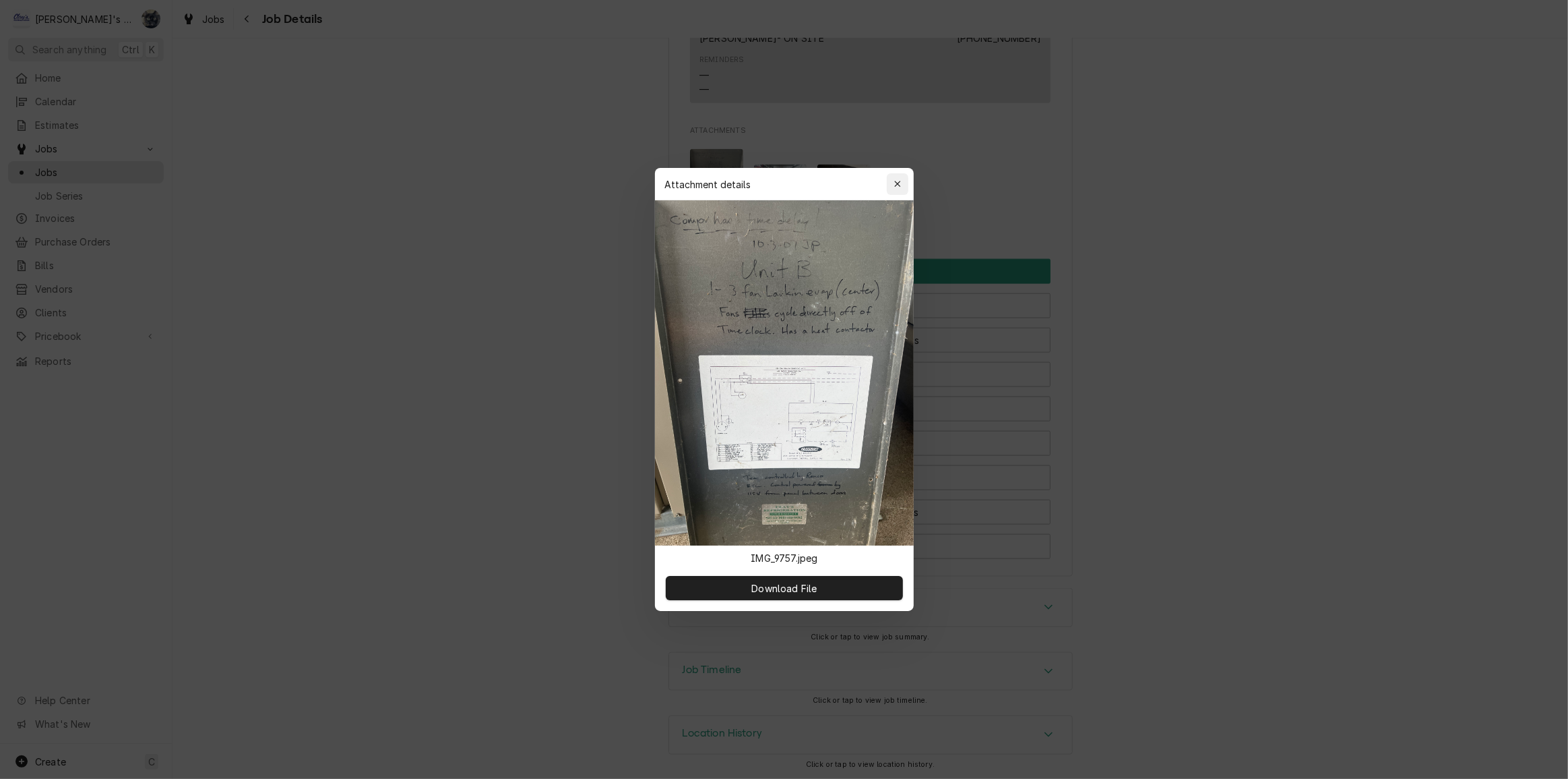
click at [903, 182] on div "button" at bounding box center [897, 184] width 13 height 13
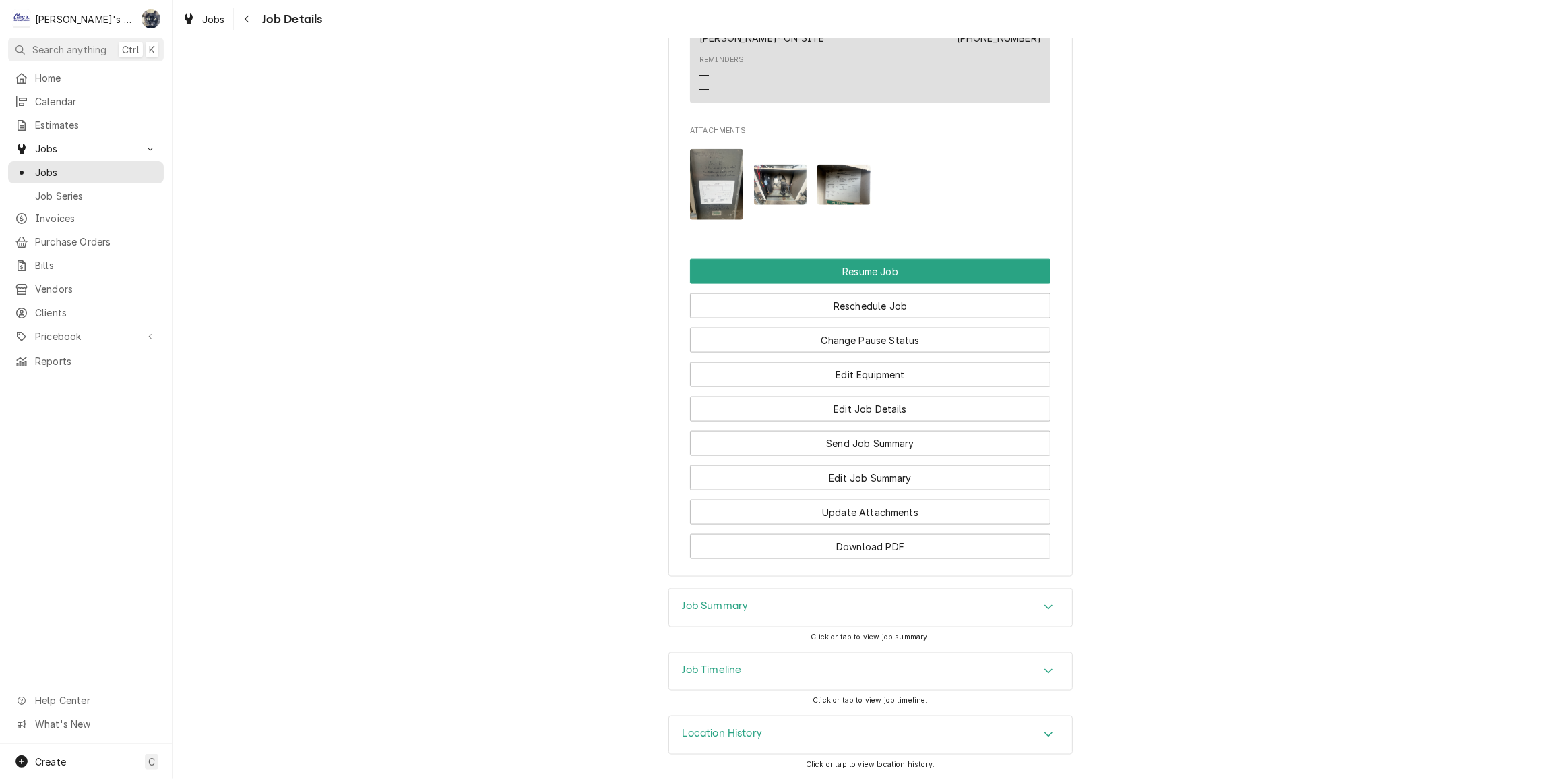
click at [802, 611] on div "Job Summary" at bounding box center [870, 607] width 403 height 38
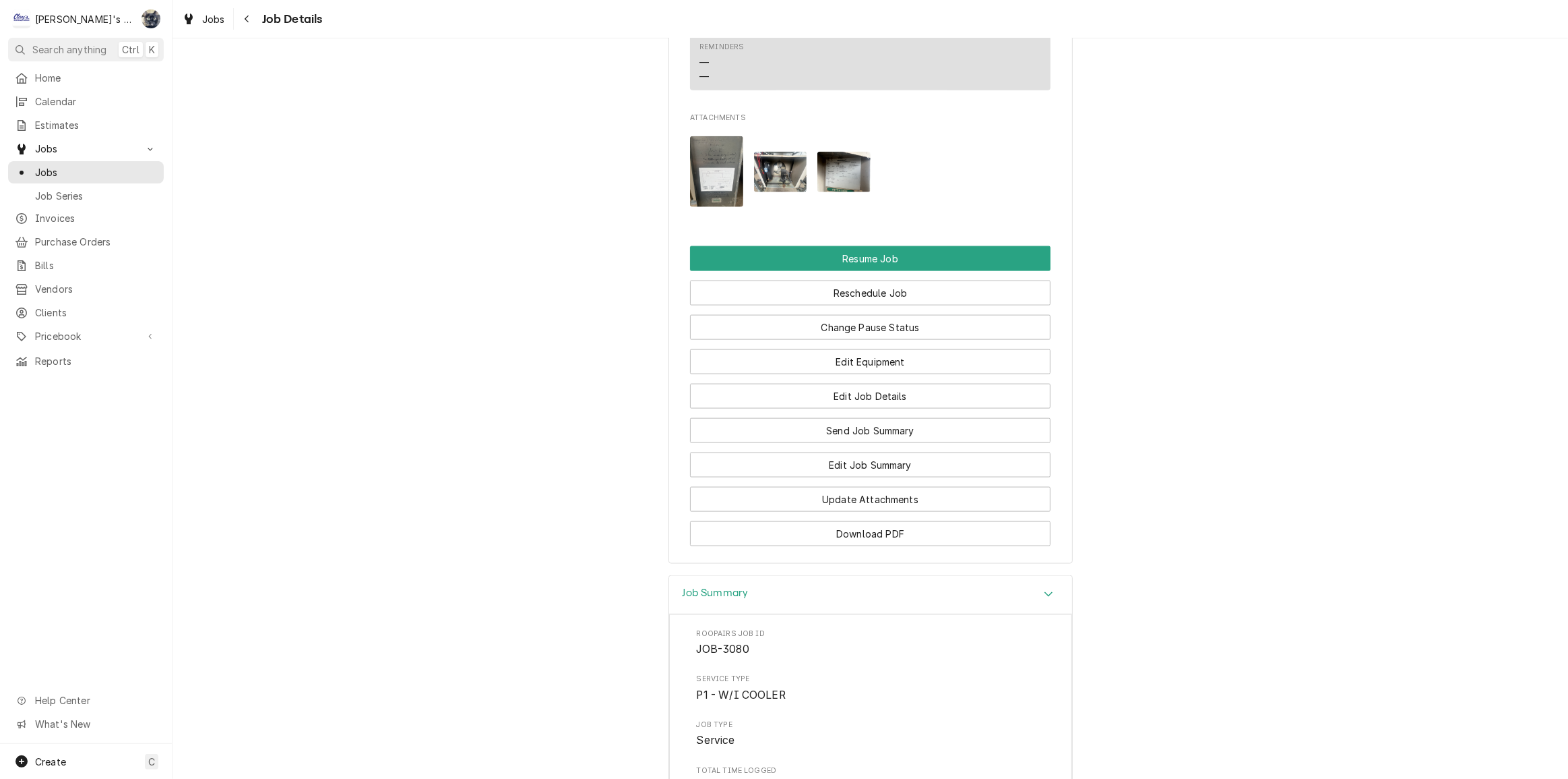
scroll to position [2308, 0]
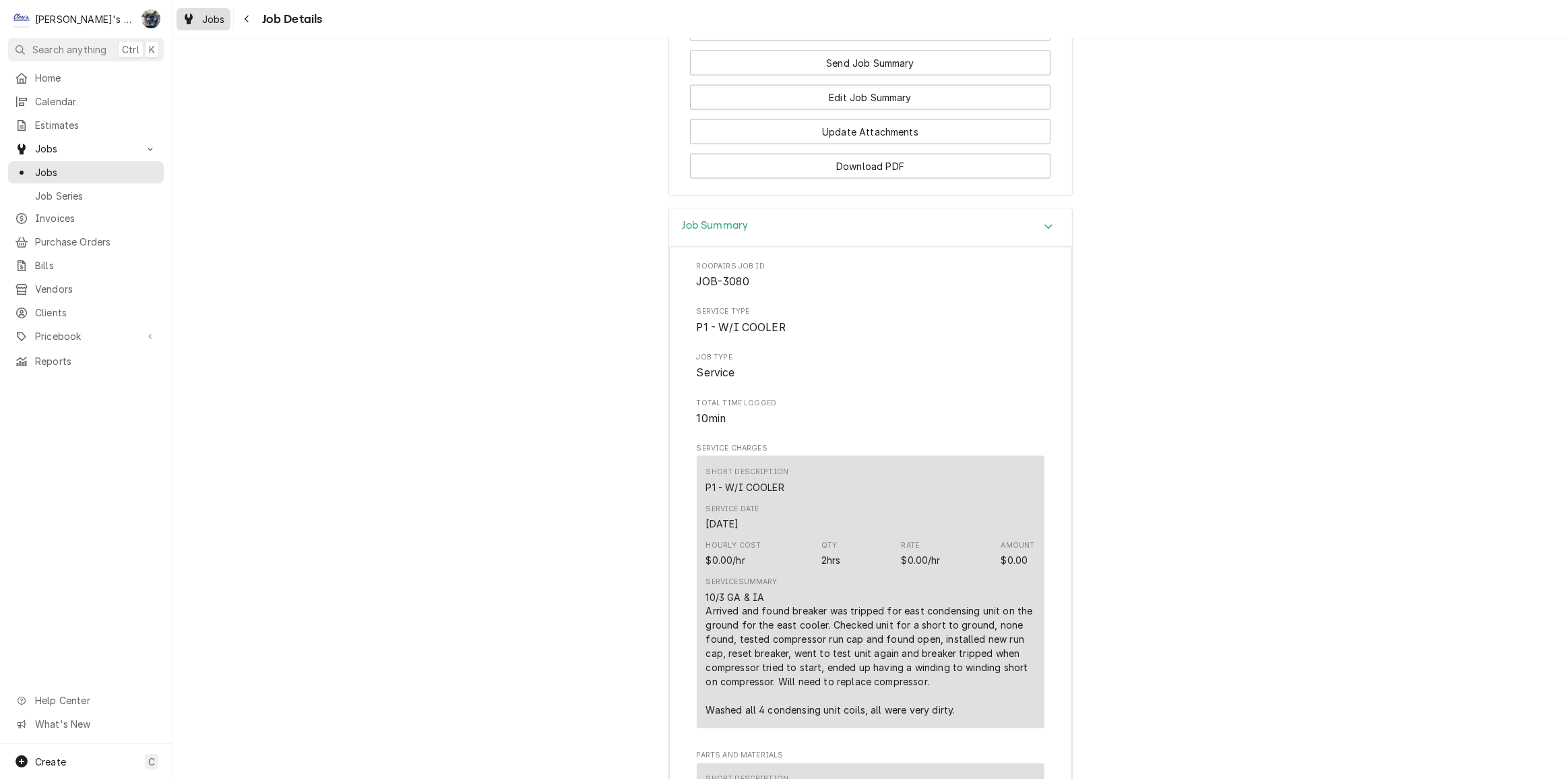
click at [198, 23] on div "Jobs" at bounding box center [203, 19] width 49 height 17
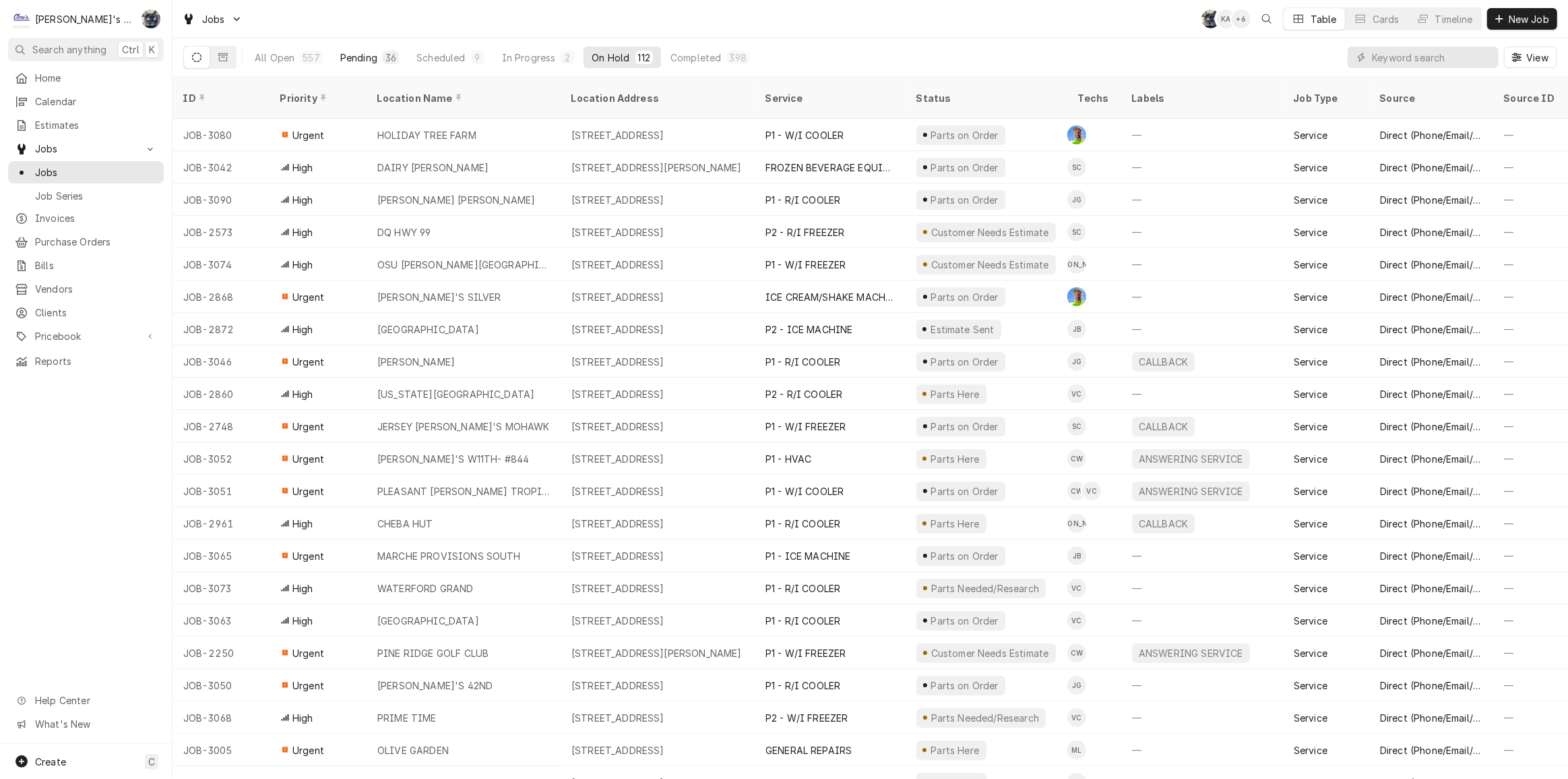
click at [365, 55] on div "Pending" at bounding box center [358, 58] width 37 height 14
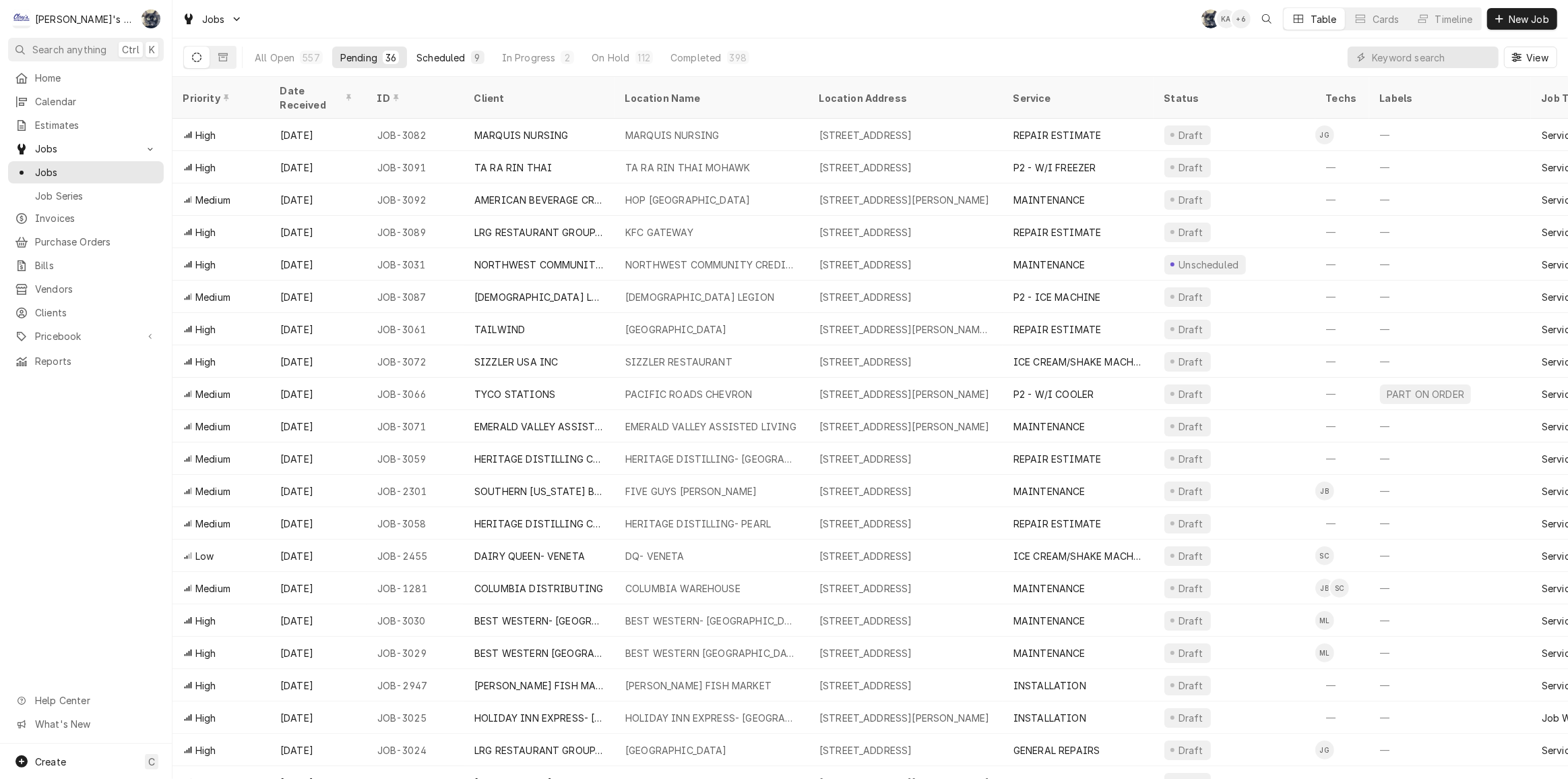
click at [438, 66] on button "Scheduled 9" at bounding box center [450, 58] width 84 height 22
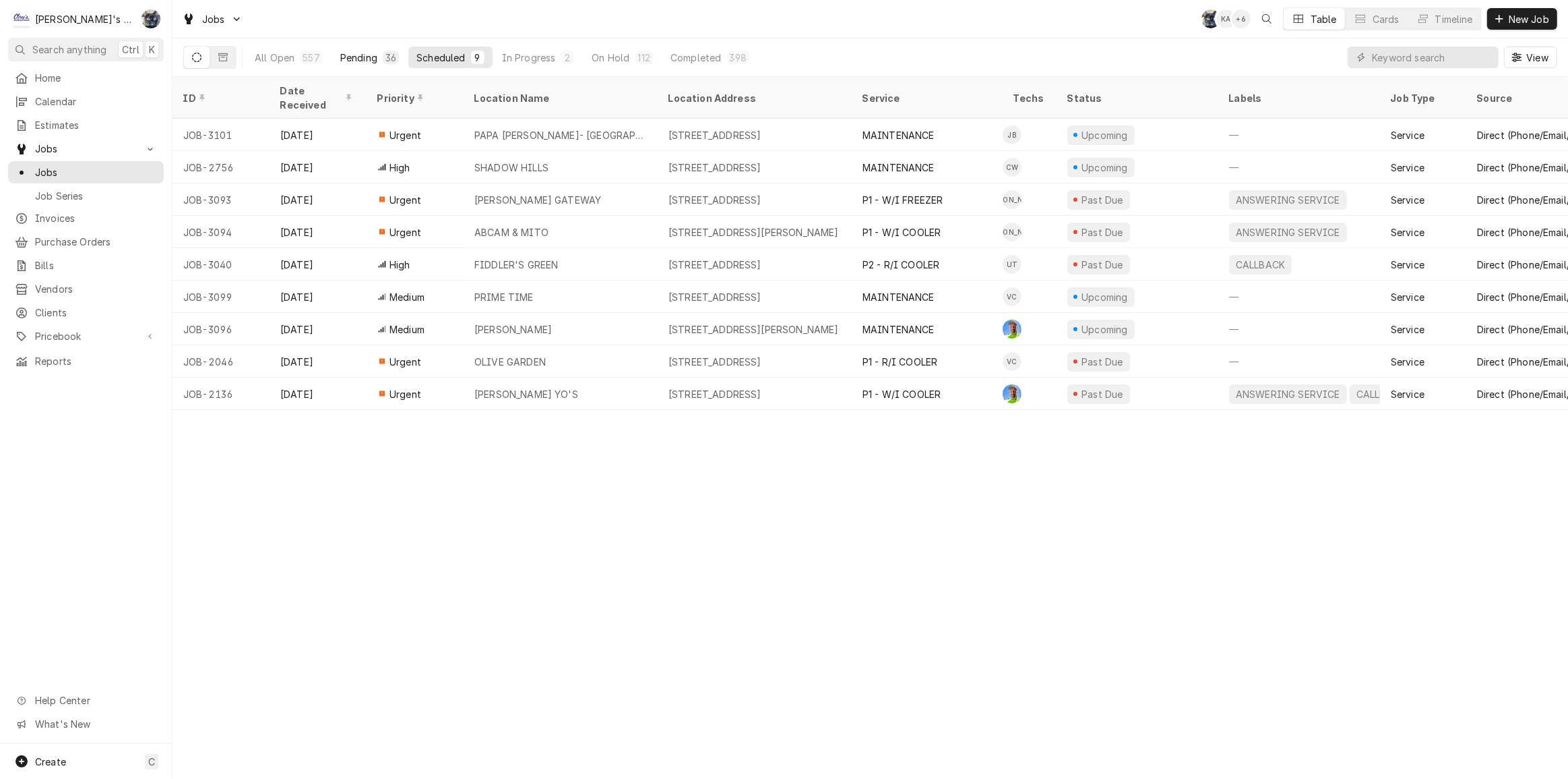
click at [386, 50] on div "36" at bounding box center [391, 57] width 16 height 13
